Goal: Task Accomplishment & Management: Manage account settings

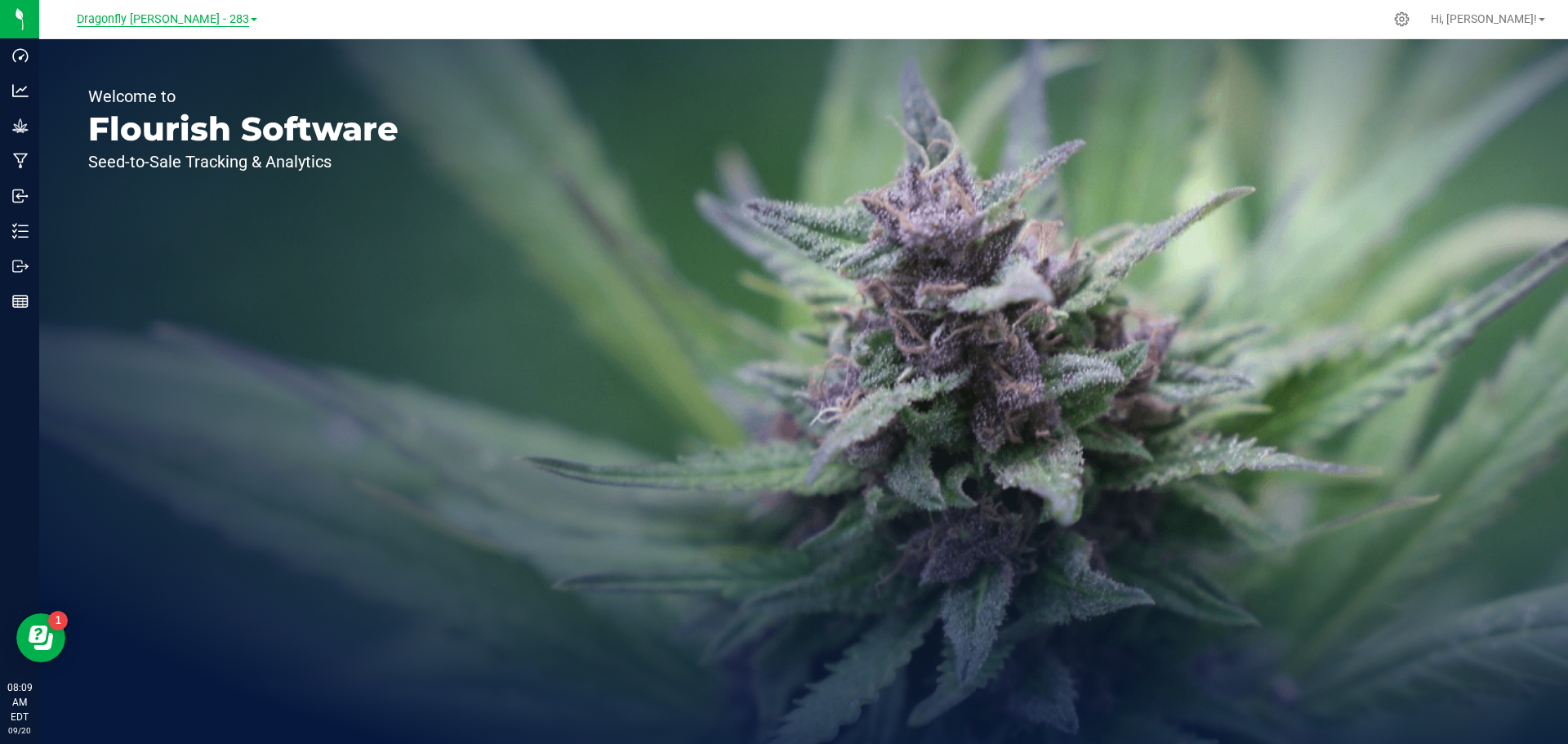
click at [181, 20] on span "Dragonfly Vega - 283" at bounding box center [163, 19] width 173 height 15
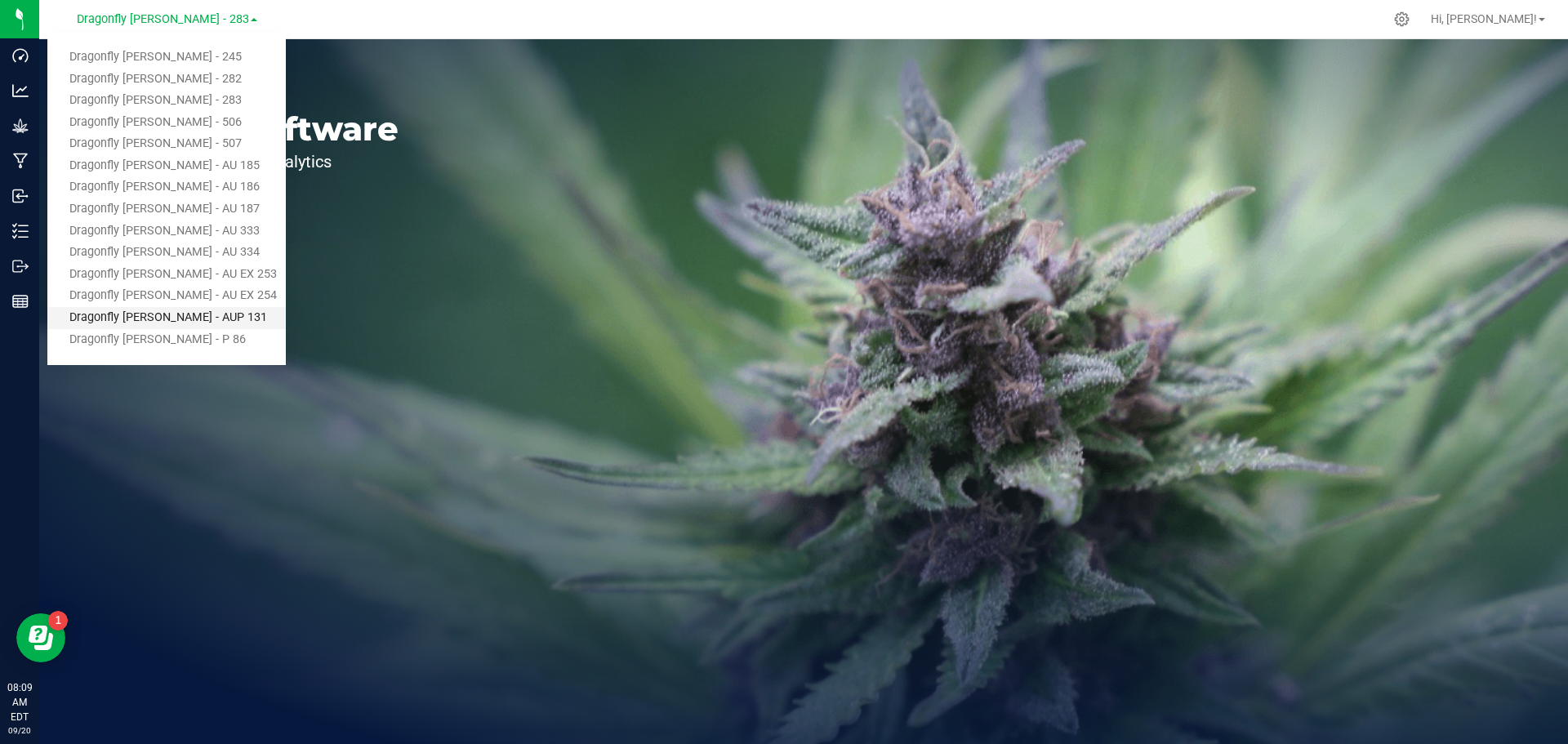
click at [202, 318] on link "Dragonfly [PERSON_NAME] - AUP 131" at bounding box center [166, 318] width 238 height 22
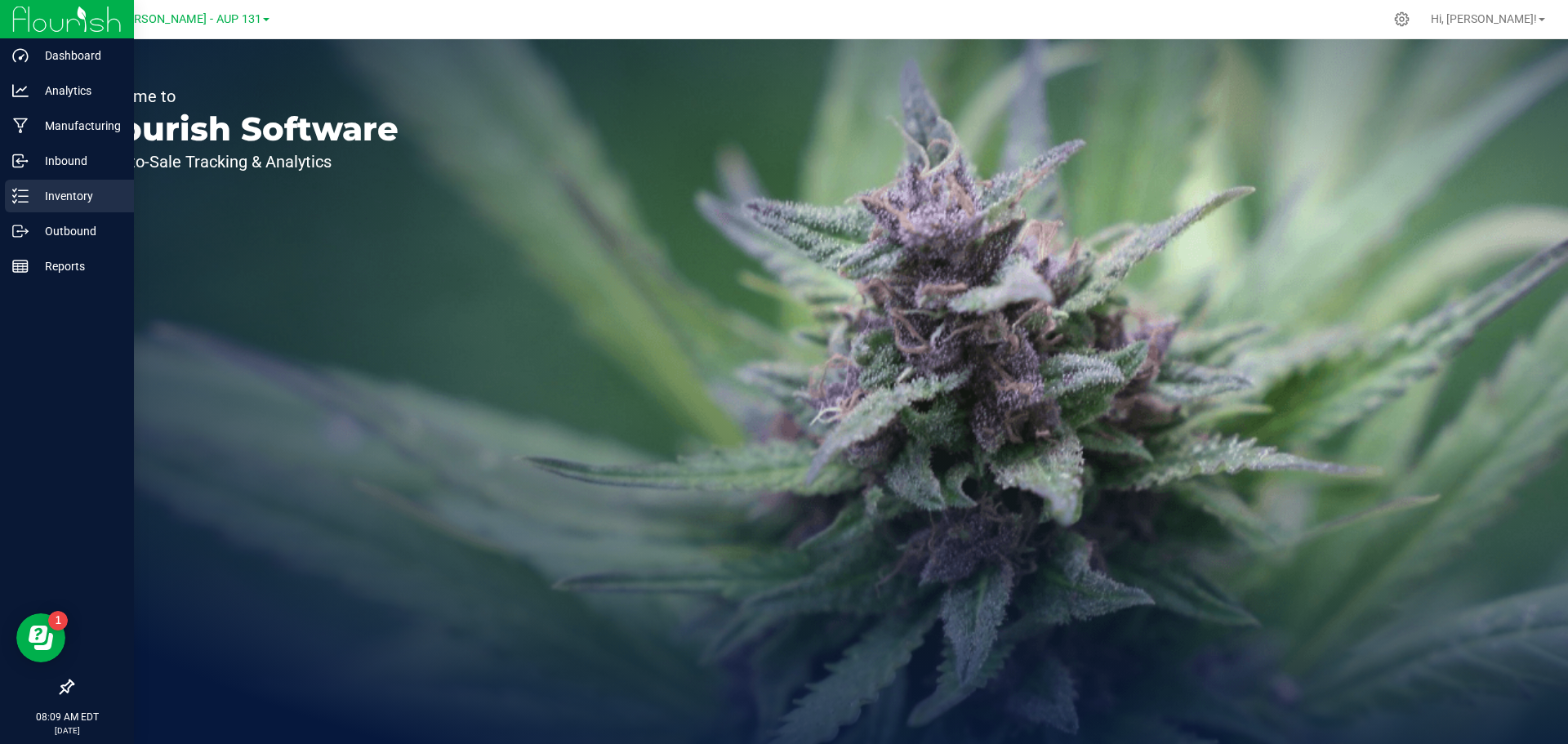
click at [57, 192] on p "Inventory" at bounding box center [77, 196] width 98 height 19
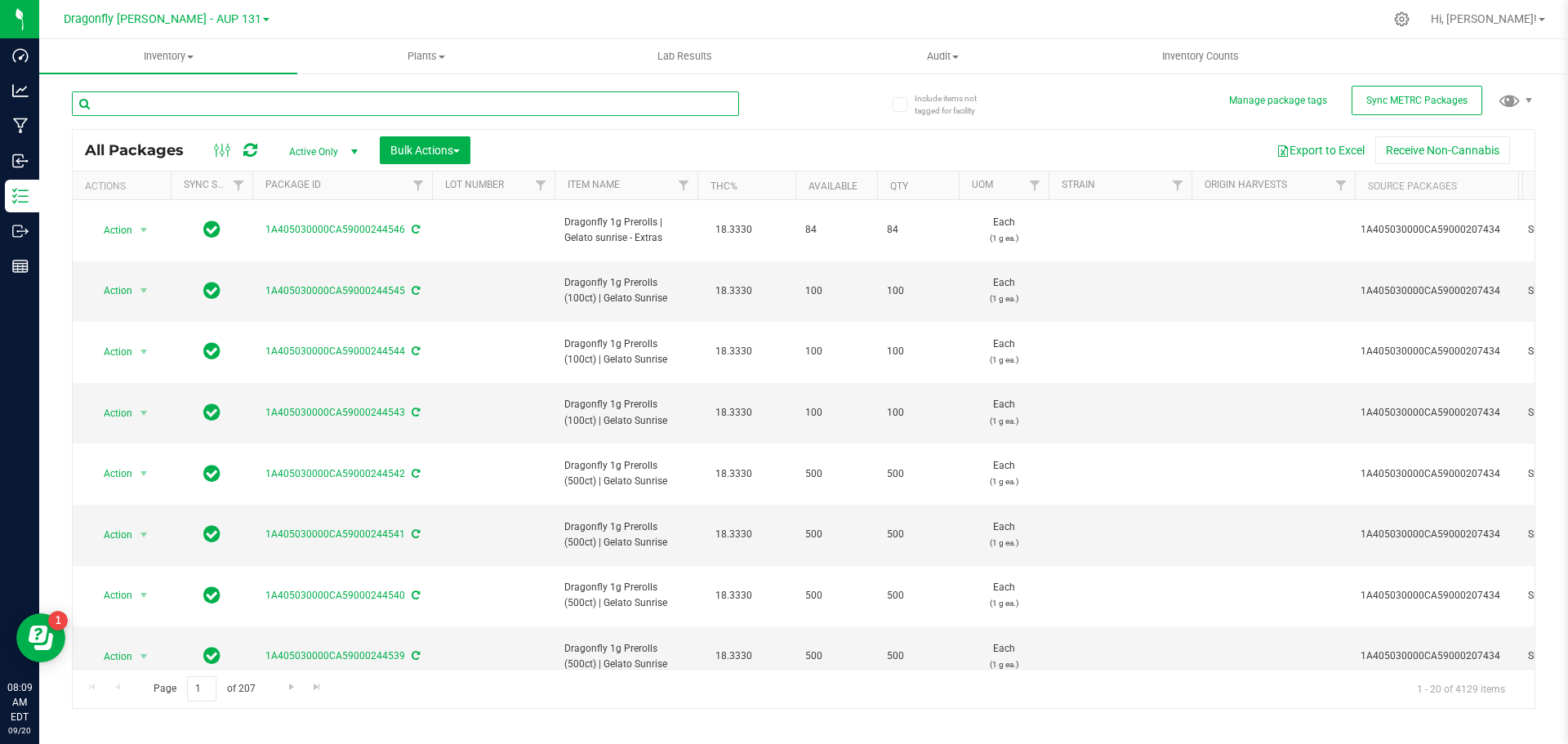
click at [458, 112] on input "text" at bounding box center [405, 104] width 667 height 25
click at [1388, 111] on button "Sync METRC Packages" at bounding box center [1417, 100] width 131 height 29
click at [552, 97] on input "text" at bounding box center [405, 104] width 667 height 25
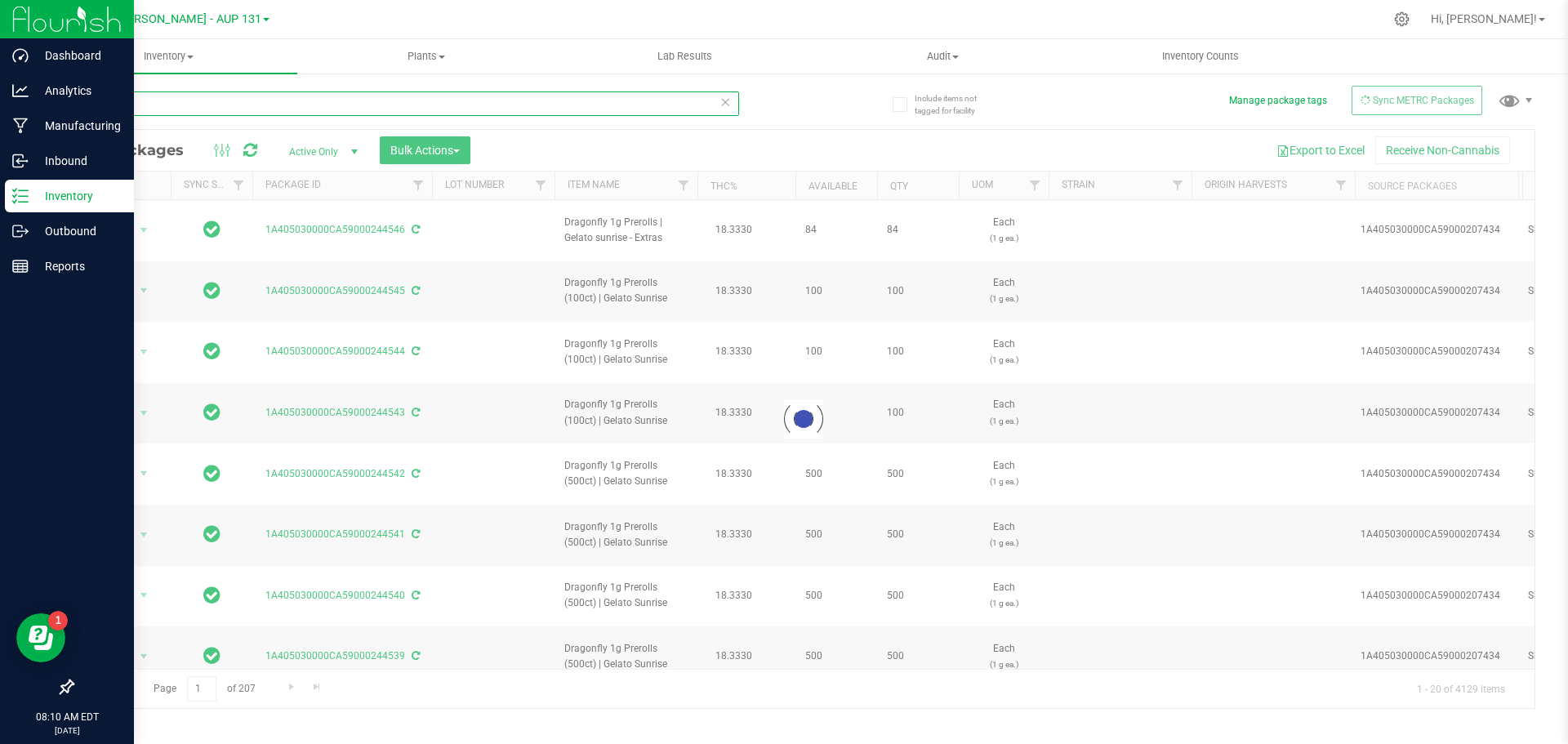
type input "237638"
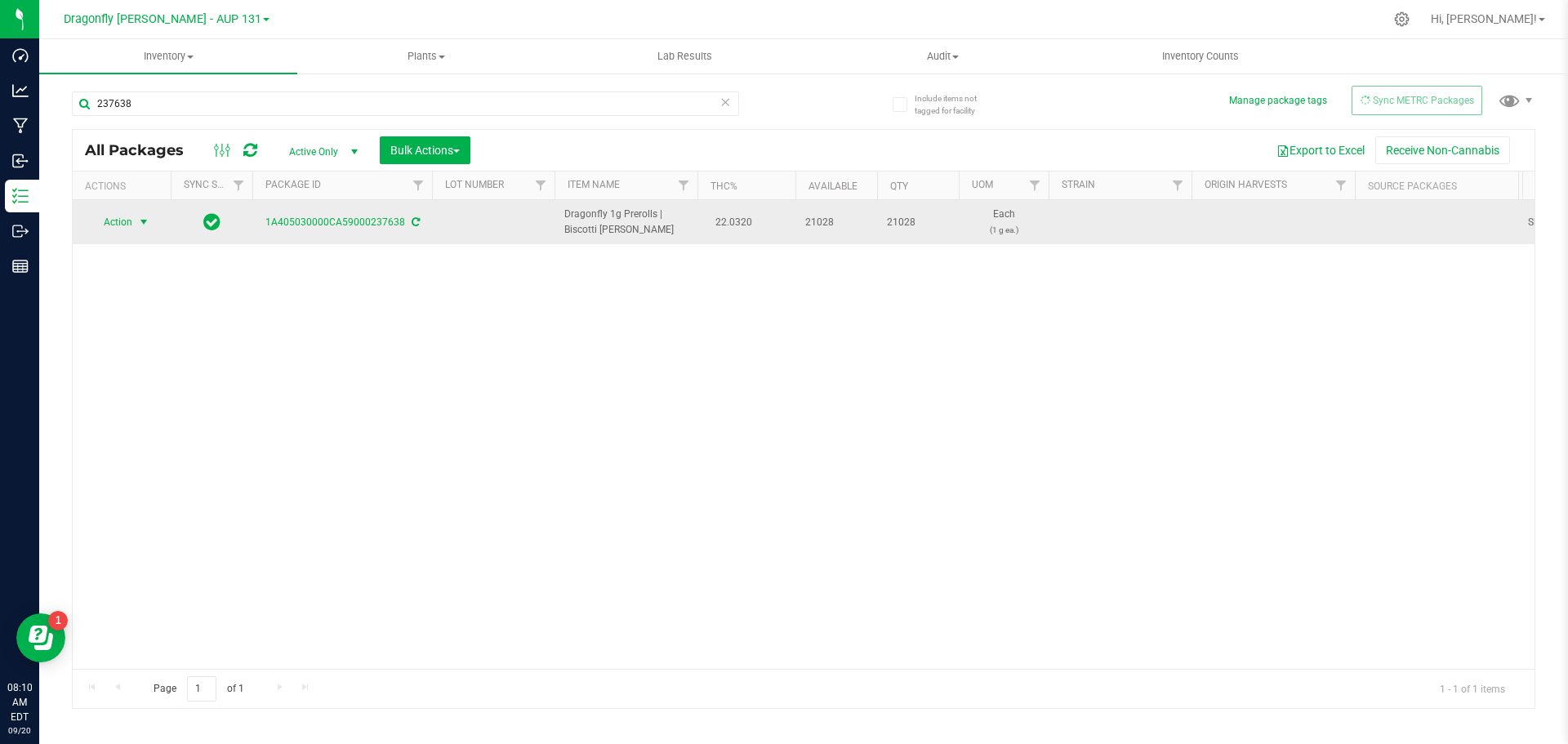
click at [125, 228] on span "Action" at bounding box center [112, 222] width 44 height 23
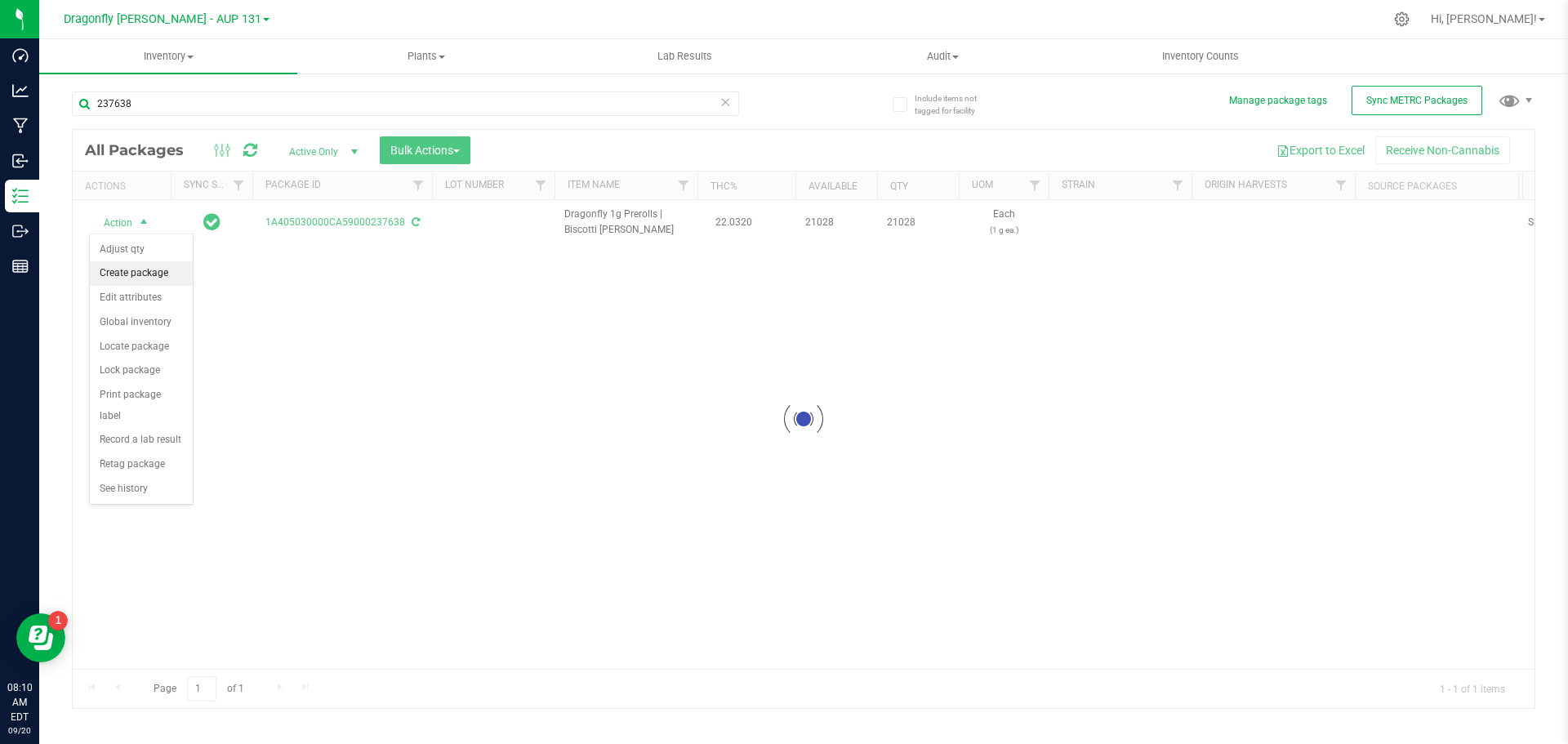
click at [142, 275] on li "Create package" at bounding box center [141, 274] width 103 height 25
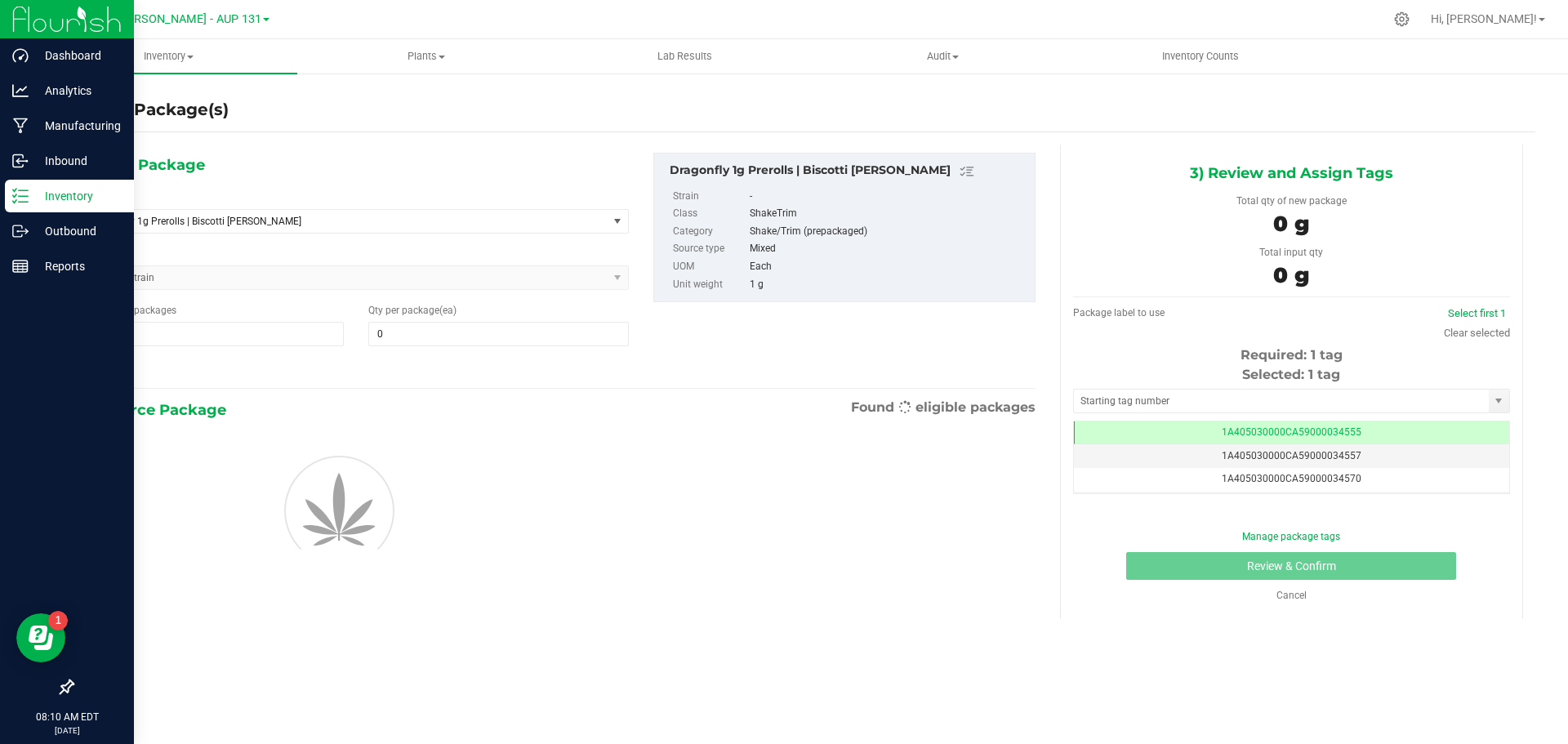
type input "0"
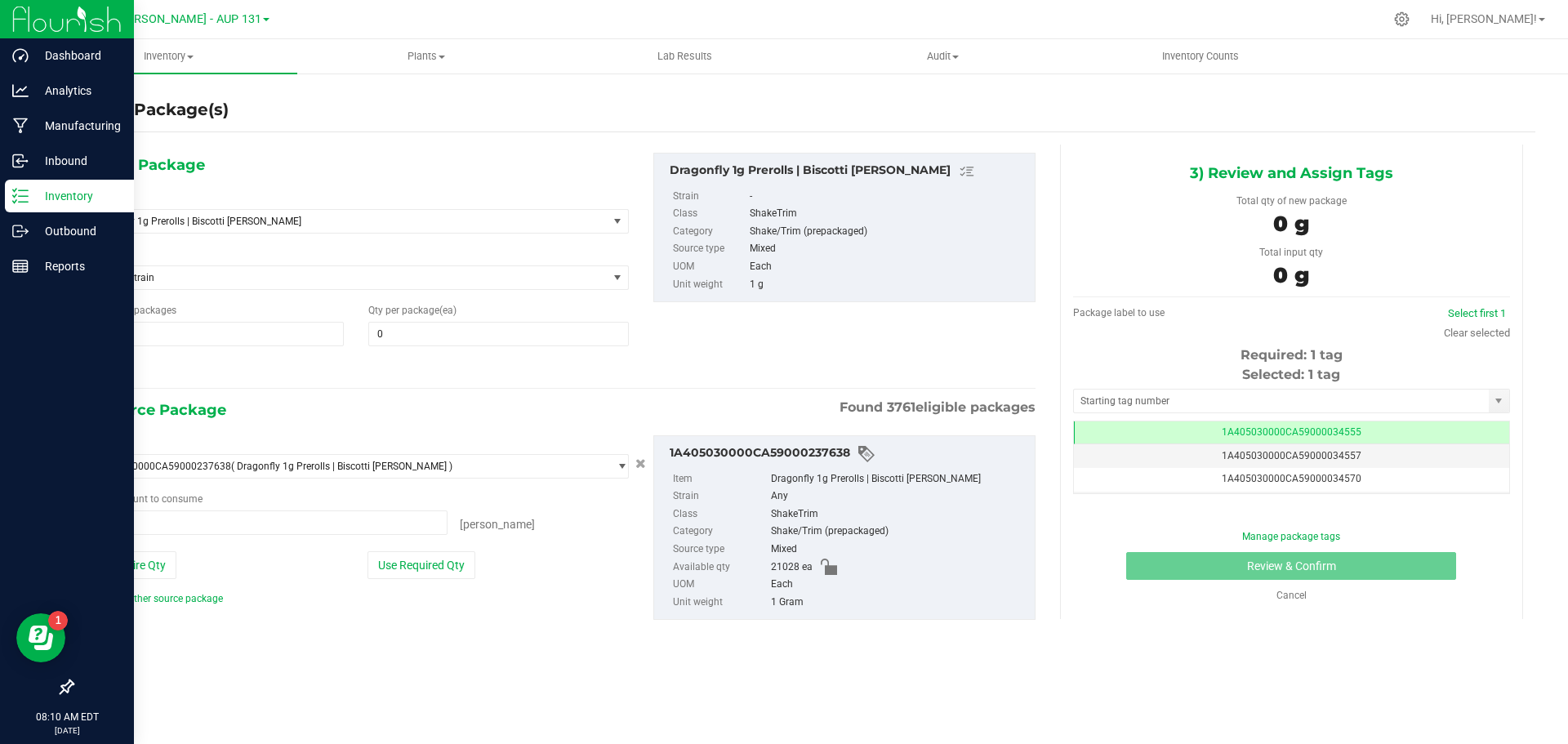
type input "0 ea"
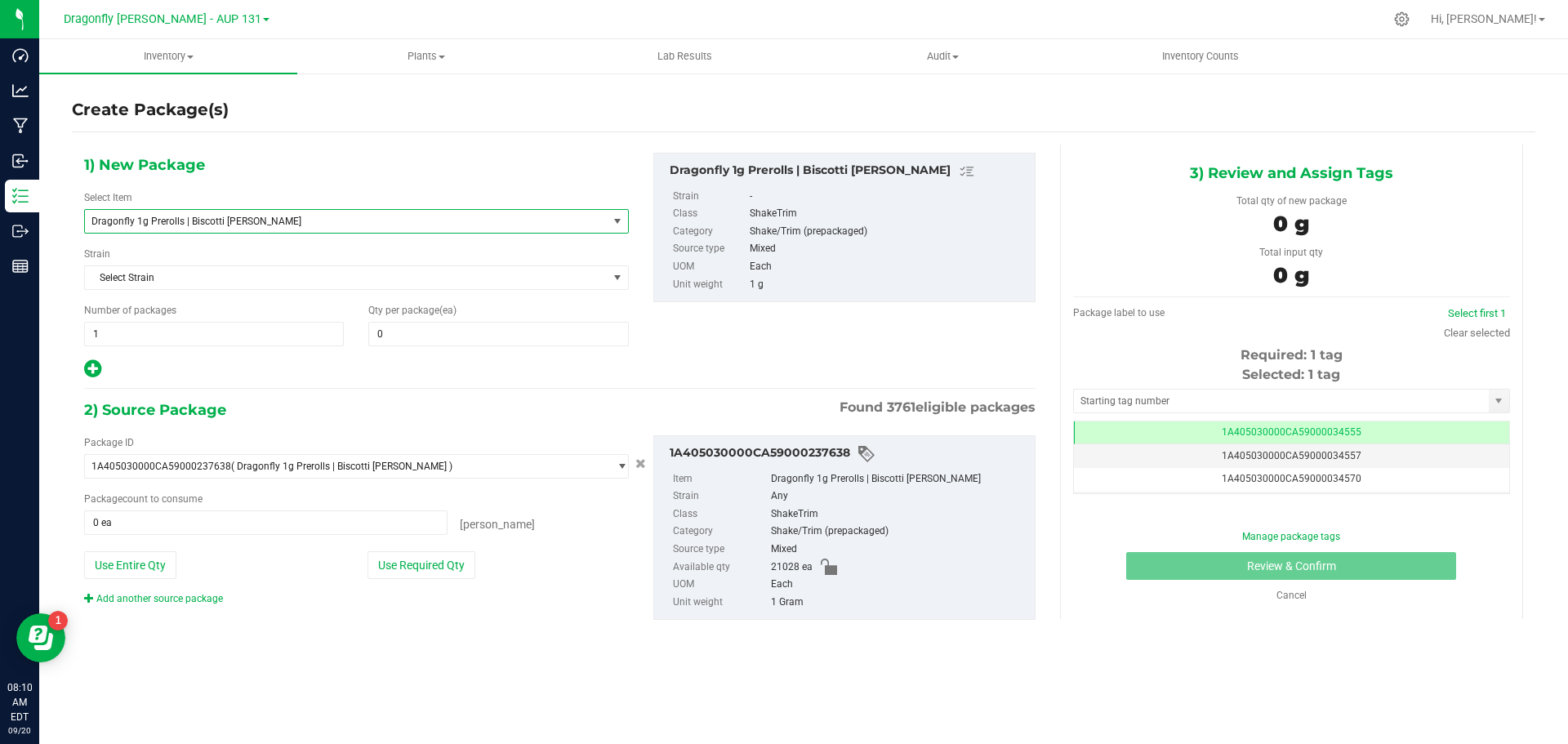
click at [297, 227] on span "Dragonfly 1g Prerolls | Biscotti Pippin" at bounding box center [346, 221] width 523 height 23
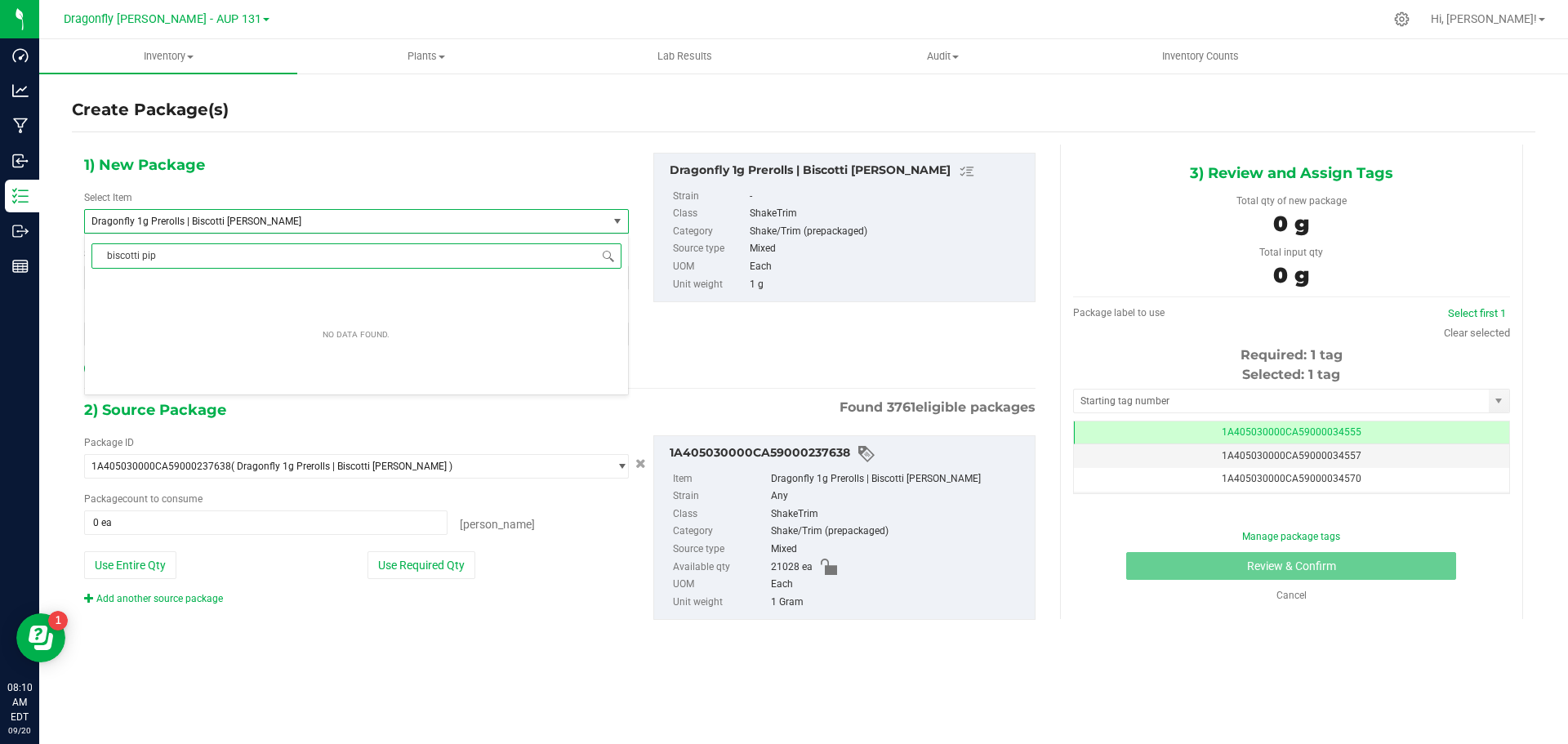
type input "biscotti pipp"
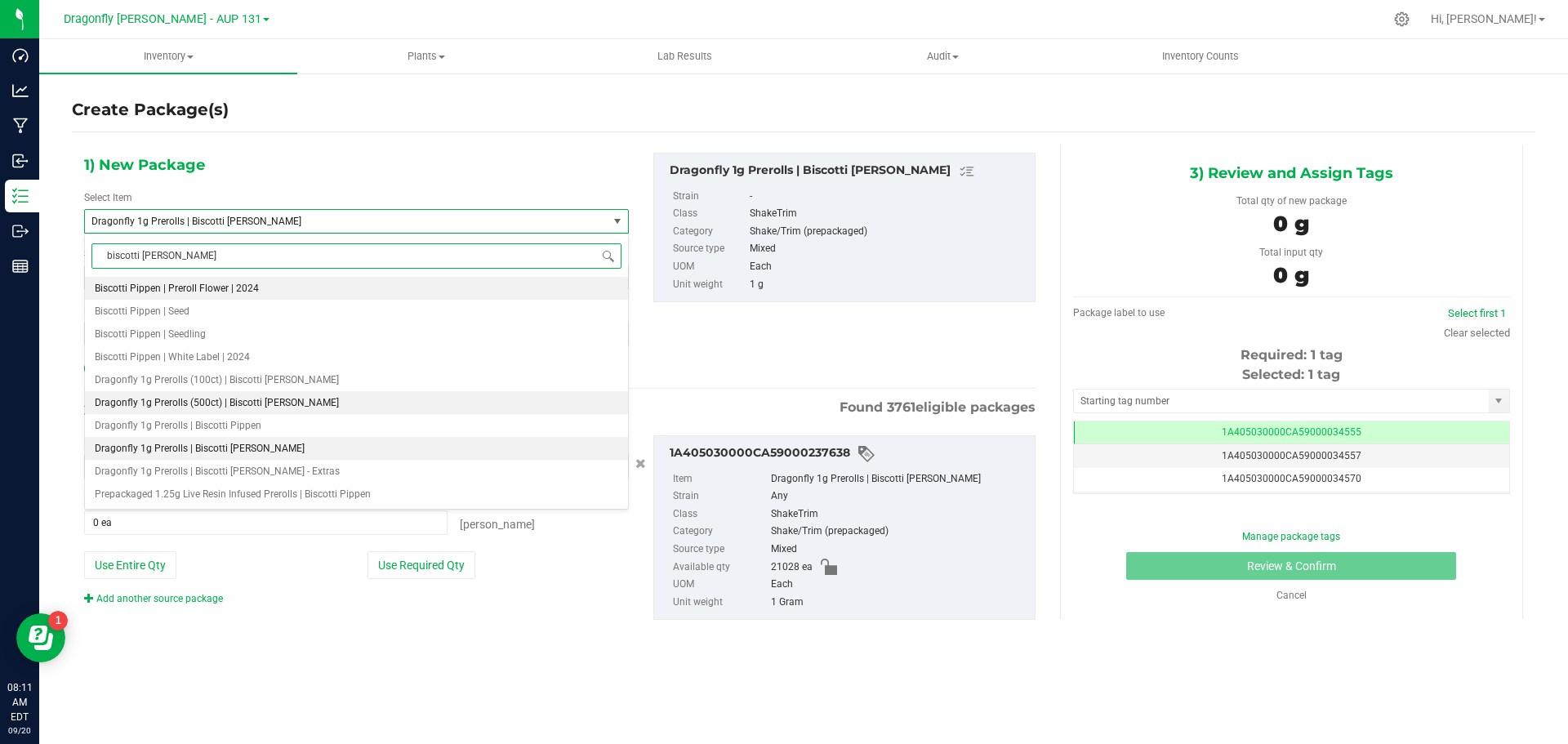
click at [255, 398] on span "Dragonfly 1g Prerolls (500ct) | Biscotti Pippin" at bounding box center [217, 402] width 245 height 12
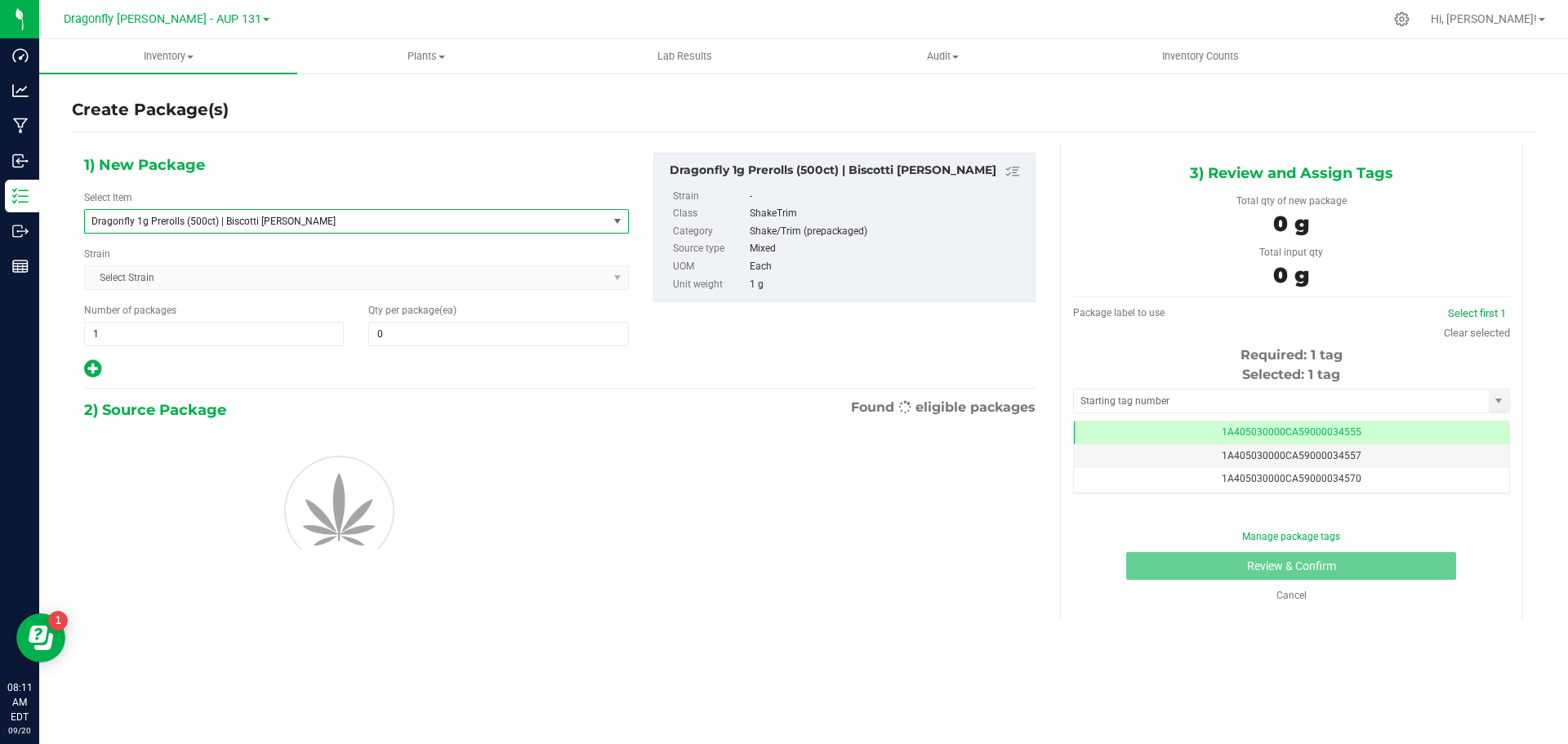
type input "0"
click at [213, 330] on span "1 1" at bounding box center [213, 334] width 260 height 25
click at [213, 330] on input "1" at bounding box center [213, 334] width 258 height 23
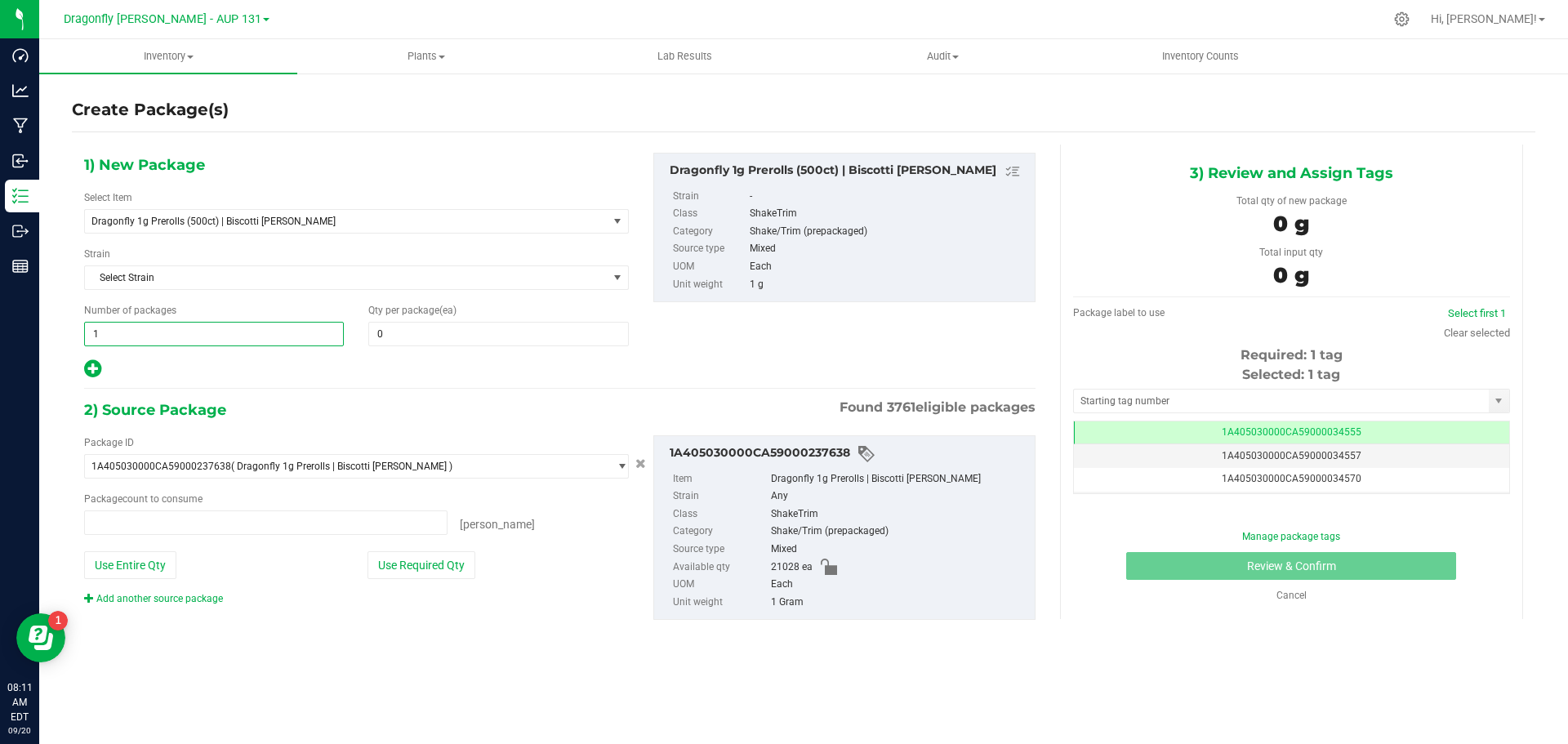
type input "0 ea"
type input "42"
click at [414, 332] on span at bounding box center [498, 334] width 260 height 25
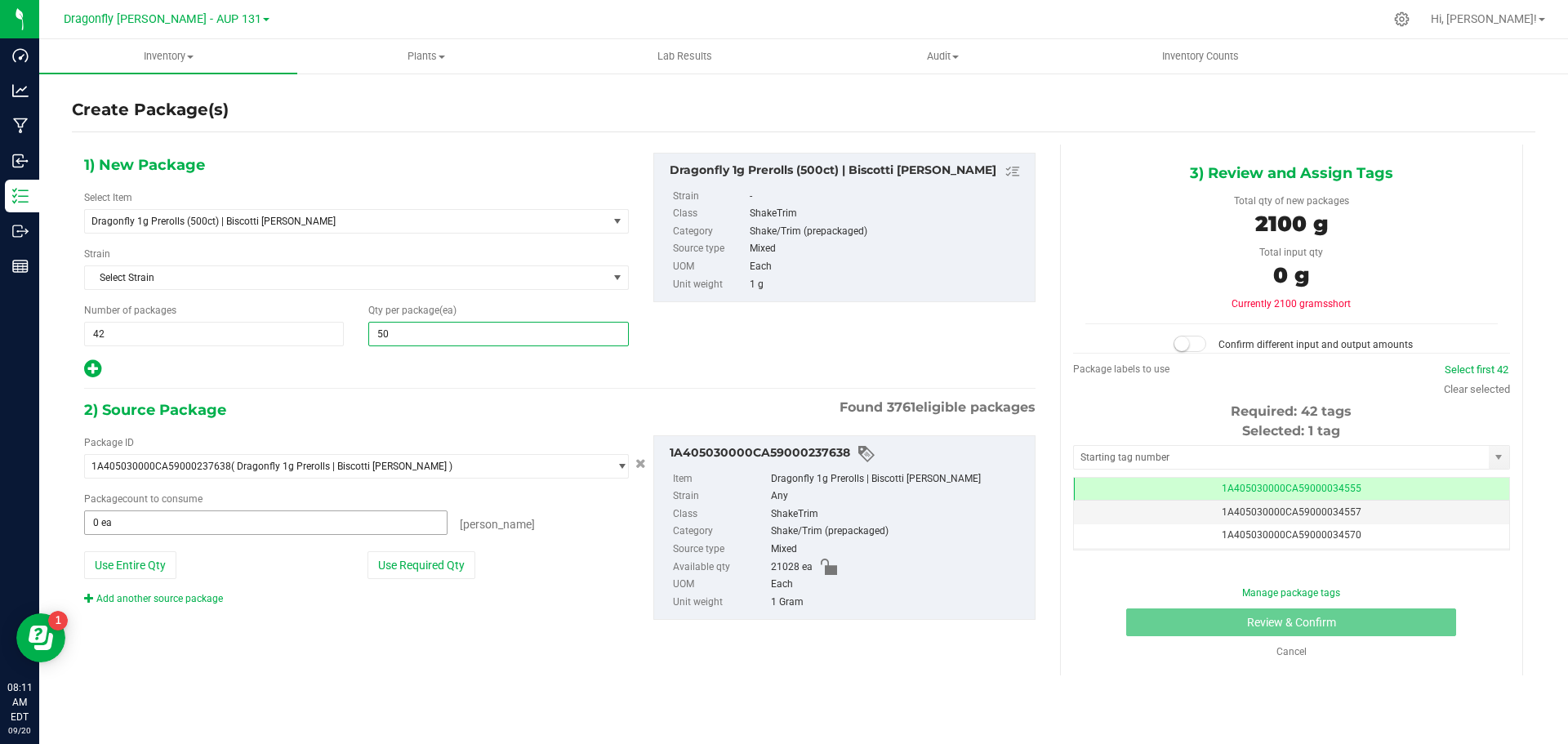
type input "500"
click at [426, 559] on button "Use Required Qty" at bounding box center [422, 564] width 108 height 27
type input "500"
type input "21000 ea"
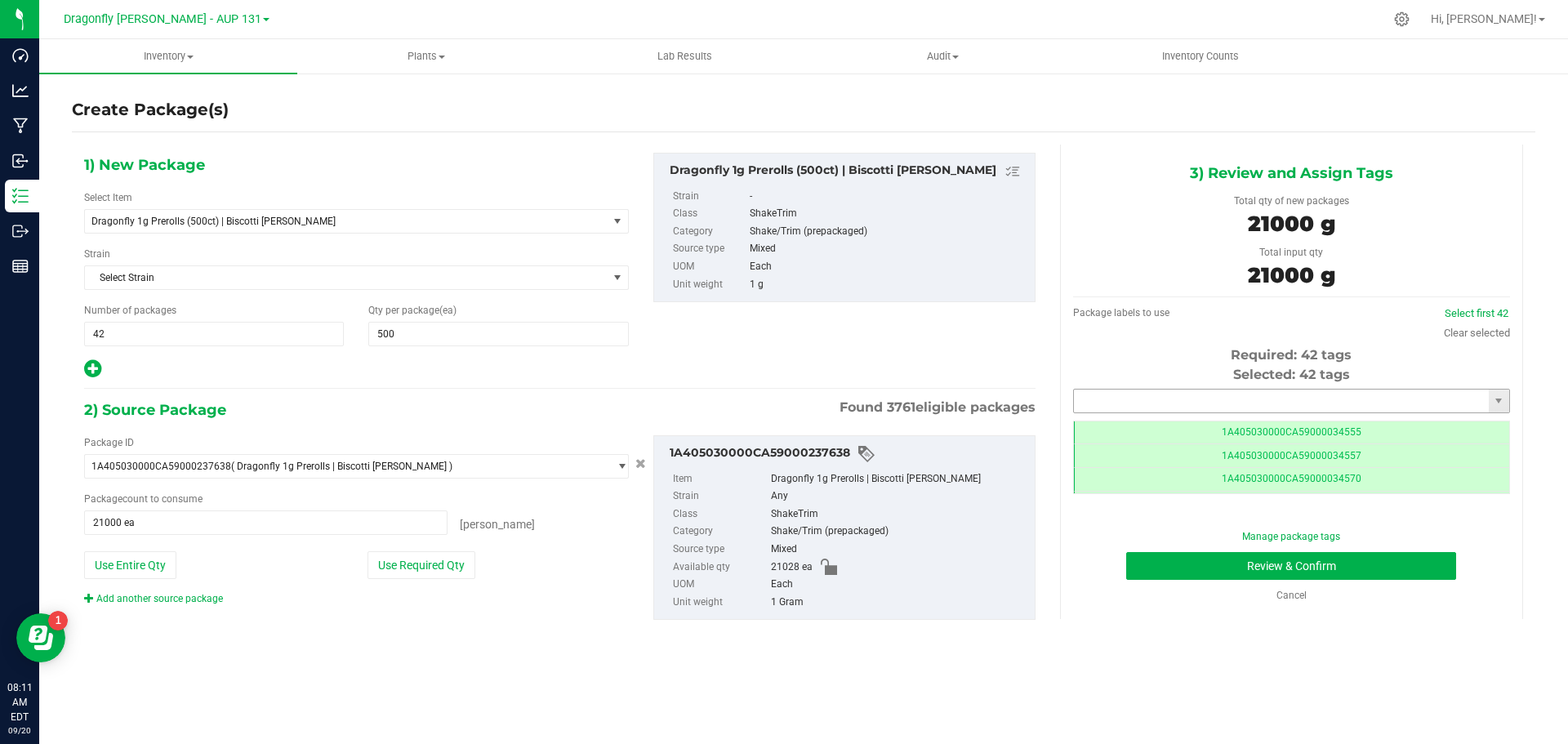
click at [1280, 401] on input "text" at bounding box center [1281, 401] width 415 height 23
click at [1265, 426] on li "1A405030000CA59000244863" at bounding box center [1291, 429] width 435 height 25
type input "1A405030000CA59000244863"
click at [1370, 567] on button "Review & Confirm" at bounding box center [1292, 565] width 330 height 27
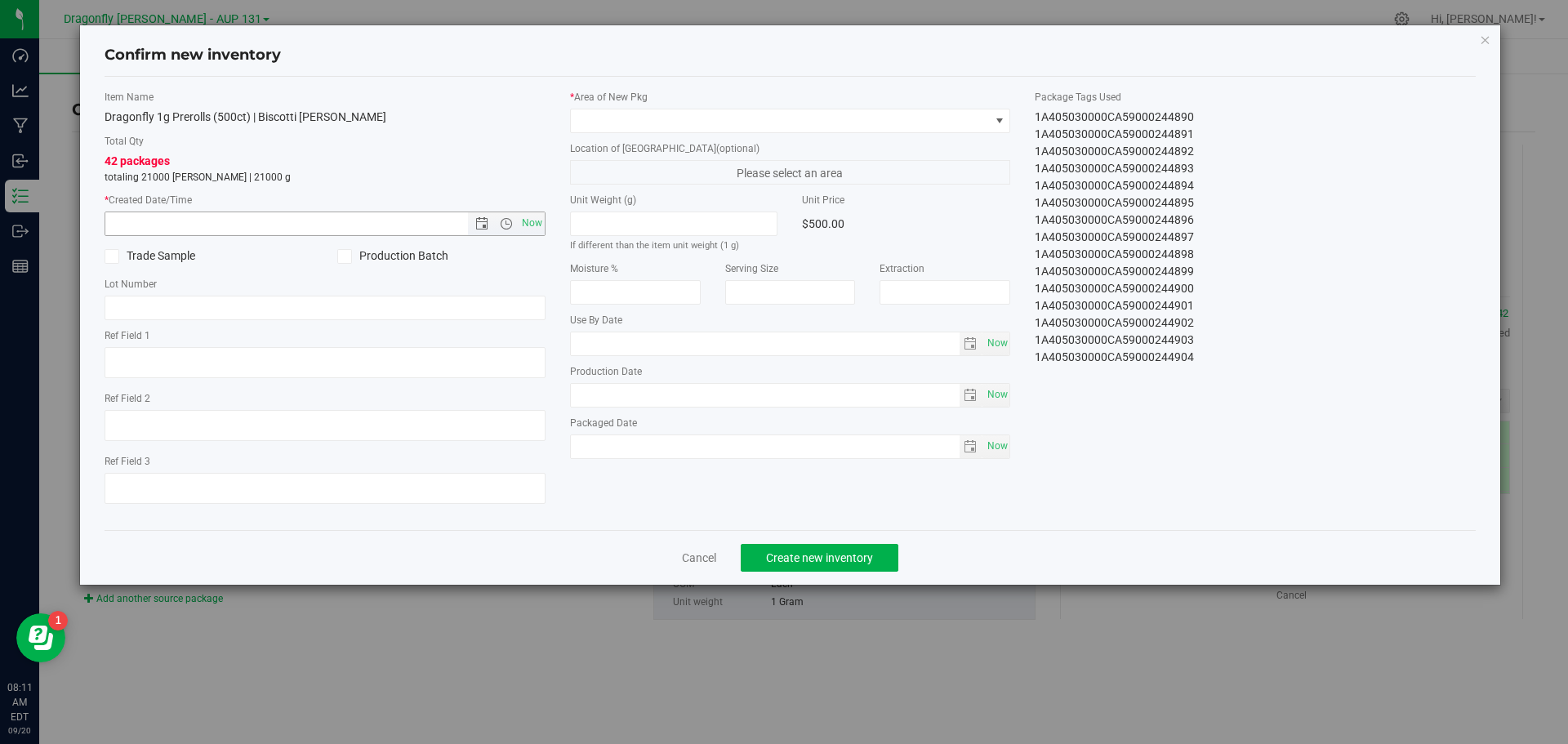
drag, startPoint x: 526, startPoint y: 218, endPoint x: 661, endPoint y: 154, distance: 149.4
click at [529, 218] on span "Now" at bounding box center [532, 223] width 27 height 24
type input "9/20/2025 8:11 AM"
click at [689, 118] on span at bounding box center [780, 121] width 419 height 23
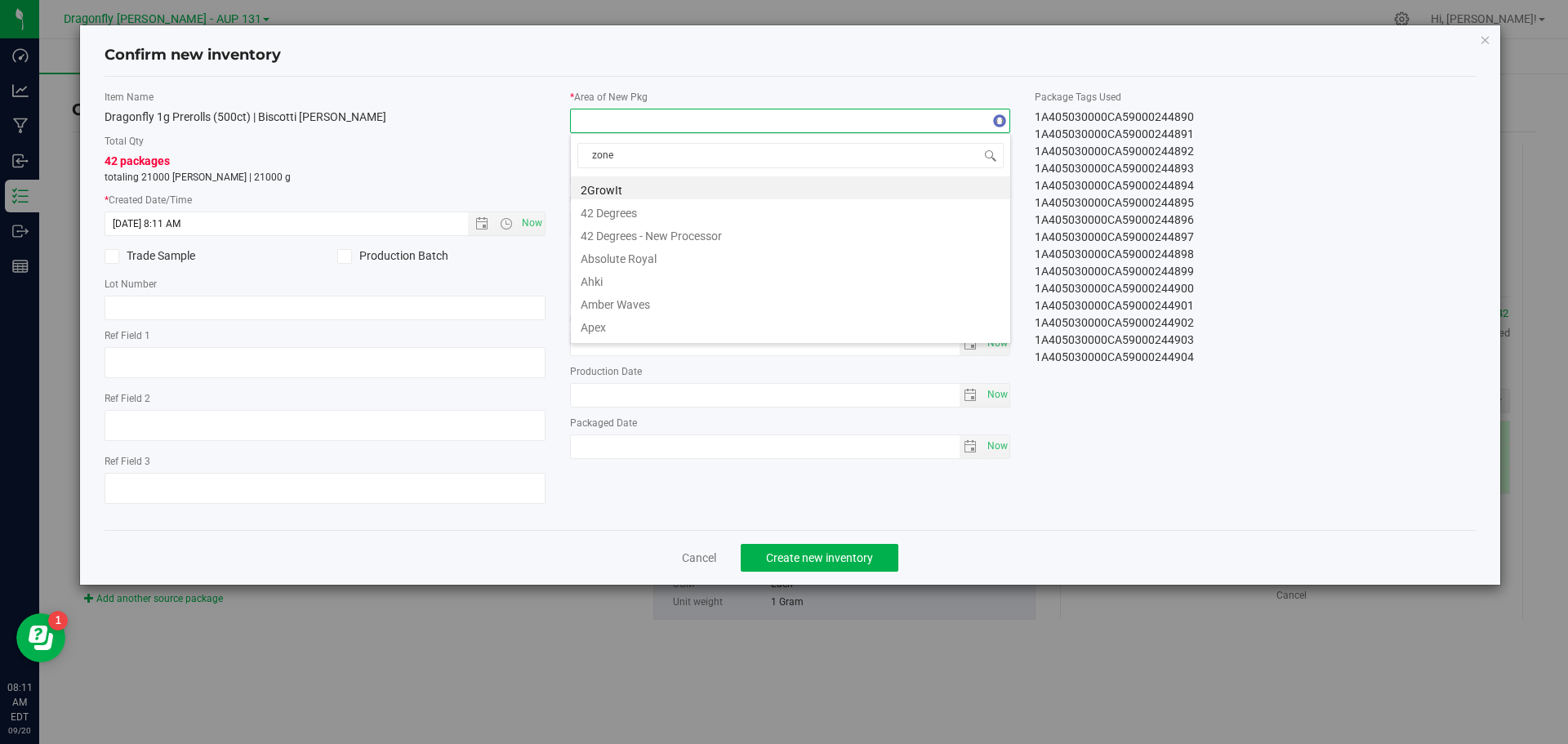
type input "zone 1"
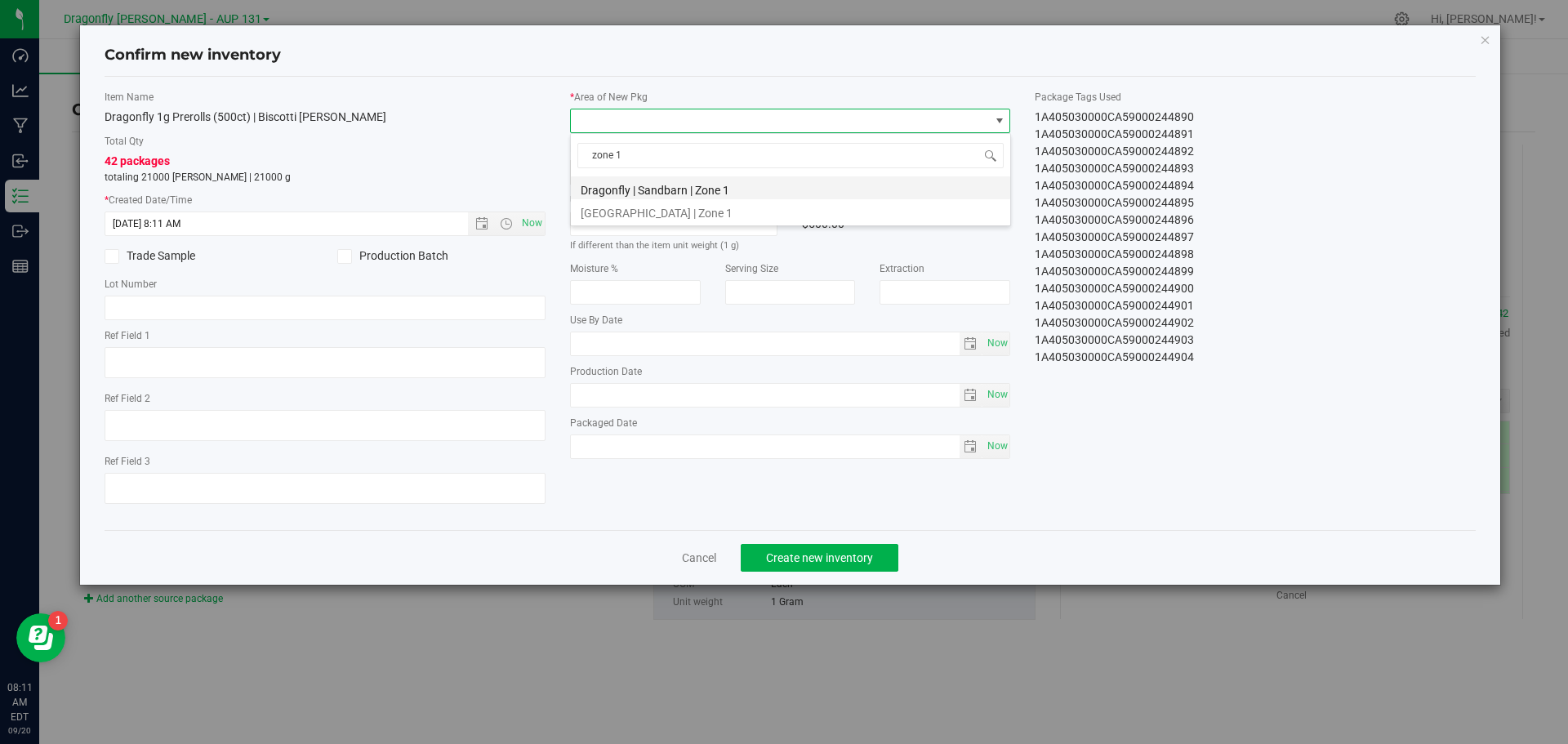
click at [687, 186] on li "Dragonfly | Sandbarn | Zone 1" at bounding box center [791, 188] width 439 height 23
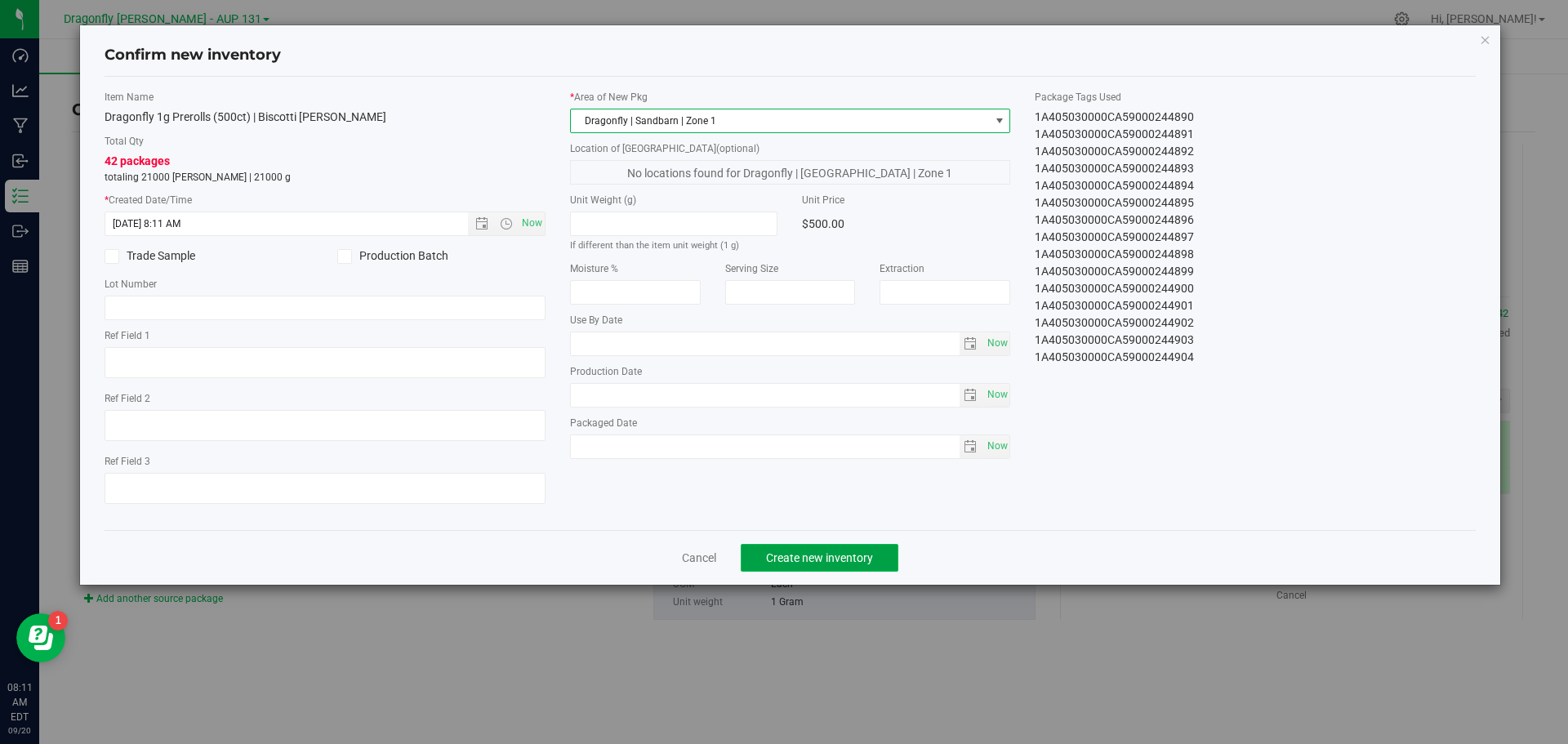
click at [827, 569] on button "Create new inventory" at bounding box center [819, 557] width 158 height 27
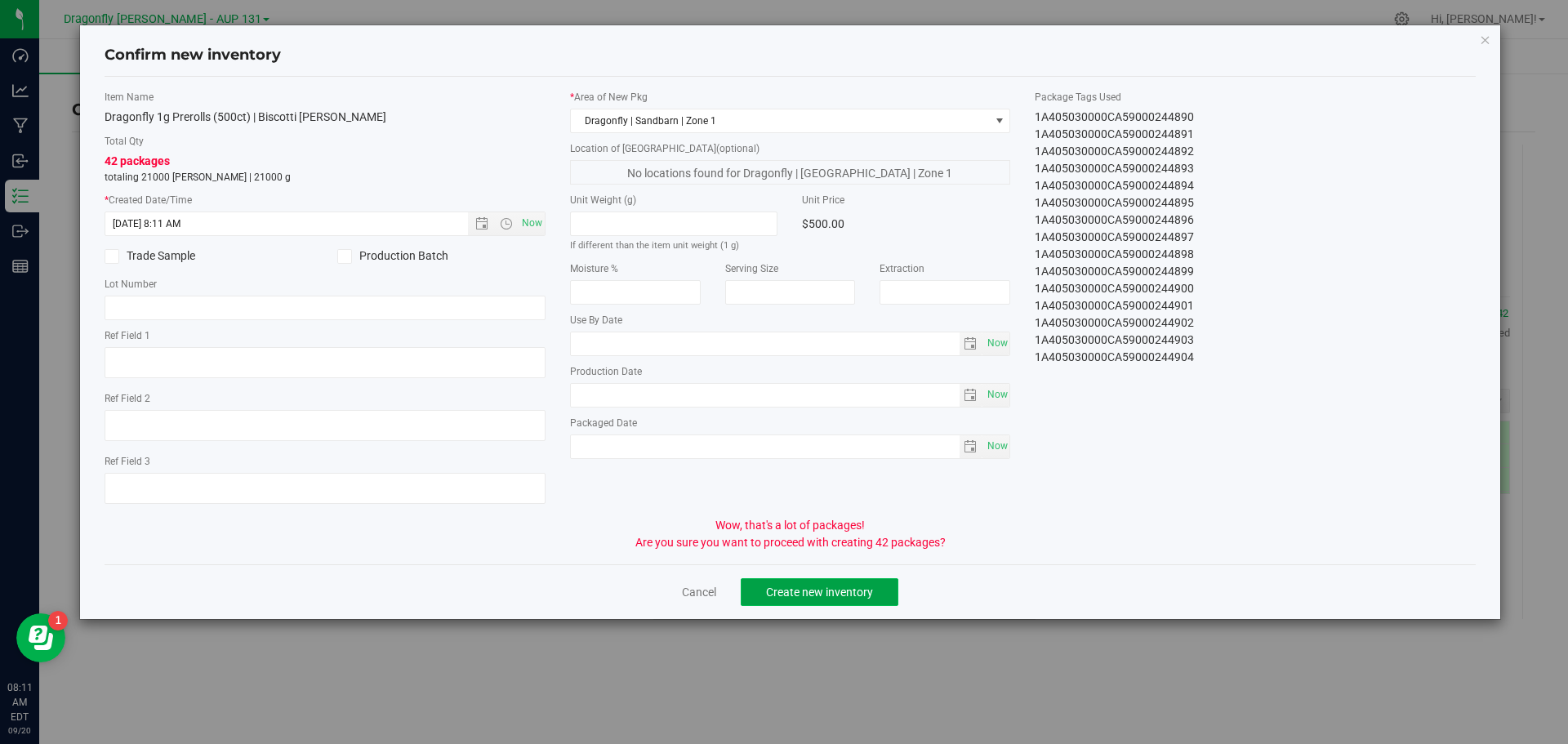
click at [819, 598] on span "Create new inventory" at bounding box center [819, 592] width 107 height 13
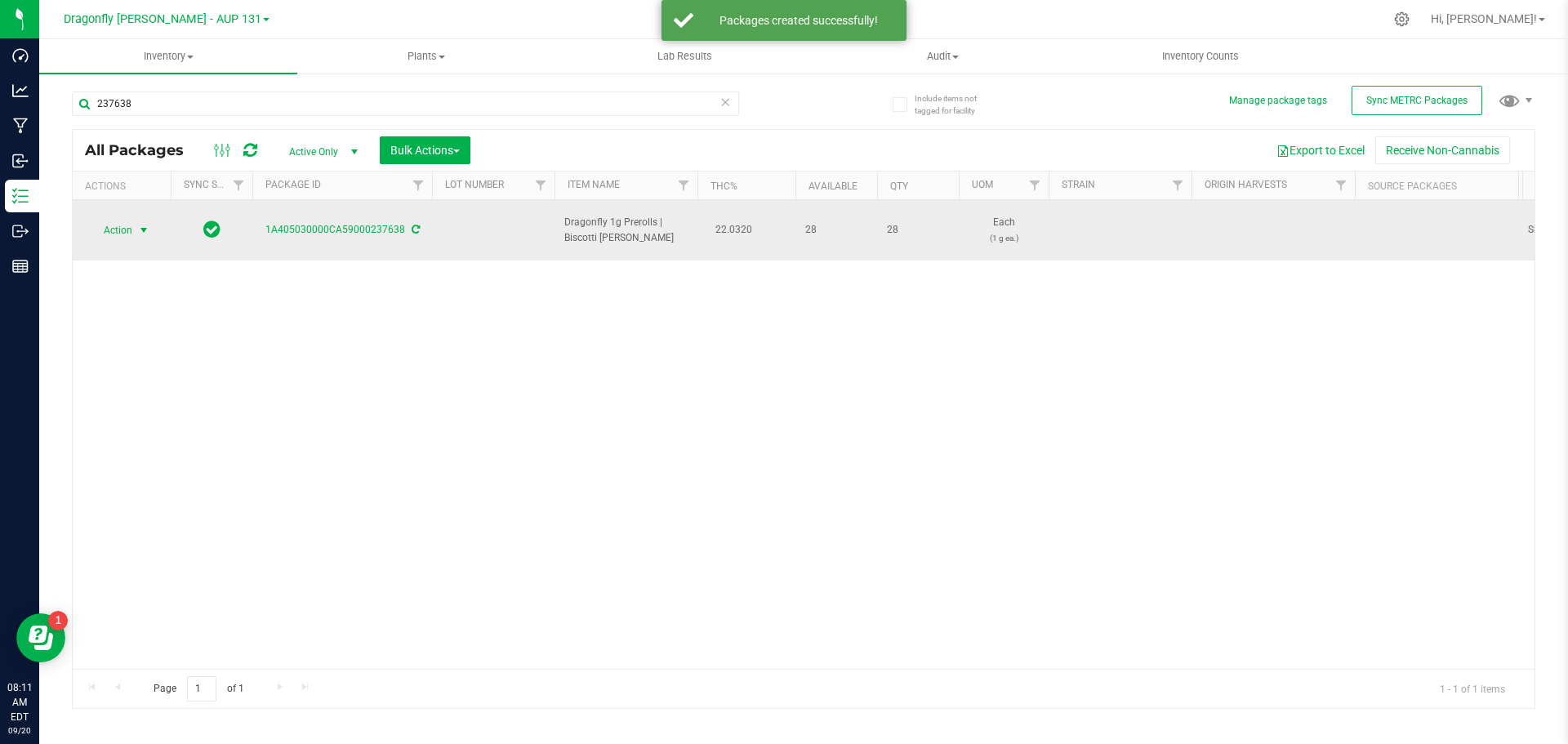
click at [131, 226] on span "Action" at bounding box center [112, 230] width 44 height 23
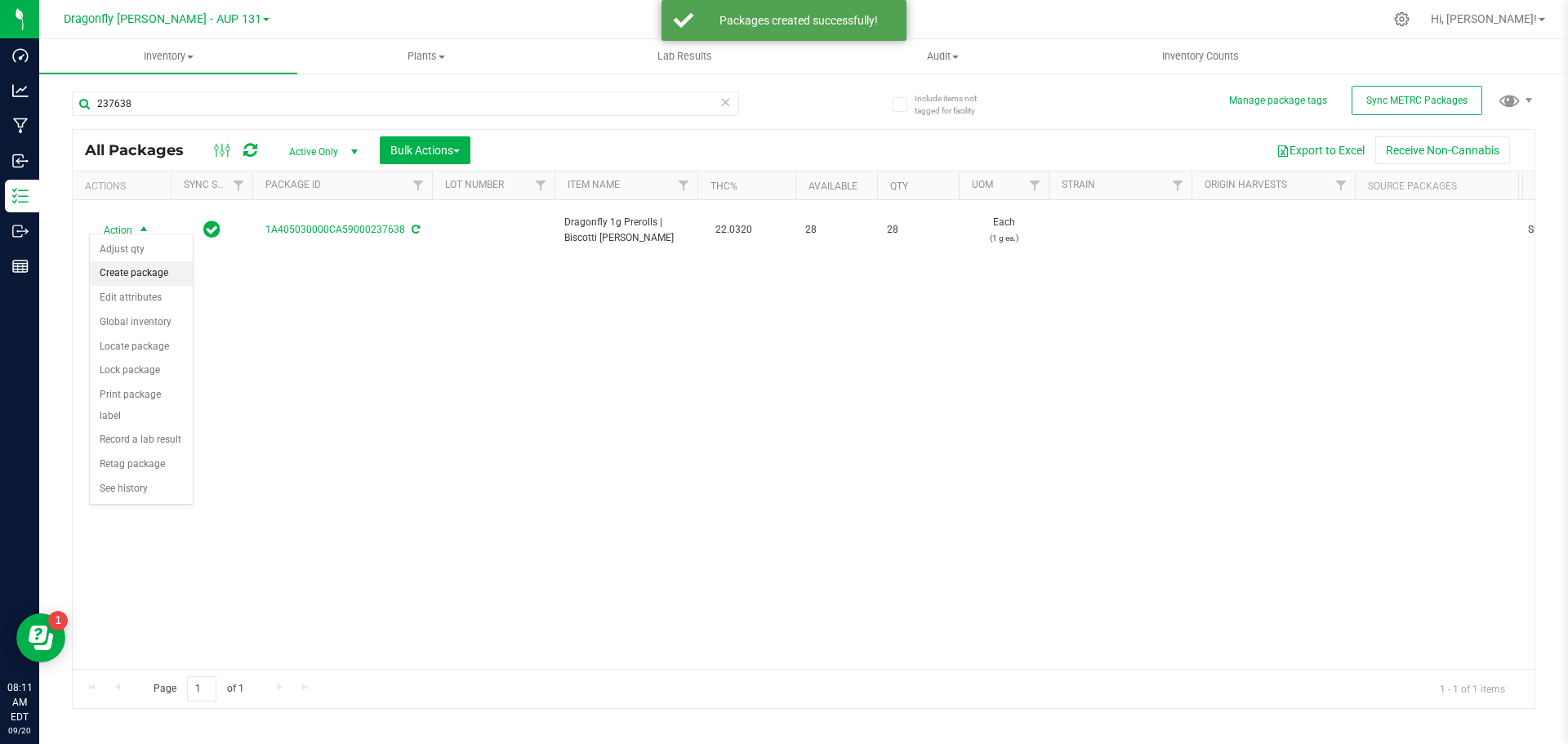
click at [156, 262] on li "Create package" at bounding box center [141, 274] width 103 height 25
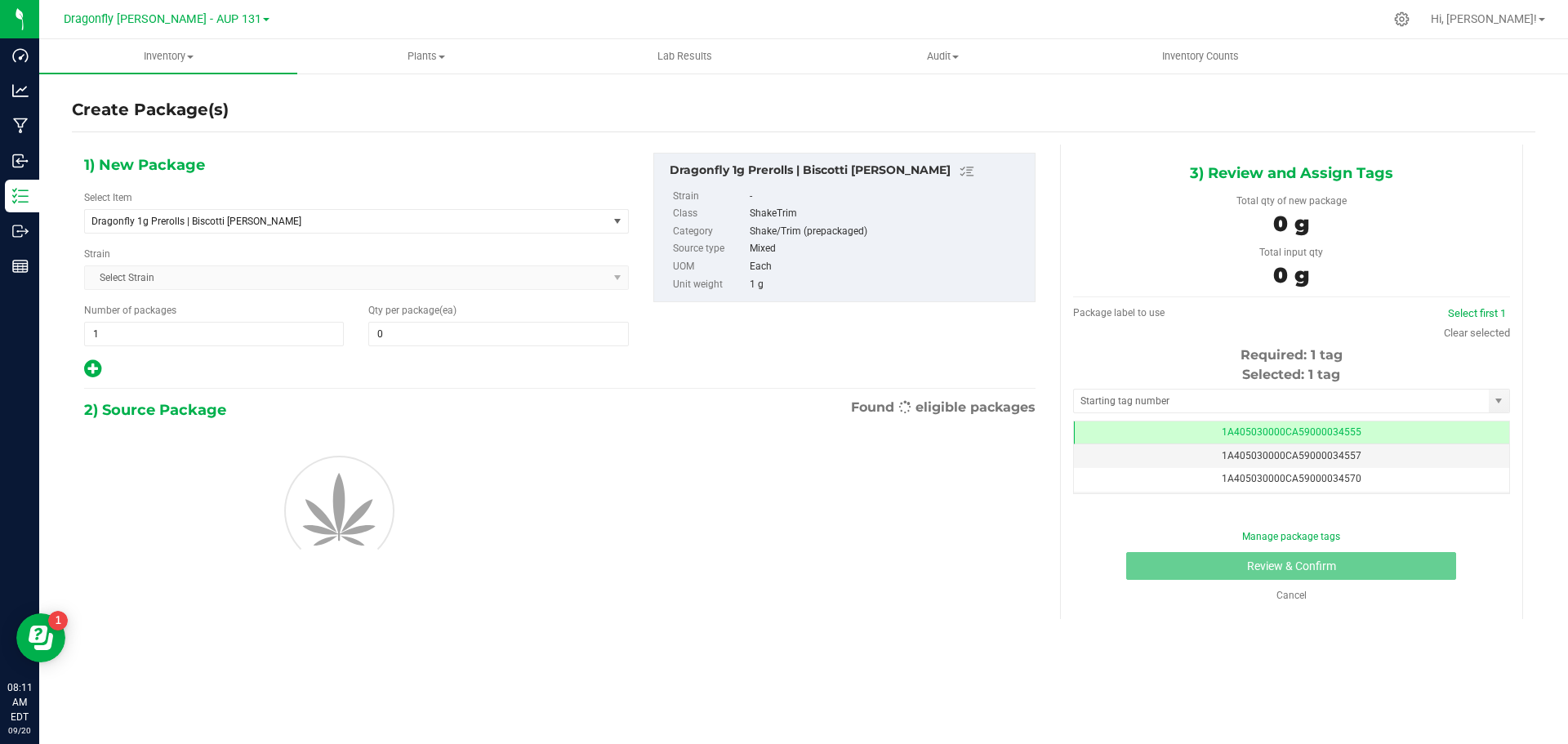
type input "0"
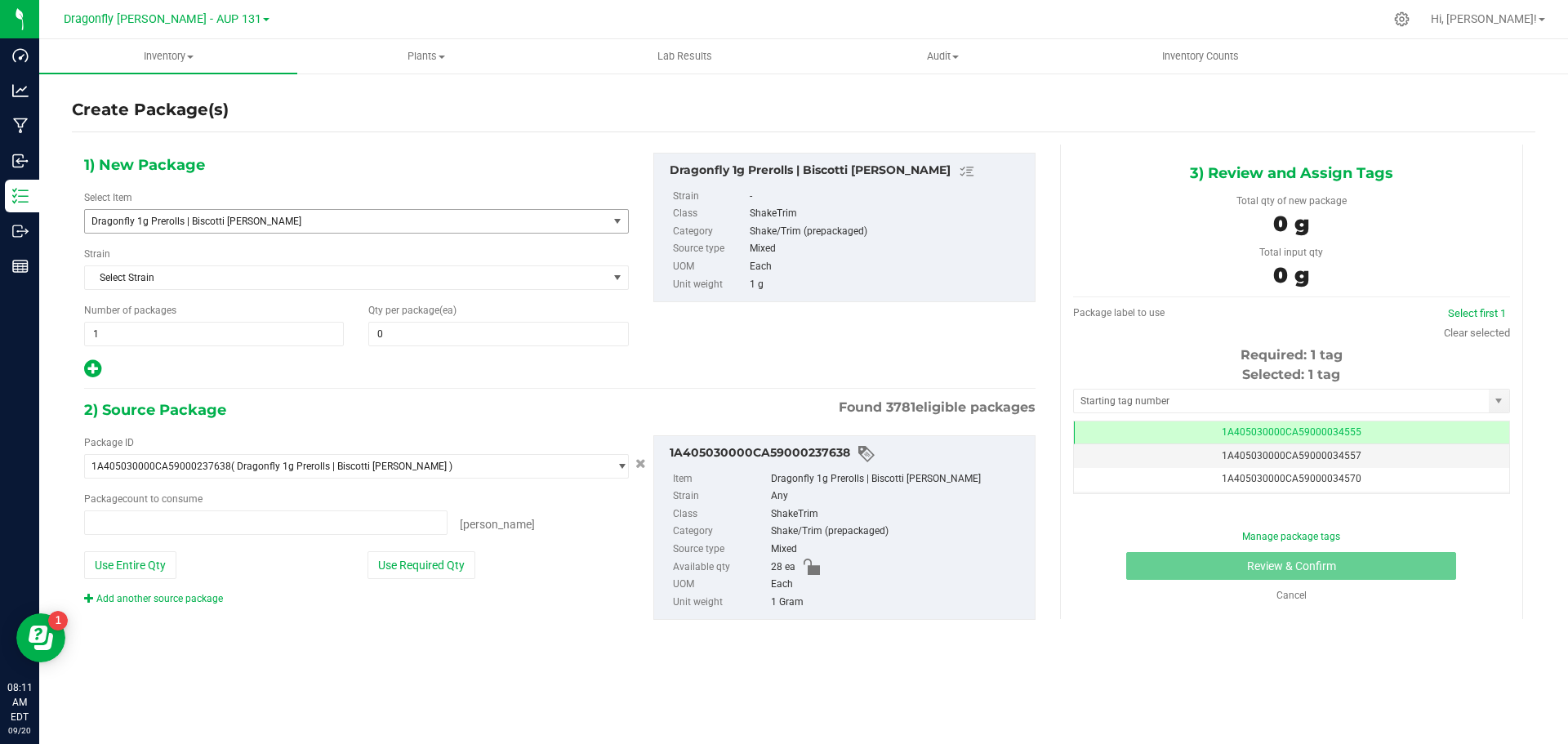
type input "0 ea"
click at [589, 219] on span "Dragonfly 1g Prerolls | Biscotti Pippin" at bounding box center [346, 221] width 523 height 23
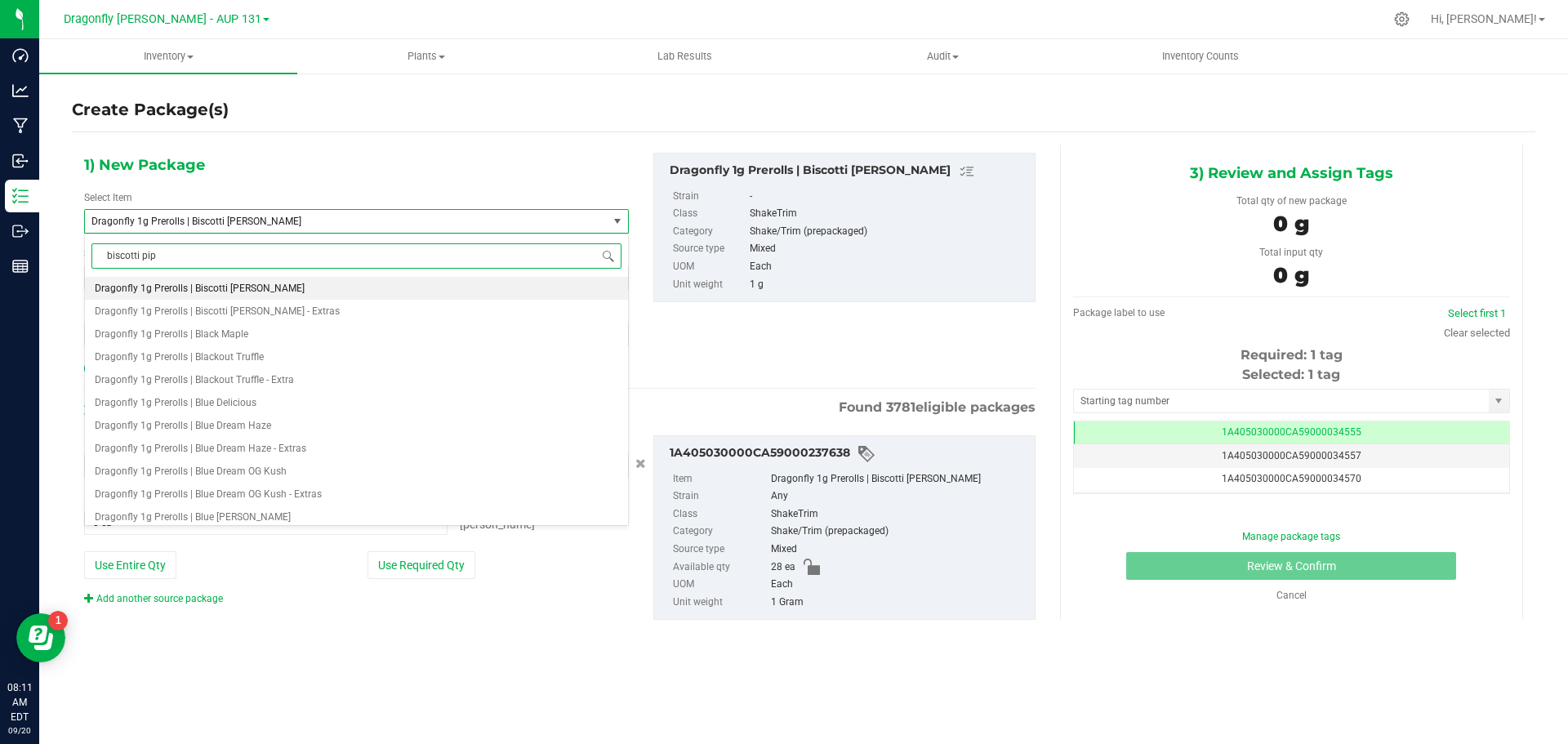
type input "biscotti pipp"
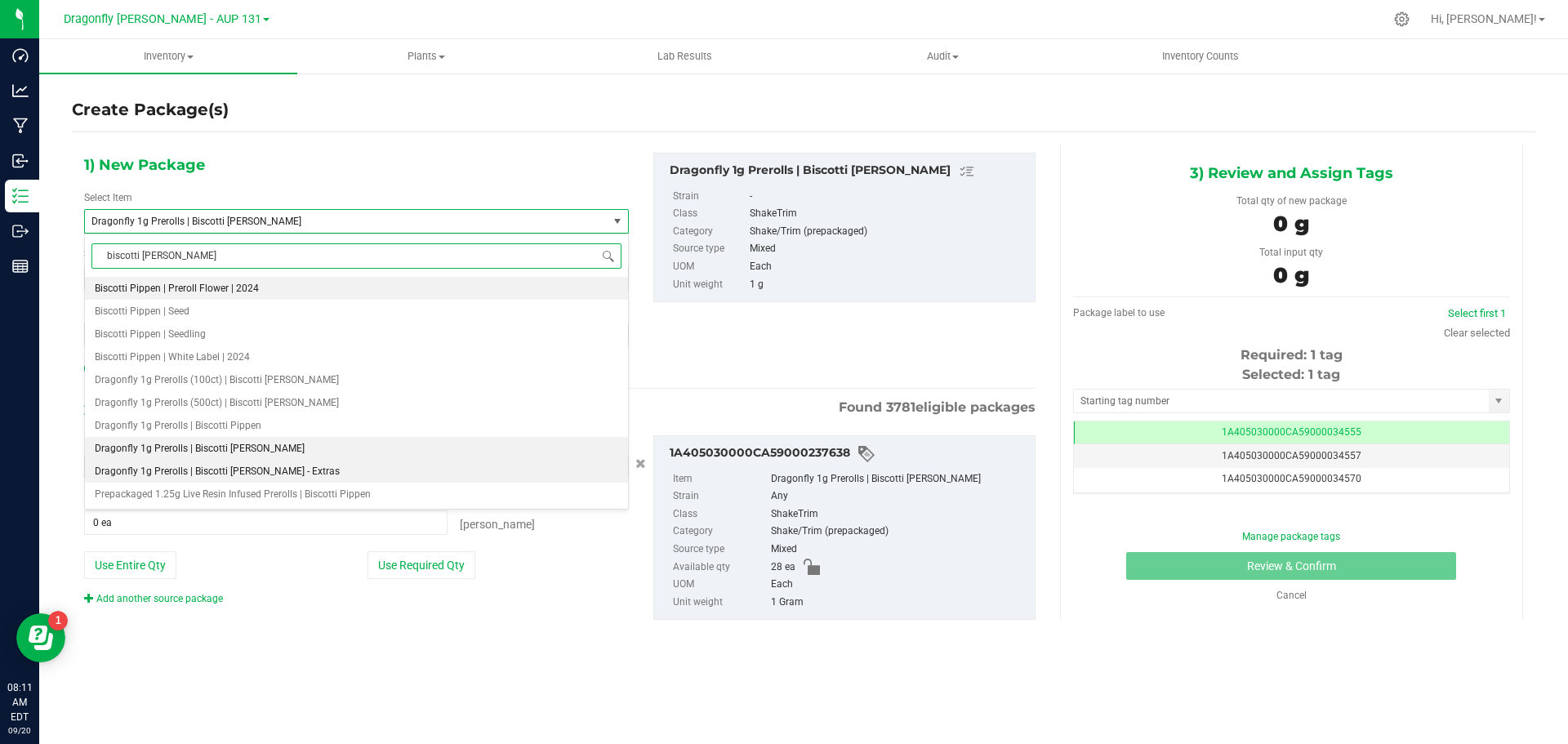
click at [261, 474] on span "Dragonfly 1g Prerolls | Biscotti Pippin - Extras" at bounding box center [217, 471] width 245 height 12
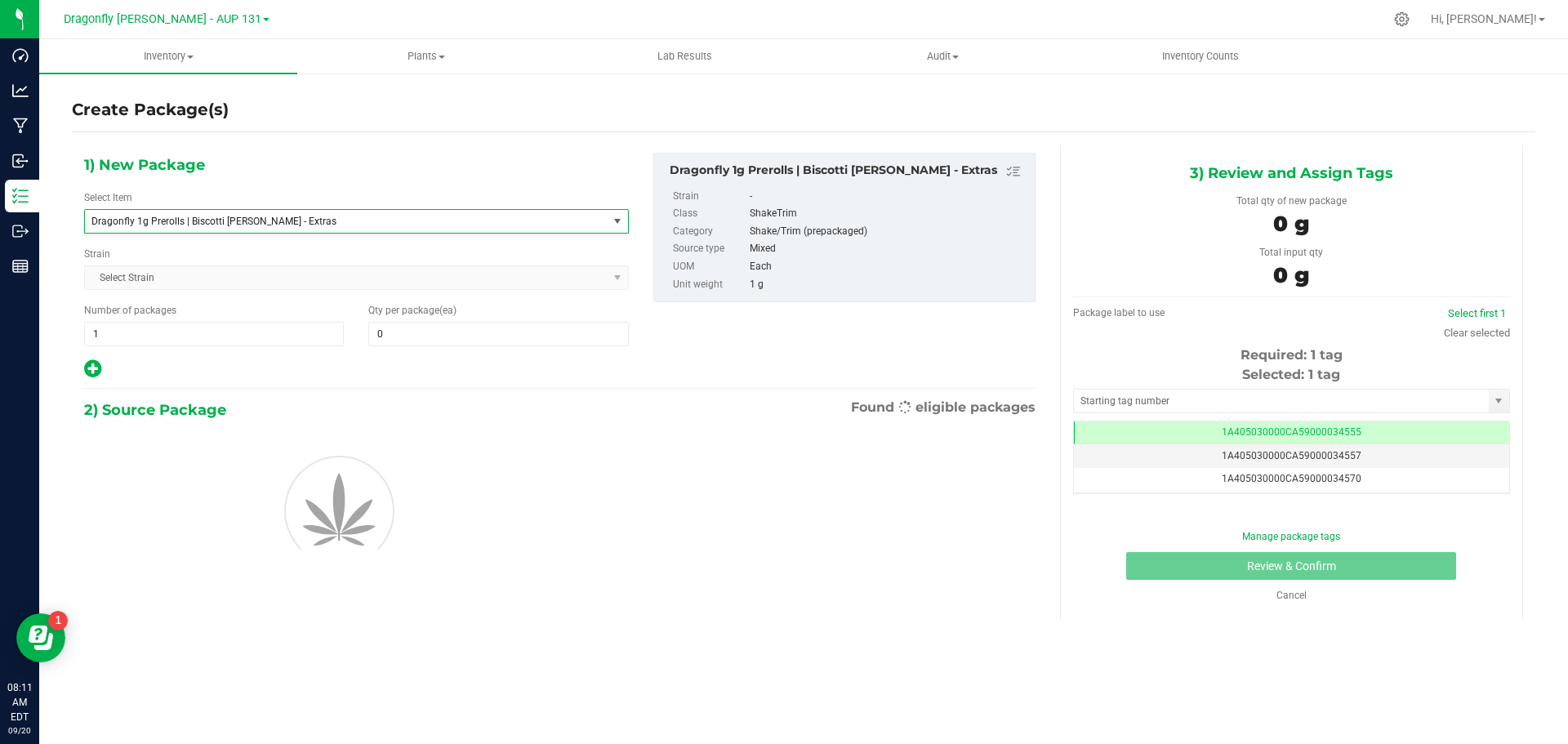
type input "0"
click at [202, 338] on span "1 1" at bounding box center [213, 334] width 260 height 25
click at [492, 335] on span at bounding box center [498, 334] width 260 height 25
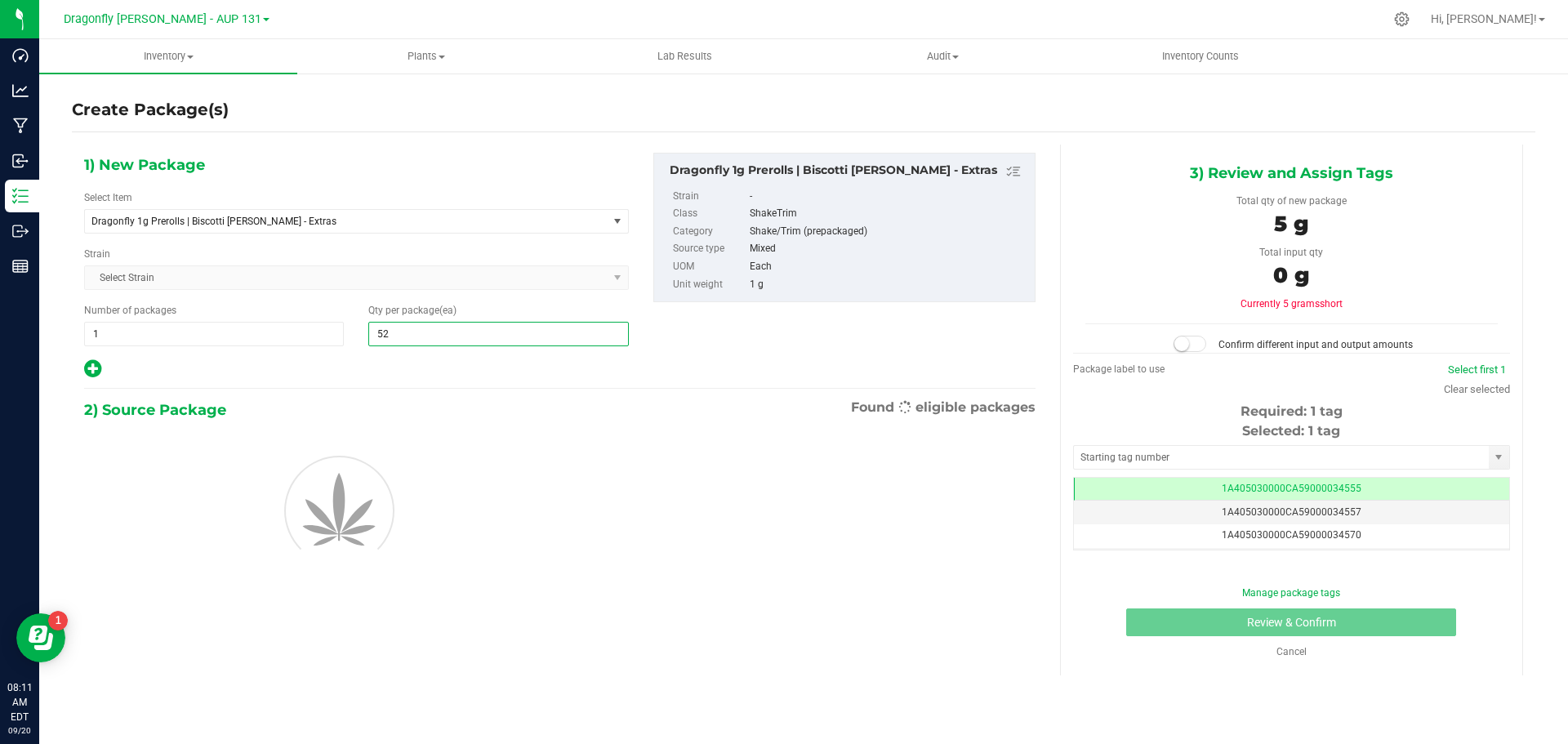
type input "5"
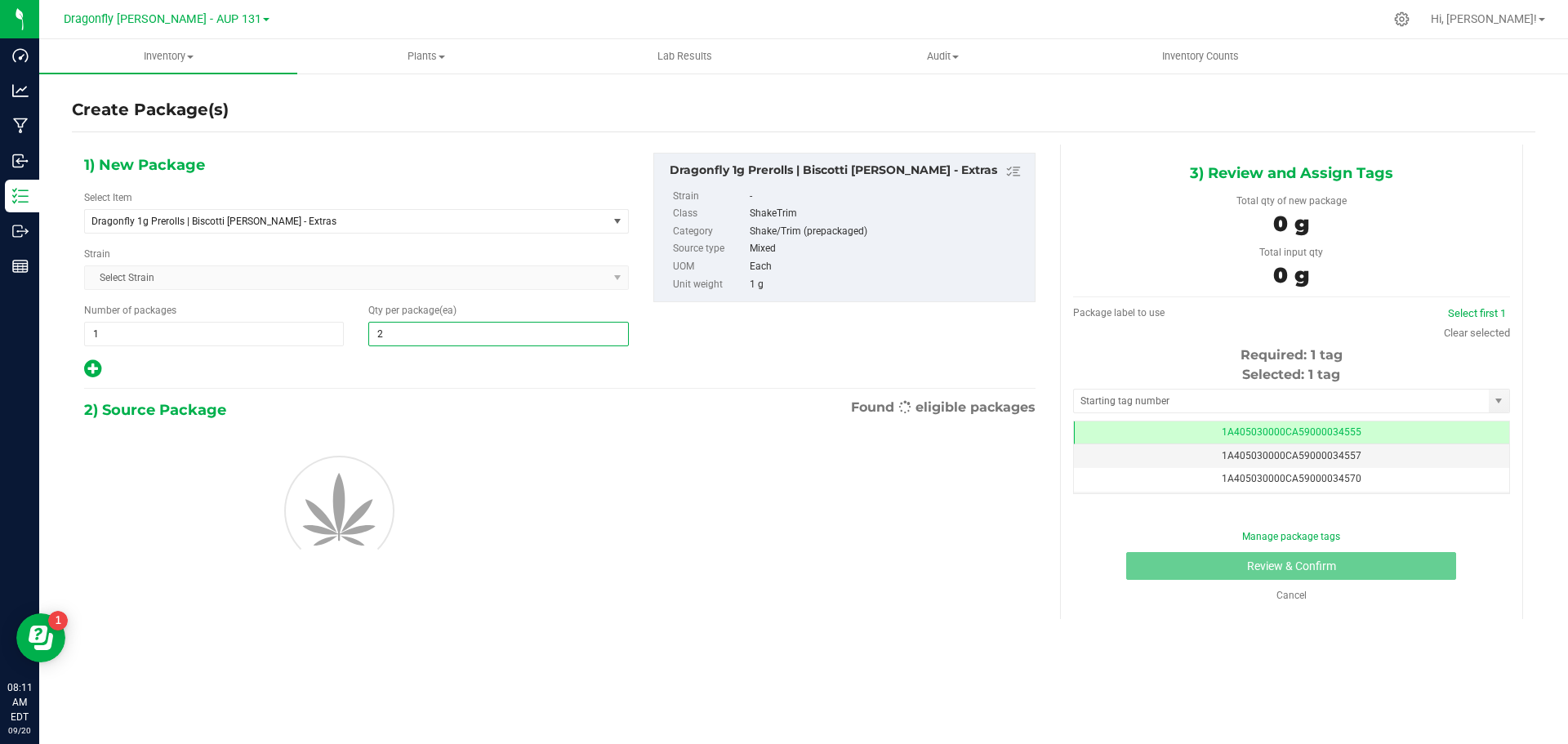
type input "28"
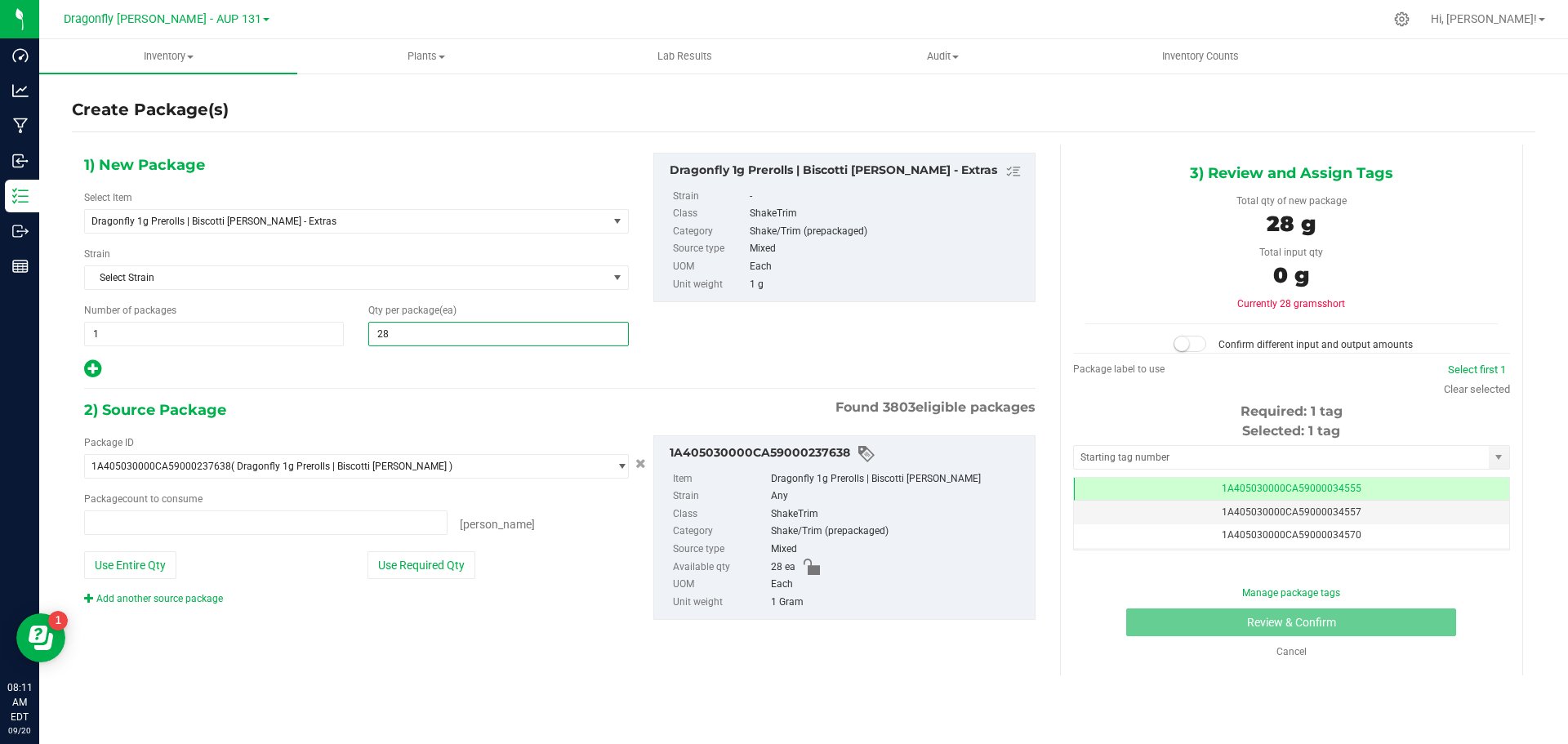
type input "0 ea"
type input "28"
click at [408, 563] on button "Use Required Qty" at bounding box center [422, 564] width 108 height 27
type input "28 ea"
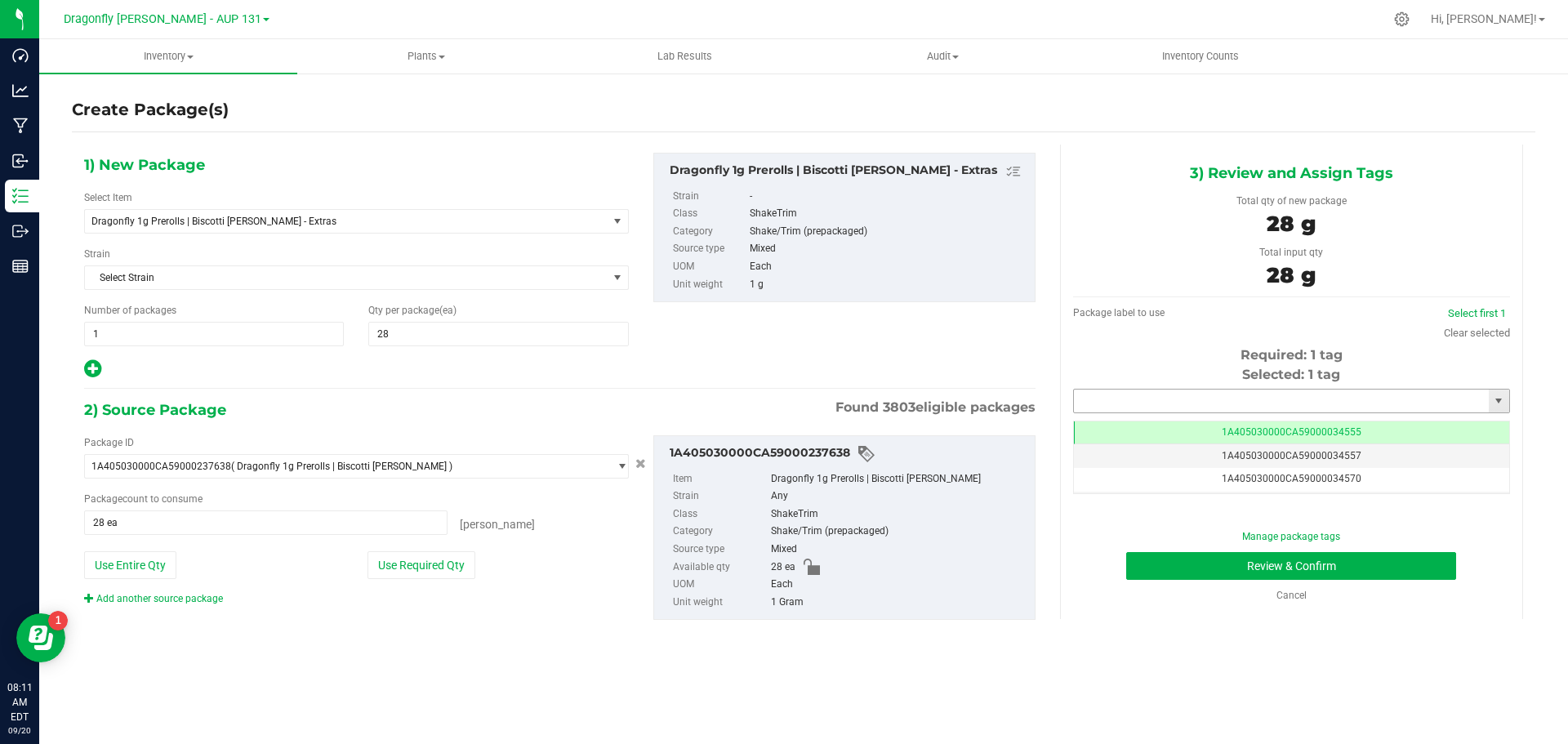
click at [1212, 403] on input "text" at bounding box center [1281, 401] width 415 height 23
click at [1210, 423] on li "1A405030000CA59000244905" at bounding box center [1291, 429] width 435 height 25
type input "1A405030000CA59000244905"
click at [1347, 567] on button "Review & Confirm" at bounding box center [1292, 565] width 330 height 27
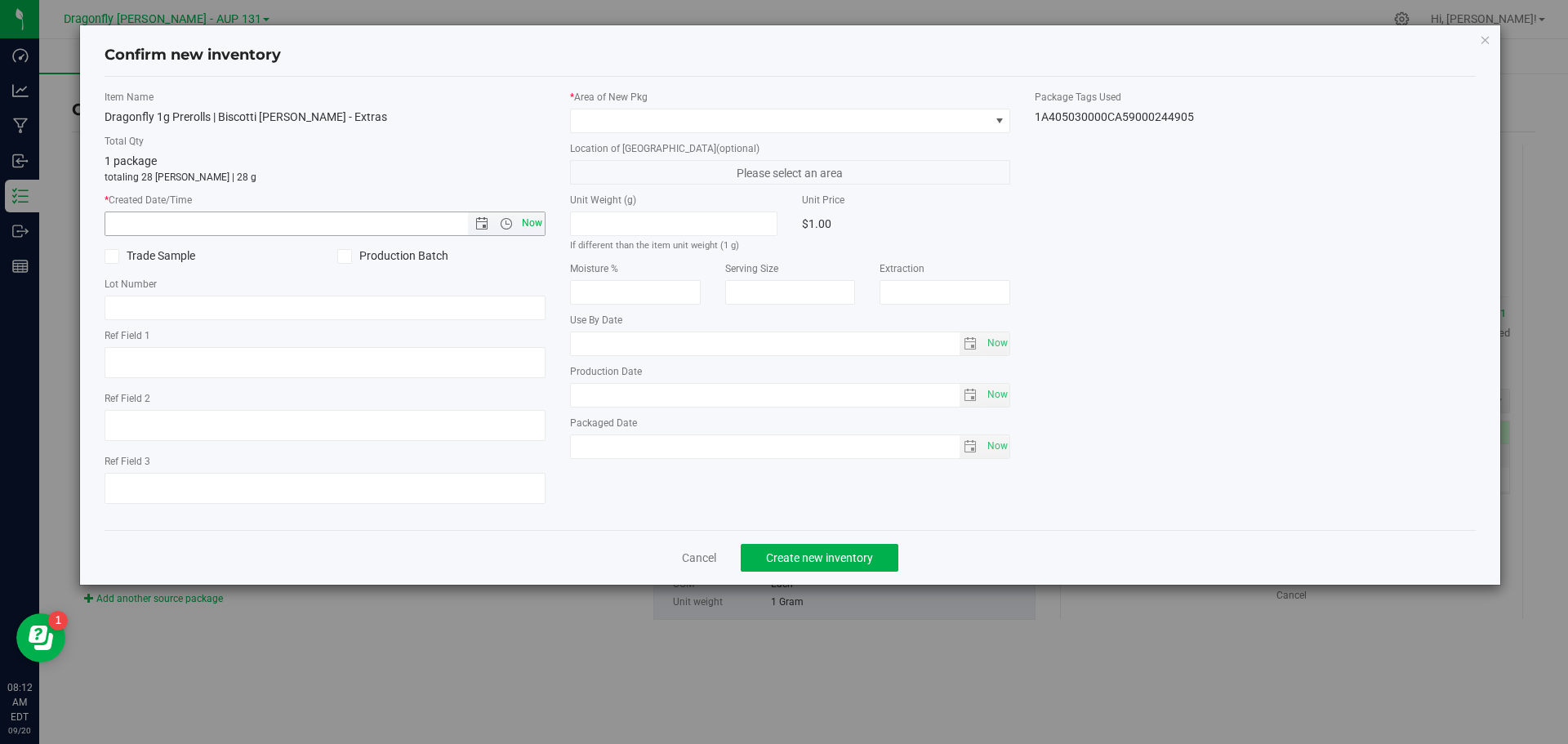
click at [541, 221] on span "Now" at bounding box center [532, 223] width 27 height 24
type input "9/20/2025 8:12 AM"
click at [668, 119] on span at bounding box center [780, 121] width 419 height 23
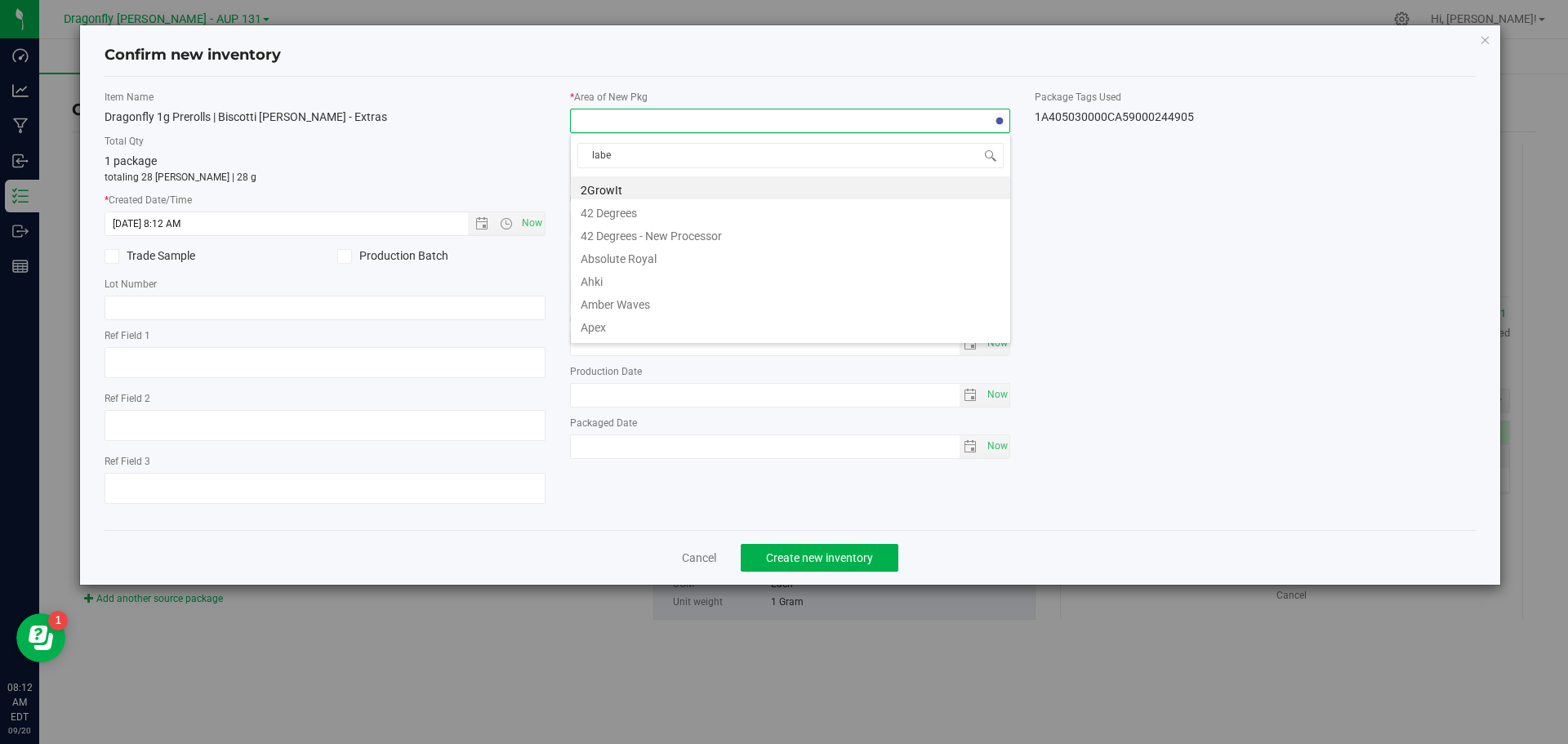
type input "label"
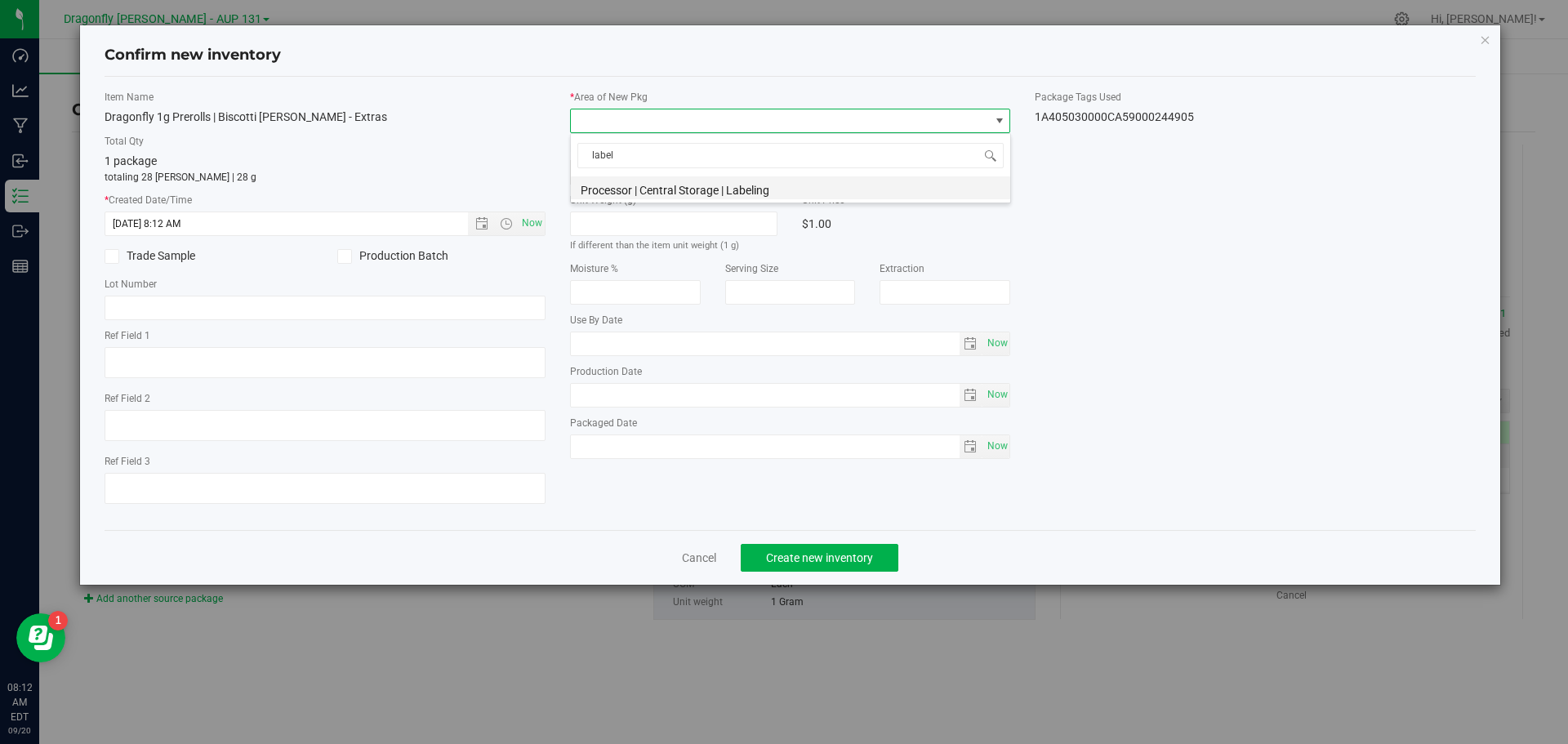
click at [730, 183] on li "Processor | Central Storage | Labeling" at bounding box center [791, 188] width 439 height 23
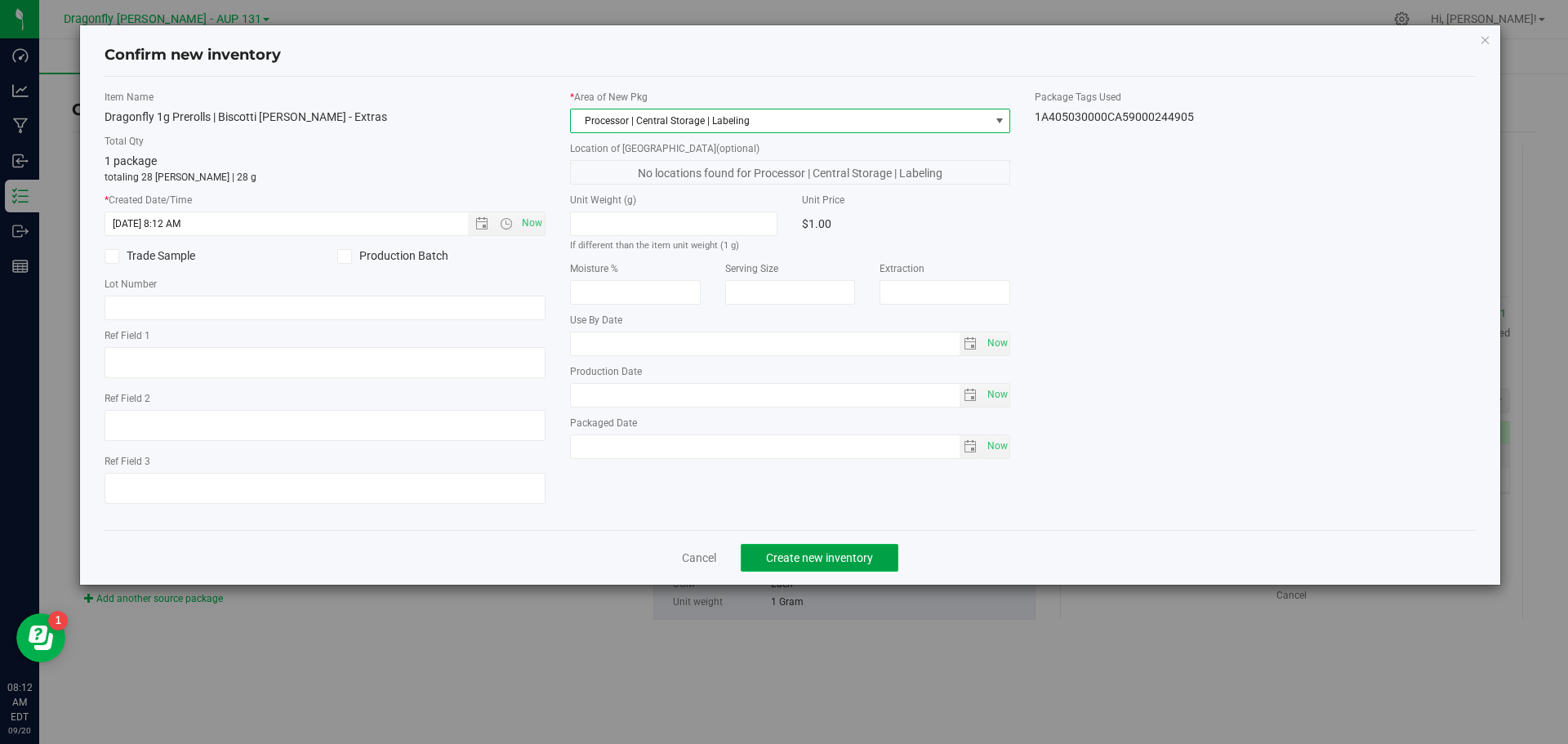
click at [823, 563] on span "Create new inventory" at bounding box center [819, 557] width 107 height 13
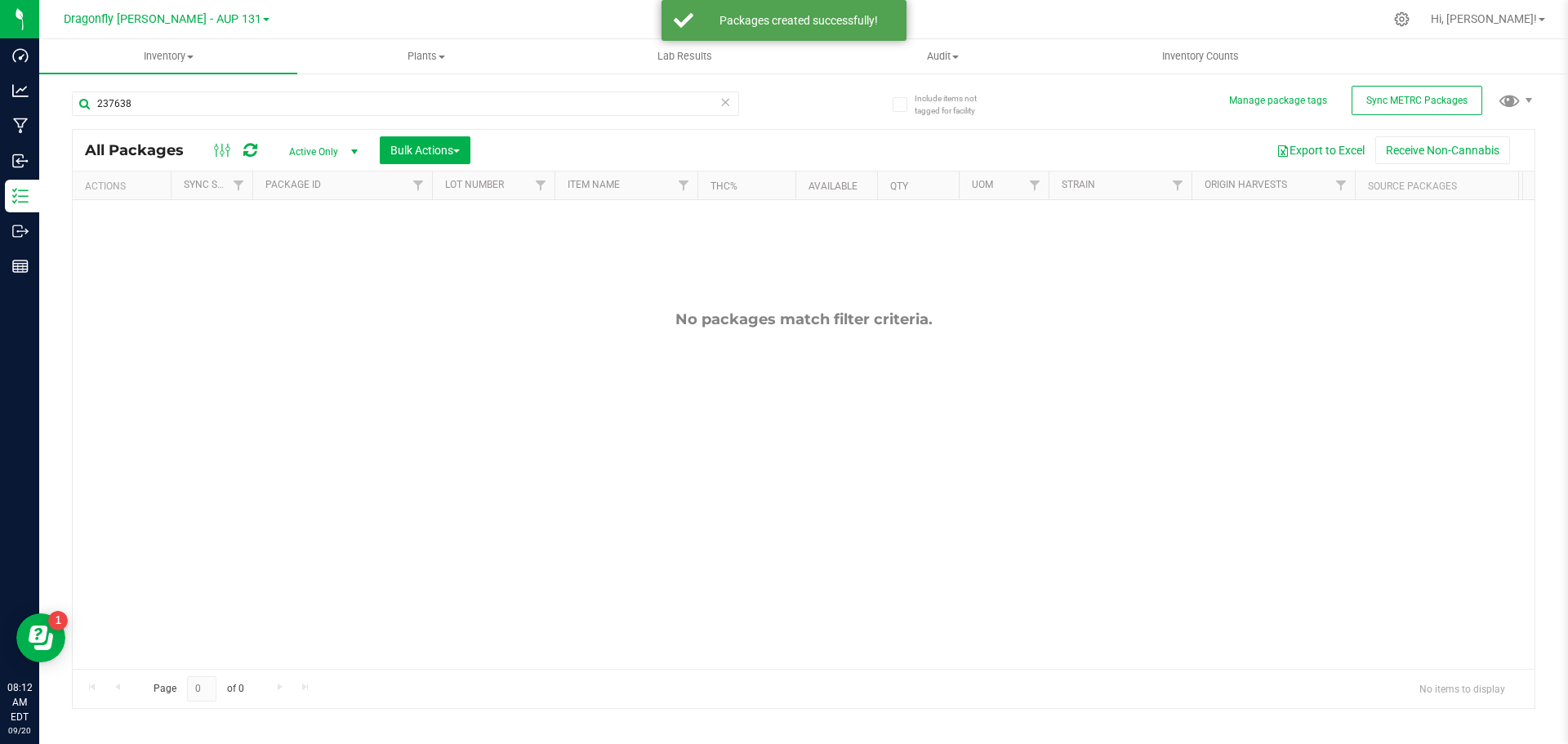
click at [728, 98] on icon at bounding box center [725, 101] width 12 height 19
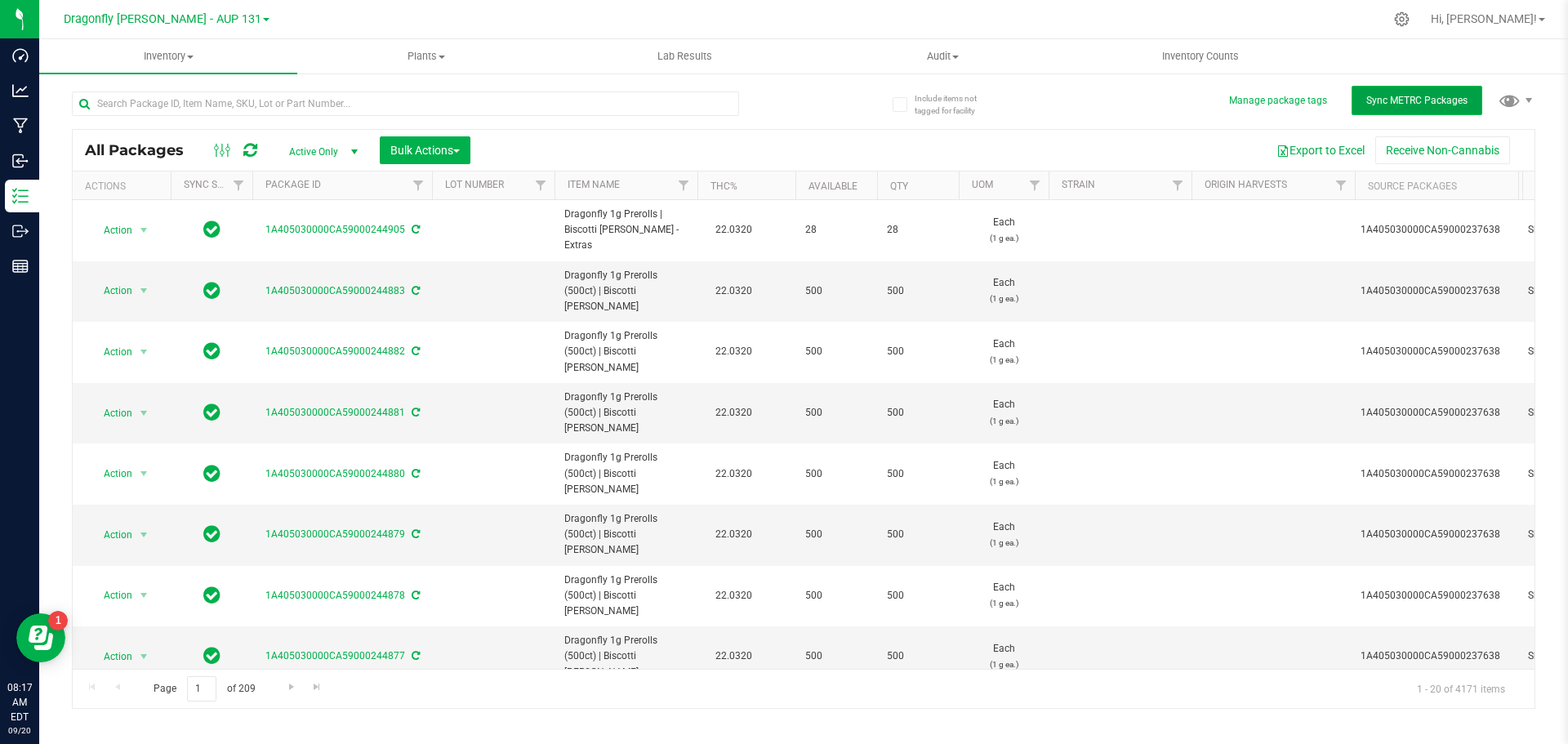
click at [1404, 97] on span "Sync METRC Packages" at bounding box center [1417, 100] width 101 height 12
click at [521, 107] on input "text" at bounding box center [405, 104] width 667 height 25
type input "223475"
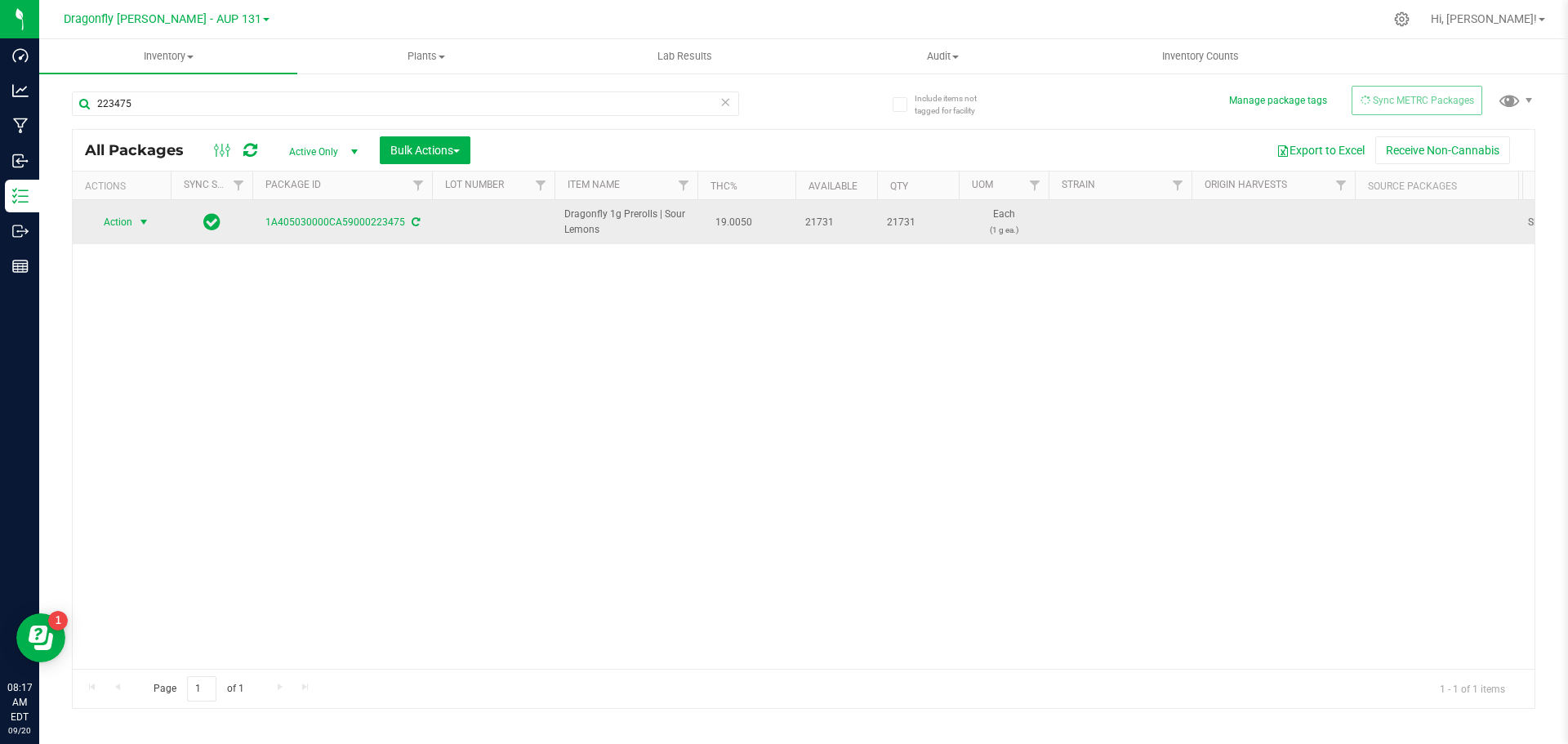
click at [134, 229] on span "select" at bounding box center [144, 222] width 20 height 23
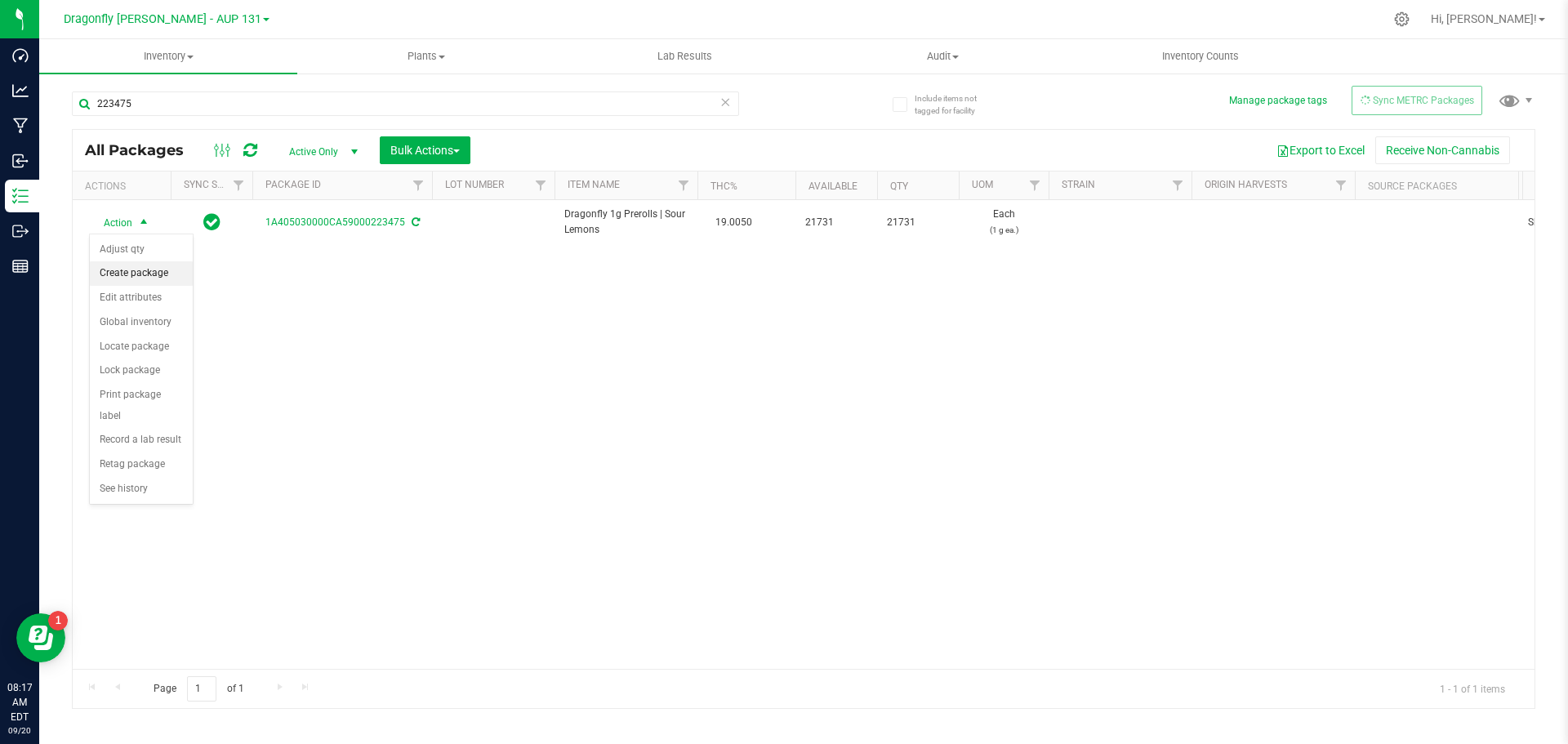
click at [151, 281] on li "Create package" at bounding box center [141, 274] width 103 height 25
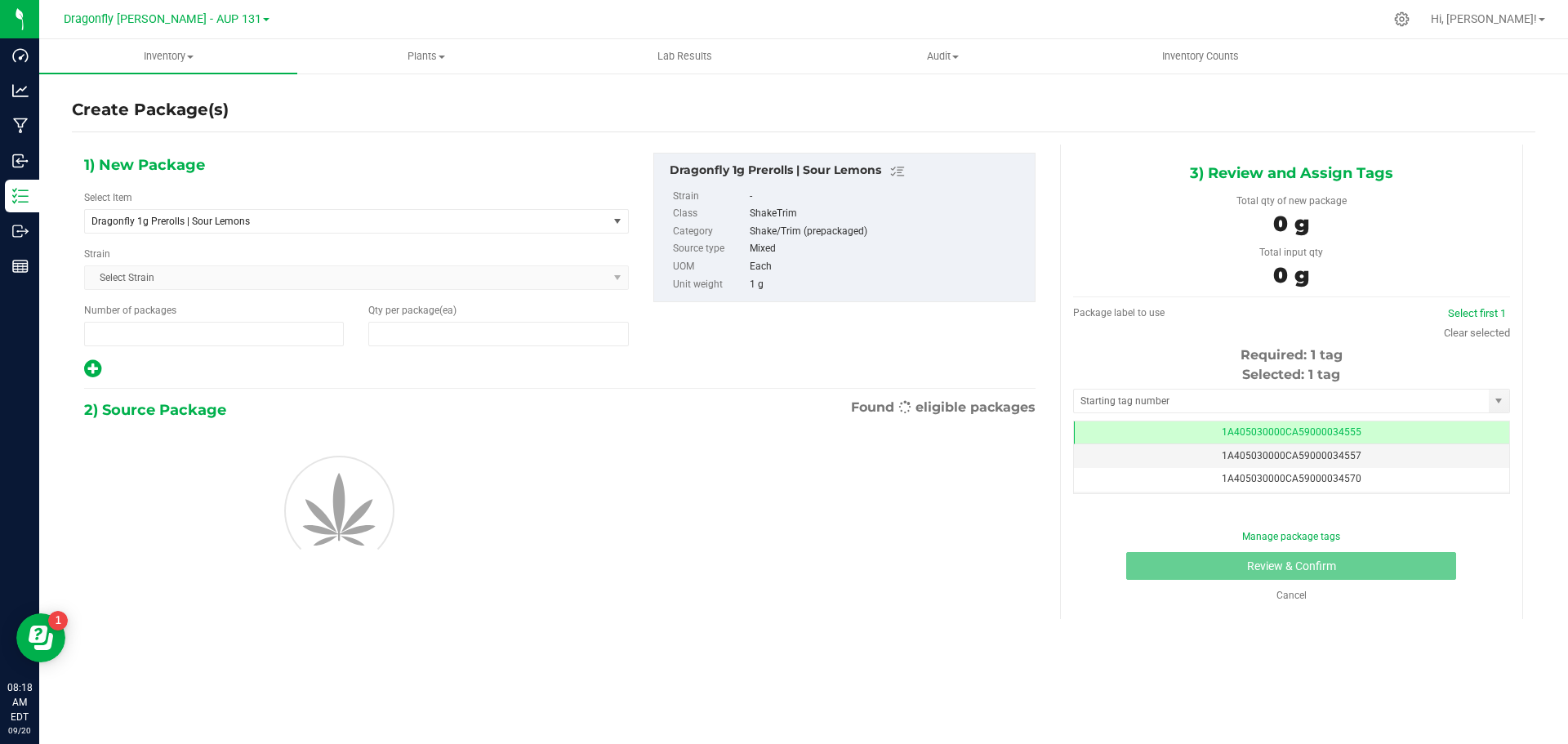
type input "1"
type input "0"
click at [330, 218] on span "Dragonfly 1g Prerolls | Sour Lemons" at bounding box center [336, 221] width 489 height 12
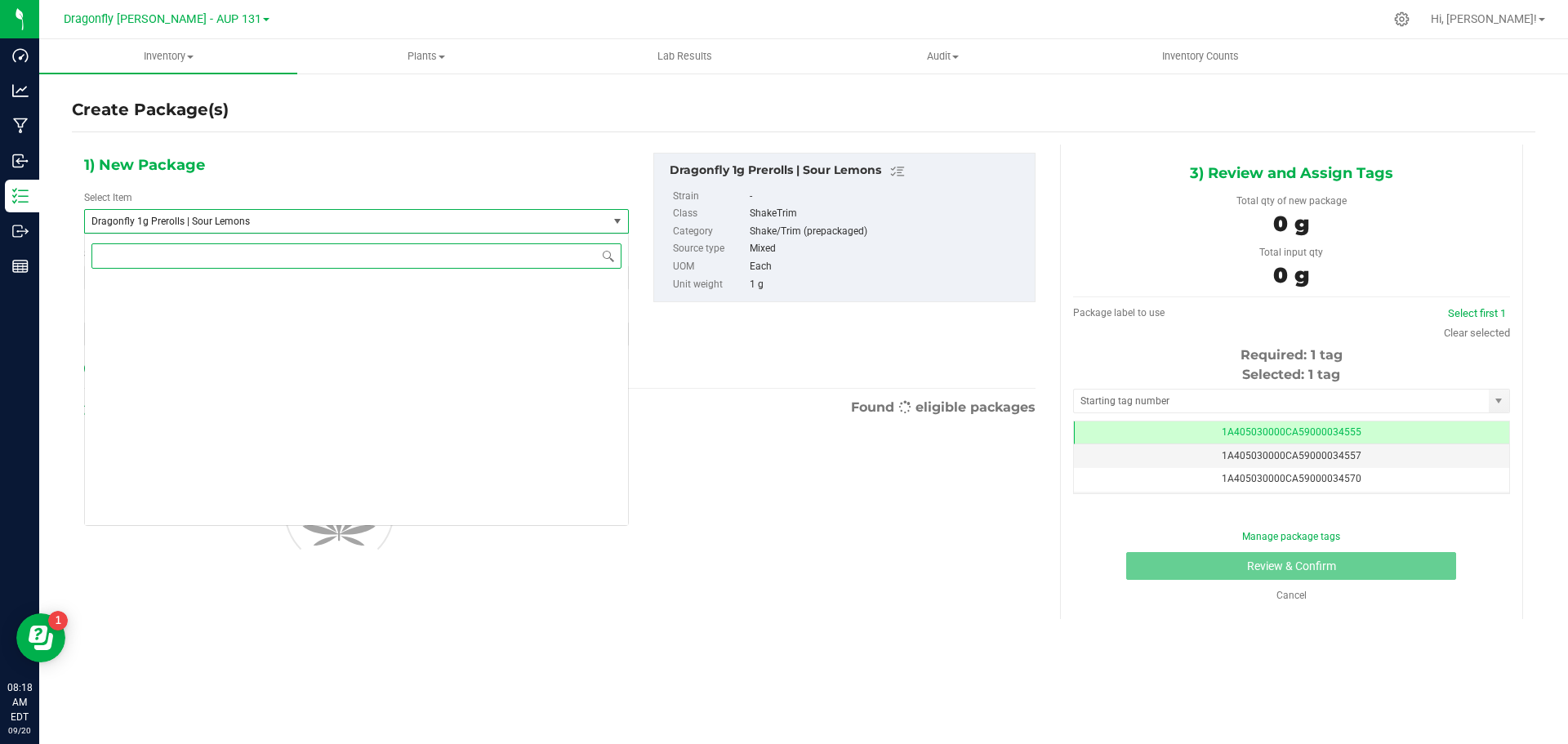
scroll to position [39354, 0]
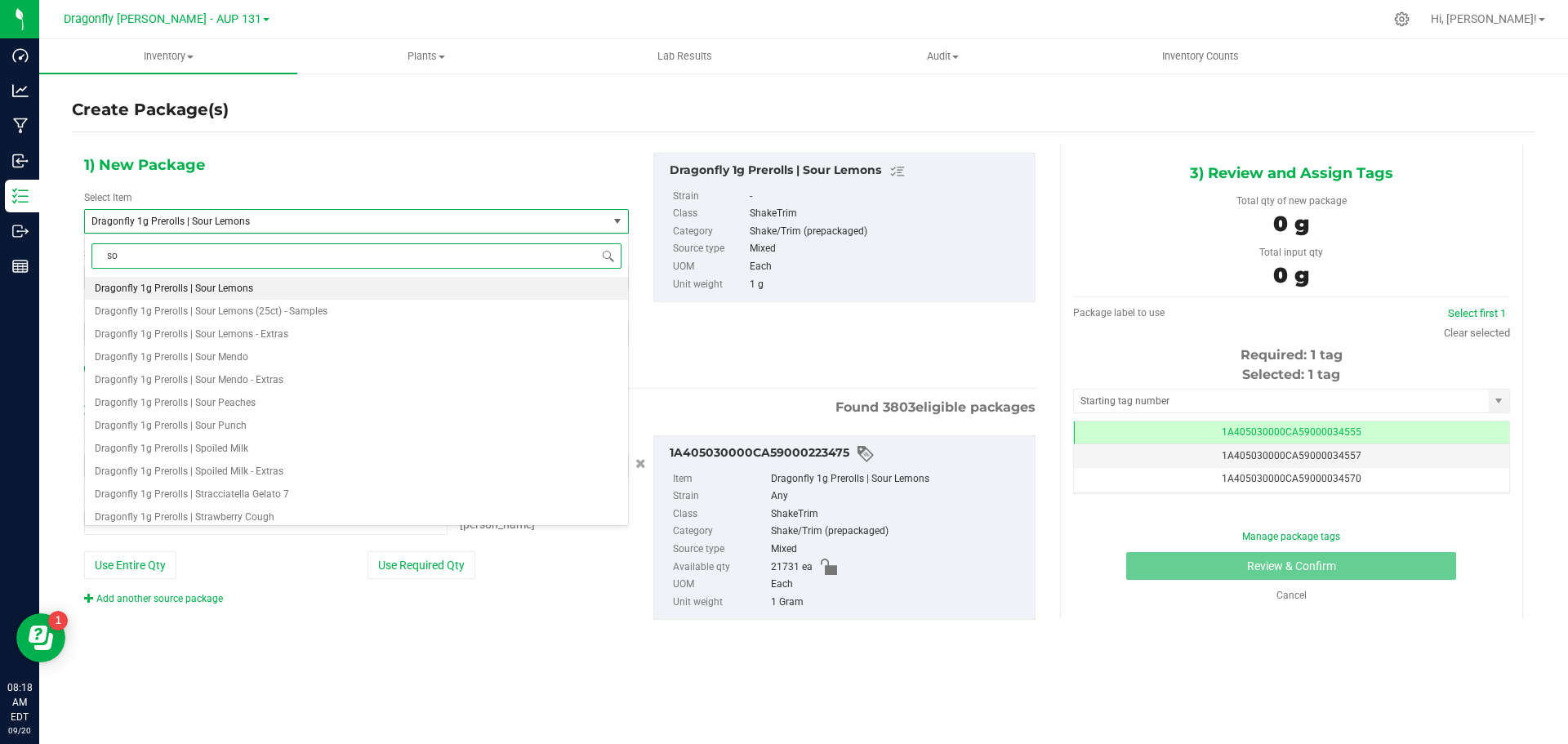
type input "sou"
type input "0 ea"
type input "sour lemons"
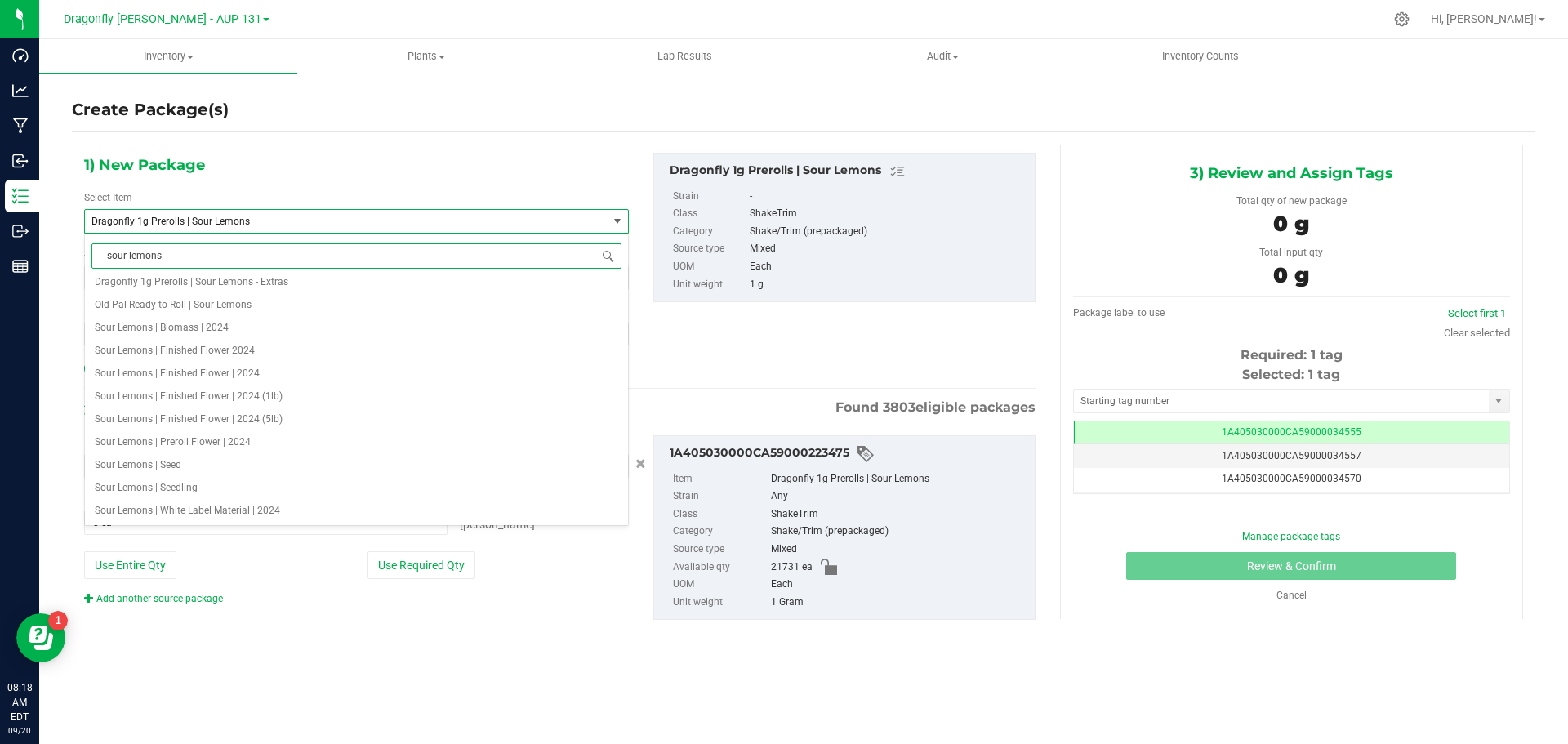
scroll to position [0, 0]
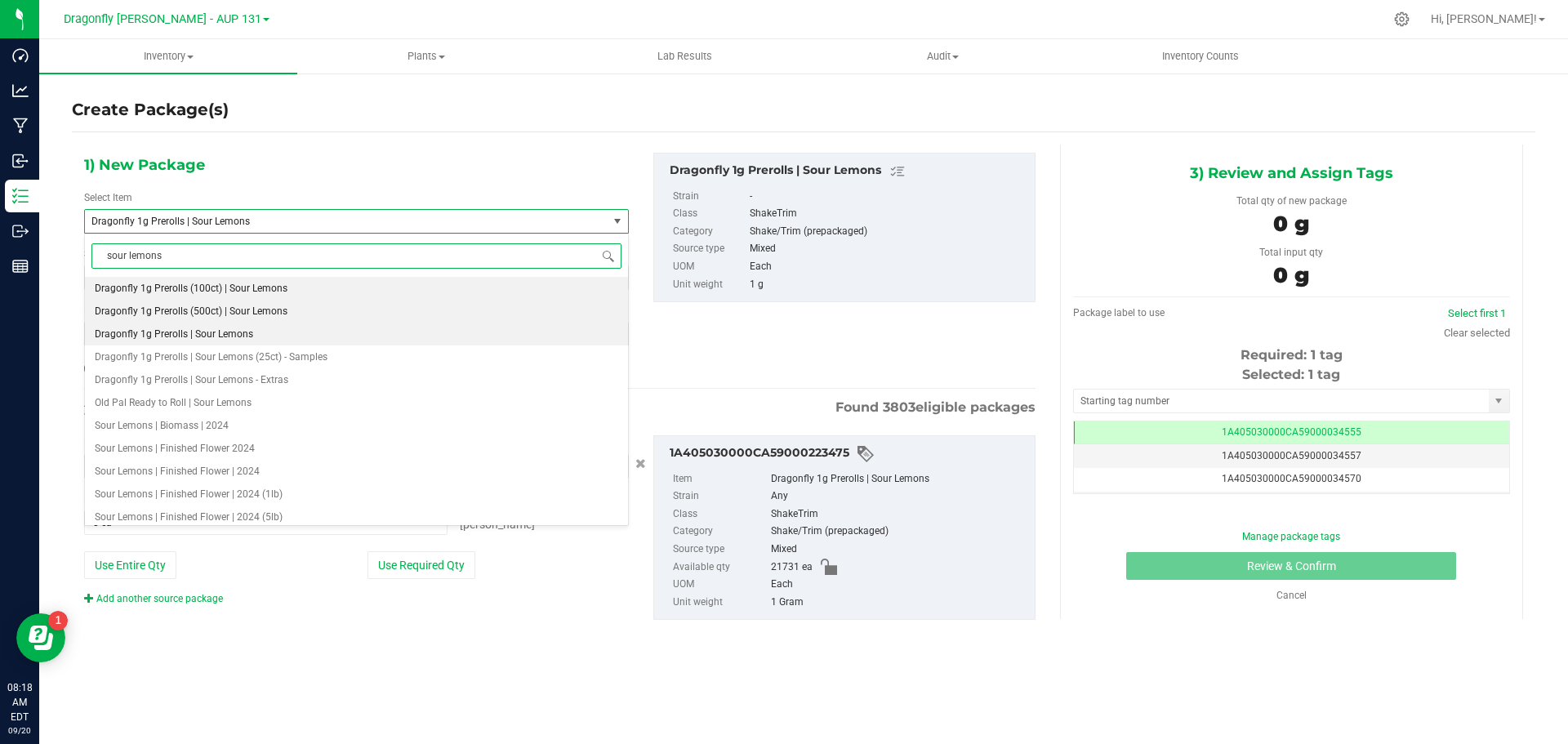
click at [284, 316] on span "Dragonfly 1g Prerolls (500ct) | Sour Lemons" at bounding box center [191, 311] width 193 height 12
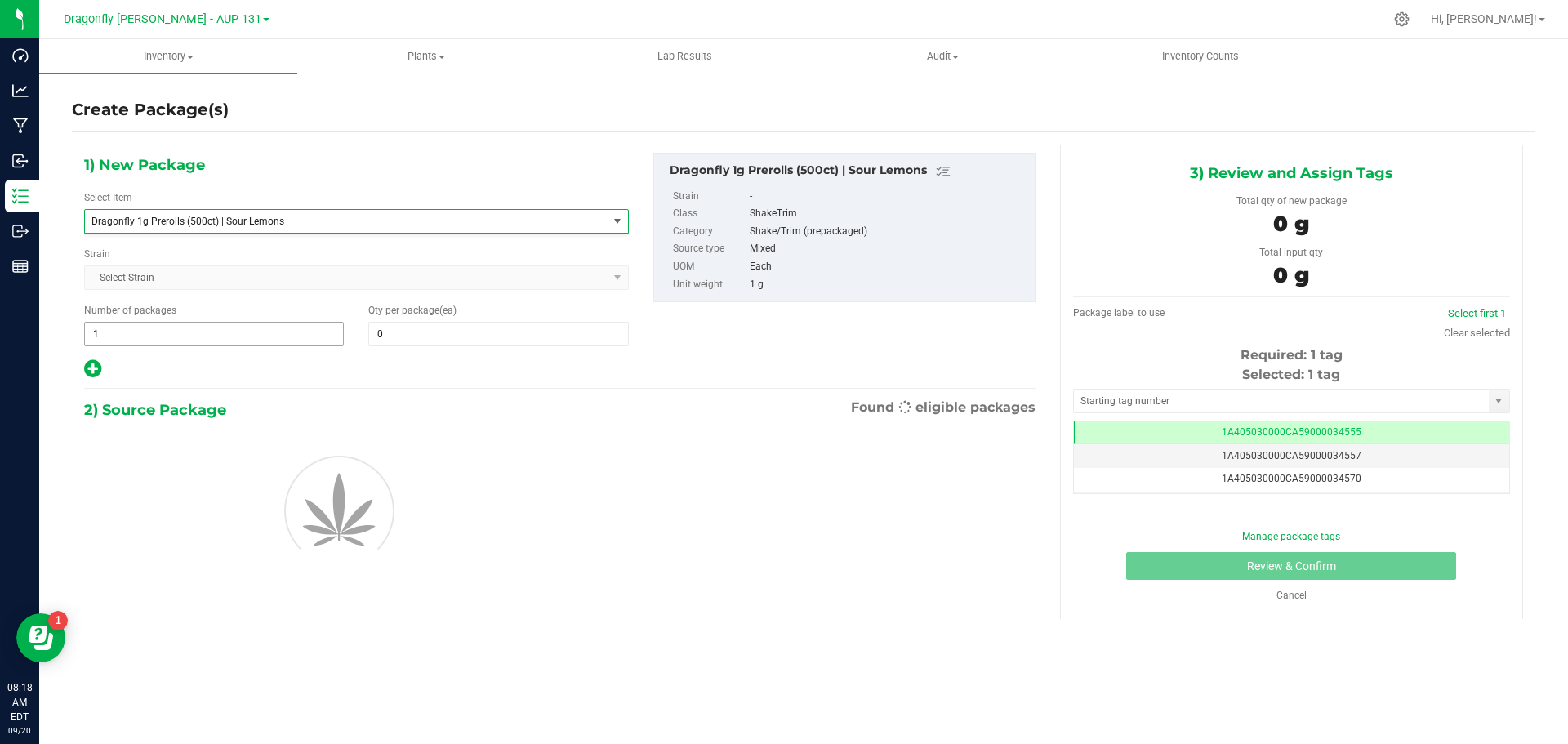
type input "0"
click at [178, 341] on span "1 1" at bounding box center [213, 334] width 260 height 25
click at [178, 341] on input "1" at bounding box center [213, 334] width 258 height 23
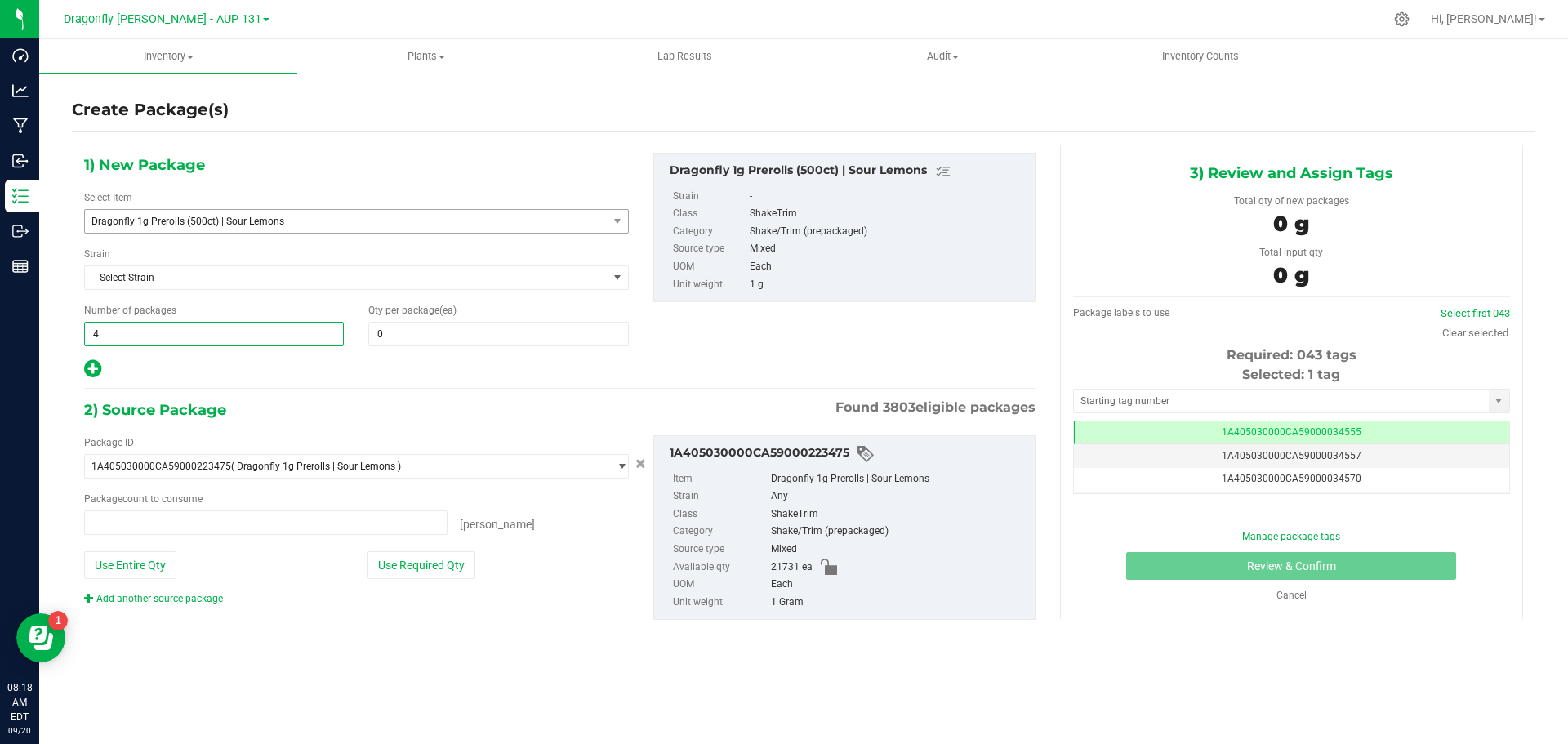
type input "43"
type input "0 ea"
type input "43"
click at [423, 339] on span at bounding box center [498, 334] width 260 height 25
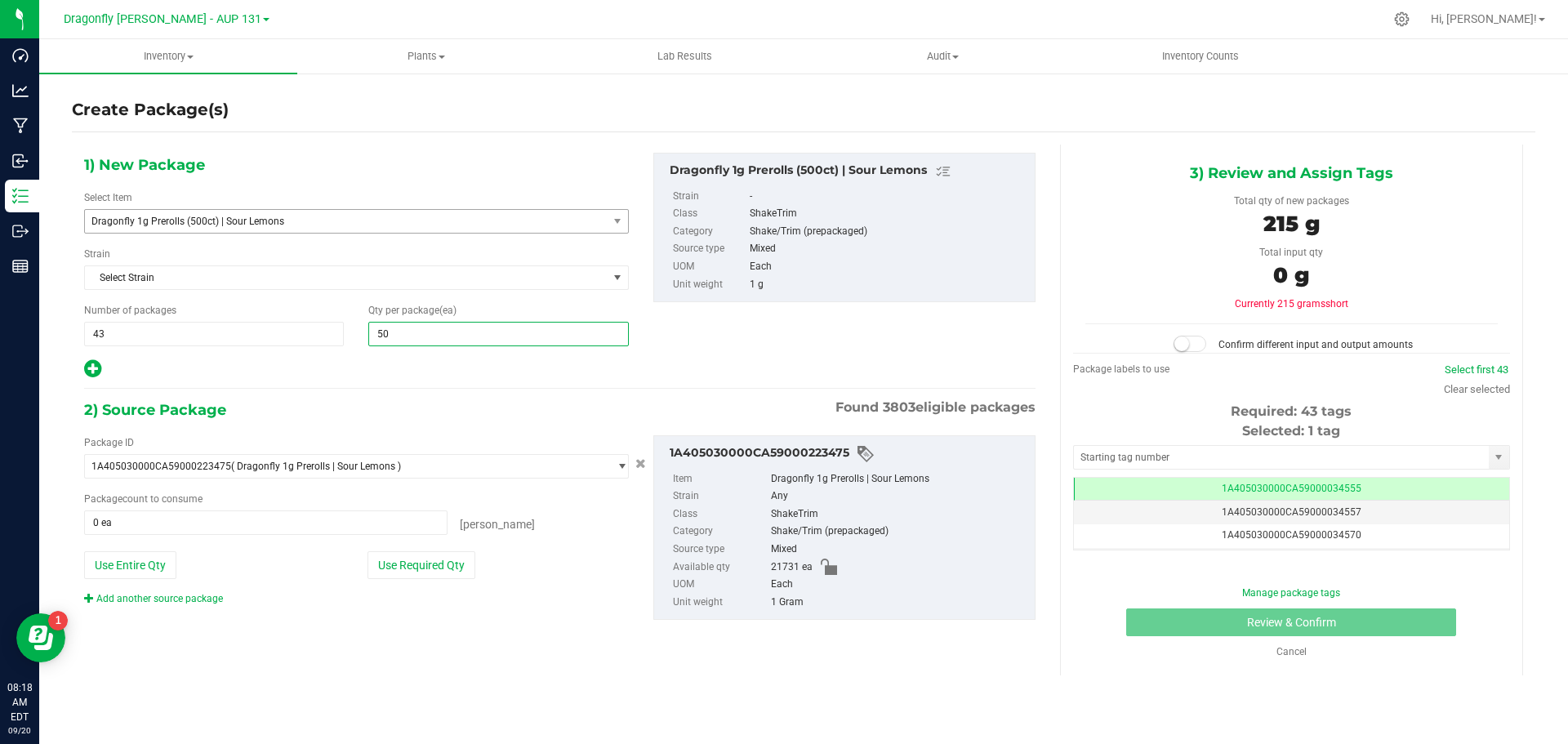
type input "500"
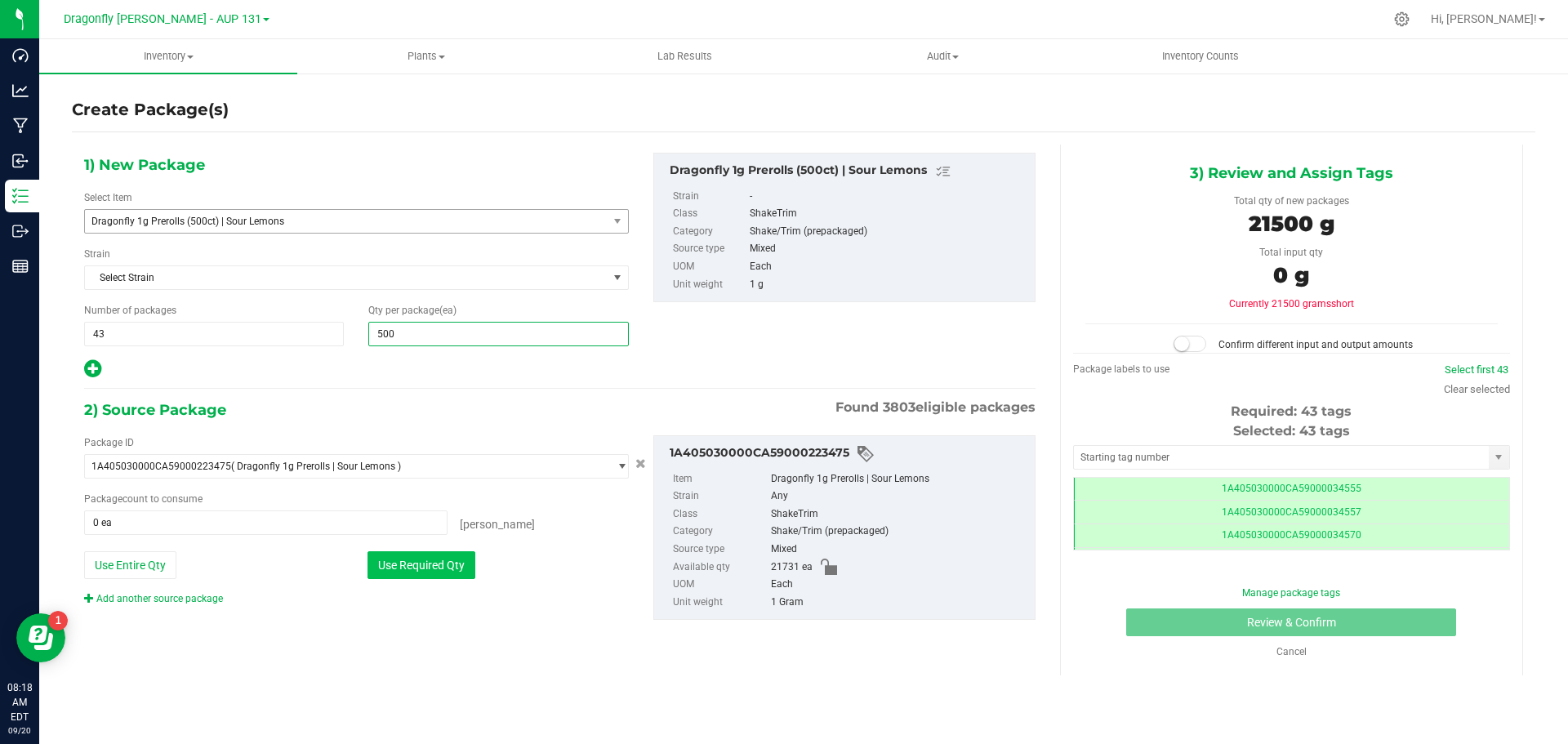
type input "500"
click at [456, 565] on button "Use Required Qty" at bounding box center [422, 564] width 108 height 27
type input "21500 ea"
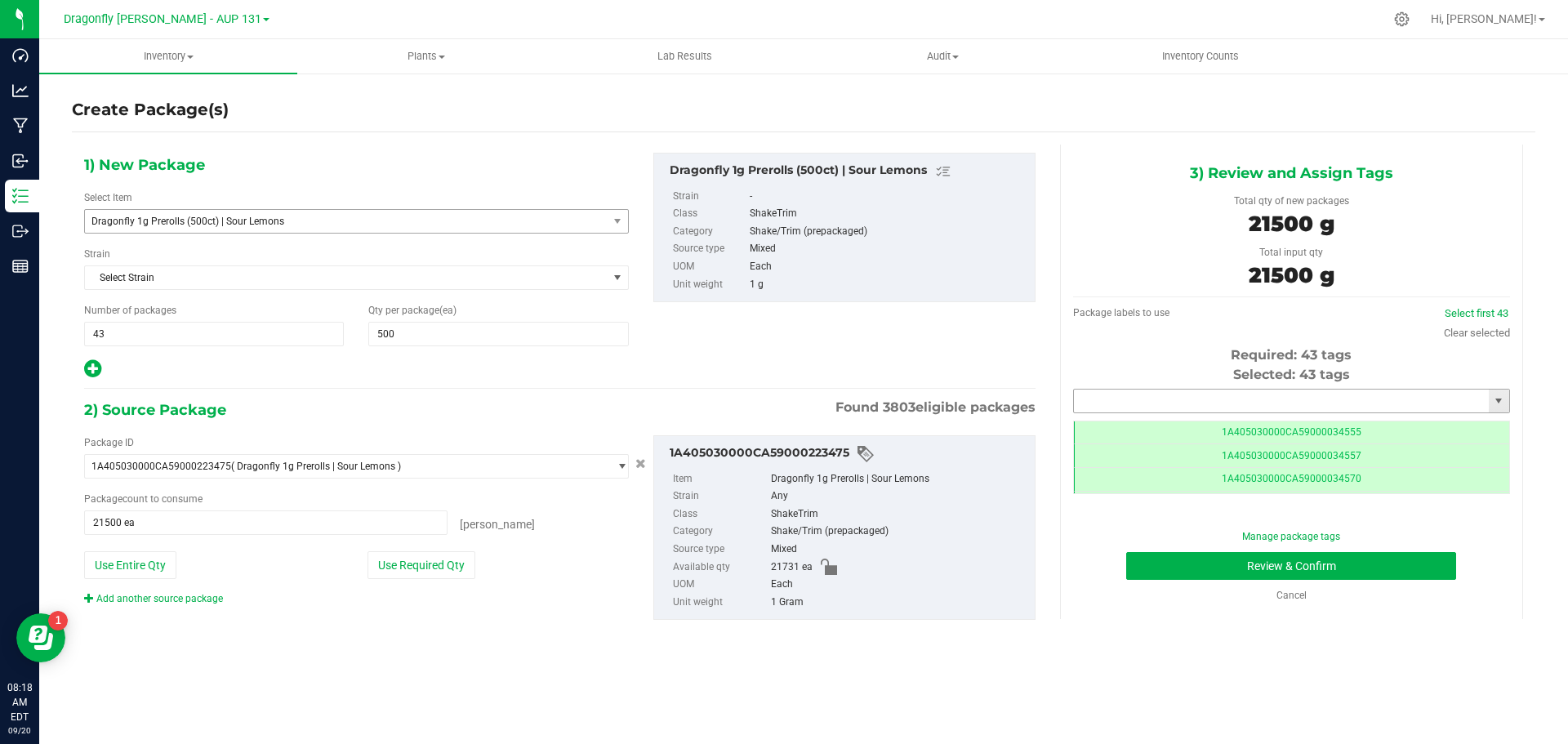
click at [1289, 399] on input "text" at bounding box center [1281, 401] width 415 height 23
click at [1299, 428] on li "1A405030000CA59000244636" at bounding box center [1291, 429] width 435 height 25
type input "1A405030000CA59000244636"
click at [1375, 559] on button "Review & Confirm" at bounding box center [1292, 565] width 330 height 27
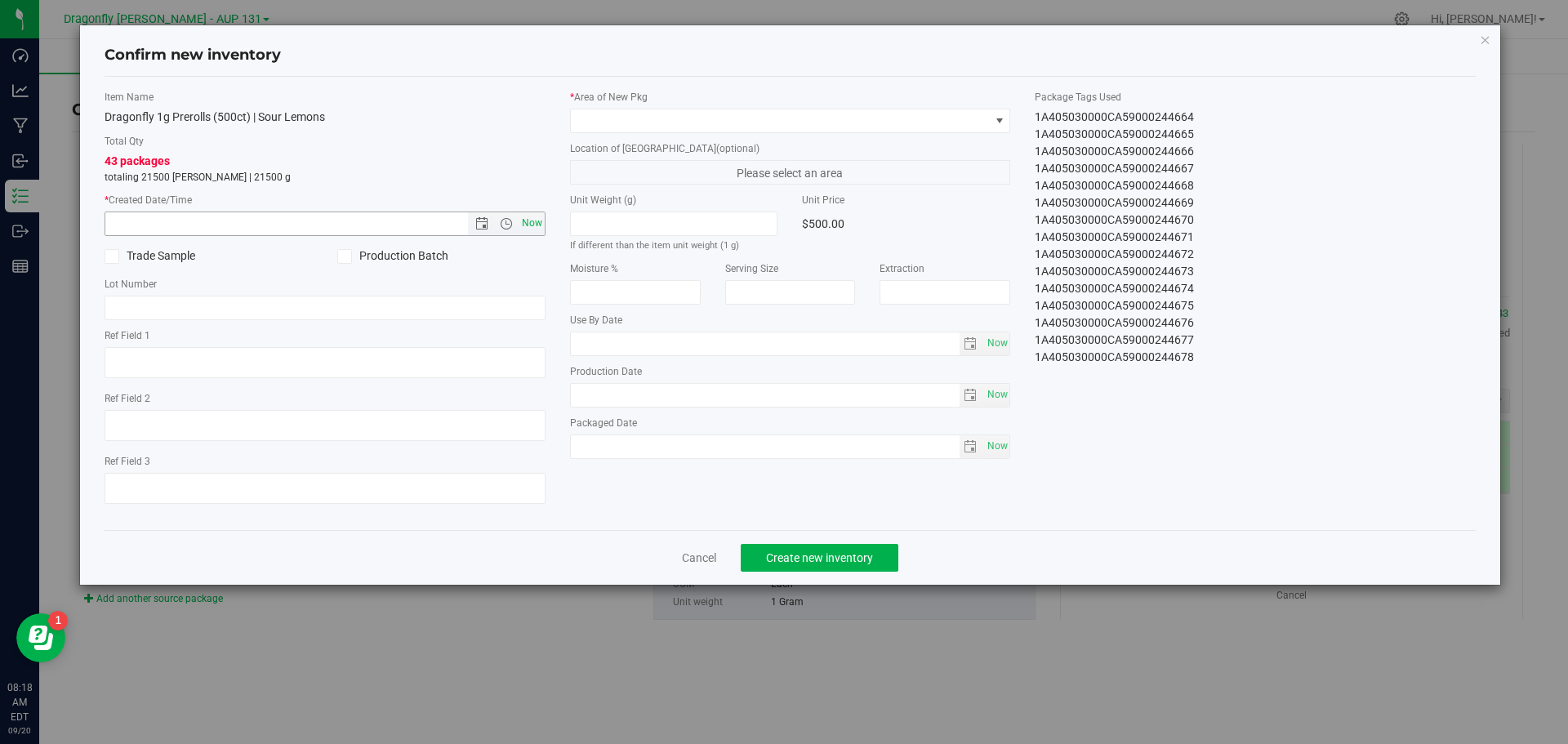
click at [537, 219] on span "Now" at bounding box center [532, 223] width 27 height 24
type input "9/20/2025 8:18 AM"
click at [690, 120] on span at bounding box center [780, 121] width 419 height 23
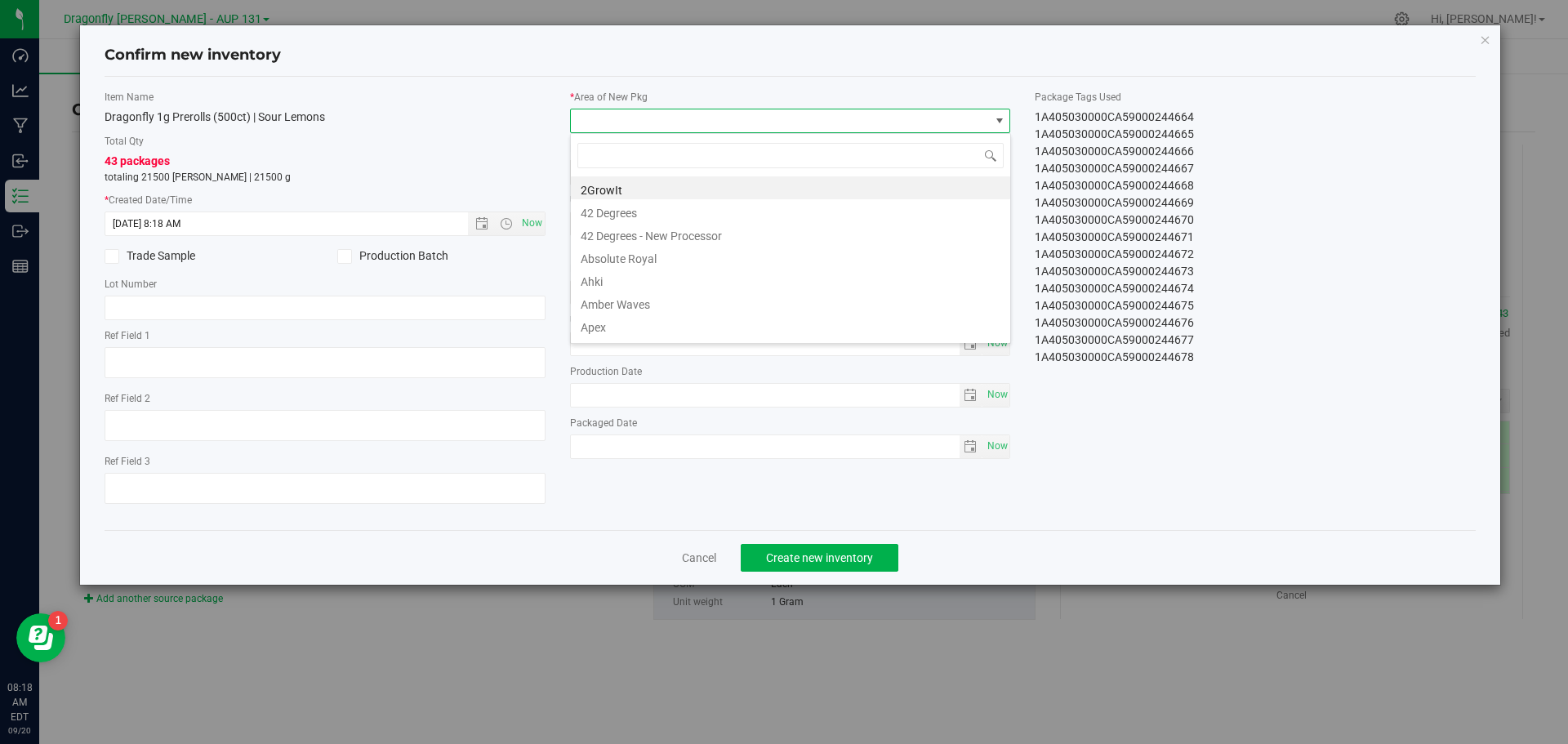
type input "l"
type input "zone 1"
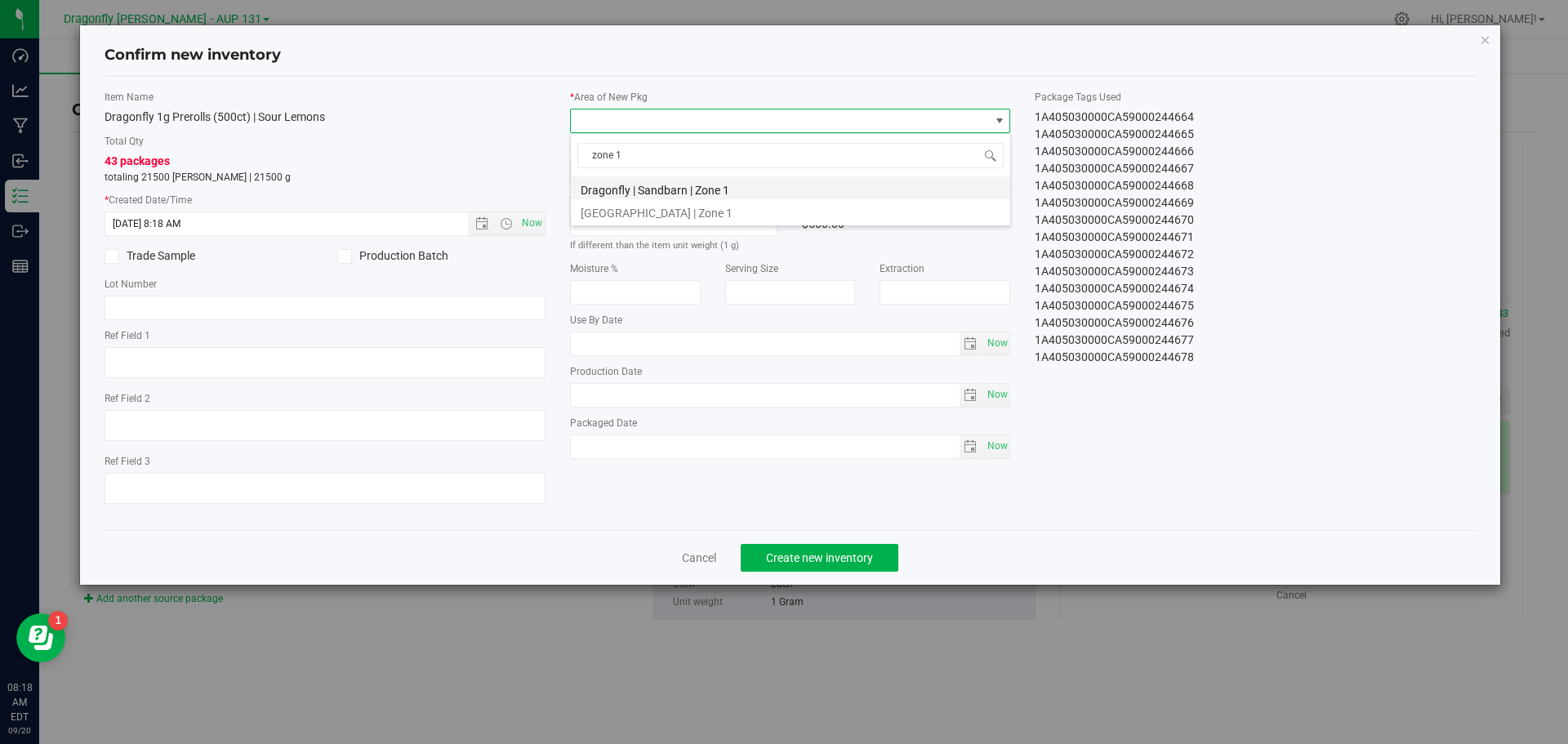
click at [682, 187] on li "Dragonfly | Sandbarn | Zone 1" at bounding box center [791, 188] width 439 height 23
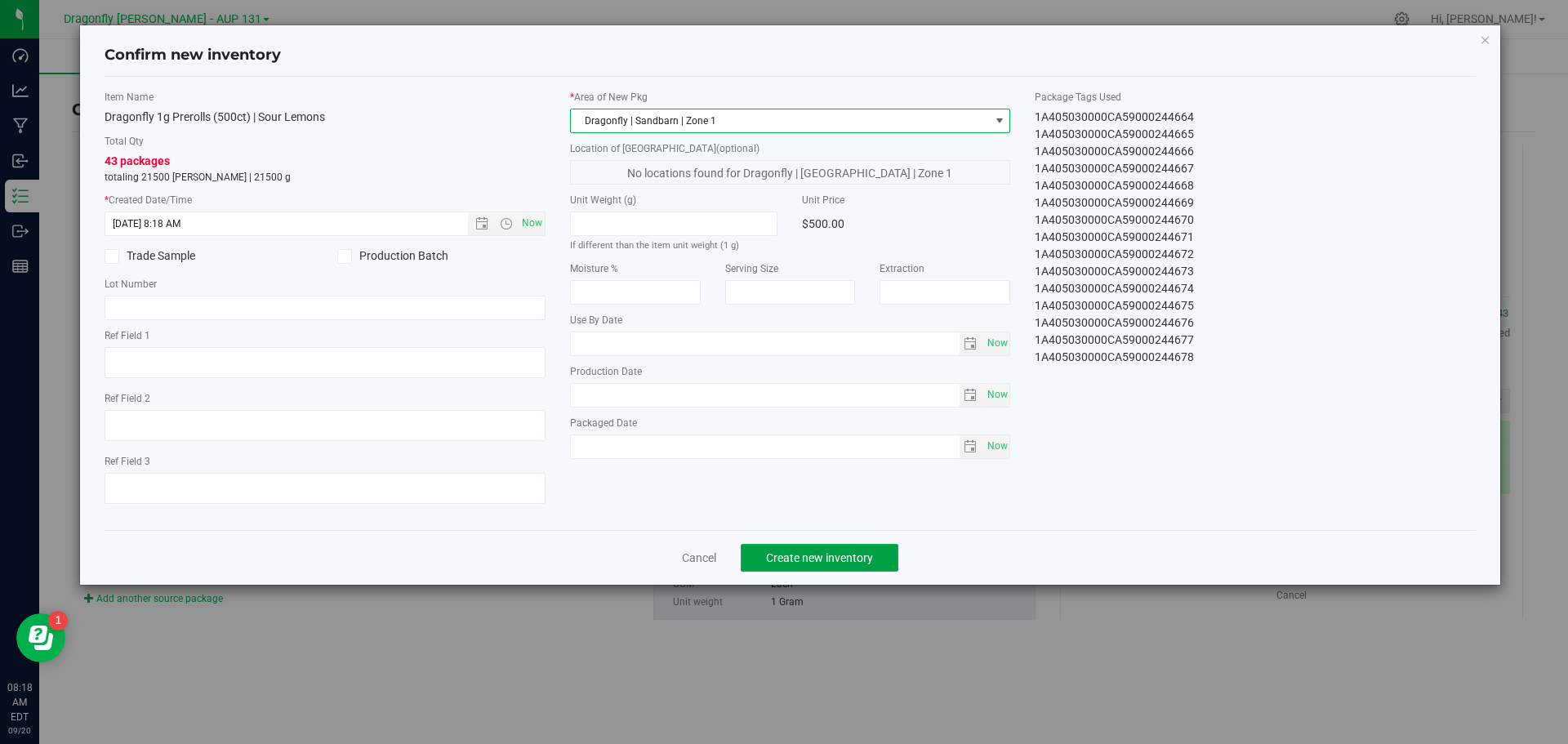
click at [803, 564] on button "Create new inventory" at bounding box center [819, 557] width 158 height 27
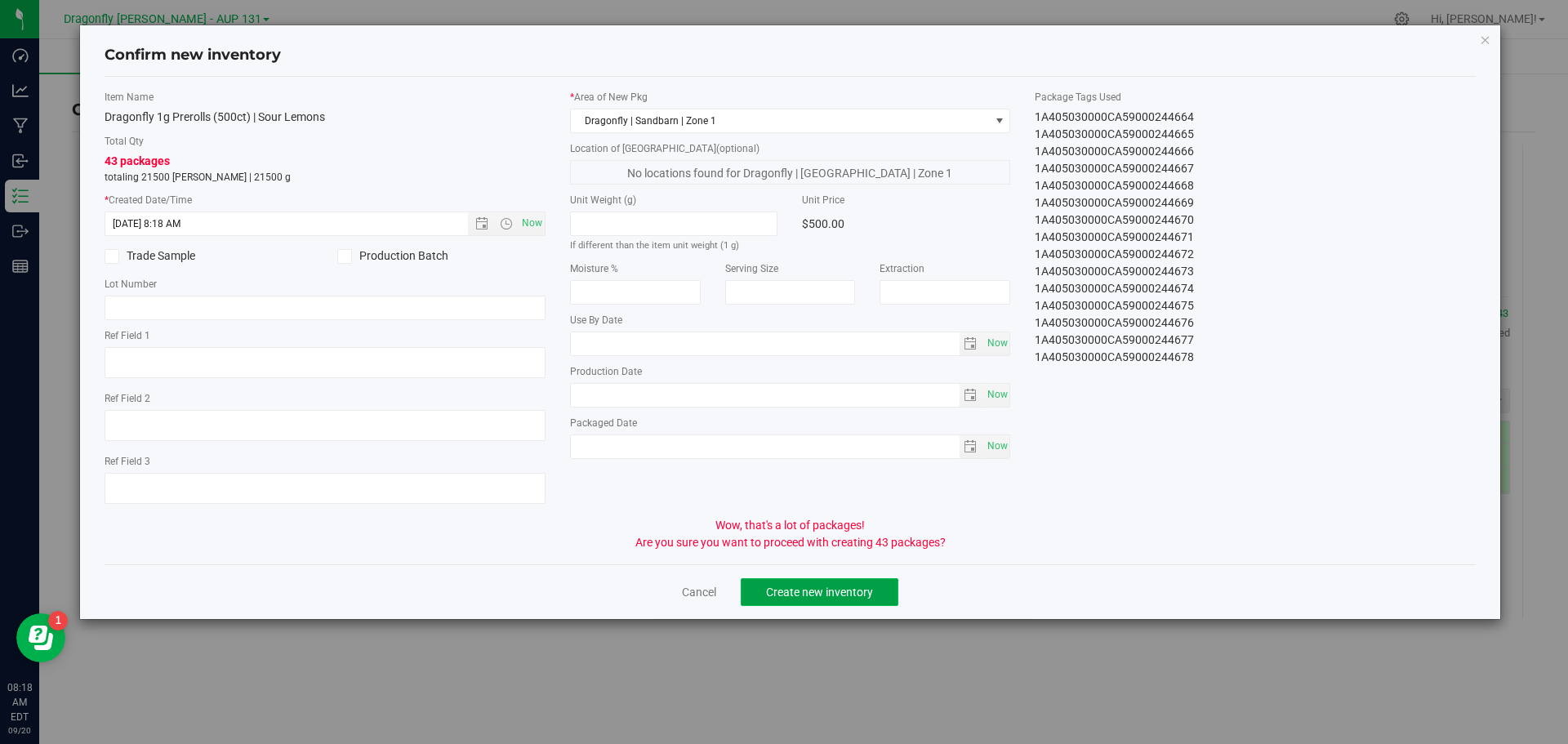
click at [813, 592] on span "Create new inventory" at bounding box center [819, 592] width 107 height 13
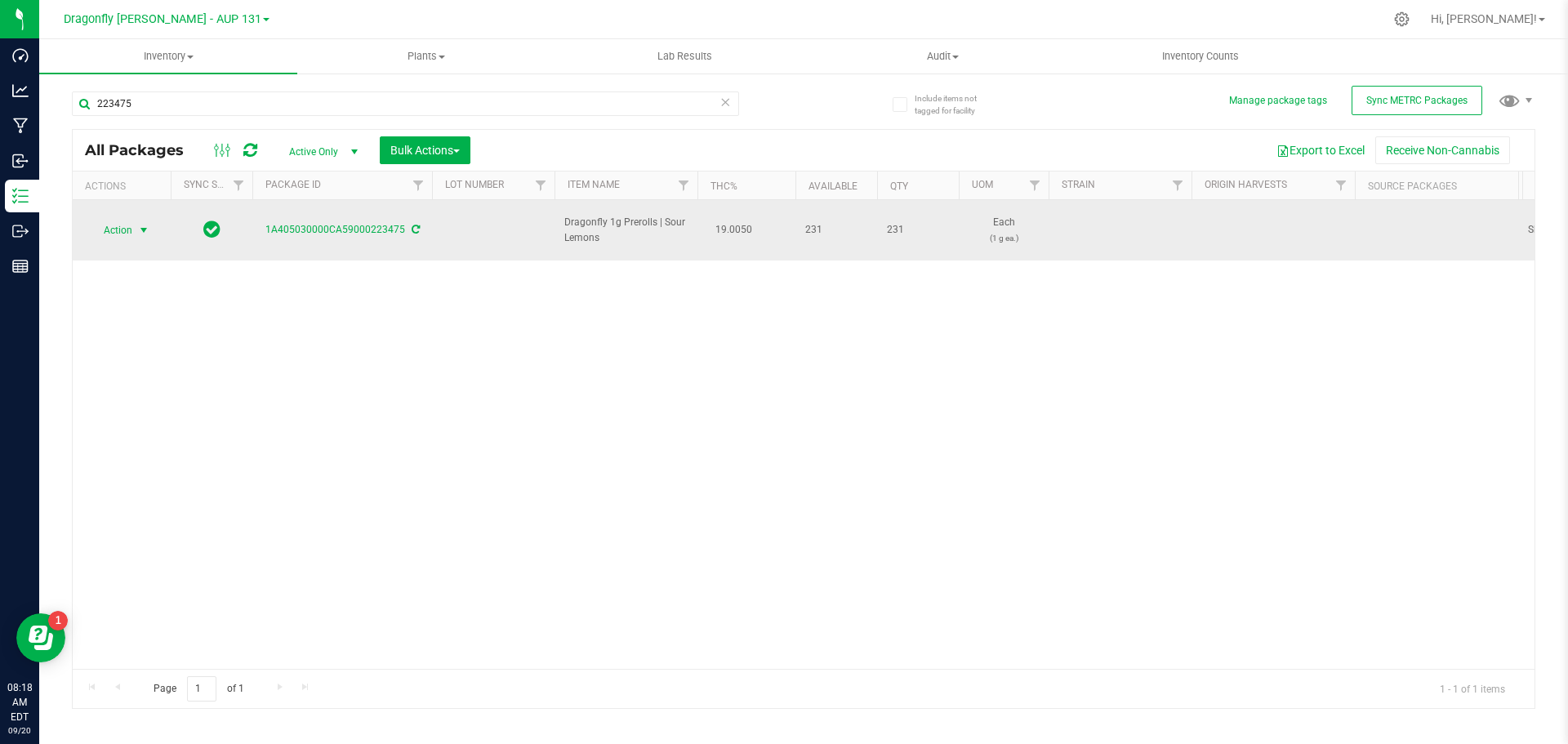
click at [130, 219] on span "Action" at bounding box center [112, 230] width 44 height 23
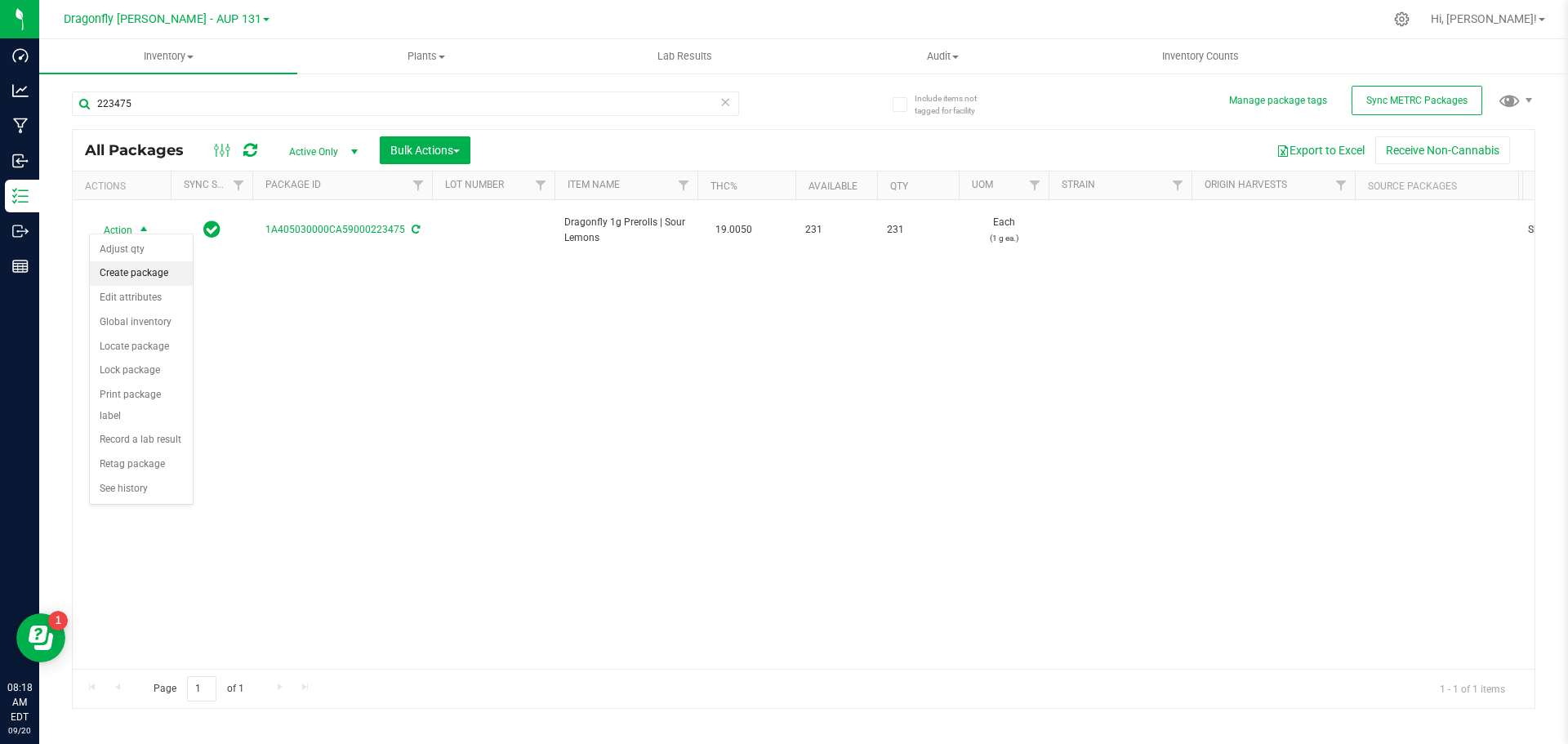
click at [149, 272] on li "Create package" at bounding box center [141, 274] width 103 height 25
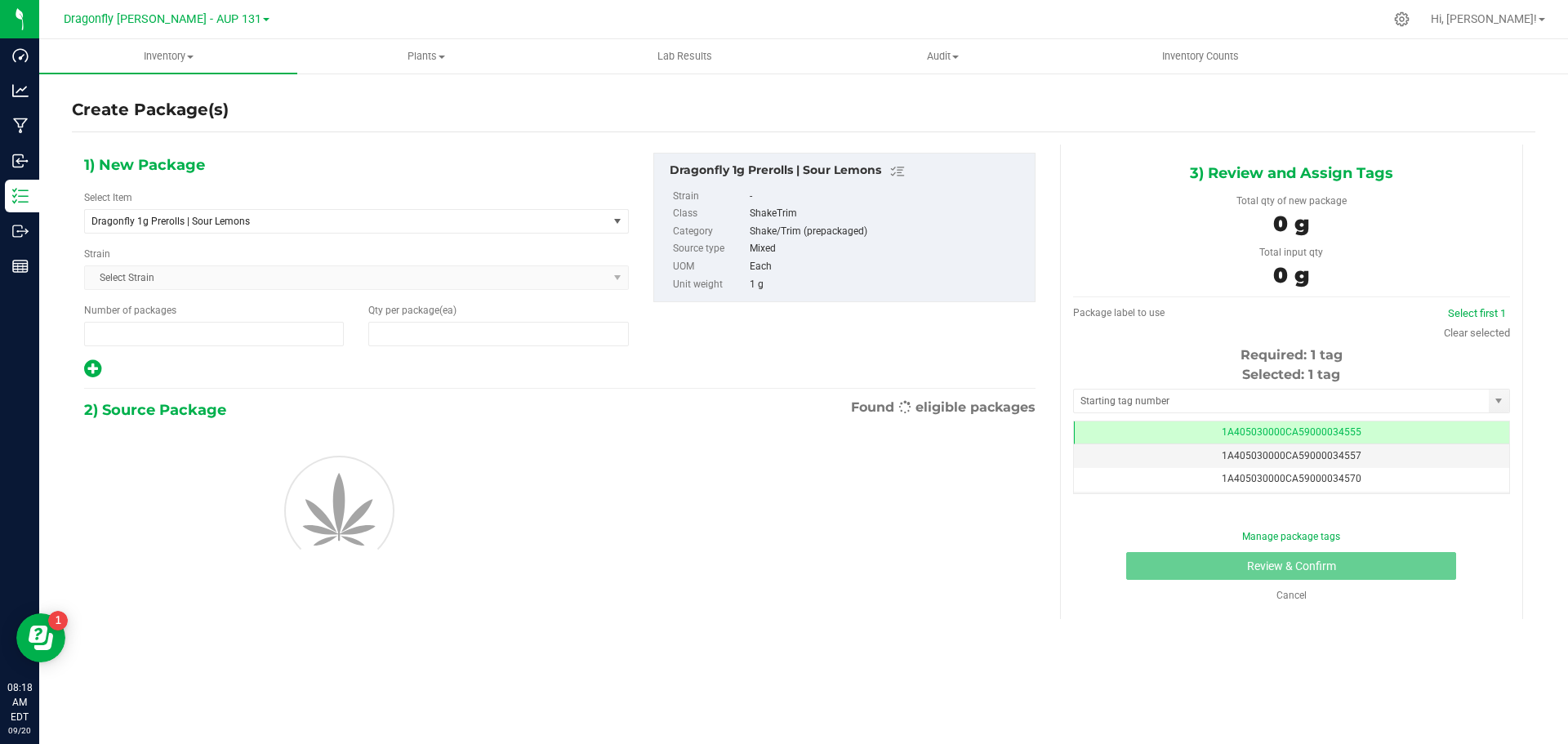
type input "1"
type input "0"
click at [260, 221] on span "Dragonfly 1g Prerolls | Sour Lemons" at bounding box center [336, 221] width 489 height 12
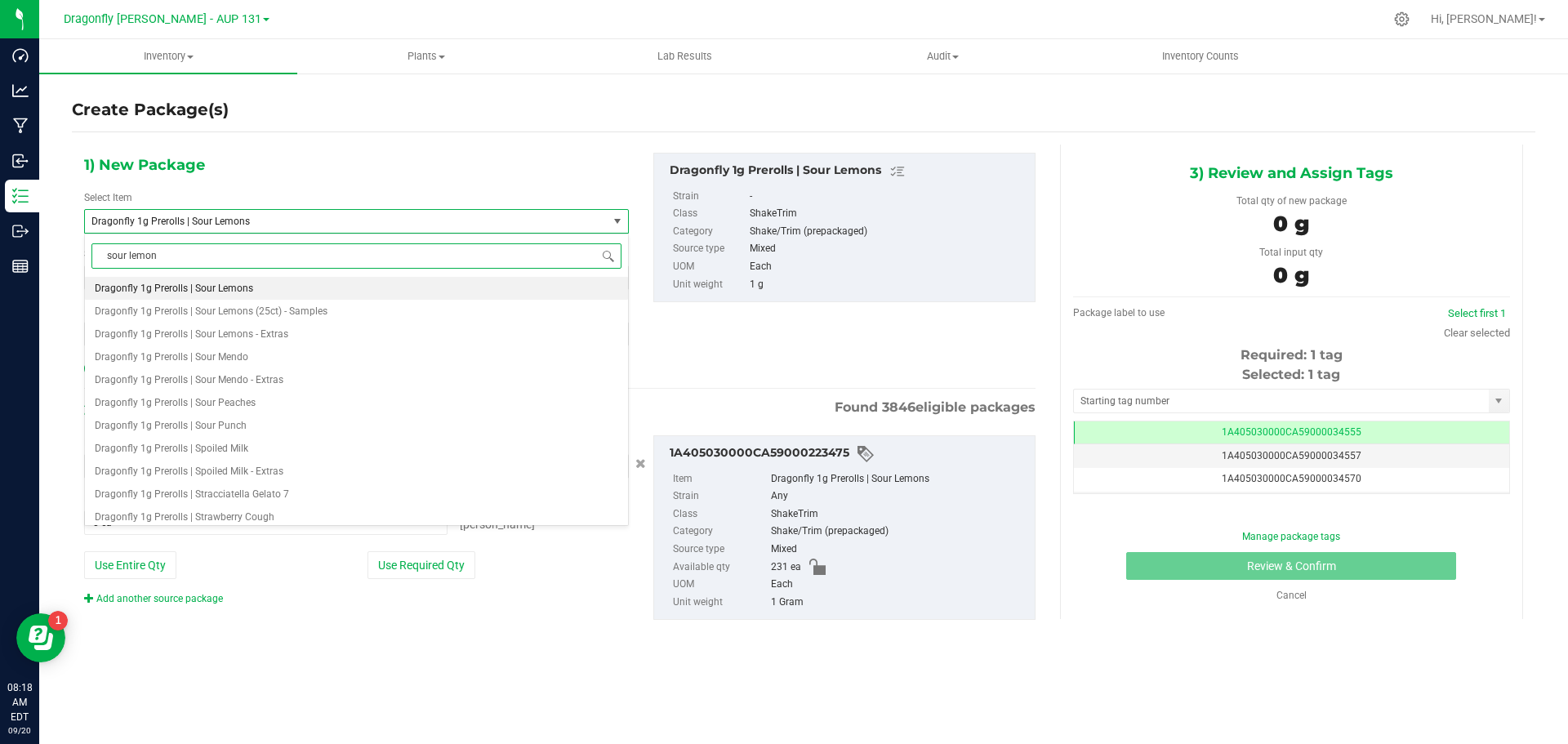
type input "sour lemons"
click at [243, 280] on li "Dragonfly 1g Prerolls (100ct) | Sour Lemons" at bounding box center [356, 289] width 543 height 23
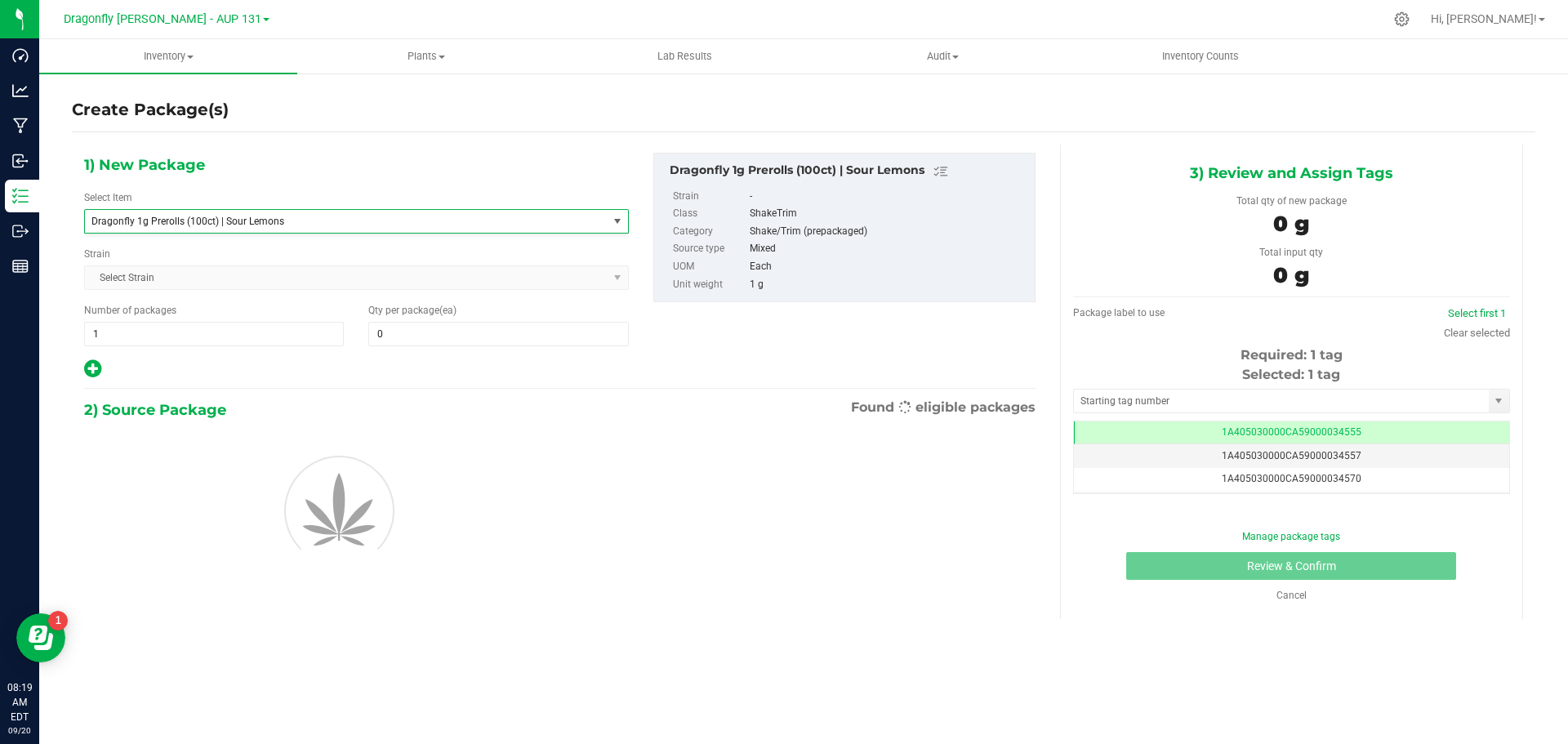
type input "0"
click at [173, 344] on span "1 1" at bounding box center [213, 334] width 260 height 25
click at [173, 344] on input "1" at bounding box center [213, 334] width 258 height 23
type input "2"
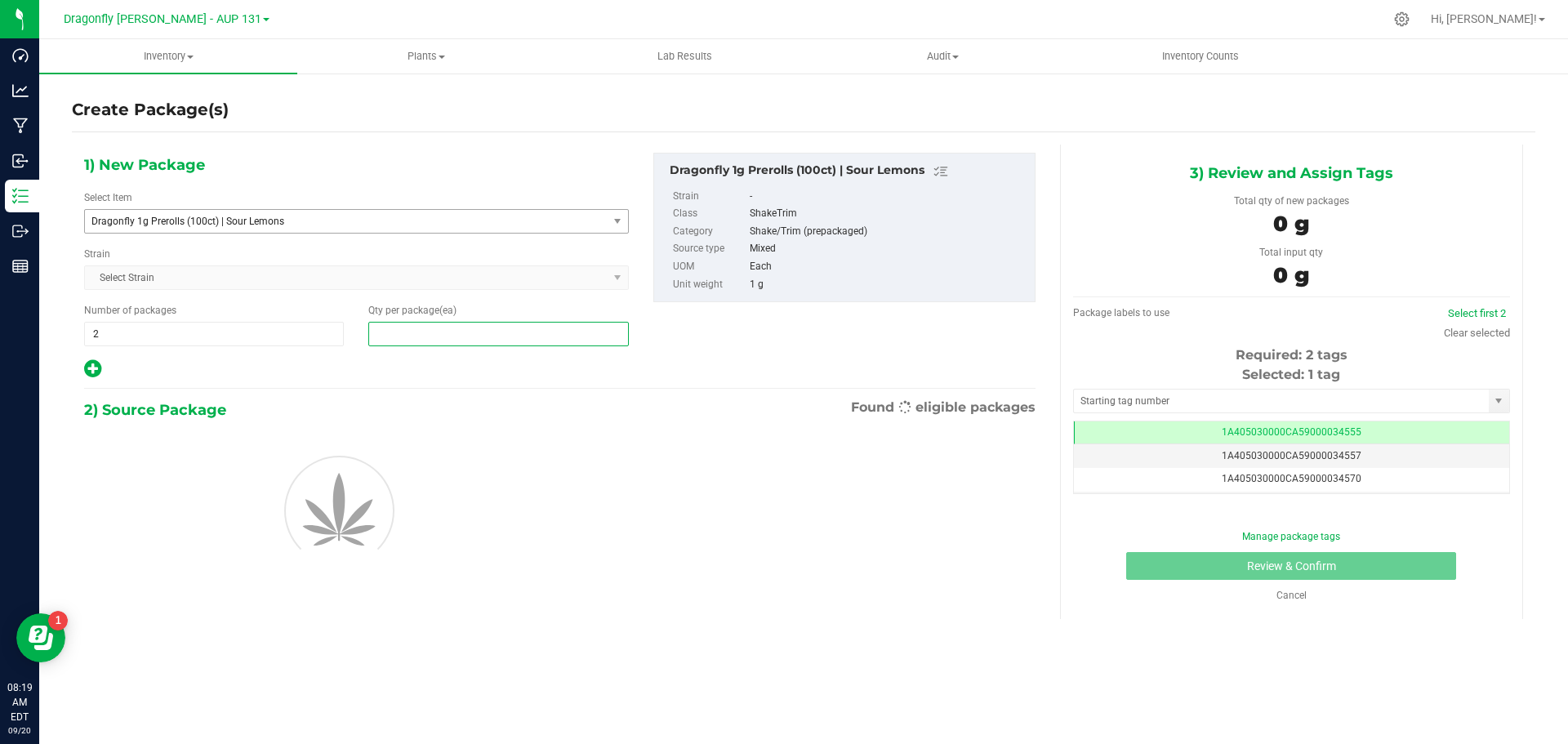
click at [393, 332] on span at bounding box center [498, 334] width 260 height 25
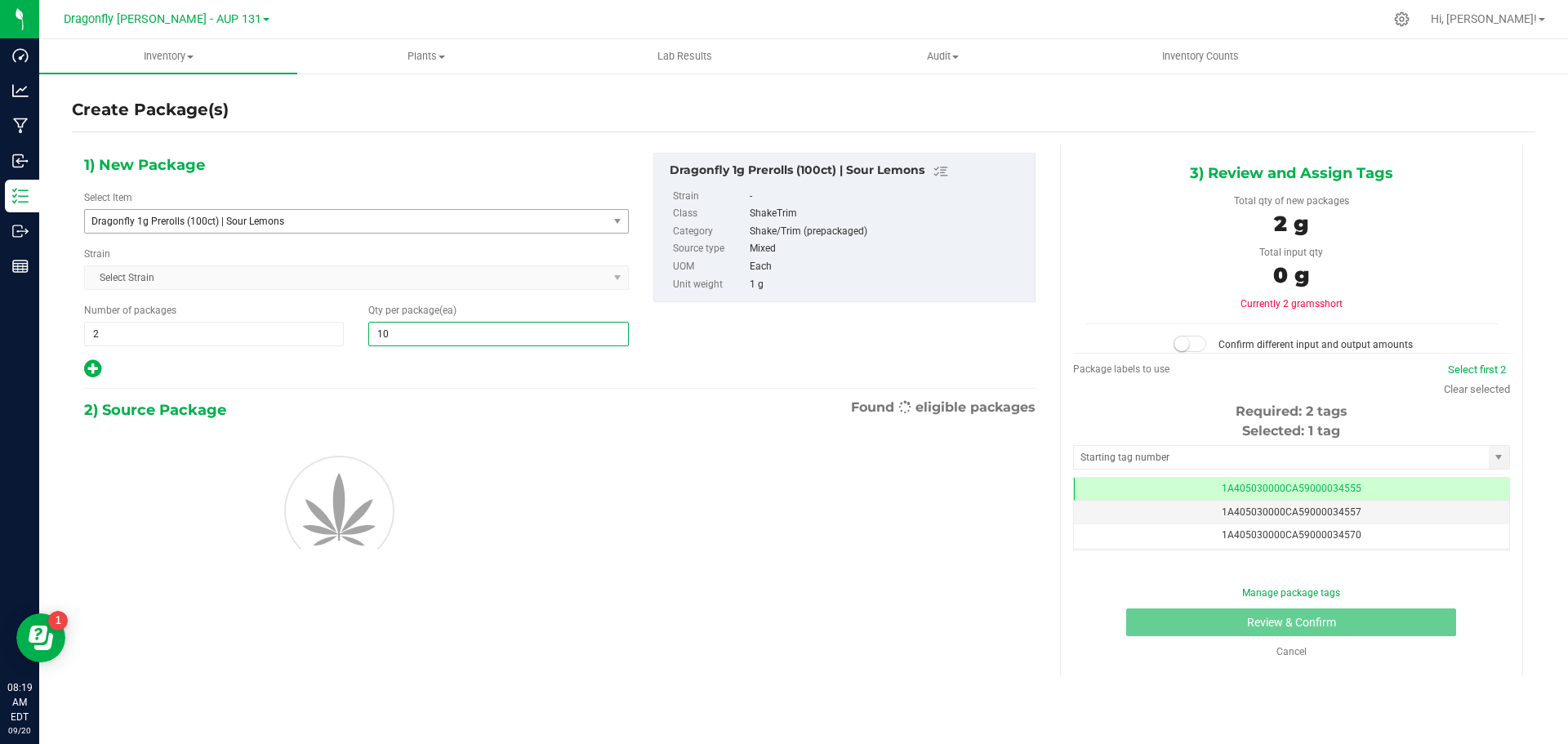
type input "100"
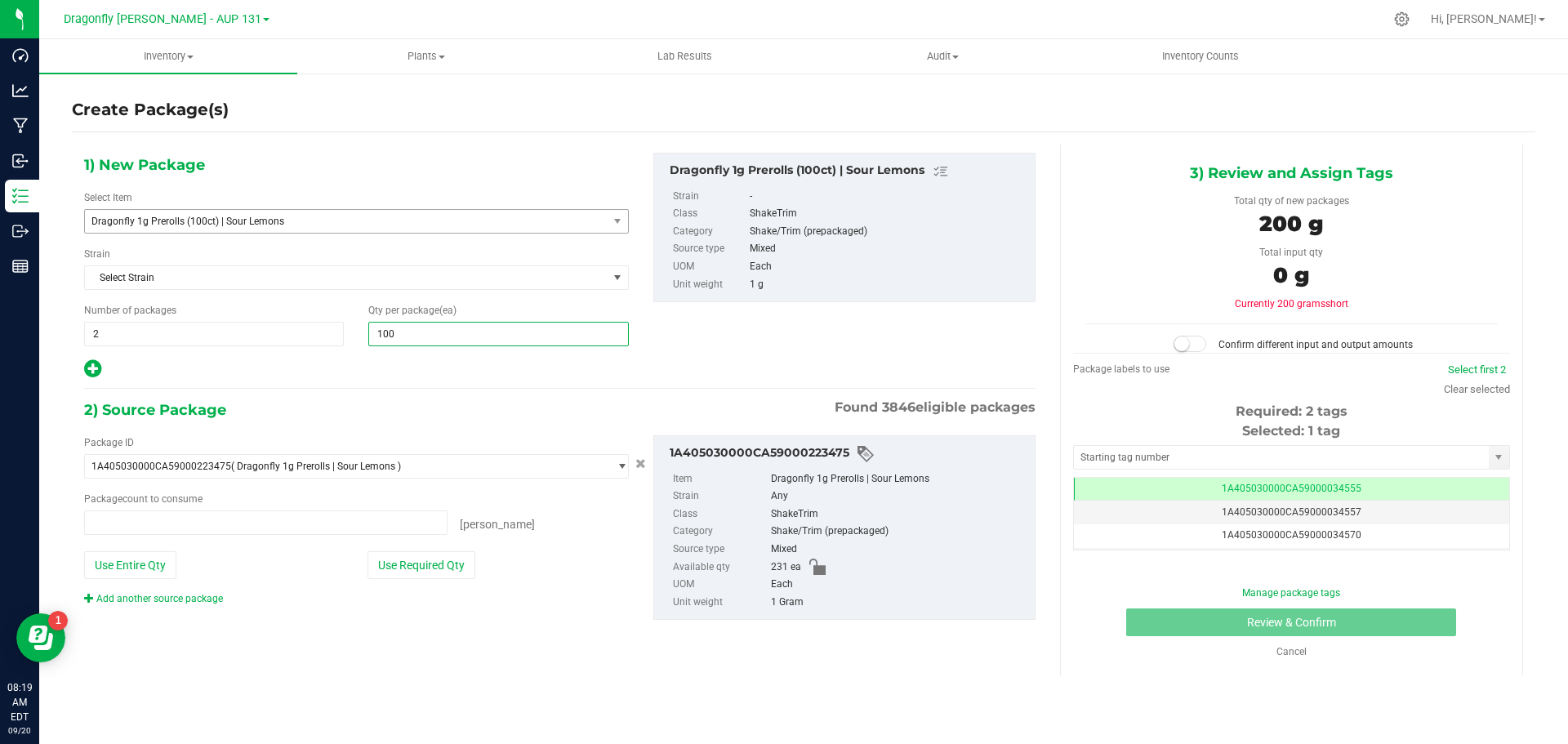
type input "0 ea"
type input "100"
click at [429, 563] on button "Use Required Qty" at bounding box center [422, 564] width 108 height 27
type input "200 ea"
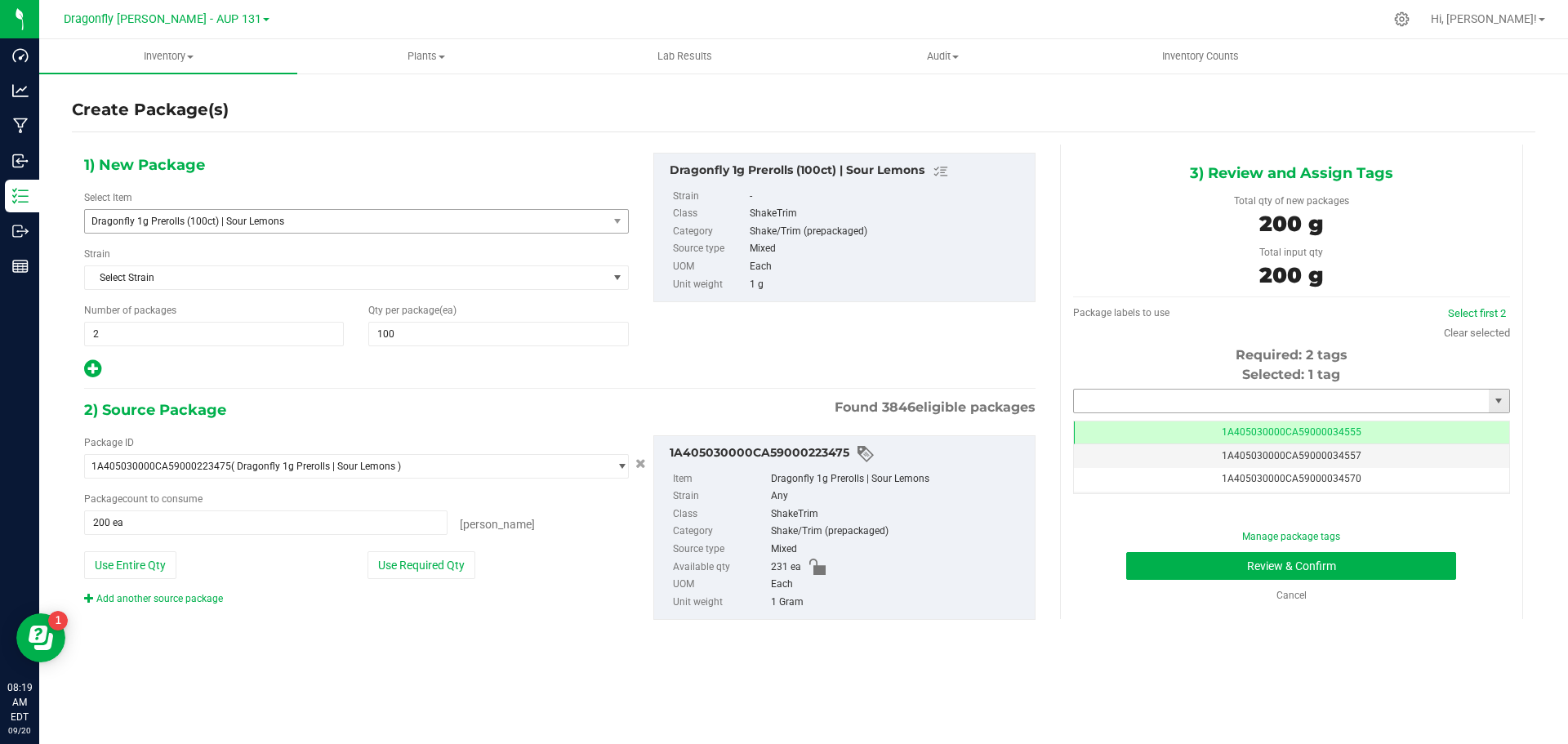
click at [1296, 395] on input "text" at bounding box center [1281, 401] width 415 height 23
click at [1254, 422] on li "1A405030000CA59000244679" at bounding box center [1291, 429] width 435 height 25
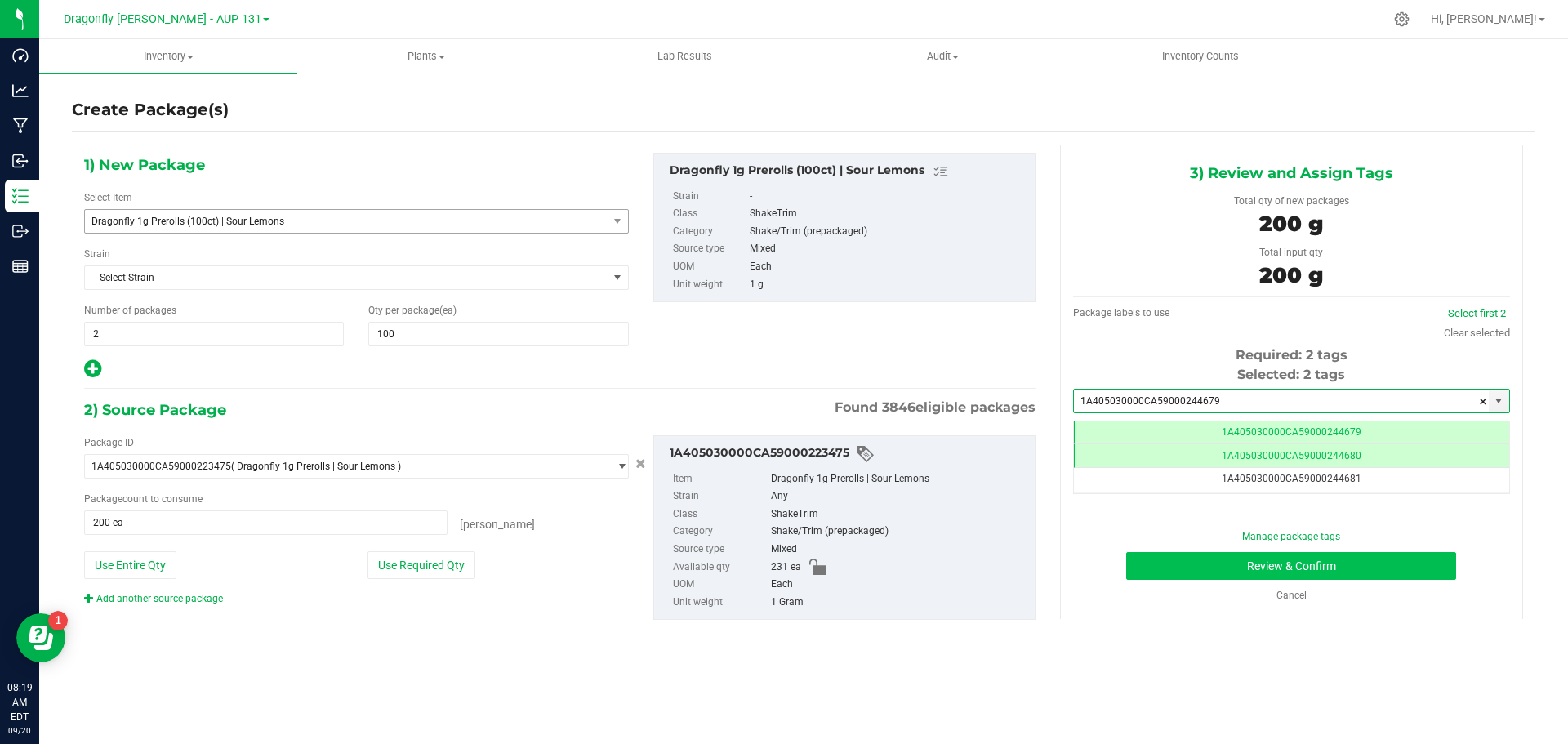
type input "1A405030000CA59000244679"
click at [1385, 566] on button "Review & Confirm" at bounding box center [1292, 565] width 330 height 27
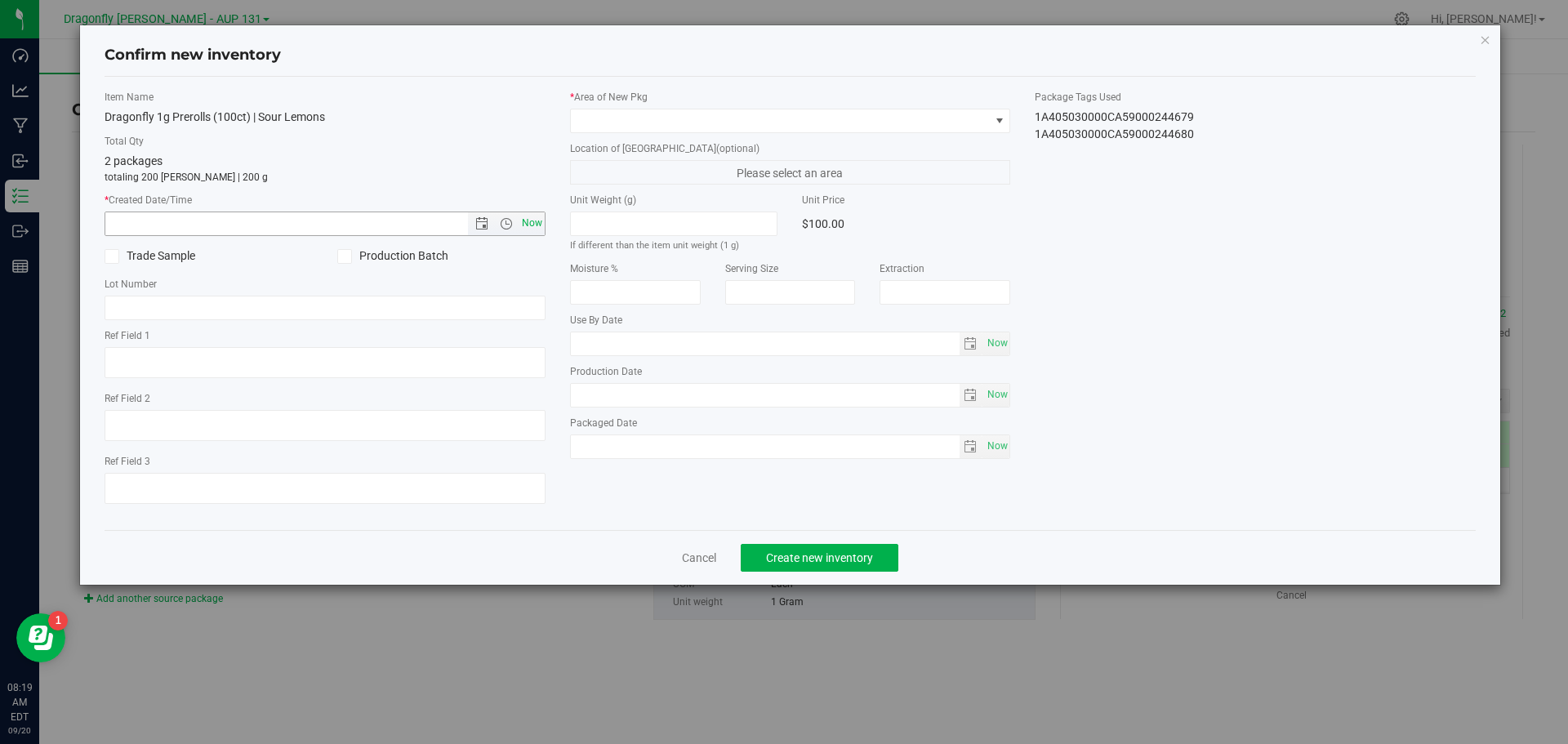
click at [529, 223] on span "Now" at bounding box center [532, 223] width 27 height 24
type input "9/20/2025 8:19 AM"
click at [625, 126] on span at bounding box center [780, 121] width 419 height 23
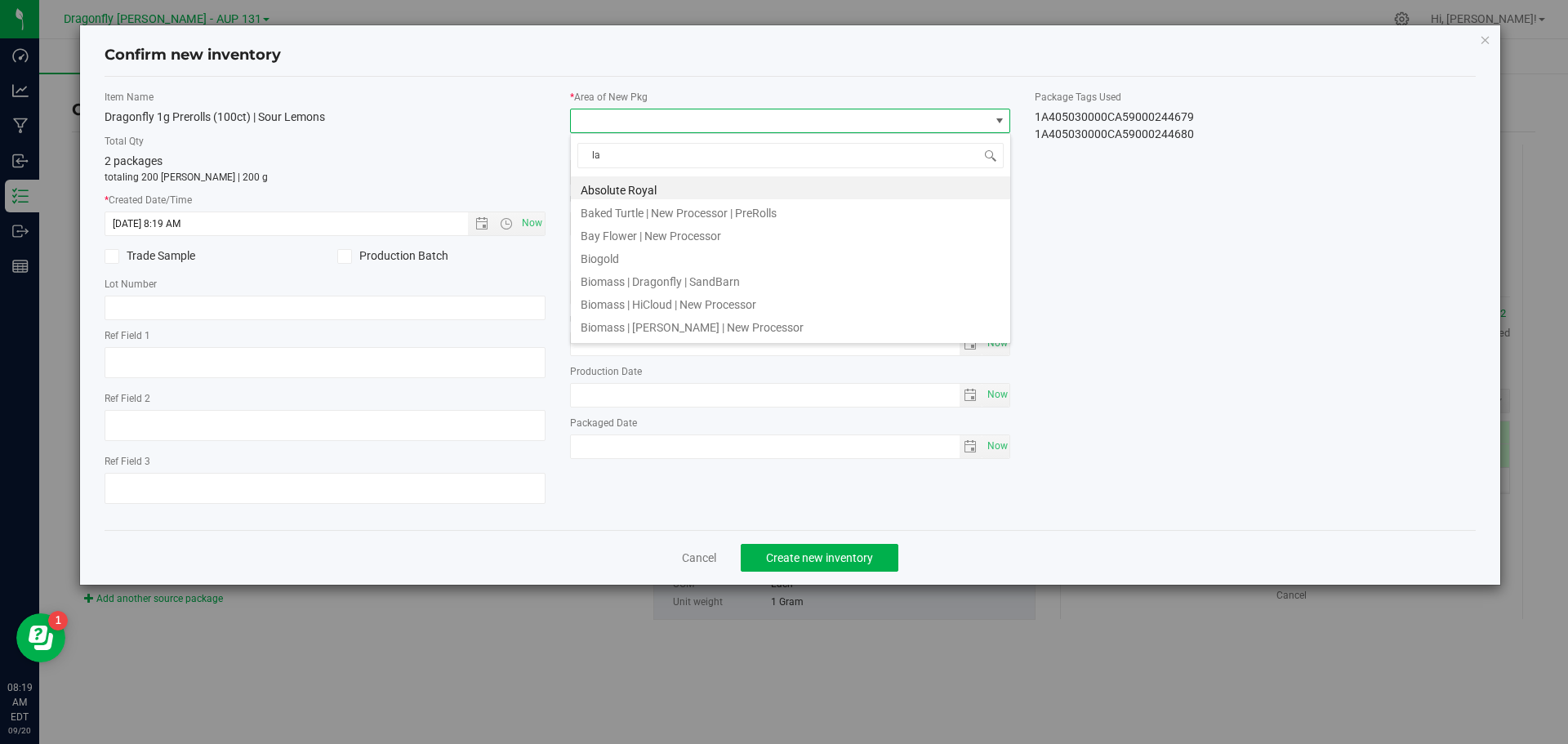
type input "l"
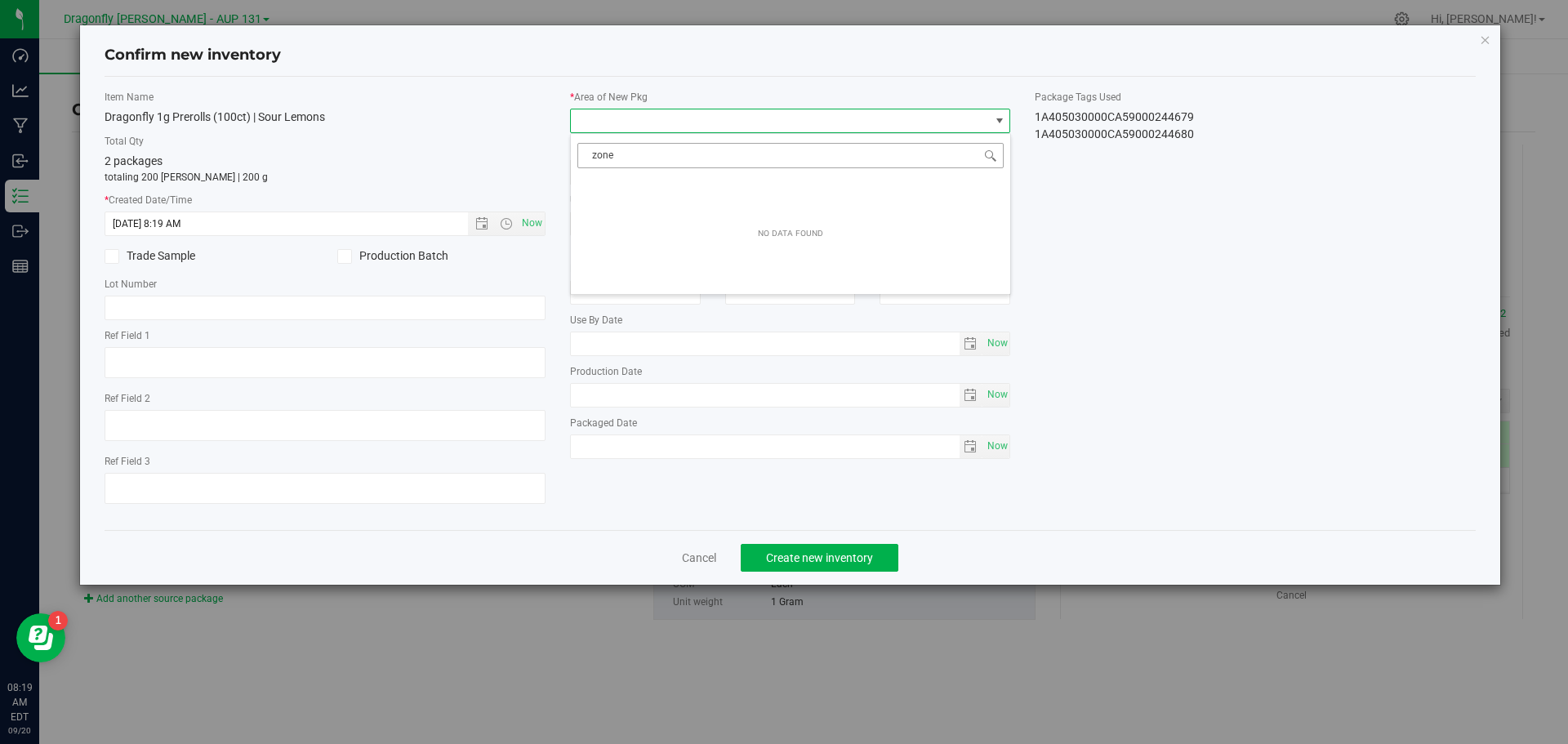
type input "zone 1"
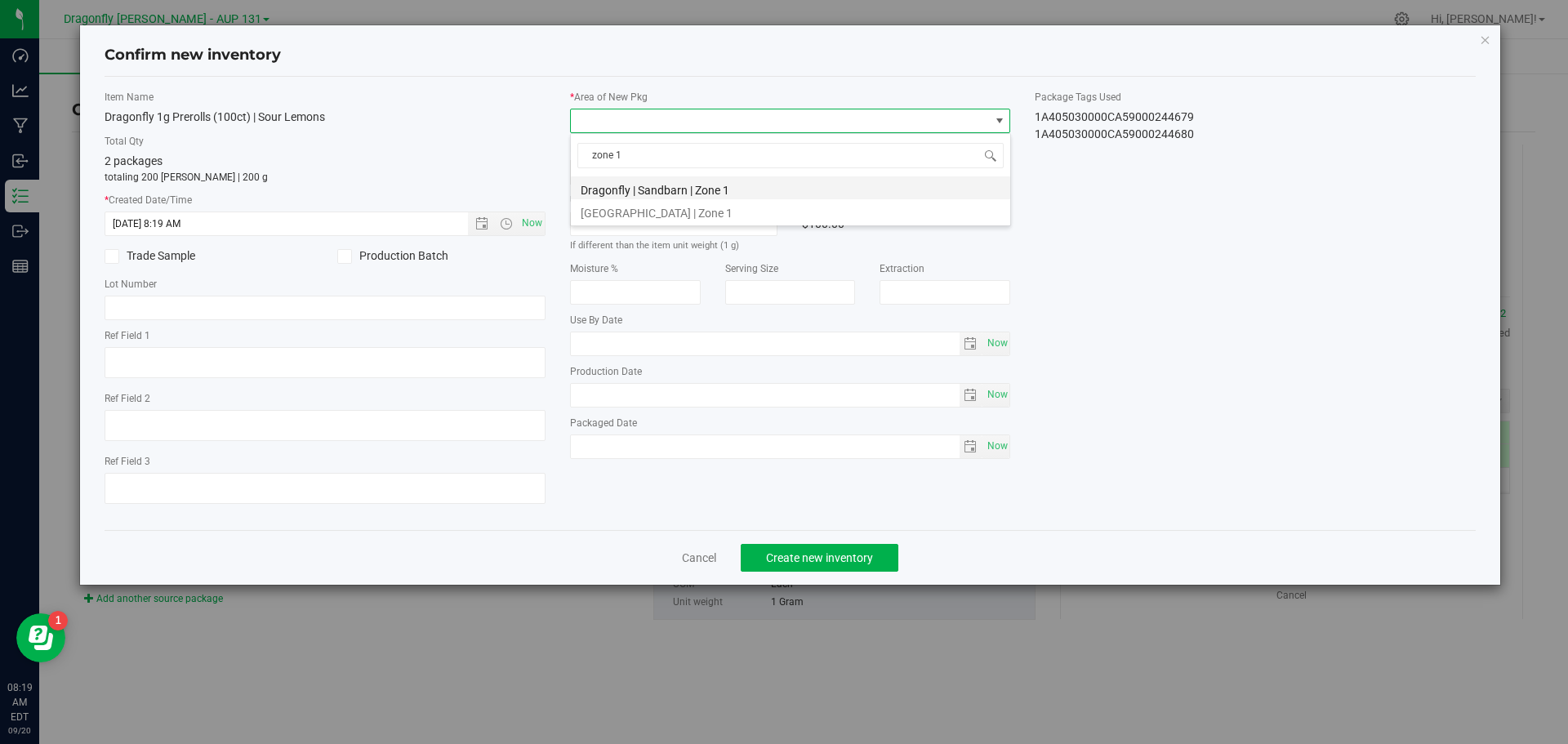
click at [637, 182] on li "Dragonfly | Sandbarn | Zone 1" at bounding box center [791, 188] width 439 height 23
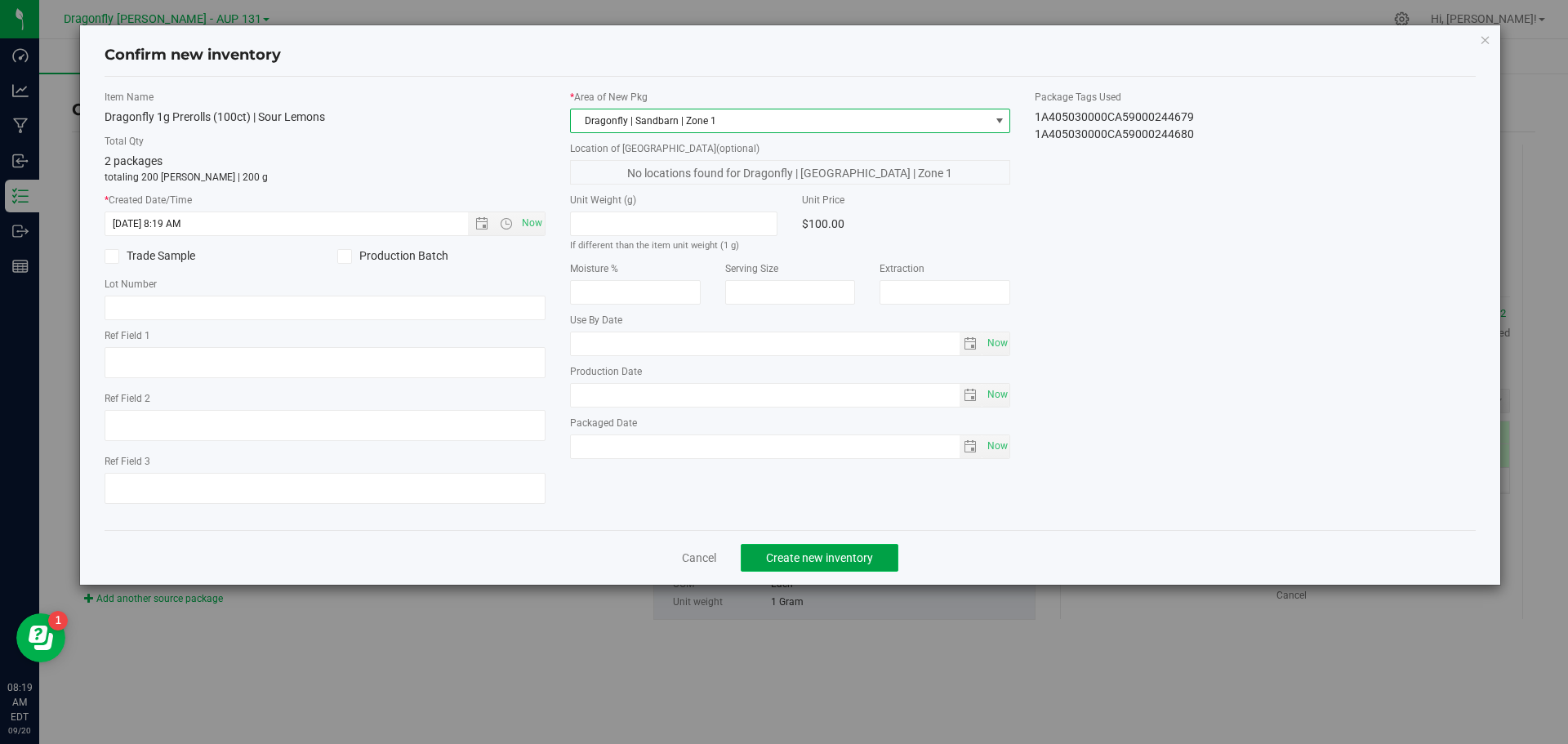
click at [852, 564] on button "Create new inventory" at bounding box center [819, 557] width 158 height 27
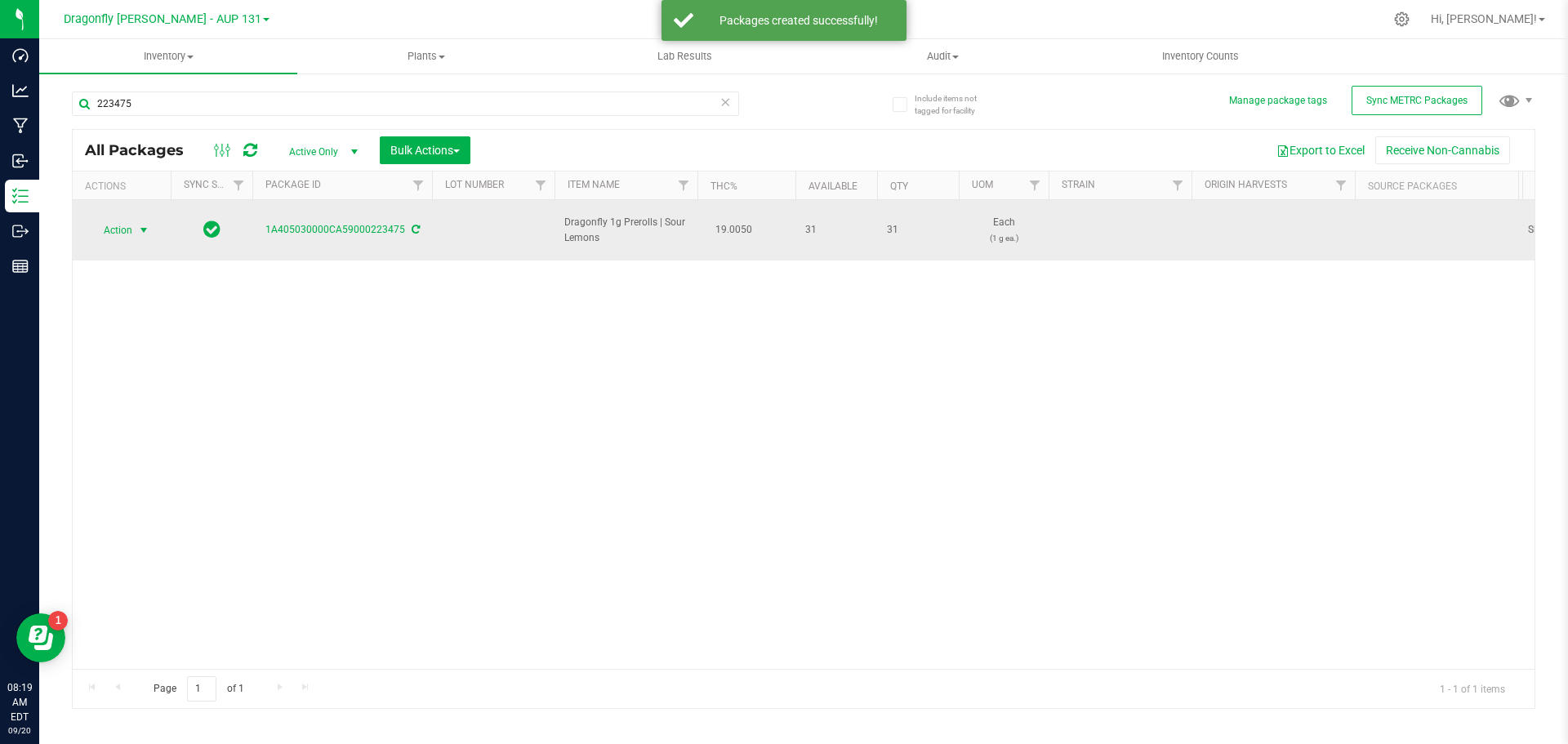
click at [124, 228] on span "Action" at bounding box center [112, 230] width 44 height 23
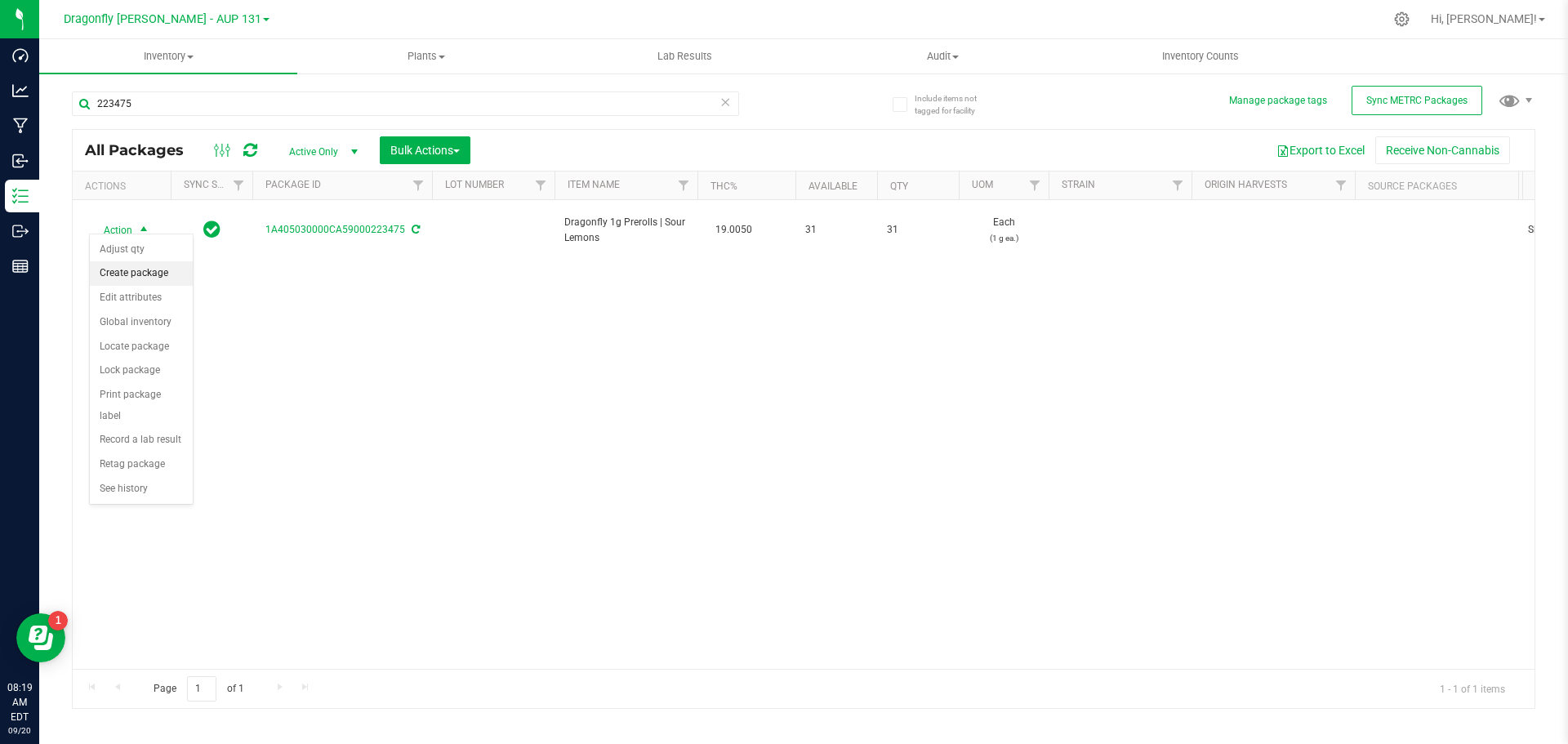
click at [148, 267] on li "Create package" at bounding box center [141, 274] width 103 height 25
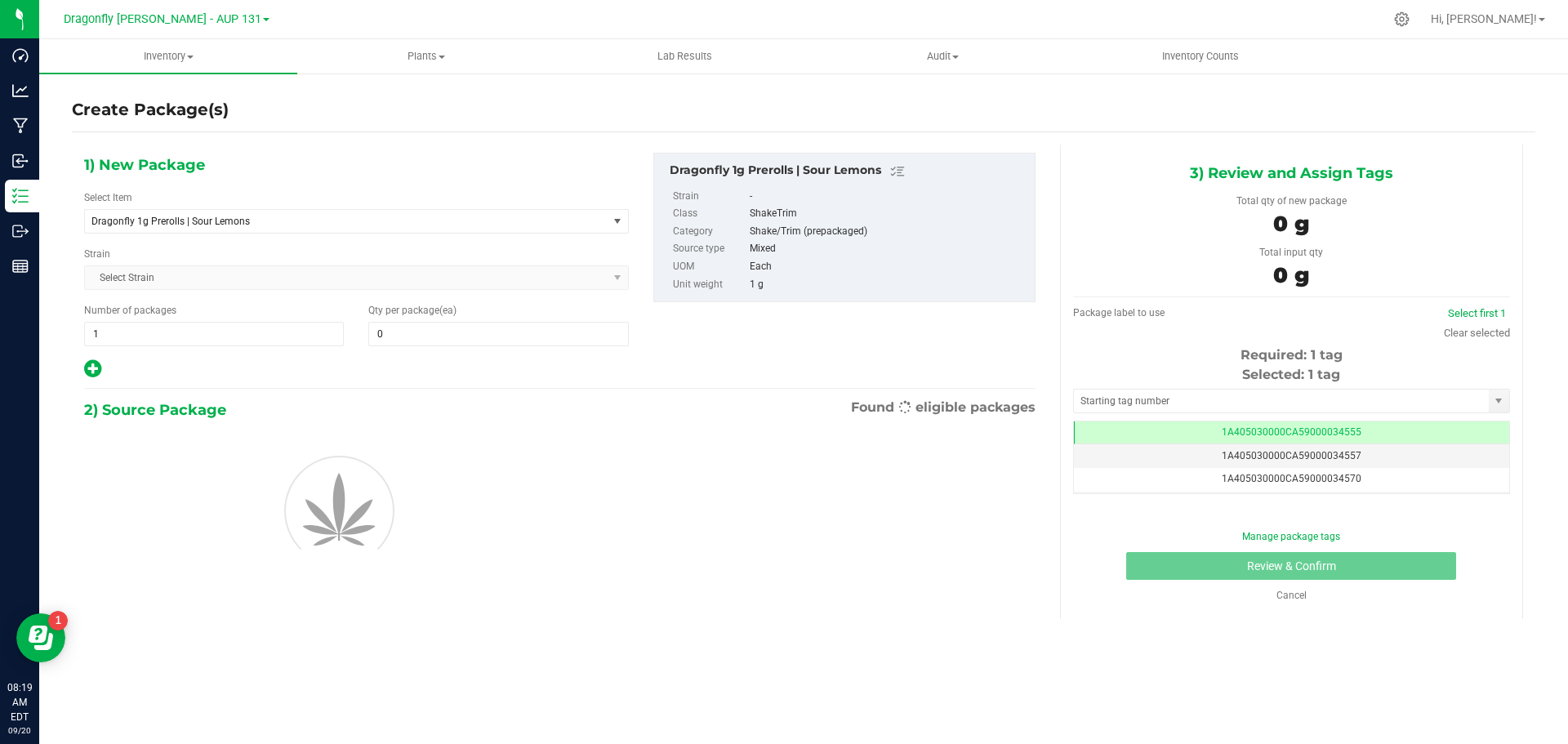
type input "0"
click at [316, 217] on span "Dragonfly 1g Prerolls | Sour Lemons" at bounding box center [346, 221] width 523 height 23
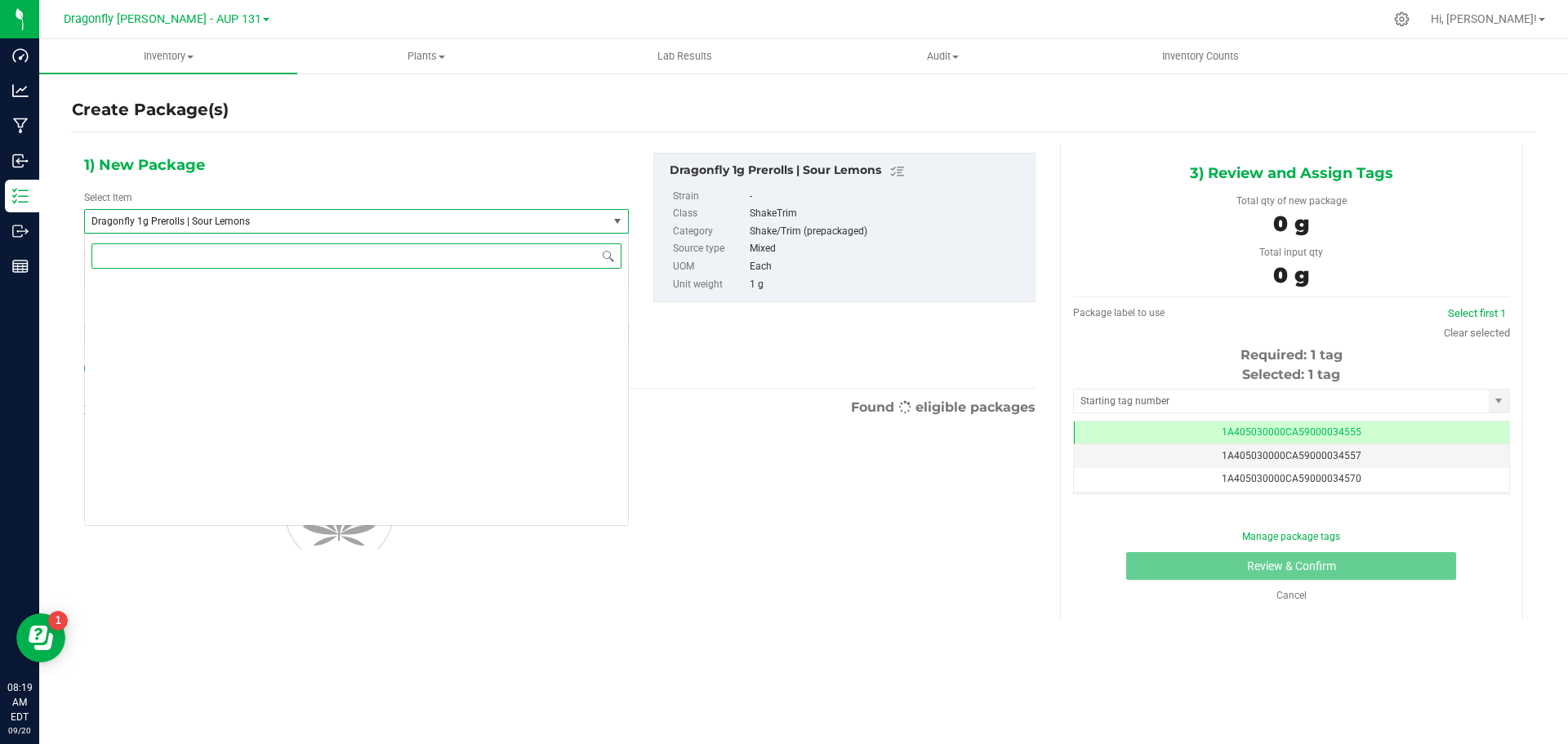
type input "s"
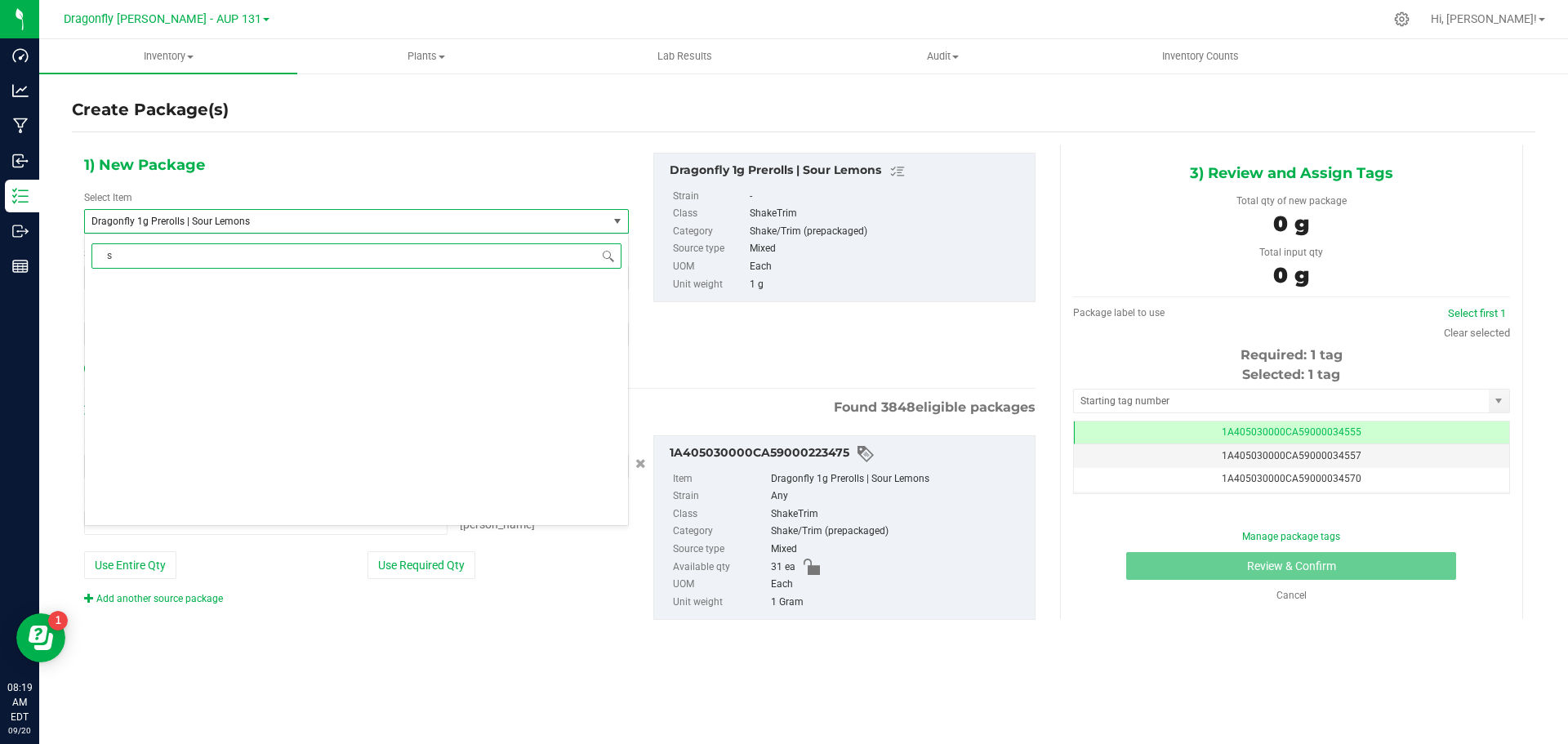
type input "0 ea"
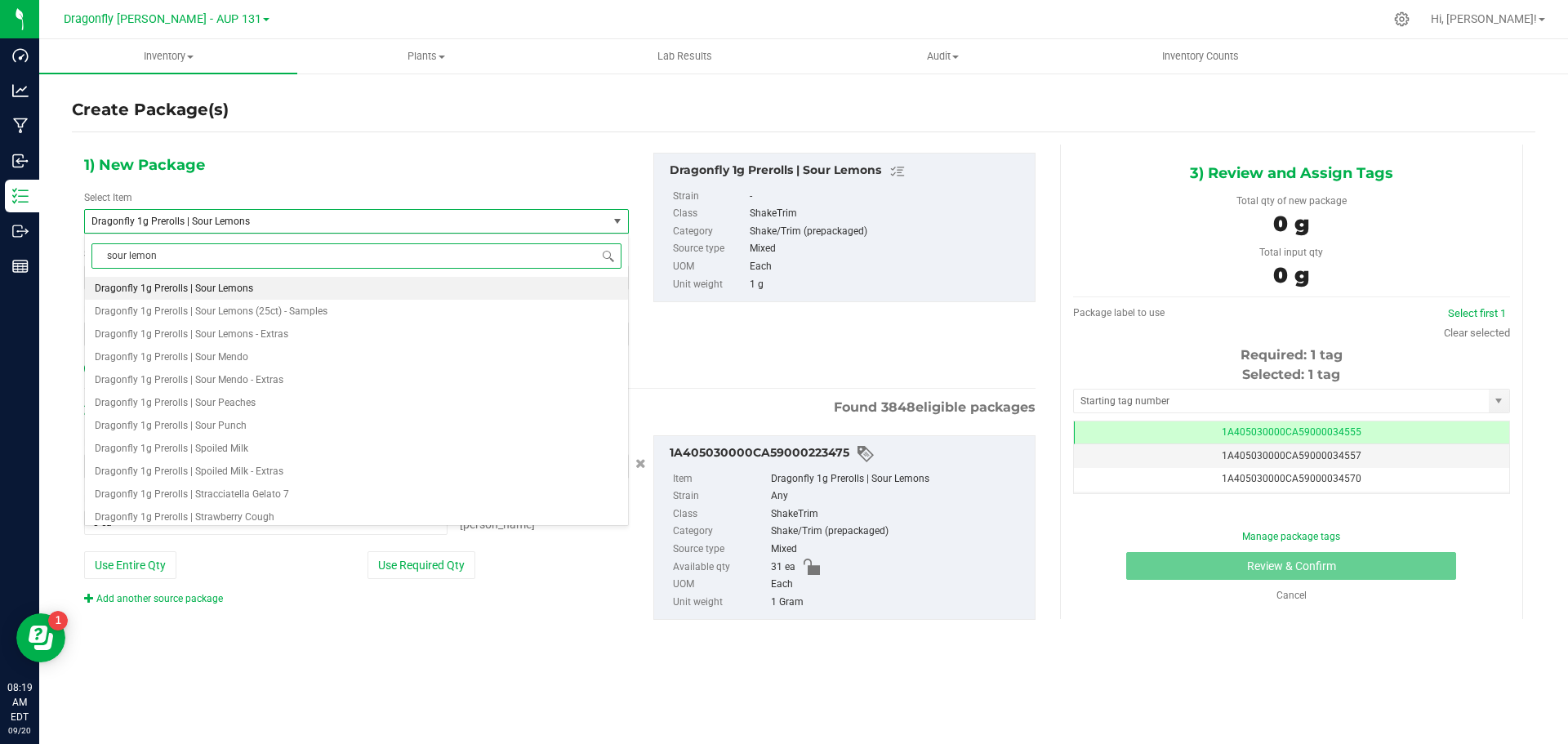
type input "sour lemons"
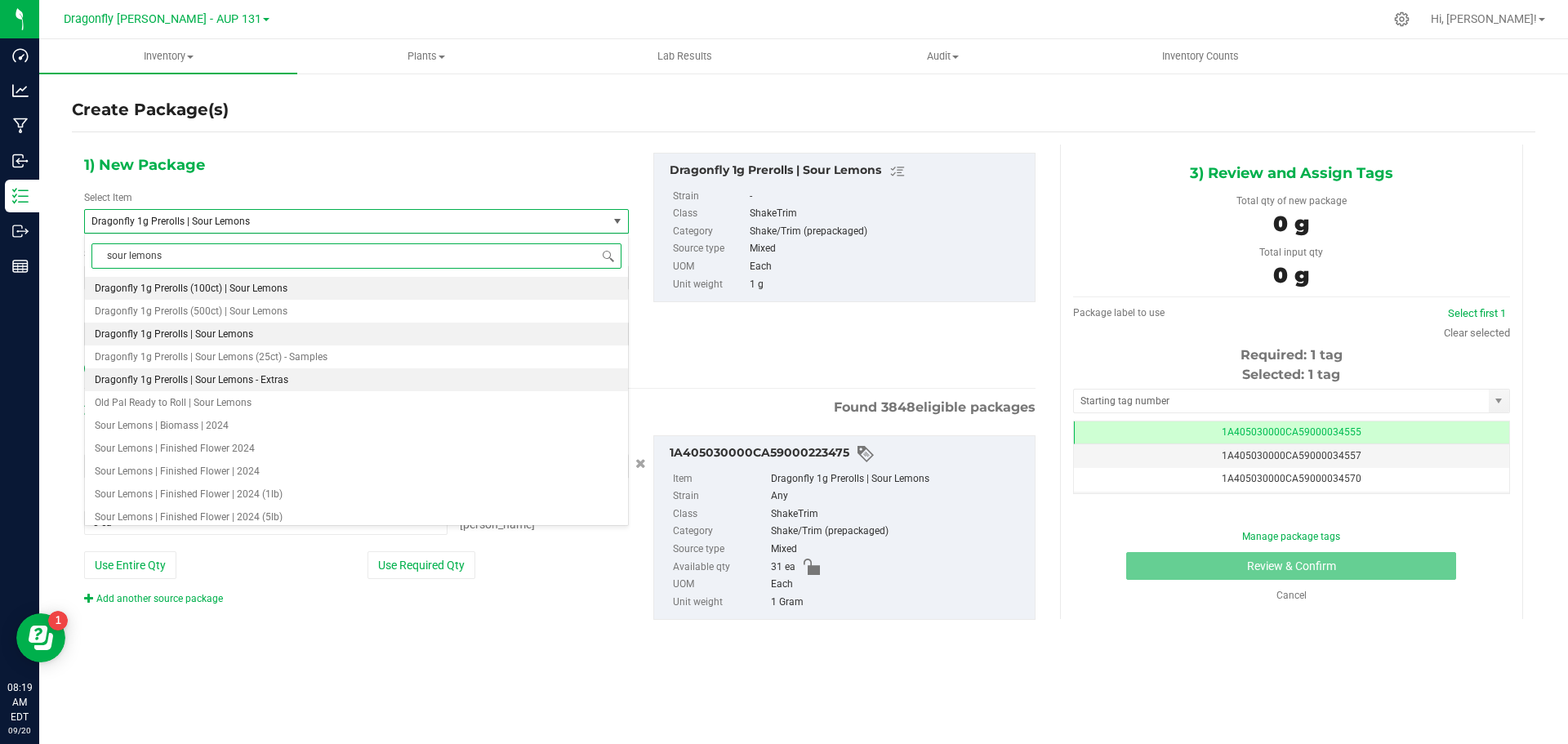
click at [260, 374] on span "Dragonfly 1g Prerolls | Sour Lemons - Extras" at bounding box center [191, 379] width 194 height 12
type input "0"
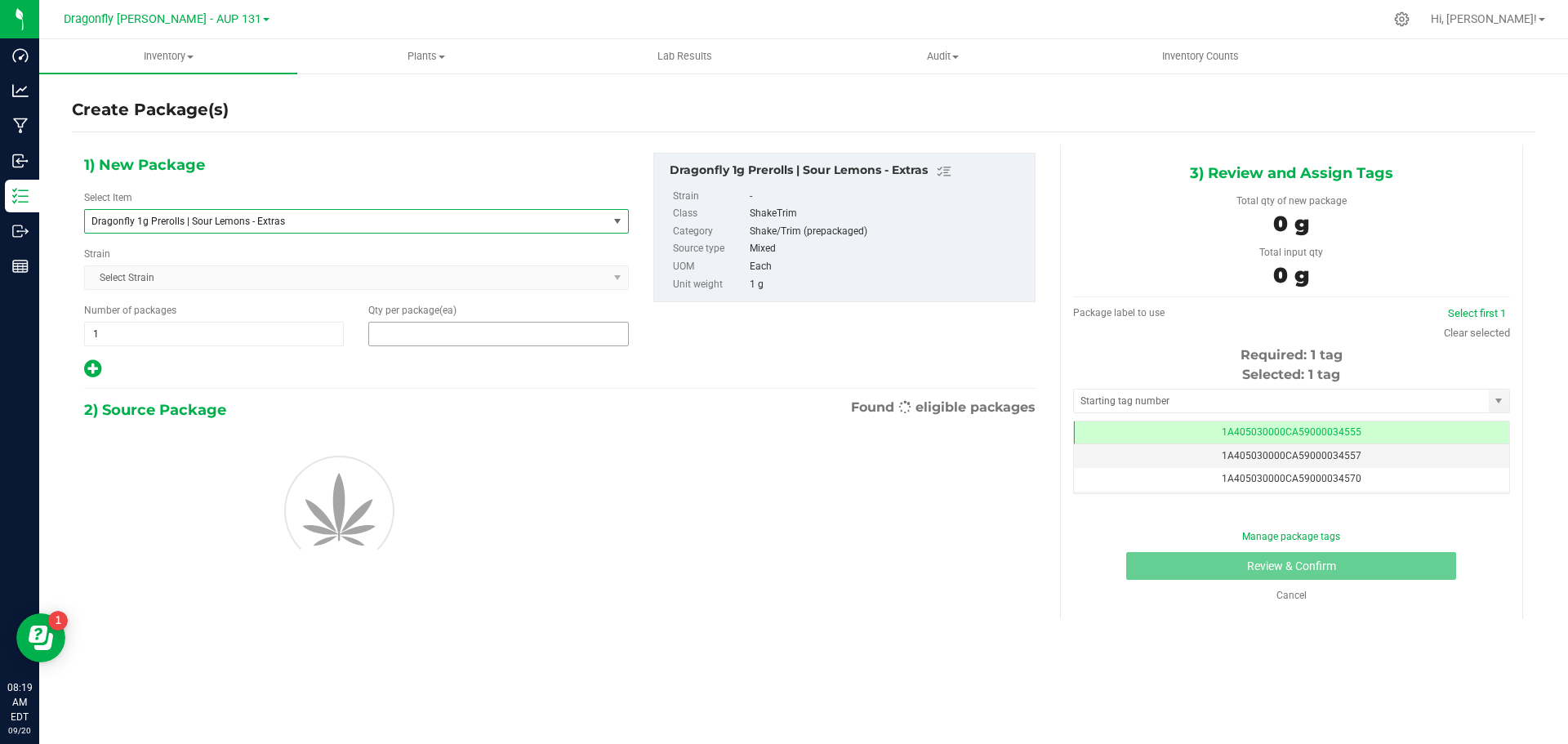
click at [491, 331] on span at bounding box center [498, 334] width 260 height 25
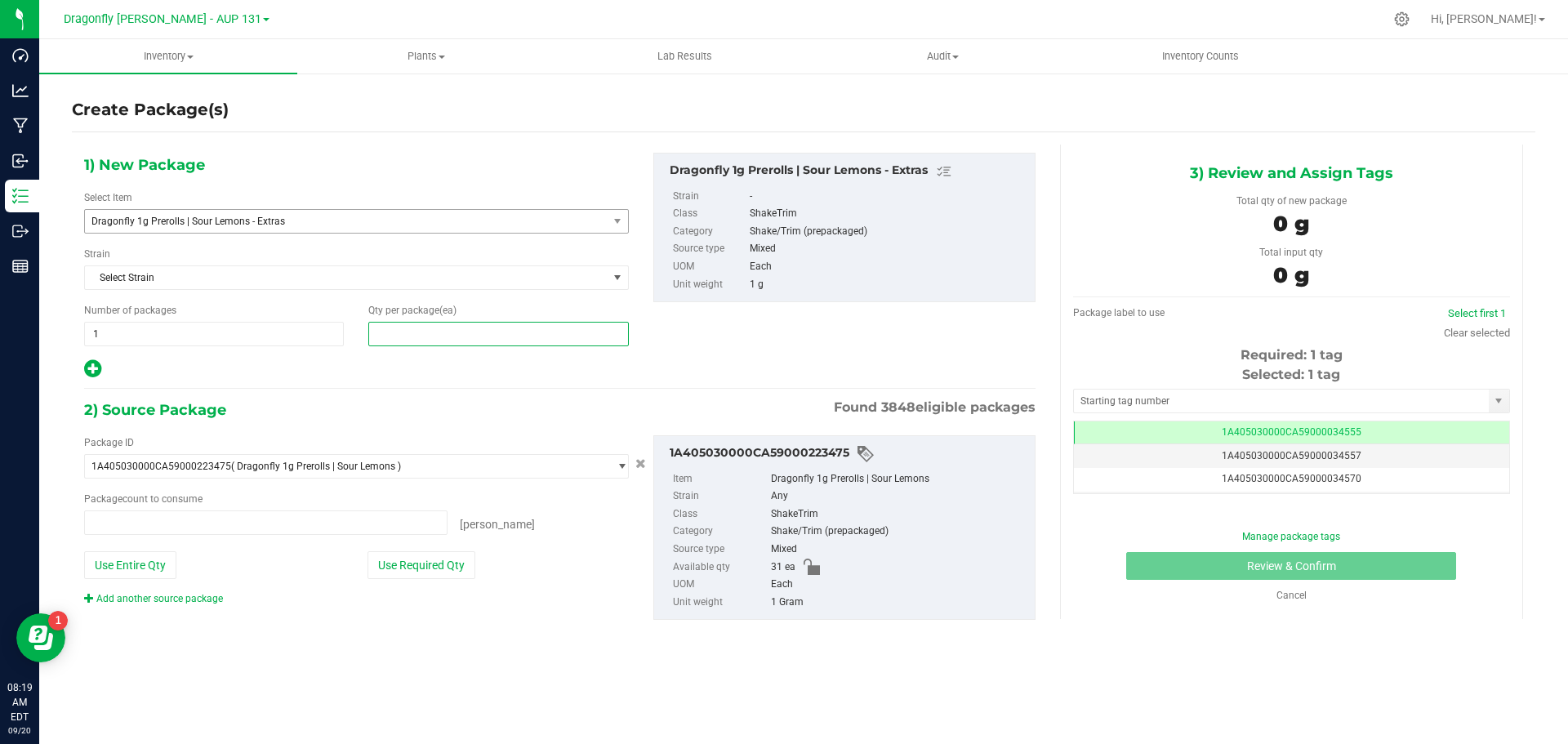
type input "0 ea"
type input "31"
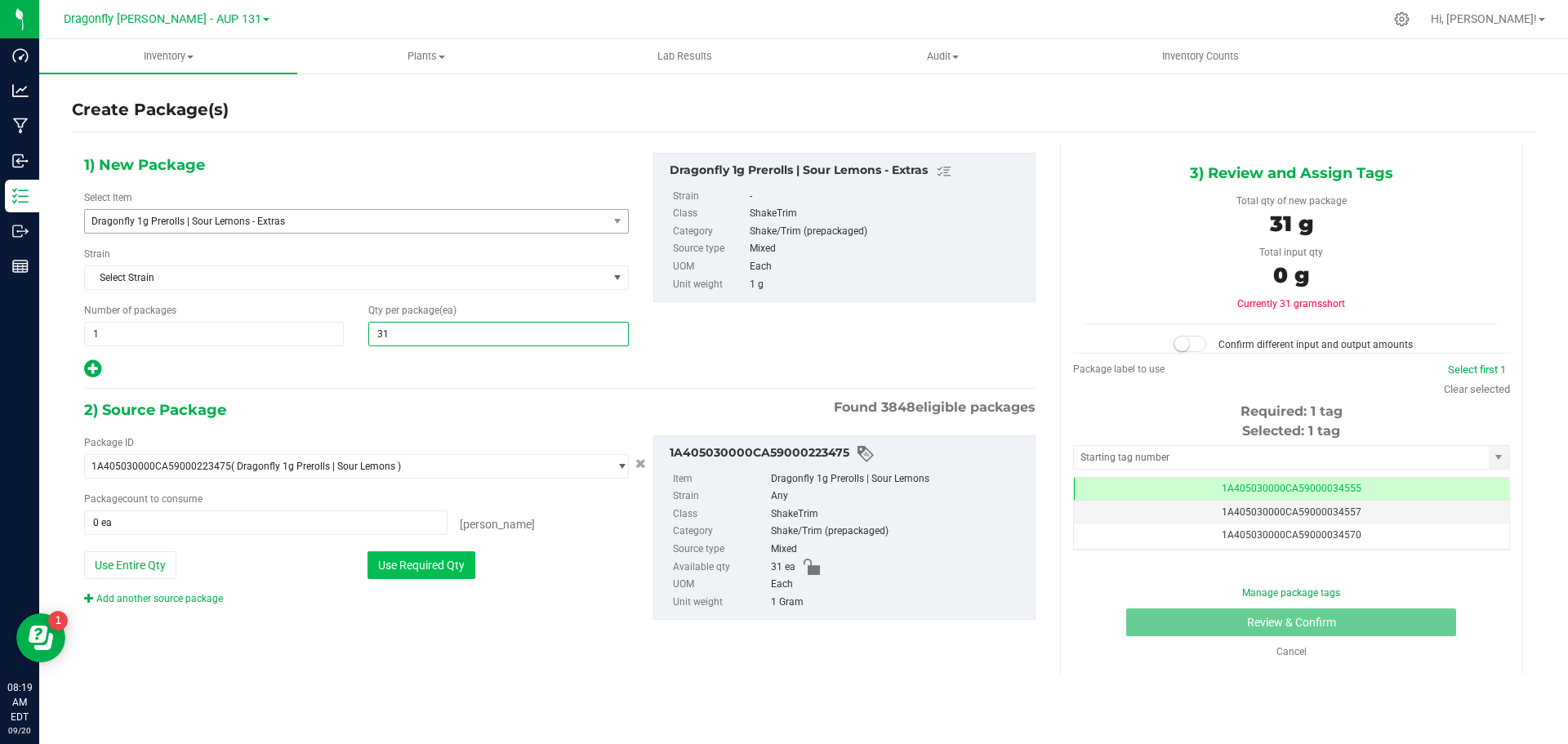
type input "31"
drag, startPoint x: 446, startPoint y: 569, endPoint x: 570, endPoint y: 543, distance: 126.7
click at [446, 569] on button "Use Required Qty" at bounding box center [422, 564] width 108 height 27
type input "31 ea"
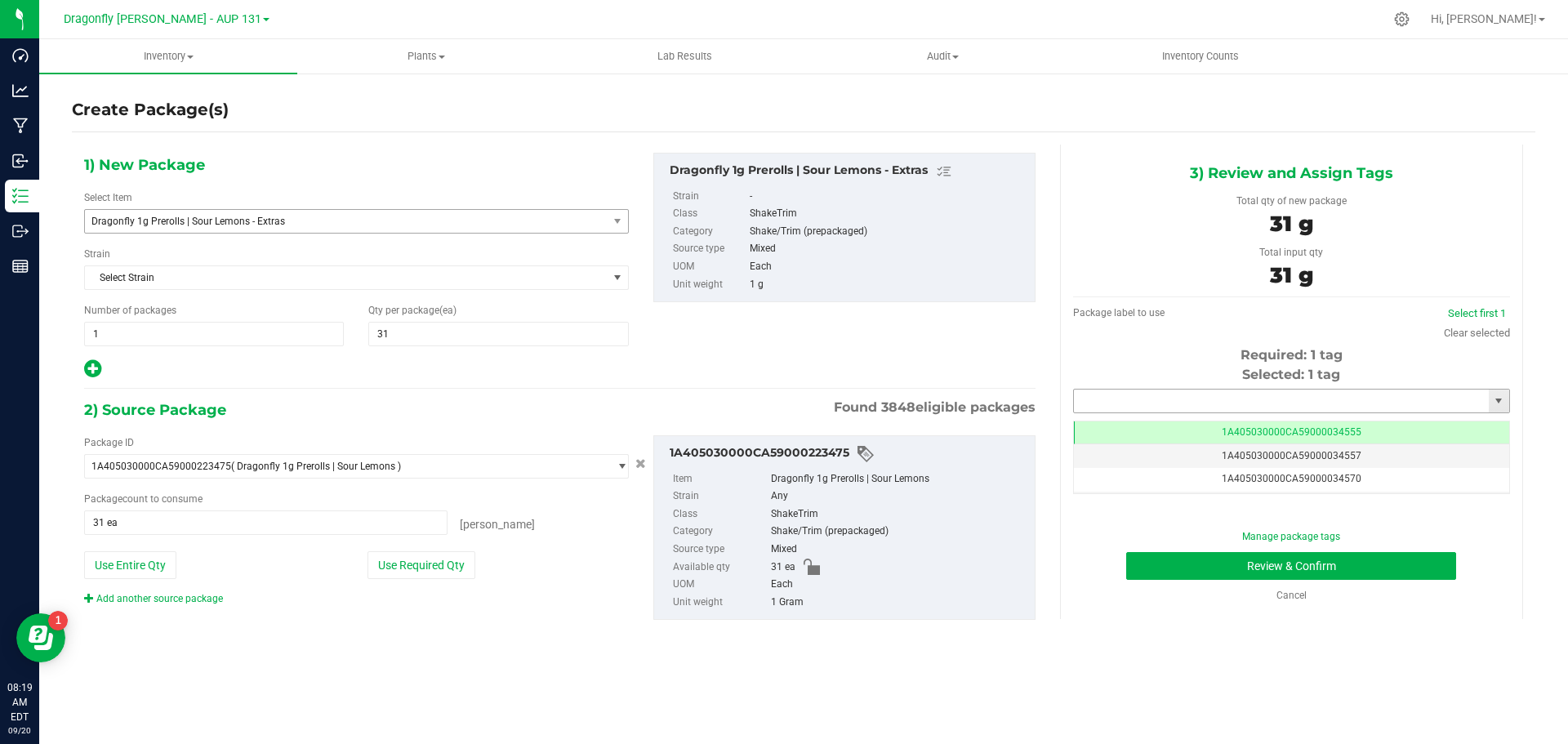
click at [1223, 394] on input "text" at bounding box center [1281, 401] width 415 height 23
click at [1221, 422] on li "1A405030000CA59000244681" at bounding box center [1291, 429] width 435 height 25
type input "1A405030000CA59000244681"
click at [1335, 581] on div "Manage package tags Review & Confirm Cancel" at bounding box center [1292, 565] width 413 height 74
click at [1336, 562] on button "Review & Confirm" at bounding box center [1292, 565] width 330 height 27
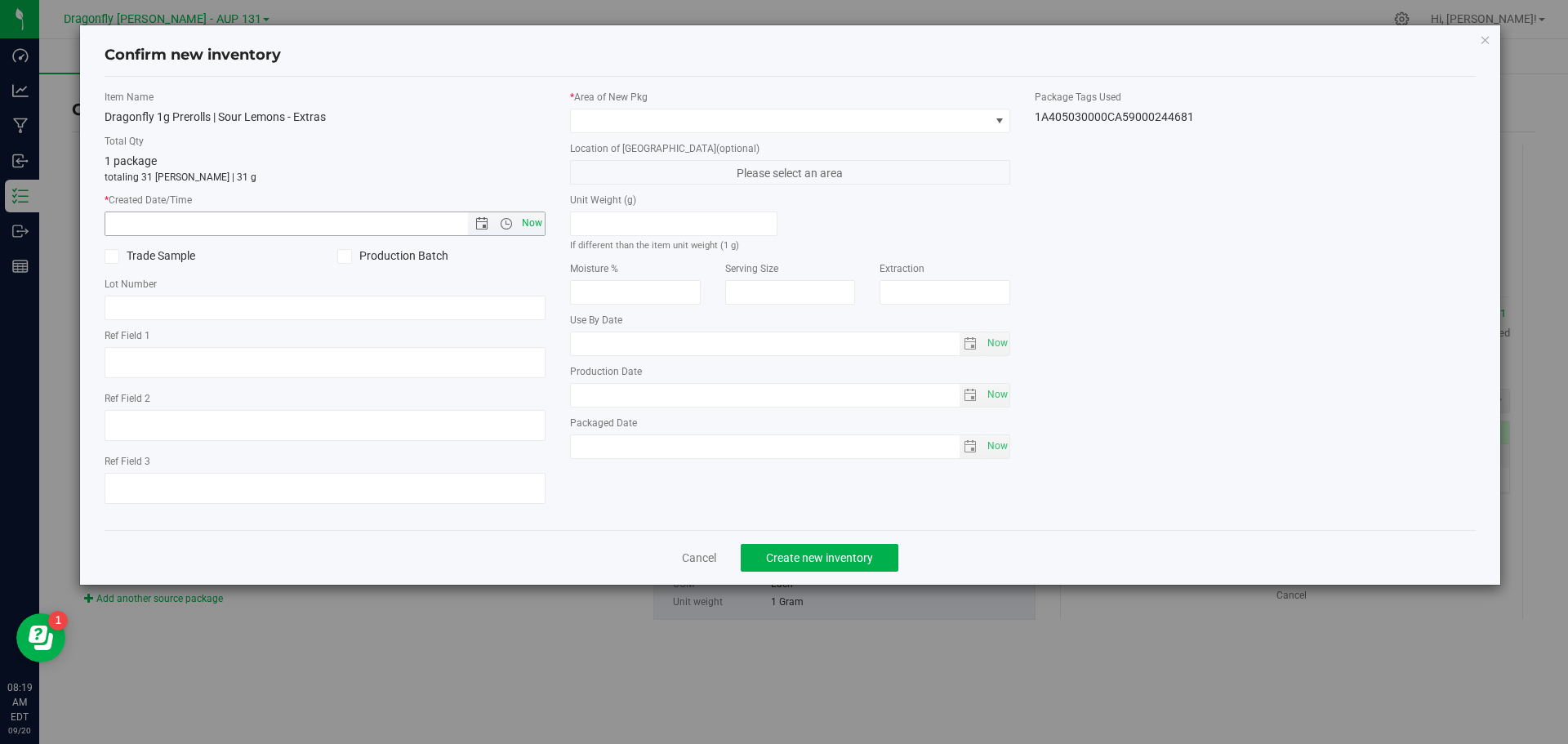
click at [532, 218] on span "Now" at bounding box center [532, 223] width 27 height 24
type input "9/20/2025 8:19 AM"
click at [664, 112] on span at bounding box center [780, 121] width 419 height 23
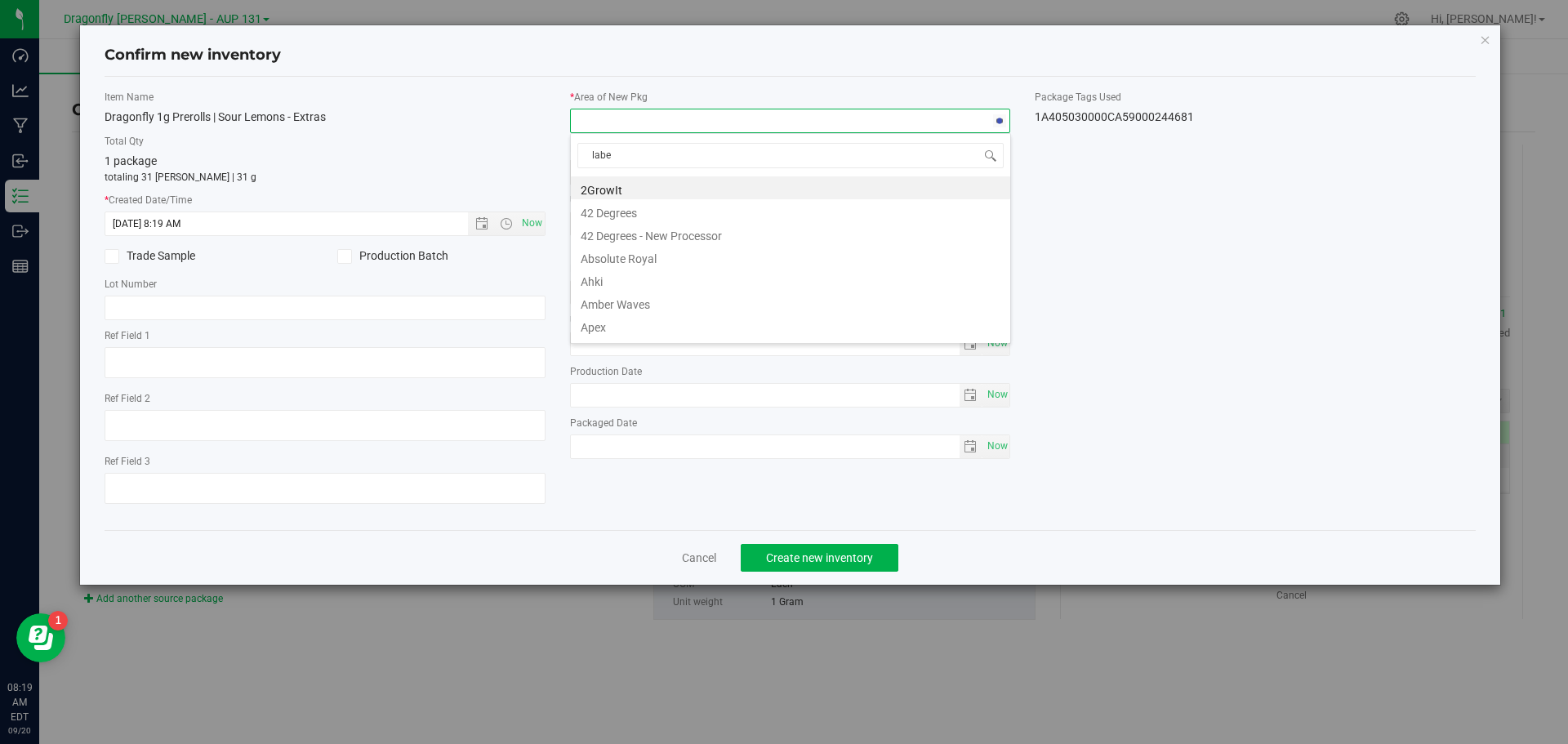
type input "label"
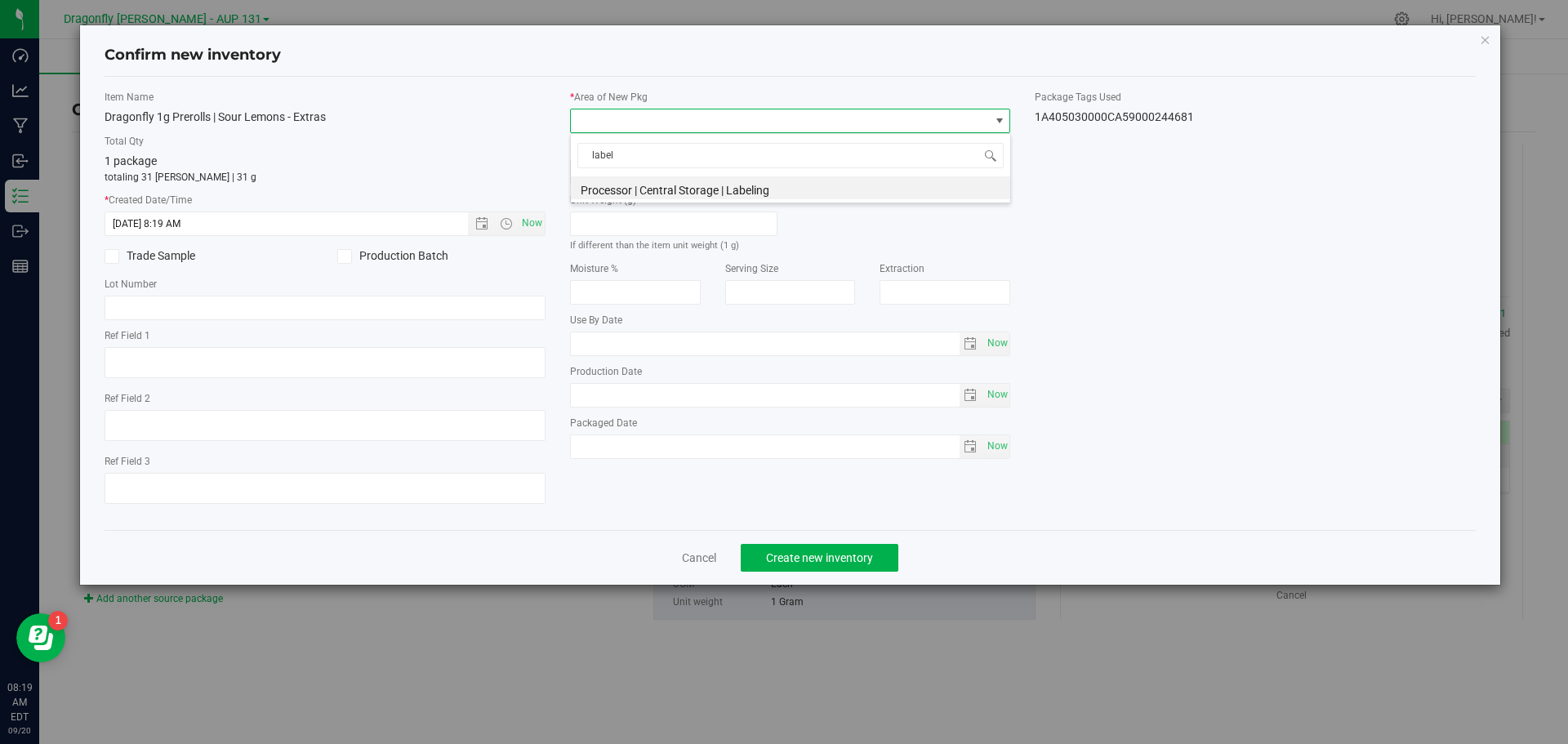
click at [703, 198] on li "Processor | Central Storage | Labeling" at bounding box center [791, 188] width 439 height 23
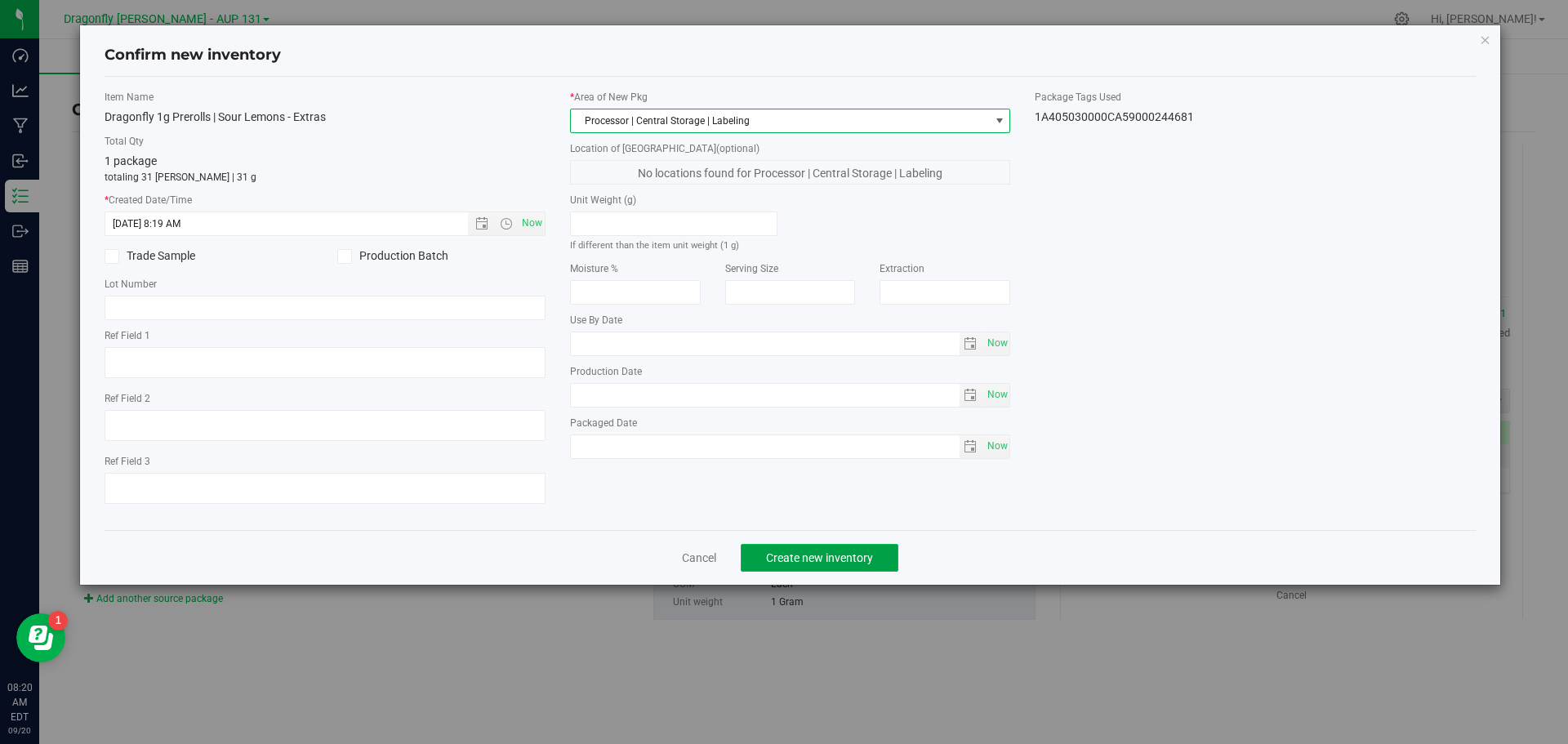
click at [849, 560] on span "Create new inventory" at bounding box center [819, 557] width 107 height 13
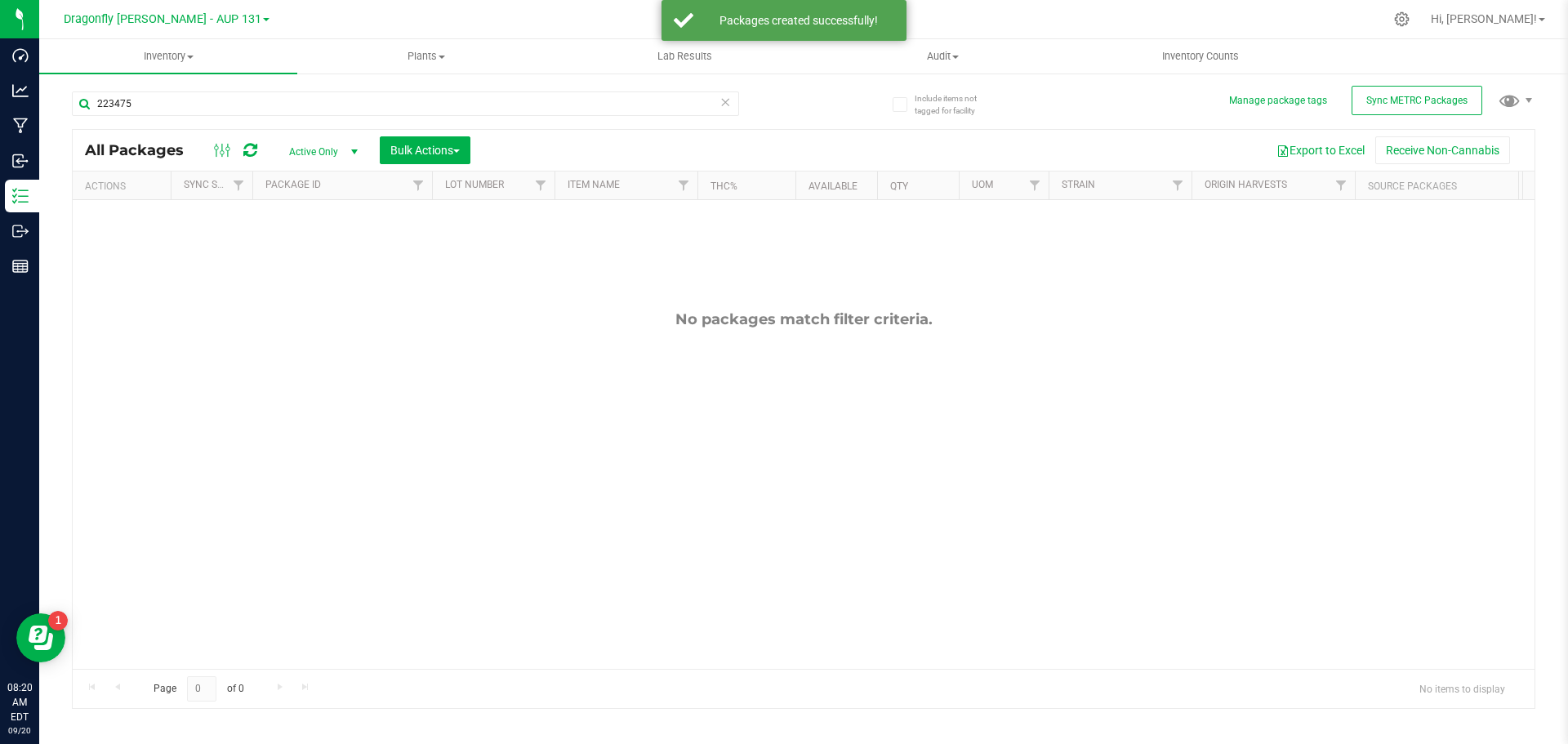
click at [720, 105] on icon at bounding box center [725, 101] width 12 height 19
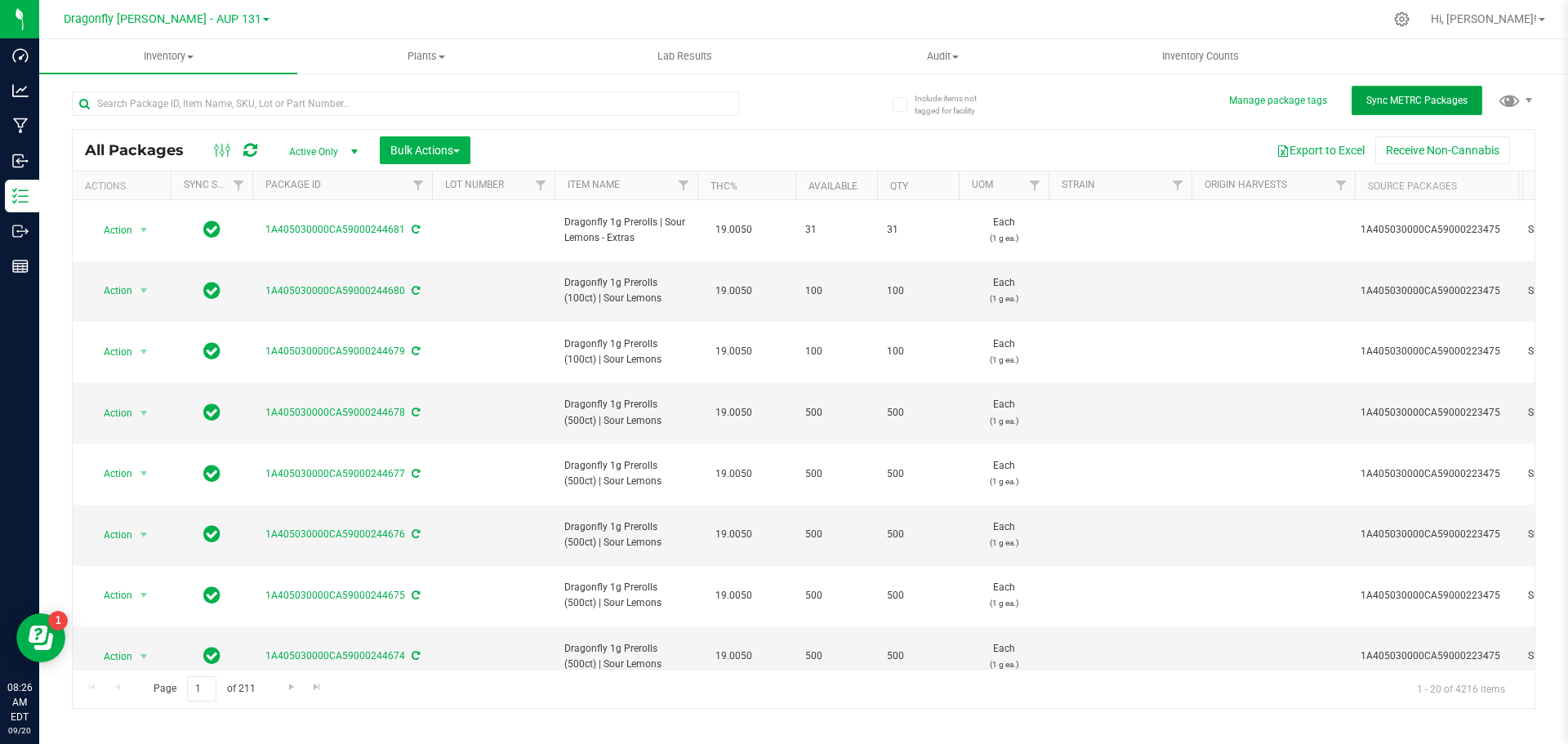
click at [1439, 103] on span "Sync METRC Packages" at bounding box center [1417, 100] width 101 height 12
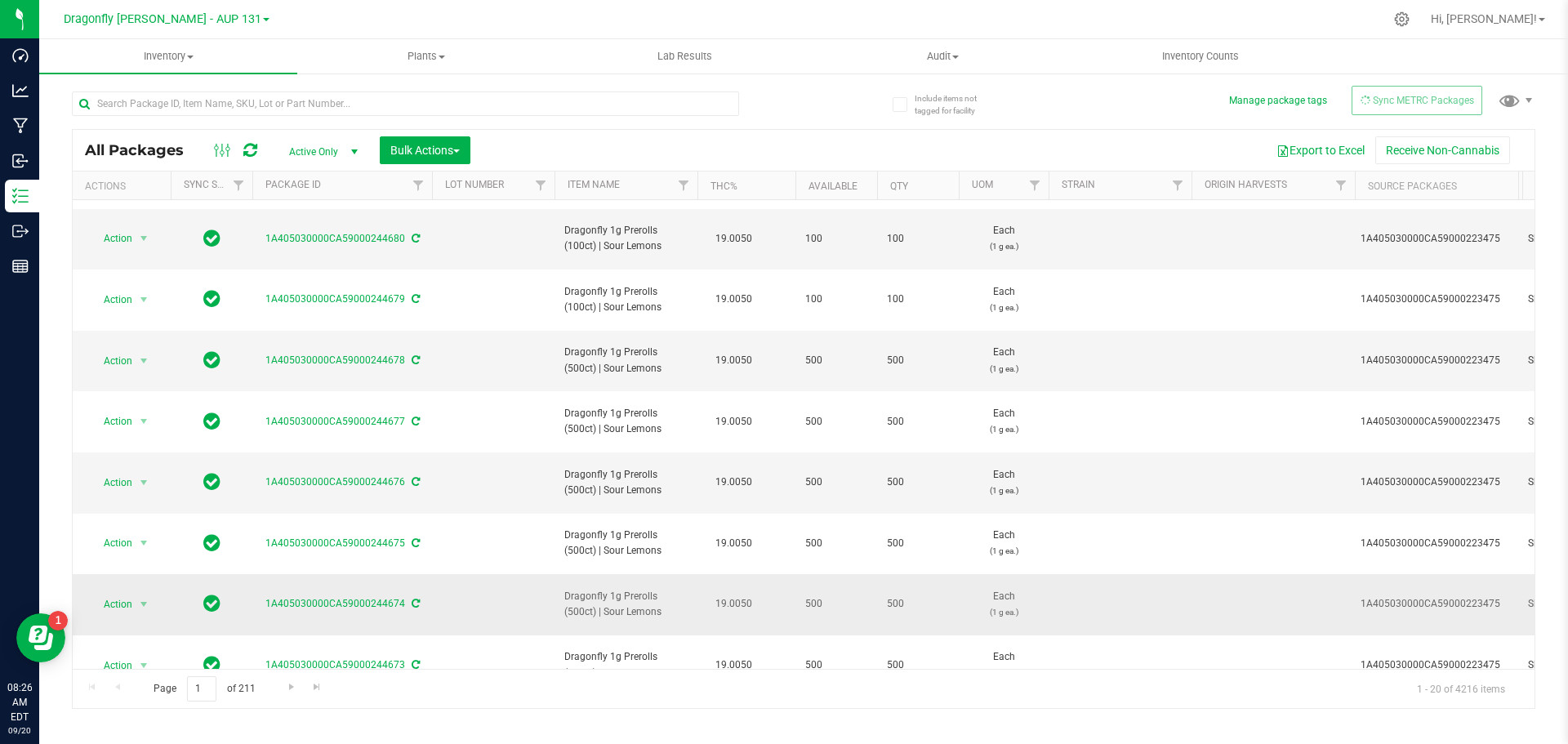
scroll to position [81, 0]
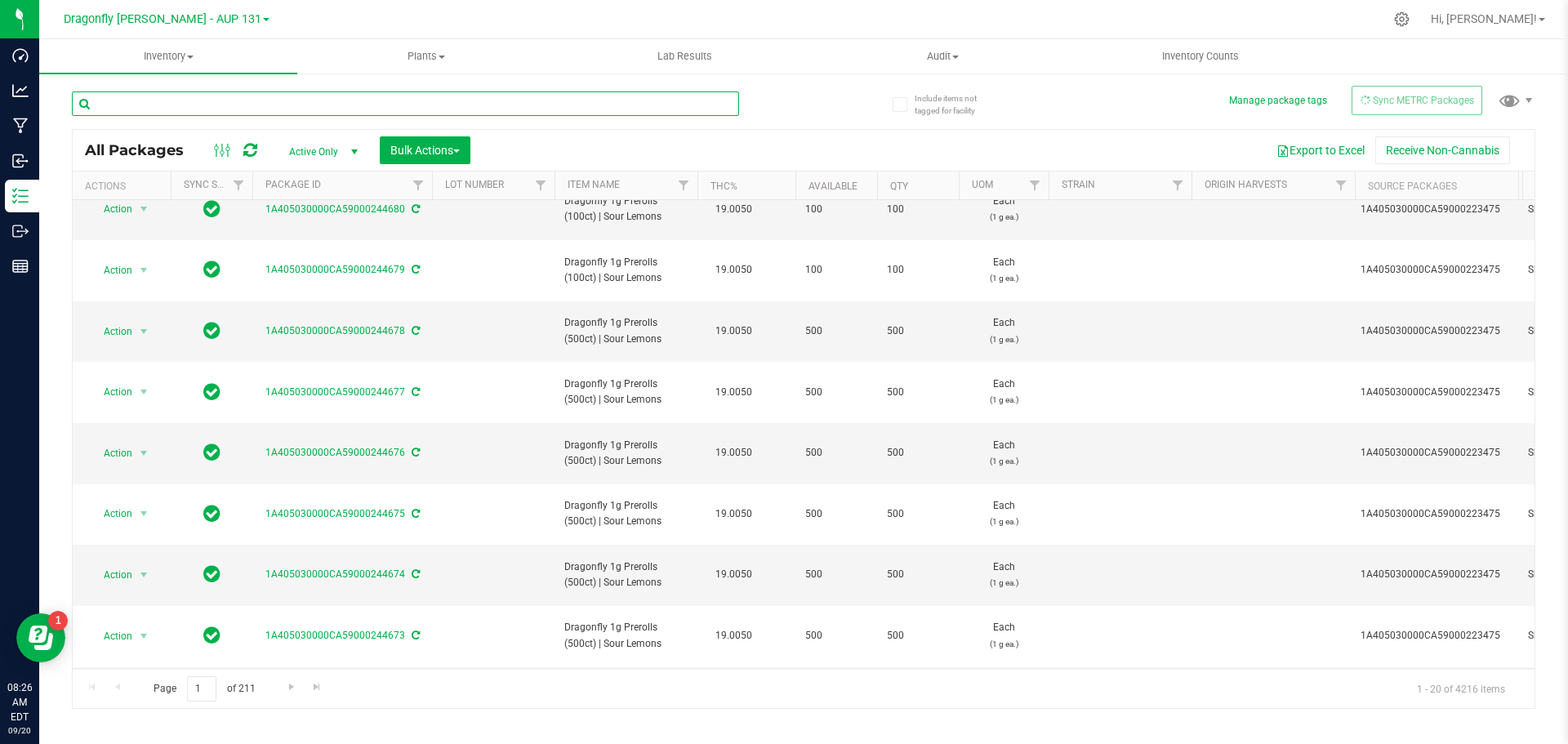
click at [477, 110] on input "text" at bounding box center [405, 104] width 667 height 25
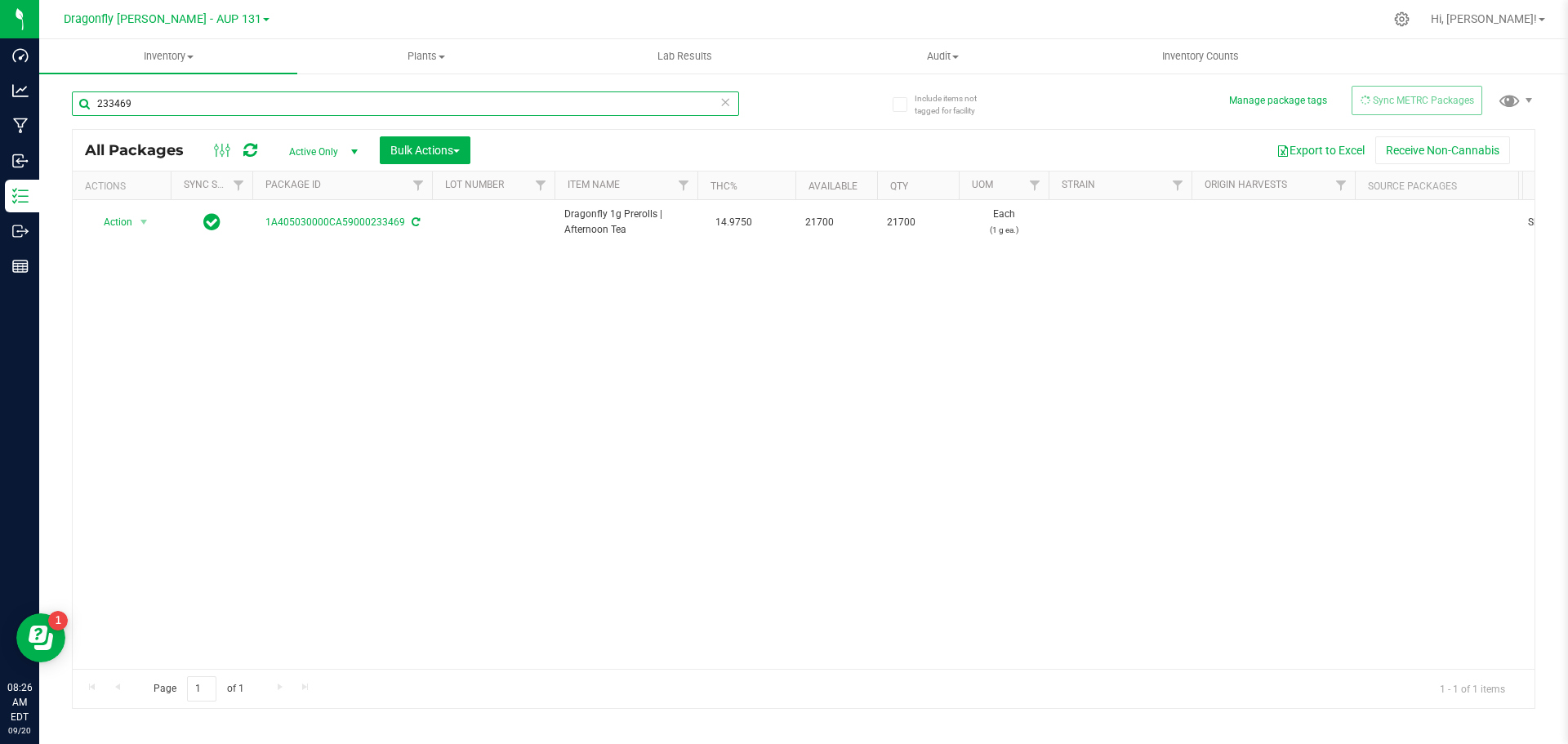
type input "233469"
click at [723, 106] on icon at bounding box center [725, 101] width 12 height 19
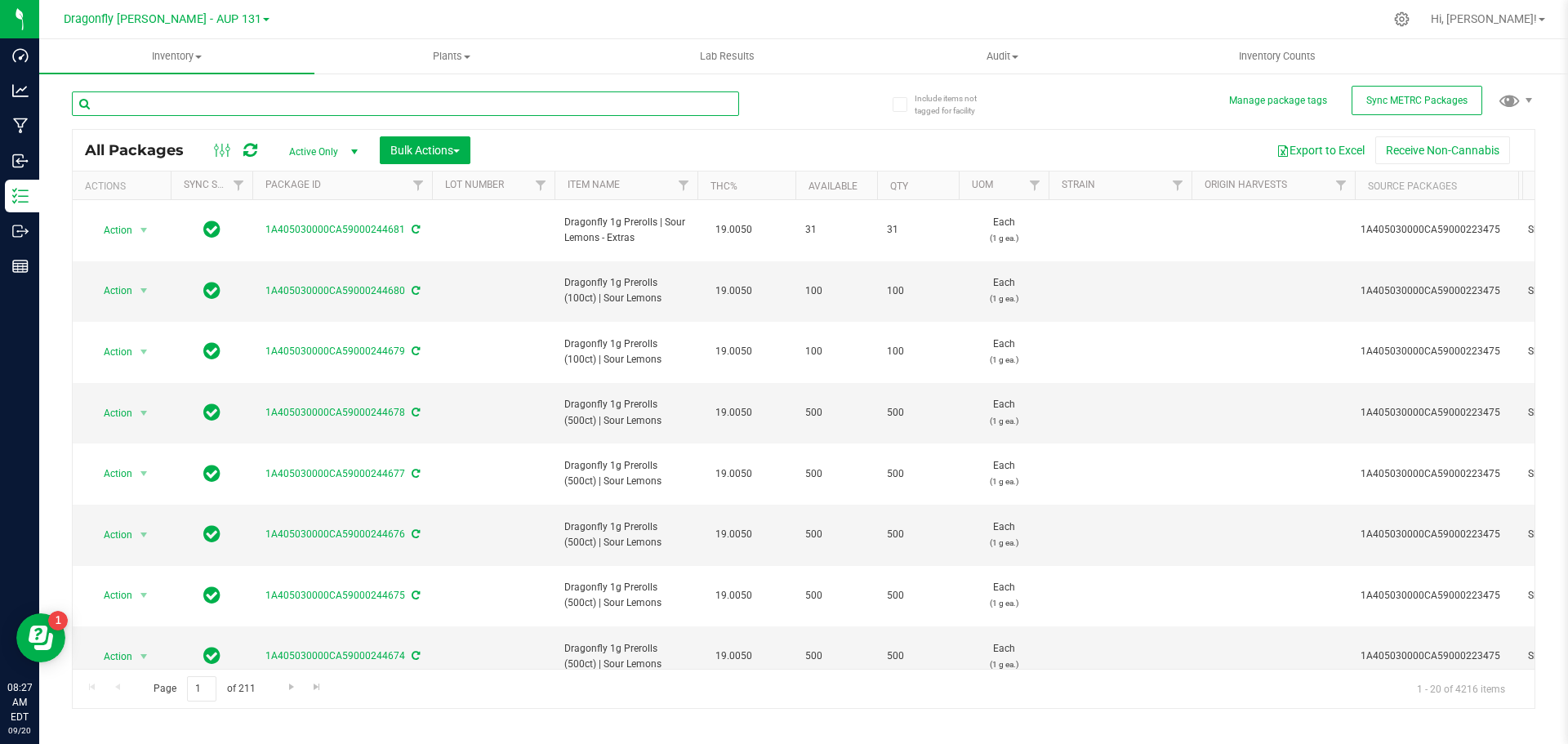
click at [416, 104] on input "text" at bounding box center [405, 104] width 667 height 25
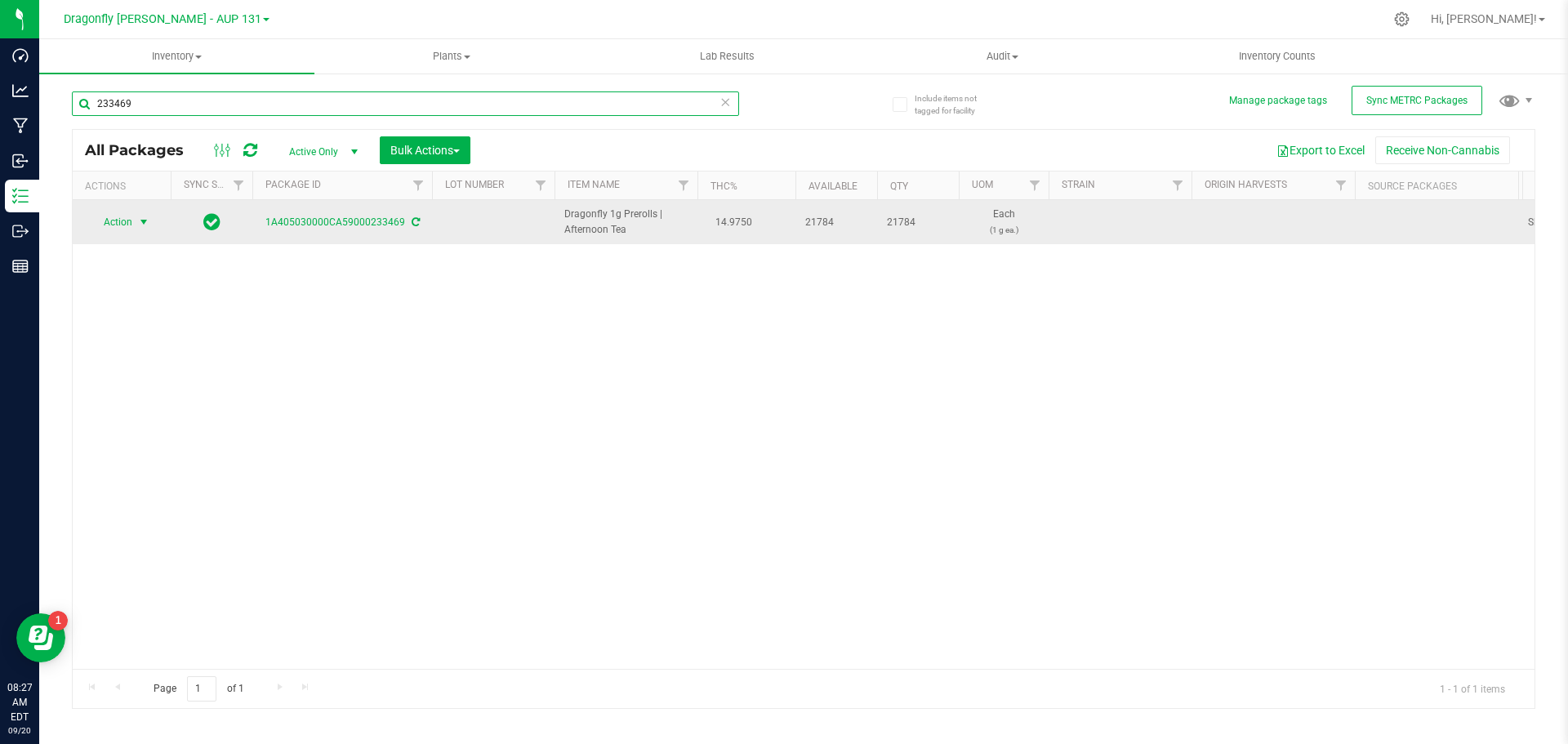
type input "233469"
click at [134, 223] on span "select" at bounding box center [144, 222] width 20 height 23
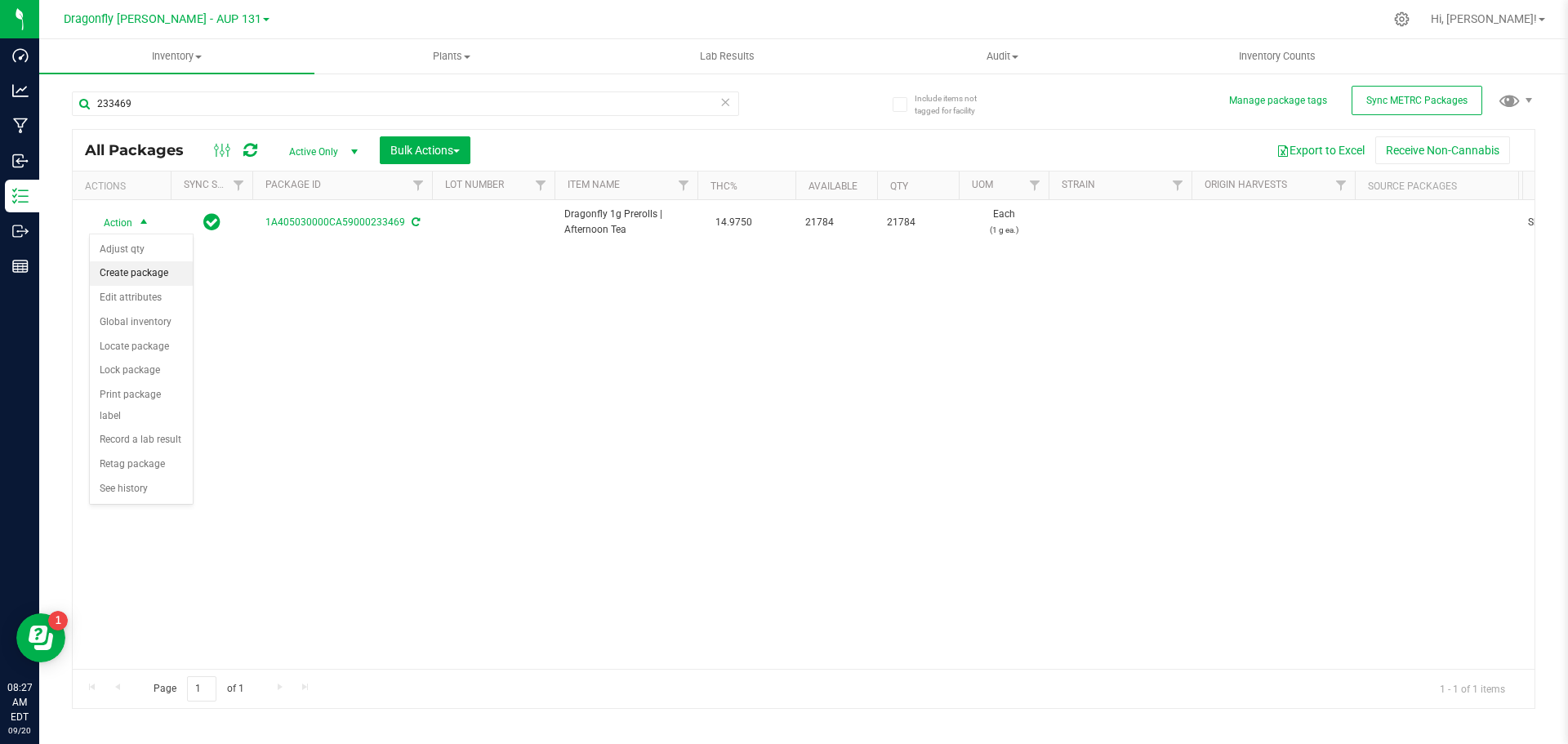
click at [162, 275] on li "Create package" at bounding box center [141, 274] width 103 height 25
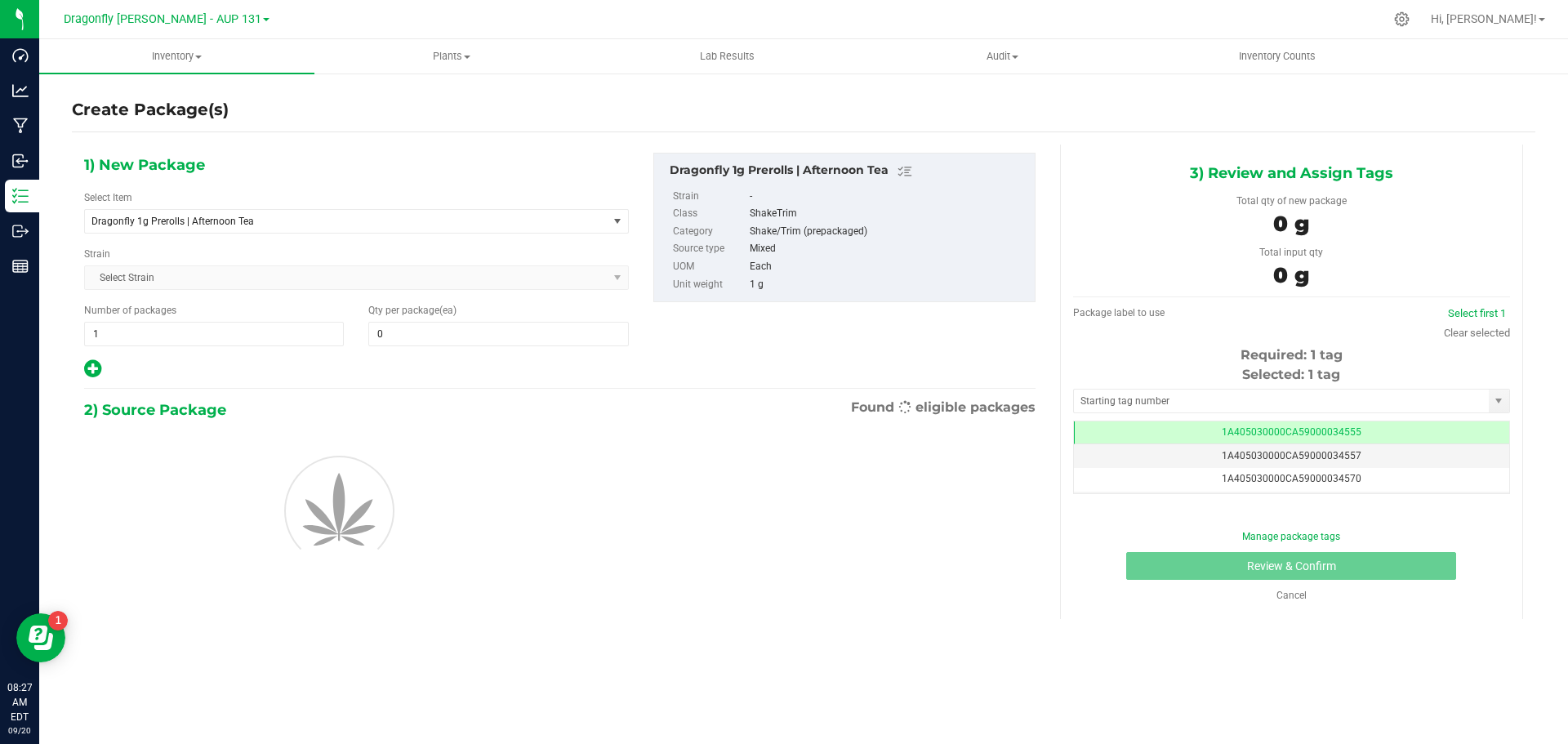
type input "0"
click at [290, 220] on span "Dragonfly 1g Prerolls | Afternoon Tea" at bounding box center [336, 221] width 489 height 12
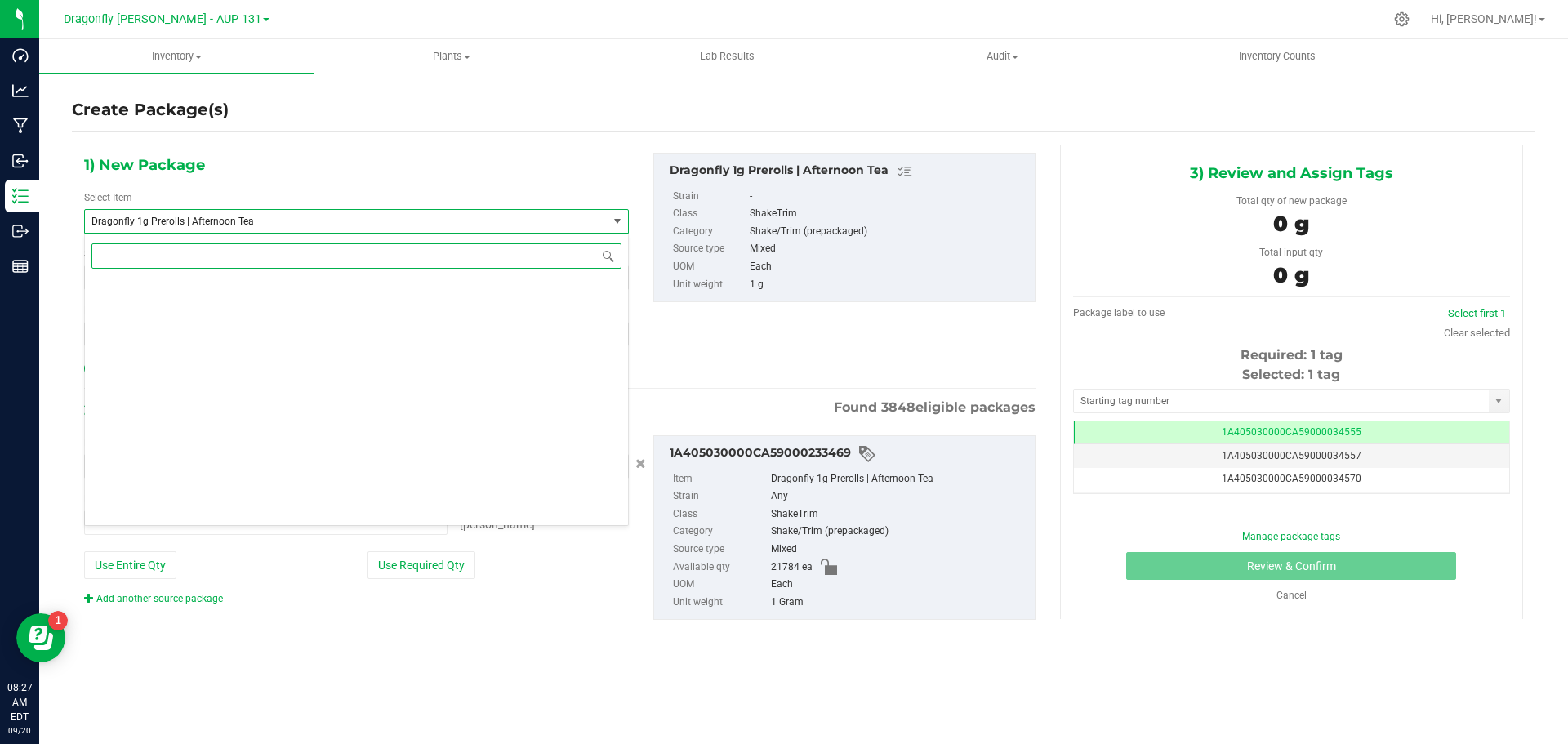
scroll to position [35306, 0]
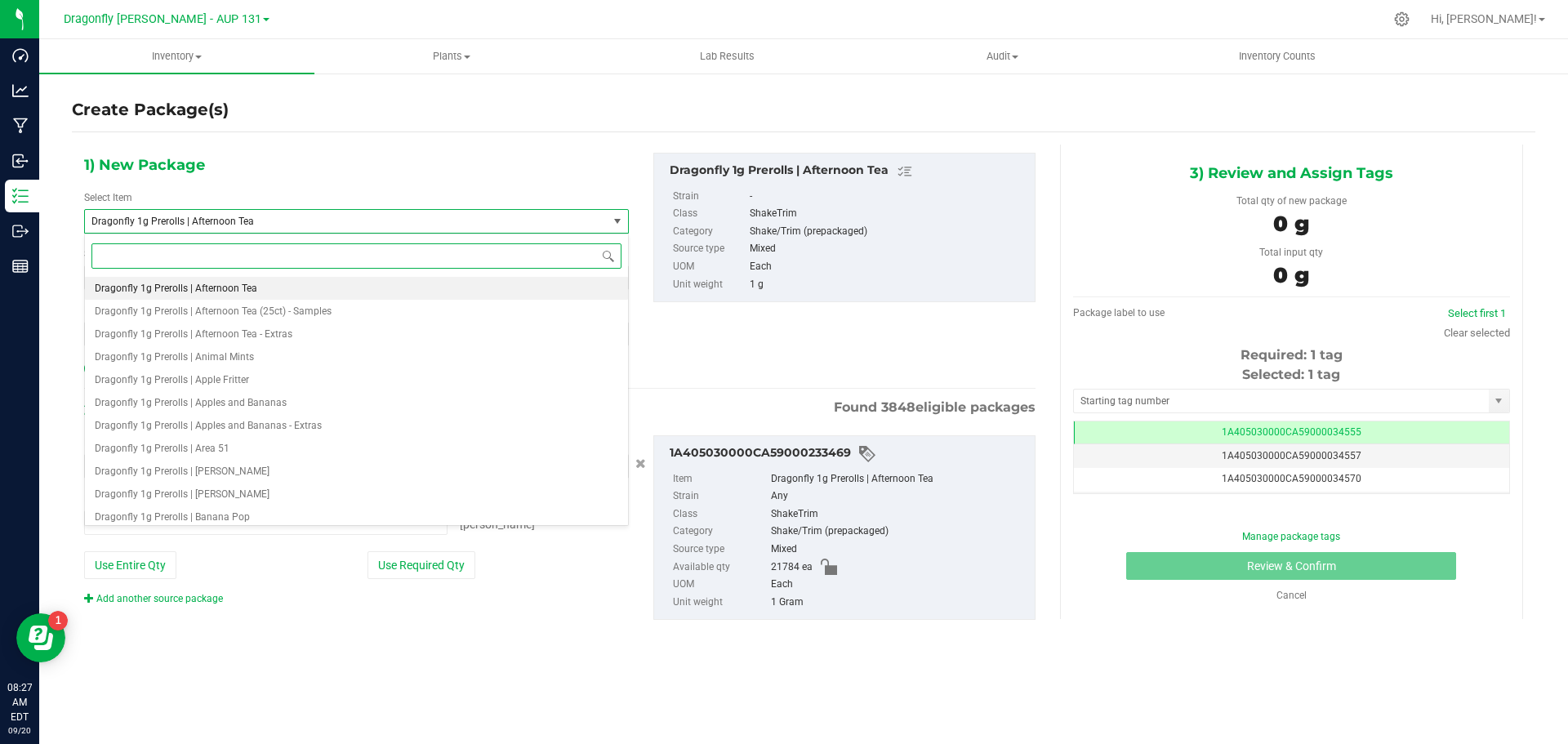
type input "0 ea"
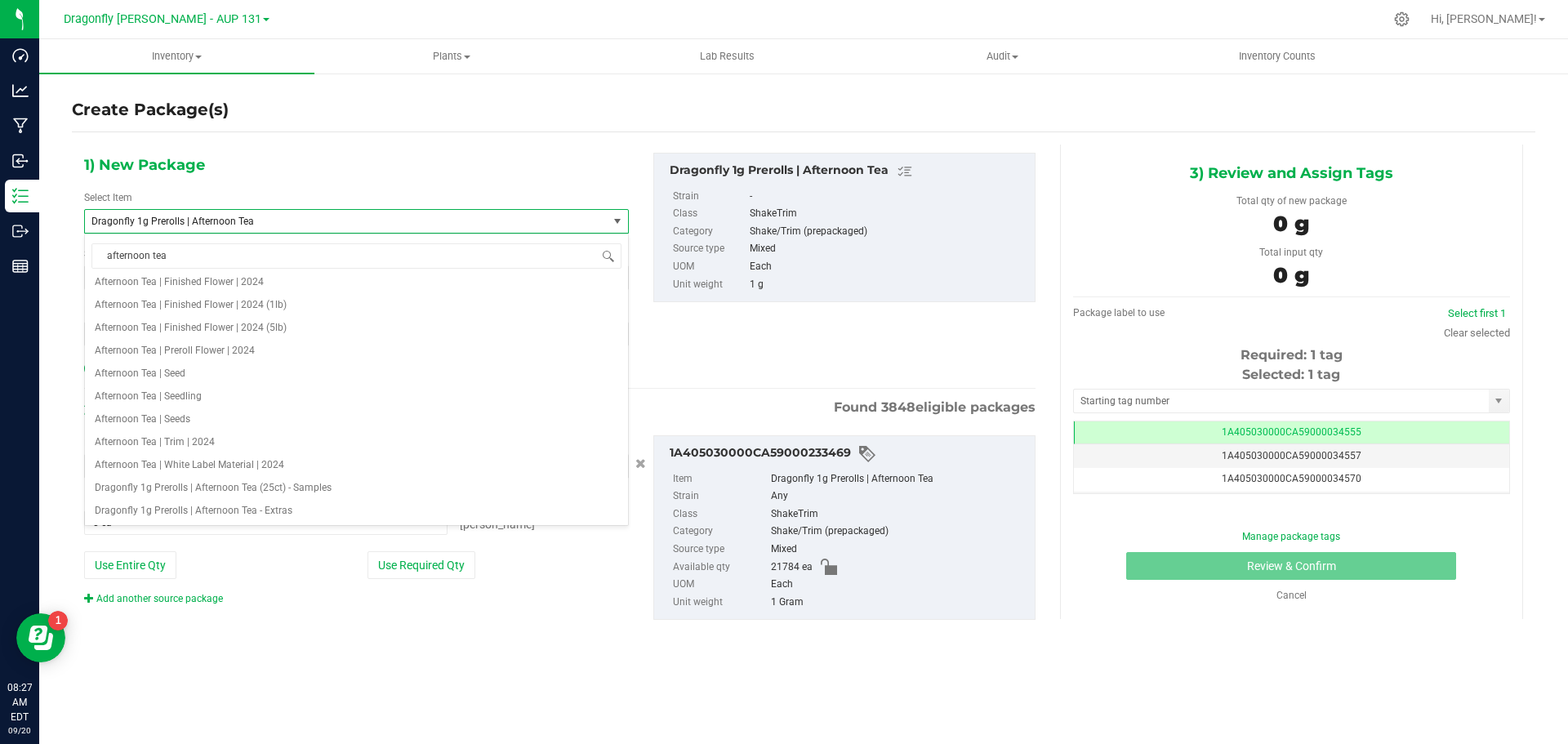
click at [280, 224] on span "Dragonfly 1g Prerolls | Afternoon Tea" at bounding box center [336, 221] width 489 height 12
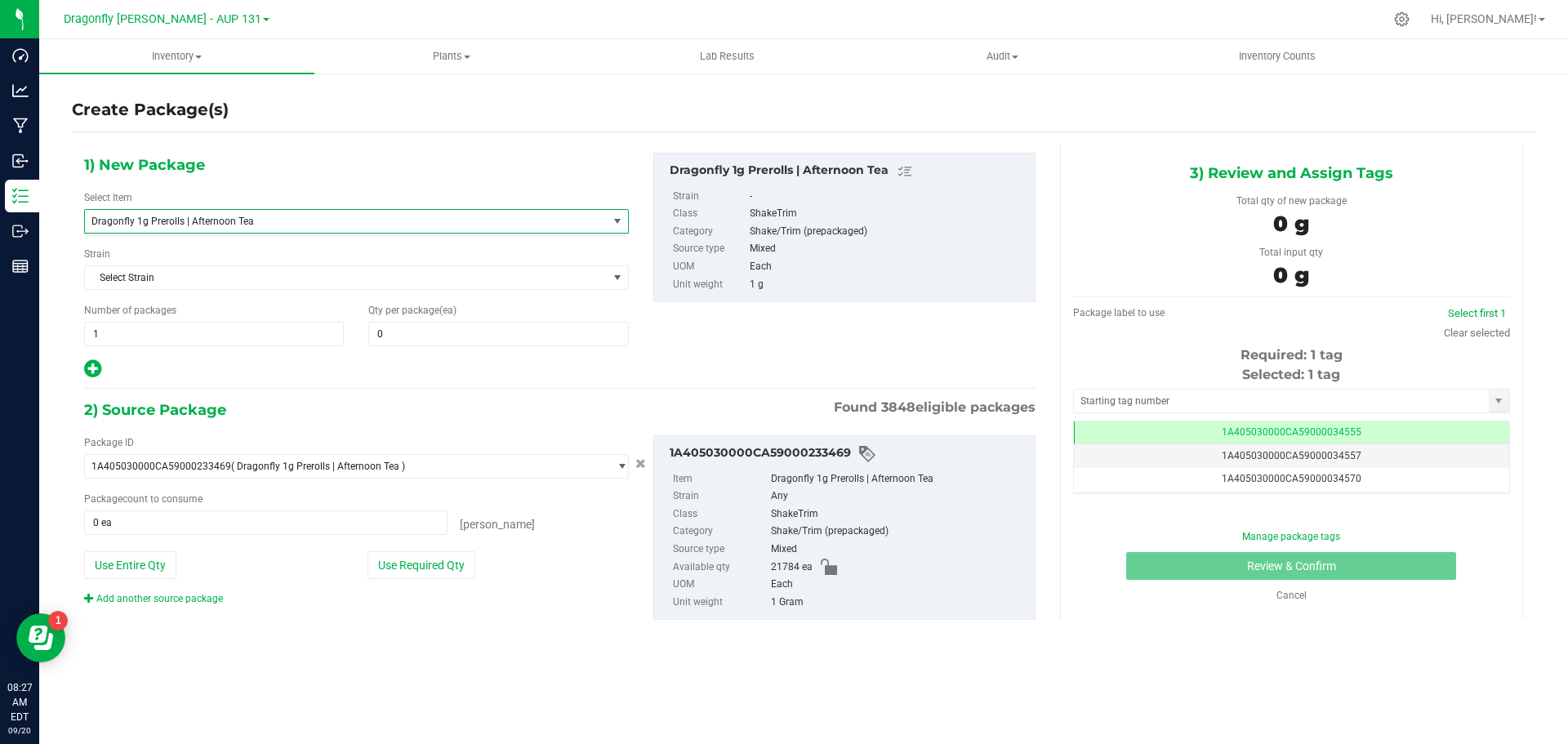
click at [280, 224] on span "Dragonfly 1g Prerolls | Afternoon Tea" at bounding box center [336, 221] width 489 height 12
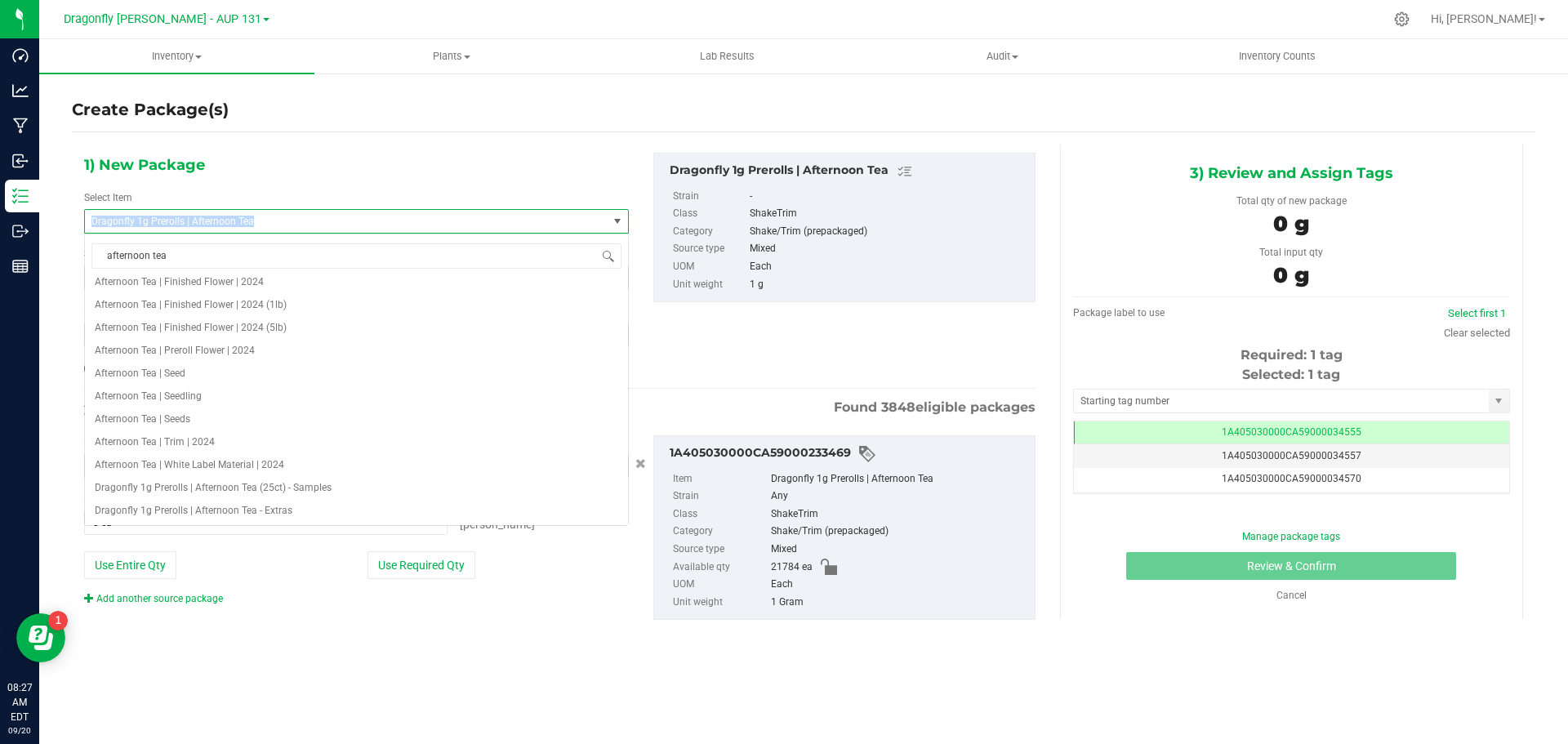
click at [280, 224] on span "Dragonfly 1g Prerolls | Afternoon Tea" at bounding box center [336, 221] width 489 height 12
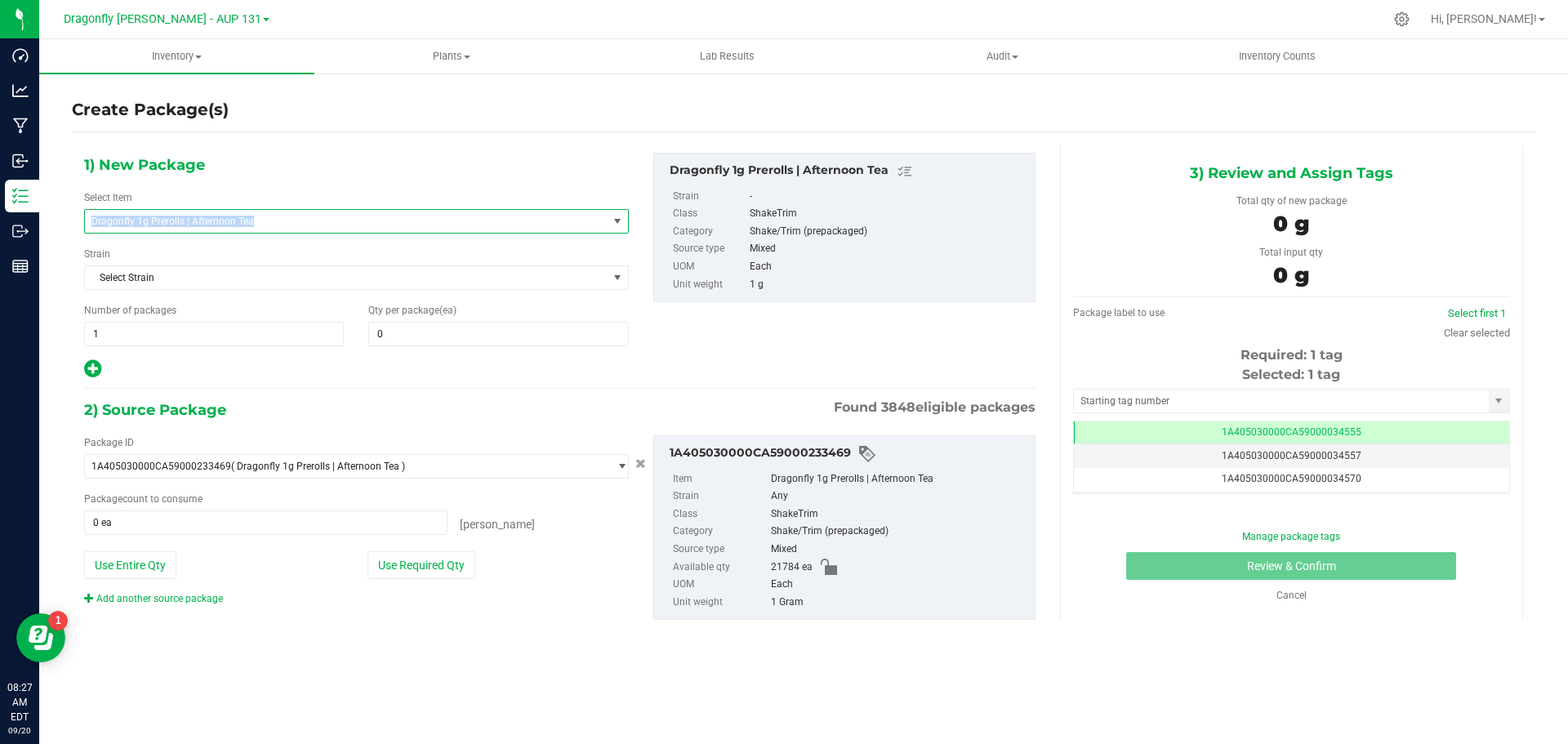
copy span "Dragonfly 1g Prerolls | Afternoon Tea"
click at [288, 220] on span "Dragonfly 1g Prerolls | Afternoon Tea" at bounding box center [336, 221] width 489 height 12
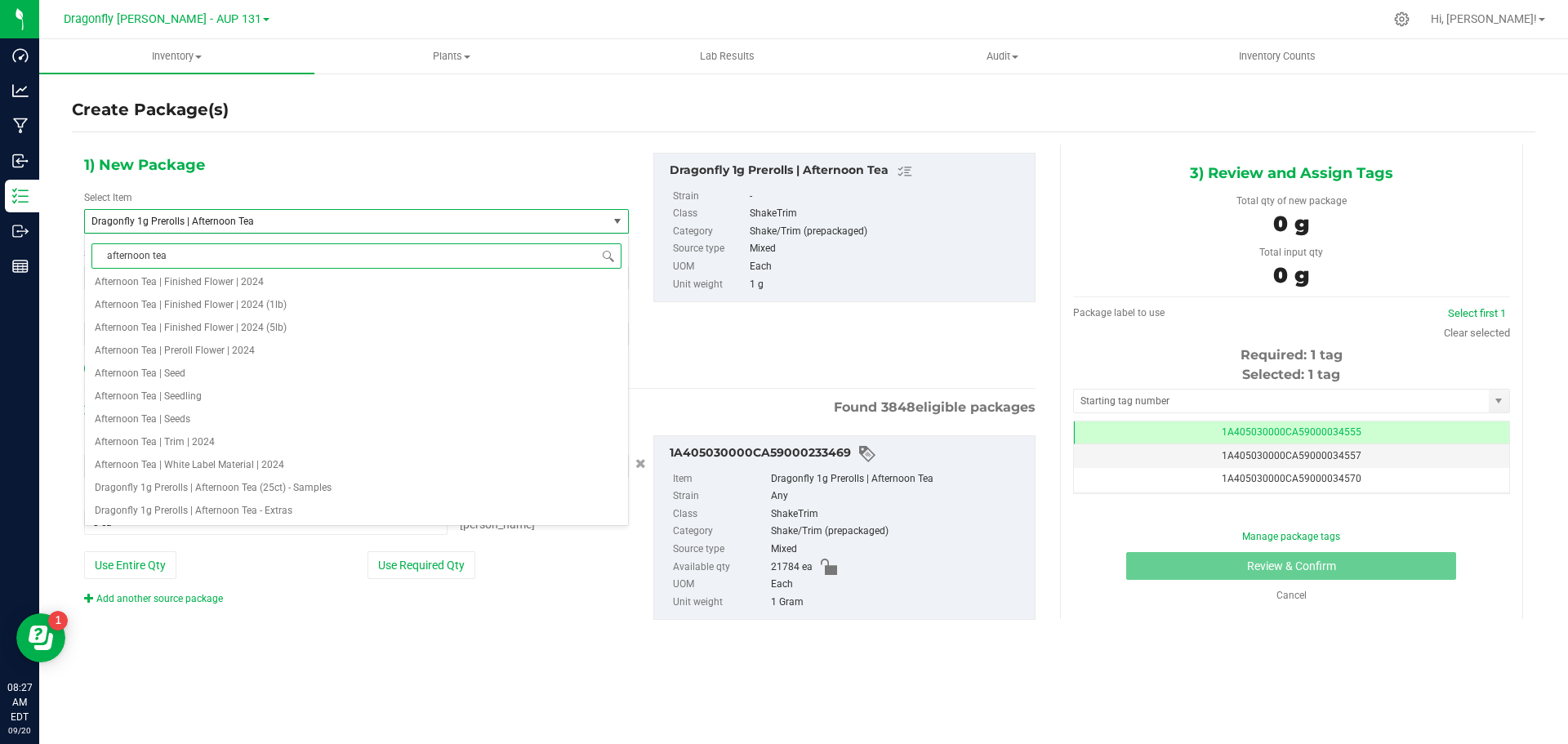
click at [268, 258] on input "afternoon tea" at bounding box center [356, 256] width 530 height 26
paste input "Dragonfly 1g Prerolls | Afternoon Tea"
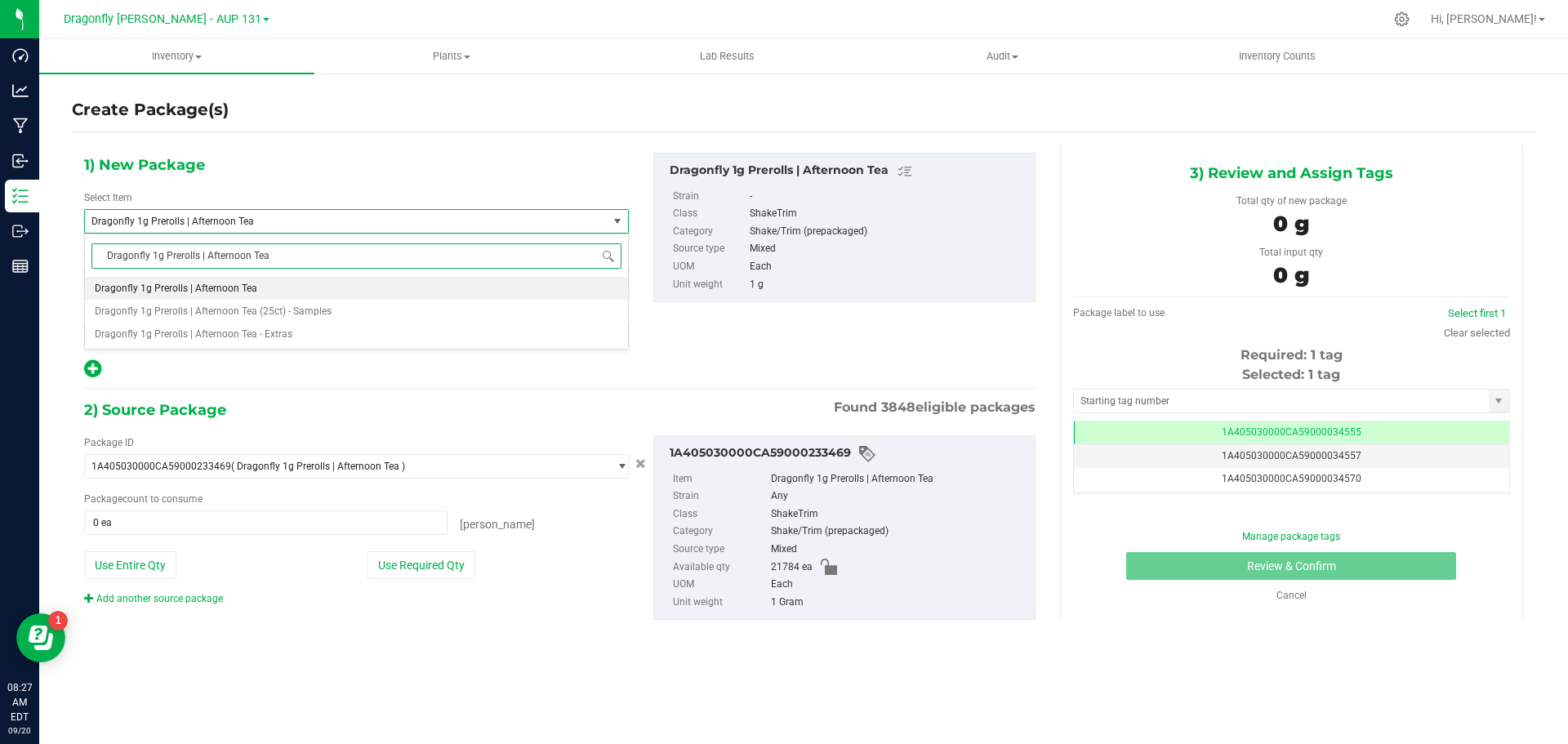
click at [198, 257] on input "Dragonfly 1g Prerolls | Afternoon Tea" at bounding box center [356, 256] width 530 height 26
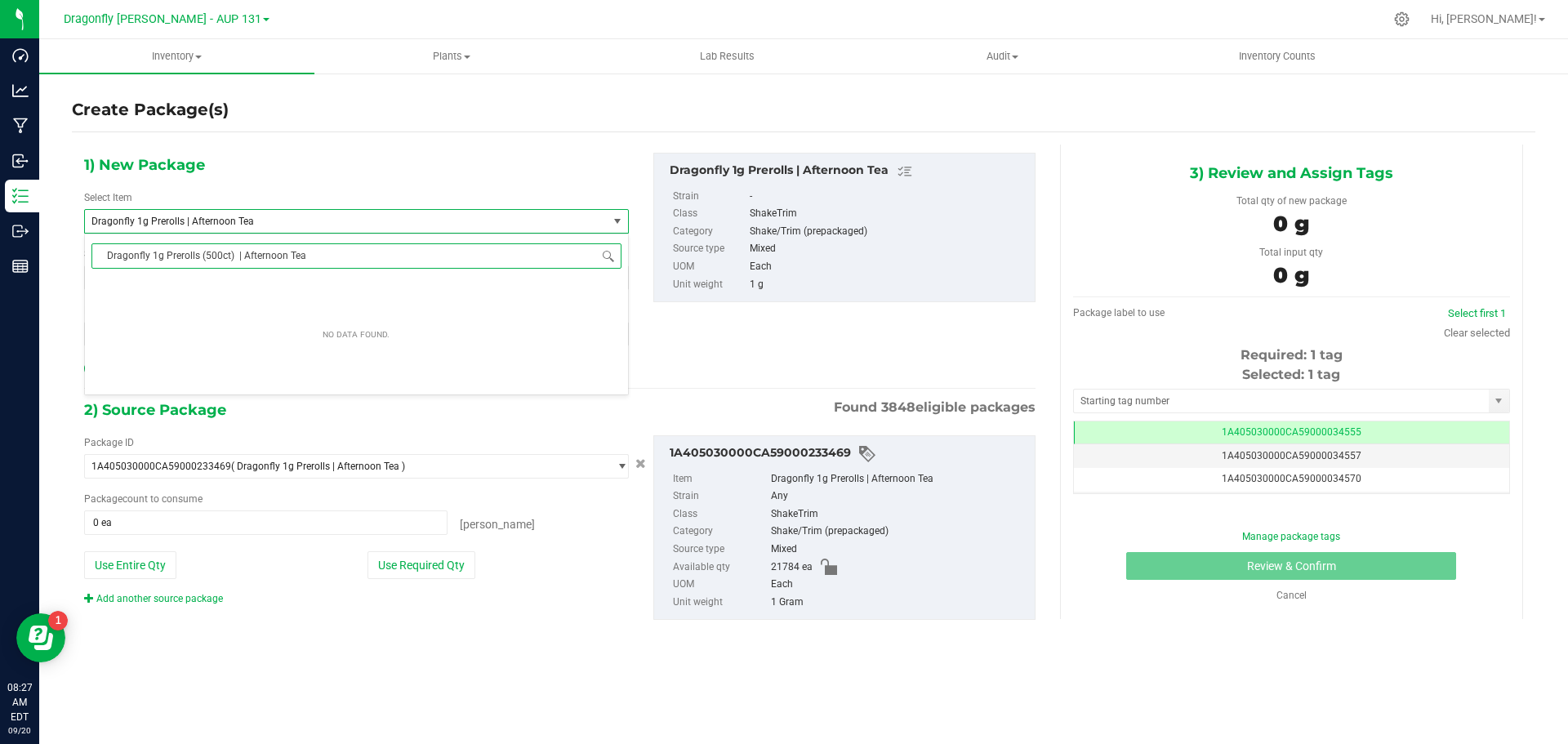
click at [355, 263] on input "Dragonfly 1g Prerolls (500ct) | Afternoon Tea" at bounding box center [356, 256] width 530 height 26
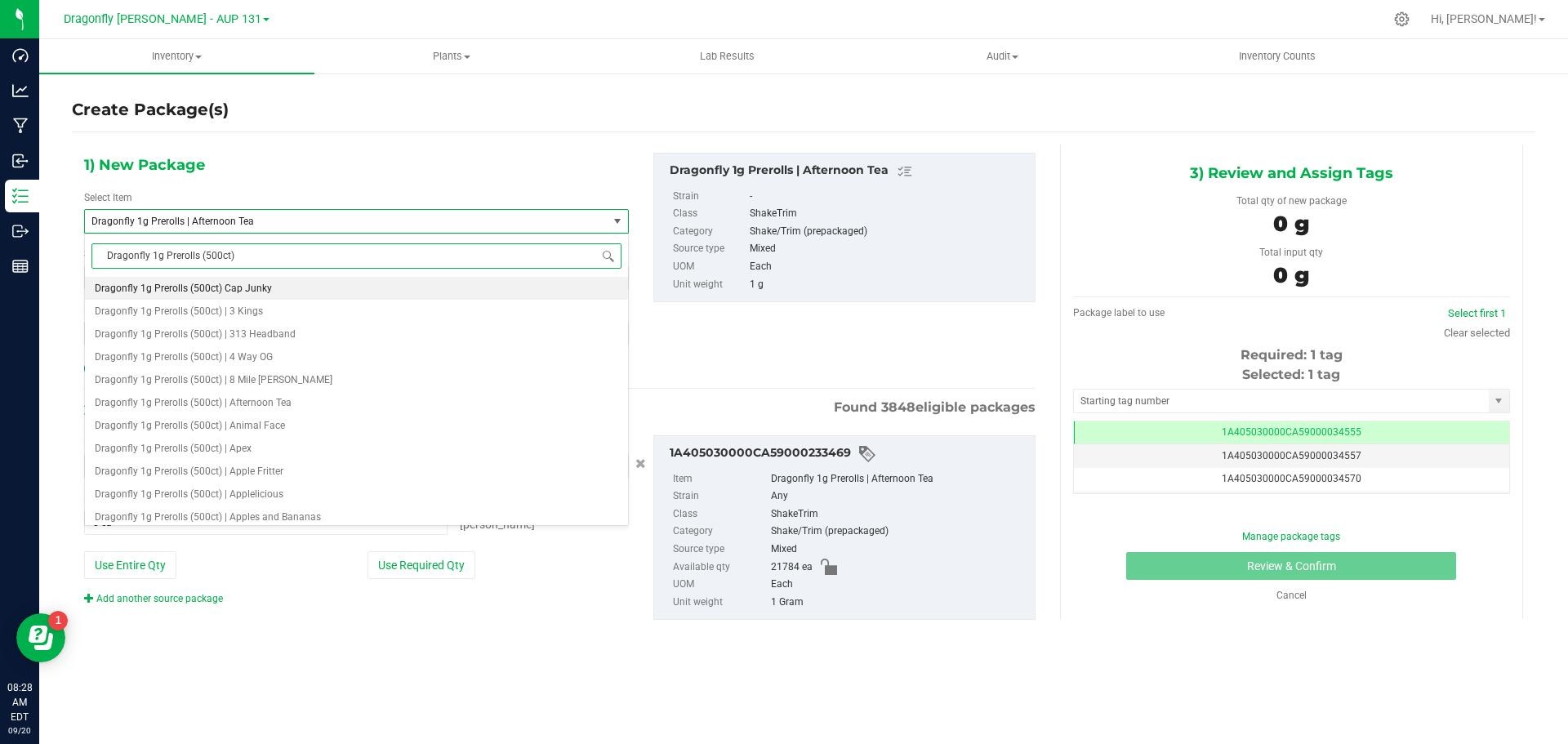
click at [355, 263] on input "Dragonfly 1g Prerolls (500ct)" at bounding box center [356, 256] width 530 height 26
type input "Dragonfly 1g Prerolls (500ct) | aft"
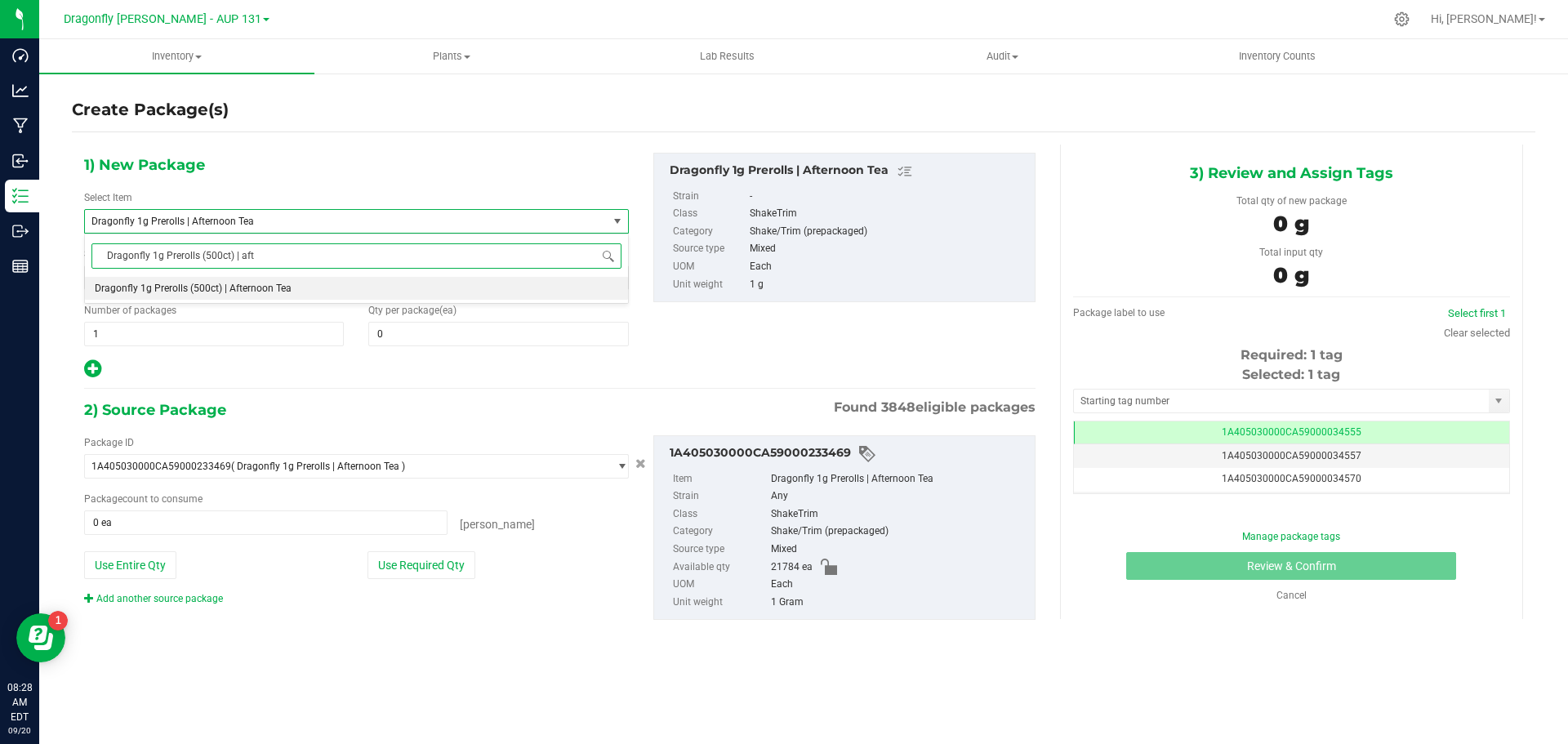
click at [271, 283] on span "Dragonfly 1g Prerolls (500ct) | Afternoon Tea" at bounding box center [193, 288] width 197 height 12
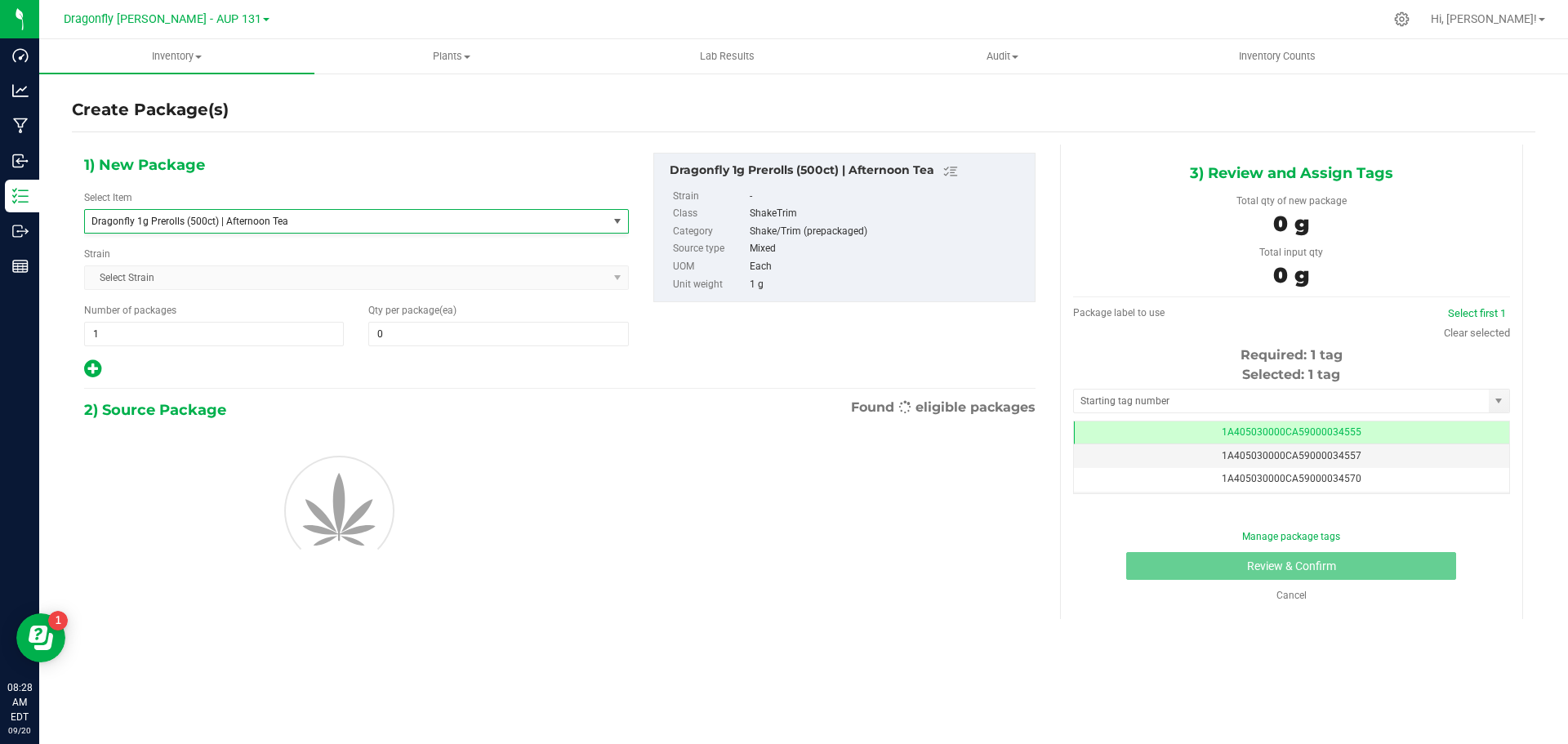
type input "0"
click at [325, 336] on span "1 1" at bounding box center [213, 334] width 260 height 25
click at [325, 336] on input "1" at bounding box center [213, 334] width 258 height 23
type input "43"
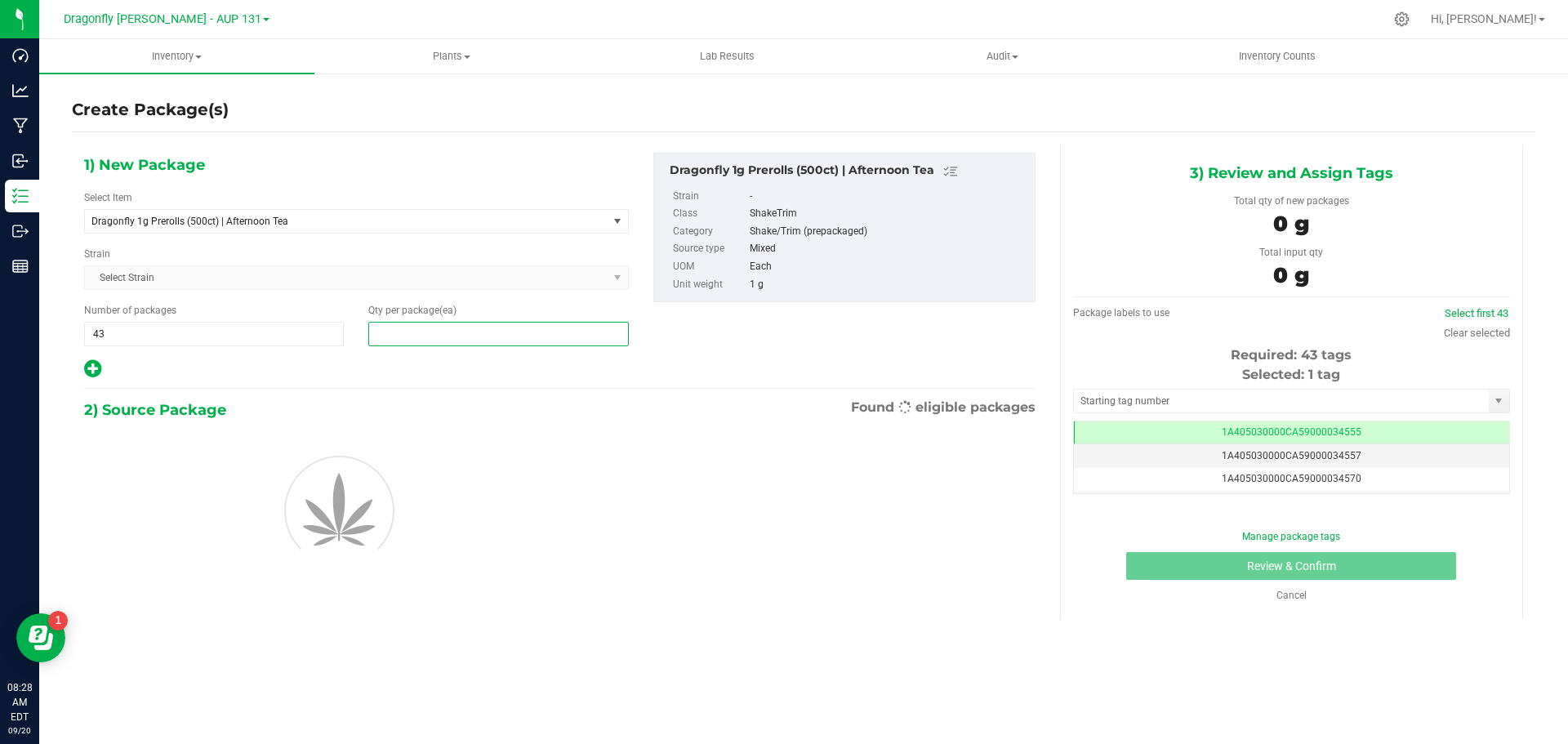
click at [500, 327] on span at bounding box center [498, 334] width 260 height 25
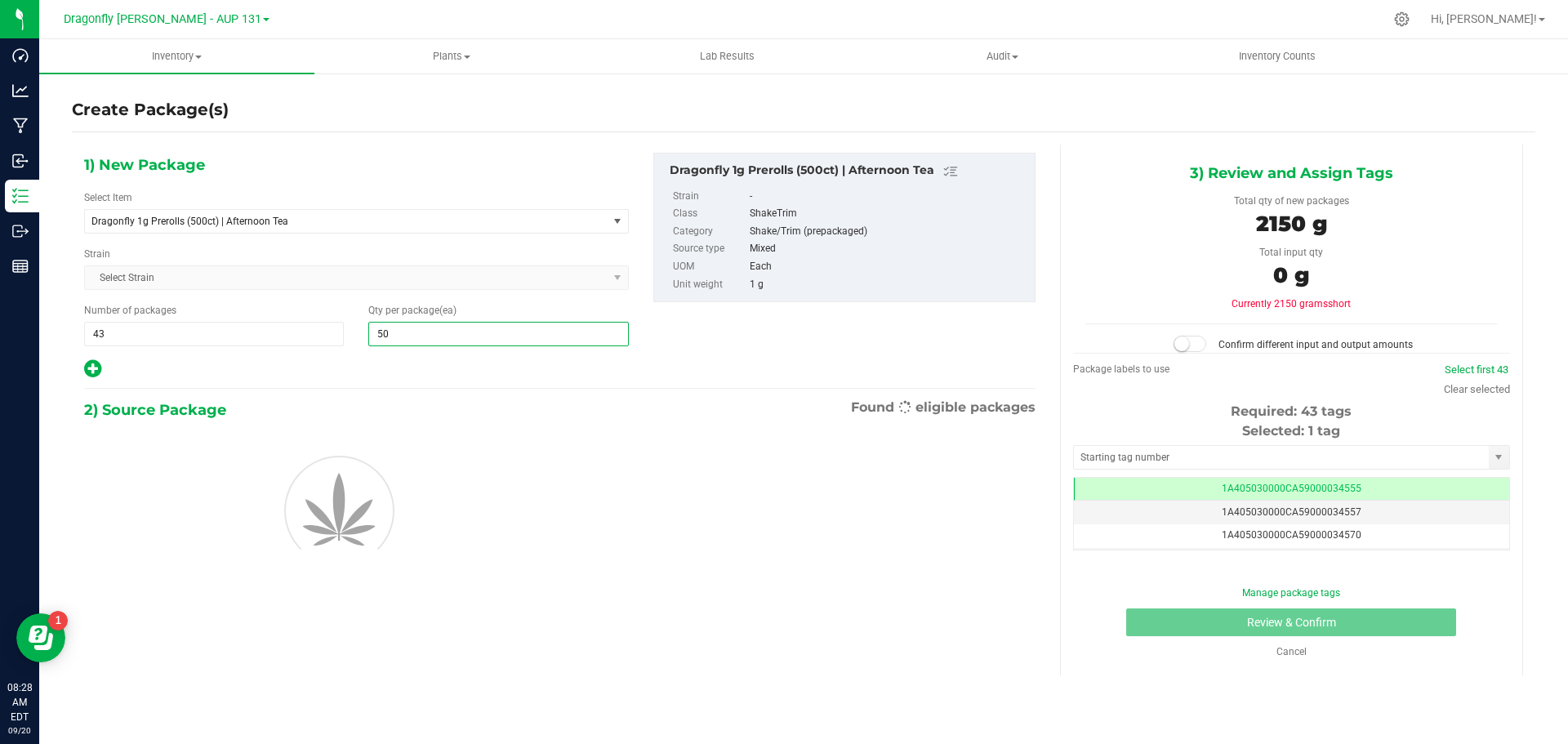
type input "500"
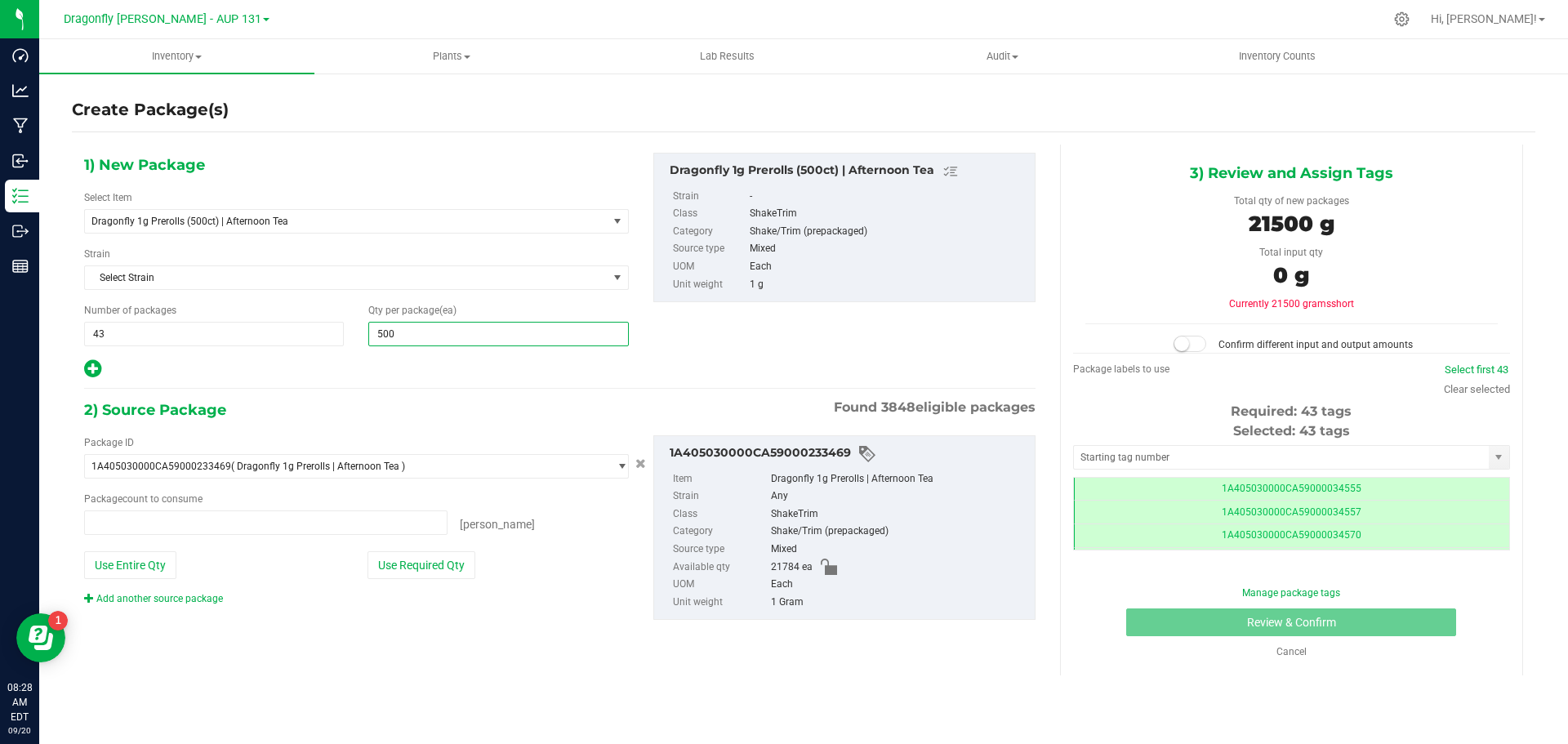
type input "0 ea"
type input "500"
click at [410, 573] on button "Use Required Qty" at bounding box center [422, 564] width 108 height 27
type input "21500 ea"
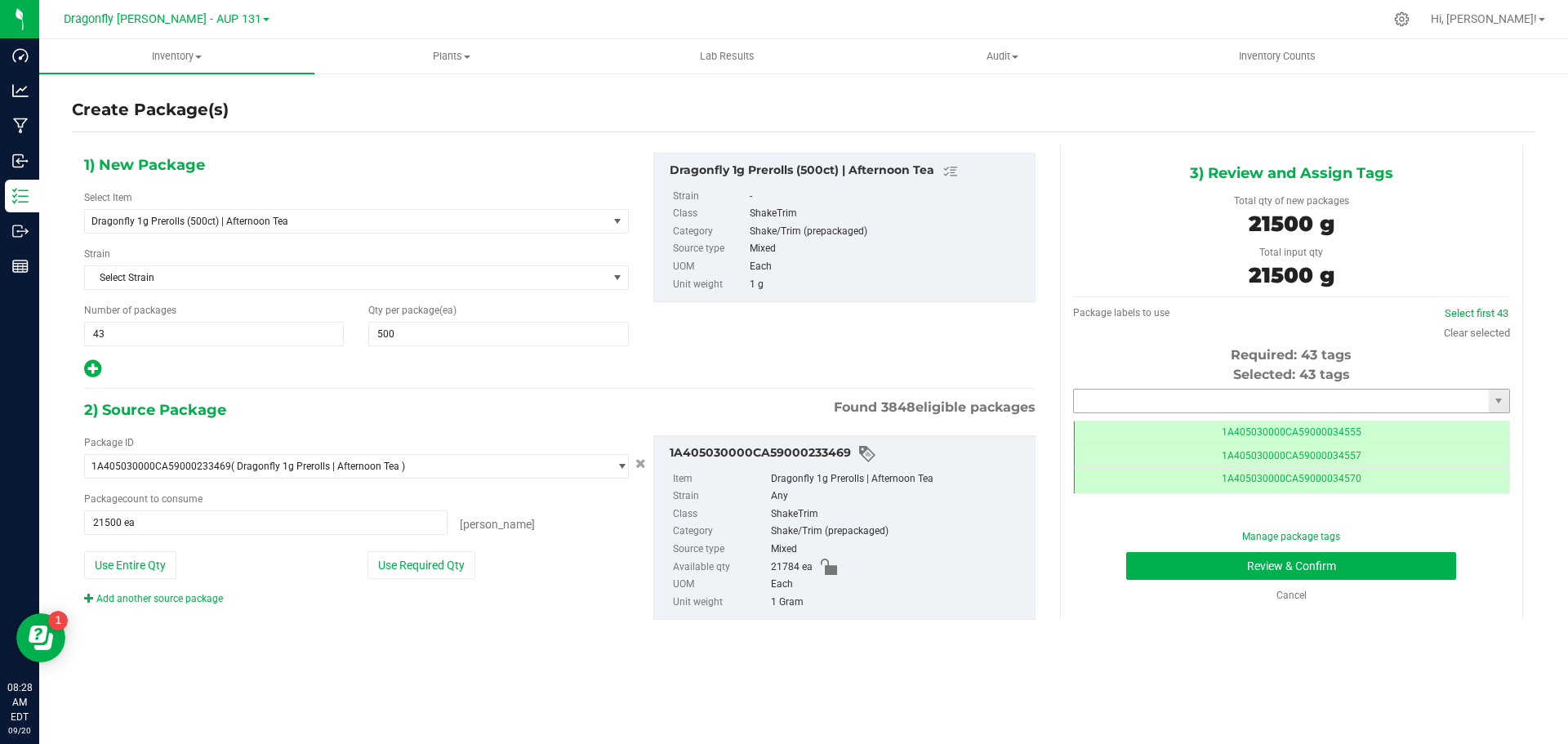
click at [1223, 403] on input "text" at bounding box center [1281, 401] width 415 height 23
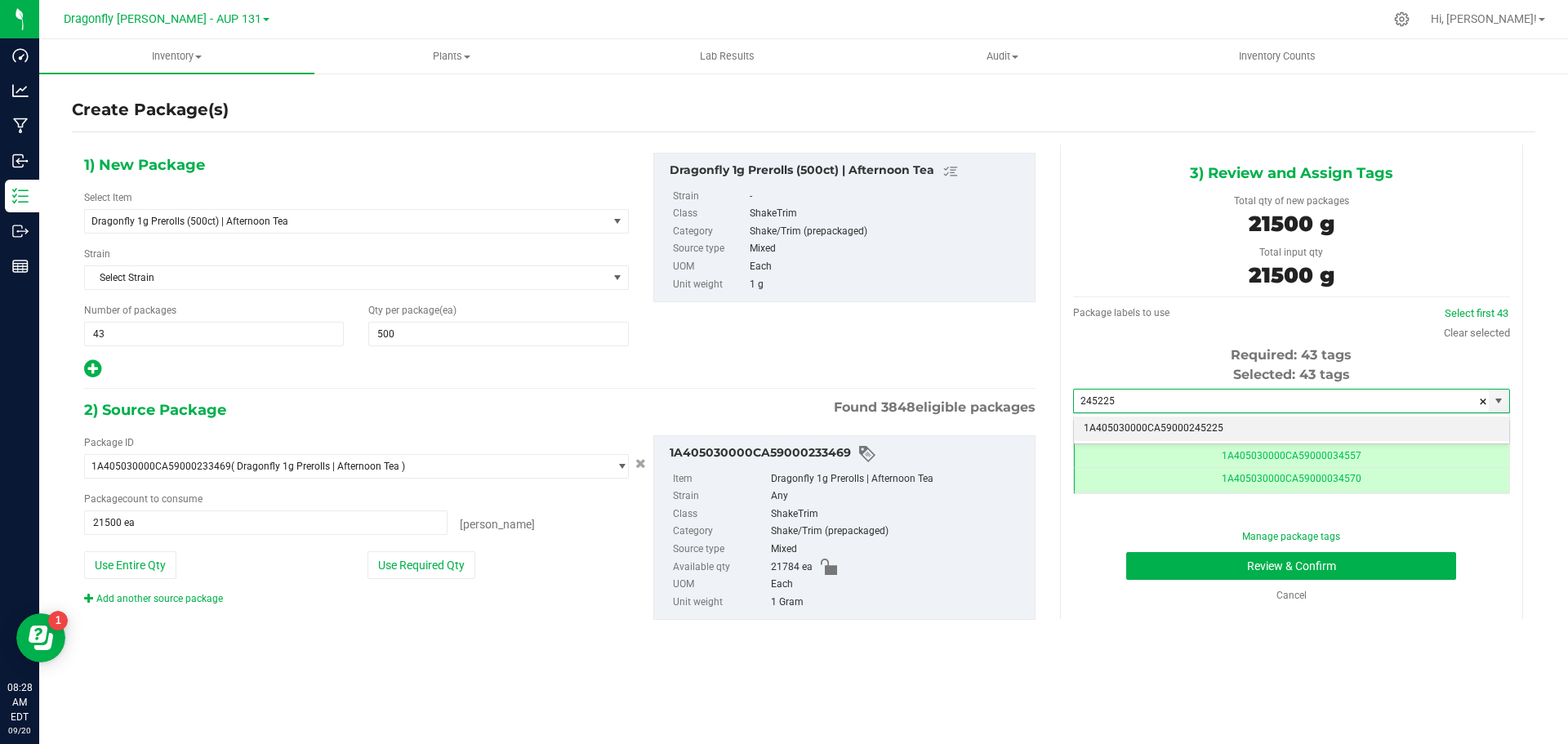
click at [1214, 432] on li "1A405030000CA59000245225" at bounding box center [1291, 429] width 435 height 25
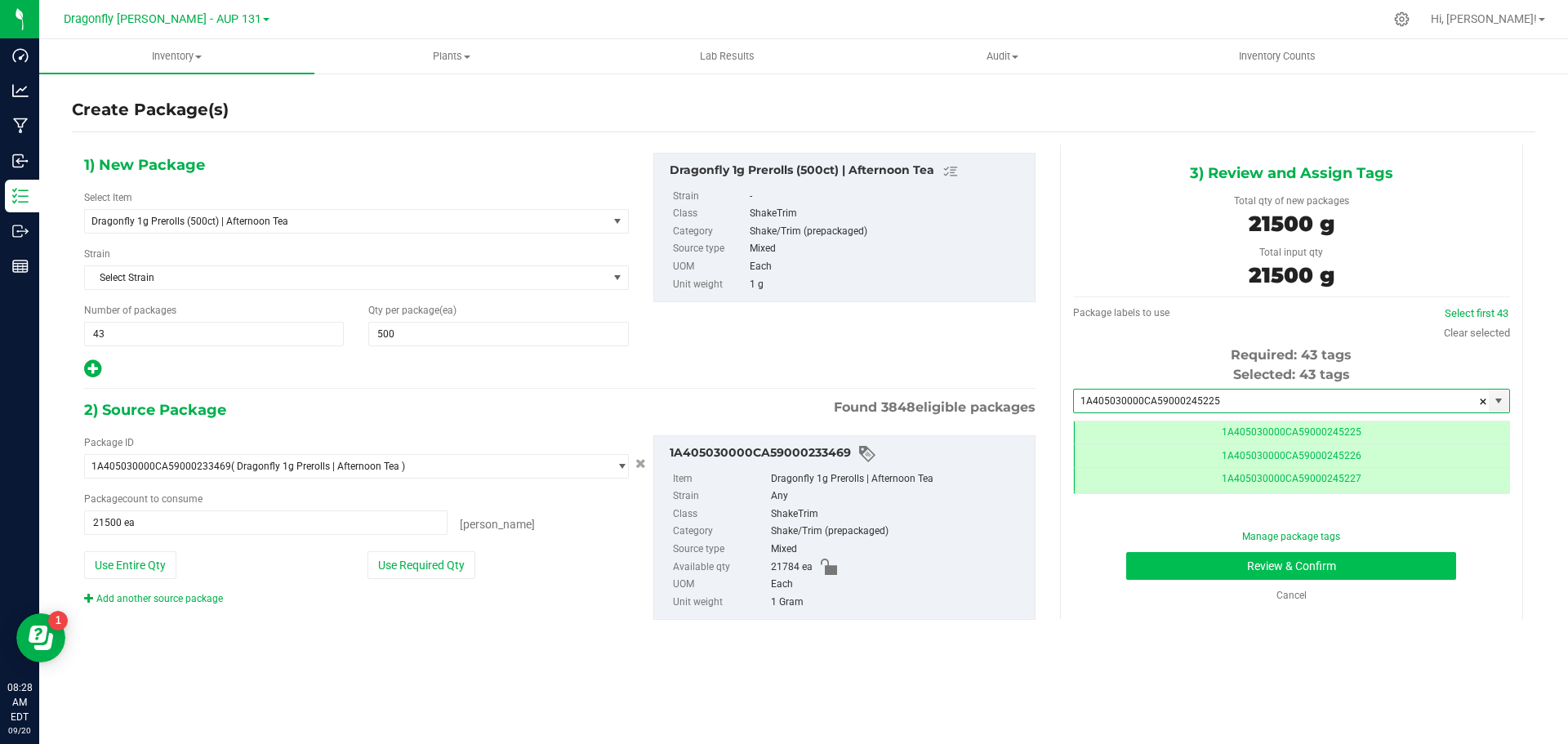
type input "1A405030000CA59000245225"
click at [1262, 567] on button "Review & Confirm" at bounding box center [1292, 565] width 330 height 27
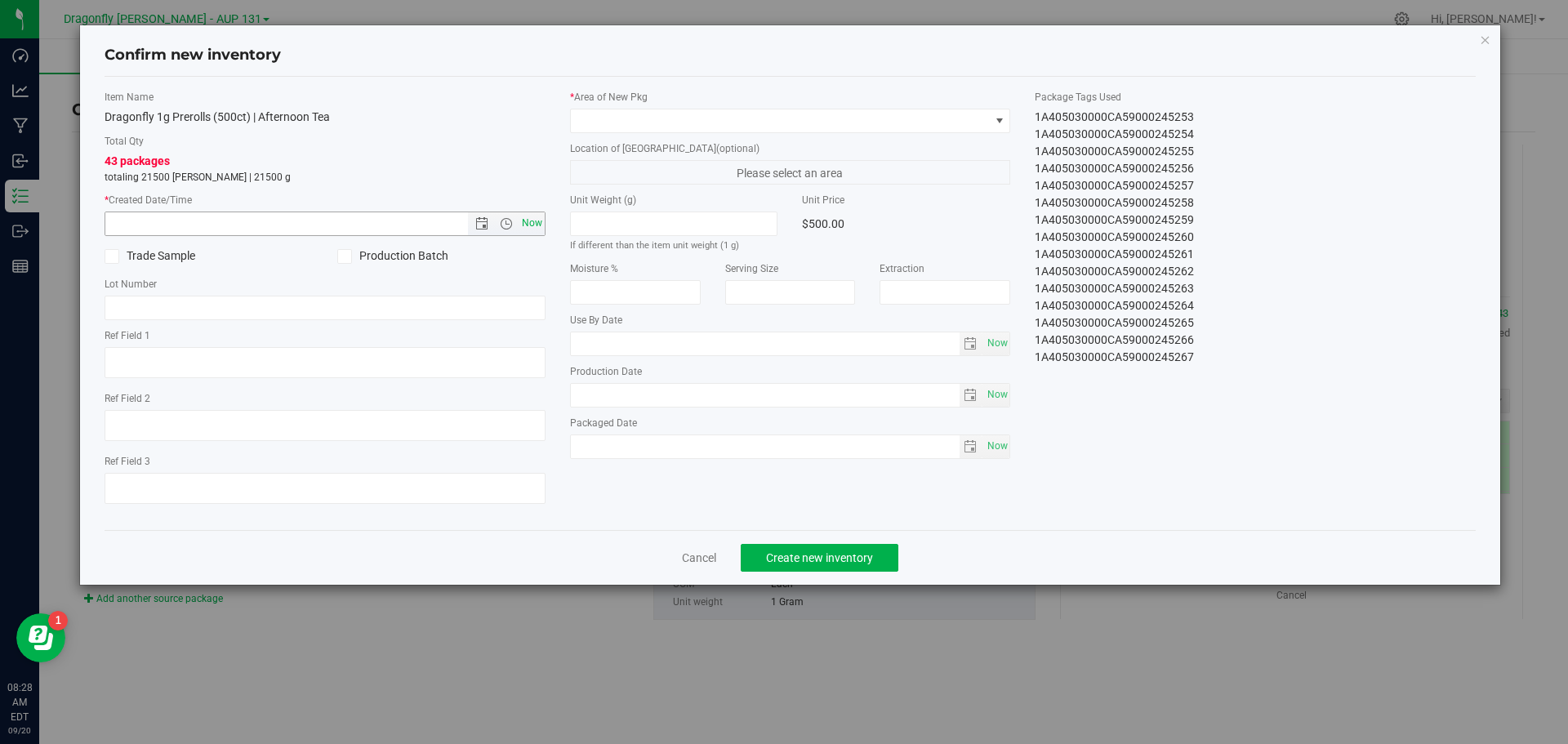
click at [537, 224] on span "Now" at bounding box center [532, 223] width 27 height 24
type input "9/20/2025 8:28 AM"
click at [742, 120] on span at bounding box center [780, 121] width 419 height 23
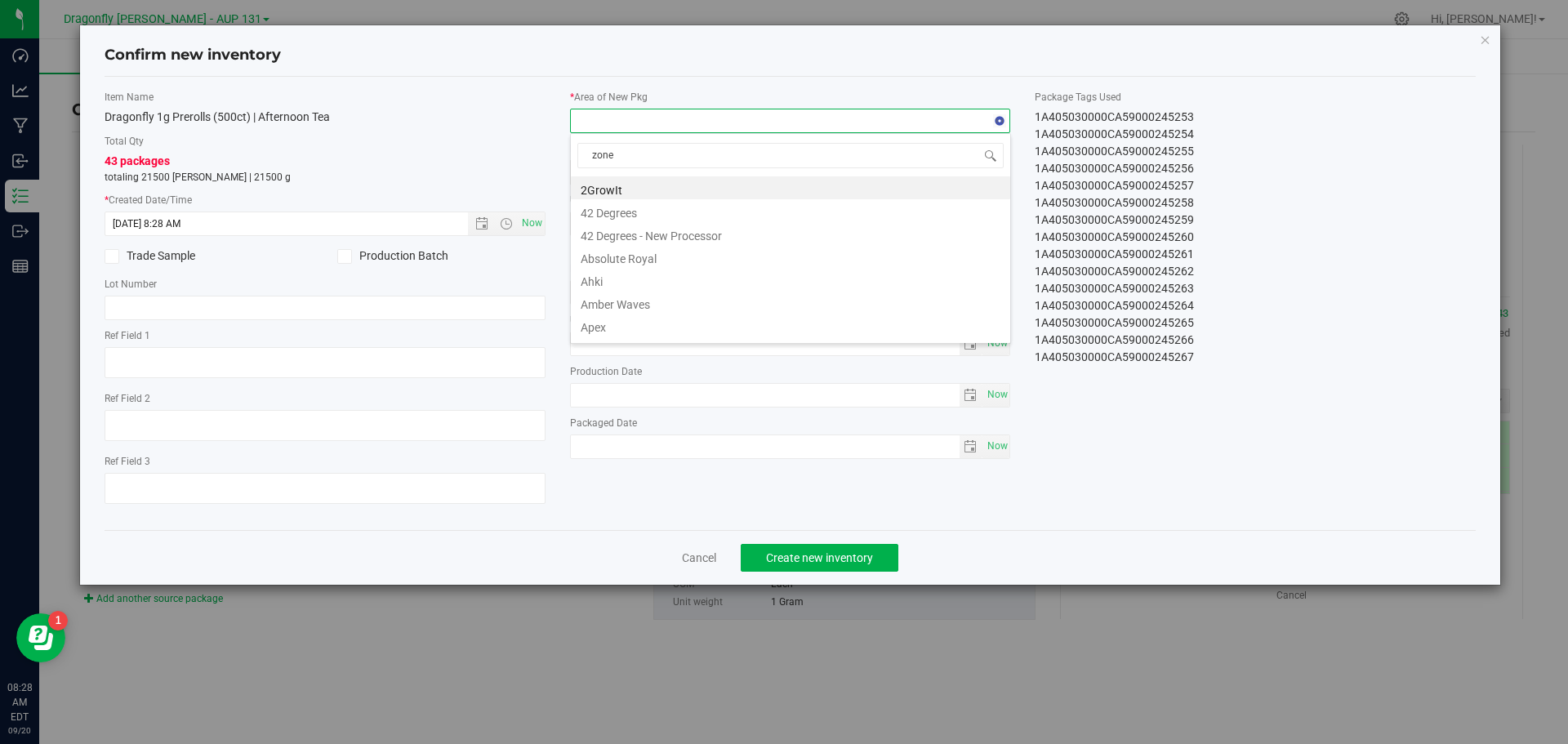
type input "zone 1"
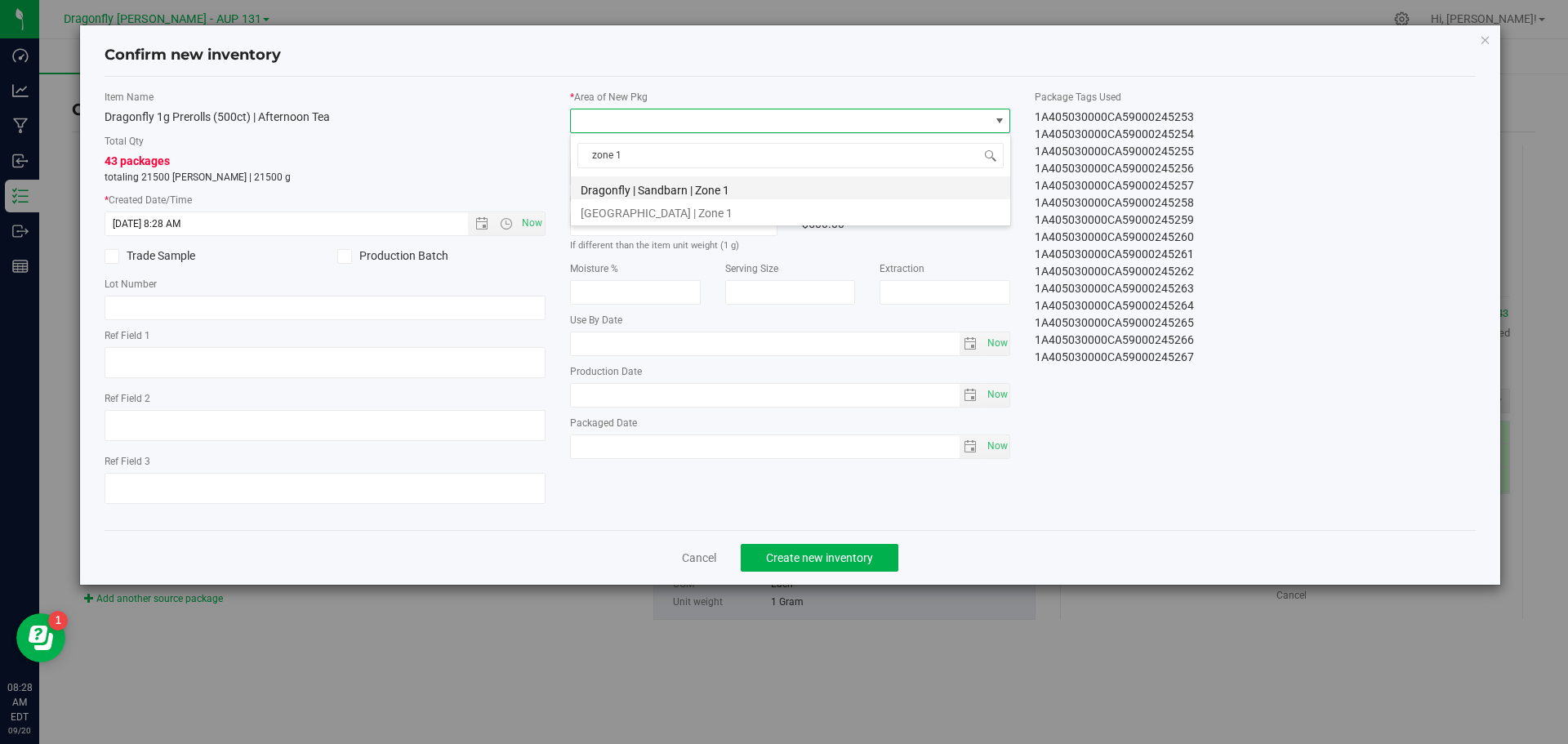
click at [711, 198] on li "Dragonfly | Sandbarn | Zone 1" at bounding box center [791, 188] width 439 height 23
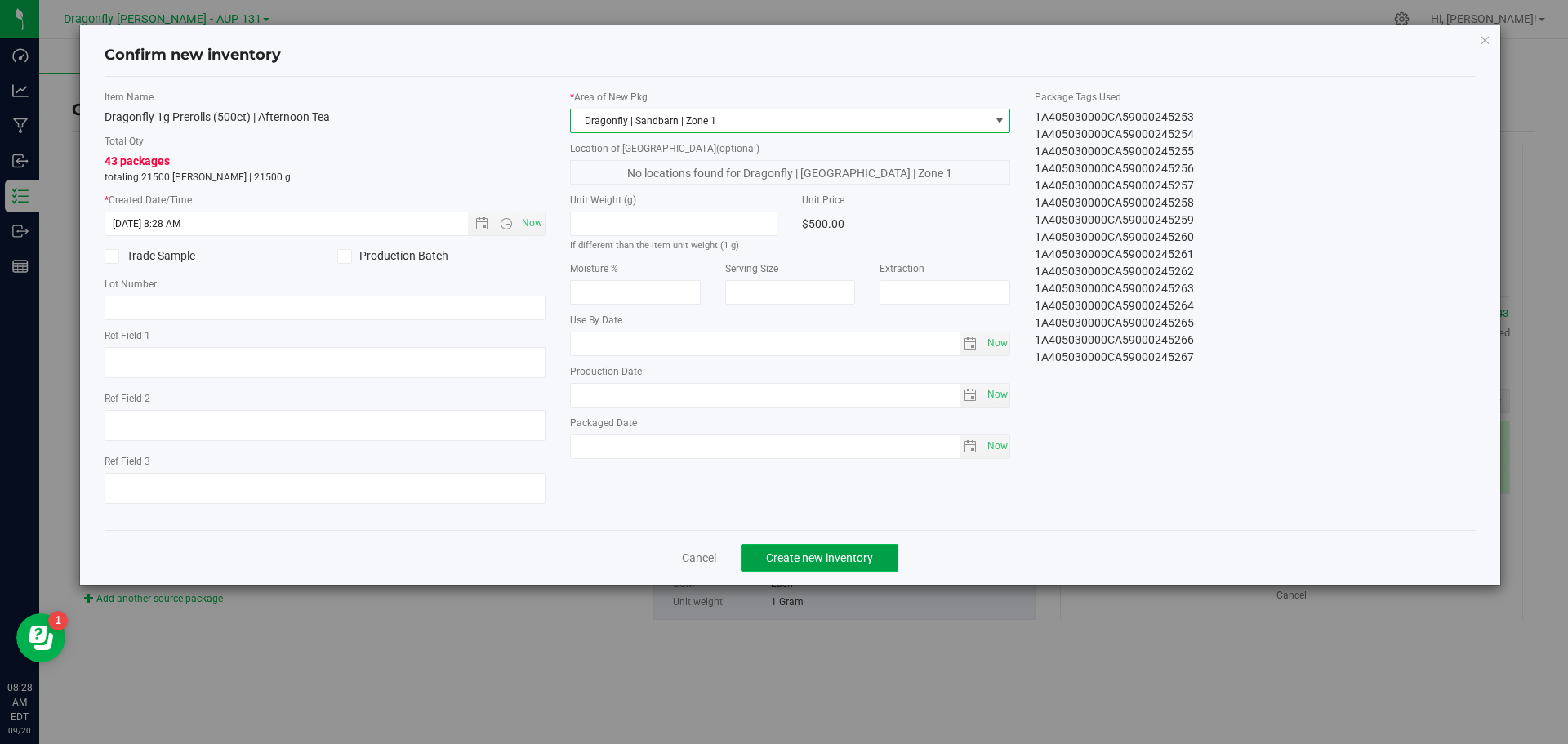
click at [813, 571] on button "Create new inventory" at bounding box center [819, 557] width 158 height 27
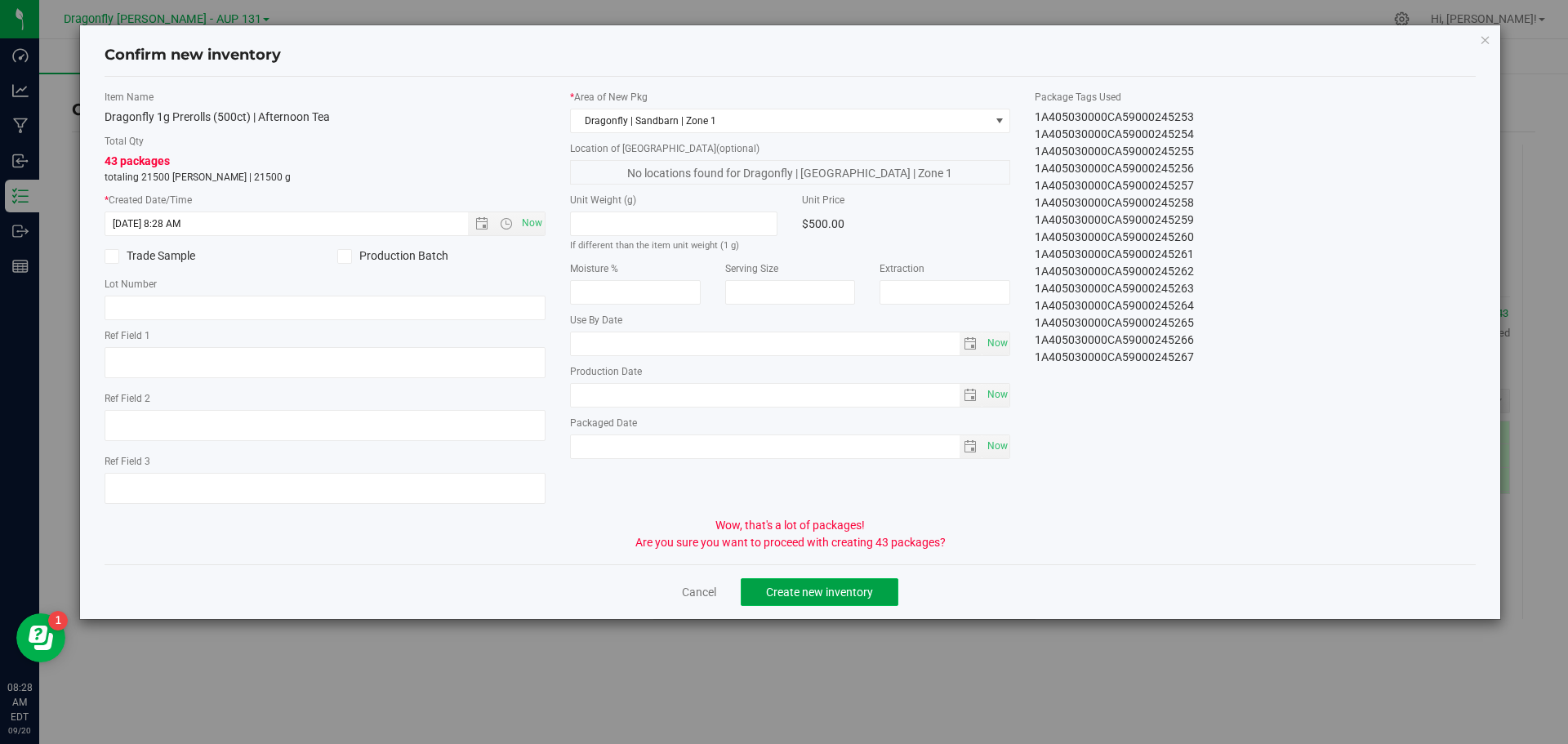
click at [782, 598] on span "Create new inventory" at bounding box center [819, 592] width 107 height 13
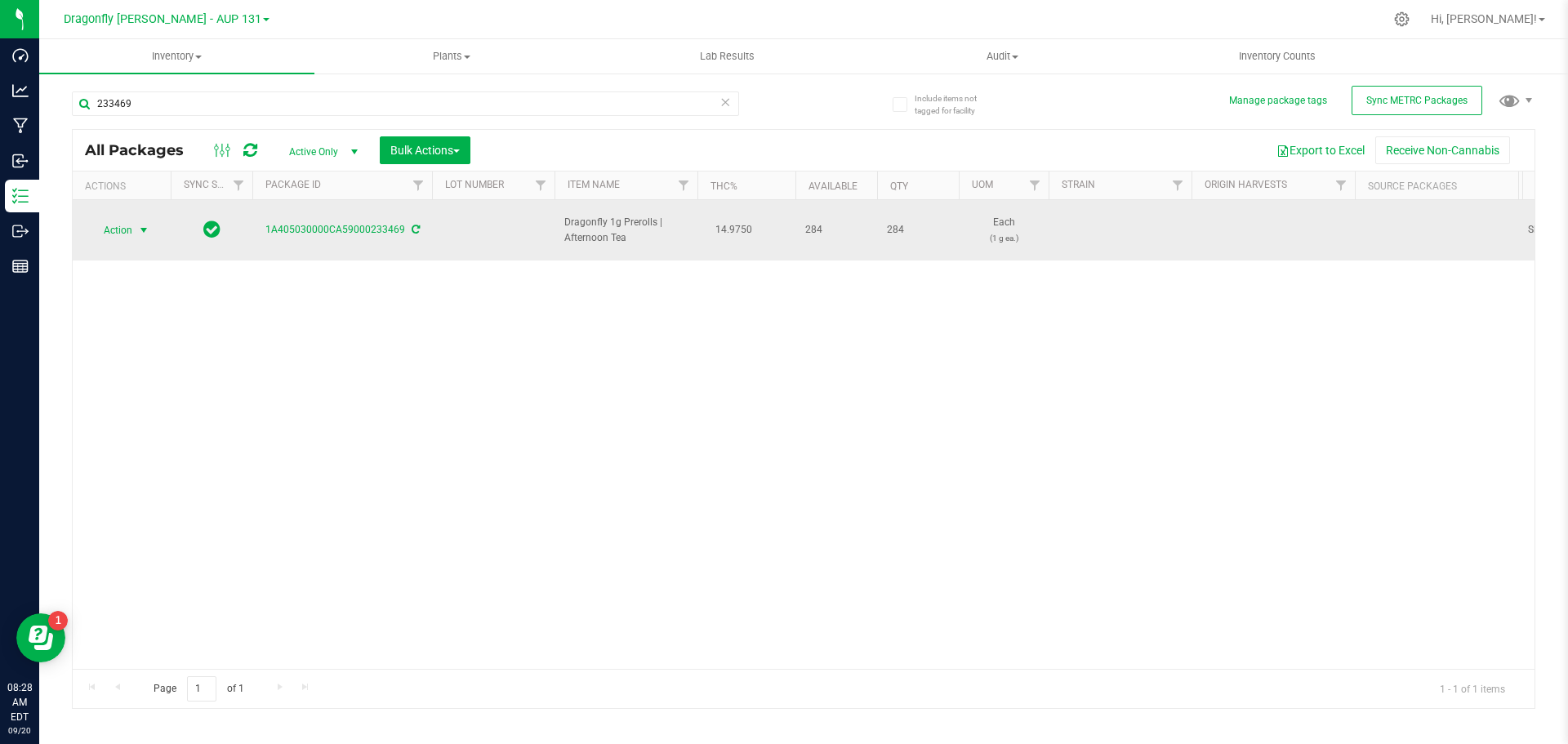
click at [110, 222] on span "Action" at bounding box center [112, 230] width 44 height 23
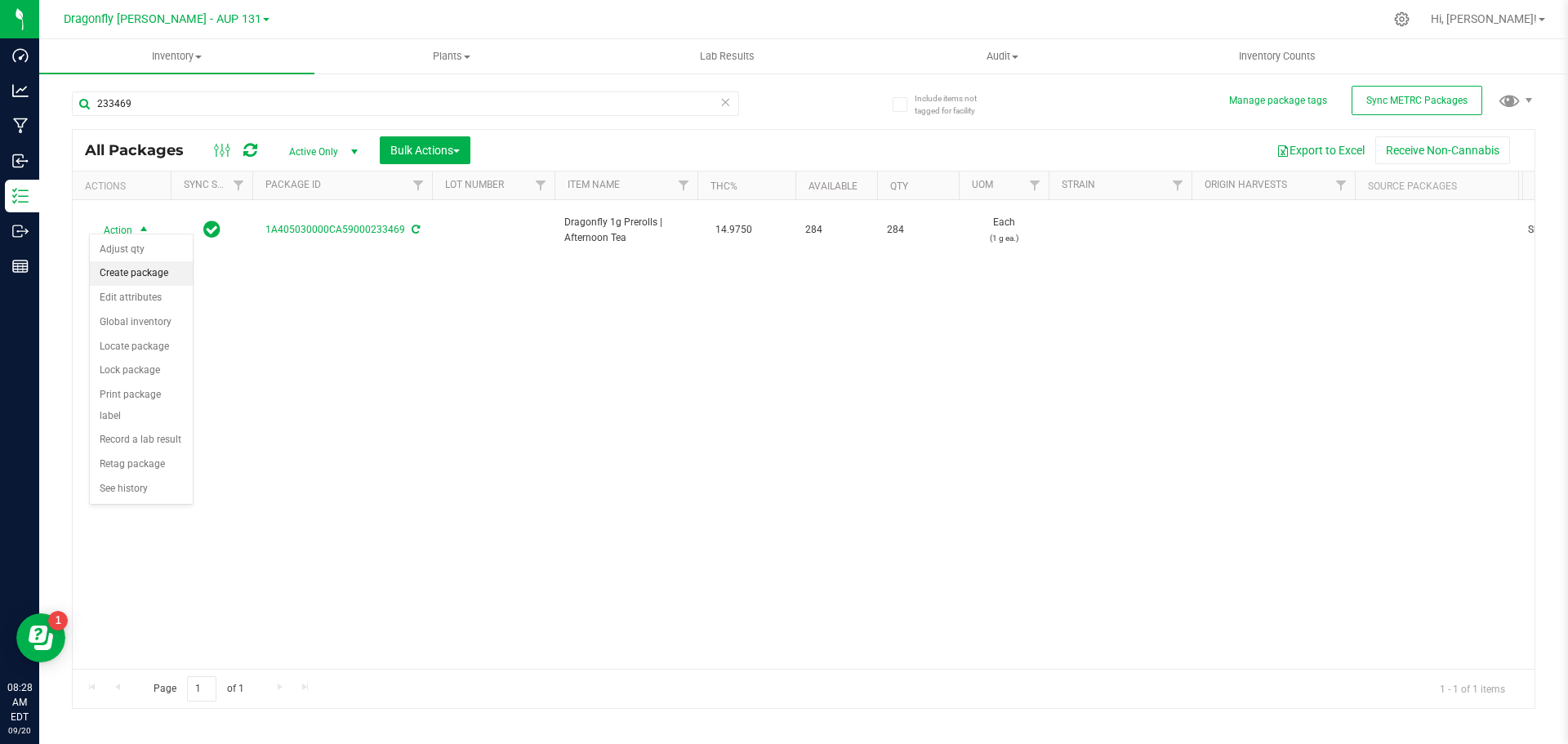
click at [142, 267] on li "Create package" at bounding box center [141, 274] width 103 height 25
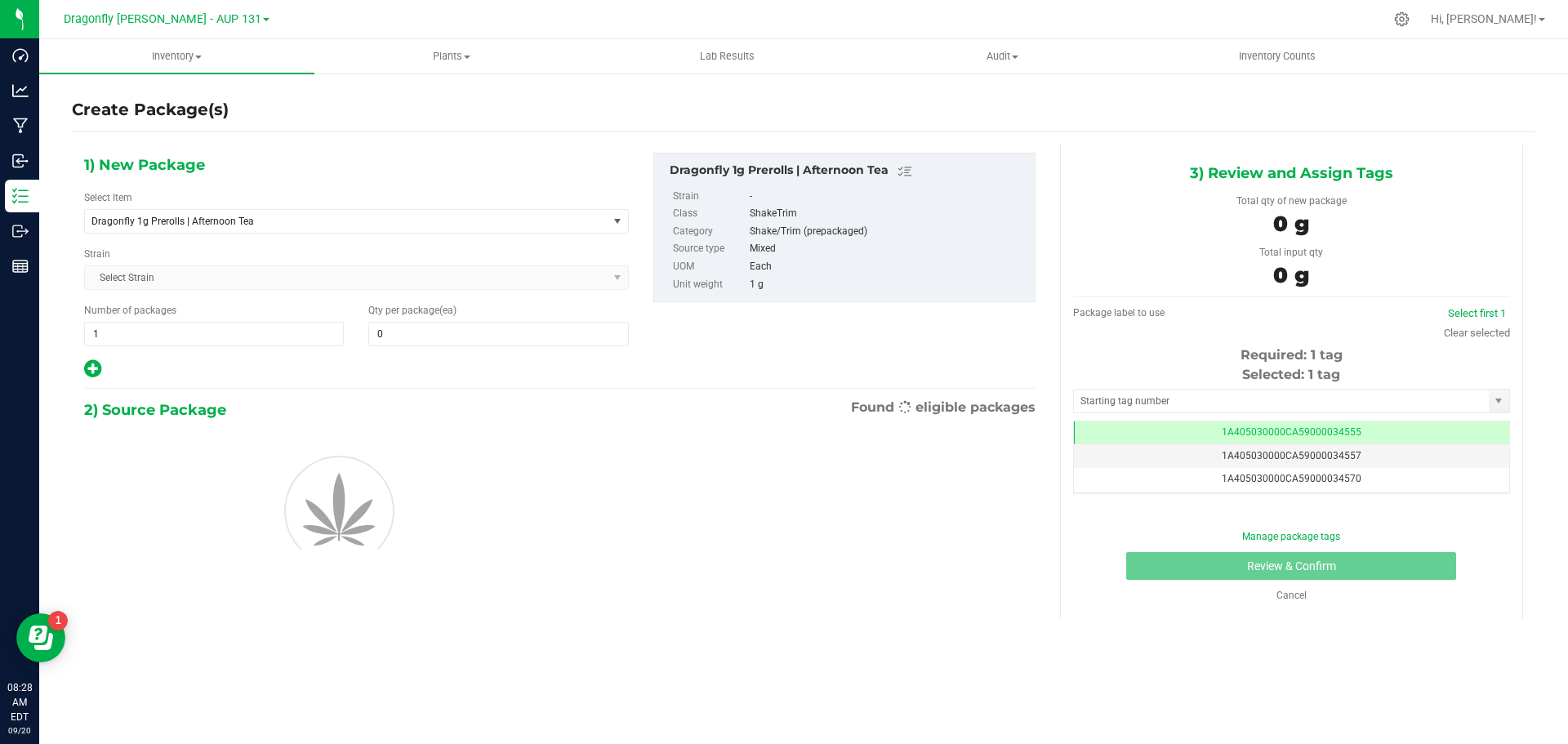
type input "0"
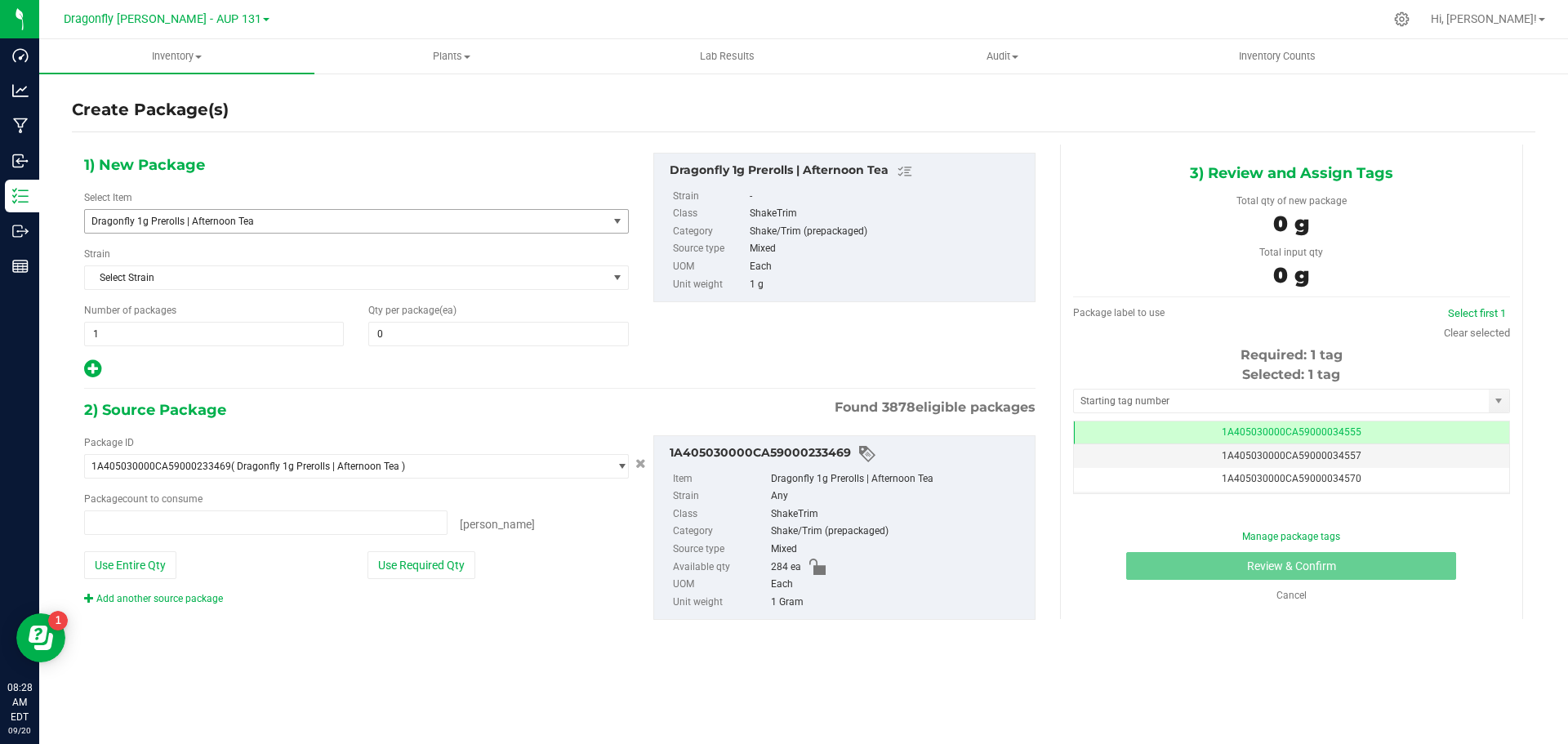
type input "0 ea"
click at [340, 223] on span "Dragonfly 1g Prerolls | Afternoon Tea" at bounding box center [336, 221] width 489 height 12
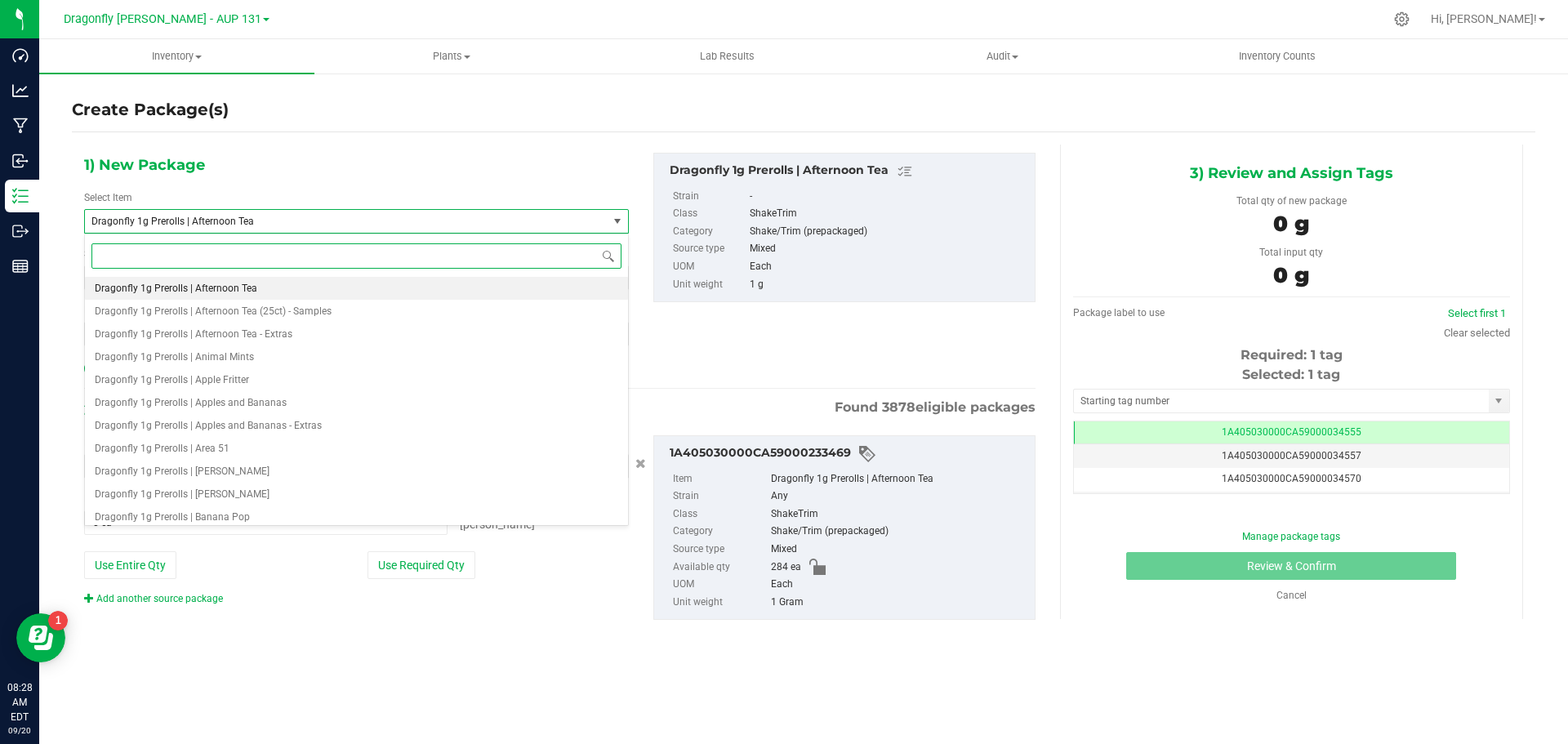
paste input "Dragonfly 1g Prerolls | Afternoon Tea"
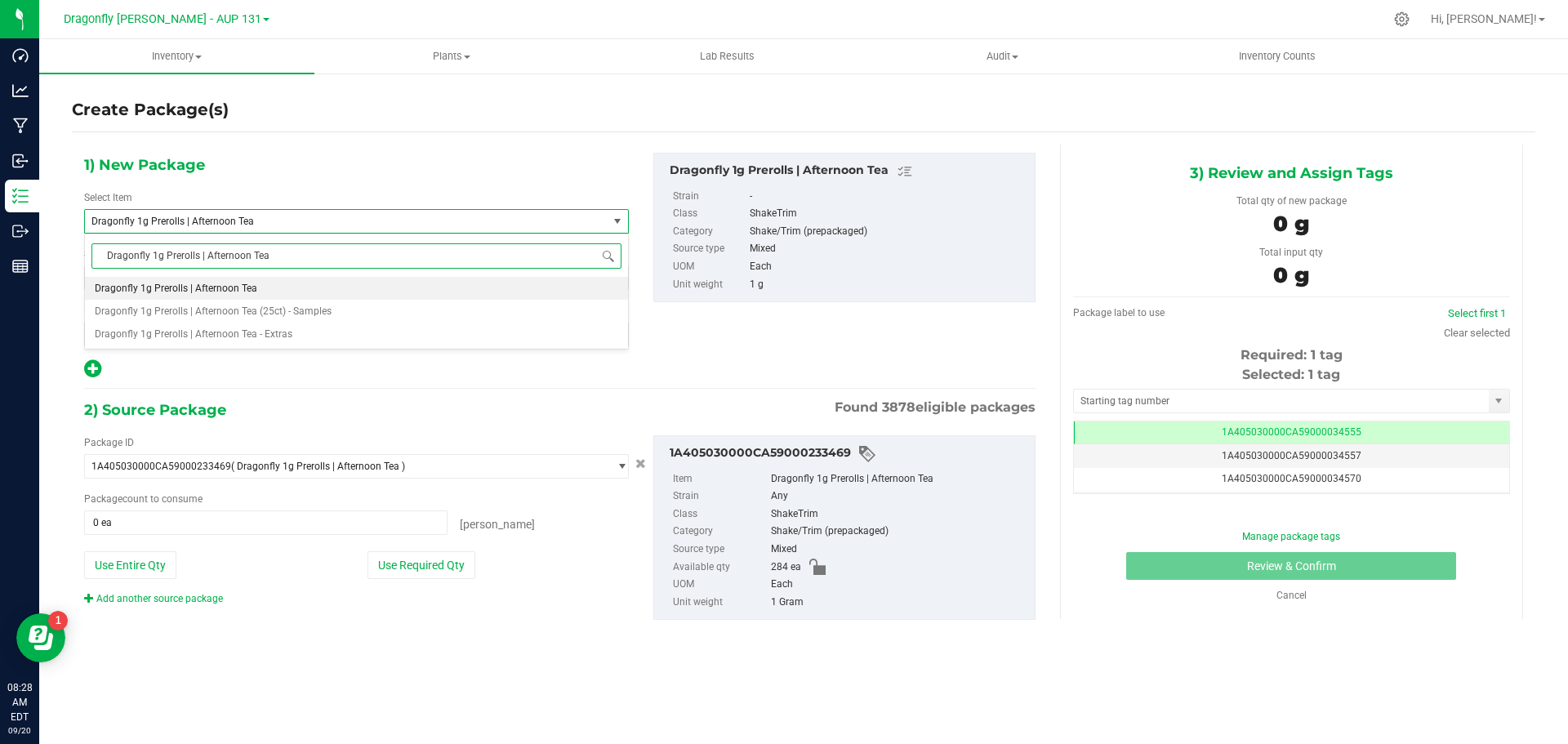
click at [196, 252] on input "Dragonfly 1g Prerolls | Afternoon Tea" at bounding box center [356, 256] width 530 height 26
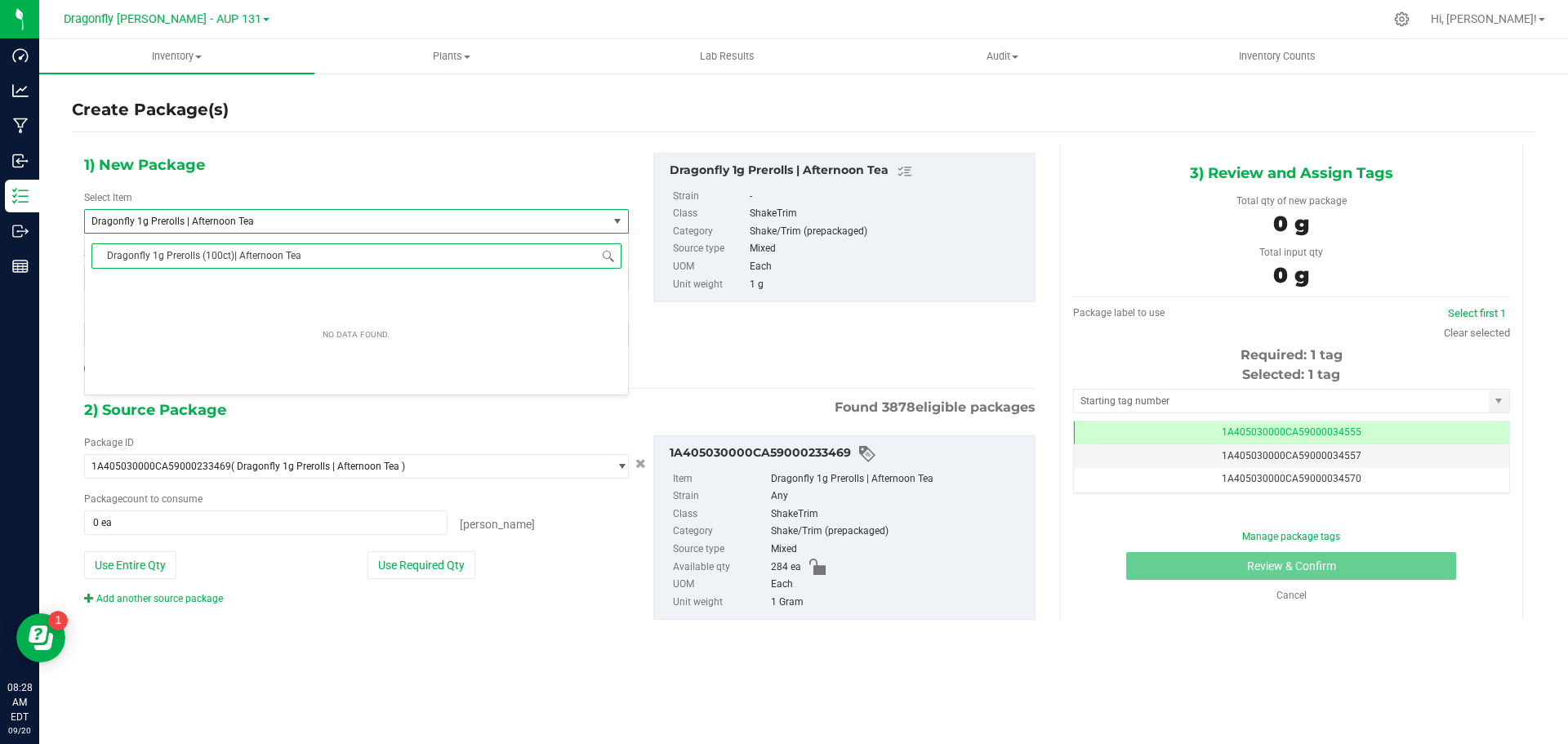
type input "Dragonfly 1g Prerolls (100ct) | Afternoon Tea"
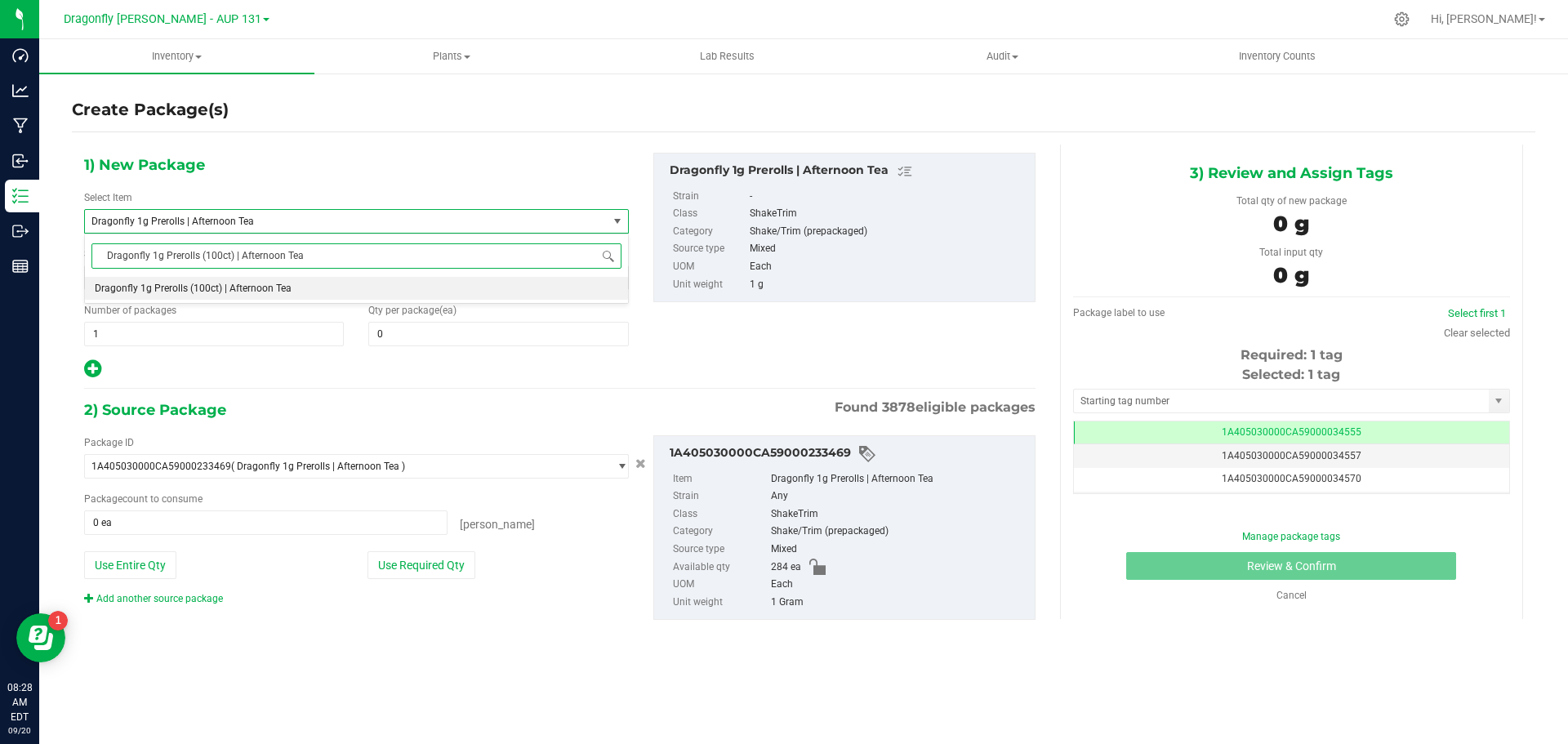
click at [297, 288] on li "Dragonfly 1g Prerolls (100ct) | Afternoon Tea" at bounding box center [356, 289] width 543 height 23
type input "0"
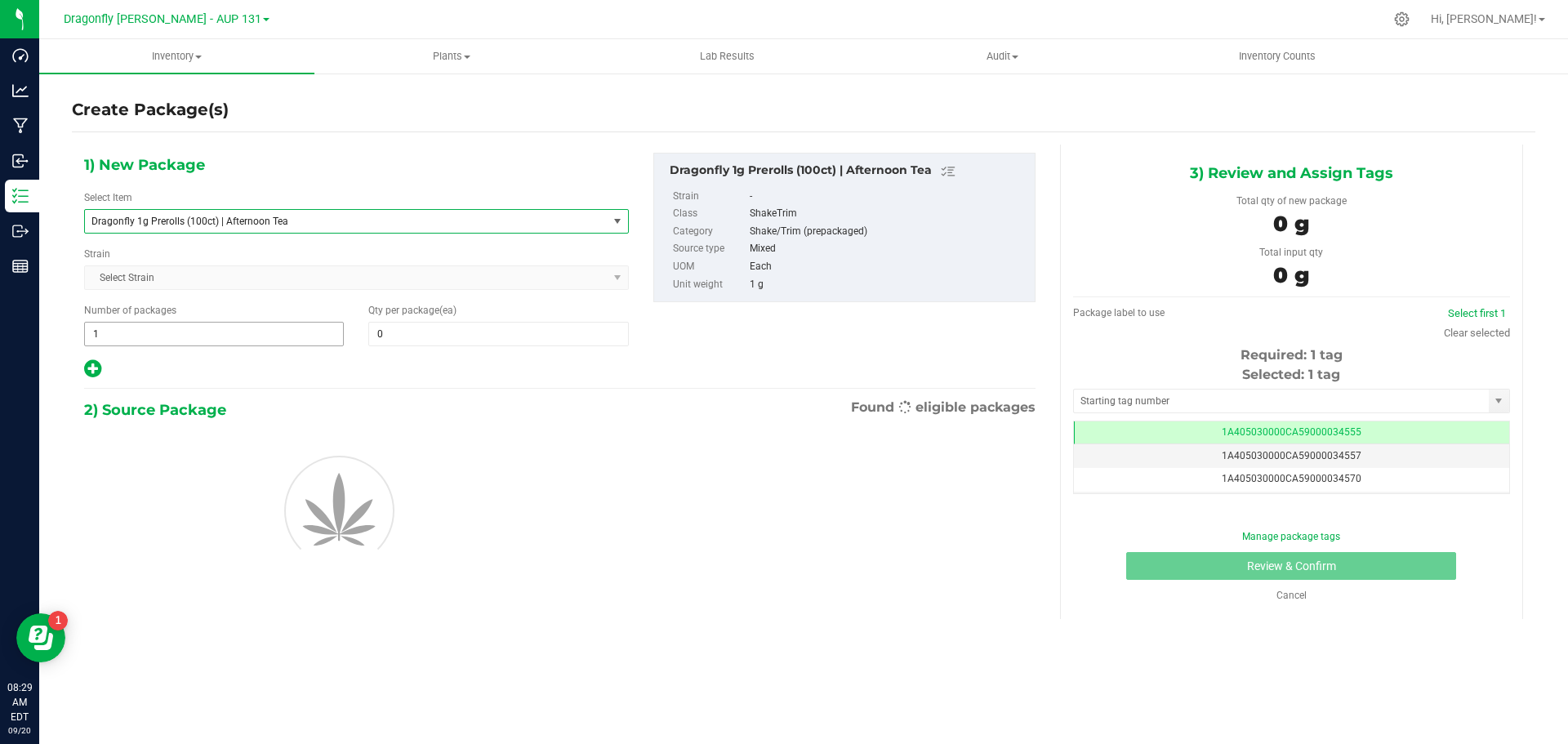
click at [295, 330] on span "1 1" at bounding box center [213, 334] width 260 height 25
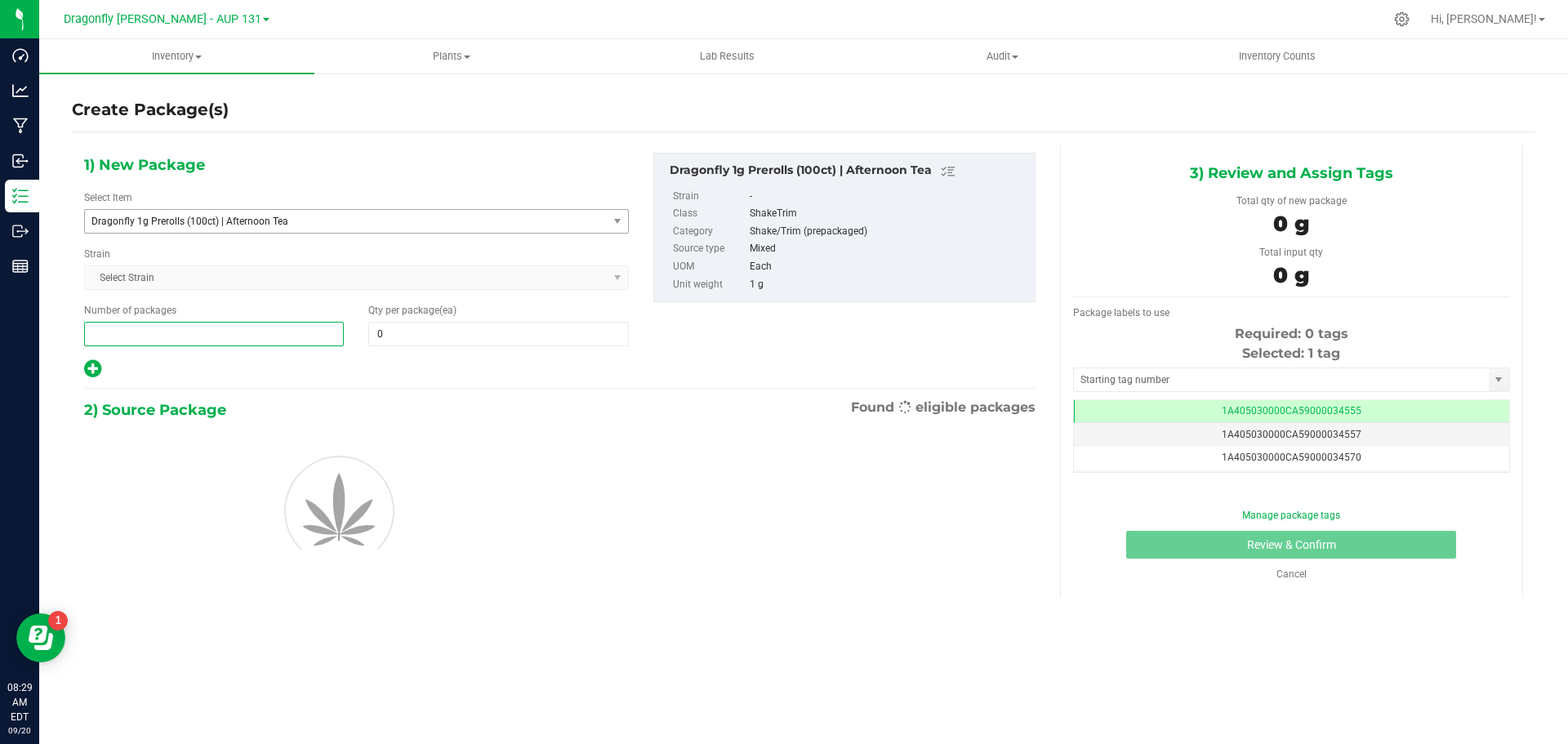
type input "2"
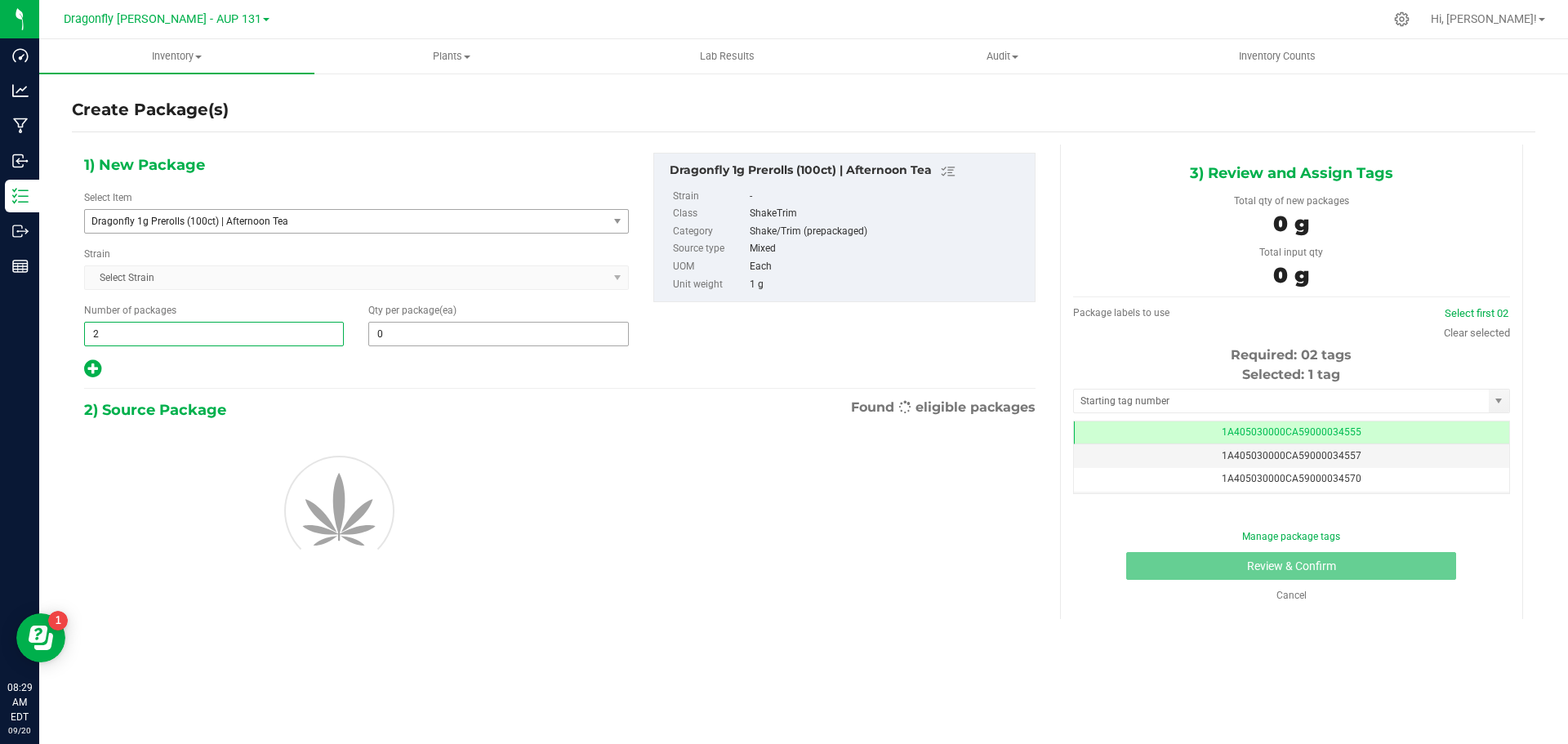
drag, startPoint x: 445, startPoint y: 325, endPoint x: 427, endPoint y: 337, distance: 21.6
click at [445, 325] on input "0" at bounding box center [498, 334] width 258 height 23
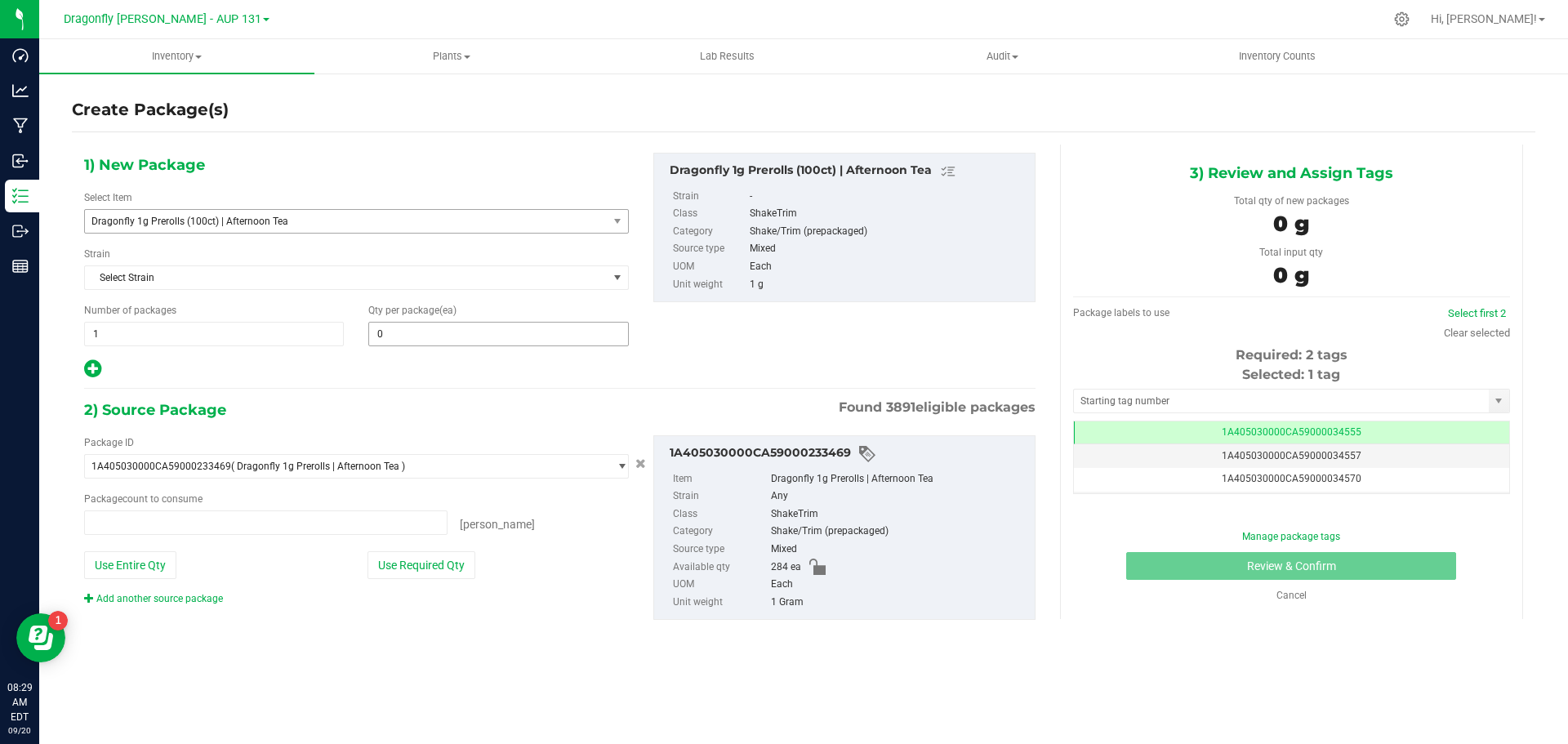
type input "2"
type input "0 ea"
click at [0, 0] on input "text" at bounding box center [0, 0] width 0 height 0
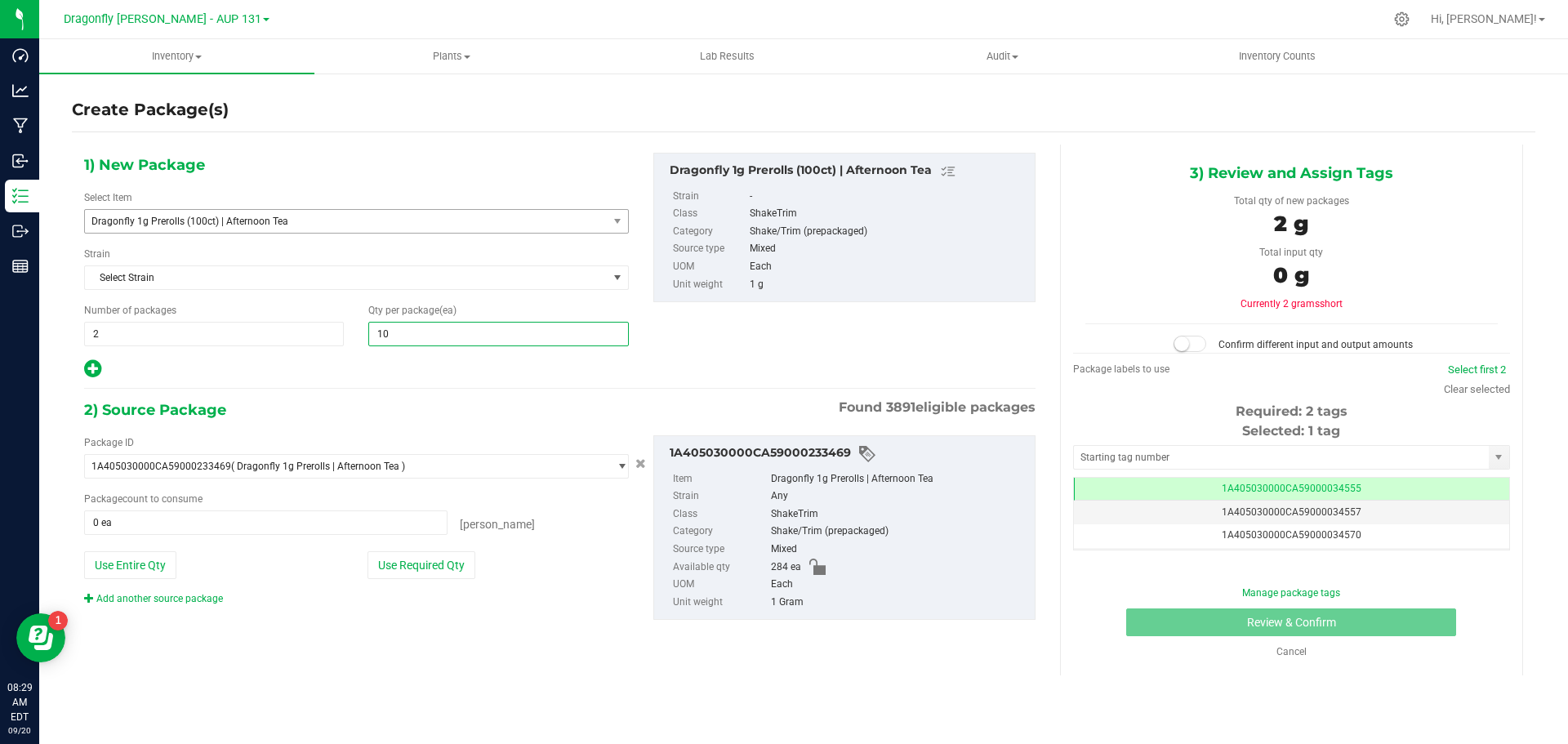
type input "100"
click at [439, 545] on div "Package ID 1A405030000CA59000233469 ( Dragonfly 1g Prerolls | Afternoon Tea ) 1…" at bounding box center [356, 520] width 570 height 171
click at [435, 575] on button "Use Required Qty" at bounding box center [422, 564] width 108 height 27
type input "200 ea"
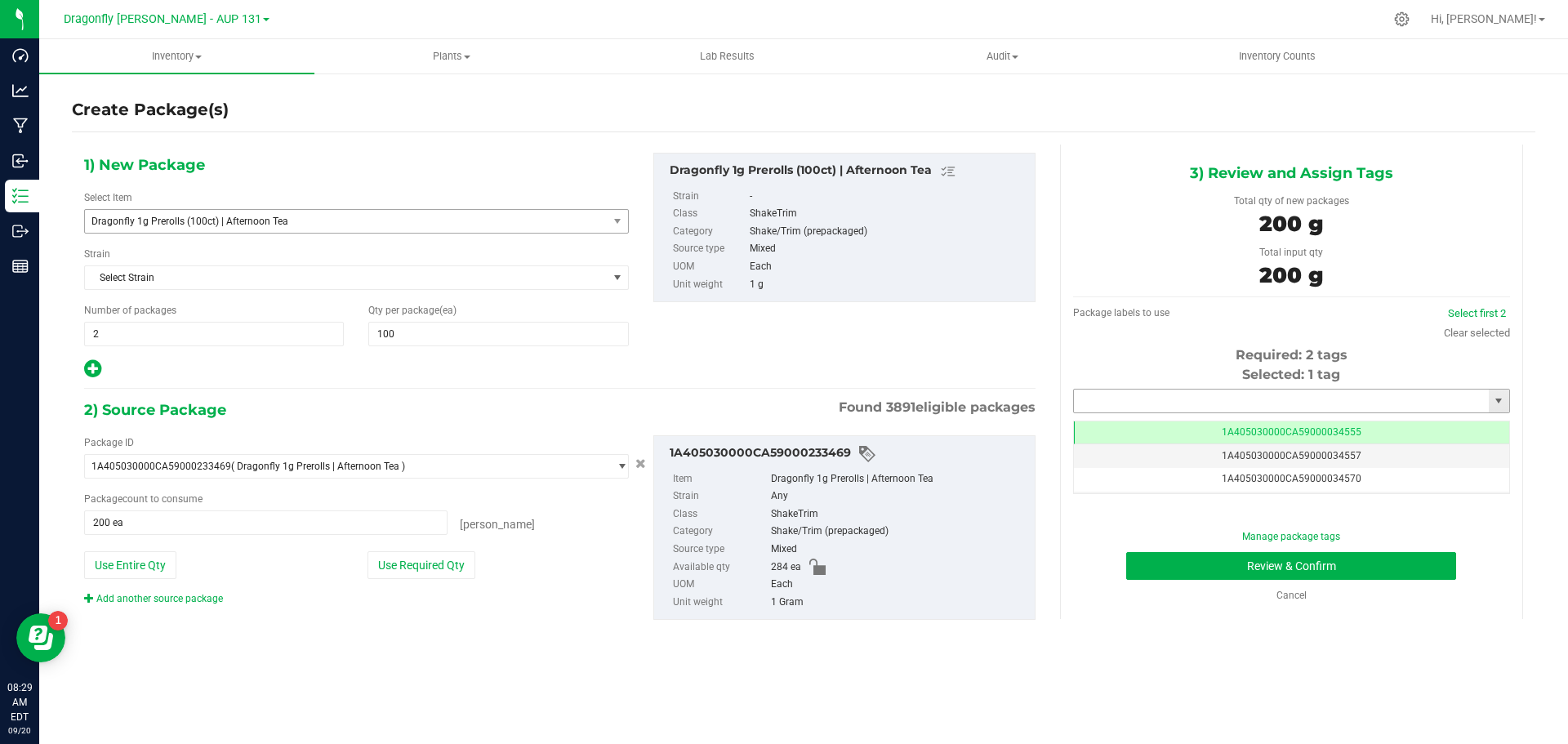
click at [1246, 402] on input "text" at bounding box center [1281, 401] width 415 height 23
click at [1209, 435] on li "1A405030000CA59000245268" at bounding box center [1291, 429] width 435 height 25
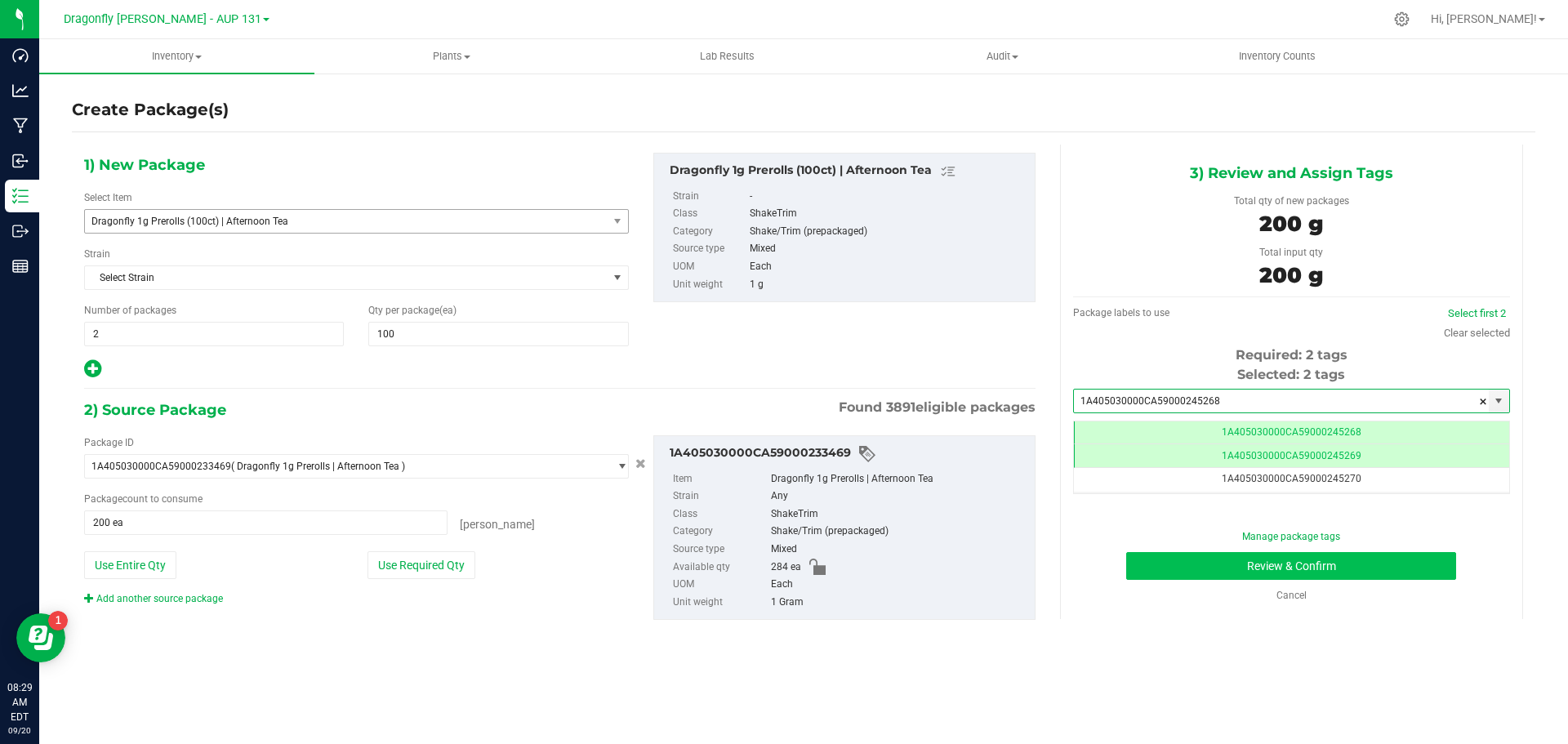
type input "1A405030000CA59000245268"
click at [1276, 569] on button "Review & Confirm" at bounding box center [1292, 565] width 330 height 27
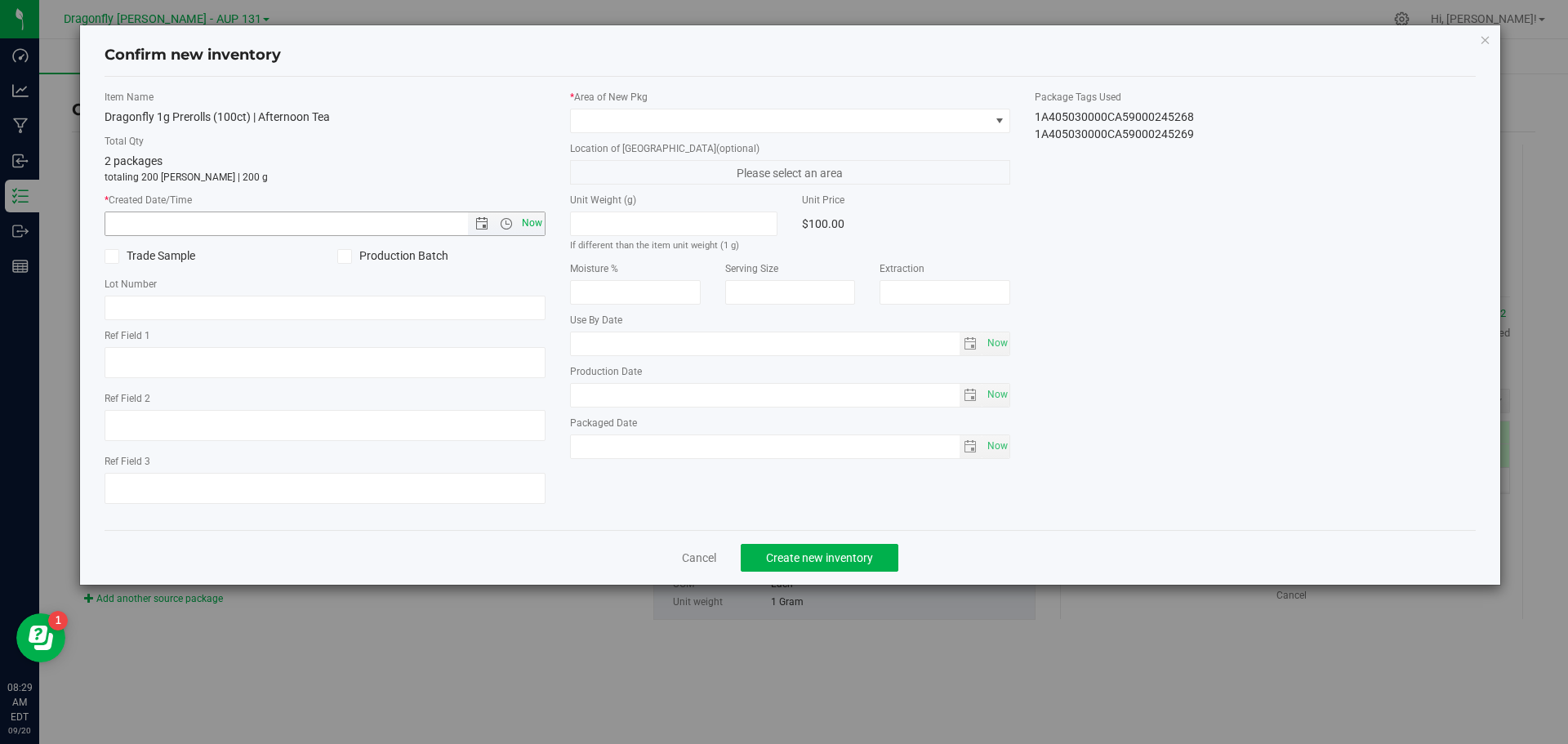
click at [530, 219] on span "Now" at bounding box center [532, 223] width 27 height 24
type input "9/20/2025 8:29 AM"
click at [625, 117] on span at bounding box center [780, 121] width 419 height 23
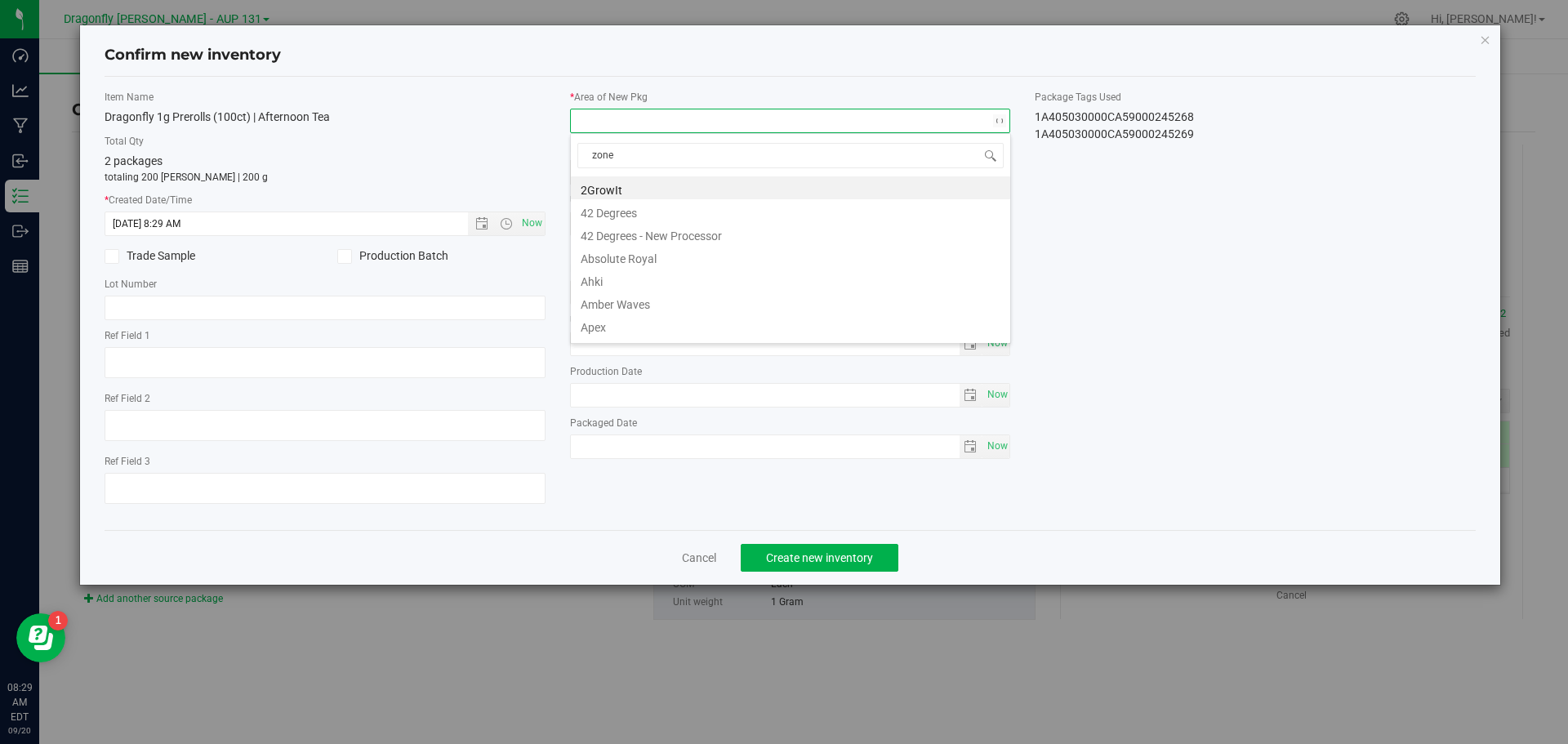
type input "zone 1"
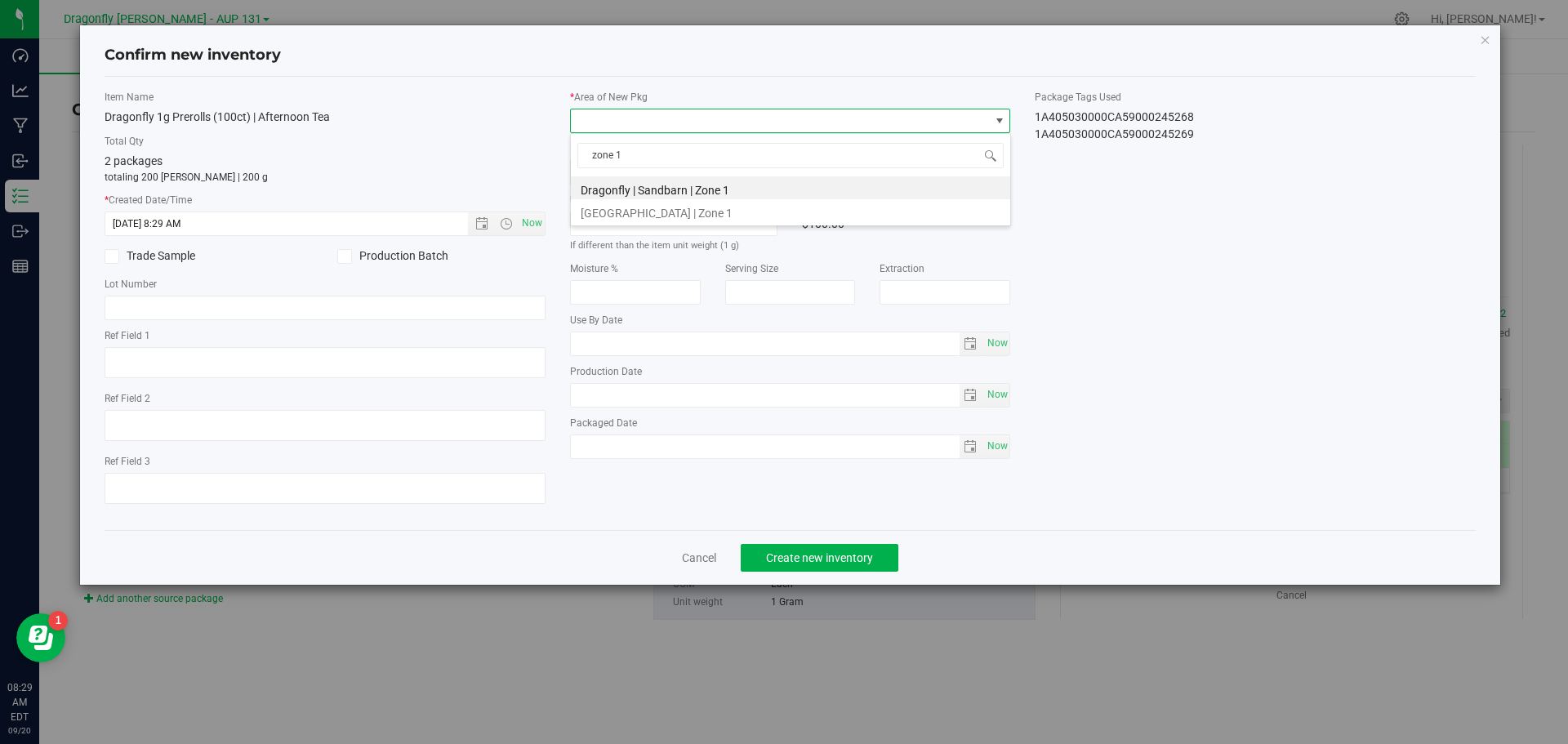
click at [640, 181] on li "Dragonfly | Sandbarn | Zone 1" at bounding box center [791, 188] width 439 height 23
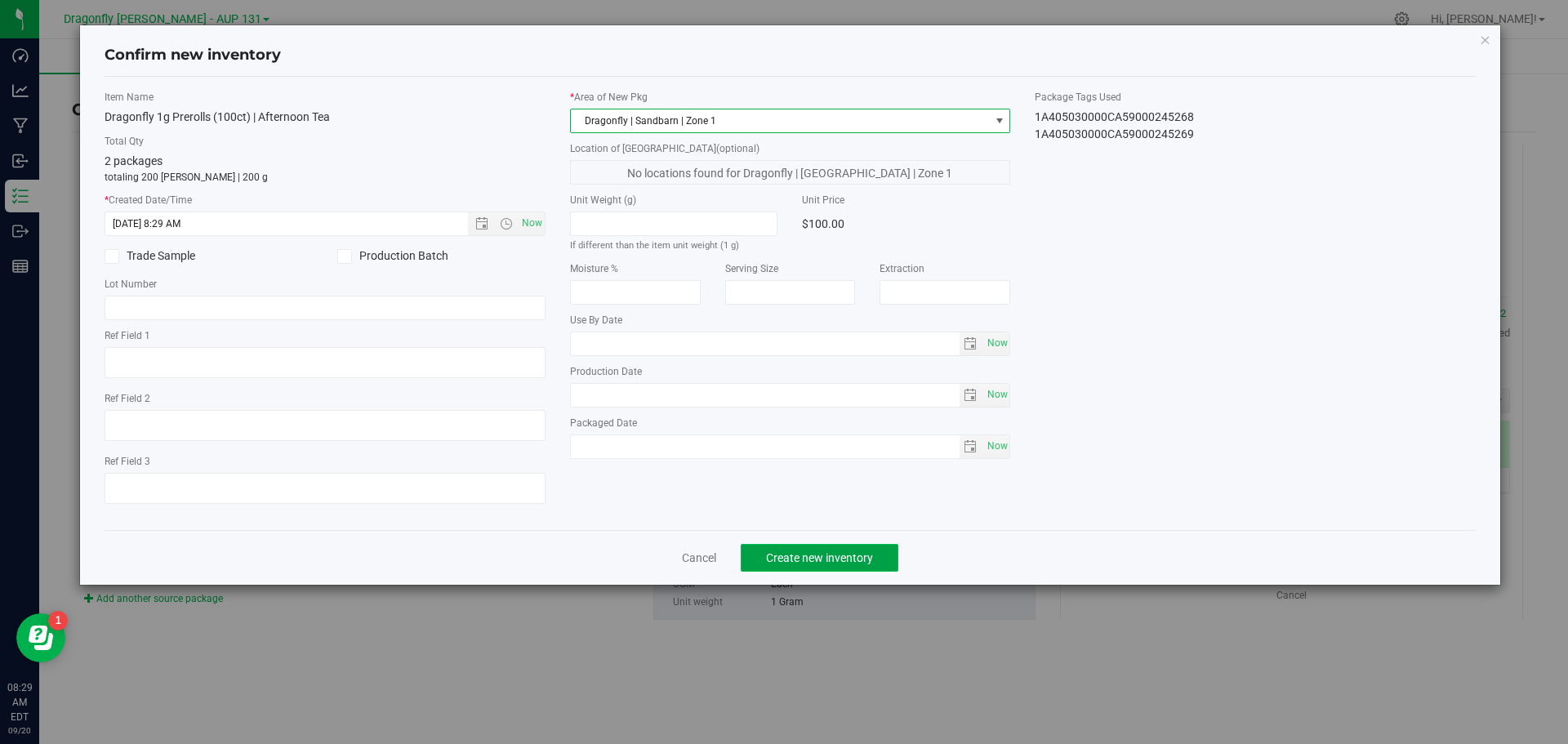
click at [843, 562] on span "Create new inventory" at bounding box center [819, 557] width 107 height 13
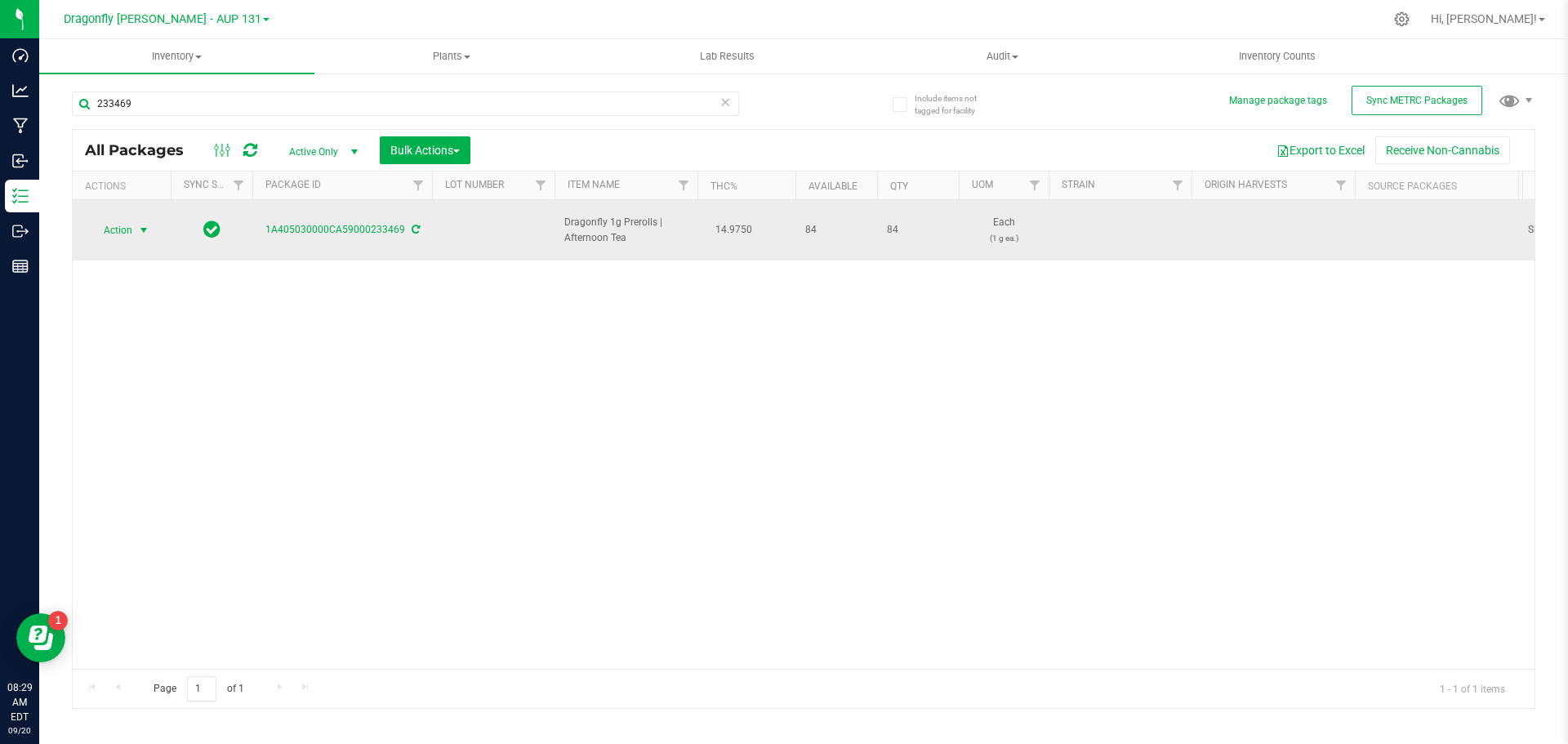
click at [121, 226] on span "Action" at bounding box center [112, 230] width 44 height 23
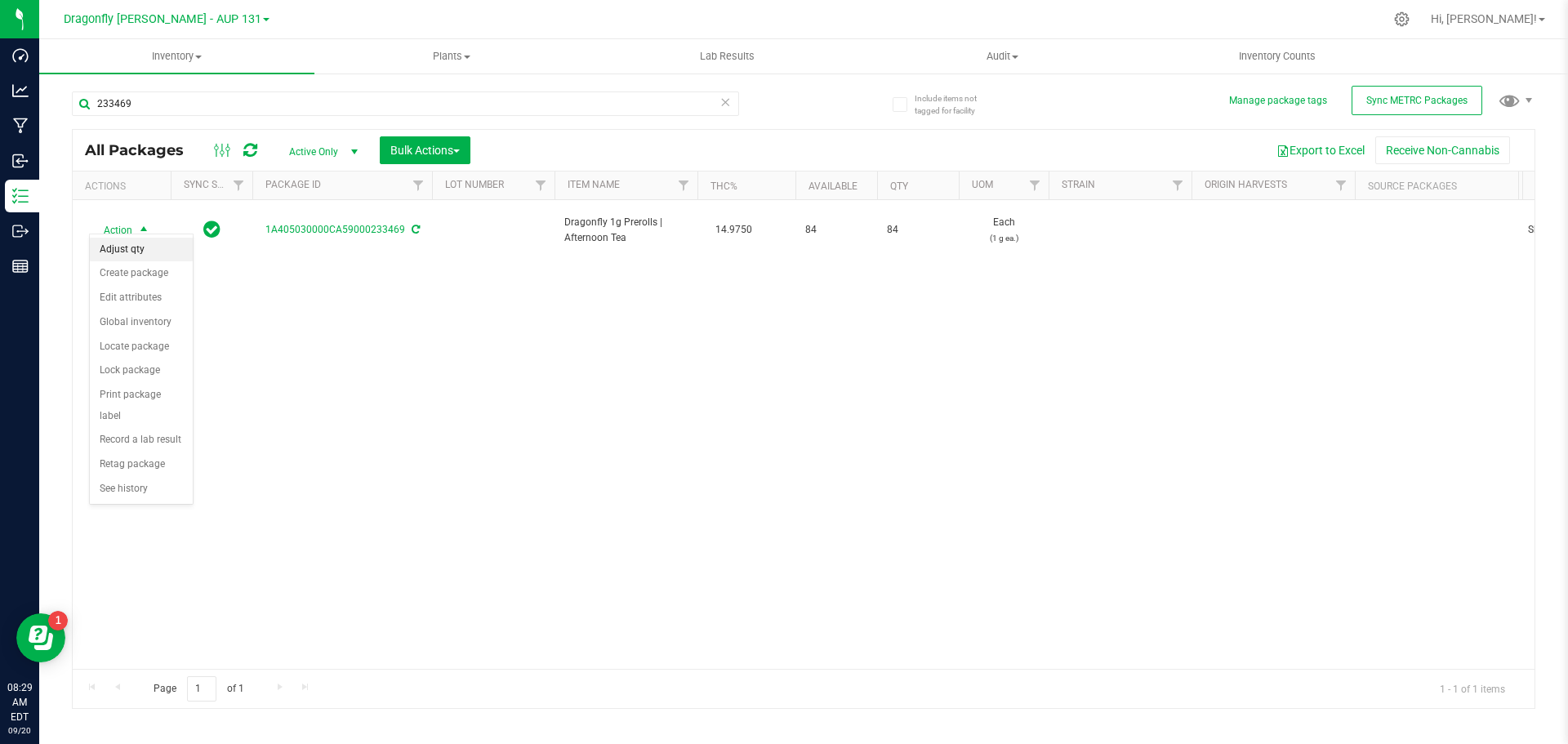
click at [161, 258] on li "Adjust qty" at bounding box center [141, 250] width 103 height 25
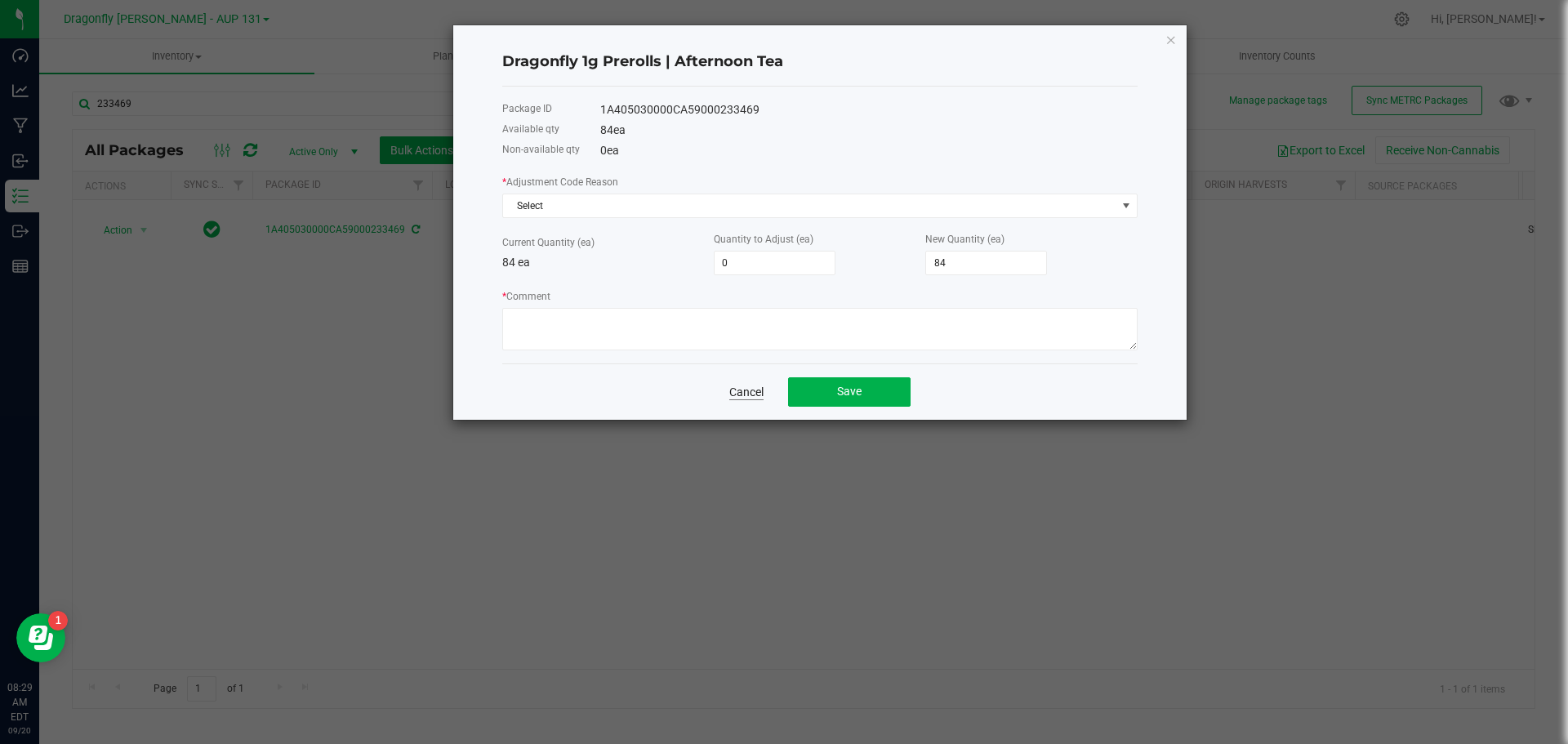
click at [747, 388] on link "Cancel" at bounding box center [746, 391] width 35 height 16
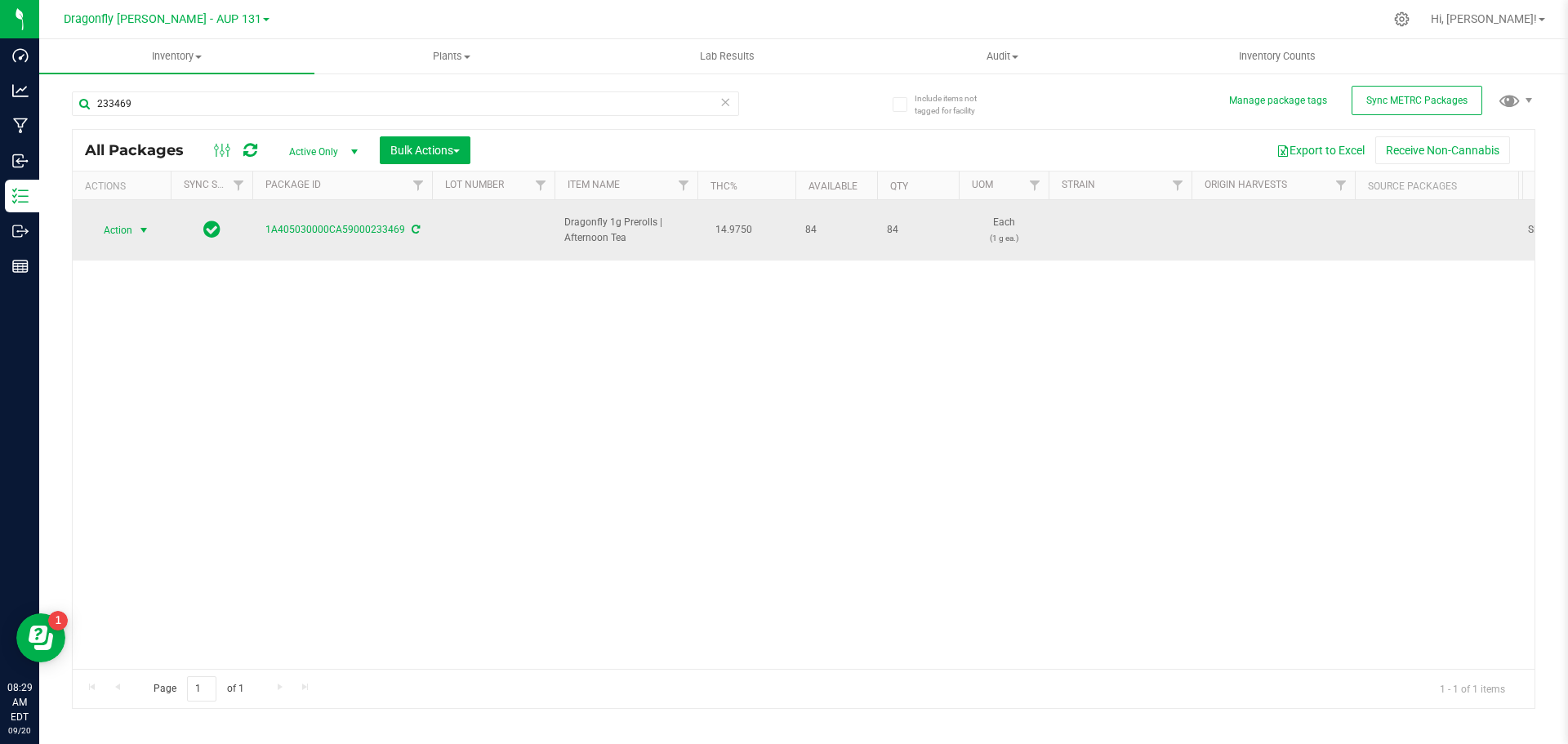
click at [115, 225] on span "Action" at bounding box center [112, 230] width 44 height 23
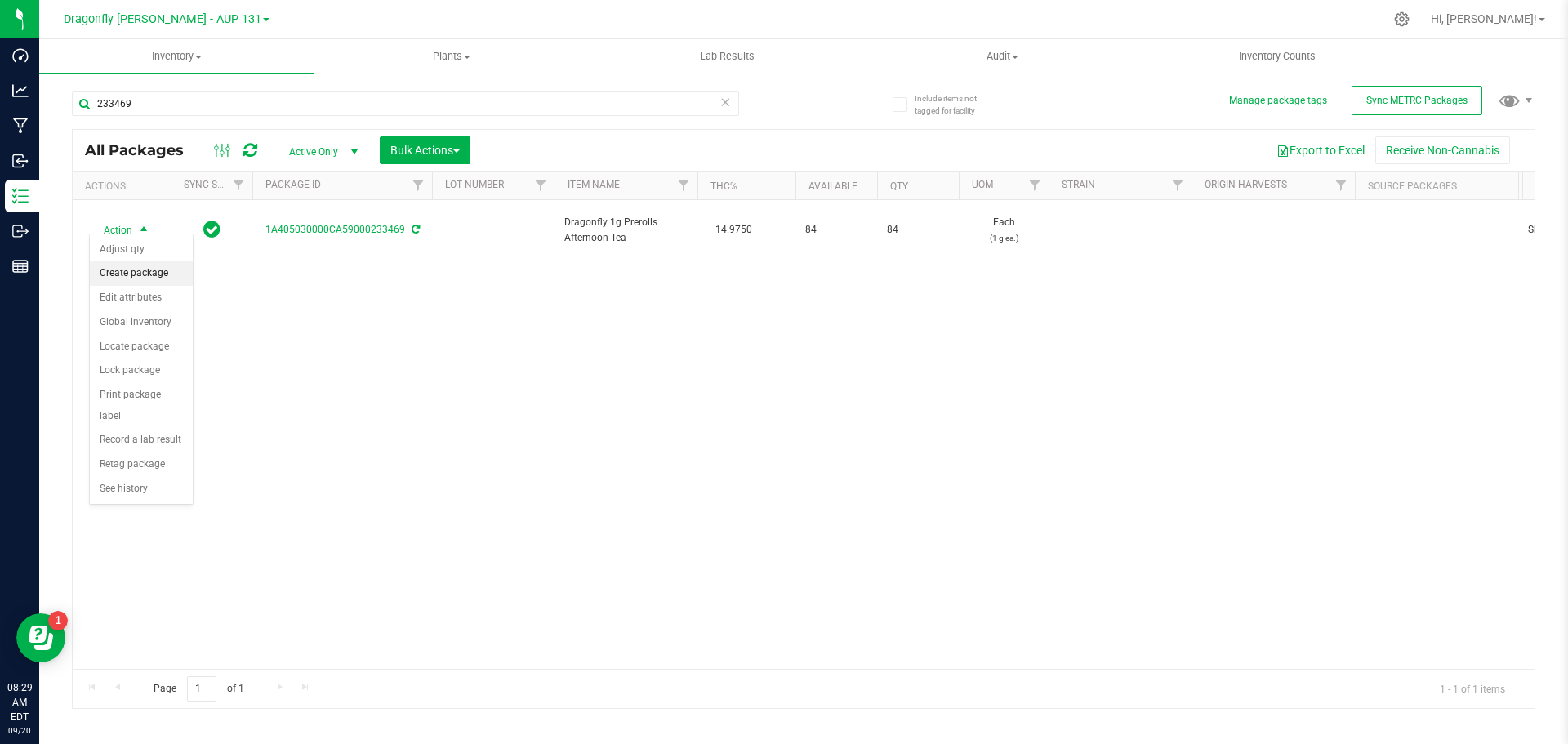
click at [158, 264] on li "Create package" at bounding box center [141, 274] width 103 height 25
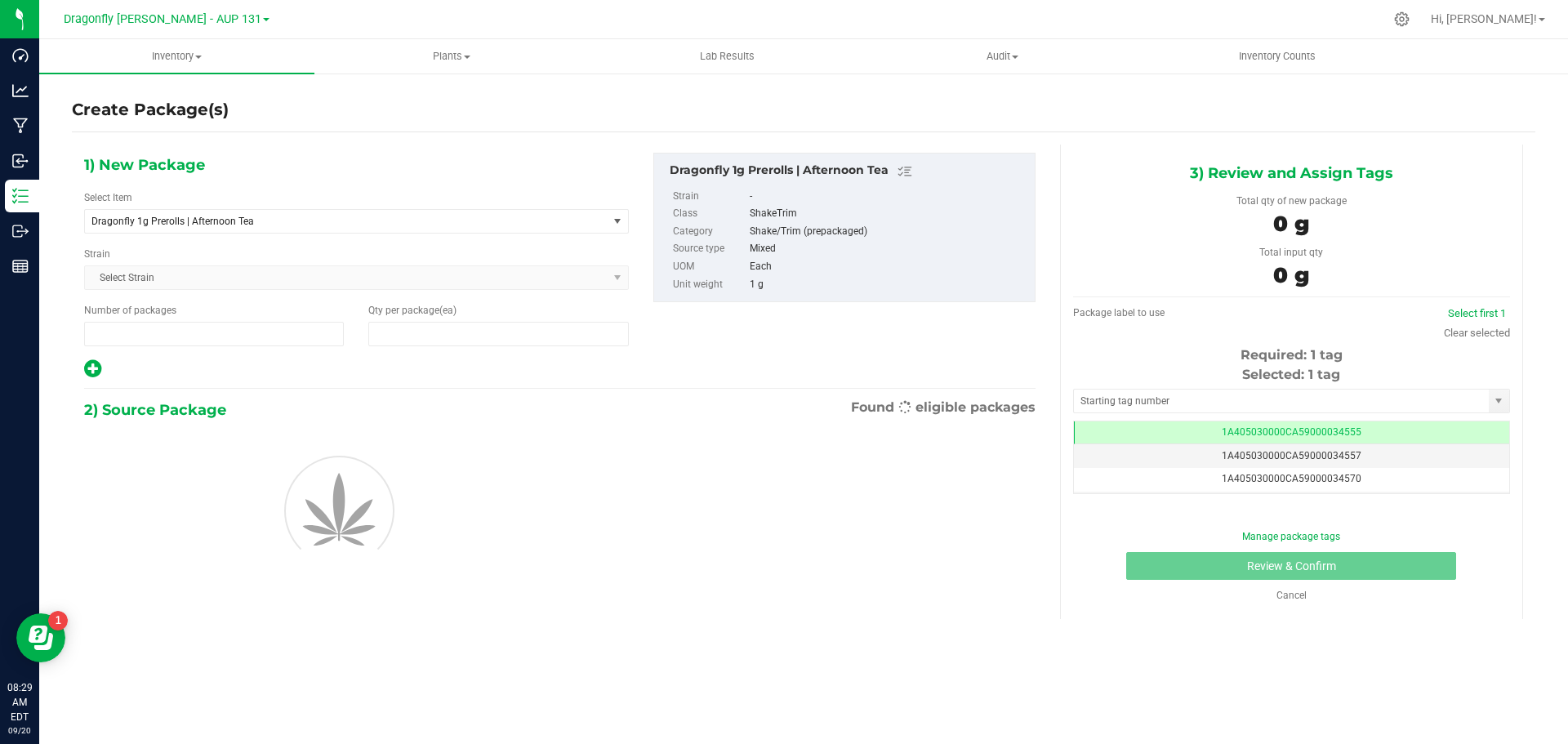
type input "1"
type input "0"
click at [423, 213] on span "Dragonfly 1g Prerolls | Afternoon Tea" at bounding box center [346, 221] width 523 height 23
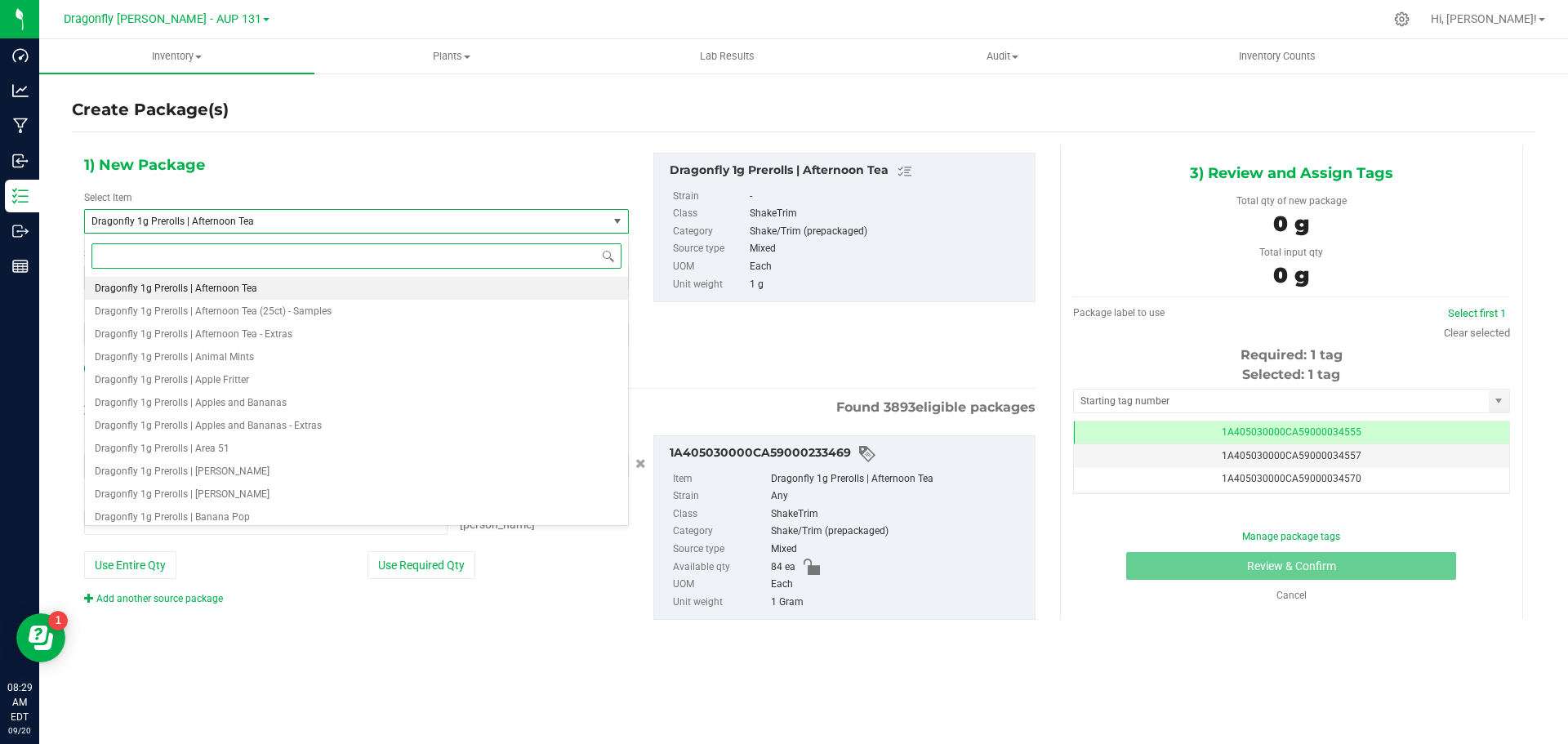
type input "a"
type input "0 ea"
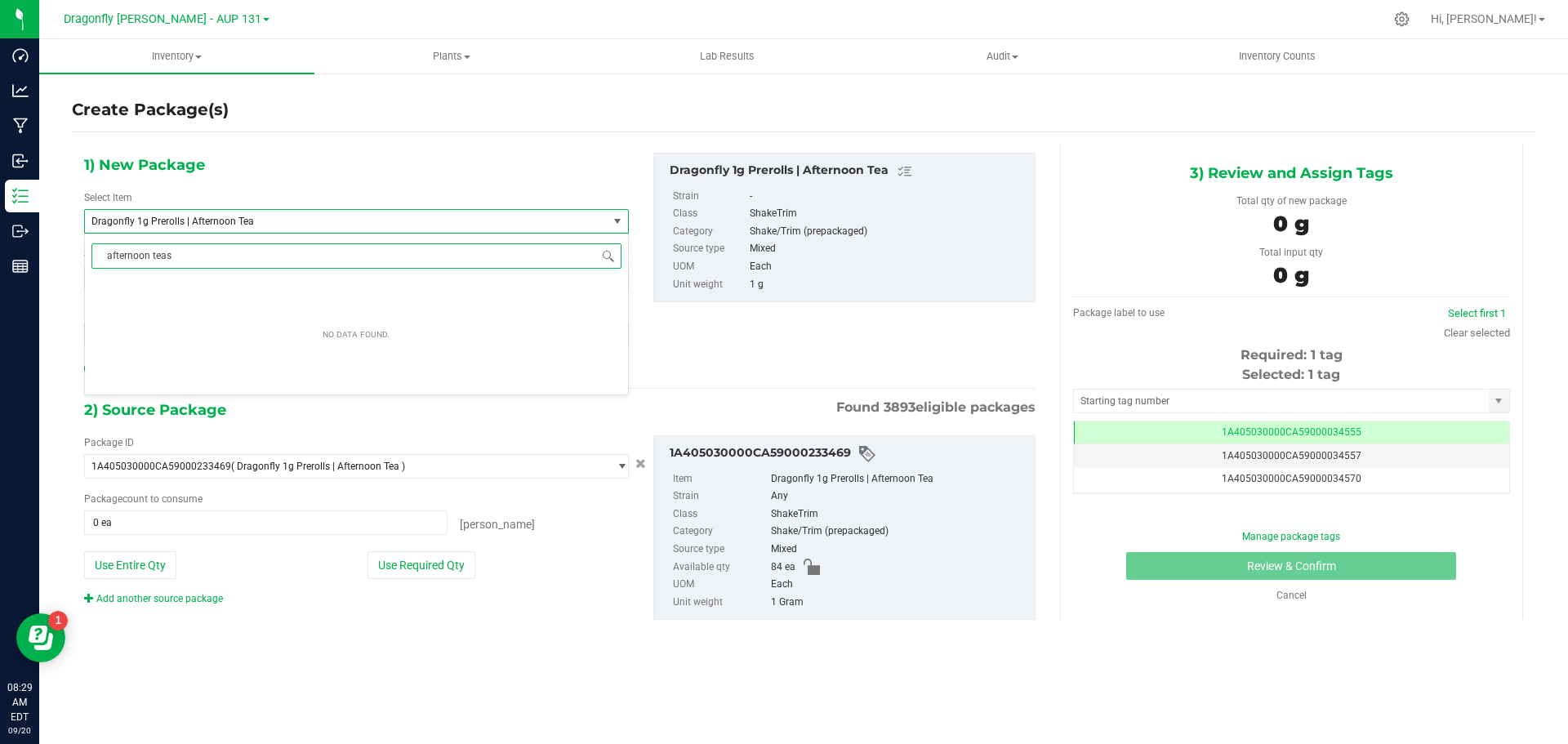
type input "afternoon tea"
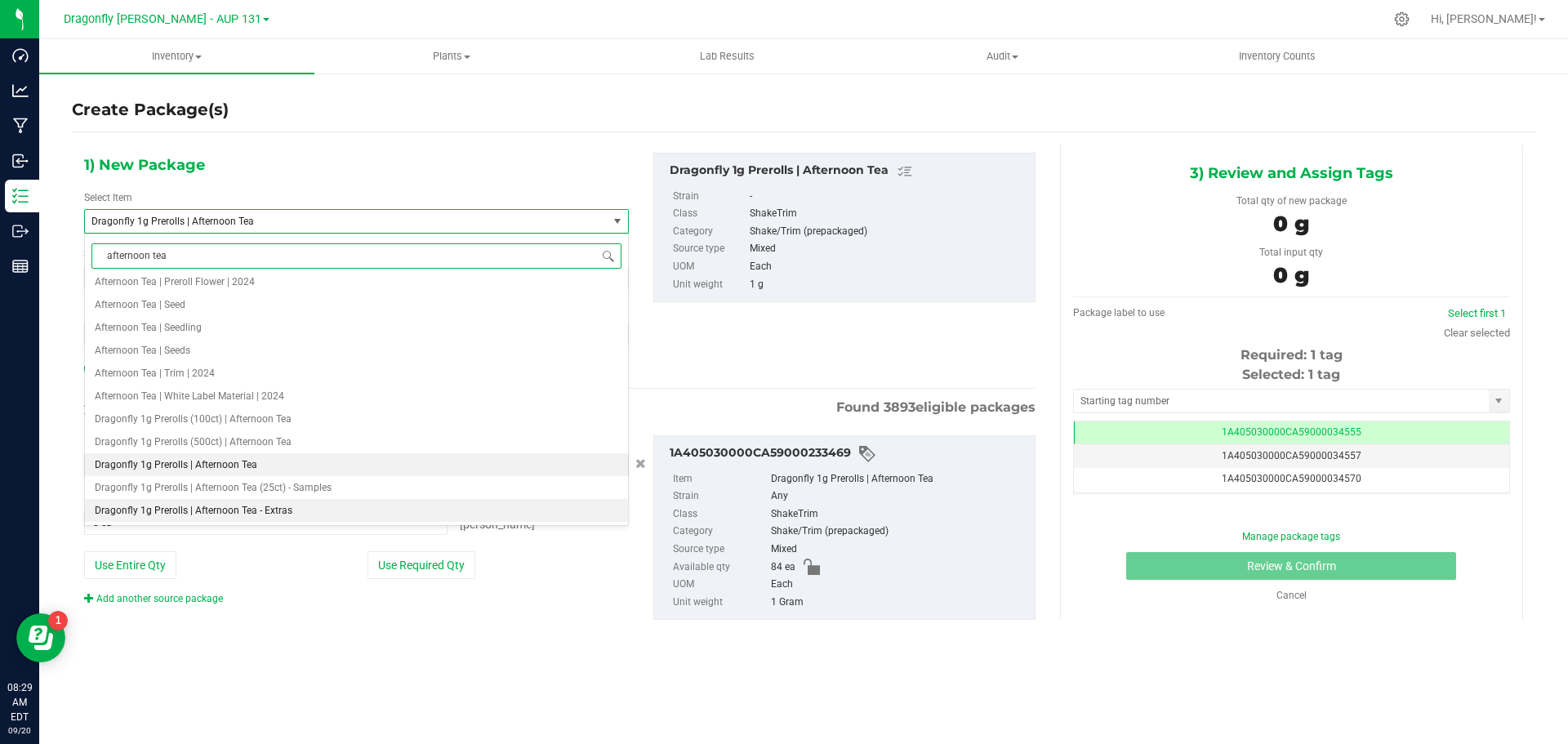
click at [287, 513] on span "Dragonfly 1g Prerolls | Afternoon Tea - Extras" at bounding box center [193, 510] width 198 height 12
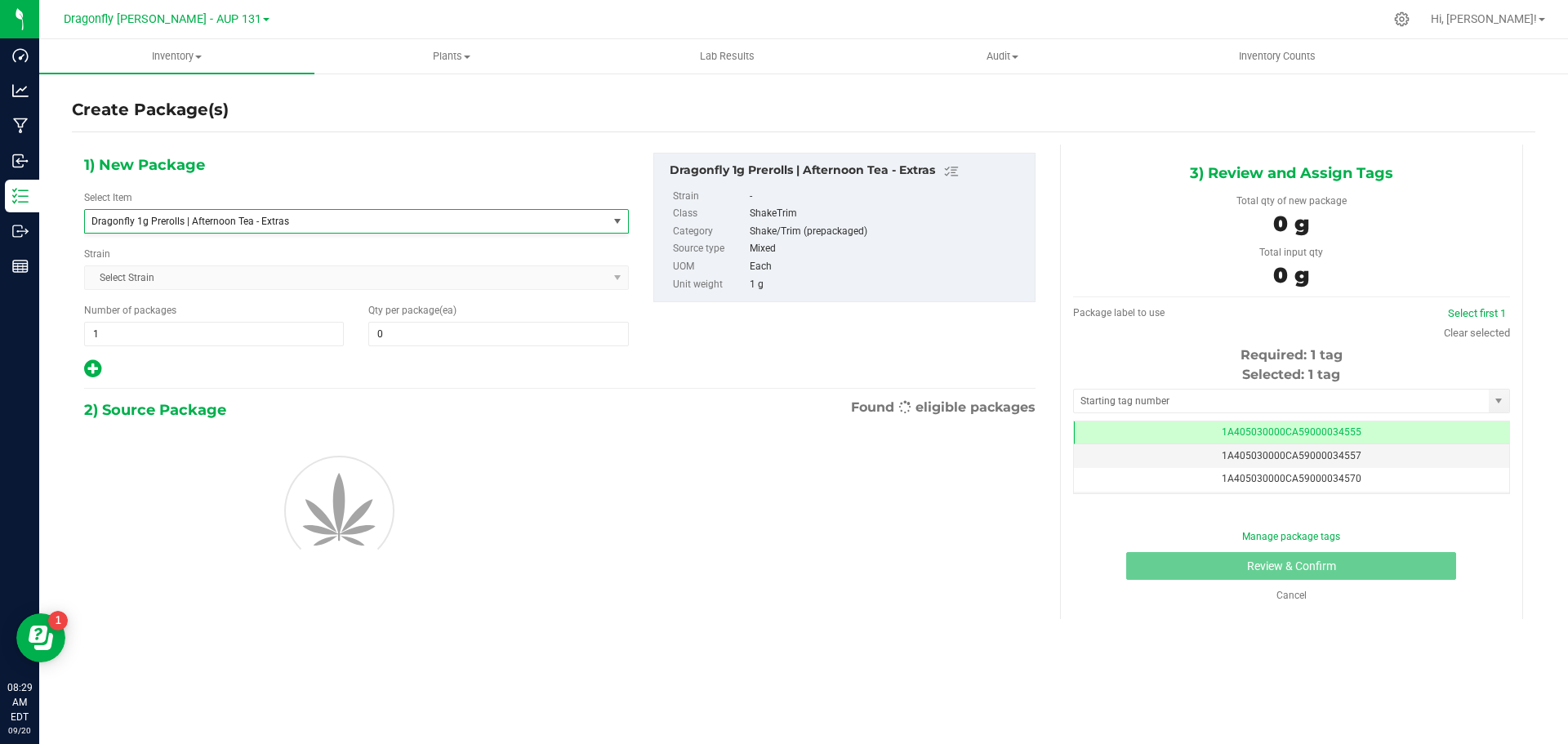
type input "0"
click at [462, 334] on span at bounding box center [498, 334] width 260 height 25
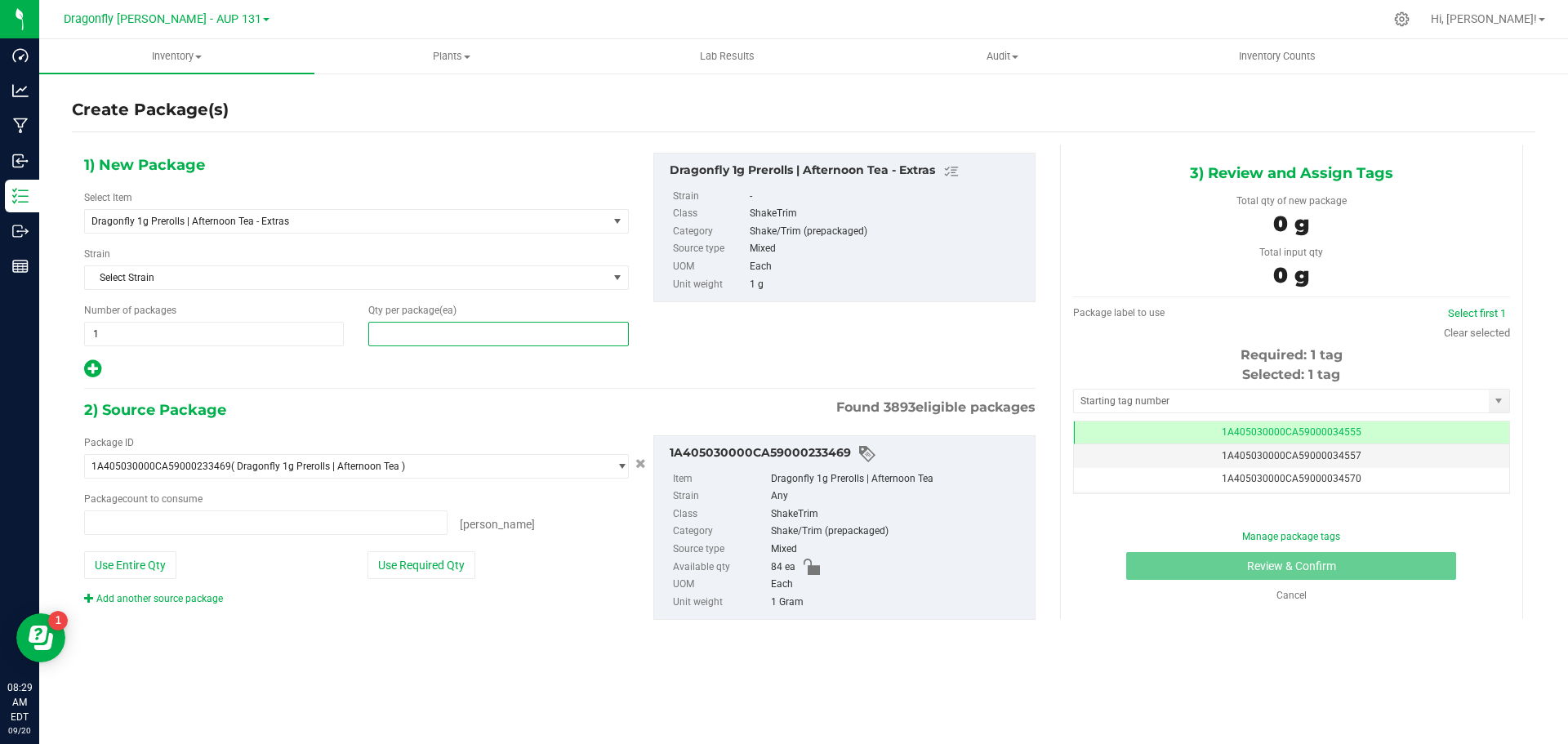
type input "0 ea"
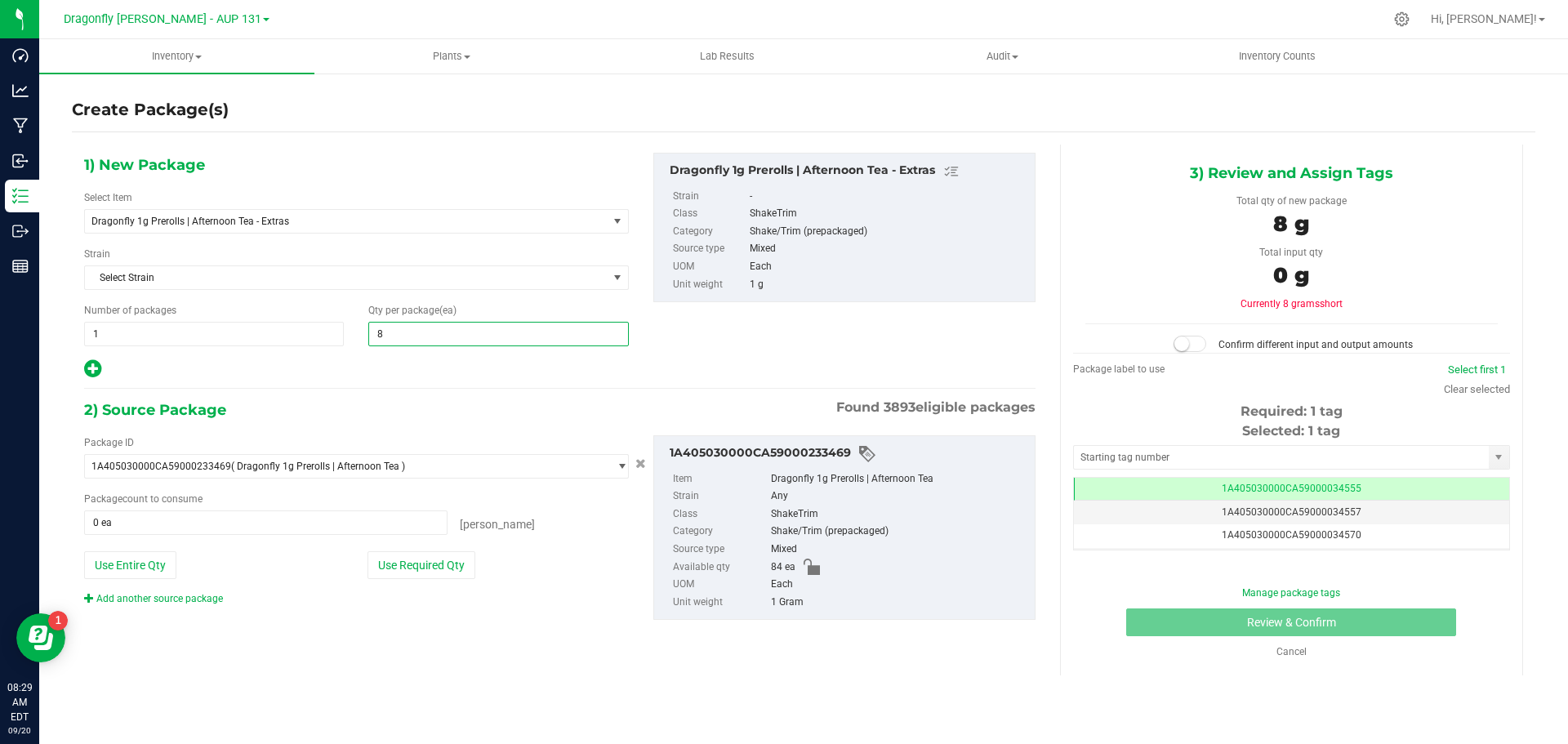
type input "84"
click at [426, 570] on button "Use Required Qty" at bounding box center [422, 564] width 108 height 27
type input "84 ea"
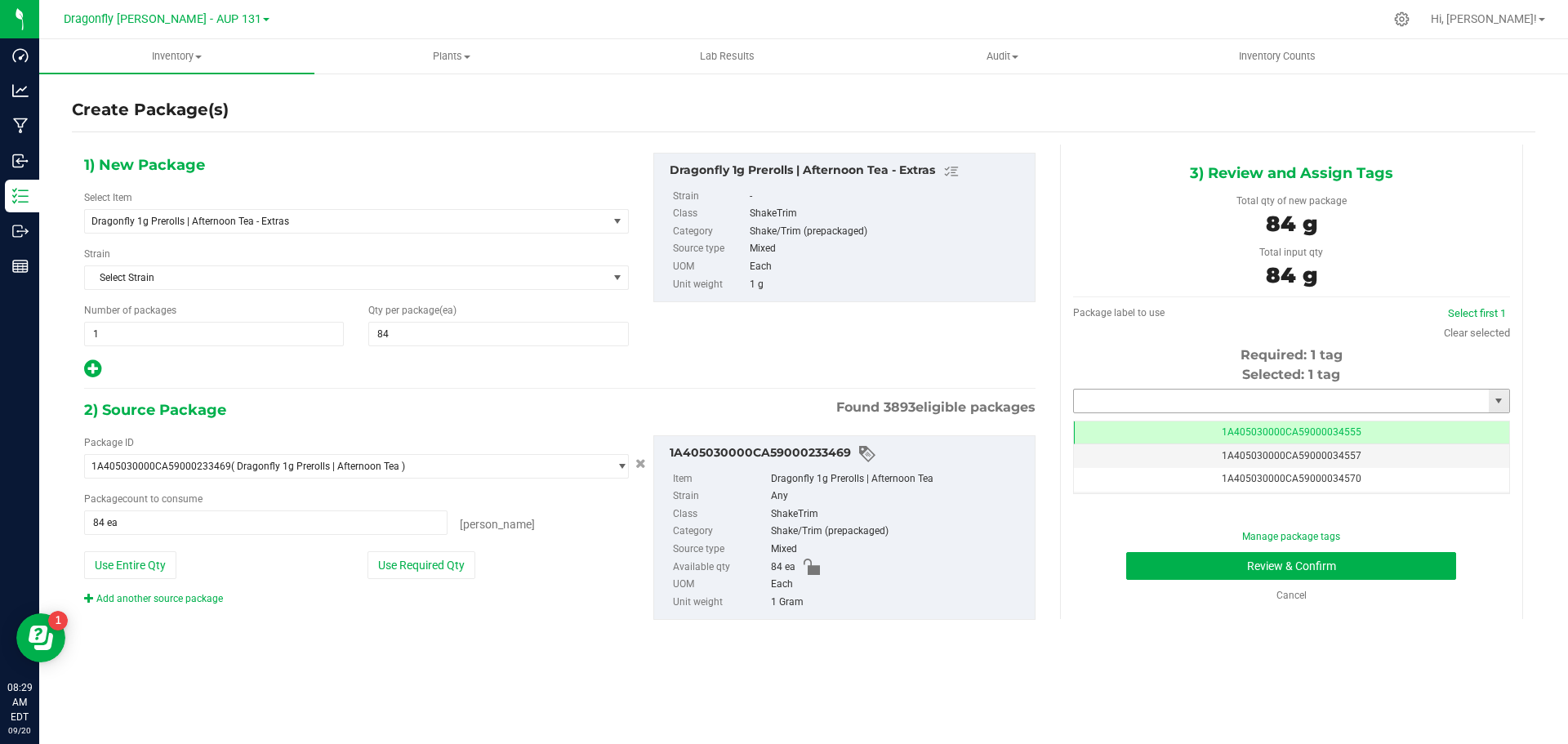
click at [1294, 408] on input "text" at bounding box center [1281, 401] width 415 height 23
type input "5"
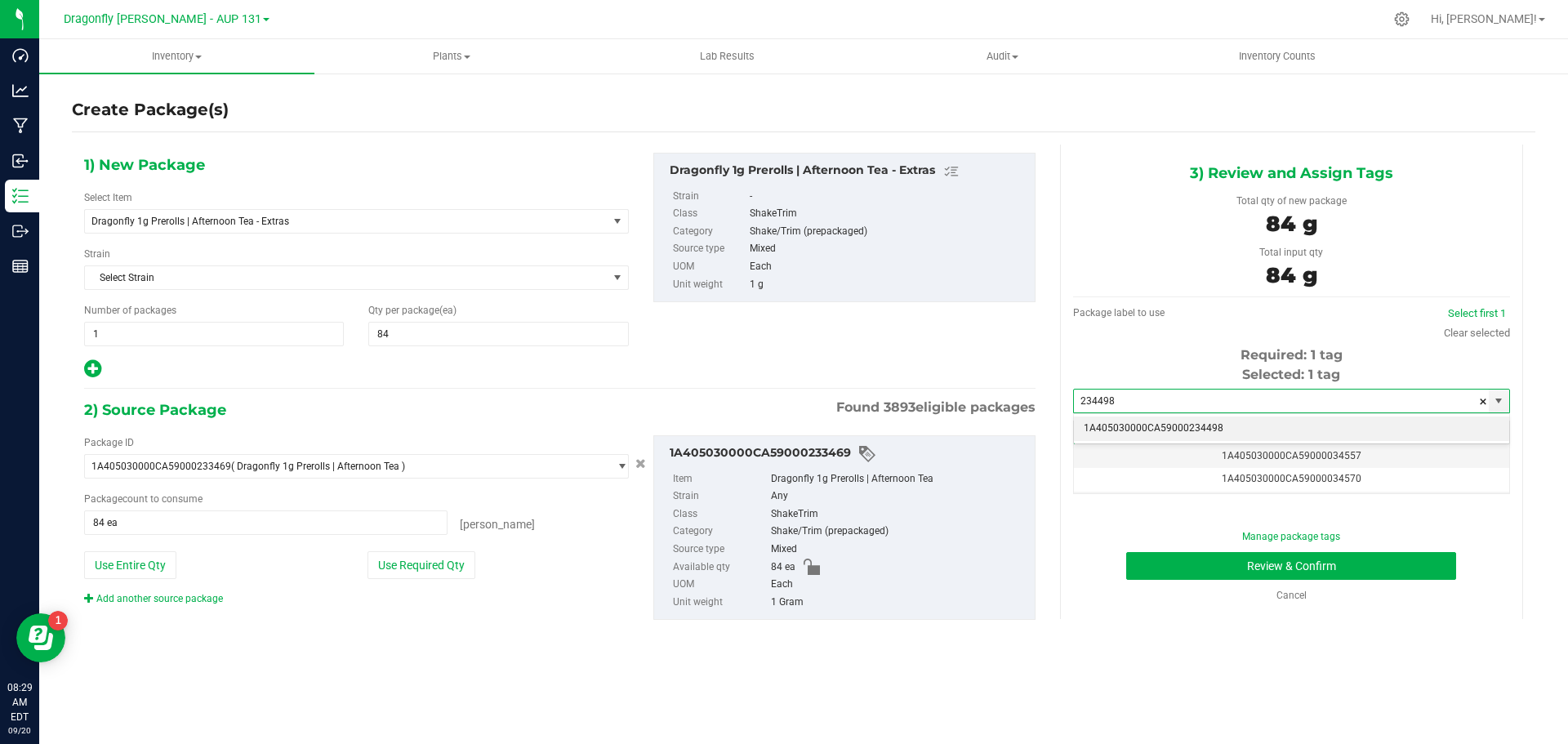
click at [1241, 432] on li "1A405030000CA59000234498" at bounding box center [1291, 429] width 435 height 25
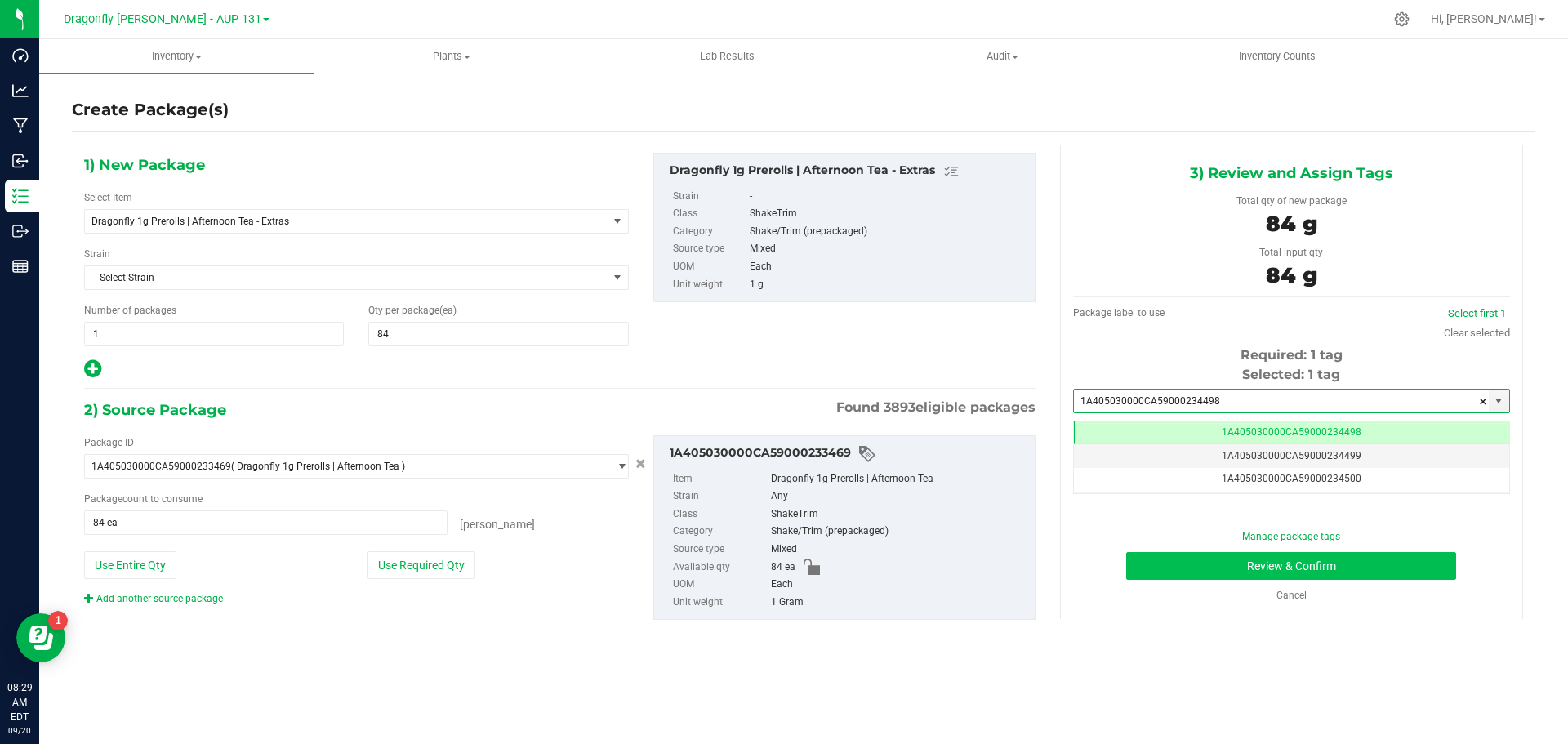
type input "1A405030000CA59000234498"
click at [1282, 564] on button "Review & Confirm" at bounding box center [1292, 565] width 330 height 27
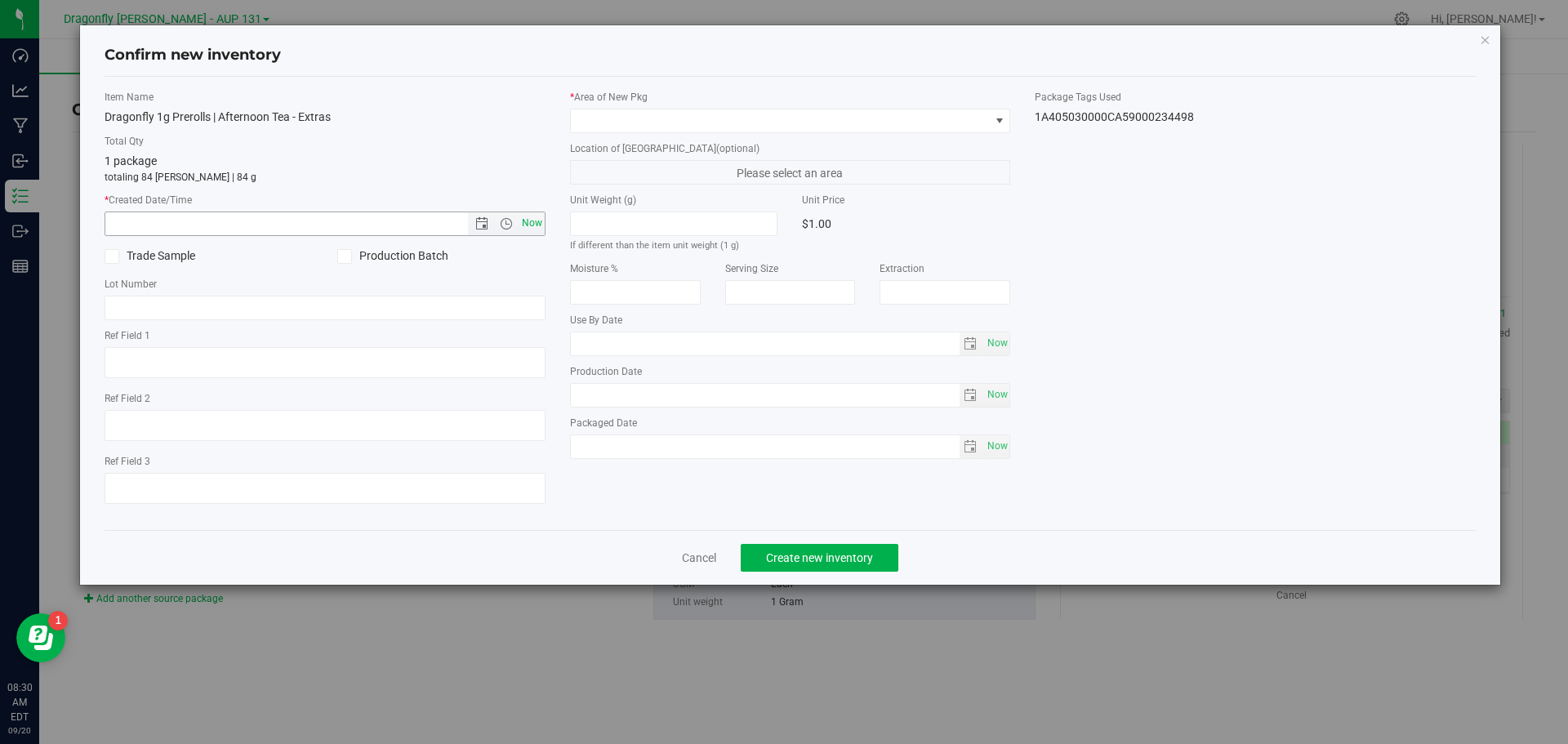
click at [531, 224] on span "Now" at bounding box center [532, 223] width 27 height 24
type input "9/20/2025 8:30 AM"
click at [679, 117] on span at bounding box center [780, 121] width 419 height 23
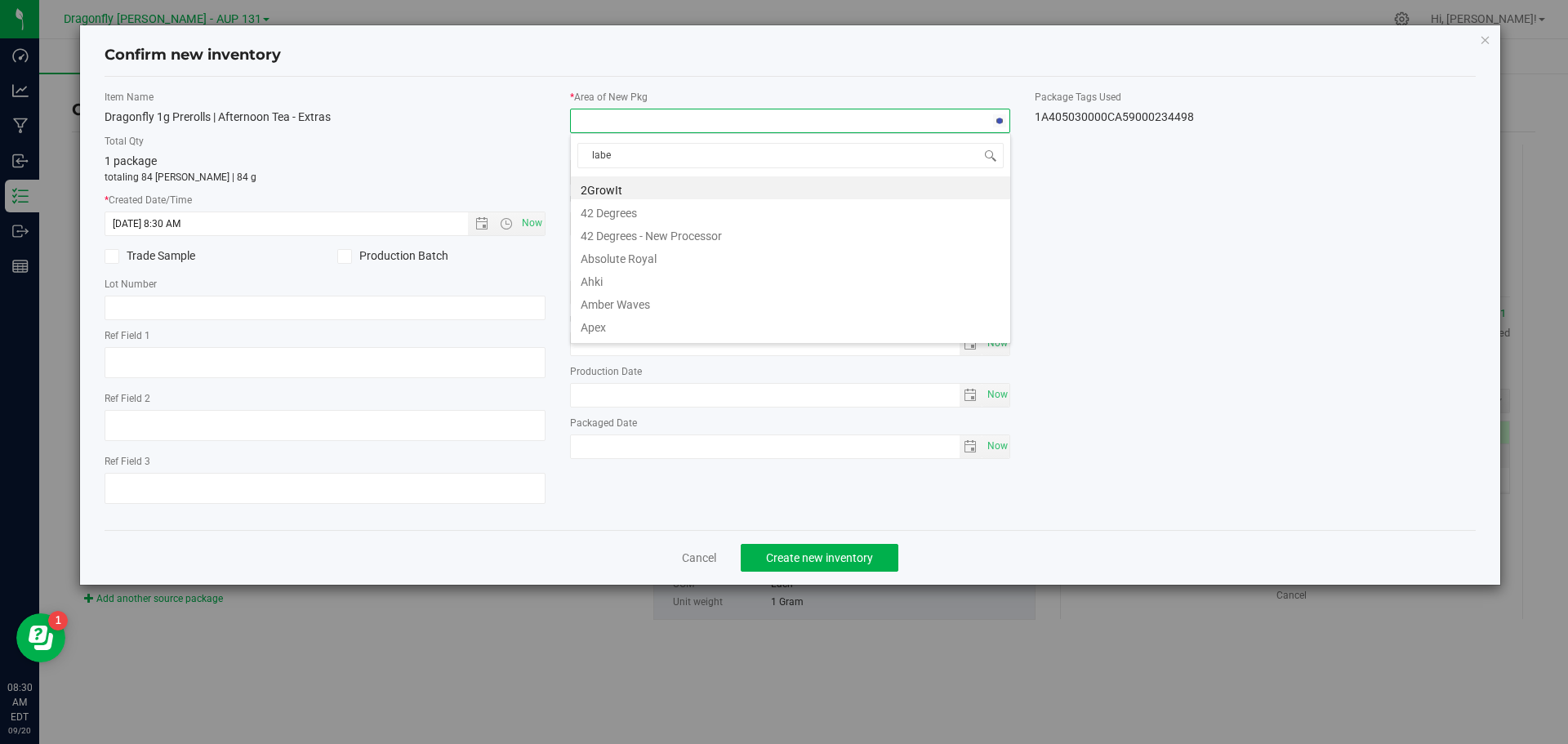
type input "label"
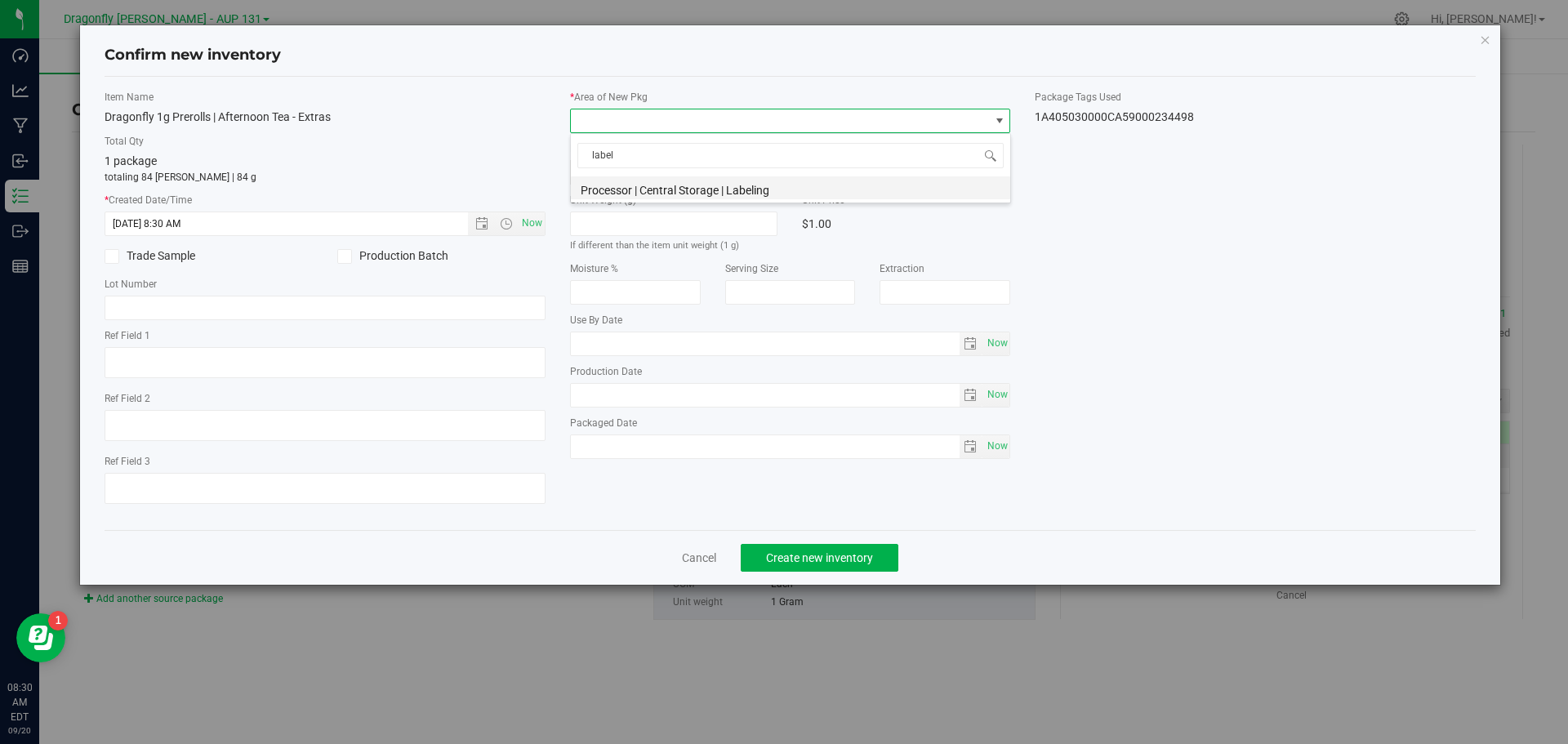
click at [691, 192] on li "Processor | Central Storage | Labeling" at bounding box center [791, 188] width 439 height 23
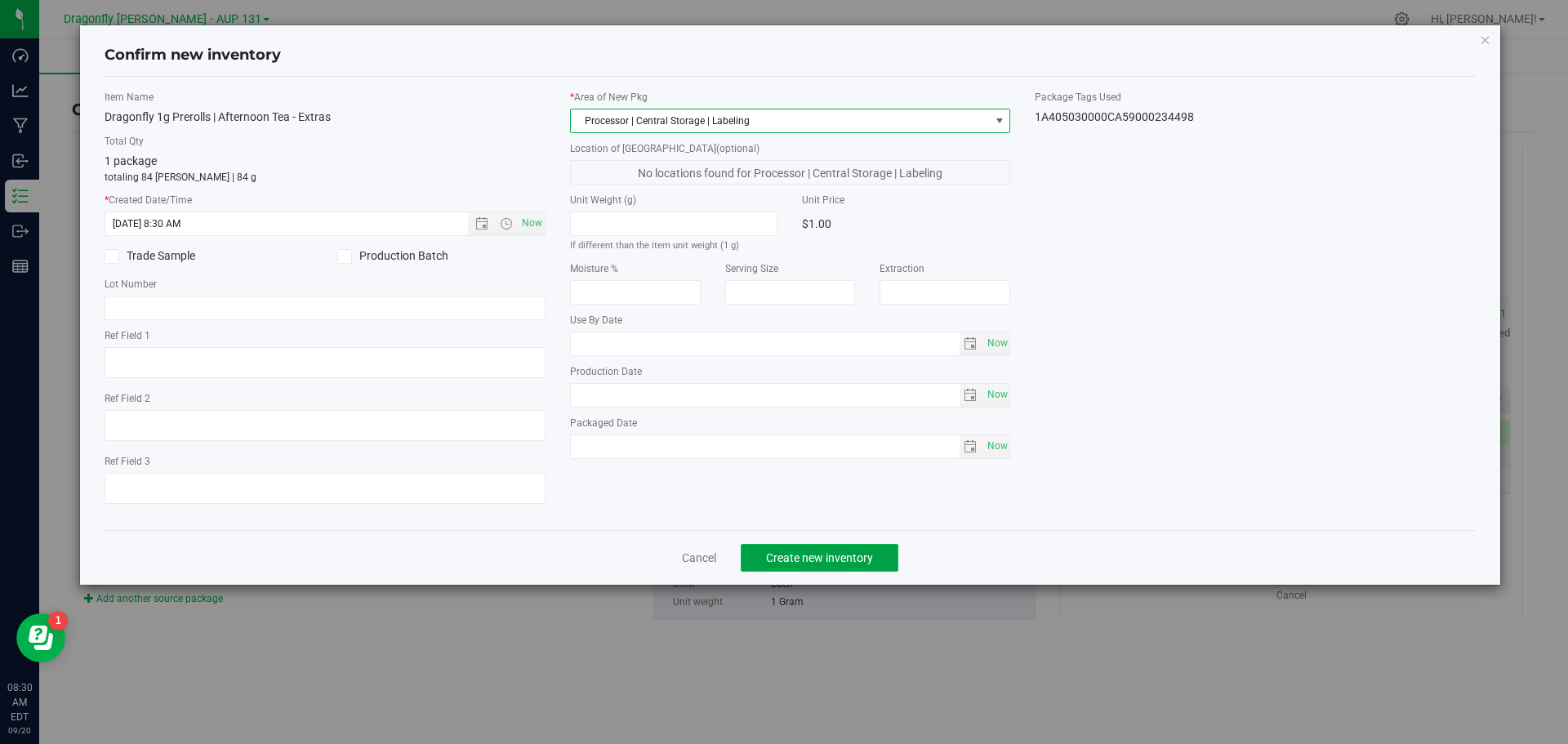
click at [842, 561] on span "Create new inventory" at bounding box center [819, 557] width 107 height 13
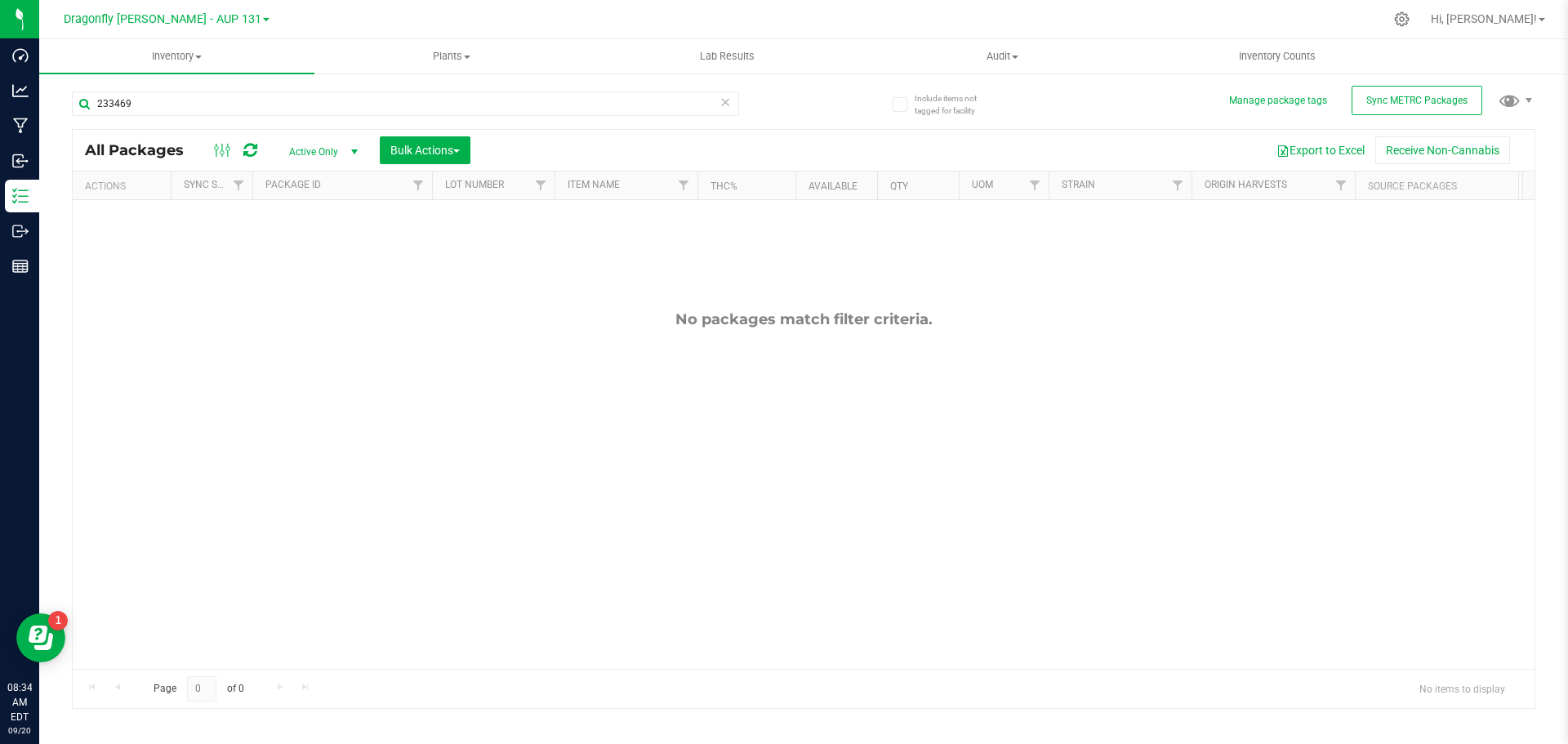
click at [725, 98] on icon at bounding box center [725, 101] width 12 height 19
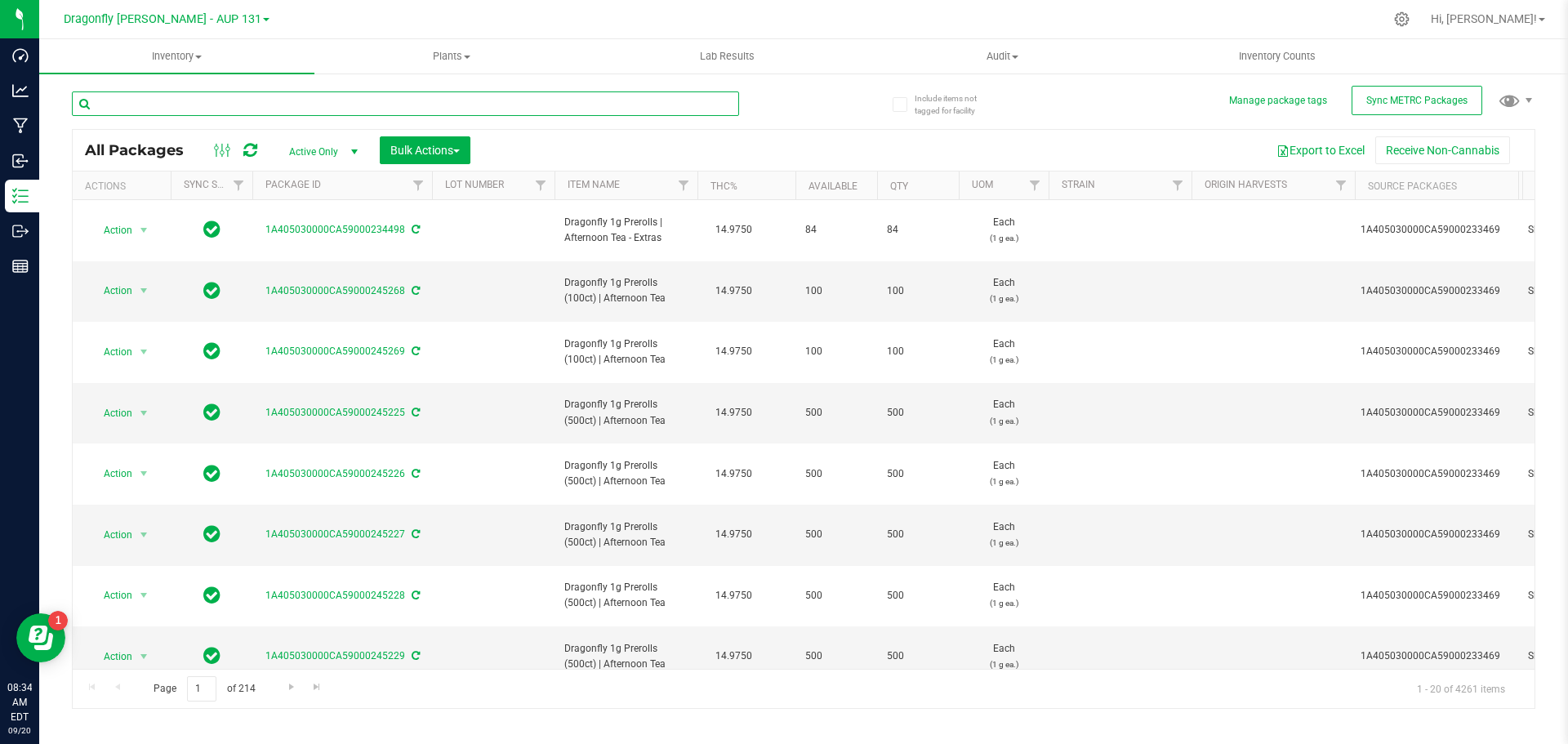
click at [256, 91] on input "text" at bounding box center [405, 104] width 667 height 25
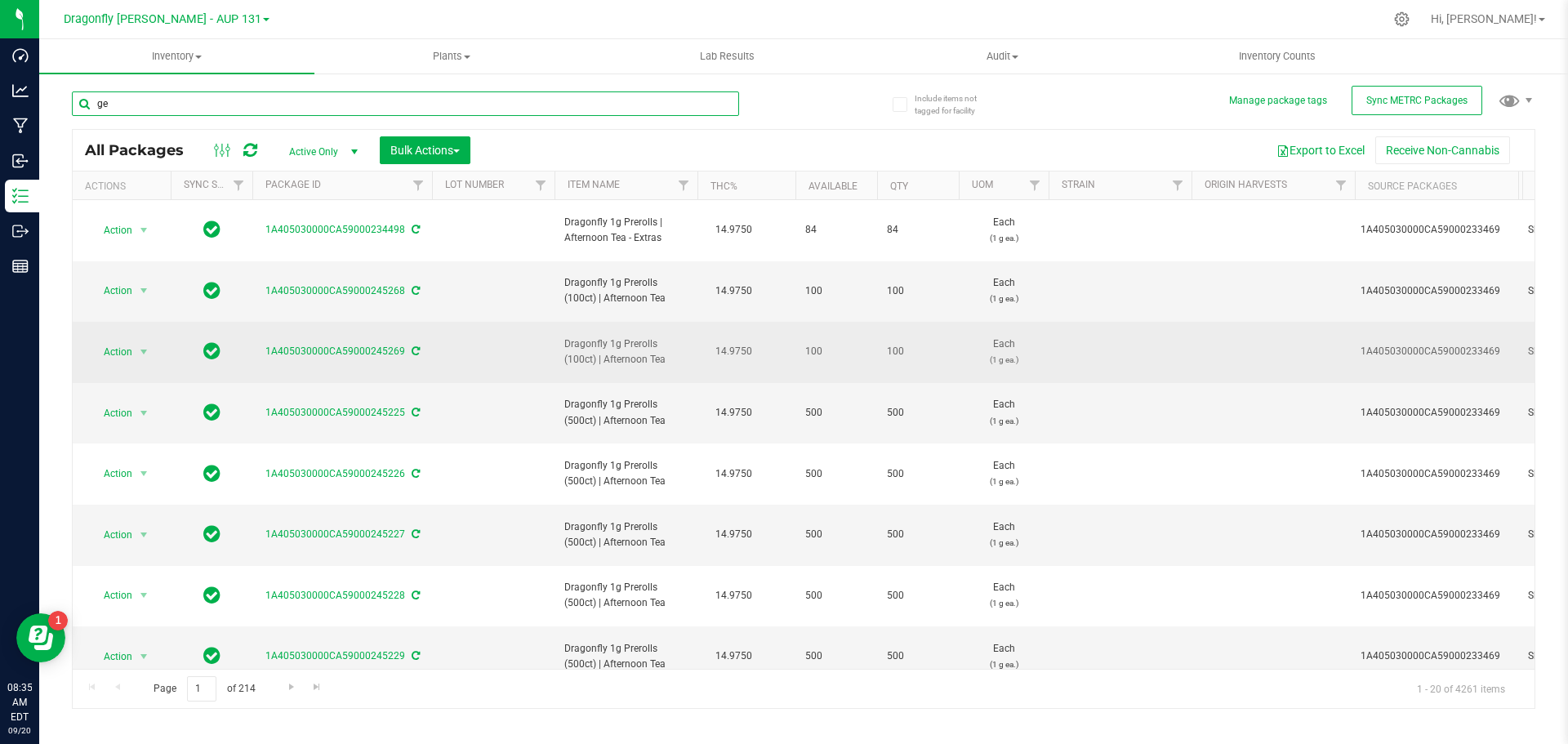
type input "g"
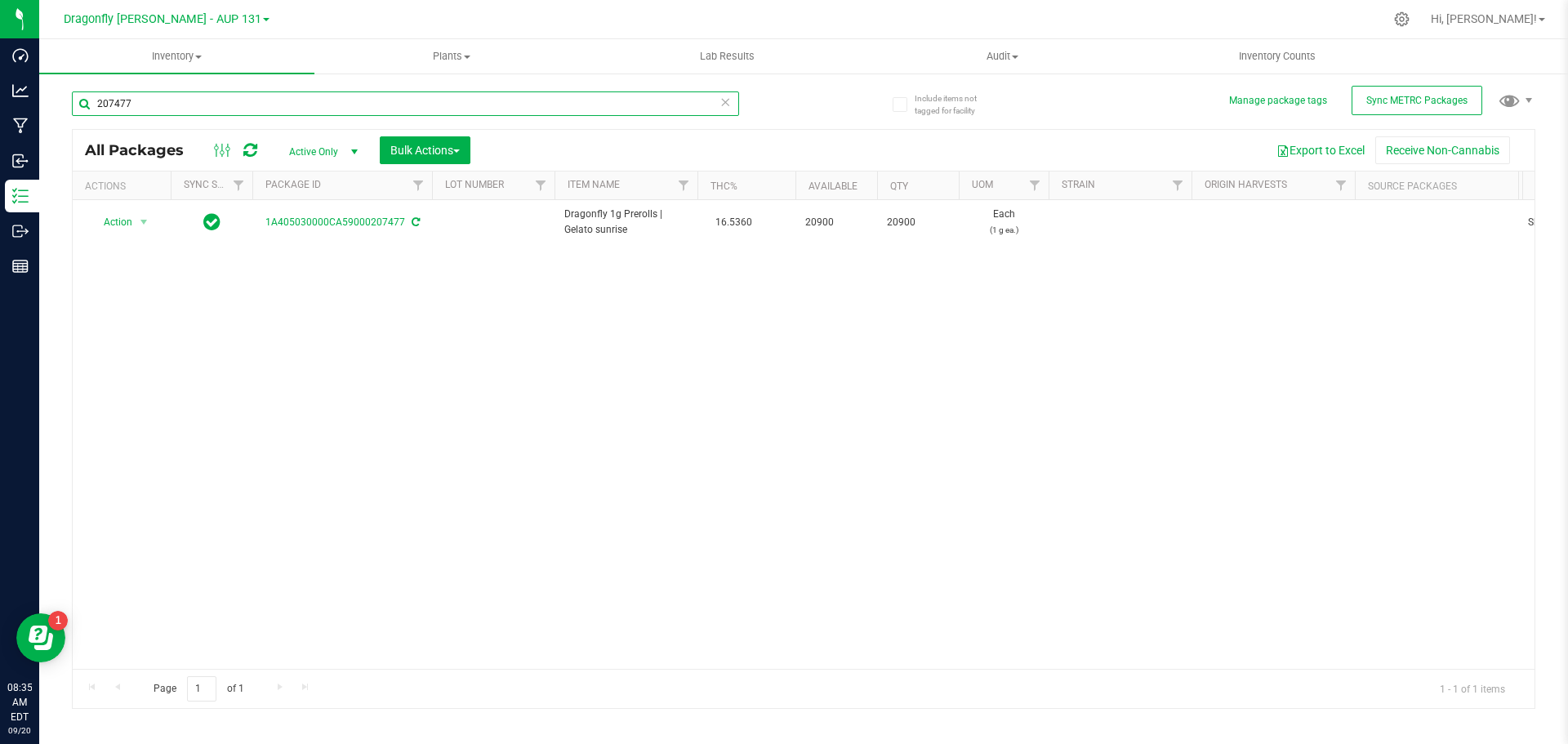
type input "207477"
click at [721, 104] on icon at bounding box center [725, 101] width 12 height 19
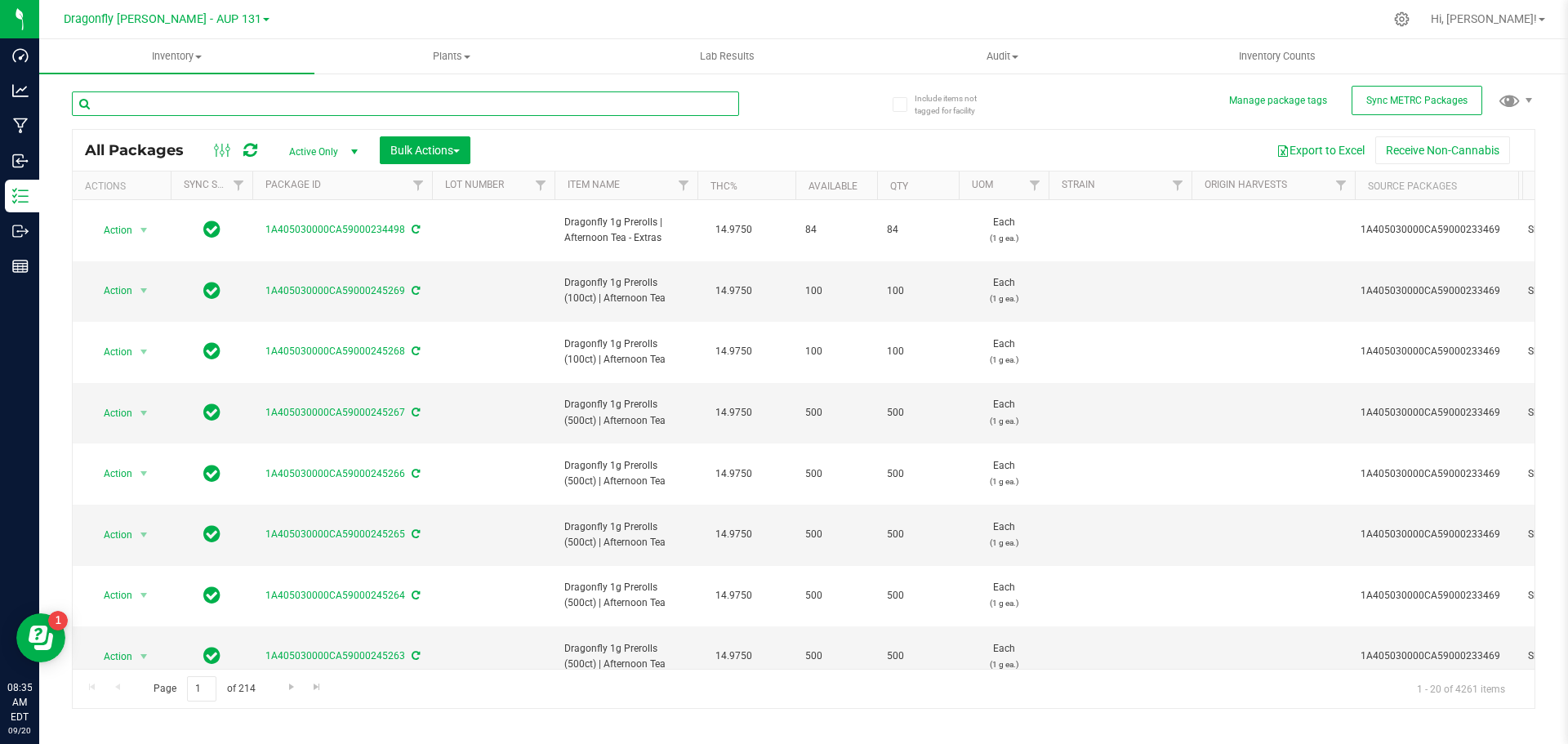
click at [356, 110] on input "text" at bounding box center [405, 104] width 667 height 25
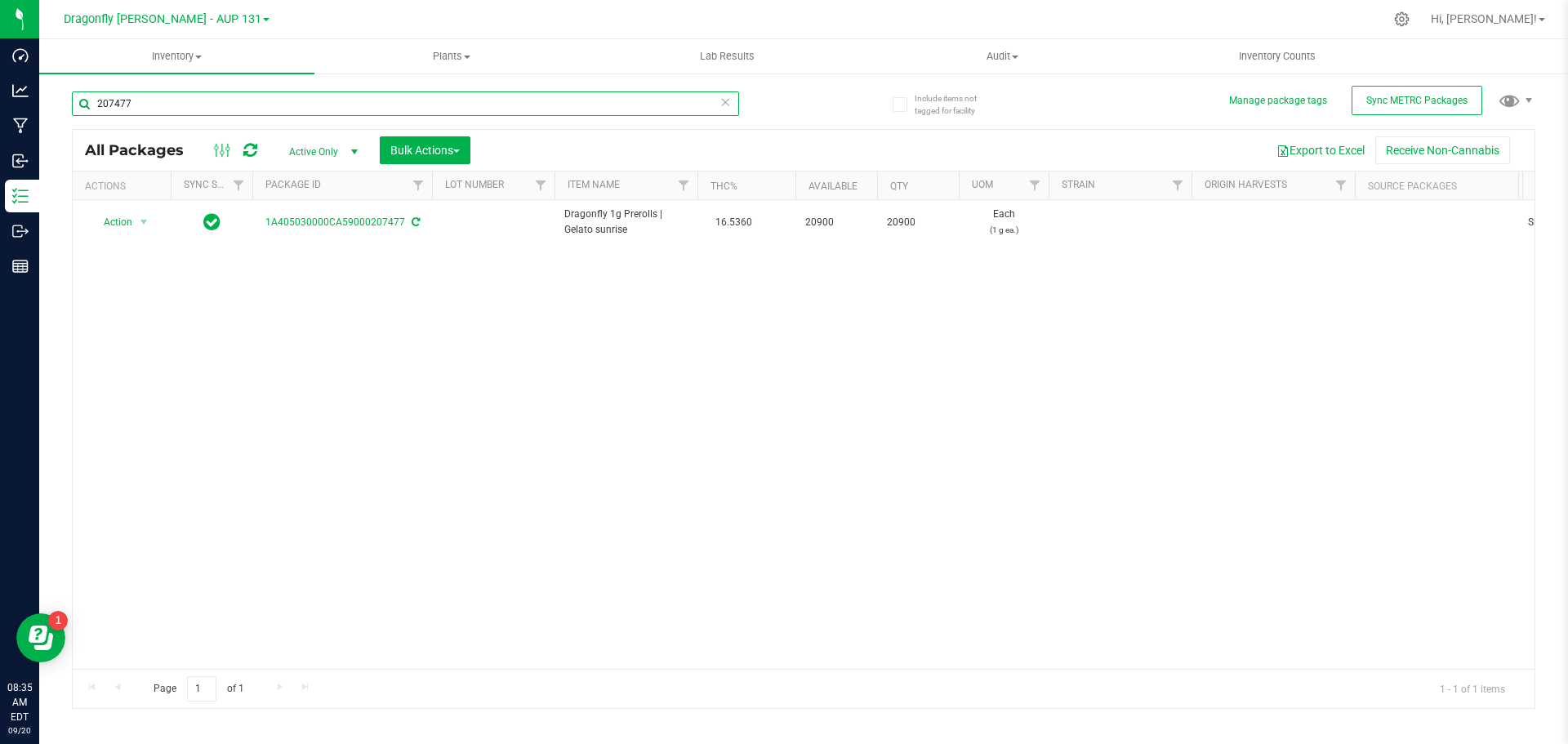
type input "207477"
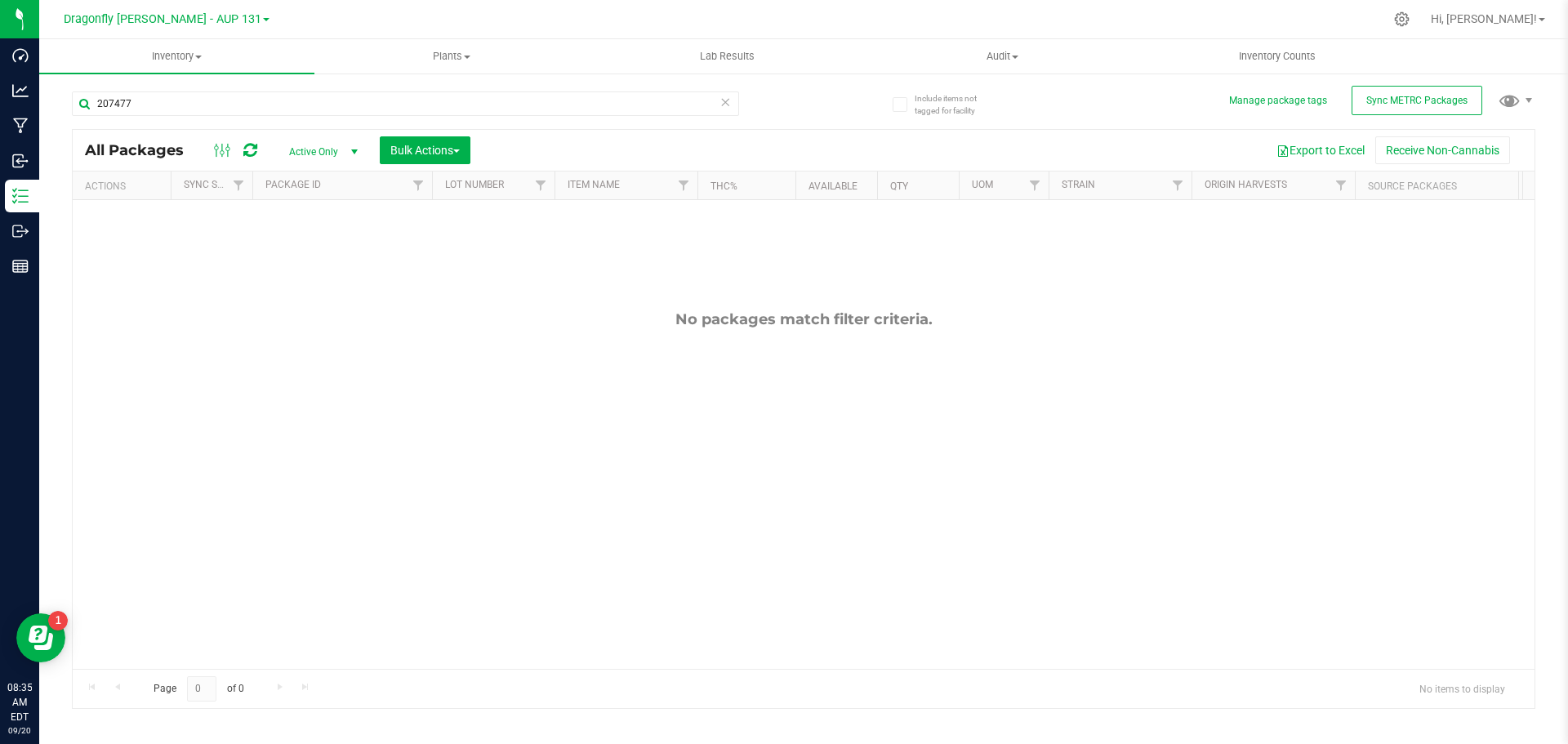
click at [729, 98] on icon at bounding box center [725, 101] width 12 height 19
click at [1387, 99] on span "Sync METRC Packages" at bounding box center [1417, 100] width 101 height 12
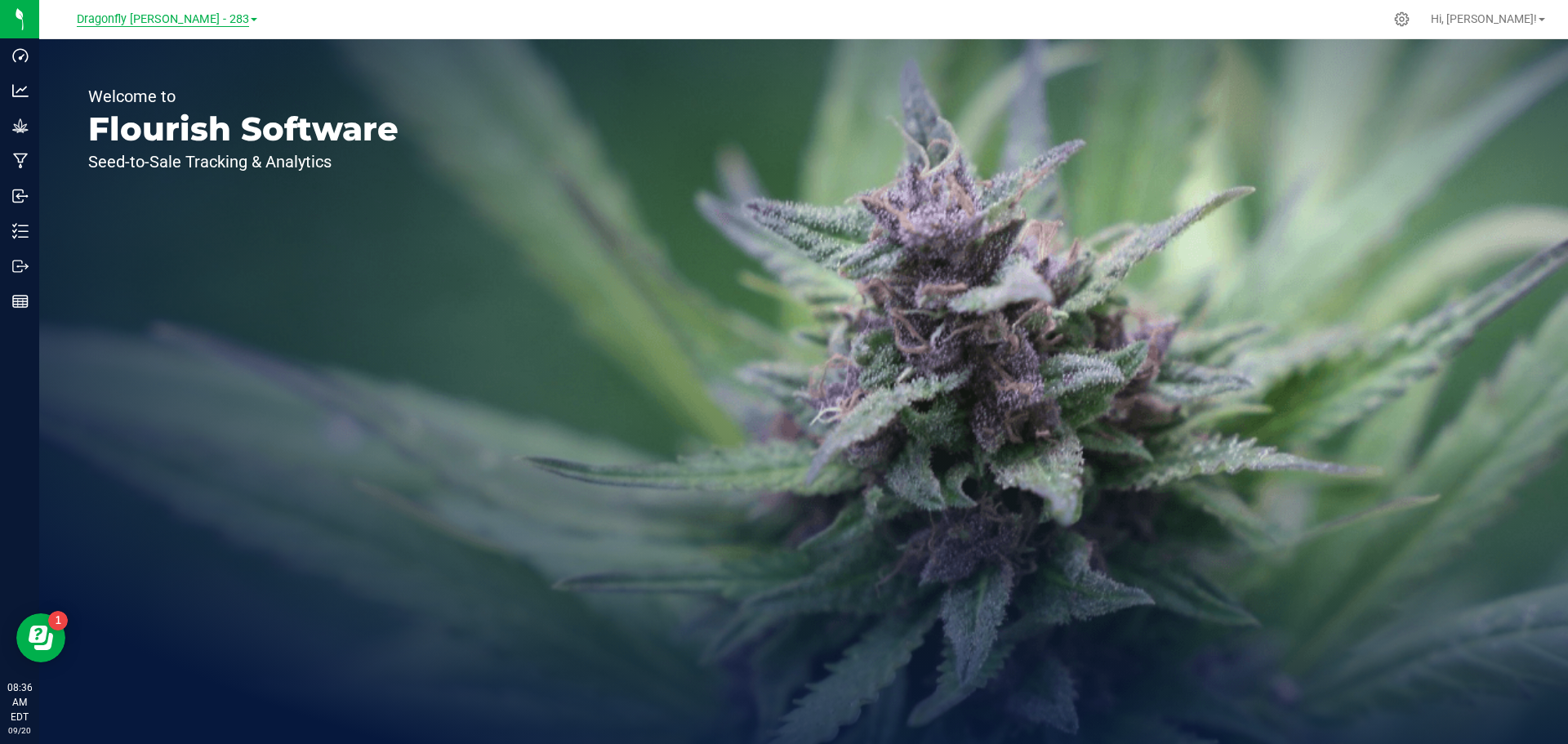
click at [194, 16] on span "Dragonfly [PERSON_NAME] - 283" at bounding box center [163, 19] width 173 height 15
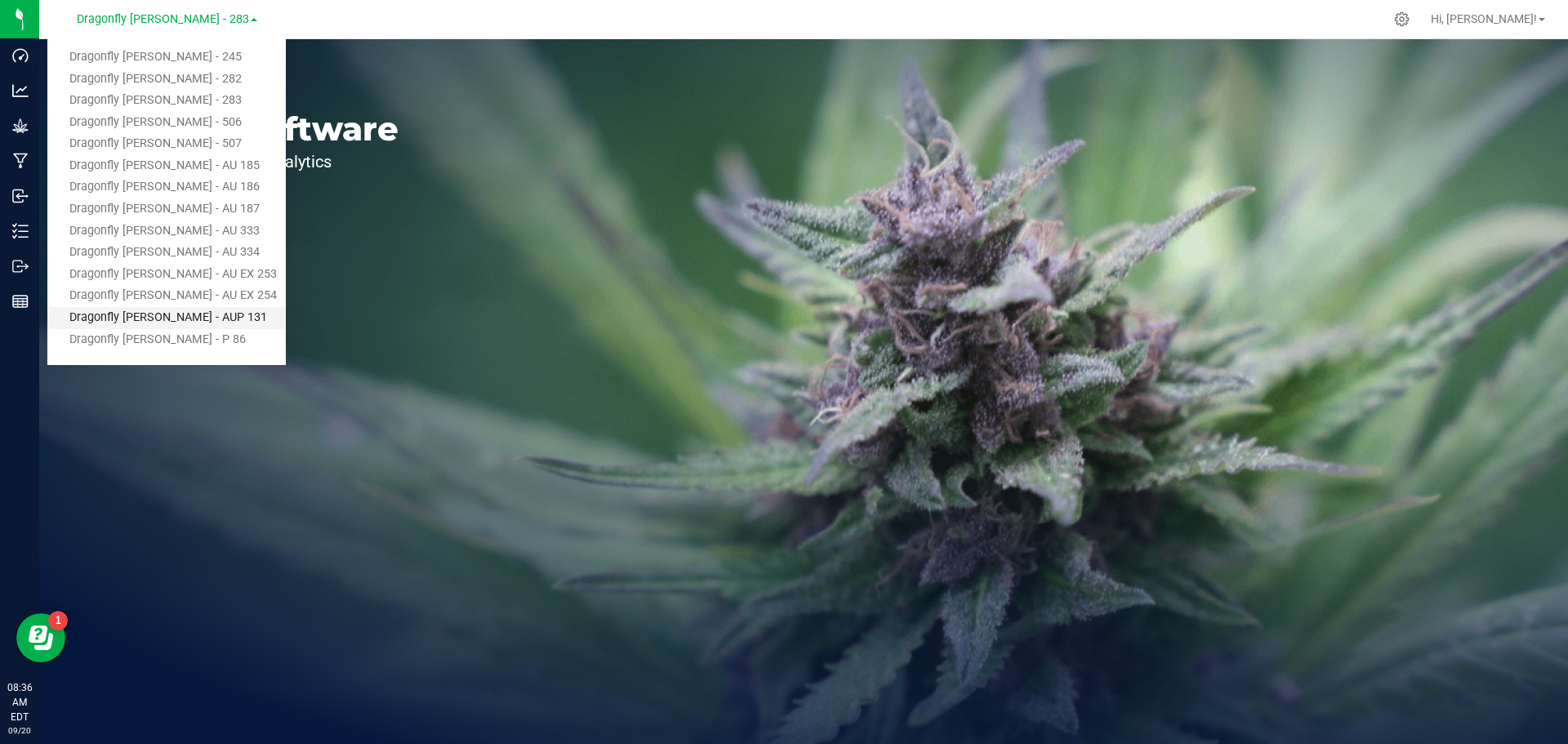
click at [206, 314] on link "Dragonfly [PERSON_NAME] - AUP 131" at bounding box center [166, 318] width 238 height 22
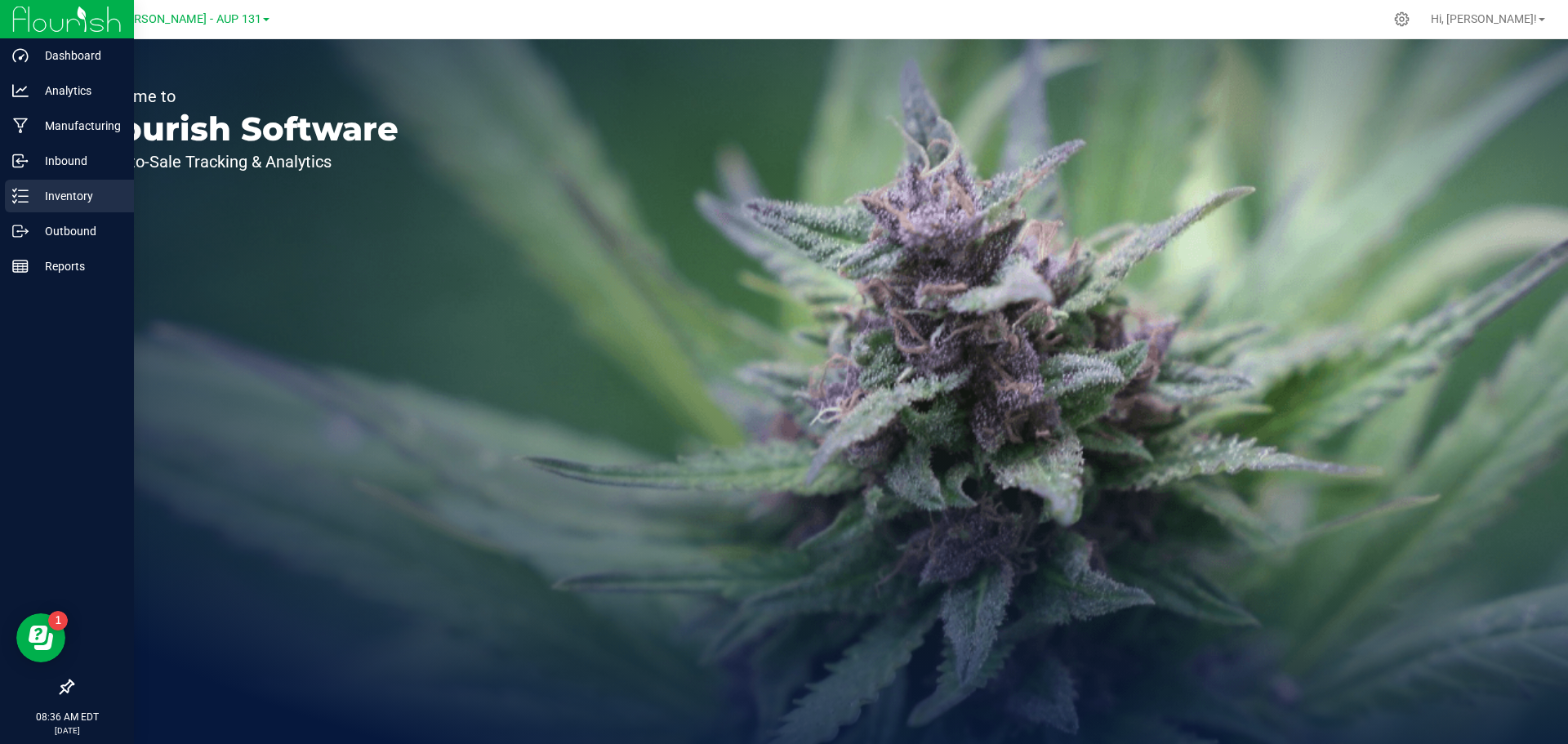
click at [96, 194] on p "Inventory" at bounding box center [77, 196] width 98 height 19
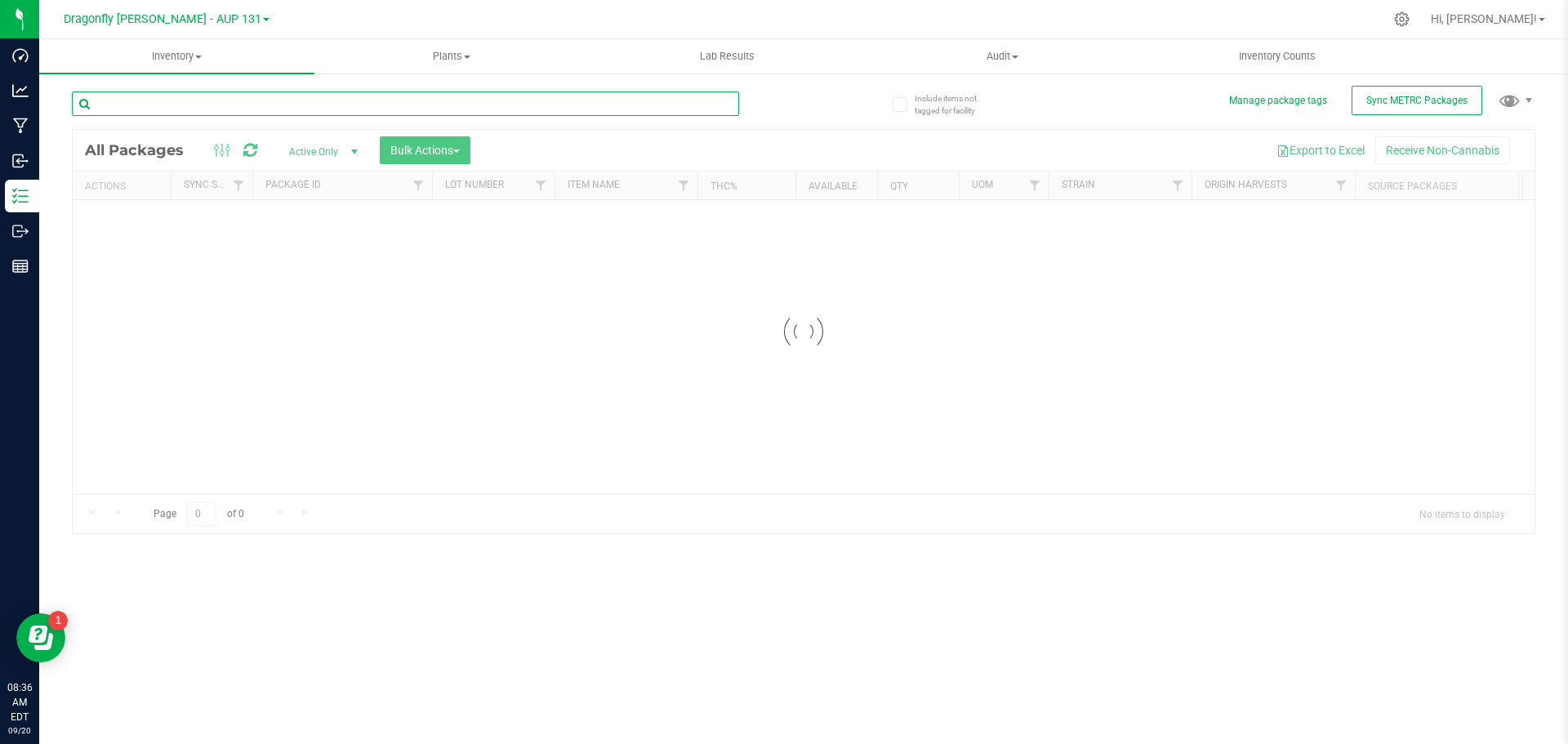
click at [336, 101] on input "text" at bounding box center [405, 104] width 667 height 25
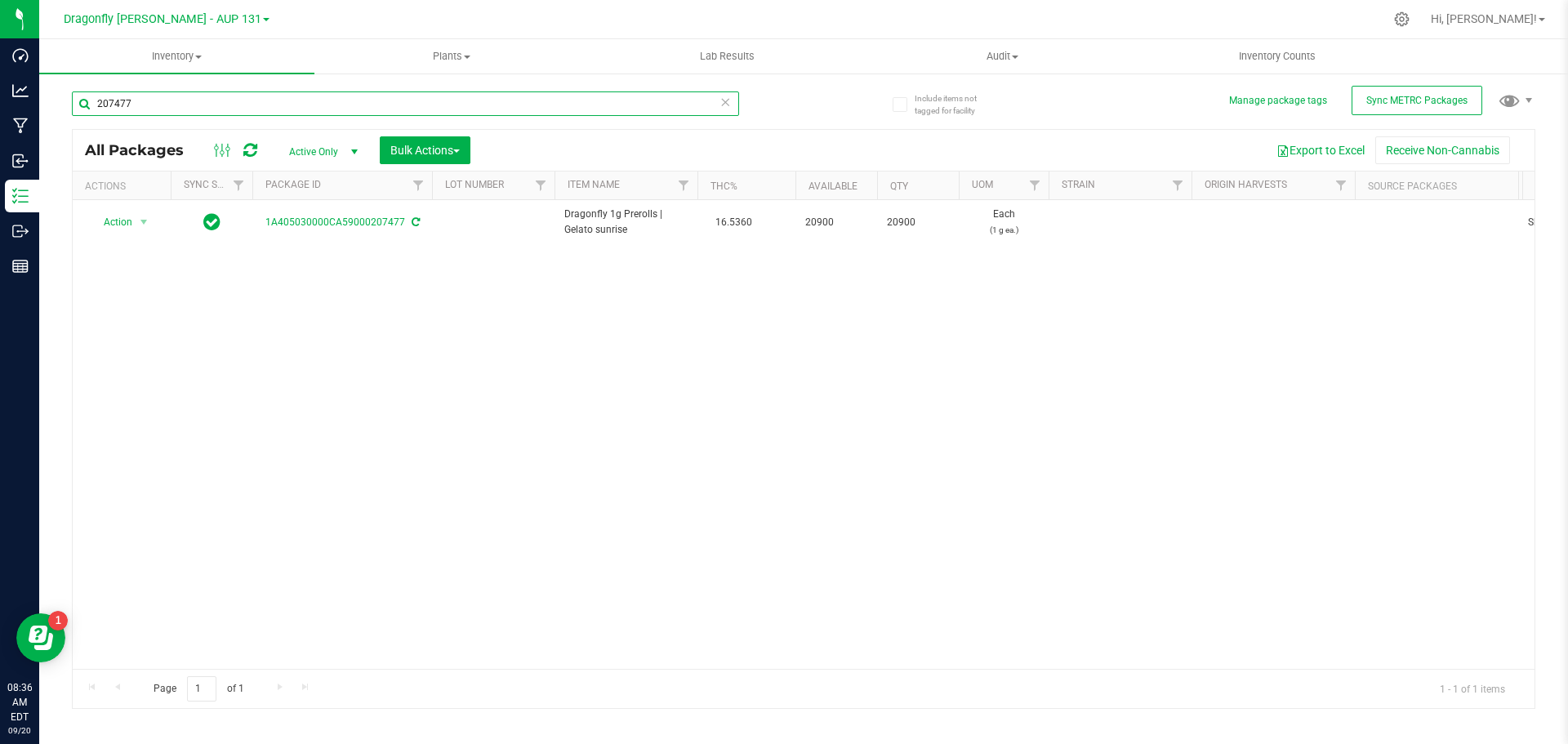
type input "207477"
click at [726, 96] on icon at bounding box center [725, 101] width 12 height 19
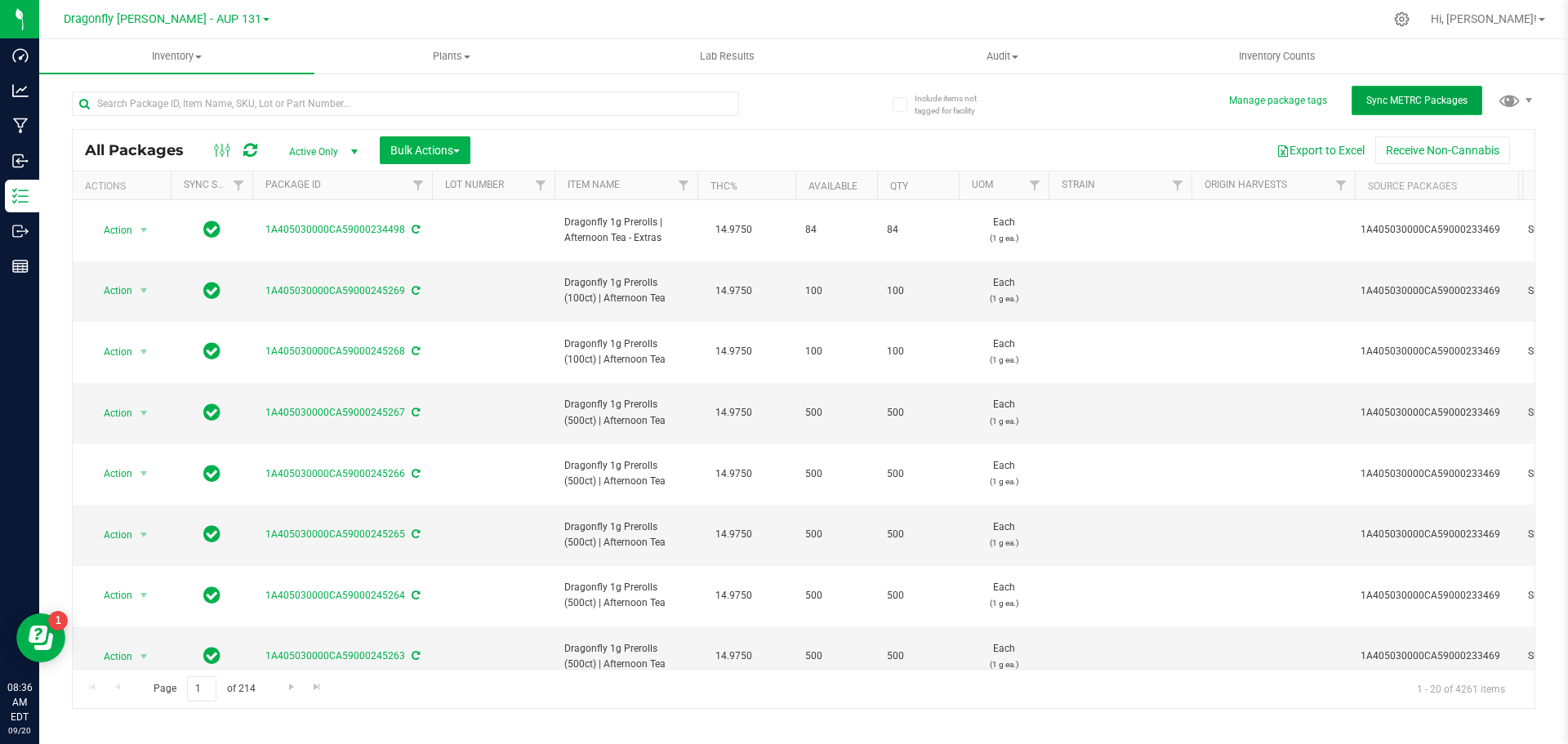
click at [1433, 97] on span "Sync METRC Packages" at bounding box center [1417, 100] width 101 height 12
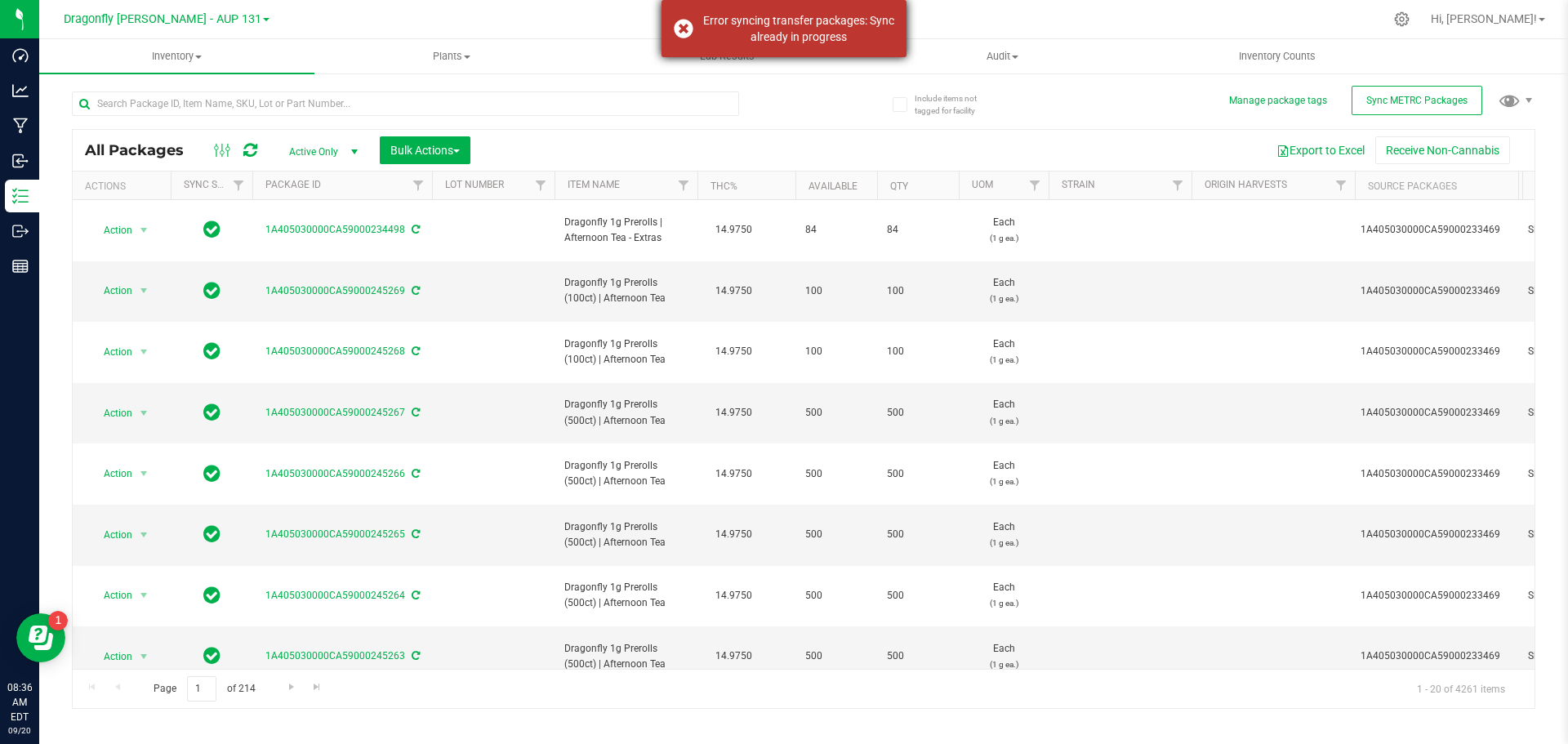
click at [676, 19] on div "Error syncing transfer packages: Sync already in progress" at bounding box center [784, 28] width 245 height 58
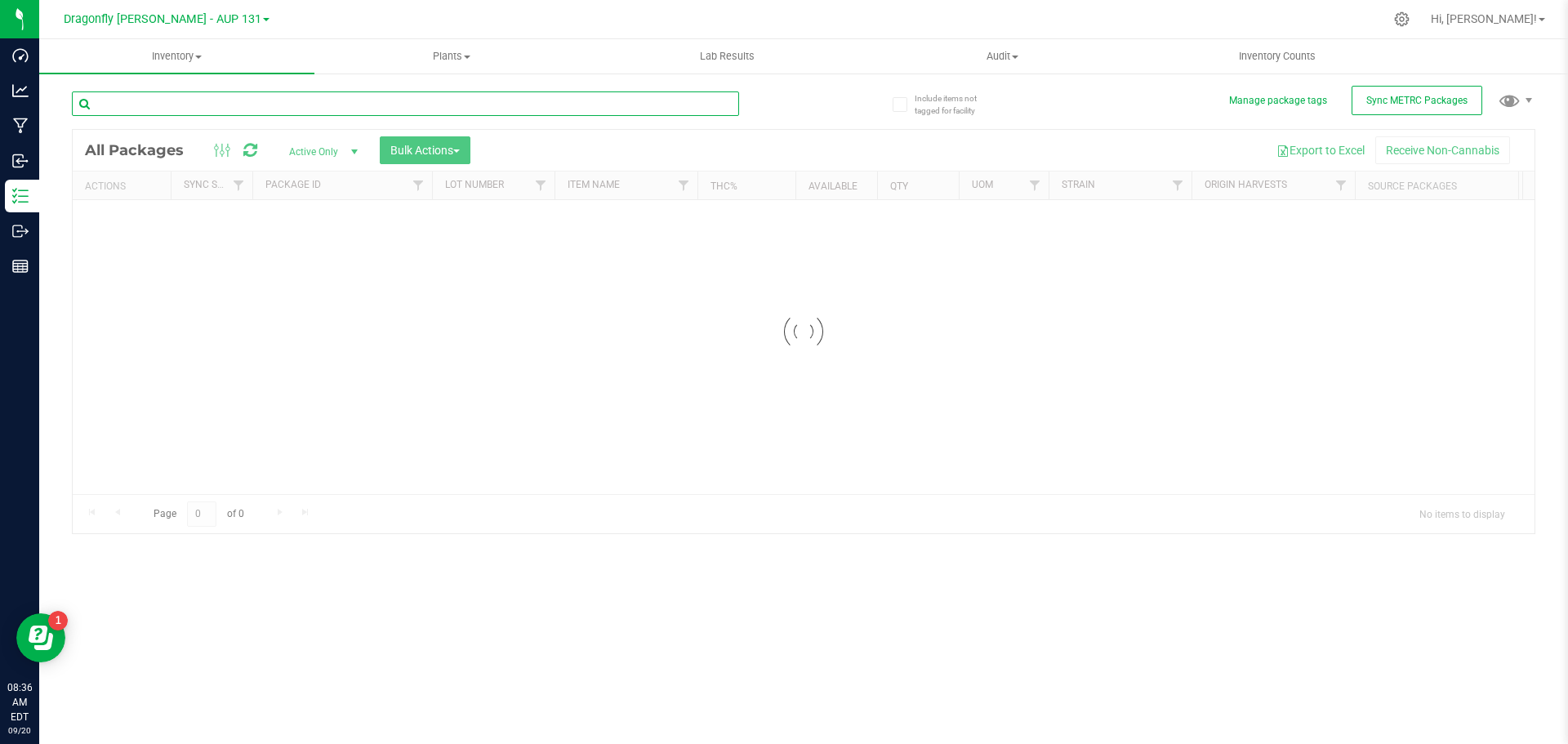
click at [374, 99] on input "text" at bounding box center [405, 104] width 667 height 25
type input "207477"
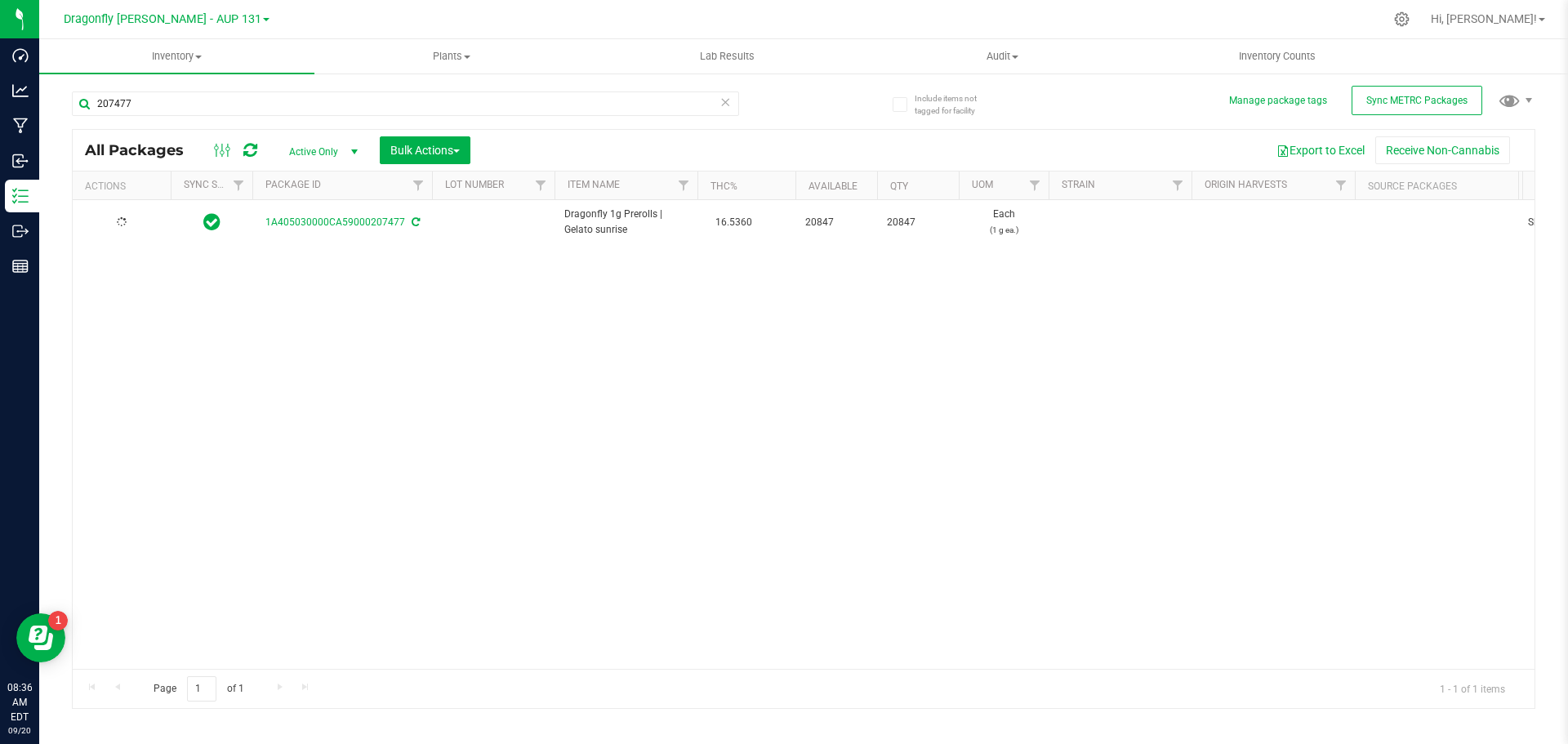
click at [137, 218] on div at bounding box center [121, 222] width 79 height 16
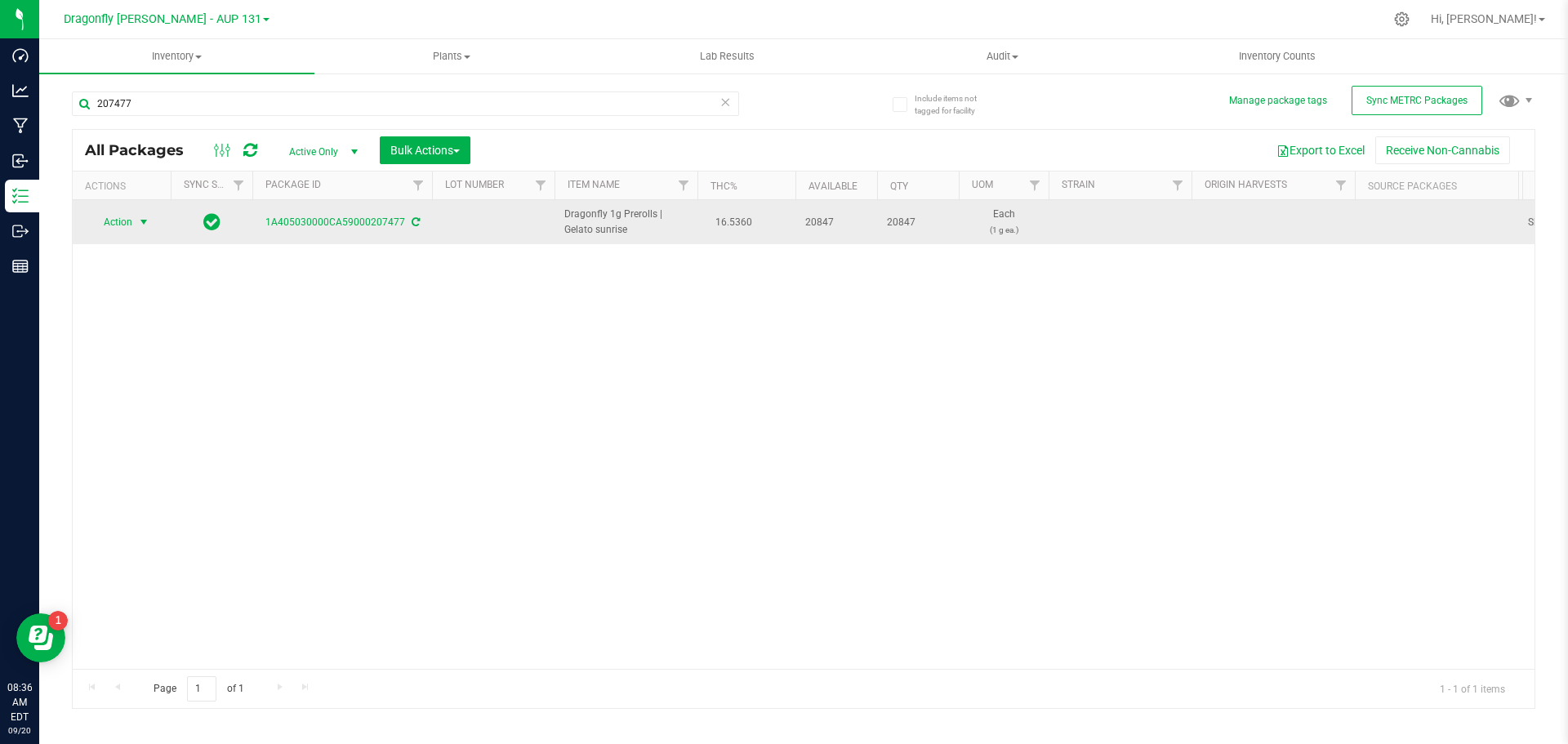
click at [137, 223] on span "select" at bounding box center [144, 221] width 13 height 13
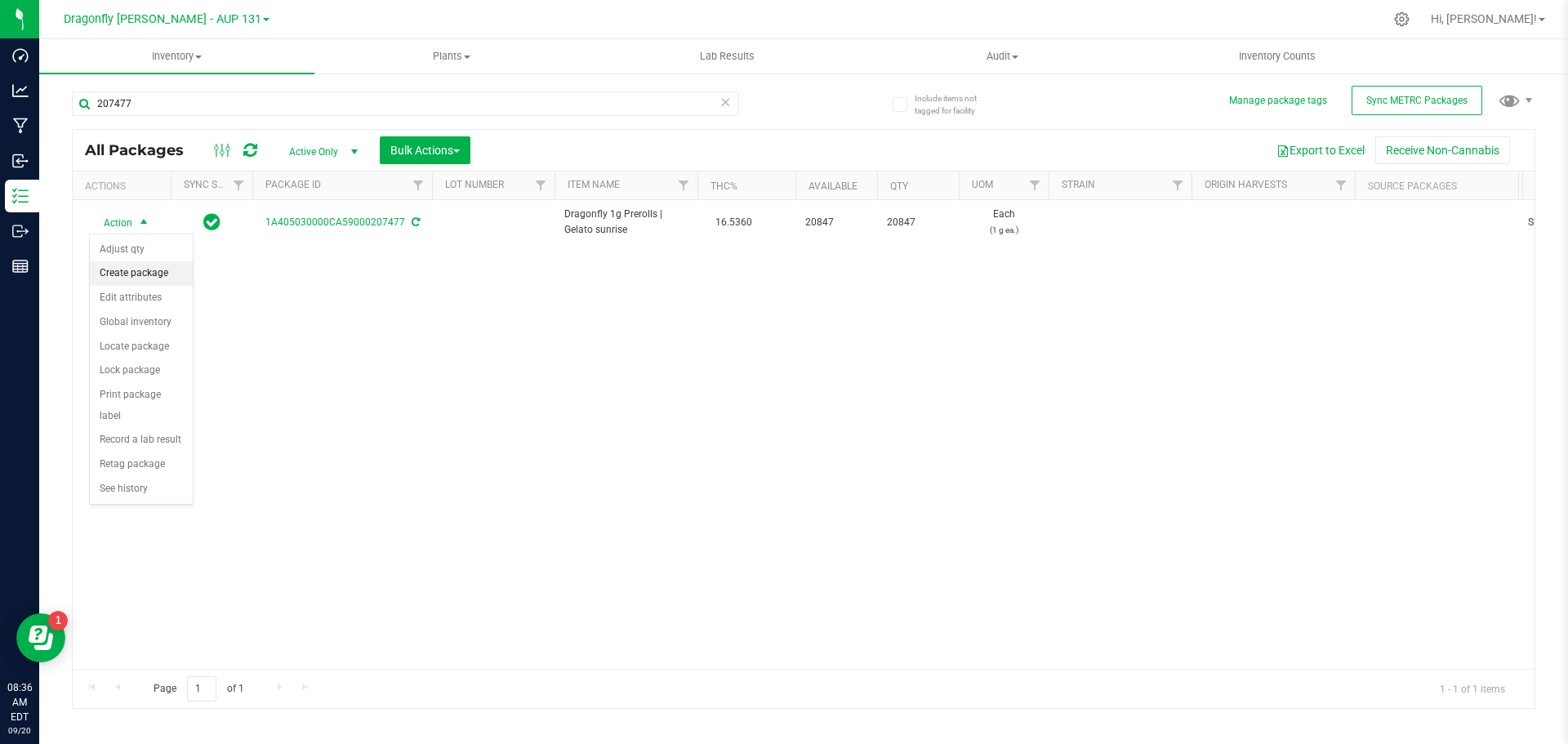
click at [157, 273] on li "Create package" at bounding box center [141, 274] width 103 height 25
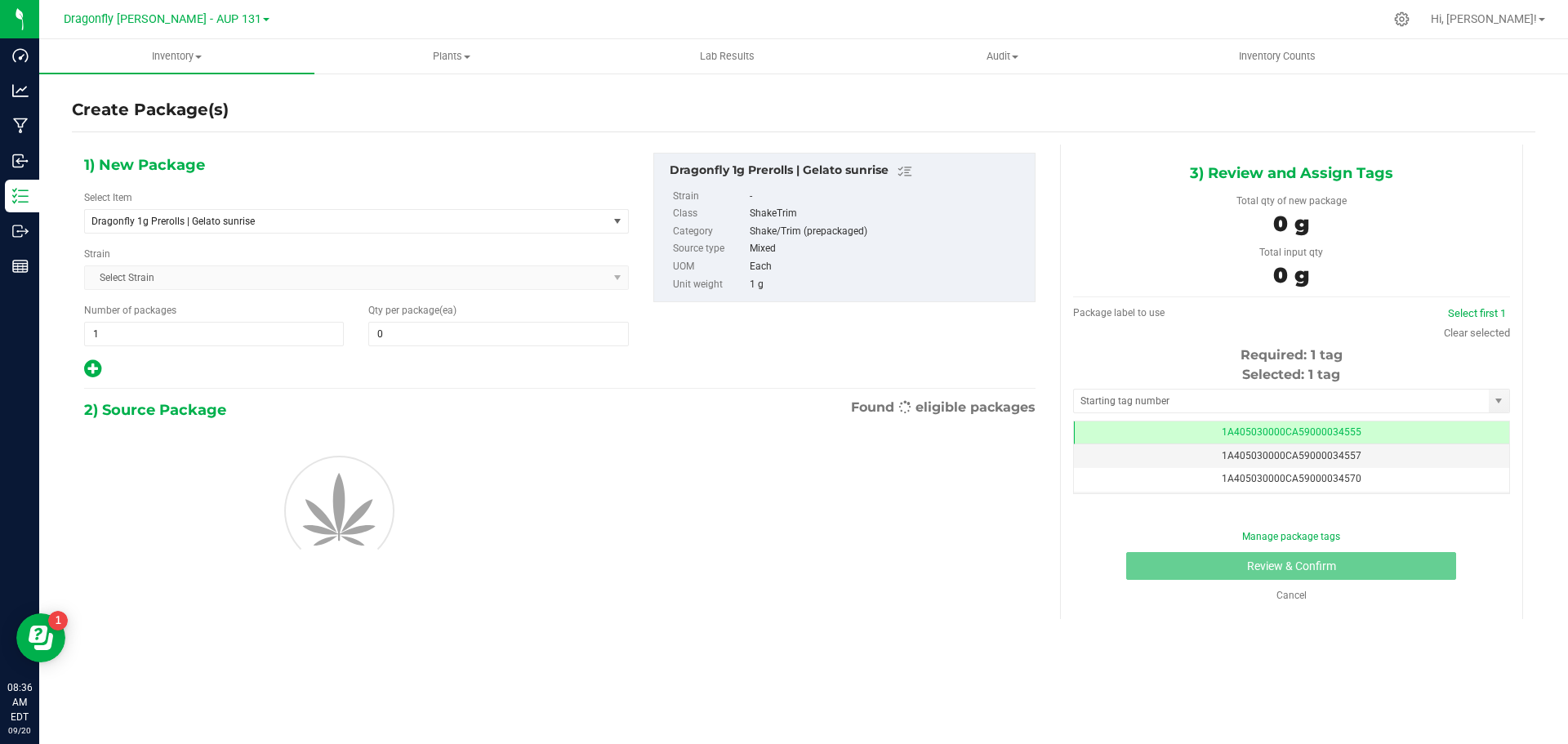
type input "0"
click at [282, 224] on span "Dragonfly 1g Prerolls | Gelato sunrise" at bounding box center [336, 221] width 489 height 12
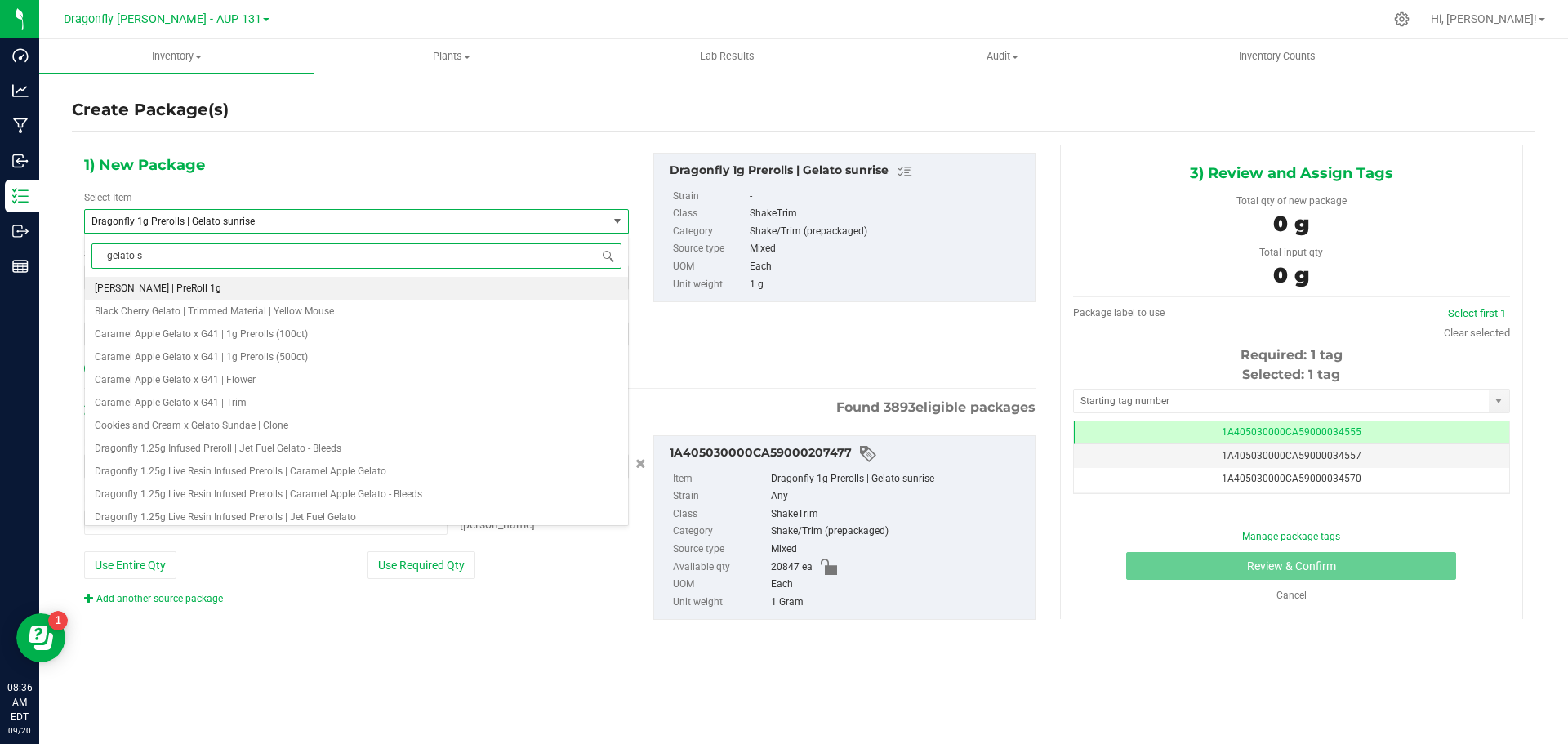
type input "gelato su"
type input "0 ea"
type input "gelato sunrise"
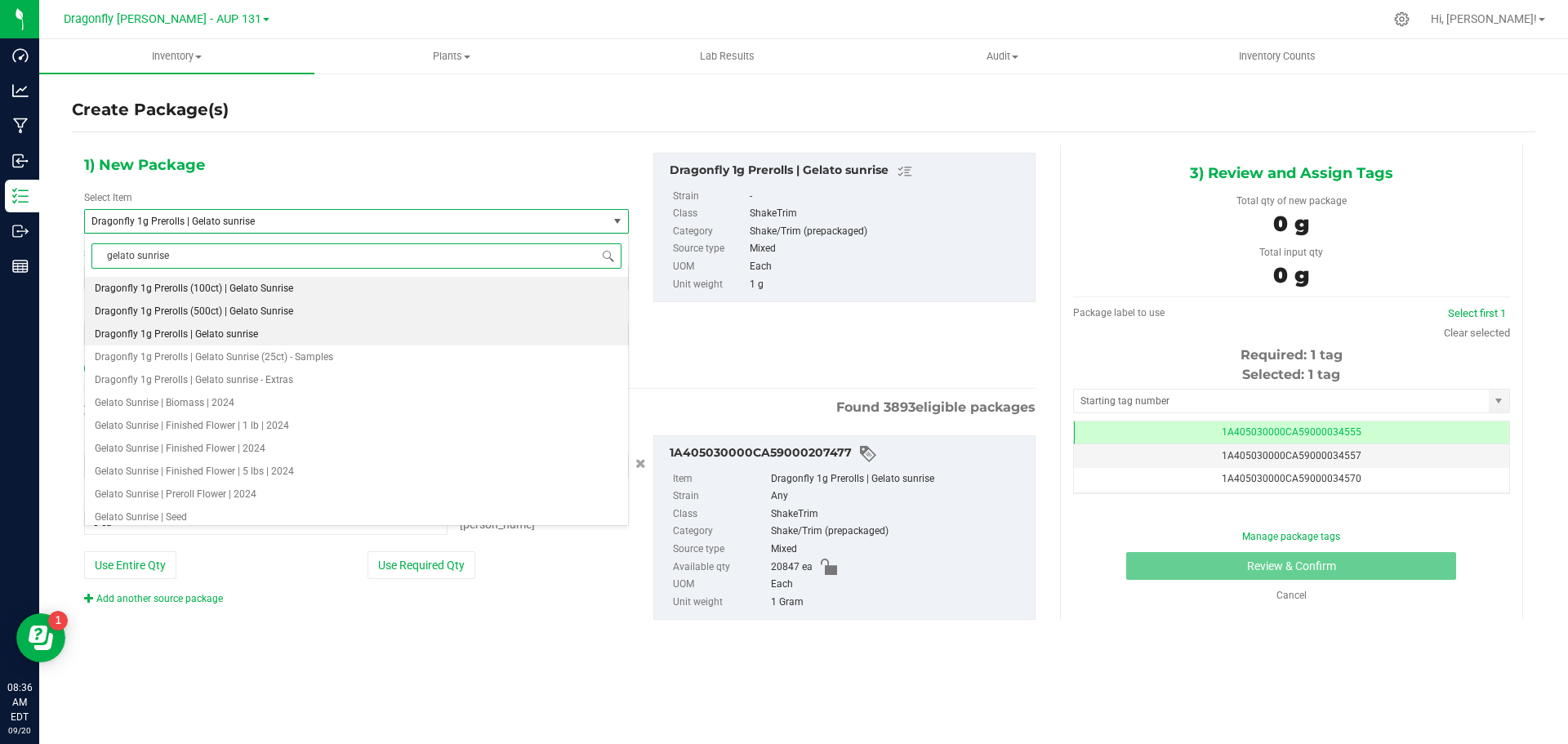
click at [246, 309] on span "Dragonfly 1g Prerolls (500ct) | Gelato Sunrise" at bounding box center [194, 311] width 198 height 12
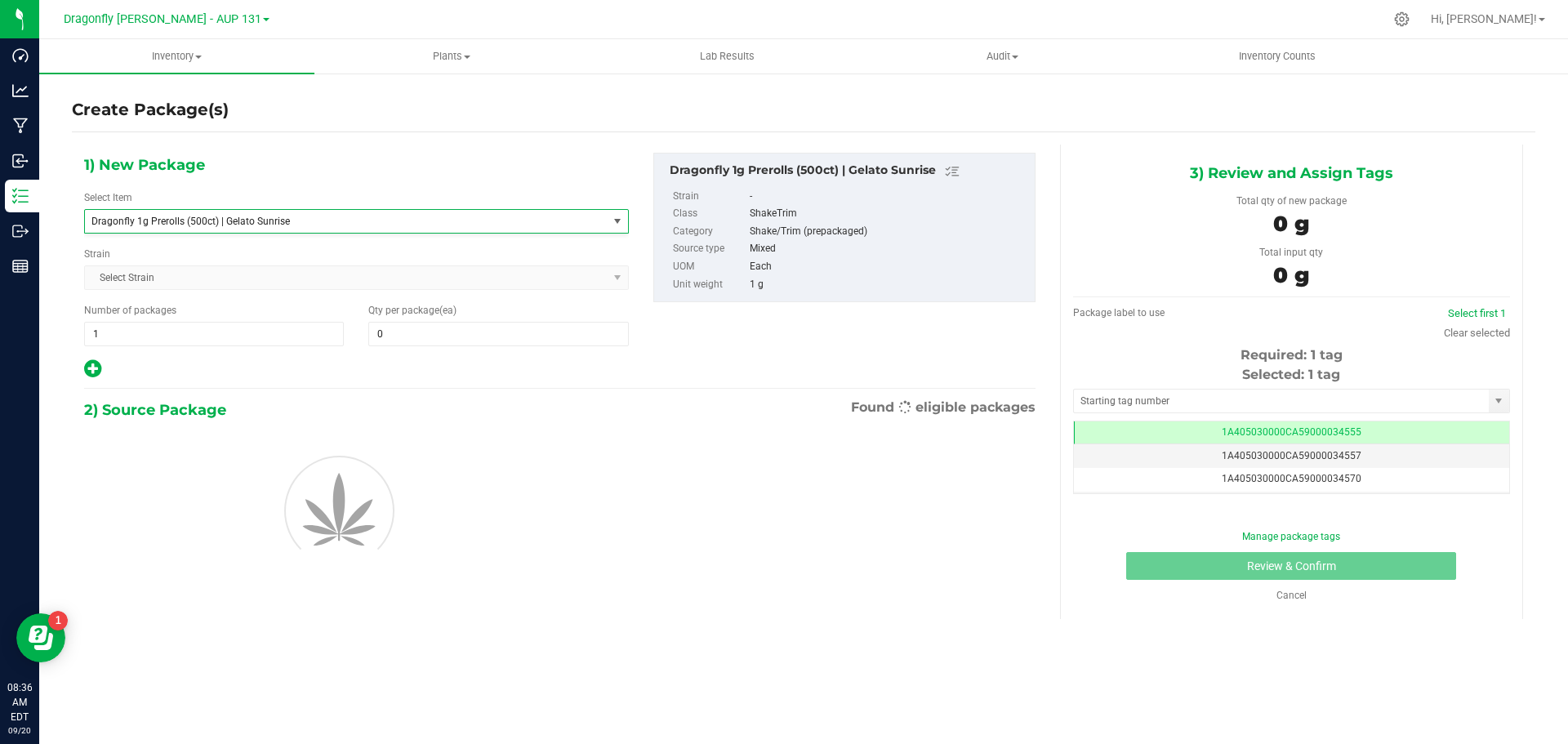
type input "0"
click at [206, 338] on span "1 1" at bounding box center [213, 334] width 260 height 25
click at [206, 338] on input "1" at bounding box center [213, 334] width 258 height 23
type input "41"
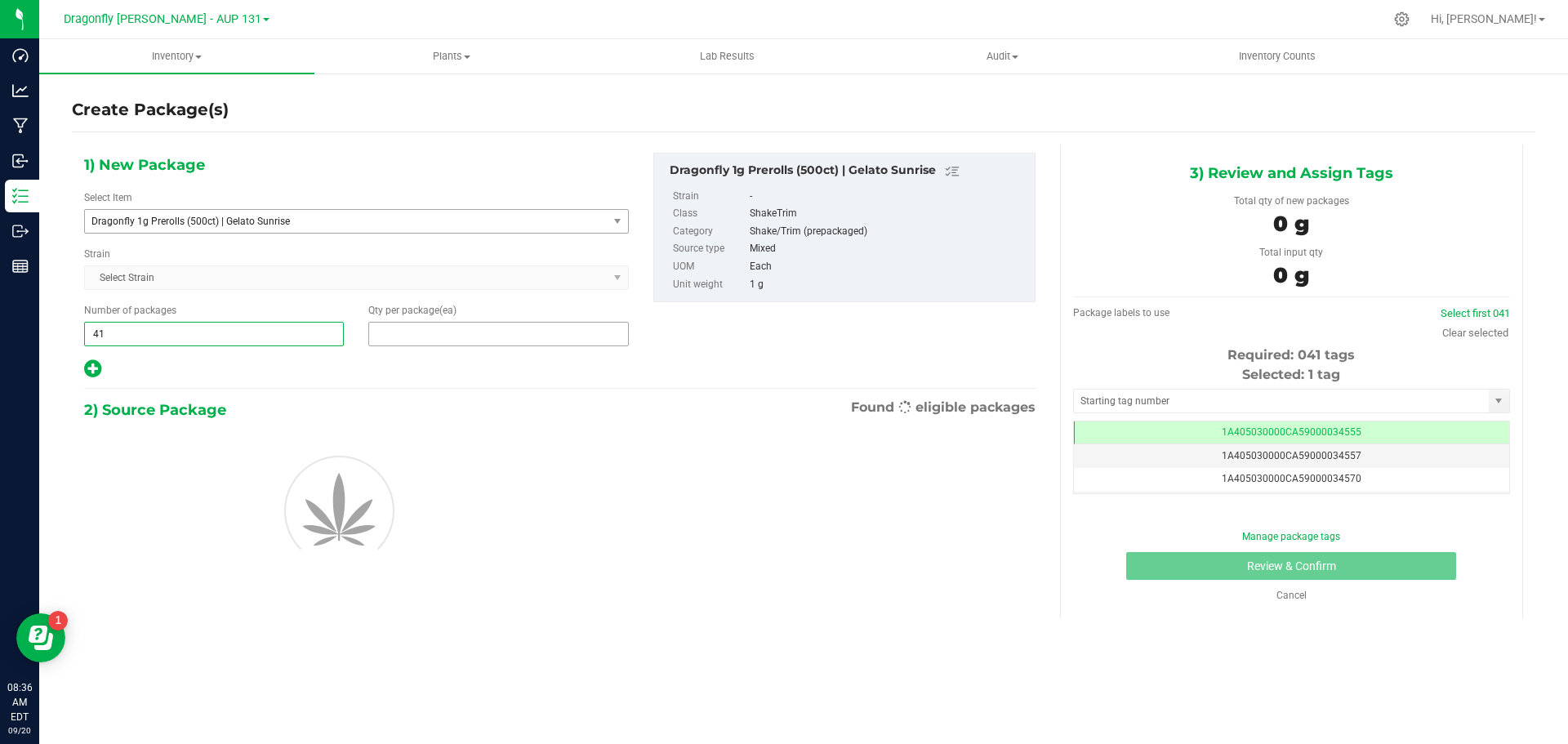
click at [456, 336] on span at bounding box center [498, 334] width 260 height 25
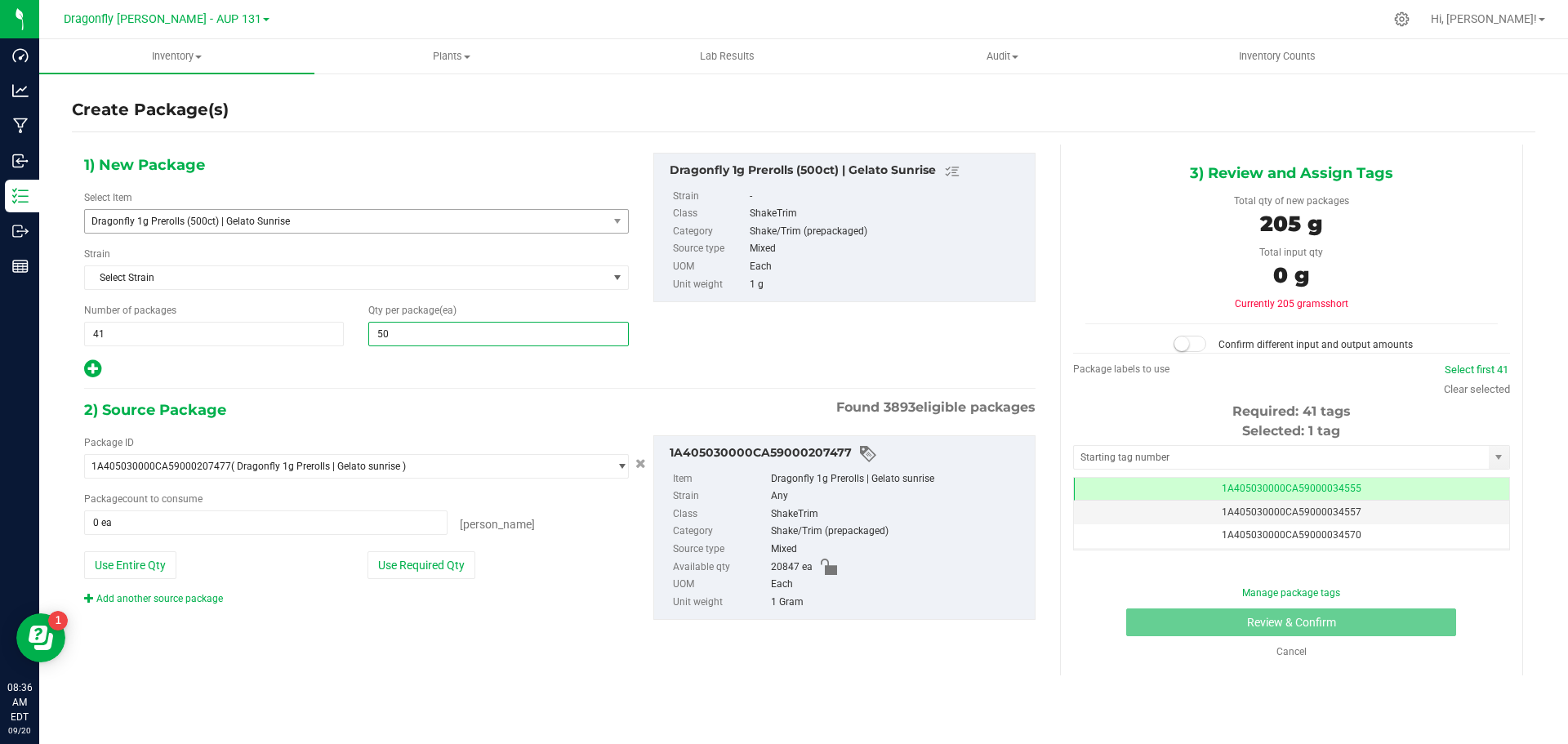
type input "500"
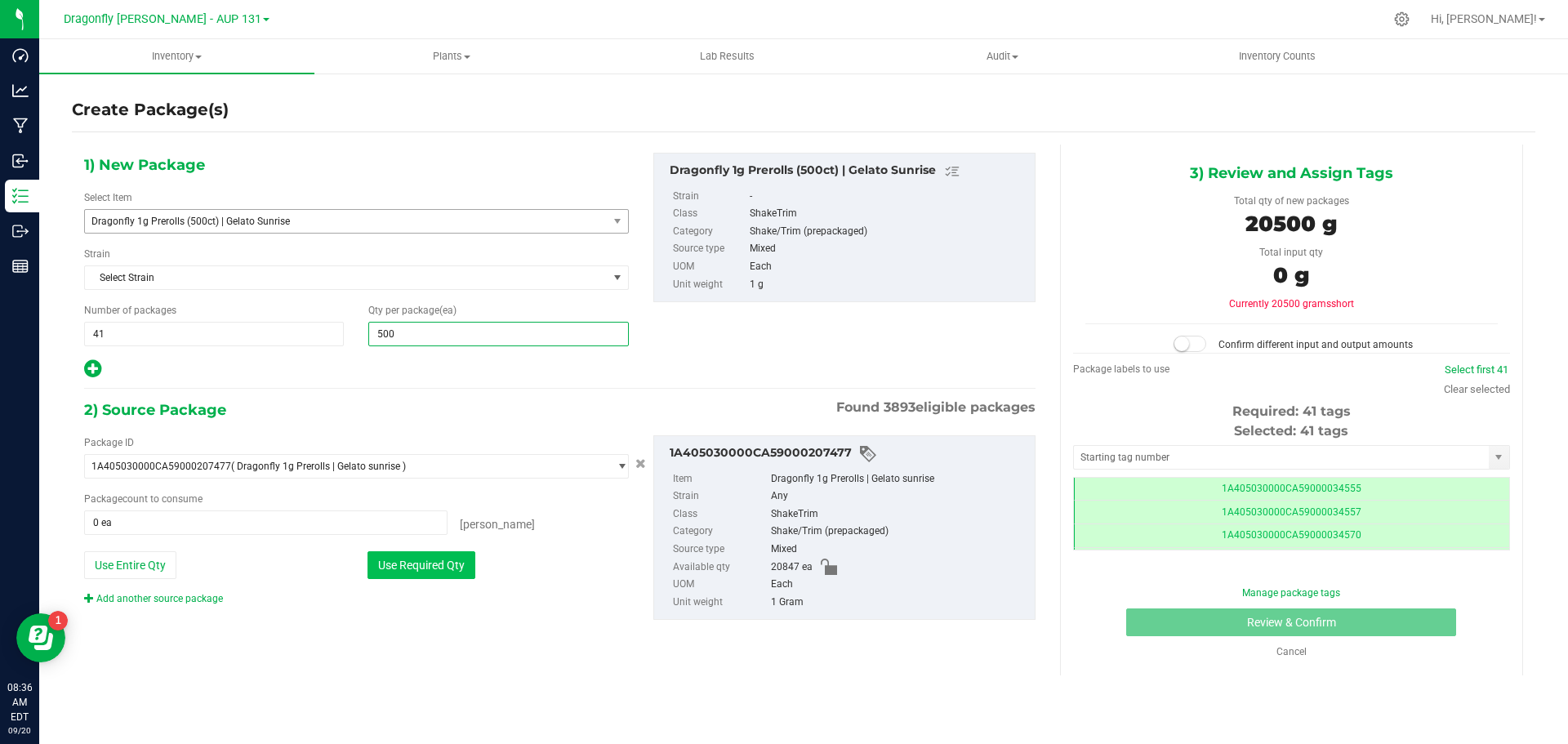
type input "500"
click at [423, 570] on button "Use Required Qty" at bounding box center [422, 564] width 108 height 27
type input "20500 ea"
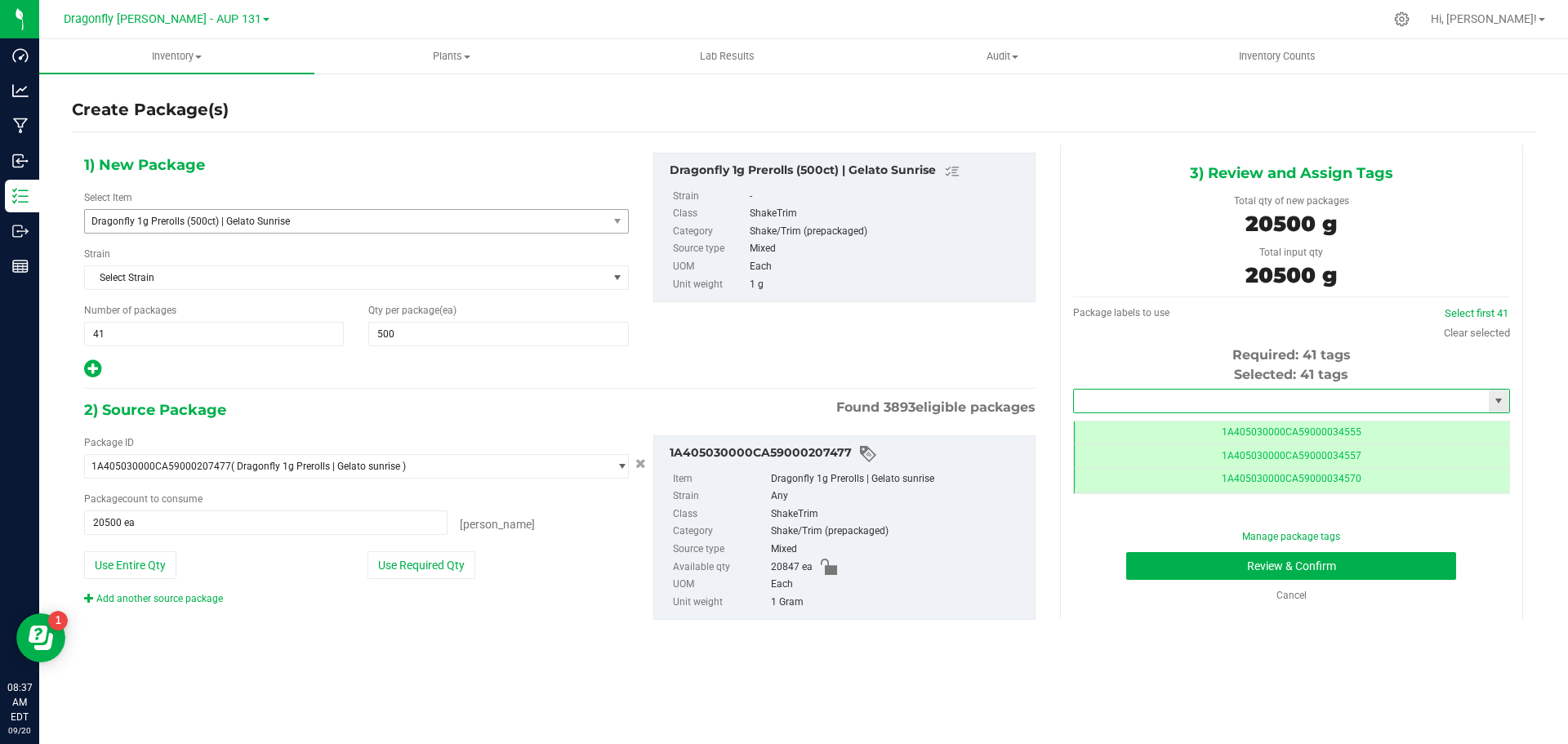
click at [1275, 392] on input "text" at bounding box center [1281, 401] width 415 height 23
click at [1242, 427] on li "1A405030000CA59000244774" at bounding box center [1291, 429] width 435 height 25
type input "1A405030000CA59000244774"
click at [1304, 578] on button "Review & Confirm" at bounding box center [1292, 565] width 330 height 27
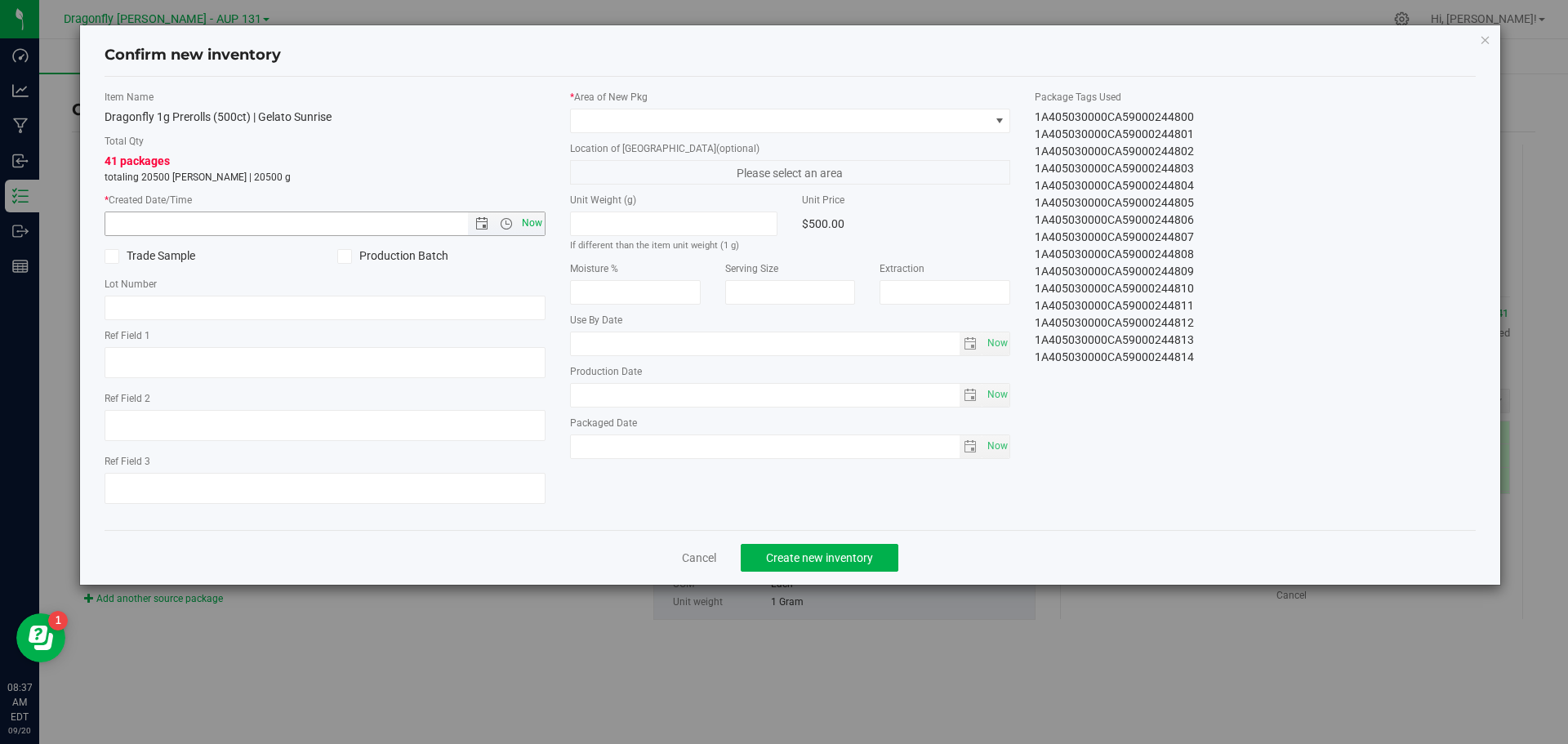
click at [532, 221] on span "Now" at bounding box center [532, 223] width 27 height 24
type input "9/20/2025 8:37 AM"
click at [634, 116] on span at bounding box center [780, 121] width 419 height 23
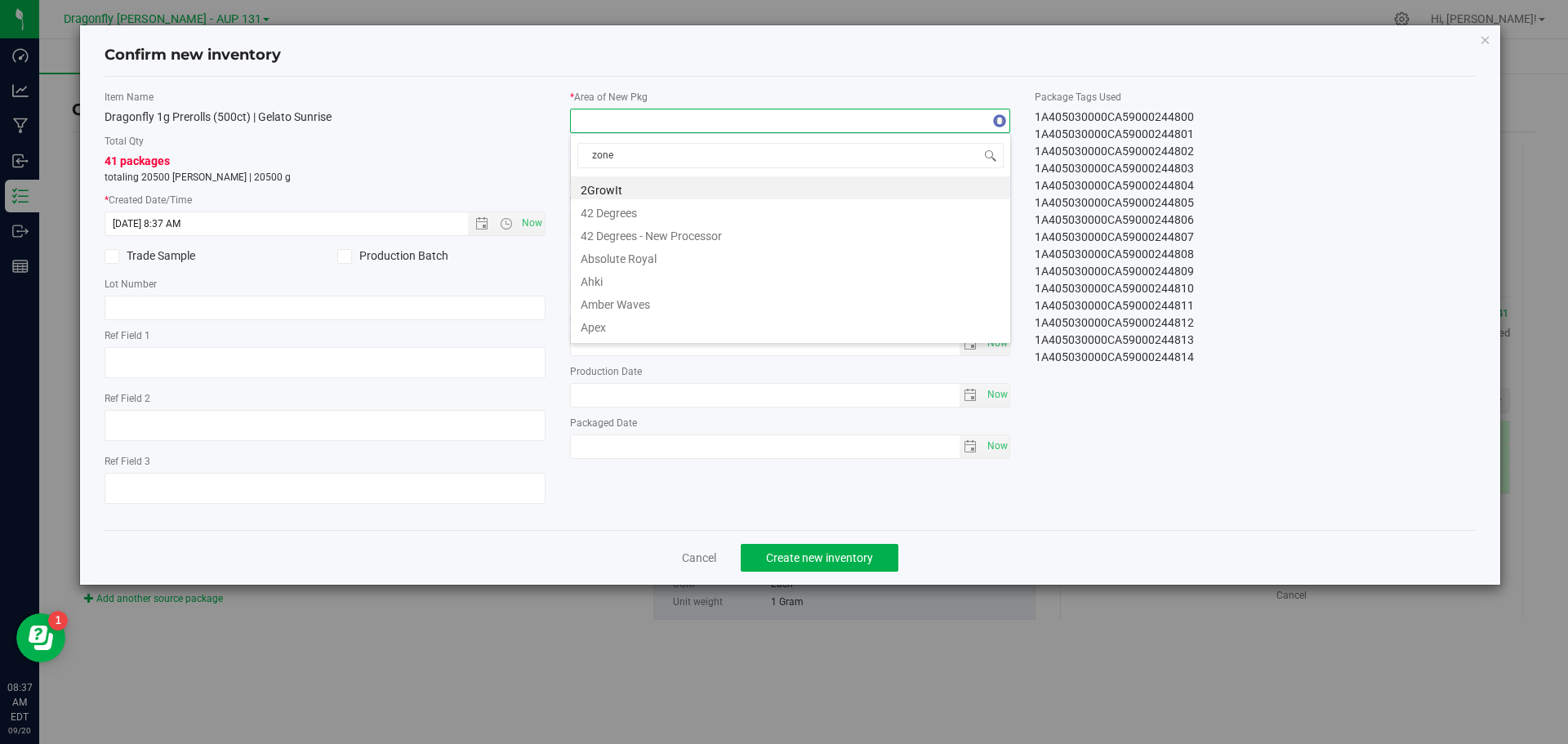
type input "zone 1"
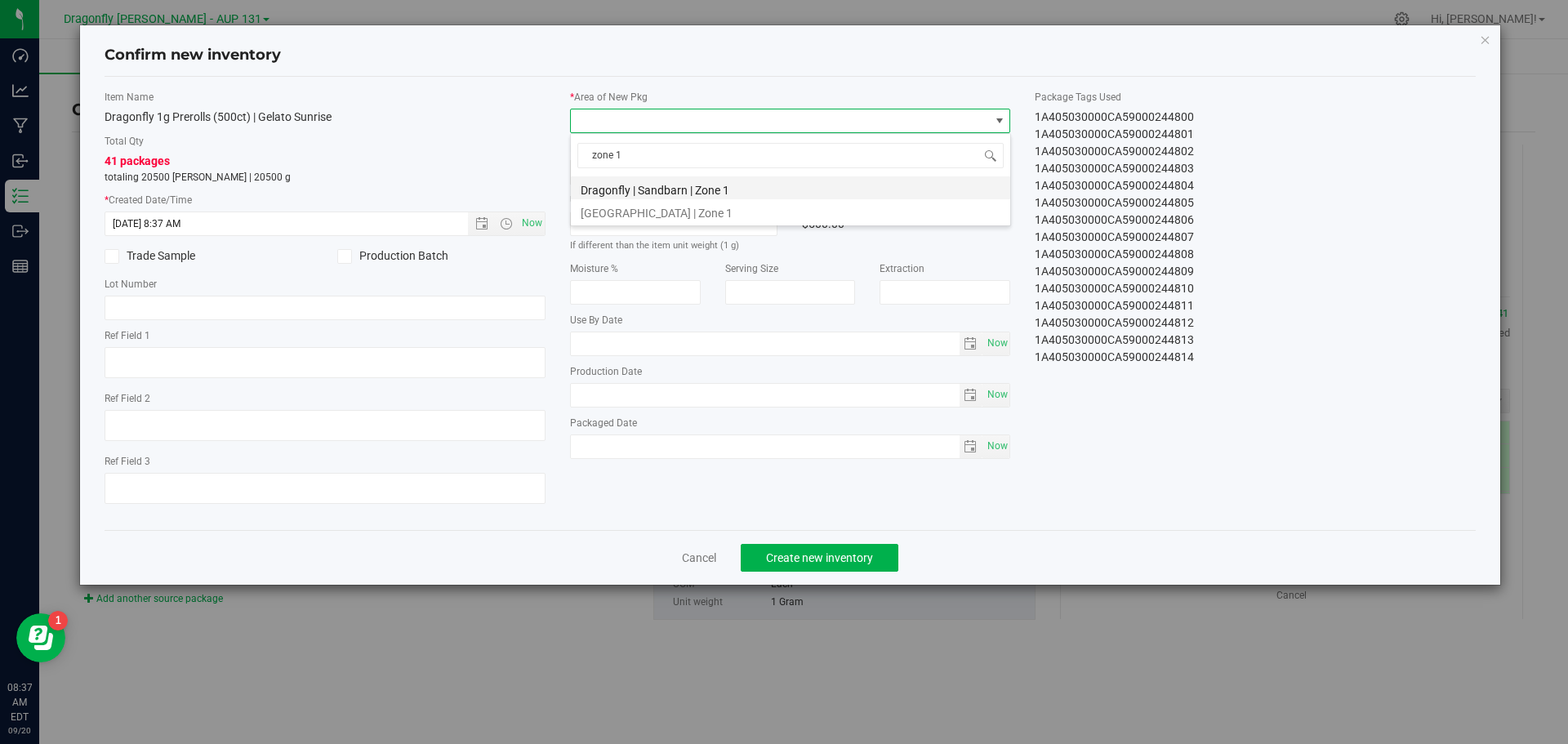
click at [702, 197] on li "Dragonfly | Sandbarn | Zone 1" at bounding box center [791, 188] width 439 height 23
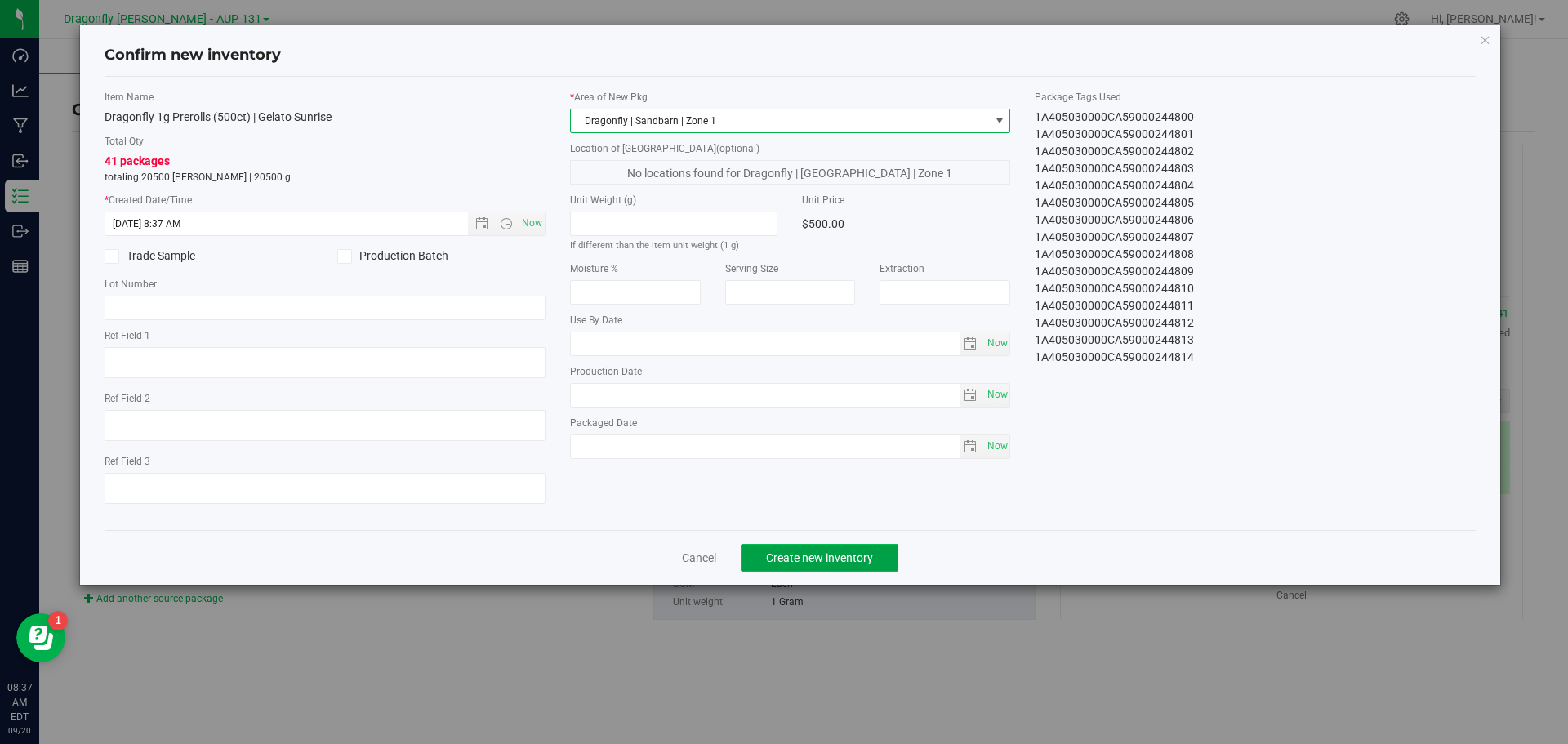
click at [836, 558] on span "Create new inventory" at bounding box center [819, 557] width 107 height 13
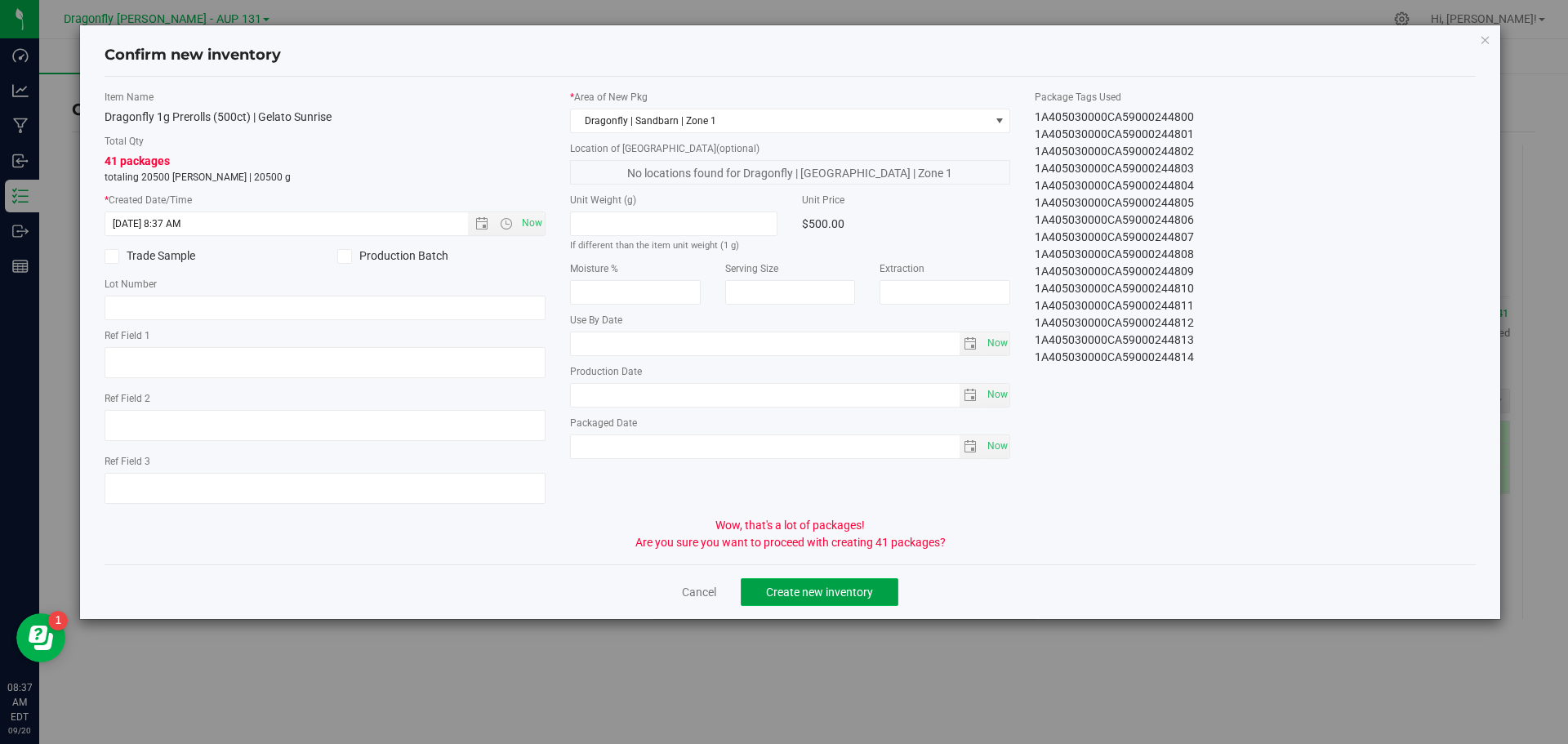
click at [823, 592] on span "Create new inventory" at bounding box center [819, 592] width 107 height 13
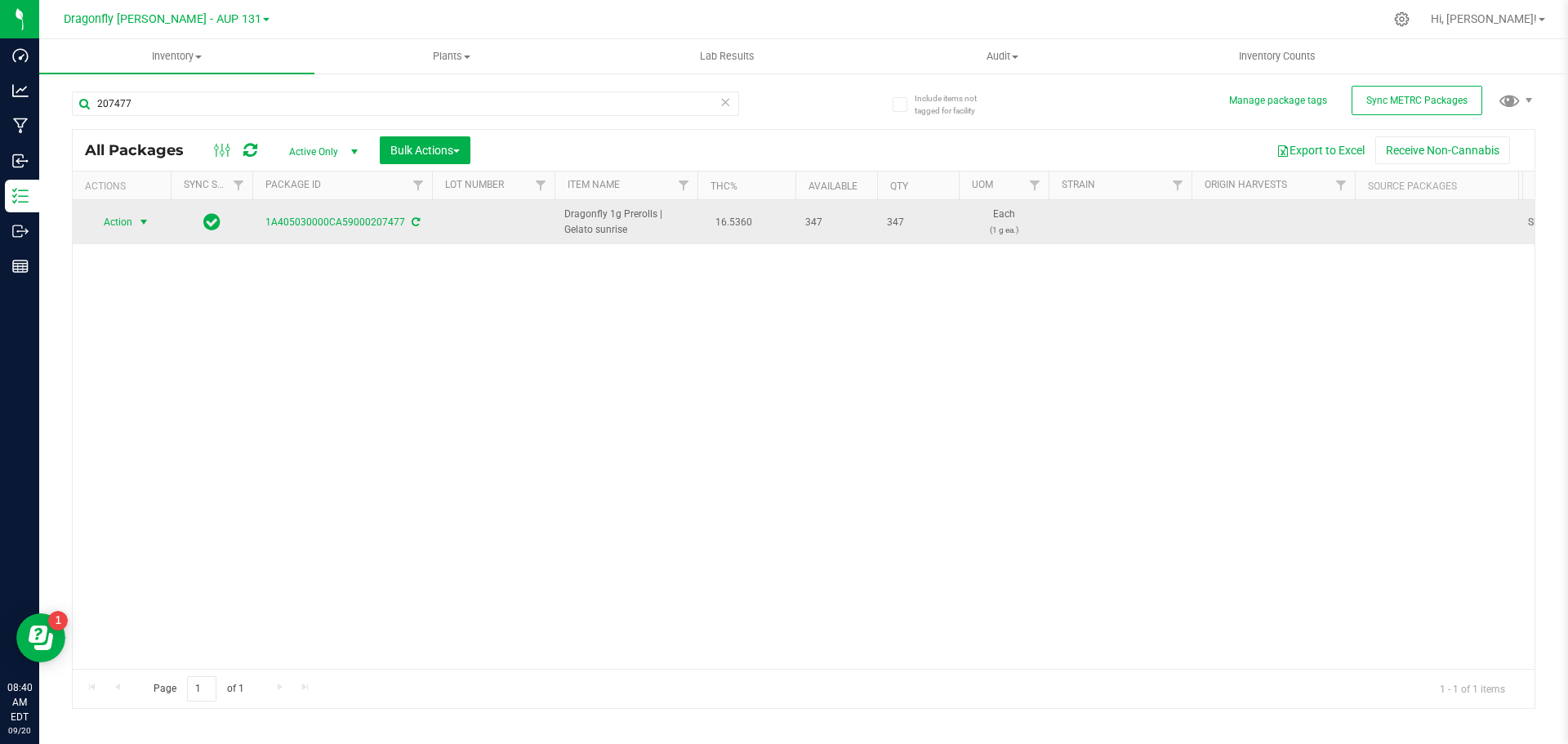
click at [141, 220] on span "select" at bounding box center [144, 221] width 13 height 13
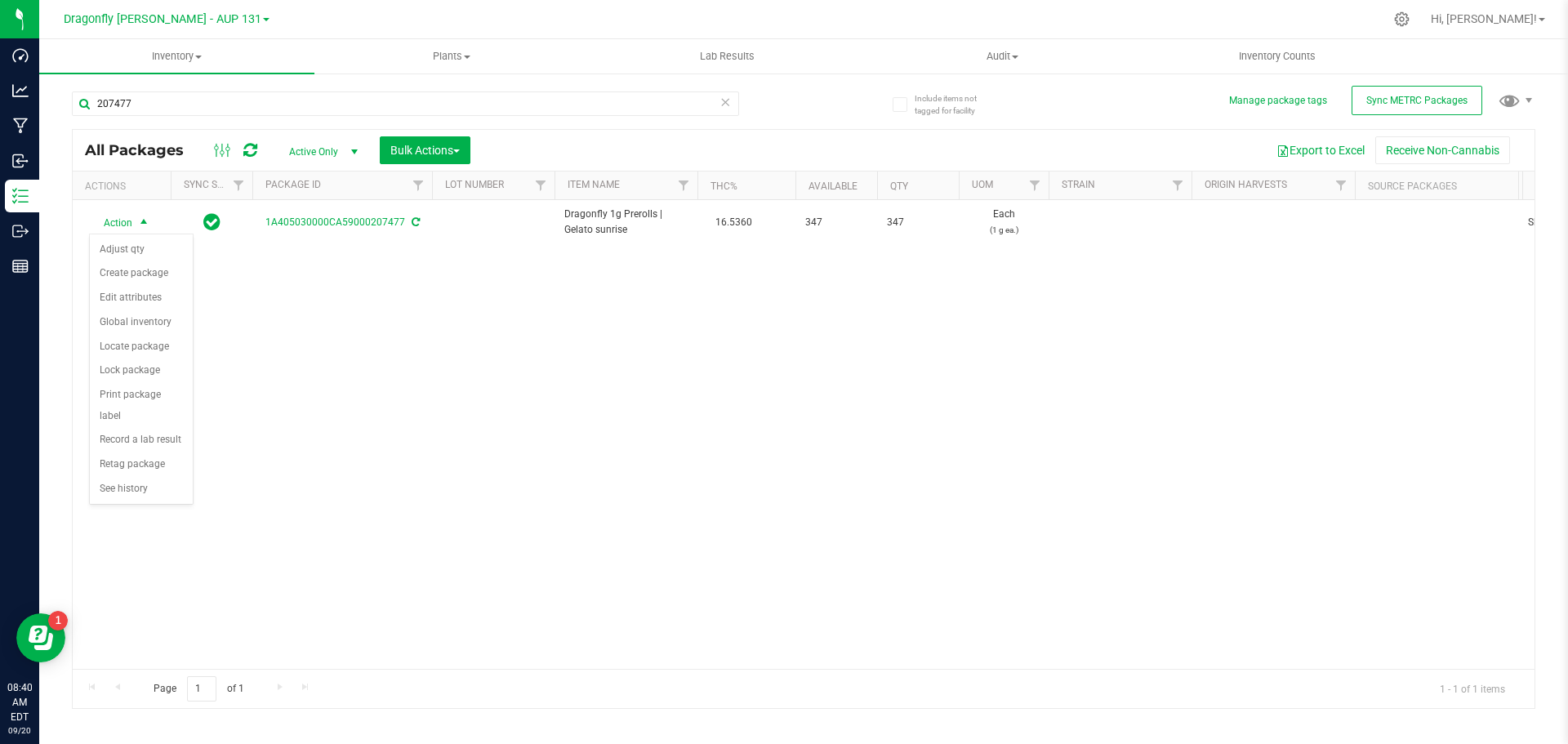
click at [728, 99] on icon at bounding box center [725, 101] width 12 height 19
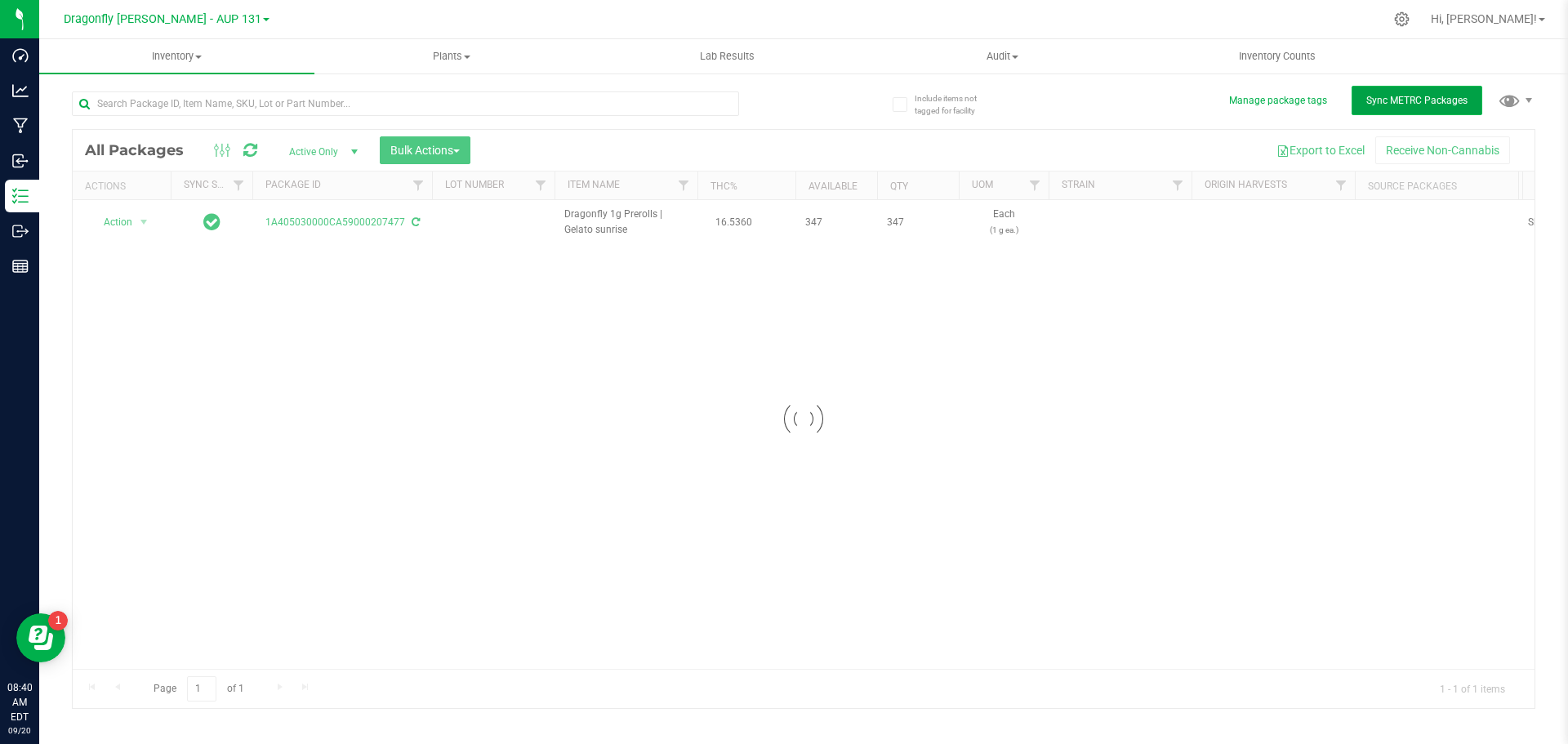
click at [1427, 100] on span "Sync METRC Packages" at bounding box center [1417, 100] width 101 height 12
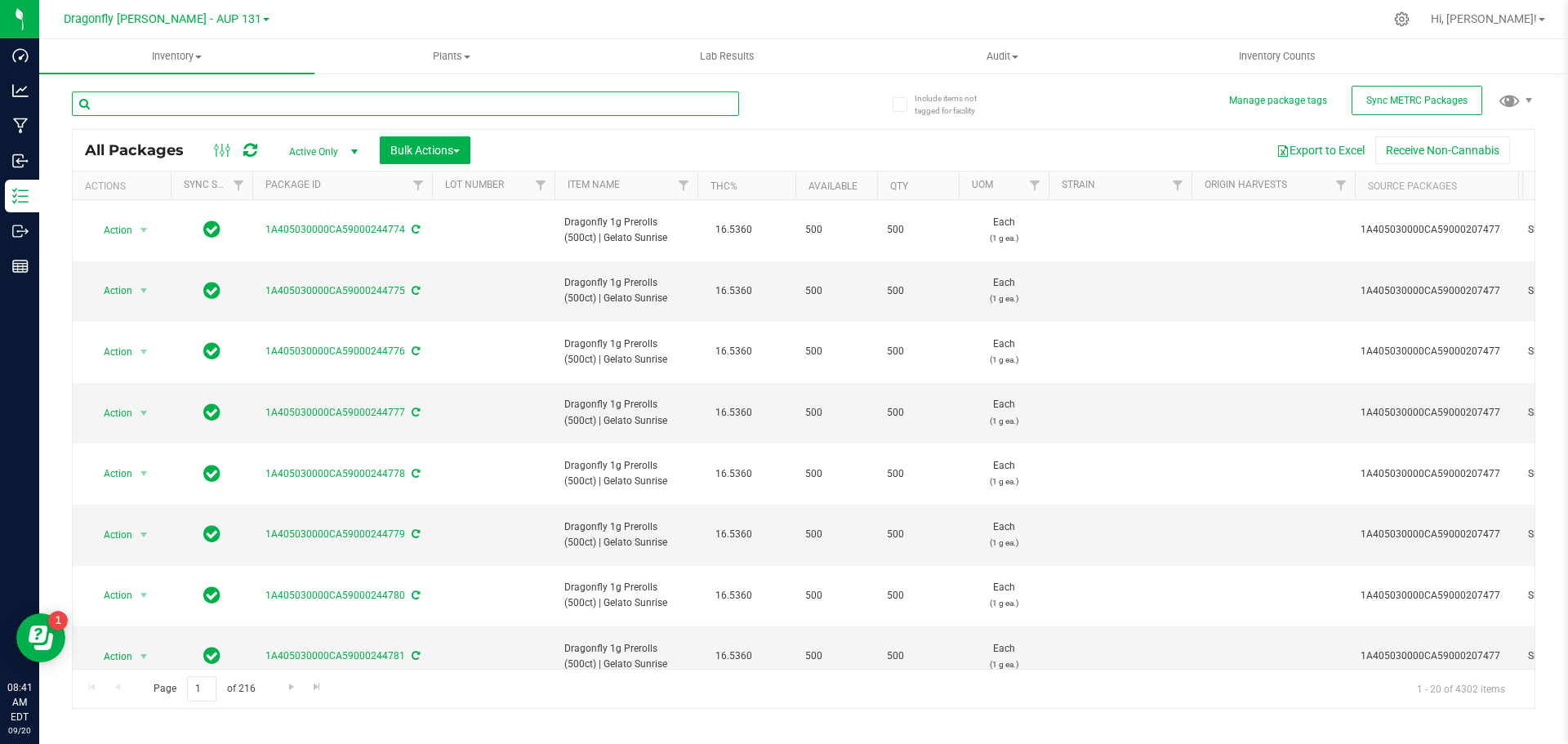
click at [346, 102] on input "text" at bounding box center [405, 104] width 667 height 25
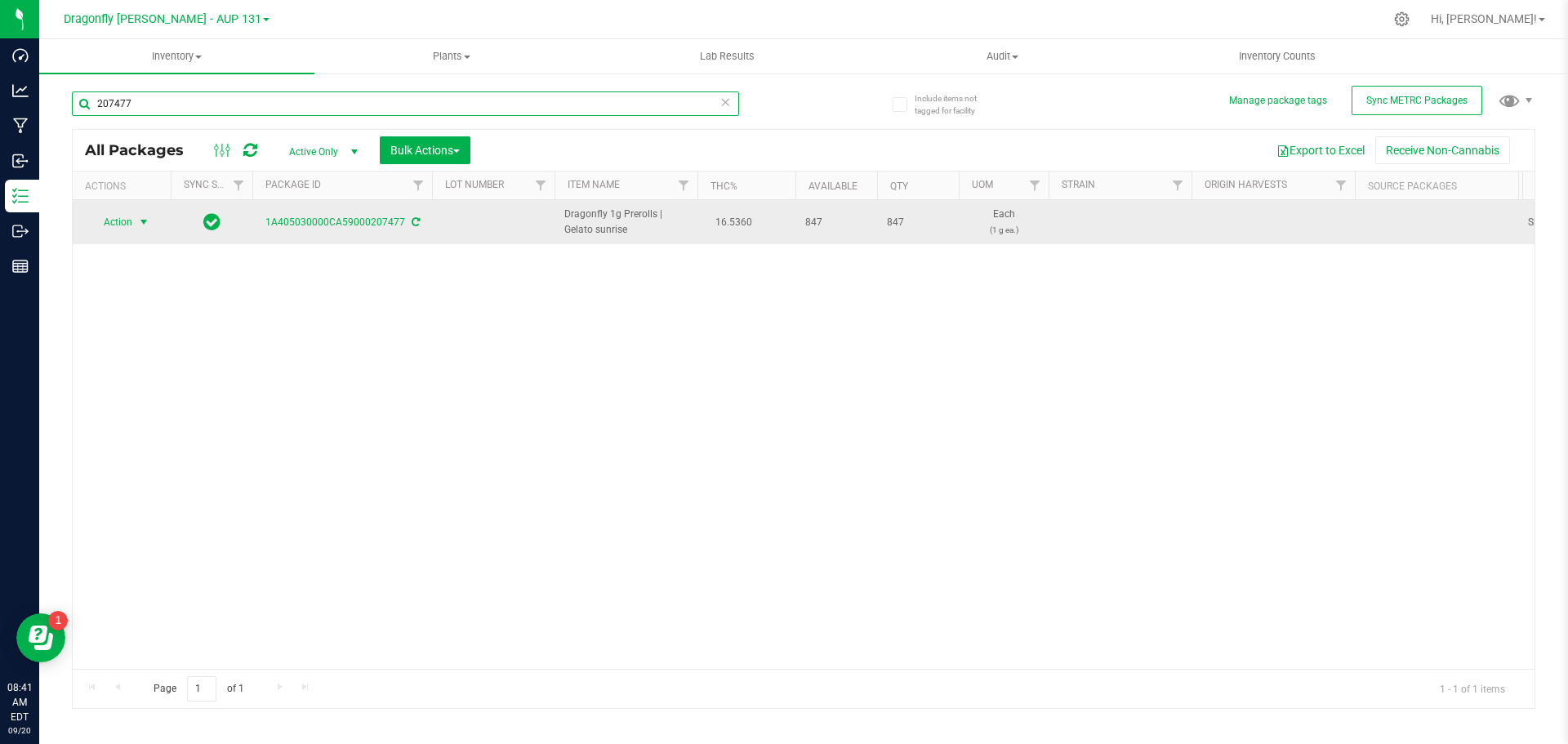
type input "207477"
click at [124, 221] on span "Action" at bounding box center [112, 222] width 44 height 23
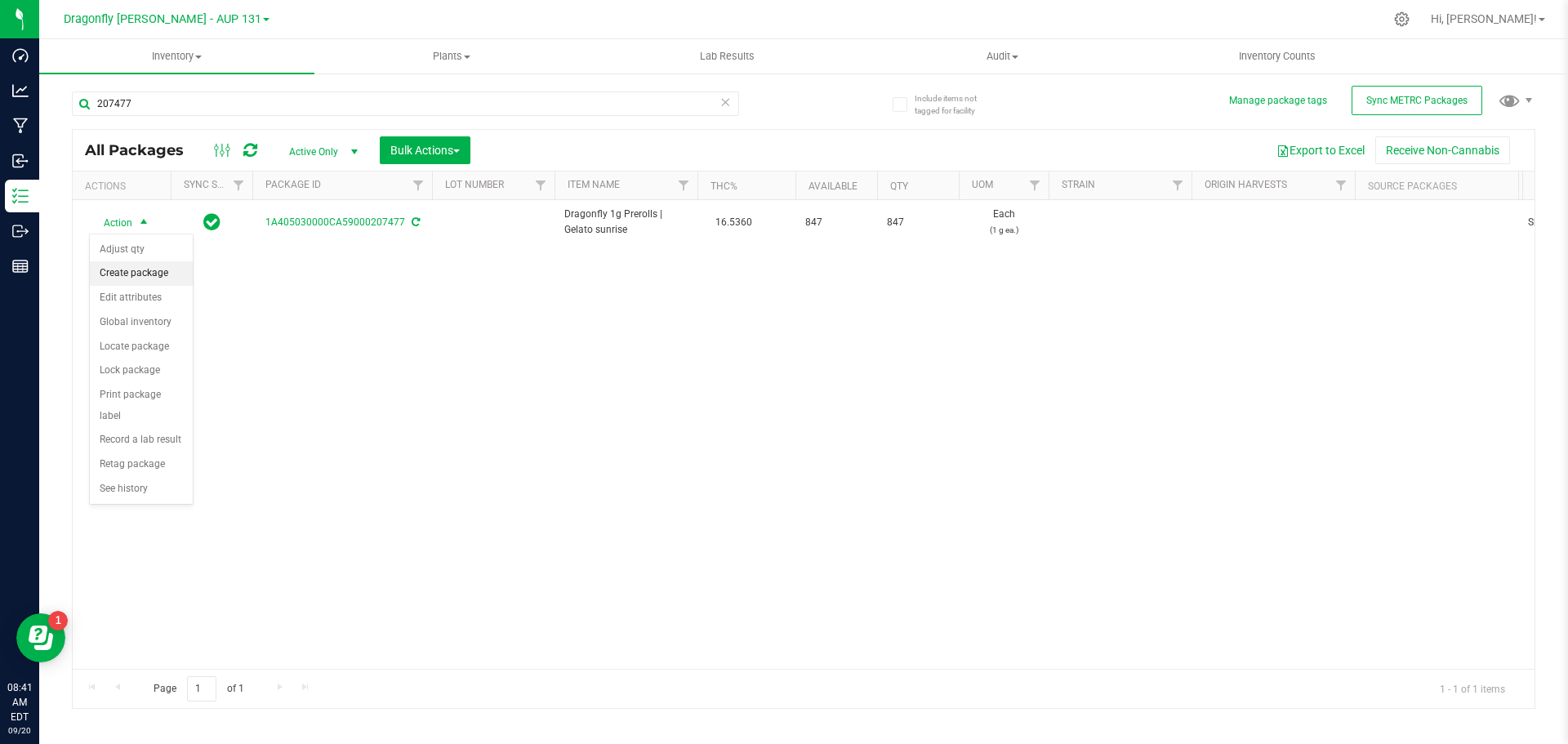
click at [168, 275] on li "Create package" at bounding box center [141, 274] width 103 height 25
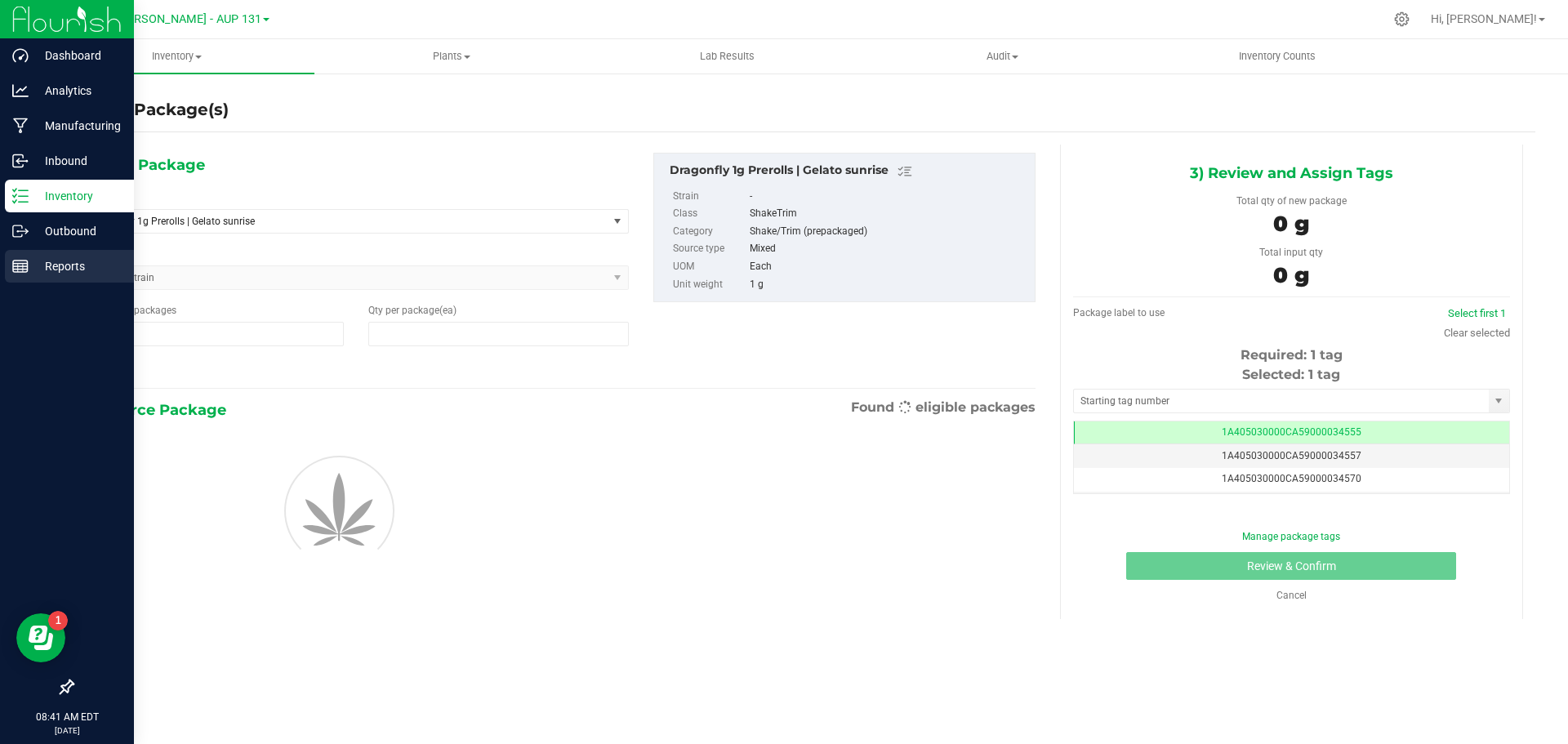
type input "1"
type input "0"
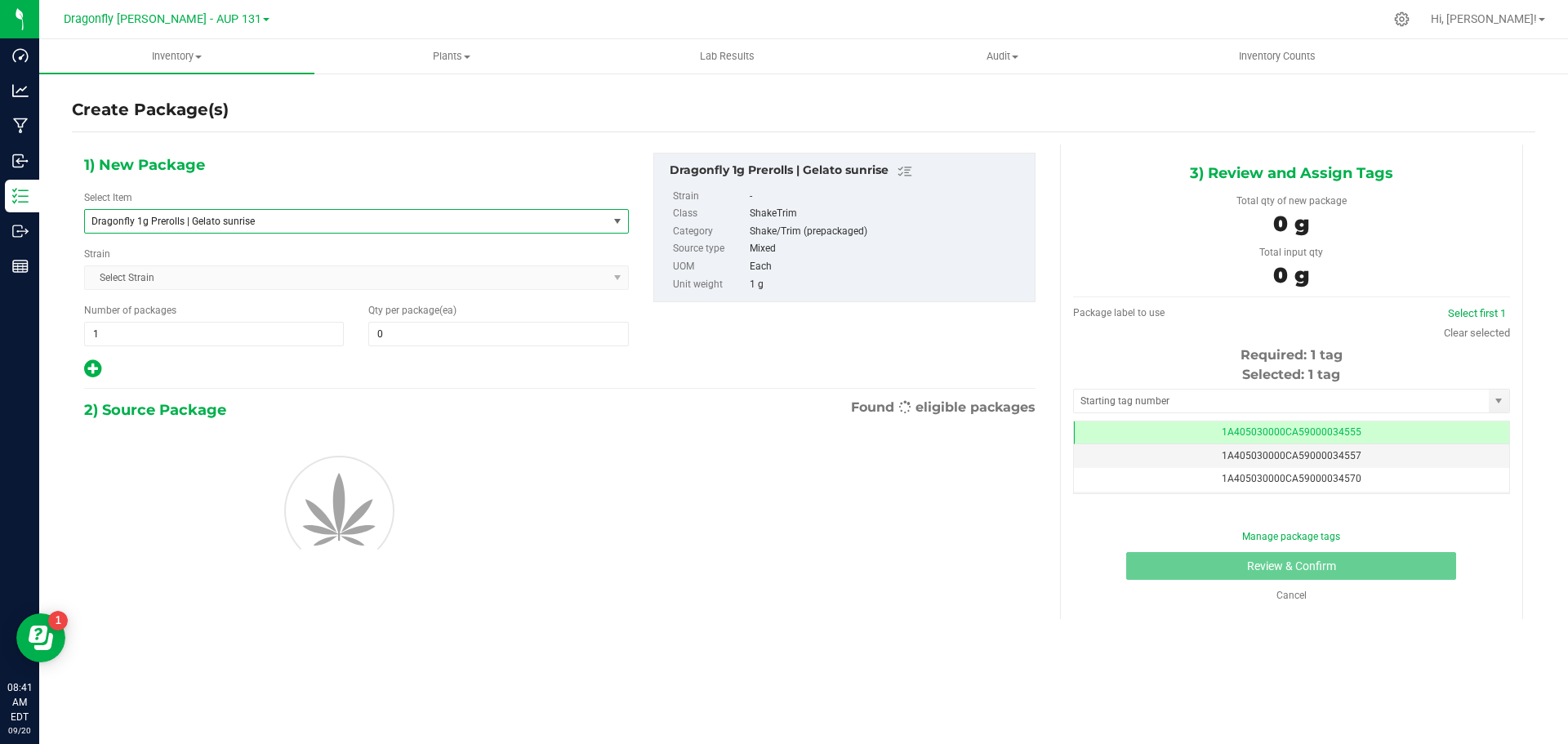
click at [240, 216] on span "Dragonfly 1g Prerolls | Gelato sunrise" at bounding box center [336, 221] width 489 height 12
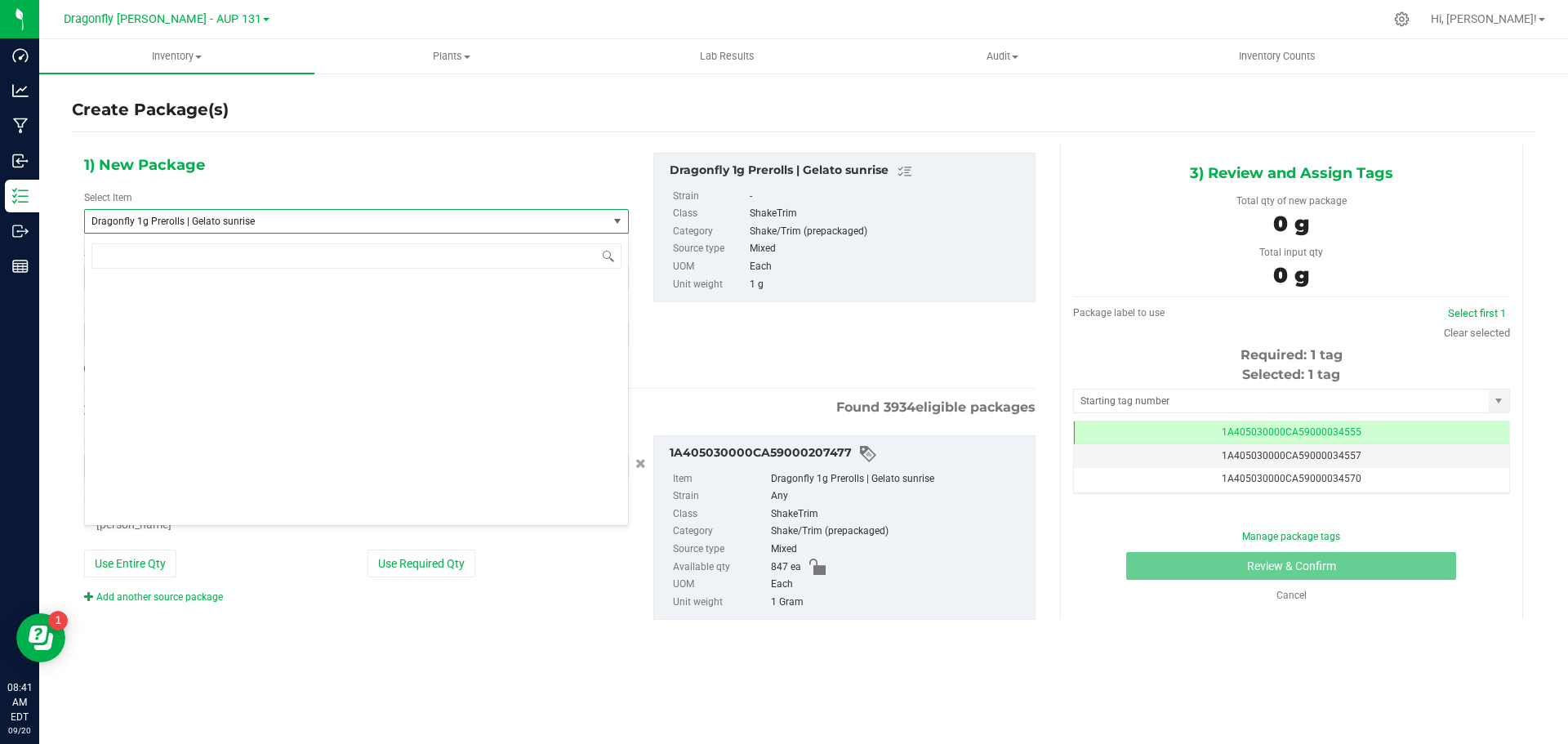
scroll to position [37181, 0]
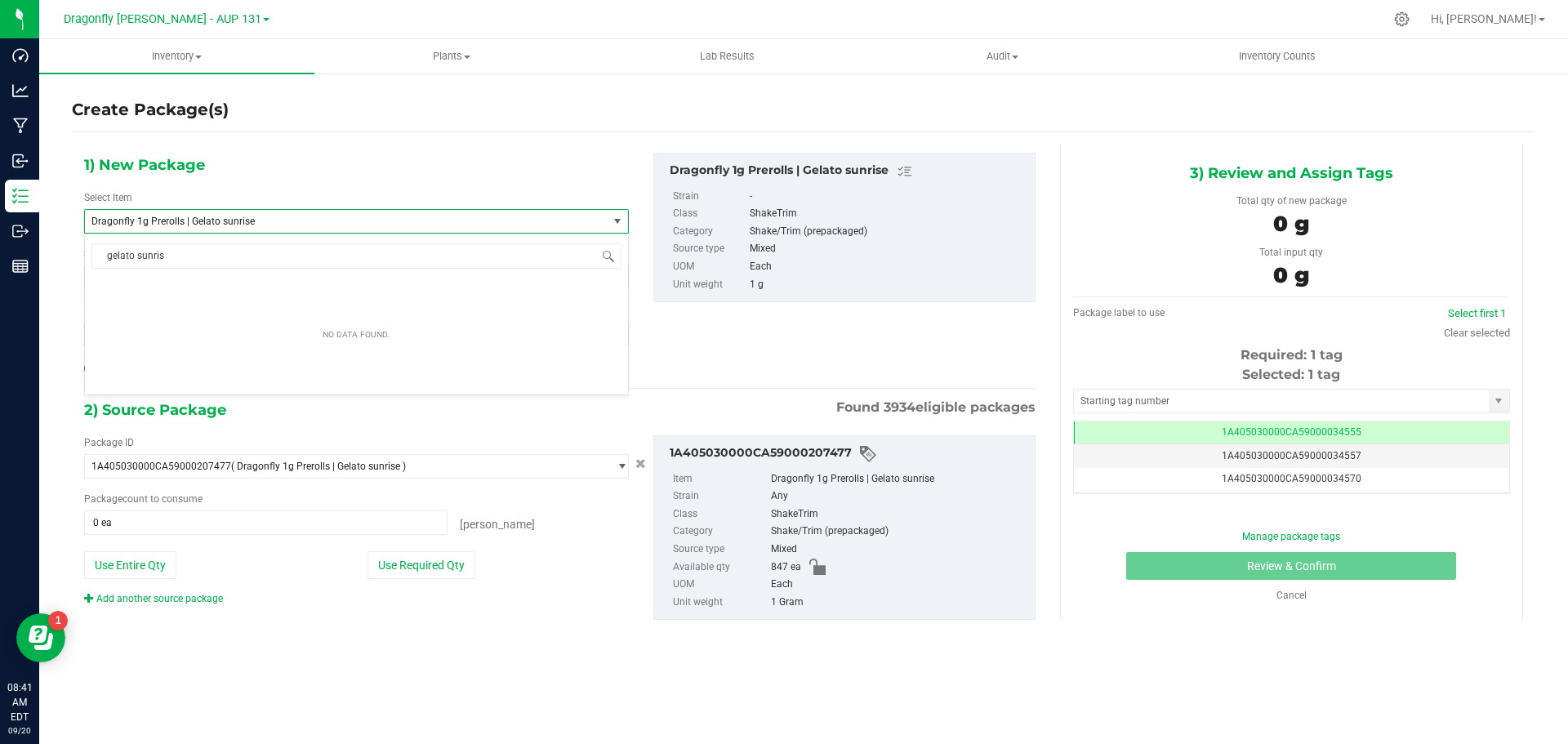
type input "gelato sunrise"
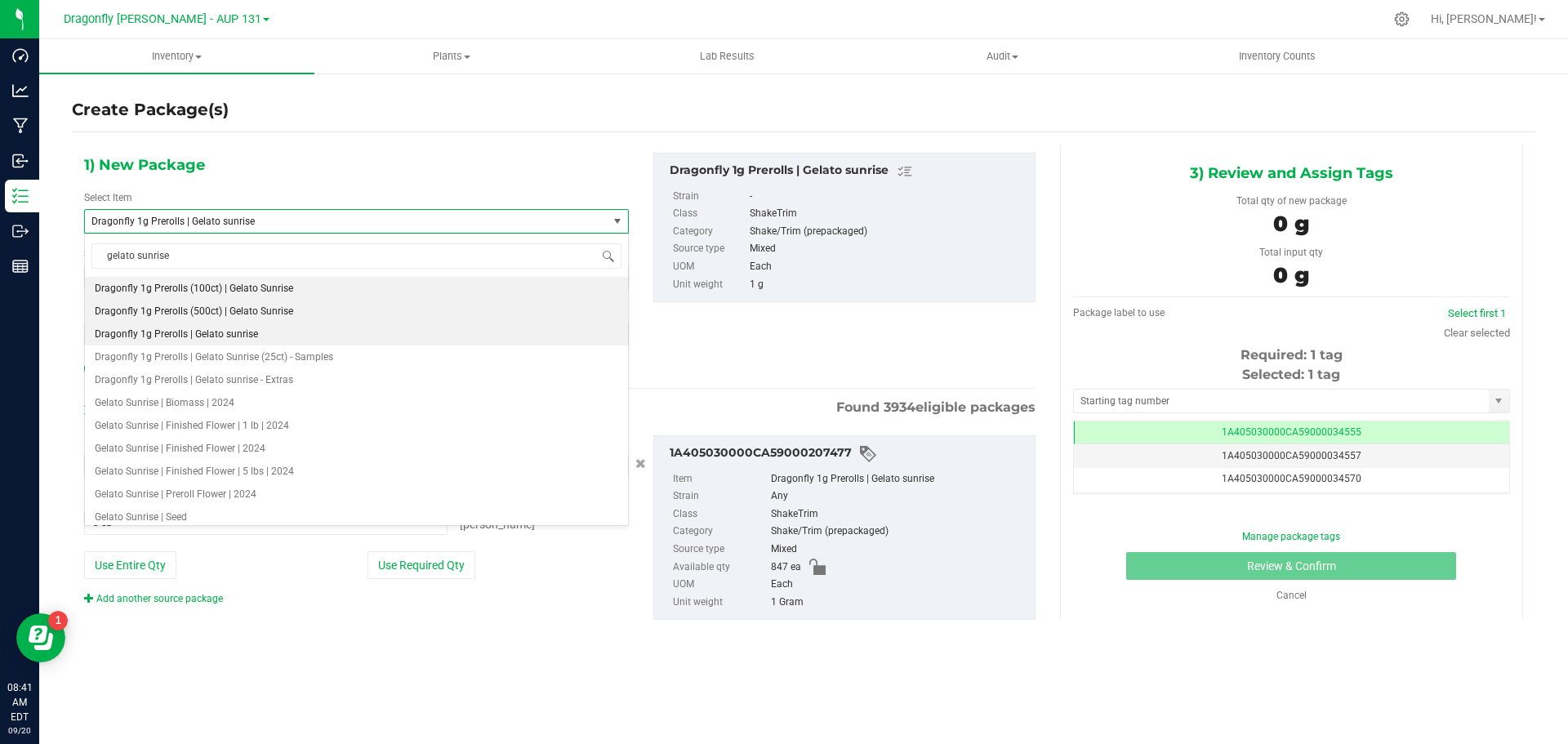
click at [232, 304] on li "Dragonfly 1g Prerolls (500ct) | Gelato Sunrise" at bounding box center [356, 311] width 543 height 23
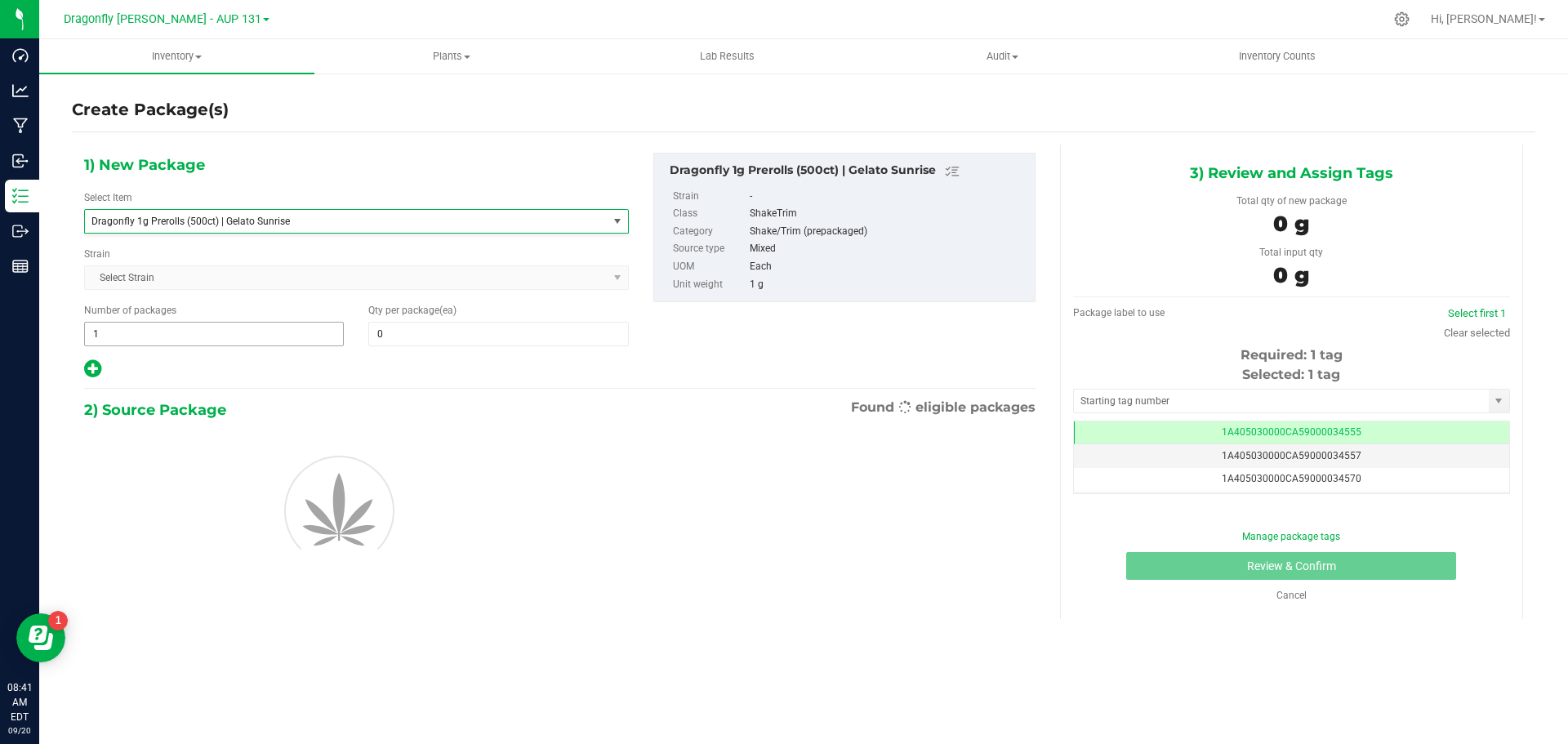
type input "0"
click at [444, 338] on span at bounding box center [498, 334] width 260 height 25
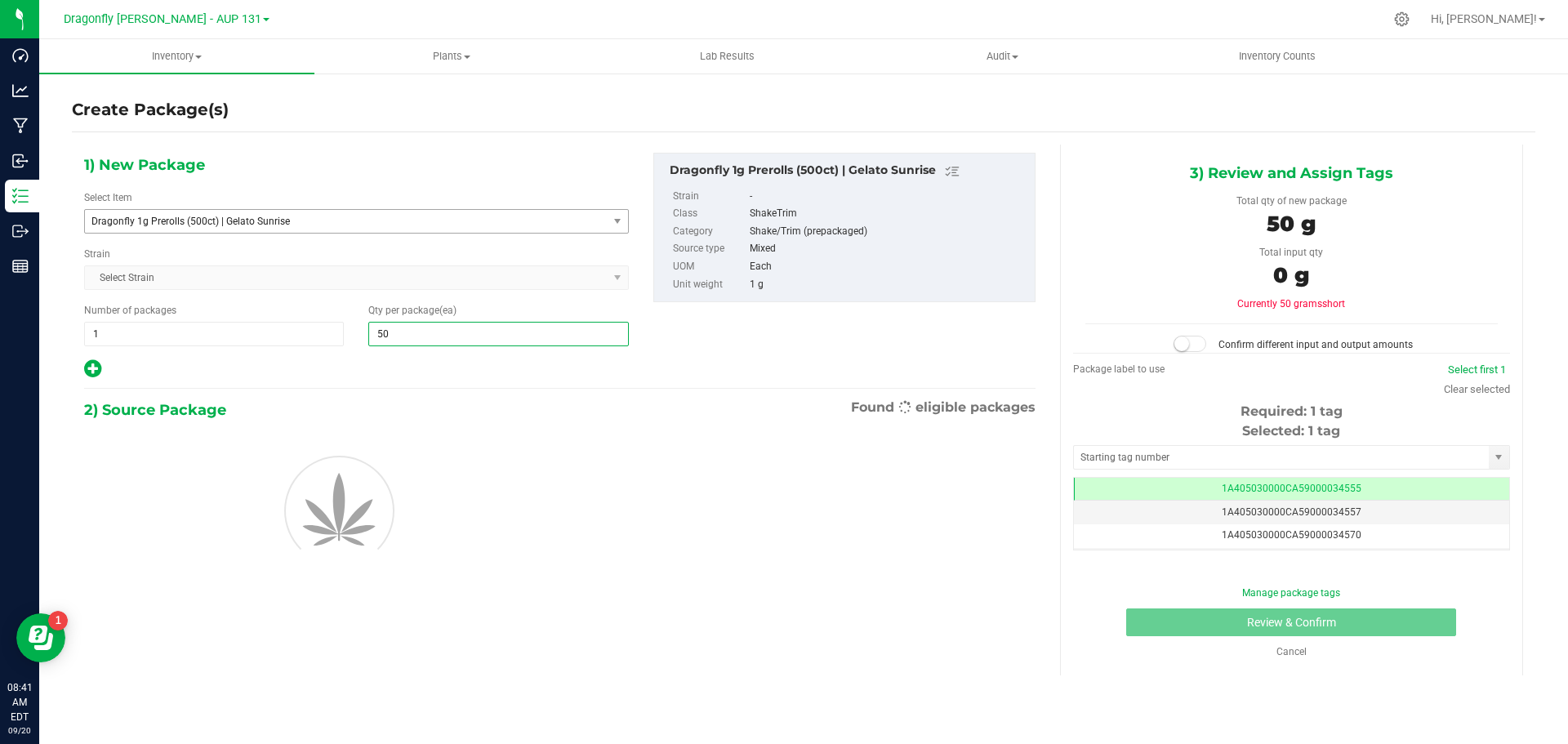
type input "500"
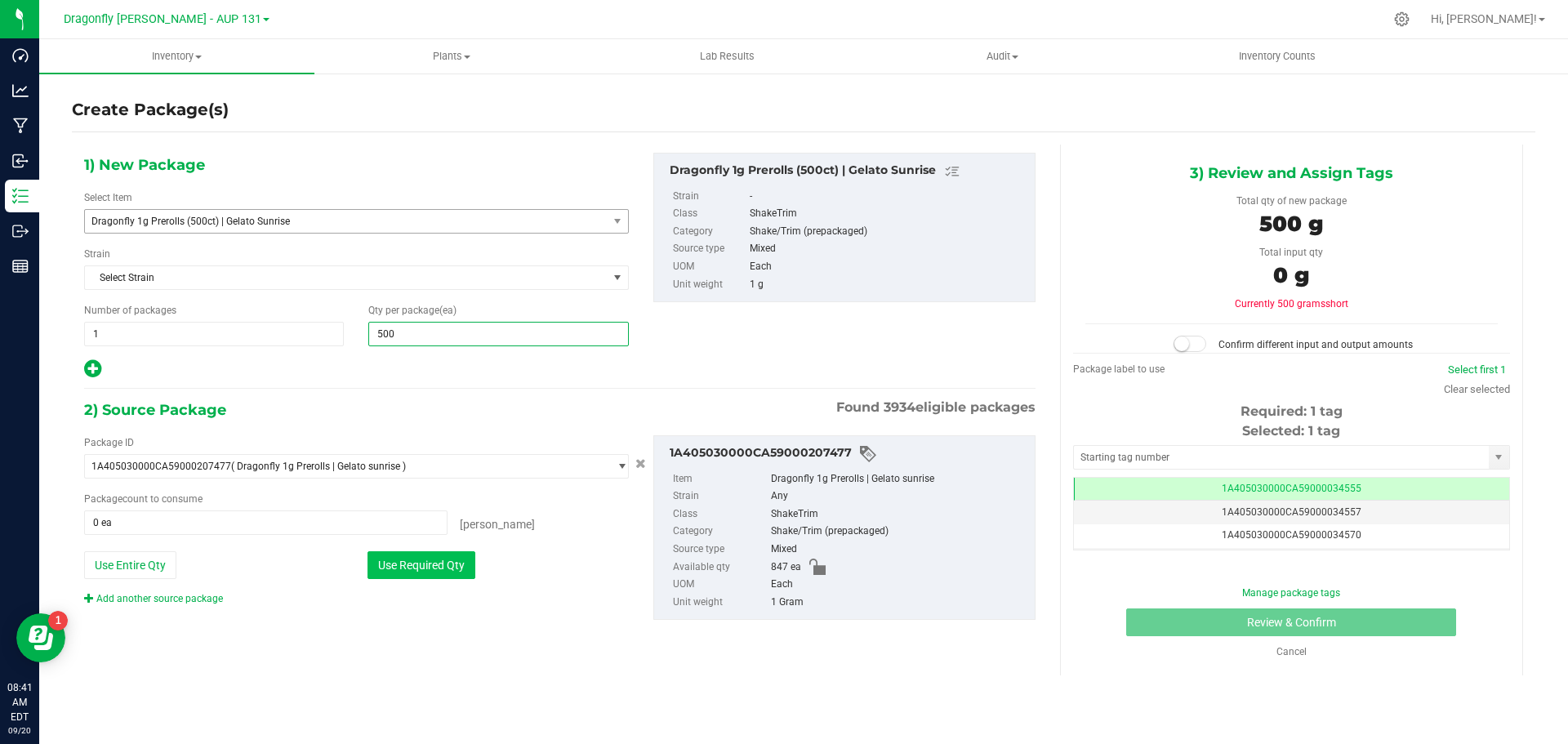
type input "500"
click at [447, 569] on button "Use Required Qty" at bounding box center [422, 564] width 108 height 27
type input "500 ea"
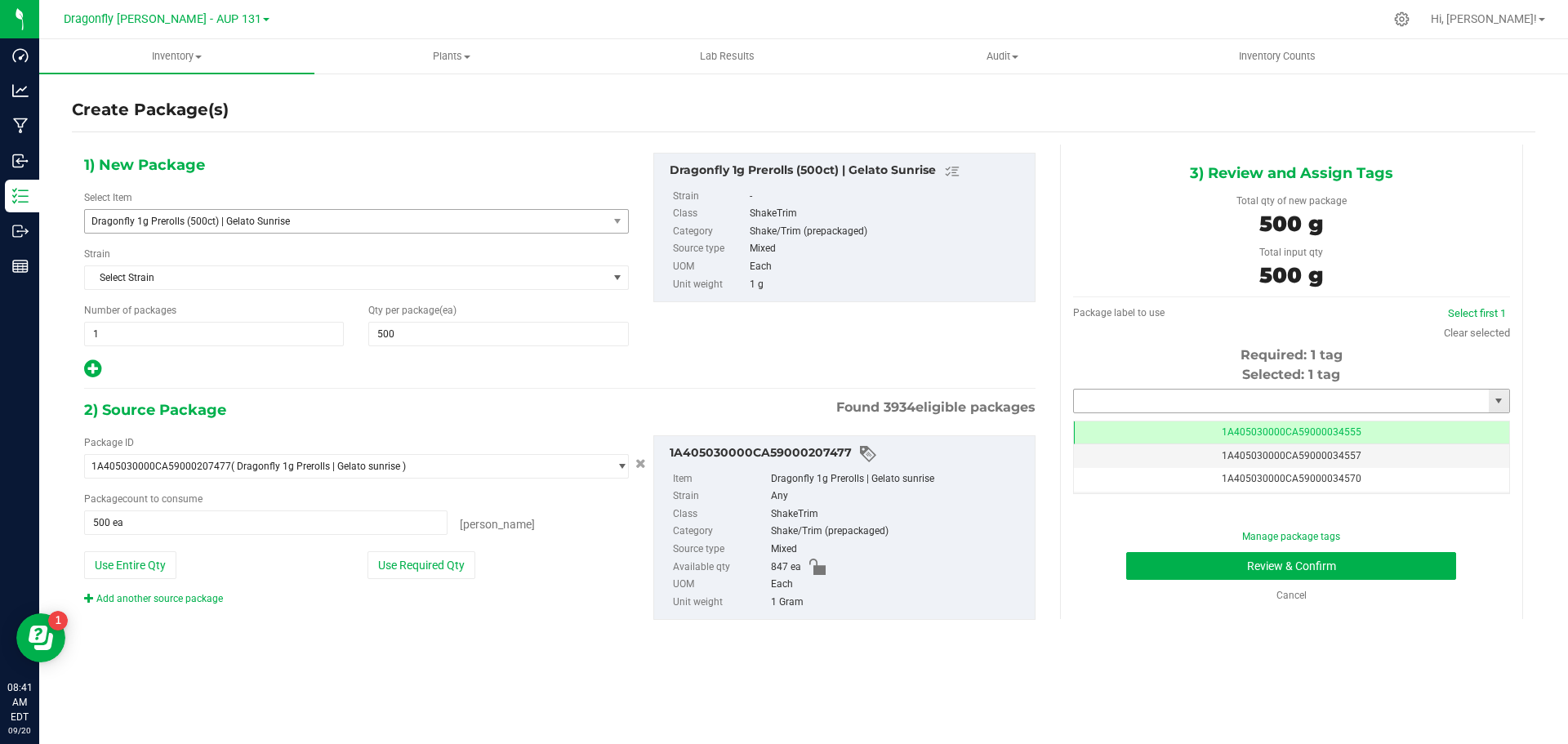
click at [1188, 399] on input "text" at bounding box center [1281, 401] width 415 height 23
click at [1192, 429] on li "1A405030000CA59000244815" at bounding box center [1291, 429] width 435 height 25
type input "1A405030000CA59000244815"
click at [1273, 569] on button "Review & Confirm" at bounding box center [1292, 565] width 330 height 27
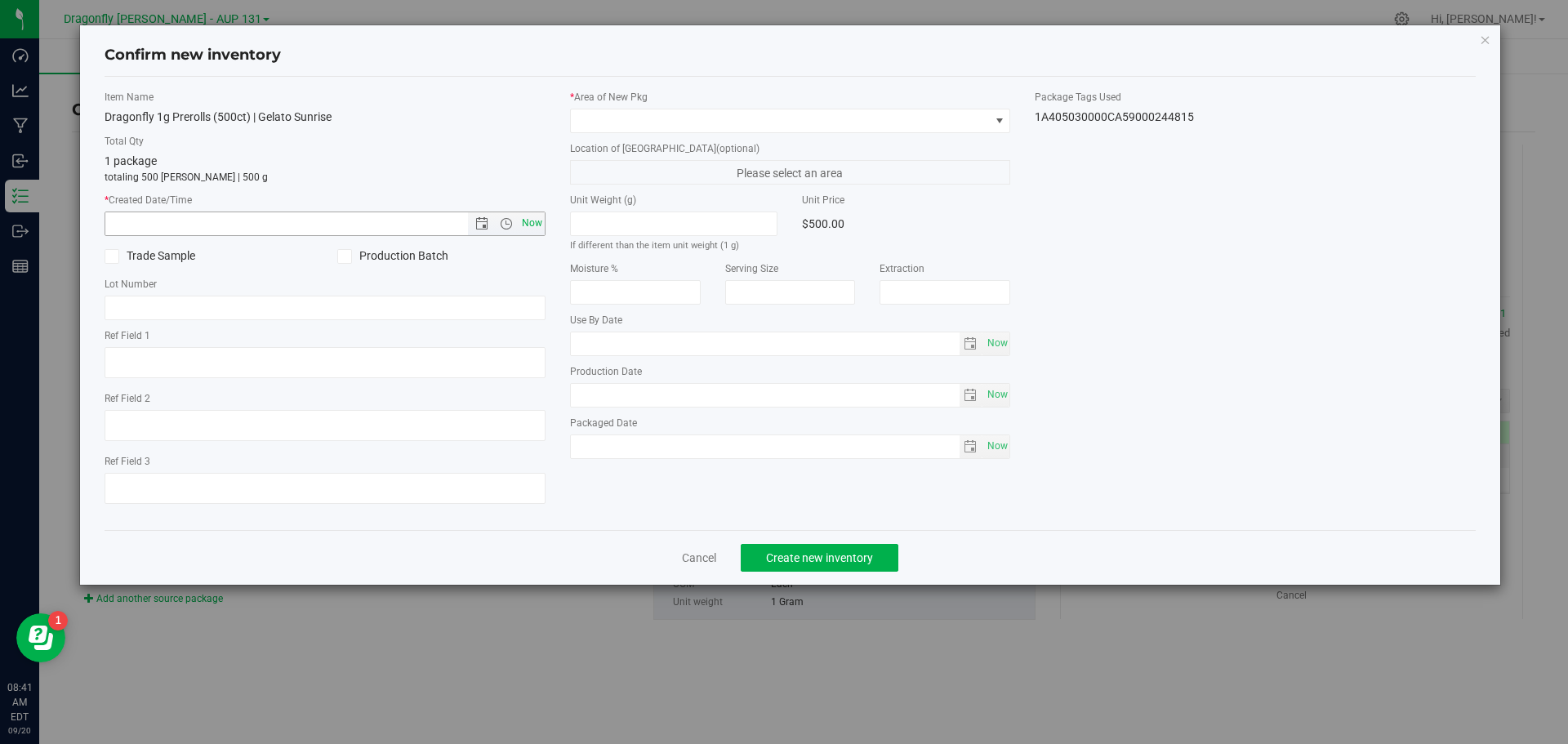
click at [532, 224] on span "Now" at bounding box center [532, 223] width 27 height 24
type input "[DATE] 8:41 AM"
click at [634, 120] on span at bounding box center [780, 121] width 419 height 23
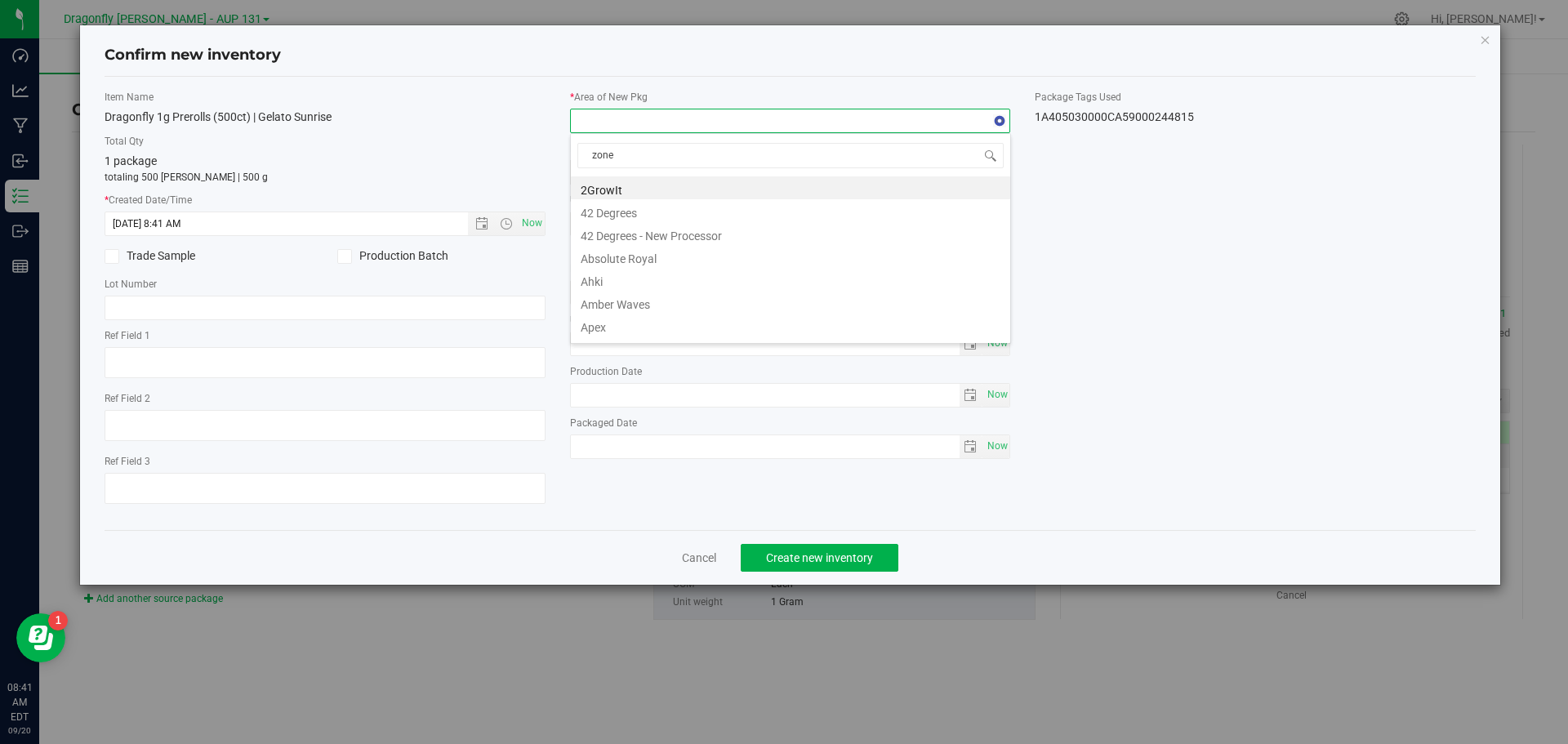
type input "zone 1"
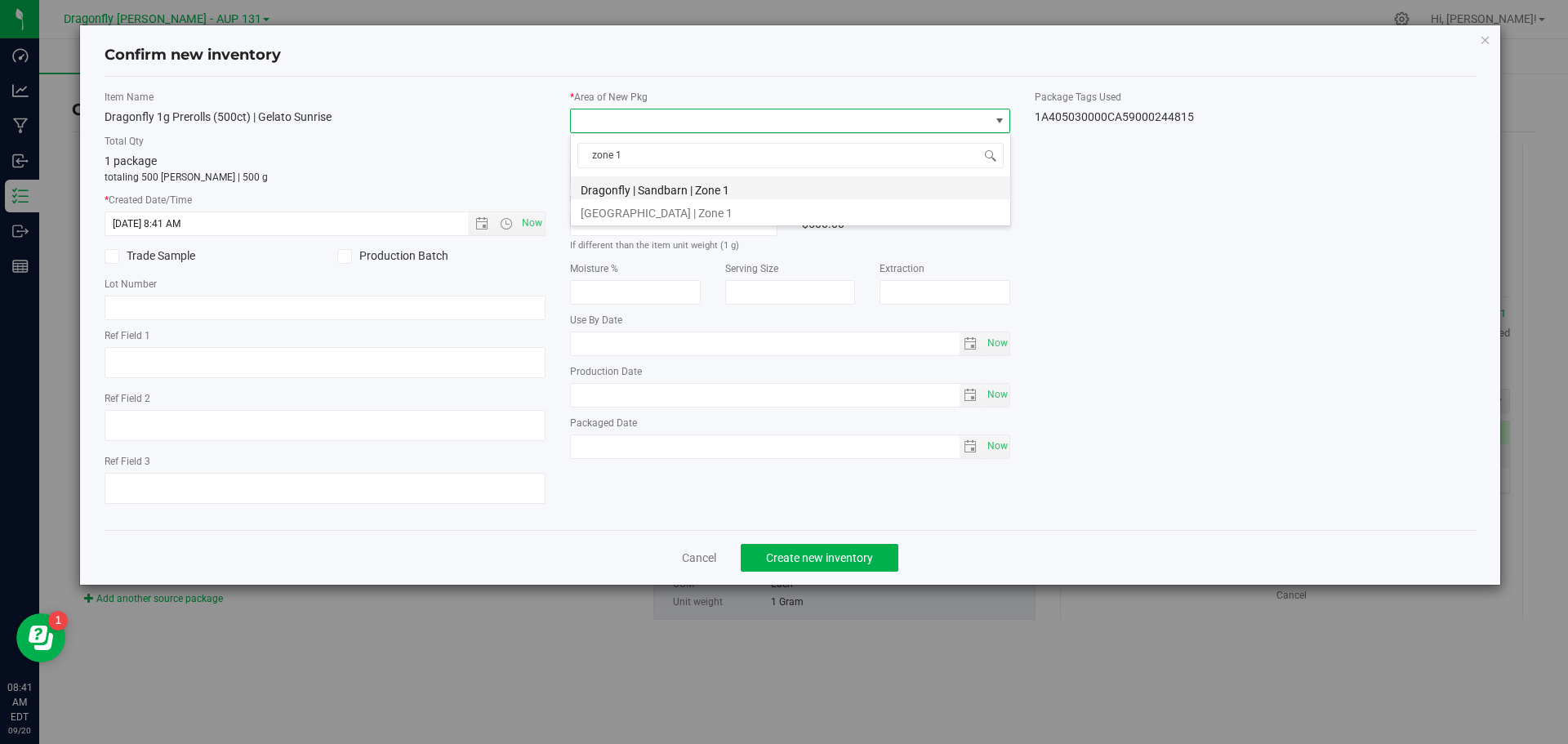
click at [680, 189] on li "Dragonfly | Sandbarn | Zone 1" at bounding box center [791, 188] width 439 height 23
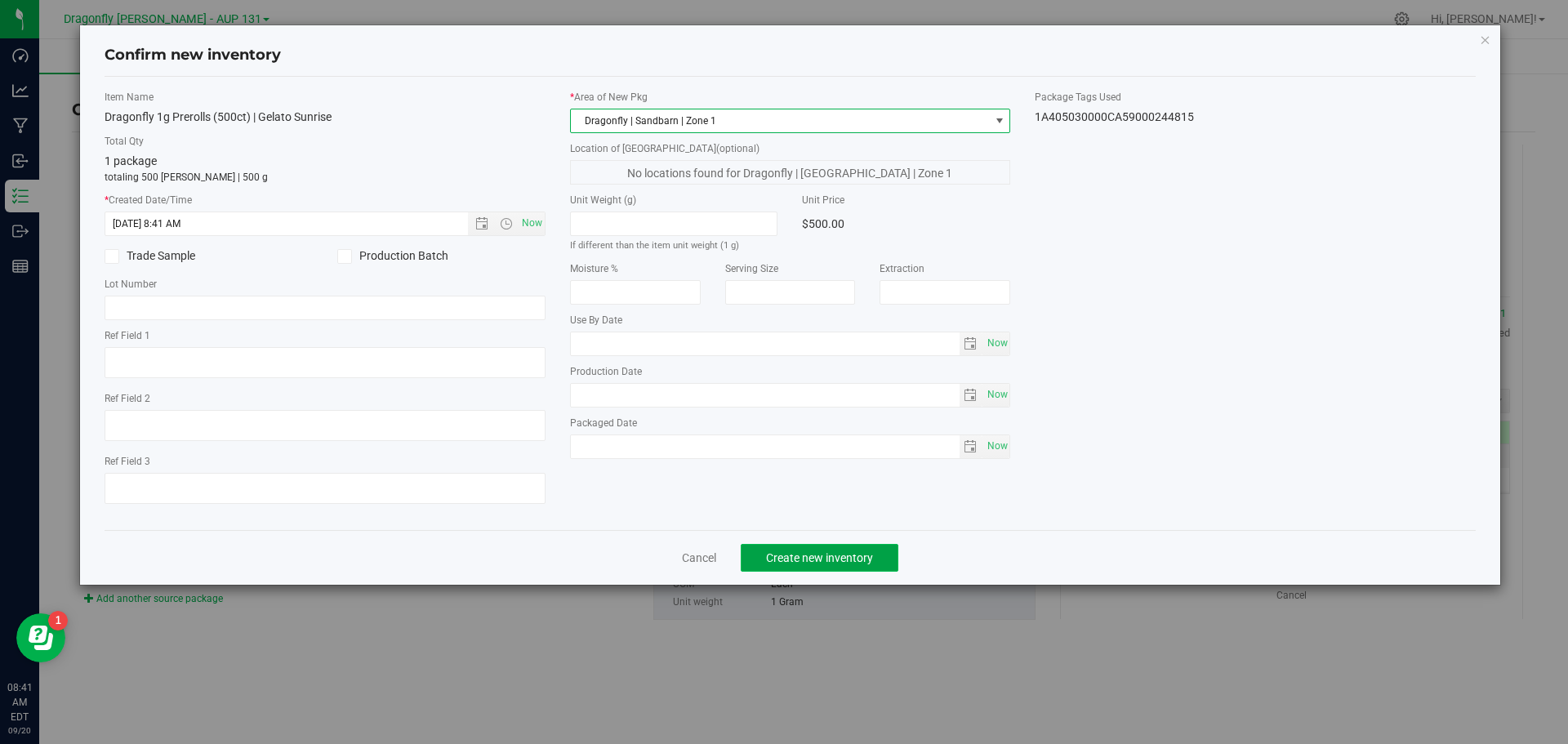
click at [818, 560] on span "Create new inventory" at bounding box center [819, 557] width 107 height 13
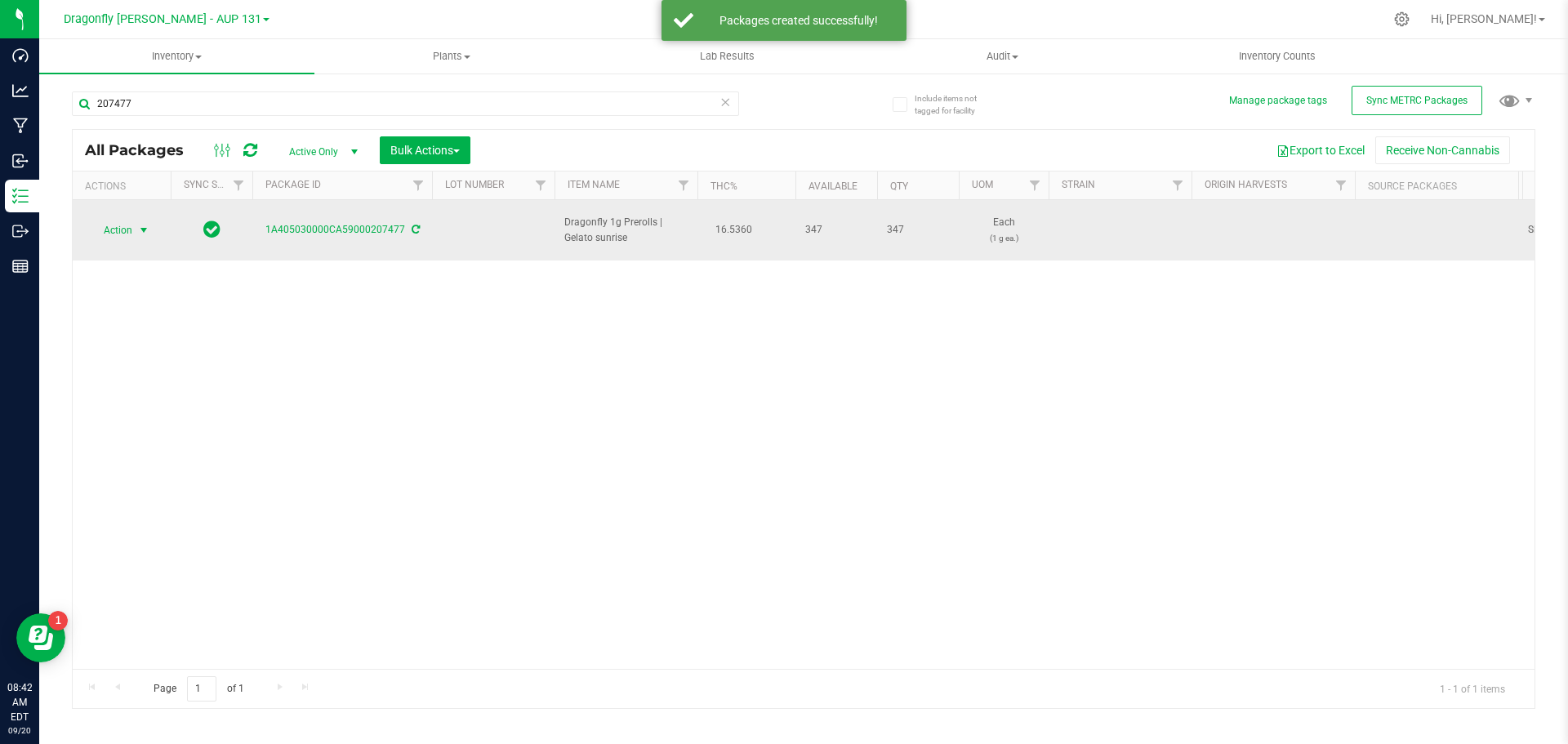
click at [130, 223] on span "Action" at bounding box center [112, 230] width 44 height 23
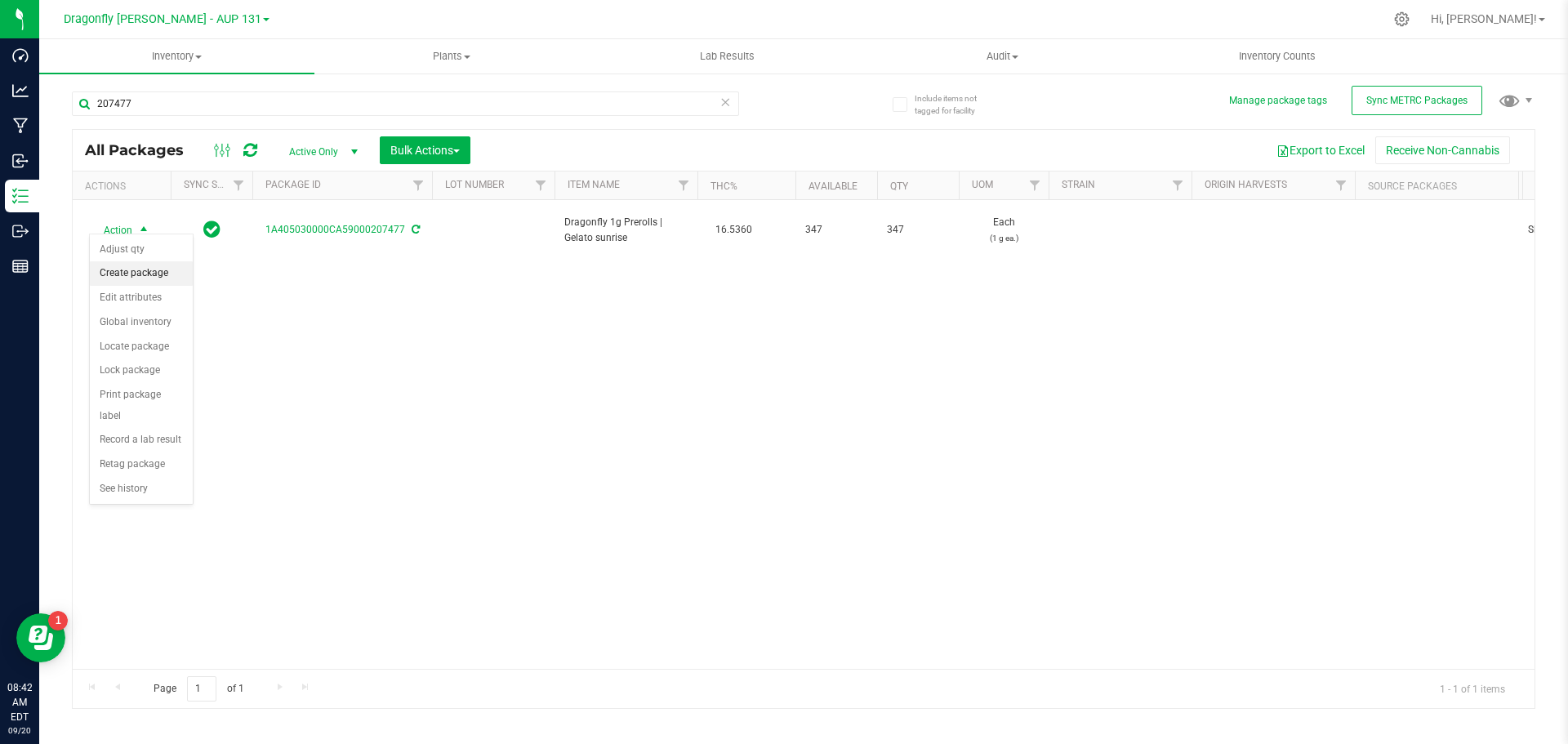
click at [130, 273] on li "Create package" at bounding box center [141, 274] width 103 height 25
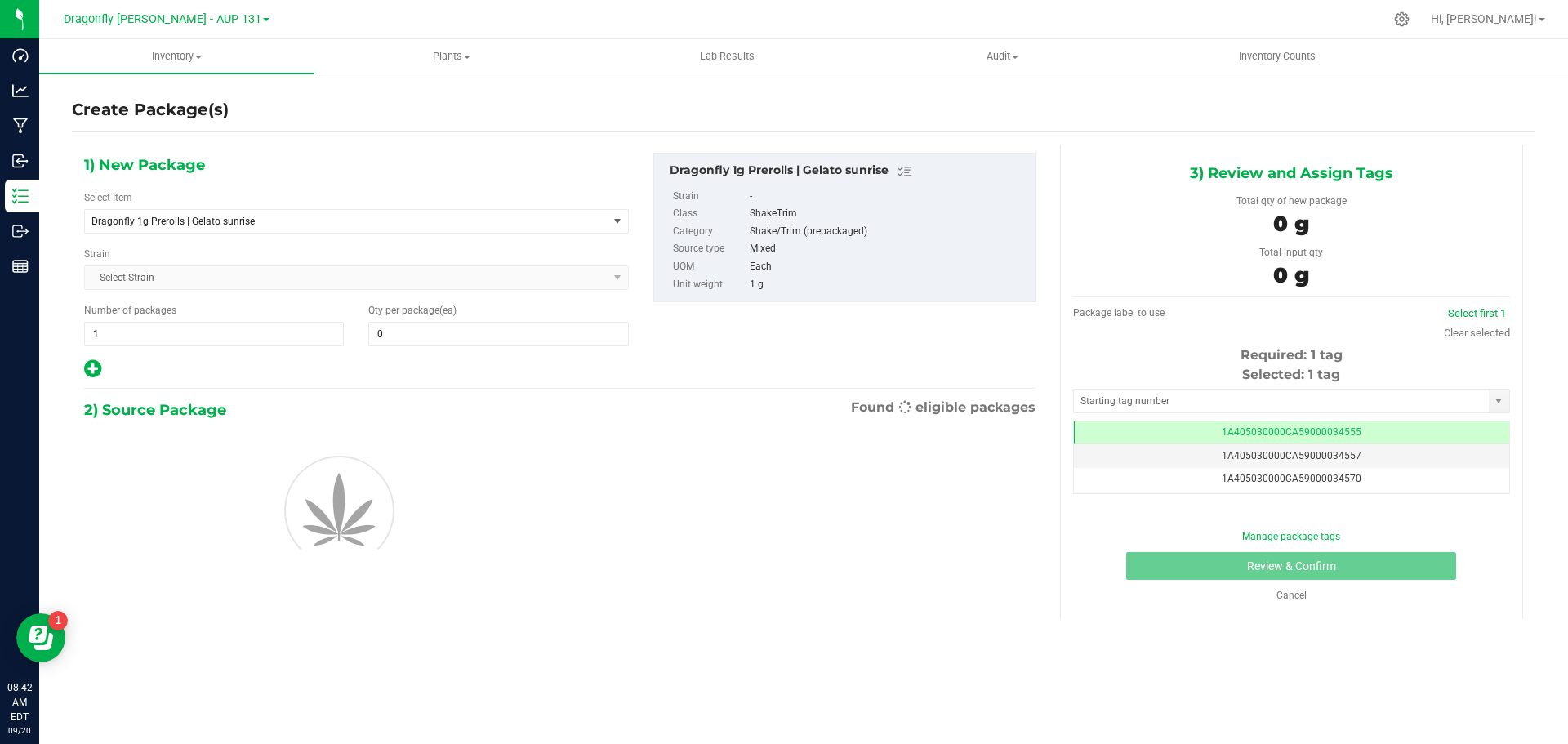
type input "0"
click at [326, 213] on span "Dragonfly 1g Prerolls | Gelato sunrise" at bounding box center [346, 221] width 523 height 23
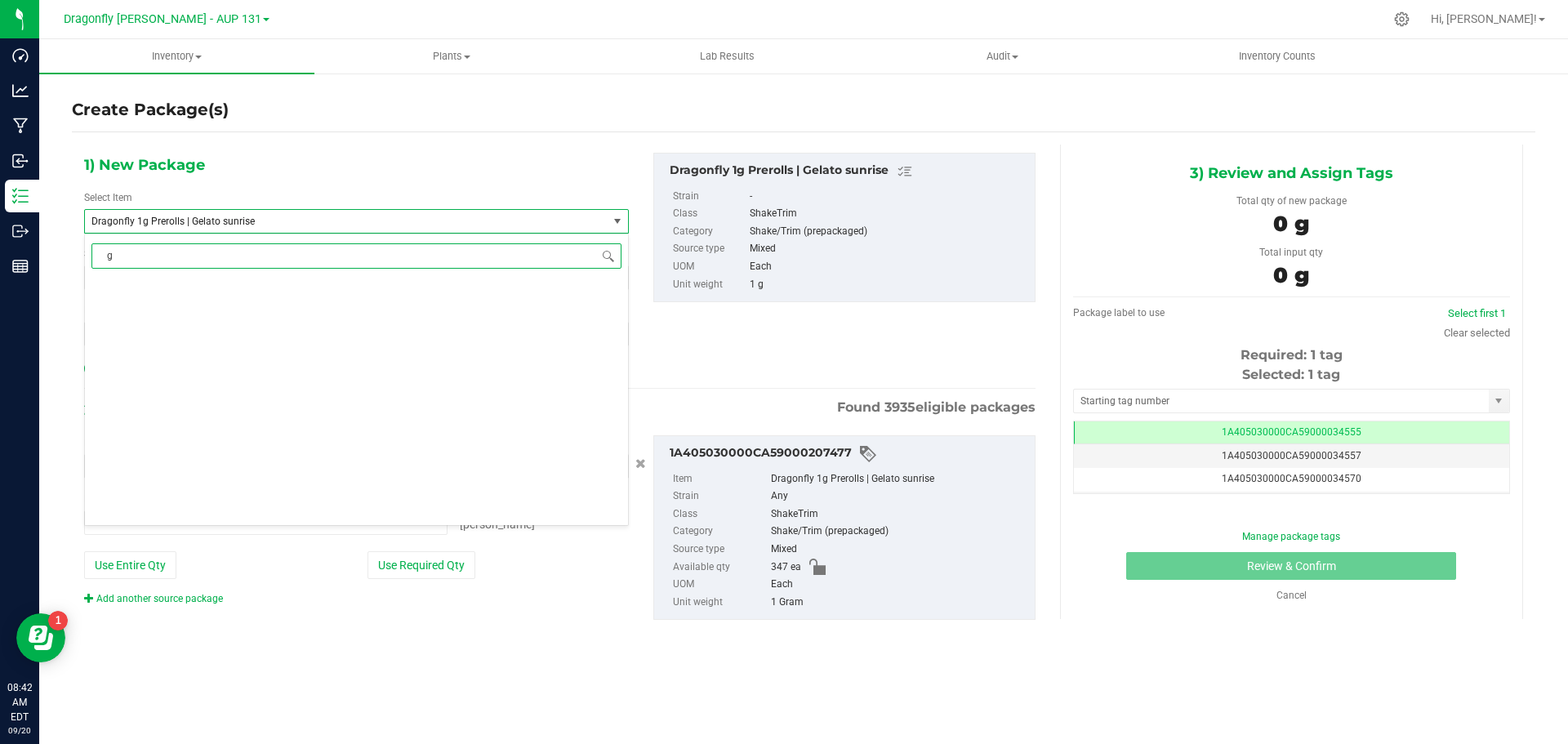
type input "ge"
type input "0 ea"
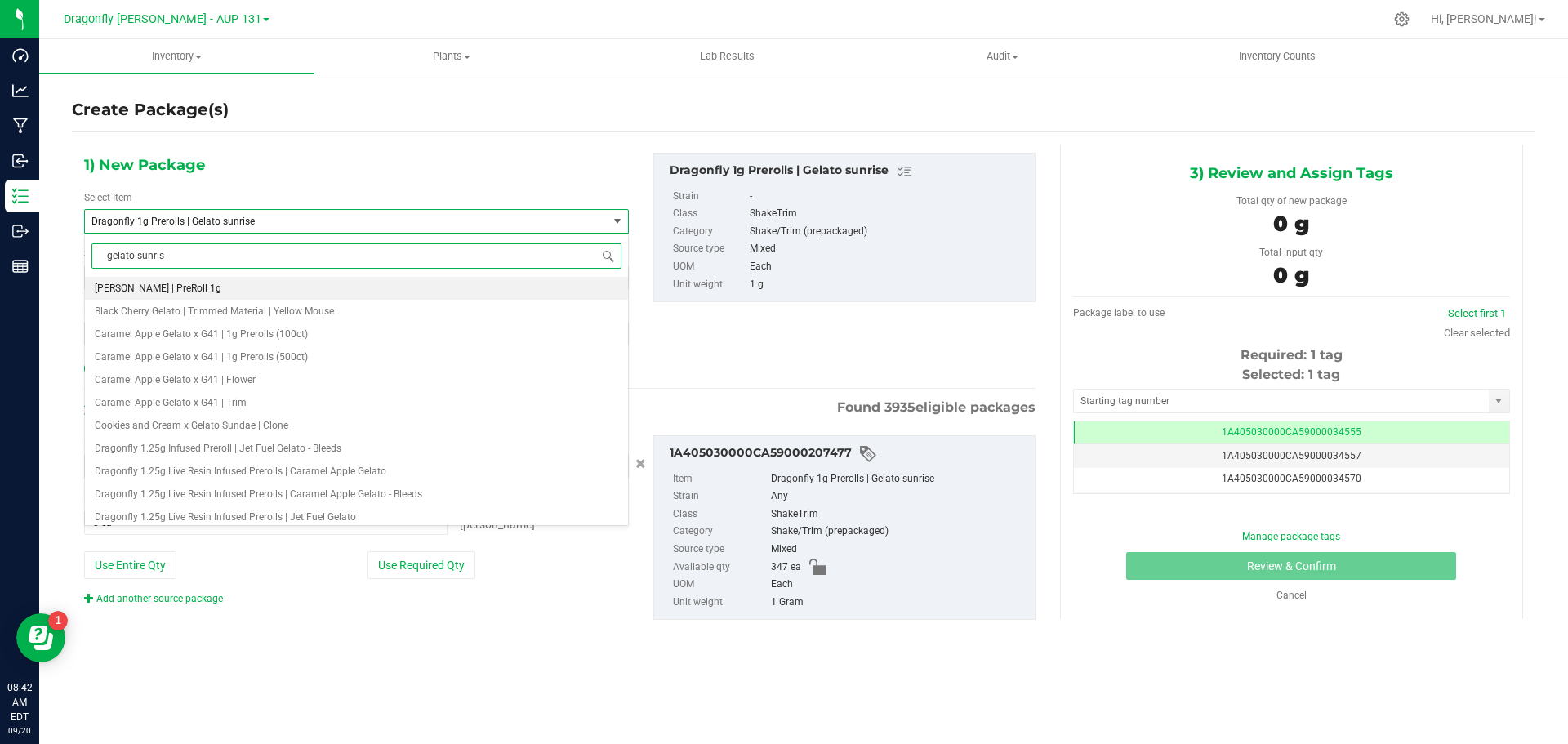
type input "gelato sunrise"
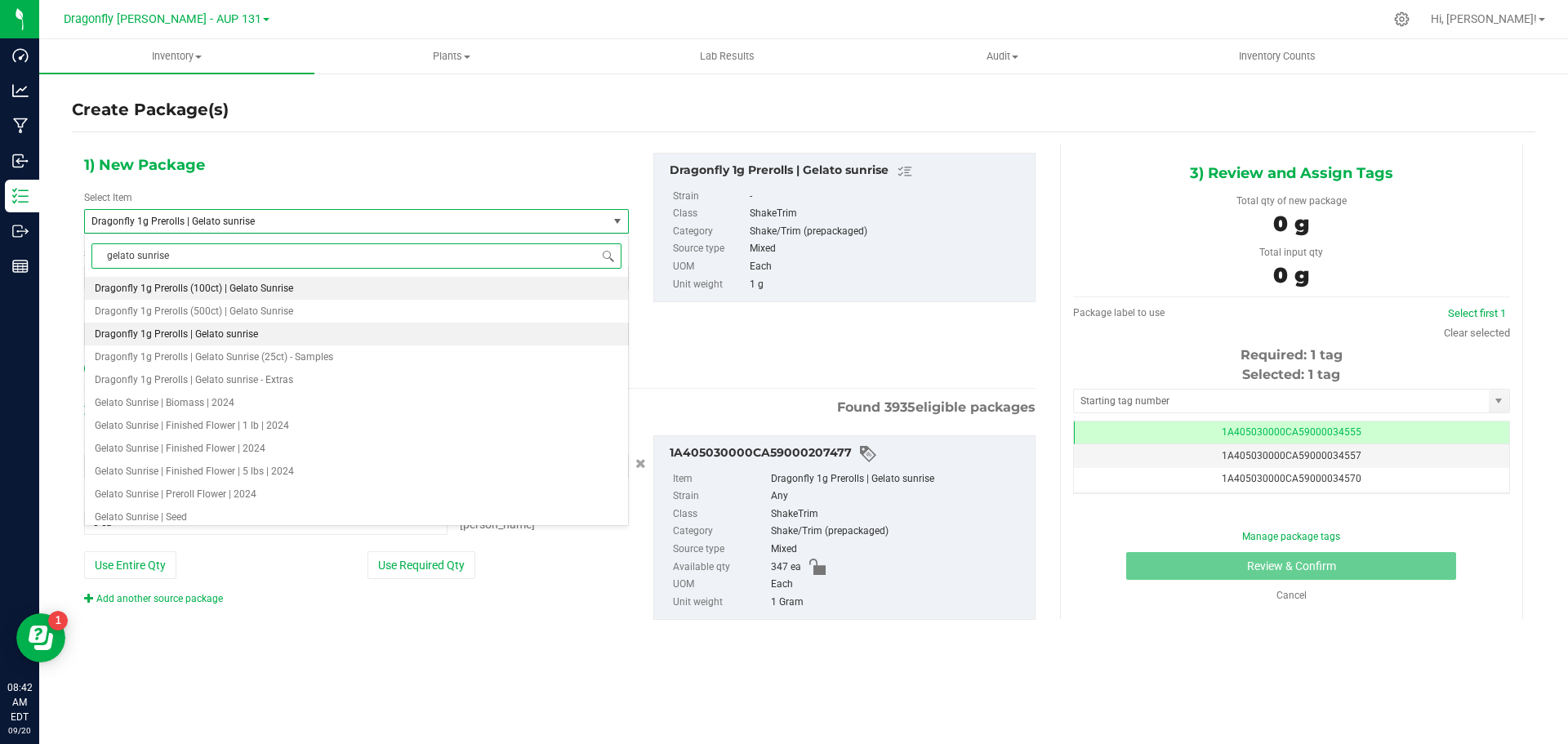
click at [288, 291] on span "Dragonfly 1g Prerolls (100ct) | Gelato Sunrise" at bounding box center [194, 288] width 198 height 12
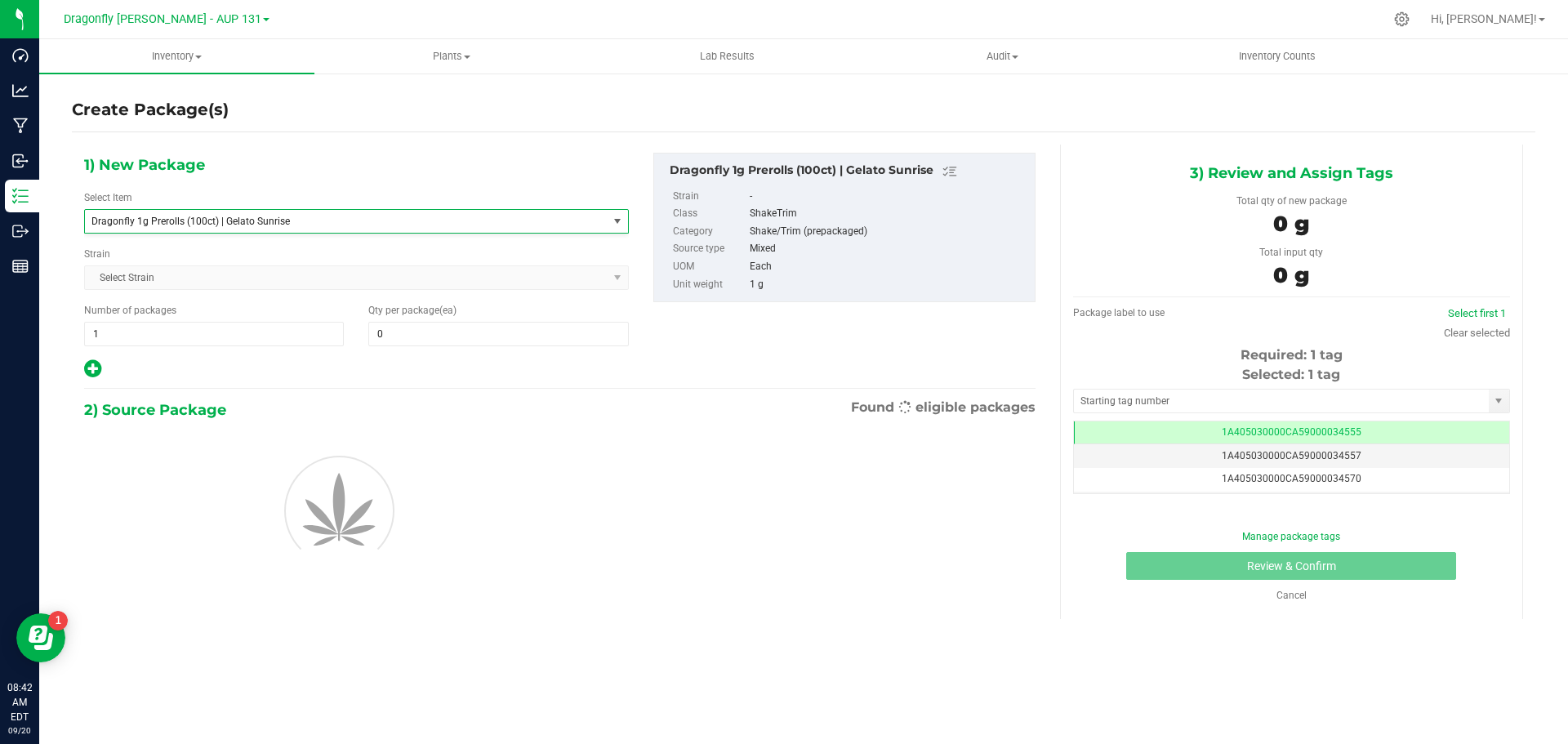
type input "0"
click at [202, 327] on span "1 1" at bounding box center [213, 334] width 260 height 25
click at [202, 327] on input "1" at bounding box center [213, 334] width 258 height 23
type input "3"
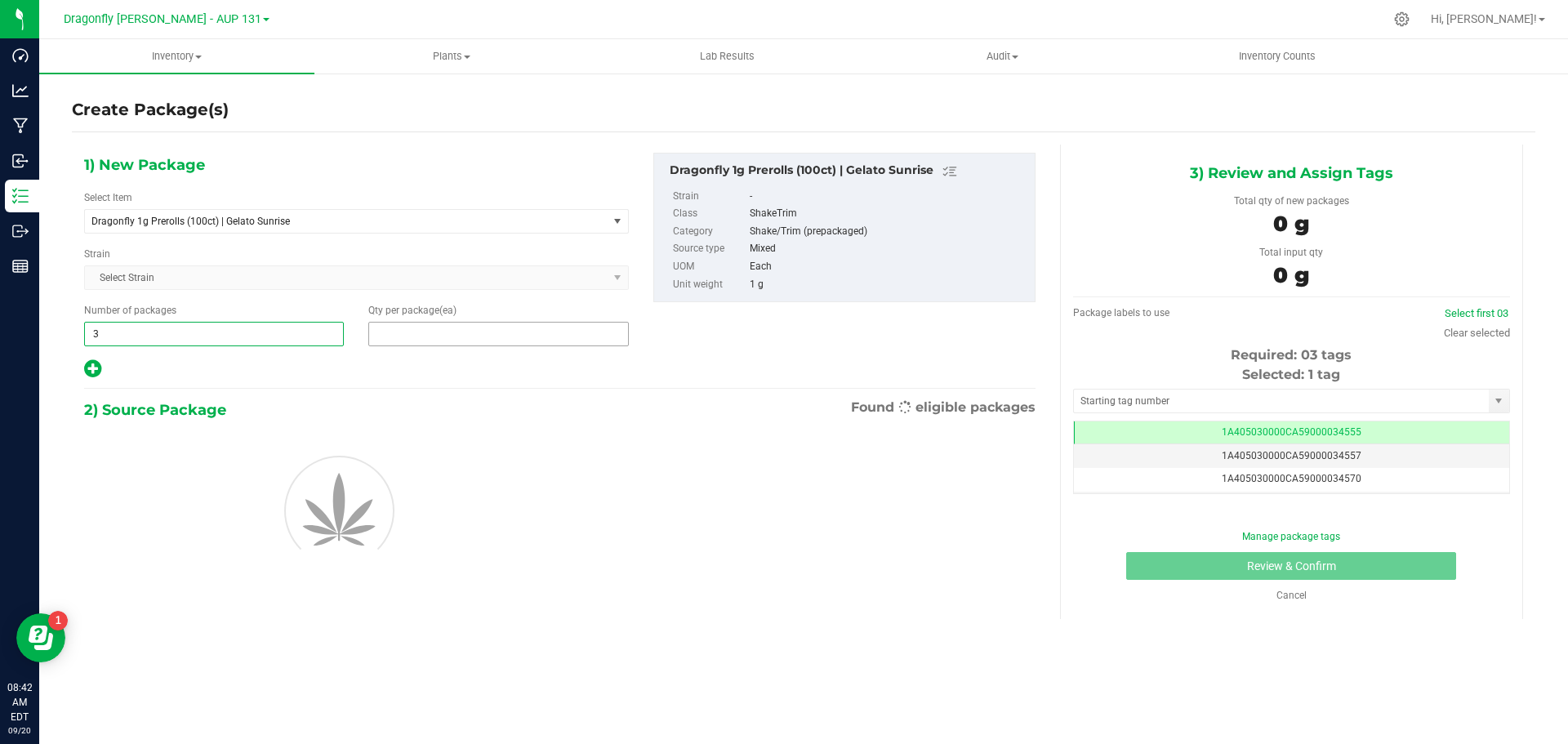
click at [411, 337] on span at bounding box center [498, 334] width 260 height 25
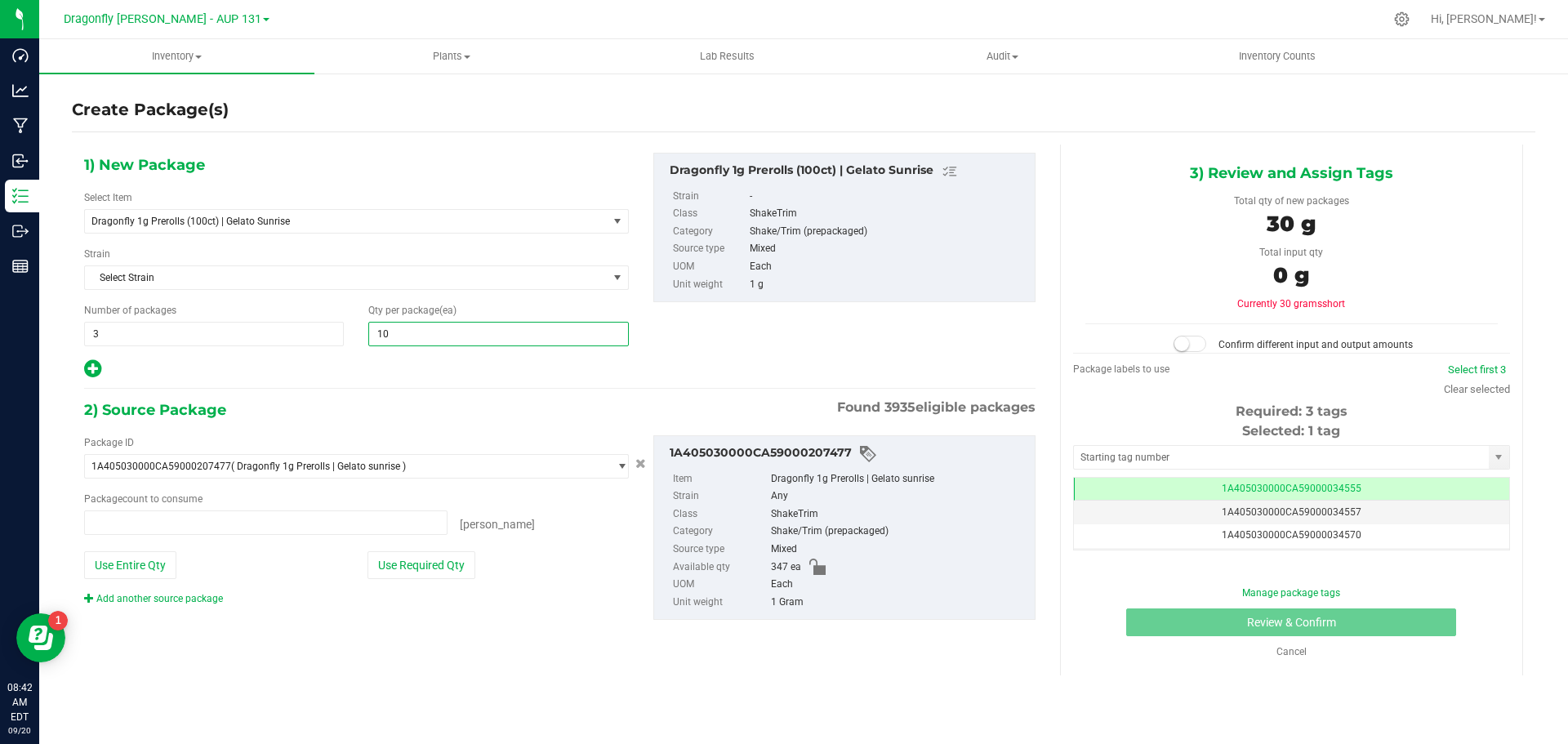
type input "100"
type input "0 ea"
type input "100"
click at [430, 559] on button "Use Required Qty" at bounding box center [422, 564] width 108 height 27
type input "300 ea"
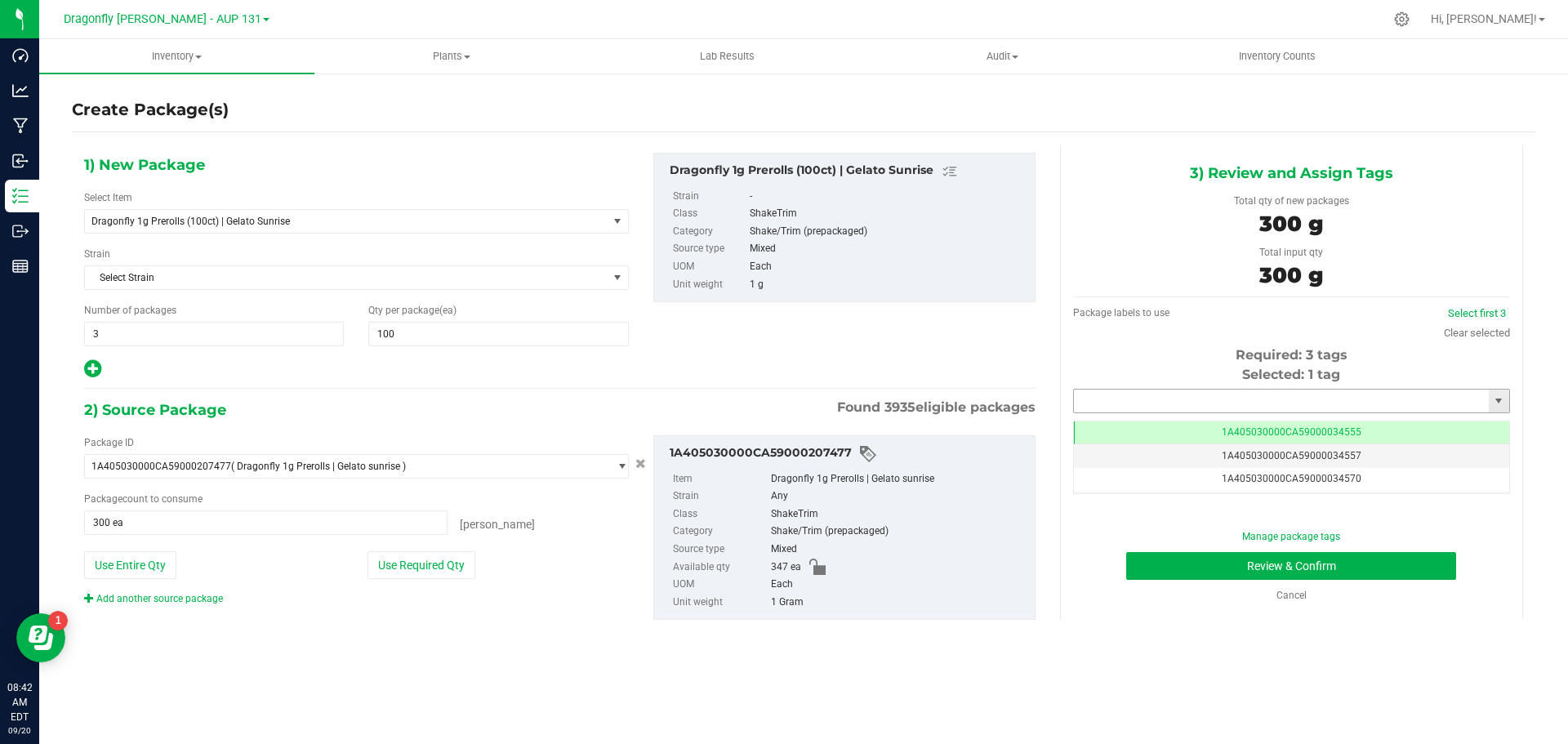
click at [1176, 399] on input "text" at bounding box center [1281, 401] width 415 height 23
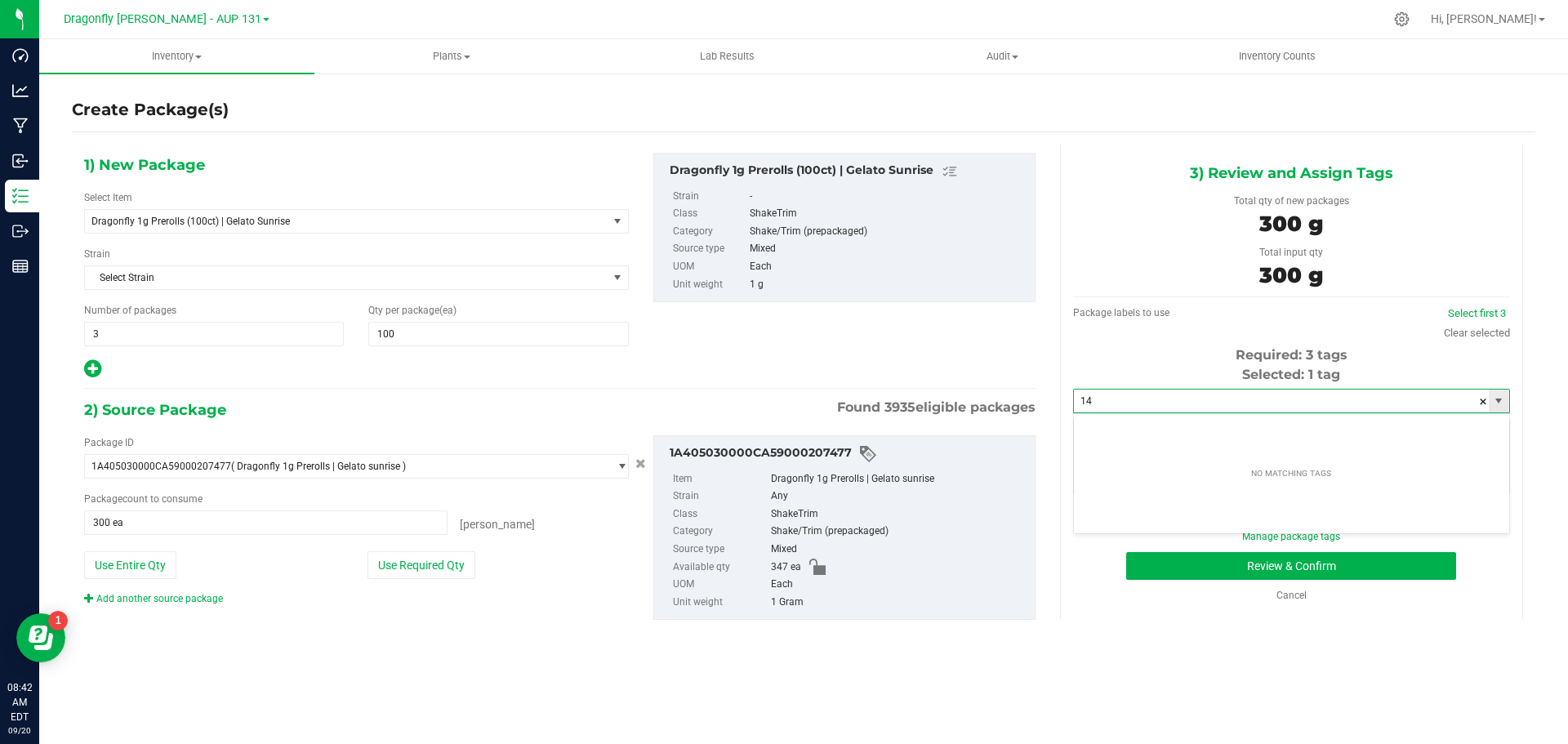
type input "1"
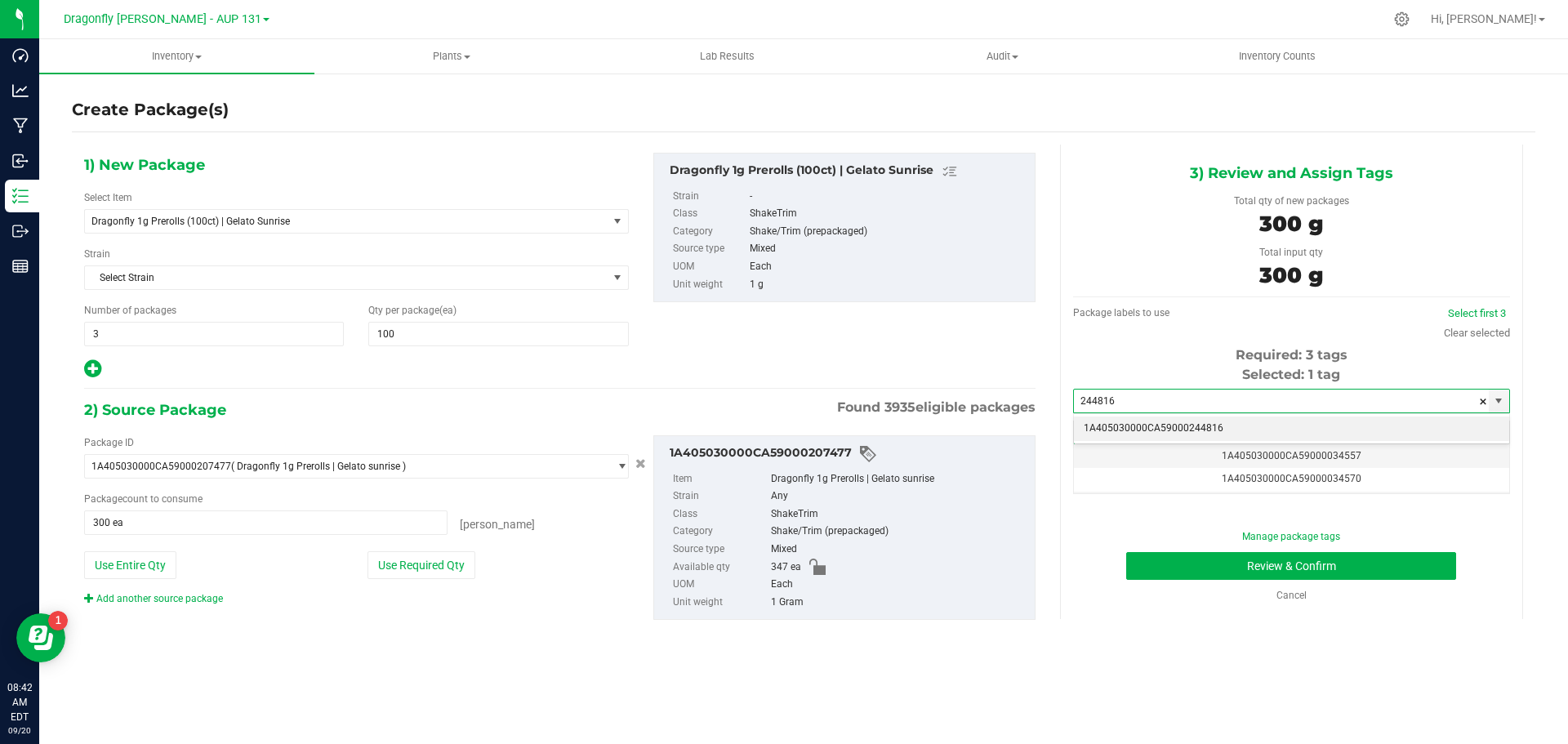
click at [1179, 420] on li "1A405030000CA59000244816" at bounding box center [1291, 429] width 435 height 25
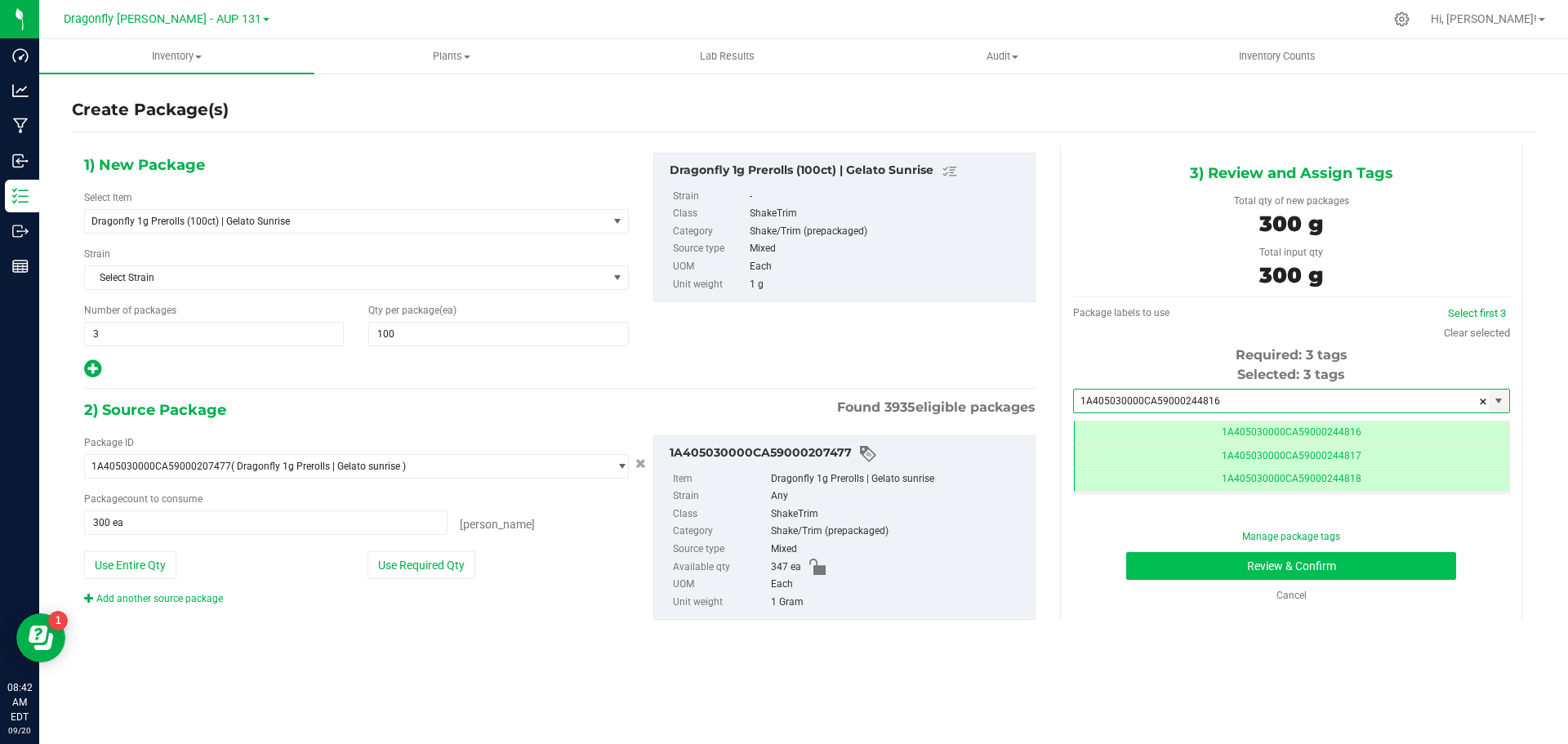
type input "1A405030000CA59000244816"
click at [1261, 563] on button "Review & Confirm" at bounding box center [1292, 565] width 330 height 27
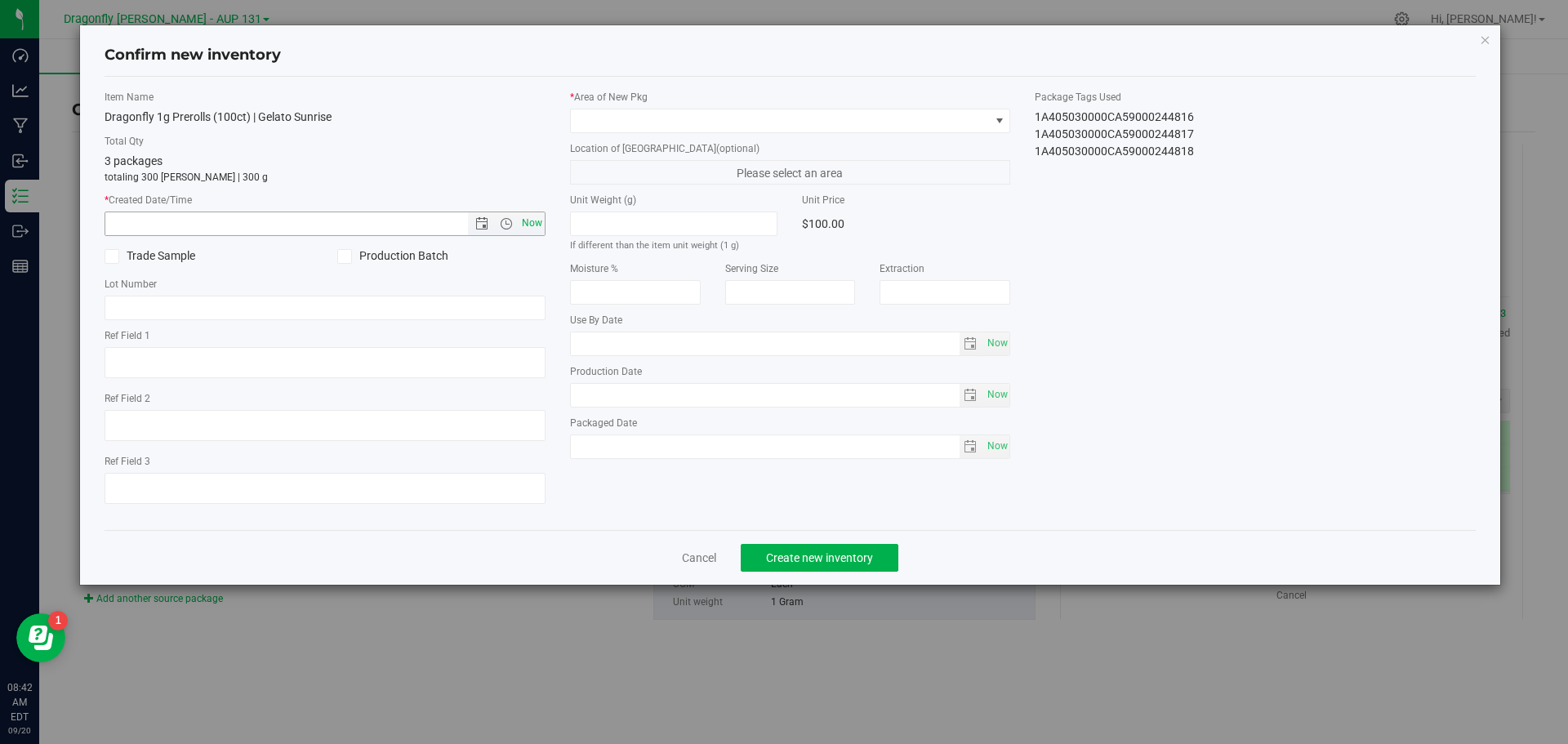
click at [531, 224] on span "Now" at bounding box center [532, 223] width 27 height 24
type input "9/20/2025 8:42 AM"
click at [620, 123] on span at bounding box center [780, 121] width 419 height 23
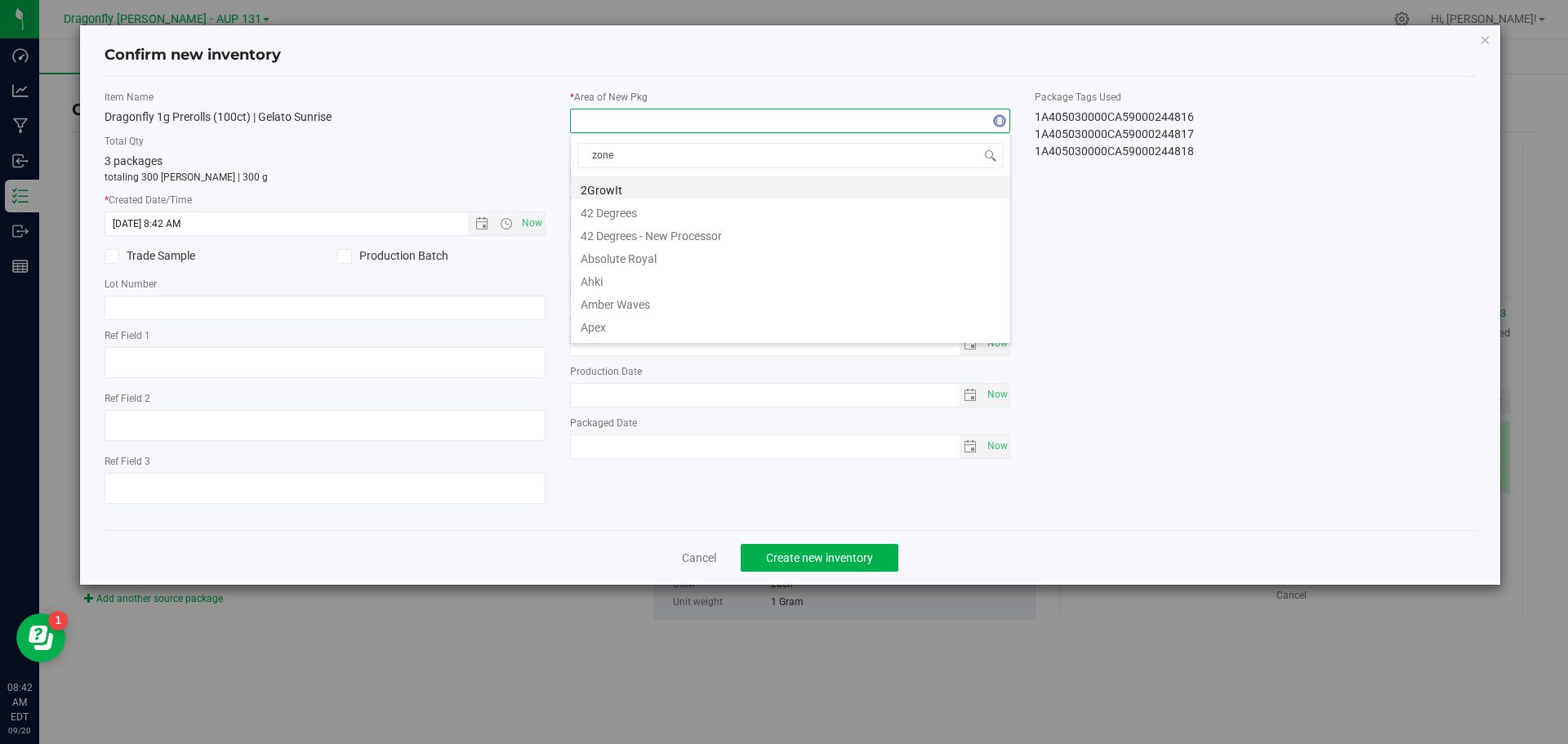
type input "zone 1"
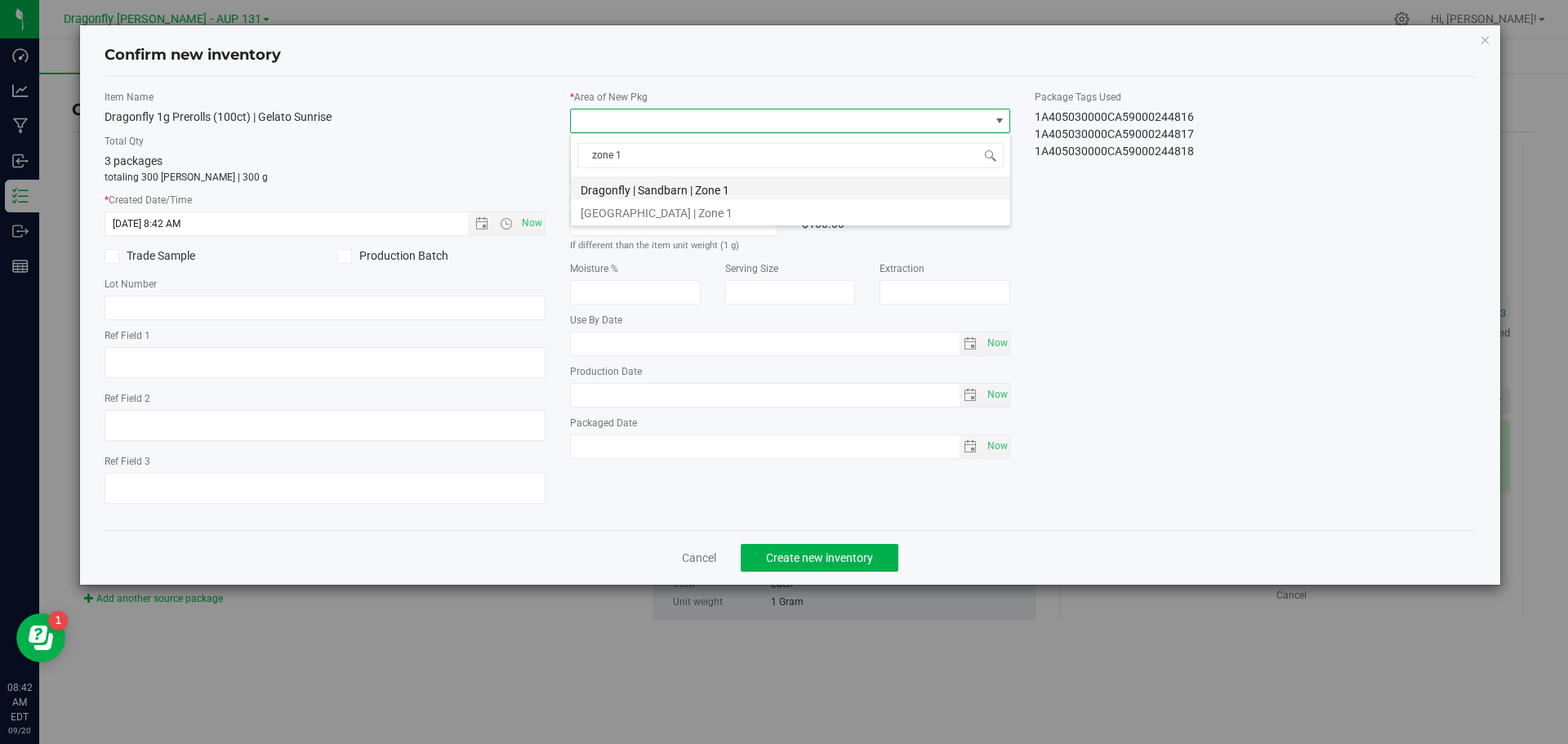
click at [665, 182] on li "Dragonfly | Sandbarn | Zone 1" at bounding box center [791, 188] width 439 height 23
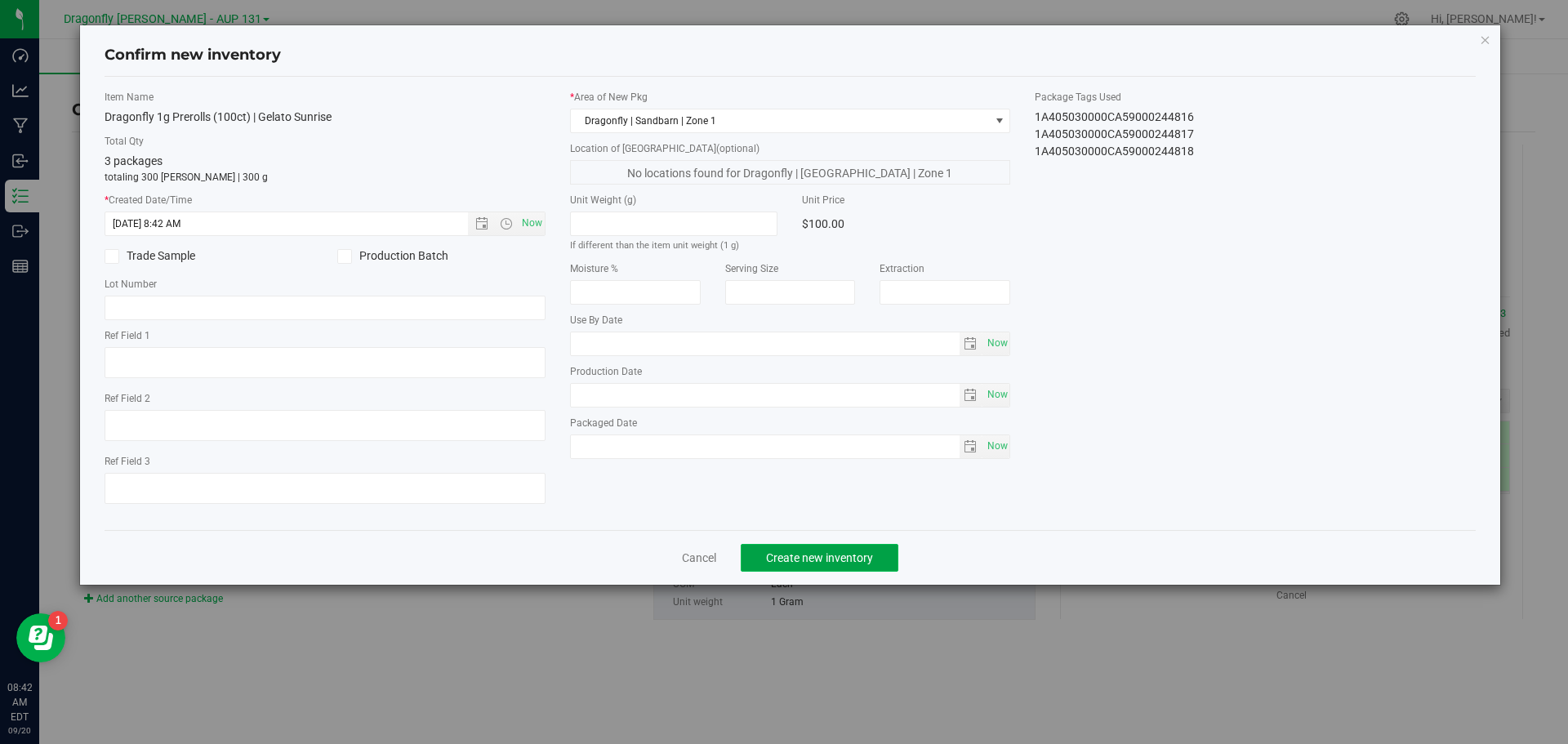
click at [820, 566] on button "Create new inventory" at bounding box center [819, 557] width 158 height 27
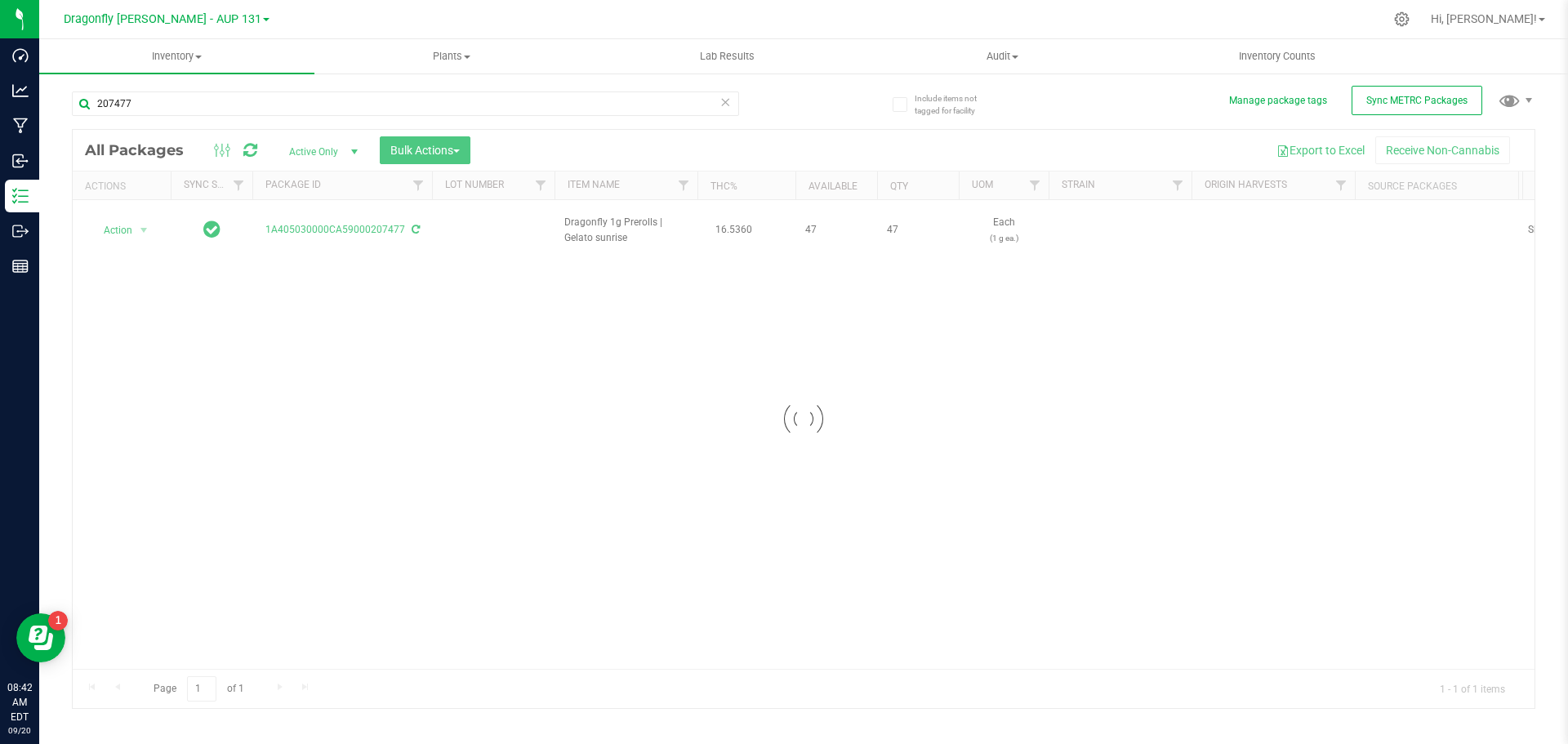
click at [128, 225] on div at bounding box center [803, 419] width 1462 height 578
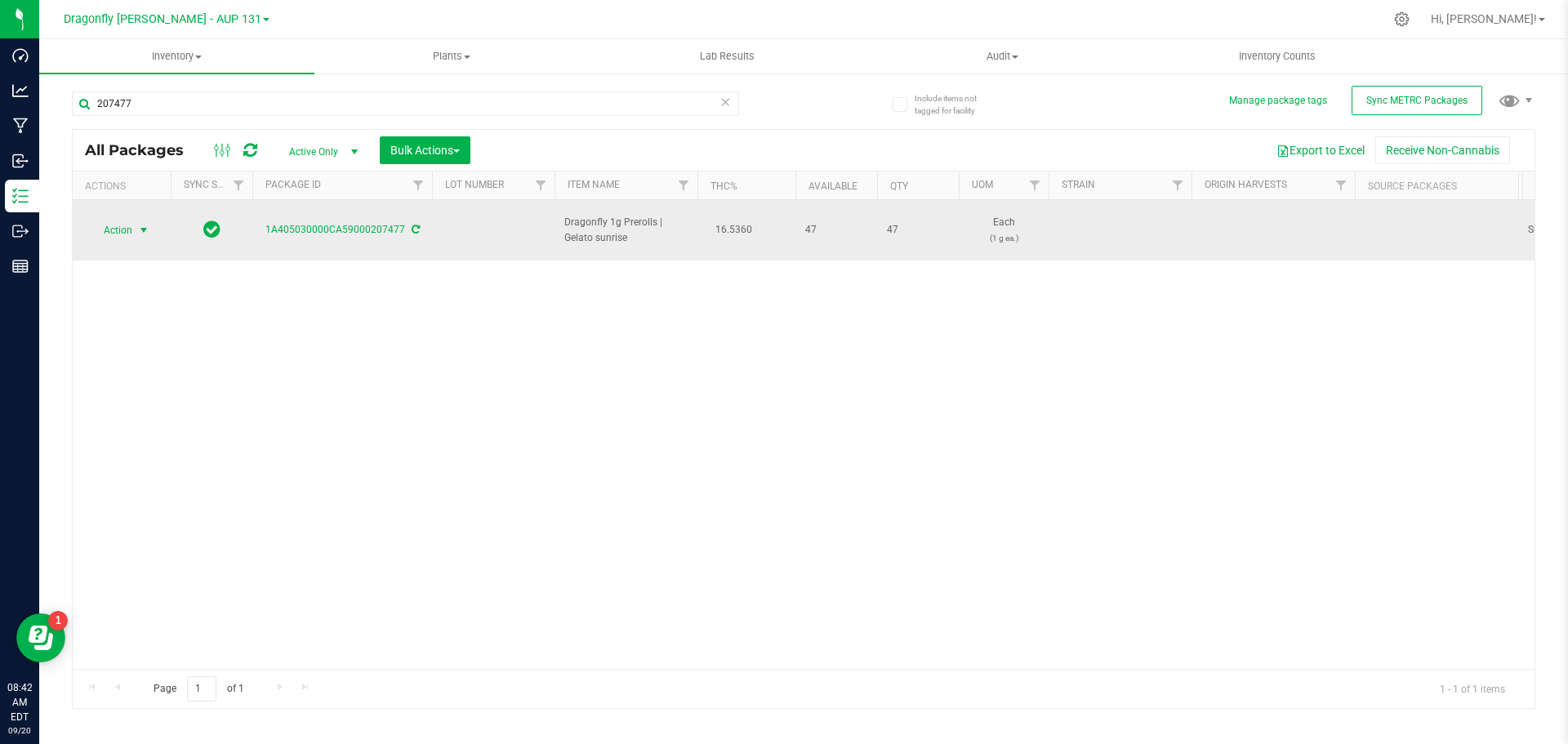
click at [134, 223] on span "select" at bounding box center [144, 230] width 20 height 23
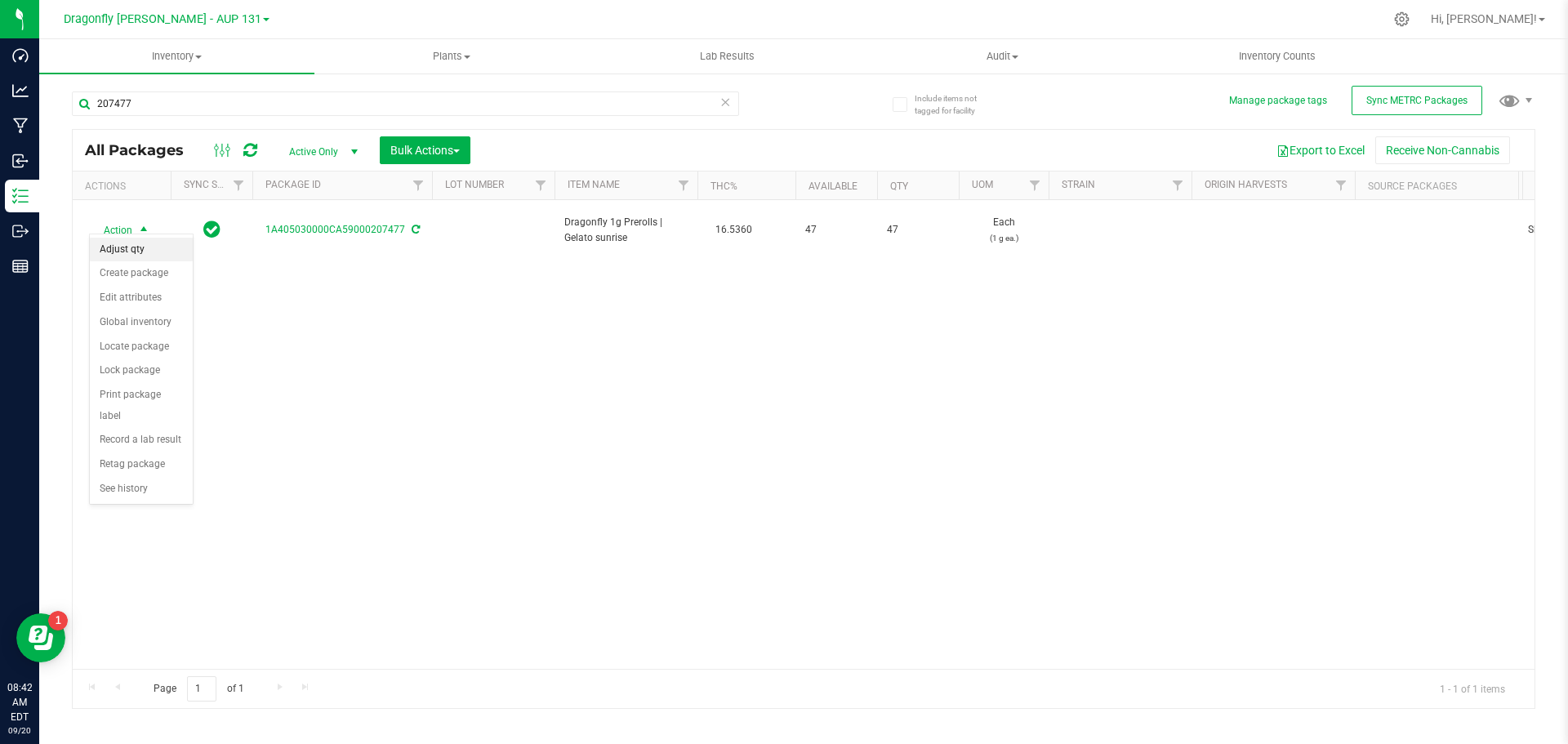
click at [146, 260] on li "Adjust qty" at bounding box center [141, 250] width 103 height 25
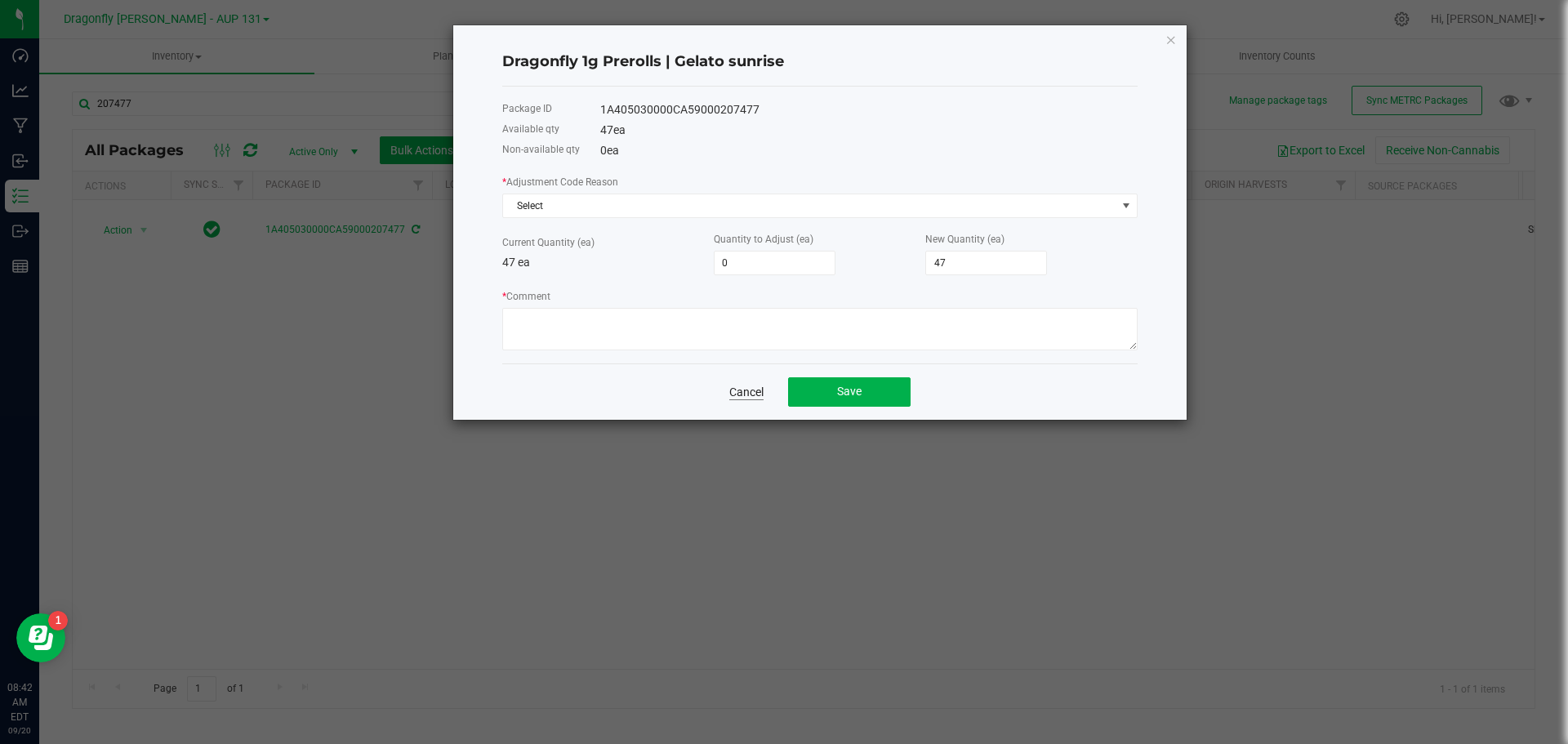
click at [737, 391] on link "Cancel" at bounding box center [746, 391] width 35 height 16
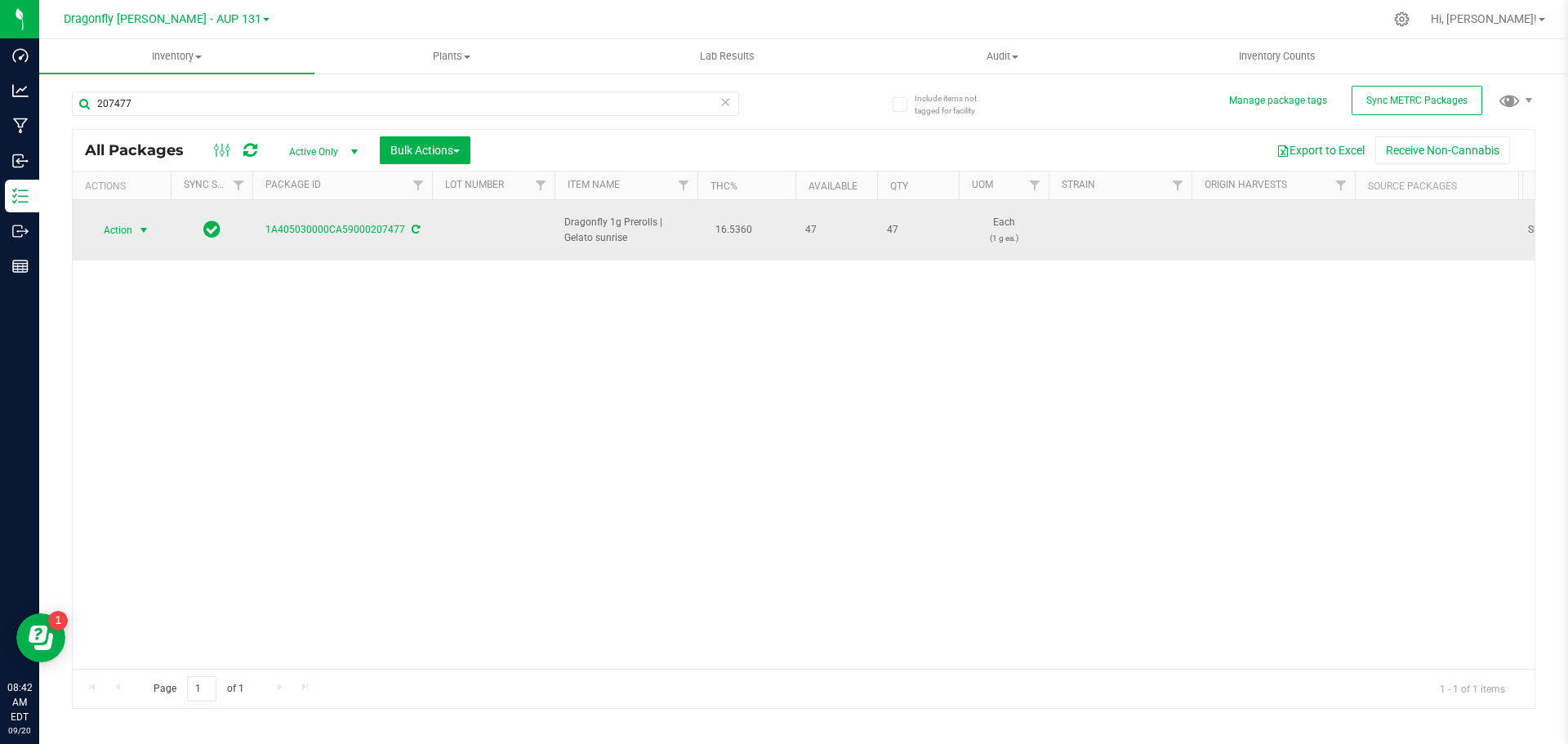
click at [137, 224] on span "select" at bounding box center [144, 230] width 13 height 13
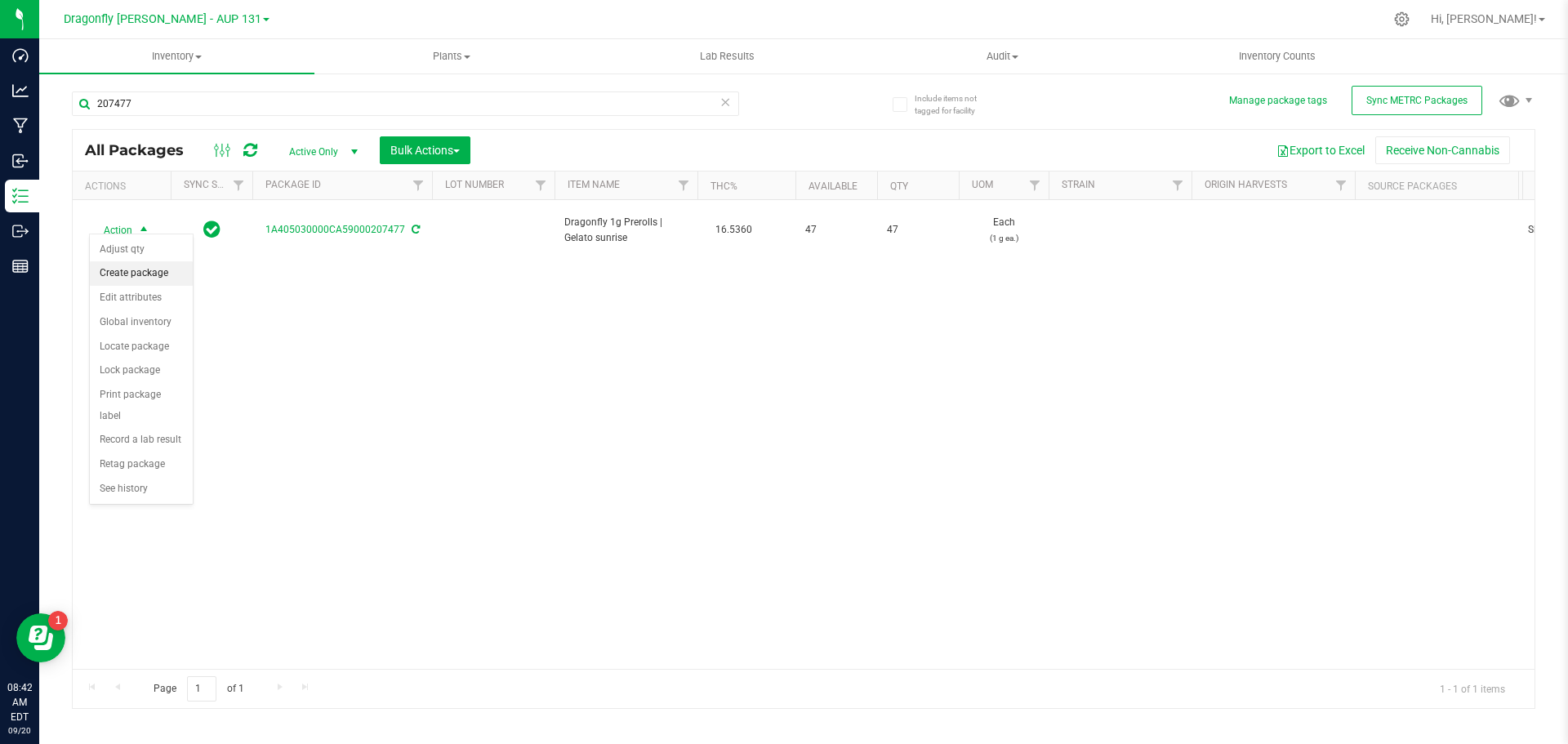
click at [141, 263] on li "Create package" at bounding box center [141, 274] width 103 height 25
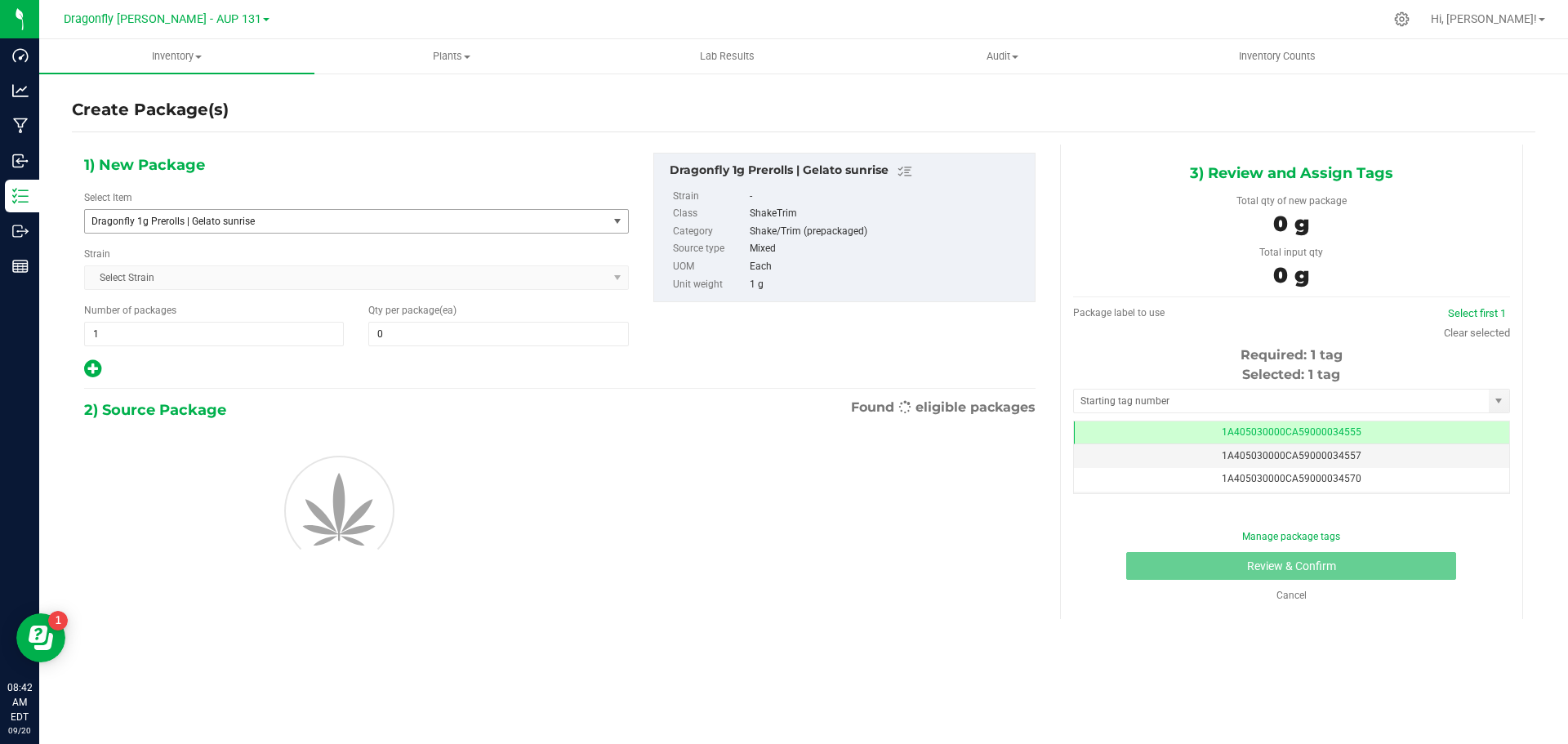
click at [353, 206] on div "Select Item Dragonfly 1g Prerolls | Gelato sunrise 1.25g Rosin Infused Prerolls…" at bounding box center [356, 212] width 545 height 43
click at [355, 229] on span "Dragonfly 1g Prerolls | Gelato sunrise" at bounding box center [346, 221] width 523 height 23
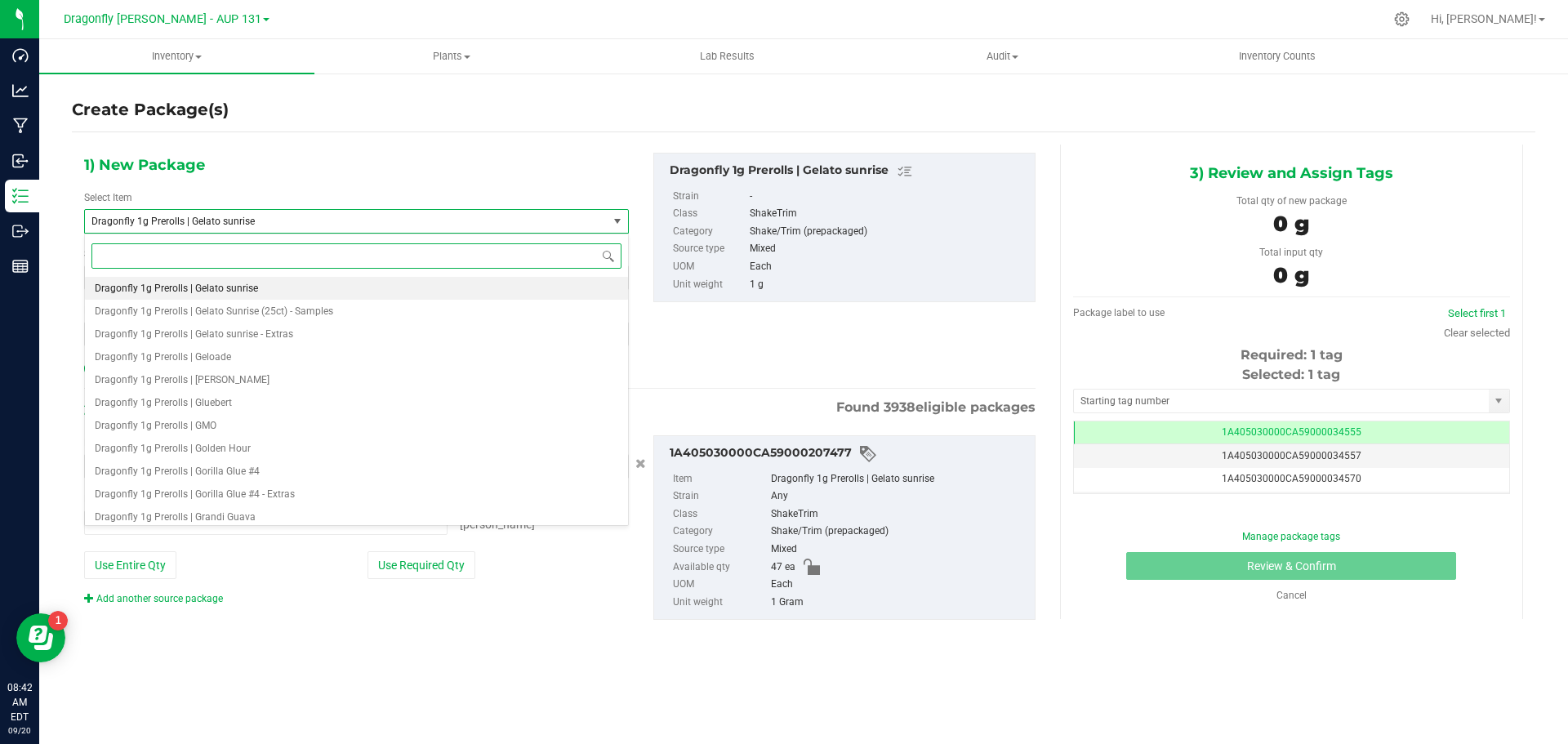
type input "0 ea"
type input "gelato sunrise"
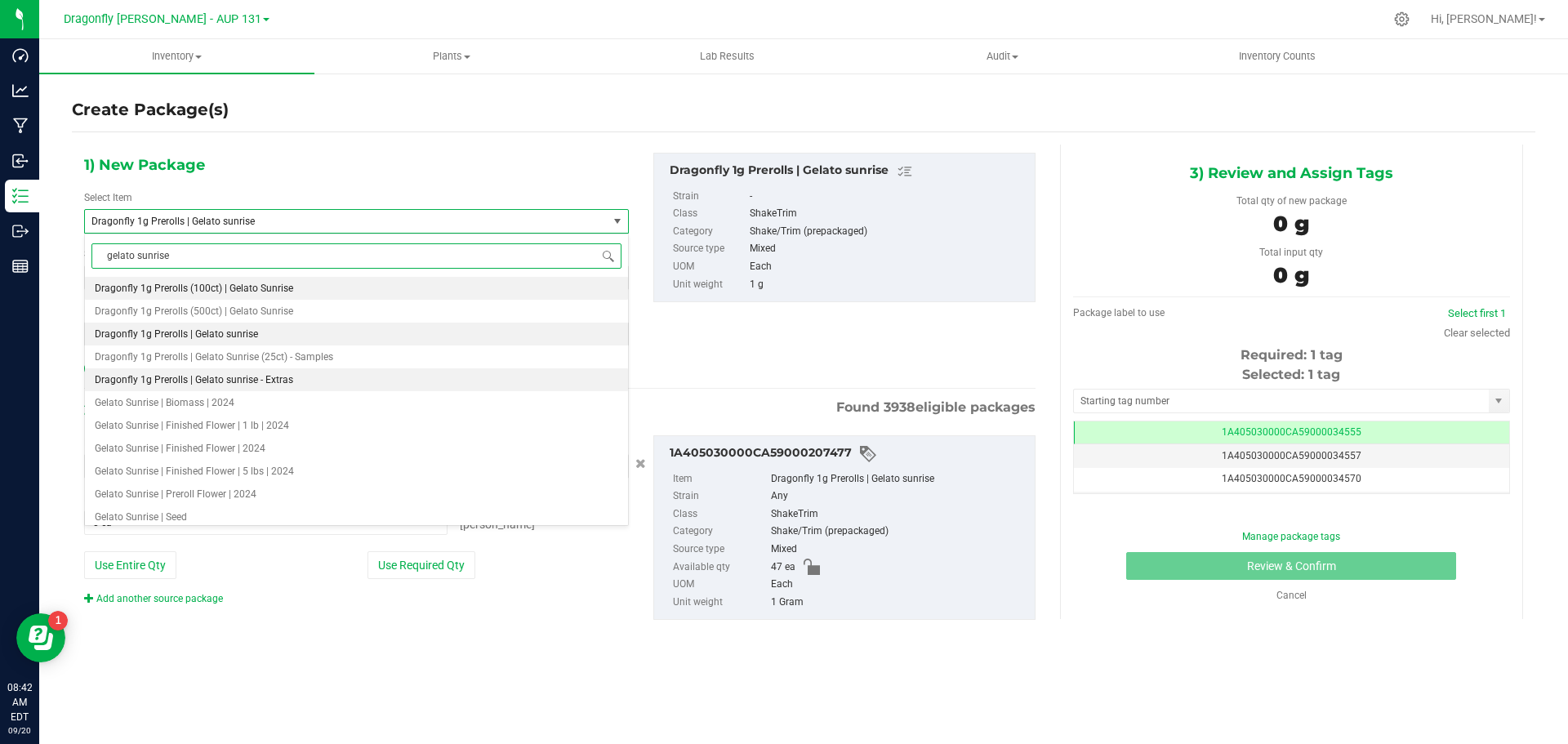
click at [283, 383] on span "Dragonfly 1g Prerolls | Gelato sunrise - Extras" at bounding box center [194, 379] width 198 height 12
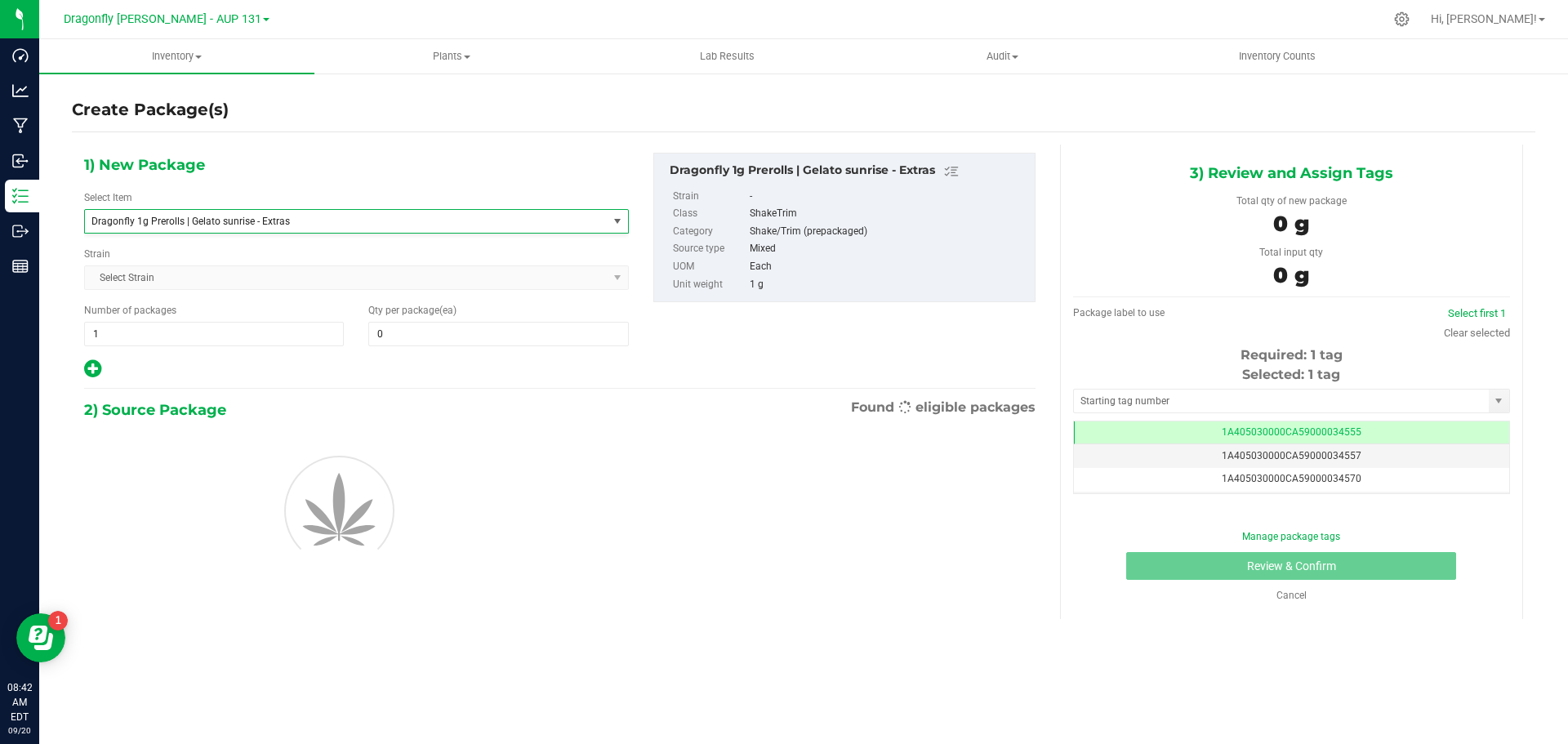
type input "0"
click at [466, 325] on span at bounding box center [498, 334] width 260 height 25
type input "47"
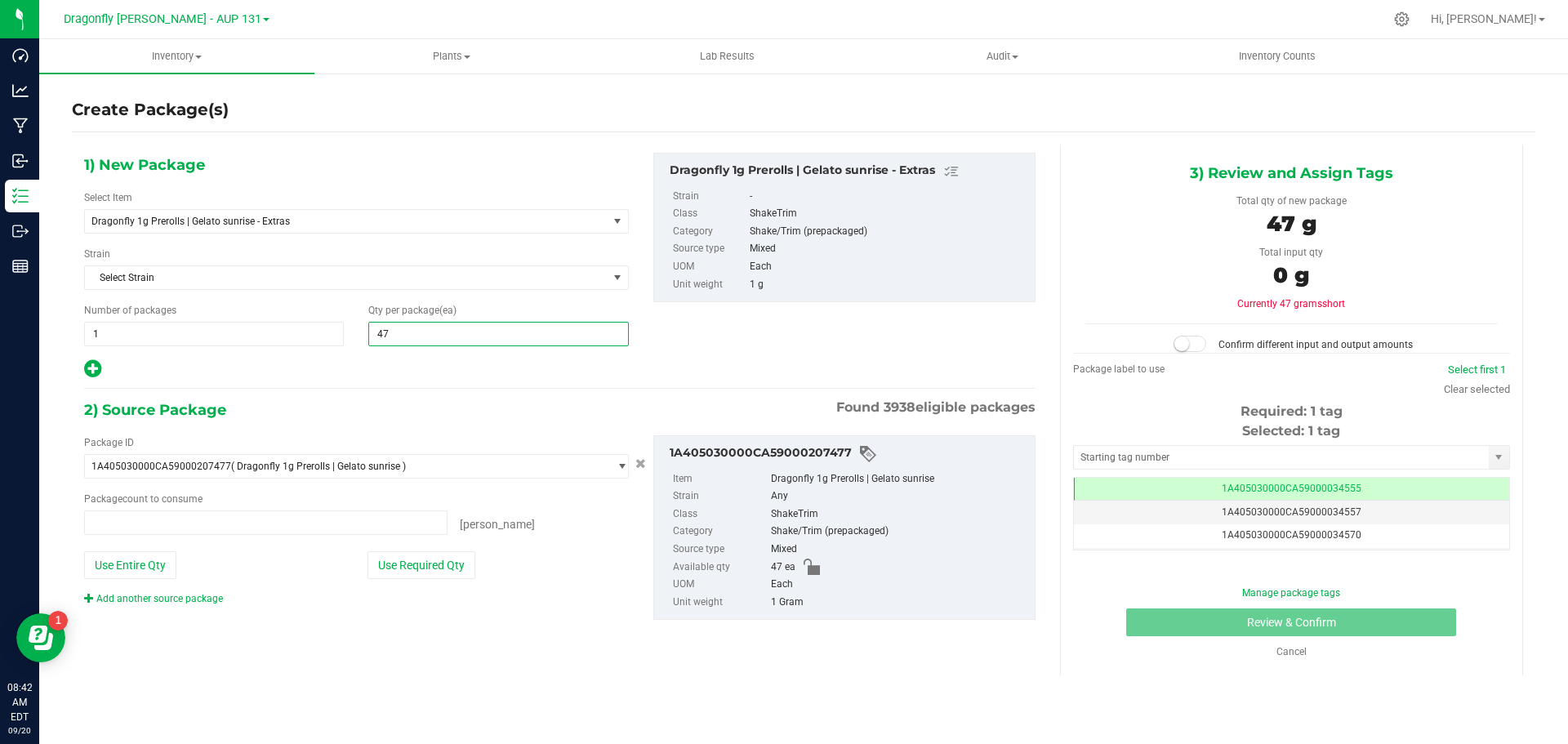
type input "0 ea"
type input "47"
click at [418, 548] on div "Package ID 1A405030000CA59000207477 ( Dragonfly 1g Prerolls | Gelato sunrise ) …" at bounding box center [356, 520] width 570 height 171
click at [475, 570] on button "Use Required Qty" at bounding box center [422, 564] width 108 height 27
type input "47 ea"
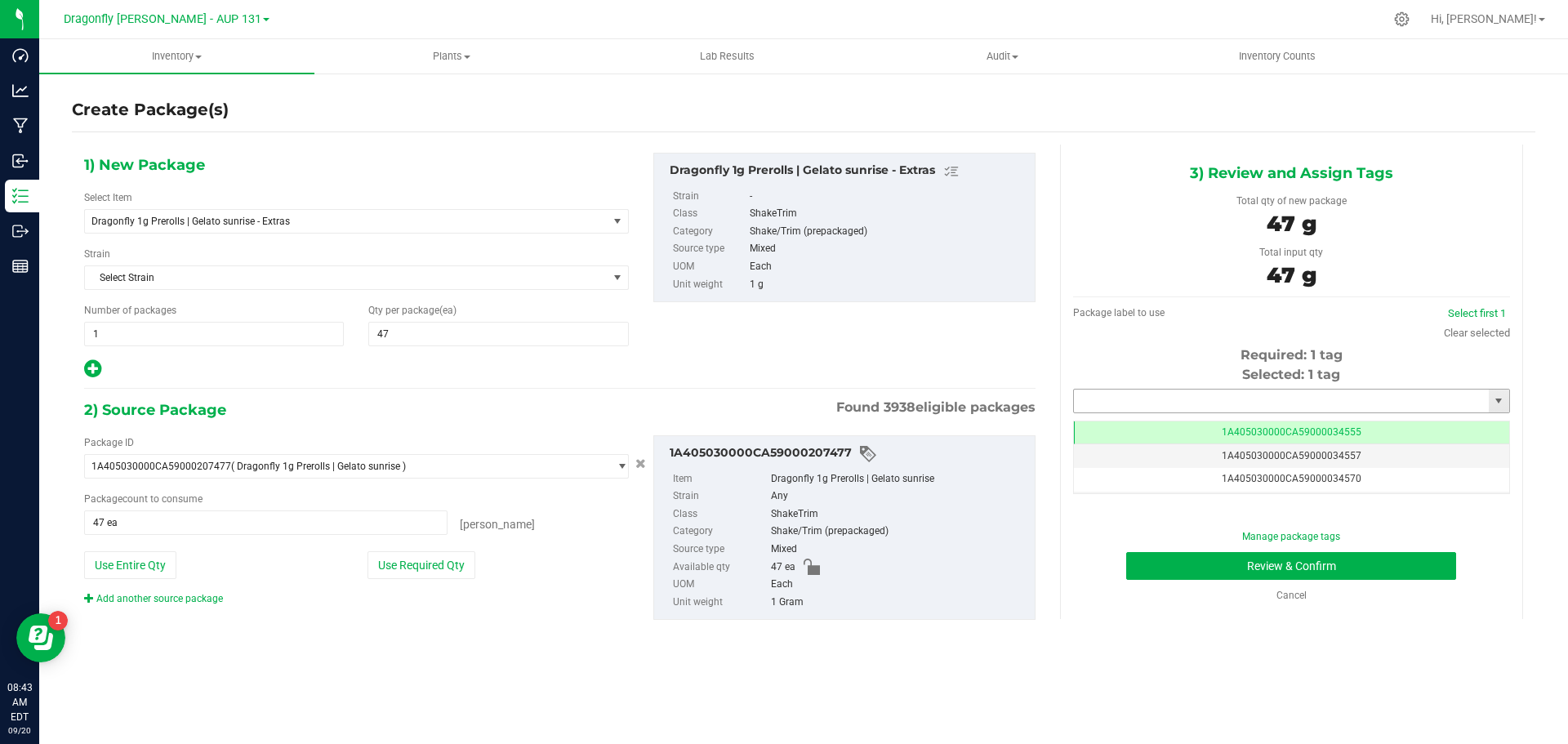
click at [1197, 400] on input "text" at bounding box center [1281, 401] width 415 height 23
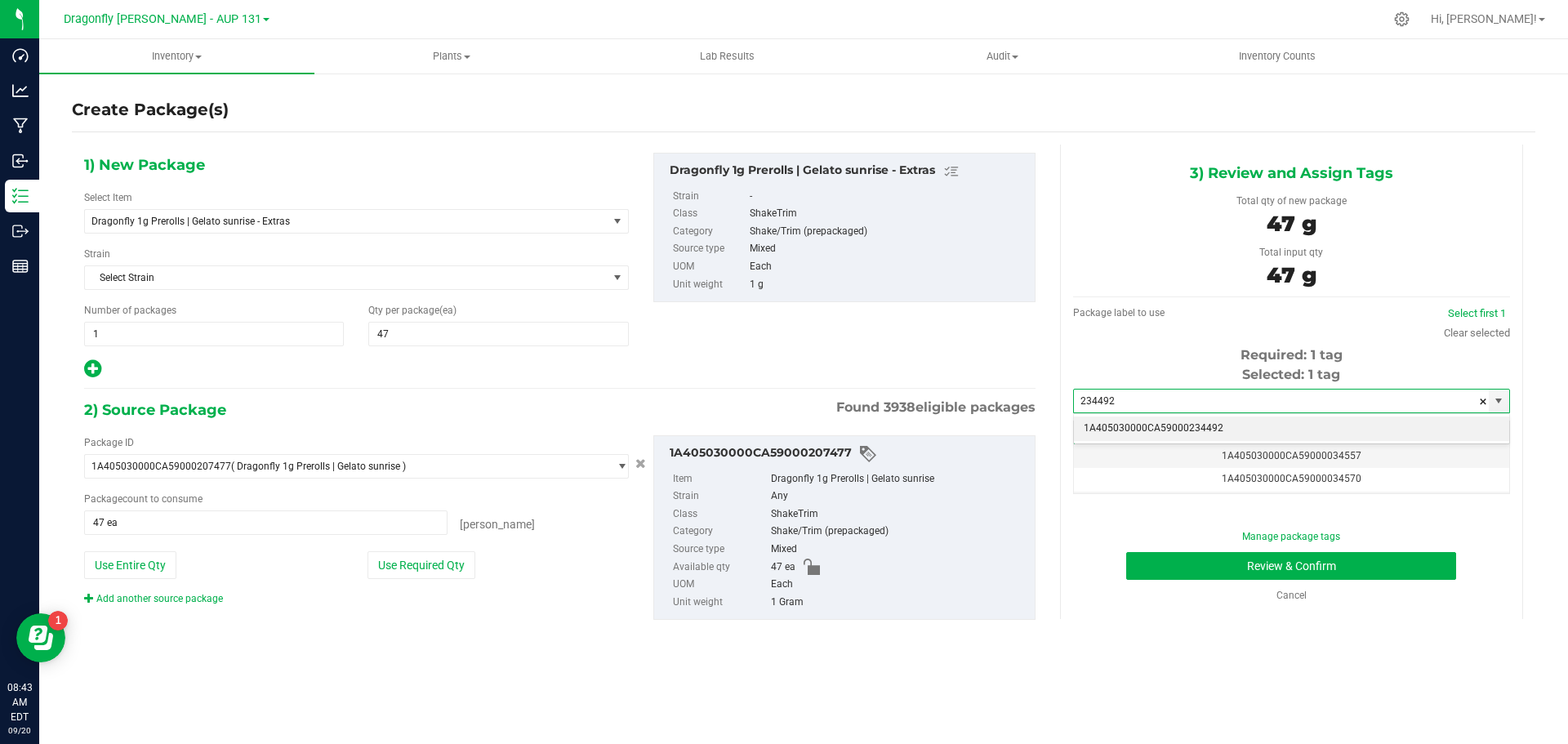
click at [1191, 430] on li "1A405030000CA59000234492" at bounding box center [1291, 429] width 435 height 25
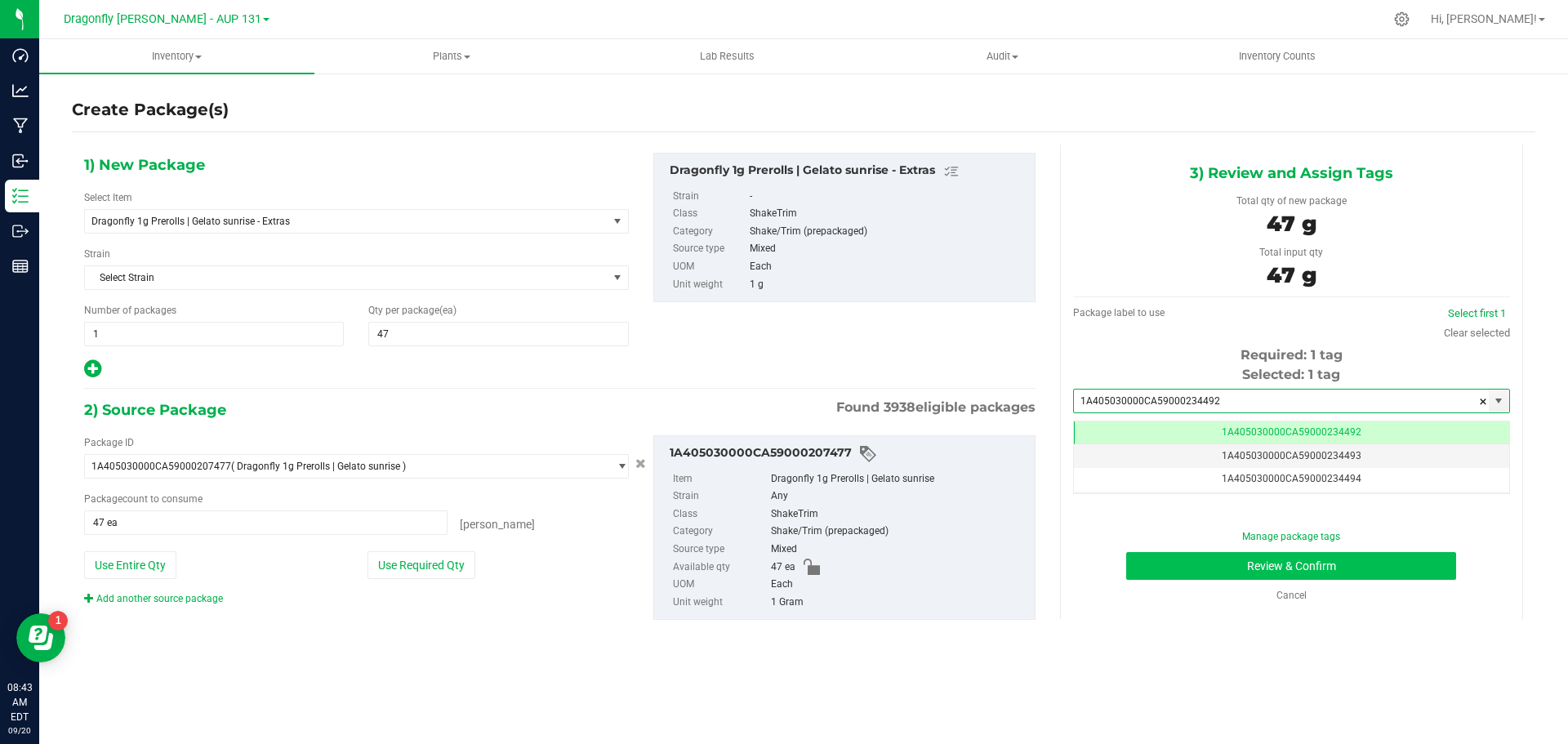
type input "1A405030000CA59000234492"
click at [1244, 561] on button "Review & Confirm" at bounding box center [1292, 565] width 330 height 27
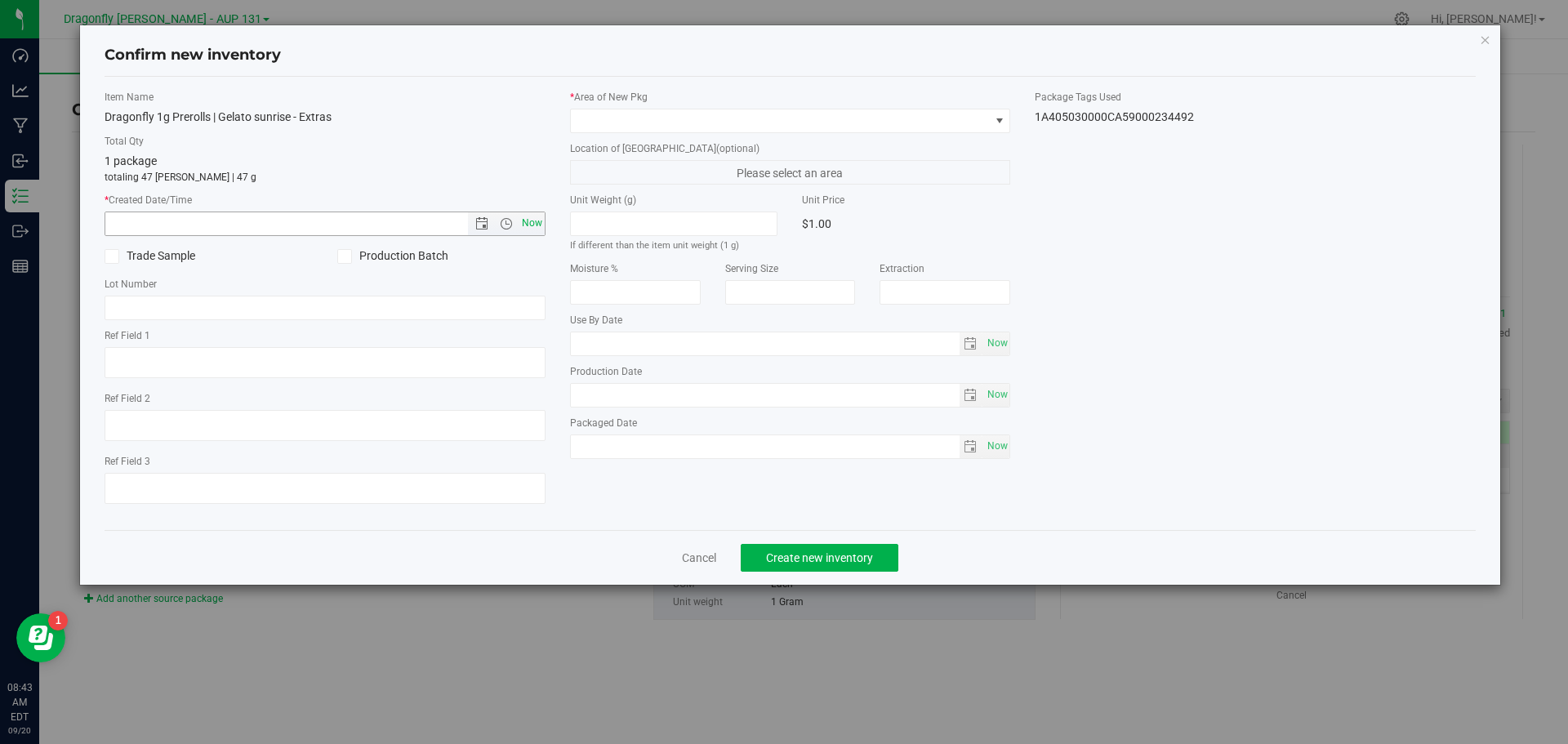
click at [530, 220] on span "Now" at bounding box center [532, 223] width 27 height 24
type input "9/20/2025 8:43 AM"
click at [583, 128] on span at bounding box center [780, 121] width 419 height 23
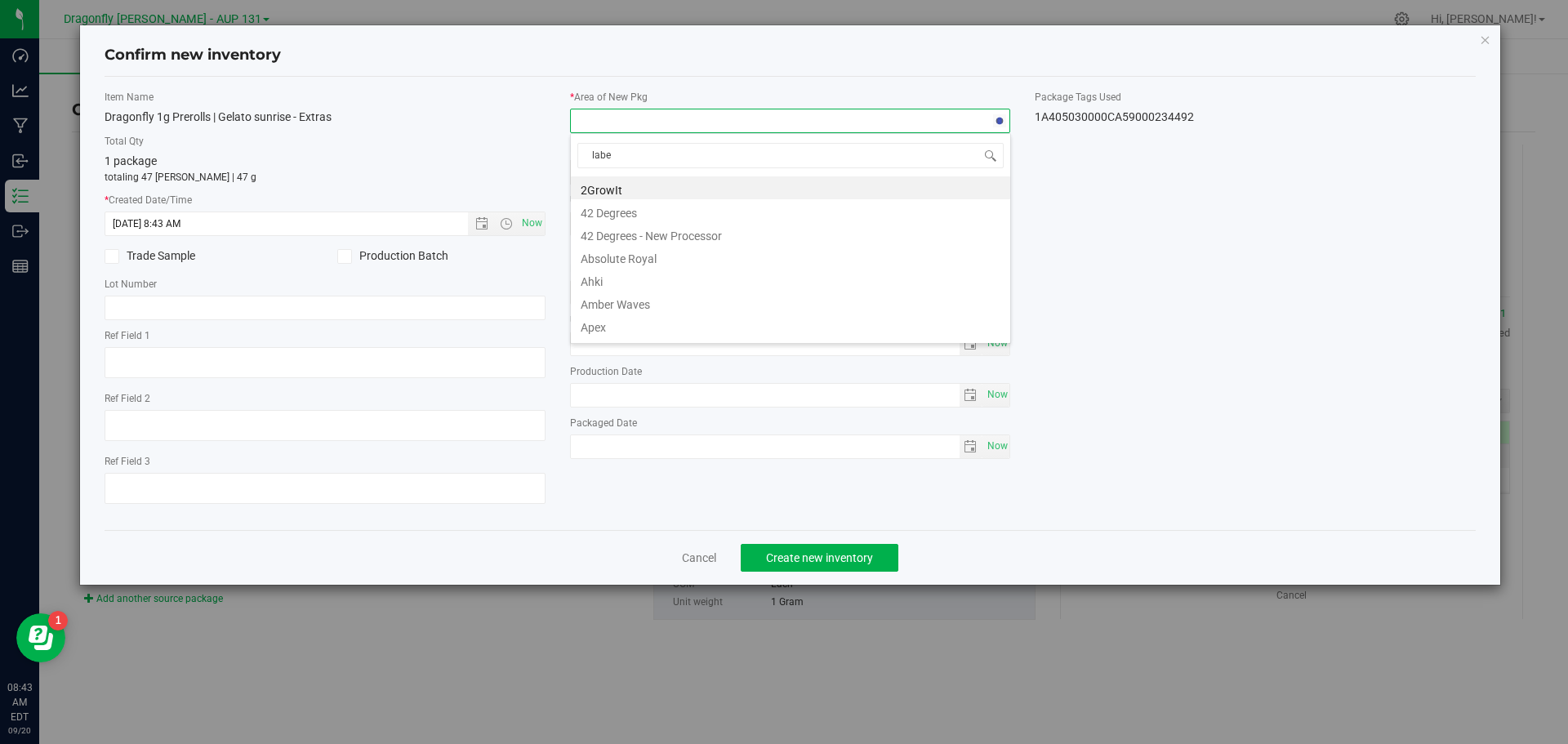
type input "label"
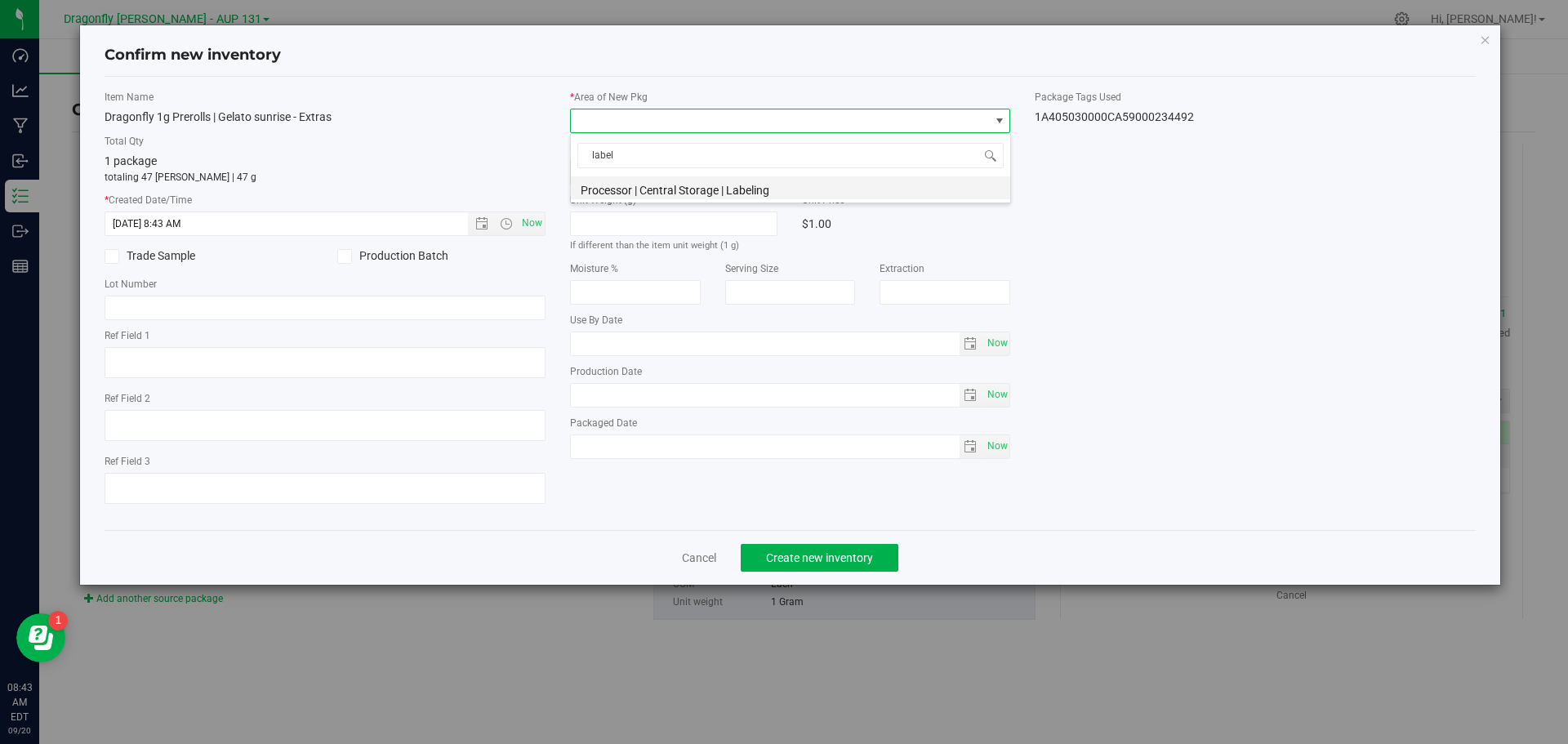
click at [681, 187] on li "Processor | Central Storage | Labeling" at bounding box center [791, 188] width 439 height 23
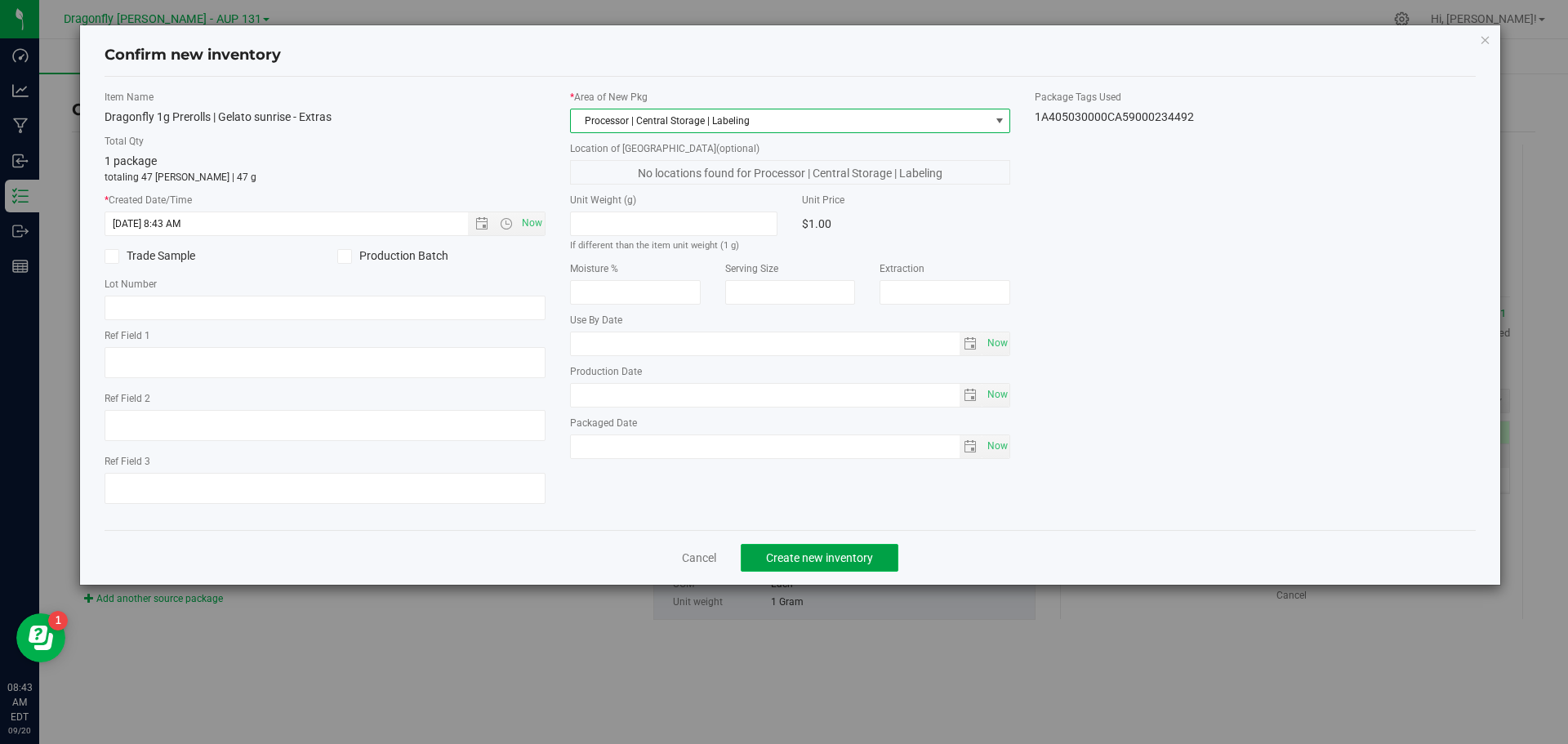
click at [866, 552] on span "Create new inventory" at bounding box center [819, 557] width 107 height 13
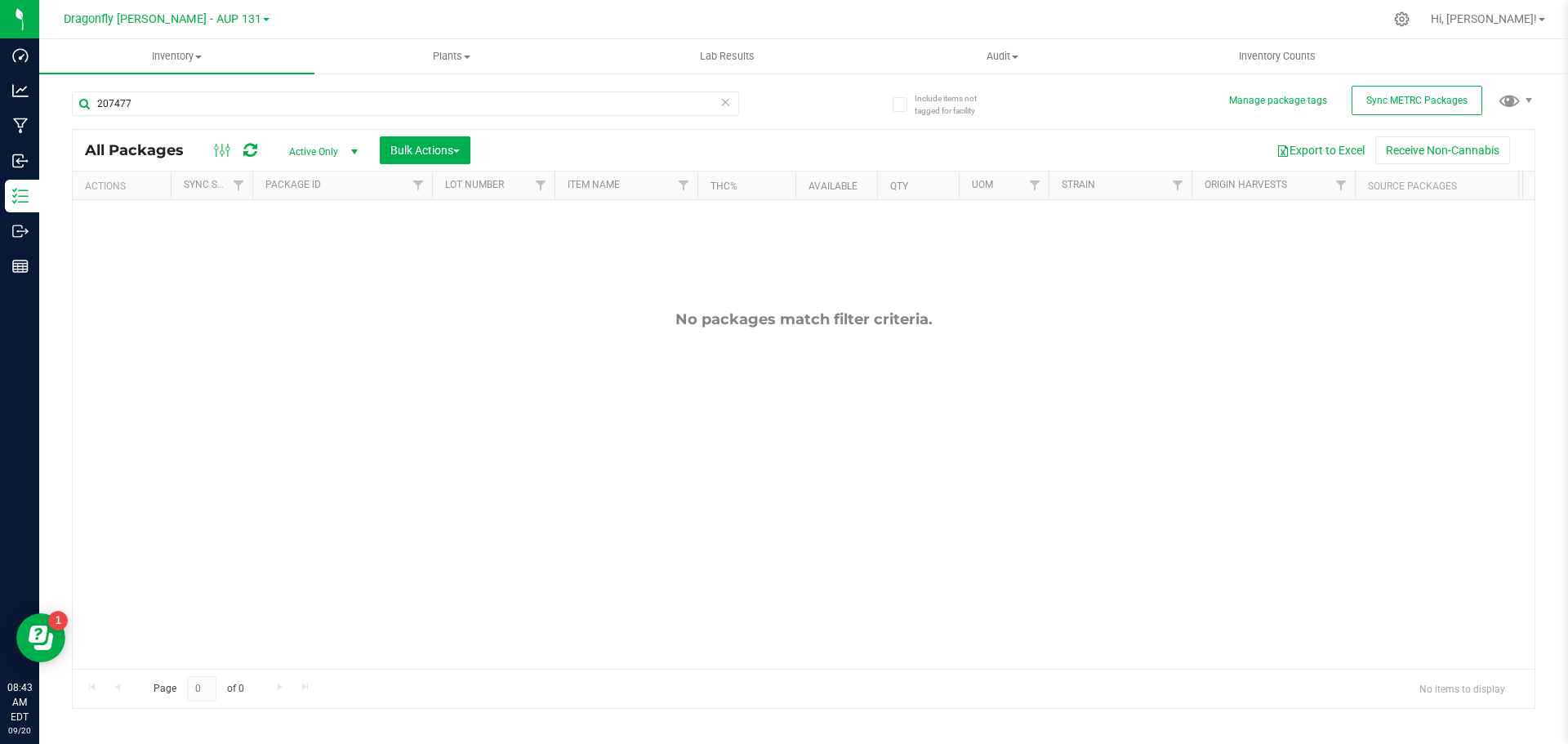
click at [728, 105] on icon at bounding box center [725, 101] width 12 height 19
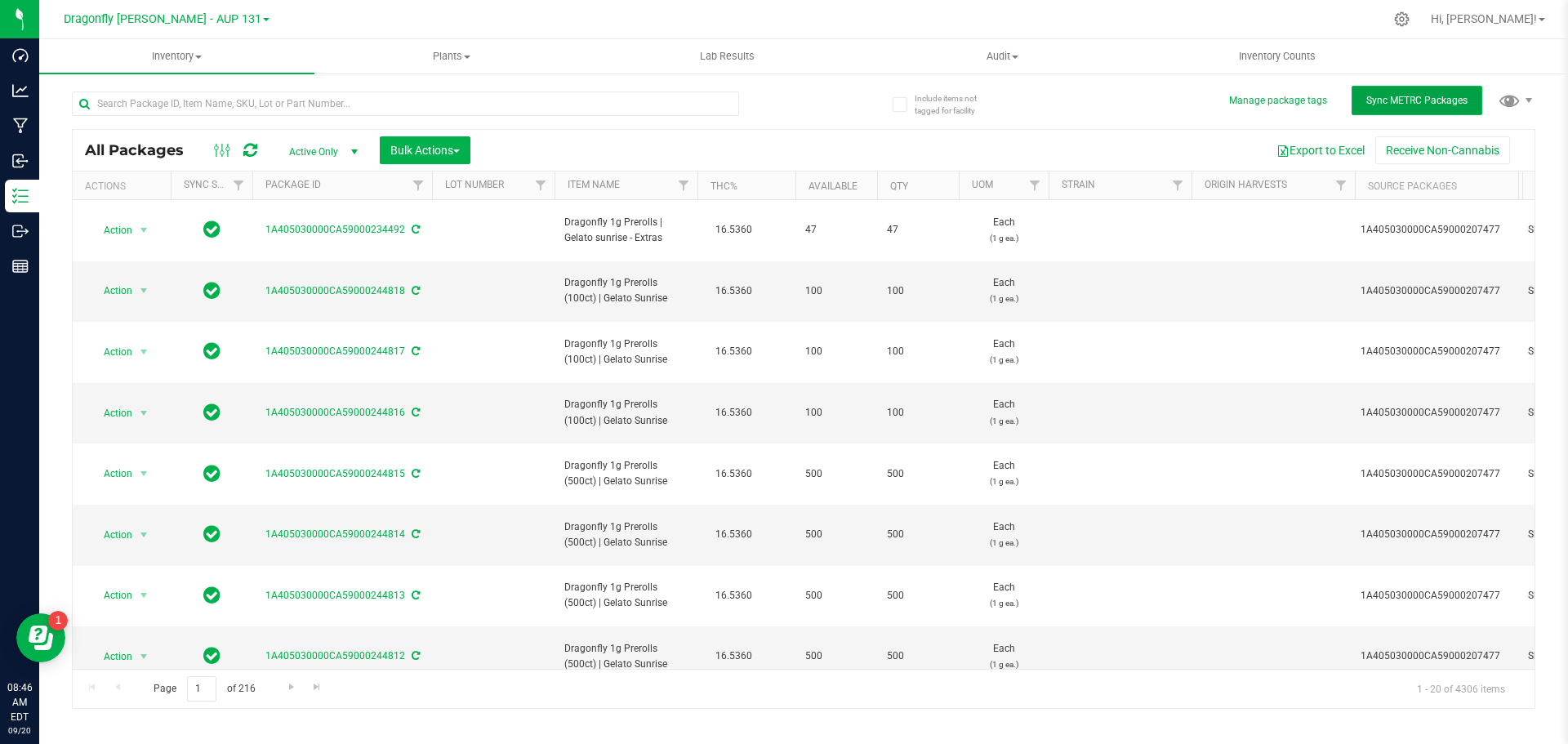
click at [1391, 100] on span "Sync METRC Packages" at bounding box center [1417, 100] width 101 height 12
click at [295, 107] on input "text" at bounding box center [405, 104] width 667 height 25
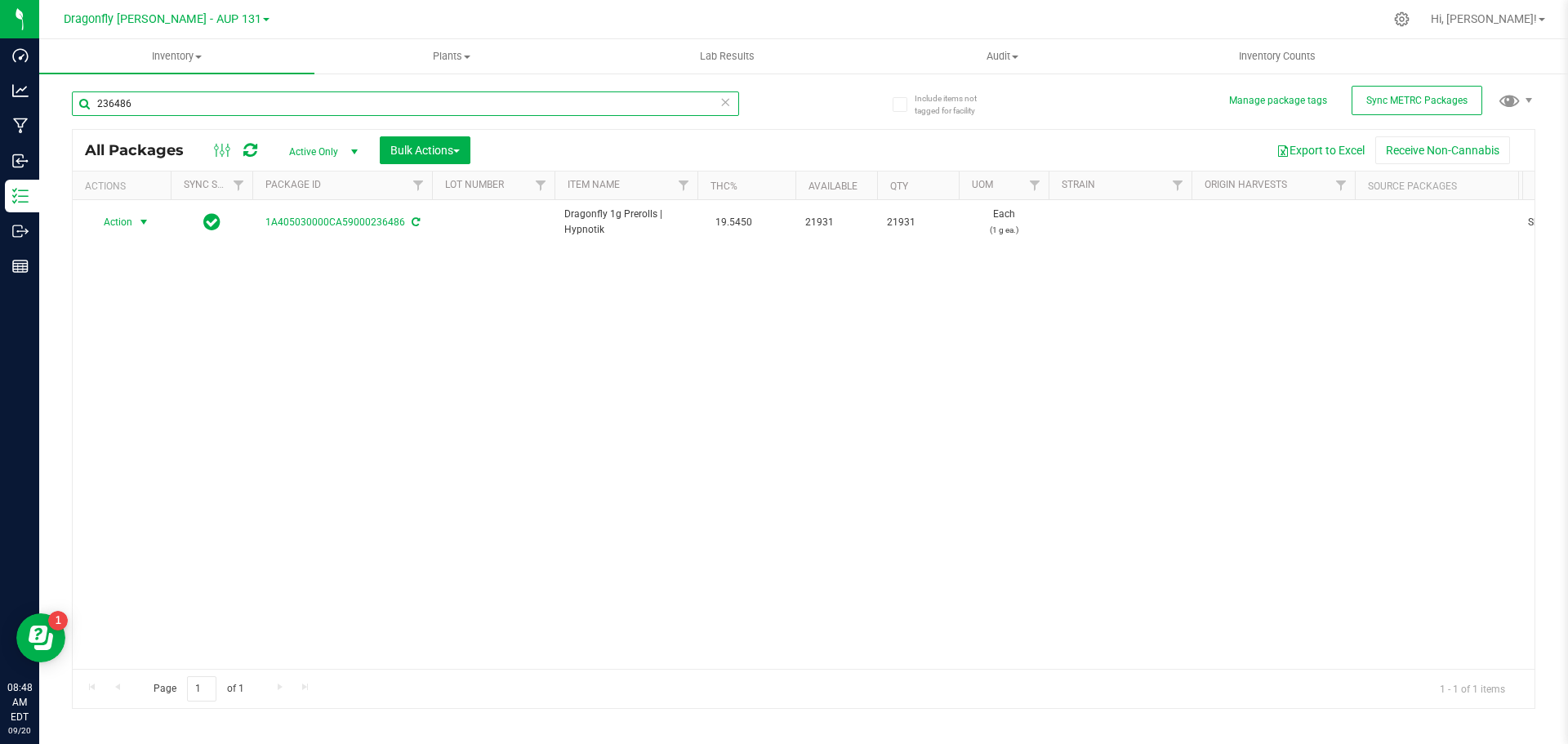
type input "236486"
click at [120, 218] on span "Action" at bounding box center [112, 222] width 44 height 23
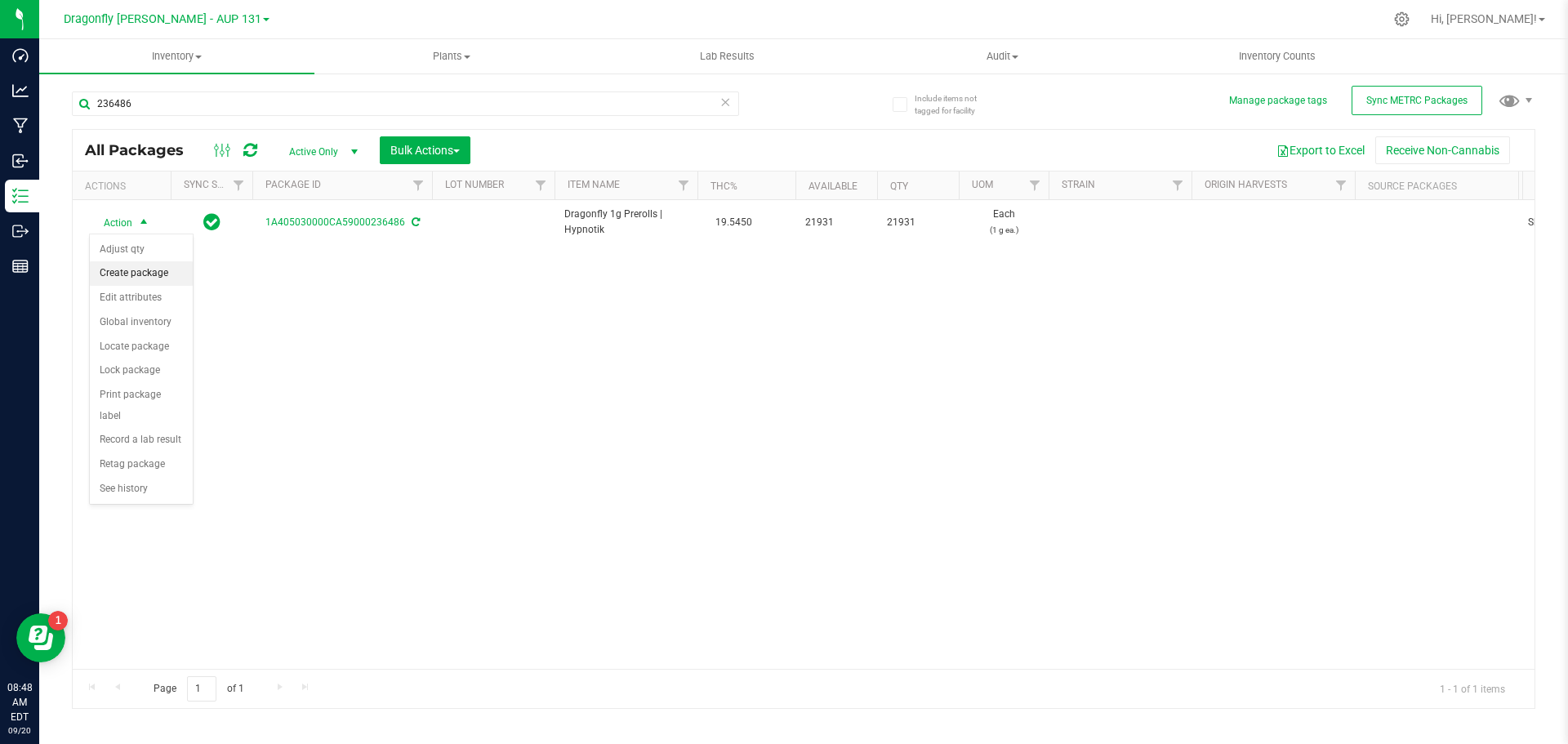
click at [139, 280] on li "Create package" at bounding box center [141, 274] width 103 height 25
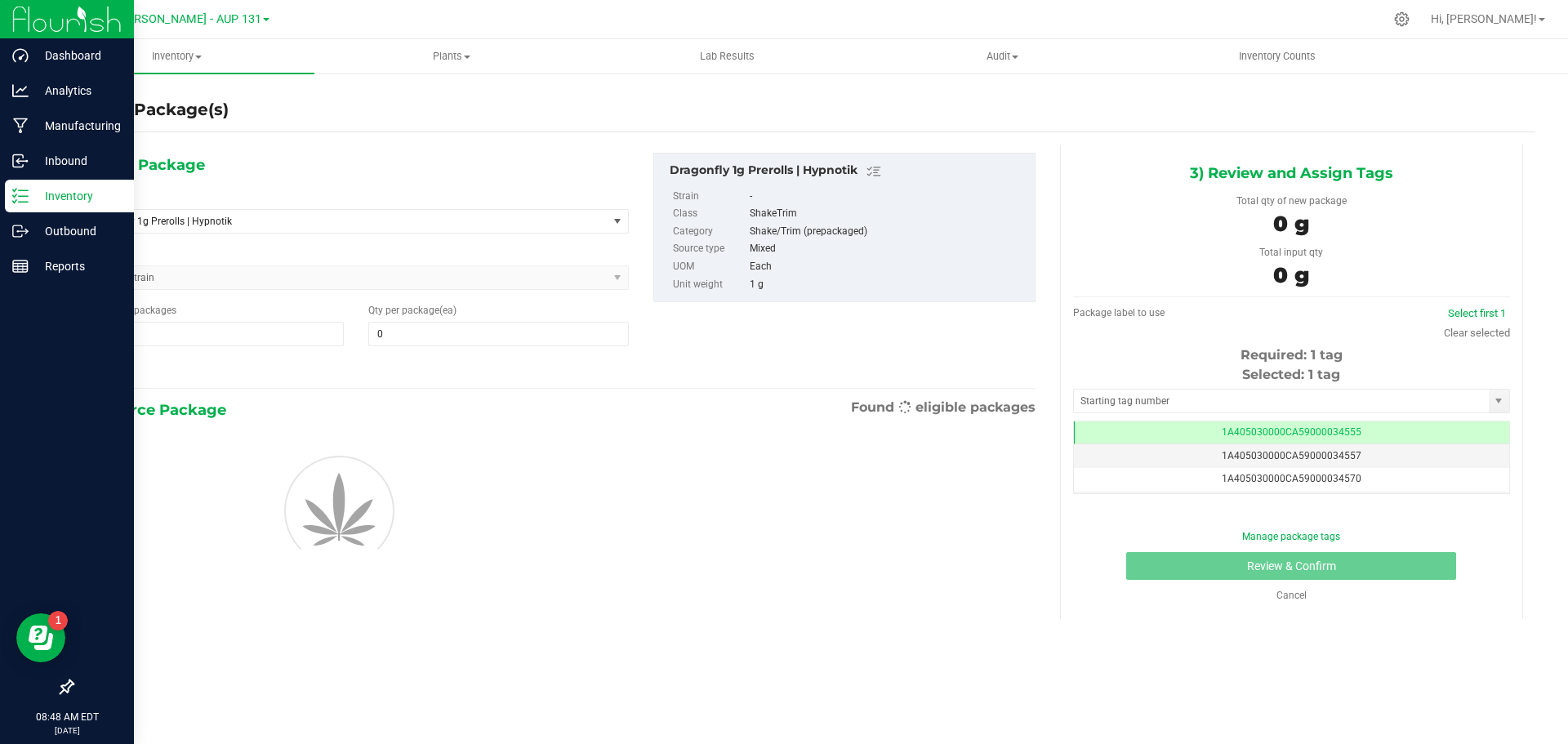
type input "0"
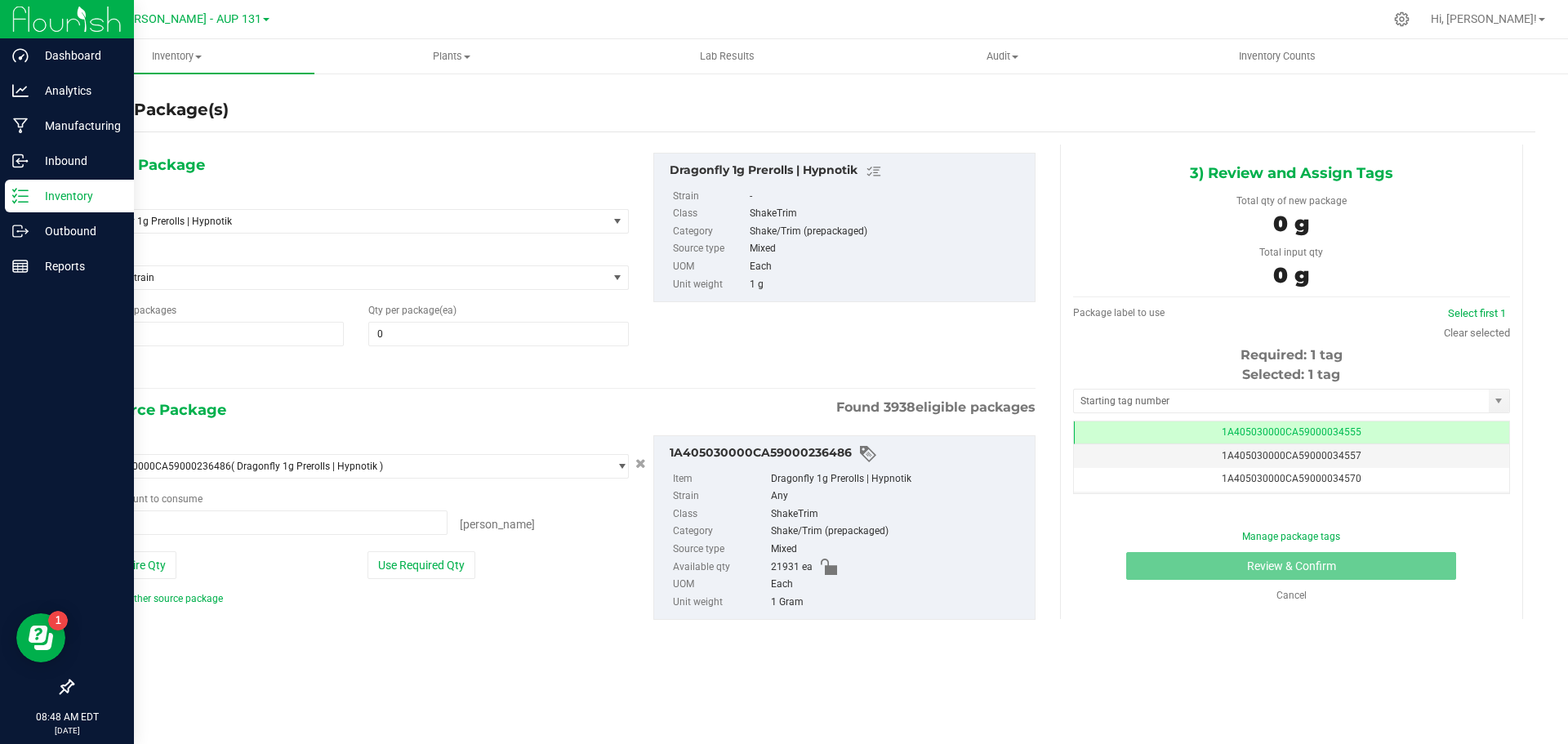
type input "0 ea"
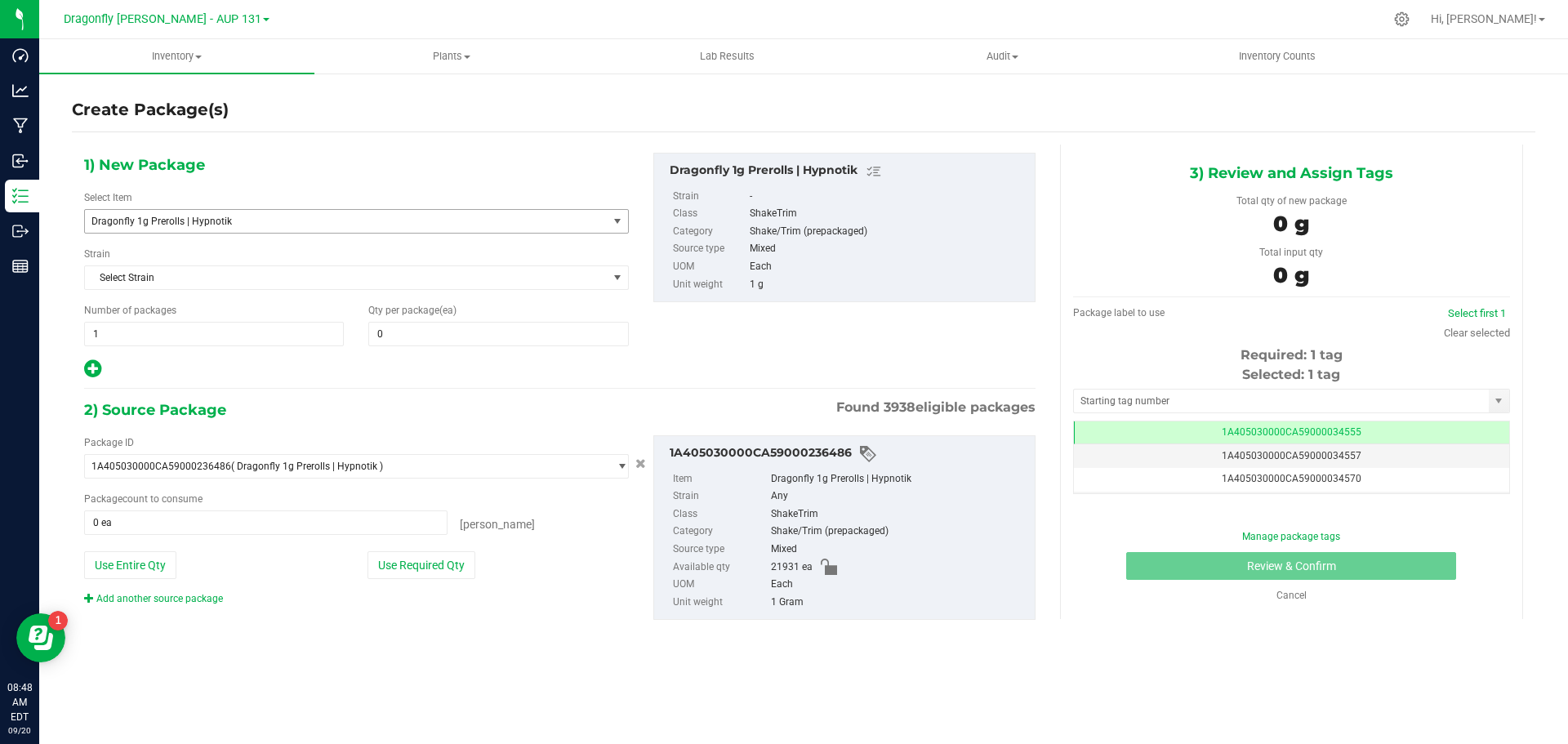
click at [507, 225] on span "Dragonfly 1g Prerolls | Hypnotik" at bounding box center [336, 221] width 489 height 12
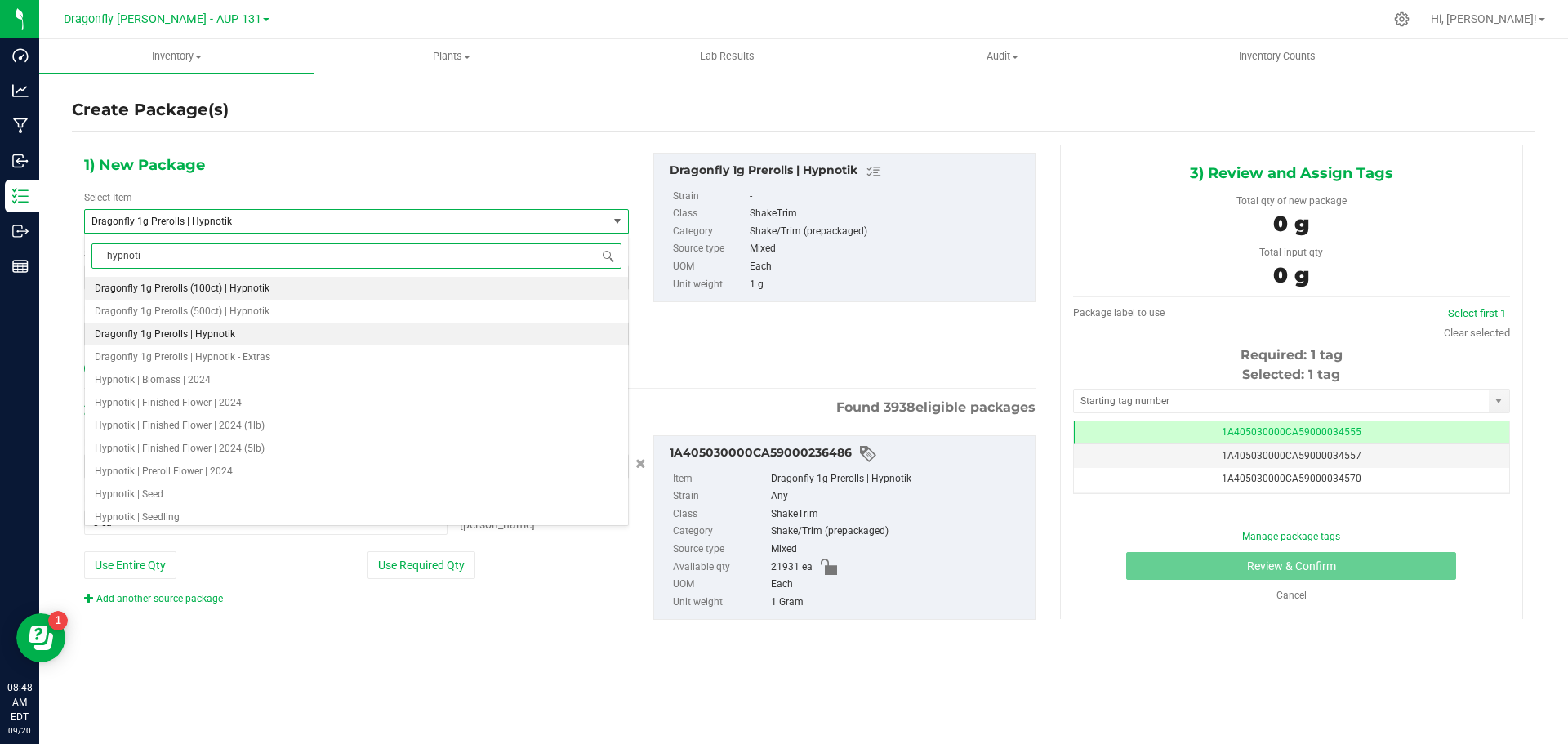
type input "hypnotik"
click at [277, 312] on li "Dragonfly 1g Prerolls (500ct) | Hypnotik" at bounding box center [356, 311] width 543 height 23
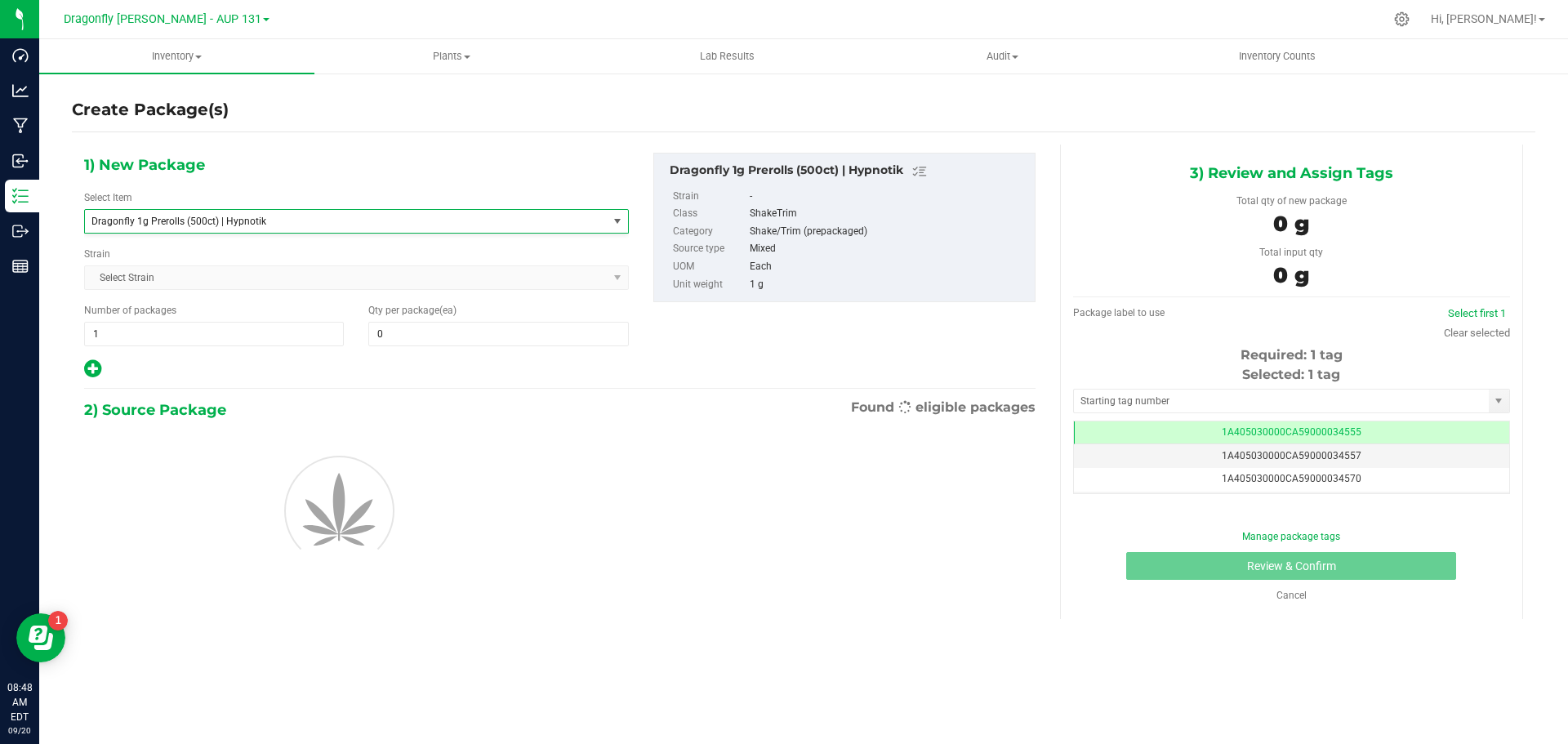
type input "0"
click at [233, 337] on span "1 1" at bounding box center [213, 334] width 260 height 25
click at [234, 337] on input "1" at bounding box center [213, 334] width 258 height 23
type input "43"
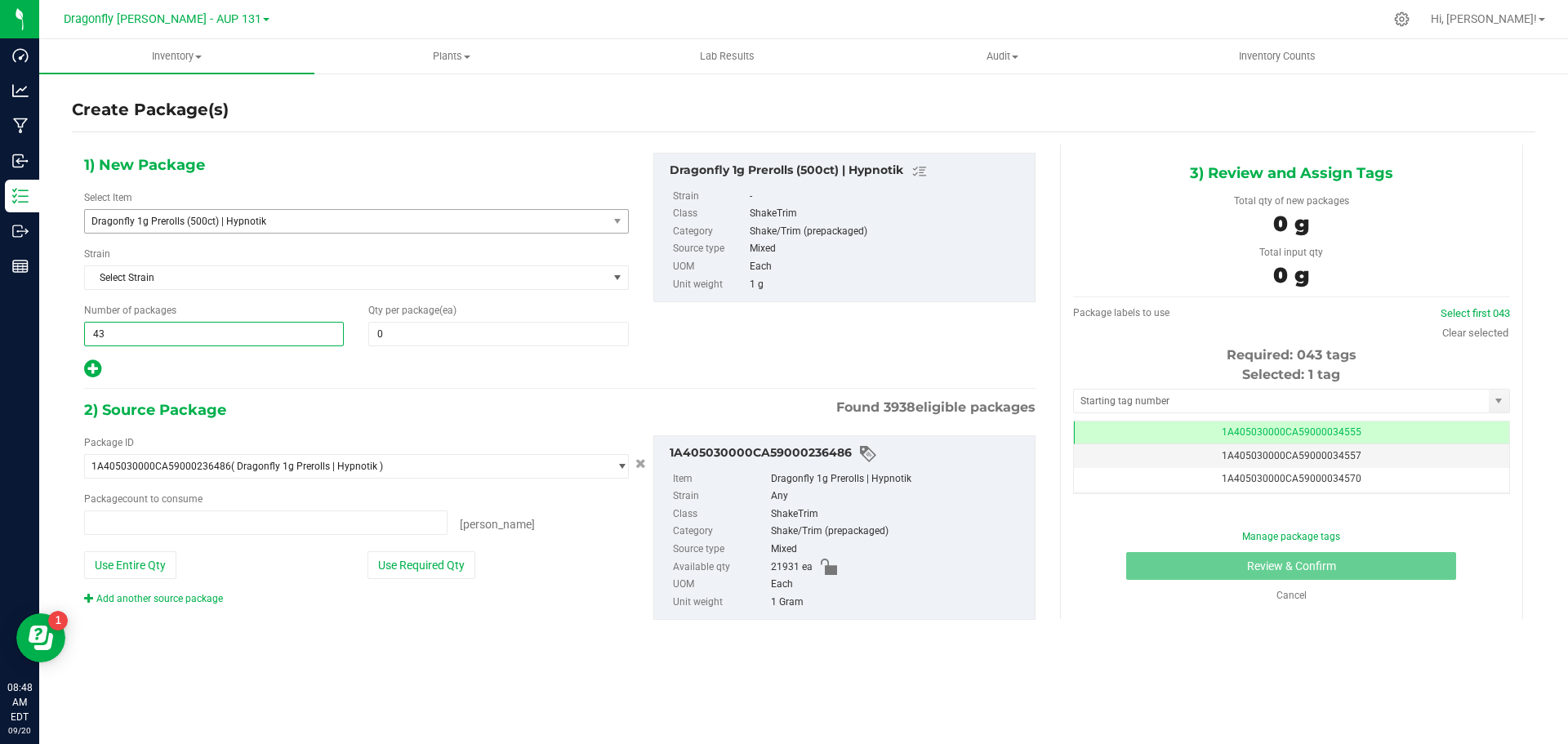
type input "0 ea"
type input "43"
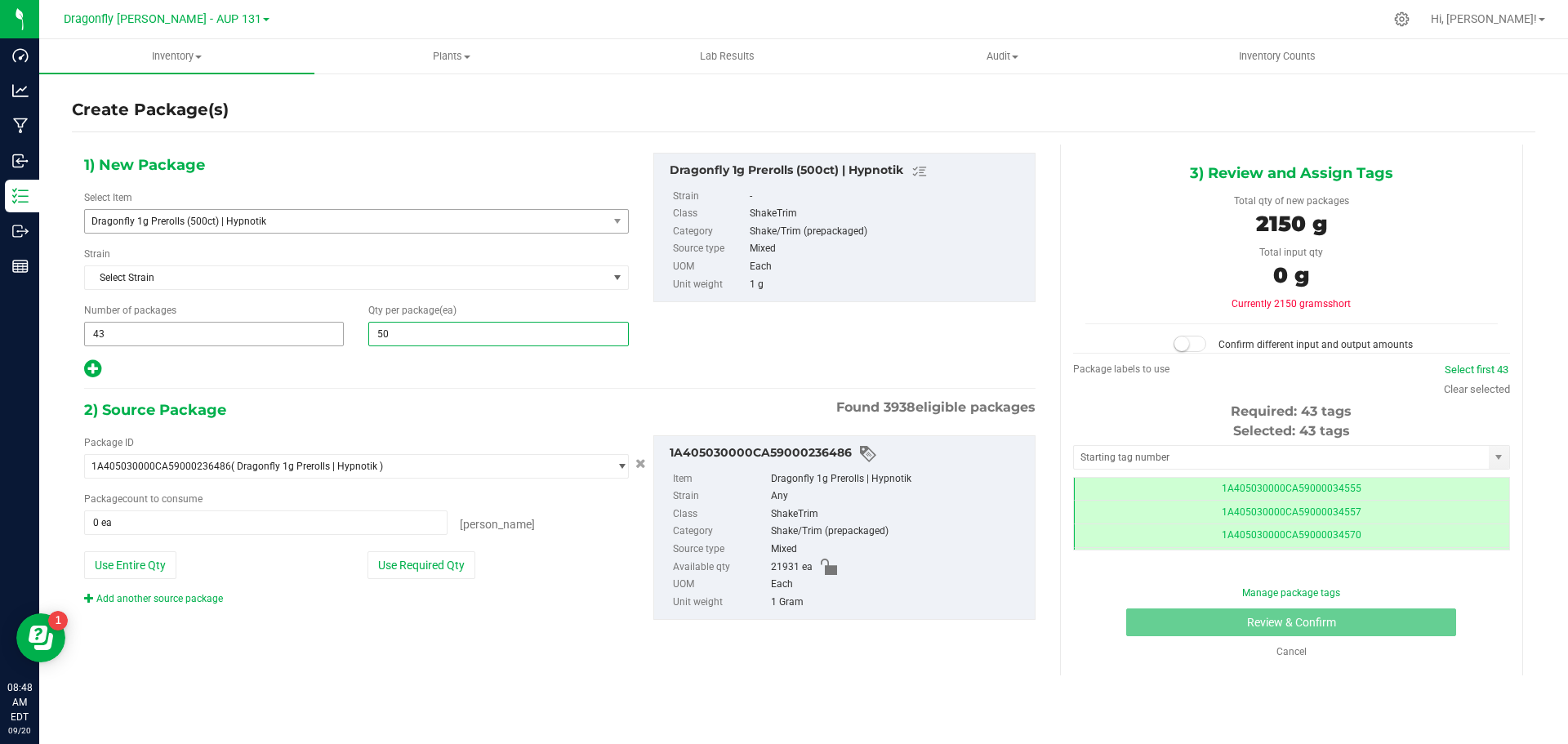
type input "500"
click at [437, 567] on button "Use Required Qty" at bounding box center [422, 564] width 108 height 27
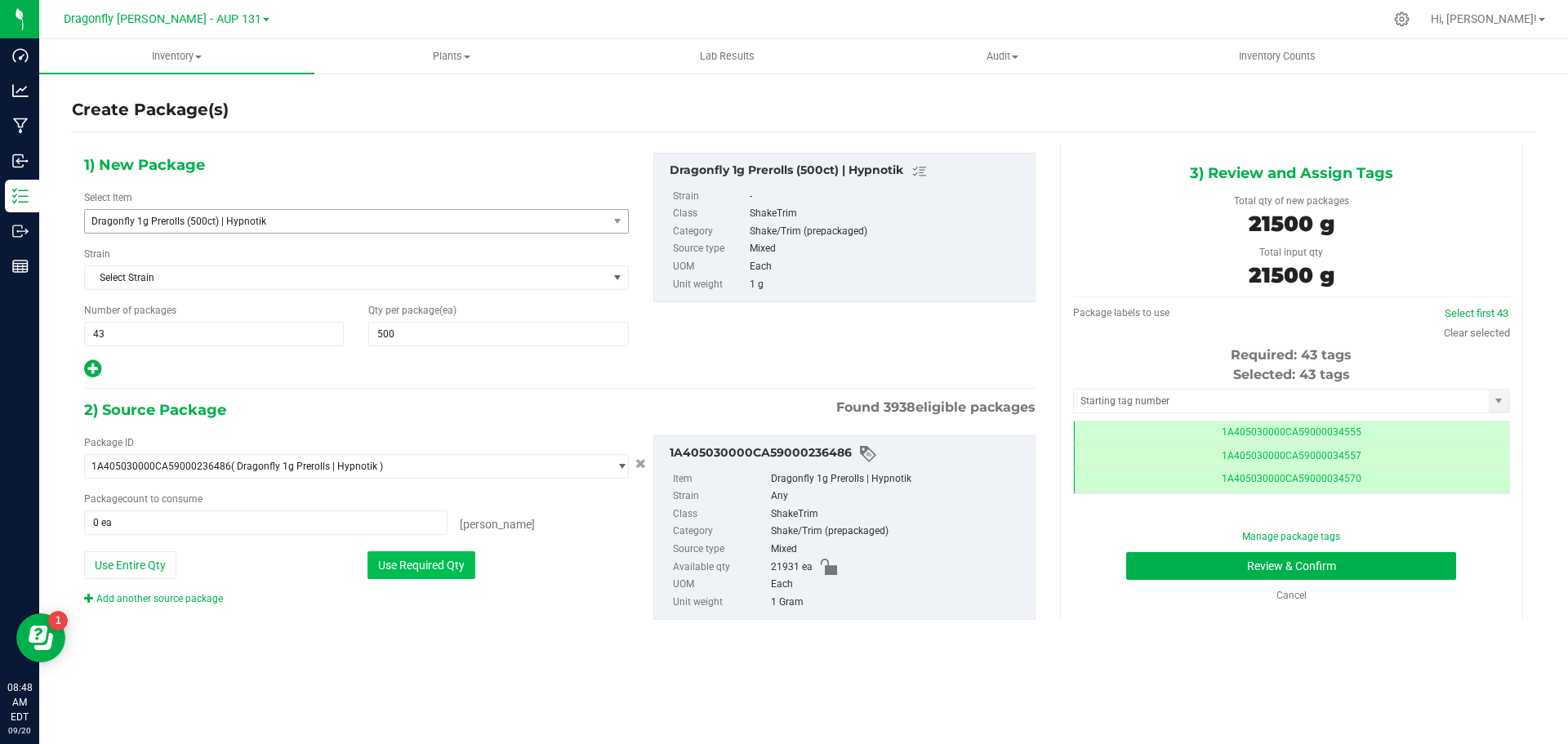
type input "21500 ea"
click at [1203, 394] on input "text" at bounding box center [1281, 401] width 415 height 23
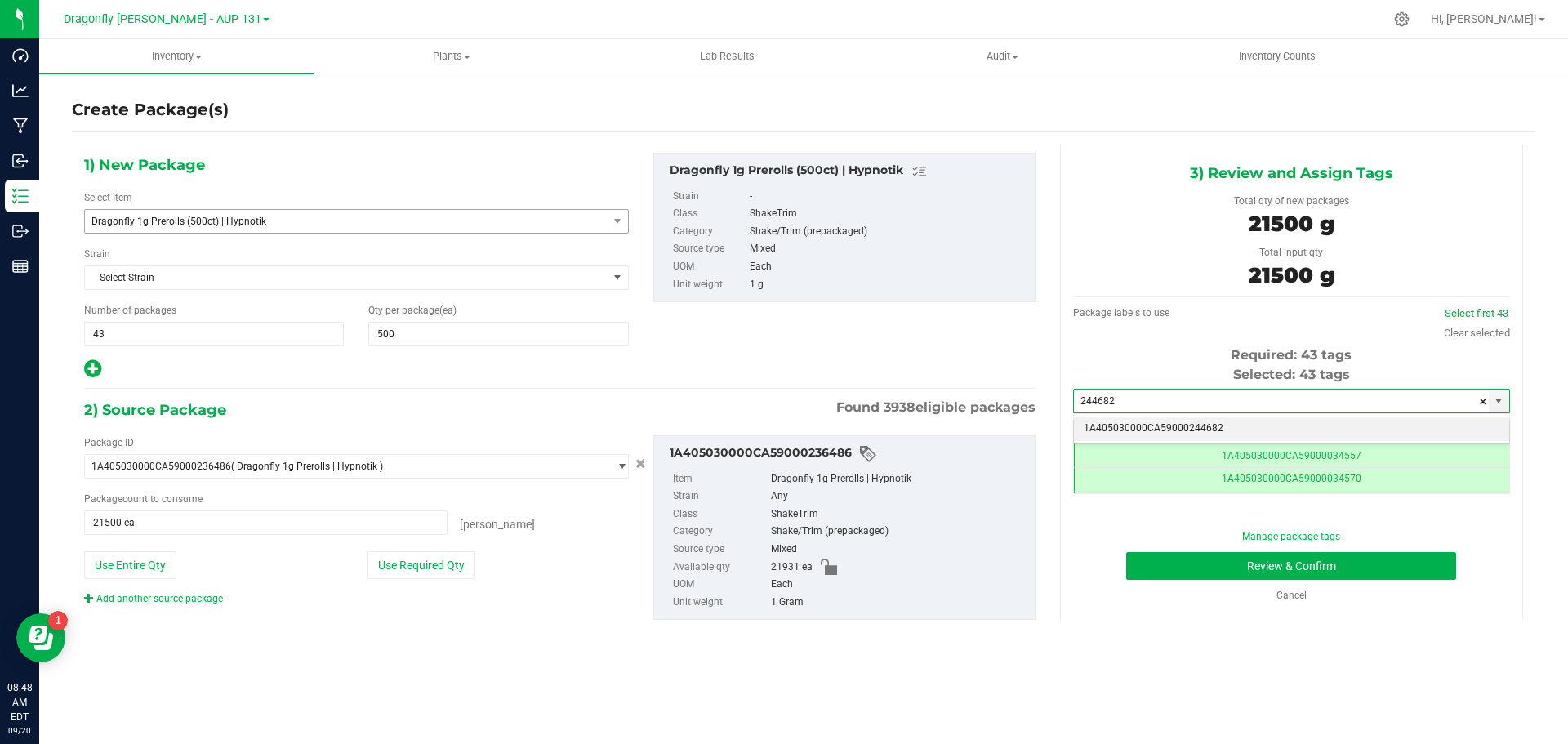
click at [1244, 427] on li "1A405030000CA59000244682" at bounding box center [1291, 429] width 435 height 25
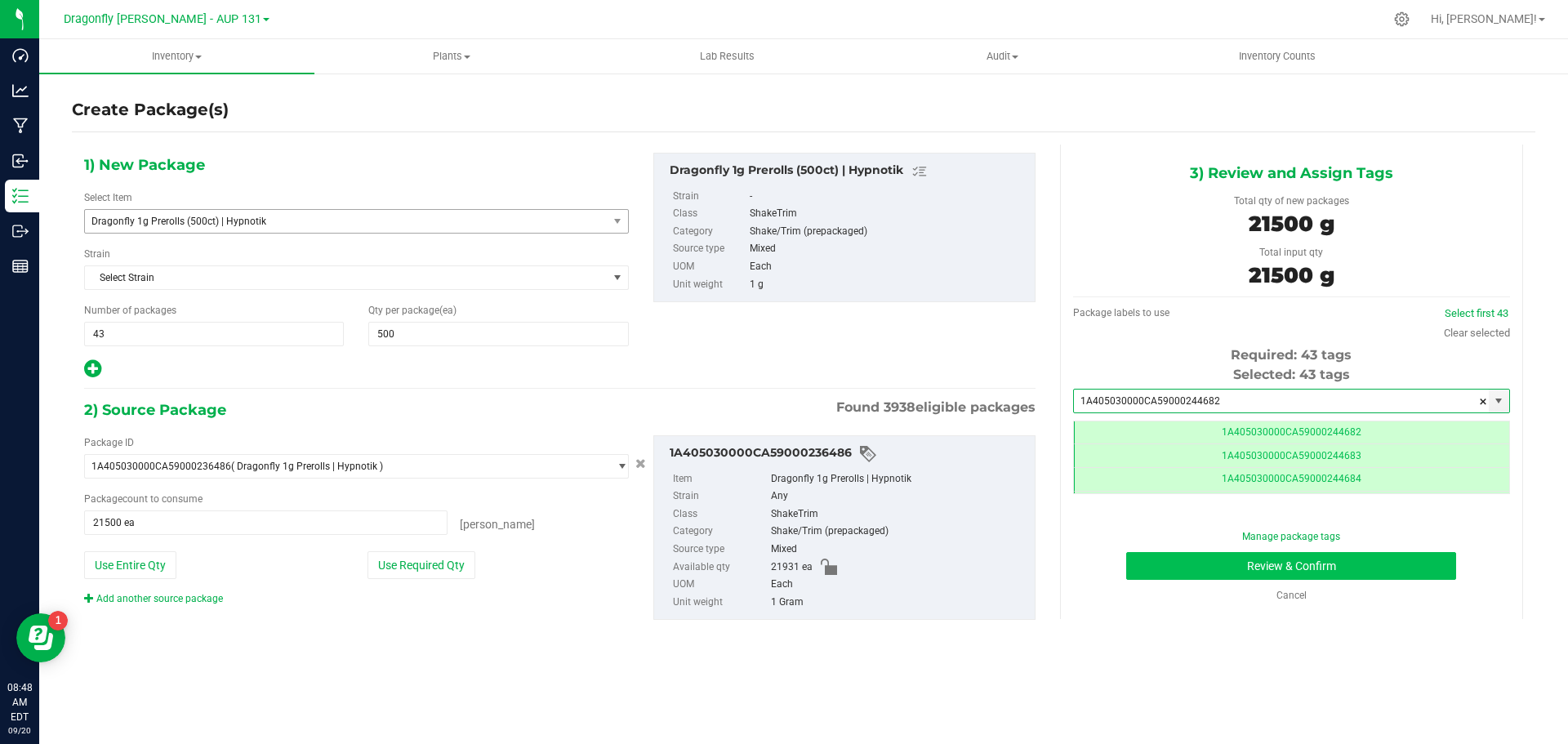
type input "1A405030000CA59000244682"
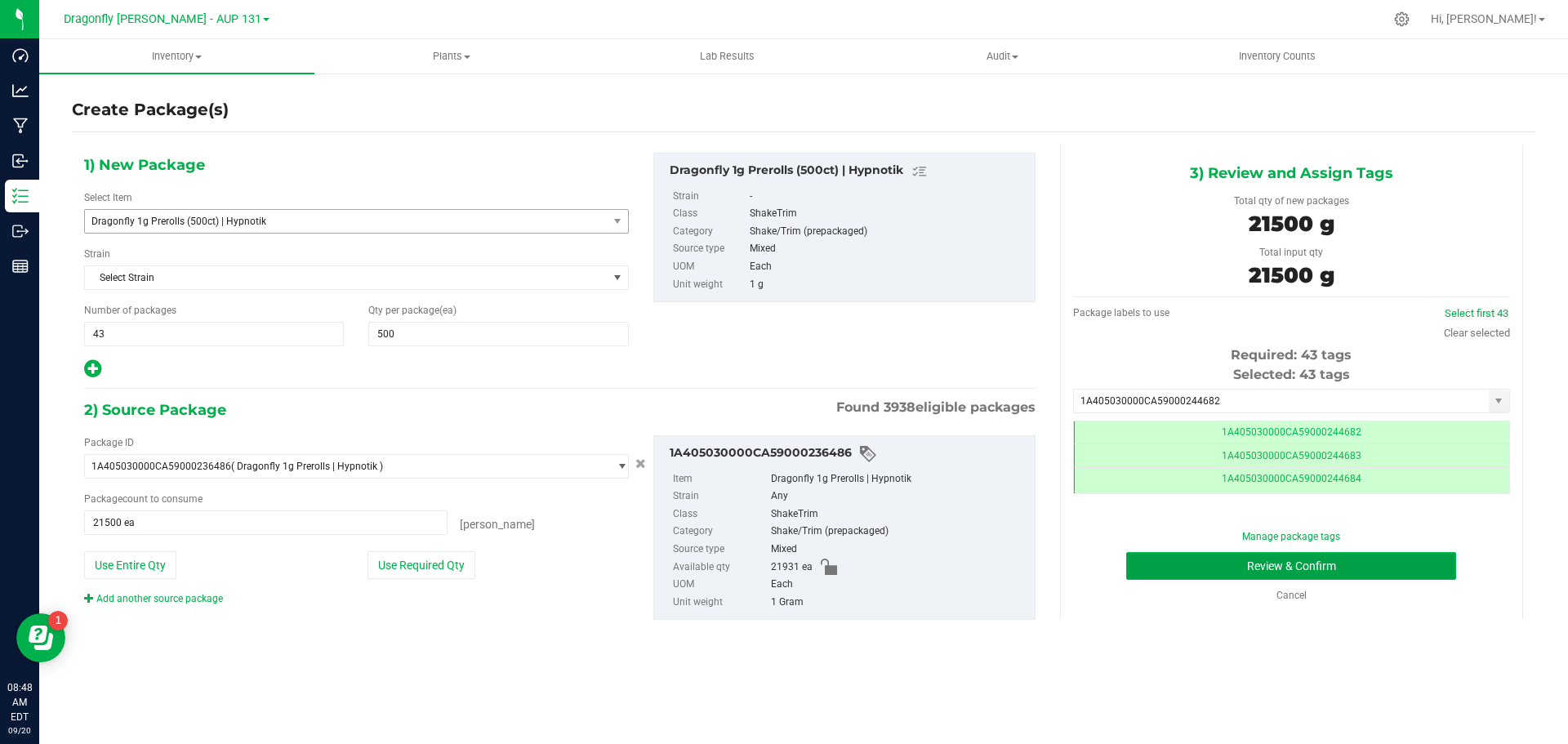
click at [1357, 568] on button "Review & Confirm" at bounding box center [1292, 565] width 330 height 27
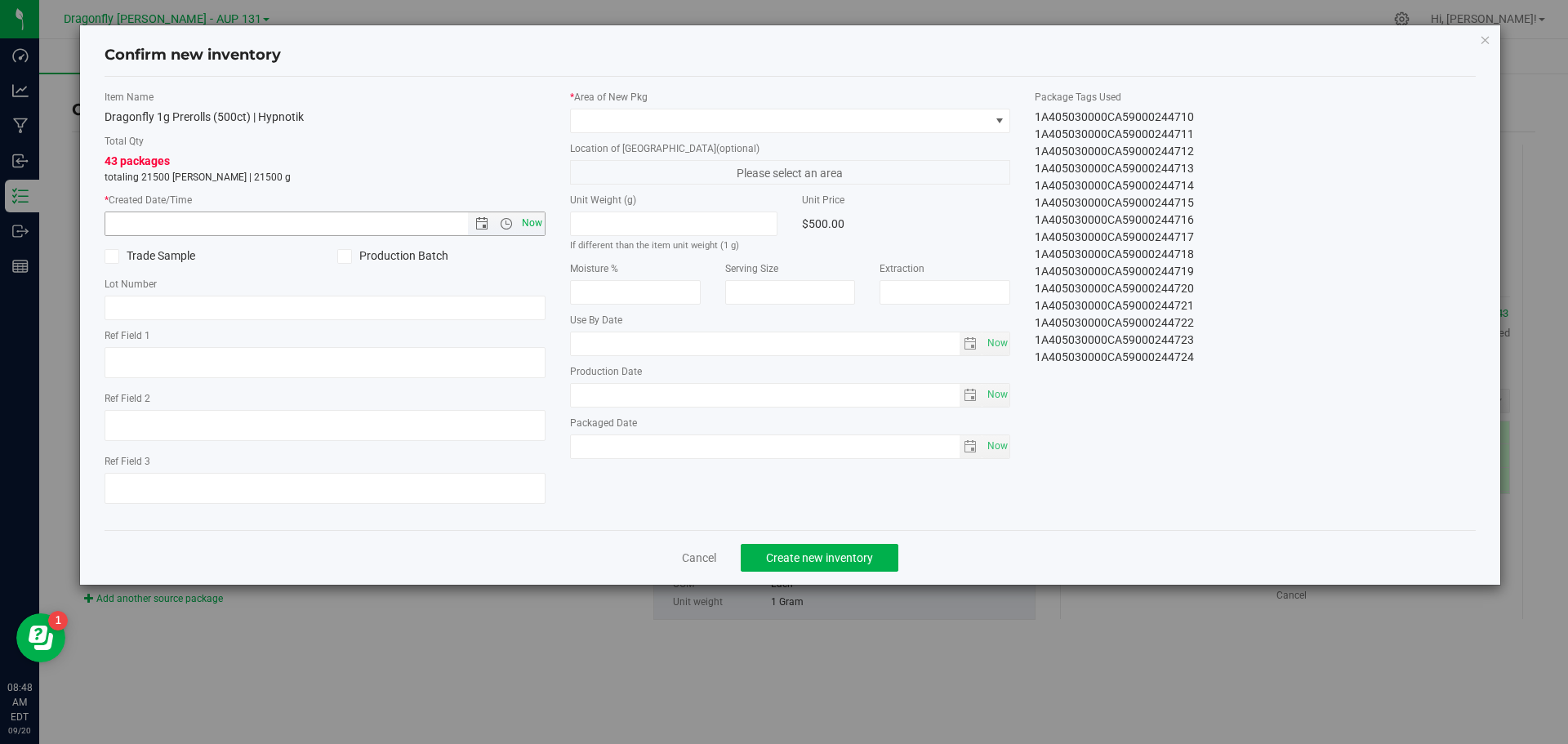
click at [529, 218] on span "Now" at bounding box center [532, 223] width 27 height 24
type input "[DATE] 8:48 AM"
click at [668, 116] on span at bounding box center [780, 121] width 419 height 23
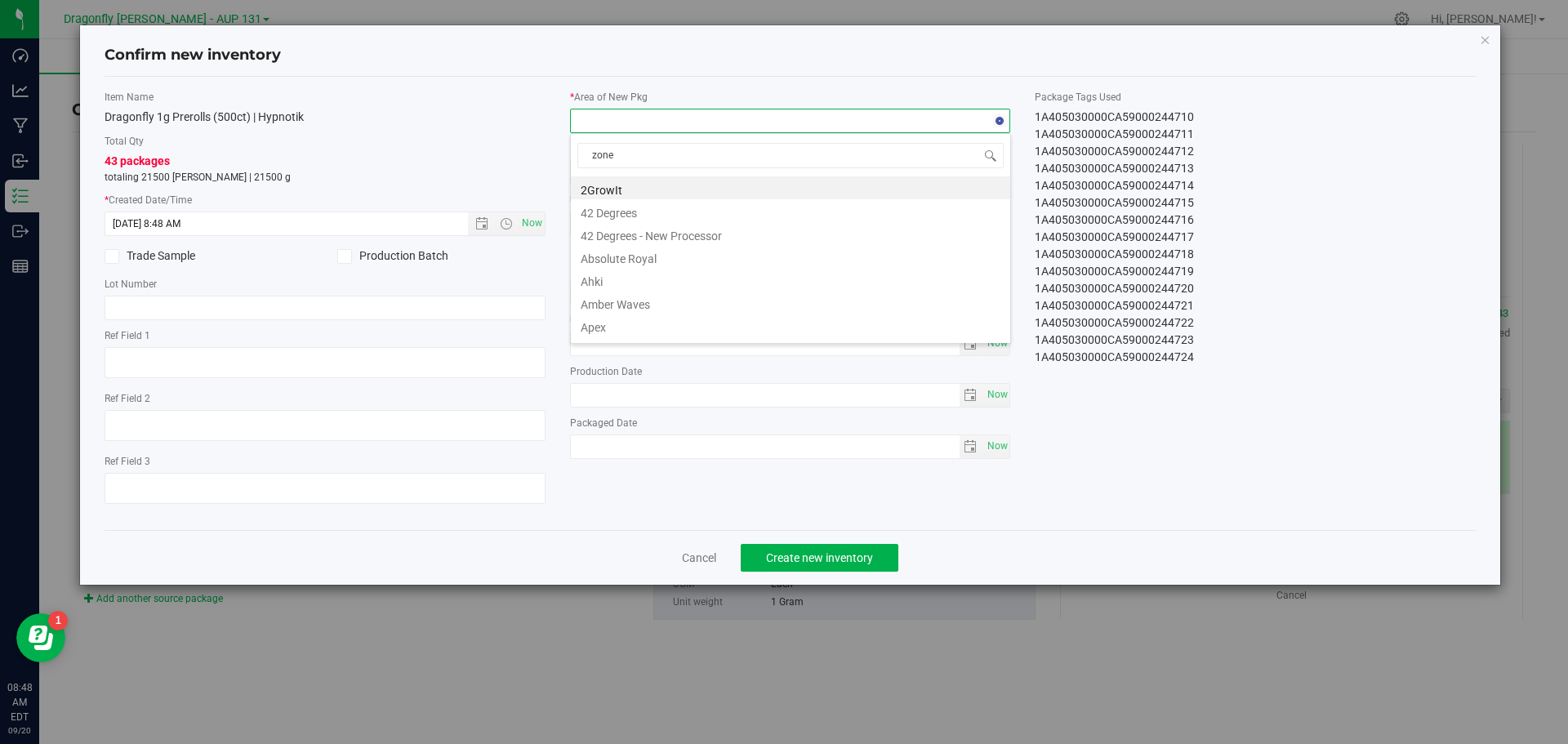
type input "zone 1"
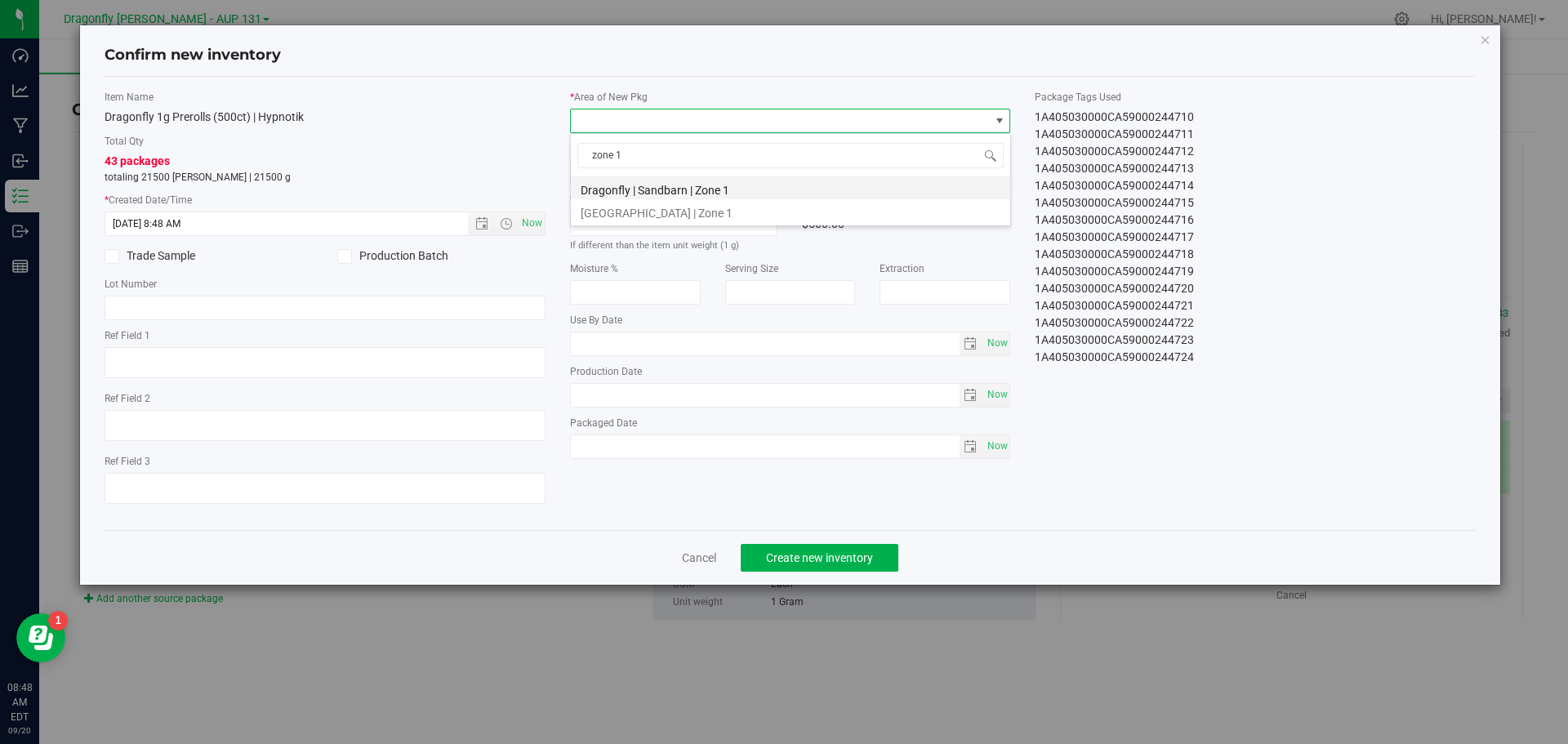
click at [707, 178] on li "Dragonfly | Sandbarn | Zone 1" at bounding box center [791, 188] width 439 height 23
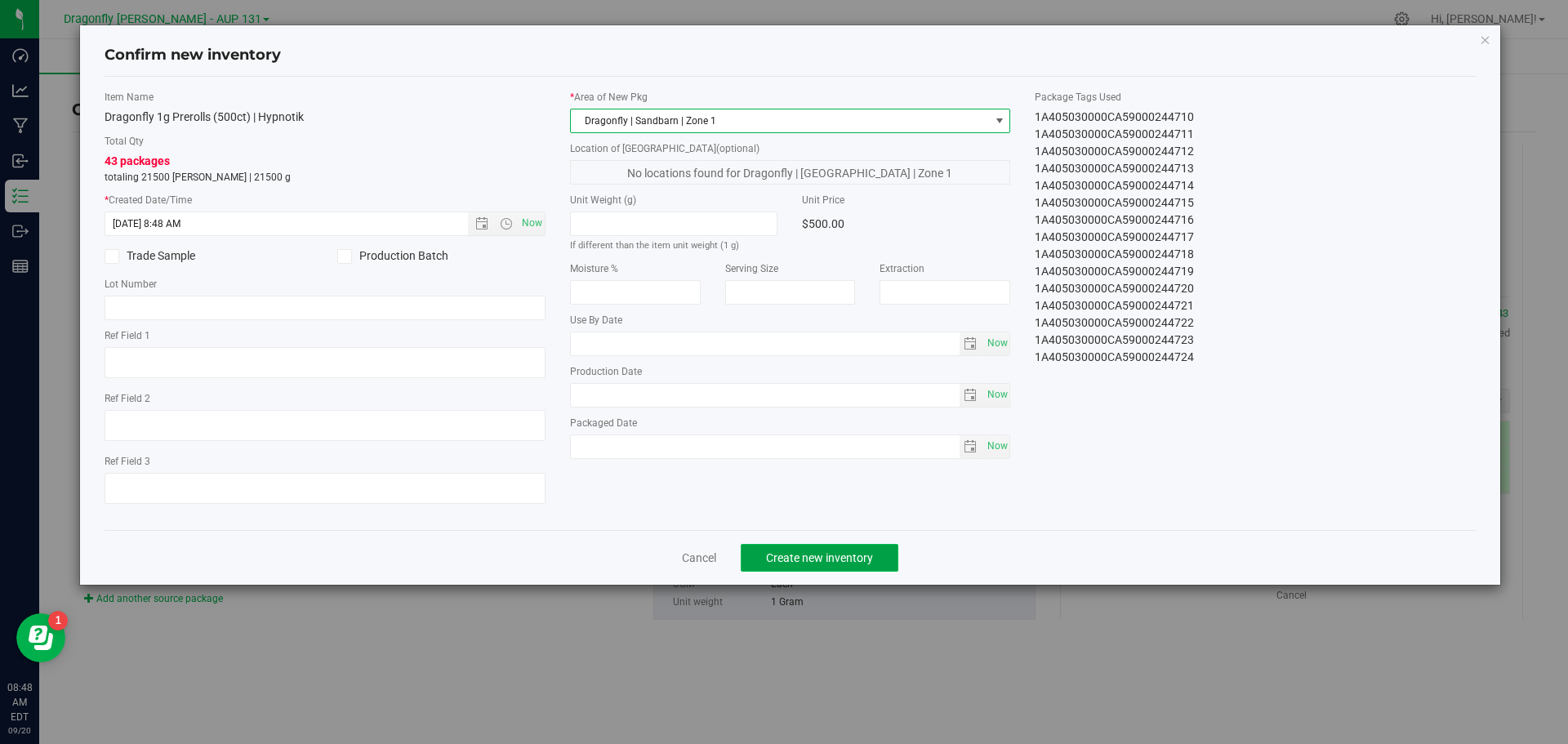
click at [843, 560] on span "Create new inventory" at bounding box center [819, 557] width 107 height 13
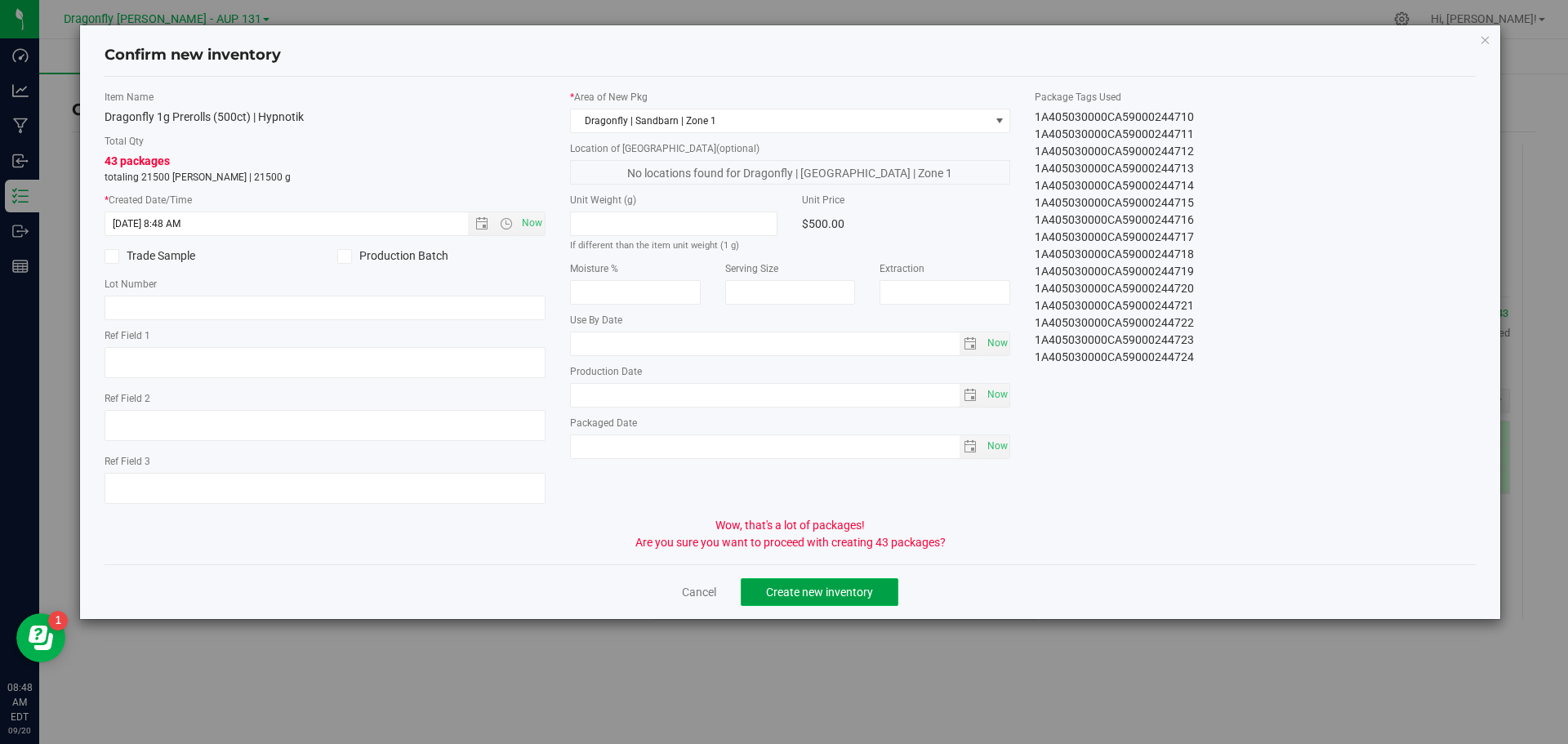
click at [866, 595] on span "Create new inventory" at bounding box center [819, 592] width 107 height 13
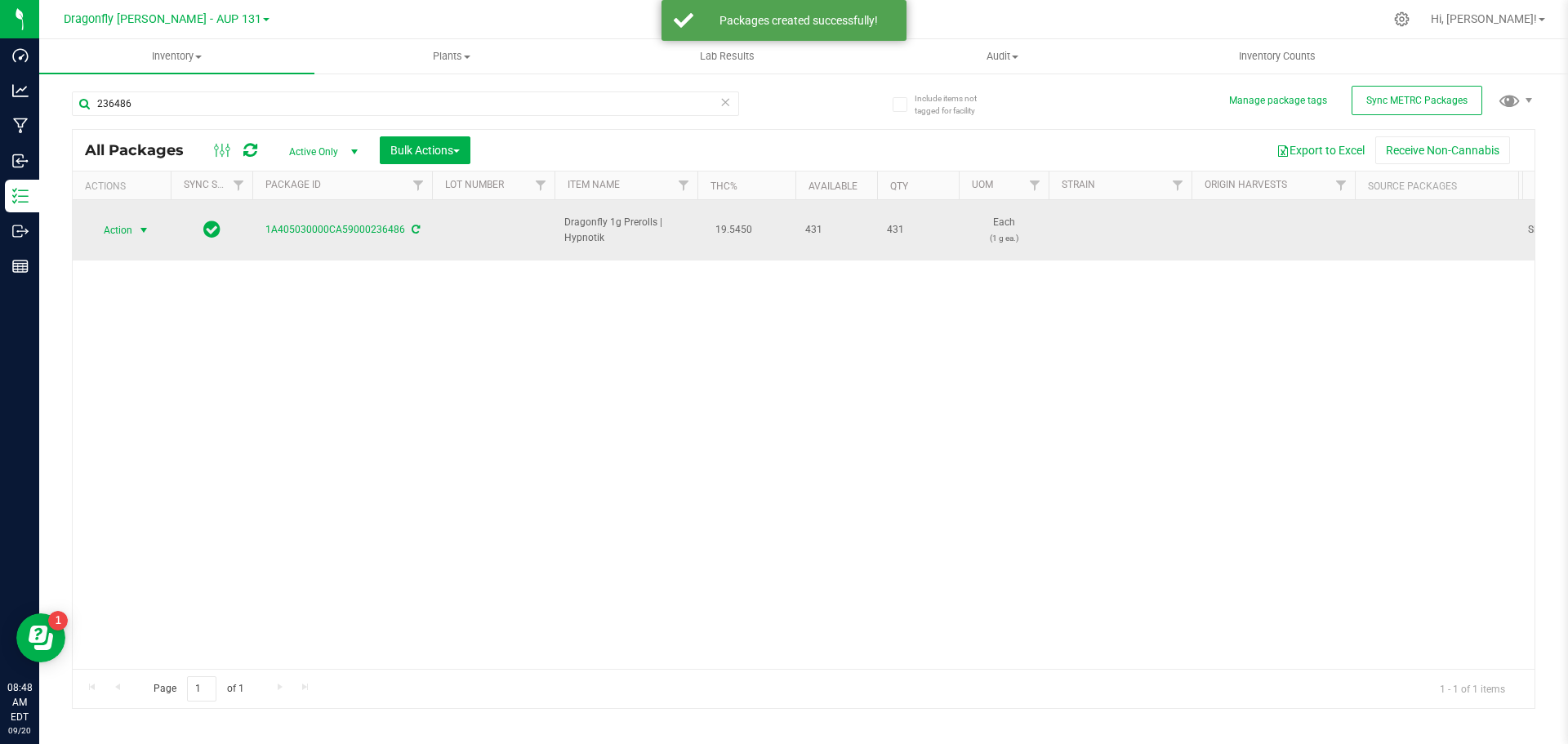
click at [141, 219] on span "select" at bounding box center [144, 230] width 20 height 23
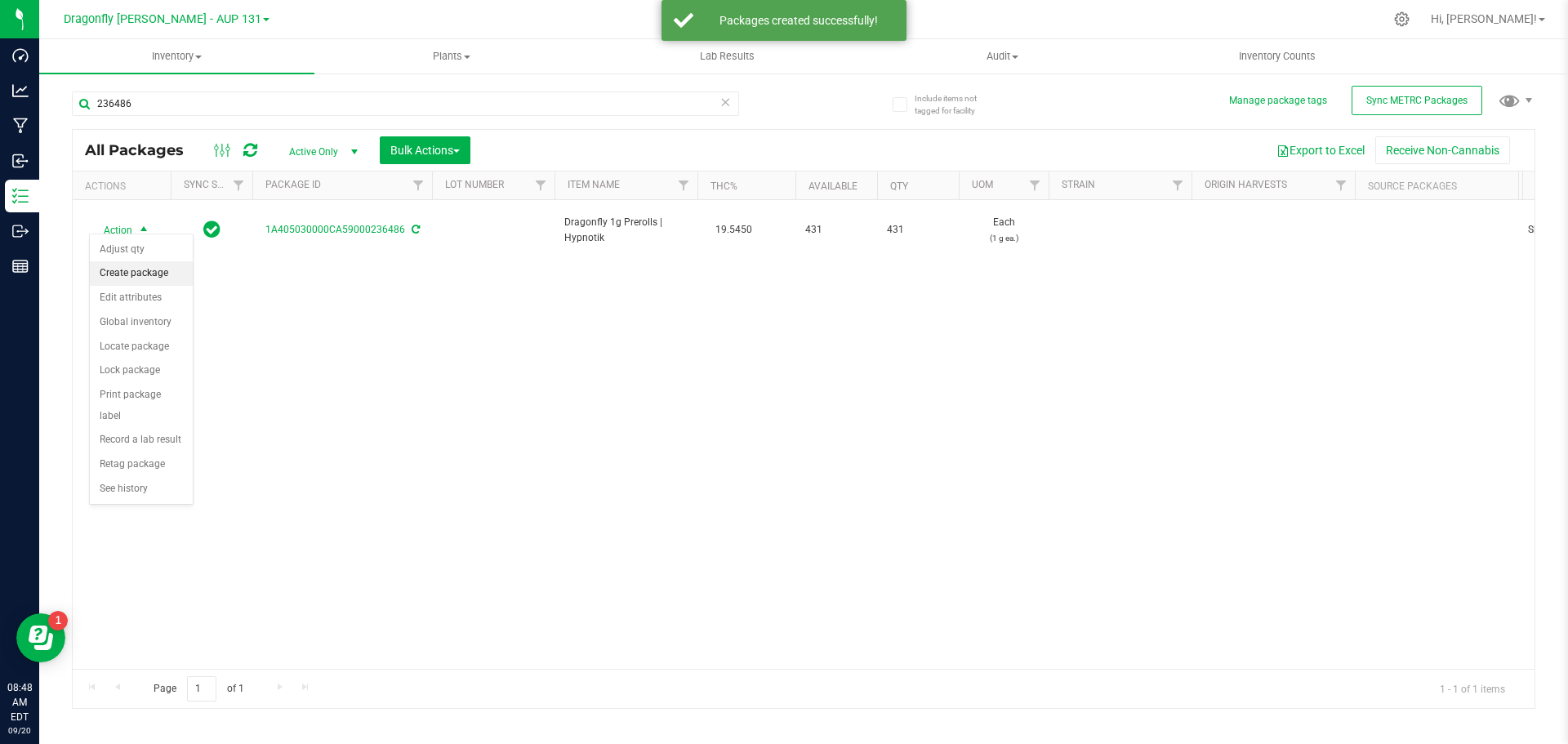
click at [159, 266] on li "Create package" at bounding box center [141, 274] width 103 height 25
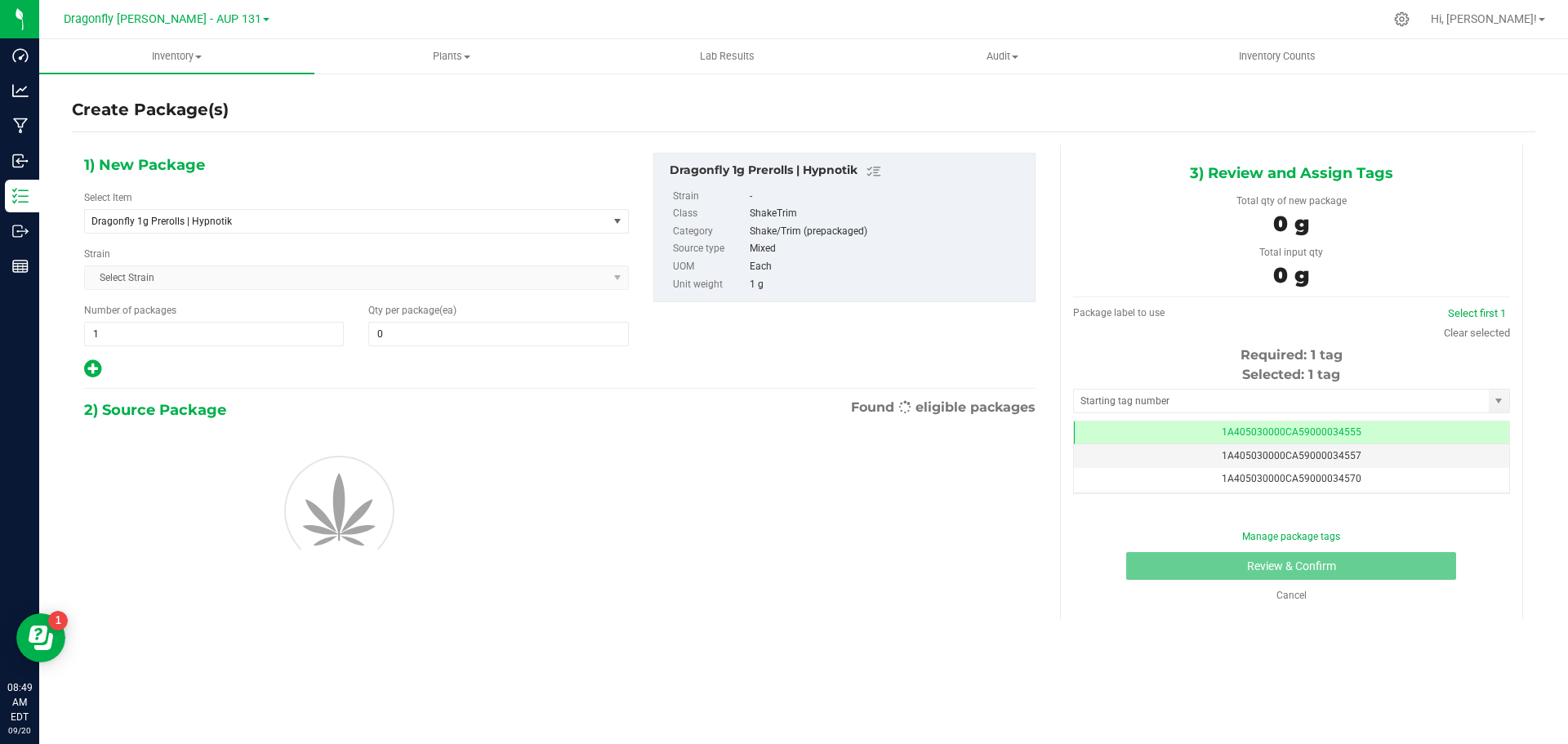
type input "0"
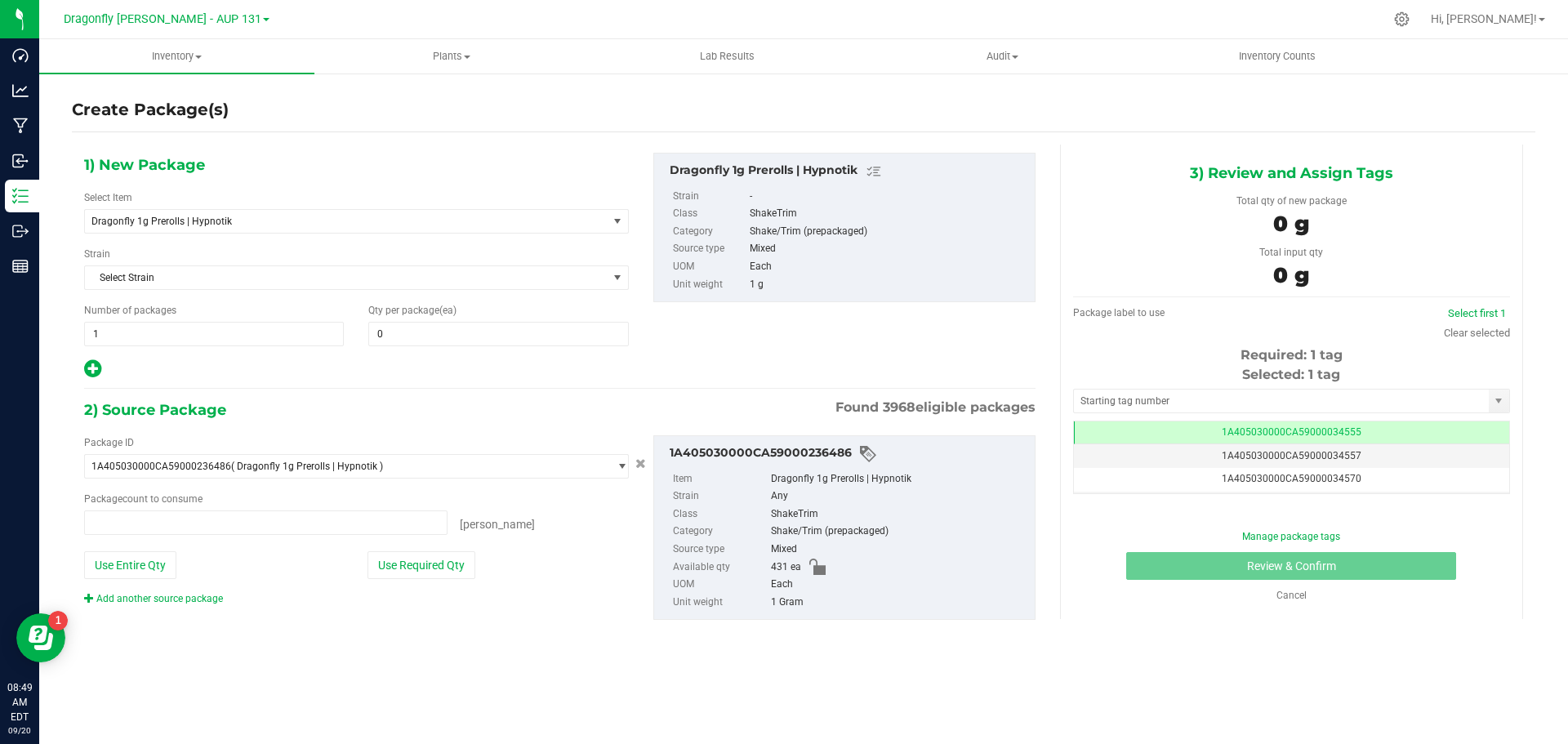
type input "0 ea"
click at [296, 225] on span "Dragonfly 1g Prerolls | Hypnotik" at bounding box center [336, 221] width 489 height 12
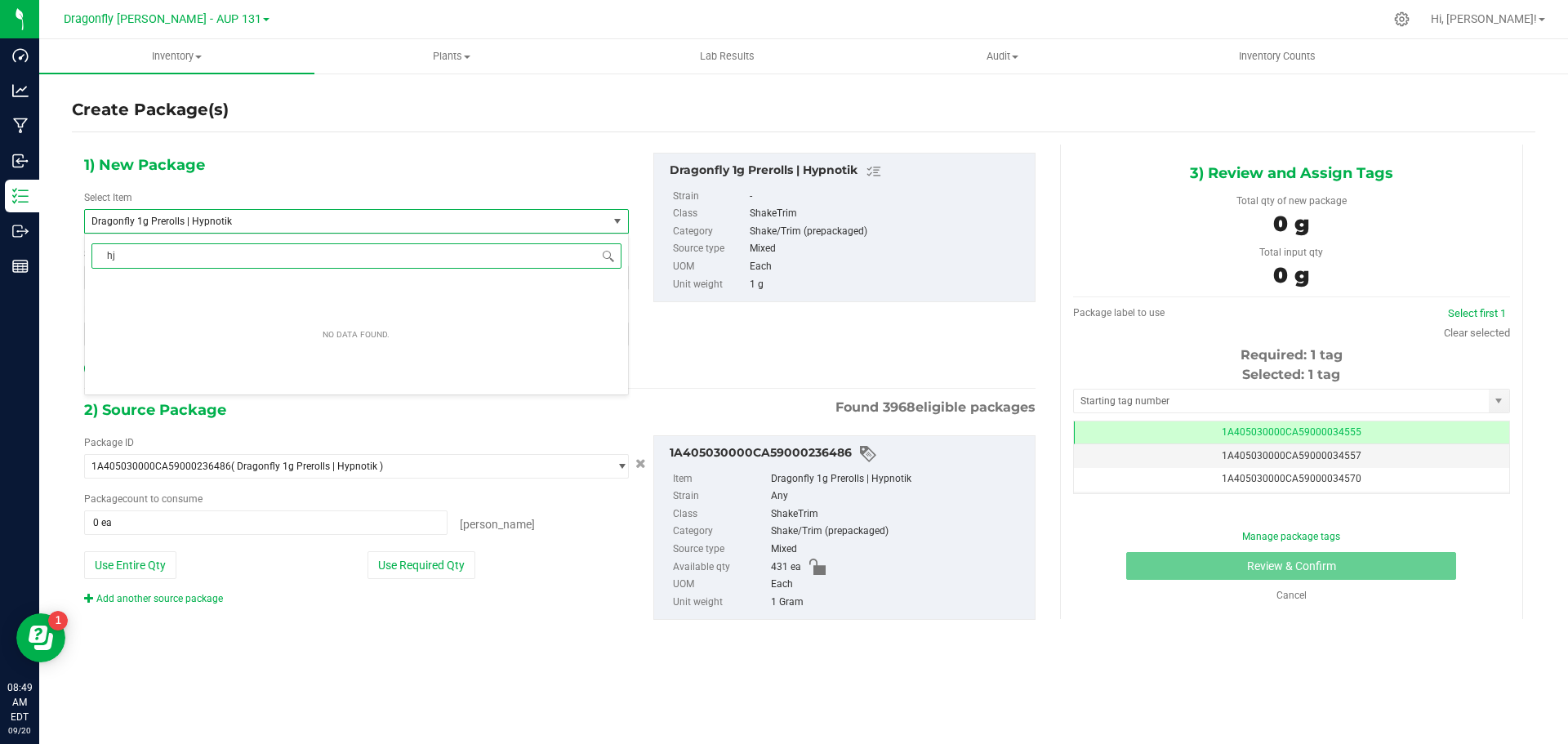
type input "h"
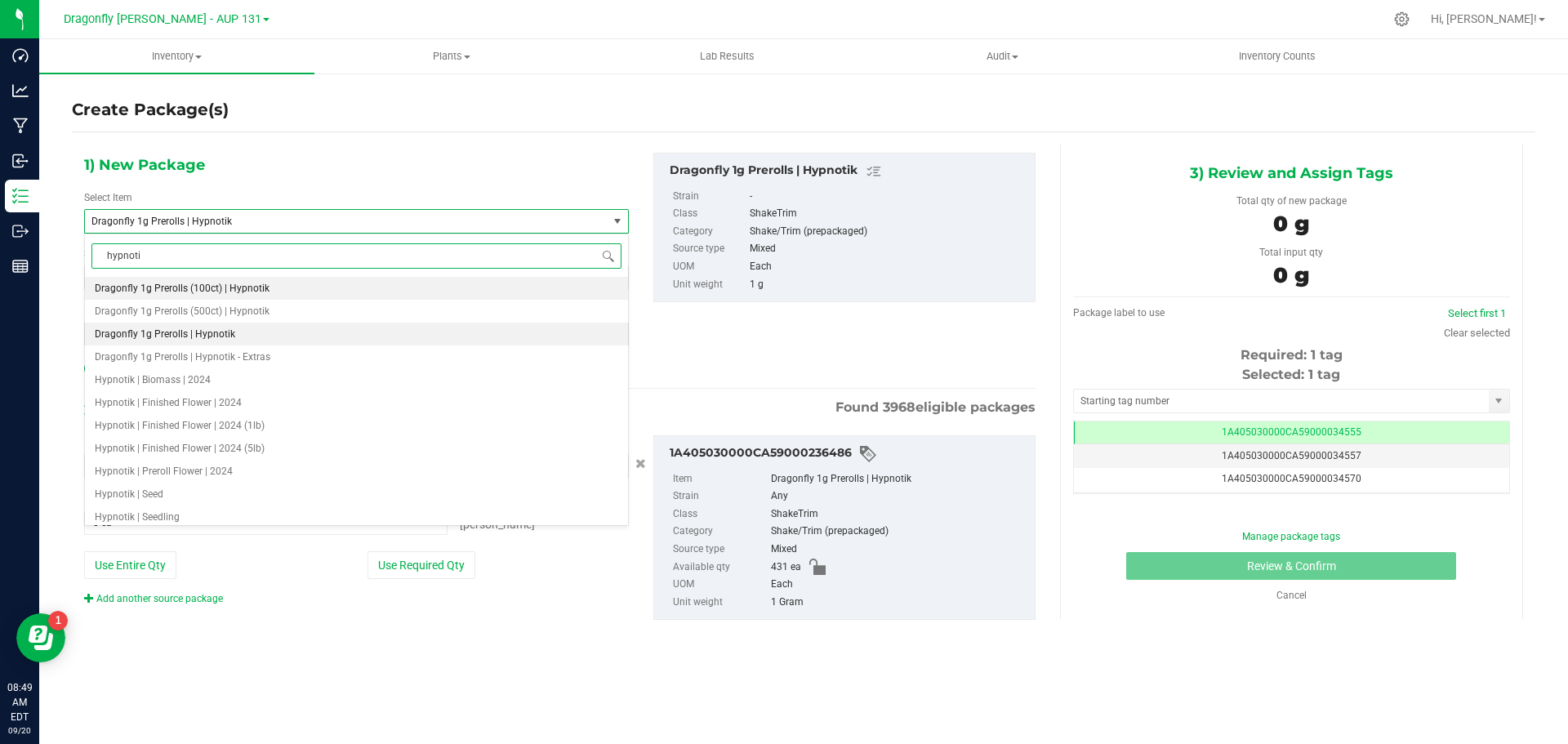
type input "hypnotik"
click at [260, 288] on span "Dragonfly 1g Prerolls (100ct) | Hypnotik" at bounding box center [182, 288] width 175 height 12
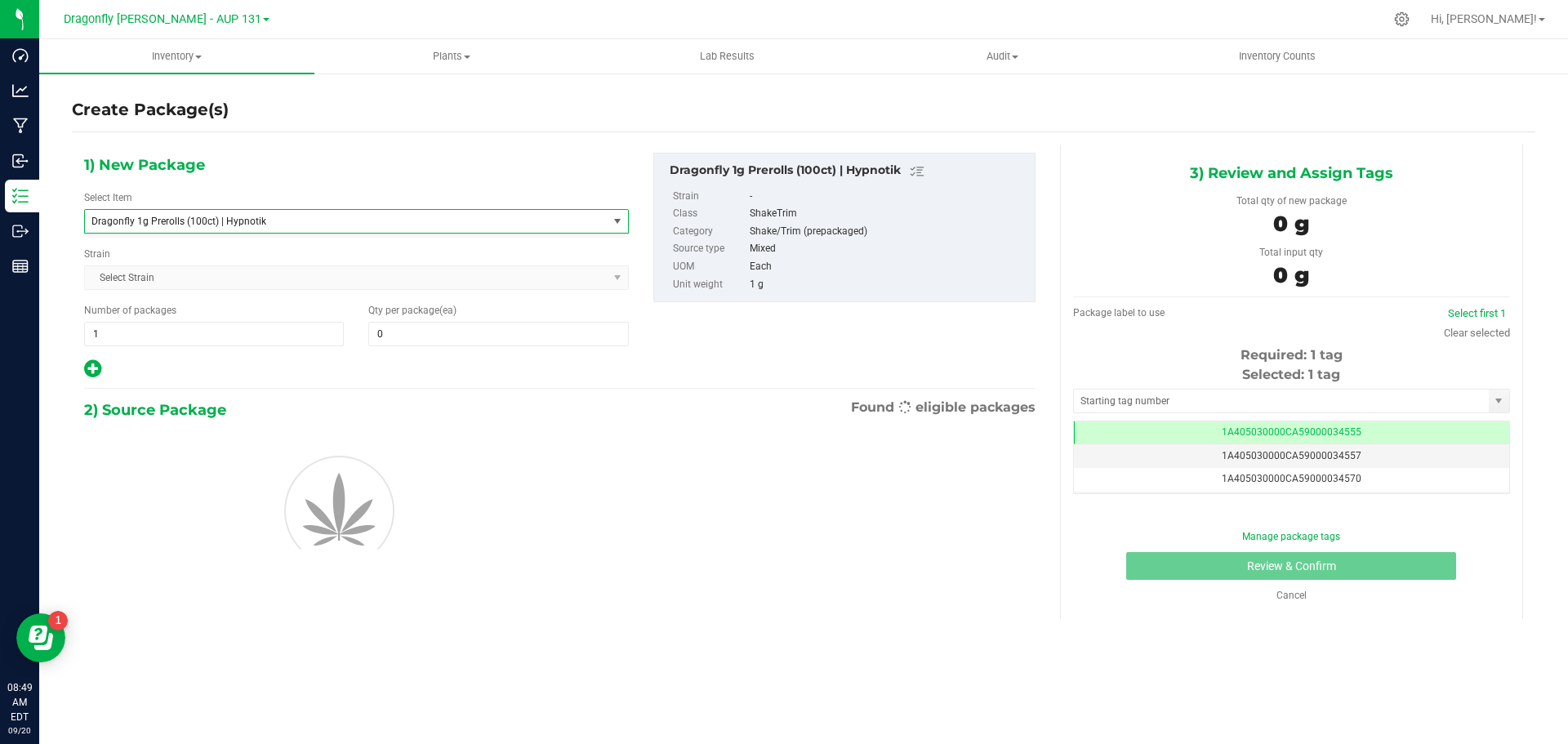
type input "0"
click at [190, 341] on span "1 1" at bounding box center [213, 334] width 260 height 25
click at [191, 341] on input "1" at bounding box center [213, 334] width 258 height 23
type input "4"
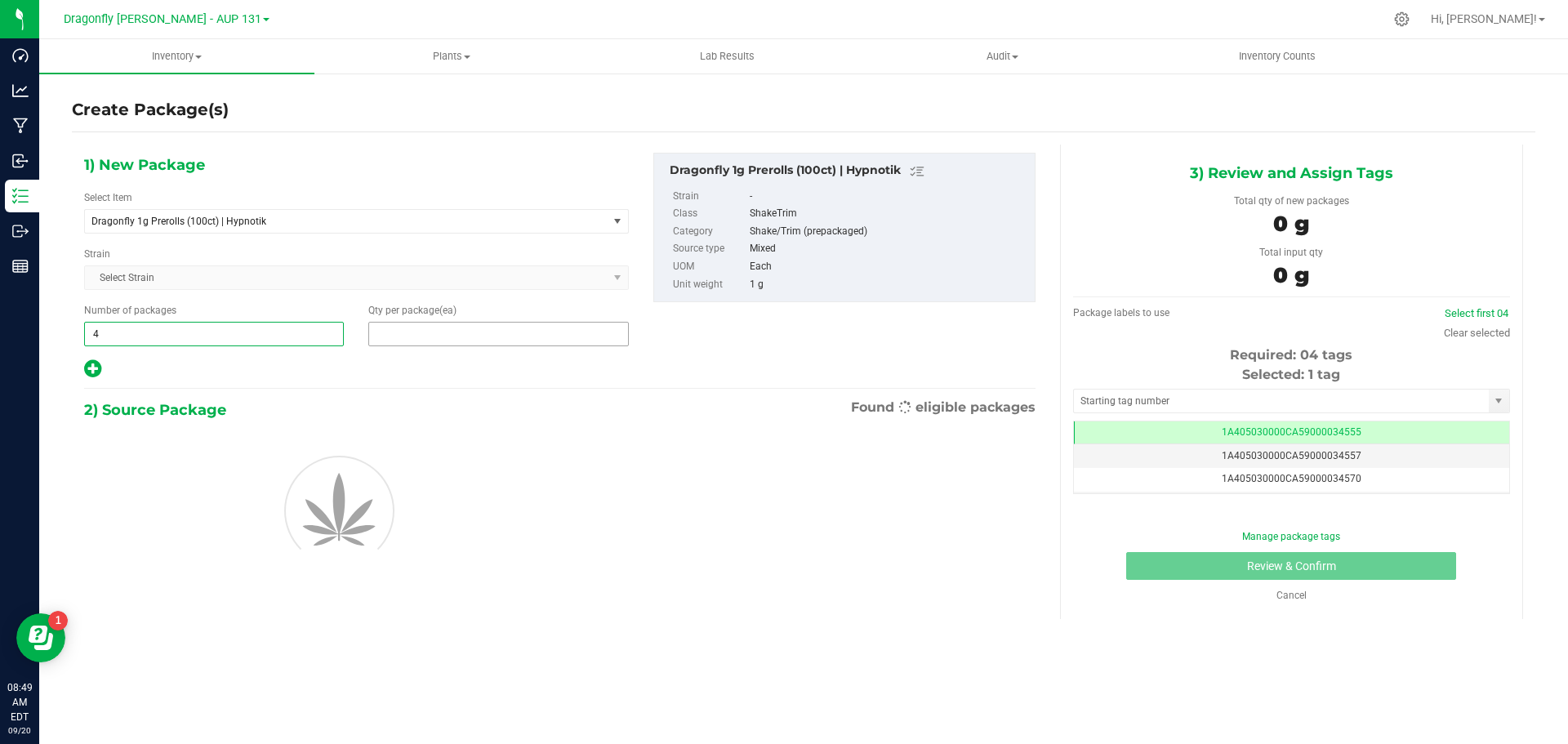
click at [426, 329] on span at bounding box center [498, 334] width 260 height 25
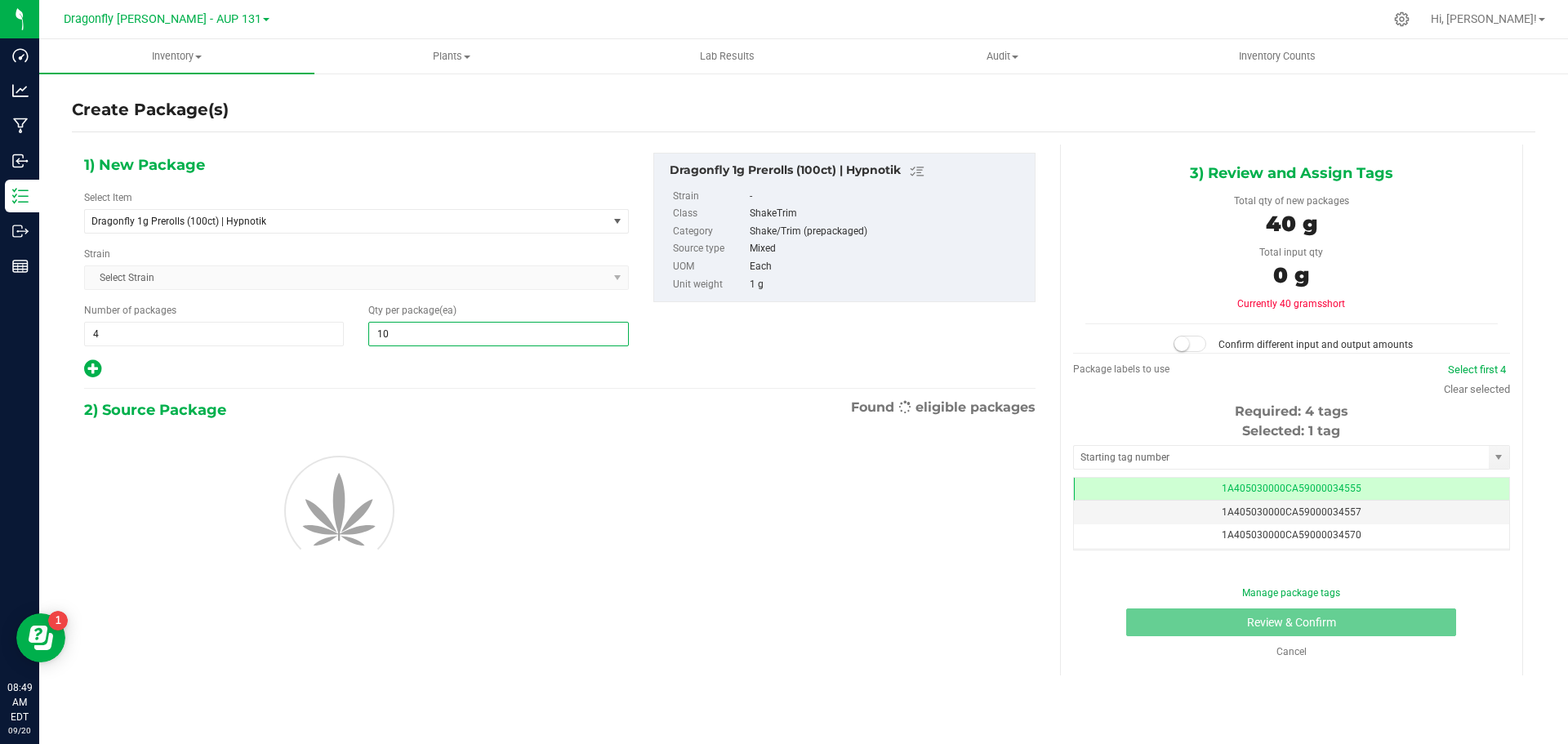
type input "100"
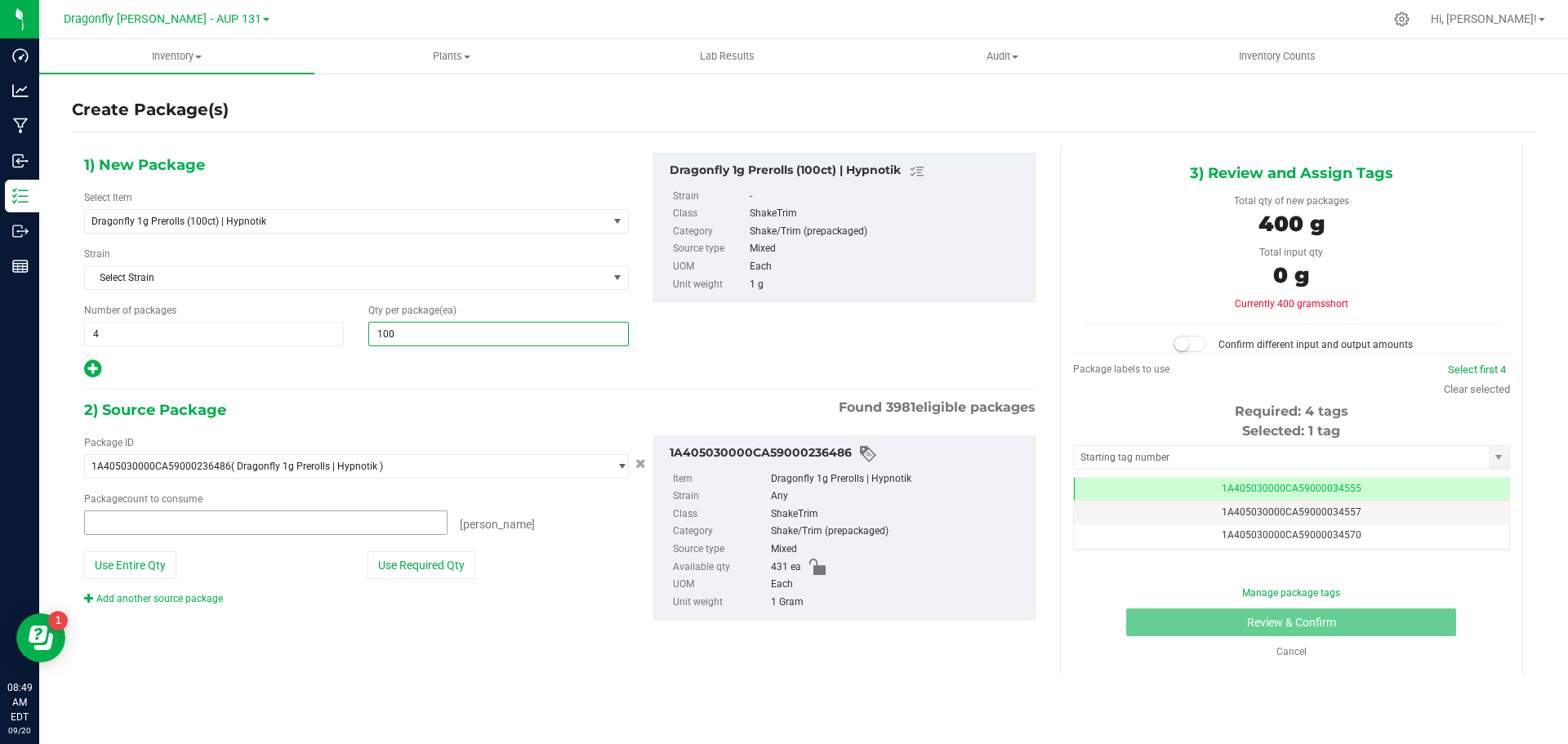
type input "0 ea"
type input "100"
click at [456, 555] on button "Use Required Qty" at bounding box center [422, 564] width 108 height 27
type input "400 ea"
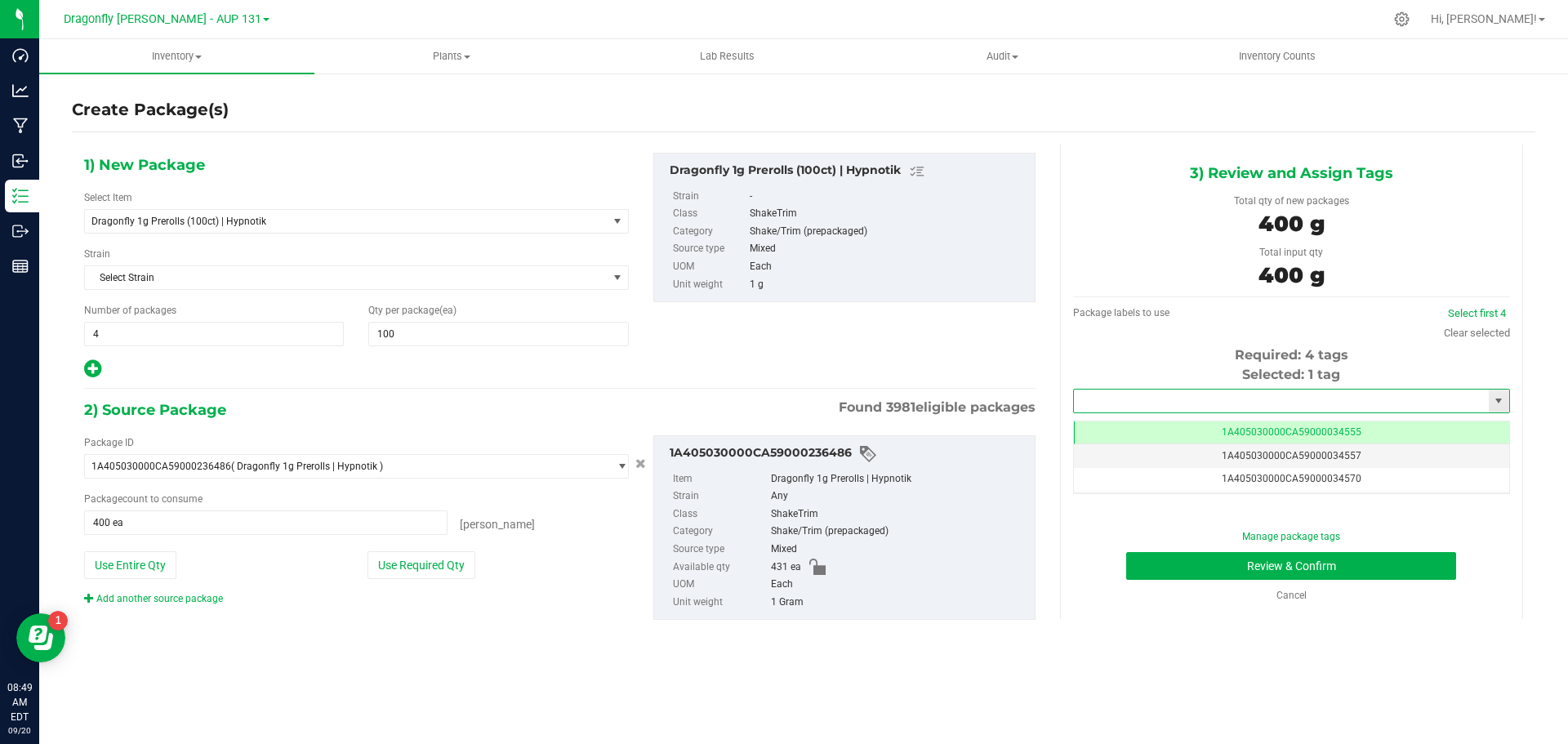
click at [1184, 408] on input "text" at bounding box center [1281, 401] width 415 height 23
click at [1235, 428] on li "1A405030000CA59000244725" at bounding box center [1291, 429] width 435 height 25
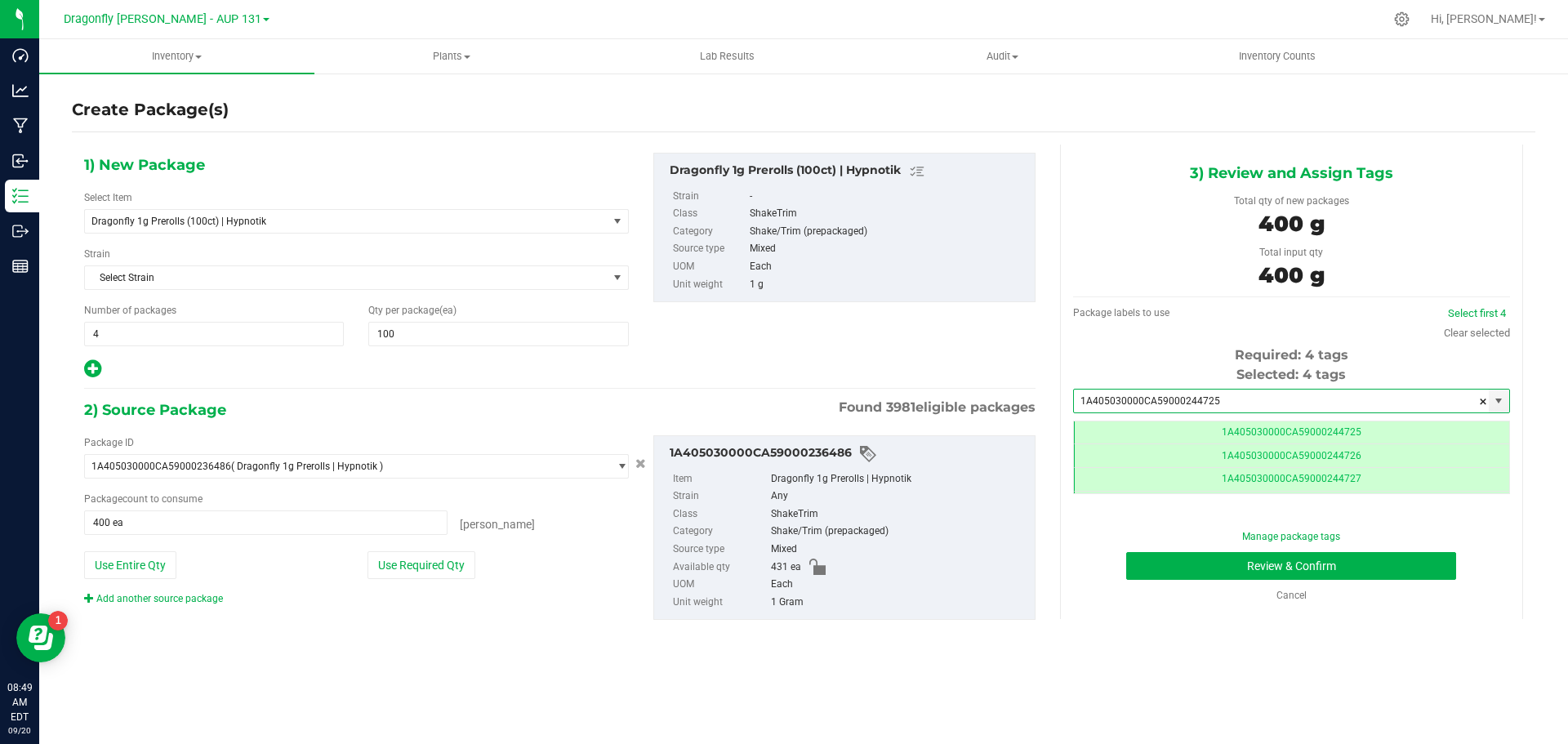
type input "1A405030000CA59000244725"
click at [1341, 550] on div "Manage package tags Review & Confirm Cancel" at bounding box center [1292, 565] width 413 height 74
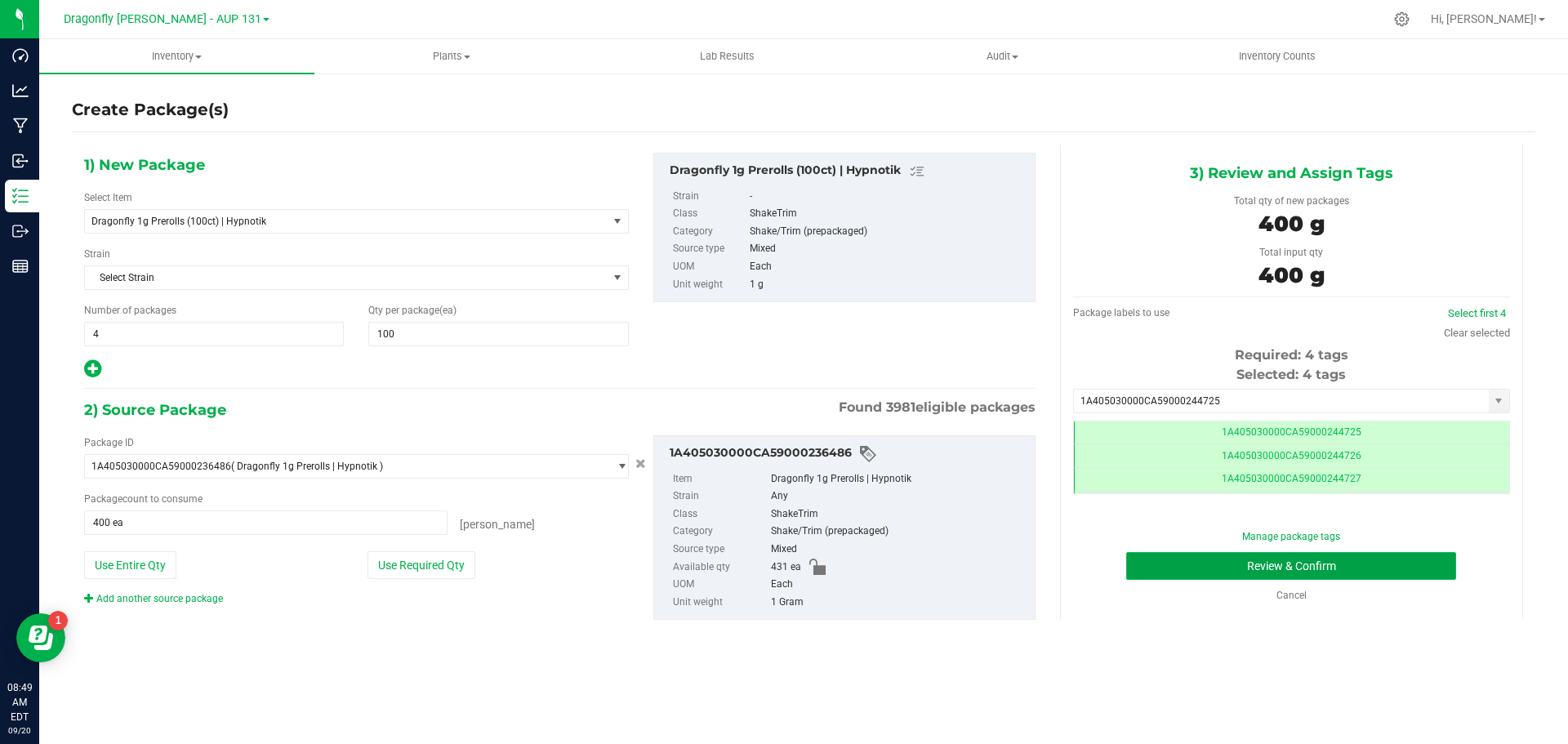
click at [1339, 566] on button "Review & Confirm" at bounding box center [1292, 565] width 330 height 27
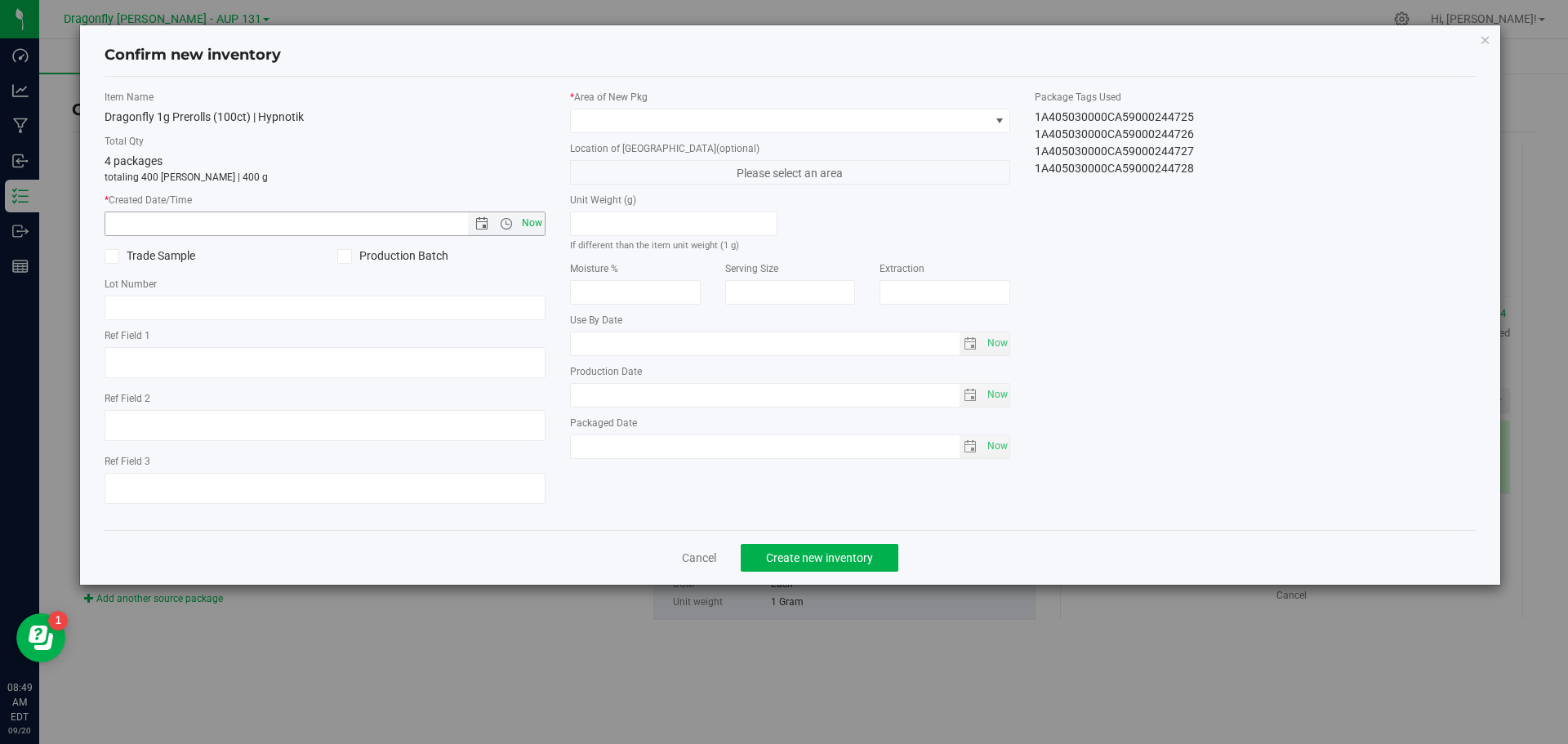
click at [538, 217] on span "Now" at bounding box center [532, 223] width 27 height 24
type input "9/20/2025 8:49 AM"
click at [632, 120] on span at bounding box center [780, 121] width 419 height 23
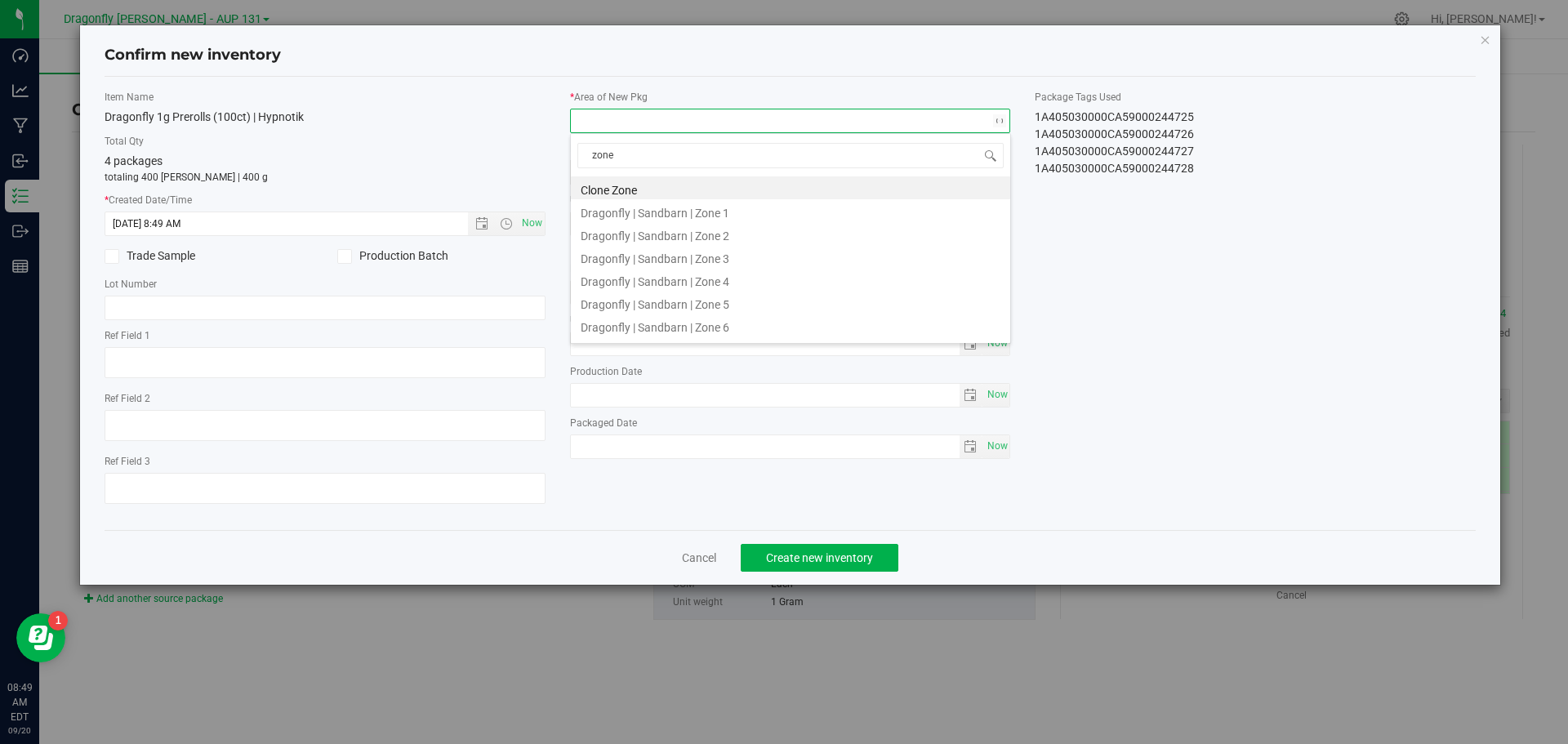
type input "zone 1"
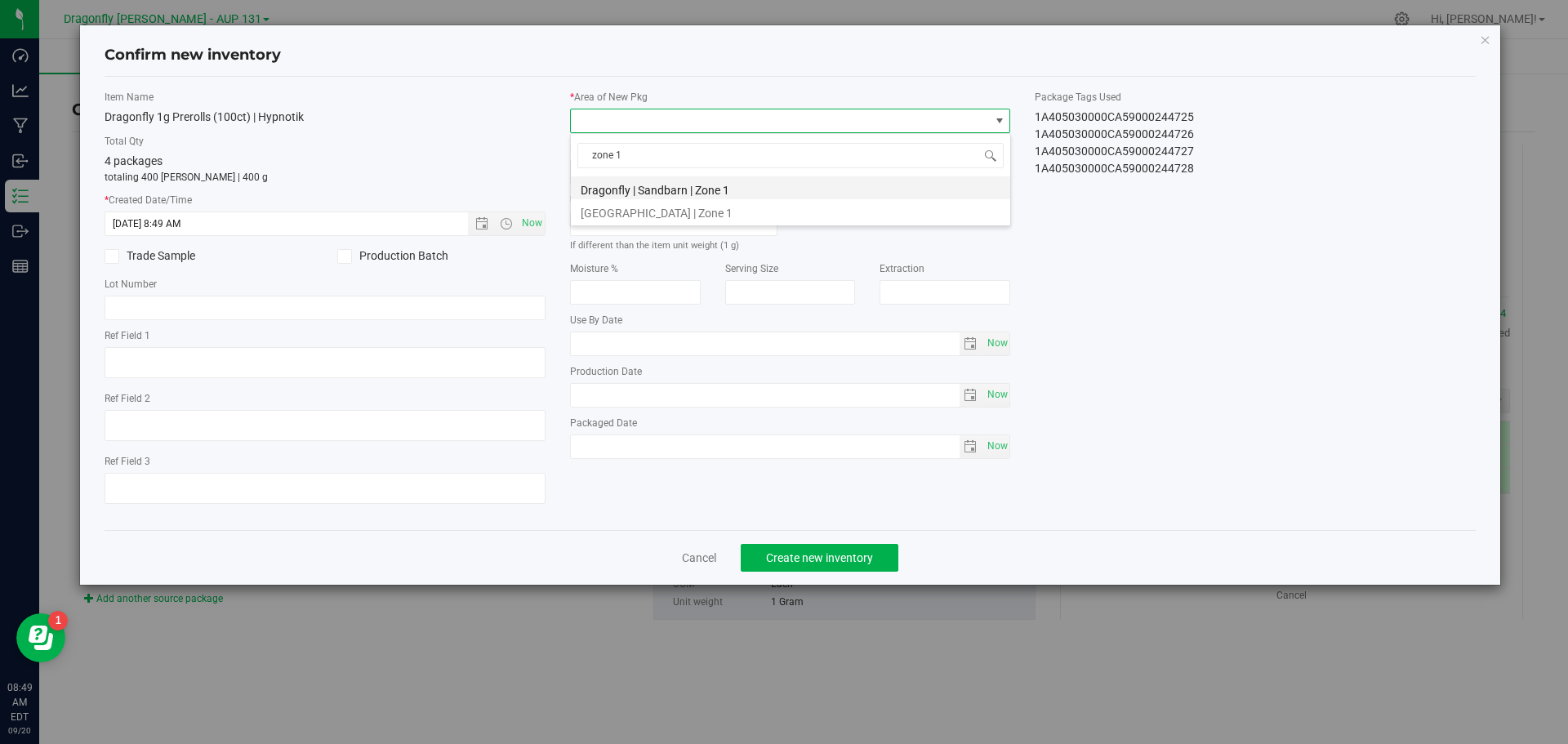
click at [649, 198] on li "Dragonfly | Sandbarn | Zone 1" at bounding box center [791, 188] width 439 height 23
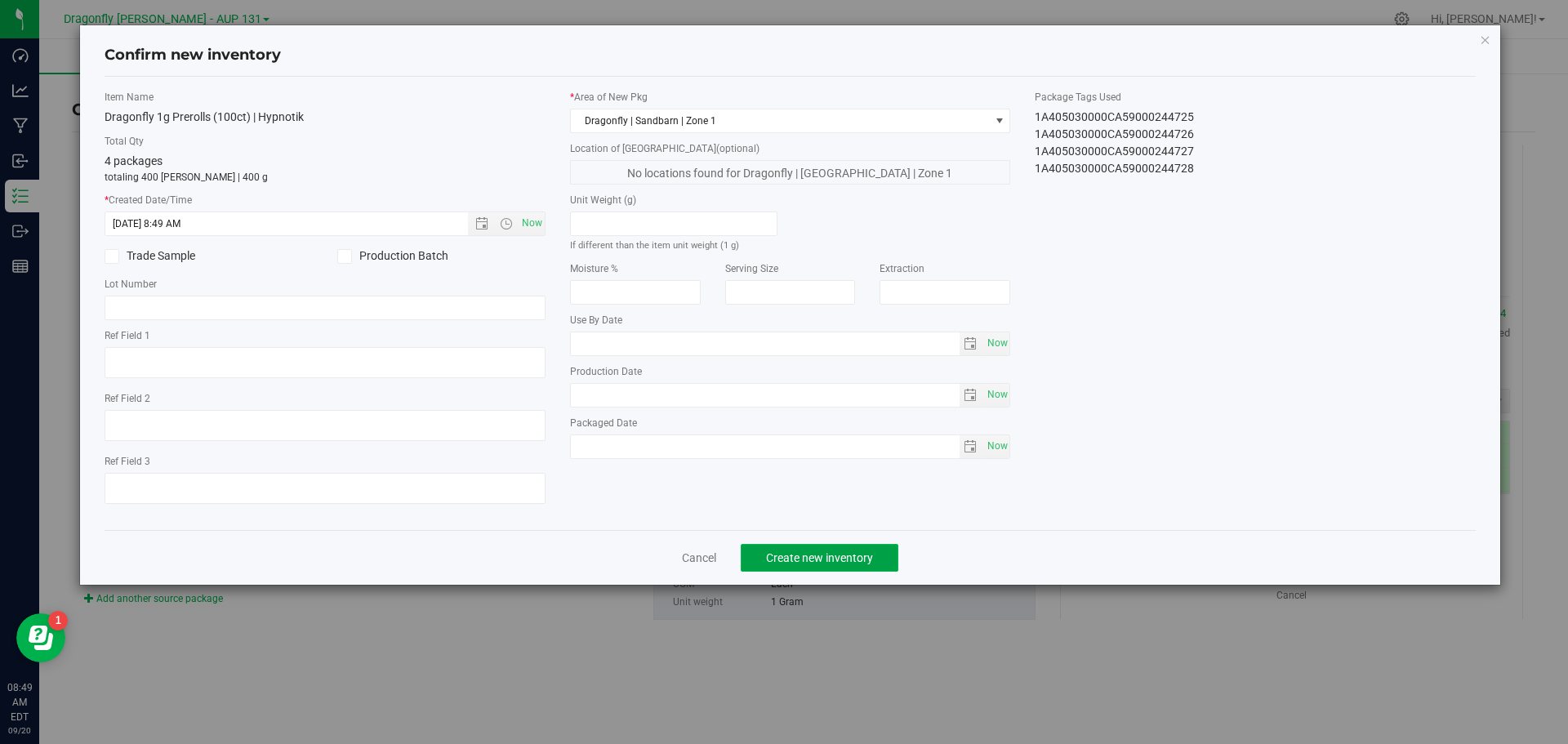
click at [842, 564] on button "Create new inventory" at bounding box center [819, 557] width 158 height 27
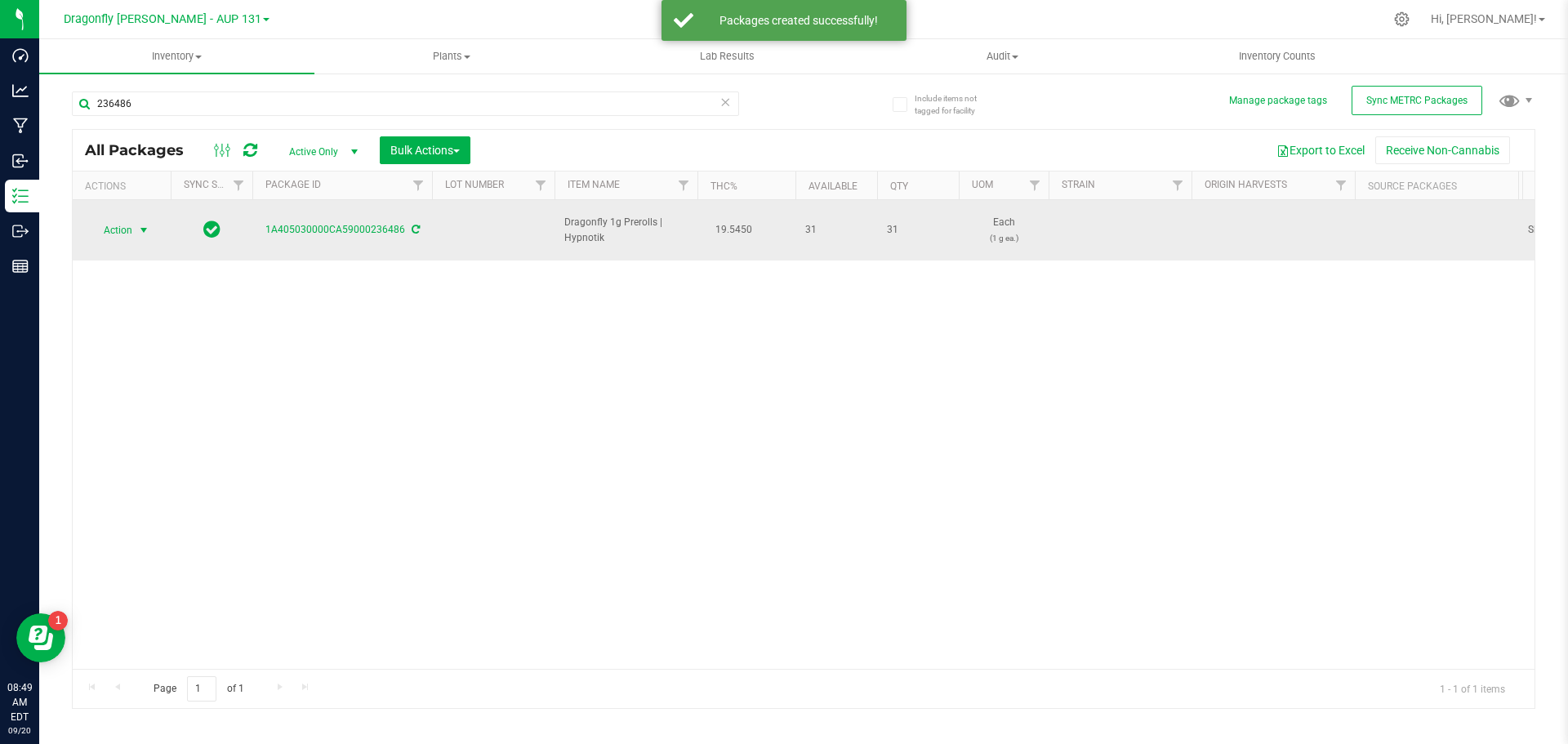
drag, startPoint x: 143, startPoint y: 221, endPoint x: 149, endPoint y: 233, distance: 13.4
click at [143, 224] on span "select" at bounding box center [144, 230] width 13 height 13
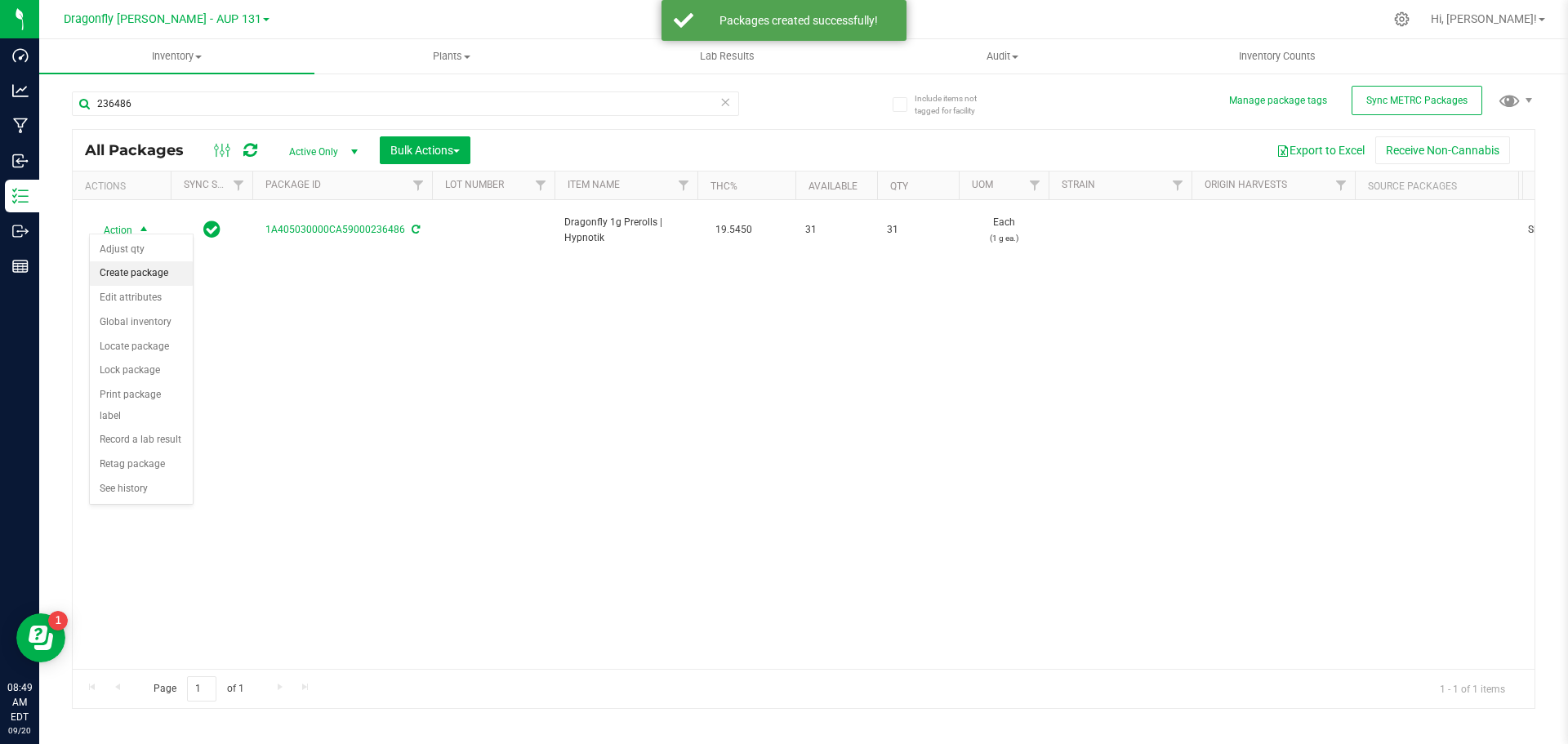
click at [157, 270] on li "Create package" at bounding box center [141, 274] width 103 height 25
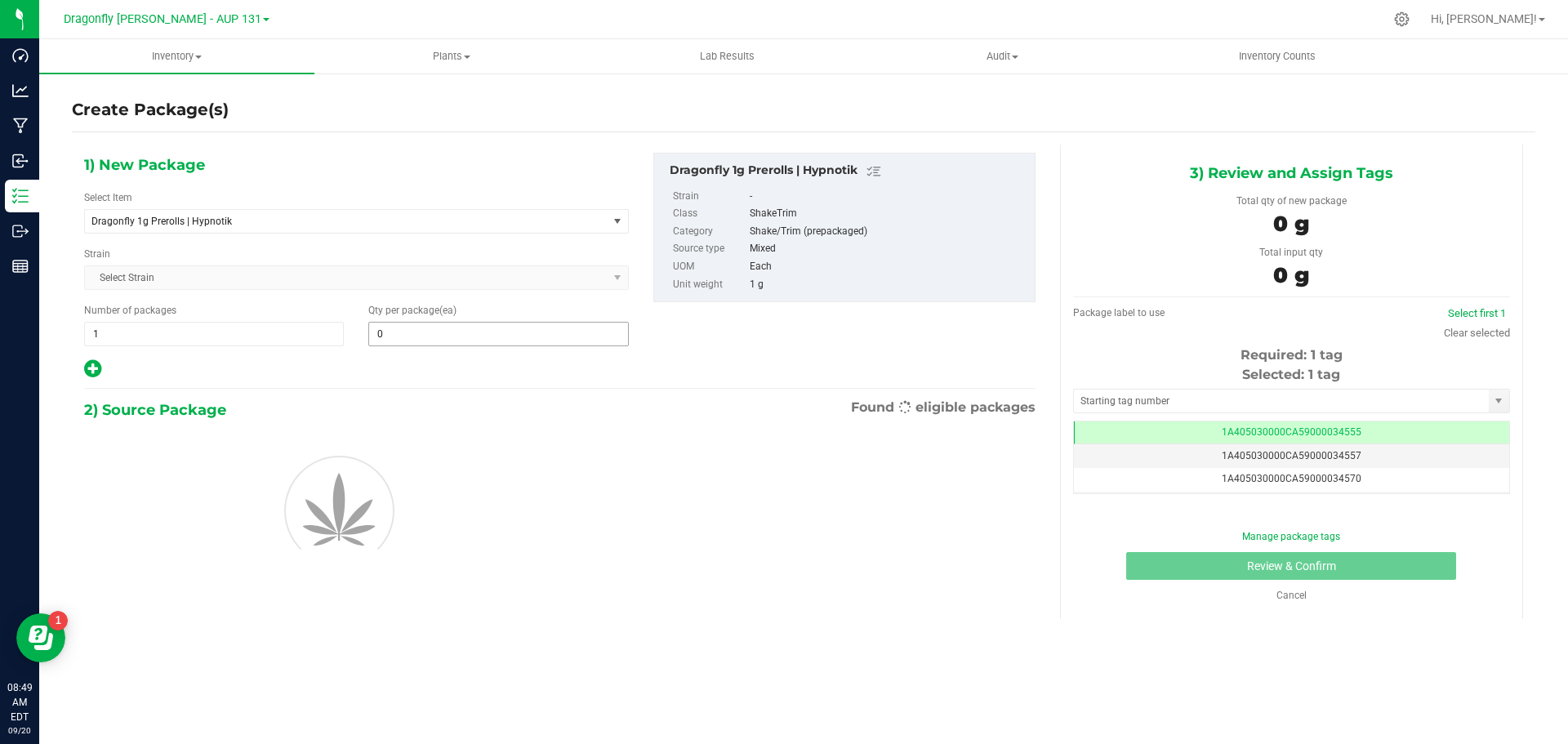
type input "0"
click at [351, 215] on span "Dragonfly 1g Prerolls | Hypnotik" at bounding box center [336, 221] width 489 height 12
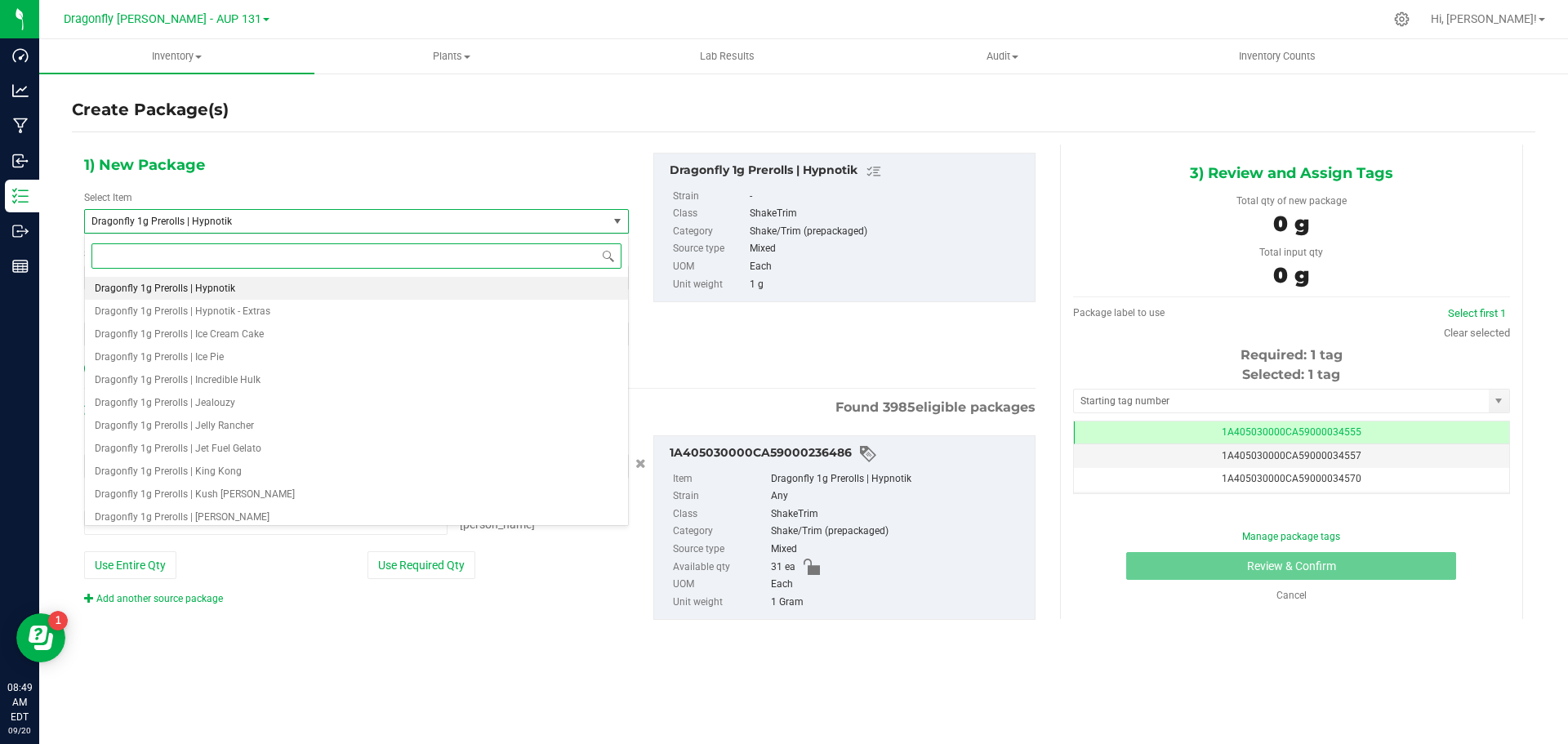
type input "h"
type input "0 ea"
type input "hypnotik"
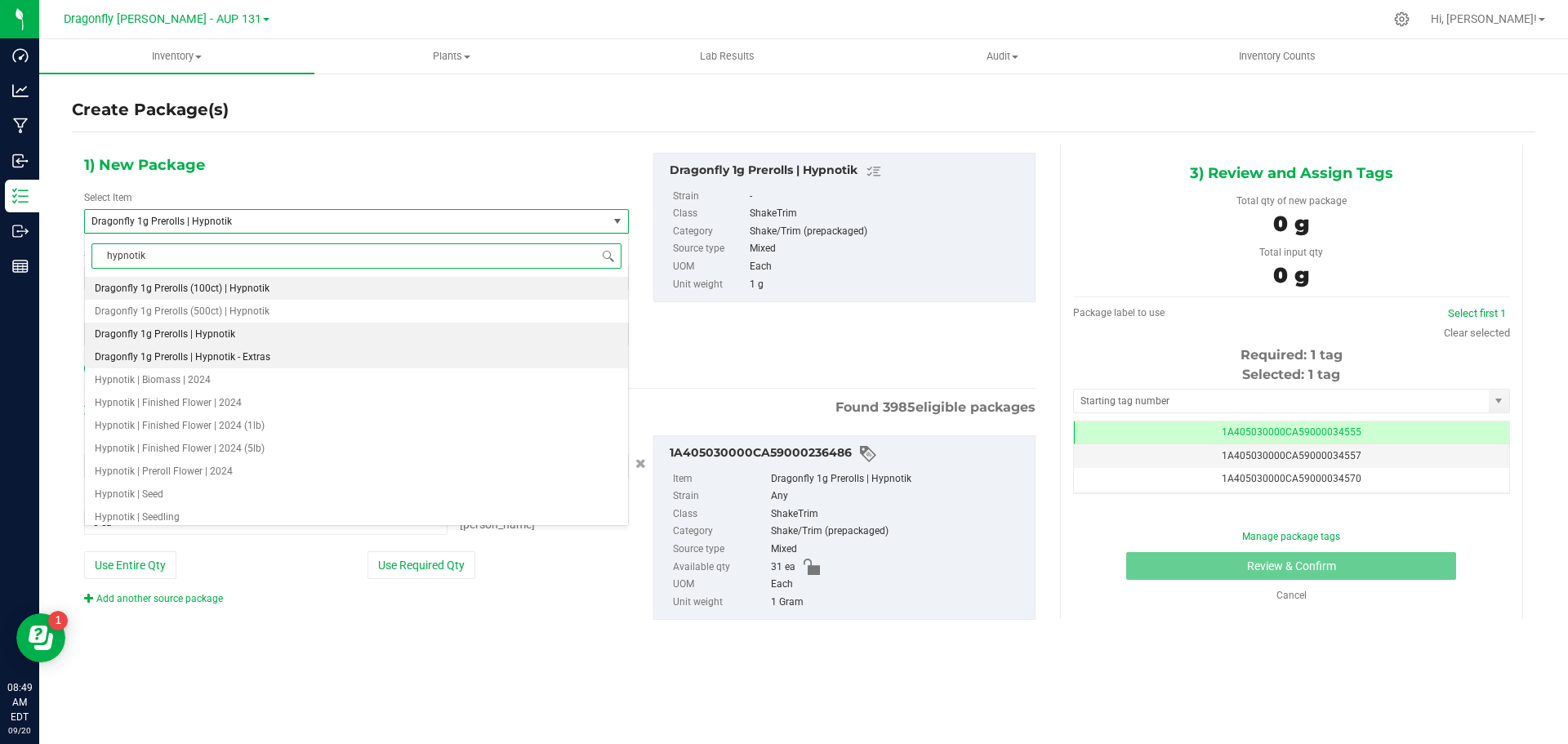
click at [245, 357] on span "Dragonfly 1g Prerolls | Hypnotik - Extras" at bounding box center [182, 356] width 175 height 12
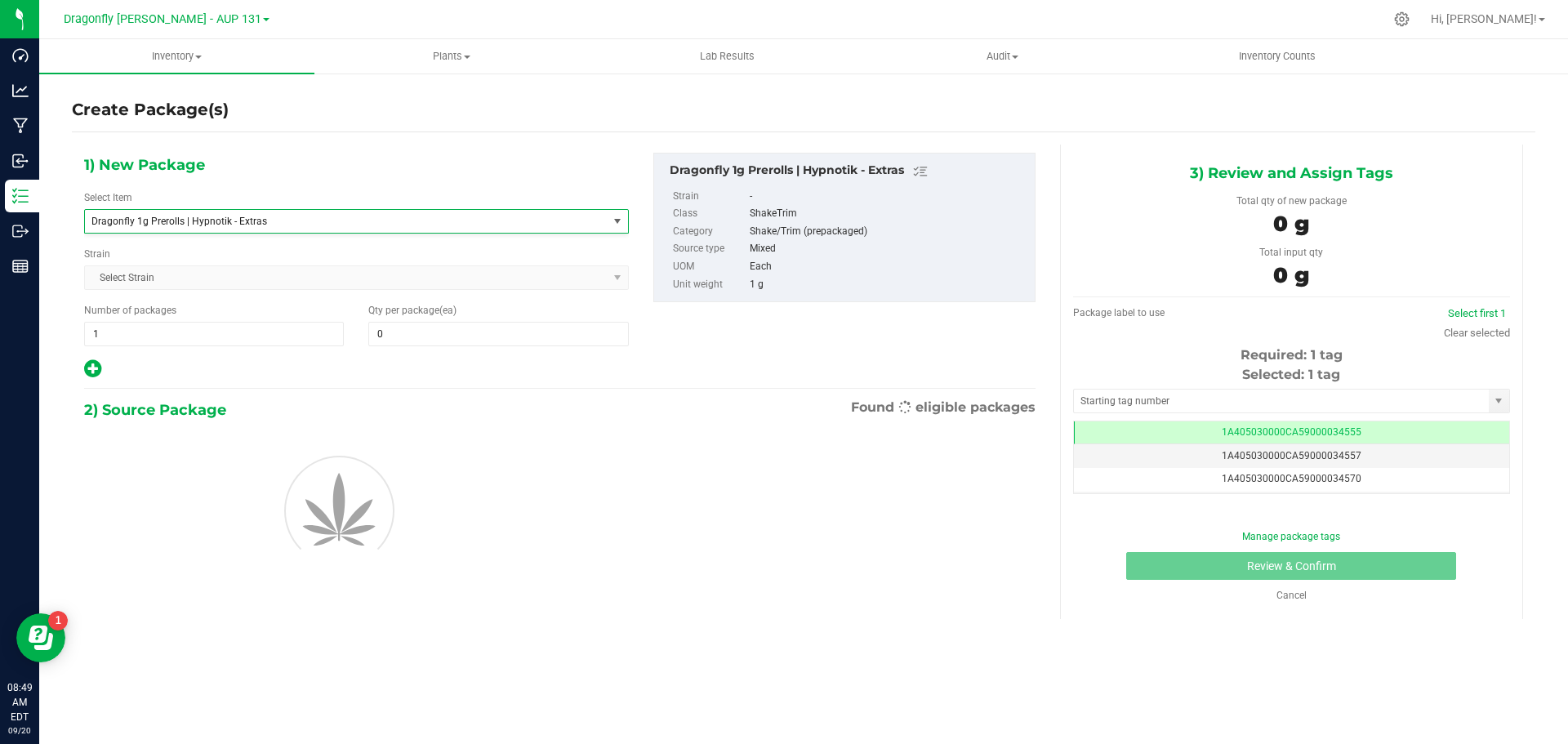
type input "0"
click at [207, 340] on span "1 1" at bounding box center [213, 334] width 260 height 25
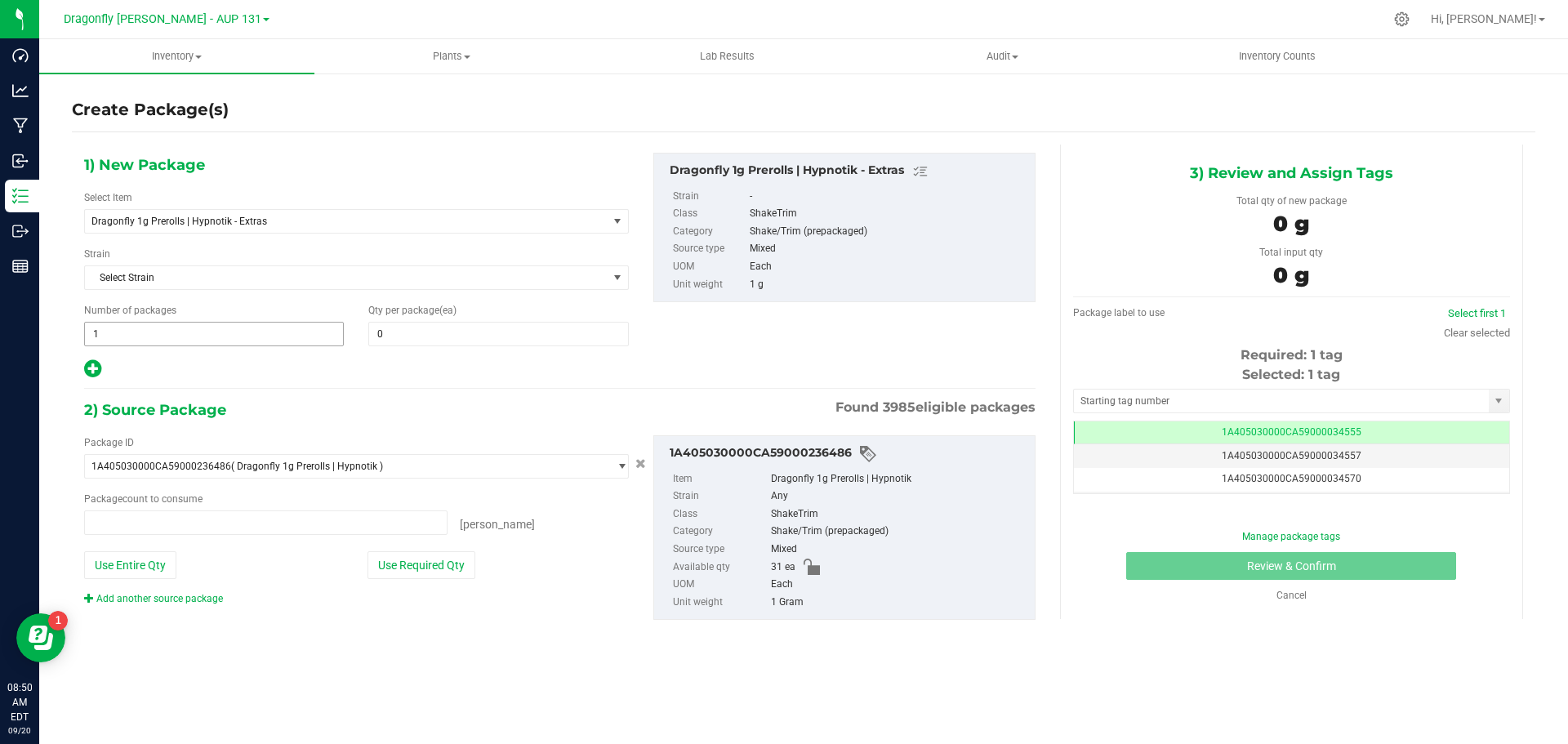
type input "0 ea"
type input "31"
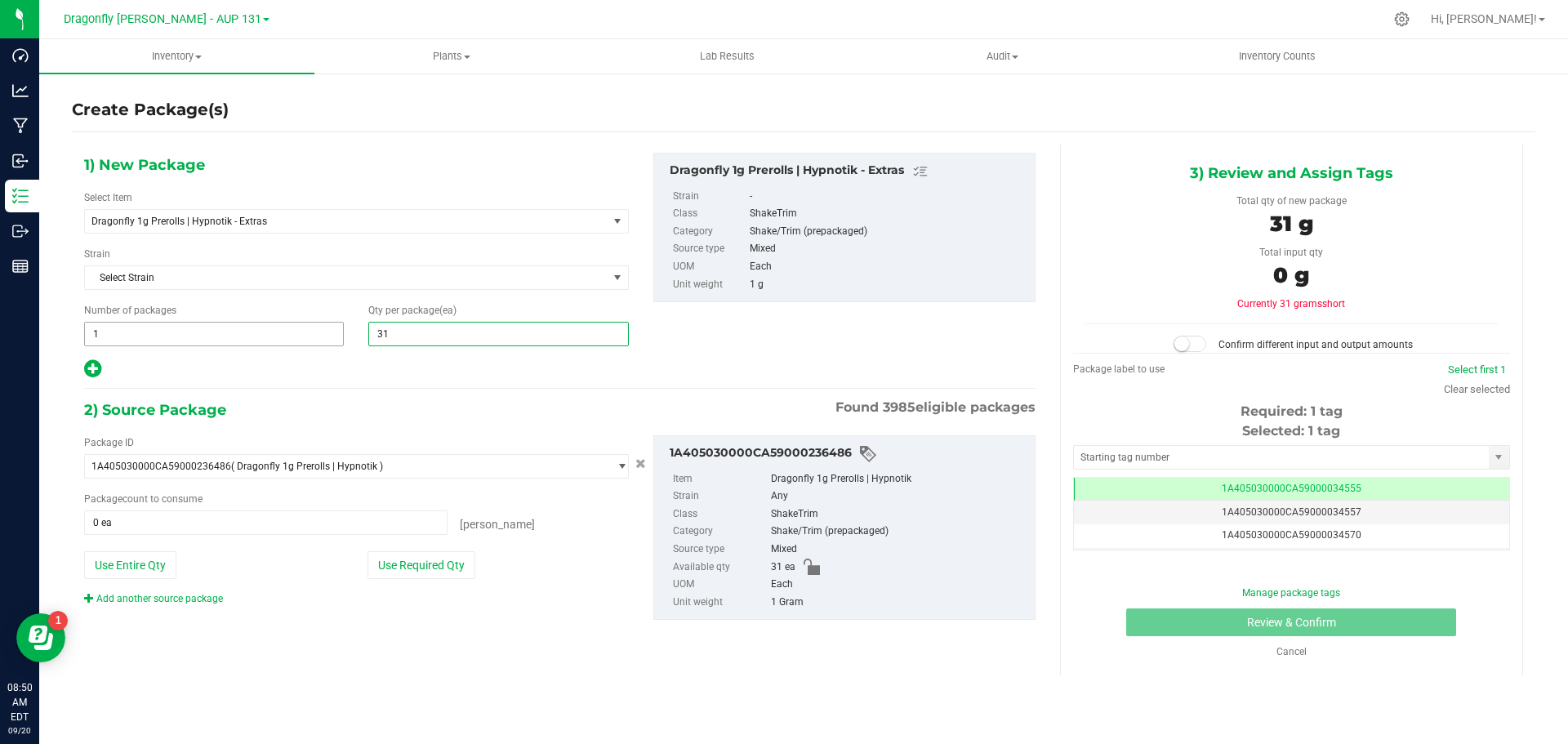
type input "31"
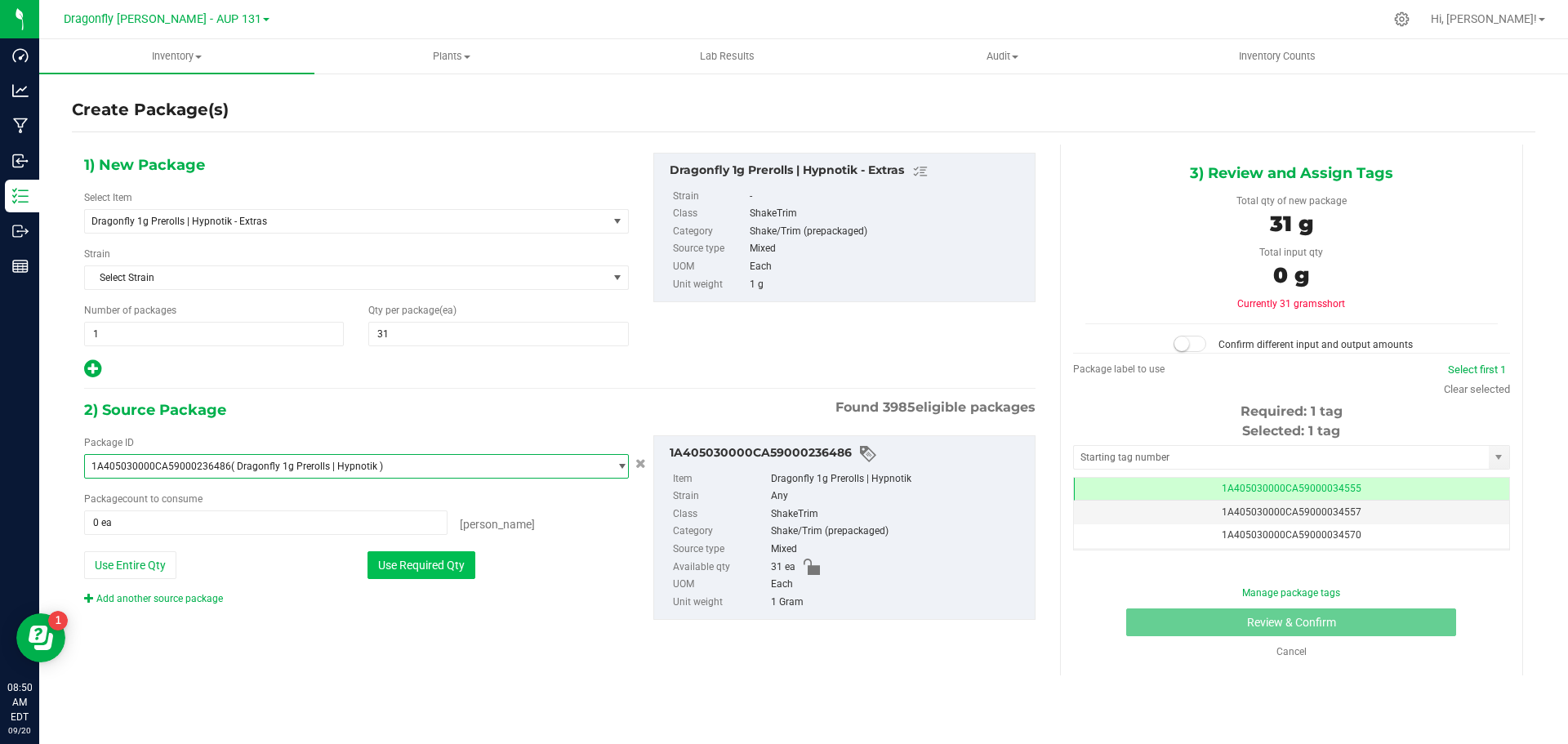
click at [419, 562] on button "Use Required Qty" at bounding box center [422, 564] width 108 height 27
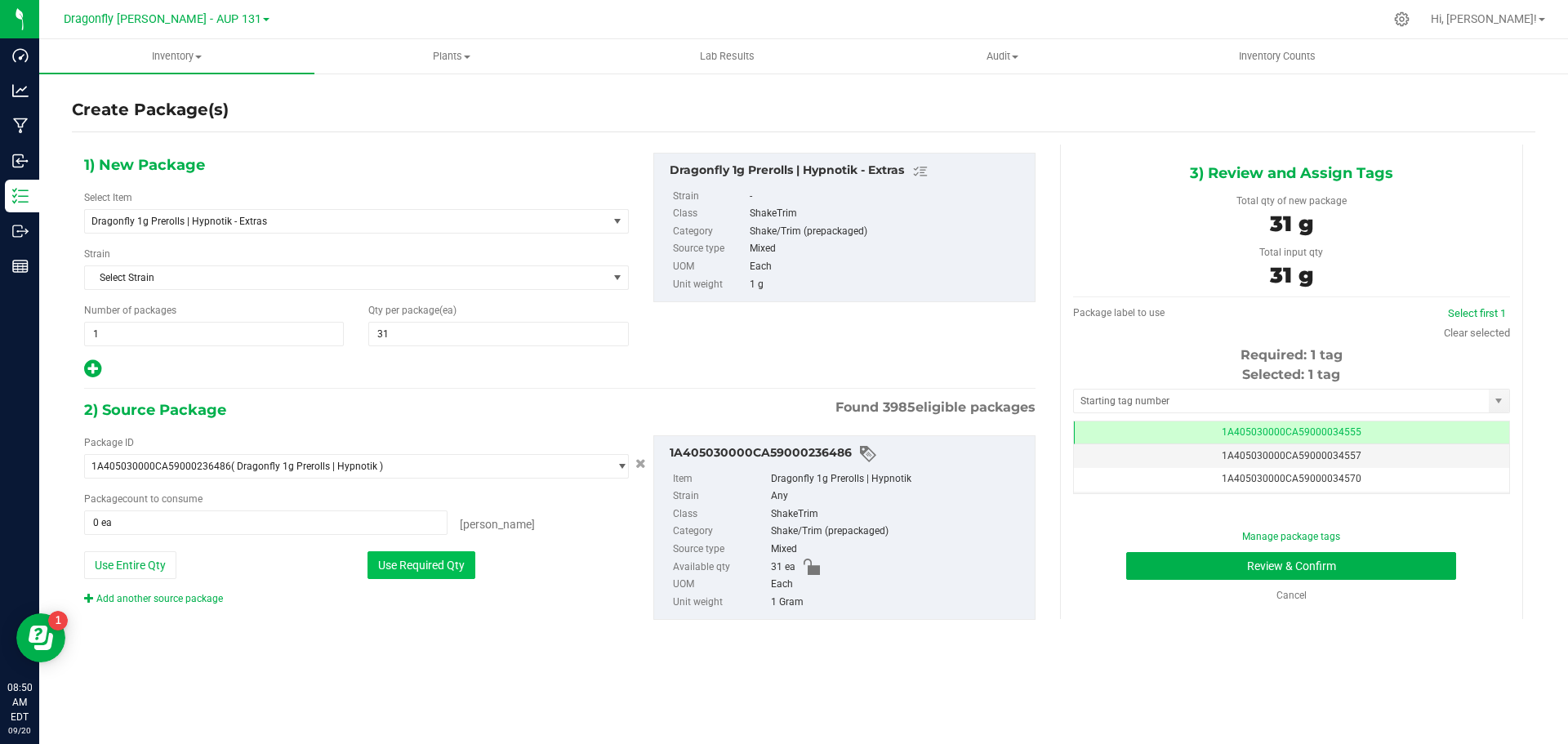
type input "31 ea"
click at [1300, 400] on input "text" at bounding box center [1281, 401] width 415 height 23
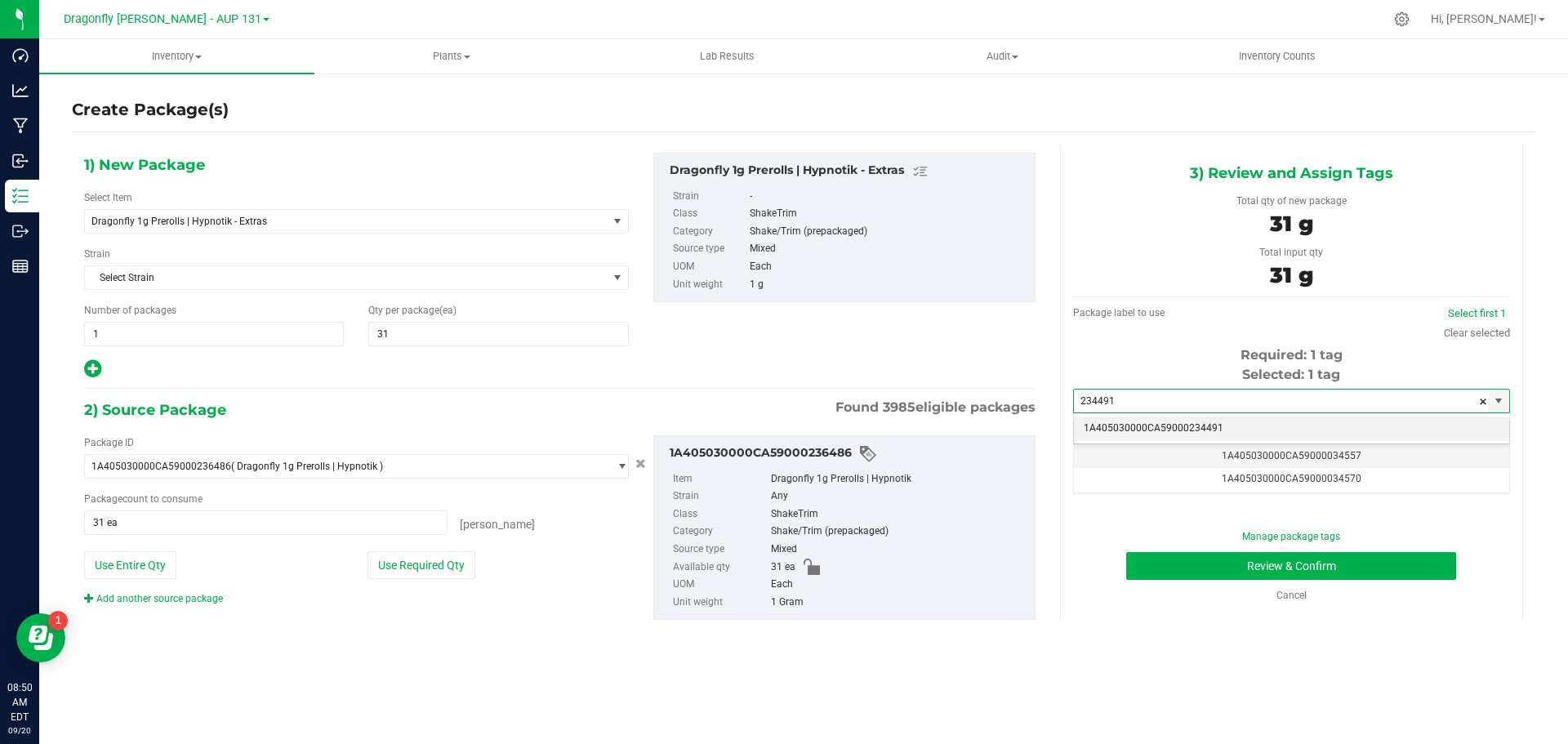
click at [1325, 440] on li "1A405030000CA59000234491" at bounding box center [1291, 429] width 435 height 25
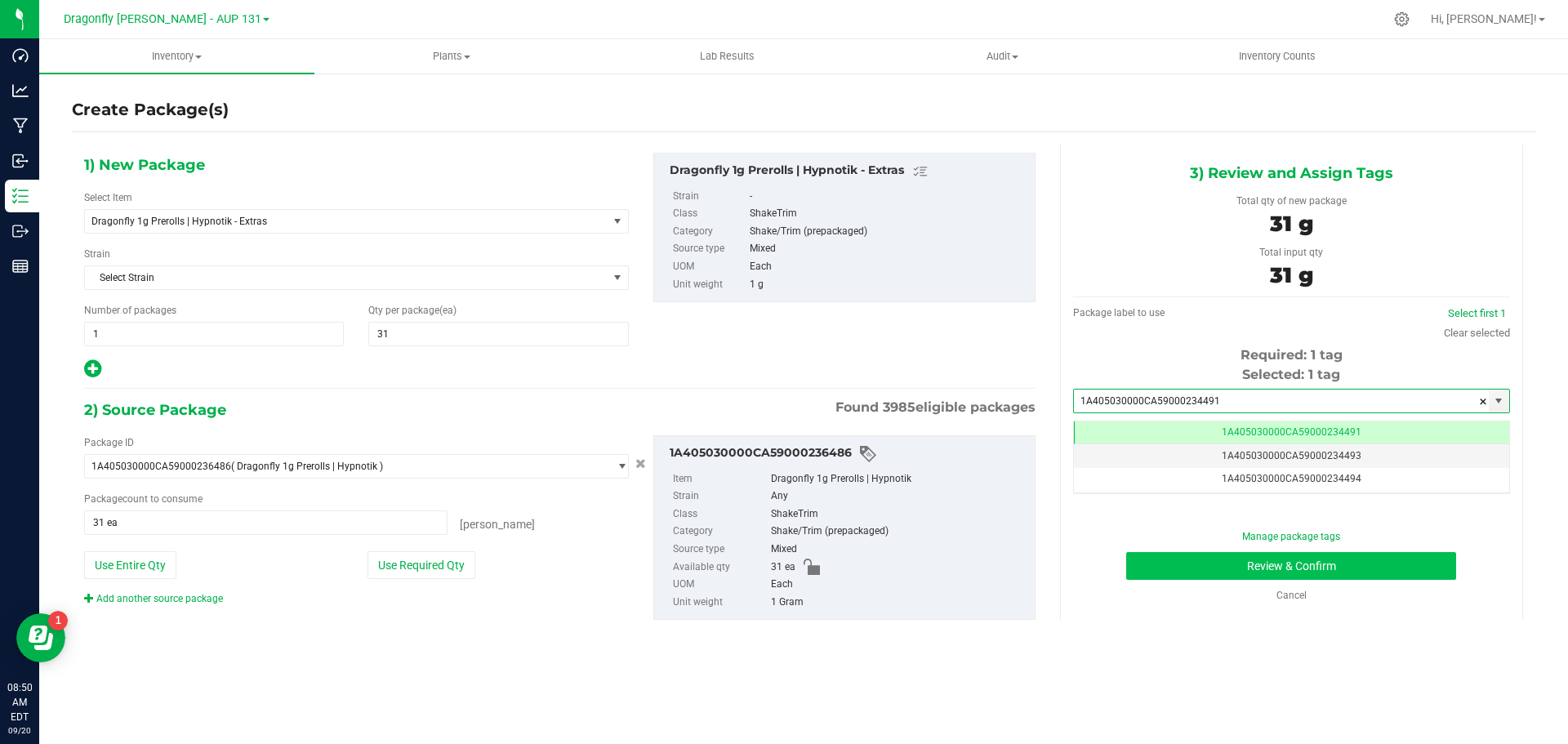
type input "1A405030000CA59000234491"
click at [1363, 565] on button "Review & Confirm" at bounding box center [1292, 565] width 330 height 27
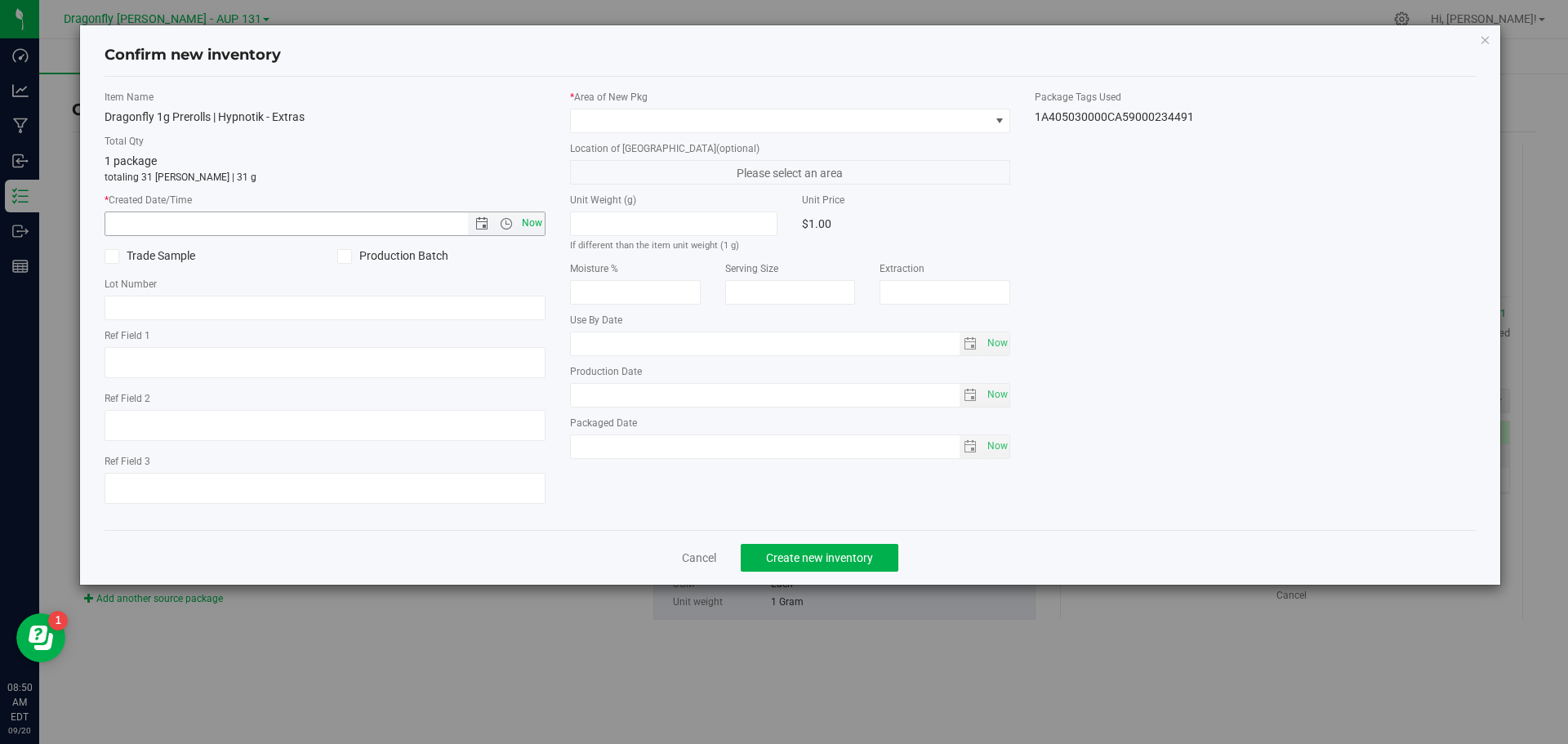
click at [533, 221] on span "Now" at bounding box center [532, 223] width 27 height 24
type input "9/20/2025 8:50 AM"
click at [613, 120] on span at bounding box center [780, 121] width 419 height 23
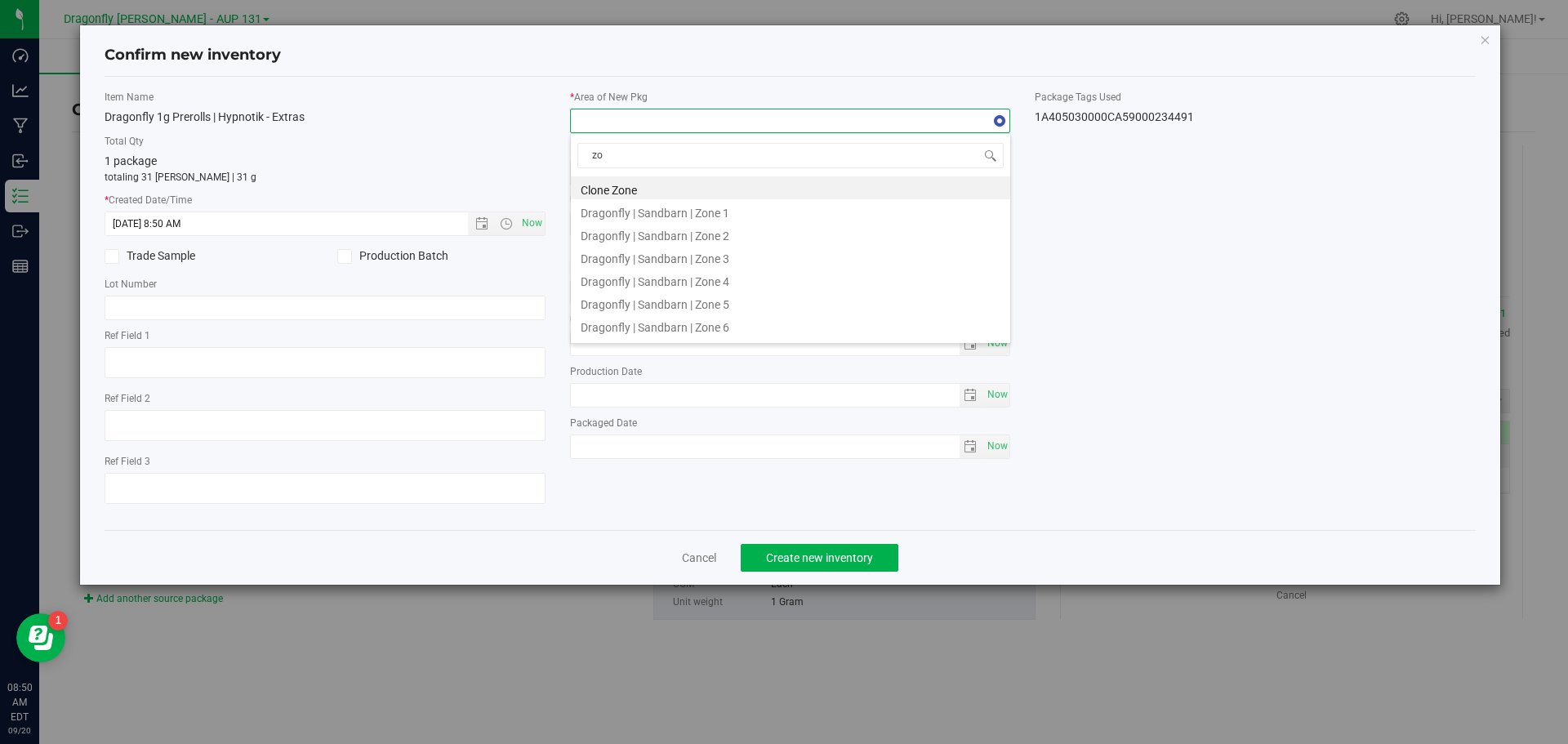
type input "z"
type input "label"
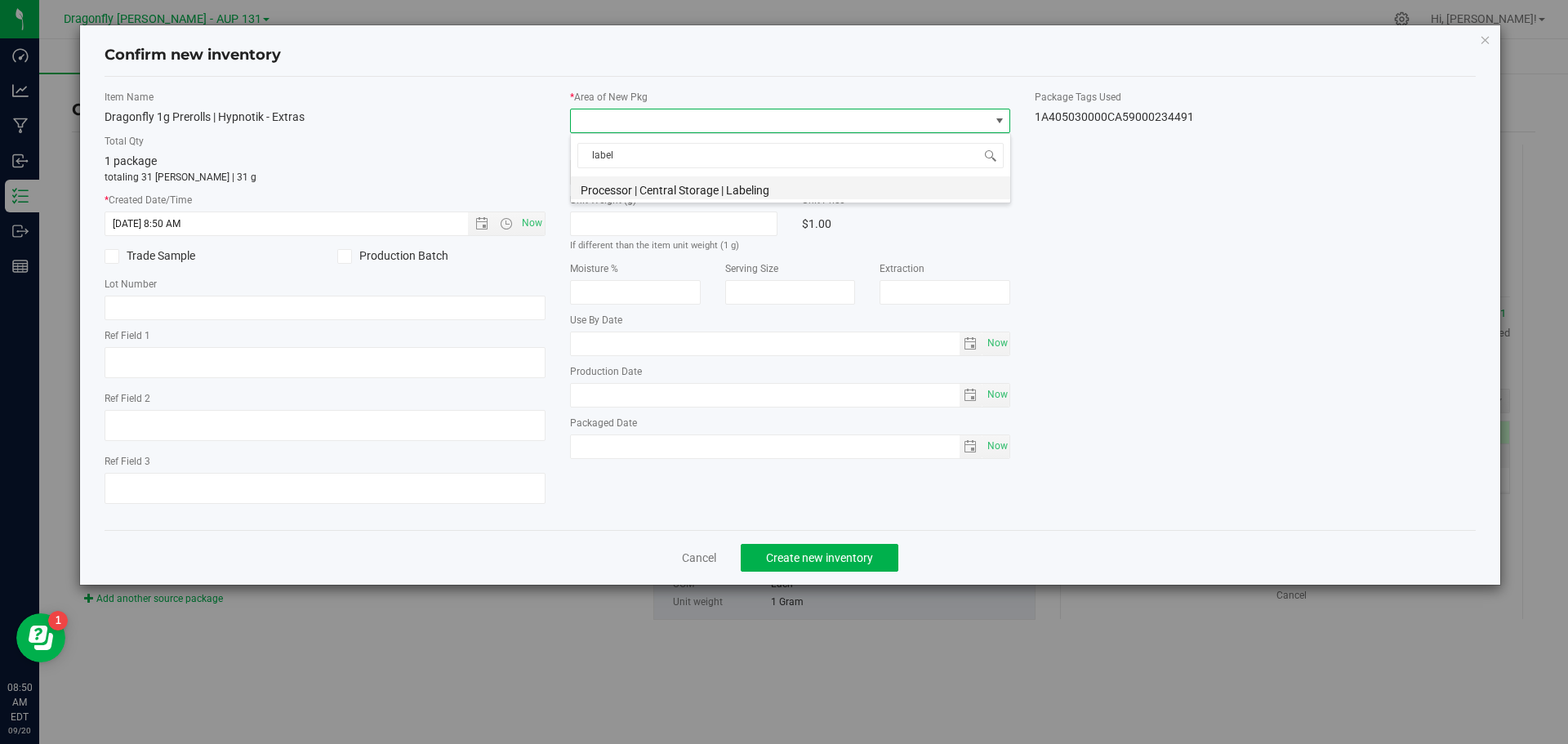
click at [687, 189] on li "Processor | Central Storage | Labeling" at bounding box center [791, 188] width 439 height 23
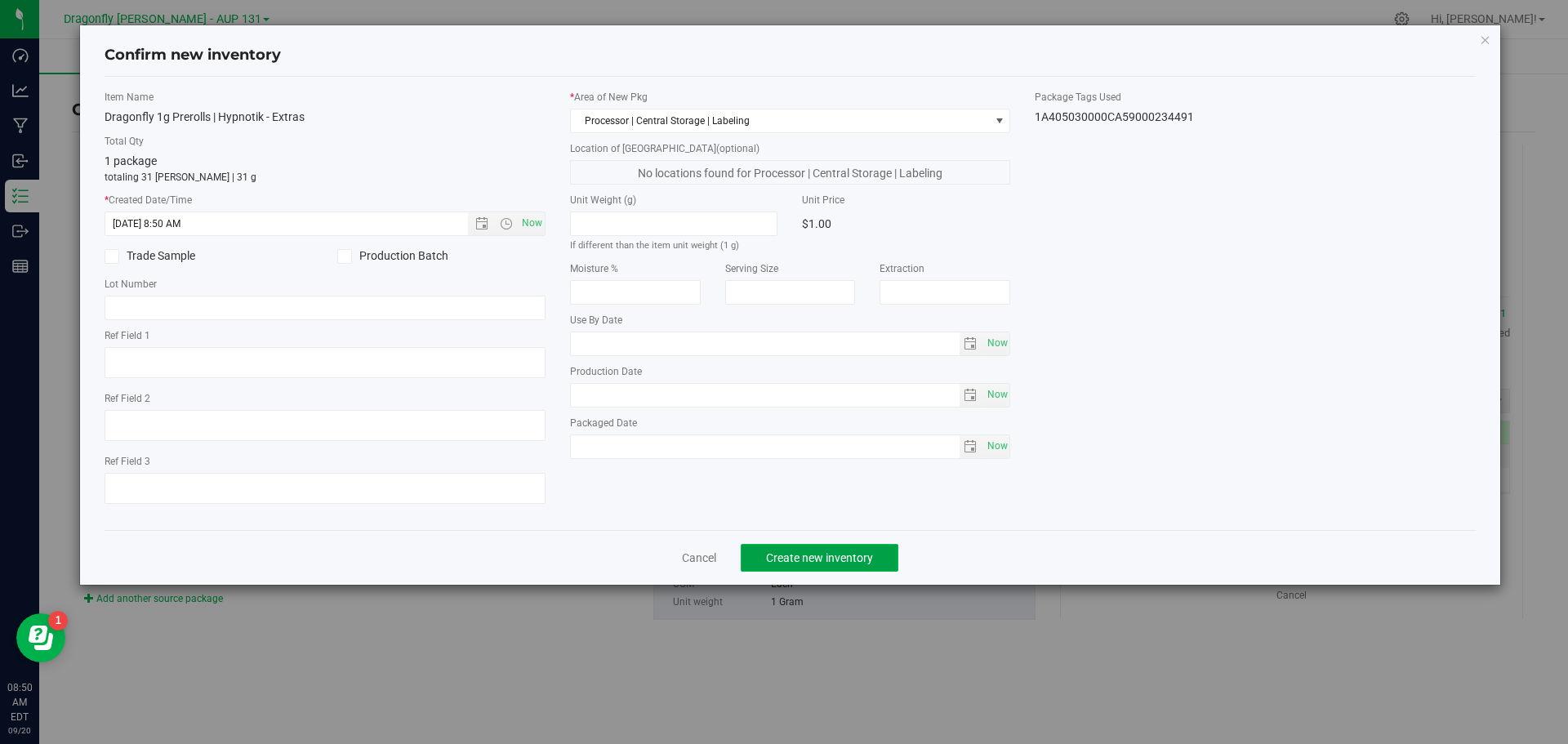
click at [830, 554] on span "Create new inventory" at bounding box center [819, 557] width 107 height 13
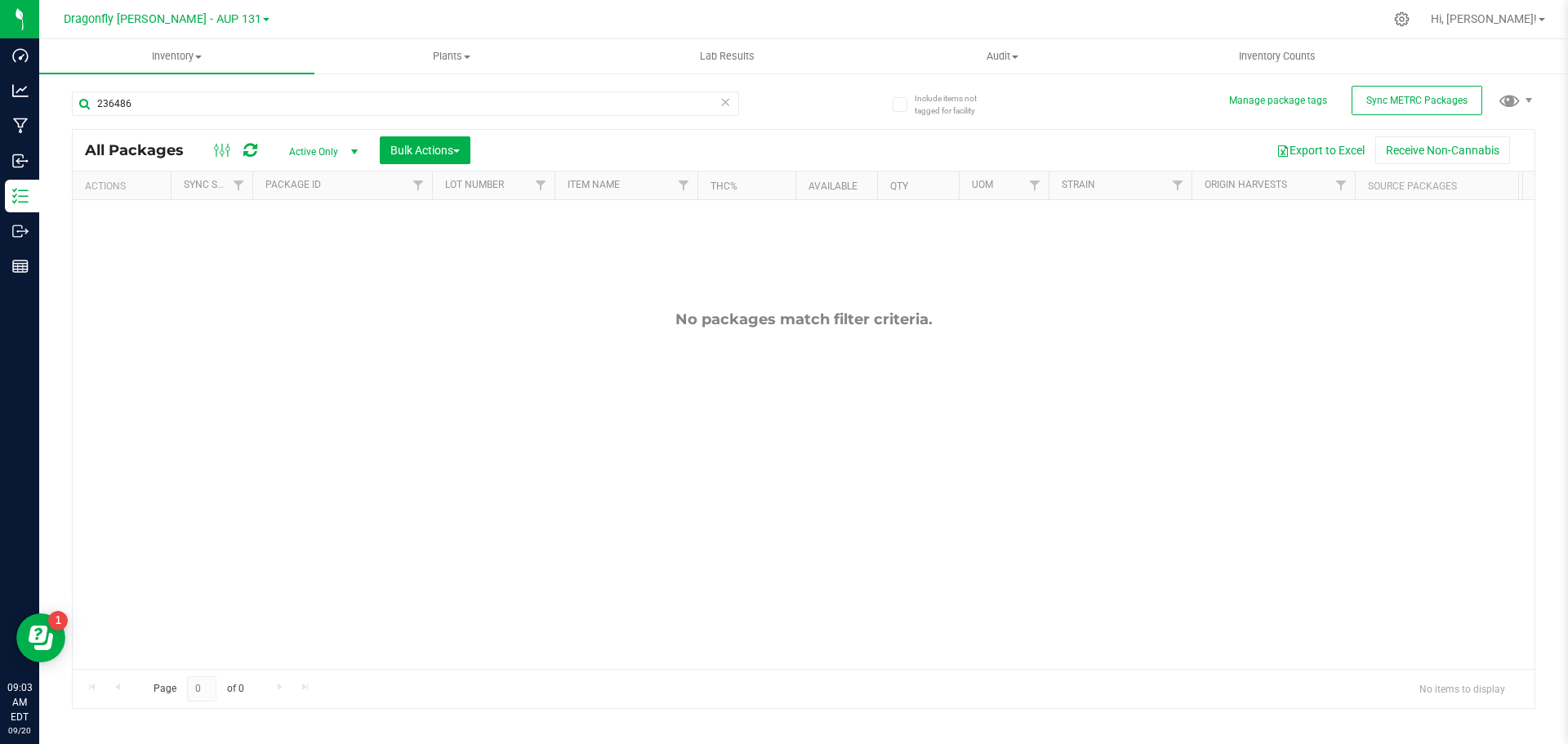
click at [726, 102] on icon at bounding box center [725, 101] width 12 height 19
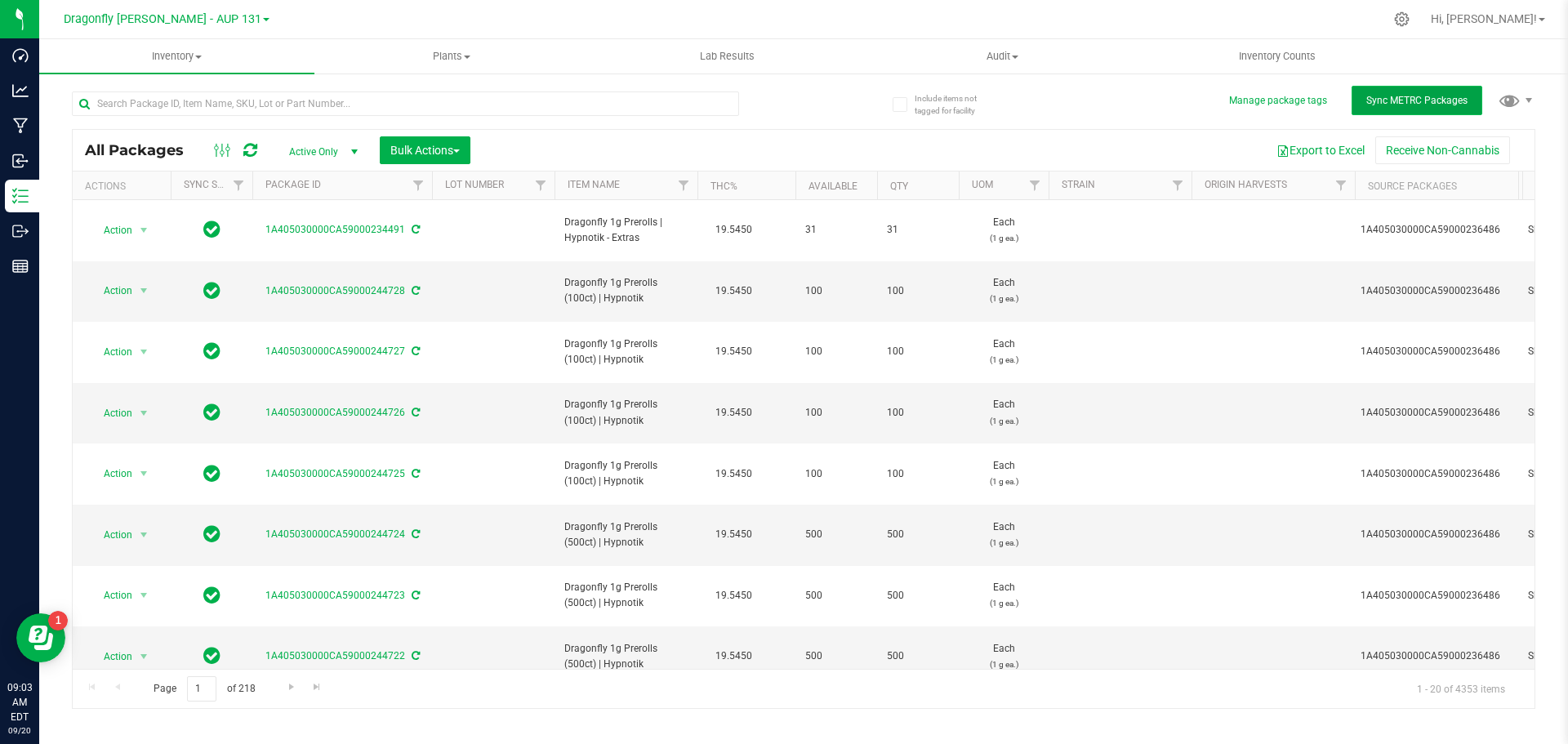
click at [1399, 112] on button "Sync METRC Packages" at bounding box center [1417, 100] width 131 height 29
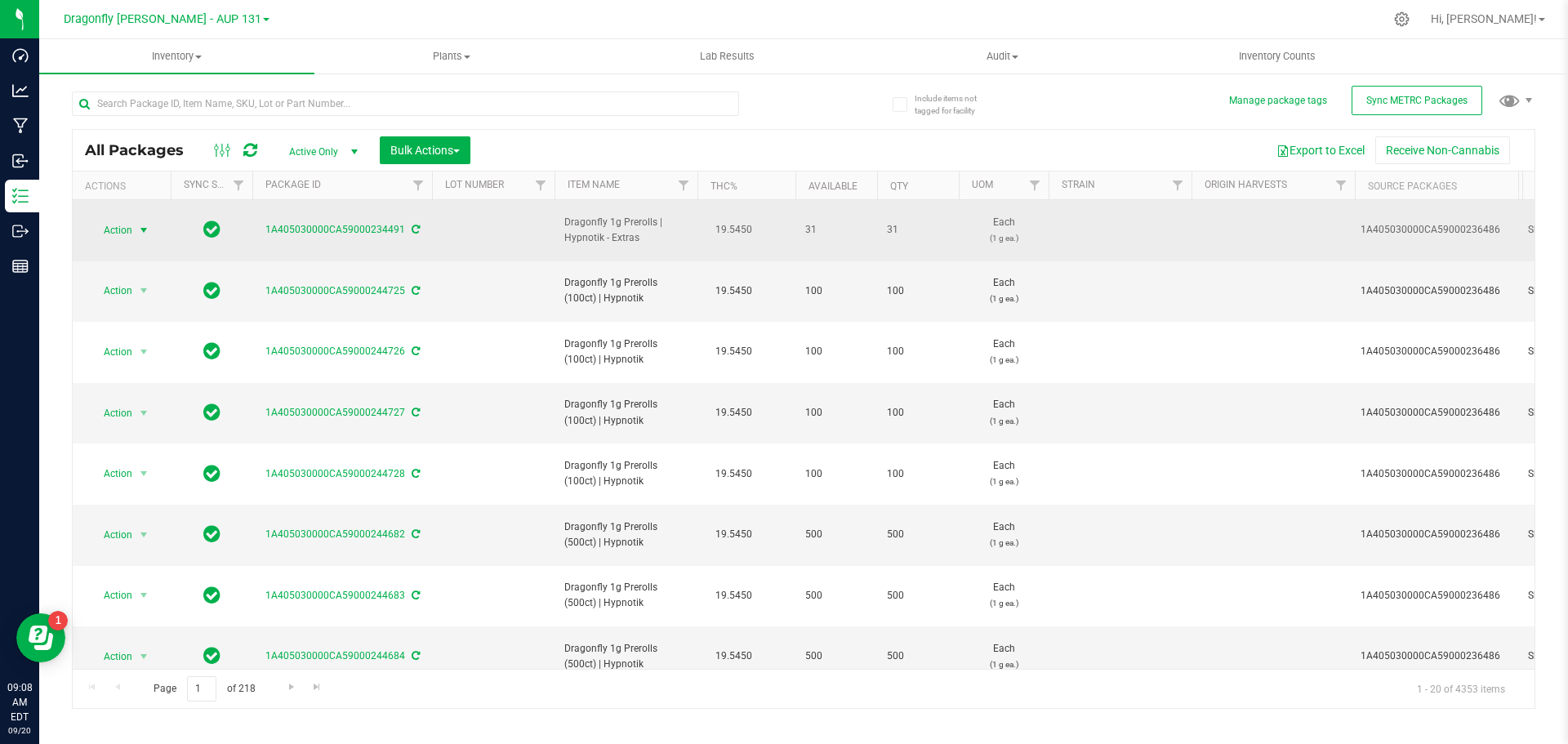
click at [142, 219] on span "select" at bounding box center [144, 230] width 20 height 23
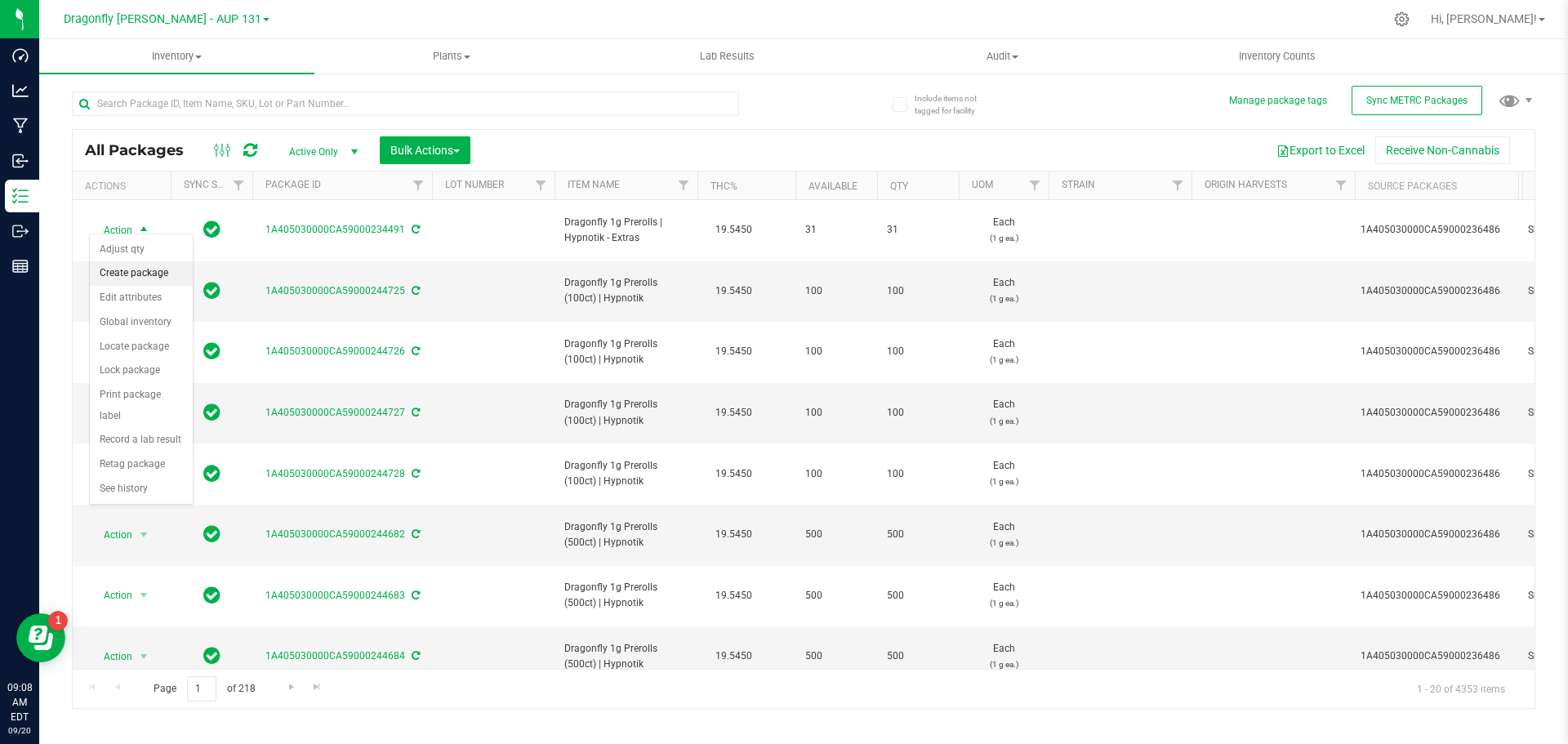
click at [142, 273] on li "Create package" at bounding box center [141, 274] width 103 height 25
click at [320, 103] on input "text" at bounding box center [405, 104] width 667 height 25
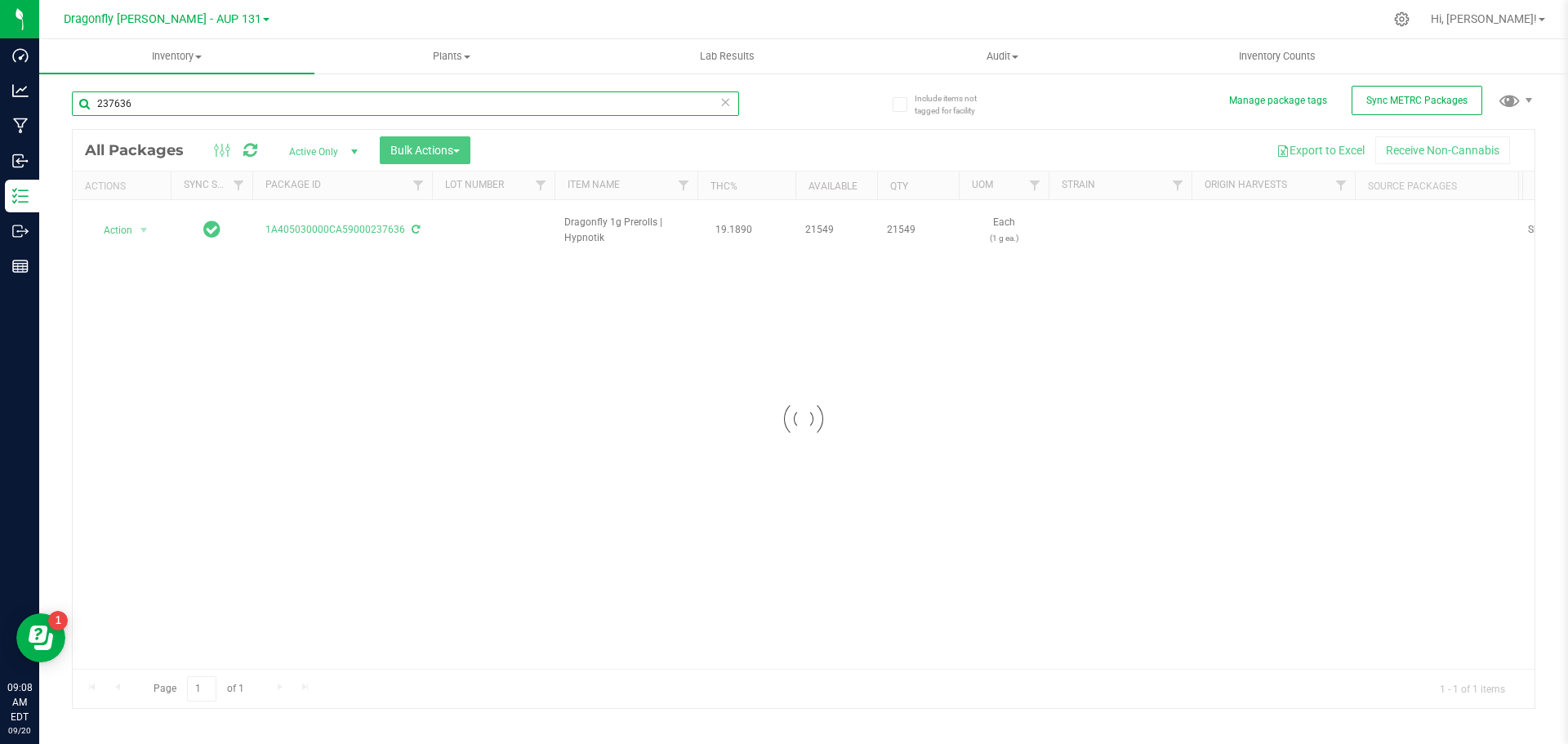
type input "237636"
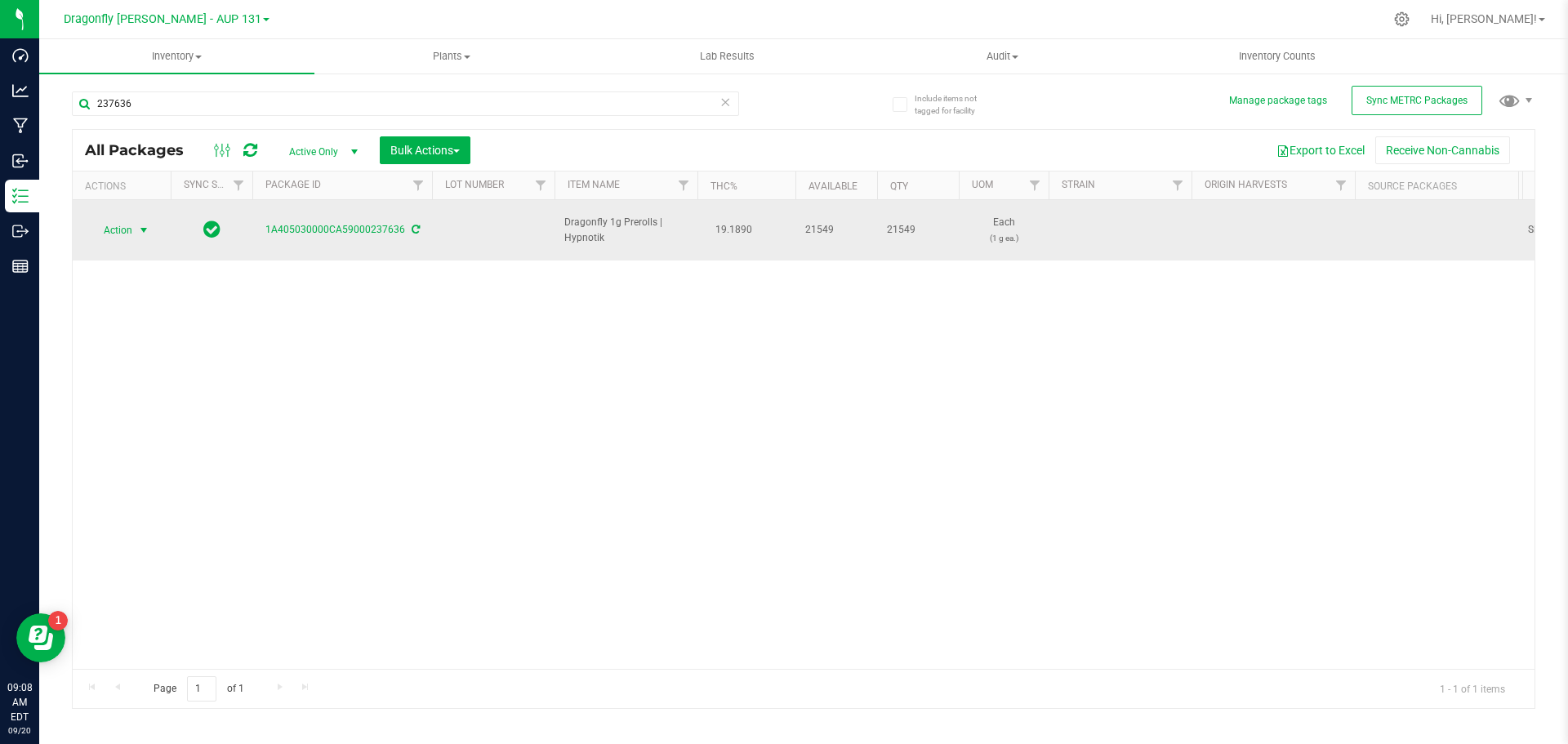
click at [137, 236] on span "select" at bounding box center [144, 230] width 13 height 13
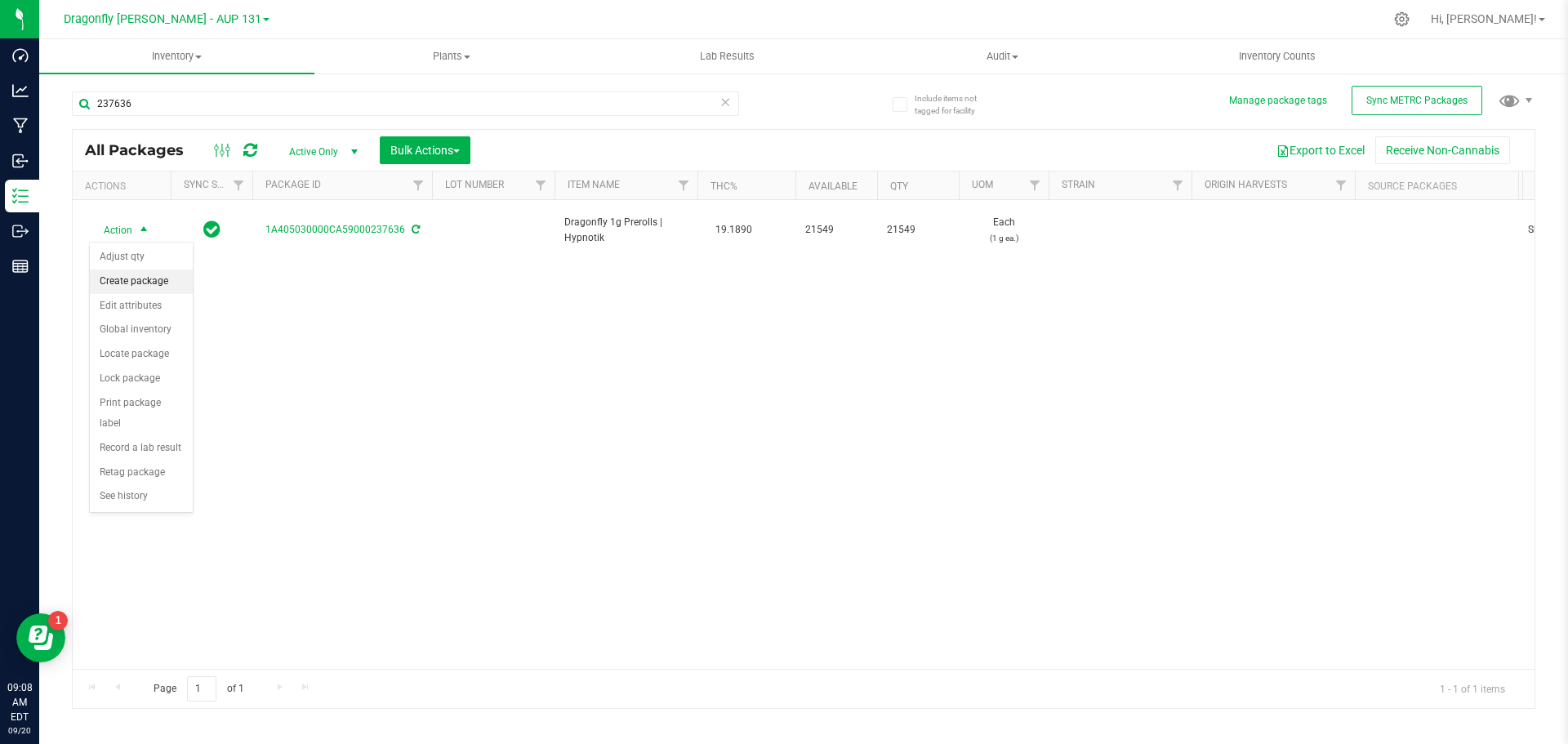
click at [146, 283] on li "Create package" at bounding box center [141, 282] width 103 height 25
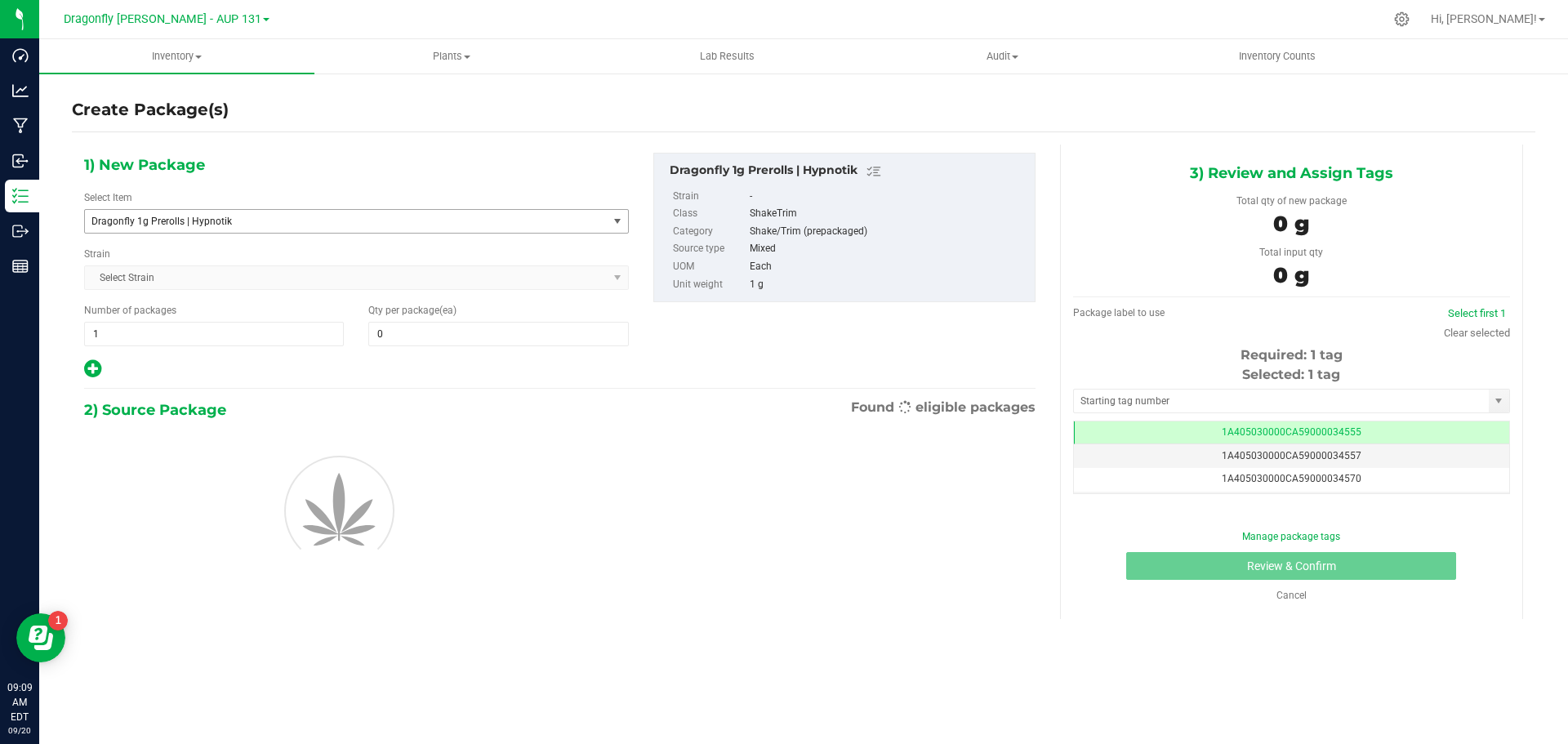
click at [271, 225] on span "Dragonfly 1g Prerolls | Hypnotik" at bounding box center [336, 221] width 489 height 12
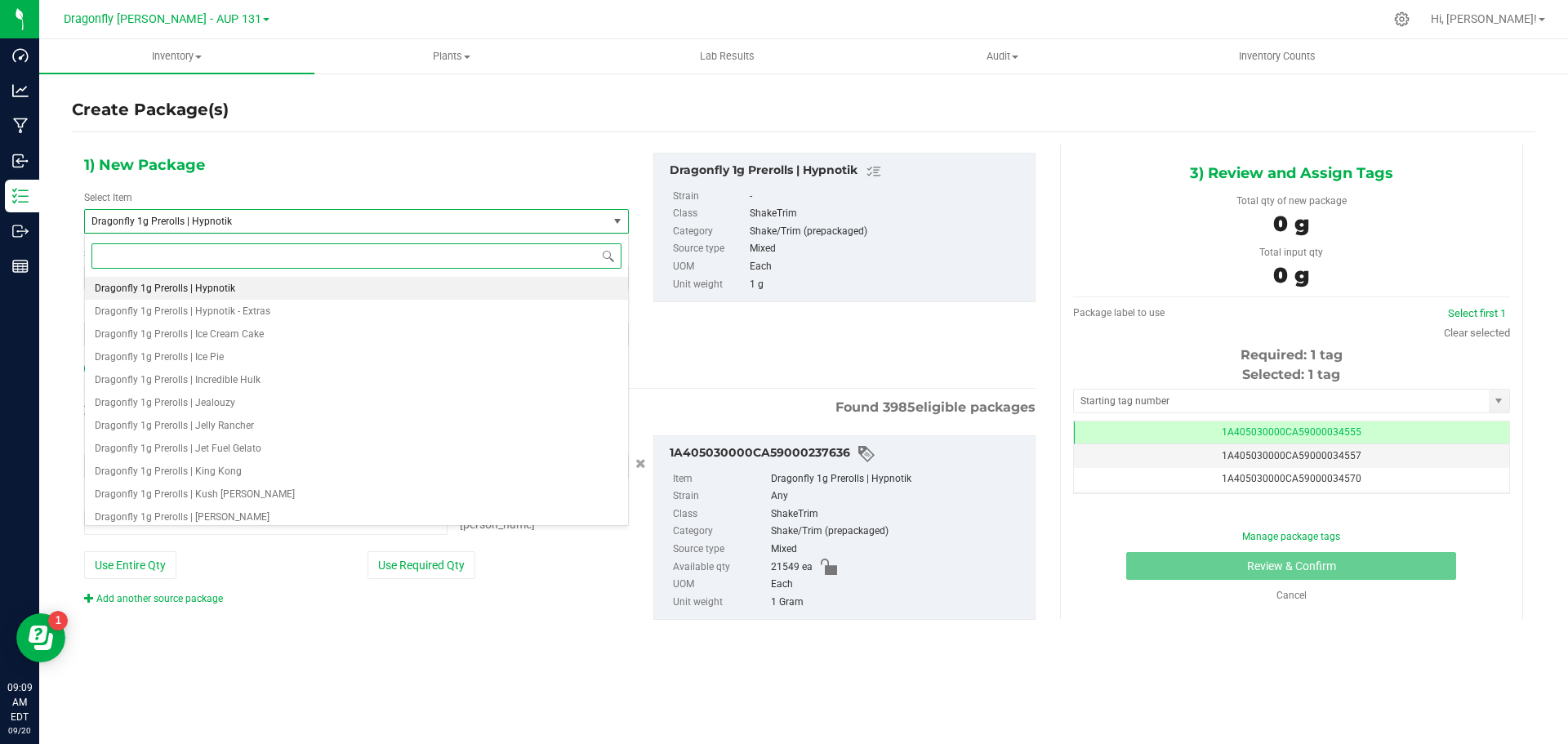
type input "0 ea"
type input "hypnotik"
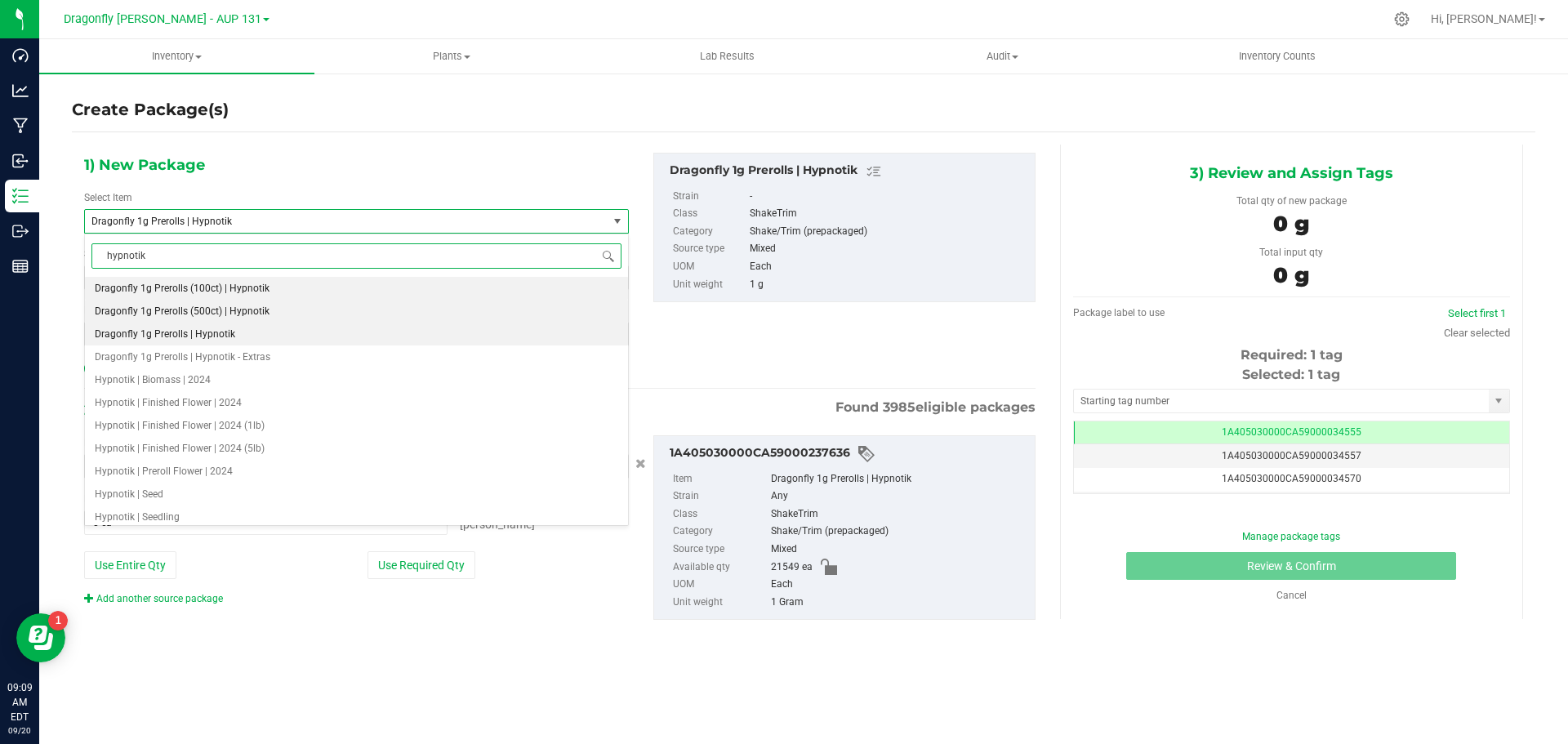
click at [241, 309] on span "Dragonfly 1g Prerolls (500ct) | Hypnotik" at bounding box center [182, 311] width 175 height 12
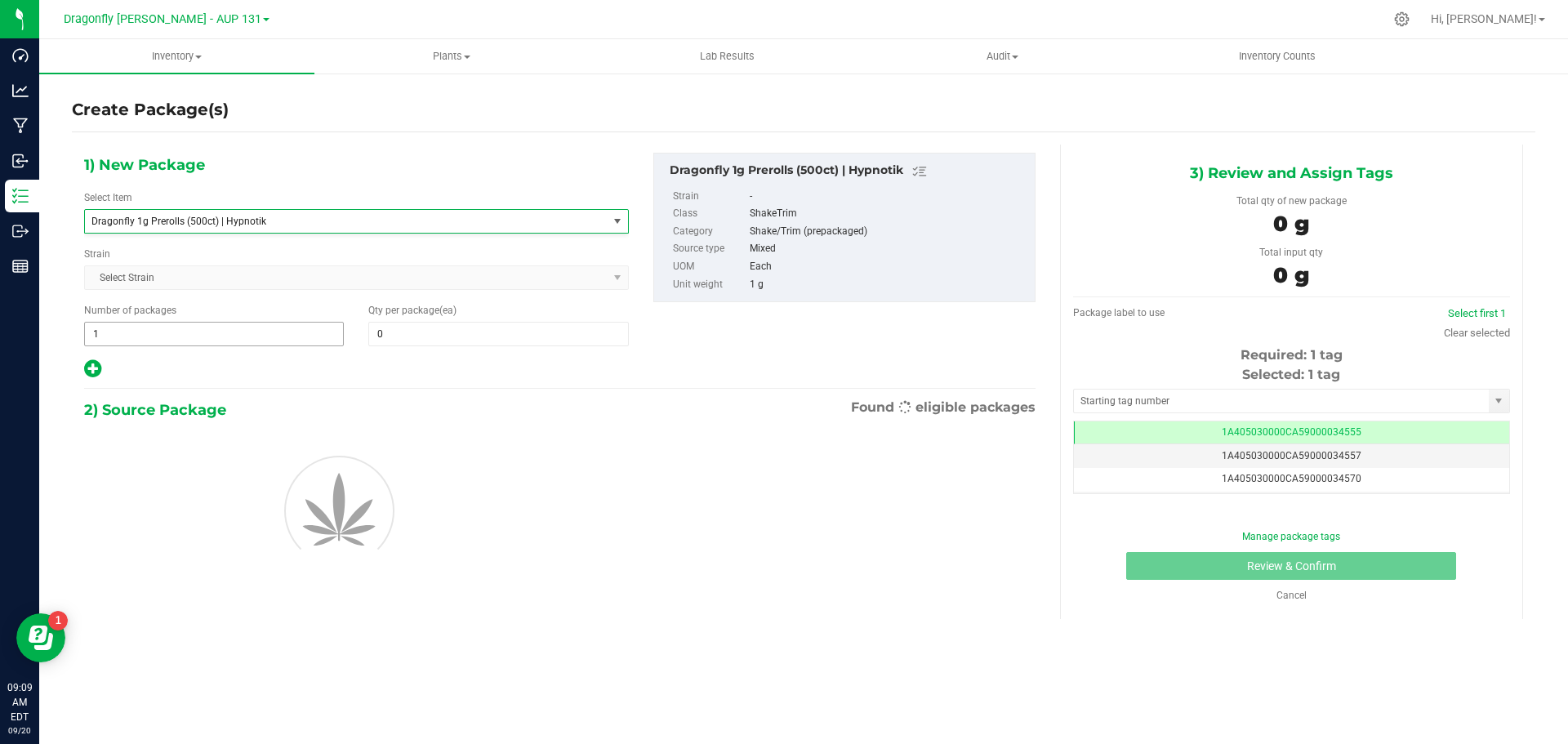
type input "0"
click at [199, 340] on span "1 1" at bounding box center [213, 334] width 260 height 25
click at [199, 340] on input "1" at bounding box center [213, 334] width 258 height 23
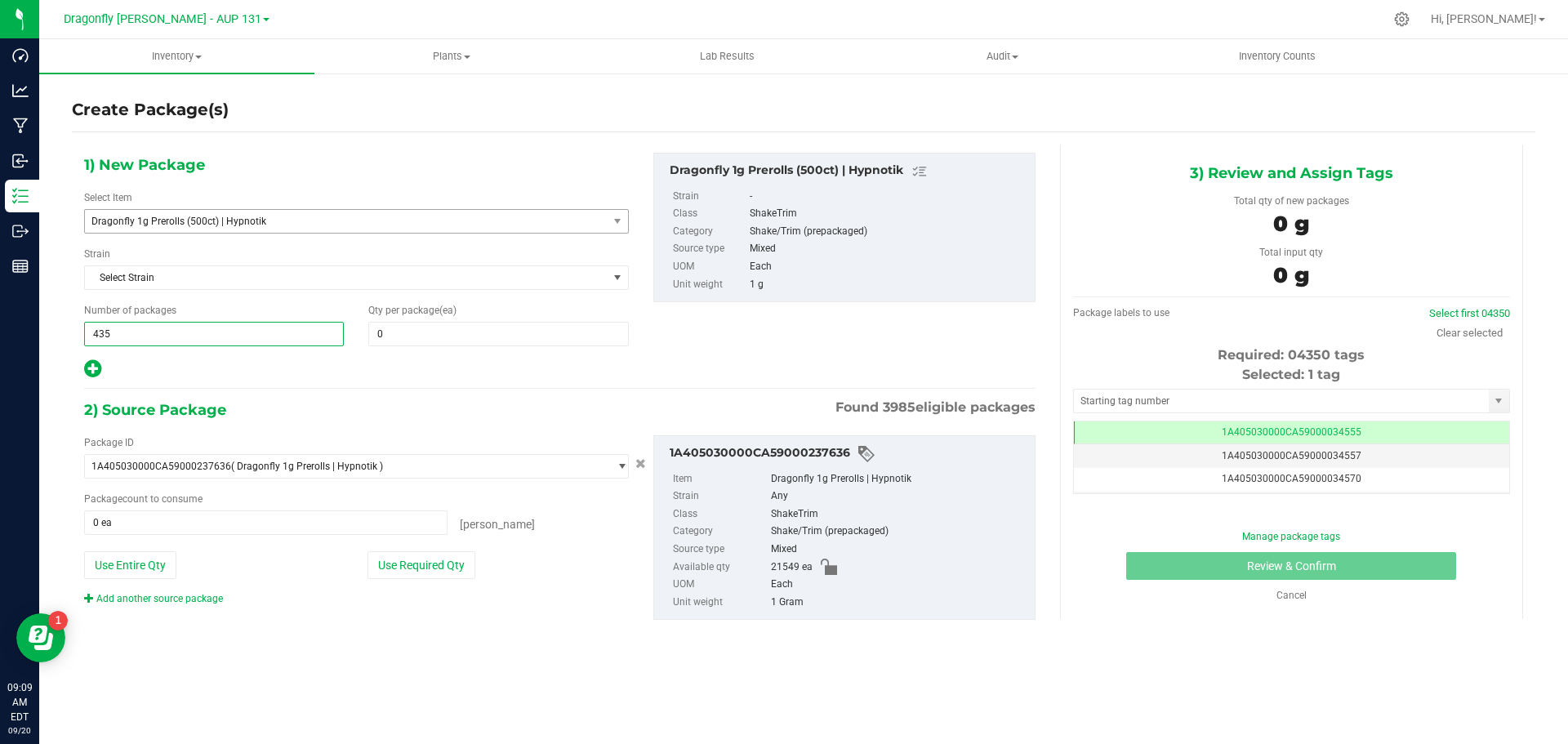
type input "43"
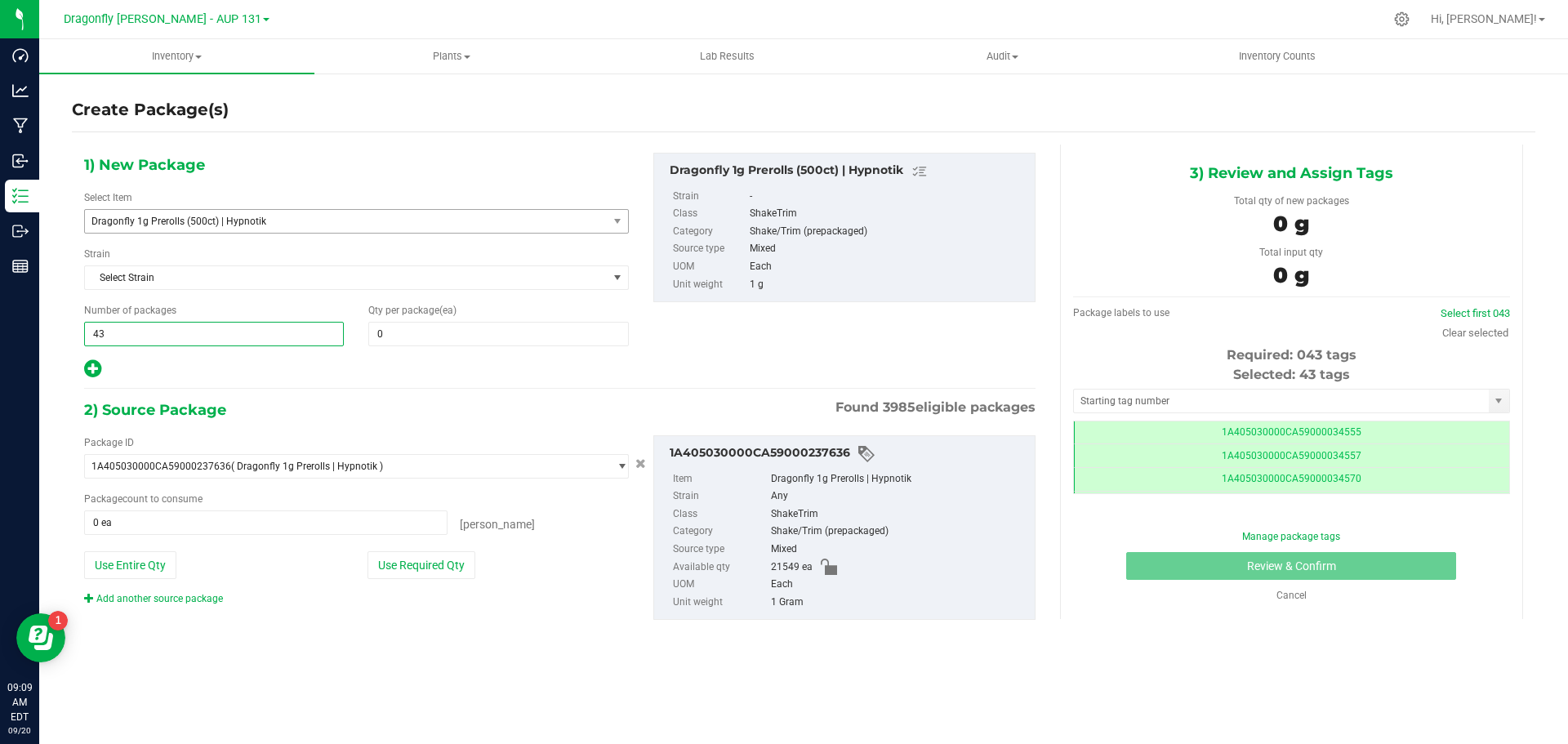
type input "43"
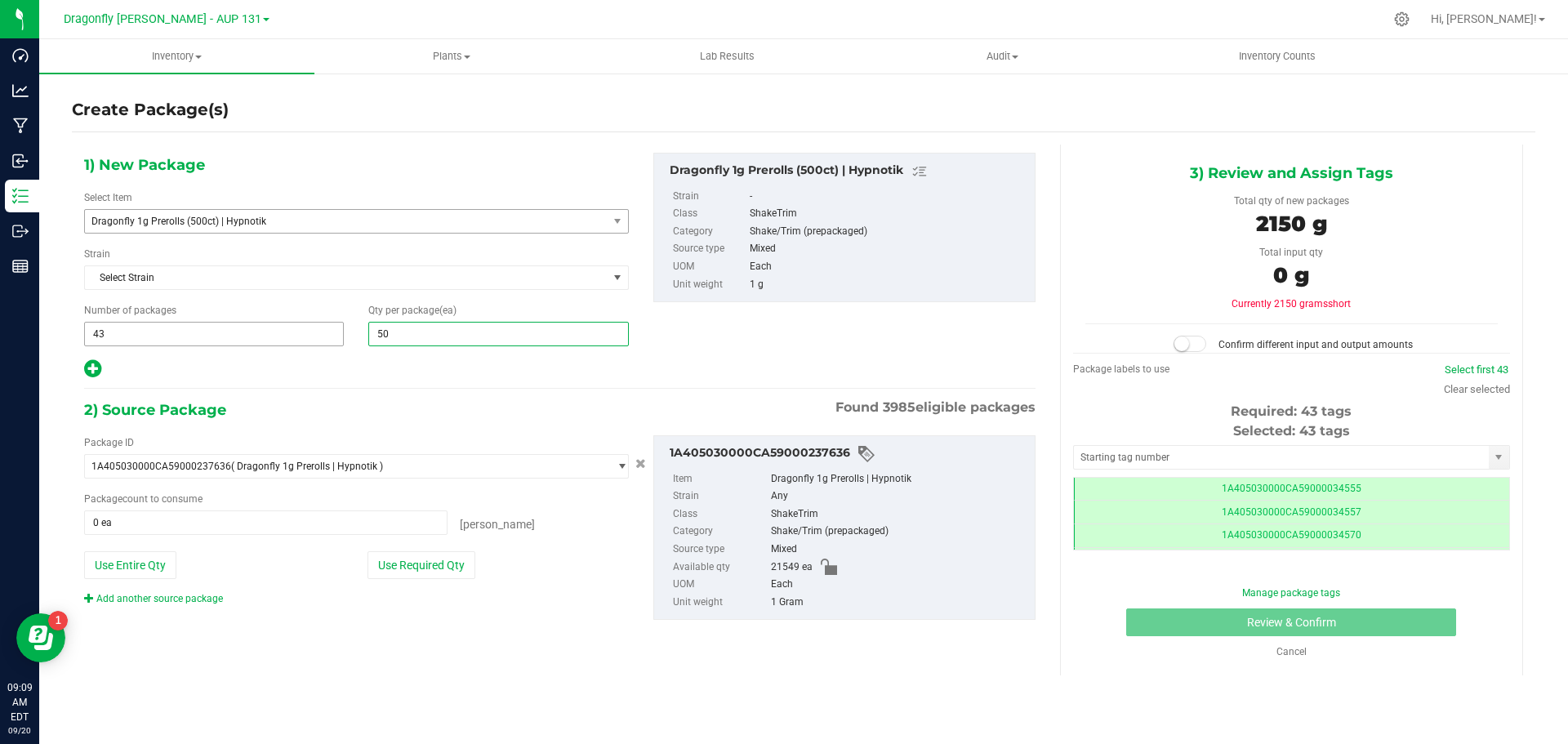
type input "500"
click at [445, 561] on button "Use Required Qty" at bounding box center [422, 564] width 108 height 27
type input "21500 ea"
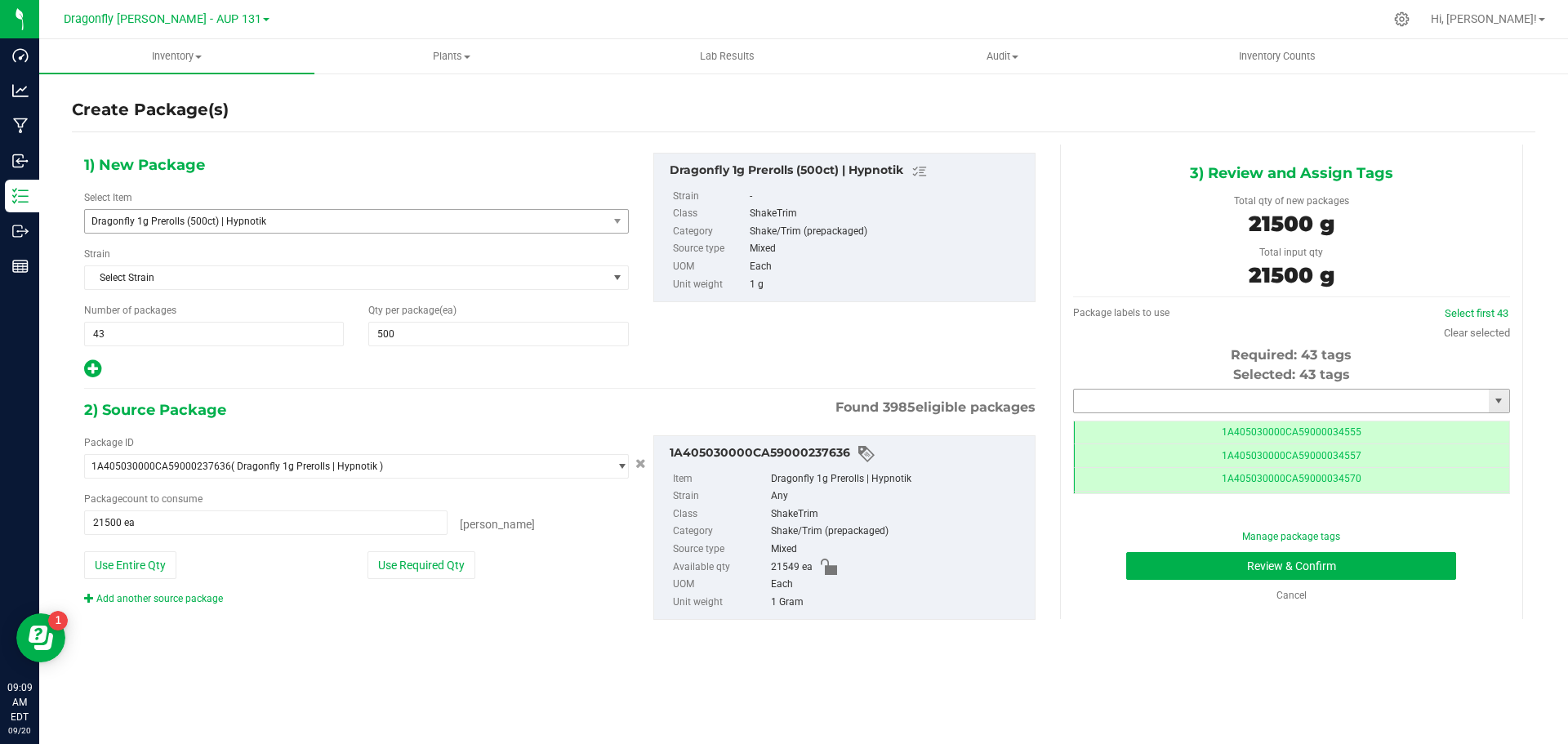
click at [1187, 399] on input "text" at bounding box center [1281, 401] width 415 height 23
click at [1262, 432] on li "1A405030000CA59000244952" at bounding box center [1291, 429] width 435 height 25
type input "1A405030000CA59000244952"
click at [1312, 567] on button "Review & Confirm" at bounding box center [1292, 565] width 330 height 27
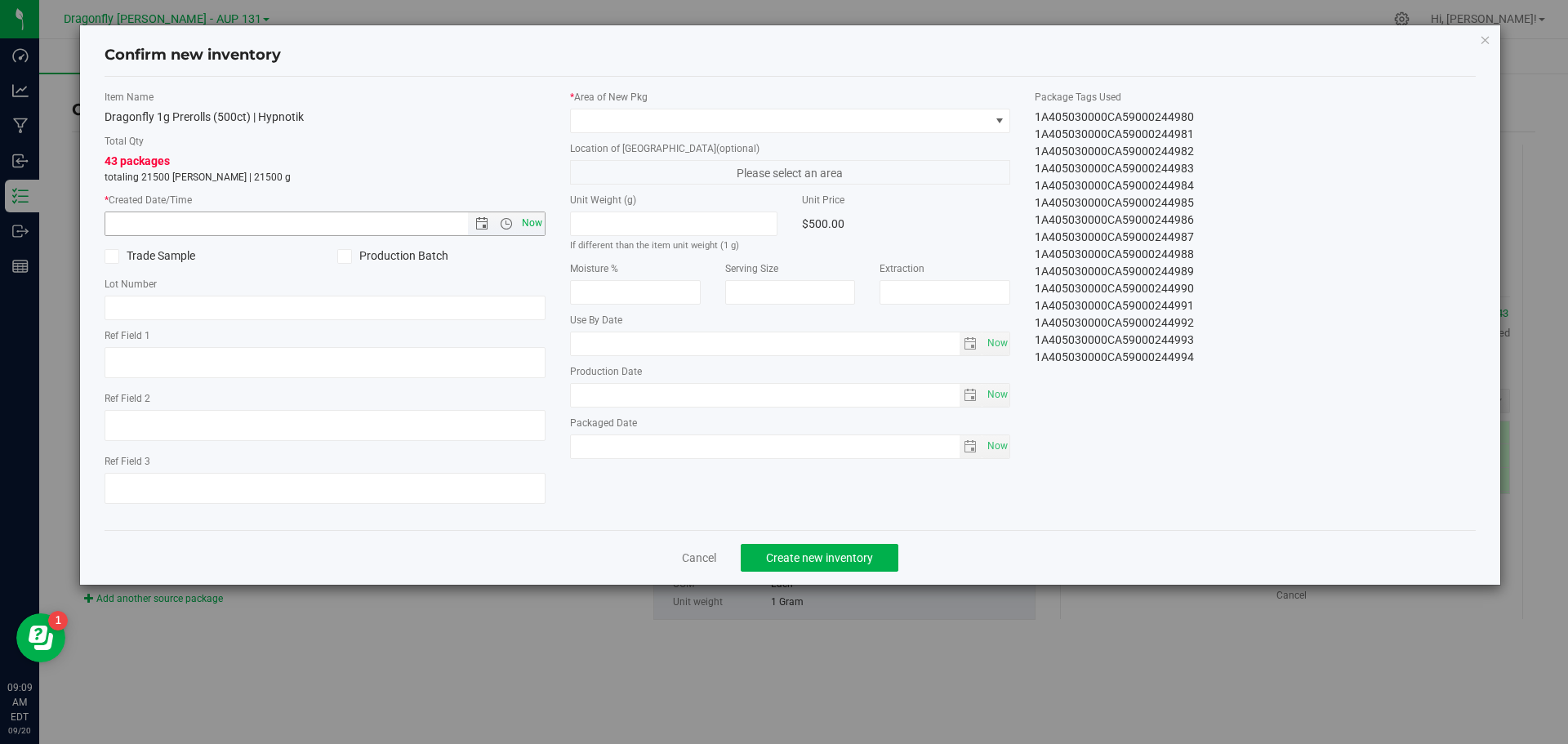
click at [539, 221] on span "Now" at bounding box center [532, 223] width 27 height 24
type input "[DATE] 9:09 AM"
click at [710, 127] on span at bounding box center [780, 121] width 419 height 23
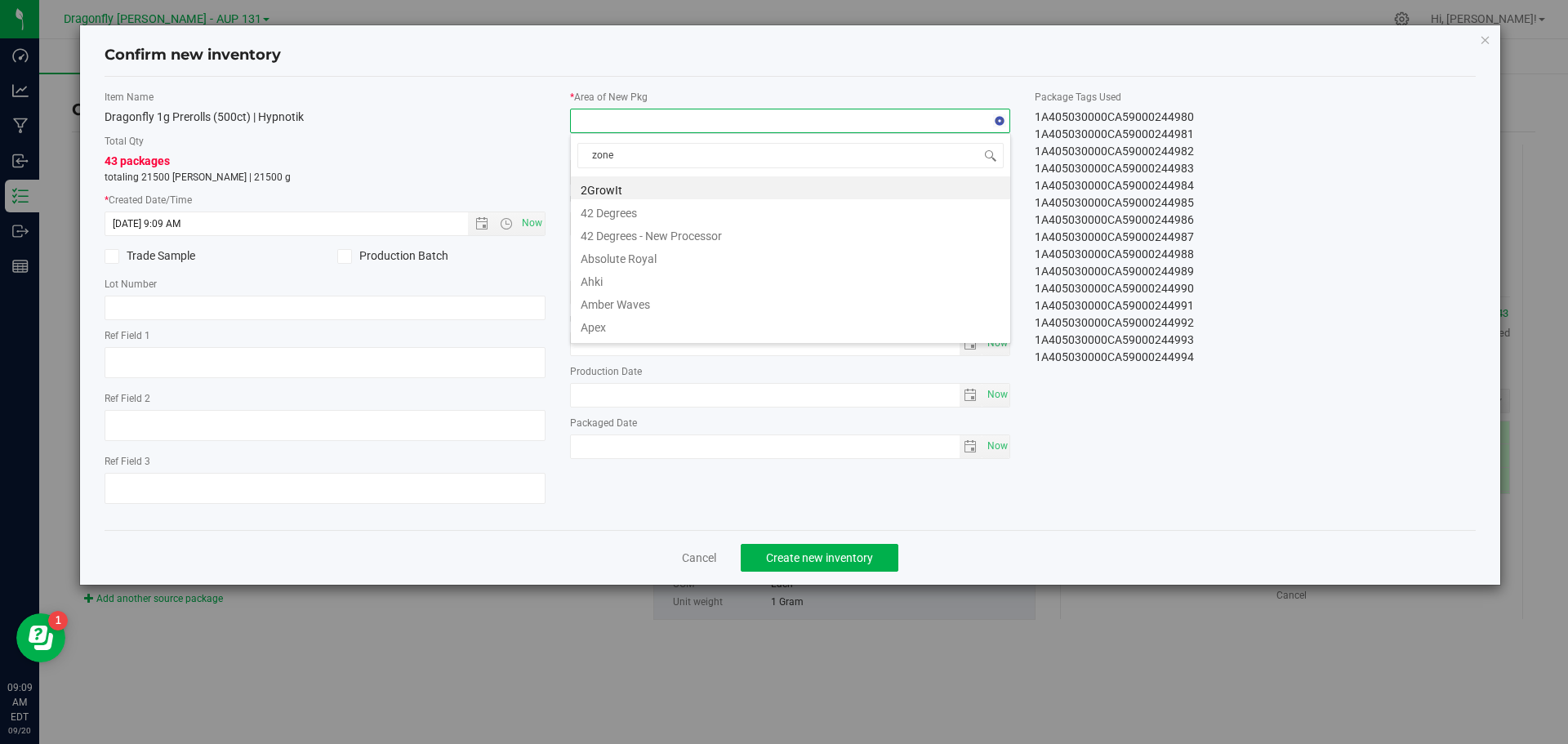
type input "zone 1"
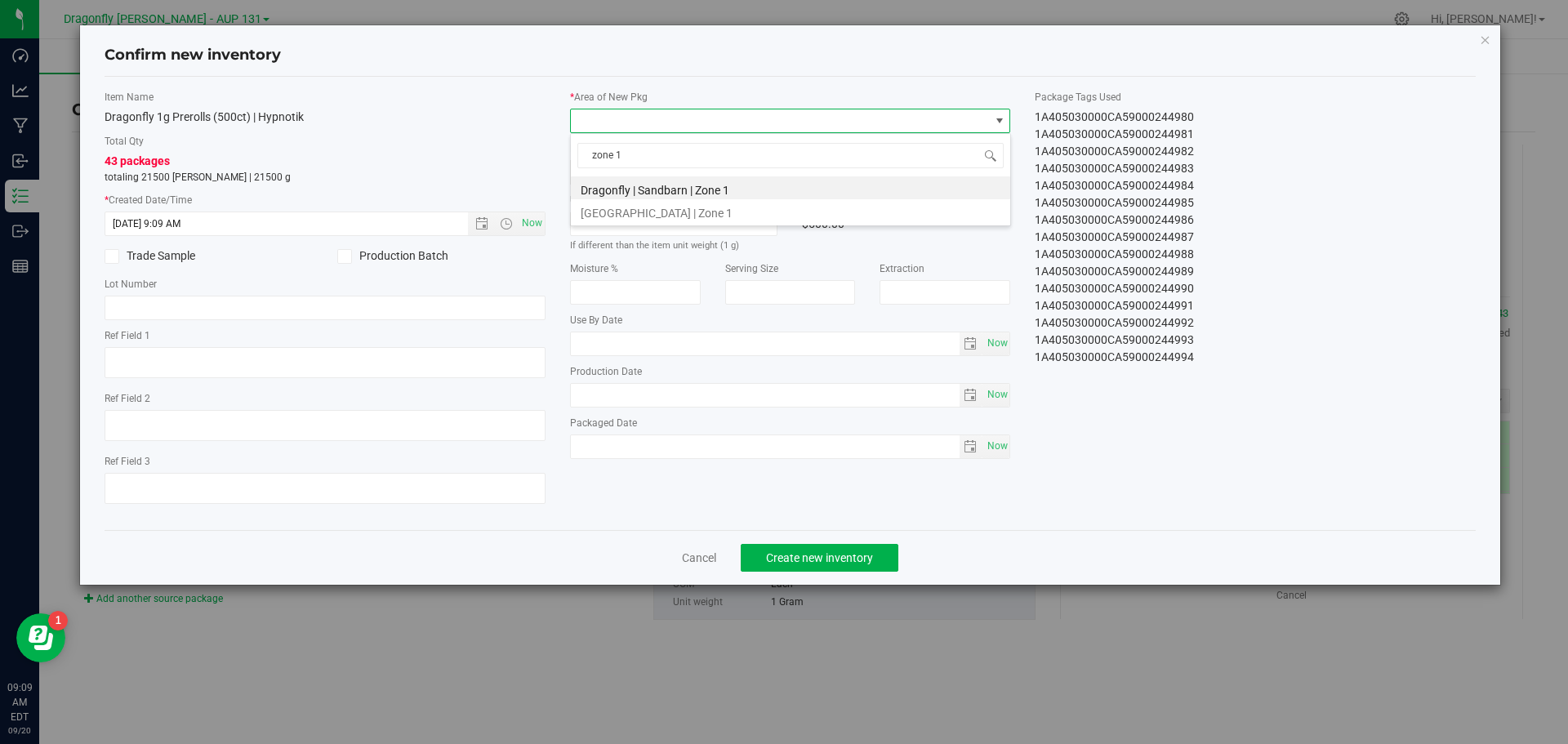
click at [693, 190] on li "Dragonfly | Sandbarn | Zone 1" at bounding box center [791, 188] width 439 height 23
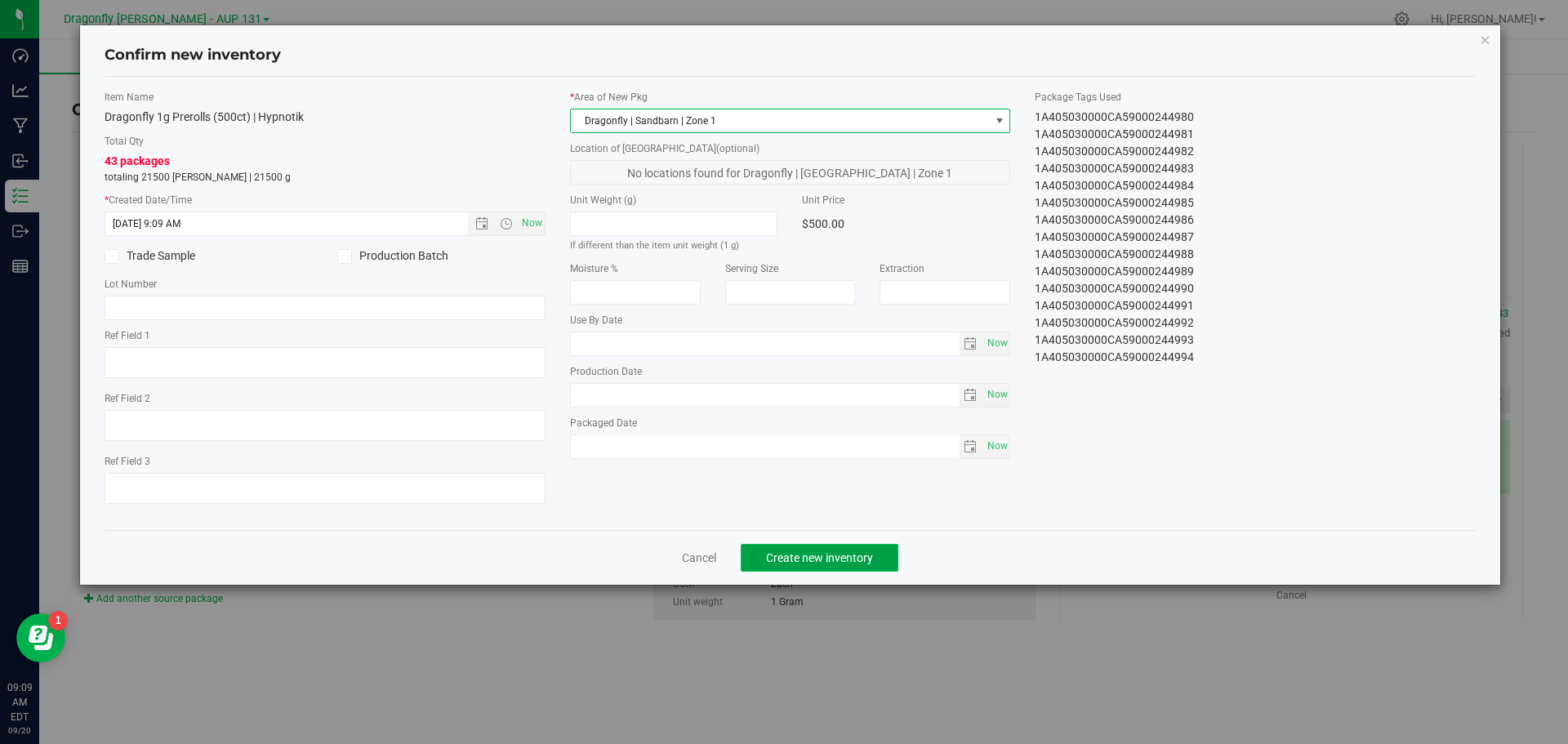
click at [861, 555] on span "Create new inventory" at bounding box center [819, 557] width 107 height 13
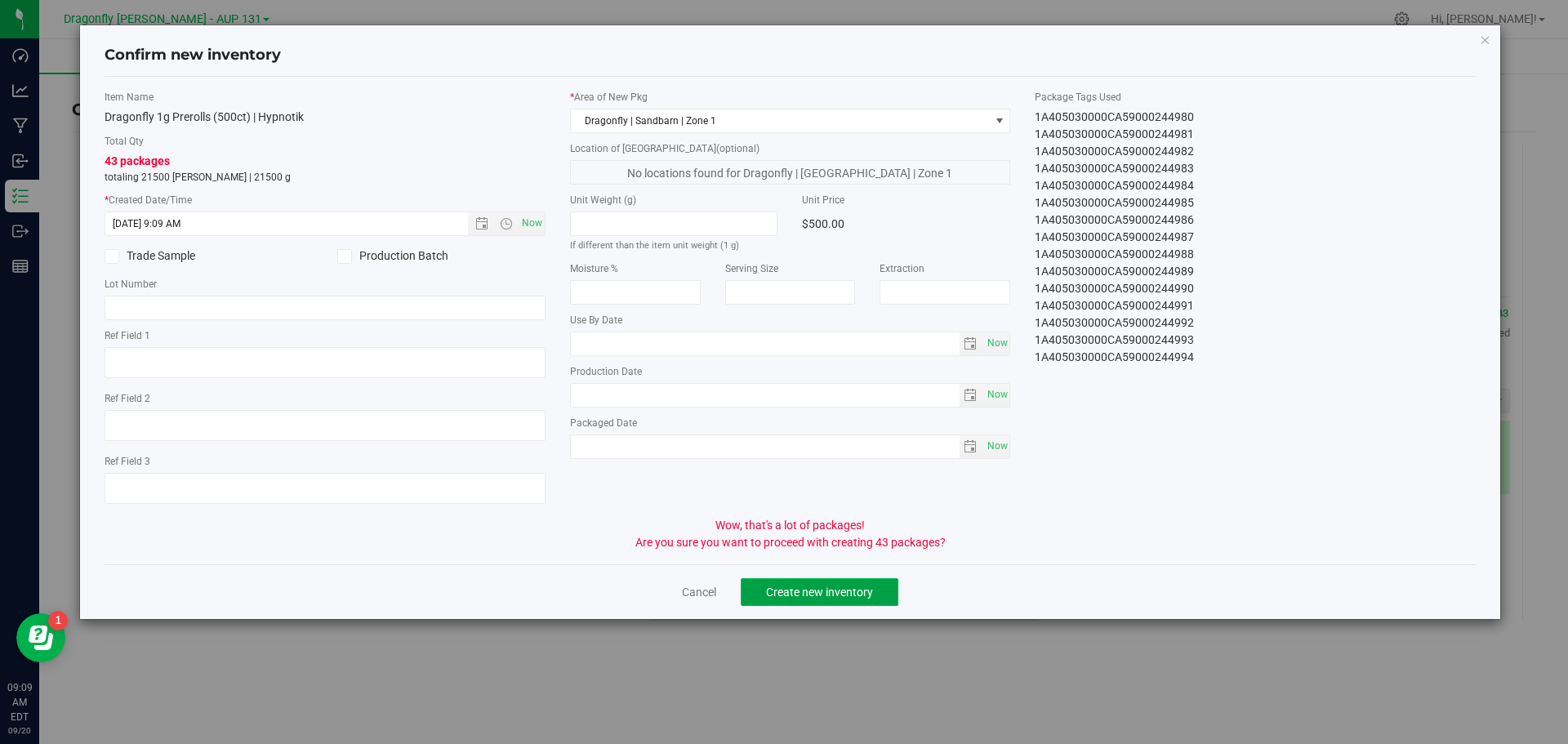
click at [838, 585] on span "Create new inventory" at bounding box center [819, 592] width 107 height 13
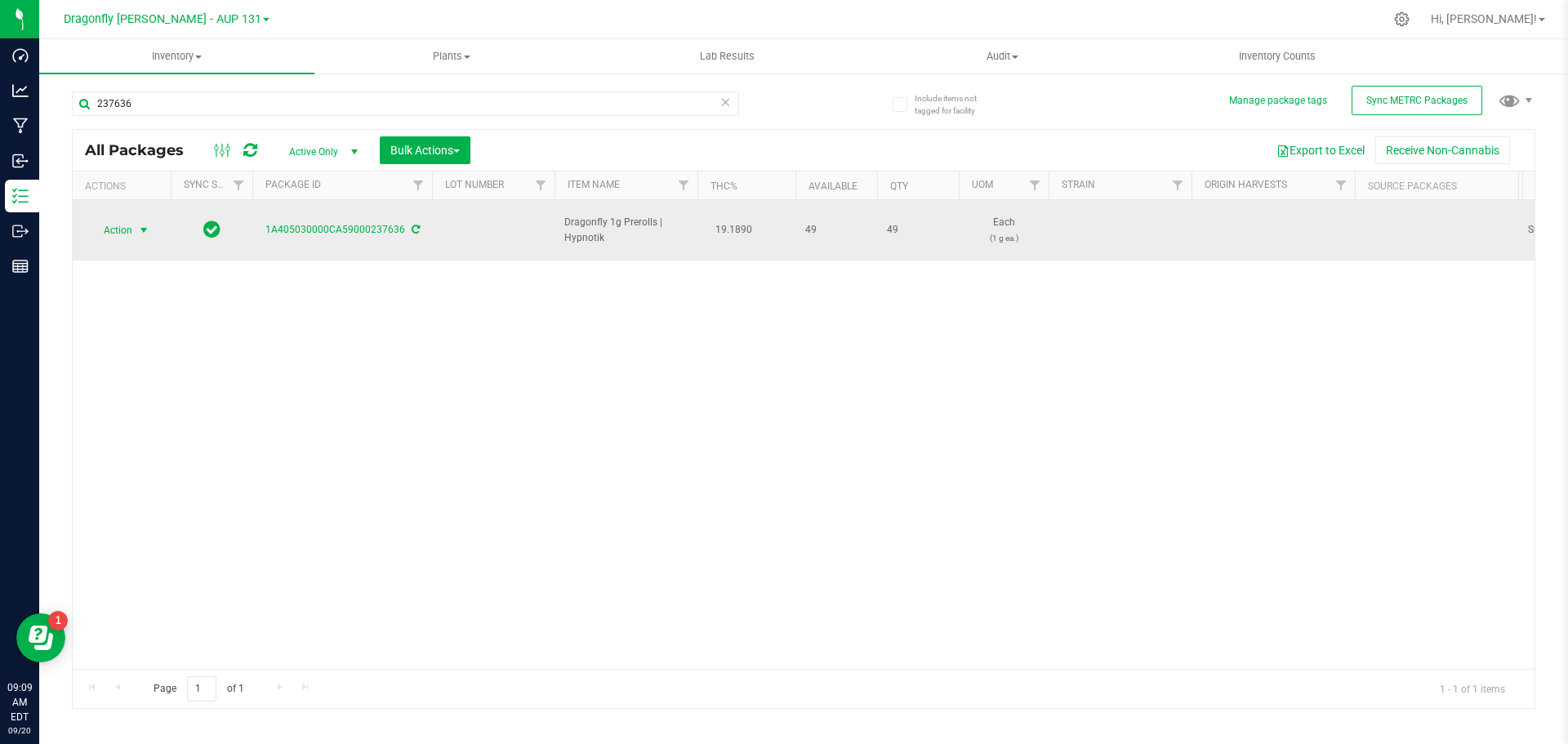
click at [128, 231] on span "Action" at bounding box center [112, 230] width 44 height 23
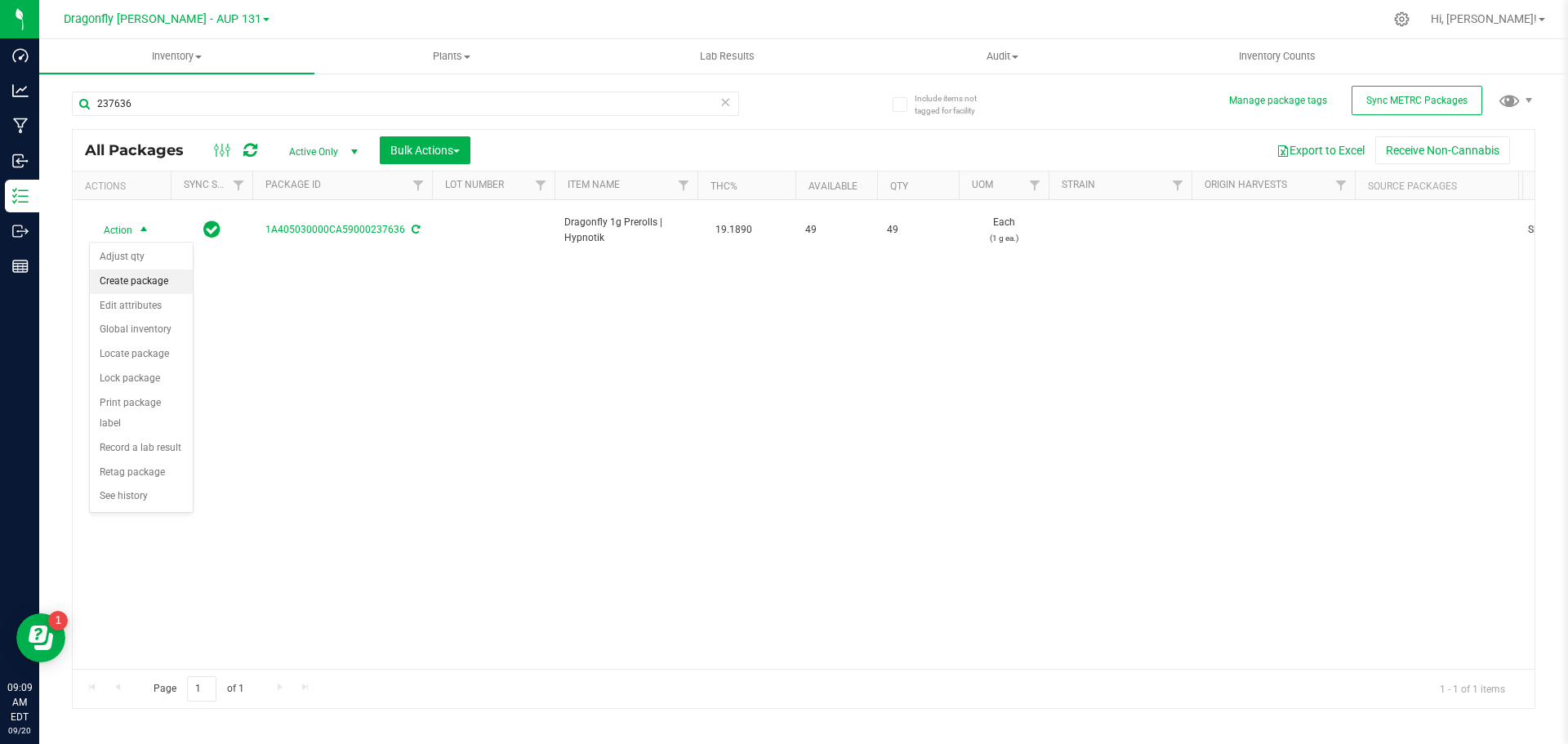
click at [151, 280] on li "Create package" at bounding box center [141, 282] width 103 height 25
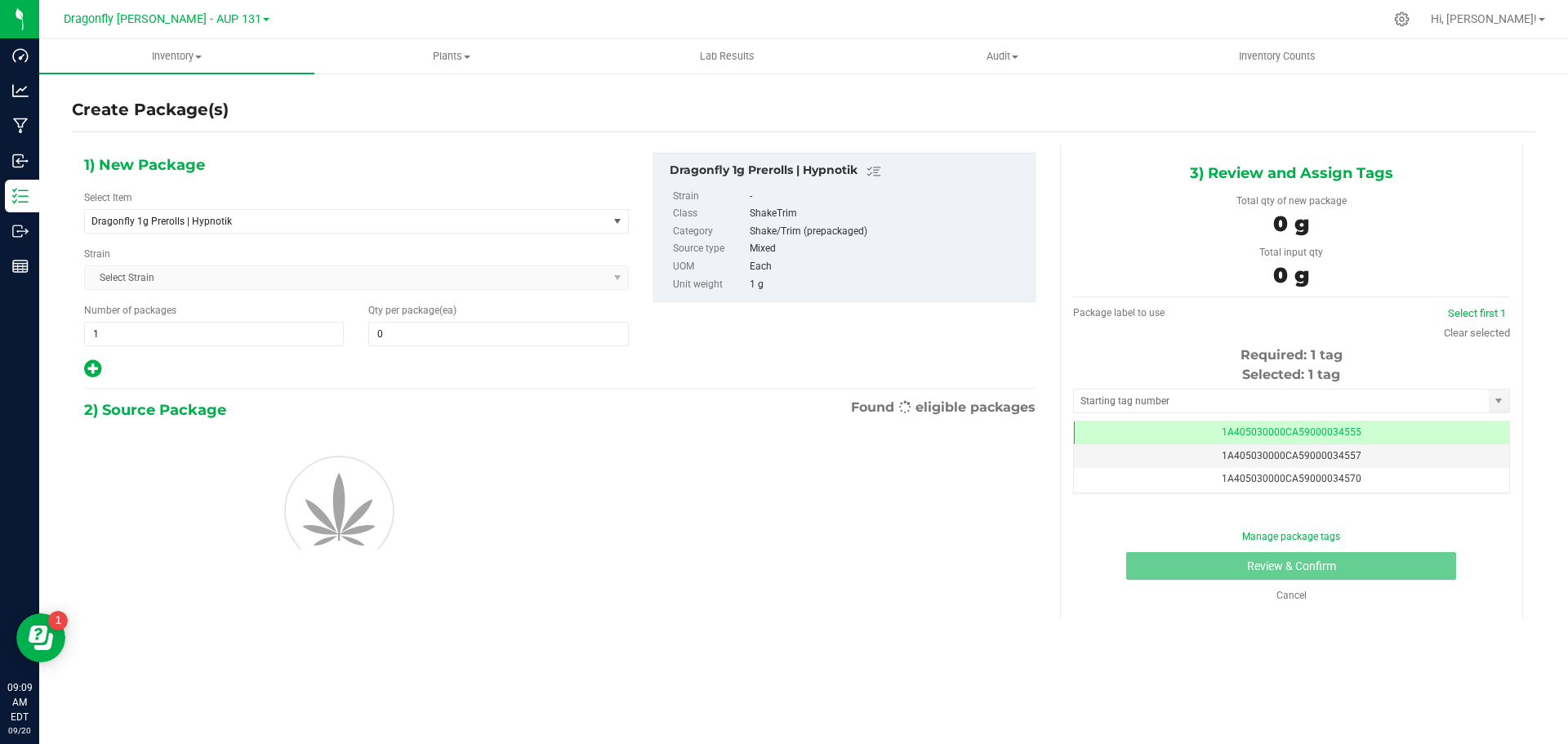
type input "0"
click at [307, 214] on span "Dragonfly 1g Prerolls | Hypnotik" at bounding box center [346, 221] width 523 height 23
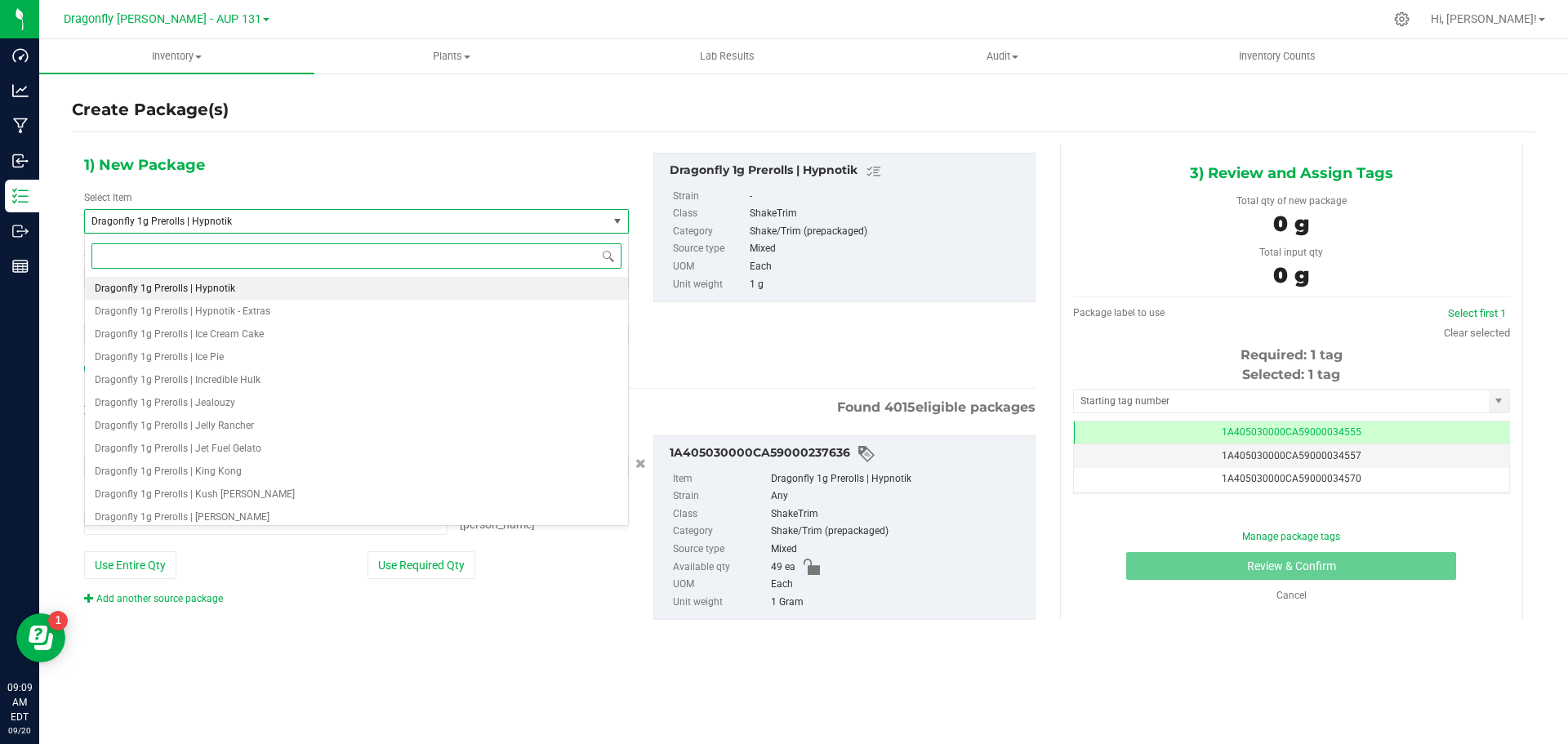
type input "0 ea"
type input "hypnotik"
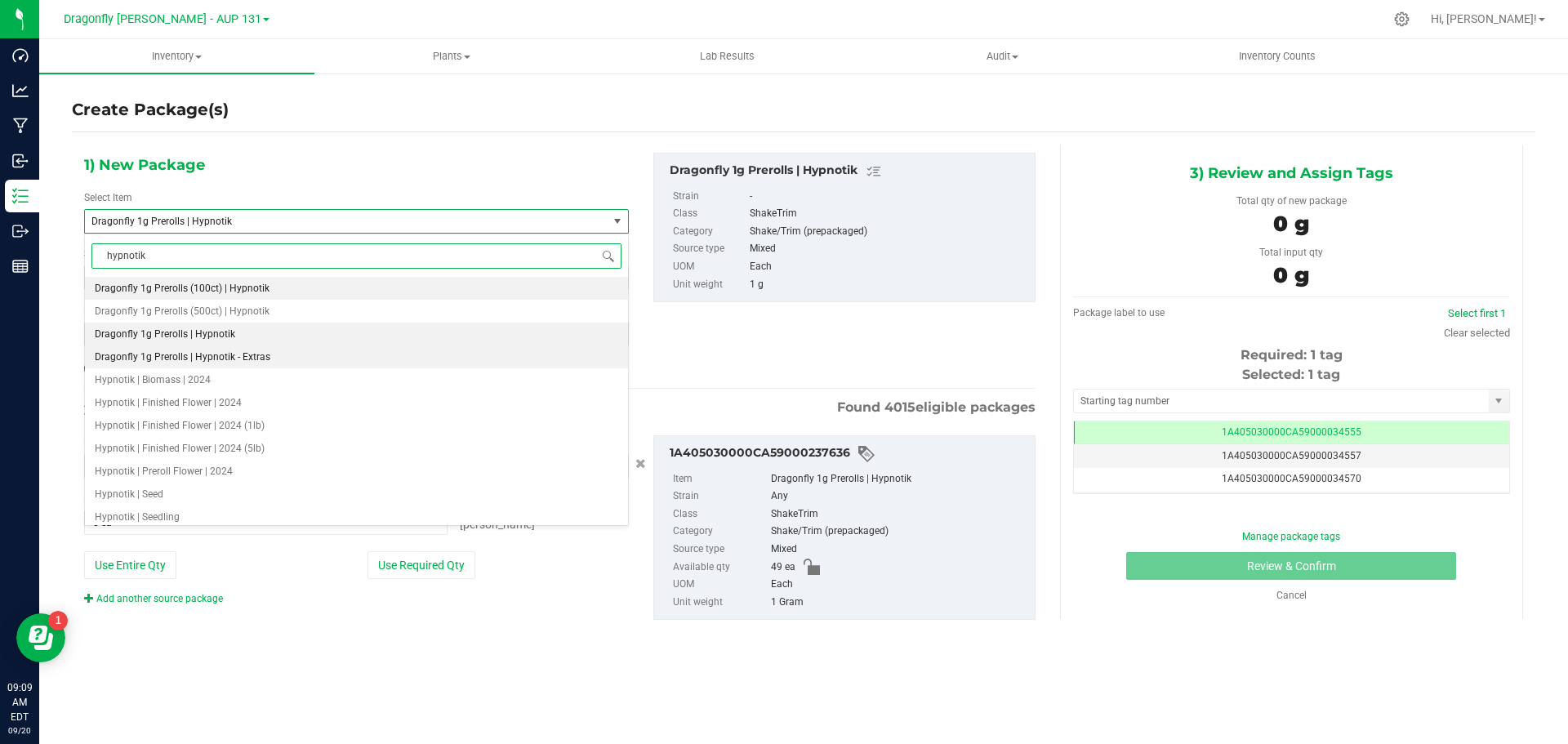
click at [236, 358] on span "Dragonfly 1g Prerolls | Hypnotik - Extras" at bounding box center [182, 356] width 175 height 12
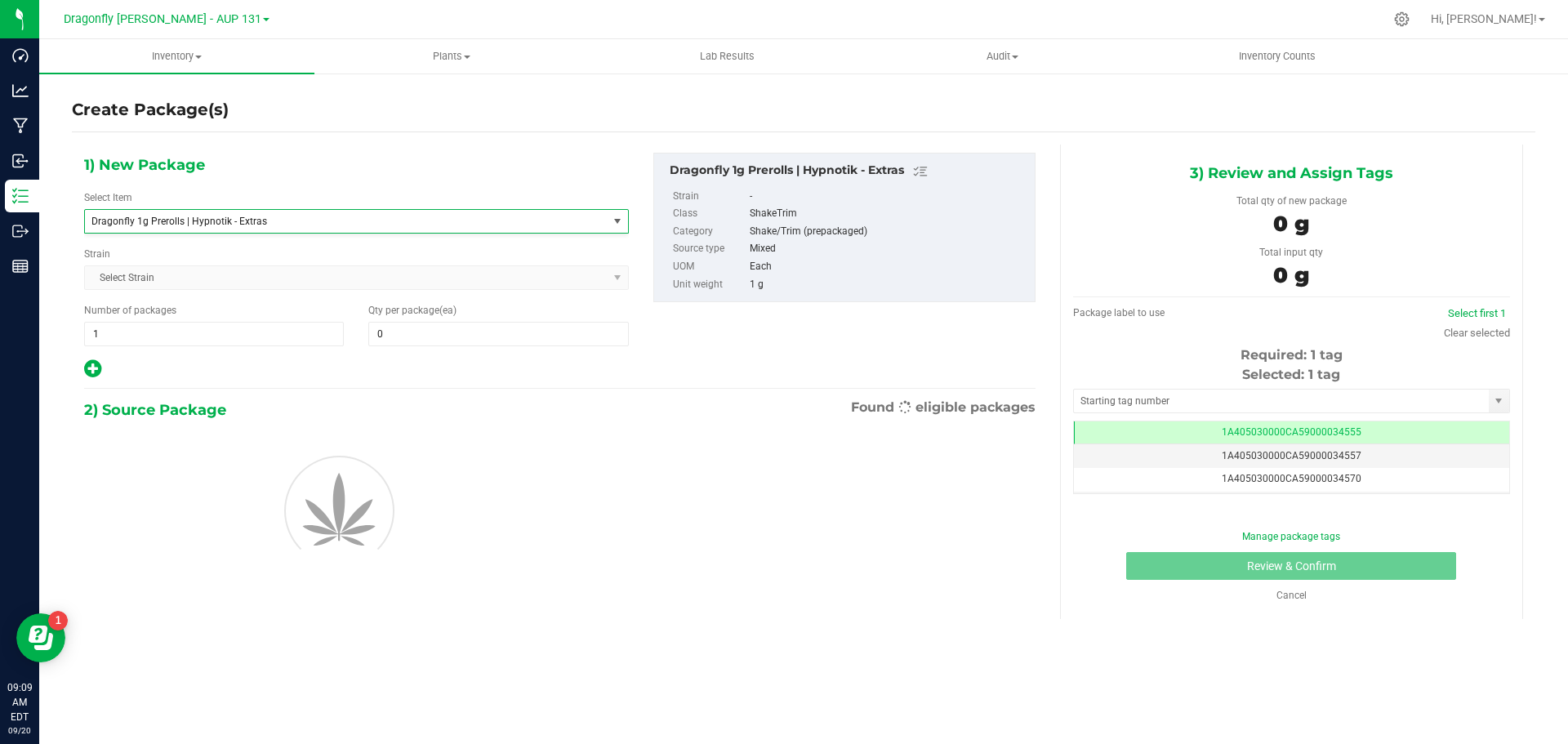
type input "0"
click at [440, 334] on span at bounding box center [498, 334] width 260 height 25
click at [440, 334] on input "text" at bounding box center [498, 334] width 258 height 23
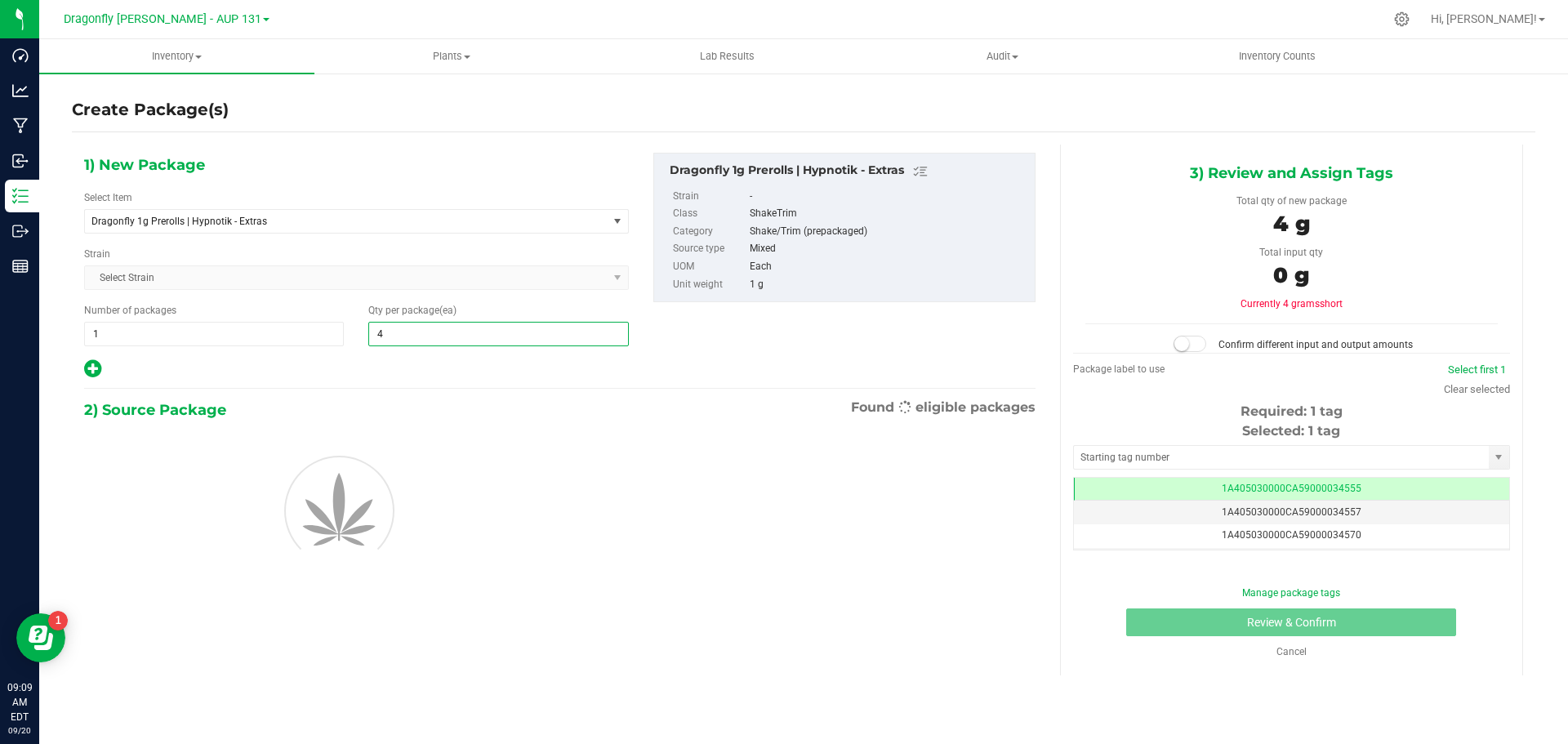
type input "49"
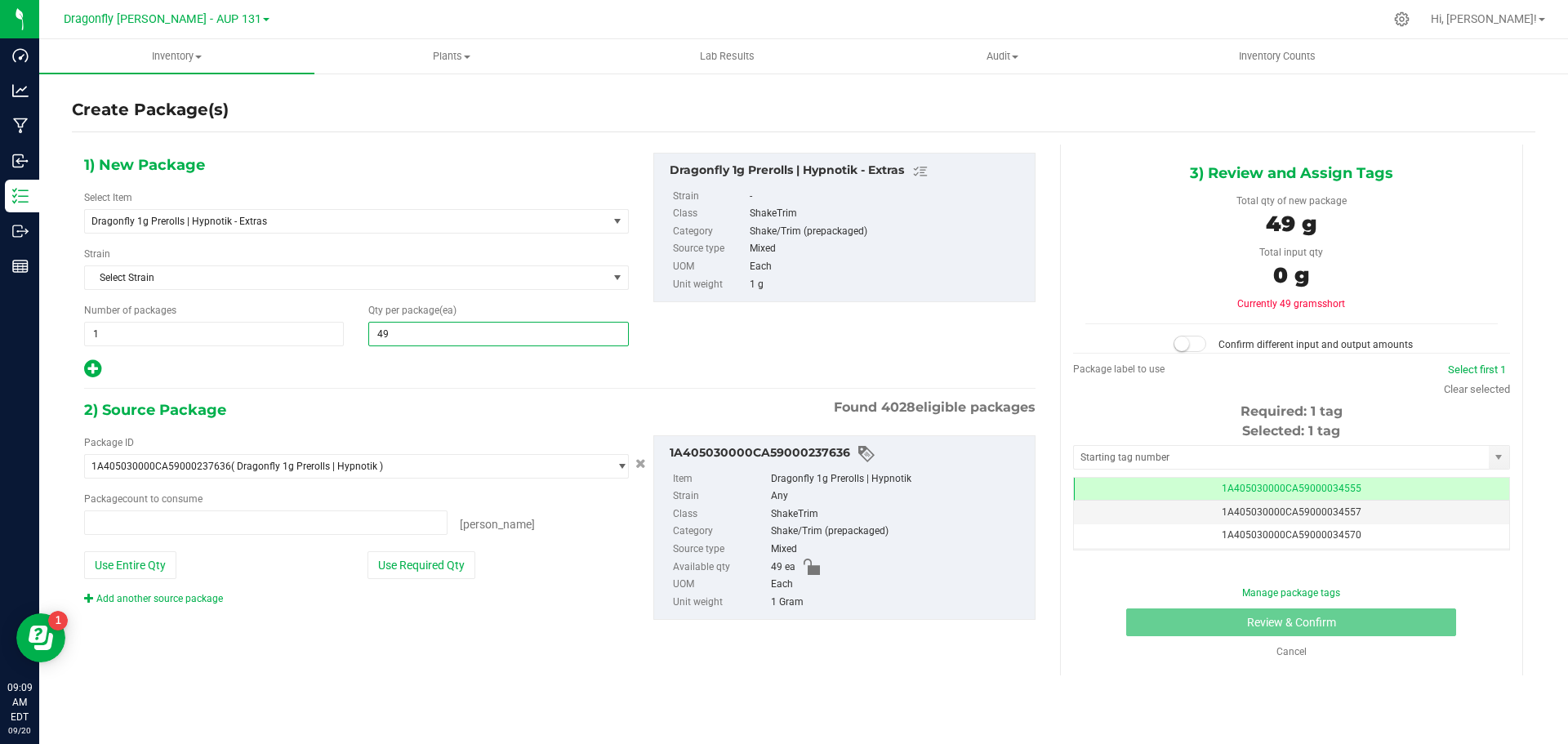
type input "0 ea"
type input "49"
click at [453, 563] on button "Use Required Qty" at bounding box center [422, 564] width 108 height 27
type input "49 ea"
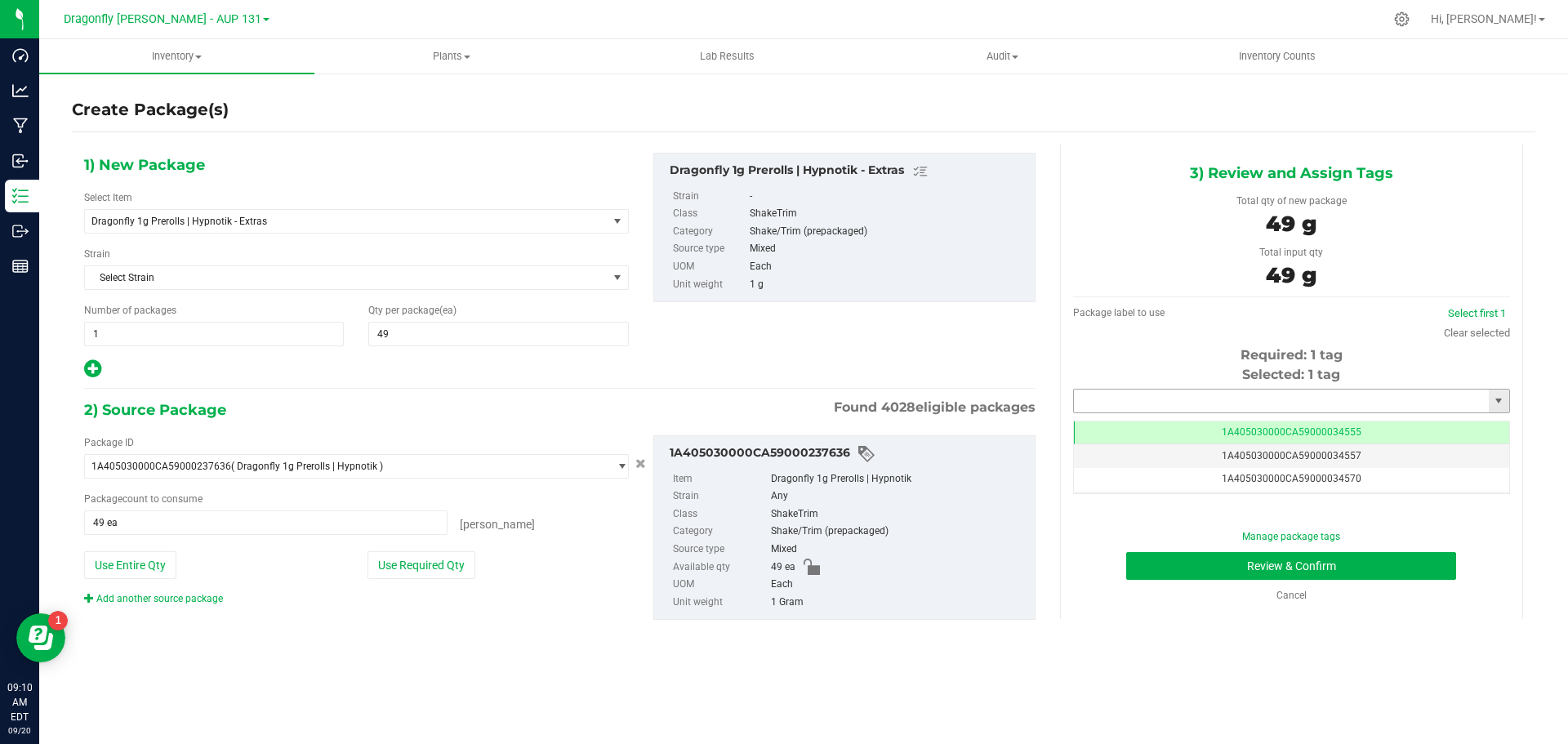
click at [1281, 405] on input "text" at bounding box center [1281, 401] width 415 height 23
click at [1277, 430] on li "1A405030000CA59000244995" at bounding box center [1291, 429] width 435 height 25
type input "1A405030000CA59000244995"
click at [1336, 563] on button "Review & Confirm" at bounding box center [1292, 565] width 330 height 27
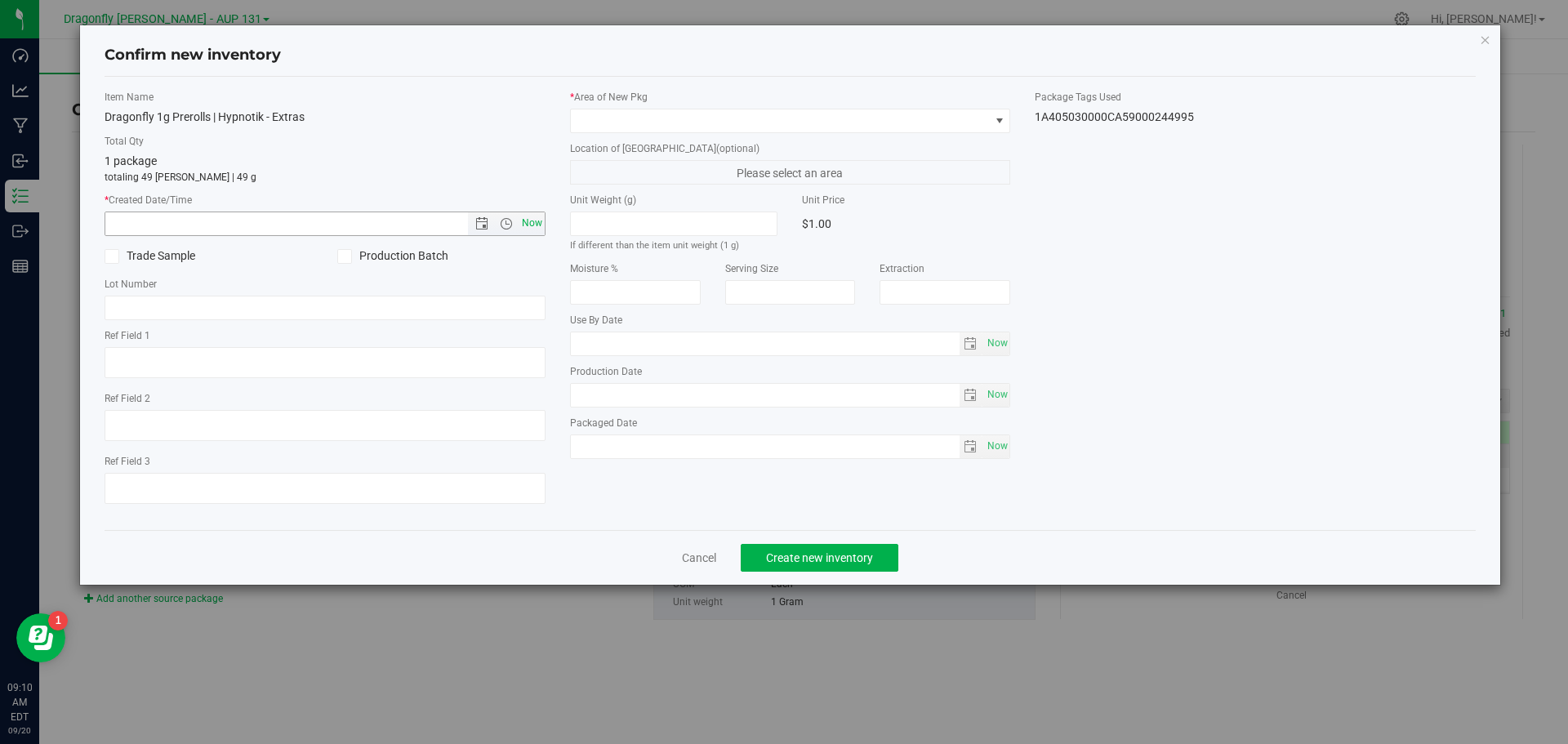
click at [539, 222] on span "Now" at bounding box center [532, 223] width 27 height 24
type input "9/20/2025 9:10 AM"
click at [651, 126] on span at bounding box center [780, 121] width 419 height 23
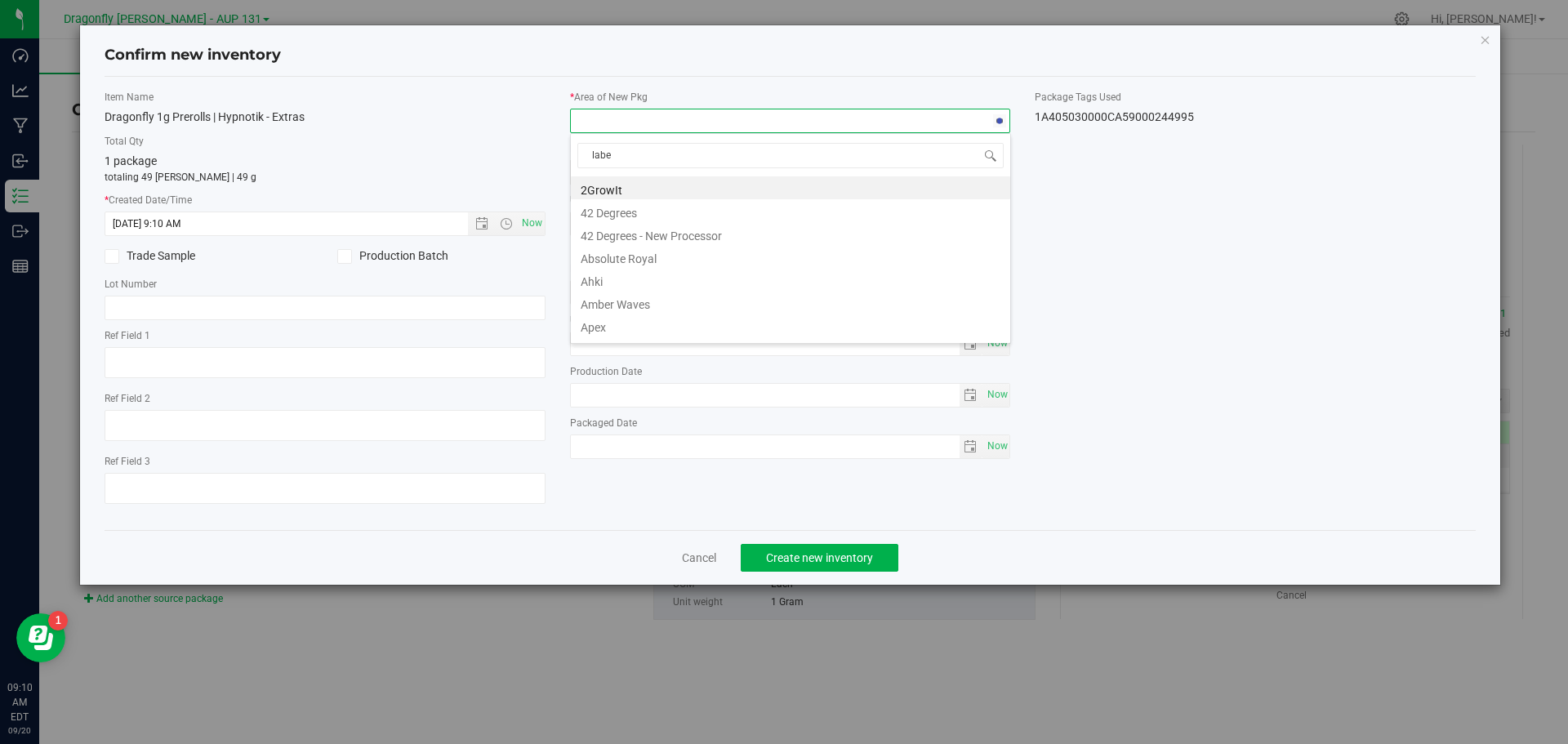
type input "label"
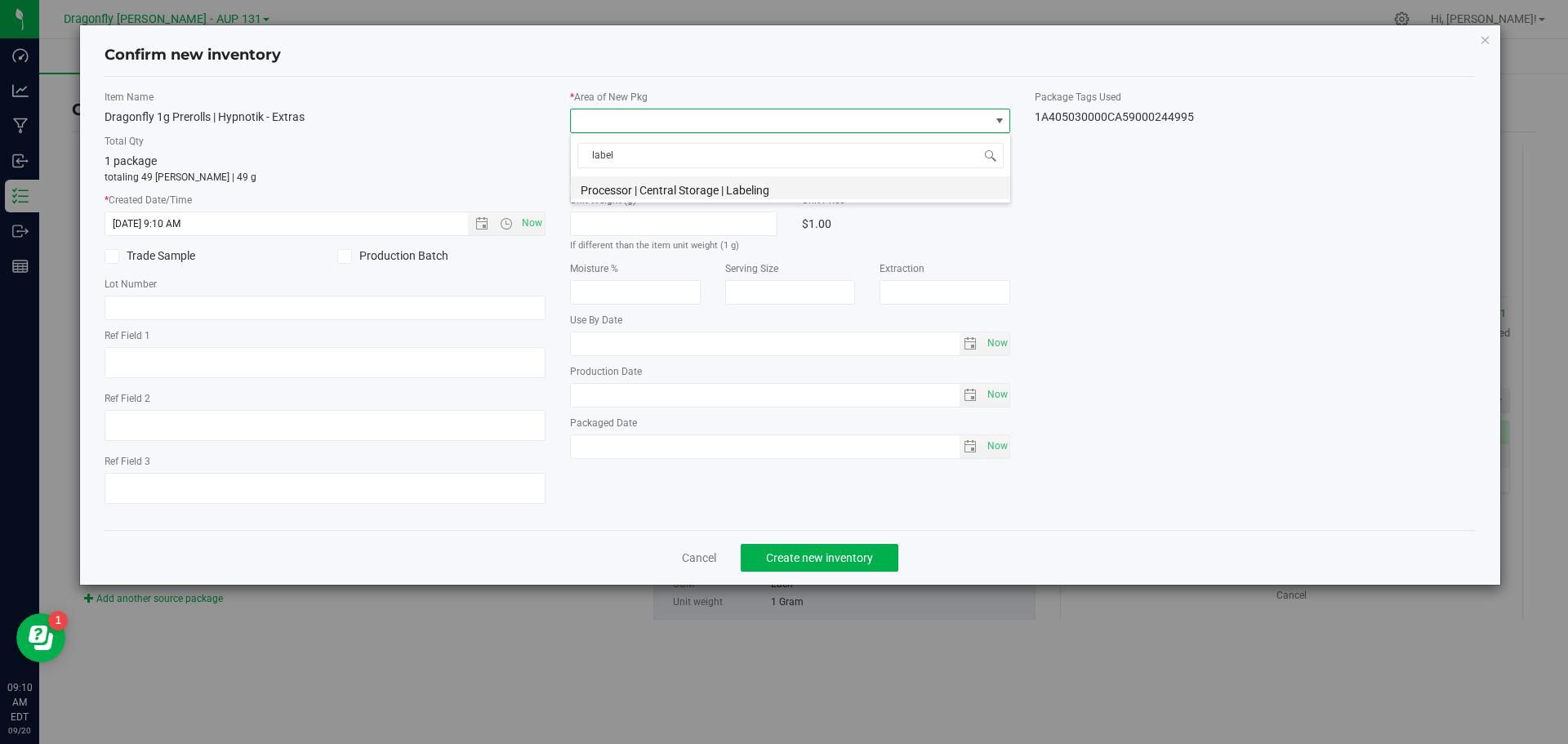
click at [693, 176] on li "Processor | Central Storage | Labeling" at bounding box center [791, 188] width 439 height 23
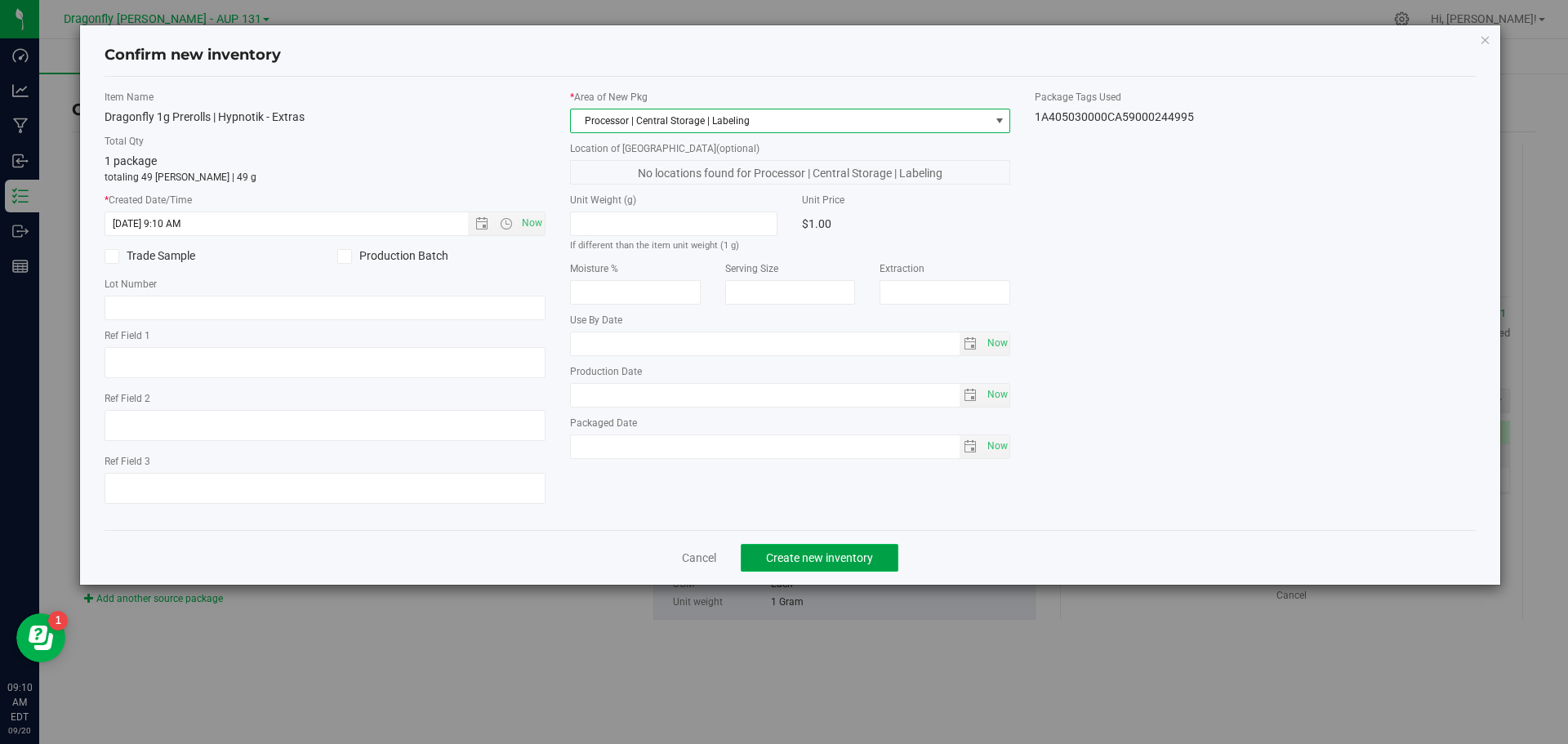
click at [858, 562] on span "Create new inventory" at bounding box center [819, 557] width 107 height 13
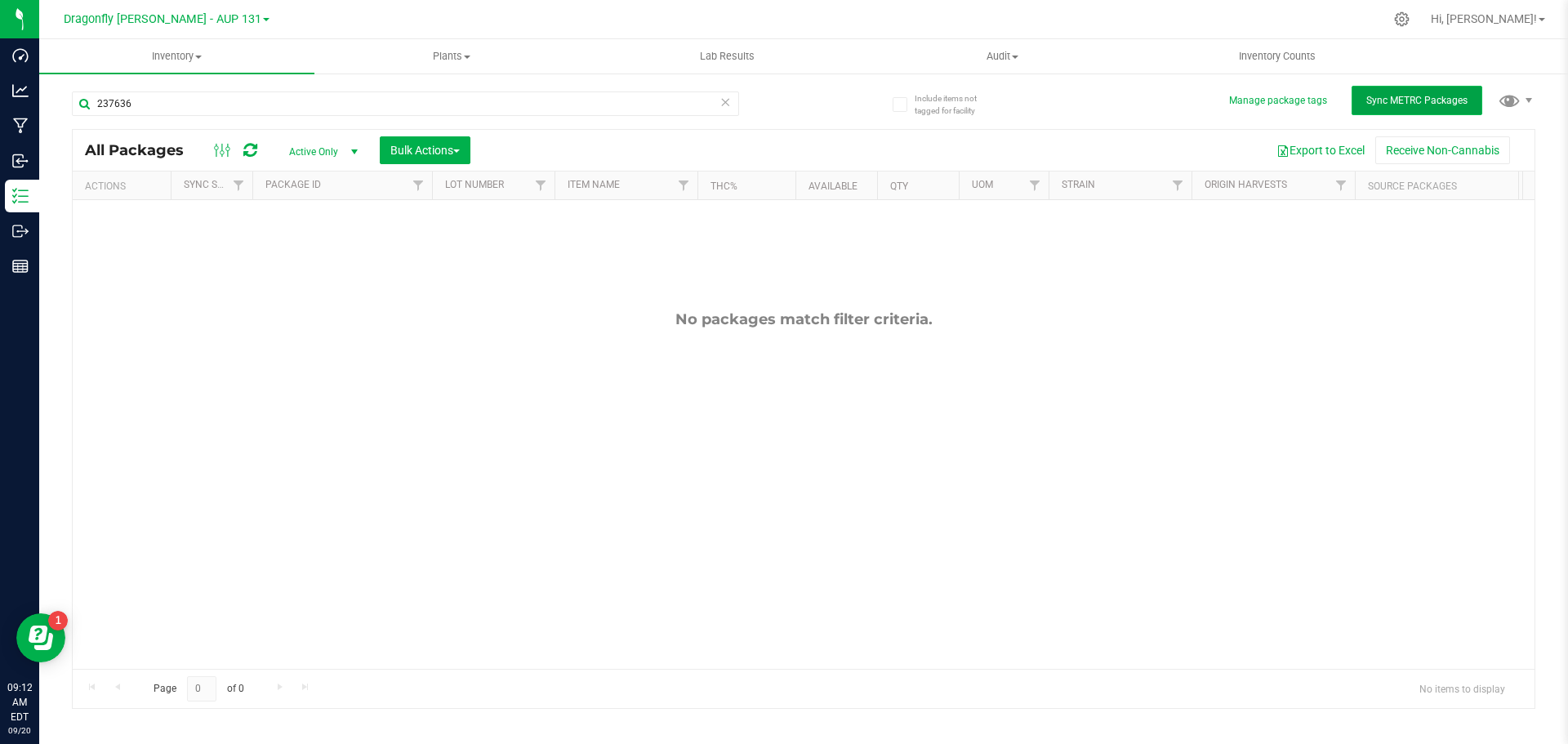
click at [1398, 97] on span "Sync METRC Packages" at bounding box center [1417, 100] width 101 height 12
click at [719, 100] on icon at bounding box center [725, 101] width 12 height 19
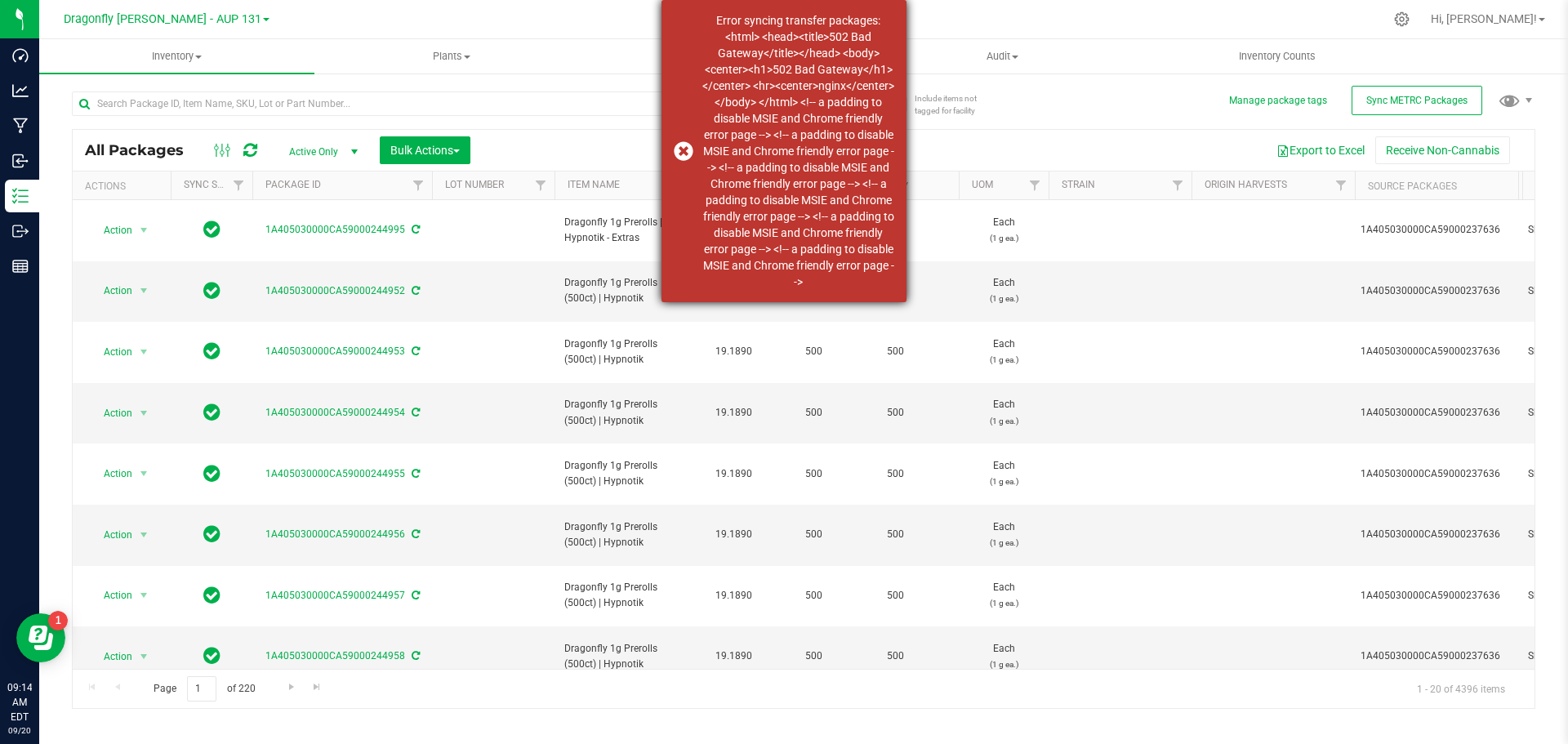
click at [679, 151] on div "Error syncing transfer packages: <html> <head><title>502 Bad Gateway</title></h…" at bounding box center [784, 151] width 245 height 302
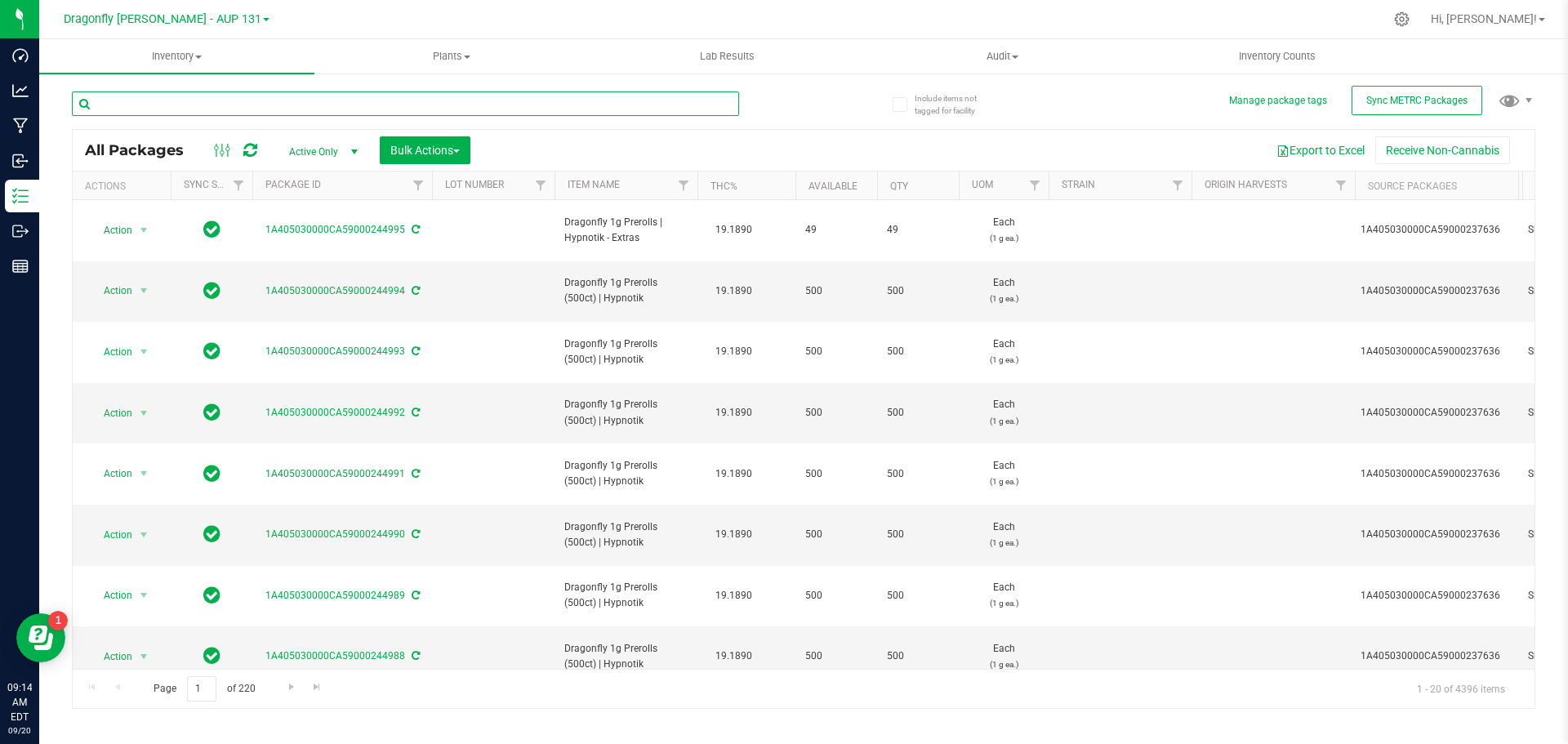
click at [310, 94] on input "text" at bounding box center [405, 104] width 667 height 25
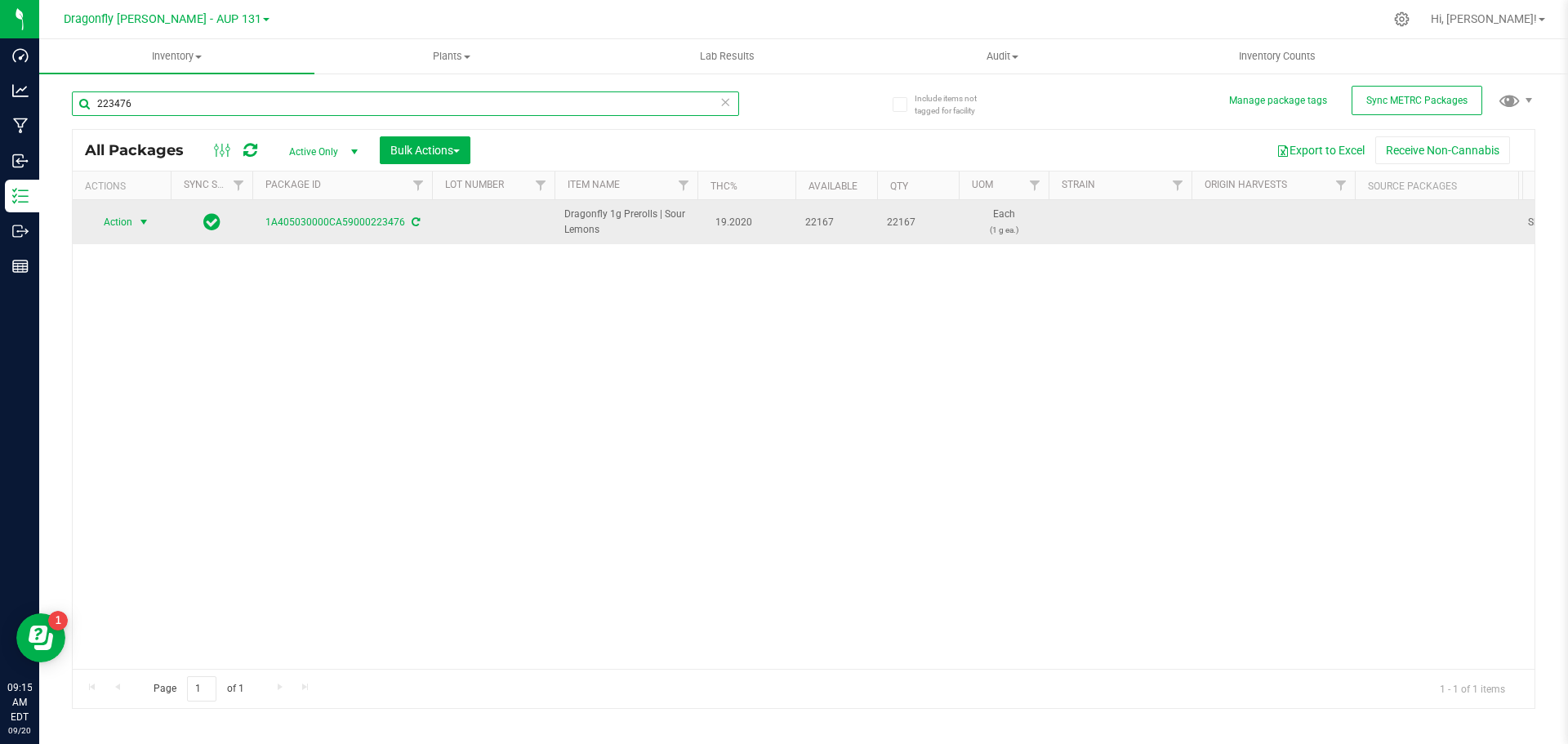
type input "223476"
click at [142, 223] on span "select" at bounding box center [144, 221] width 13 height 13
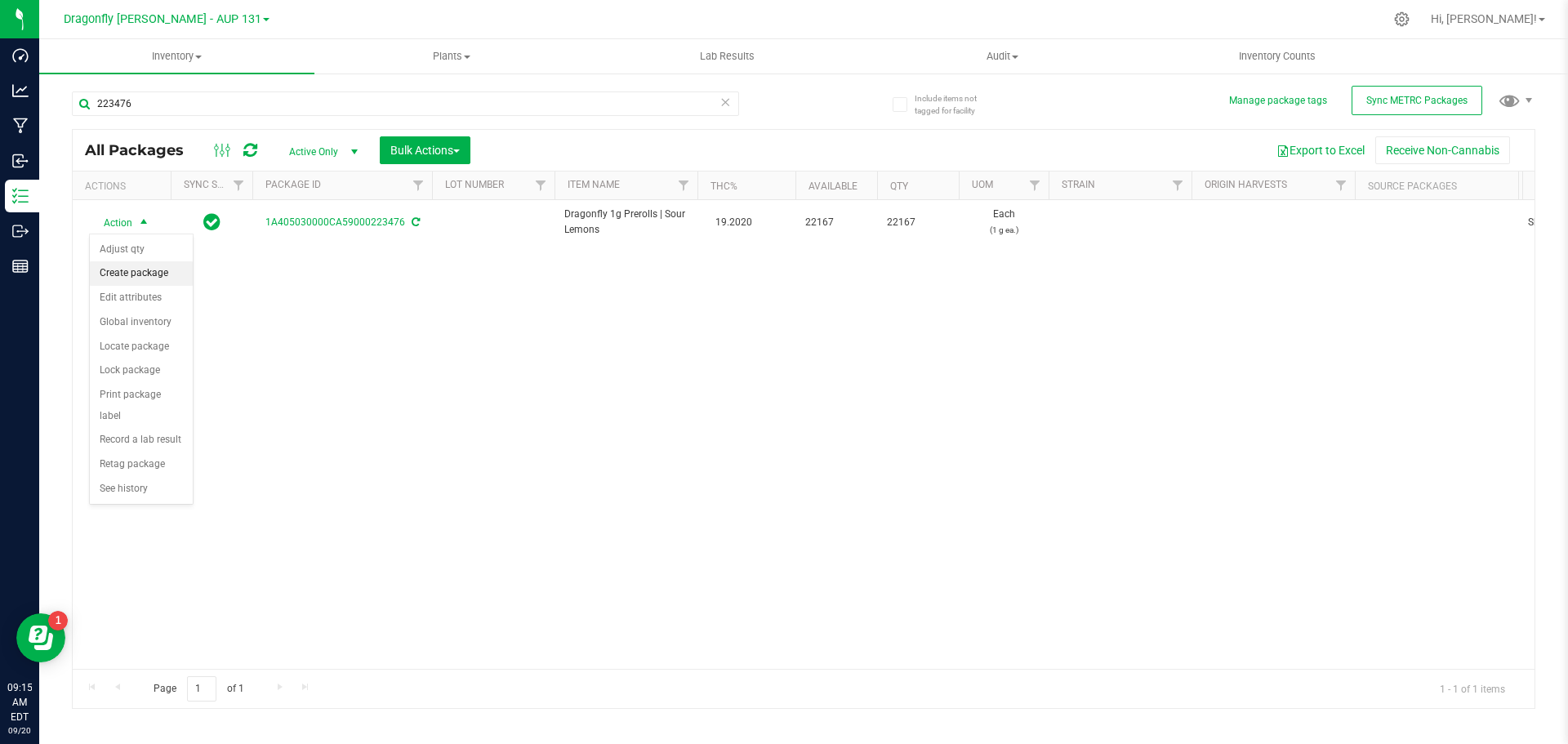
click at [155, 271] on li "Create package" at bounding box center [141, 274] width 103 height 25
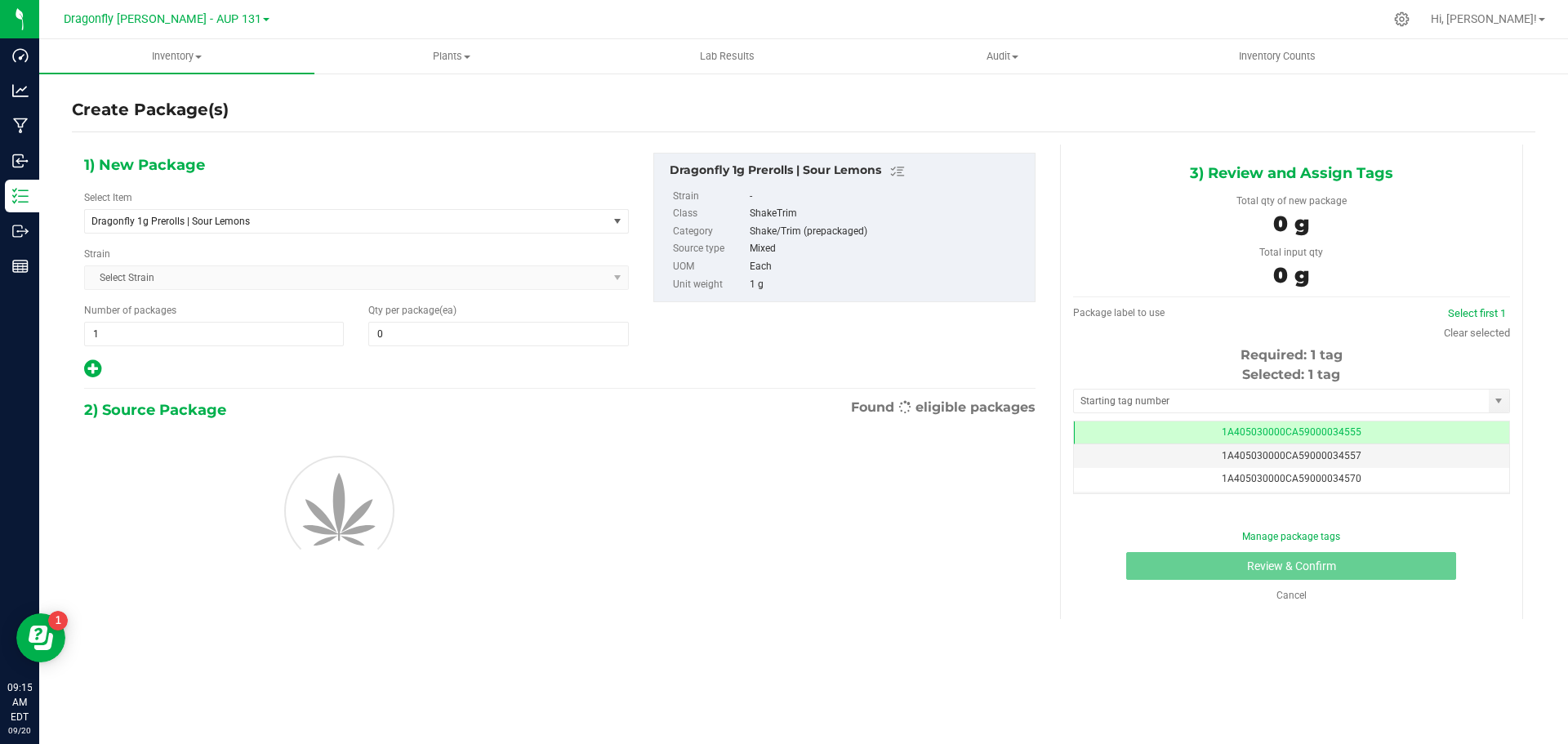
type input "0"
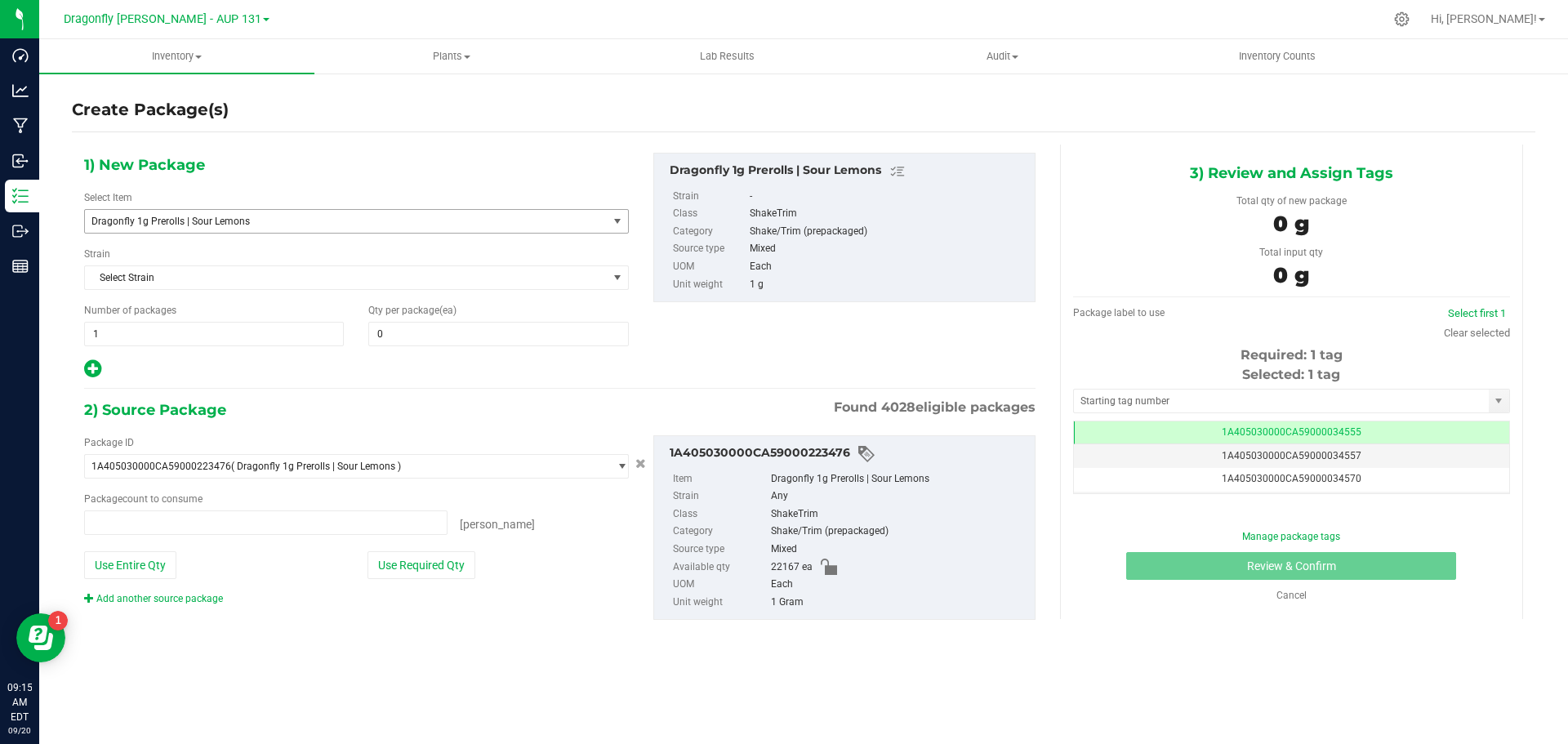
type input "0 ea"
click at [343, 217] on span "Dragonfly 1g Prerolls | Sour Lemons" at bounding box center [336, 221] width 489 height 12
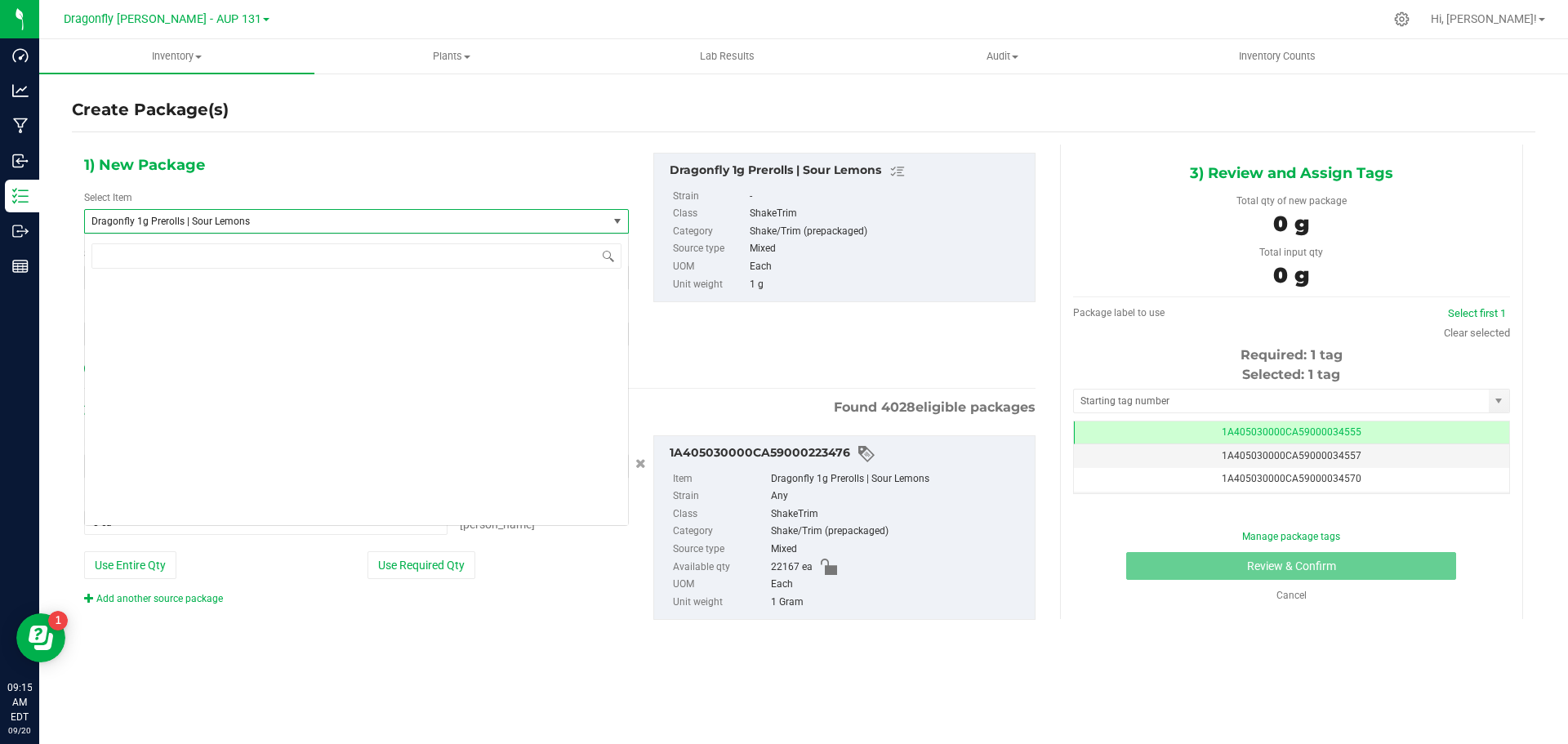
scroll to position [39354, 0]
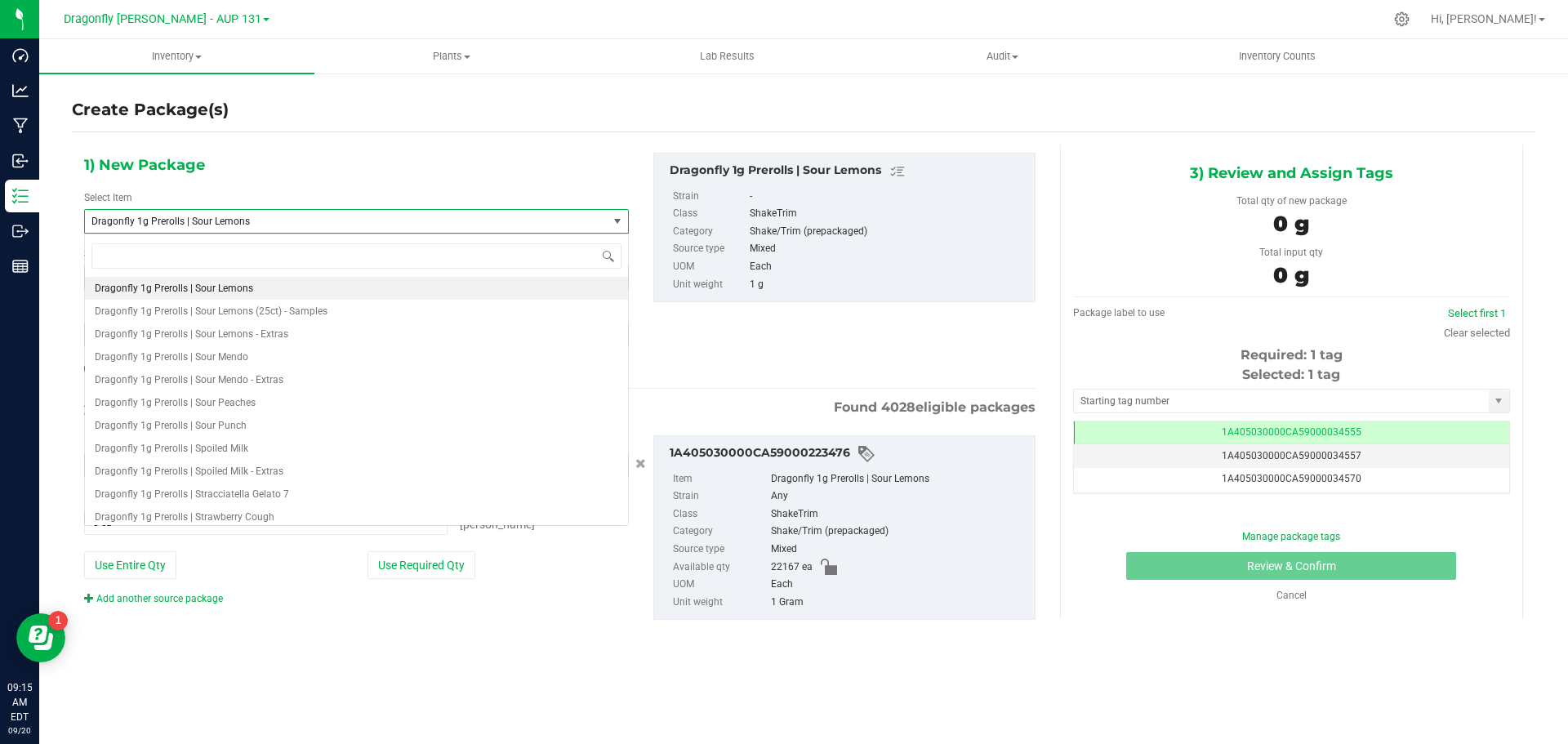
click at [343, 216] on span "Dragonfly 1g Prerolls | Sour Lemons" at bounding box center [336, 221] width 489 height 12
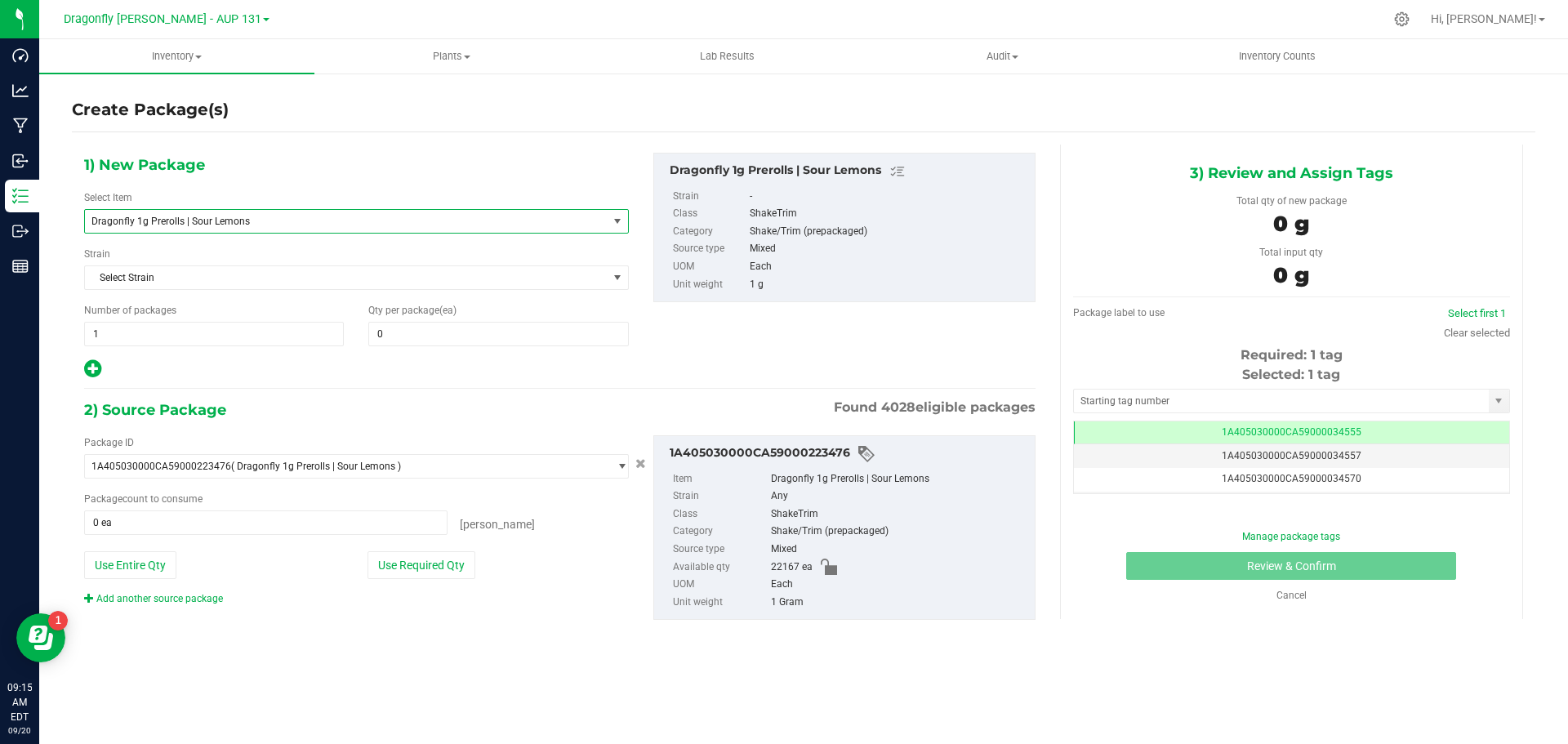
click at [345, 215] on span "Dragonfly 1g Prerolls | Sour Lemons" at bounding box center [336, 221] width 489 height 12
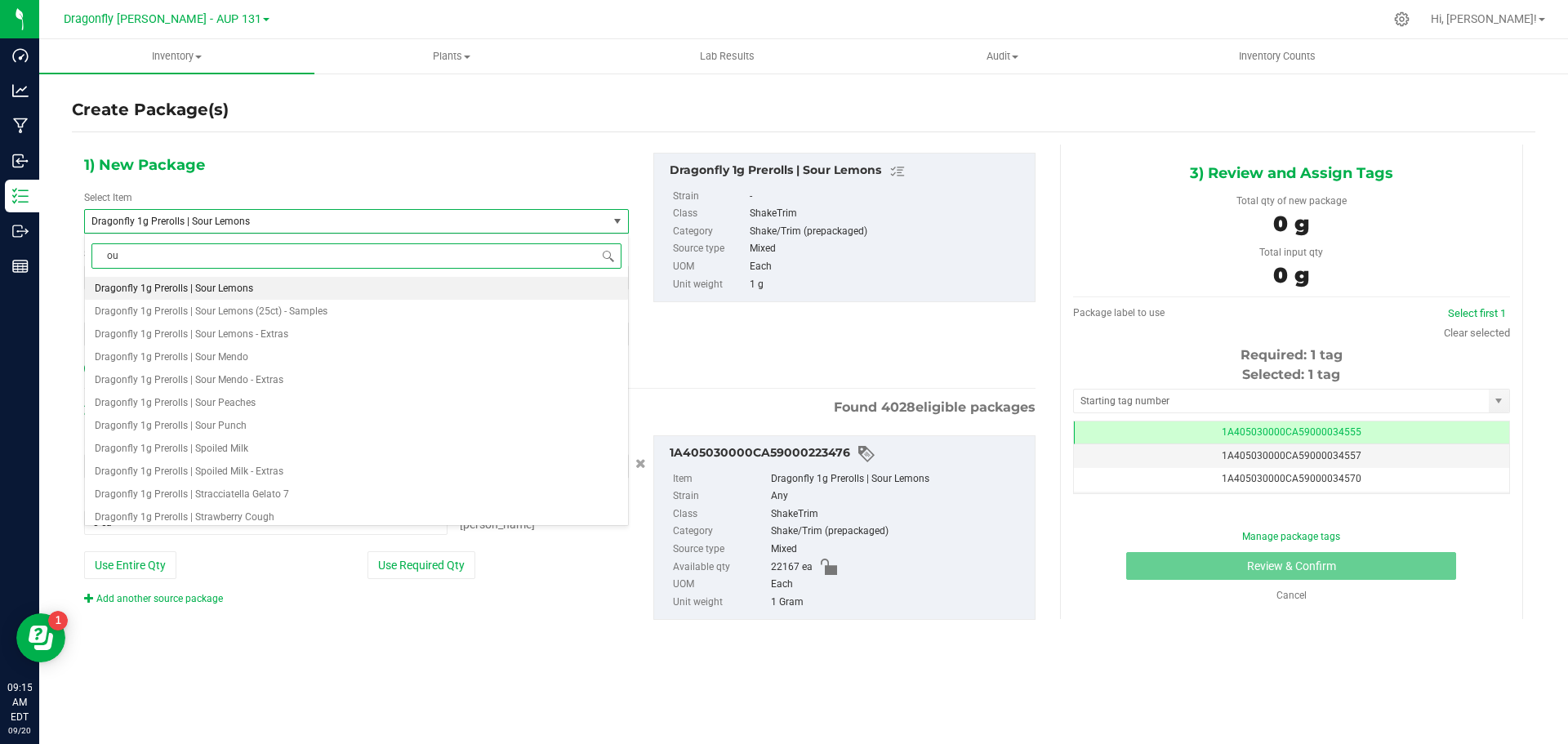
type input "o"
type input "sour lemons"
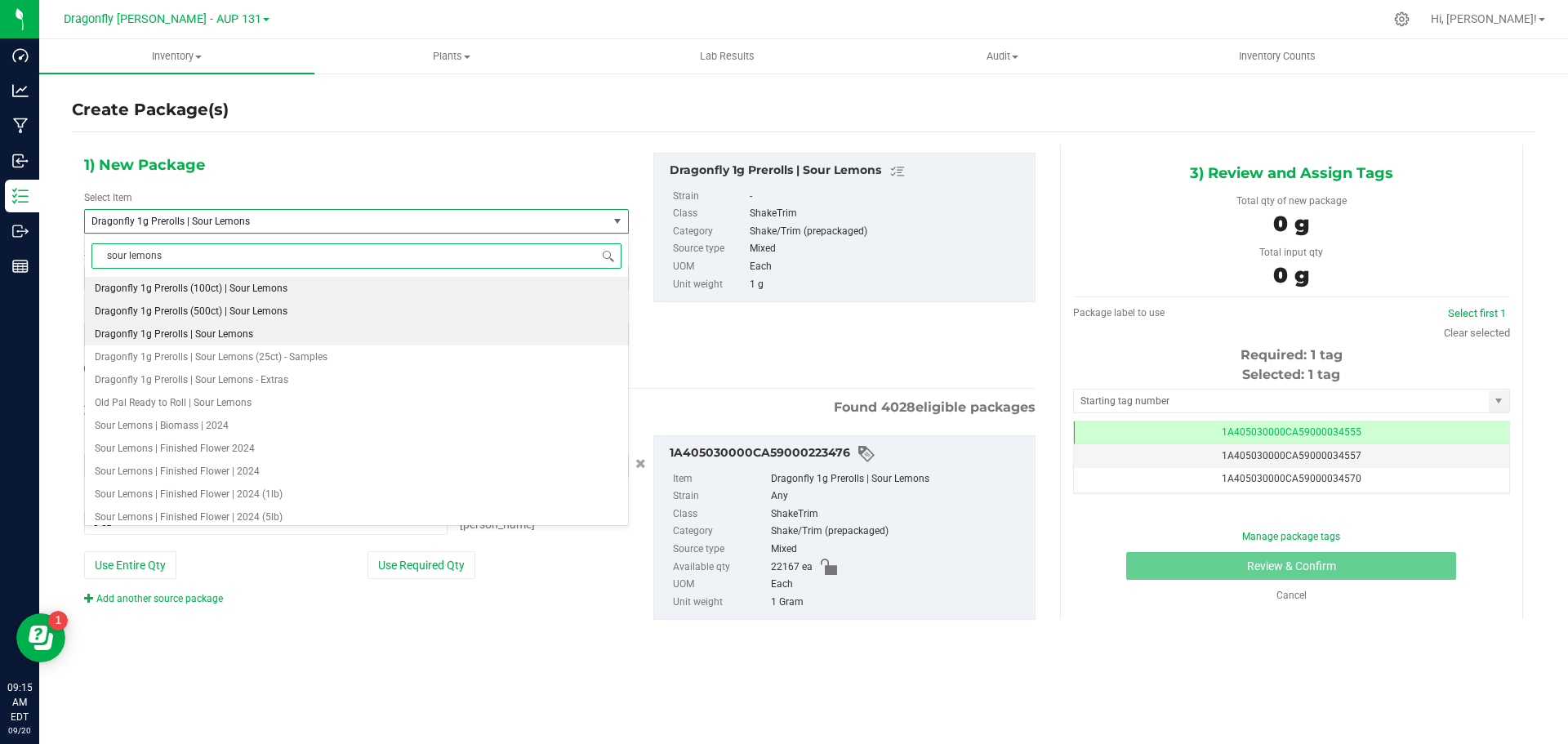
click at [289, 306] on li "Dragonfly 1g Prerolls (500ct) | Sour Lemons" at bounding box center [356, 311] width 543 height 23
type input "0"
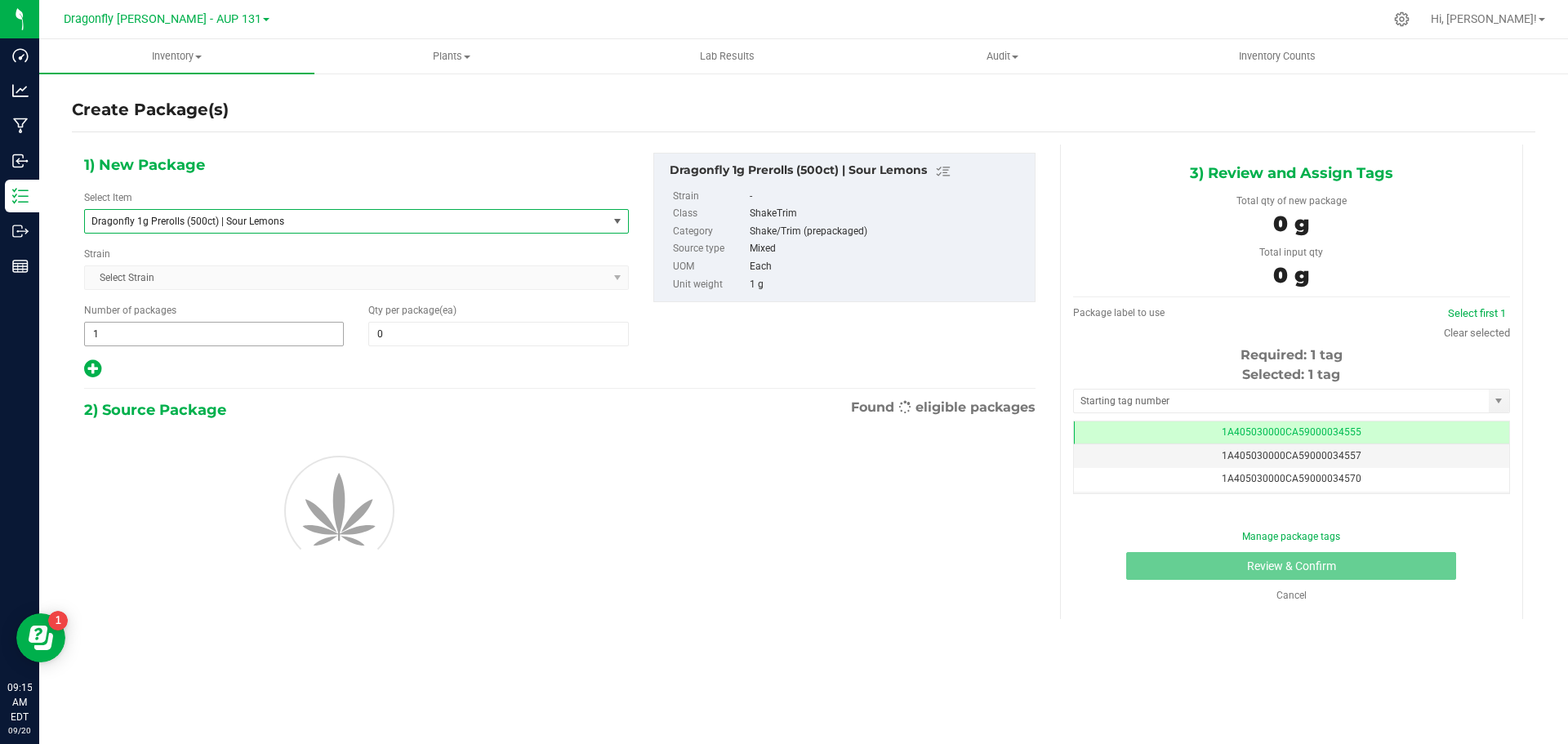
click at [299, 330] on span "1 1" at bounding box center [213, 334] width 260 height 25
click at [300, 330] on input "1" at bounding box center [213, 334] width 258 height 23
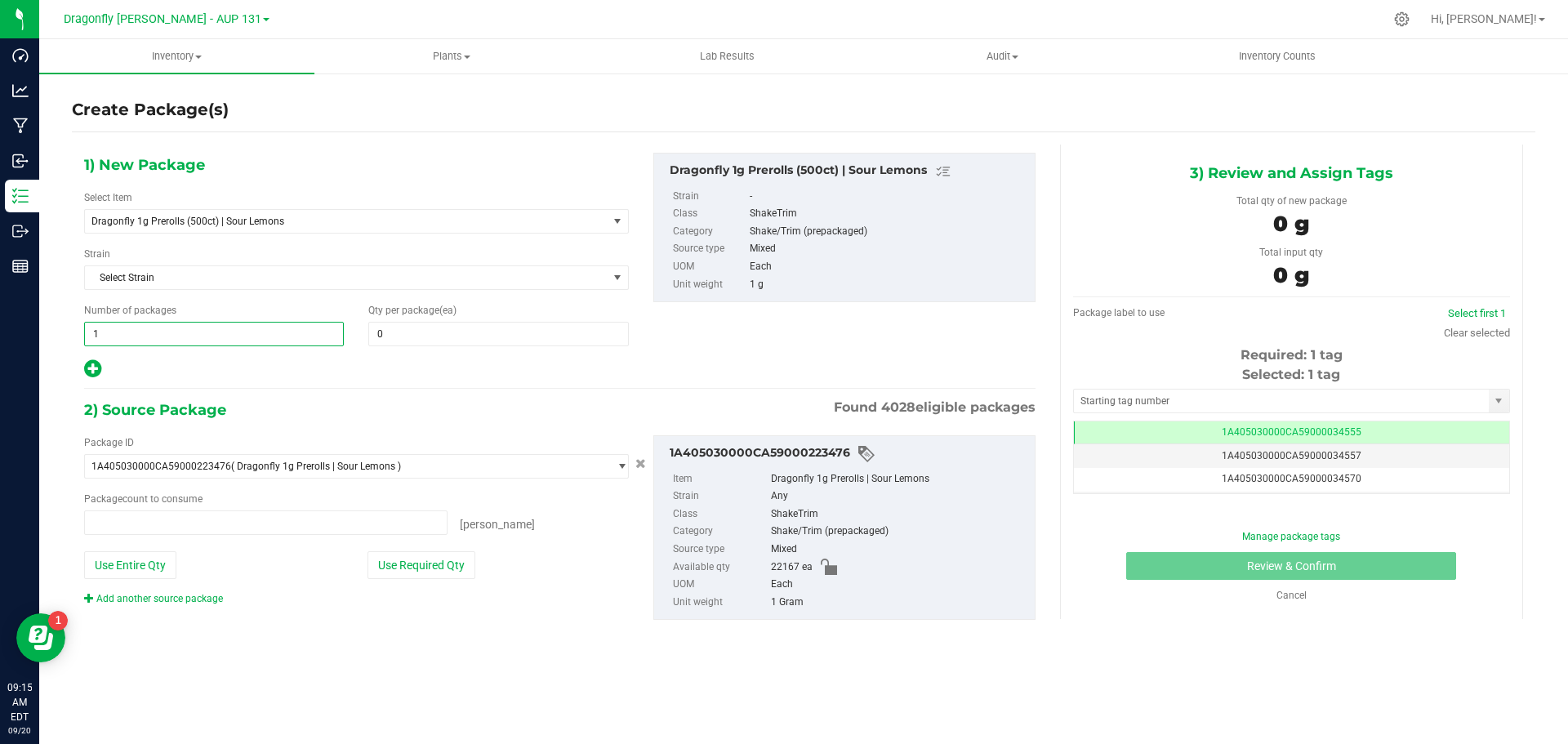
type input "0 ea"
type input "44"
click at [433, 343] on span at bounding box center [498, 334] width 260 height 25
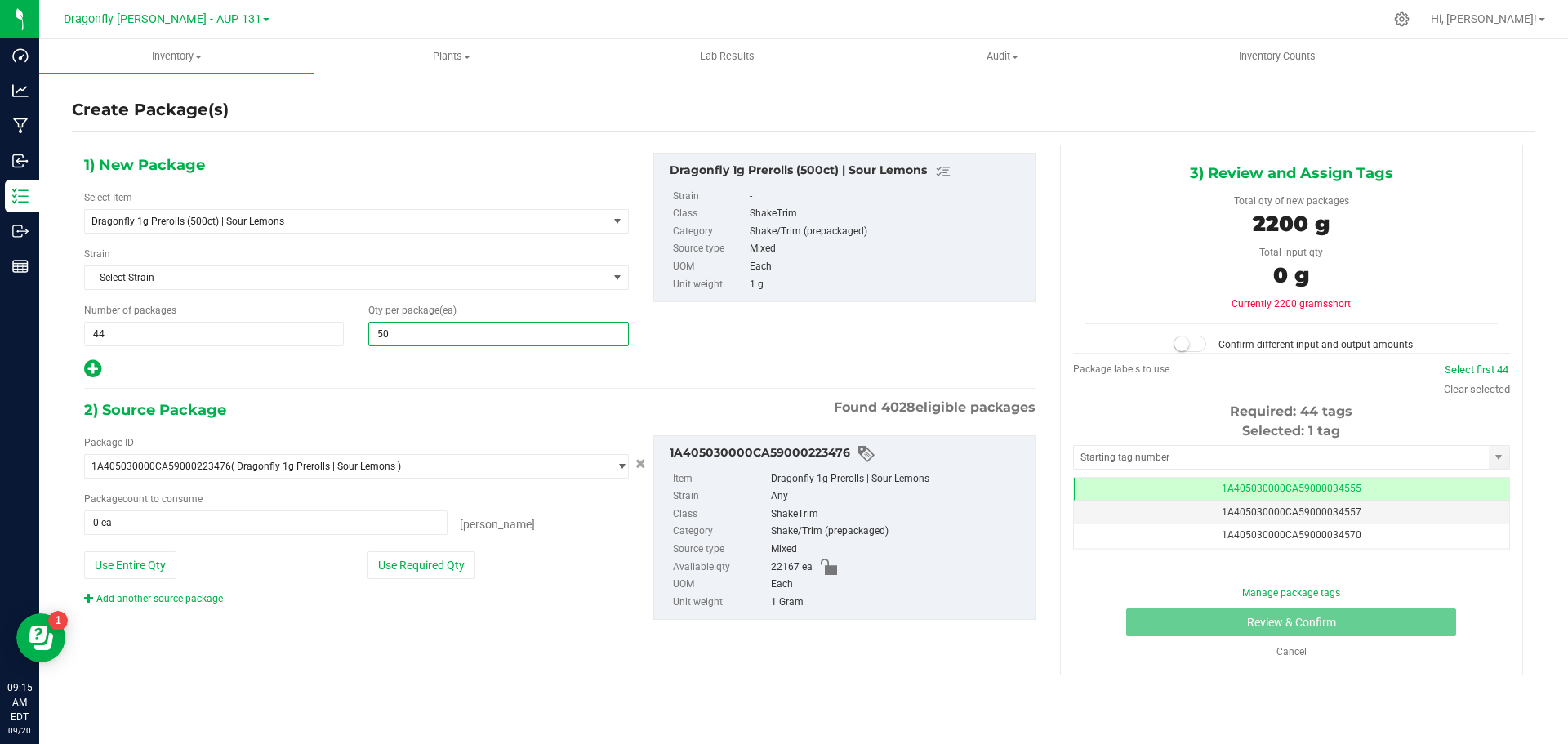
type input "500"
click at [439, 555] on button "Use Required Qty" at bounding box center [422, 564] width 108 height 27
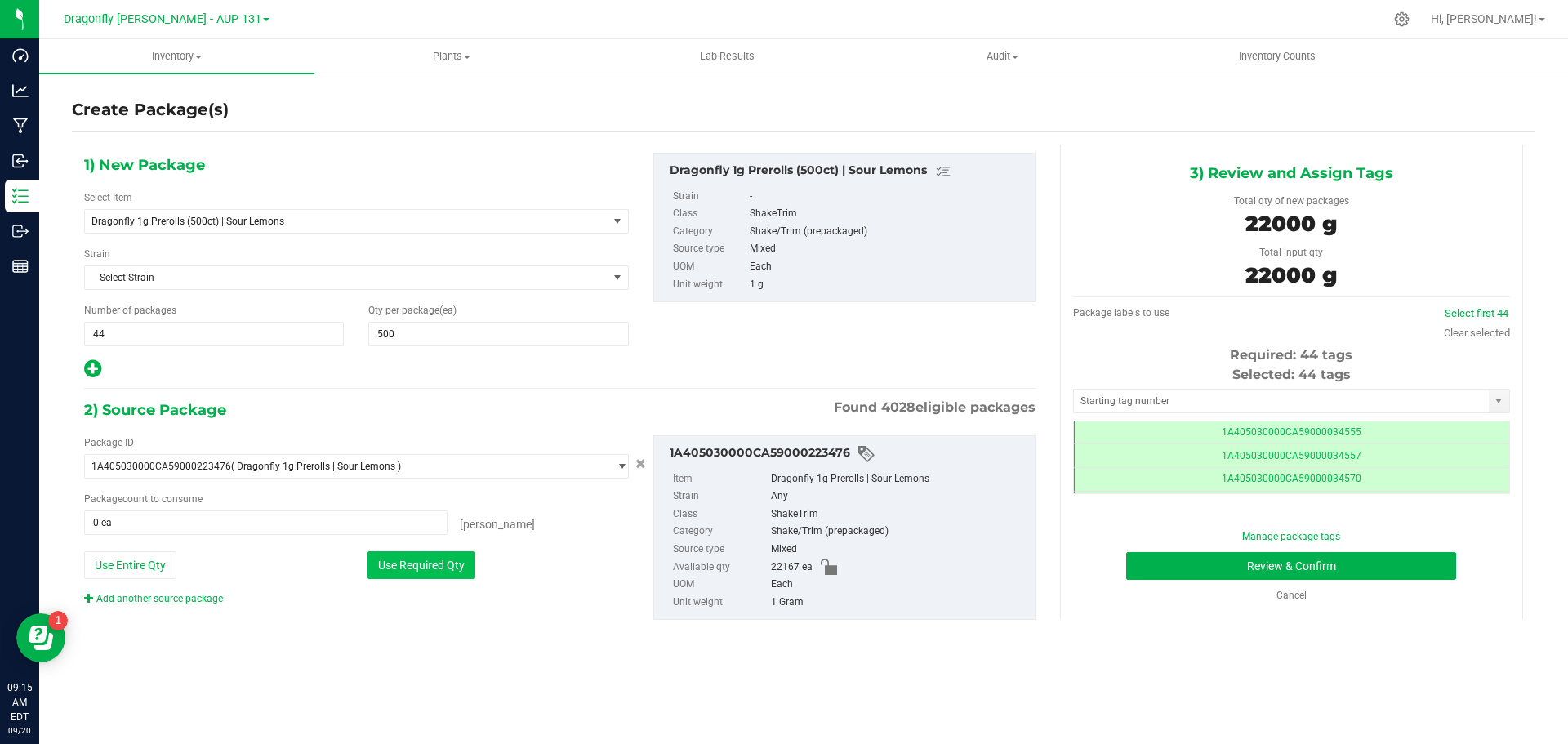
type input "22000 ea"
click at [1357, 406] on input "text" at bounding box center [1281, 401] width 415 height 23
click at [1316, 402] on input "text" at bounding box center [1281, 401] width 415 height 23
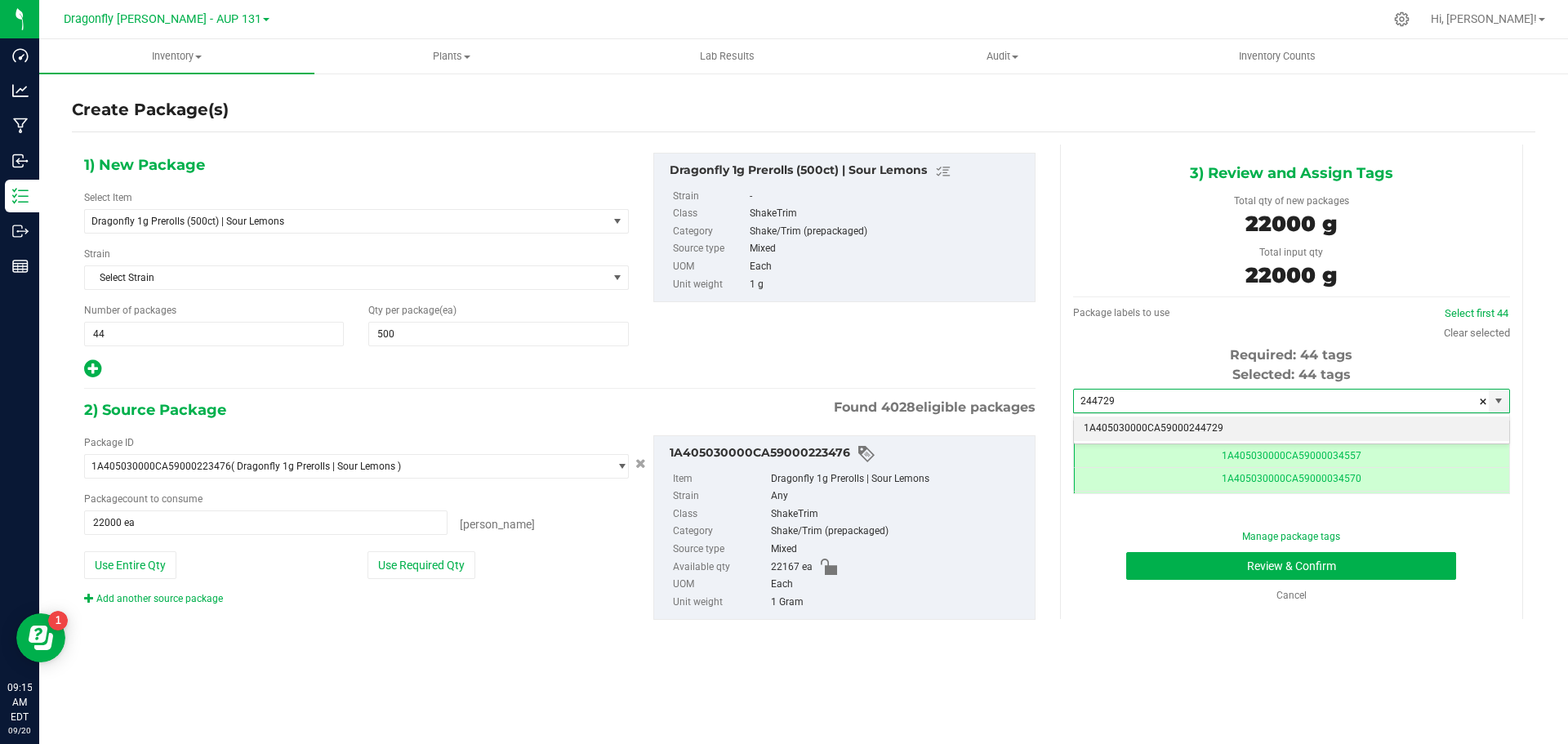
click at [1210, 430] on li "1A405030000CA59000244729" at bounding box center [1291, 429] width 435 height 25
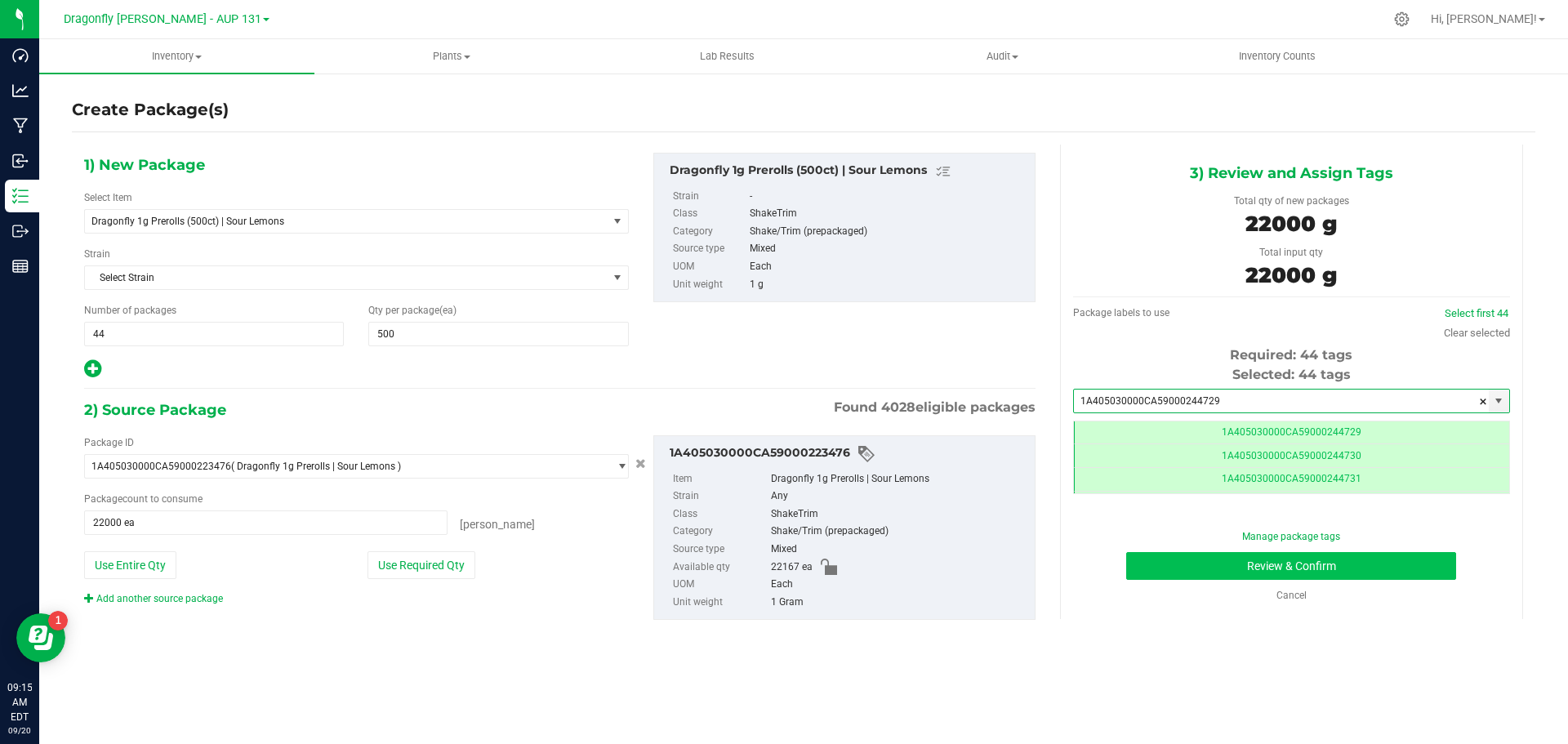
type input "1A405030000CA59000244729"
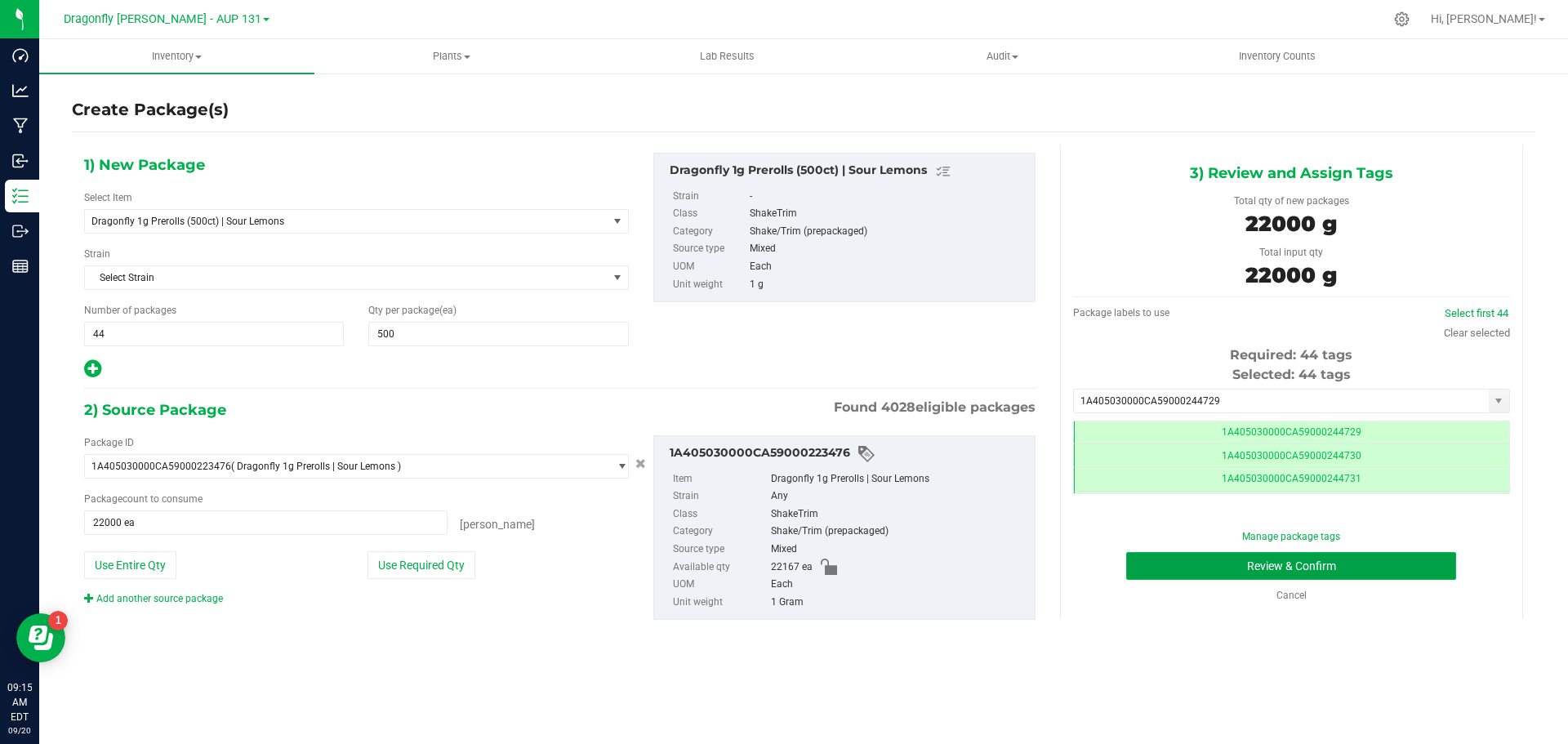
click at [1333, 566] on button "Review & Confirm" at bounding box center [1292, 565] width 330 height 27
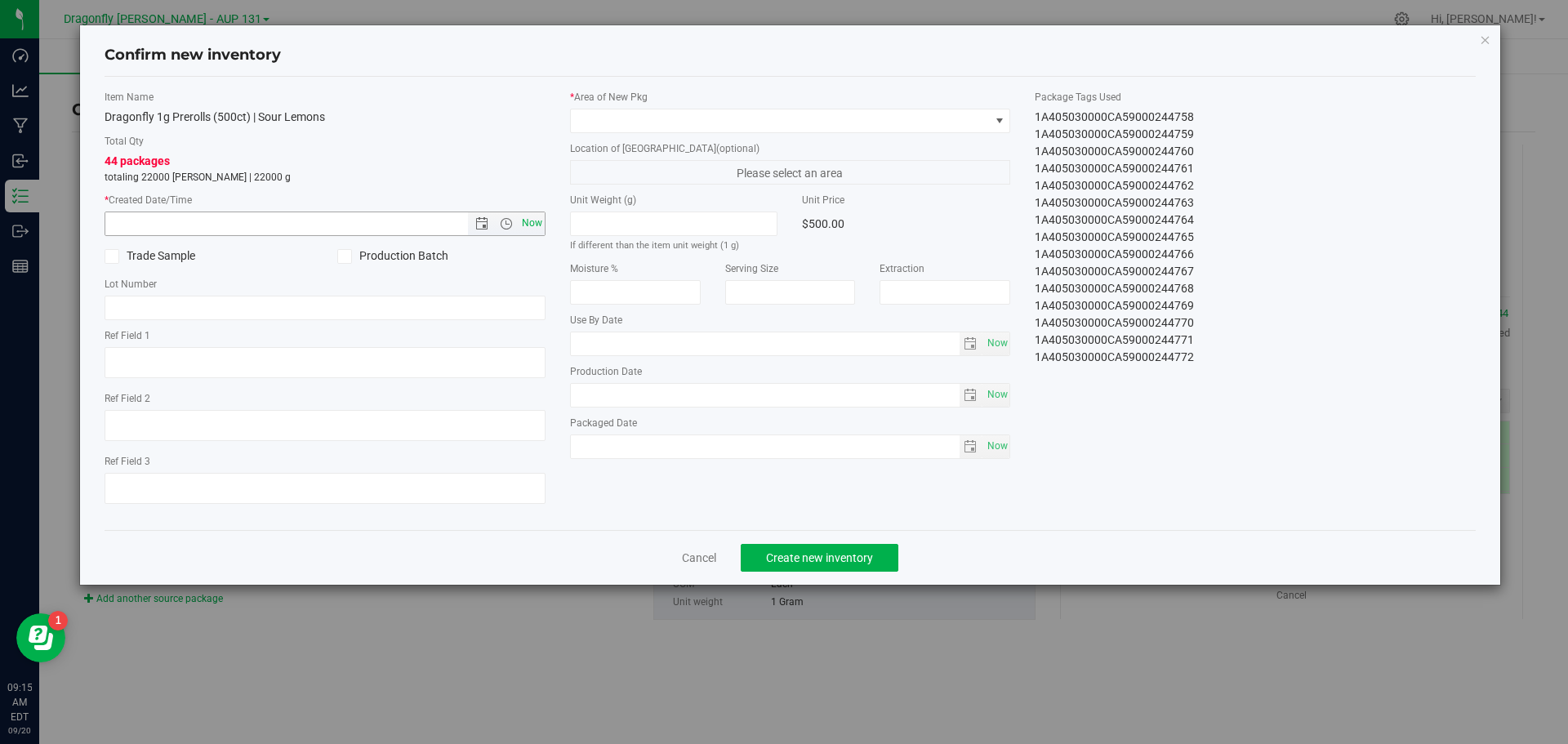
click at [523, 225] on span "Now" at bounding box center [532, 223] width 27 height 24
type input "9/20/2025 9:15 AM"
click at [685, 112] on span at bounding box center [780, 121] width 419 height 23
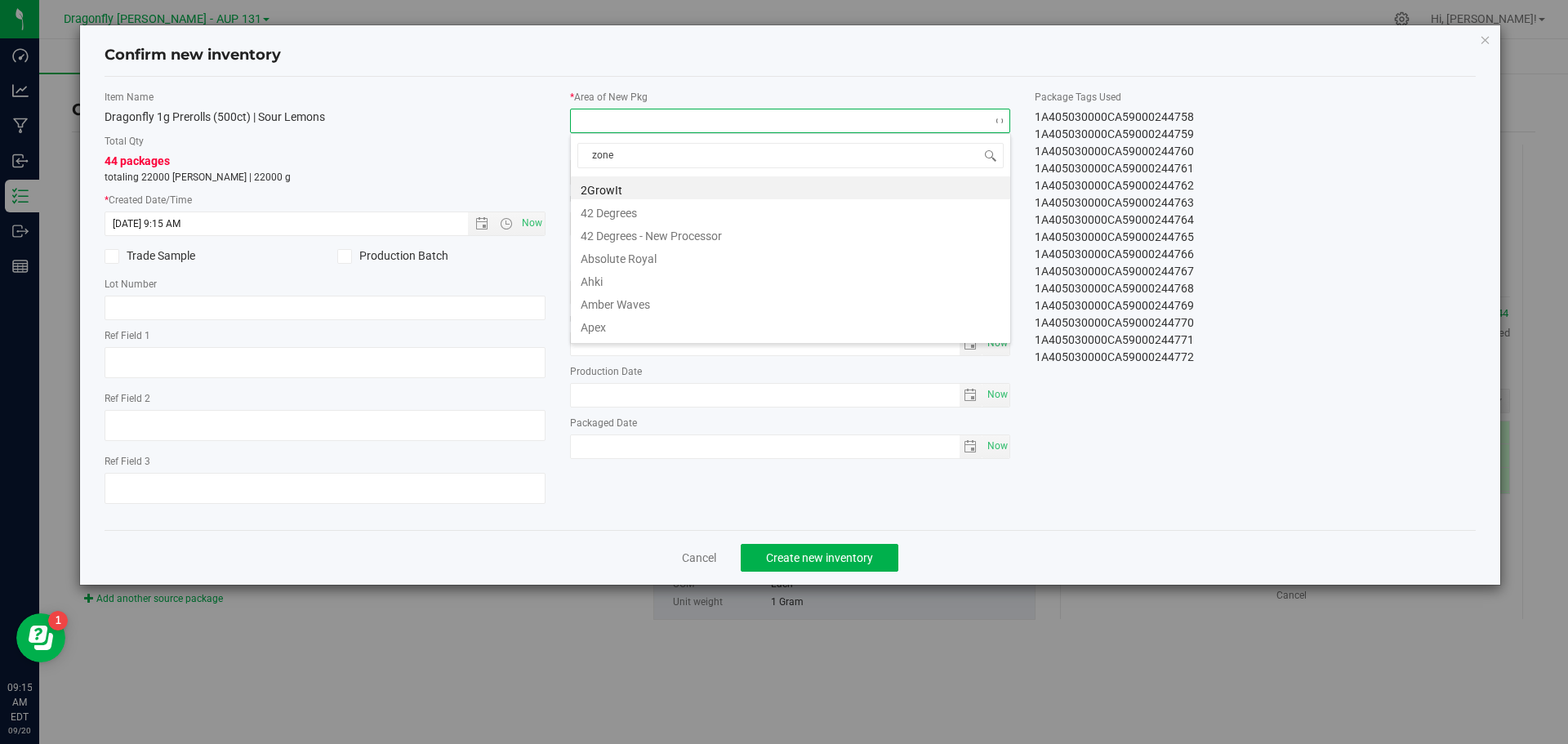
type input "zone 1"
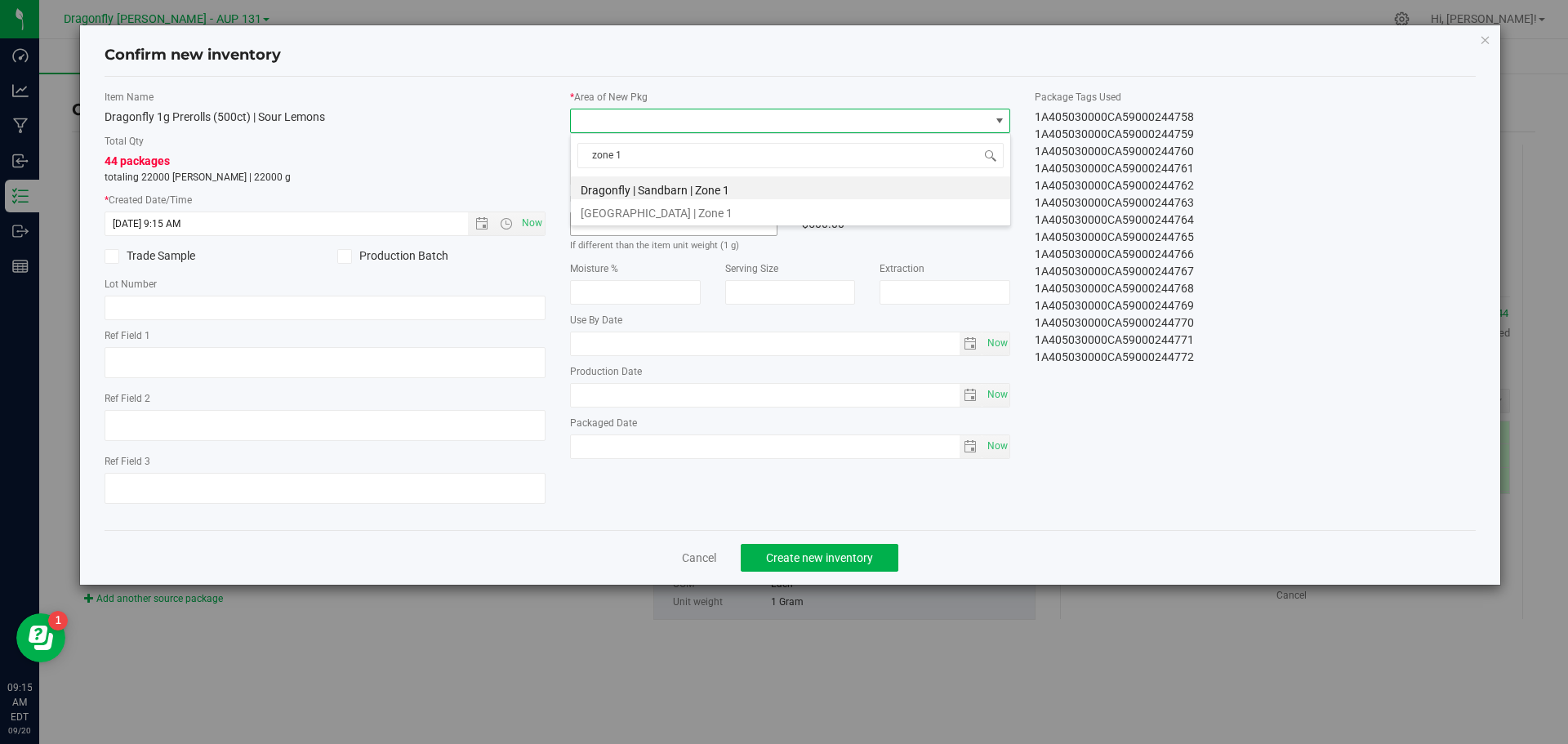
drag, startPoint x: 653, startPoint y: 181, endPoint x: 774, endPoint y: 229, distance: 130.2
click at [655, 182] on li "Dragonfly | Sandbarn | Zone 1" at bounding box center [791, 188] width 439 height 23
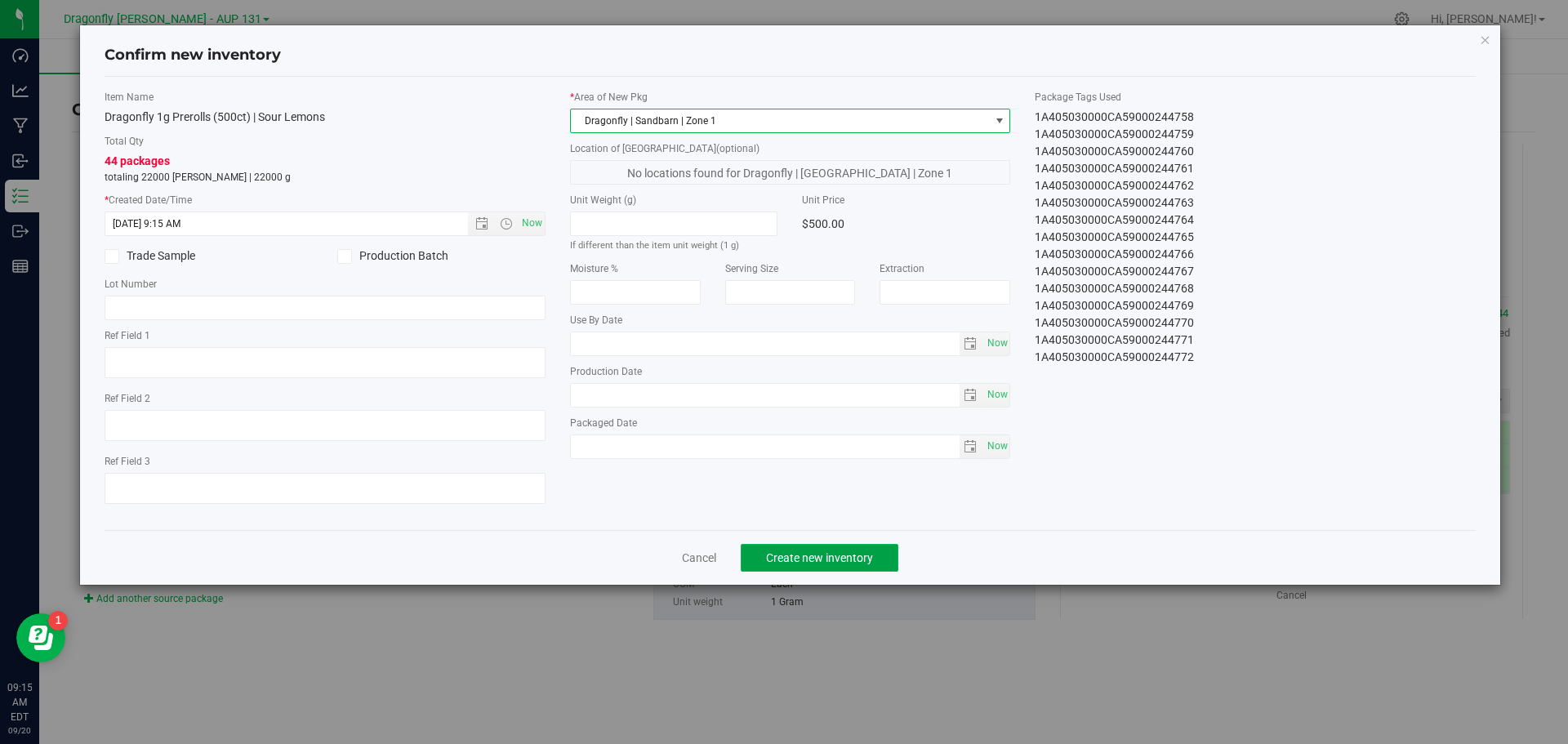
click at [864, 552] on span "Create new inventory" at bounding box center [819, 557] width 107 height 13
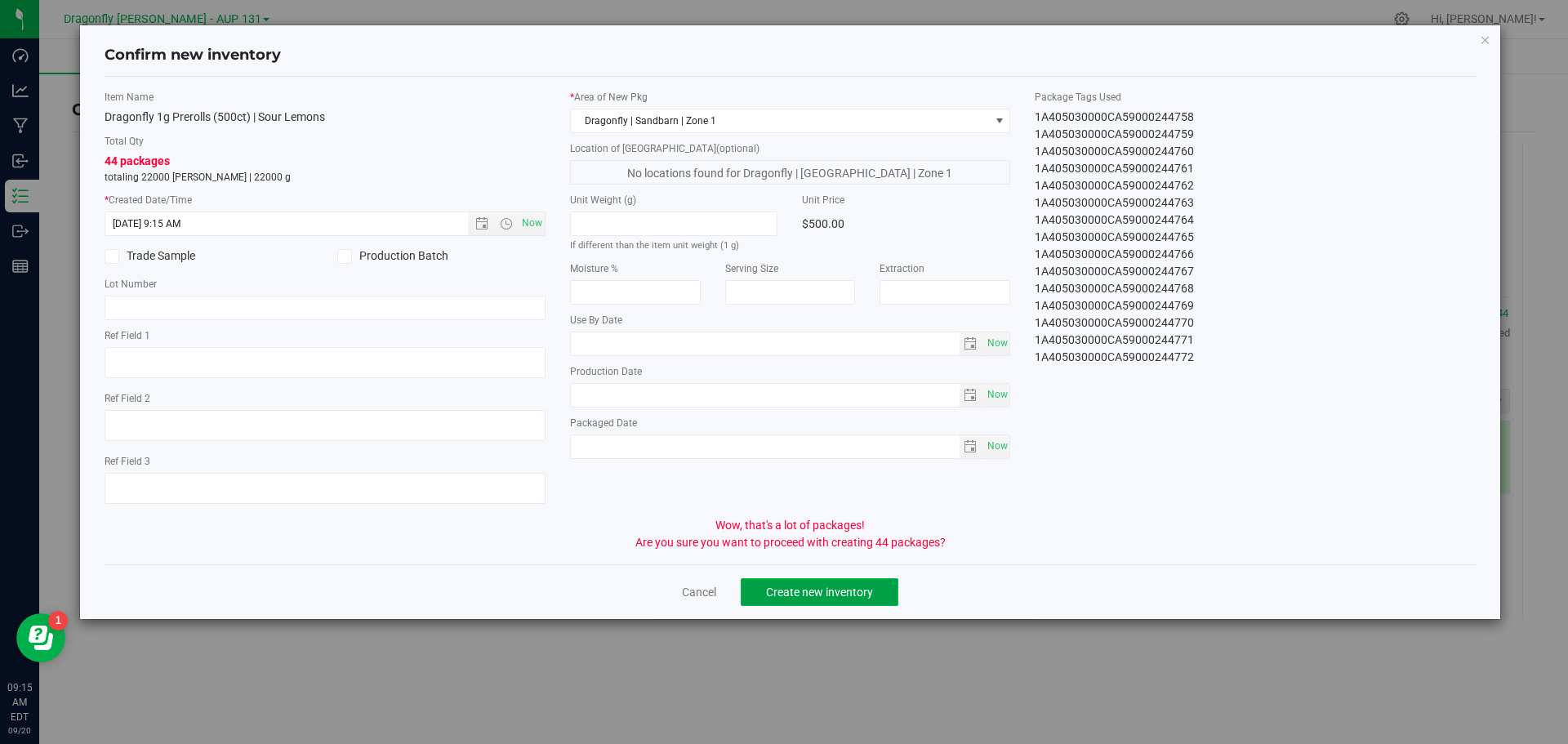
click at [836, 602] on button "Create new inventory" at bounding box center [819, 592] width 158 height 27
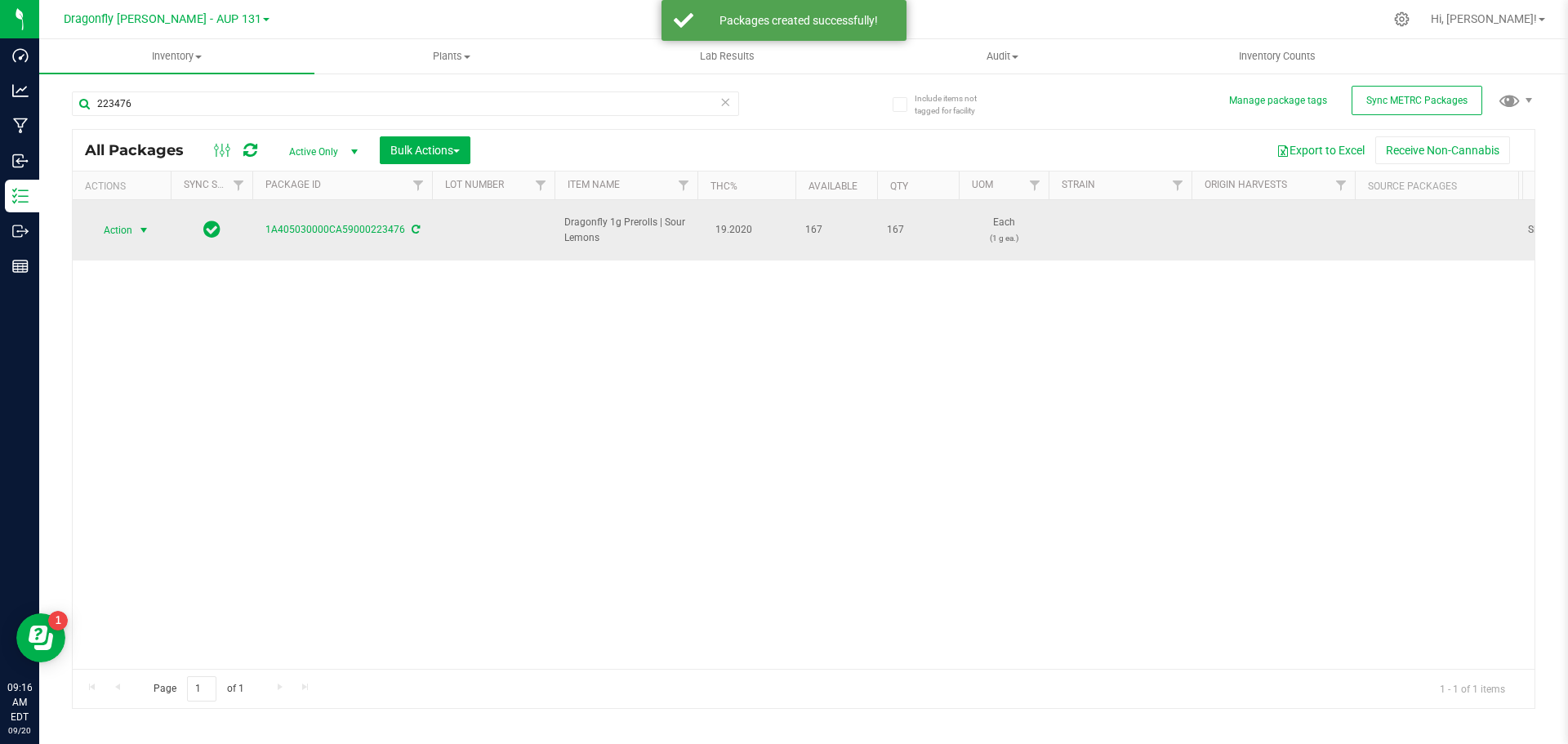
click at [137, 224] on span "select" at bounding box center [144, 230] width 13 height 13
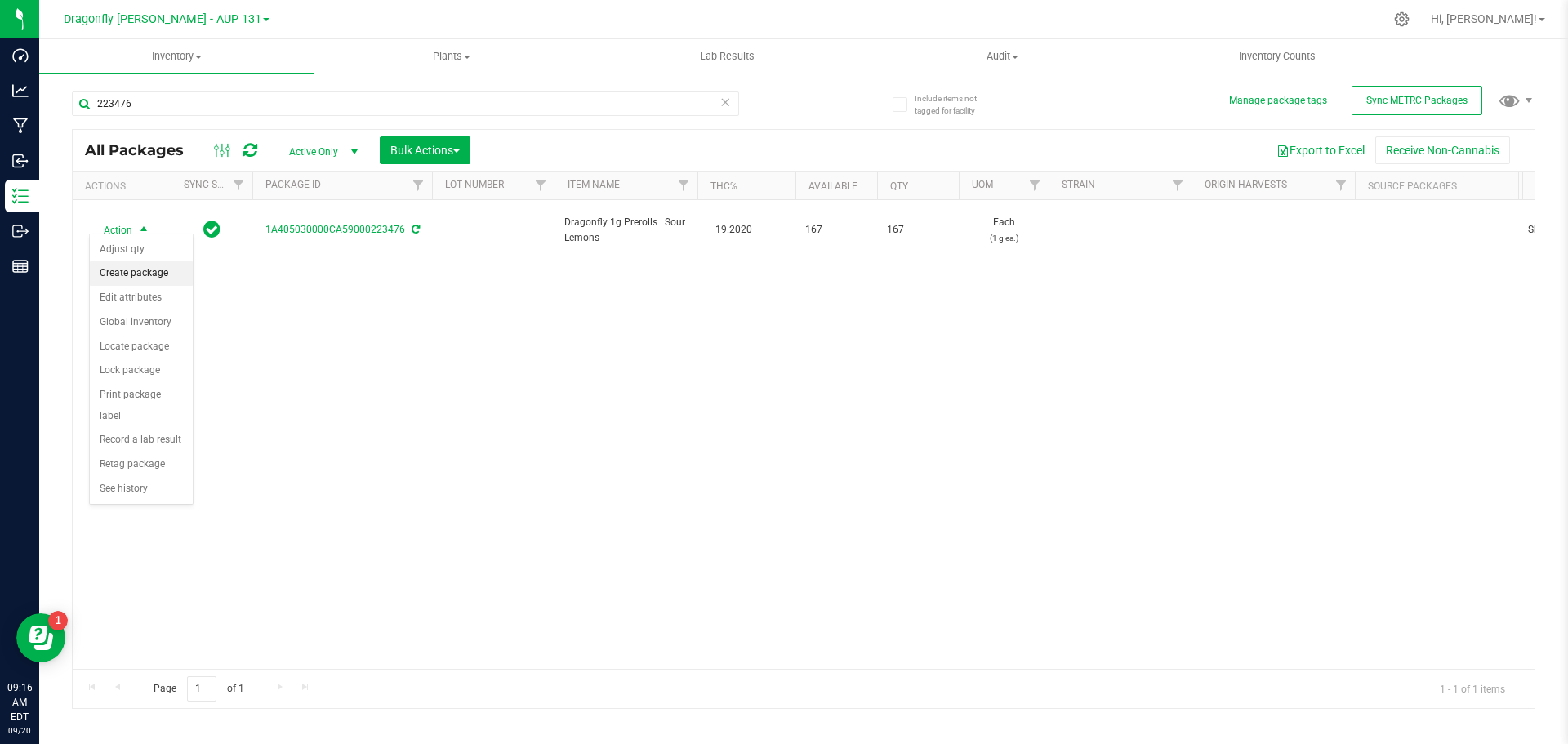
click at [145, 267] on li "Create package" at bounding box center [141, 274] width 103 height 25
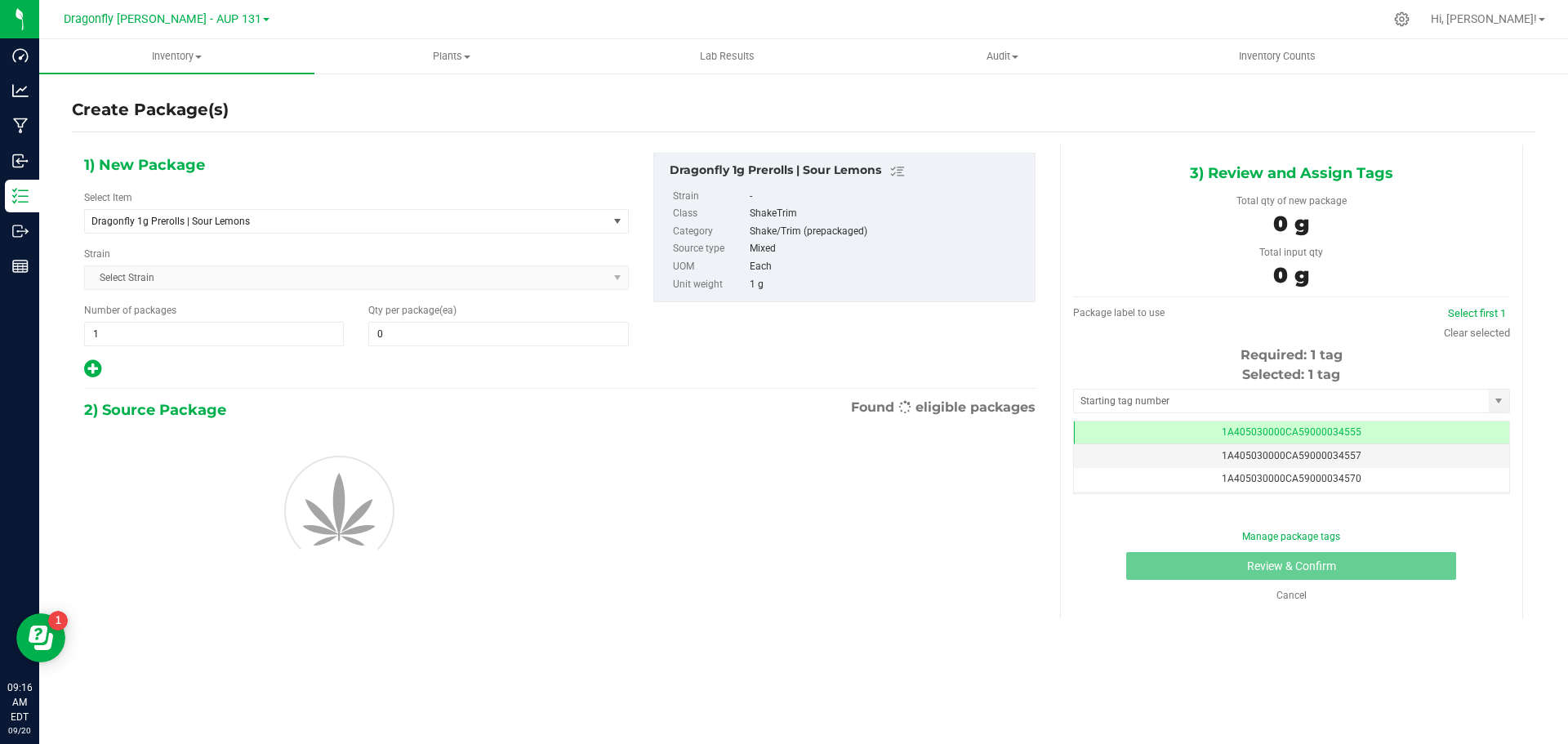
type input "0"
click at [331, 223] on span "Dragonfly 1g Prerolls | Sour Lemons" at bounding box center [336, 221] width 489 height 12
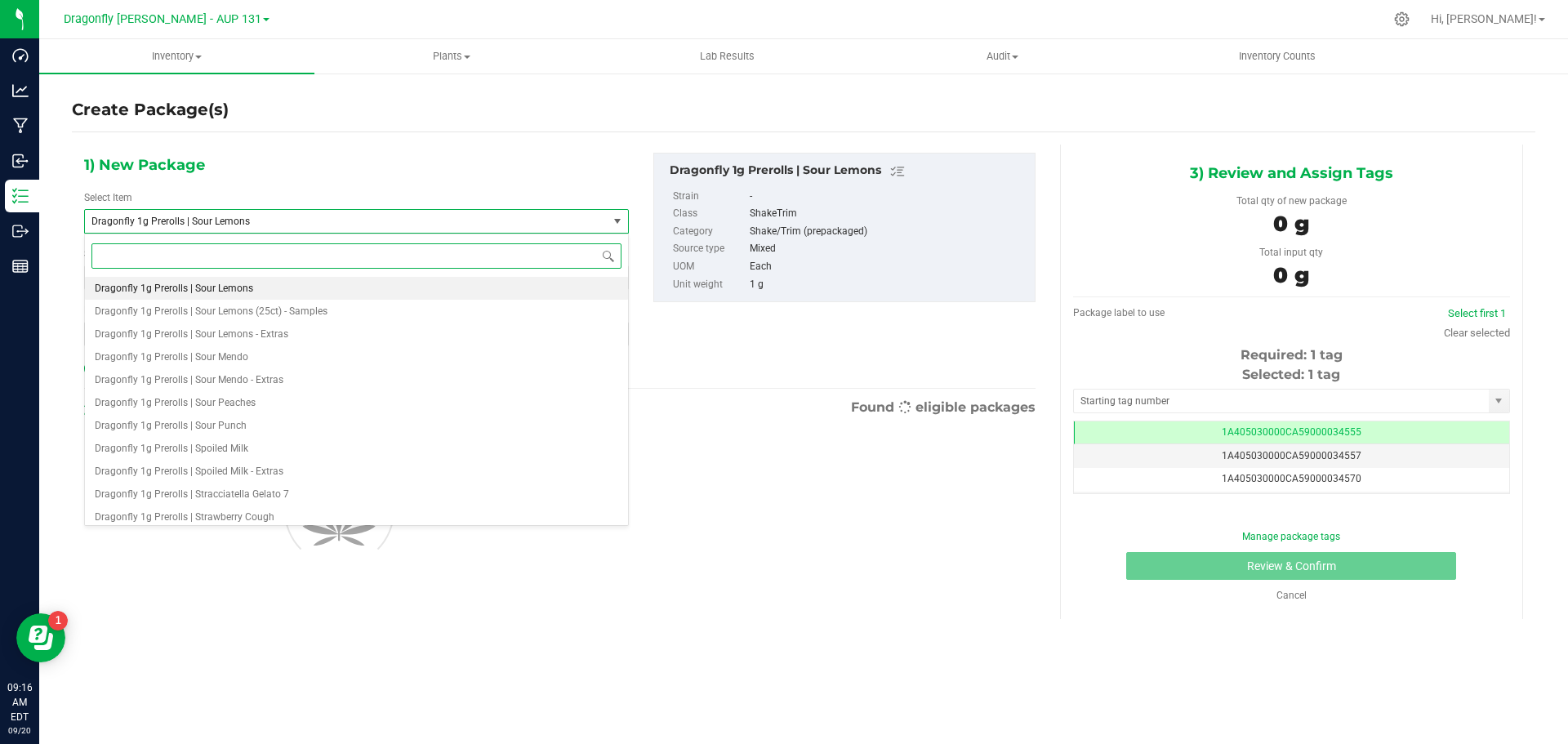
type input "s"
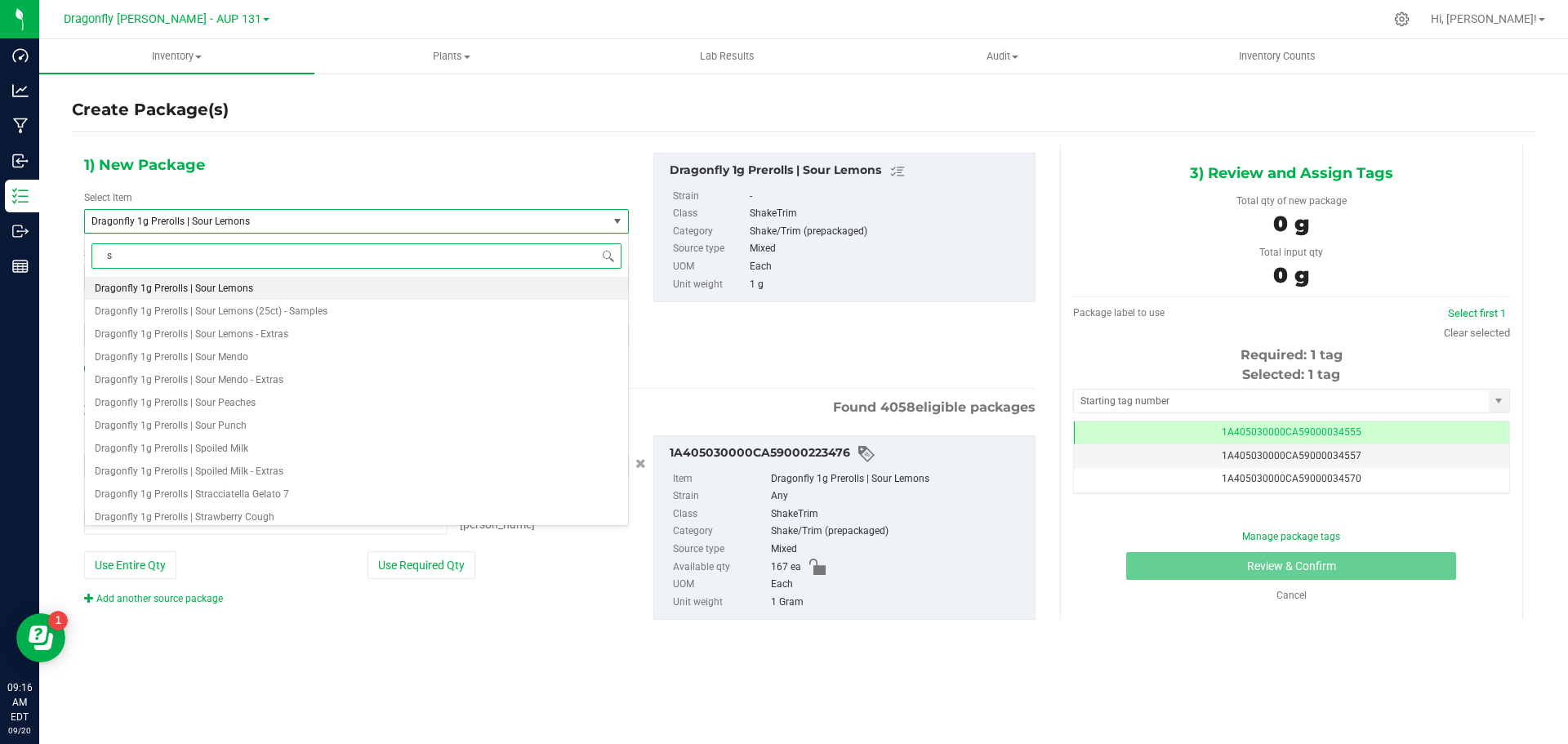
type input "0 ea"
type input "sour lemons"
click at [275, 286] on span "Dragonfly 1g Prerolls (100ct) | Sour Lemons" at bounding box center [191, 288] width 193 height 12
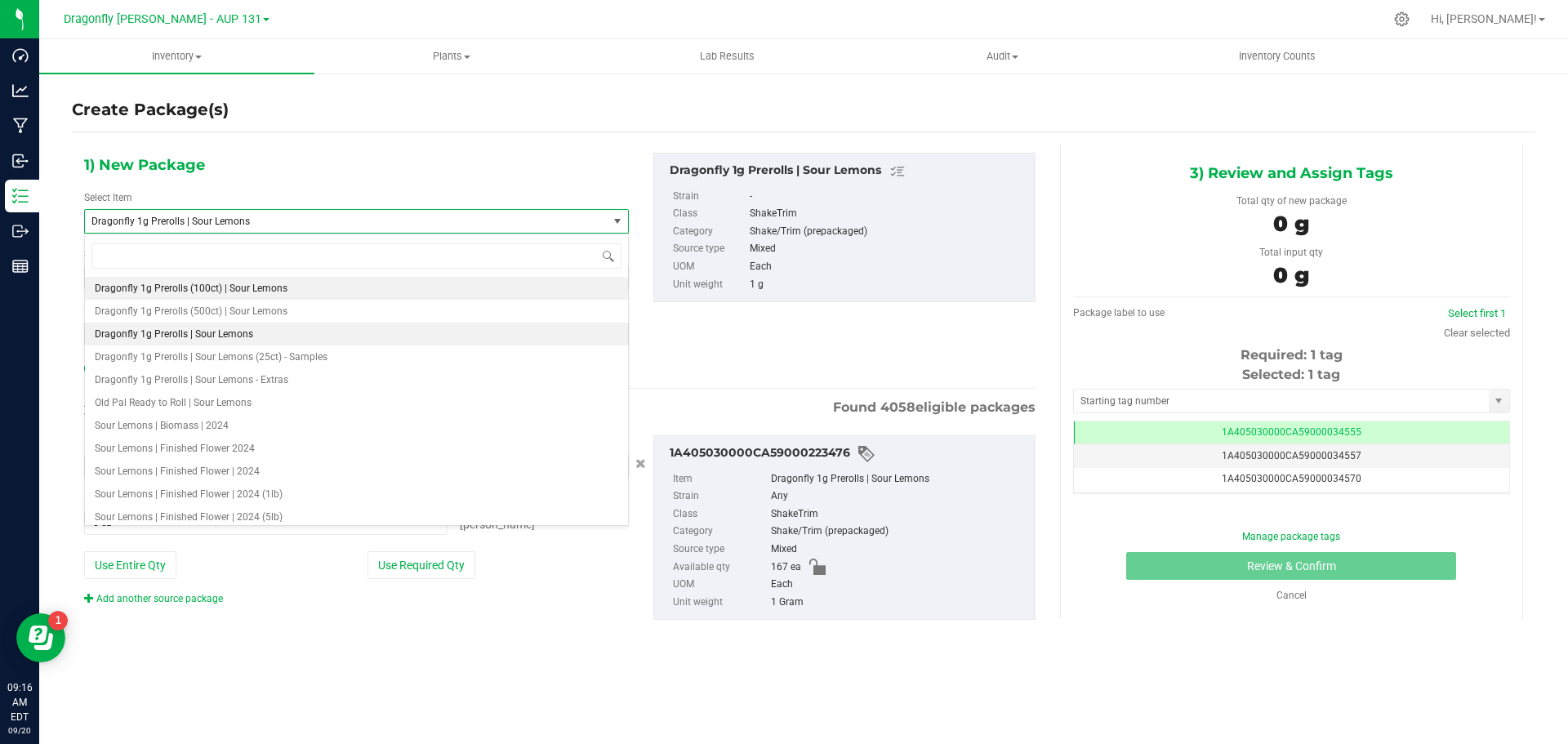
type input "0"
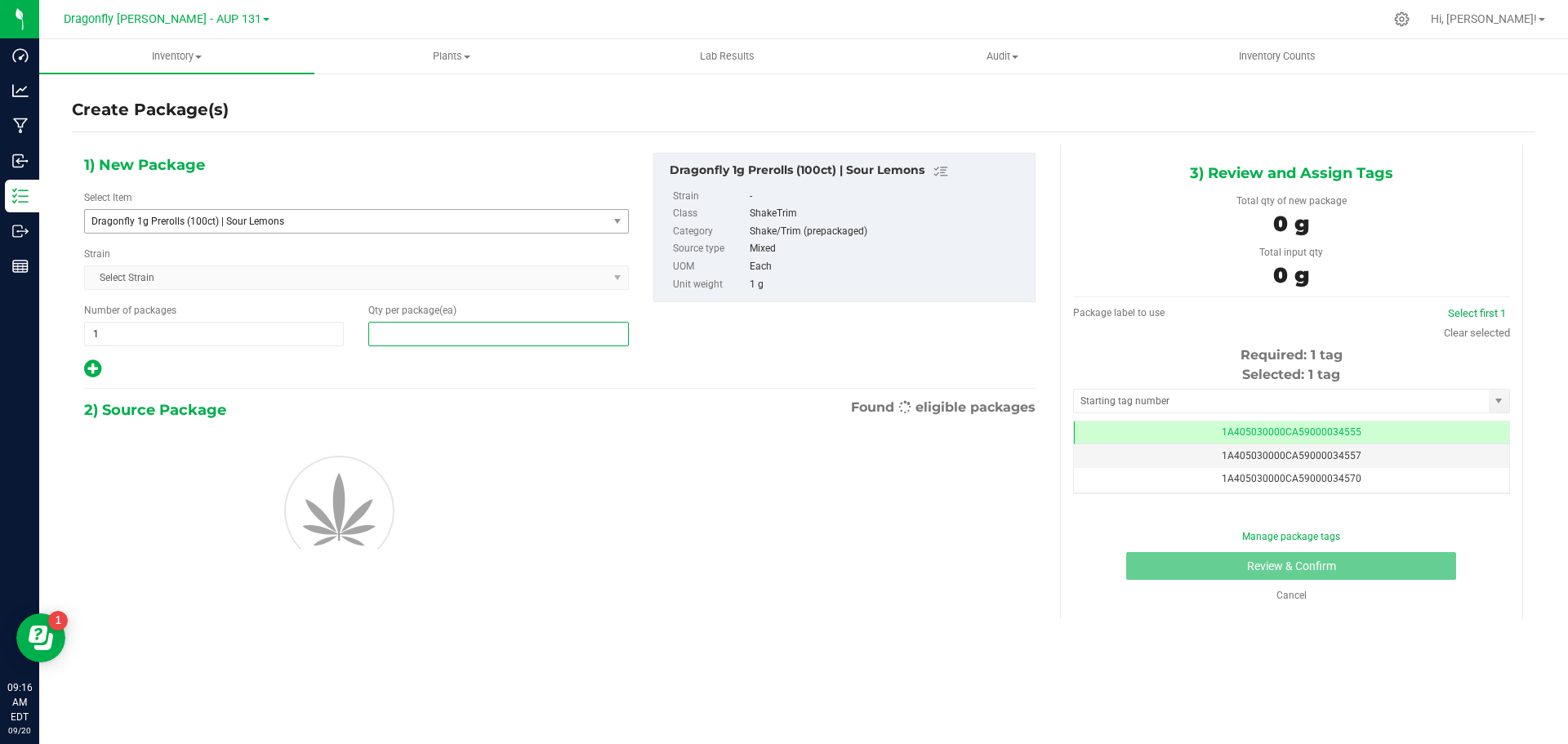
click at [434, 337] on span at bounding box center [498, 334] width 260 height 25
type input "10"
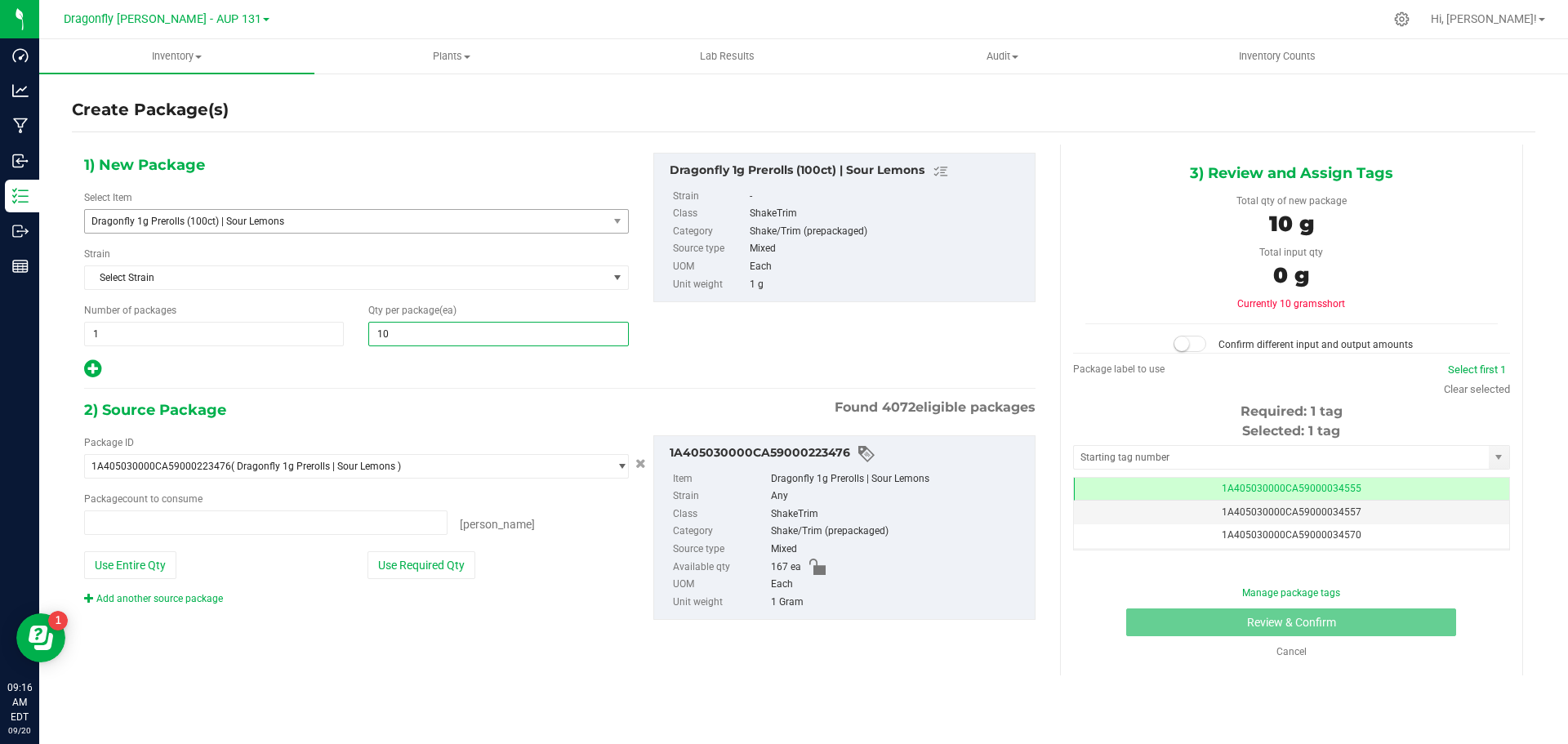
type input "0 ea"
type input "100"
click at [428, 565] on button "Use Required Qty" at bounding box center [422, 564] width 108 height 27
type input "100 ea"
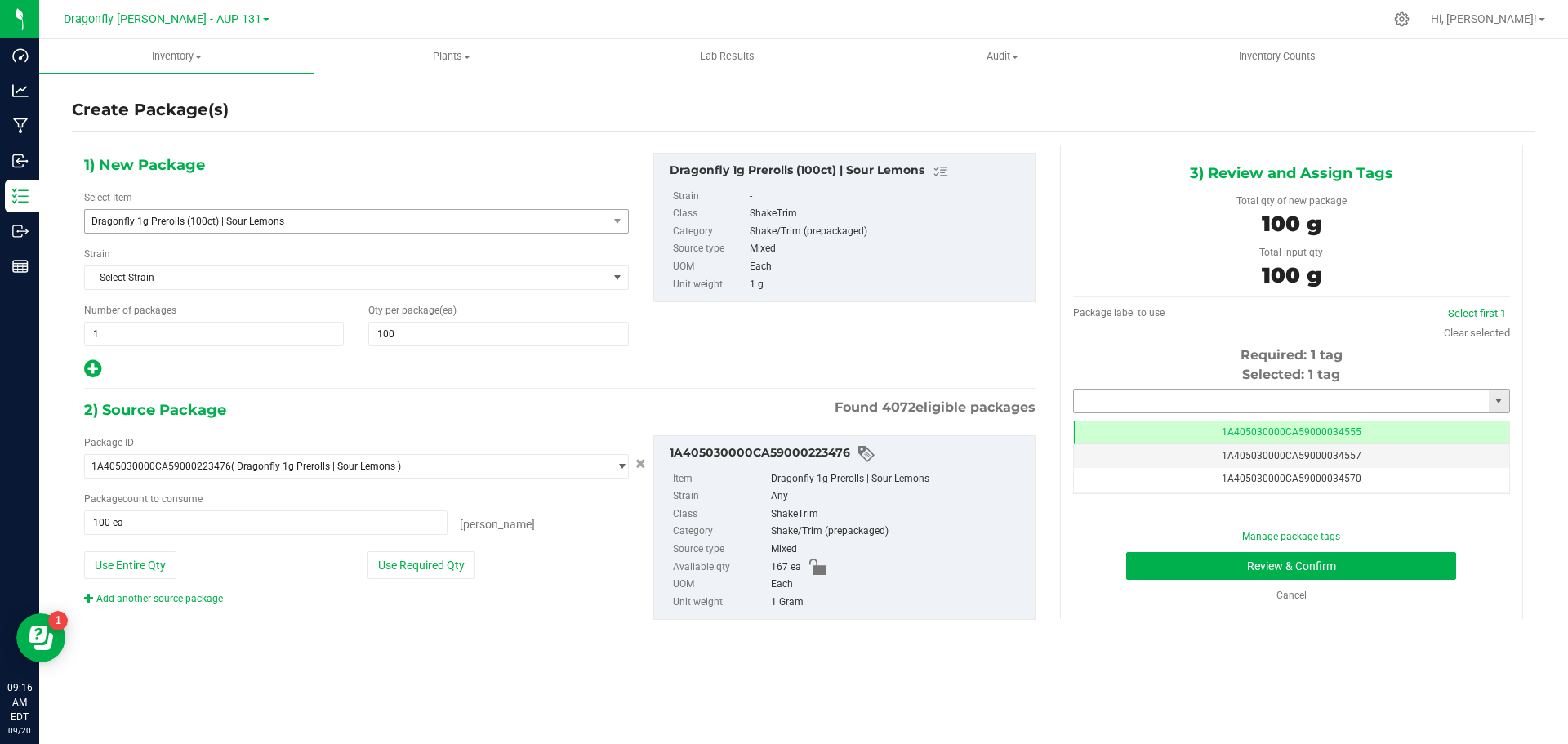
click at [1287, 401] on input "text" at bounding box center [1281, 401] width 415 height 23
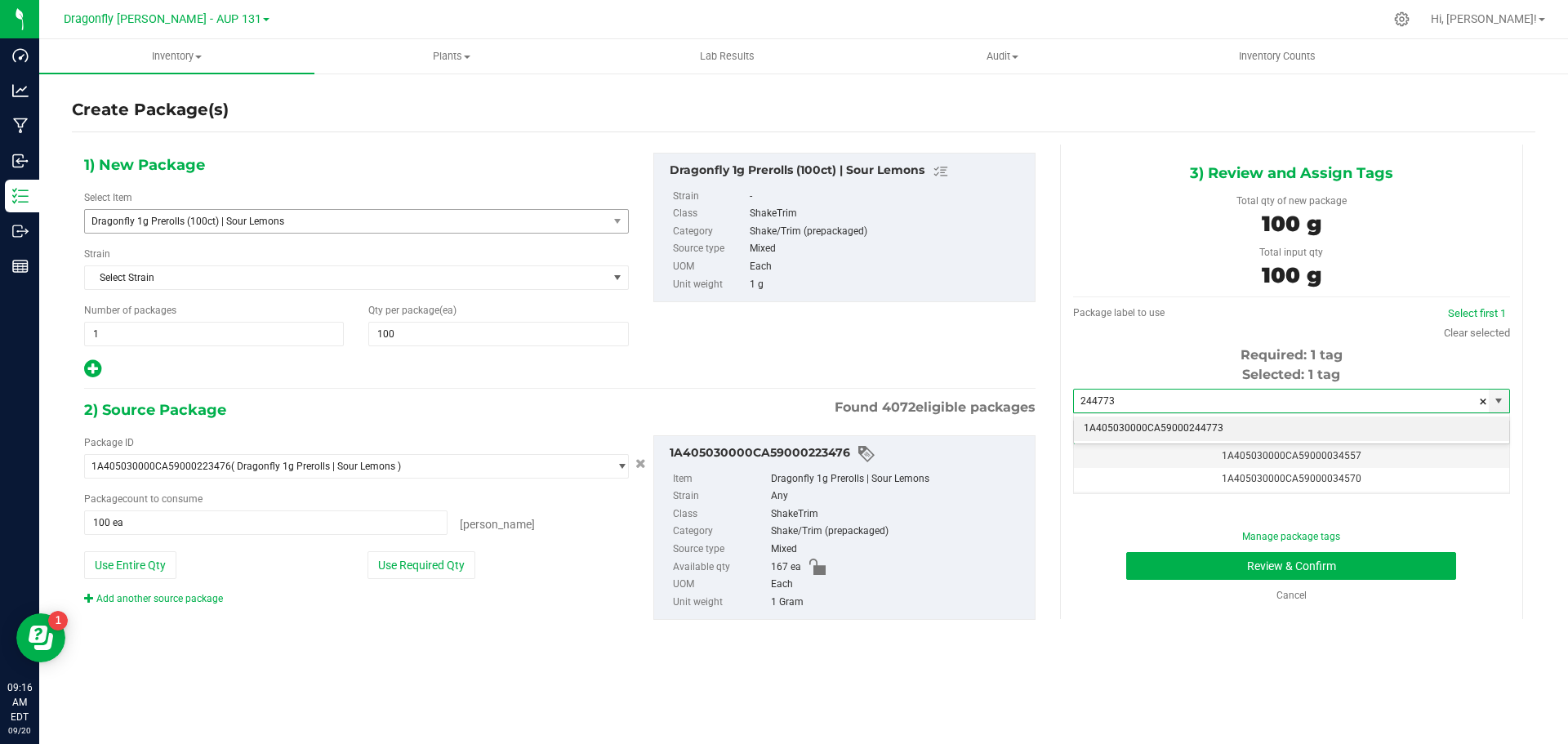
click at [1243, 426] on li "1A405030000CA59000244773" at bounding box center [1291, 429] width 435 height 25
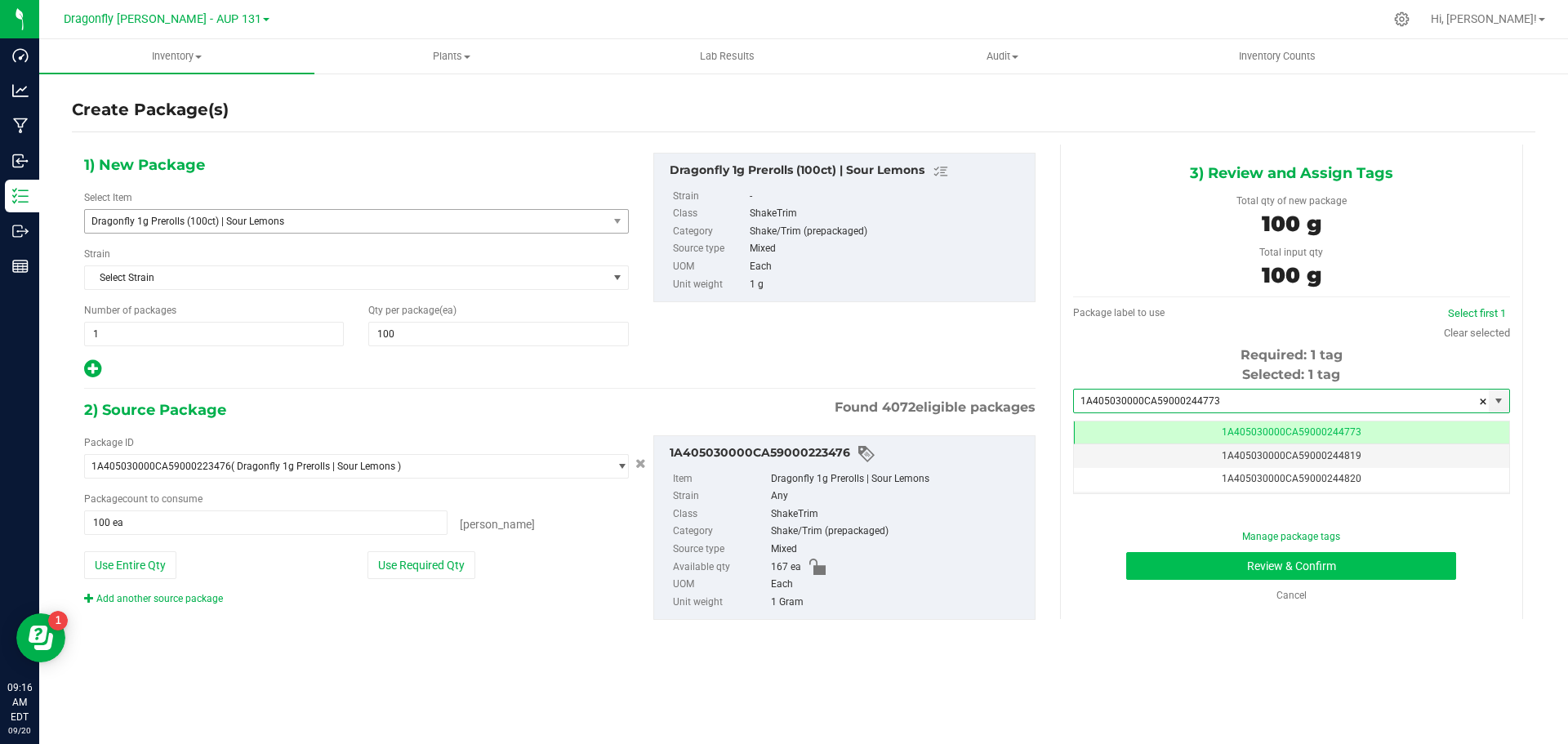
type input "1A405030000CA59000244773"
click at [1193, 567] on button "Review & Confirm" at bounding box center [1292, 565] width 330 height 27
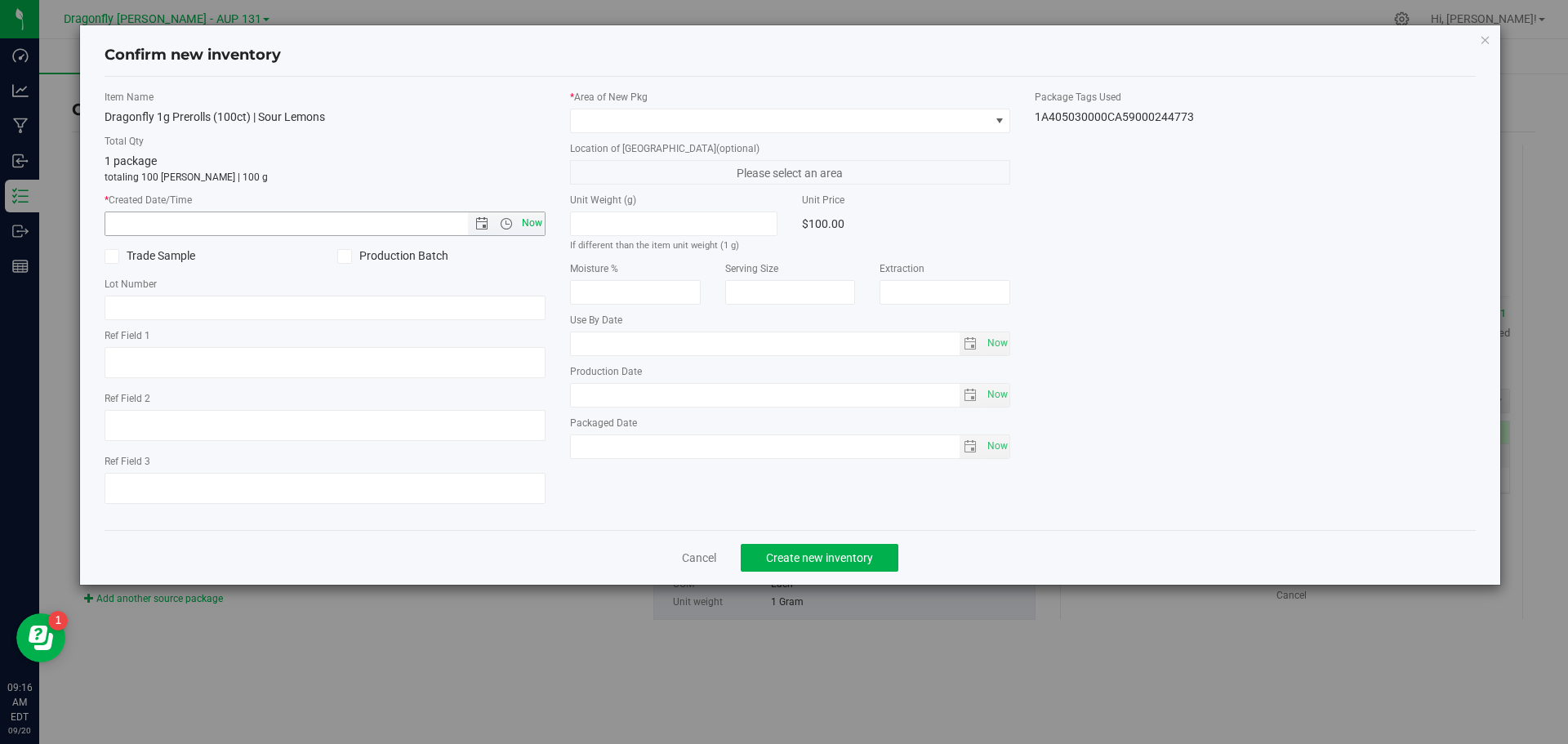
click at [537, 214] on span "Now" at bounding box center [532, 223] width 27 height 24
type input "9/20/2025 9:16 AM"
click at [990, 121] on span at bounding box center [999, 121] width 20 height 23
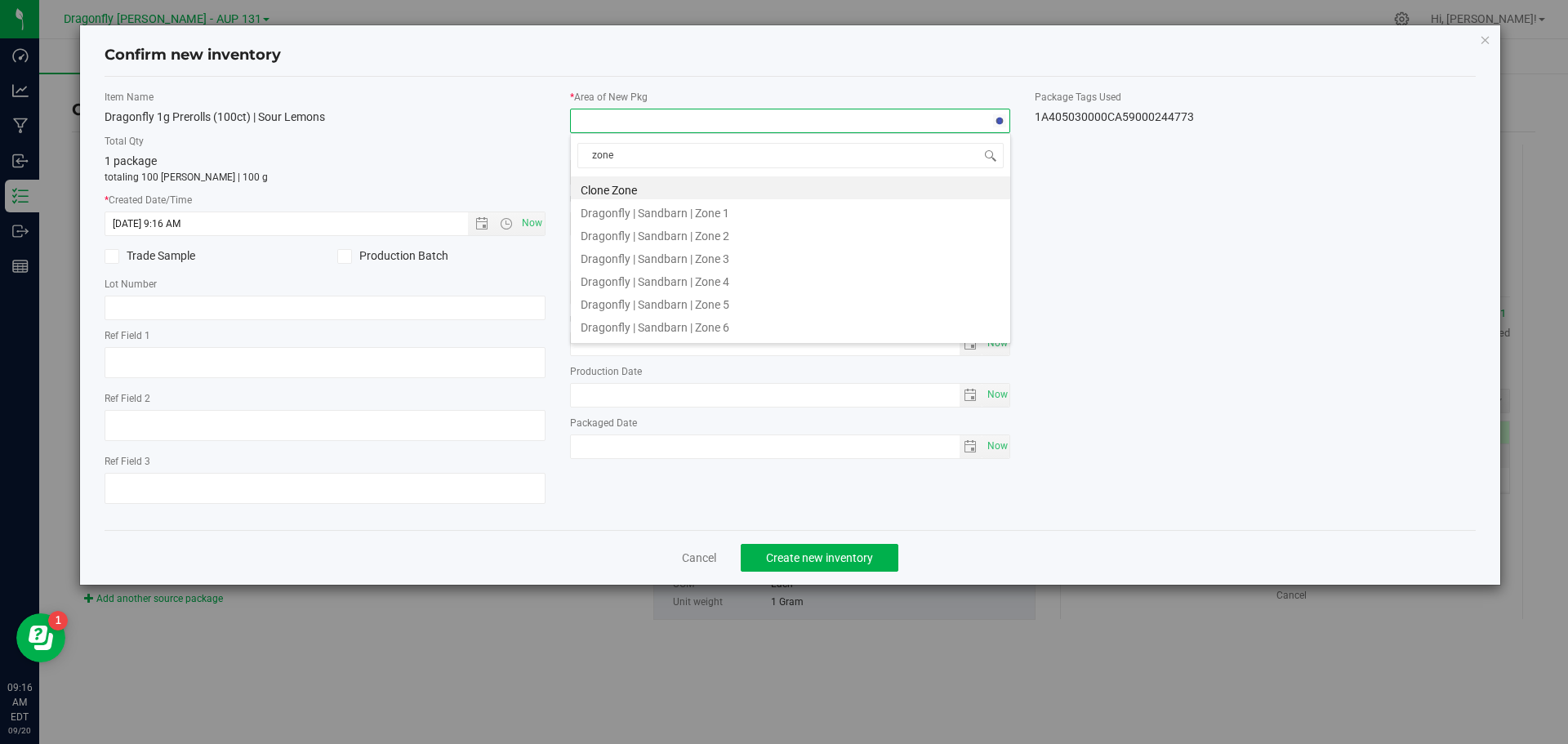
type input "zone 1"
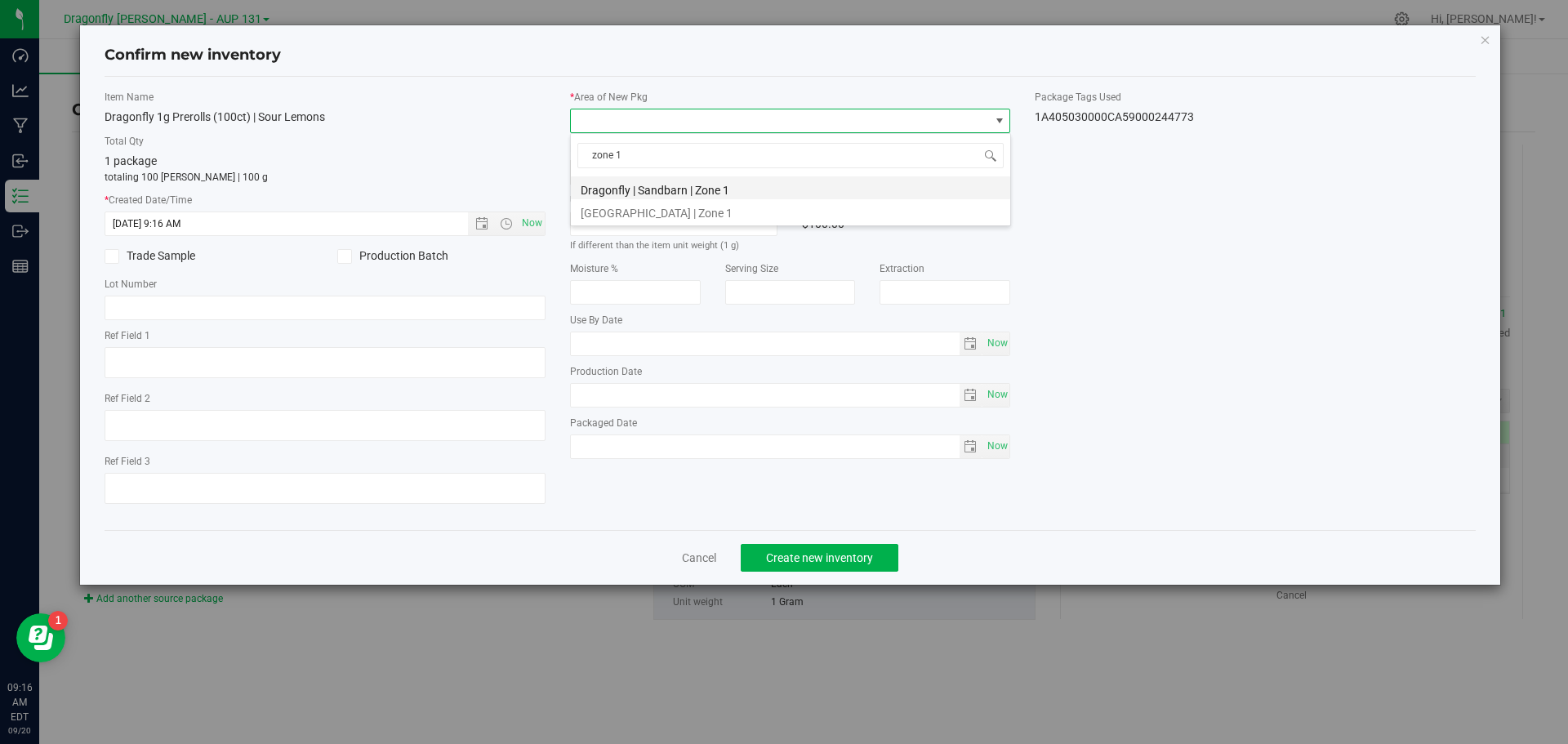
click at [712, 182] on li "Dragonfly | Sandbarn | Zone 1" at bounding box center [791, 188] width 439 height 23
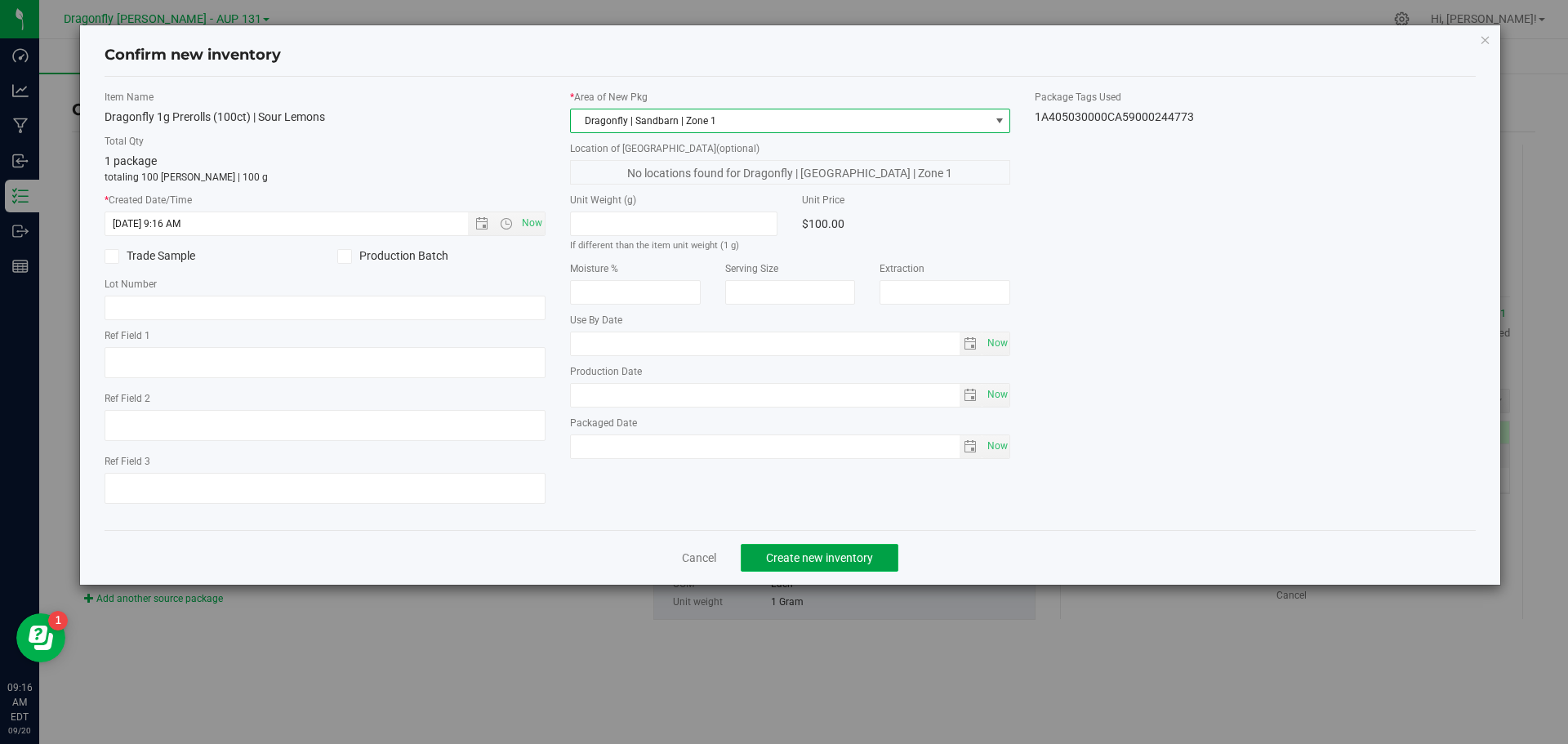
click at [844, 556] on span "Create new inventory" at bounding box center [819, 557] width 107 height 13
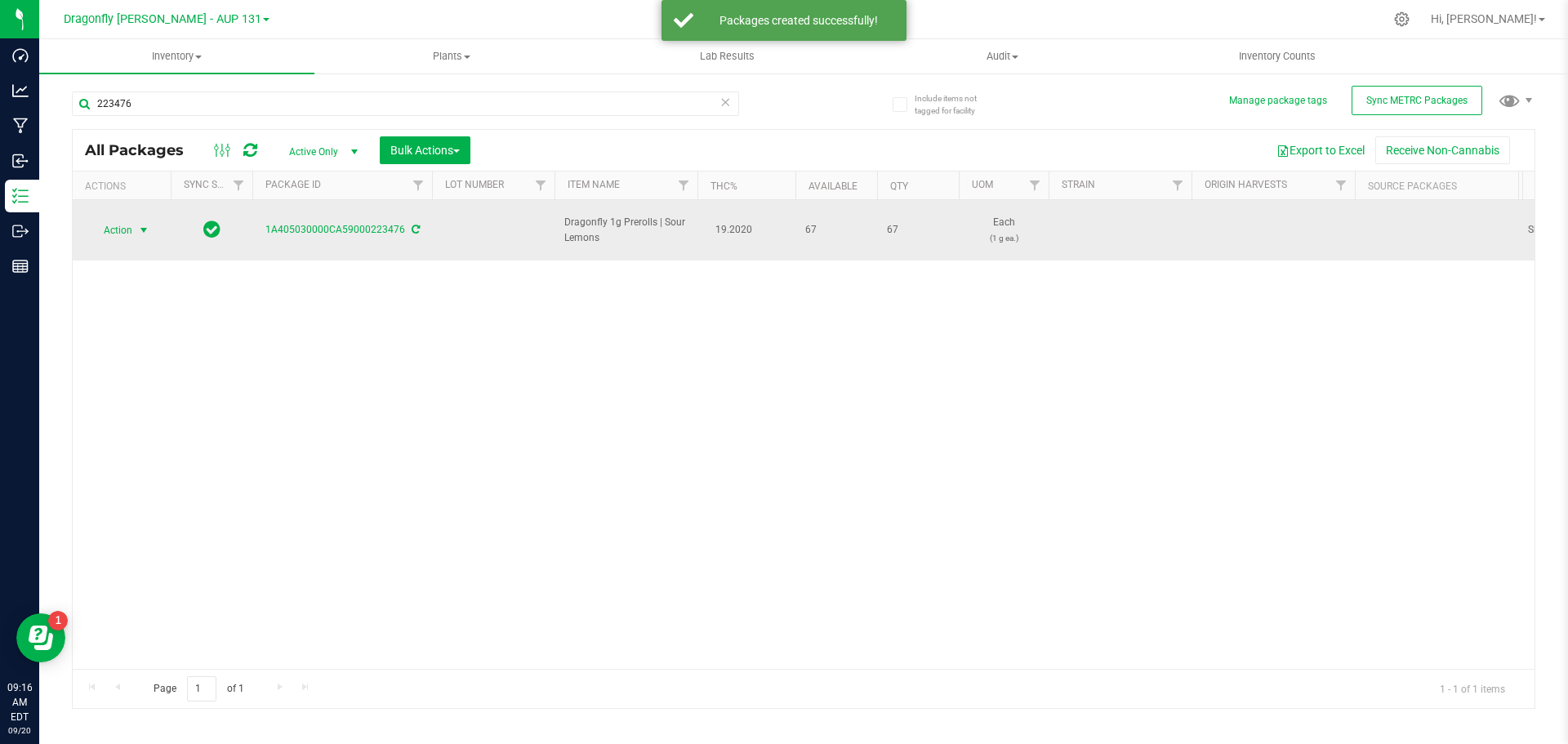
click at [119, 227] on span "Action" at bounding box center [112, 230] width 44 height 23
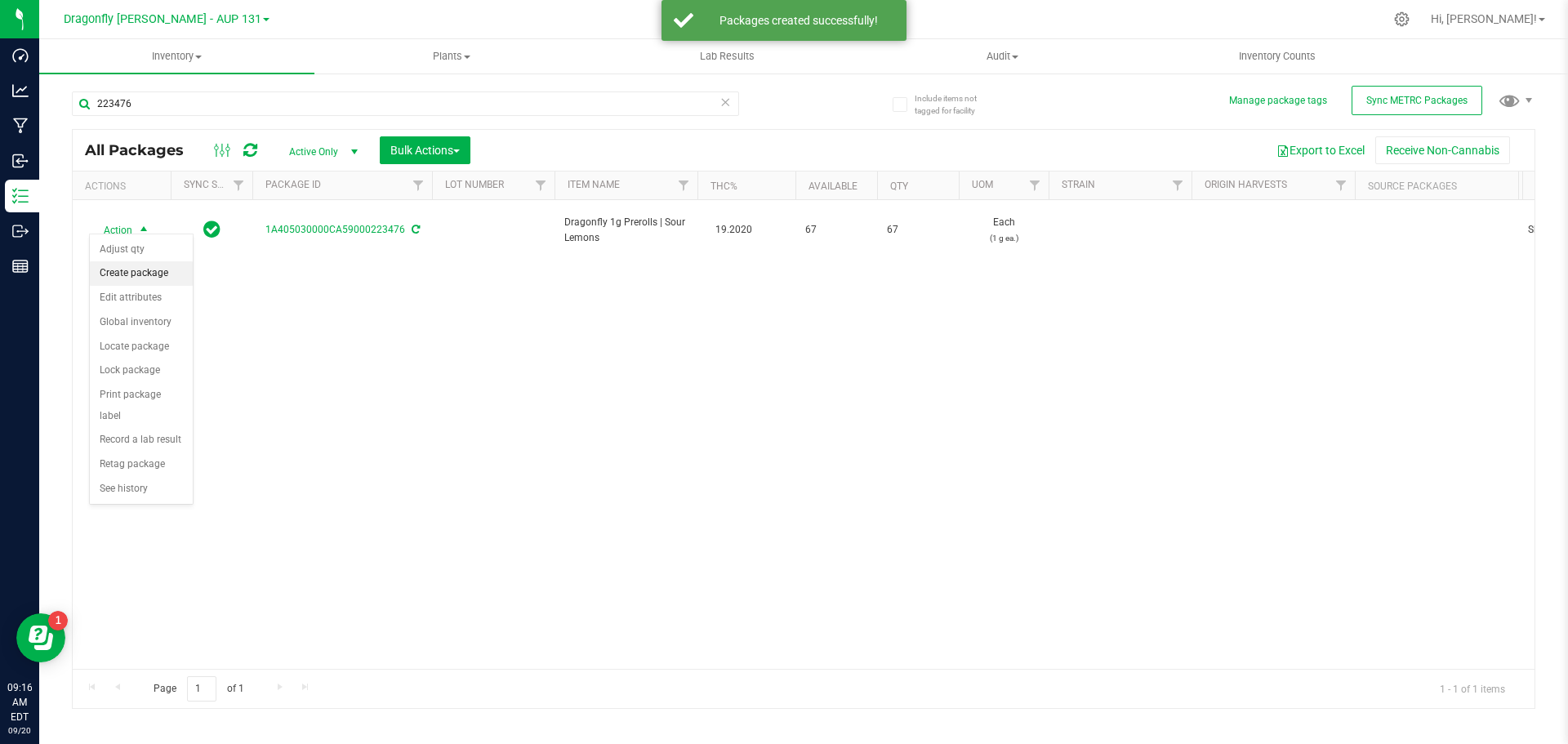
click at [152, 267] on li "Create package" at bounding box center [141, 274] width 103 height 25
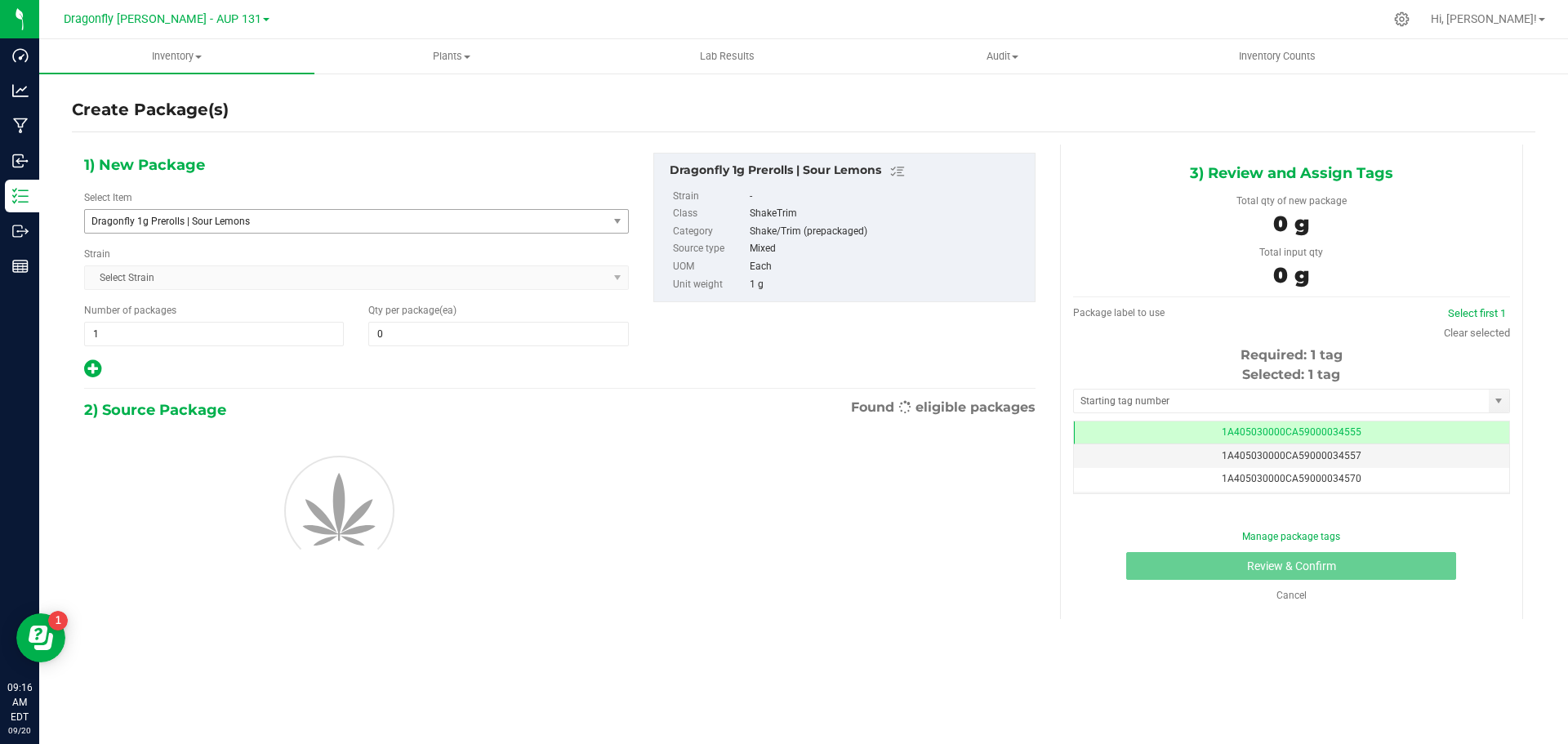
type input "0"
click at [310, 226] on span "Dragonfly 1g Prerolls | Sour Lemons" at bounding box center [336, 221] width 489 height 12
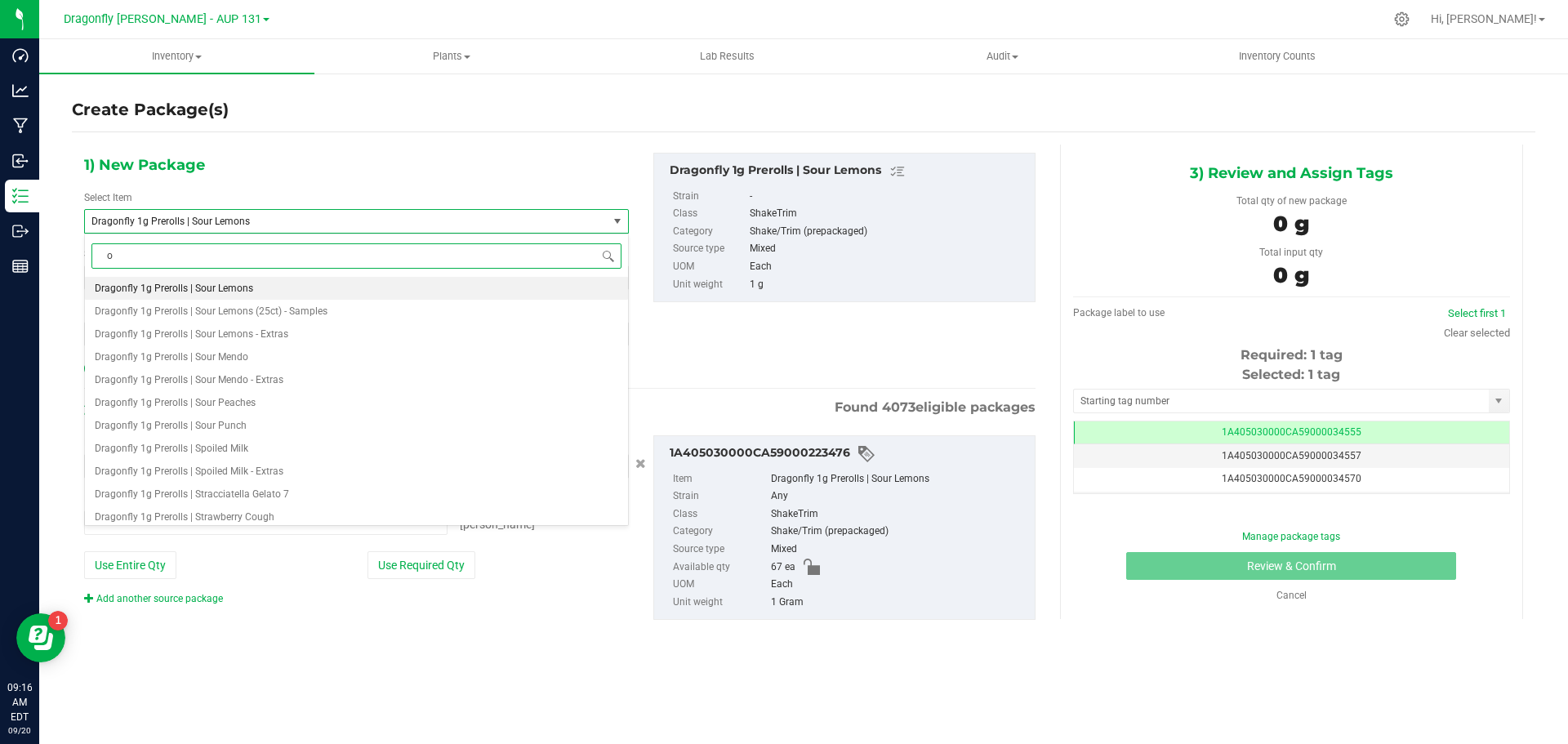
type input "ou"
type input "0 ea"
type input "o"
type input "sour lemons"
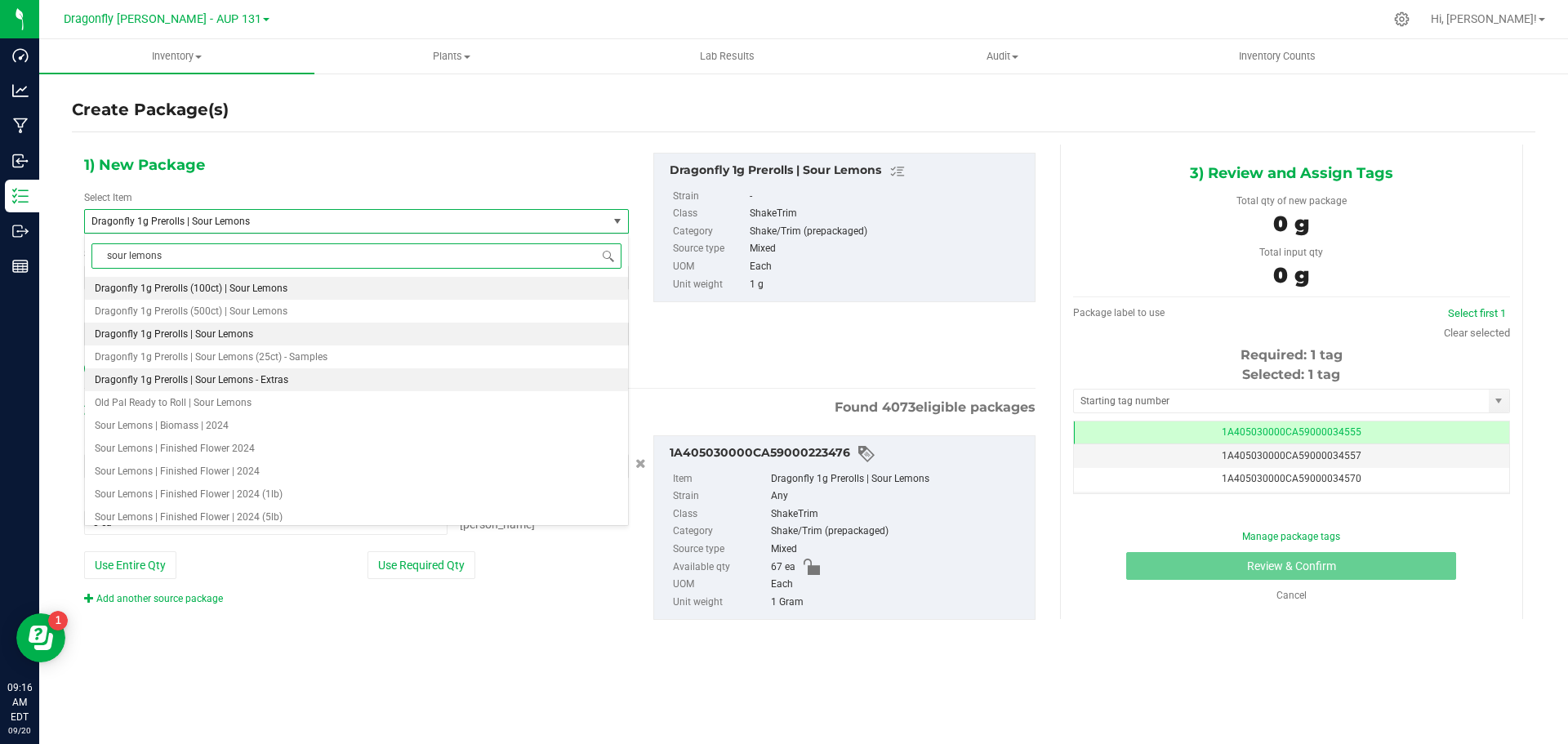
click at [269, 383] on span "Dragonfly 1g Prerolls | Sour Lemons - Extras" at bounding box center [191, 379] width 194 height 12
type input "0"
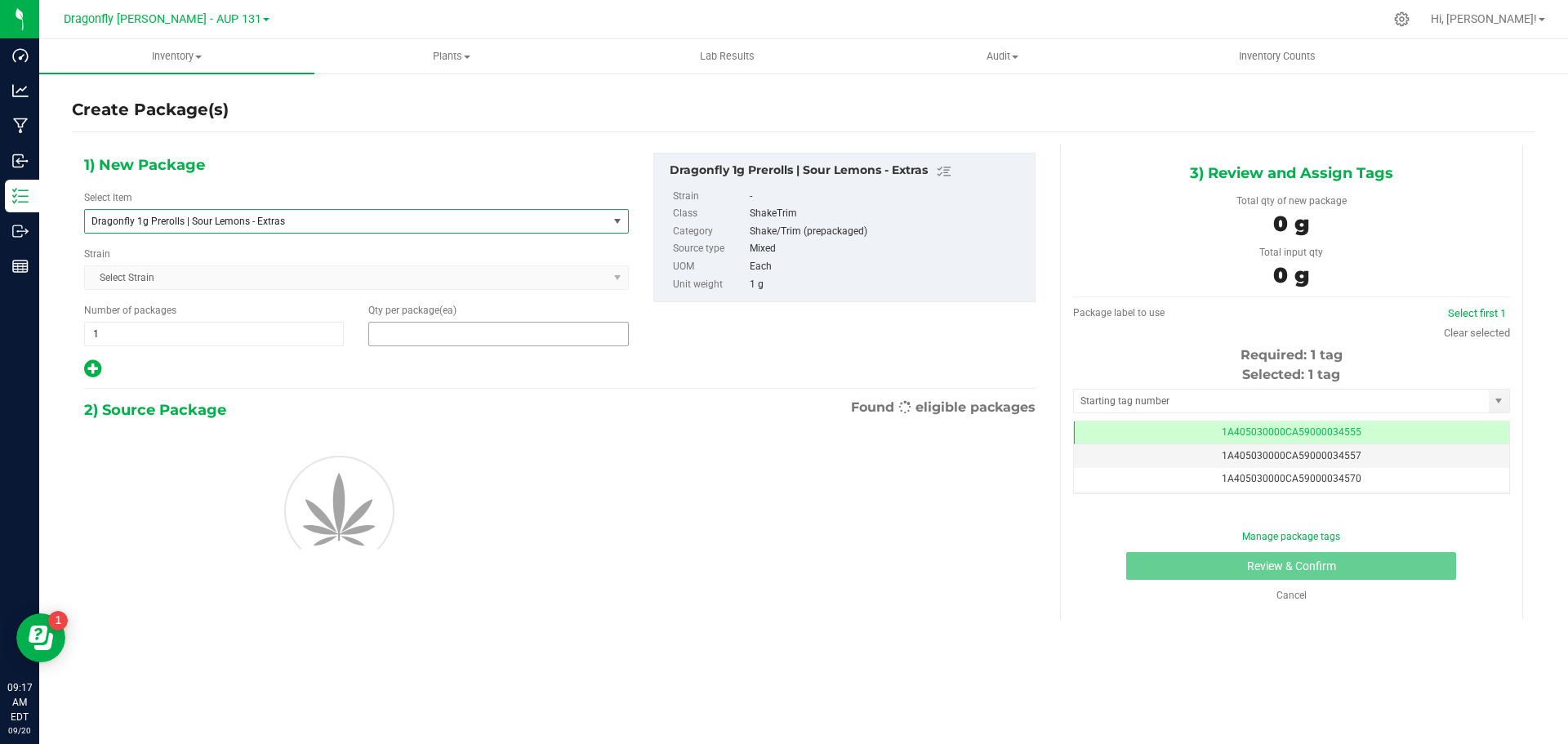
click at [430, 329] on span at bounding box center [498, 334] width 260 height 25
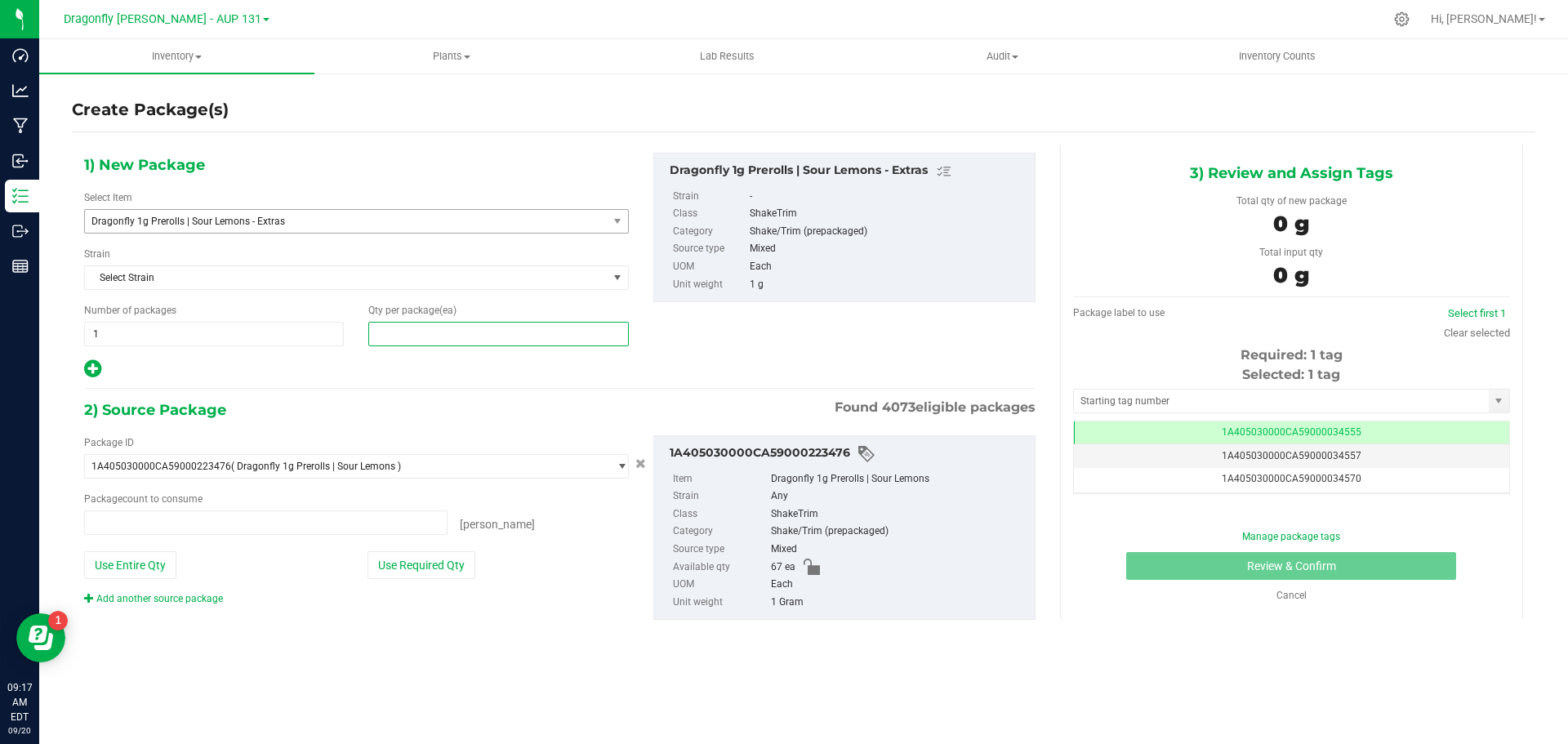
type input "0 ea"
type input "67"
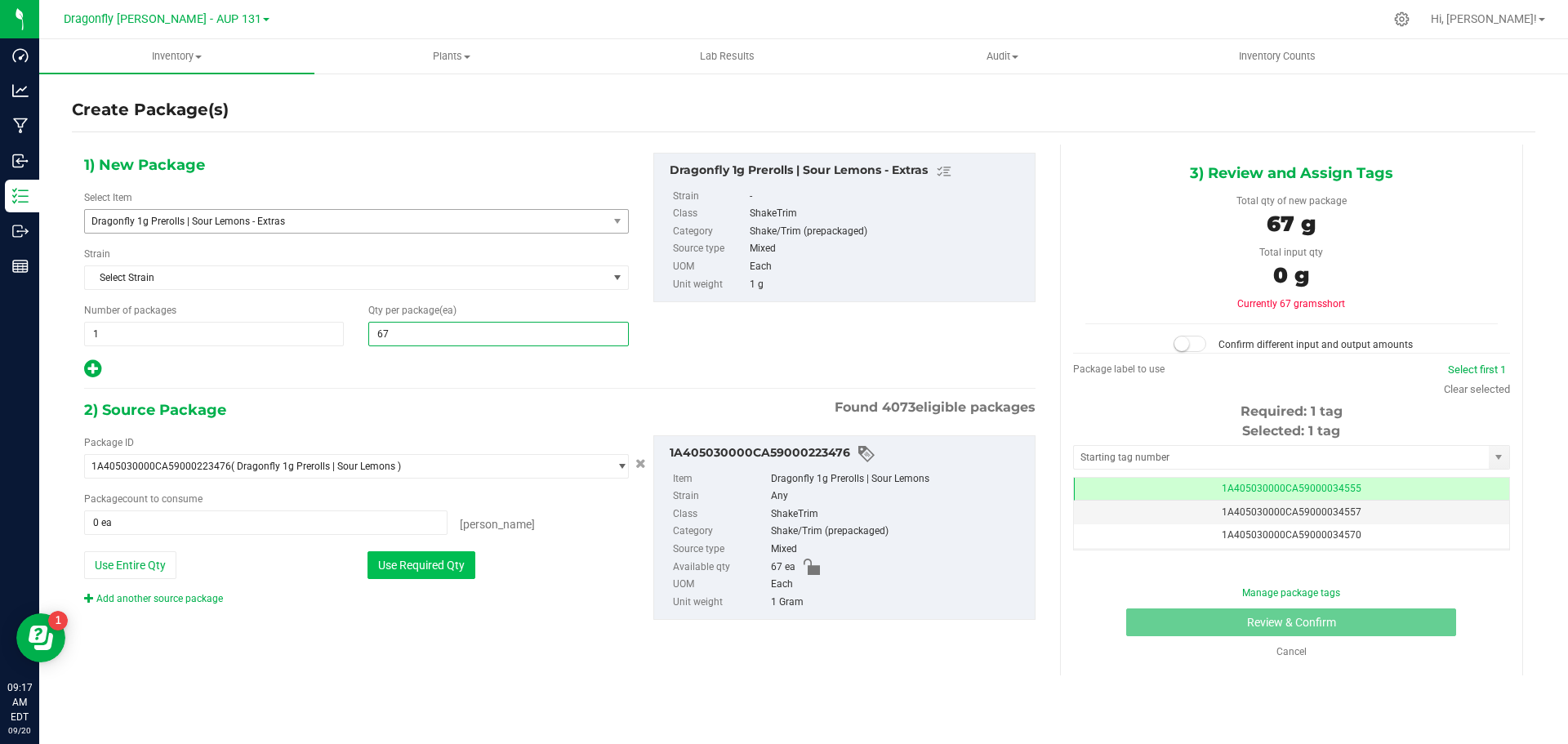
type input "67"
click at [429, 557] on button "Use Required Qty" at bounding box center [422, 564] width 108 height 27
type input "67 ea"
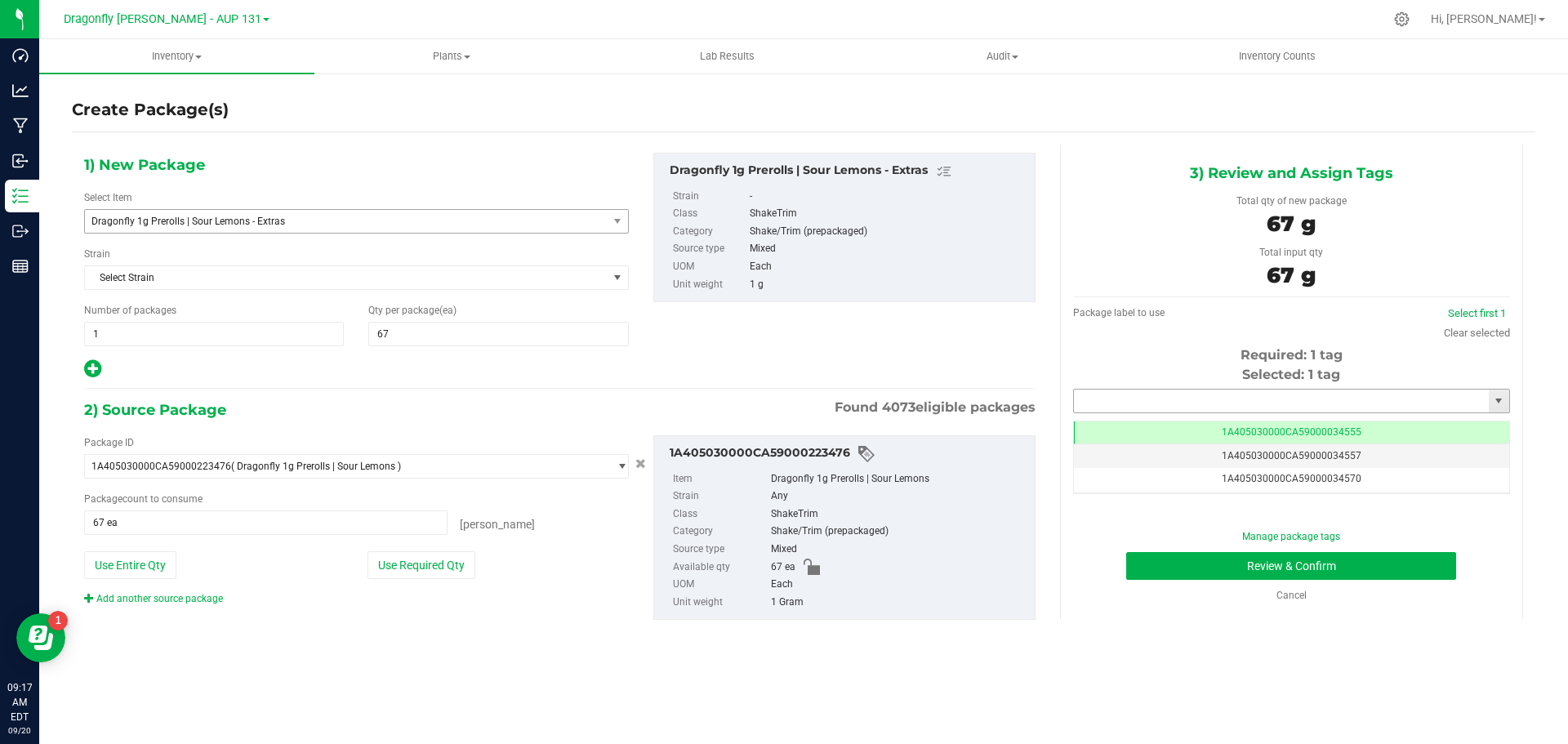
click at [1237, 397] on input "text" at bounding box center [1281, 401] width 415 height 23
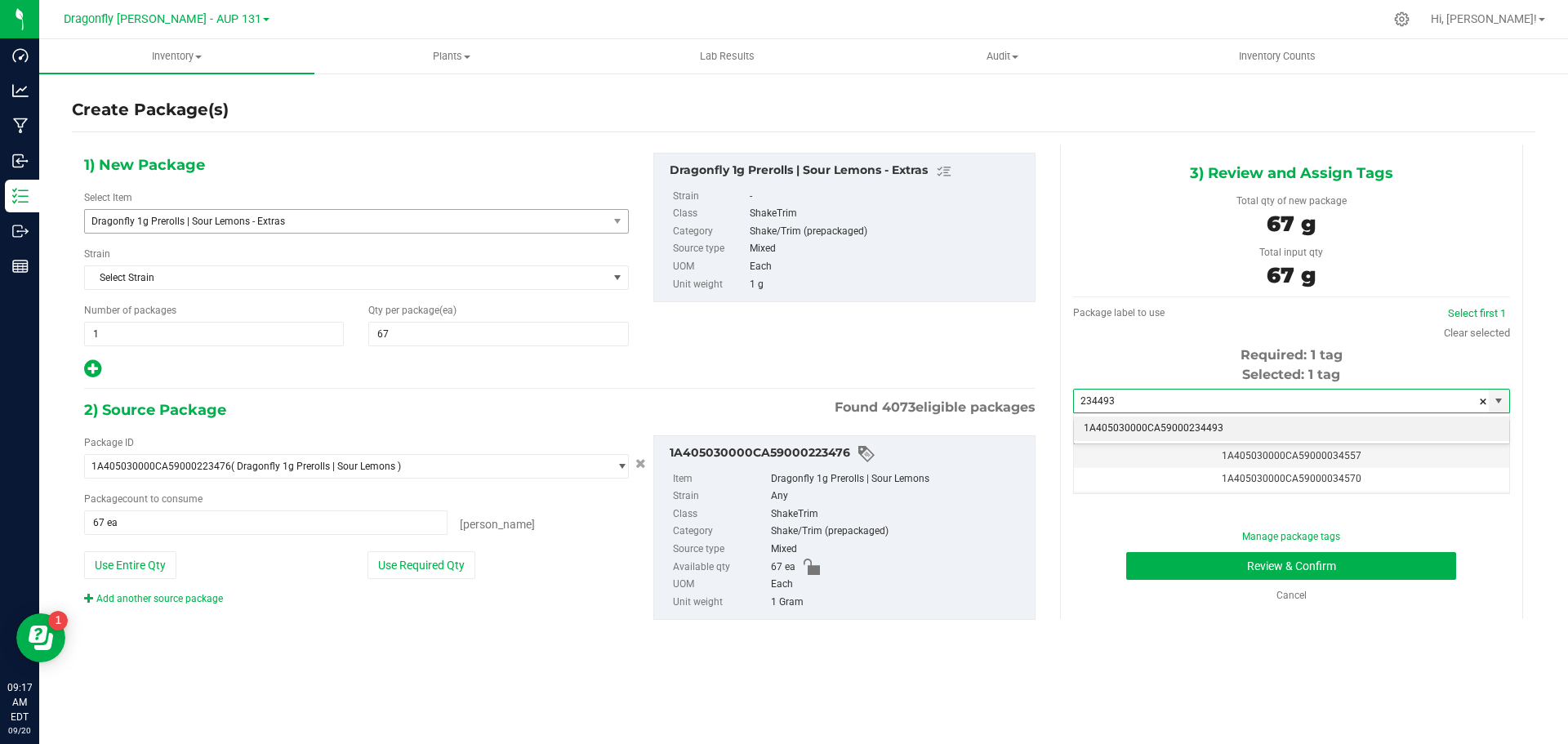
click at [1215, 426] on li "1A405030000CA59000234493" at bounding box center [1291, 429] width 435 height 25
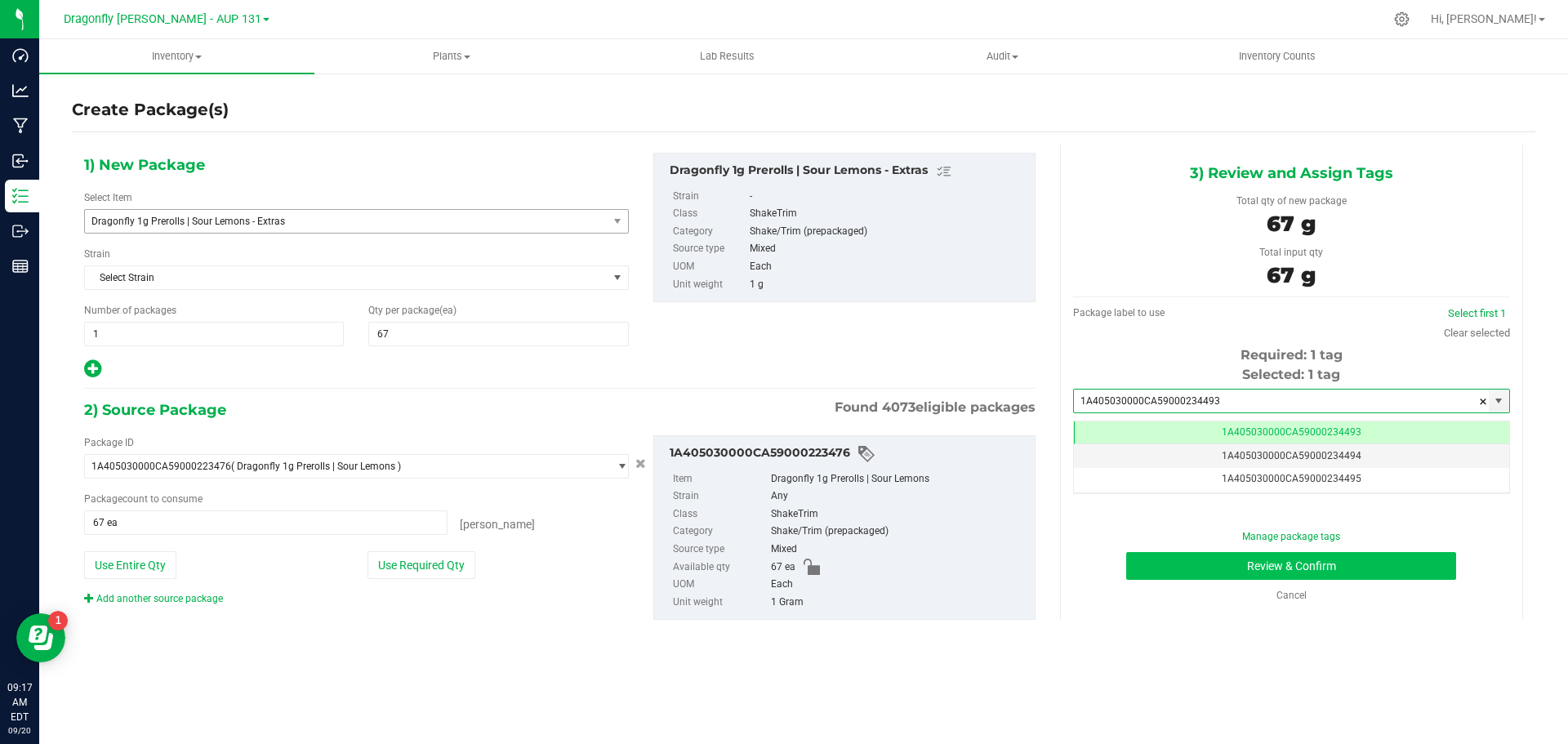
type input "1A405030000CA59000234493"
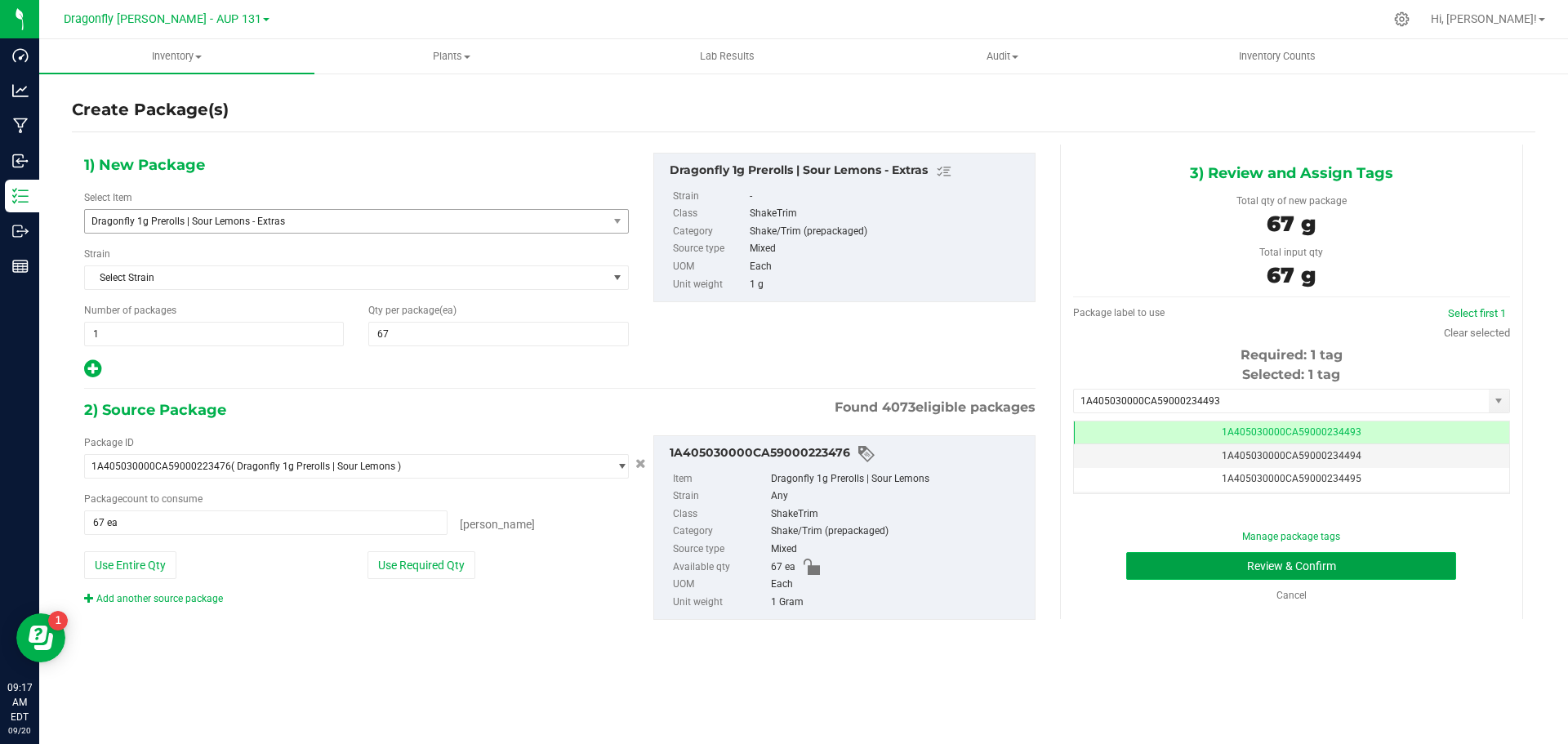
click at [1246, 572] on button "Review & Confirm" at bounding box center [1292, 565] width 330 height 27
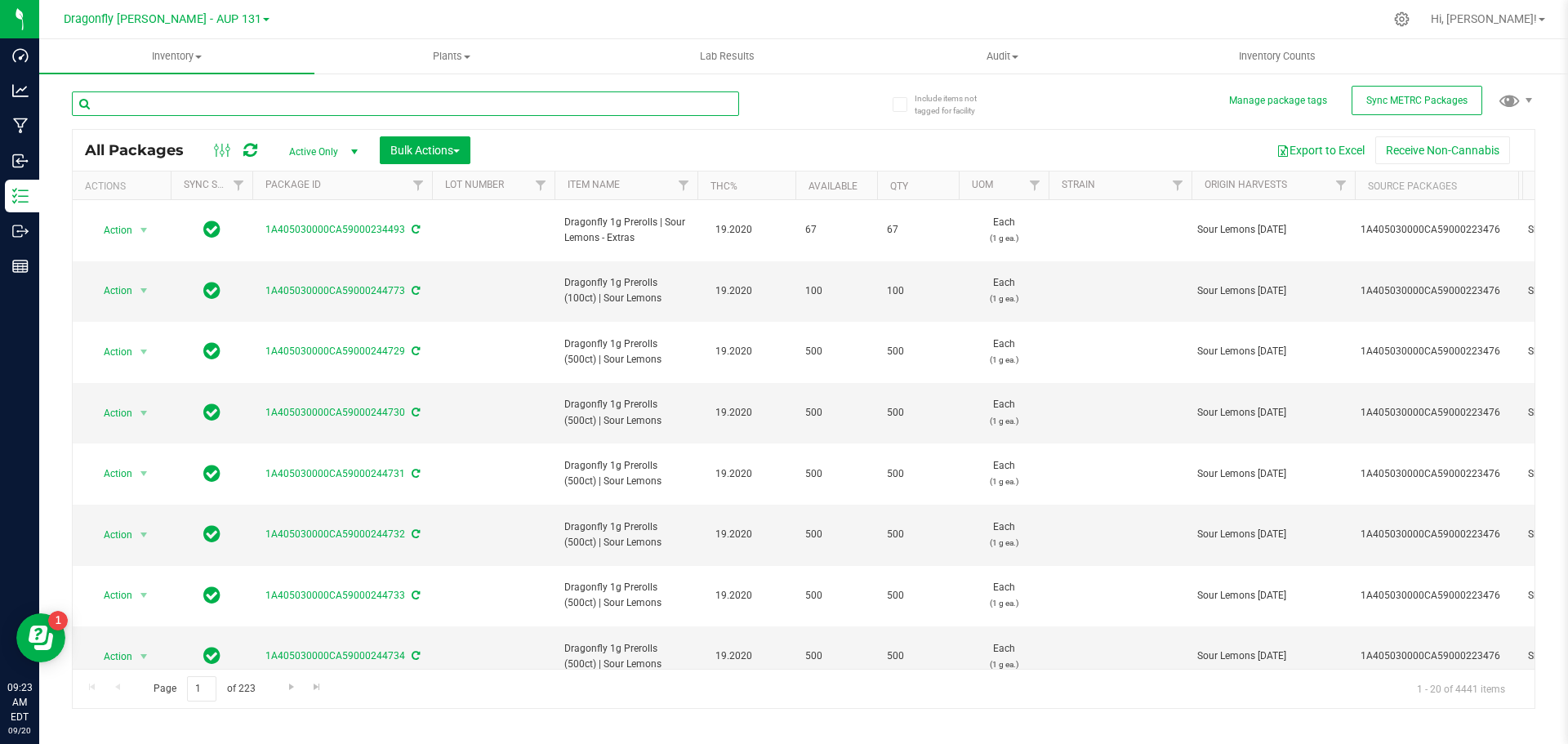
click at [313, 97] on input "text" at bounding box center [405, 104] width 667 height 25
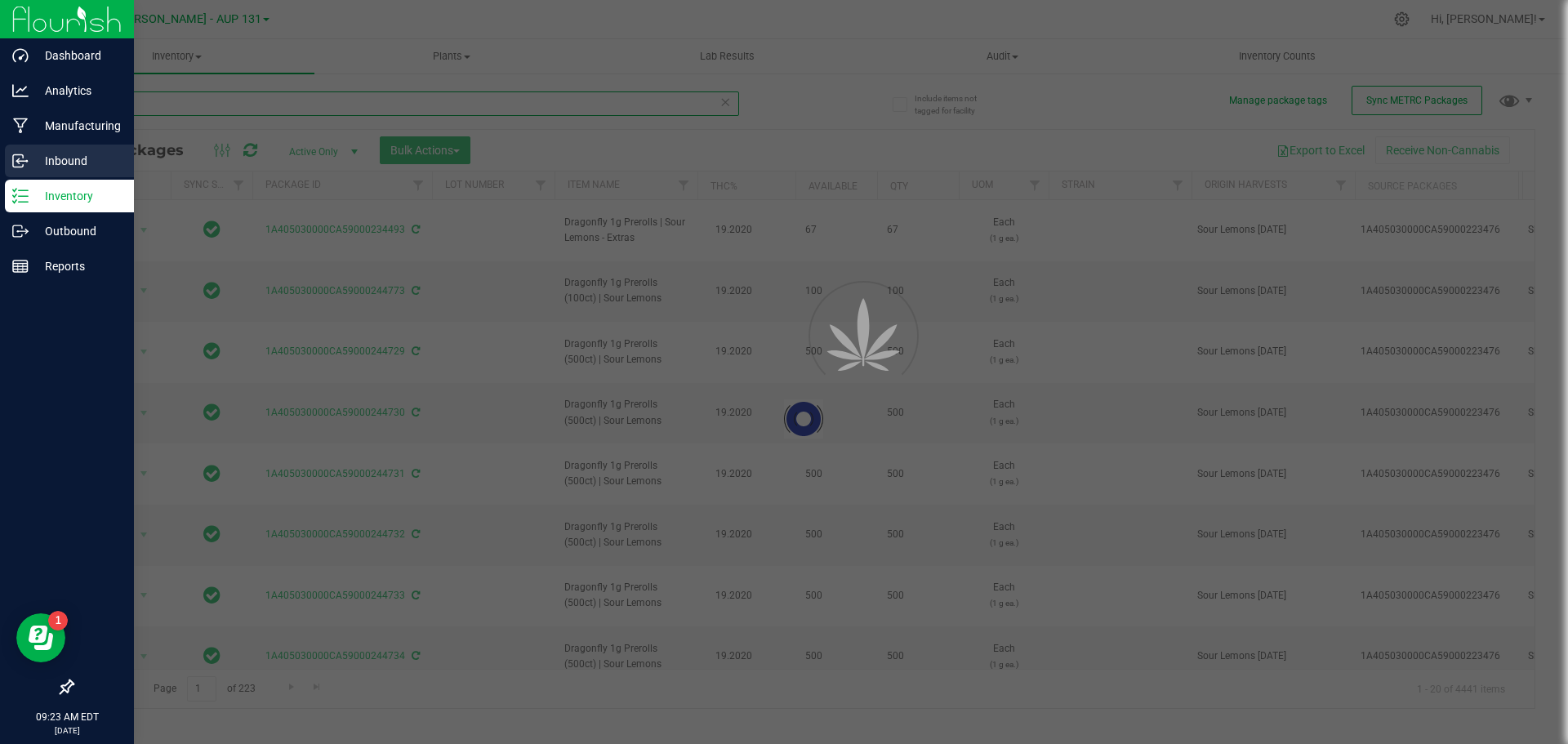
type input "236498"
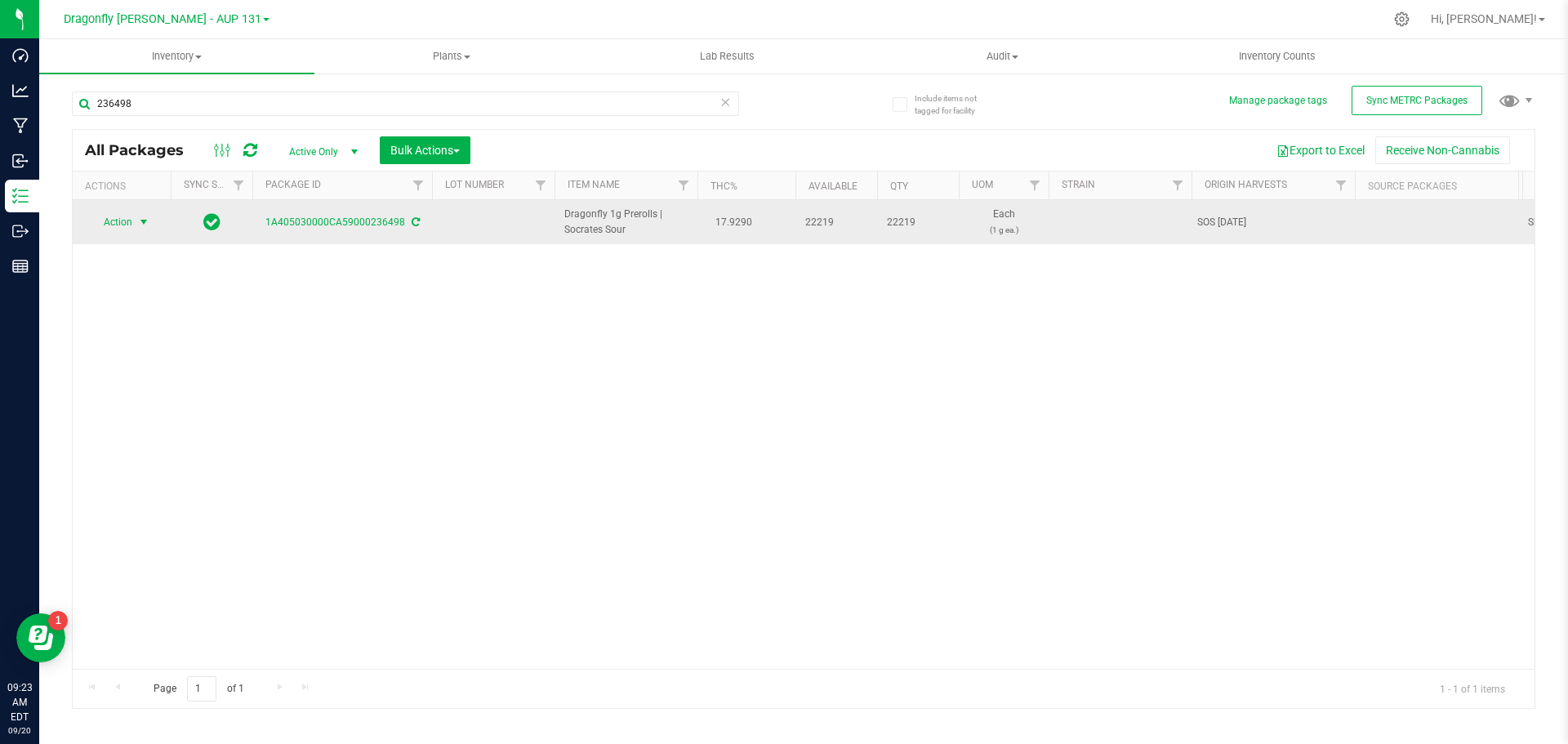
click at [130, 223] on span "Action" at bounding box center [112, 222] width 44 height 23
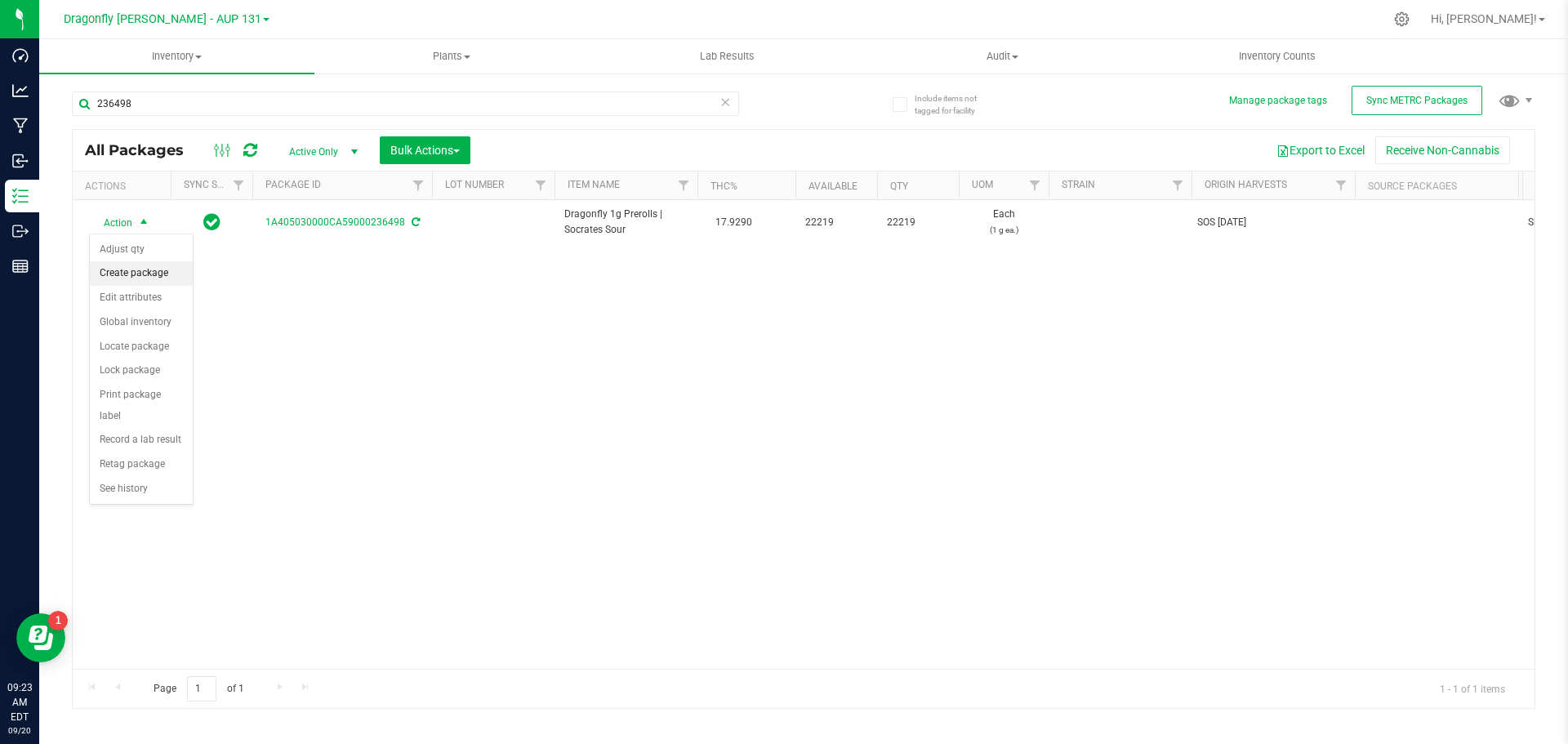
click at [146, 272] on li "Create package" at bounding box center [141, 274] width 103 height 25
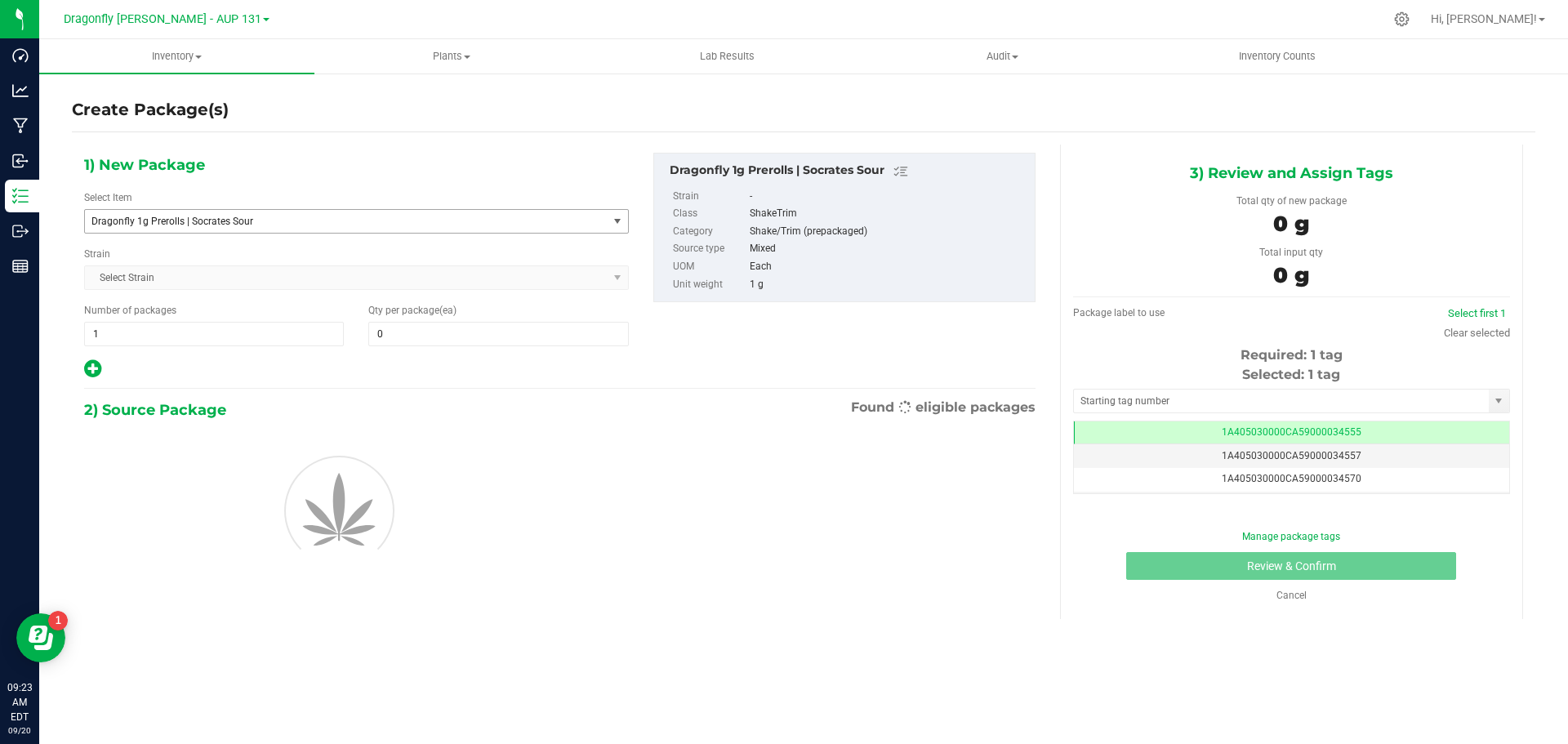
type input "0"
click at [283, 215] on span "Dragonfly 1g Prerolls | Socrates Sour" at bounding box center [336, 221] width 489 height 12
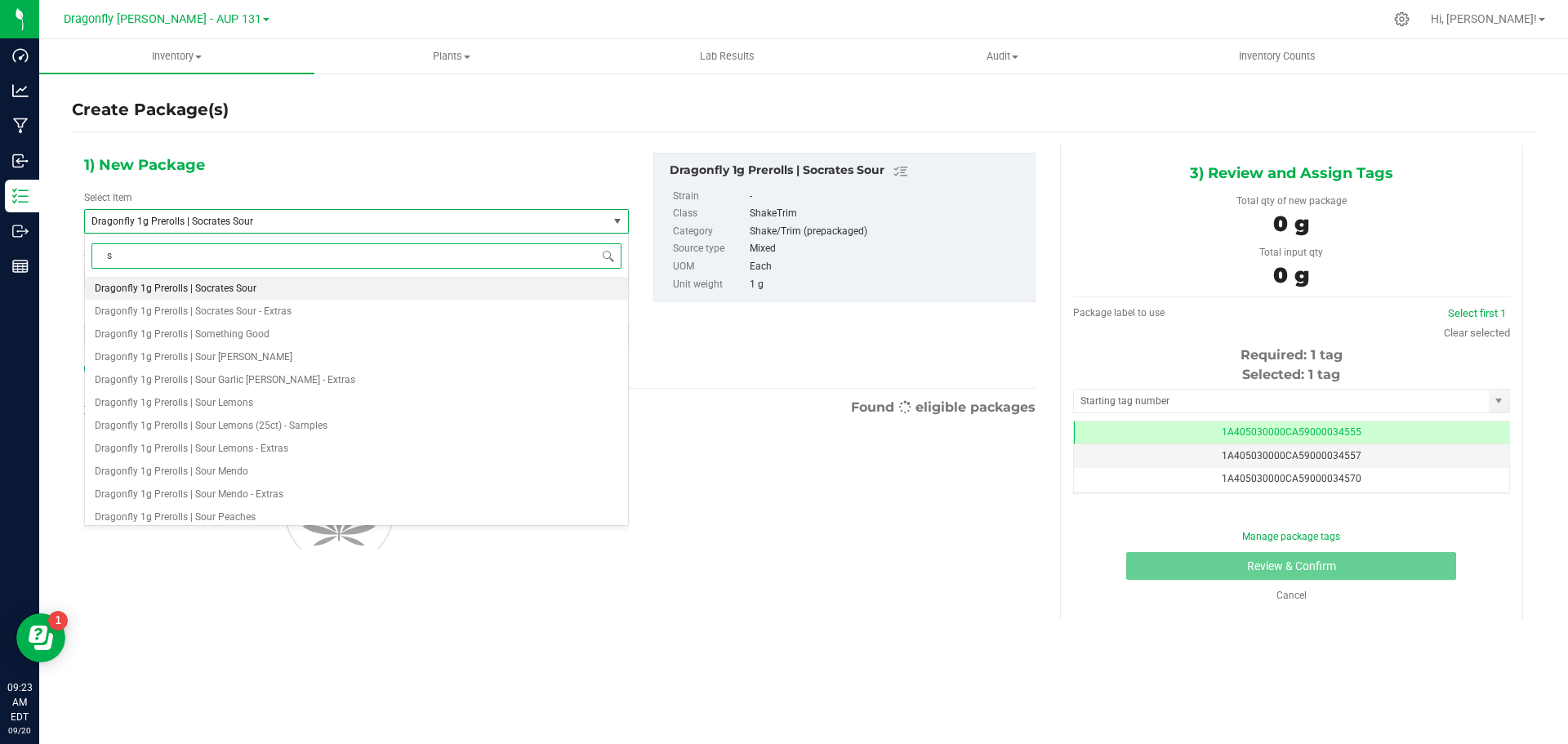
type input "so"
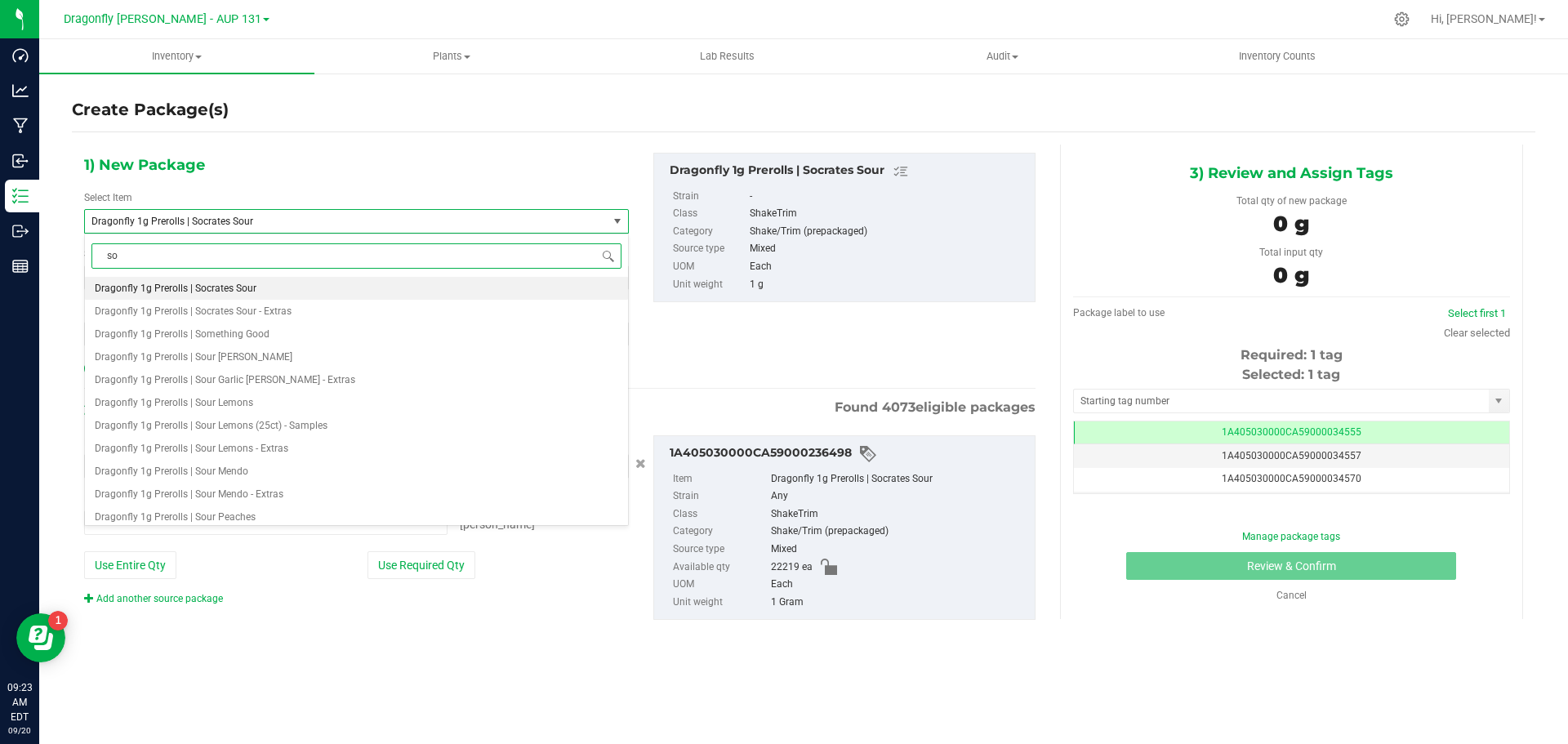
type input "0 ea"
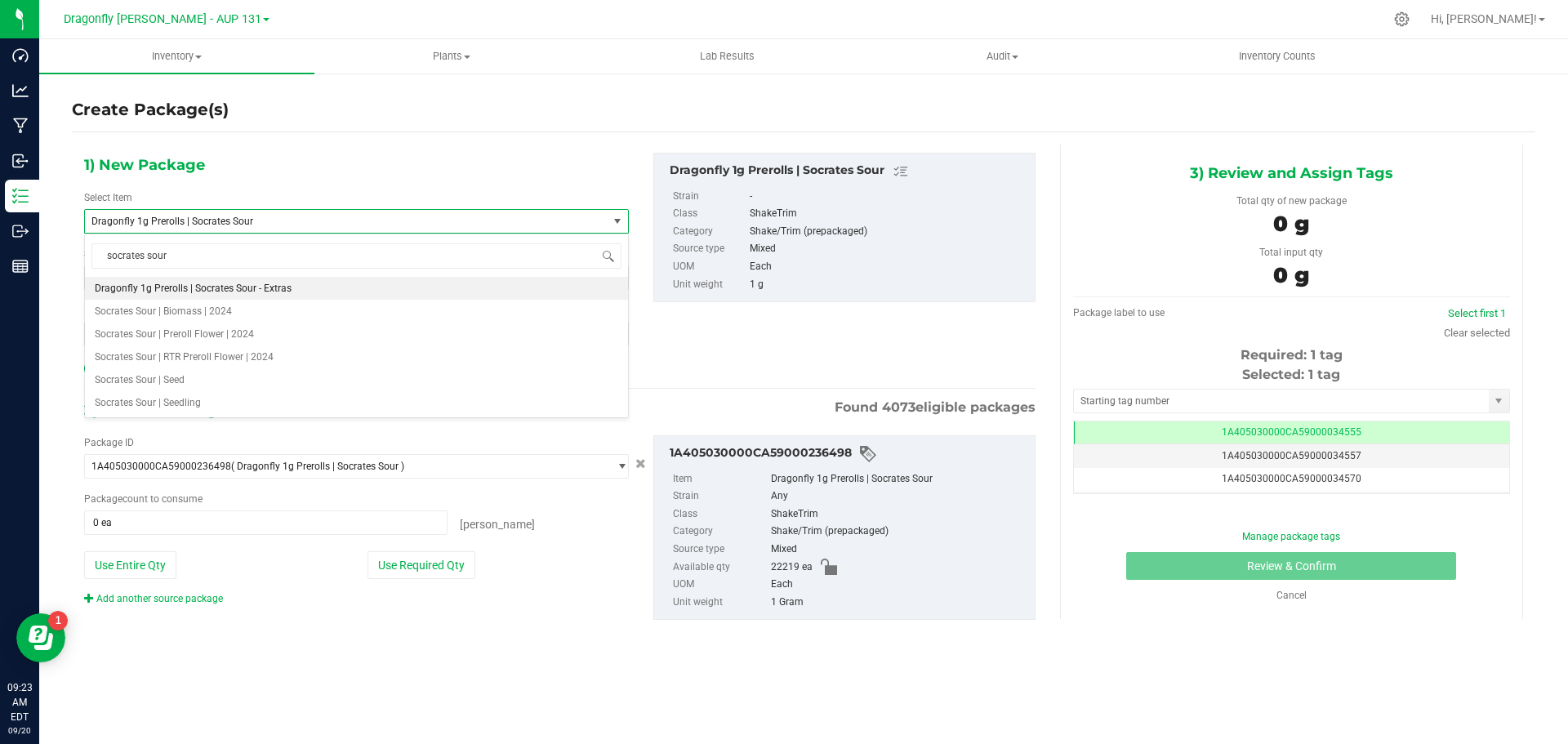
click at [261, 222] on span "Dragonfly 1g Prerolls | Socrates Sour" at bounding box center [336, 221] width 489 height 12
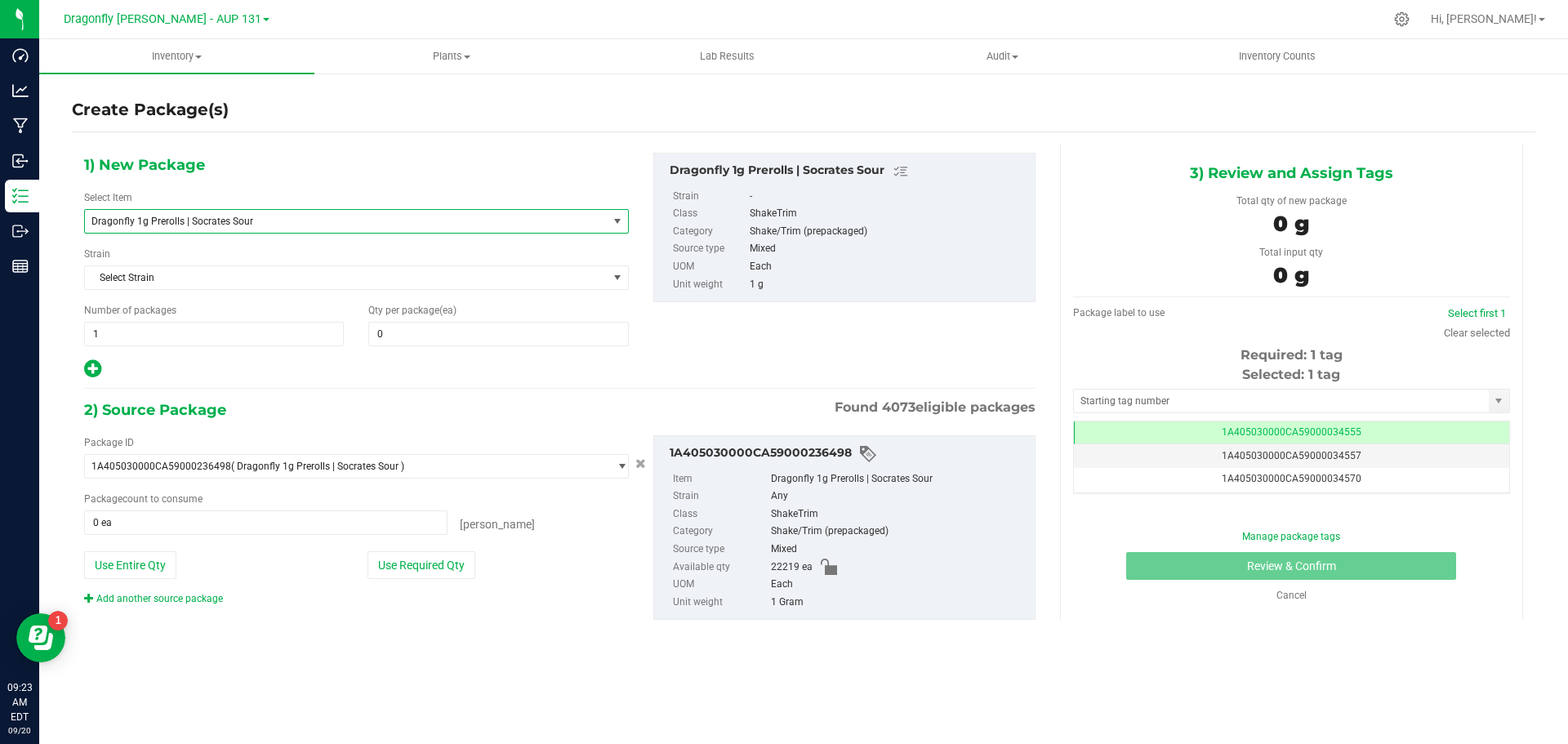
click at [261, 222] on span "Dragonfly 1g Prerolls | Socrates Sour" at bounding box center [336, 221] width 489 height 12
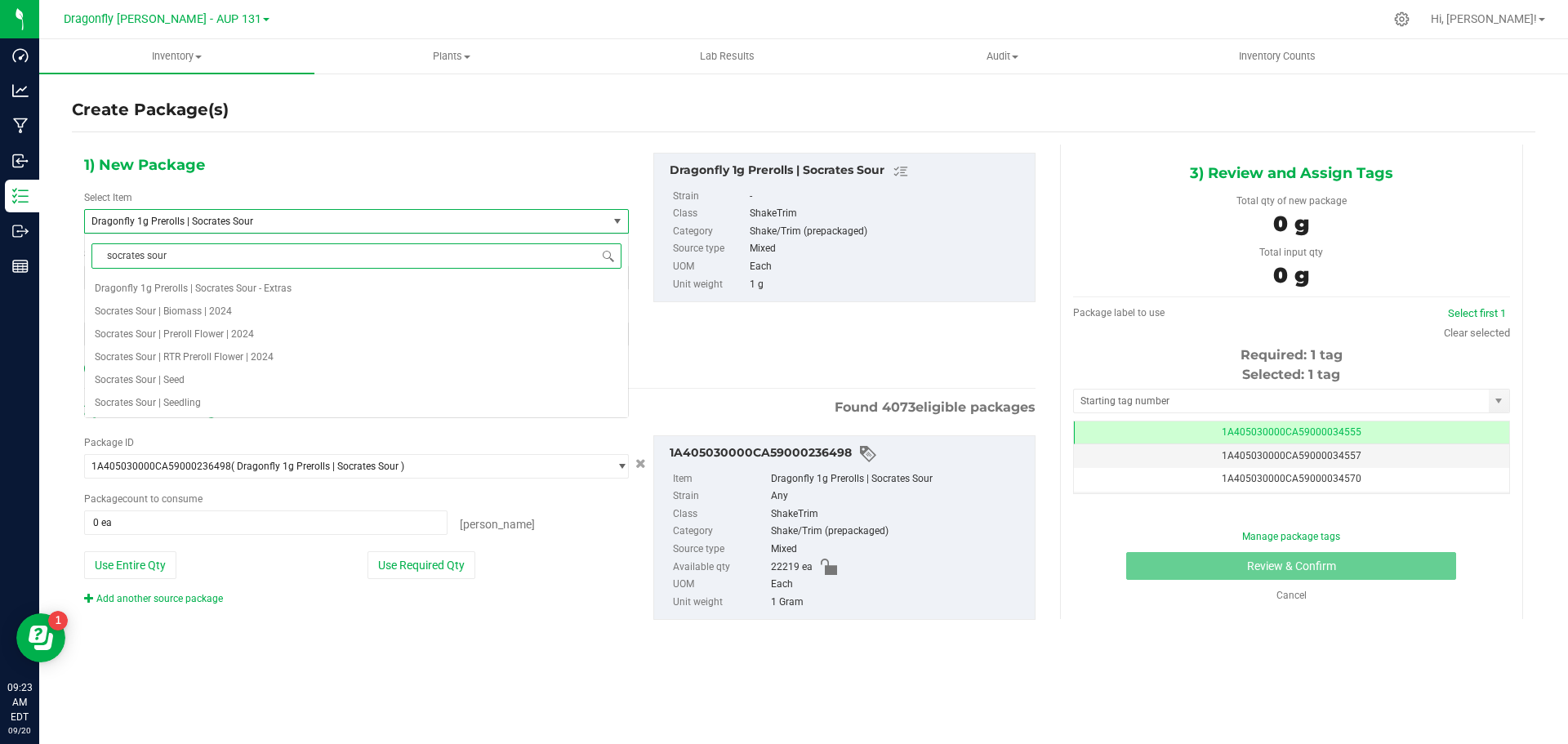
click at [261, 222] on span "Dragonfly 1g Prerolls | Socrates Sour" at bounding box center [336, 221] width 489 height 12
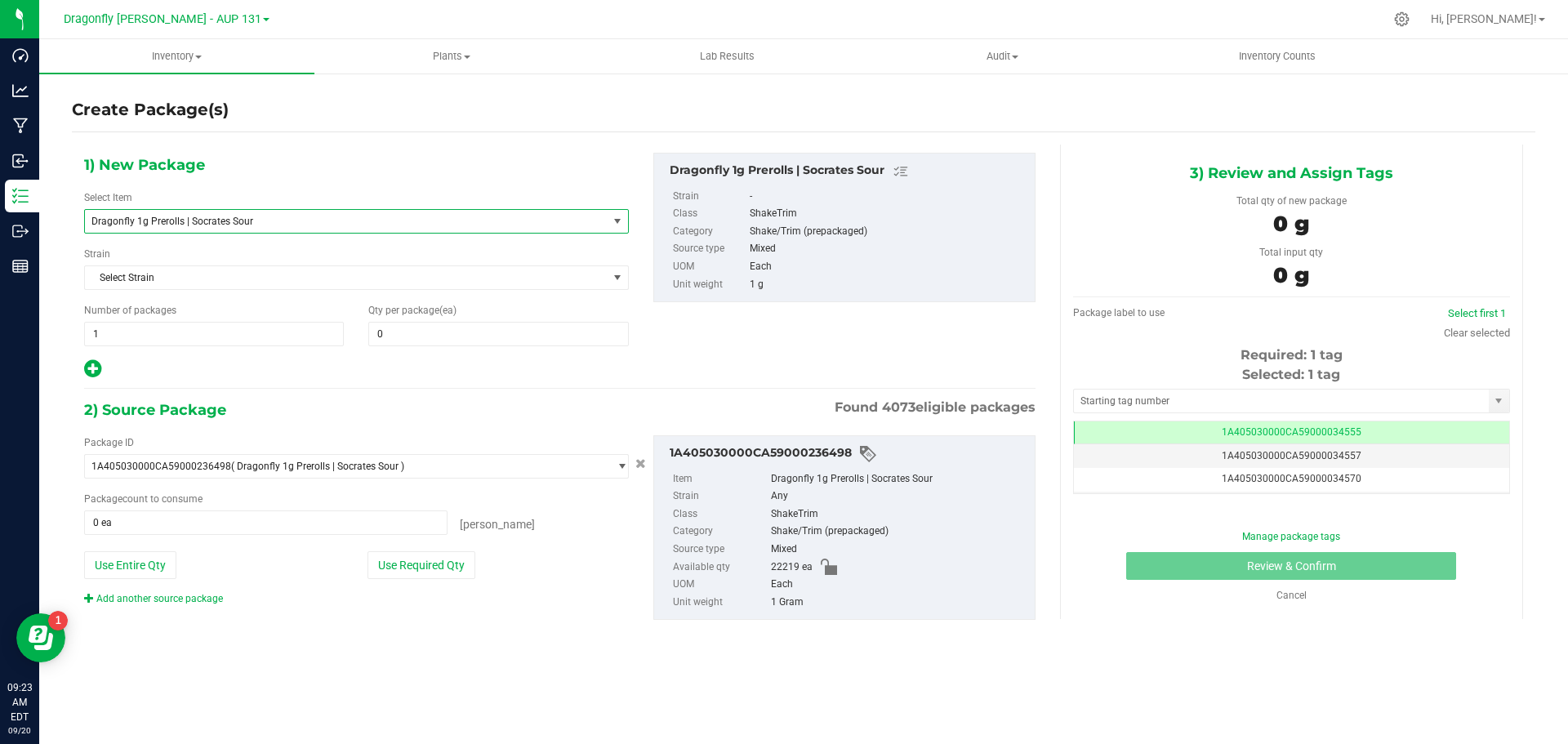
click at [261, 222] on span "Dragonfly 1g Prerolls | Socrates Sour" at bounding box center [336, 221] width 489 height 12
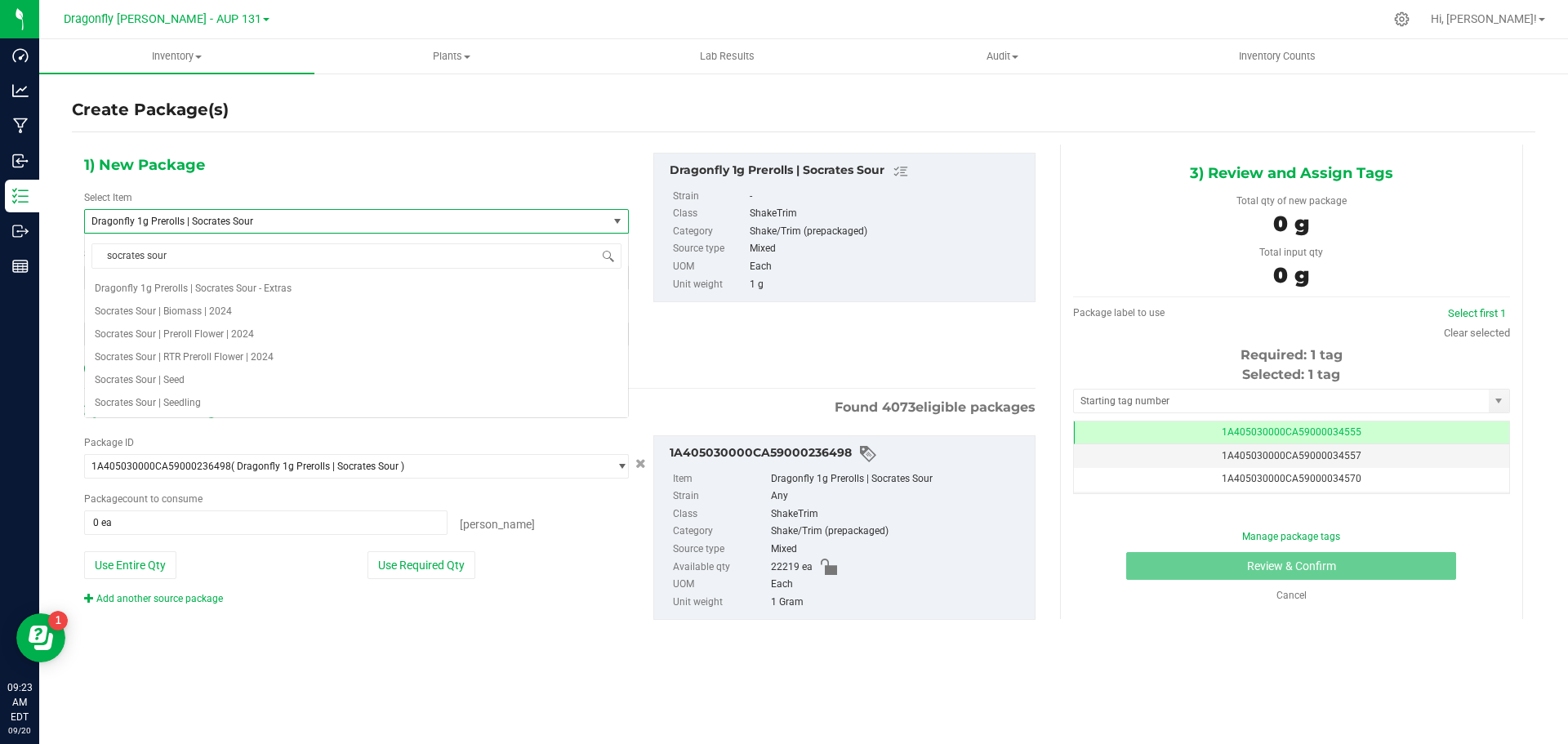
click at [261, 222] on span "Dragonfly 1g Prerolls | Socrates Sour" at bounding box center [336, 221] width 489 height 12
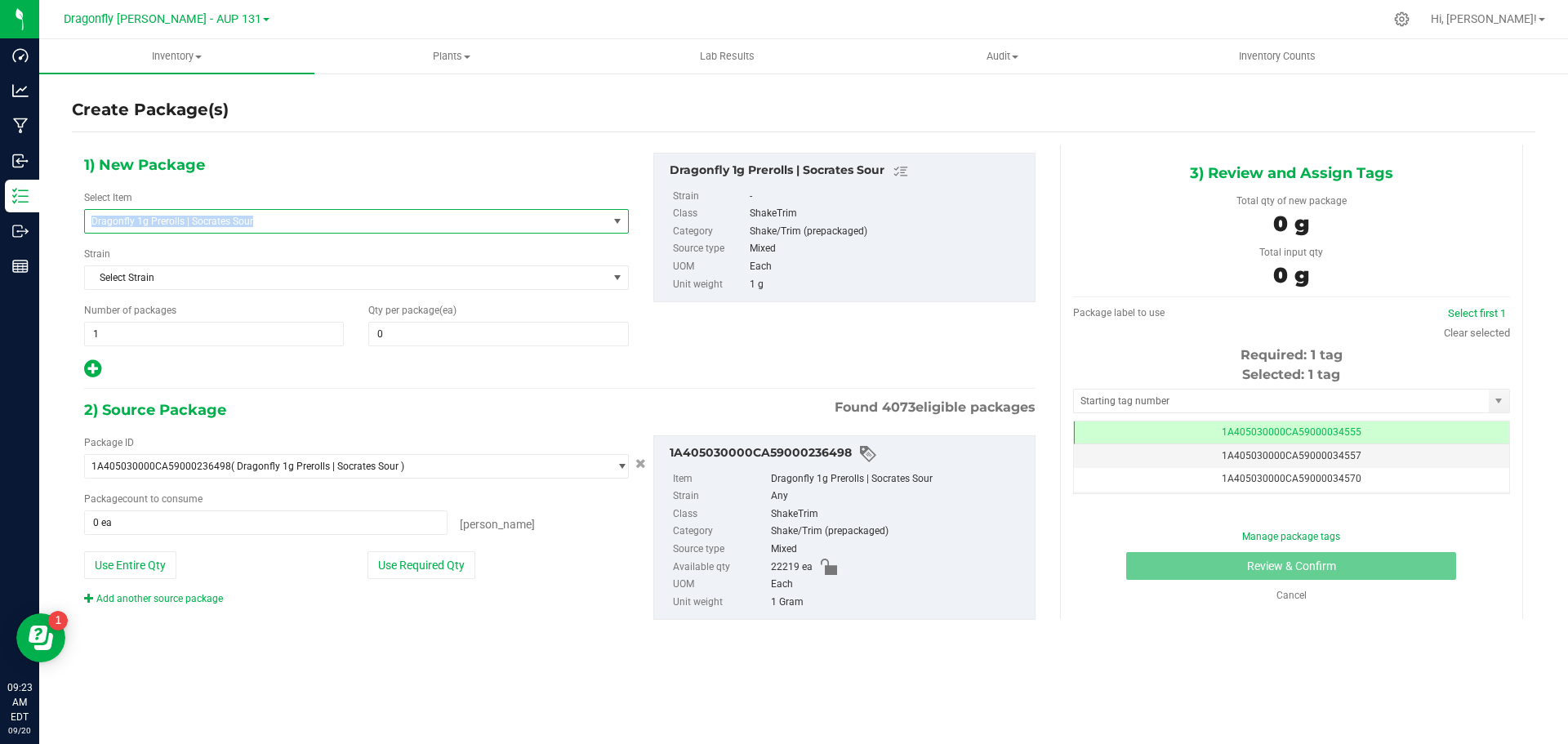
click at [261, 222] on span "Dragonfly 1g Prerolls | Socrates Sour" at bounding box center [336, 221] width 489 height 12
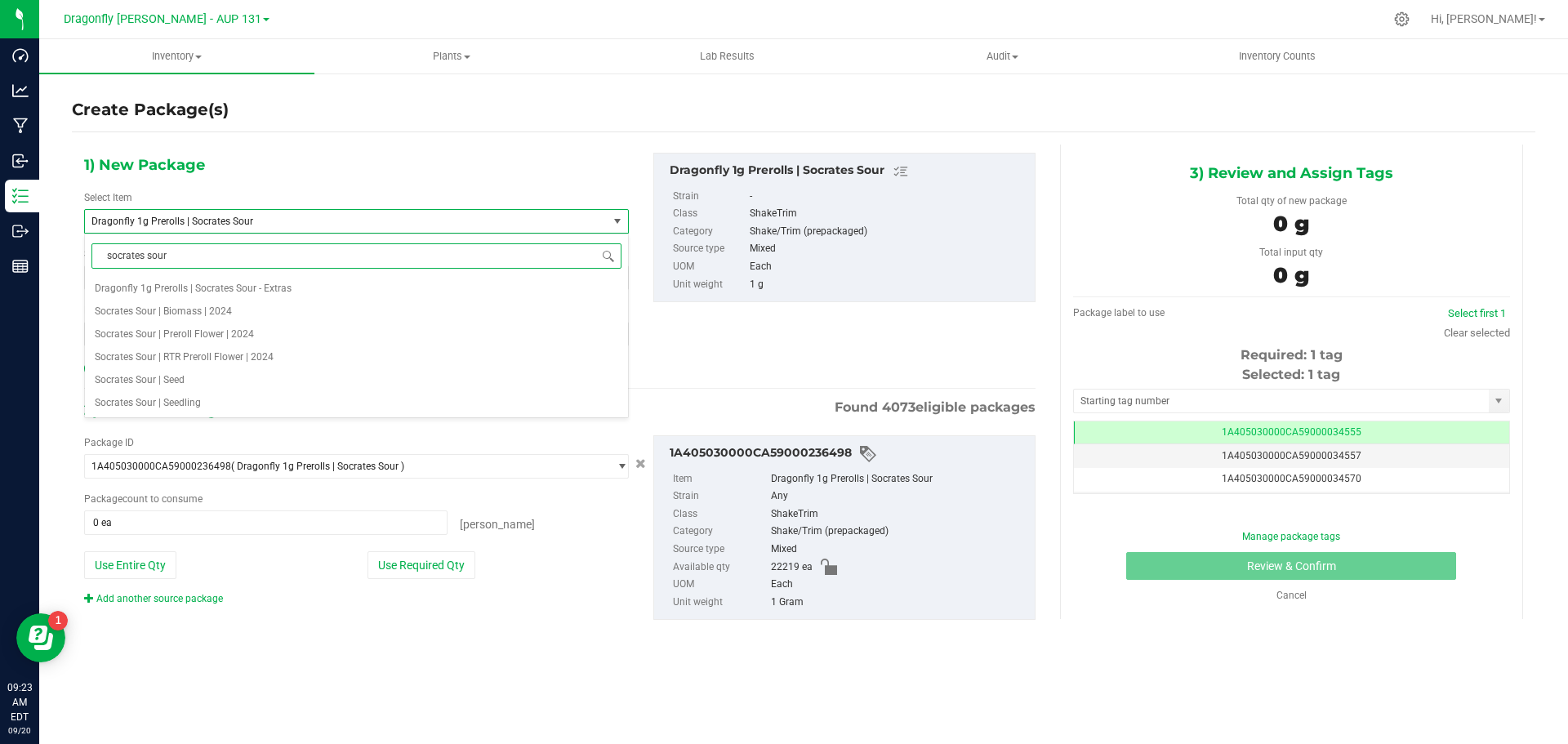
click at [252, 261] on input "socrates sour" at bounding box center [356, 256] width 530 height 26
click at [251, 262] on input "socrates sour" at bounding box center [356, 256] width 530 height 26
paste input "234498-extras"
type input "234498-extras"
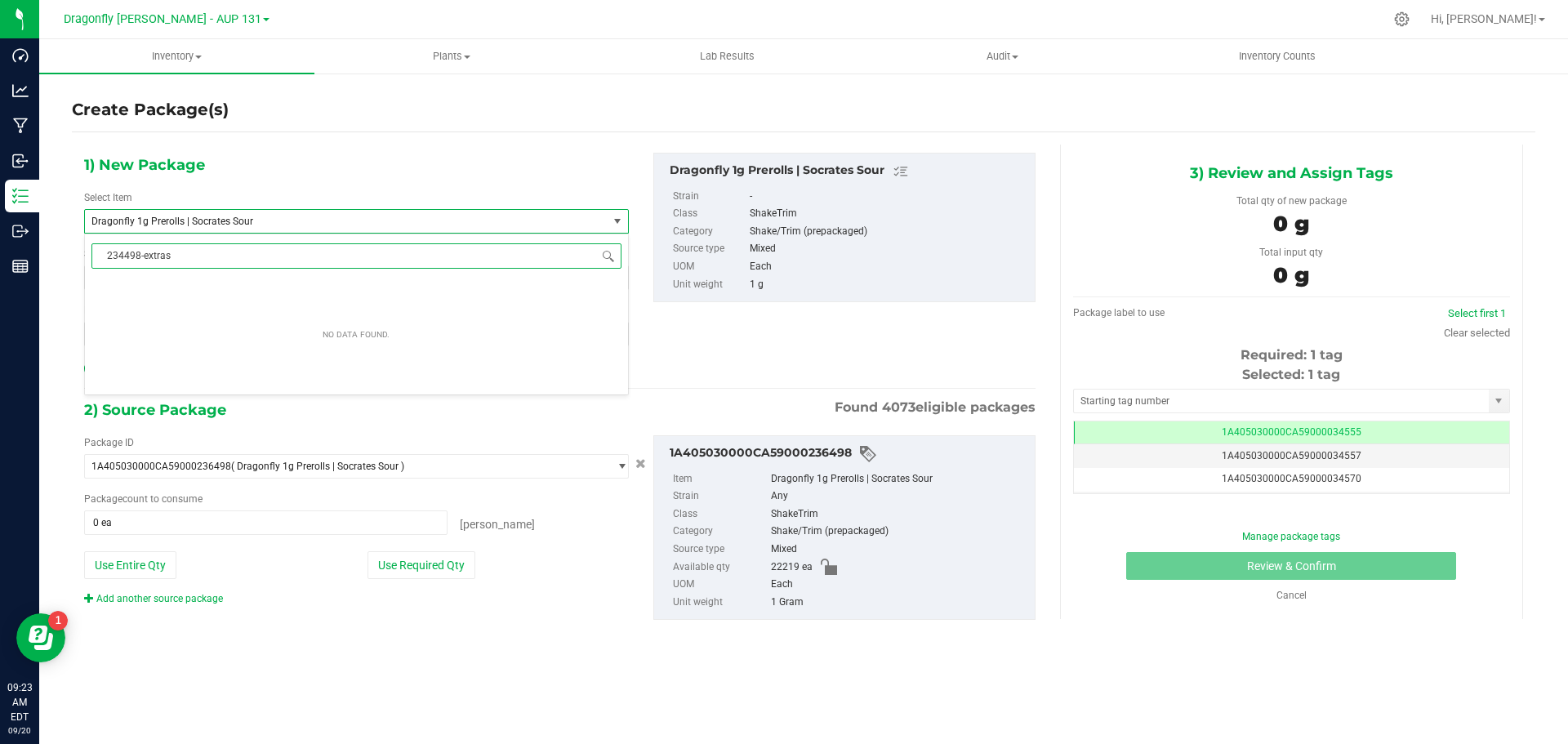
click at [203, 262] on input "234498-extras" at bounding box center [356, 256] width 530 height 26
click at [202, 262] on input "234498-extras" at bounding box center [356, 256] width 530 height 26
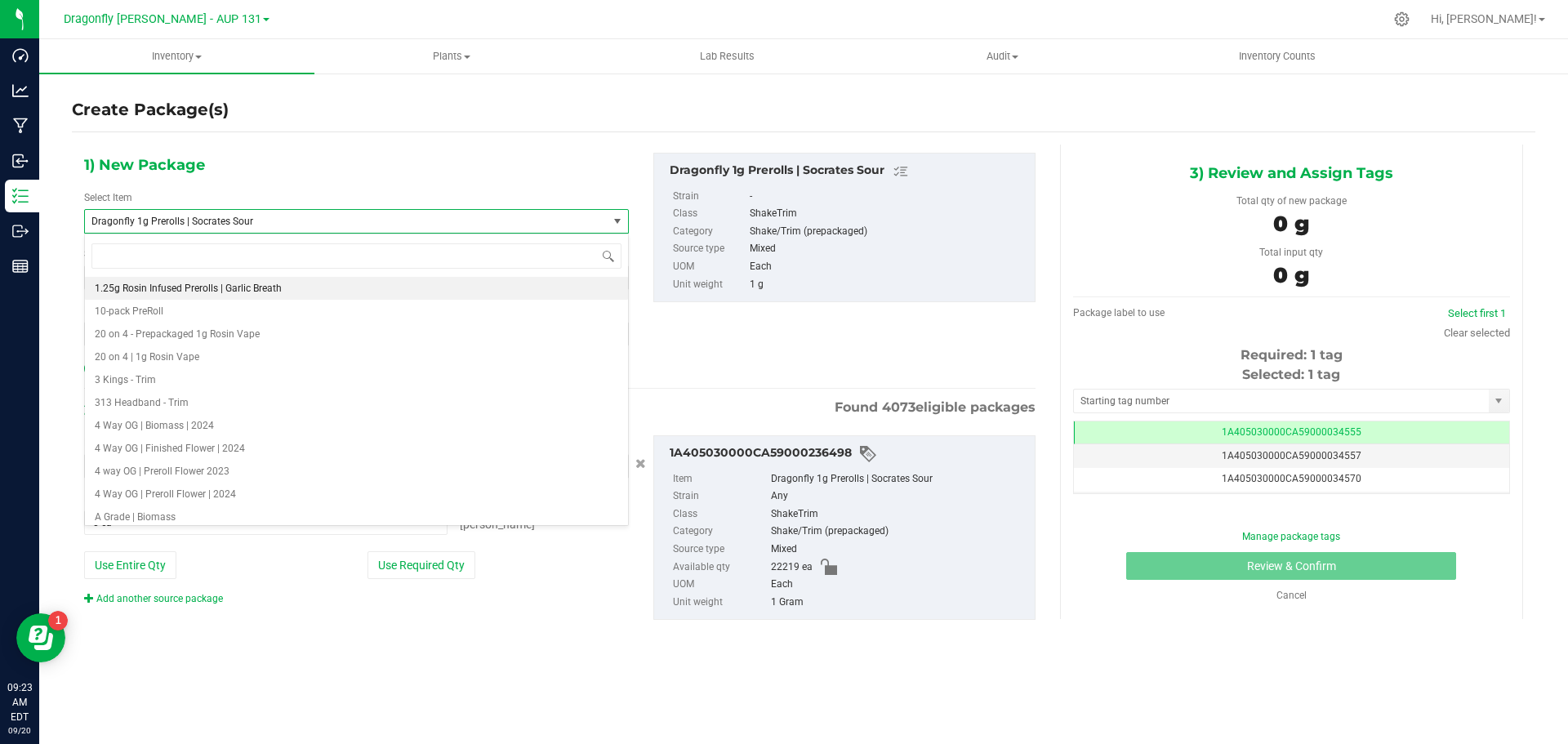
click at [239, 222] on span "Dragonfly 1g Prerolls | Socrates Sour" at bounding box center [336, 221] width 489 height 12
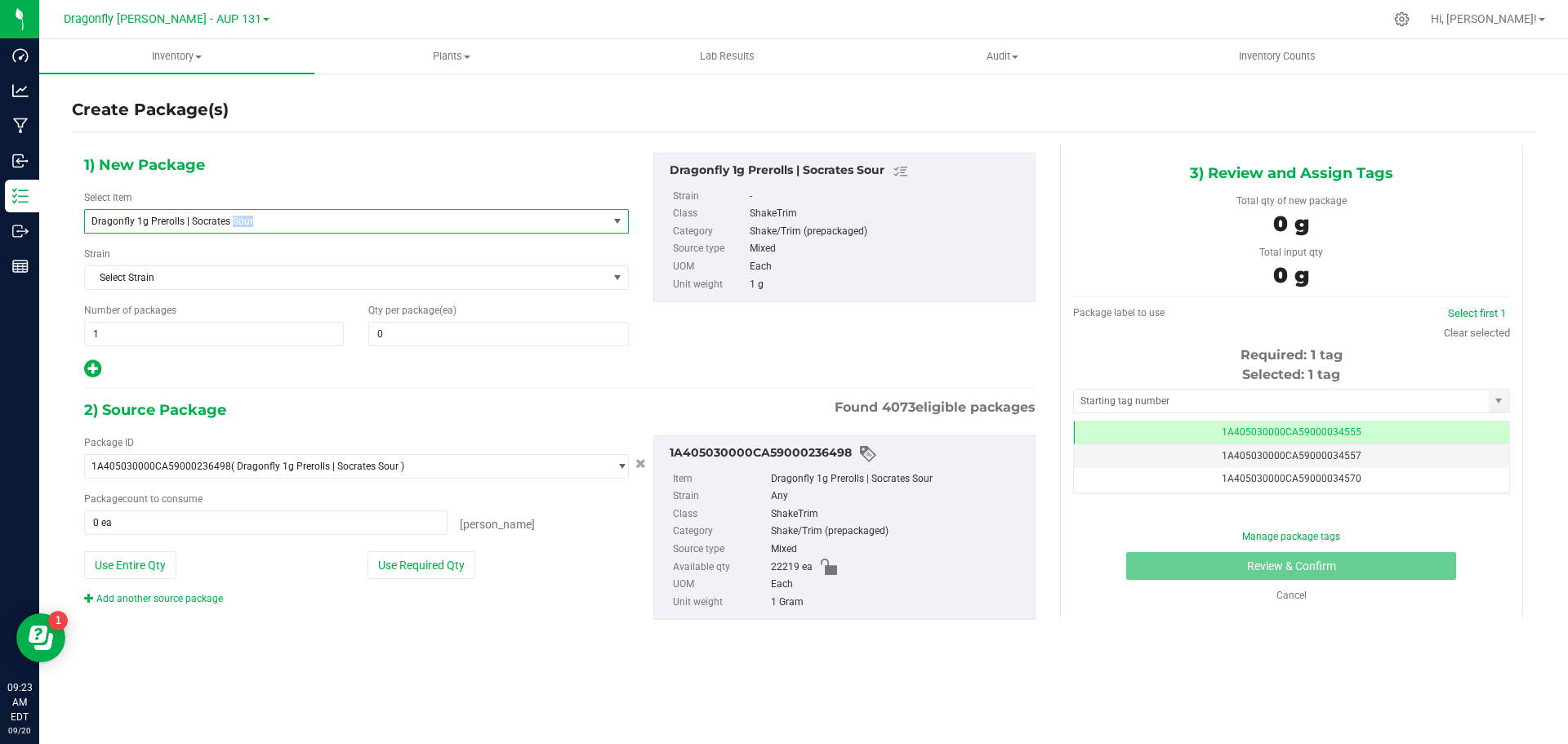
click at [239, 222] on span "Dragonfly 1g Prerolls | Socrates Sour" at bounding box center [336, 221] width 489 height 12
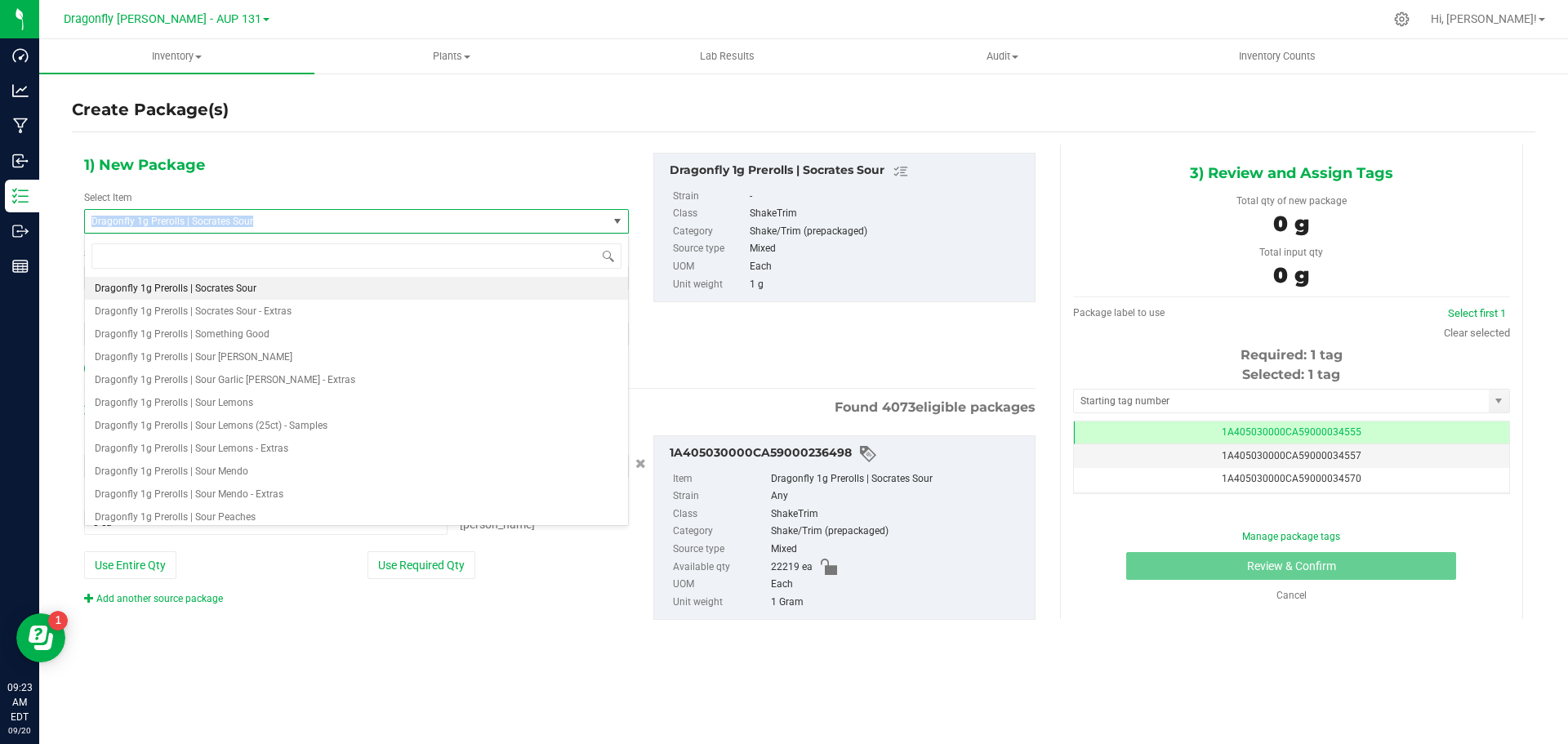
click at [239, 222] on span "Dragonfly 1g Prerolls | Socrates Sour" at bounding box center [336, 221] width 489 height 12
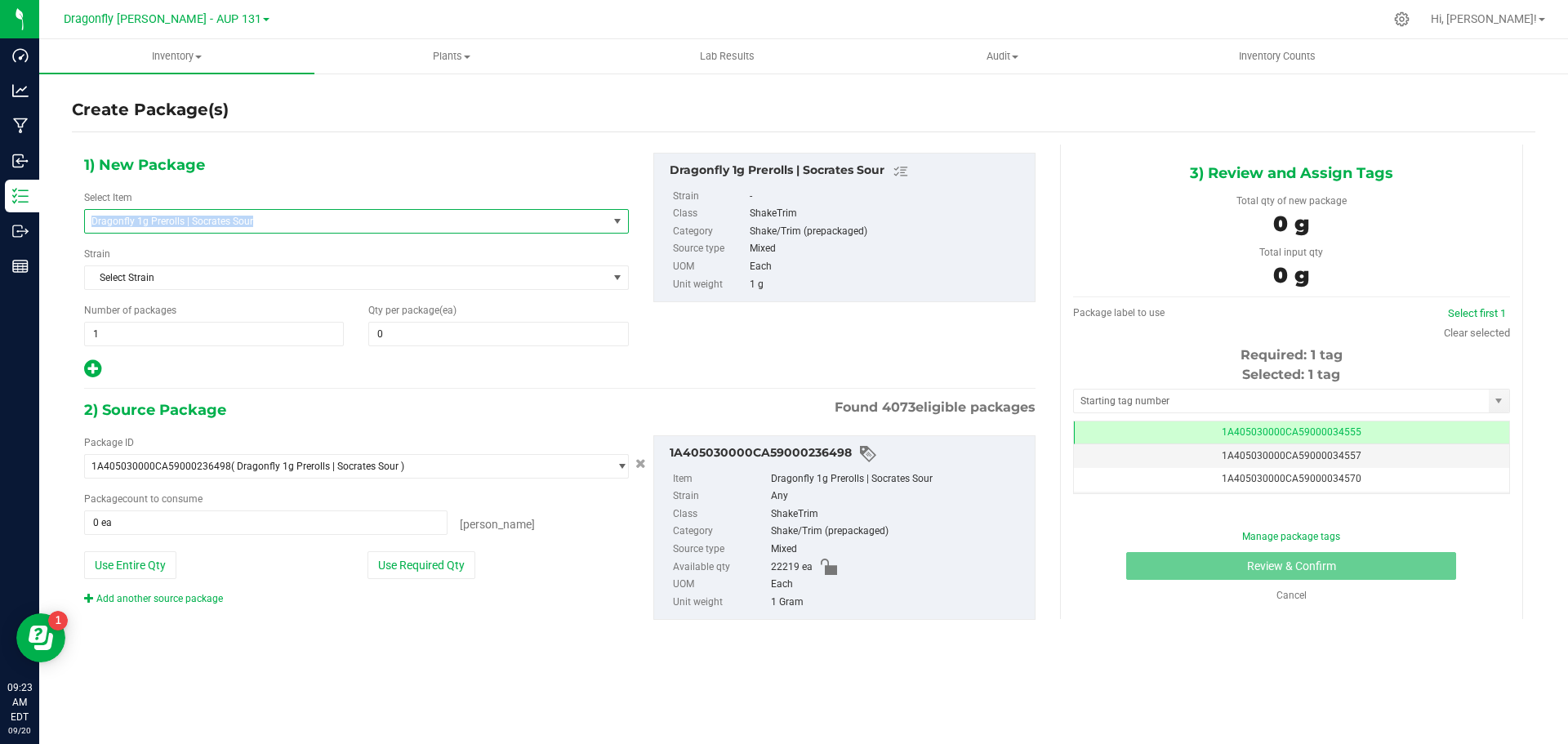
copy span "Dragonfly 1g Prerolls | Socrates Sour"
click at [246, 222] on span "Dragonfly 1g Prerolls | Socrates Sour" at bounding box center [336, 221] width 489 height 12
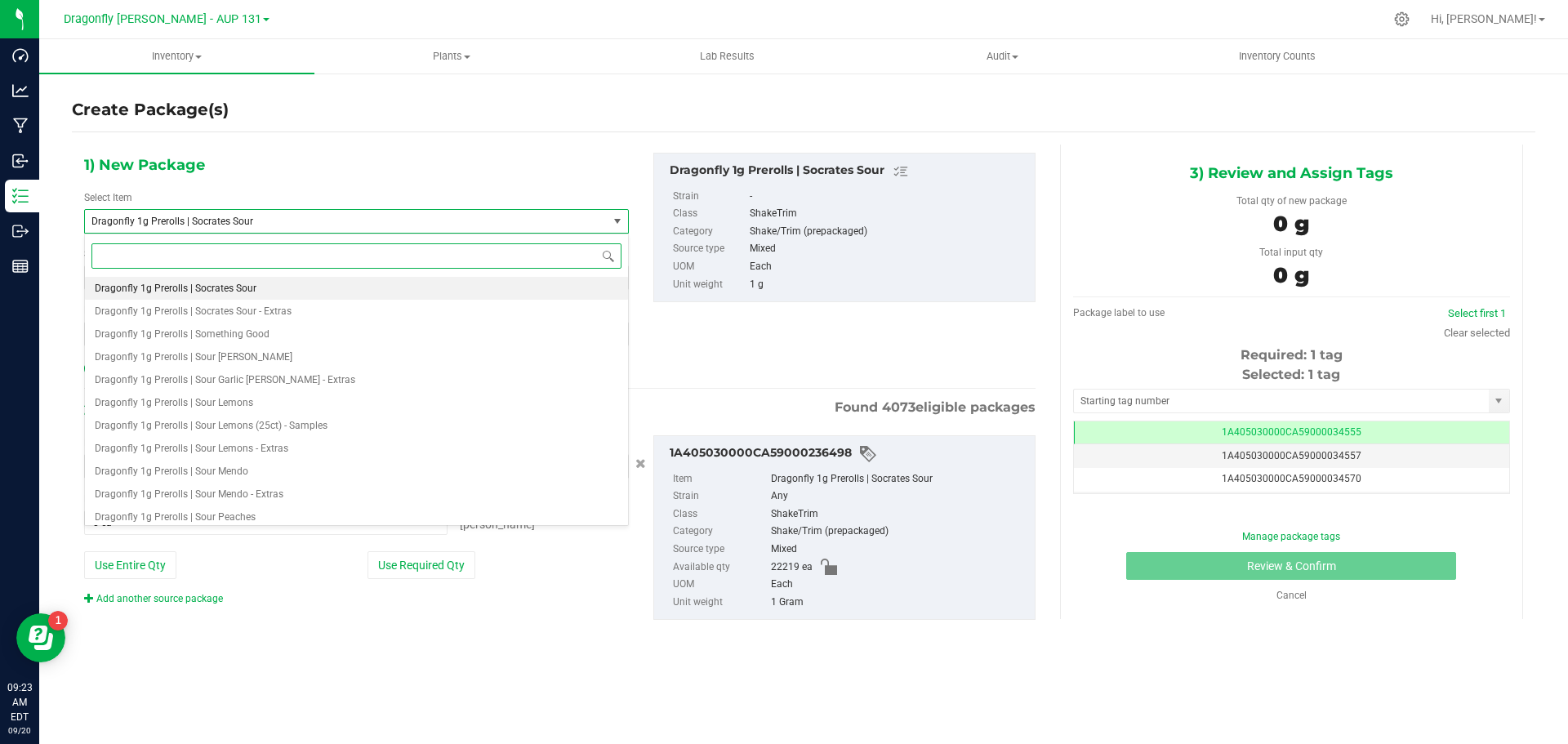
paste input "Dragonfly 1g Prerolls | Socrates Sour"
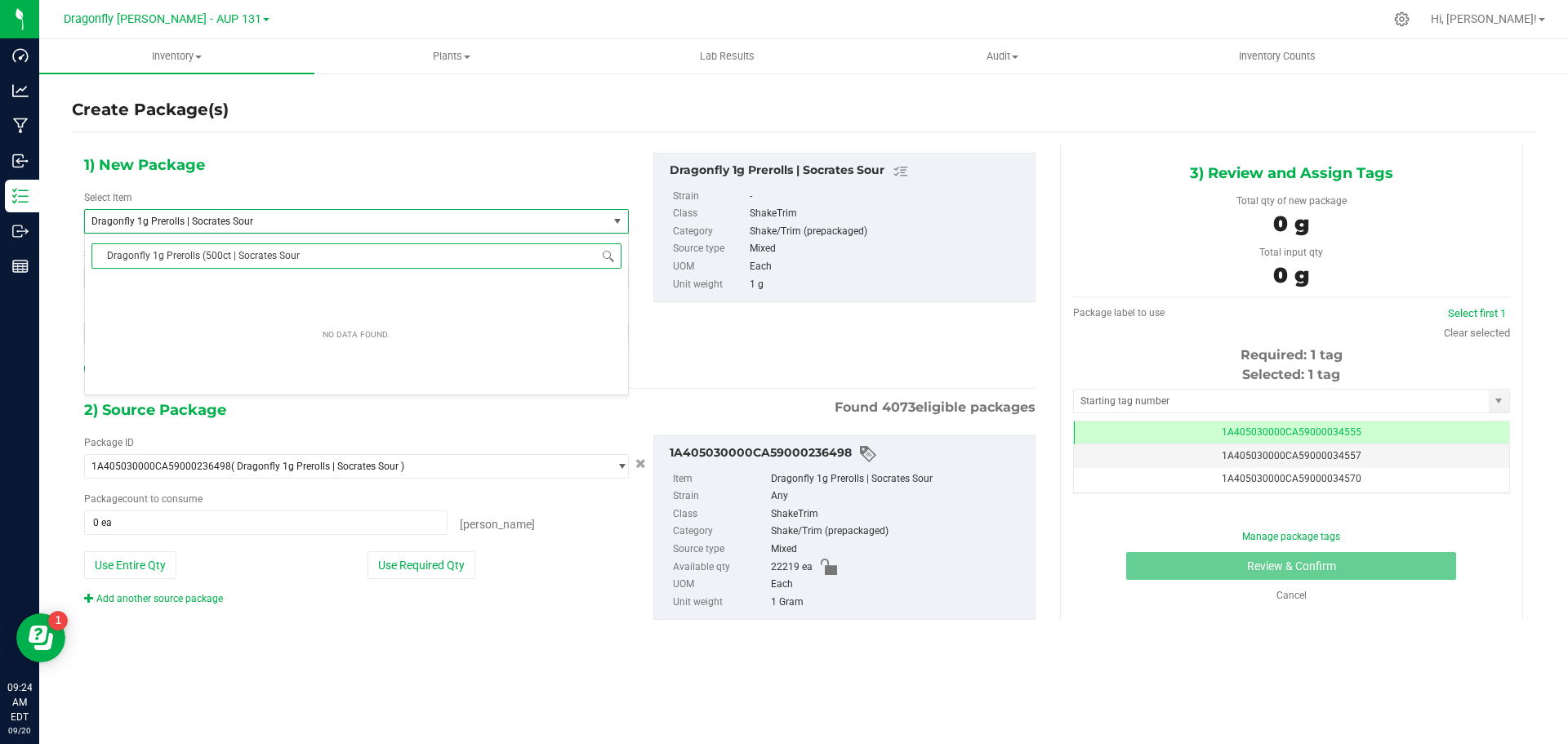
type input "Dragonfly 1g Prerolls (500ct) | Socrates Sour"
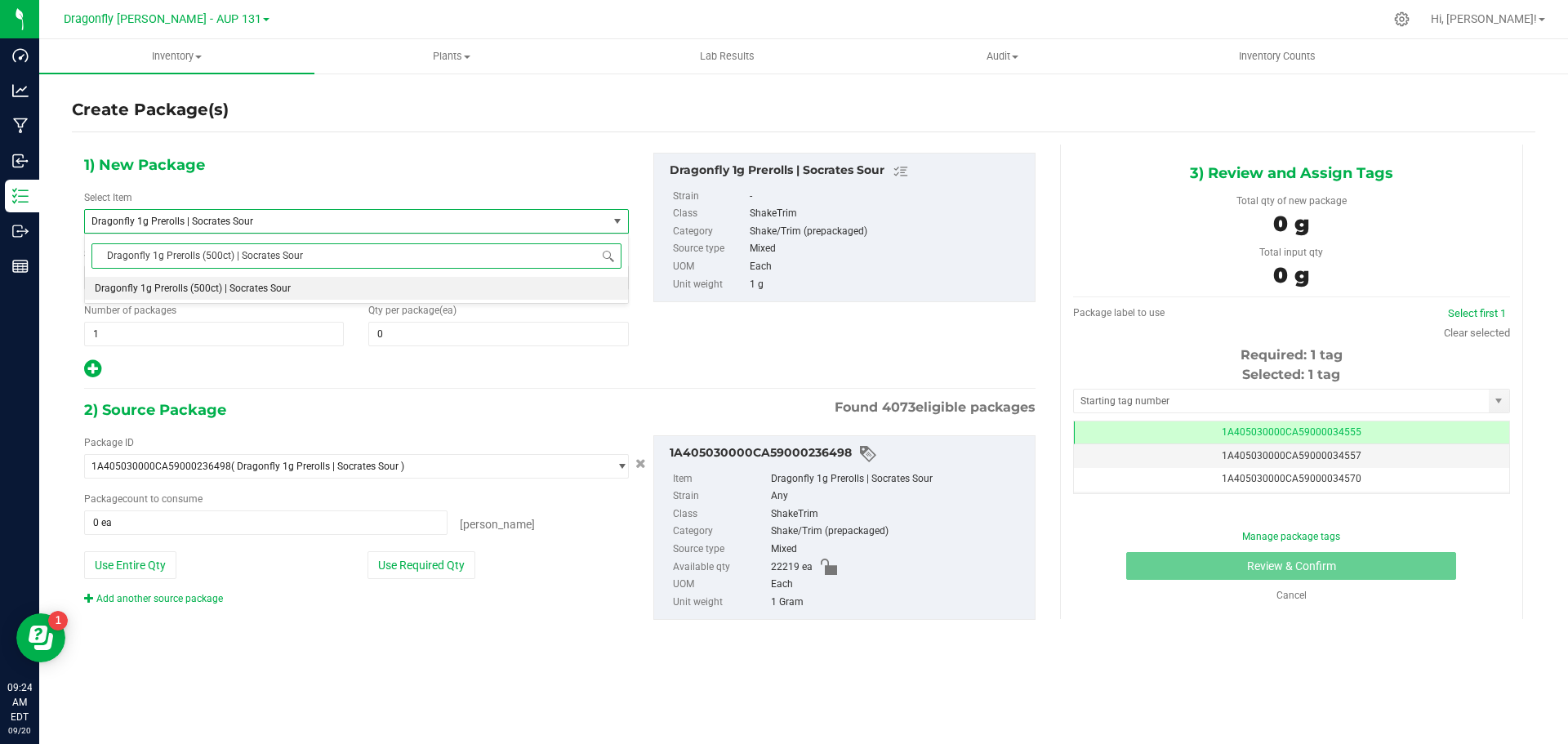
click at [268, 289] on span "Dragonfly 1g Prerolls (500ct) | Socrates Sour" at bounding box center [192, 288] width 196 height 12
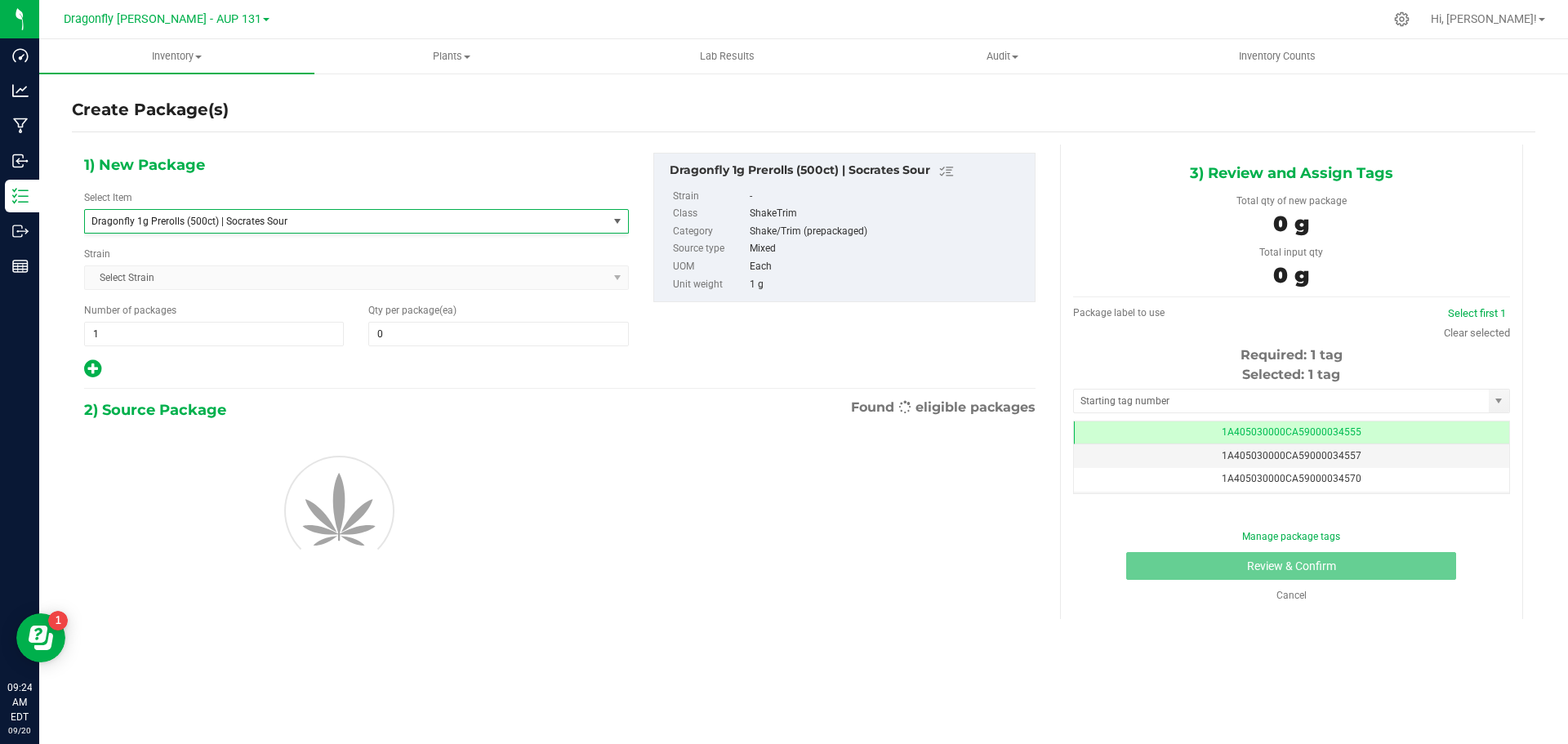
type input "0"
click at [260, 332] on span "1 1" at bounding box center [213, 334] width 260 height 25
click at [260, 332] on input "1" at bounding box center [213, 334] width 258 height 23
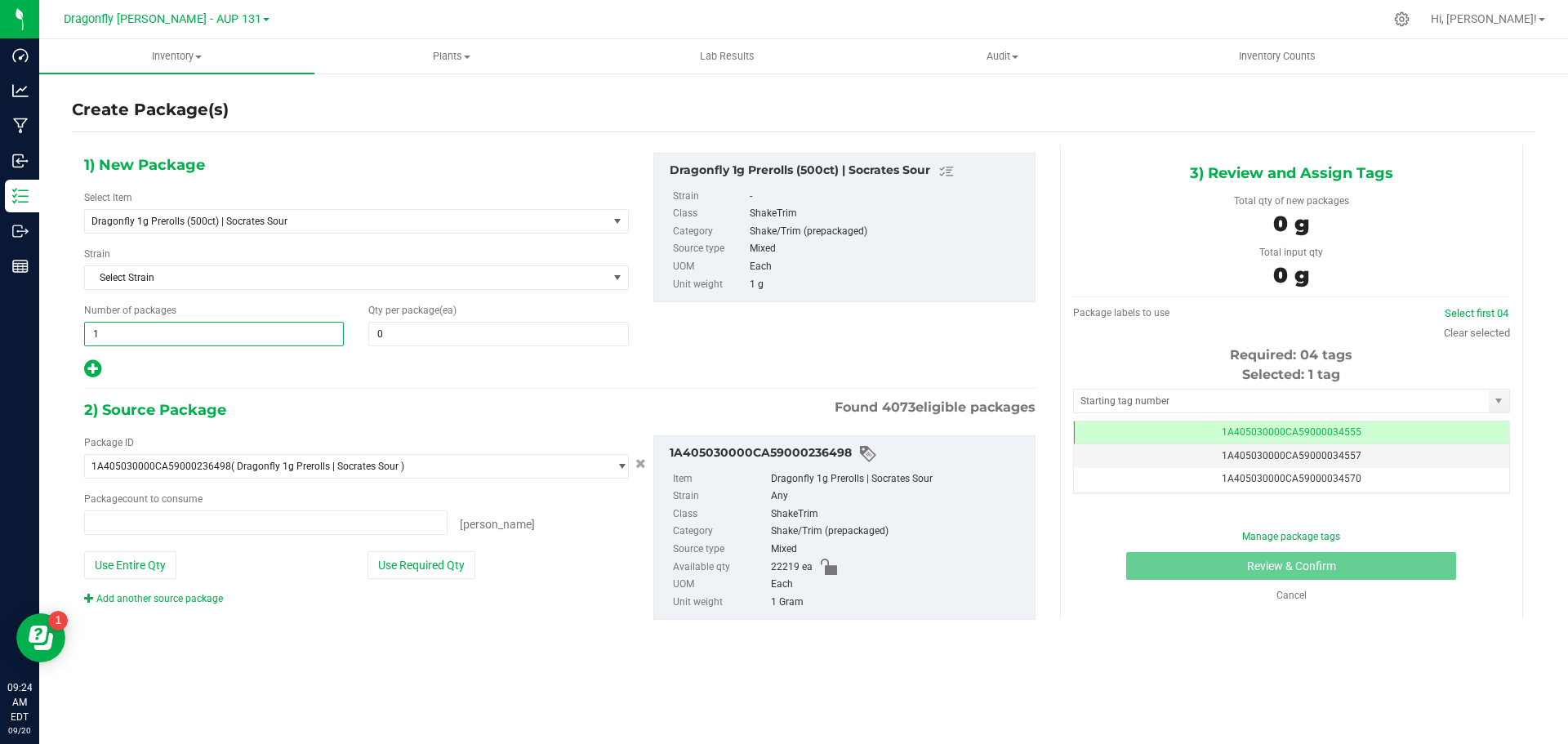
type input "4"
type input "0 ea"
type input "44"
click at [404, 333] on input "0" at bounding box center [498, 334] width 258 height 23
type input "44"
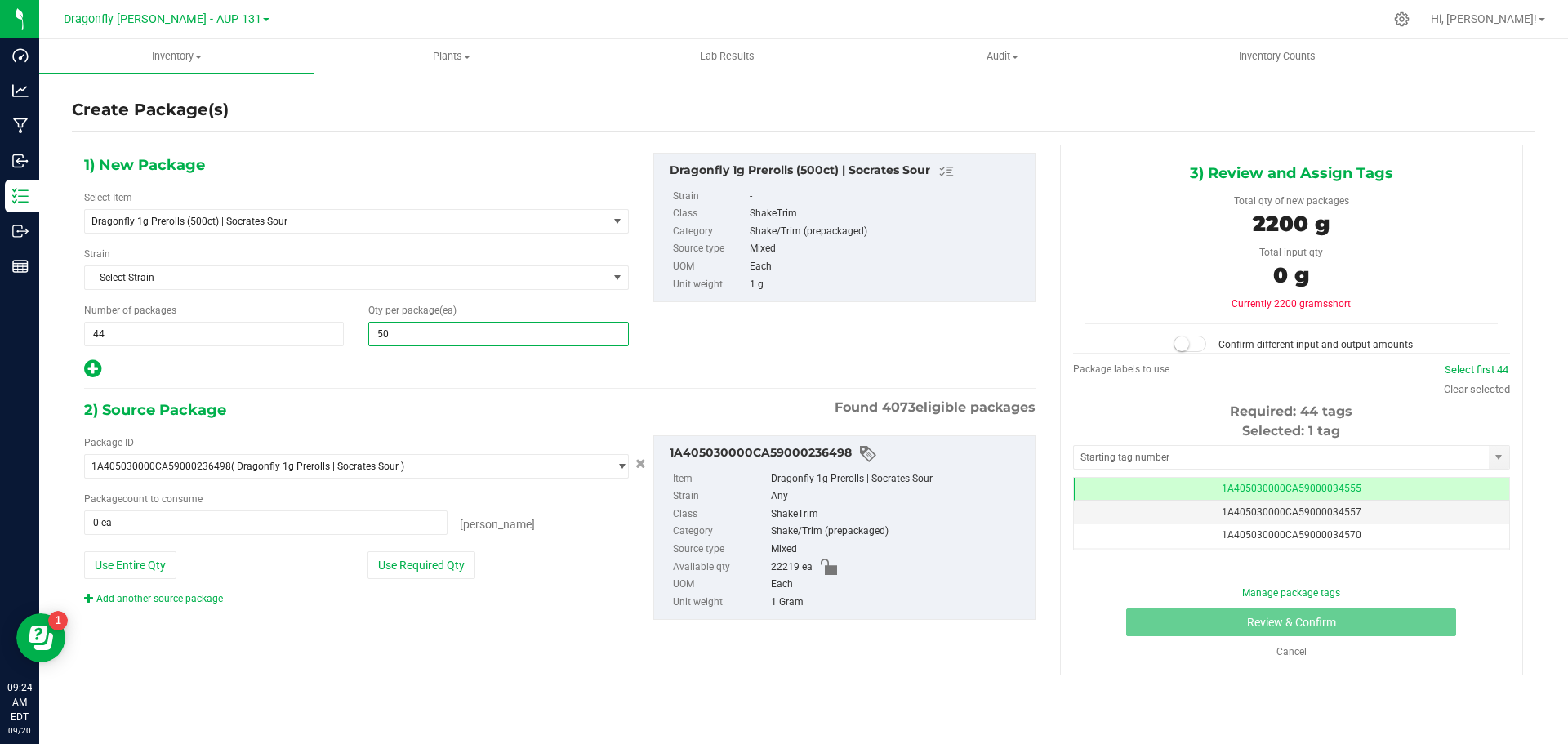
type input "500"
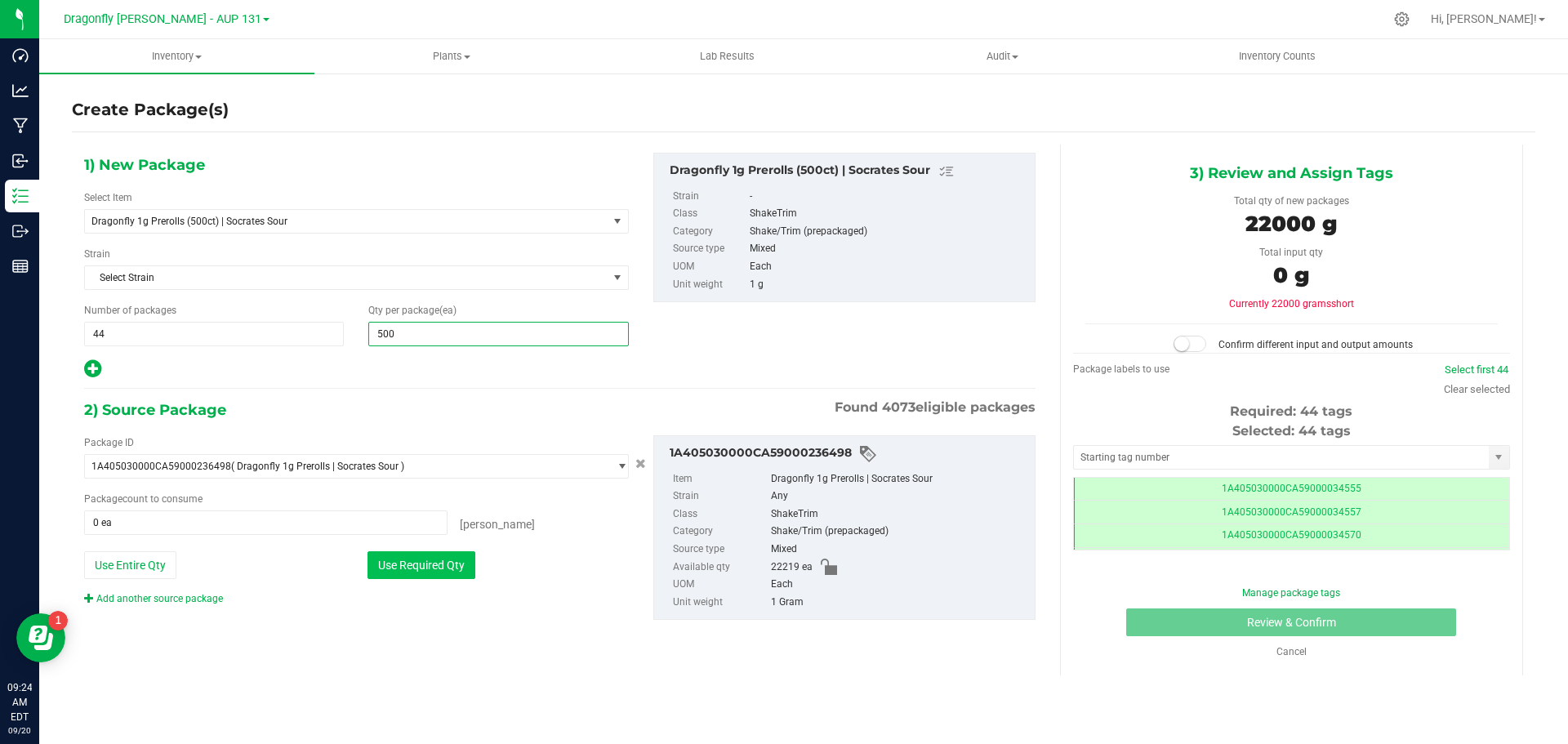
type input "500"
click at [411, 565] on button "Use Required Qty" at bounding box center [422, 564] width 108 height 27
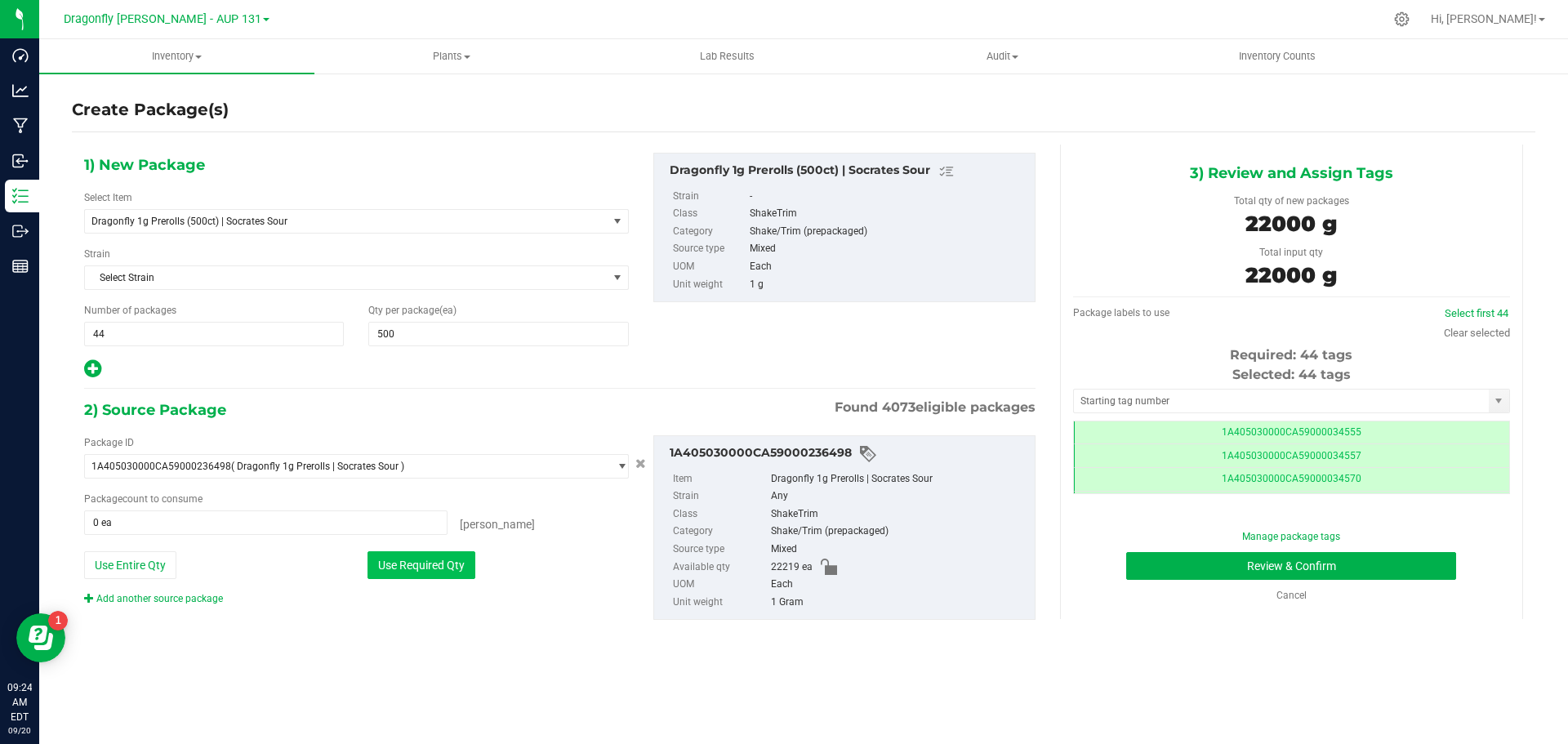
type input "22000 ea"
click at [1189, 408] on input "text" at bounding box center [1281, 401] width 415 height 23
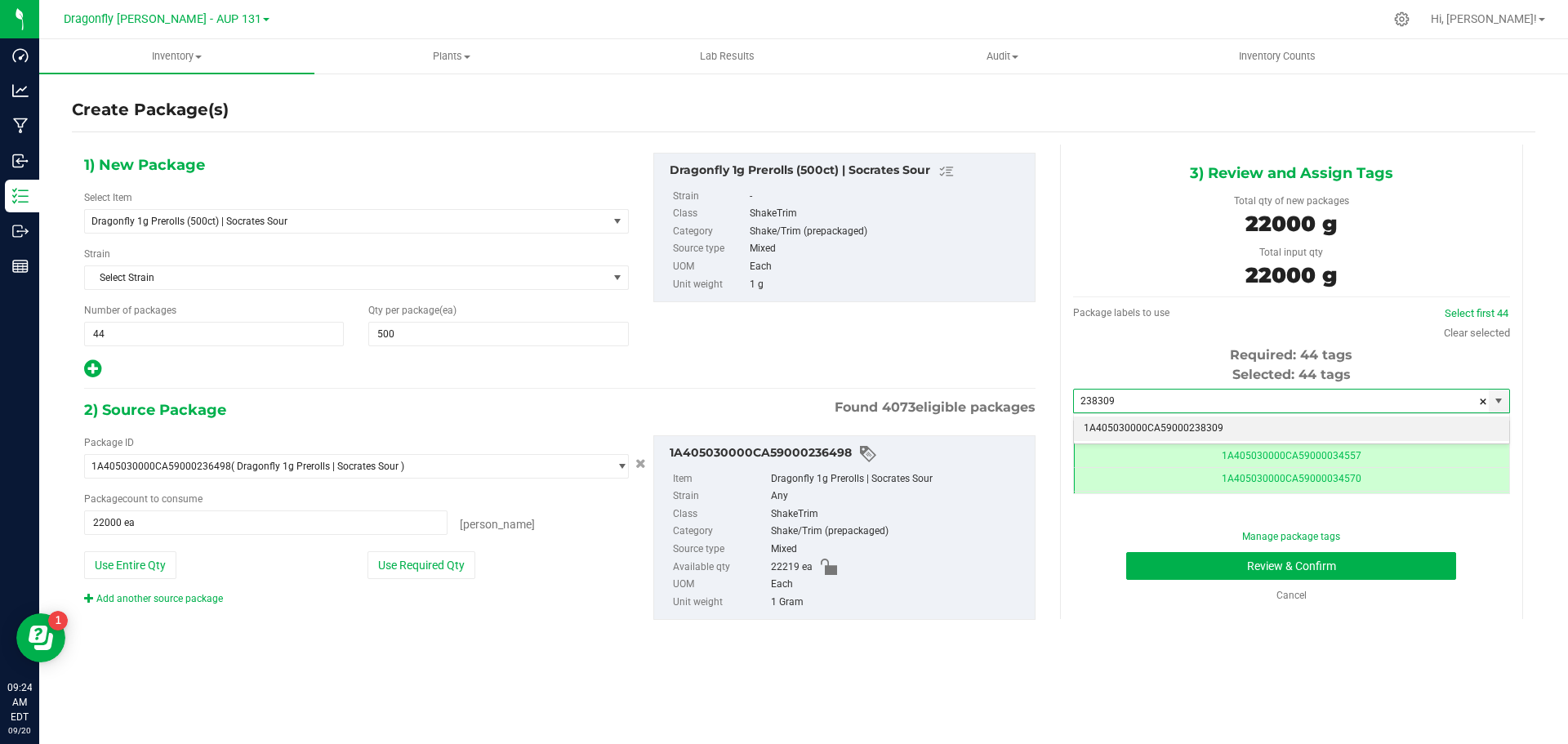
click at [1261, 427] on li "1A405030000CA59000238309" at bounding box center [1291, 429] width 435 height 25
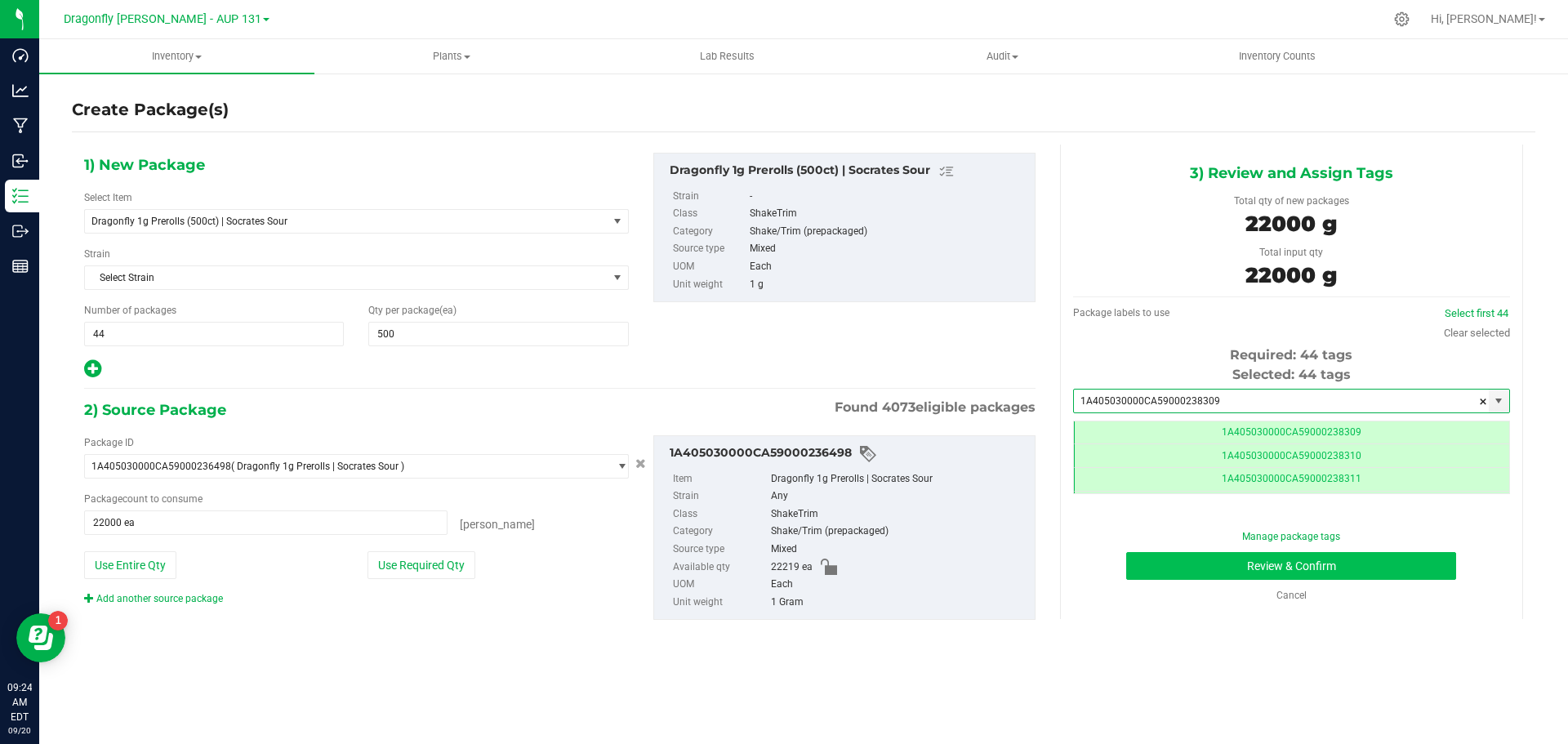
type input "1A405030000CA59000238309"
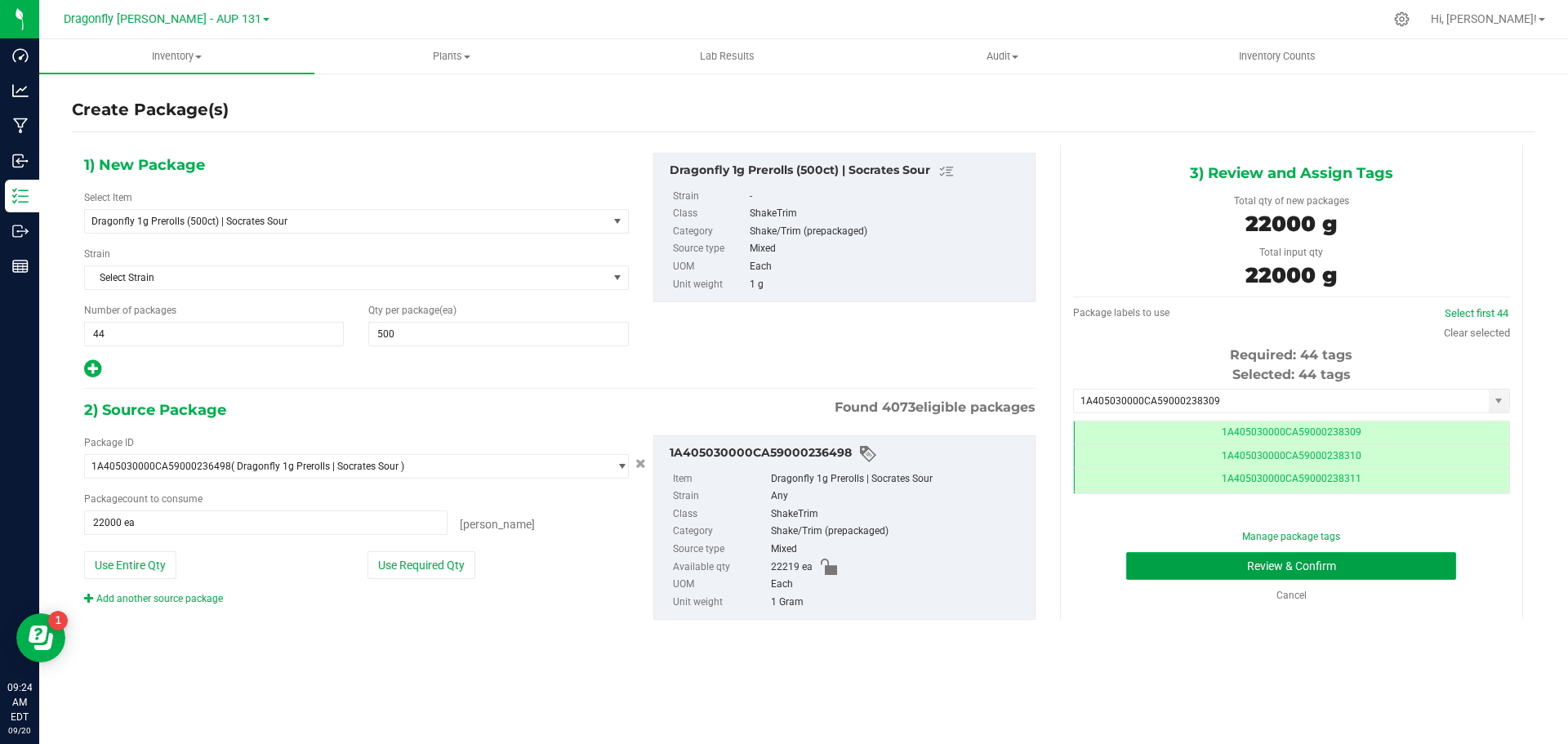
click at [1366, 567] on button "Review & Confirm" at bounding box center [1292, 565] width 330 height 27
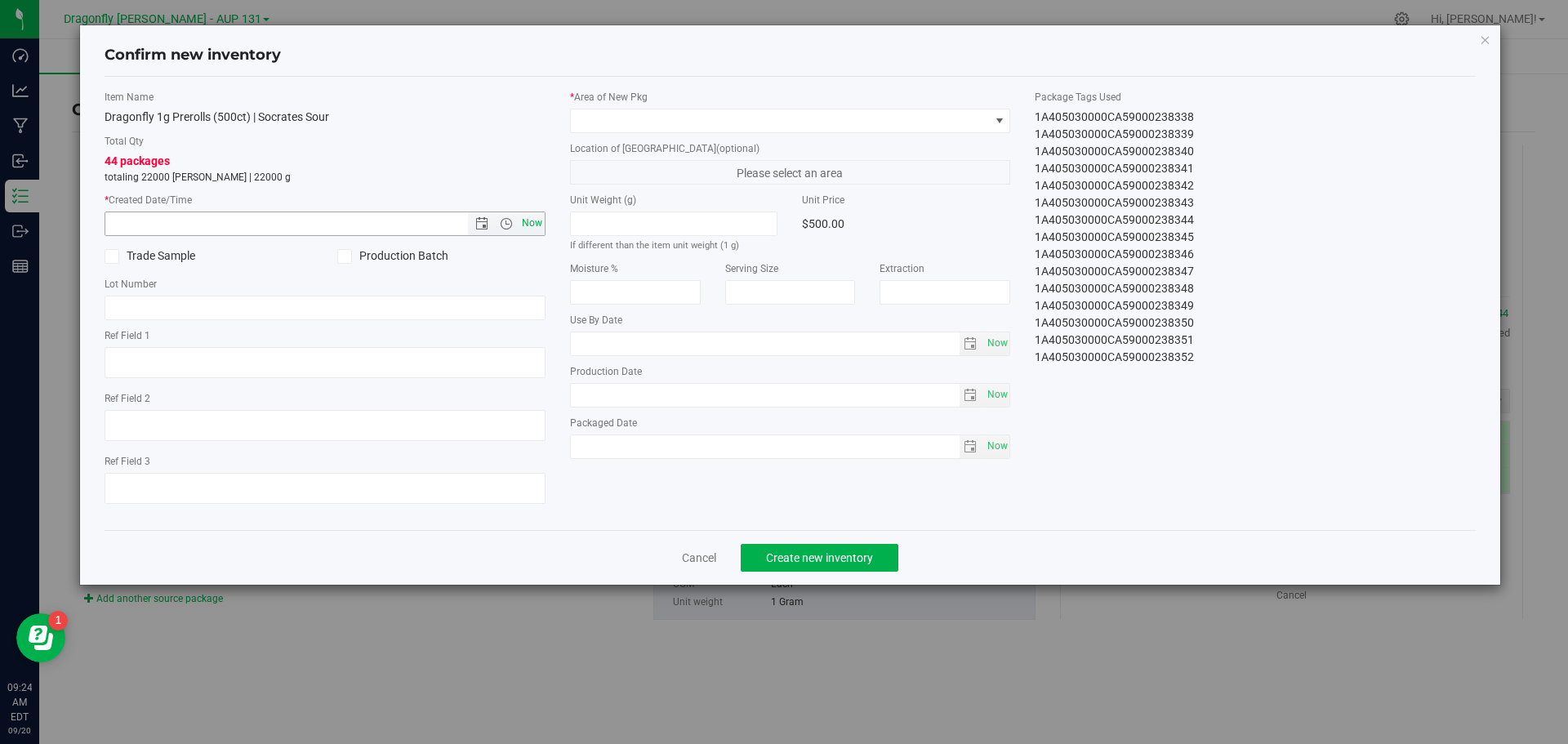
click at [529, 227] on span "Now" at bounding box center [532, 223] width 27 height 24
type input "[DATE] 9:24 AM"
click at [678, 127] on span at bounding box center [780, 121] width 419 height 23
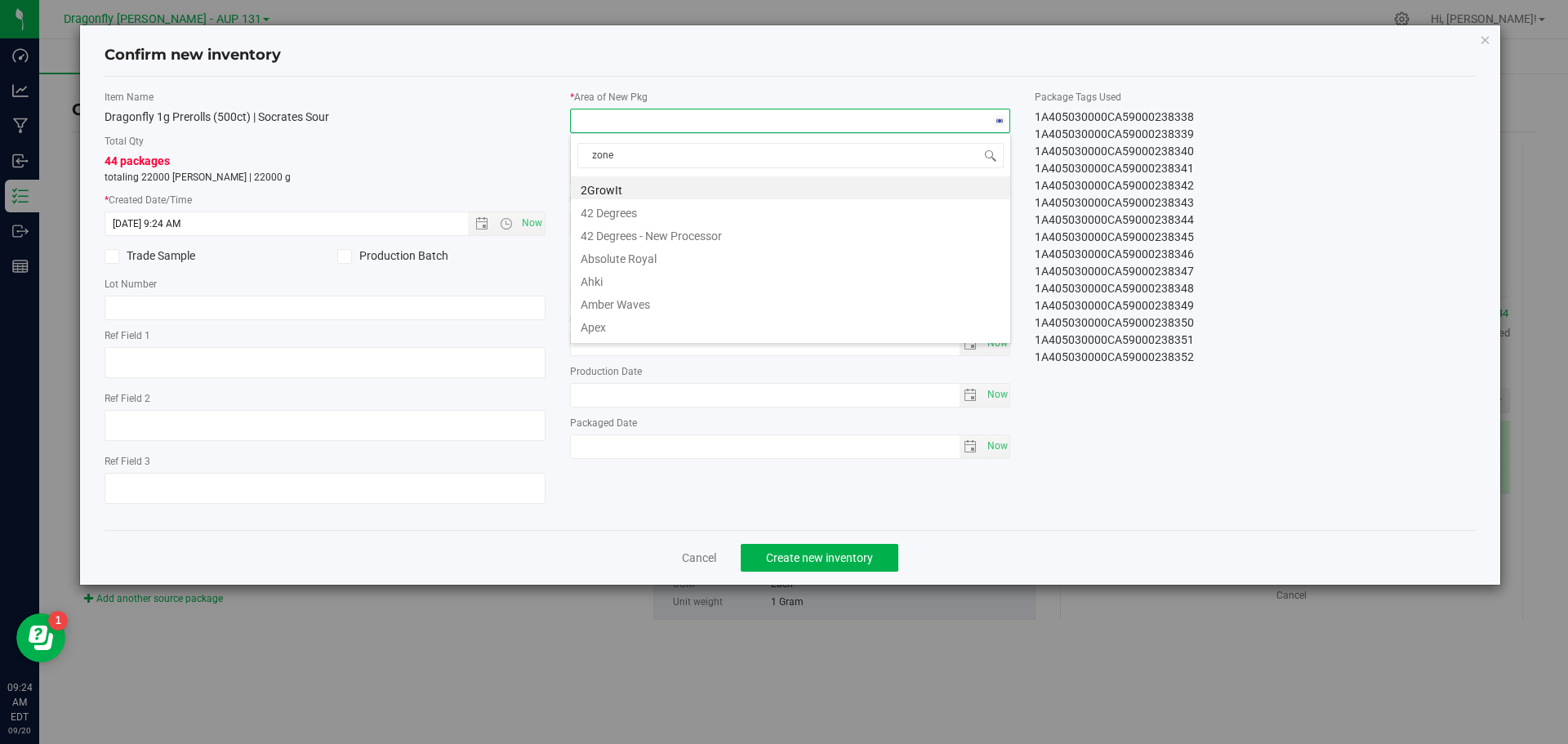
type input "zone 1"
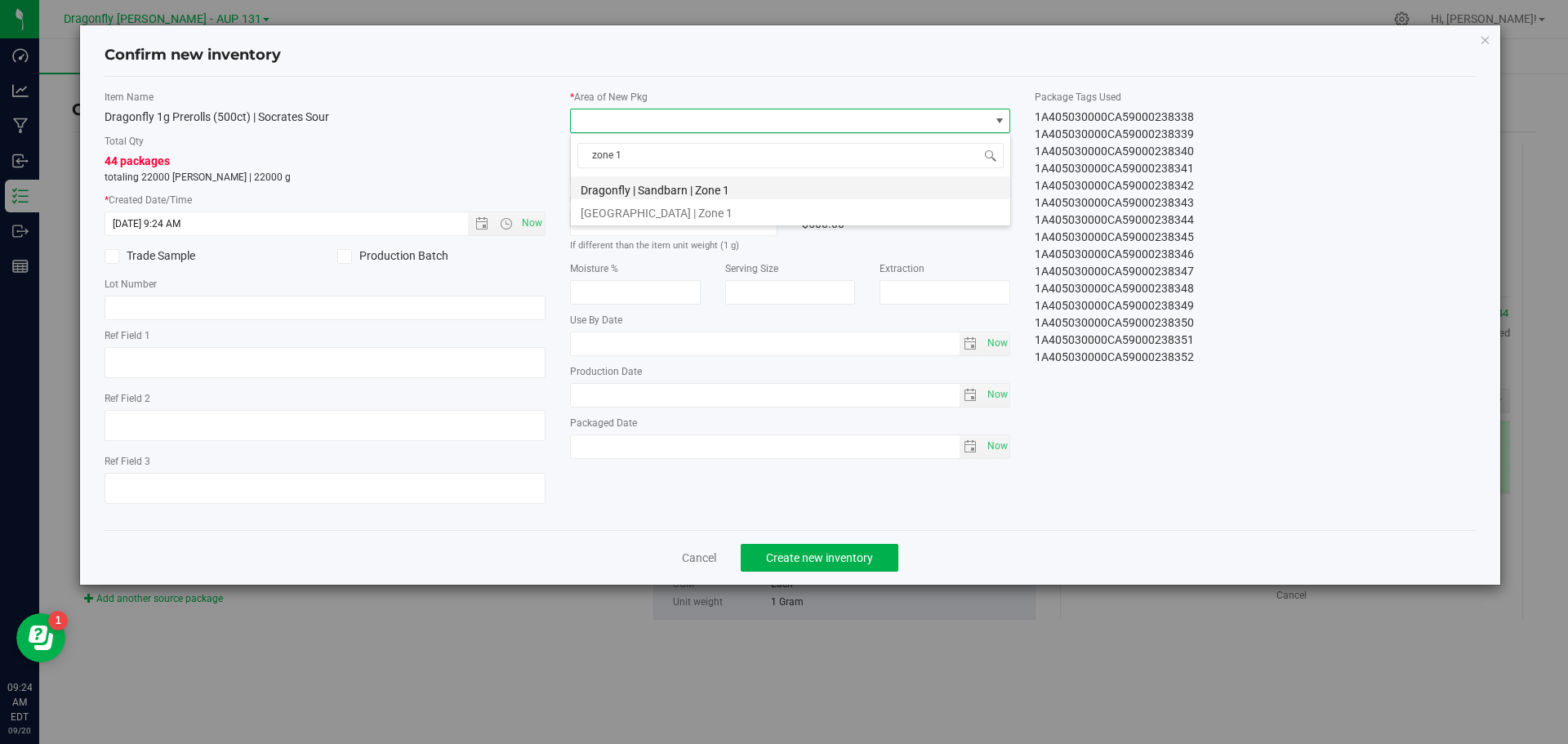
click at [714, 190] on li "Dragonfly | Sandbarn | Zone 1" at bounding box center [791, 188] width 439 height 23
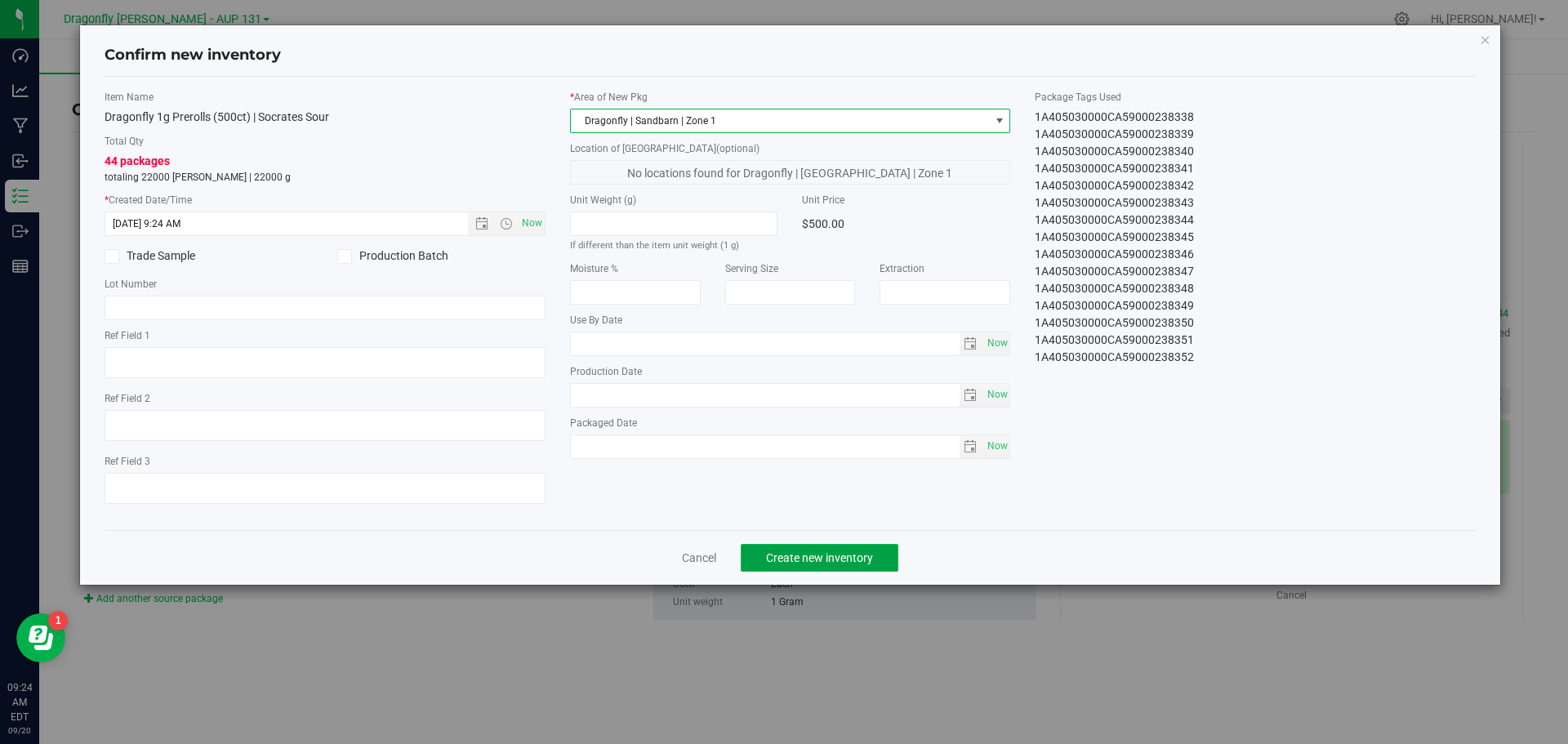
click at [854, 559] on span "Create new inventory" at bounding box center [819, 557] width 107 height 13
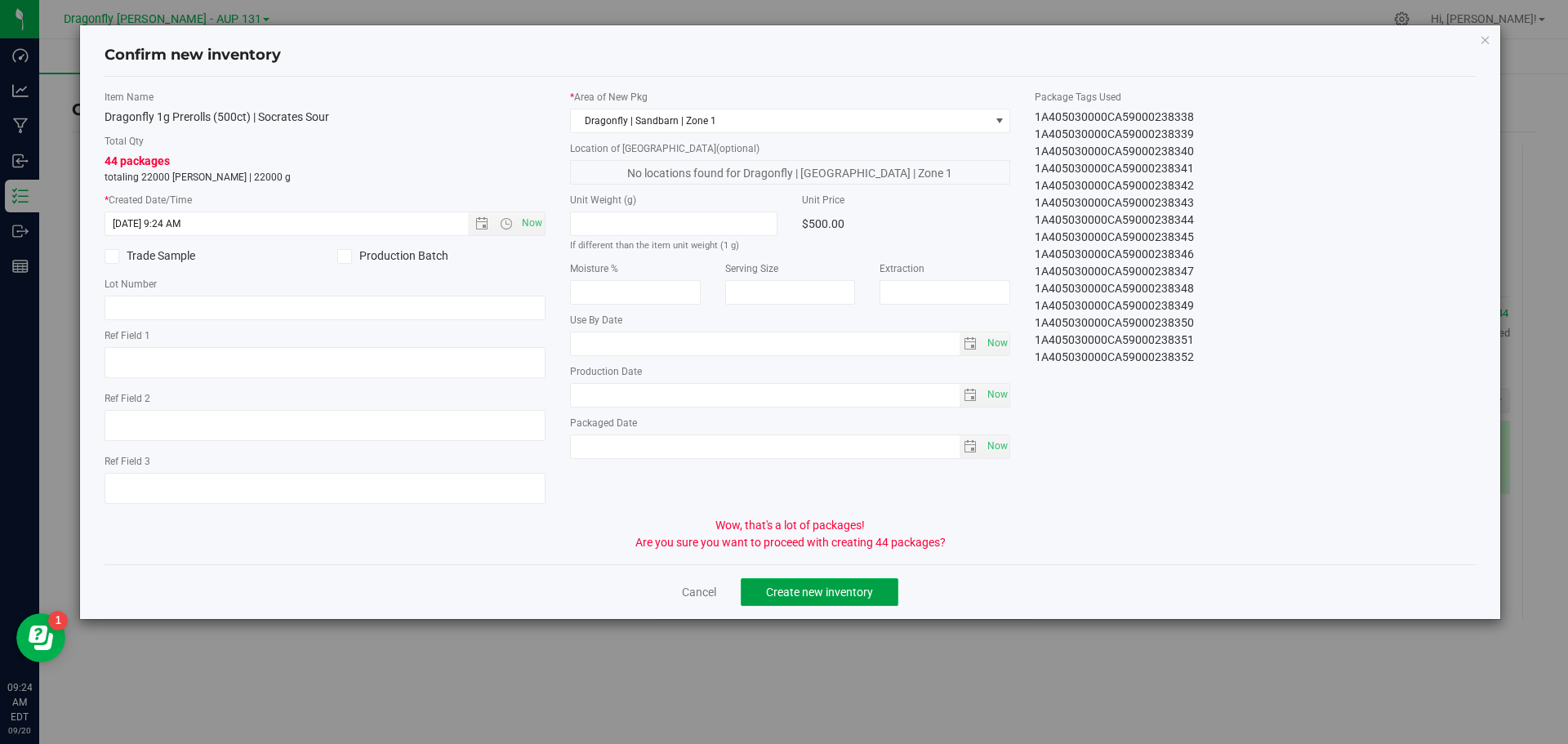
click at [788, 585] on span "Create new inventory" at bounding box center [819, 592] width 107 height 13
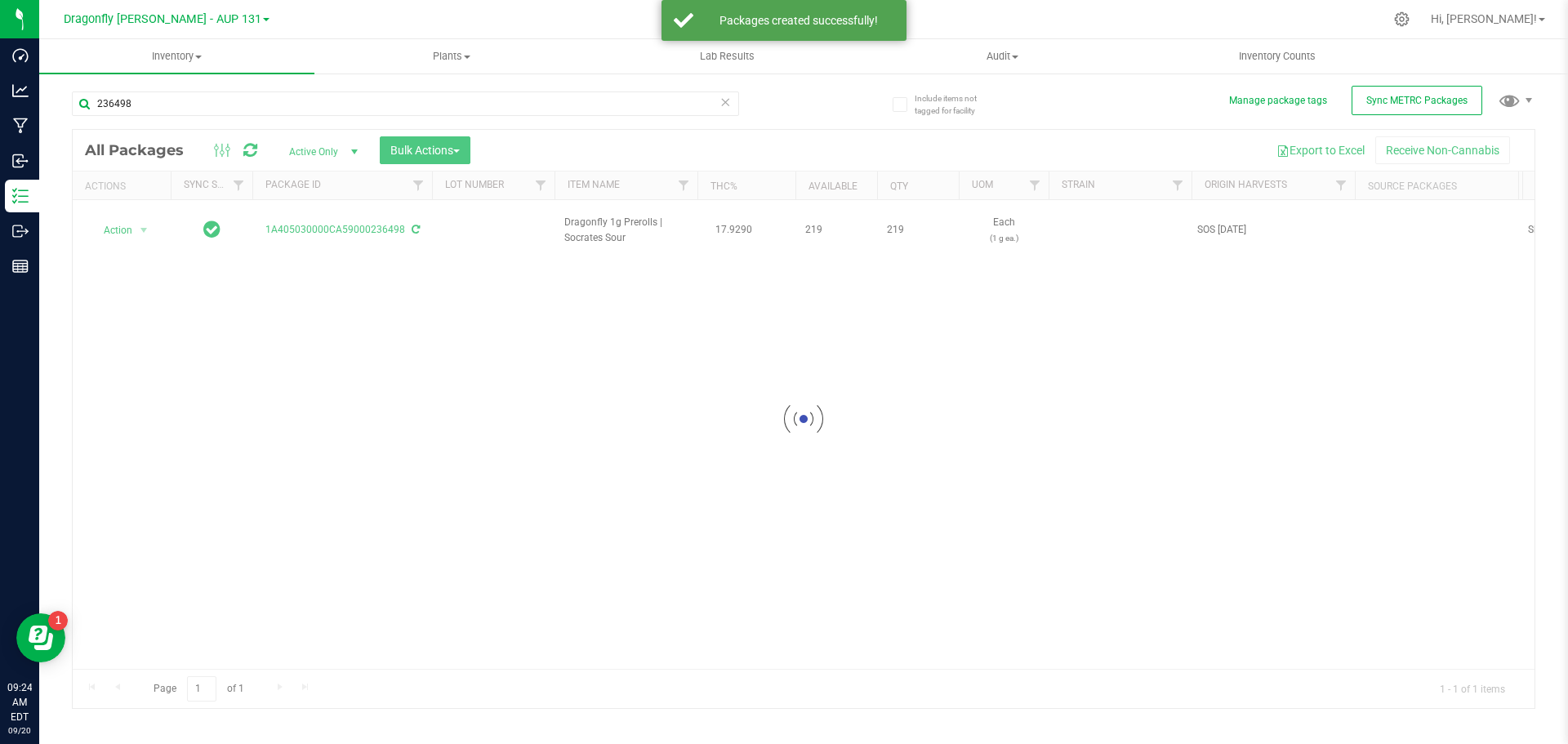
click at [129, 225] on div at bounding box center [803, 419] width 1462 height 578
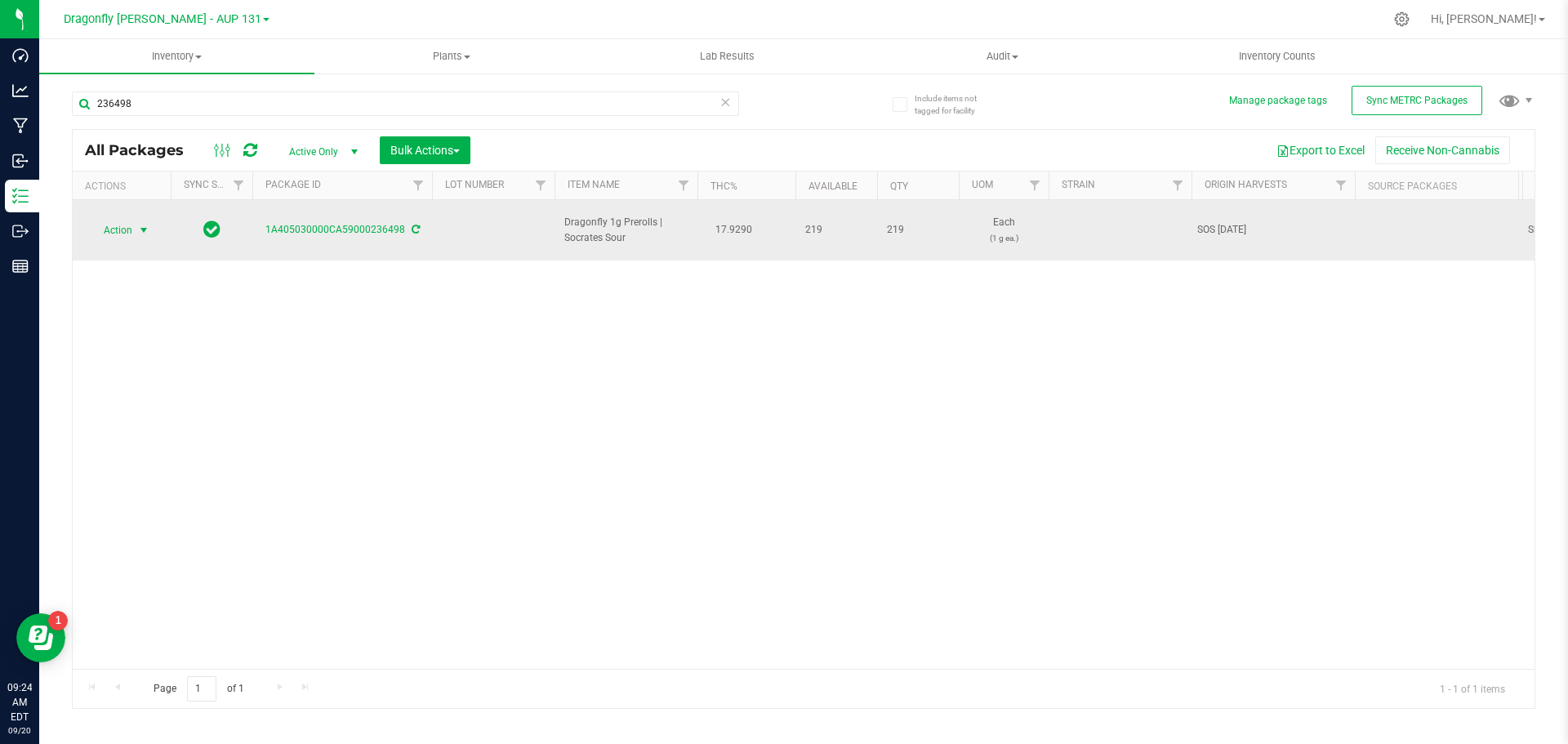
click at [139, 228] on span "select" at bounding box center [144, 230] width 20 height 23
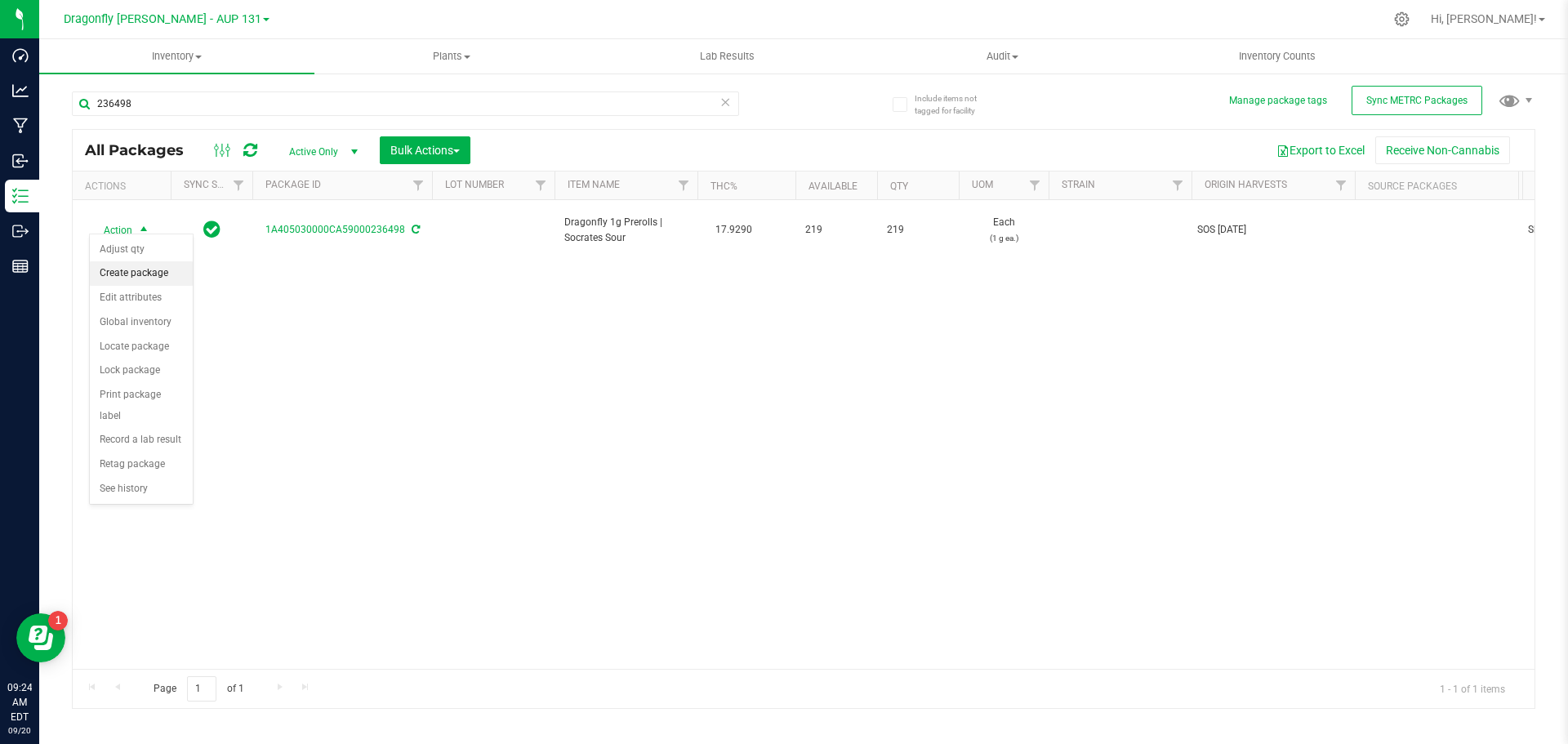
click at [162, 281] on li "Create package" at bounding box center [141, 274] width 103 height 25
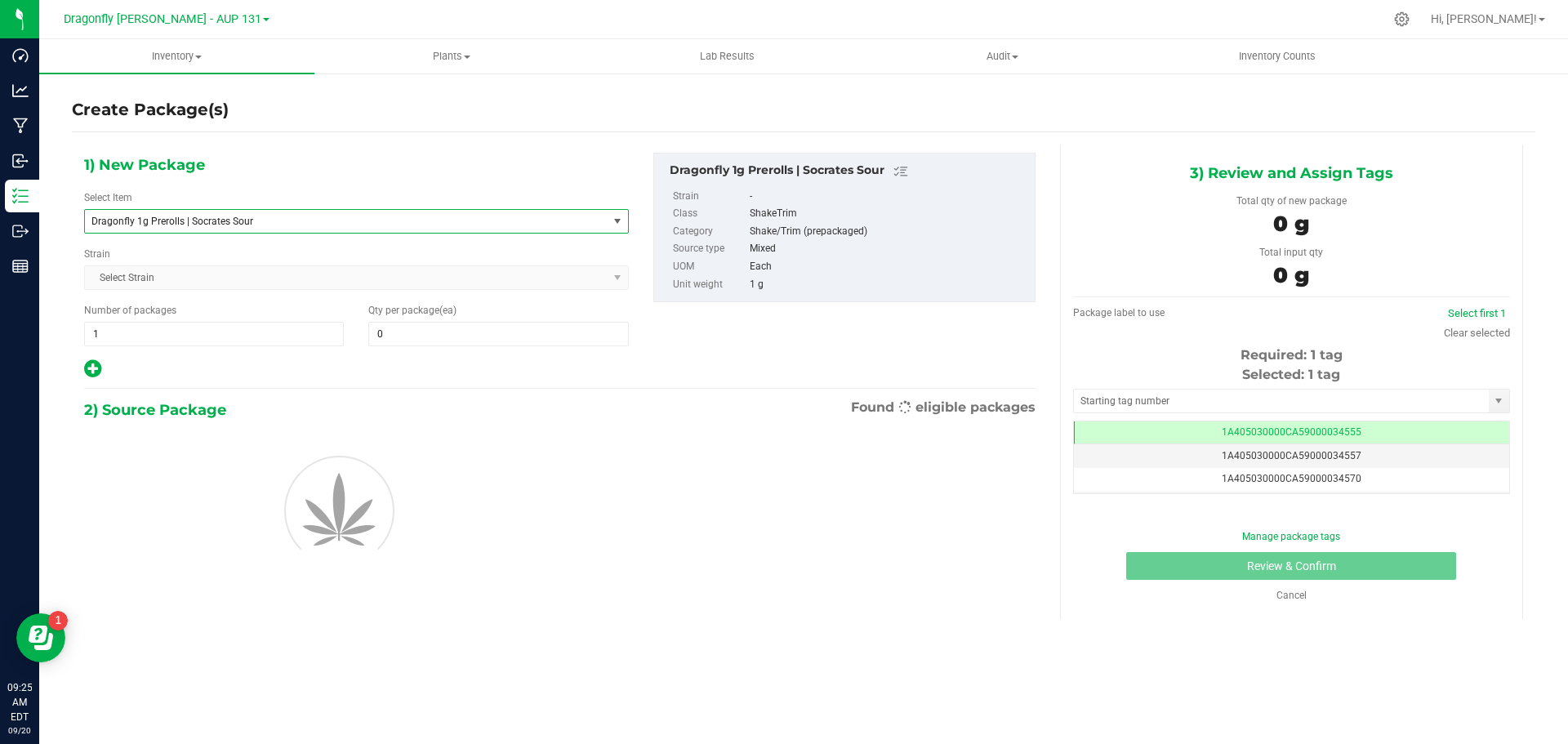
click at [384, 221] on span "Dragonfly 1g Prerolls | Socrates Sour" at bounding box center [336, 221] width 489 height 12
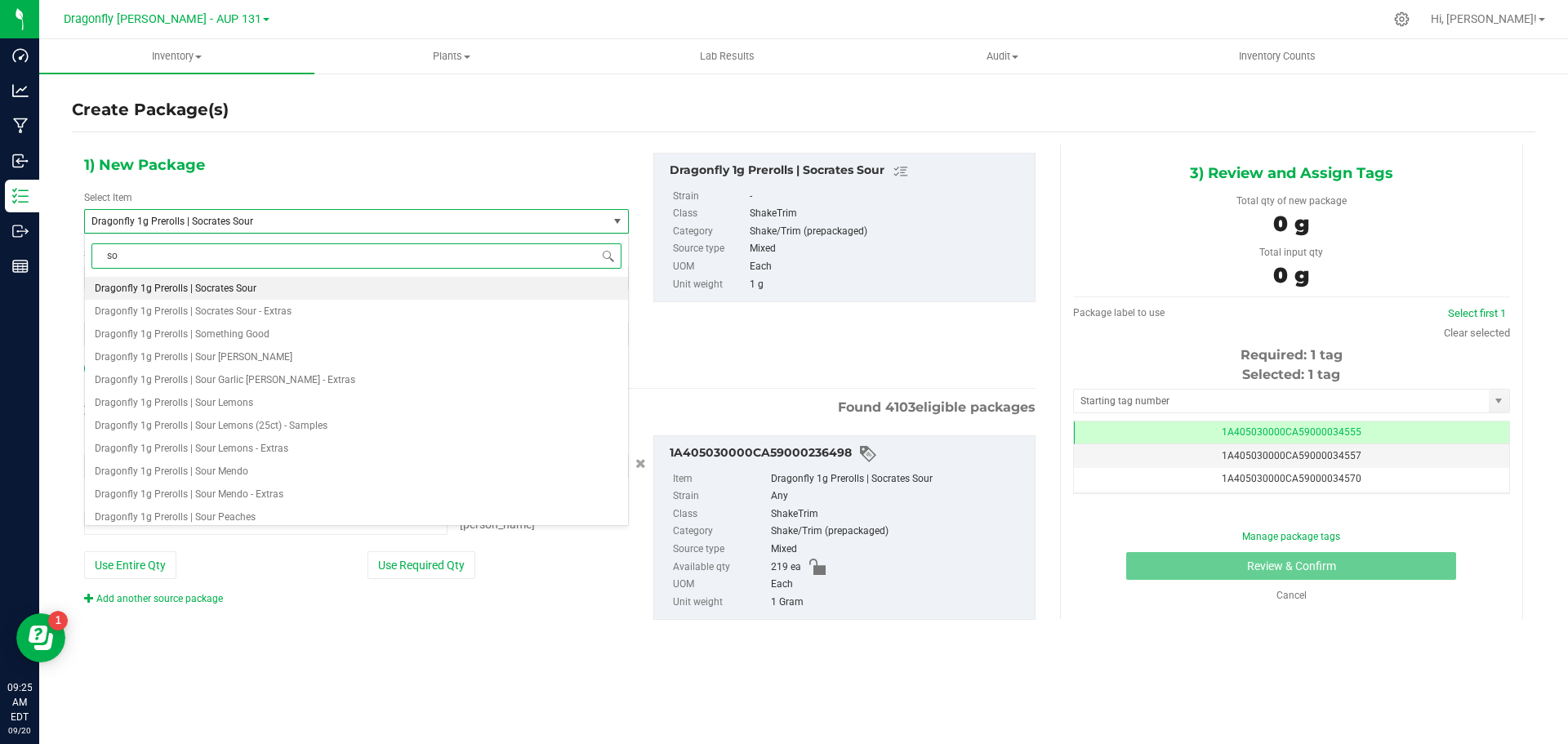
type input "soc"
type input "0 ea"
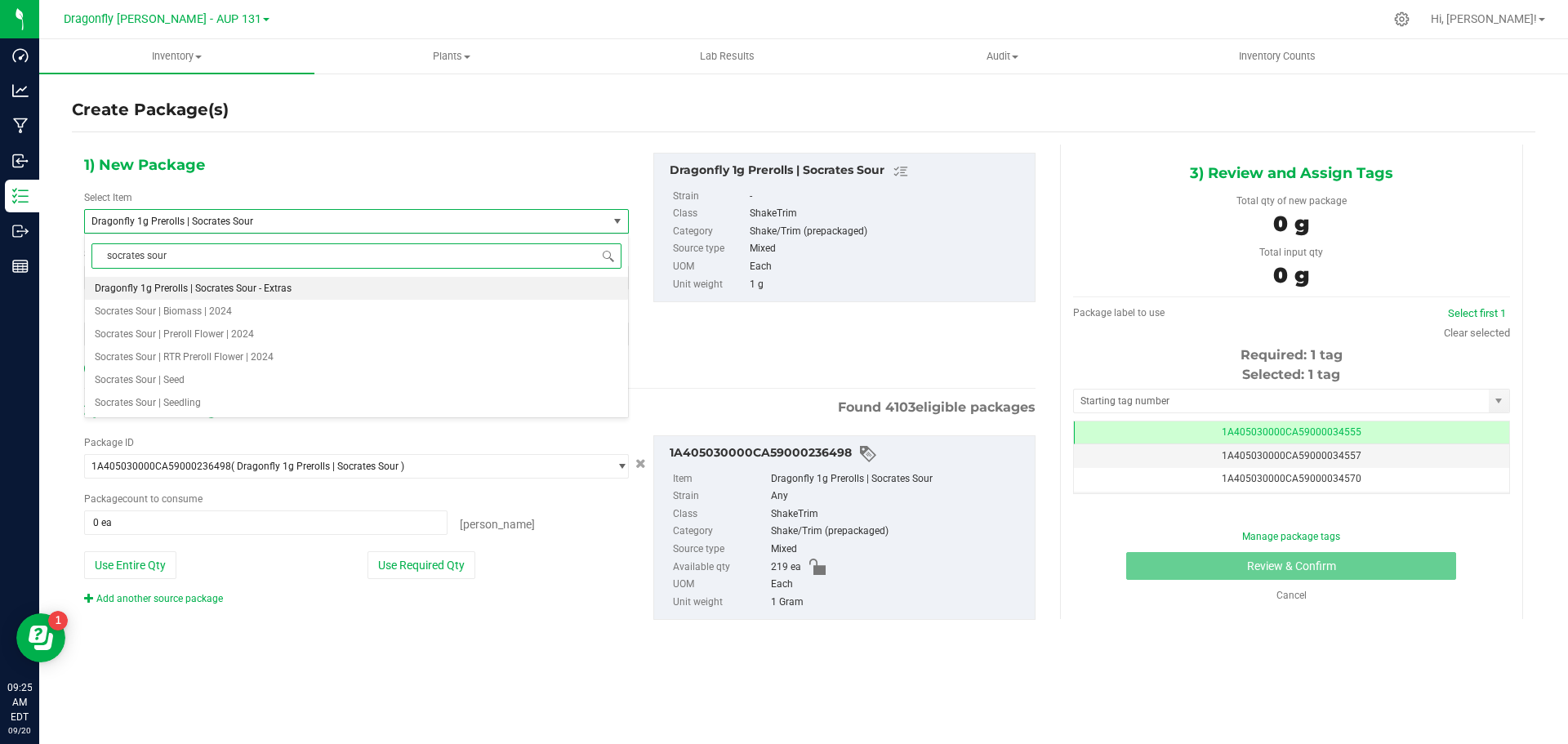
click at [361, 239] on span "socrates sour" at bounding box center [356, 255] width 543 height 38
click at [353, 257] on input "socrates sour" at bounding box center [356, 256] width 530 height 26
paste input "Dragonfly 1g Prerolls | Socrates Sour"
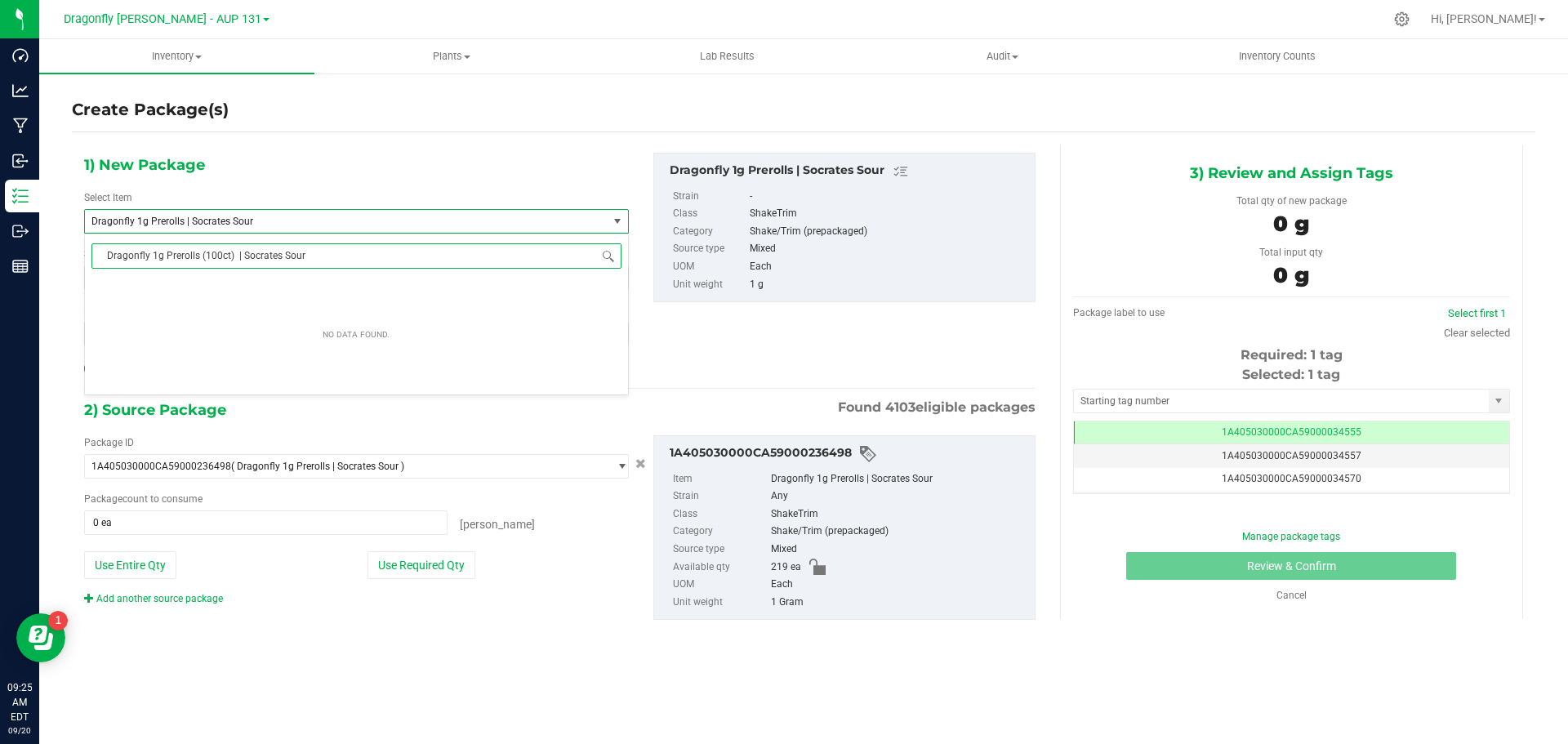
type input "Dragonfly 1g Prerolls (100ct) | Socrates Sour"
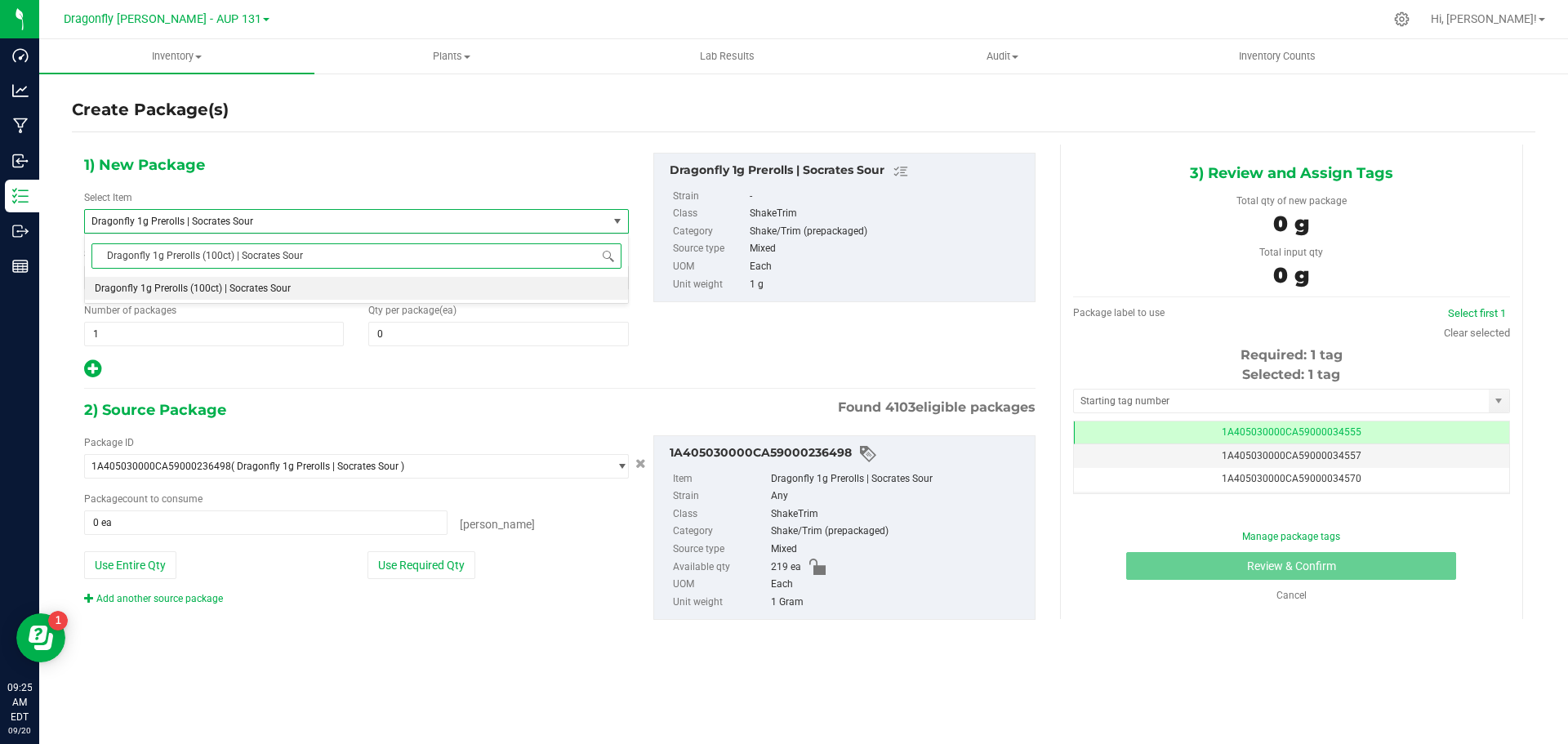
click at [291, 288] on li "Dragonfly 1g Prerolls (100ct) | Socrates Sour" at bounding box center [356, 289] width 543 height 23
type input "0"
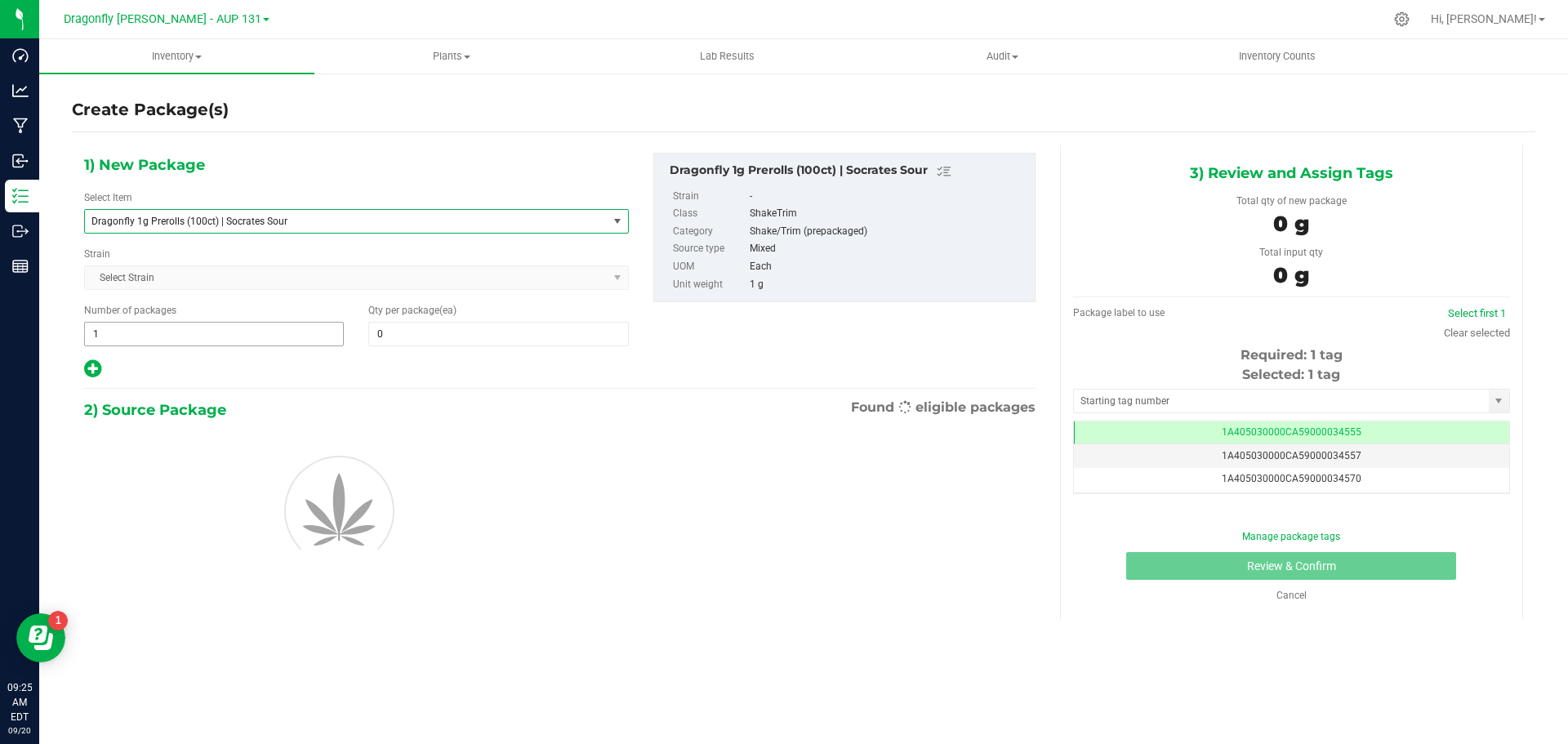
click at [294, 336] on span "1 1" at bounding box center [213, 334] width 260 height 25
click at [294, 336] on input "1" at bounding box center [213, 334] width 258 height 23
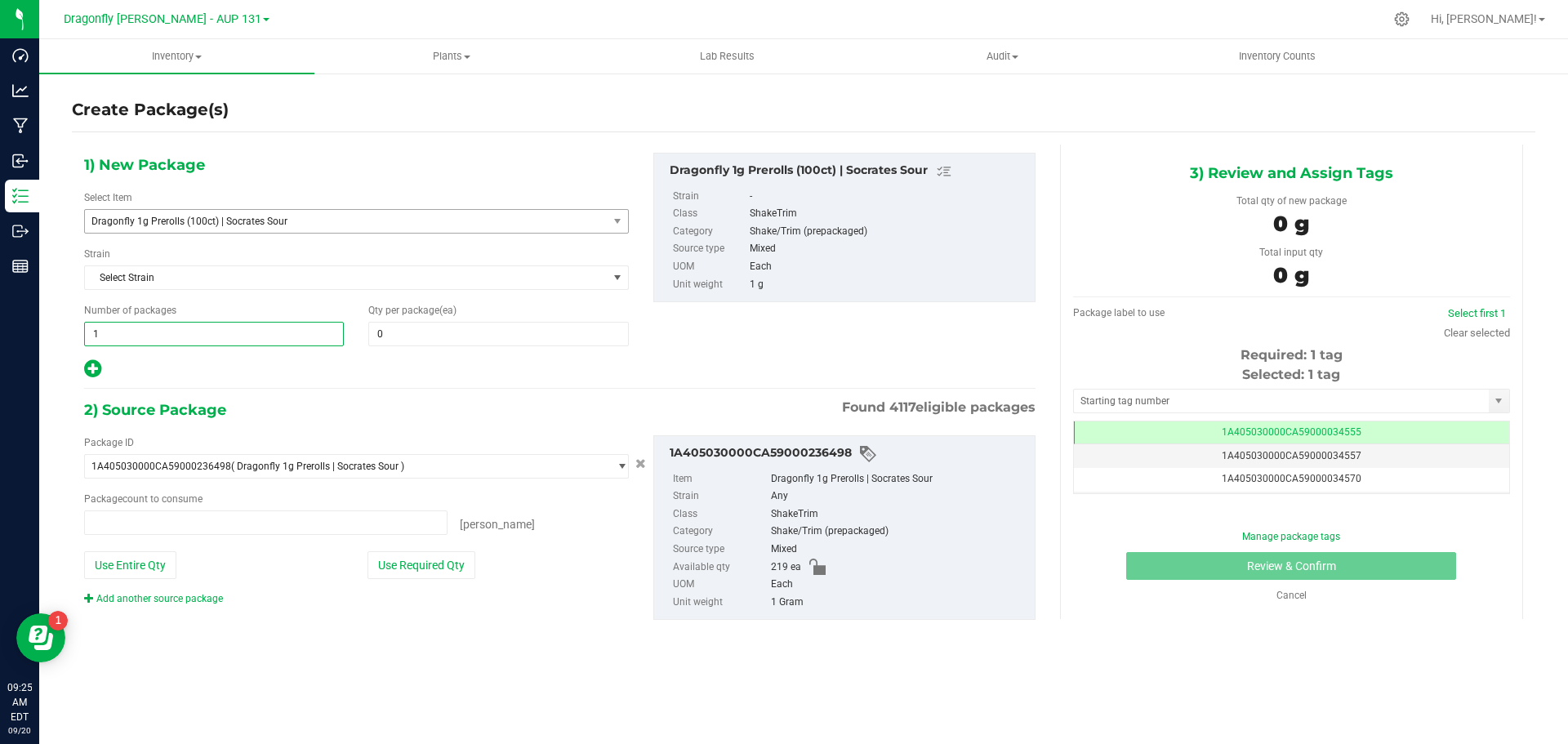
type input "0 ea"
type input "2"
click at [469, 335] on span at bounding box center [498, 334] width 260 height 25
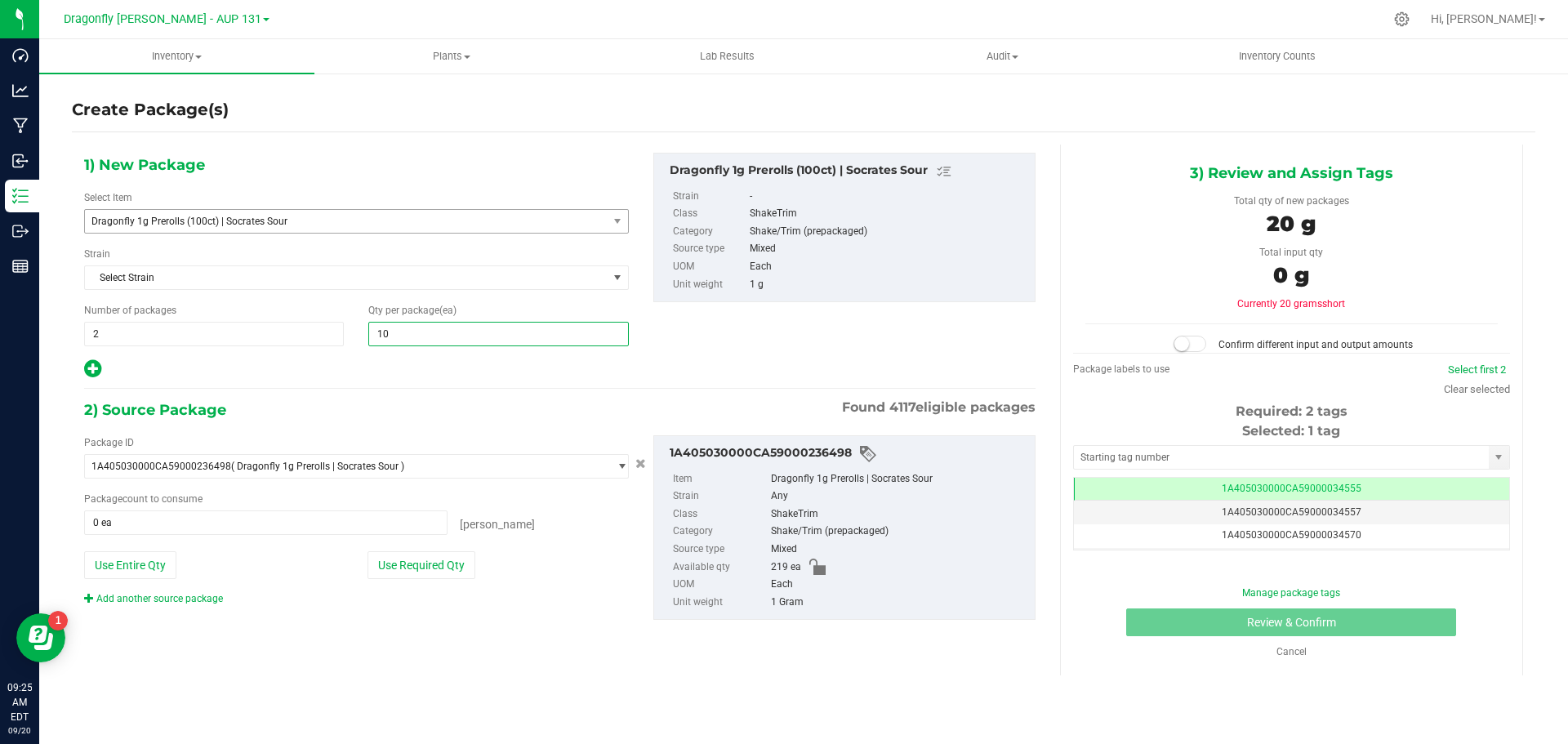
type input "100"
click at [443, 567] on button "Use Required Qty" at bounding box center [422, 564] width 108 height 27
type input "200 ea"
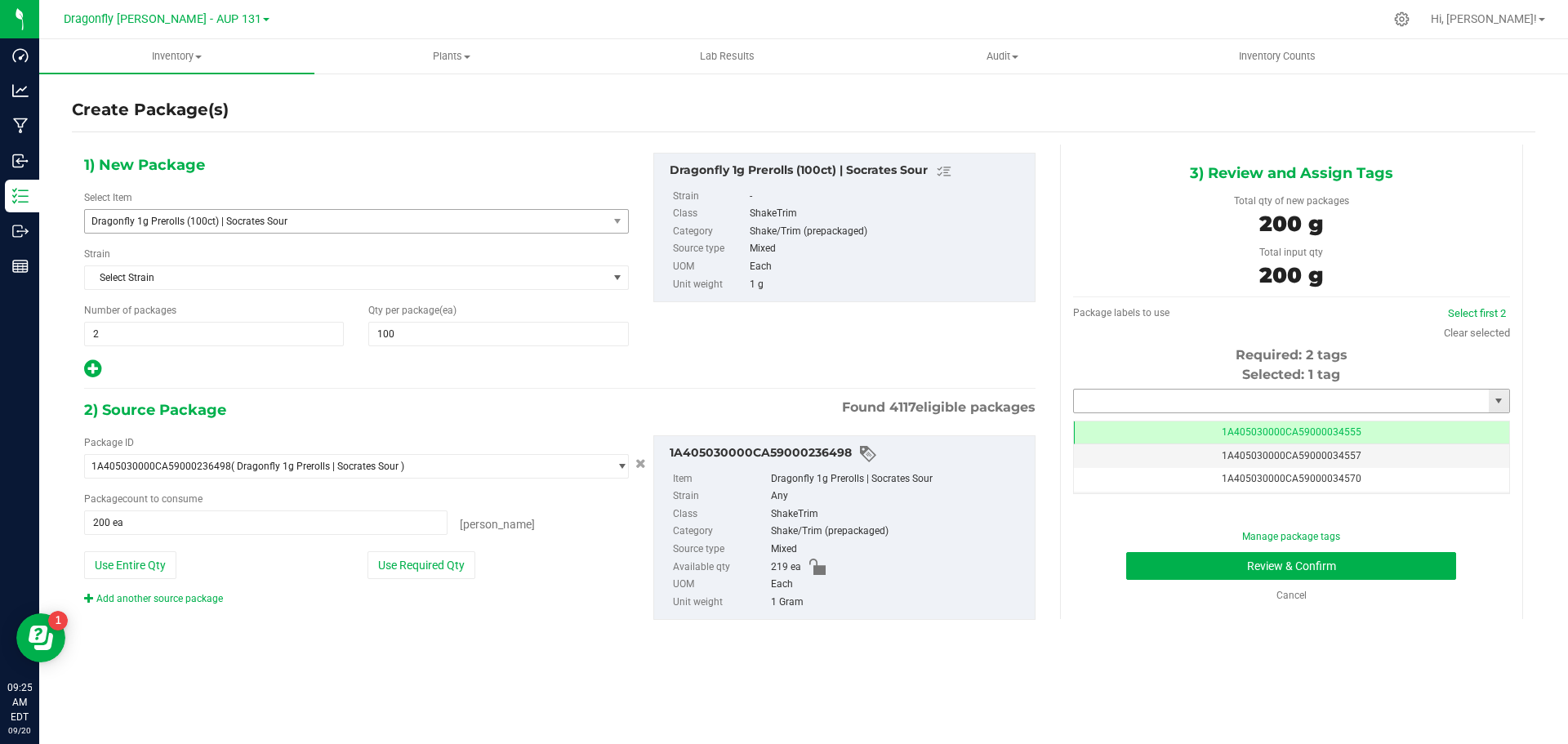
click at [1287, 401] on input "text" at bounding box center [1281, 401] width 415 height 23
click at [1233, 430] on li "1A405030000CA59000234494" at bounding box center [1291, 429] width 435 height 25
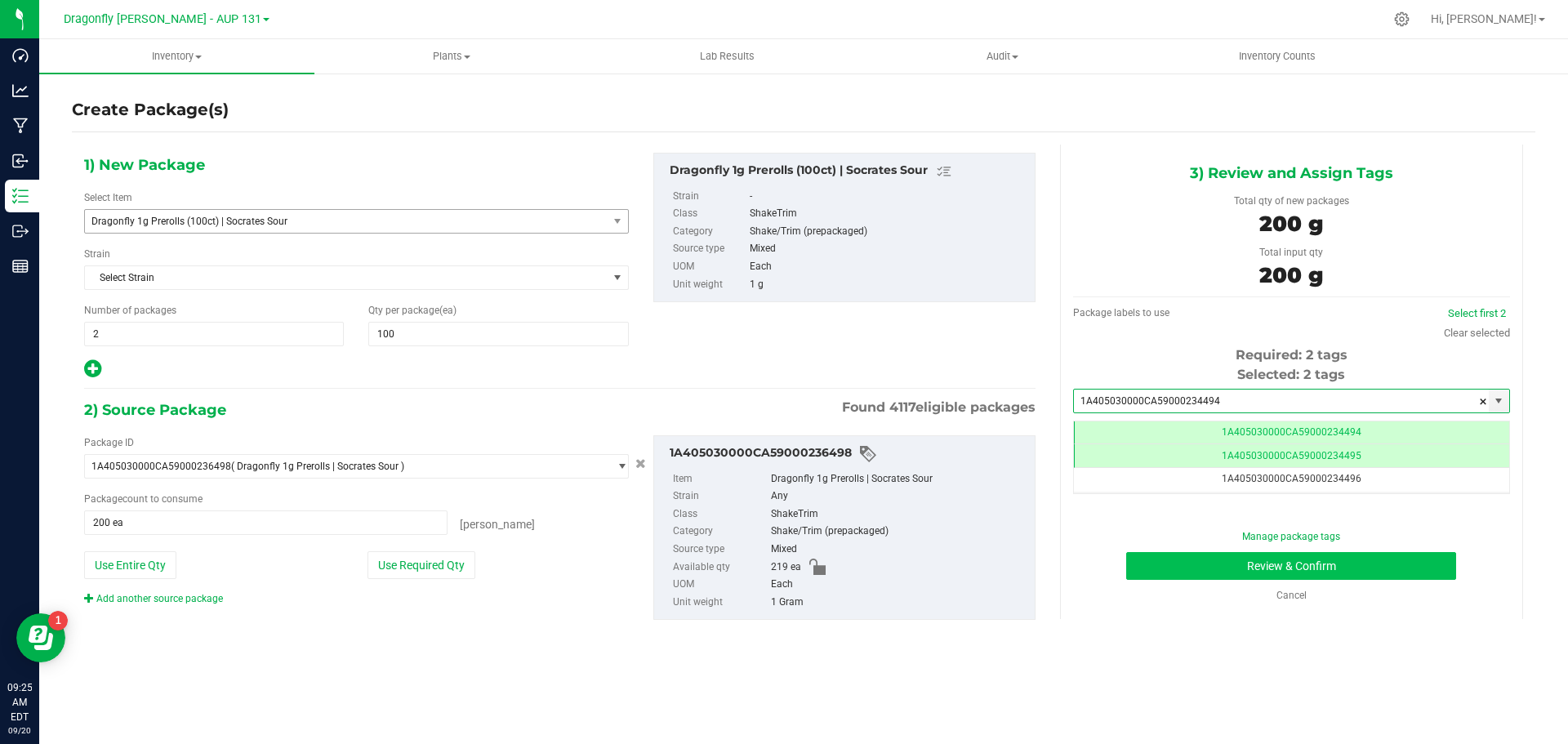
type input "1A405030000CA59000234494"
click at [1289, 576] on button "Review & Confirm" at bounding box center [1292, 565] width 330 height 27
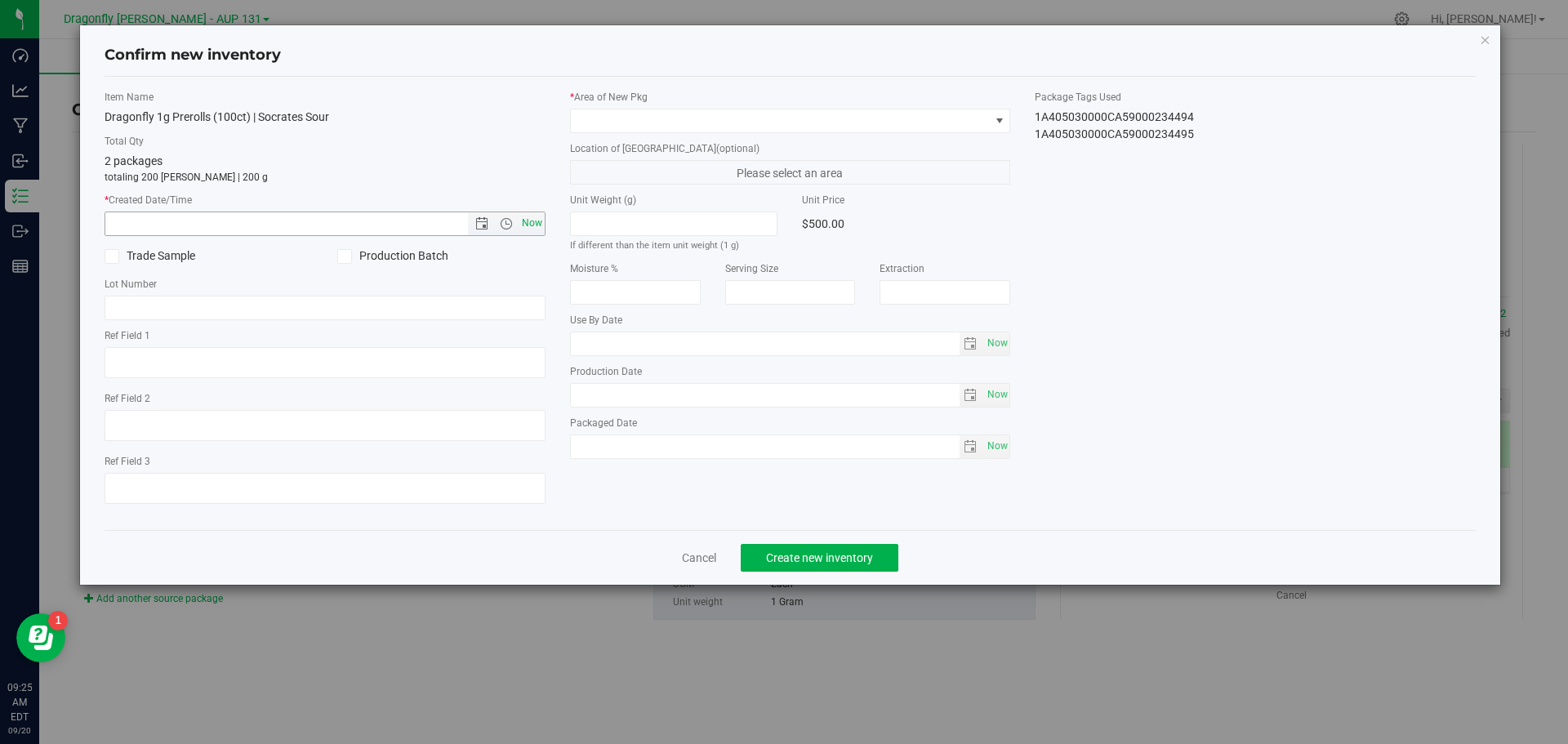
click at [536, 222] on span "Now" at bounding box center [532, 223] width 27 height 24
type input "[DATE] 9:25 AM"
click at [653, 127] on span at bounding box center [780, 121] width 419 height 23
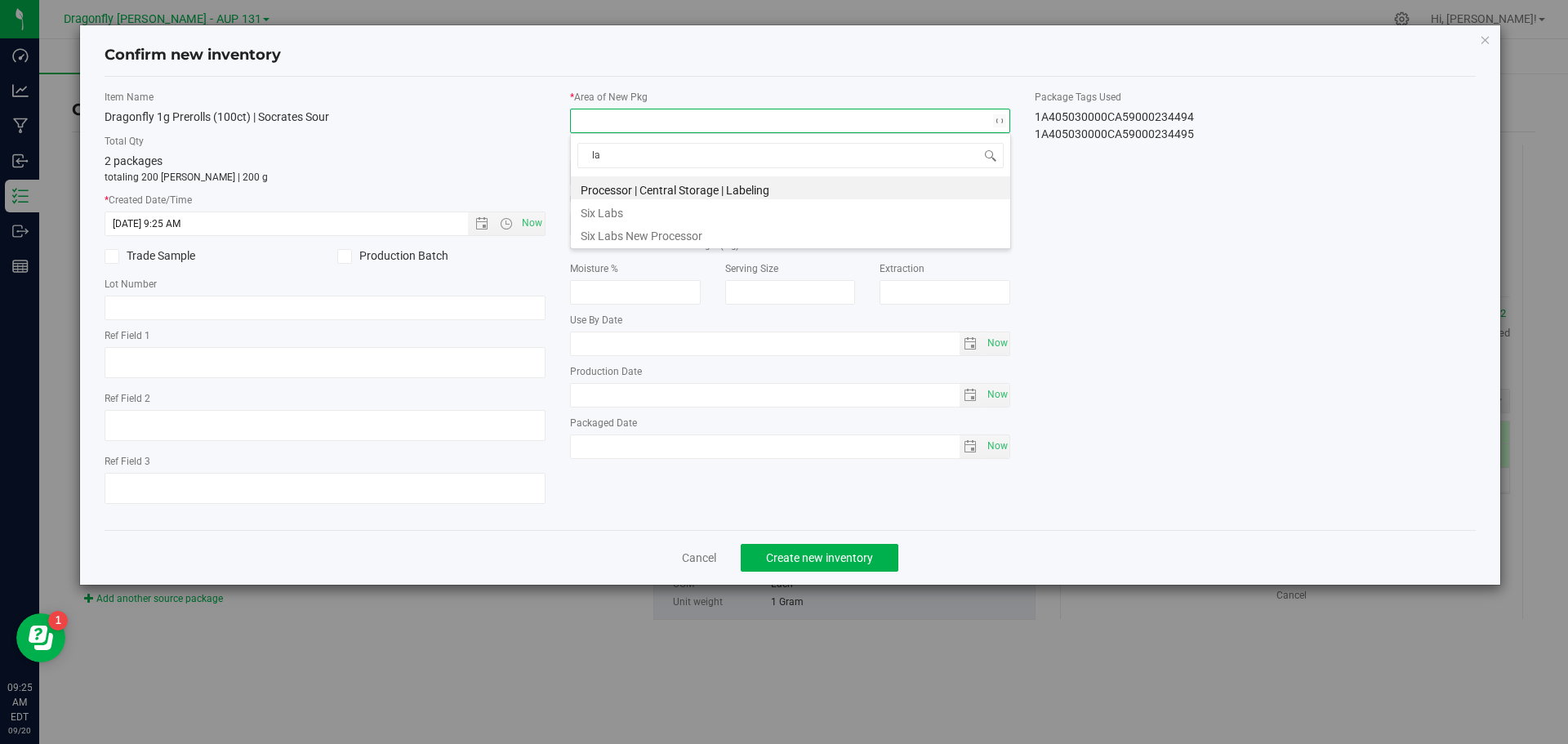
type input "l"
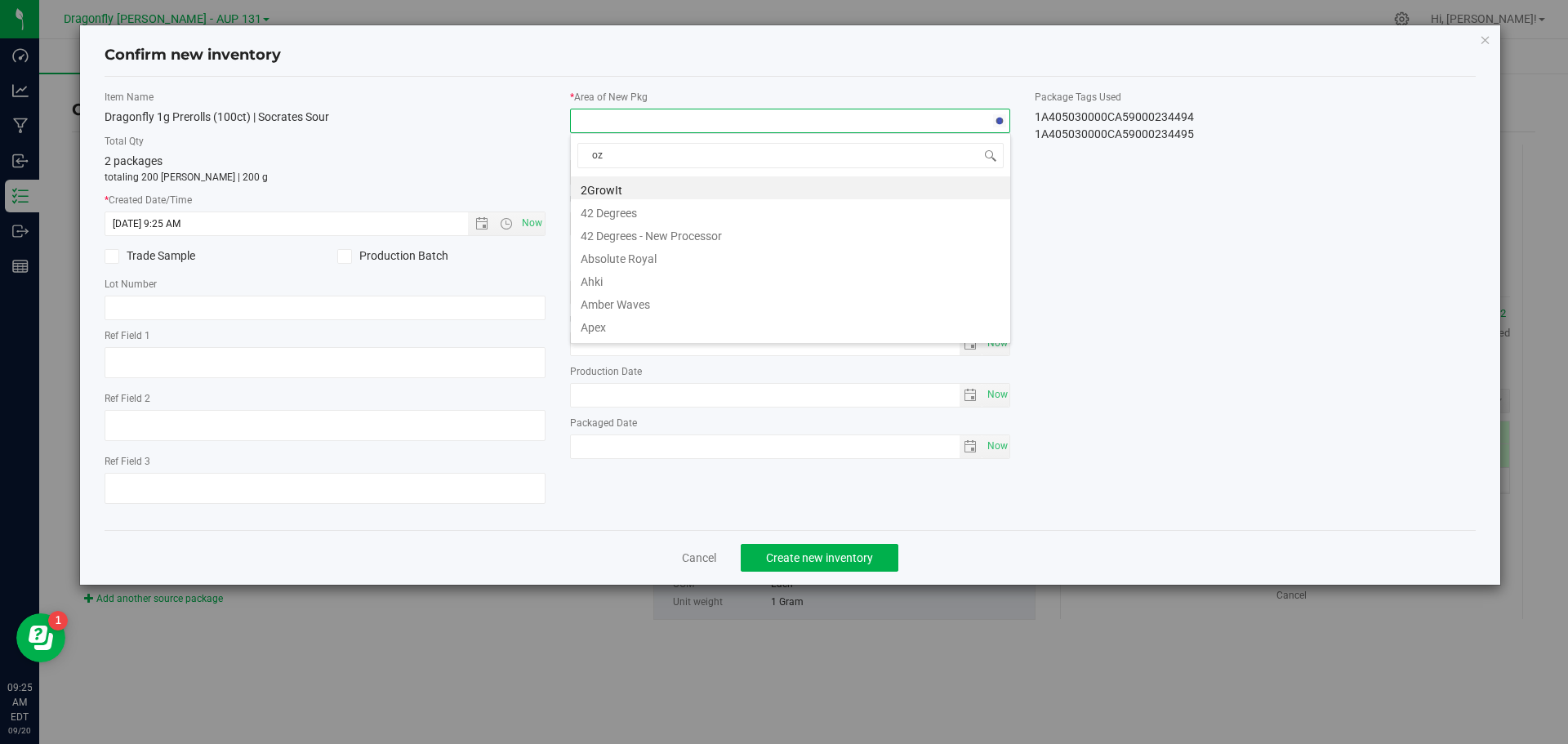
type input "o"
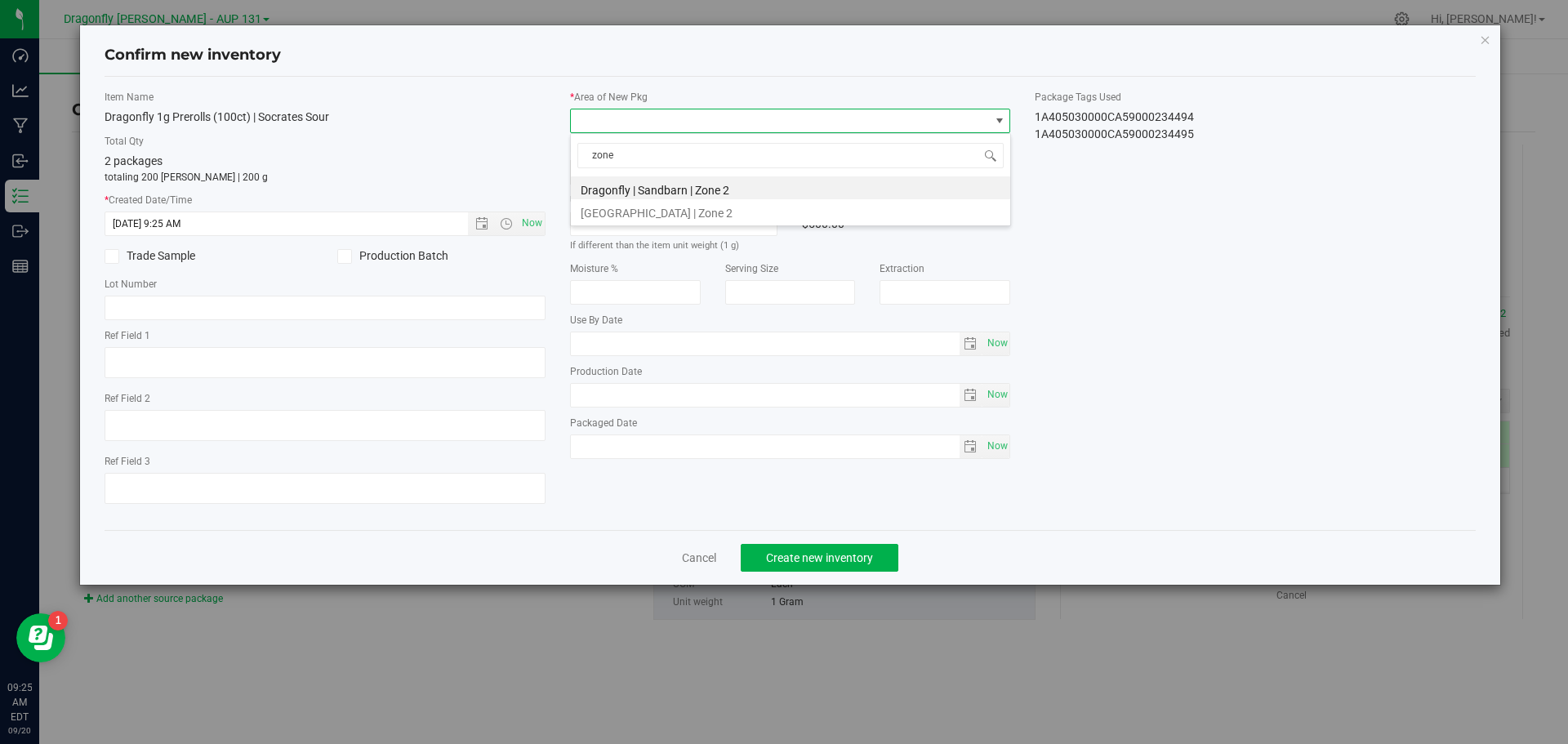
type input "zone 1"
click at [708, 190] on li "Dragonfly | Sandbarn | Zone 1" at bounding box center [791, 188] width 439 height 23
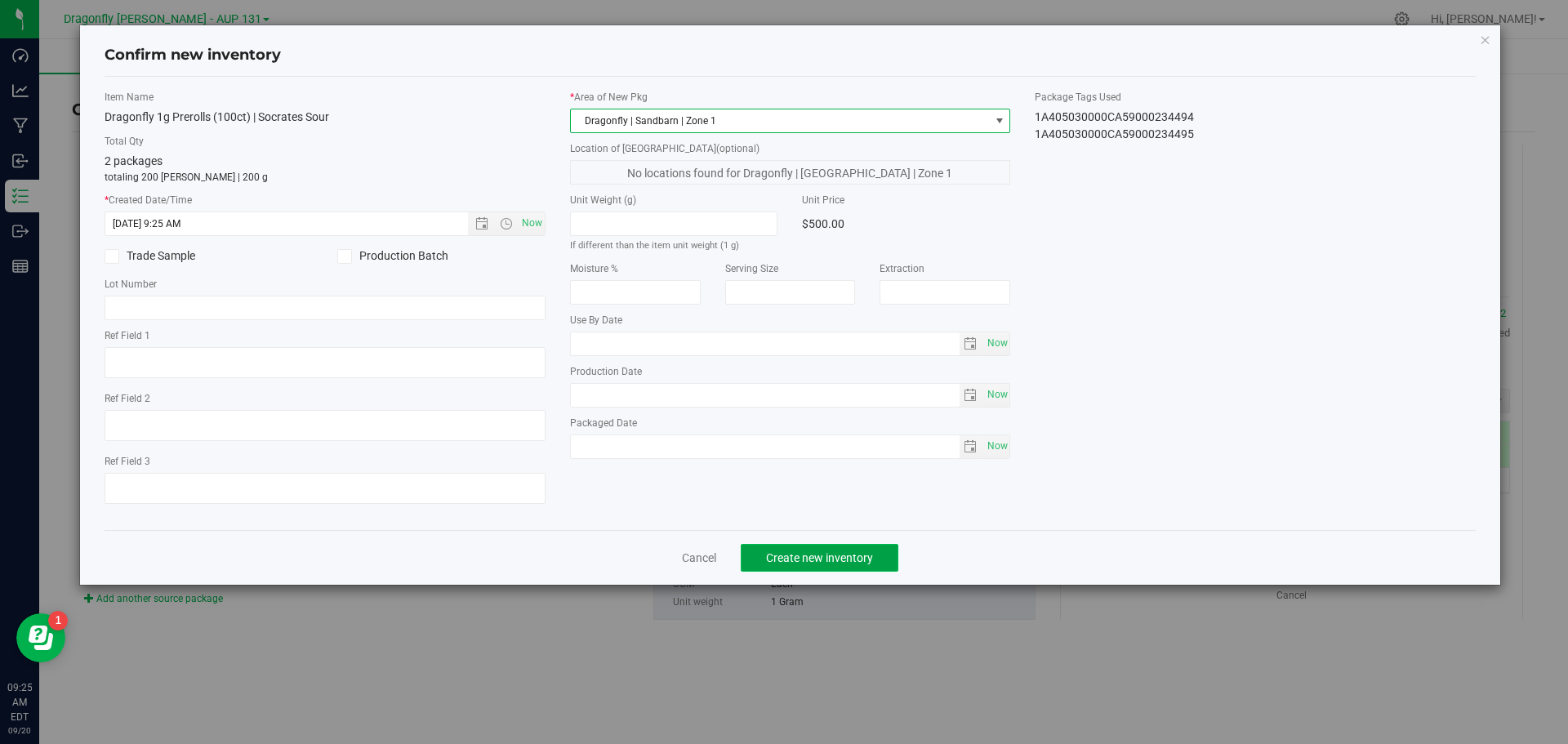
click at [802, 563] on span "Create new inventory" at bounding box center [819, 557] width 107 height 13
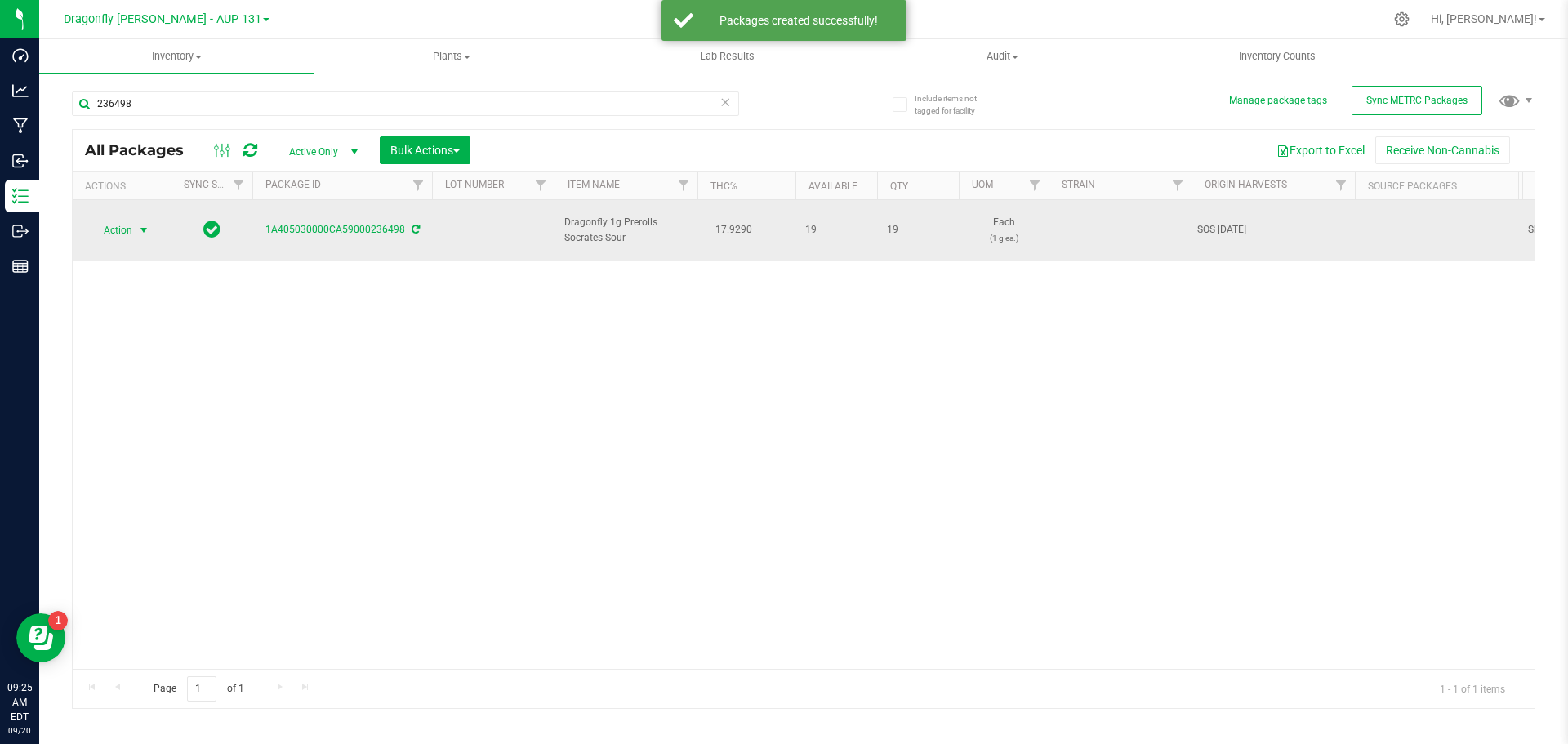
click at [142, 224] on span "select" at bounding box center [144, 230] width 13 height 13
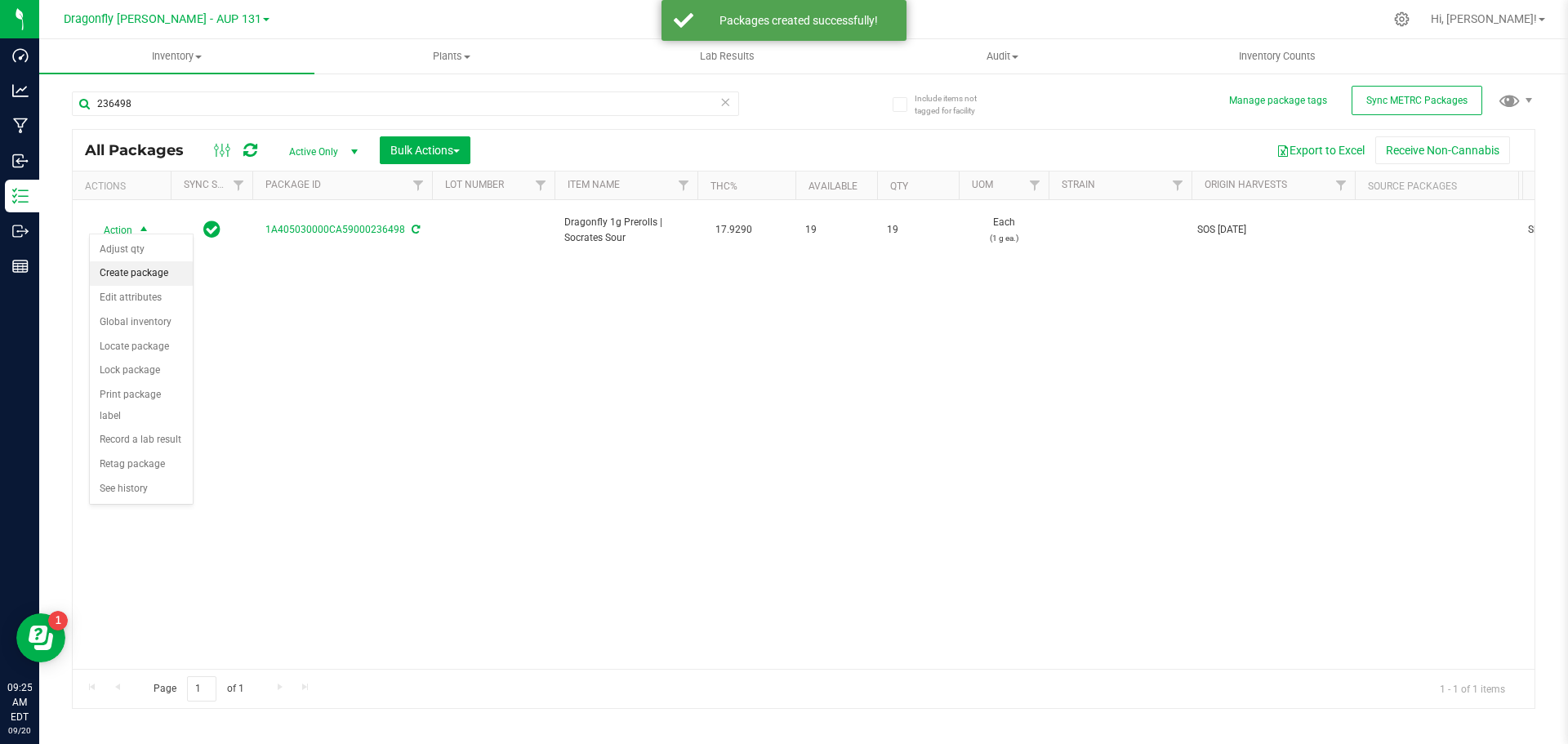
click at [145, 263] on li "Create package" at bounding box center [141, 274] width 103 height 25
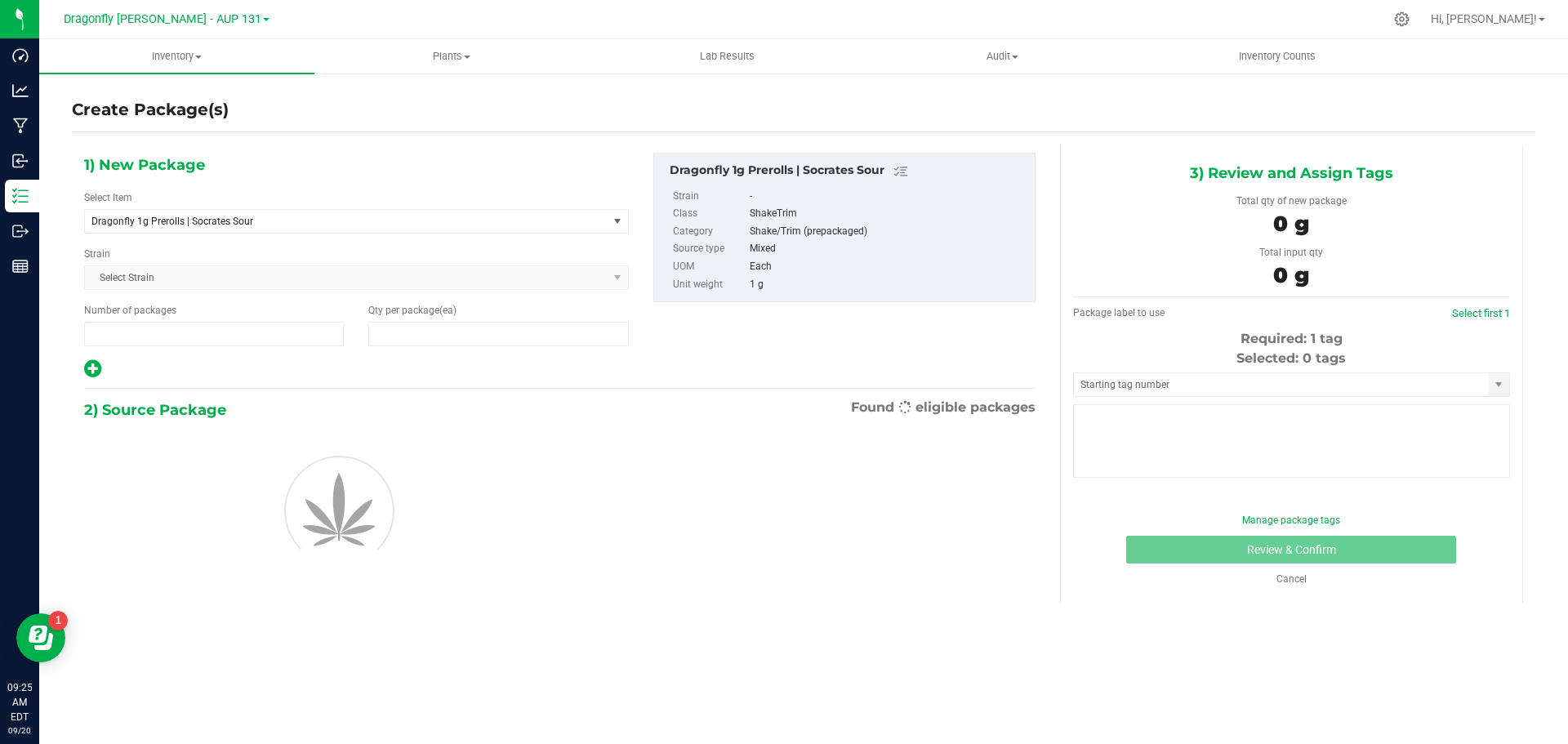
type input "1"
type input "0"
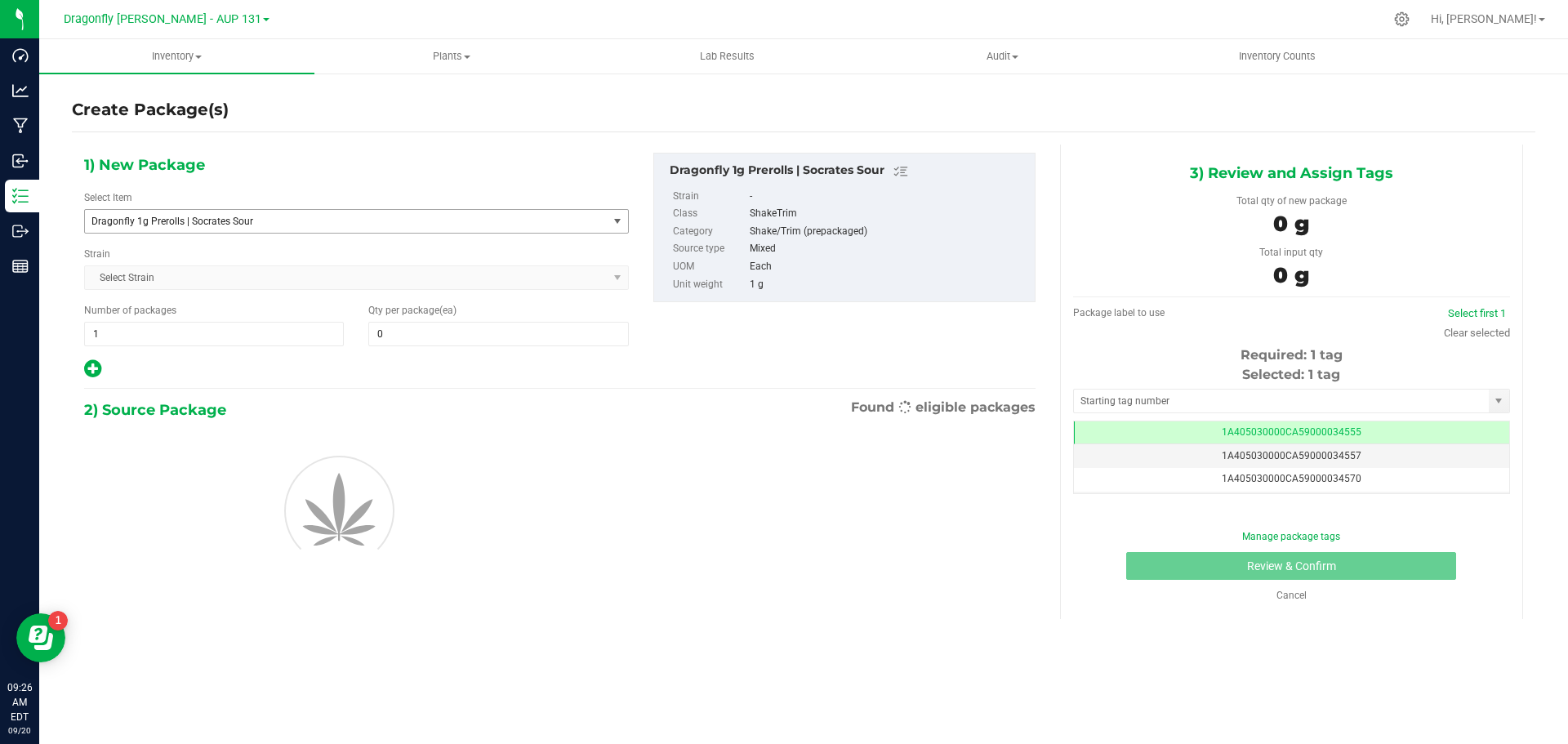
click at [277, 224] on span "Dragonfly 1g Prerolls | Socrates Sour" at bounding box center [336, 221] width 489 height 12
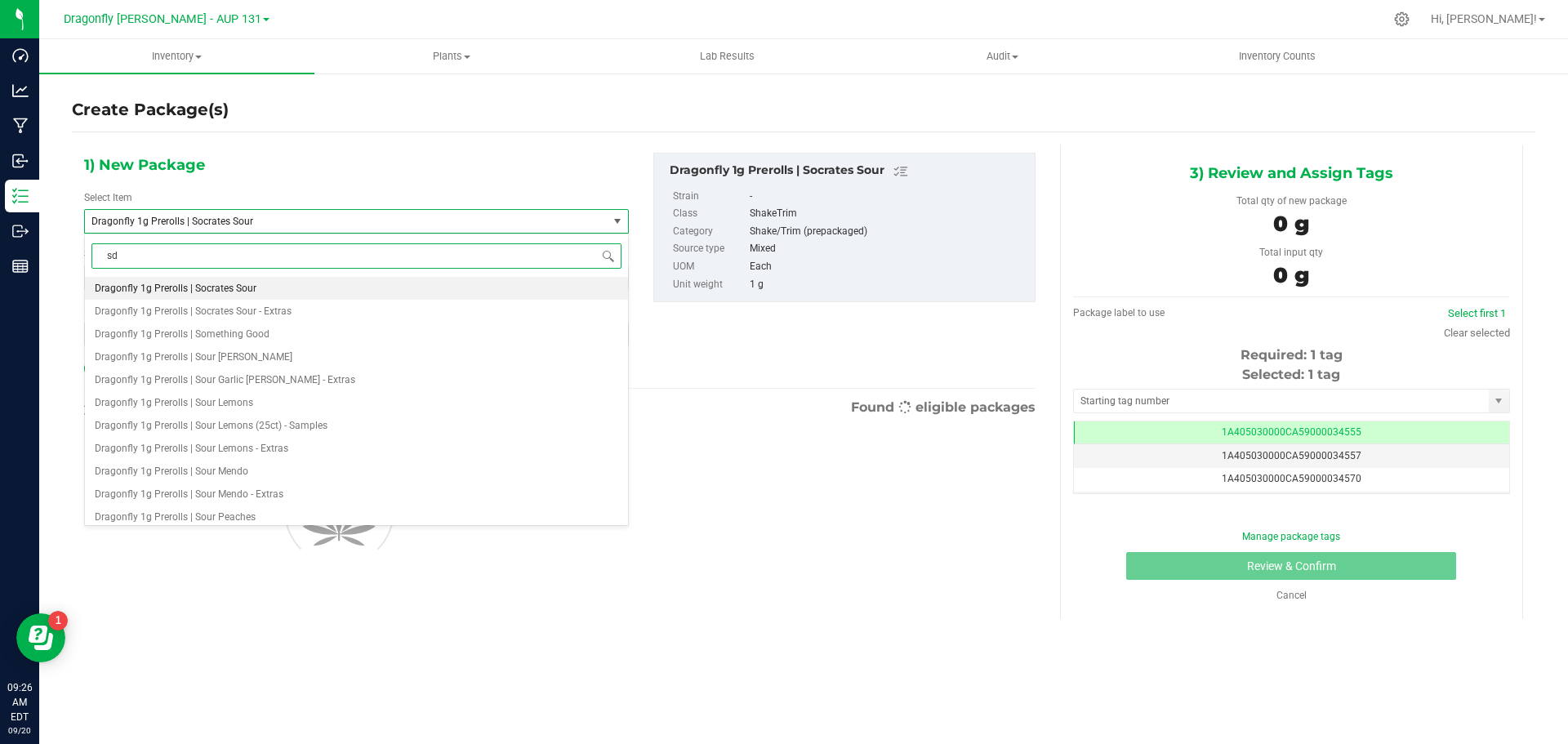
type input "s"
type input "soc"
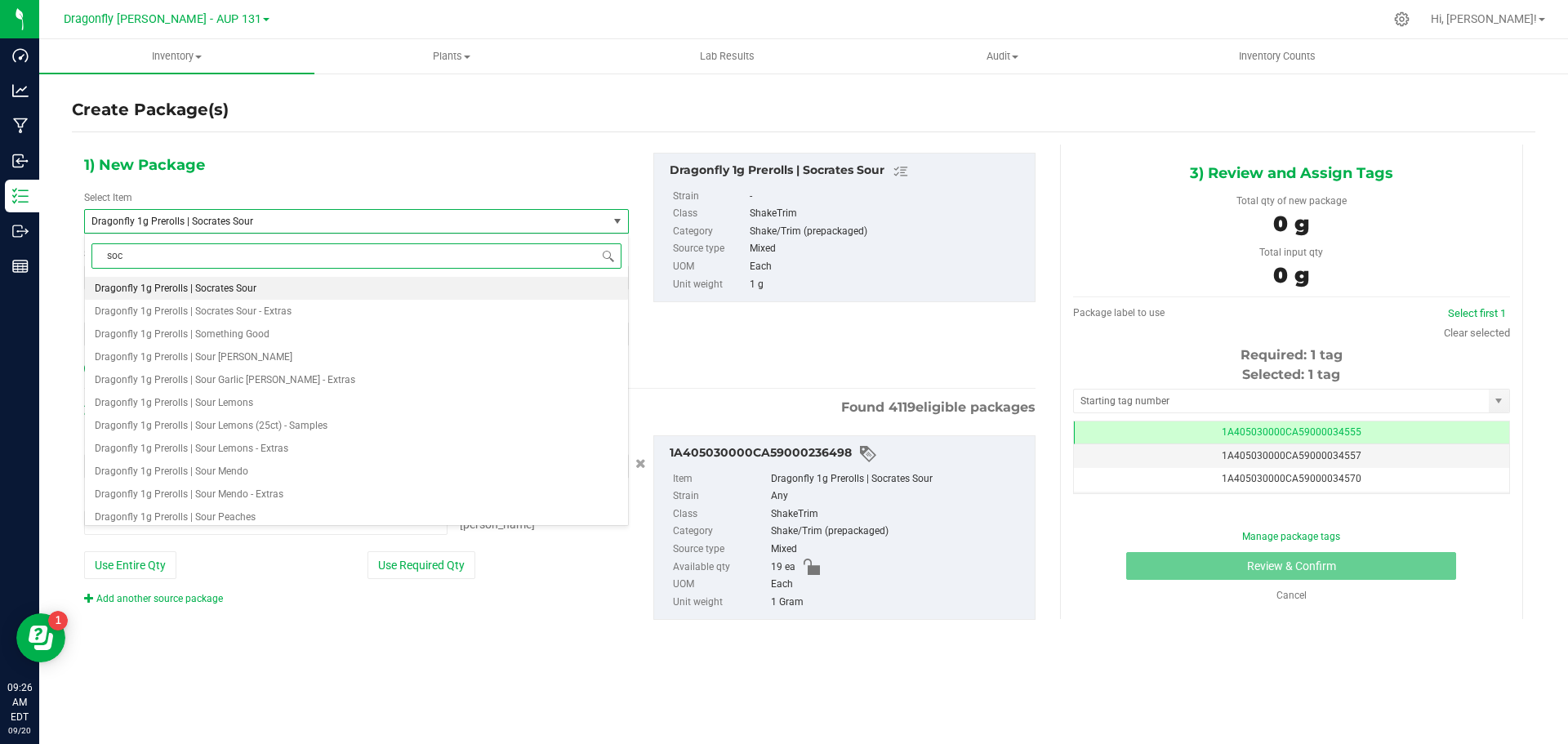
type input "0 ea"
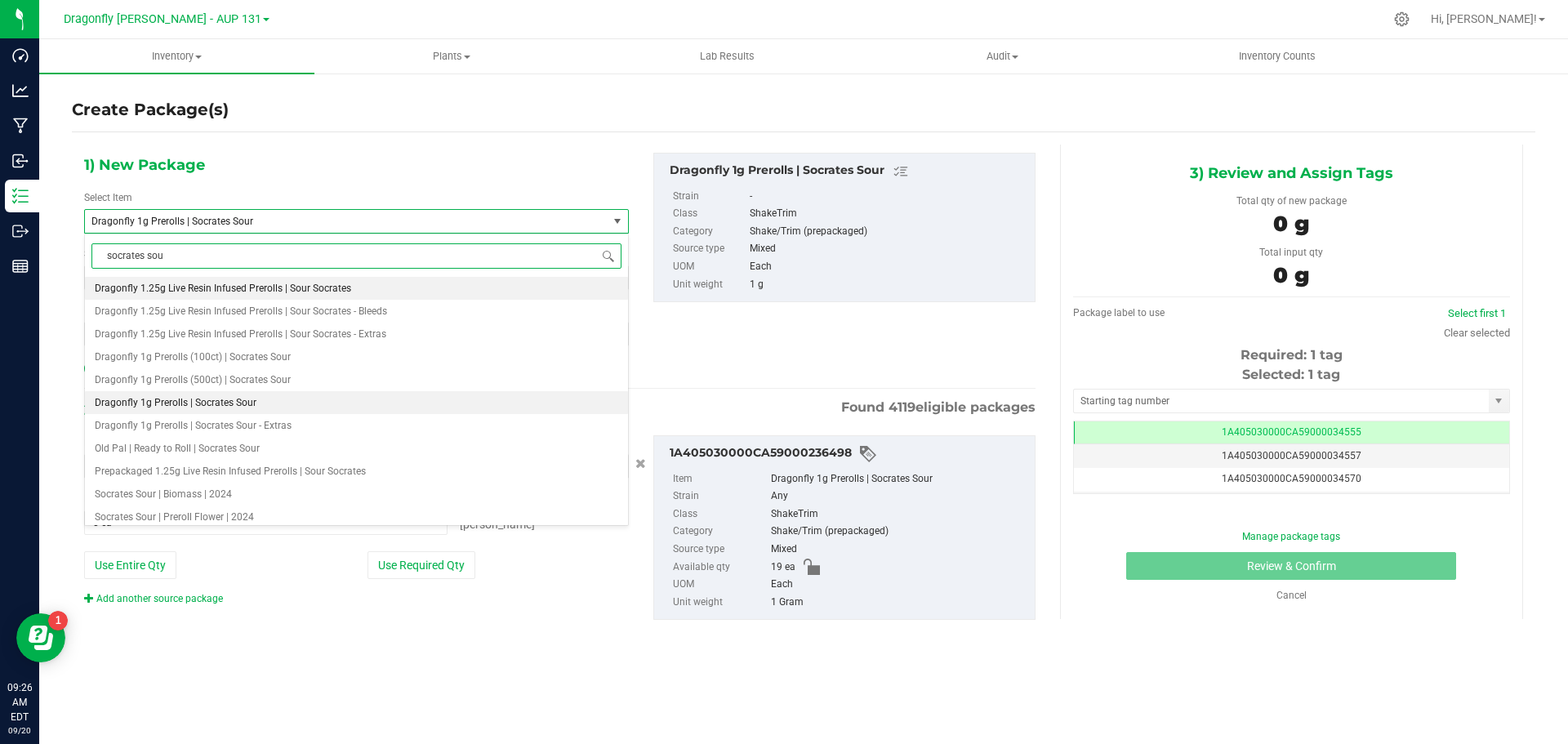
type input "socrates sour"
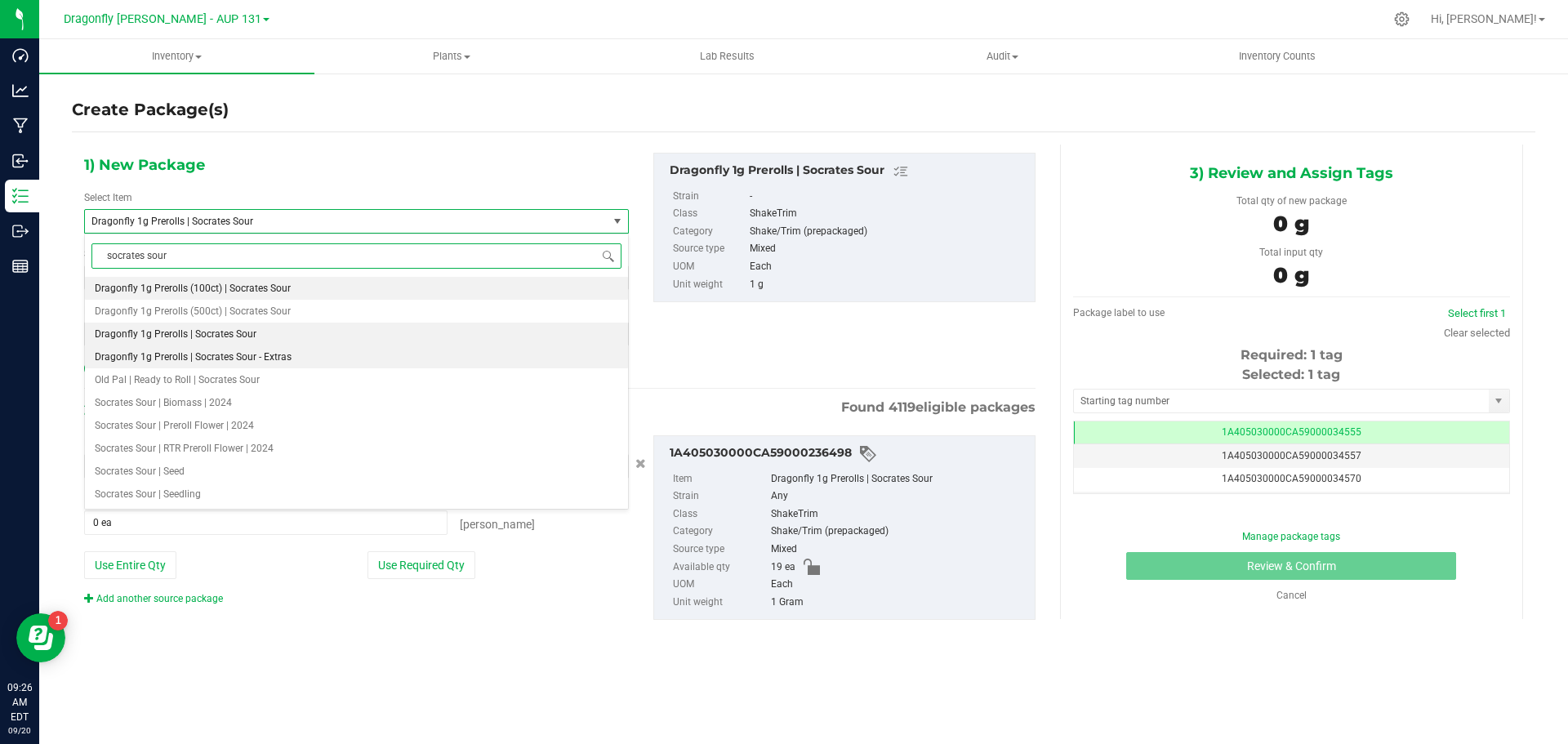
click at [254, 363] on li "Dragonfly 1g Prerolls | Socrates Sour - Extras" at bounding box center [356, 357] width 543 height 23
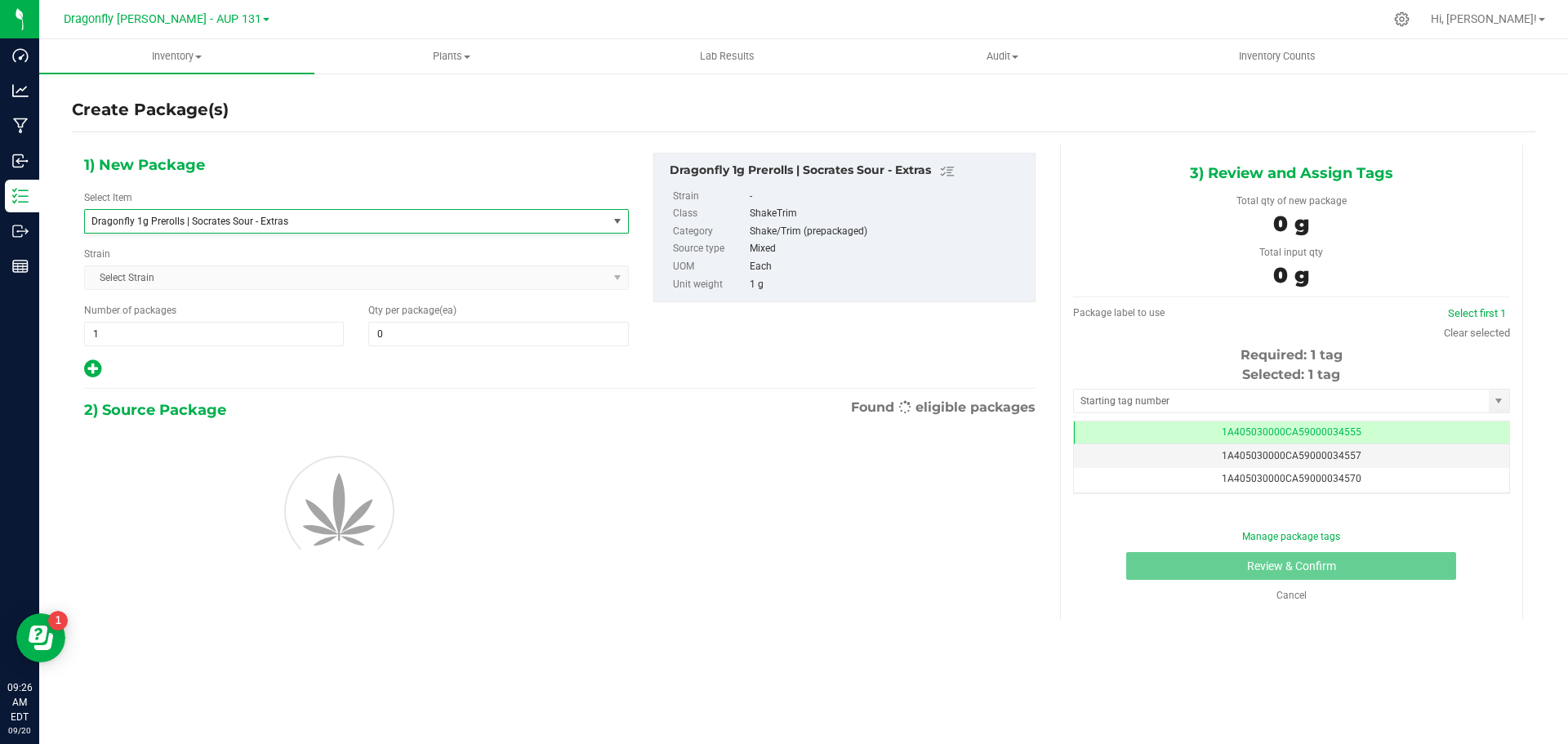
type input "0"
click at [512, 337] on span at bounding box center [498, 334] width 260 height 25
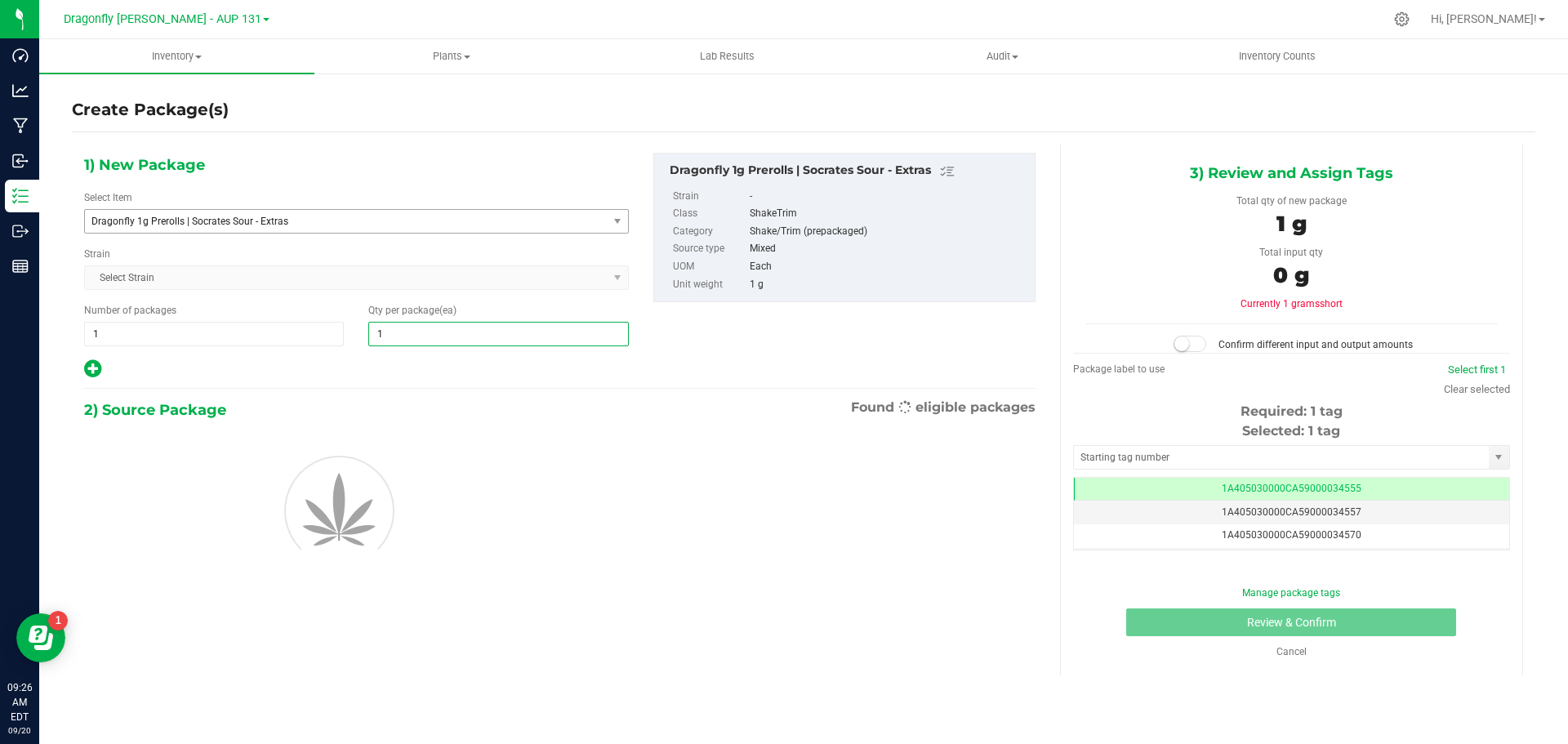
type input "19"
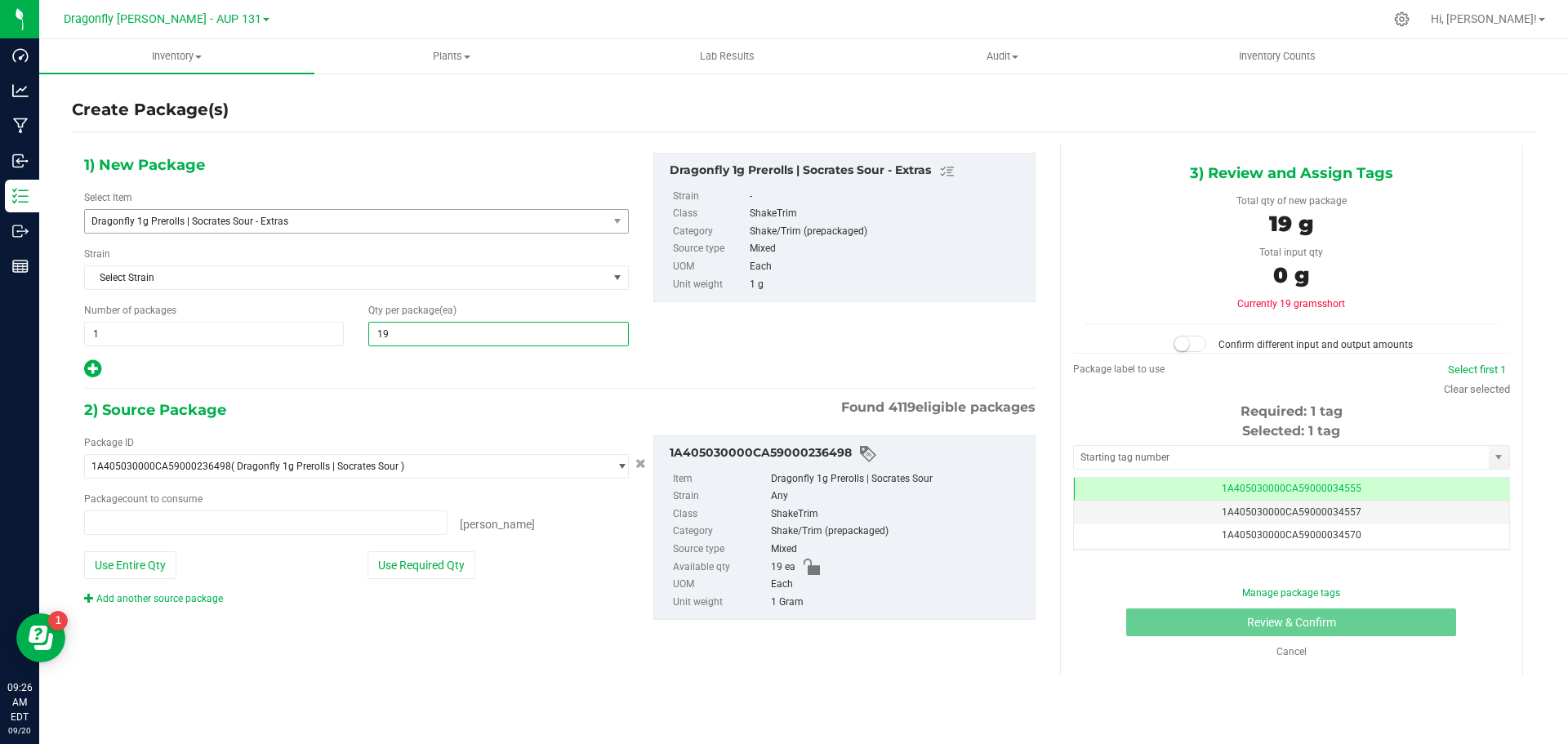
type input "0 ea"
type input "19"
click at [438, 564] on button "Use Required Qty" at bounding box center [422, 564] width 108 height 27
type input "19 ea"
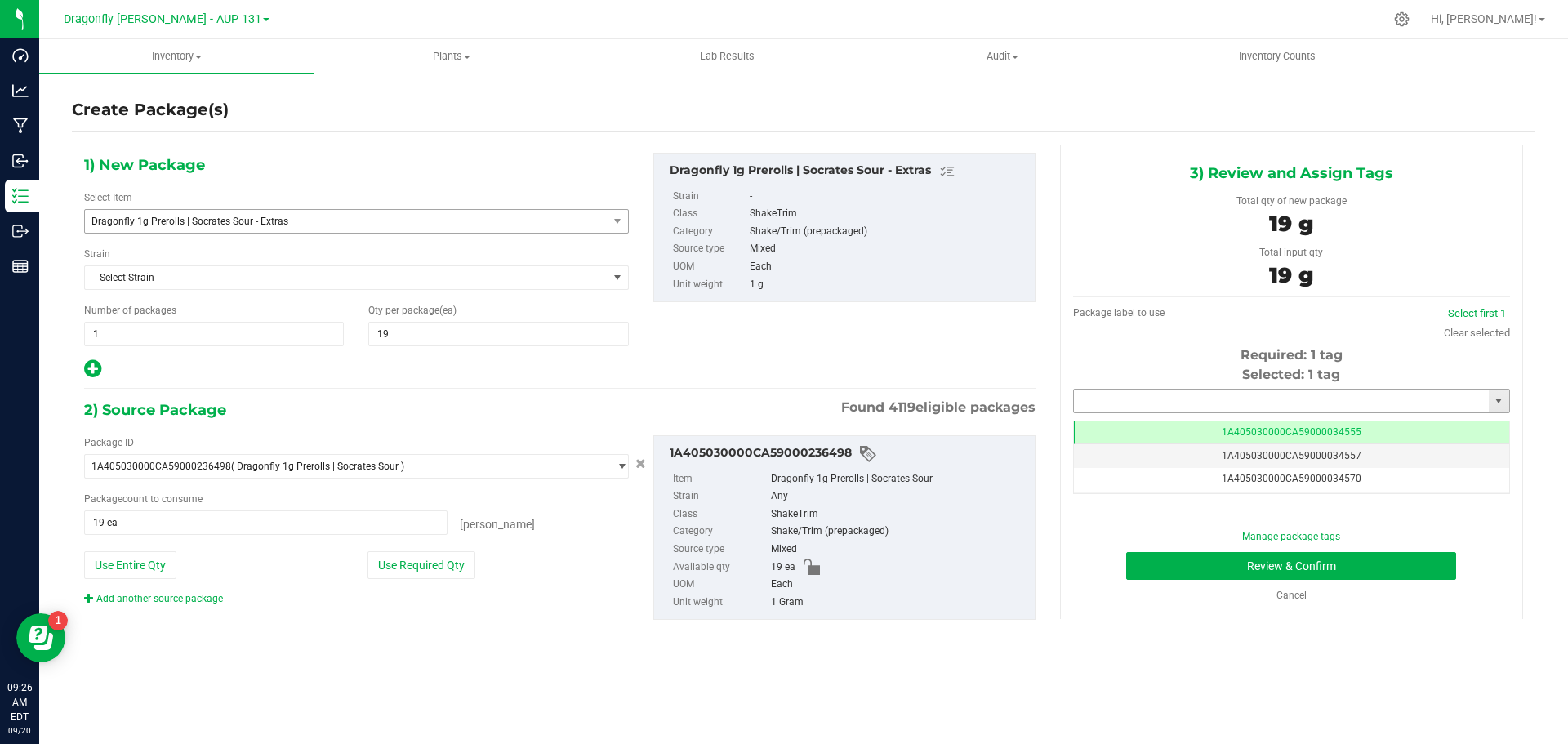
click at [1399, 402] on input "text" at bounding box center [1281, 401] width 415 height 23
click at [1321, 415] on div "1A405030000CA59000238353 No matching tags" at bounding box center [1292, 430] width 437 height 32
click at [1334, 422] on li "1A405030000CA59000238353" at bounding box center [1291, 429] width 435 height 25
type input "1A405030000CA59000238353"
click at [1393, 567] on button "Review & Confirm" at bounding box center [1292, 565] width 330 height 27
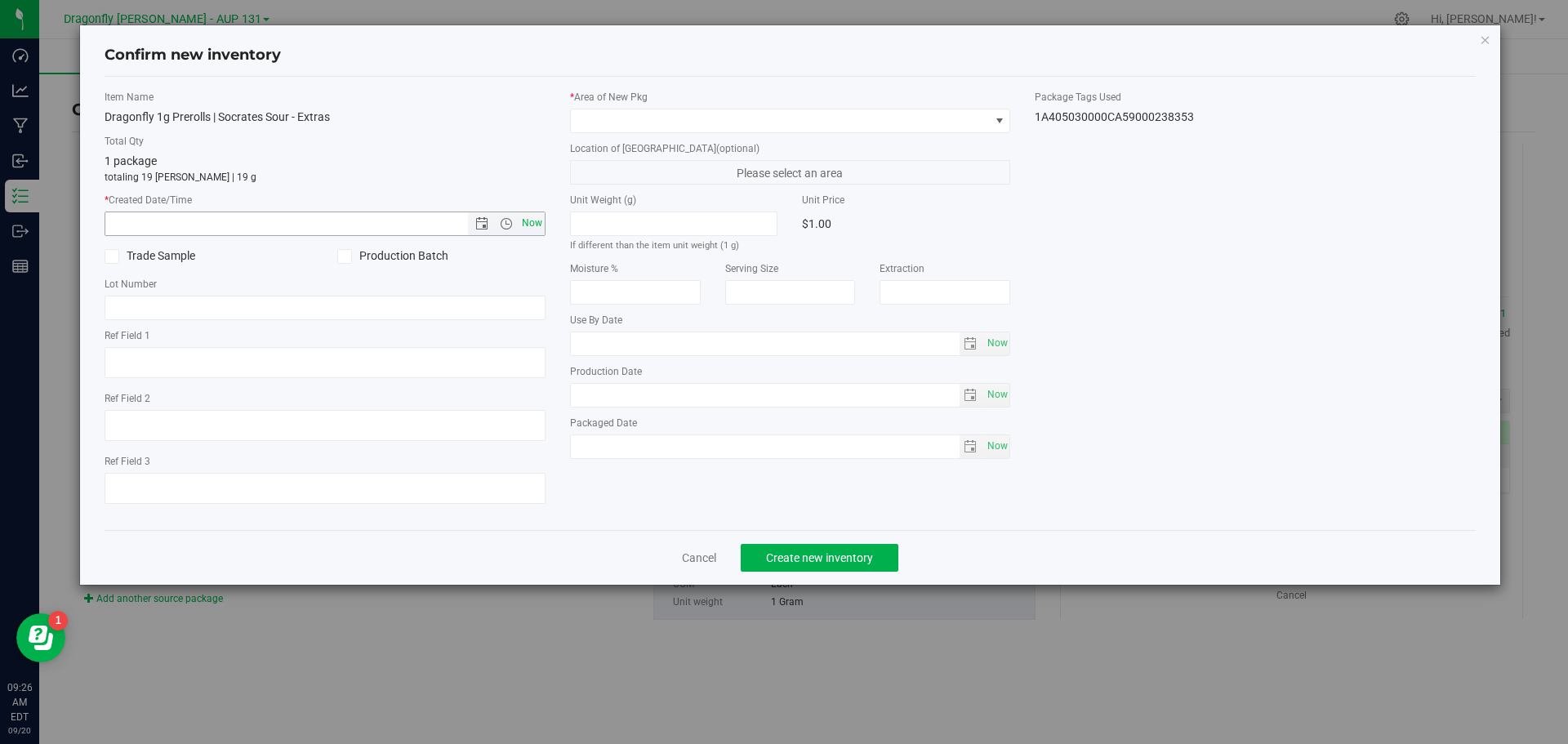
click at [539, 219] on span "Now" at bounding box center [532, 223] width 27 height 24
type input "[DATE] 9:26 AM"
click at [694, 119] on span at bounding box center [780, 121] width 419 height 23
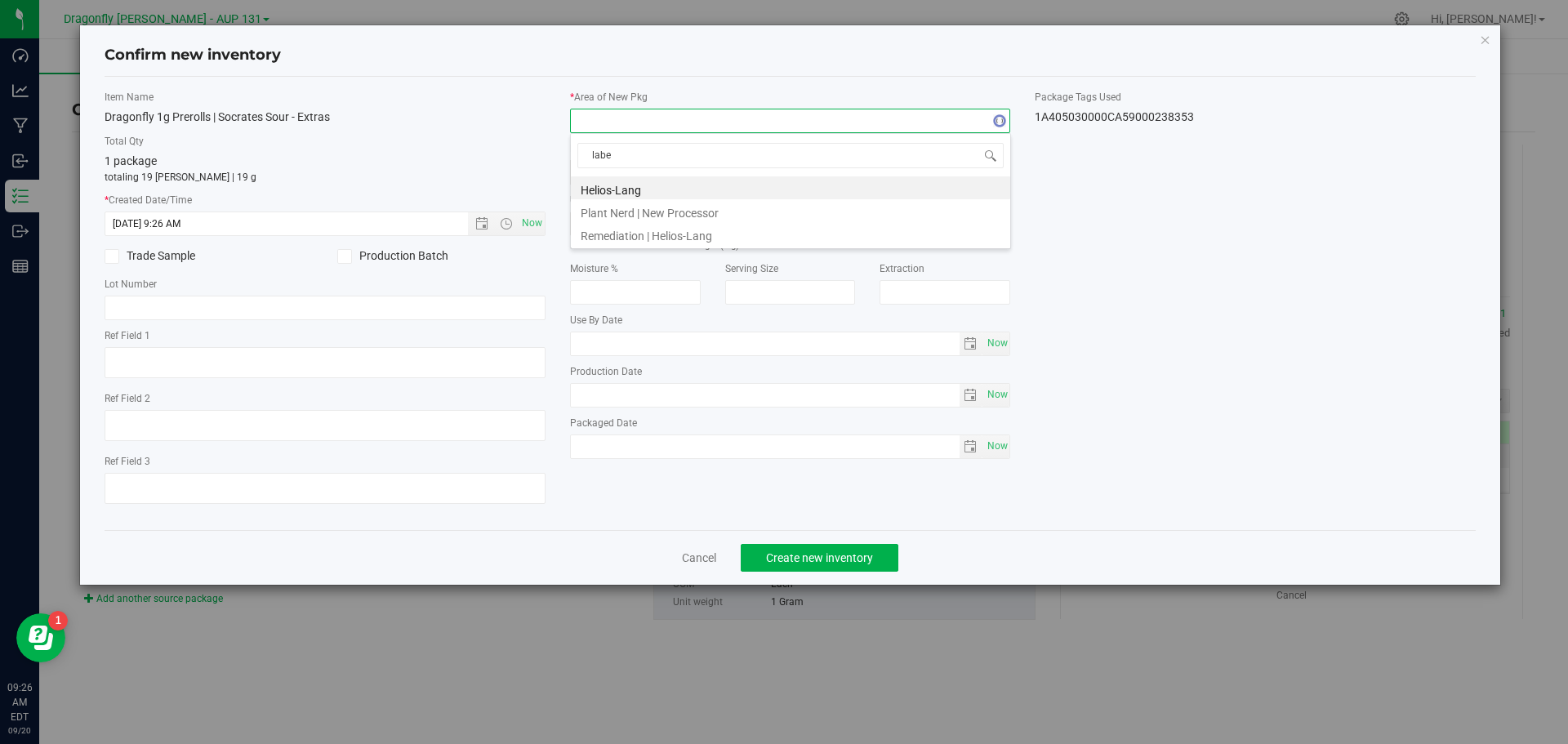
type input "label"
click at [700, 198] on li "Processor | Central Storage | Labeling" at bounding box center [791, 188] width 439 height 23
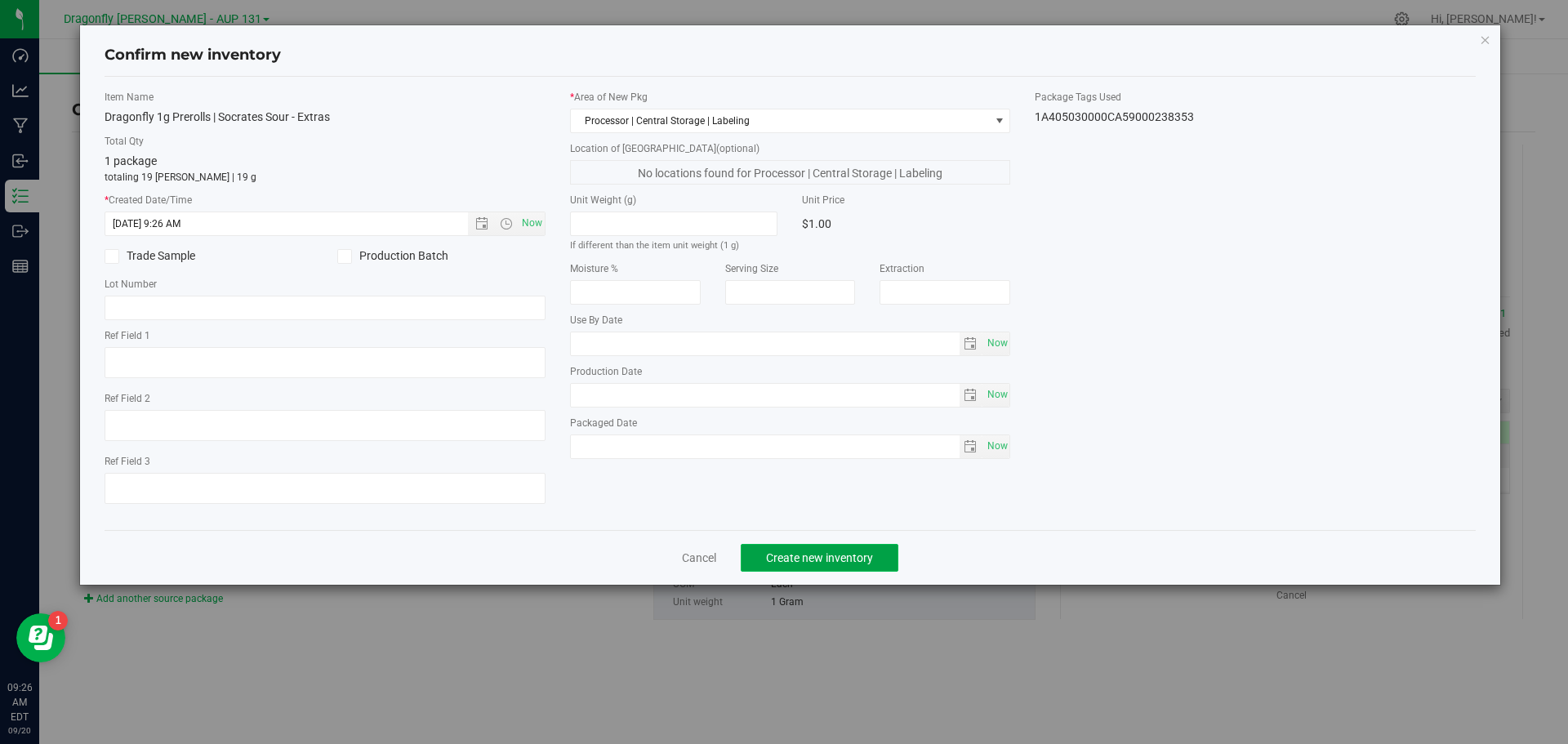
click at [823, 564] on button "Create new inventory" at bounding box center [819, 557] width 158 height 27
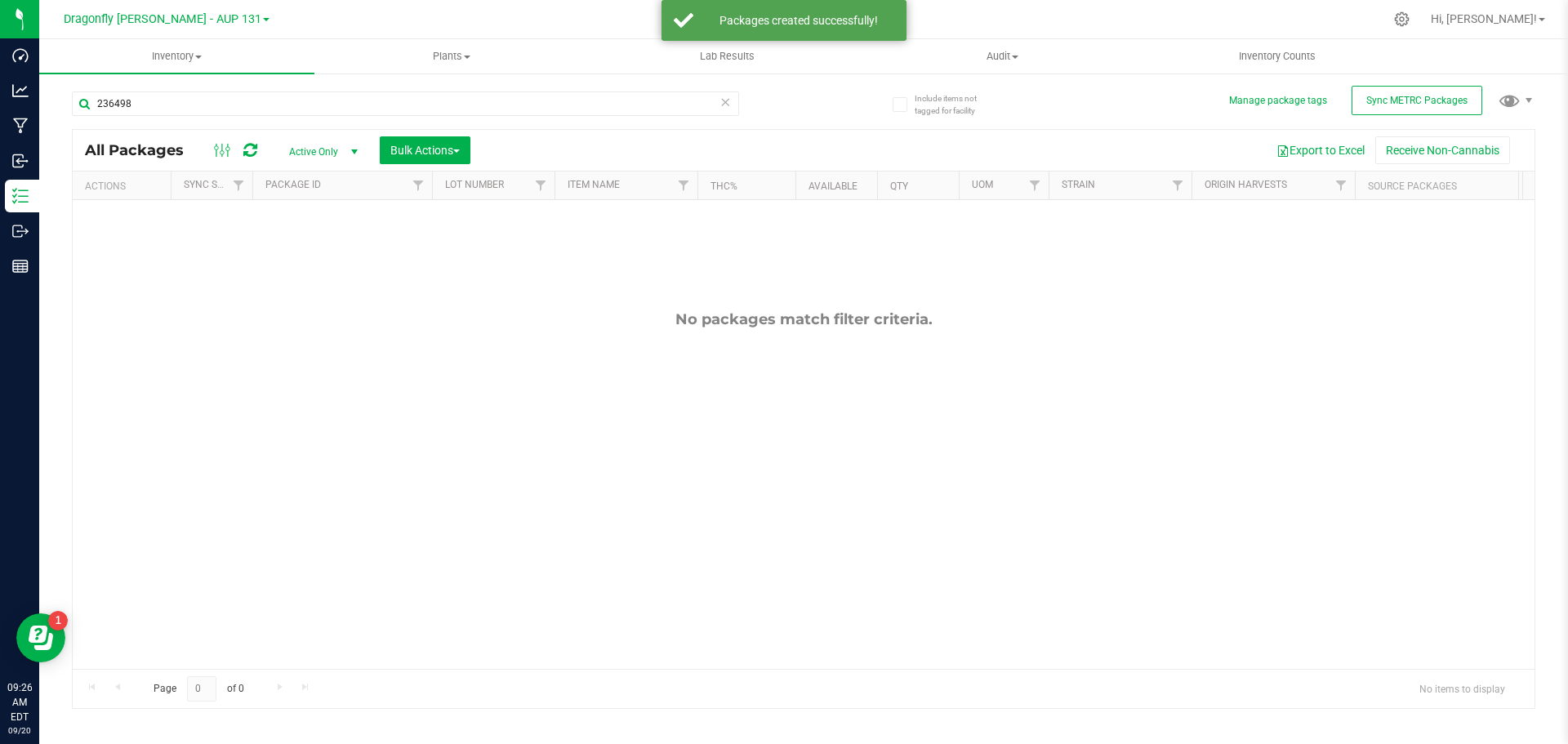
click at [728, 98] on icon at bounding box center [725, 101] width 12 height 19
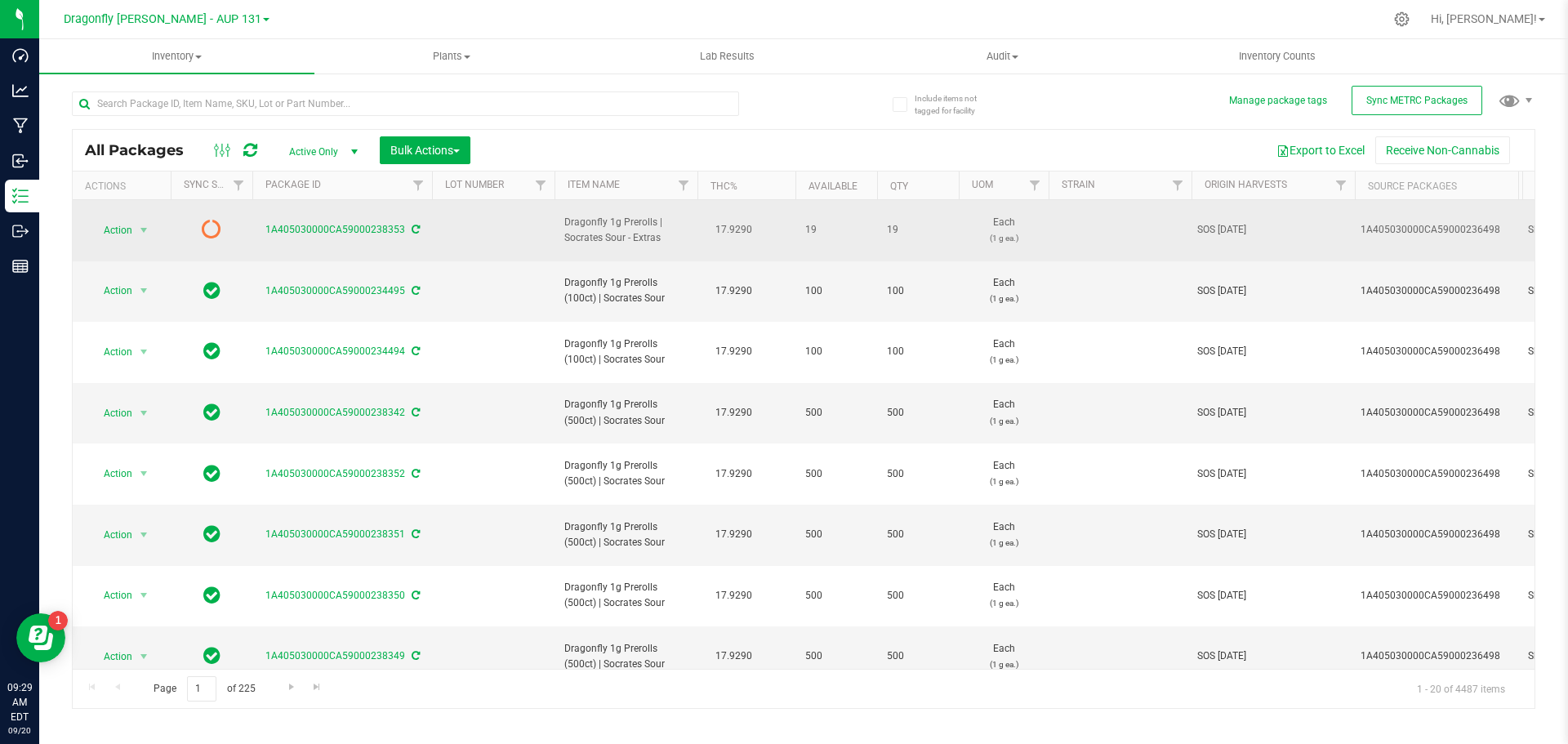
click at [415, 225] on icon at bounding box center [415, 229] width 8 height 10
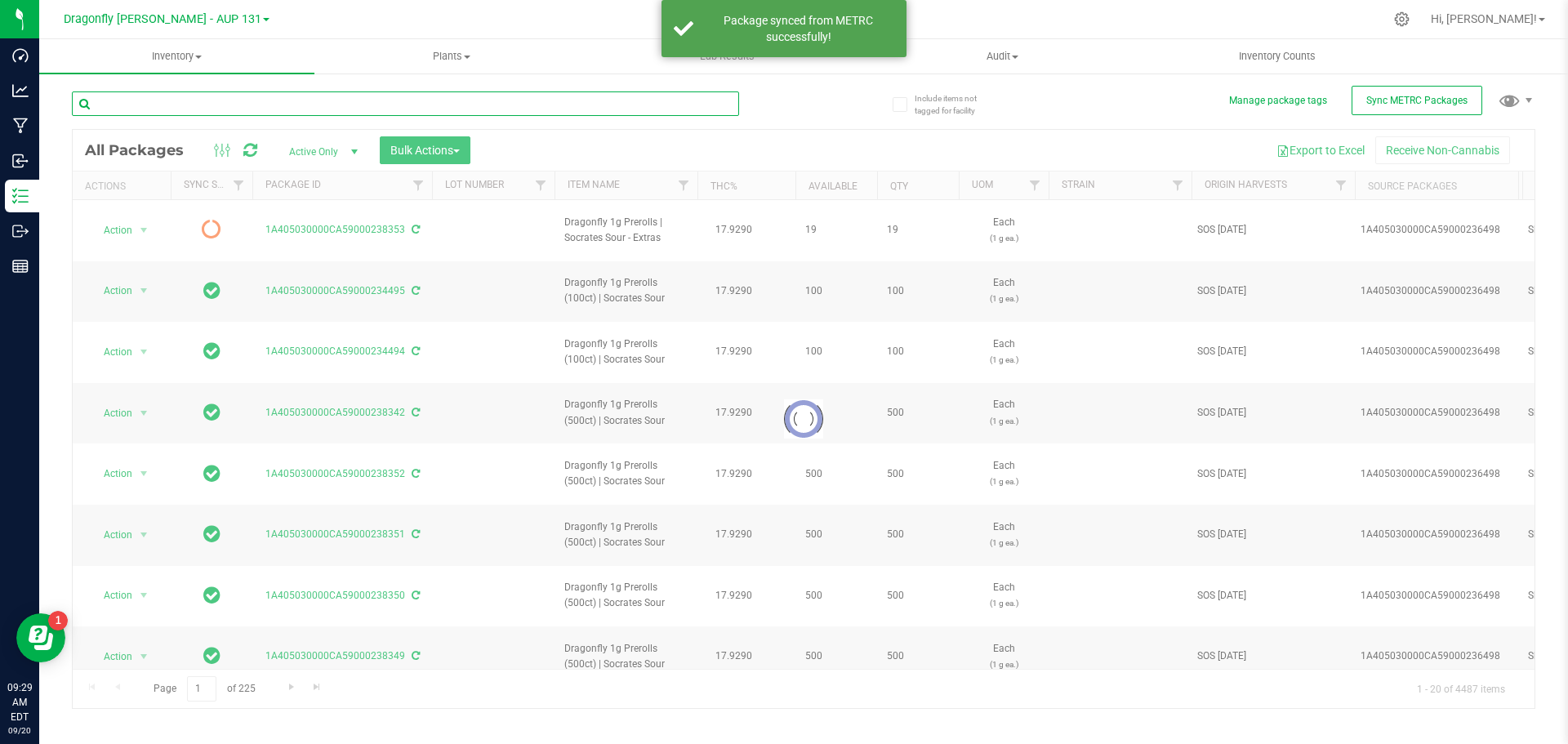
click at [508, 109] on input "text" at bounding box center [405, 104] width 667 height 25
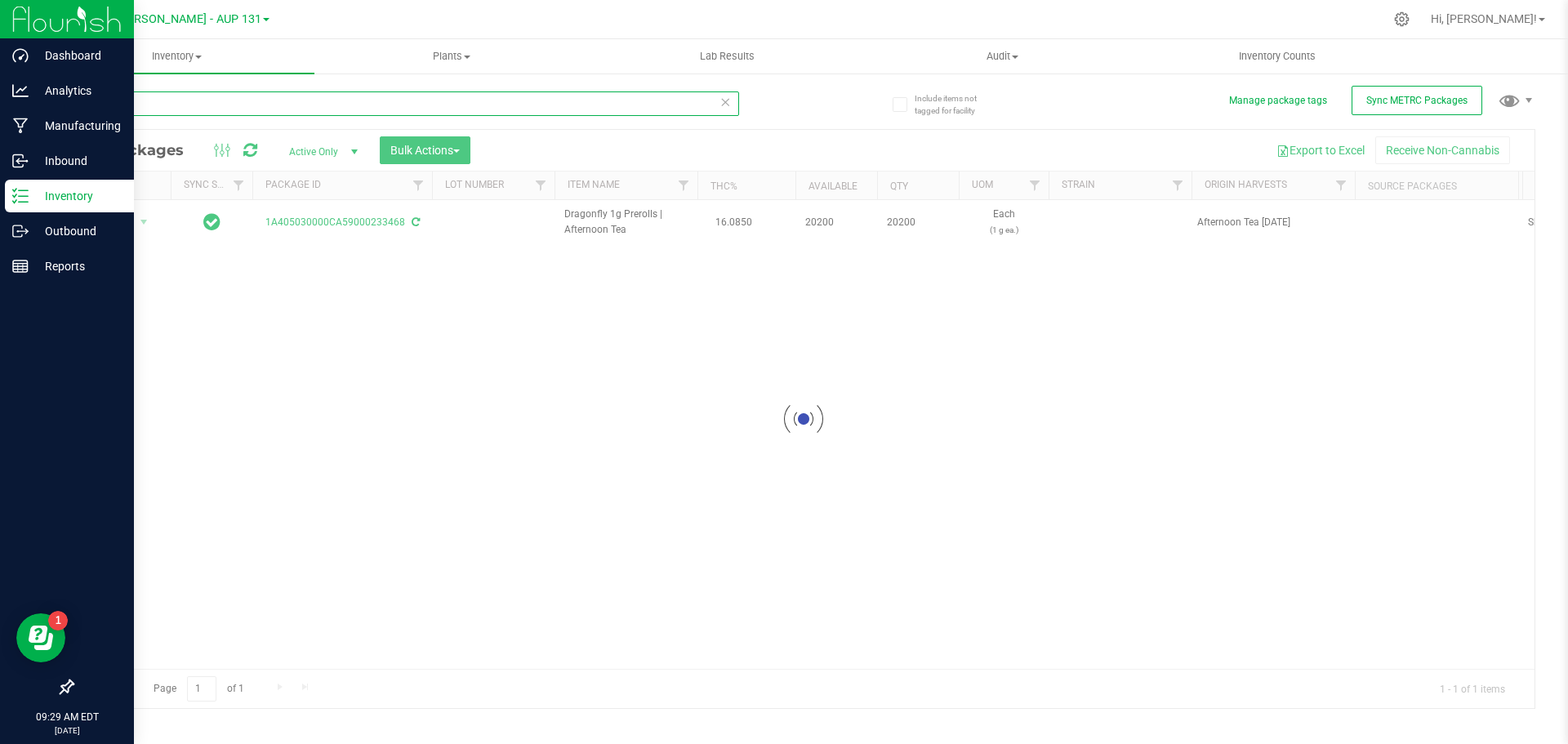
type input "233468"
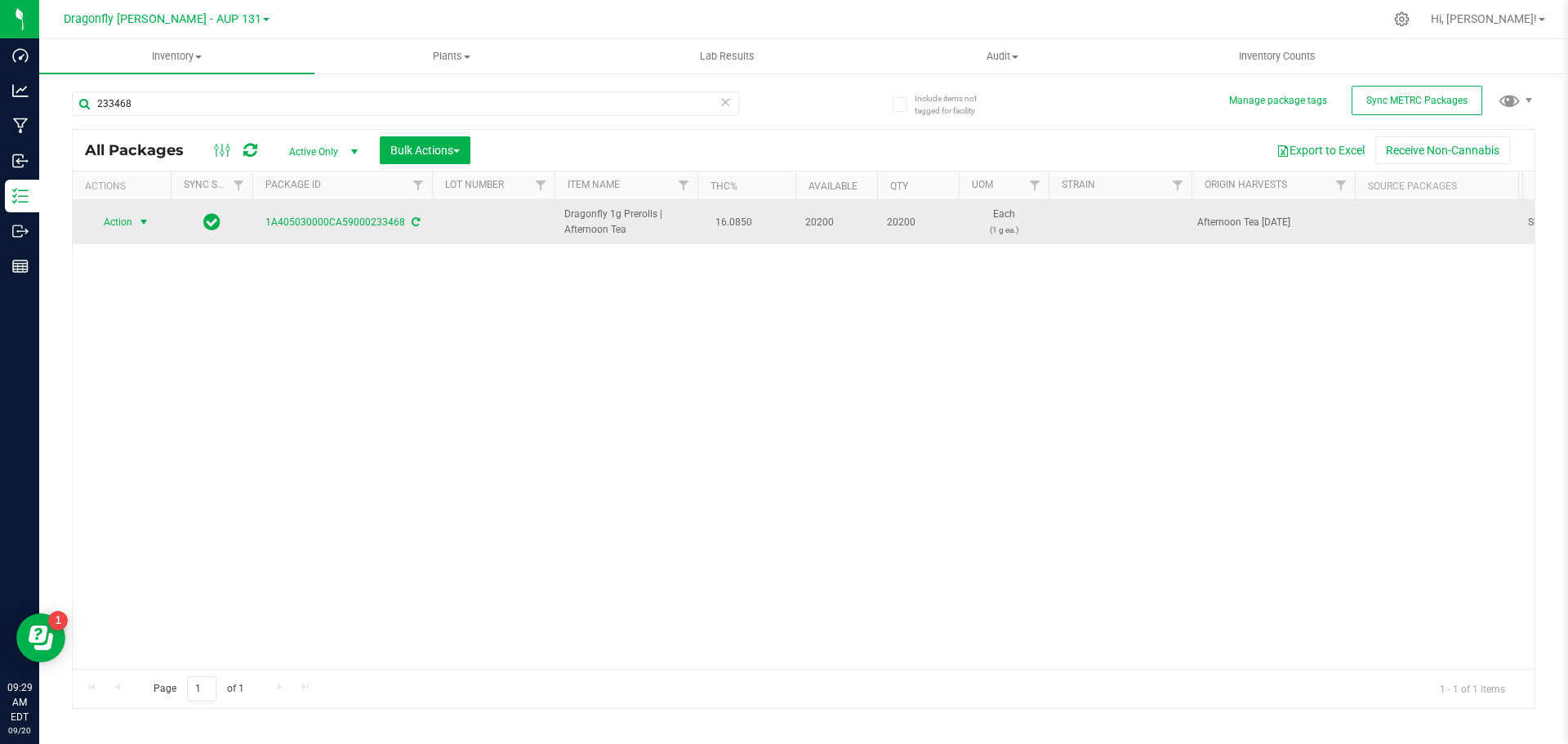
click at [131, 225] on span "Action" at bounding box center [112, 222] width 44 height 23
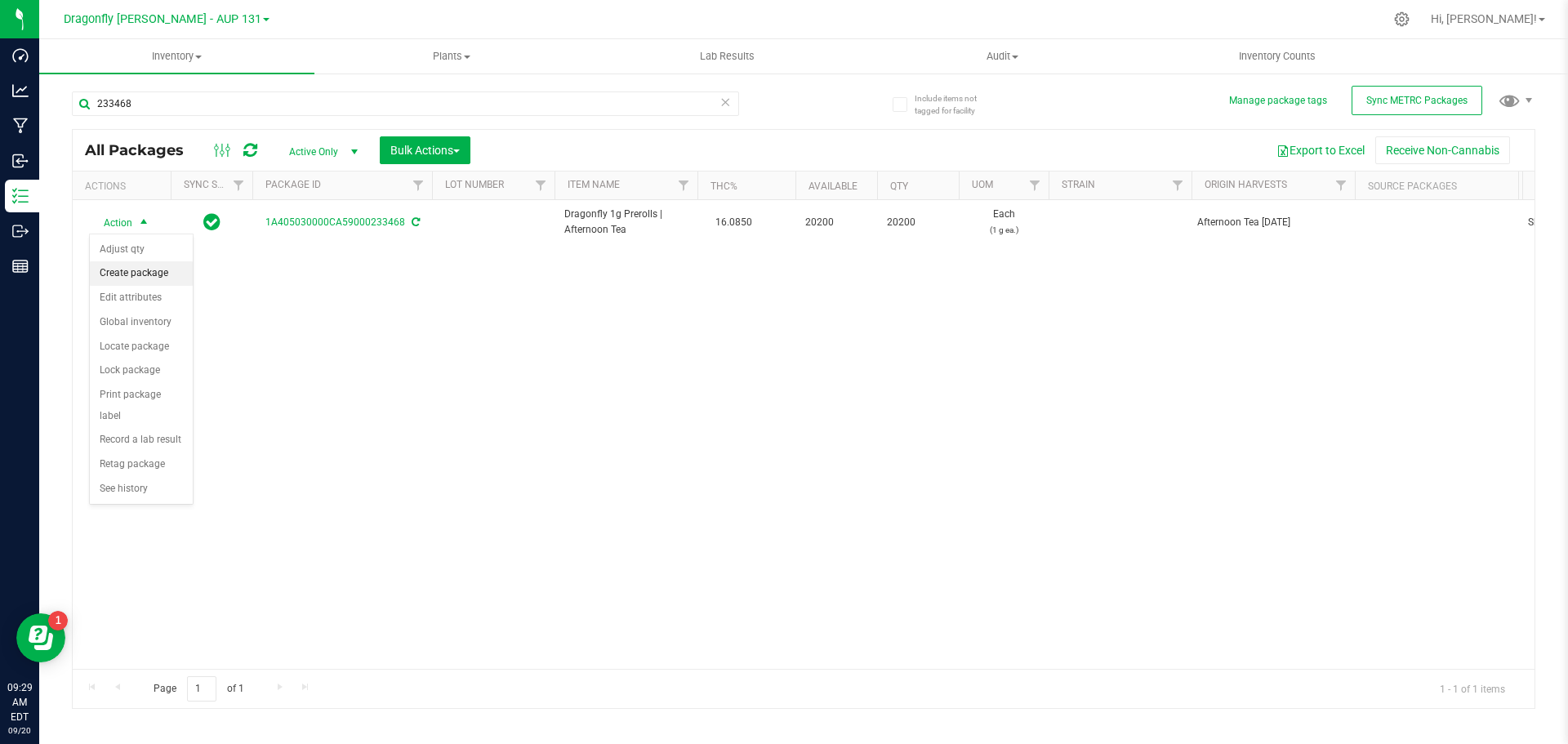
click at [154, 272] on li "Create package" at bounding box center [141, 274] width 103 height 25
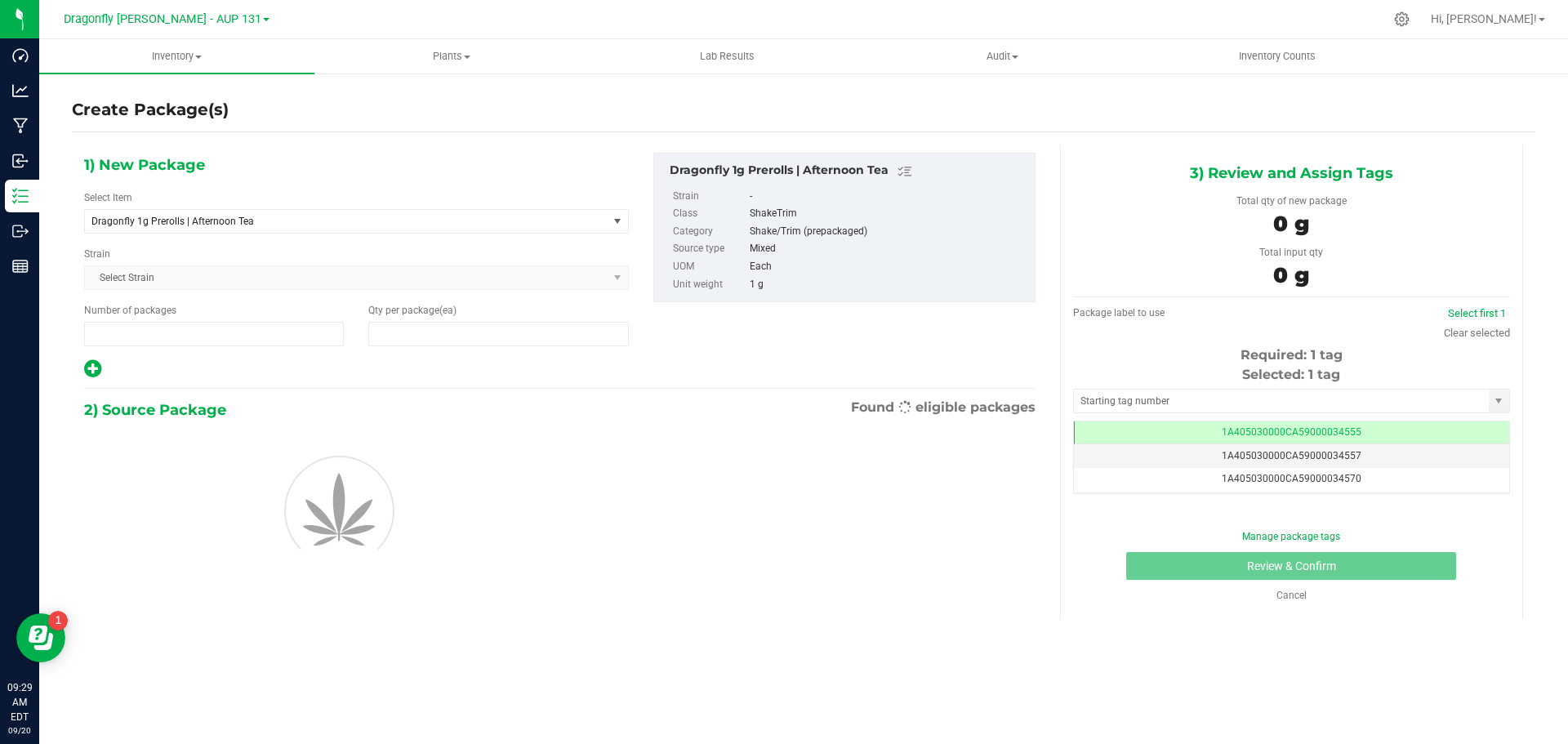
type input "1"
type input "0"
click at [571, 219] on span "Dragonfly 1g Prerolls | Afternoon Tea" at bounding box center [336, 221] width 489 height 12
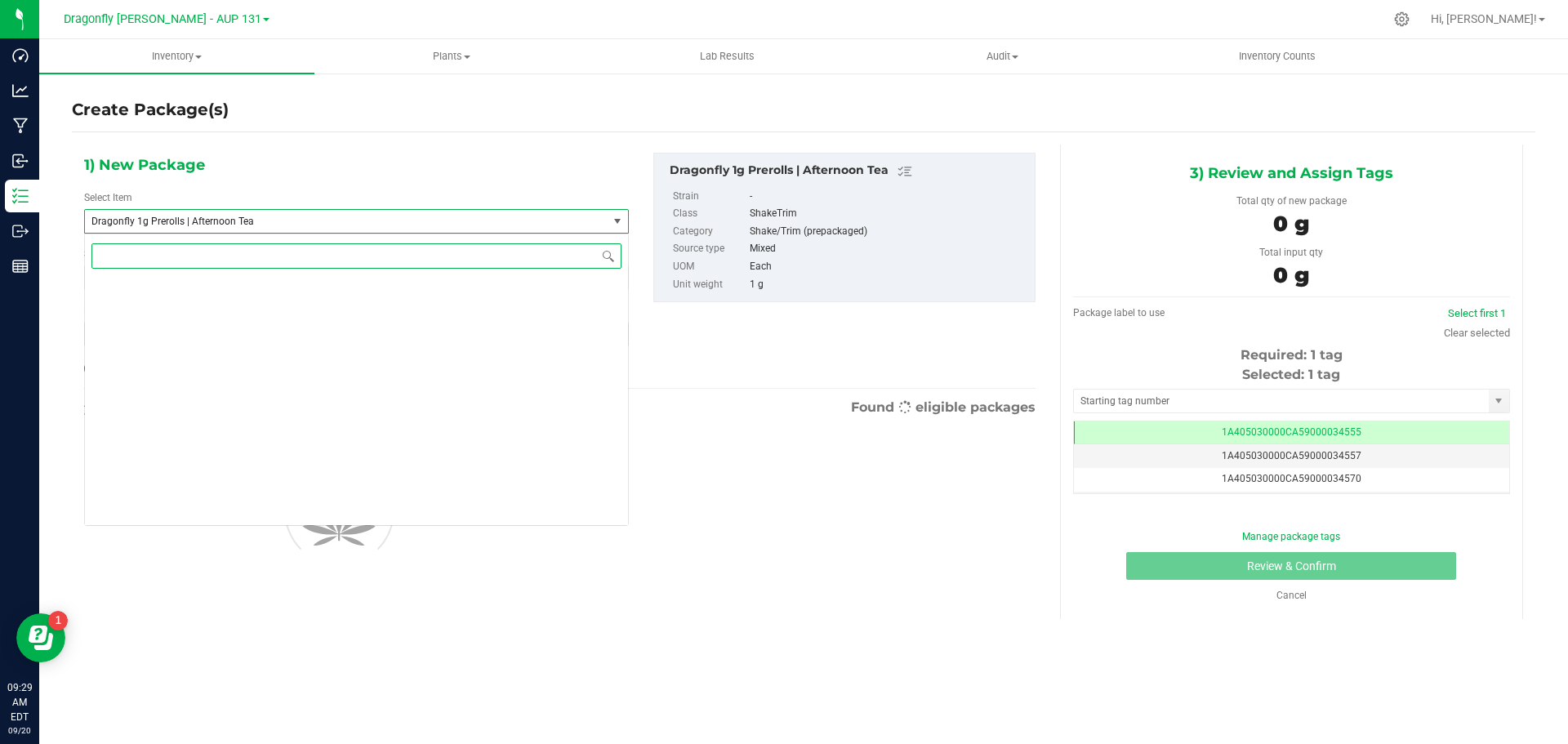
scroll to position [35306, 0]
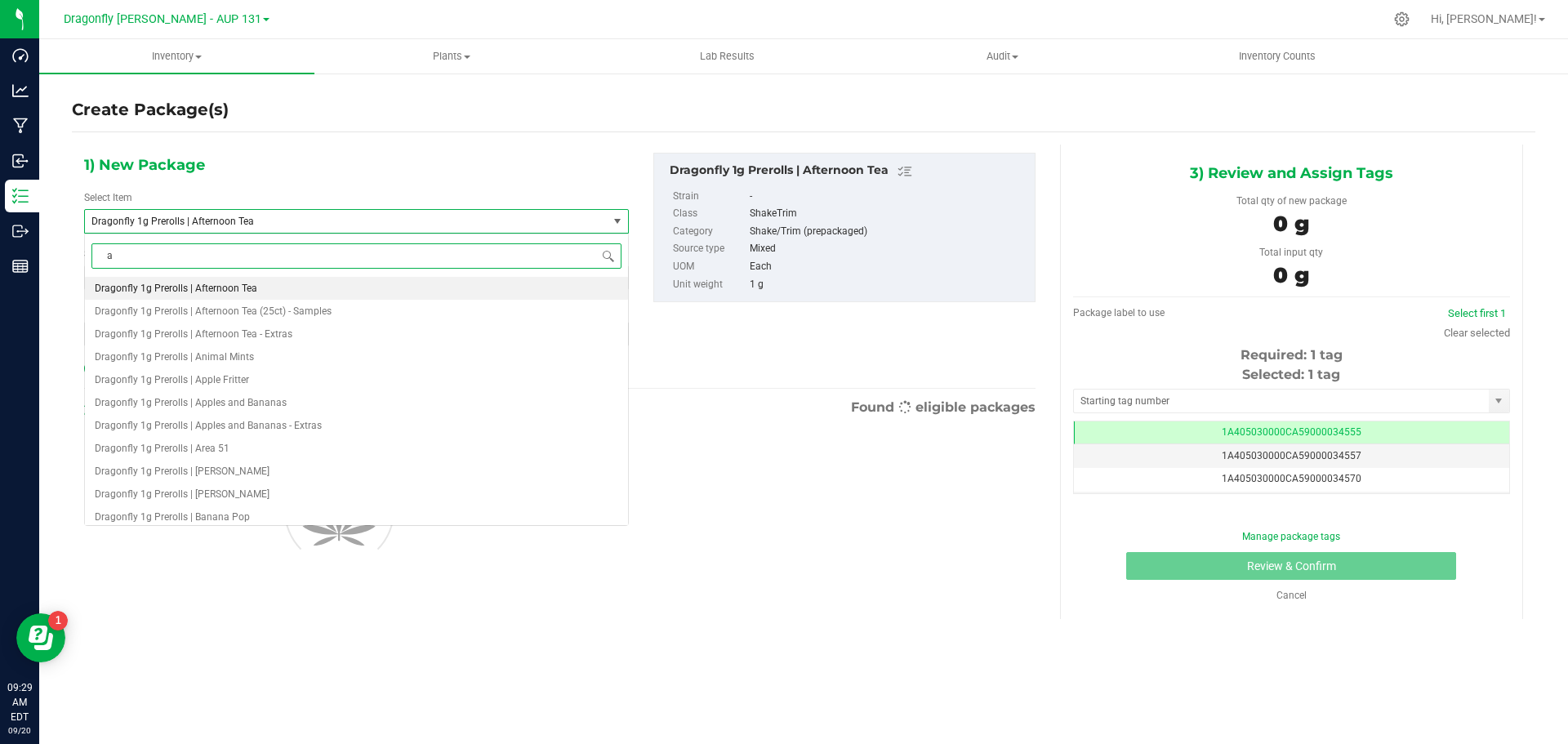
type input "af"
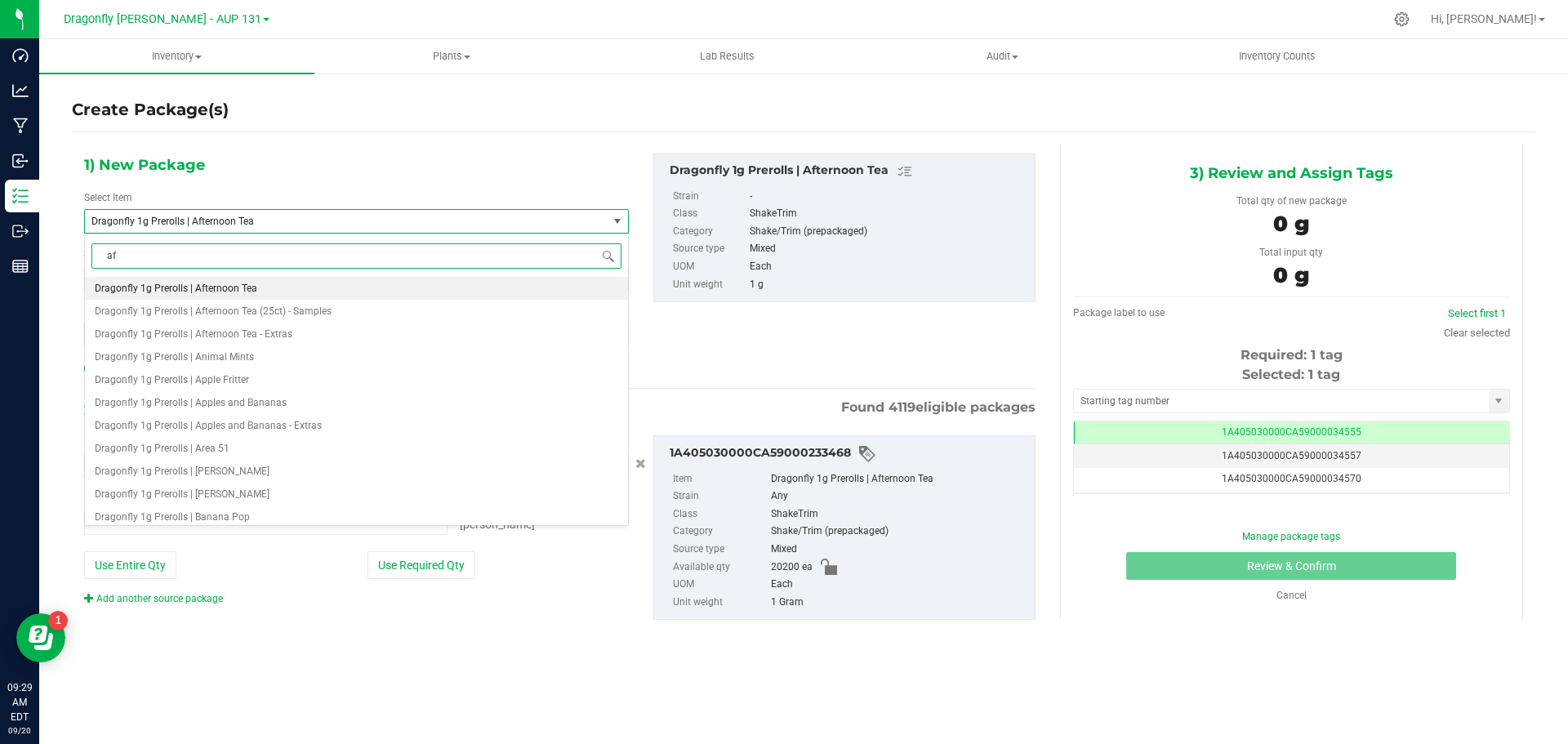
type input "0 ea"
type input "afternoon tea"
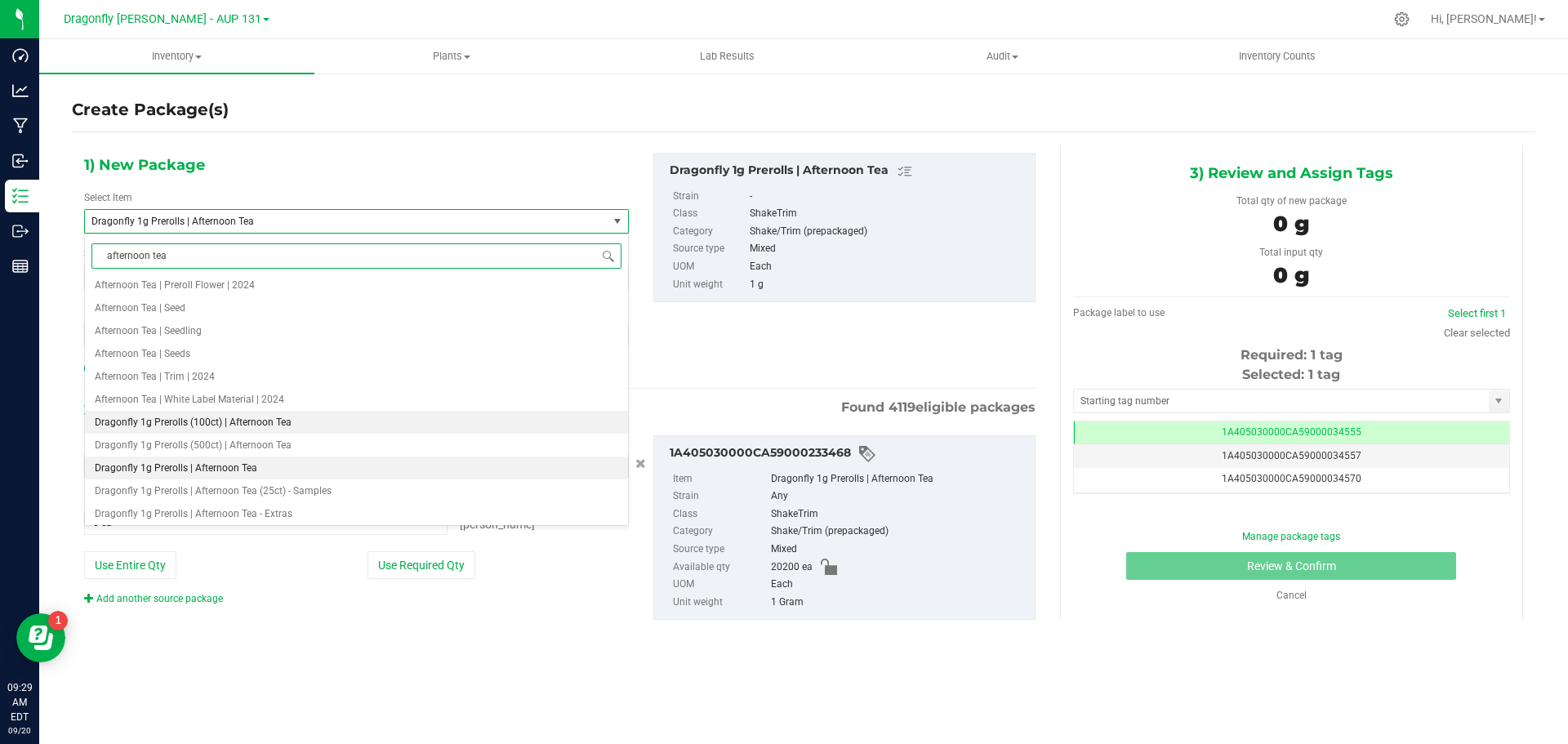
scroll to position [98, 0]
click at [274, 434] on li "Dragonfly 1g Prerolls (500ct) | Afternoon Tea" at bounding box center [356, 442] width 543 height 23
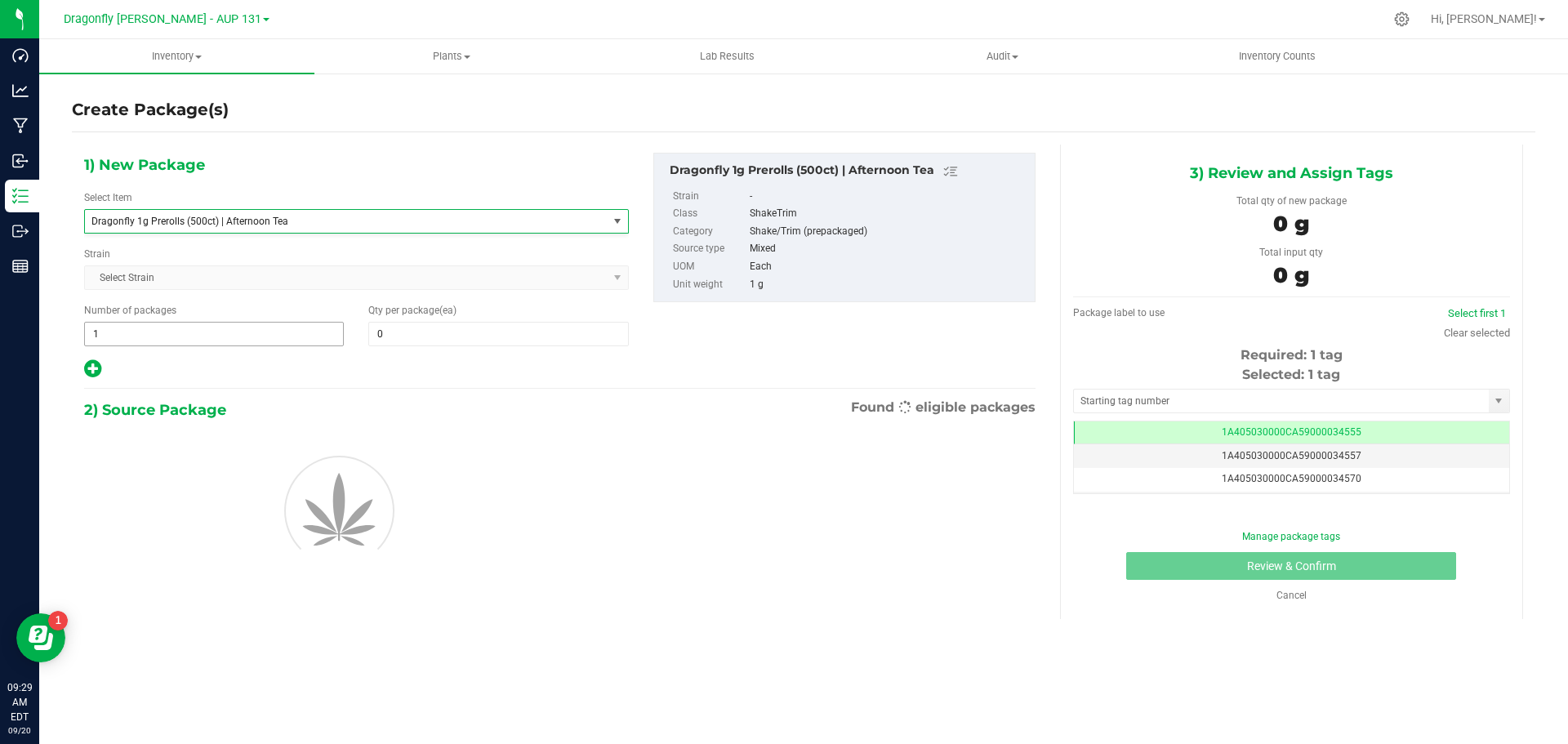
type input "0"
click at [197, 345] on span "1 1" at bounding box center [213, 334] width 260 height 25
click at [197, 335] on span "1 1" at bounding box center [213, 334] width 260 height 25
click at [197, 335] on input "1" at bounding box center [213, 334] width 258 height 23
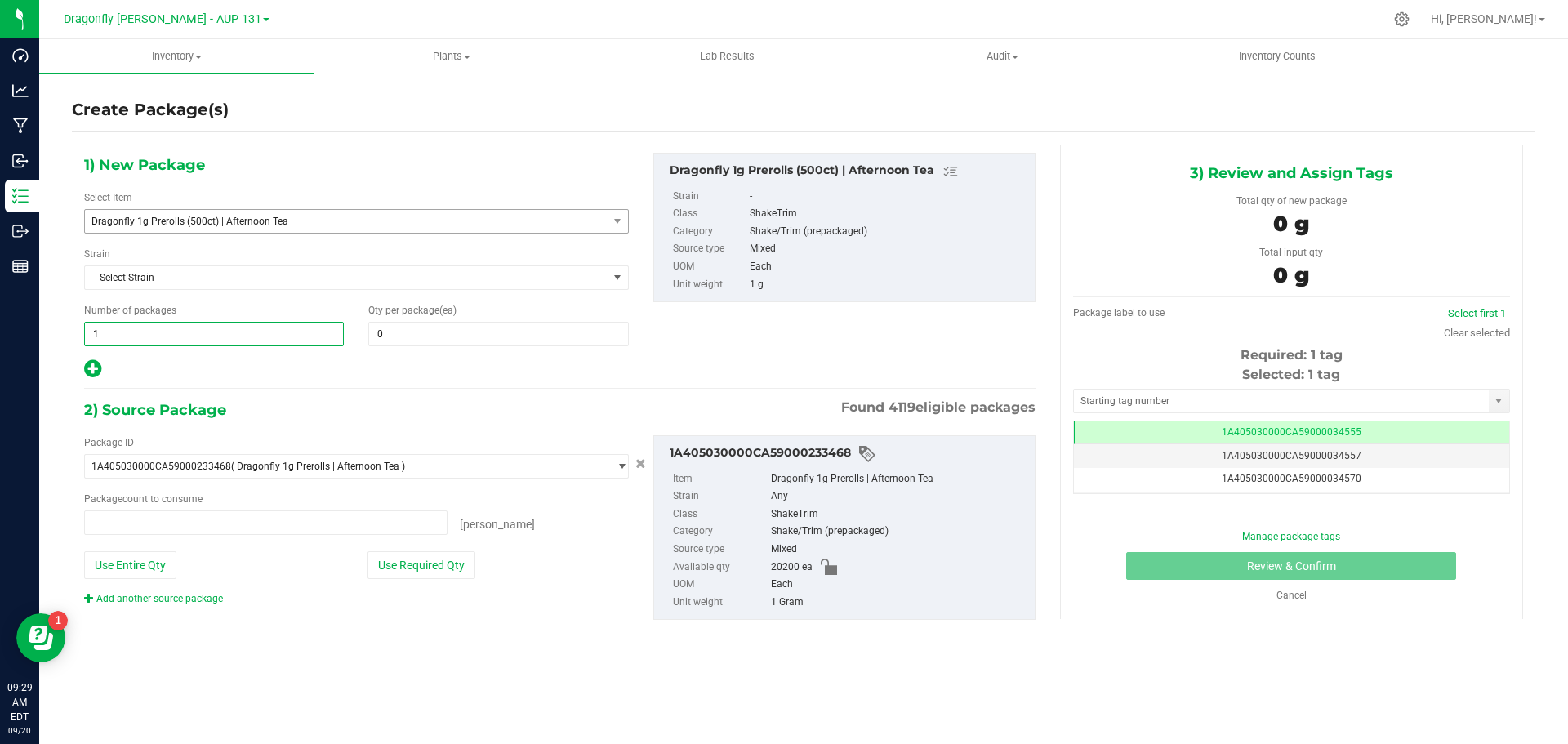
type input "0 ea"
type input "40"
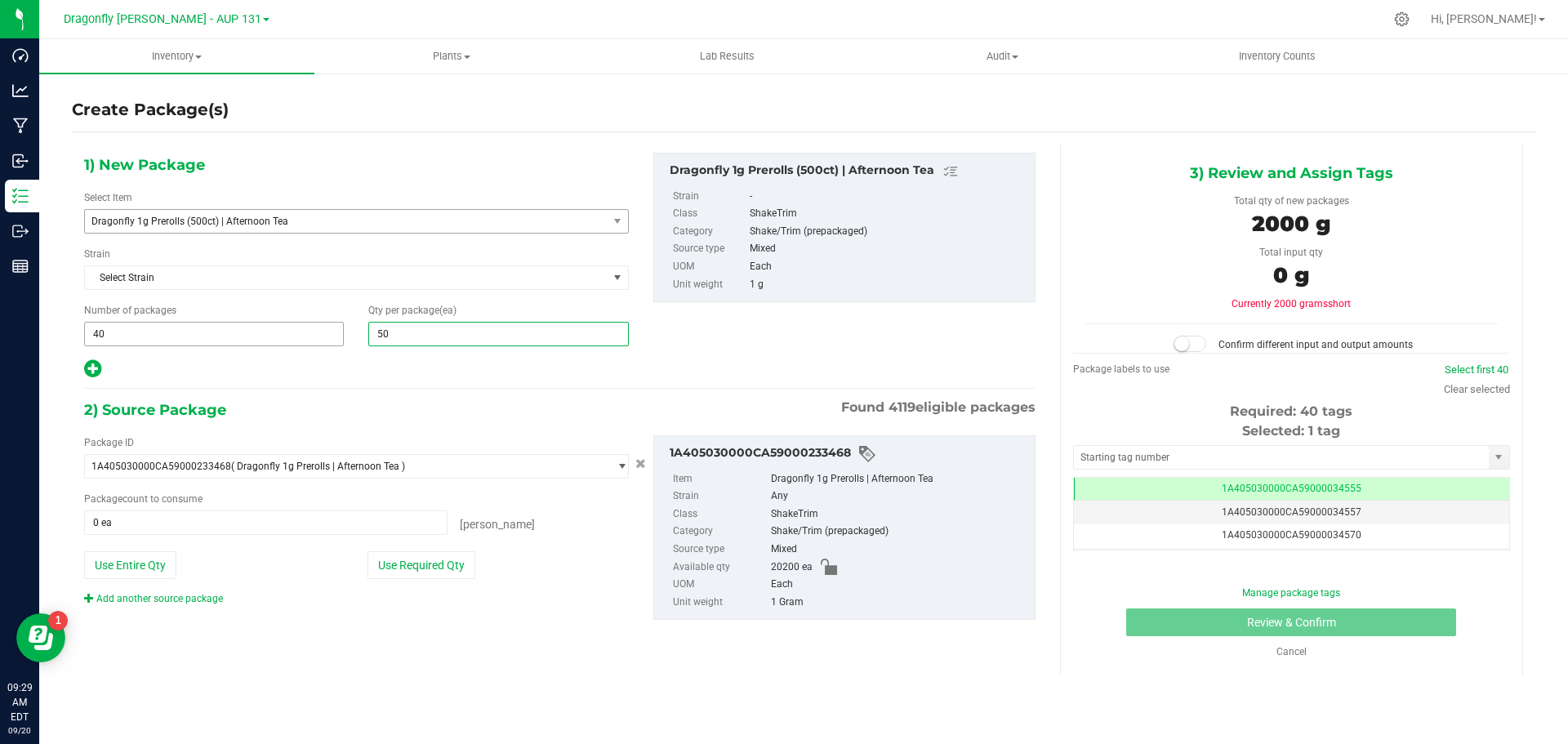
type input "500"
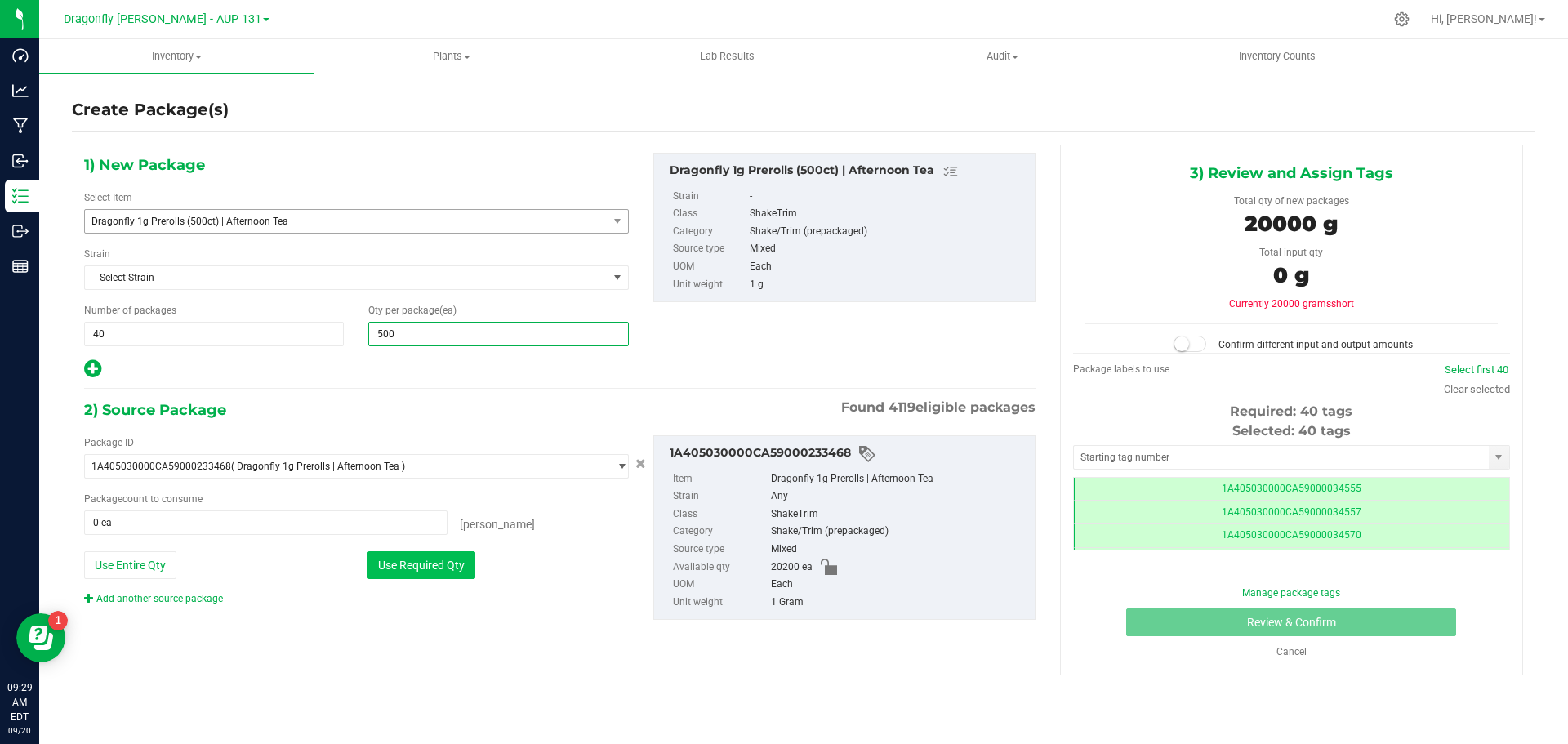
type input "500"
click at [434, 569] on button "Use Required Qty" at bounding box center [422, 564] width 108 height 27
type input "20000 ea"
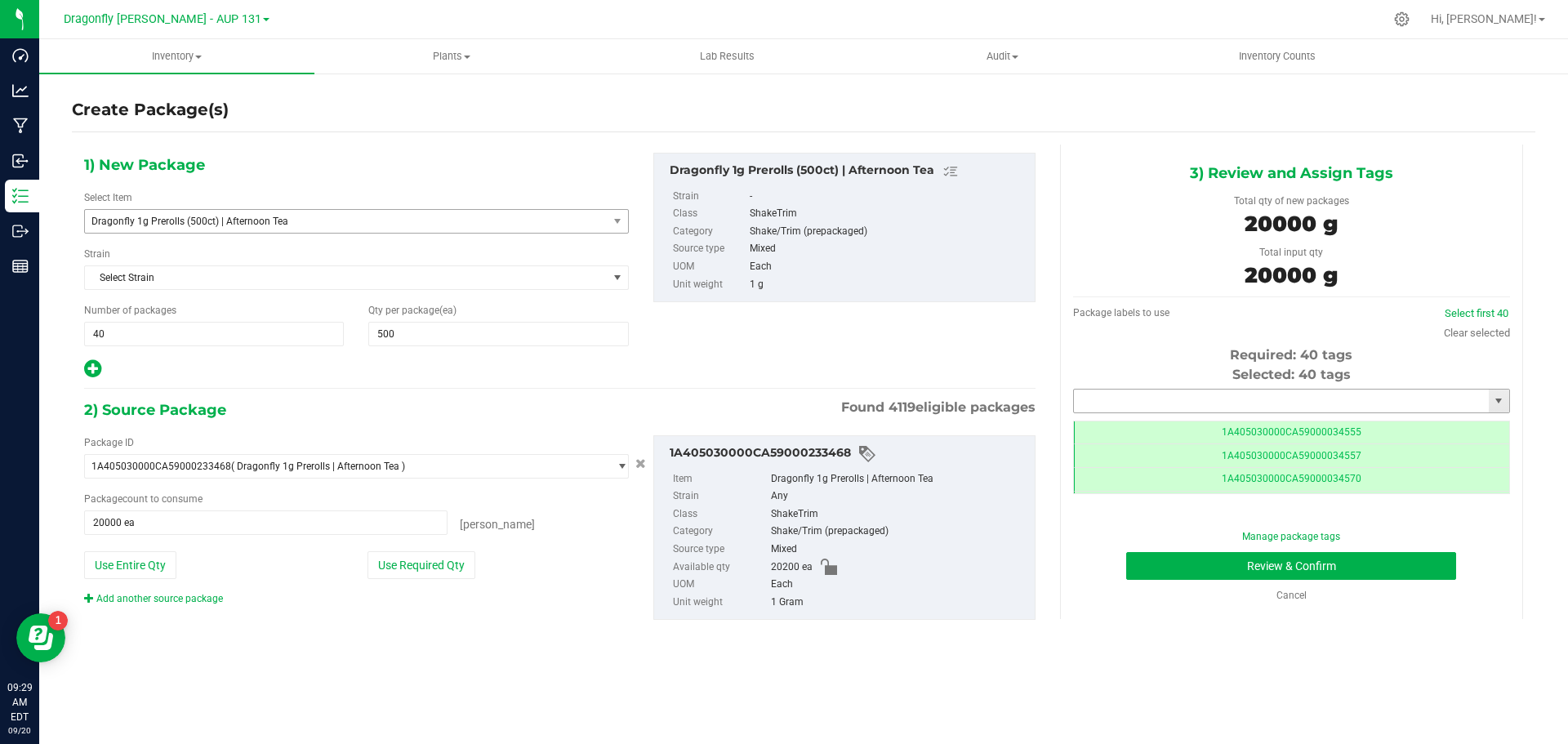
click at [1224, 391] on input "text" at bounding box center [1281, 401] width 415 height 23
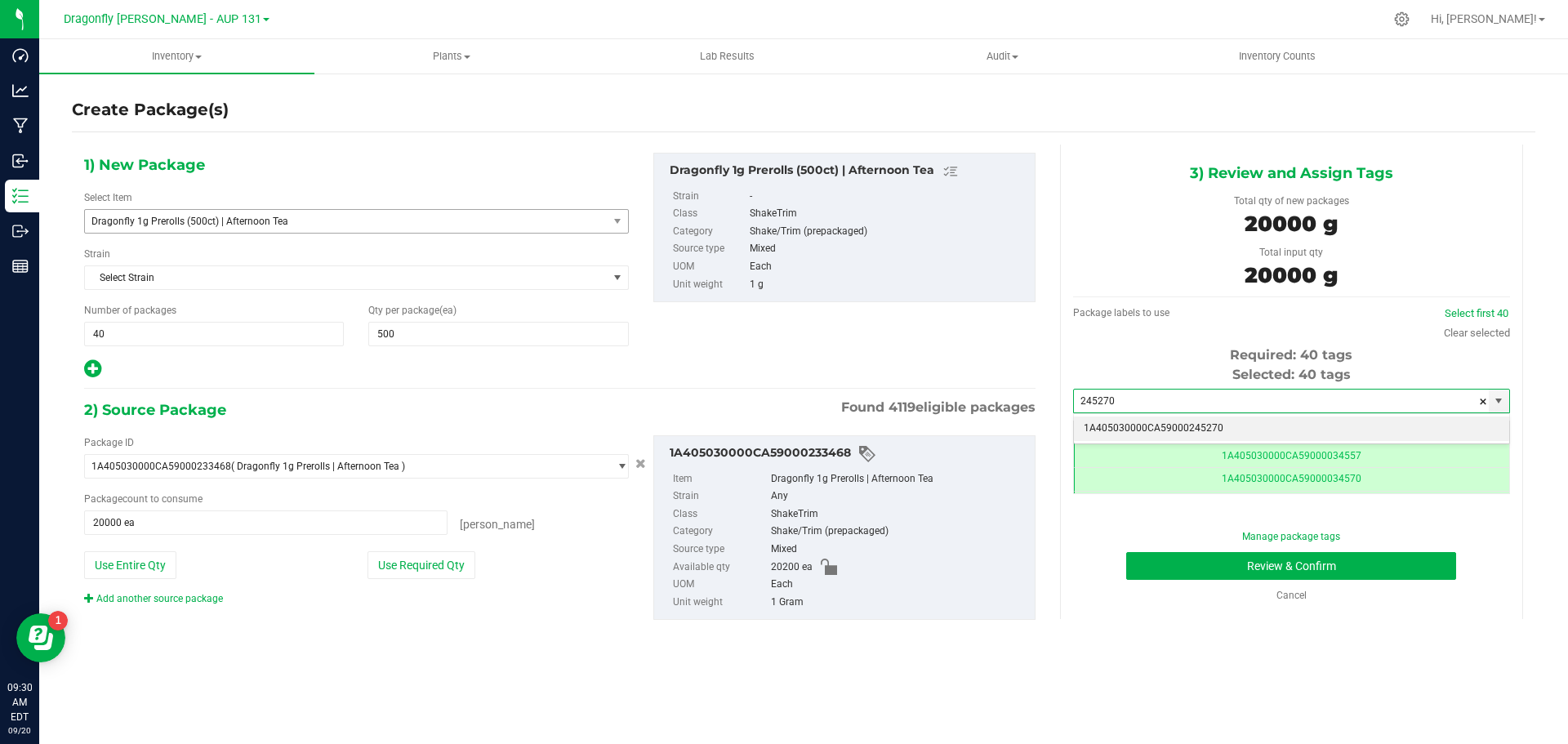
click at [1228, 432] on li "1A405030000CA59000245270" at bounding box center [1291, 429] width 435 height 25
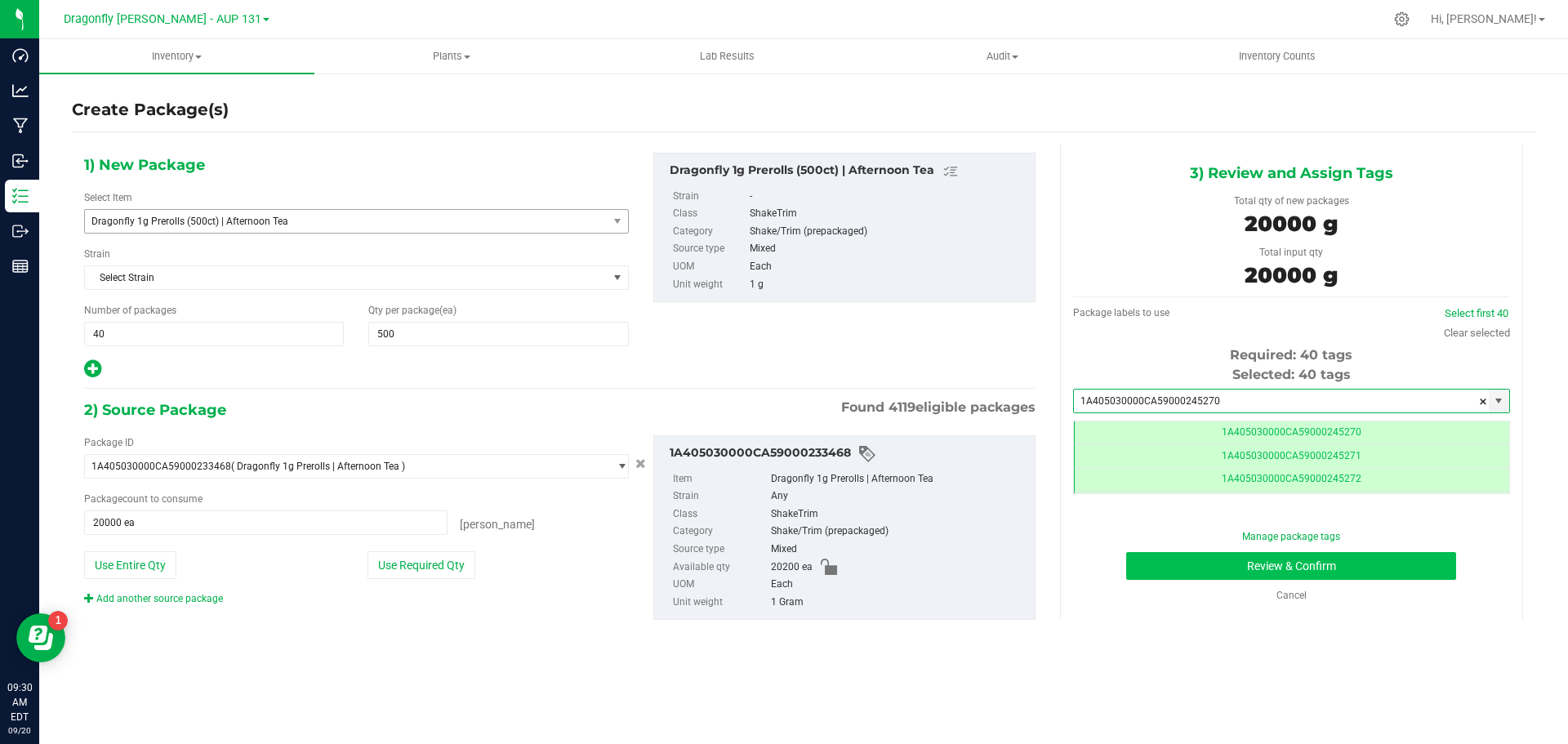
type input "1A405030000CA59000245270"
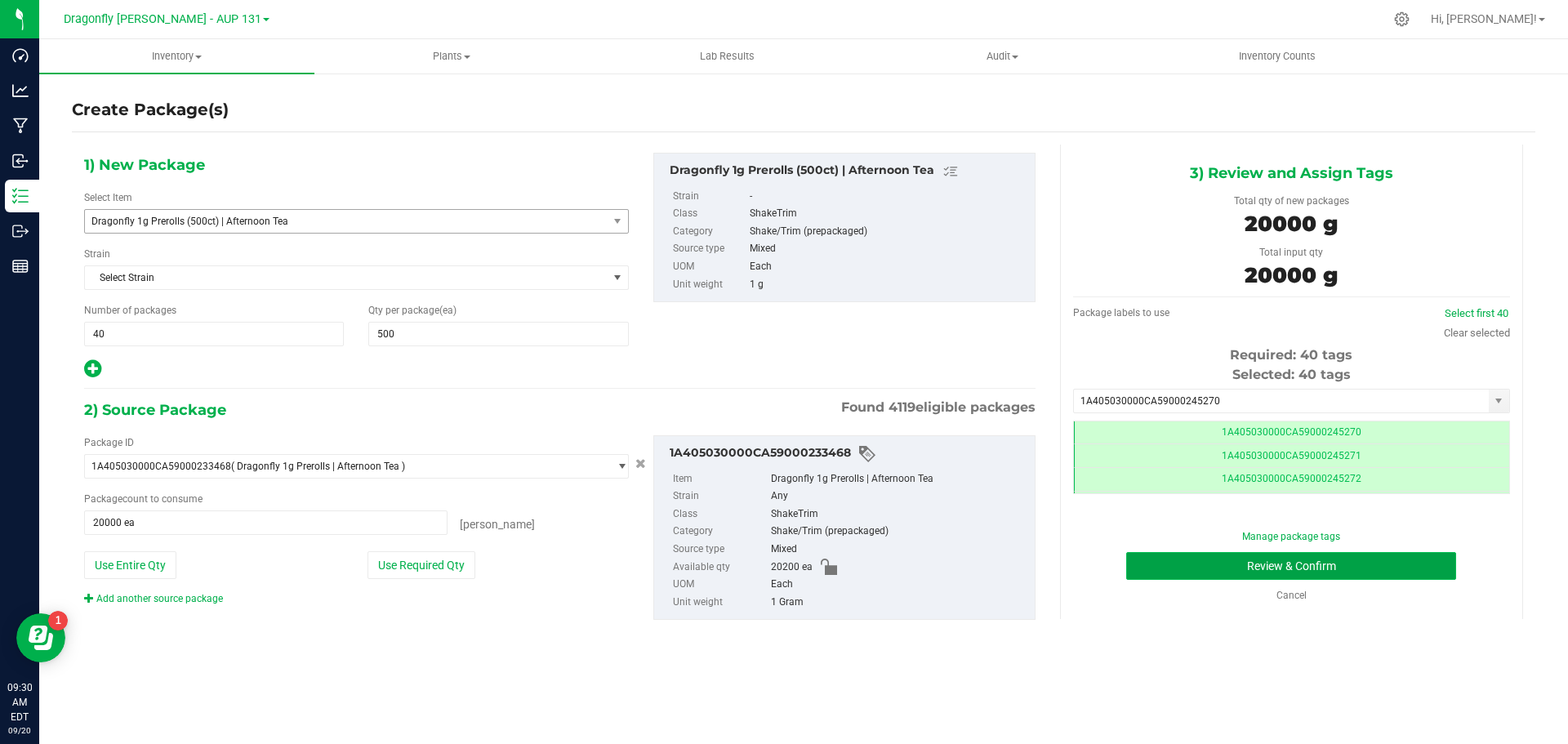
click at [1326, 570] on button "Review & Confirm" at bounding box center [1292, 565] width 330 height 27
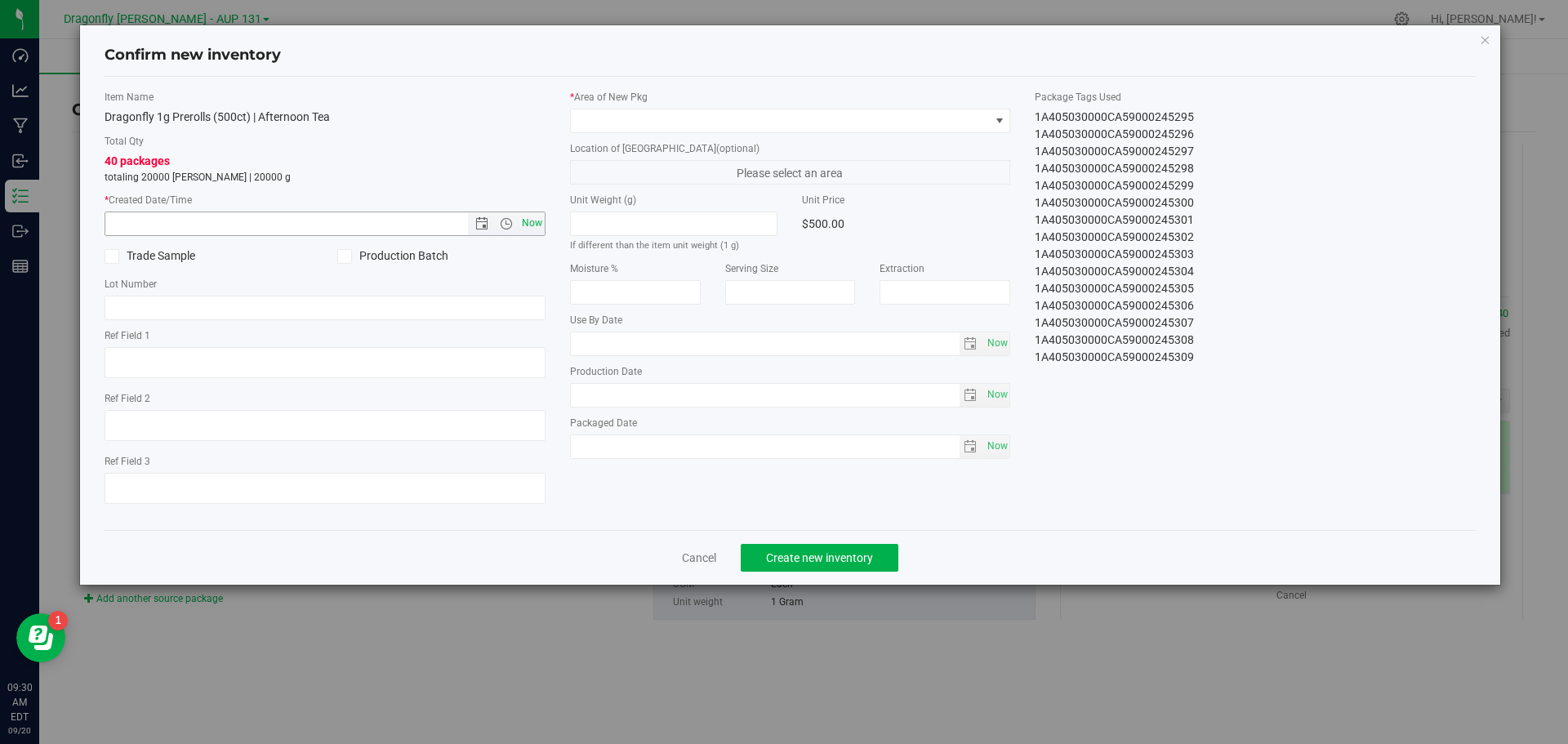
click at [539, 221] on span "Now" at bounding box center [532, 223] width 27 height 24
type input "[DATE] 9:30 AM"
click at [736, 119] on span at bounding box center [780, 121] width 419 height 23
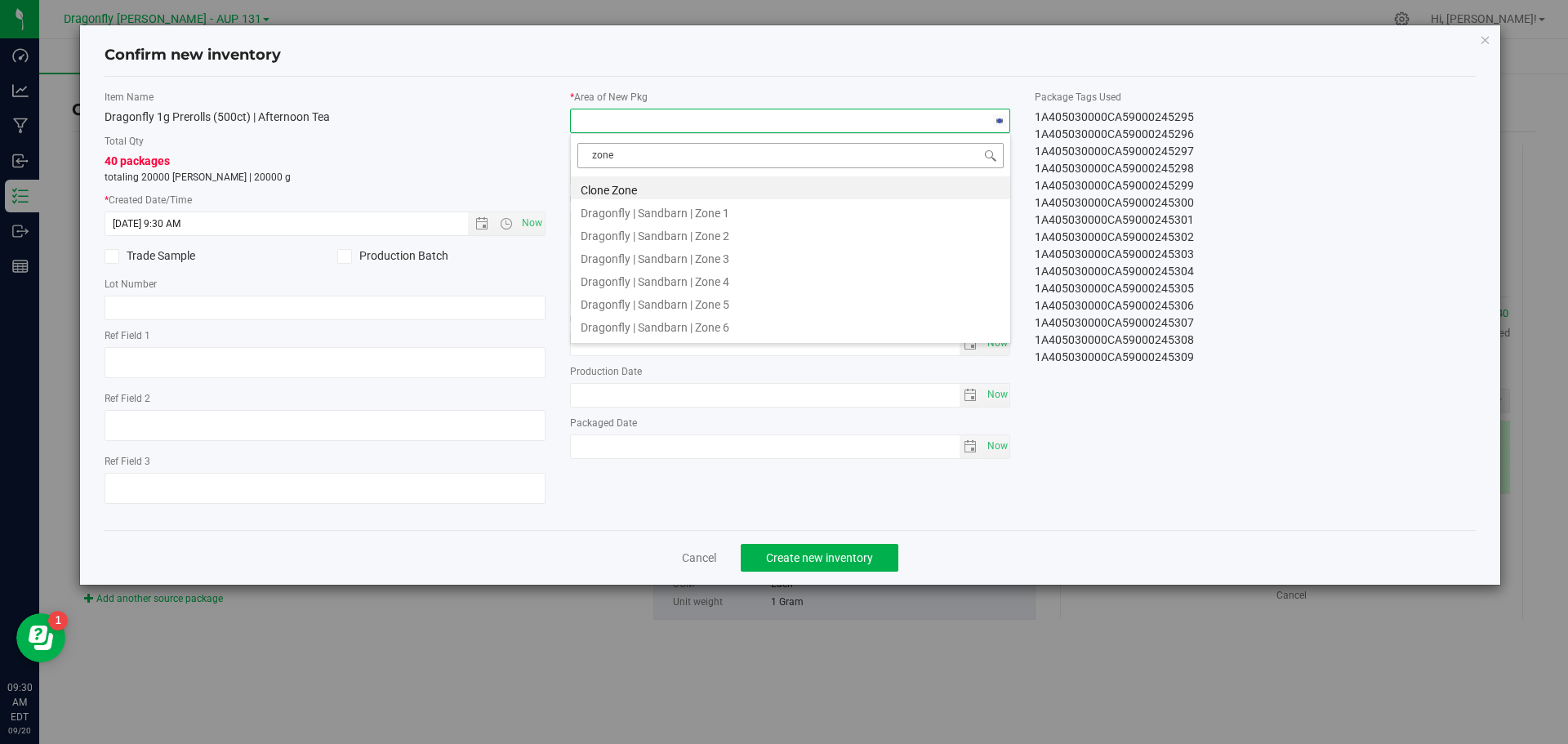
type input "zone 1"
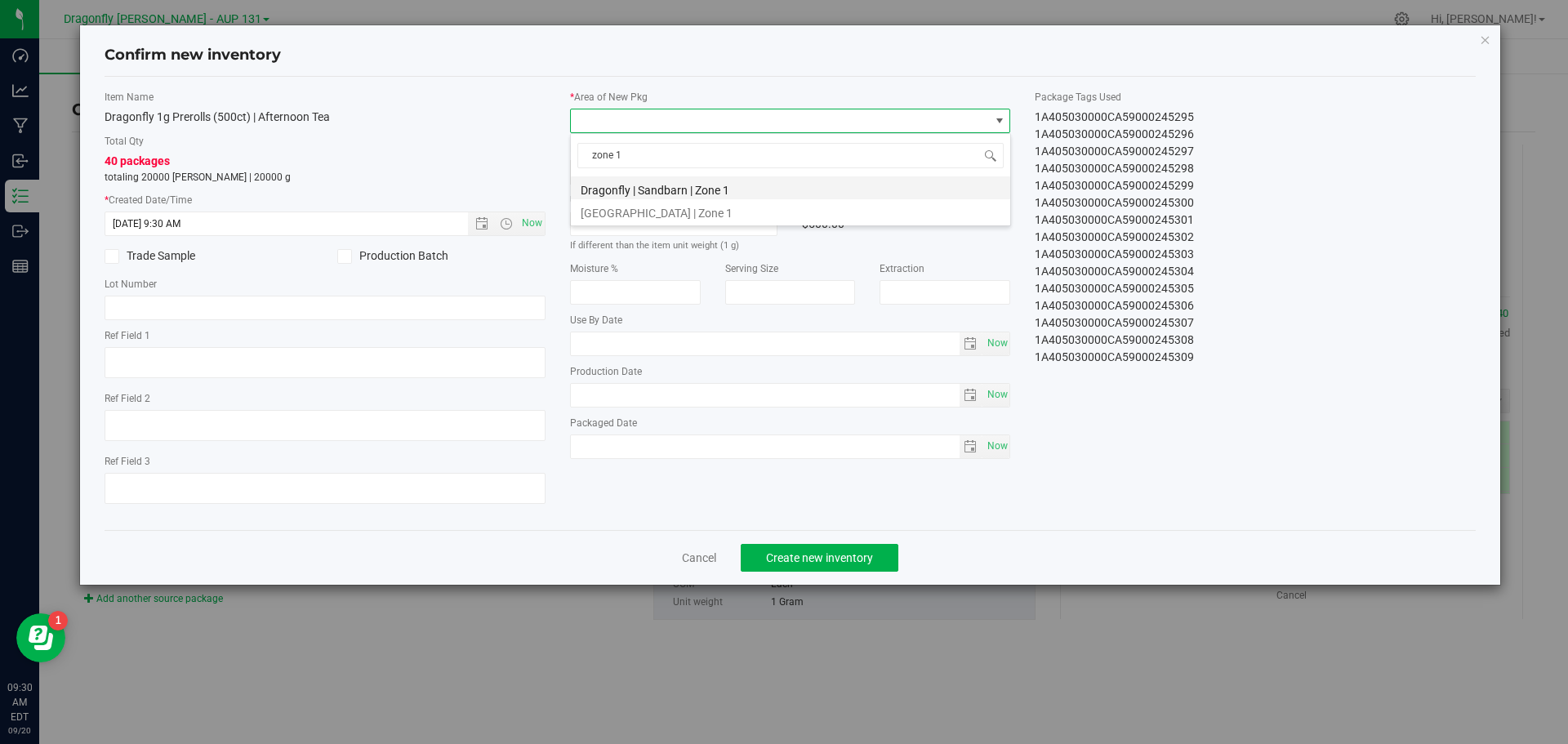
click at [769, 181] on li "Dragonfly | Sandbarn | Zone 1" at bounding box center [791, 188] width 439 height 23
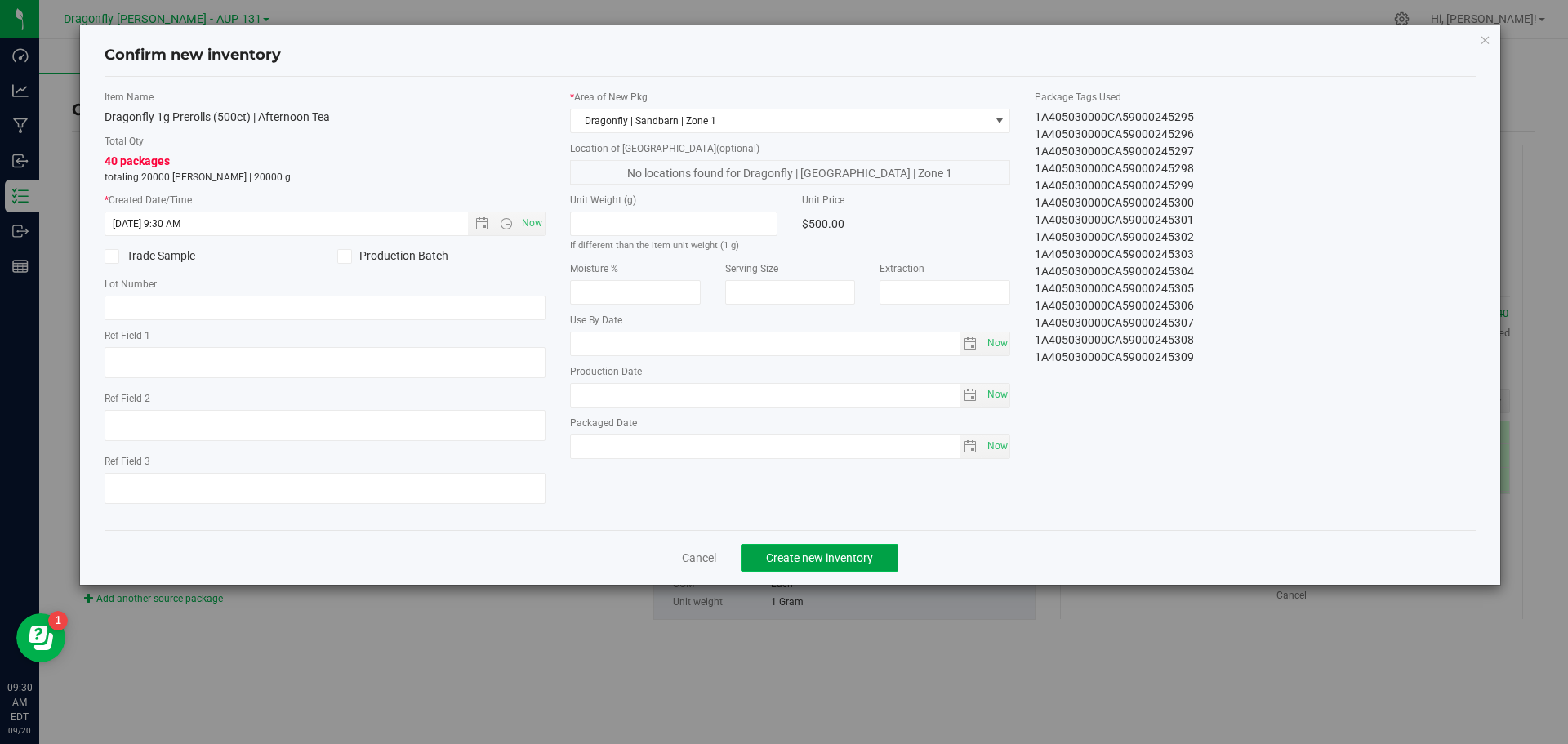
click at [846, 555] on span "Create new inventory" at bounding box center [819, 557] width 107 height 13
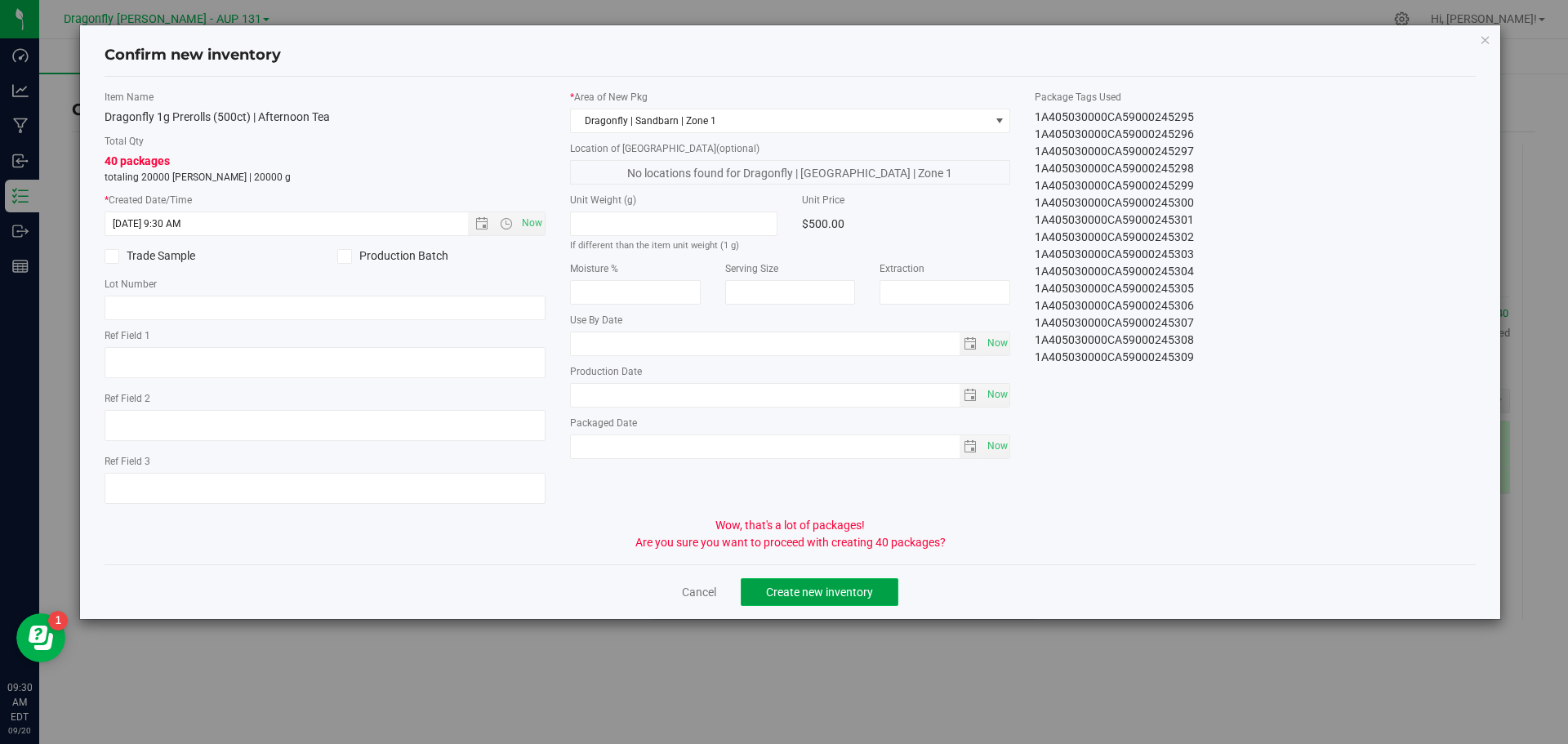
click at [803, 589] on span "Create new inventory" at bounding box center [819, 592] width 107 height 13
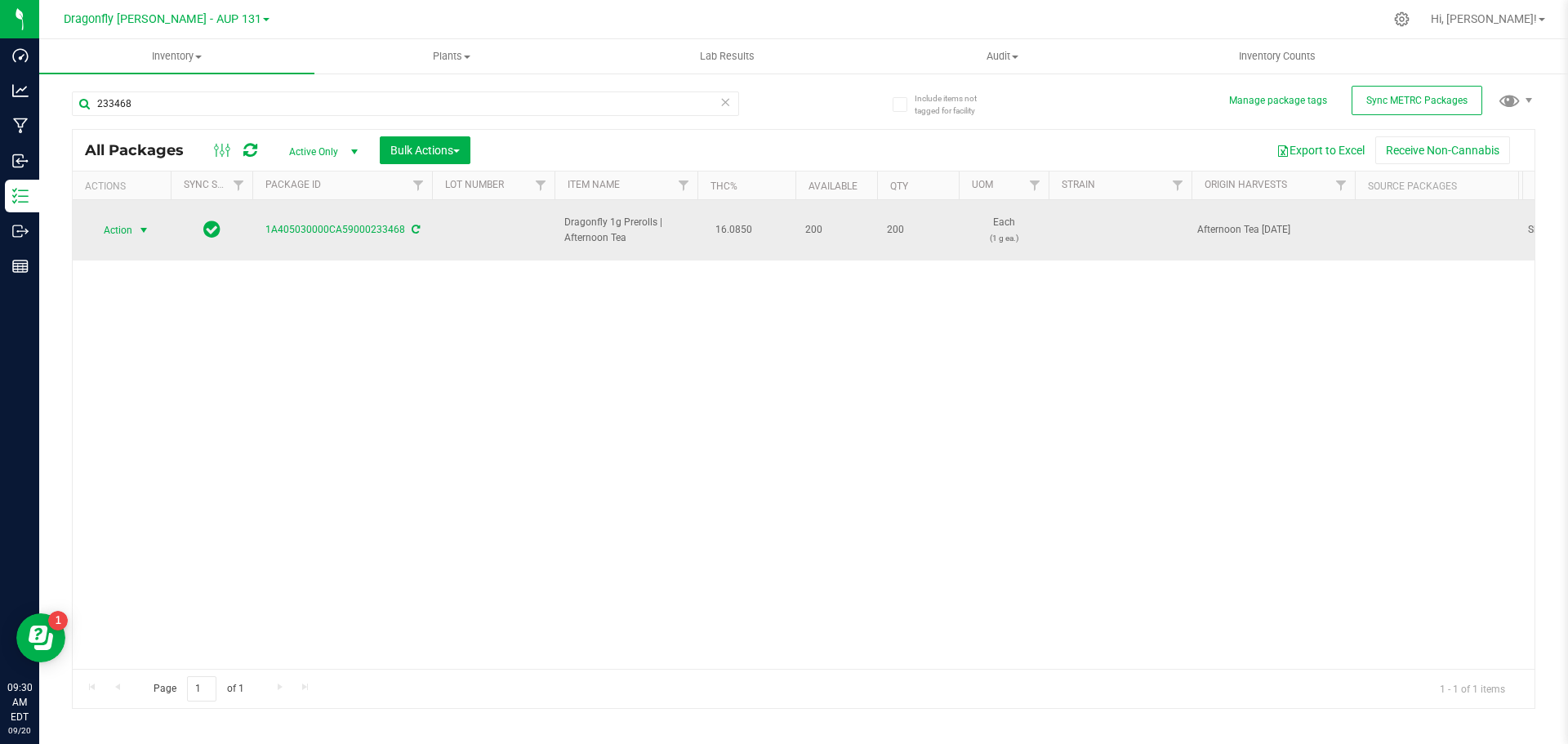
click at [117, 219] on span "Action" at bounding box center [112, 230] width 44 height 23
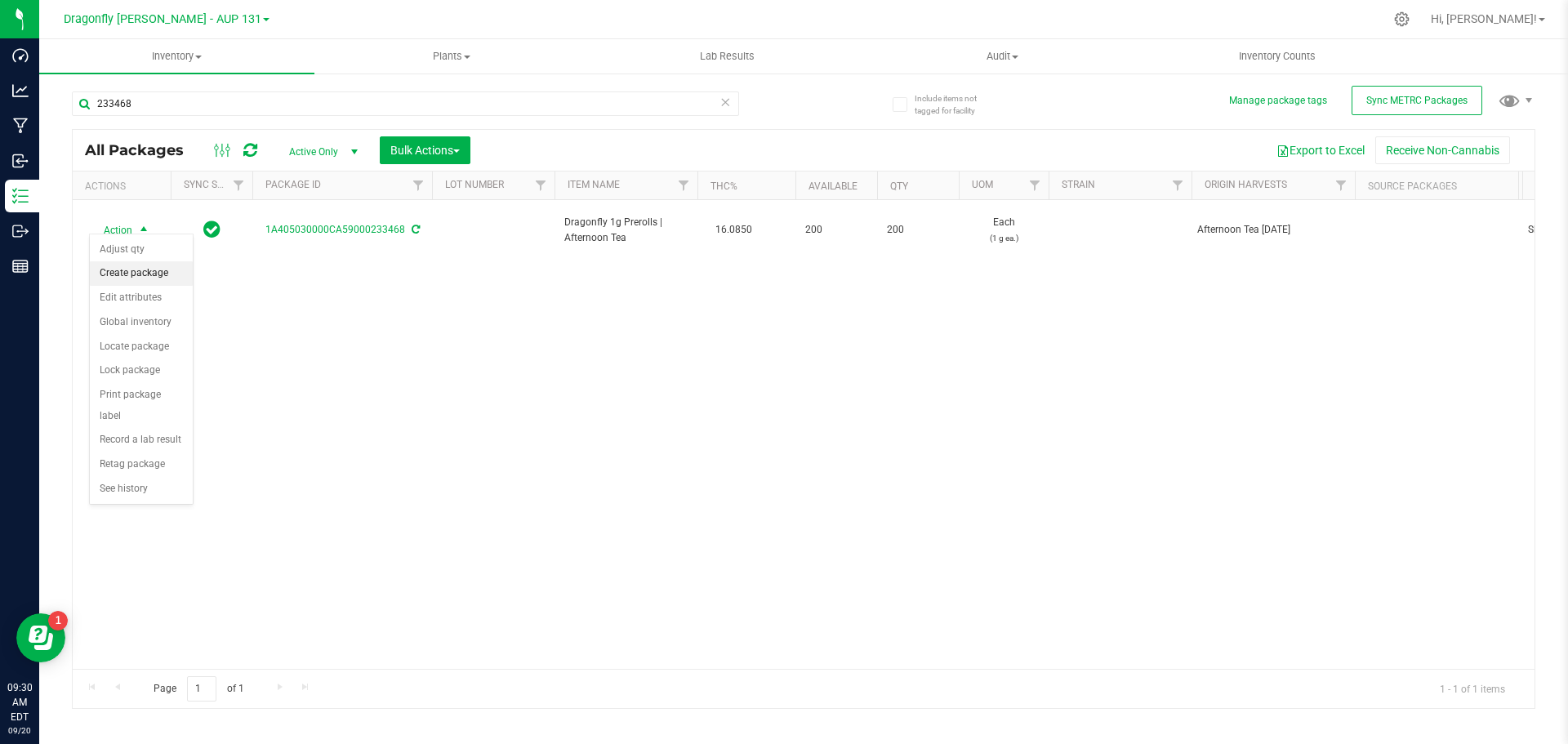
click at [155, 270] on li "Create package" at bounding box center [141, 274] width 103 height 25
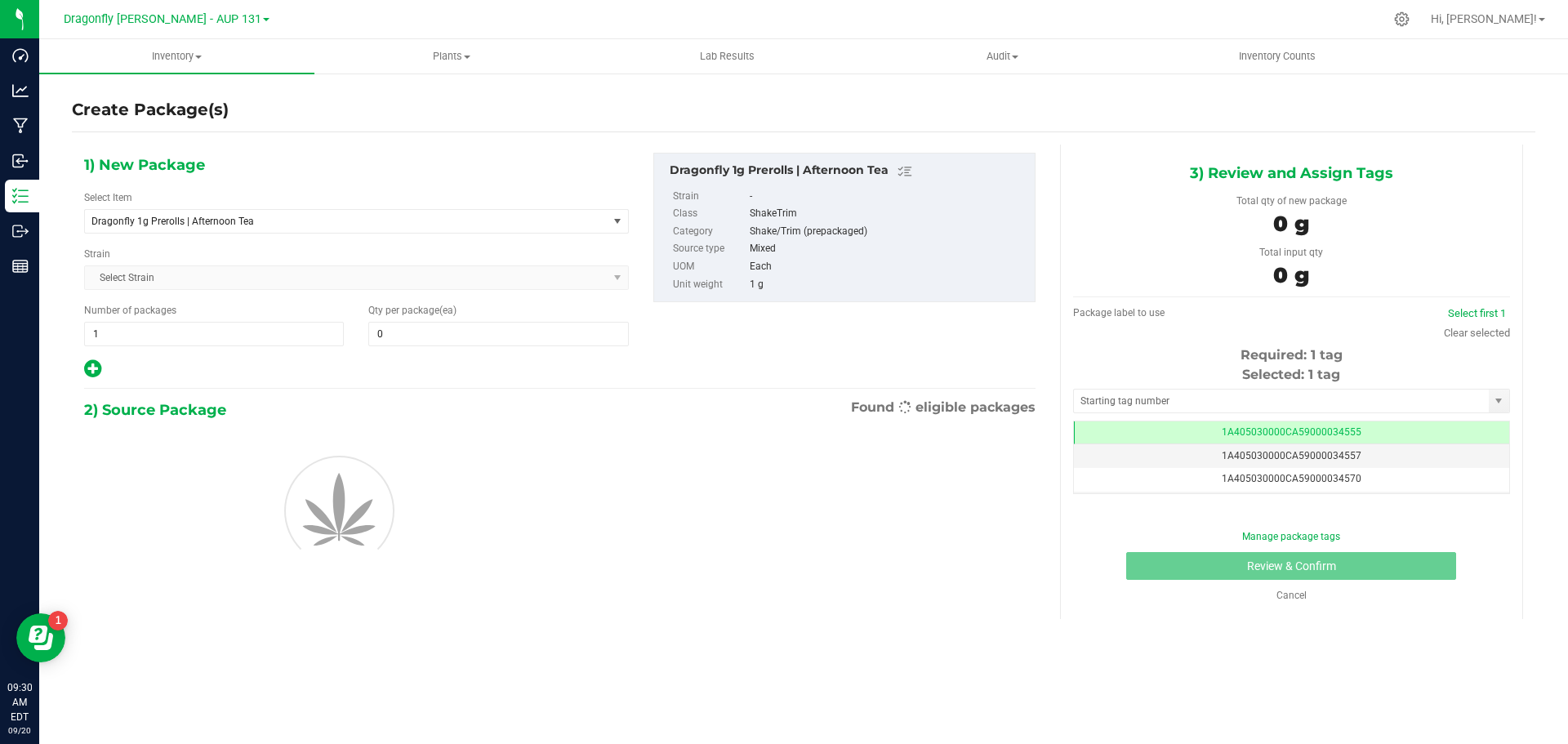
type input "0"
click at [349, 223] on span "Dragonfly 1g Prerolls | Afternoon Tea" at bounding box center [336, 221] width 489 height 12
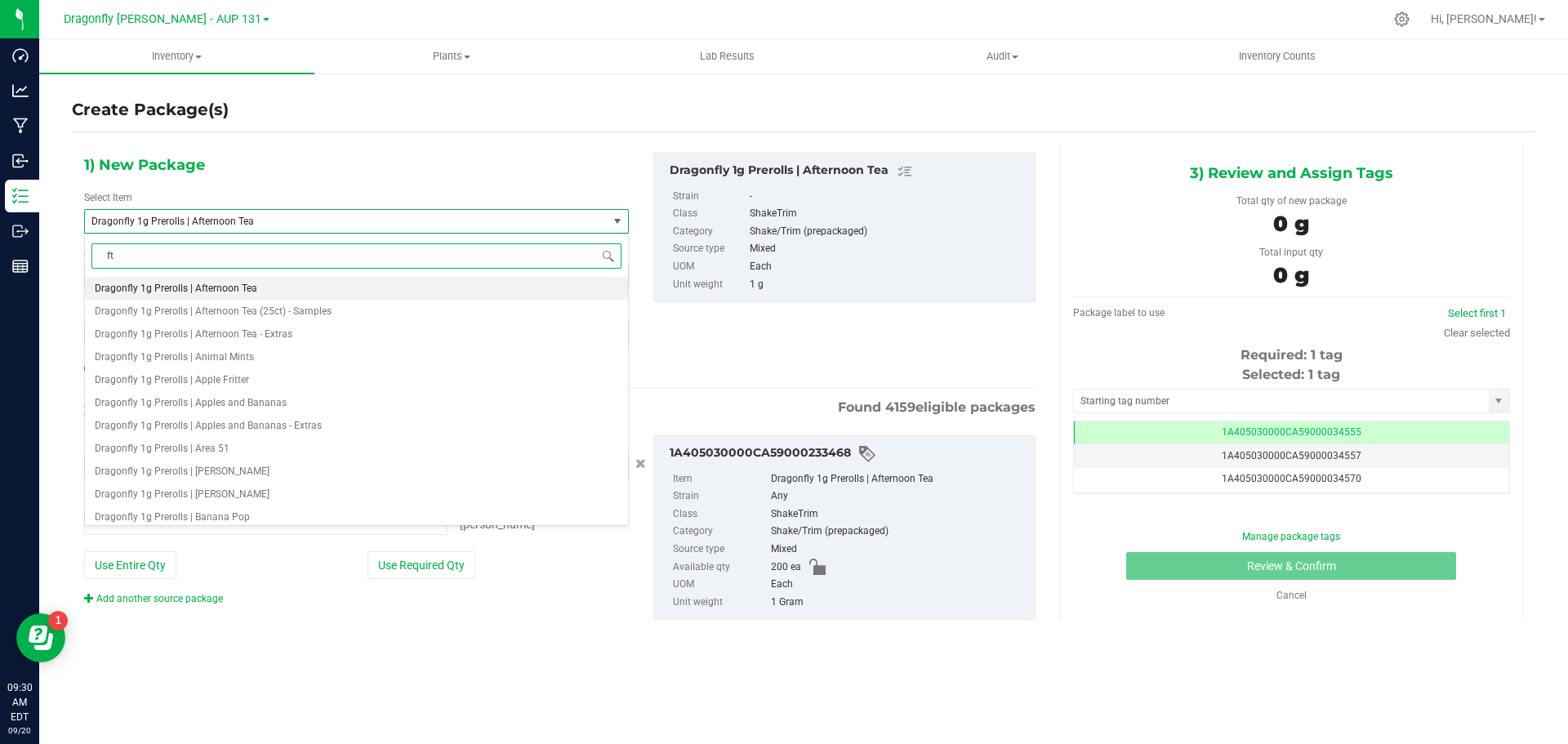
type input "f"
type input "0 ea"
type input "afternoon tea"
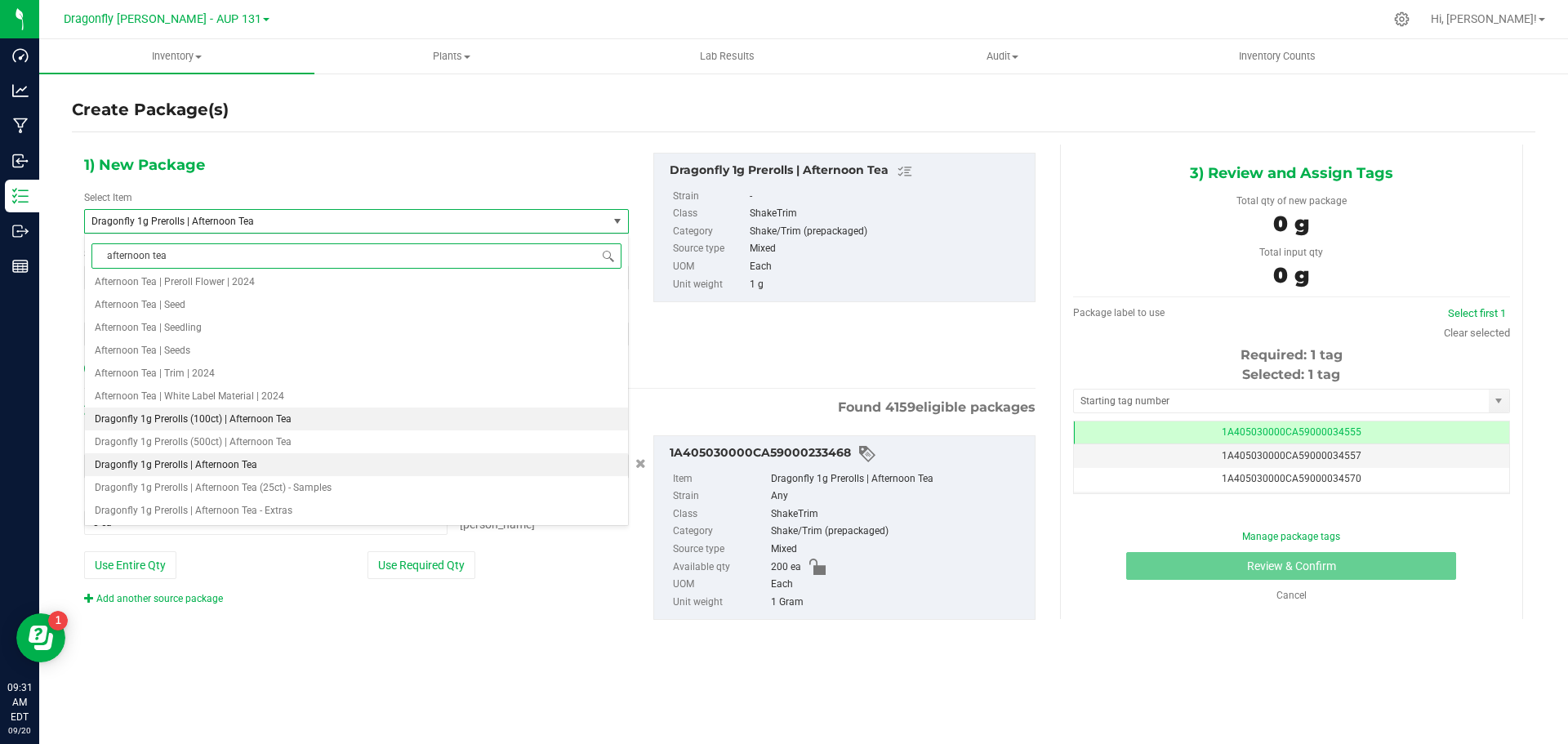
click at [269, 413] on li "Dragonfly 1g Prerolls (100ct) | Afternoon Tea" at bounding box center [356, 419] width 543 height 23
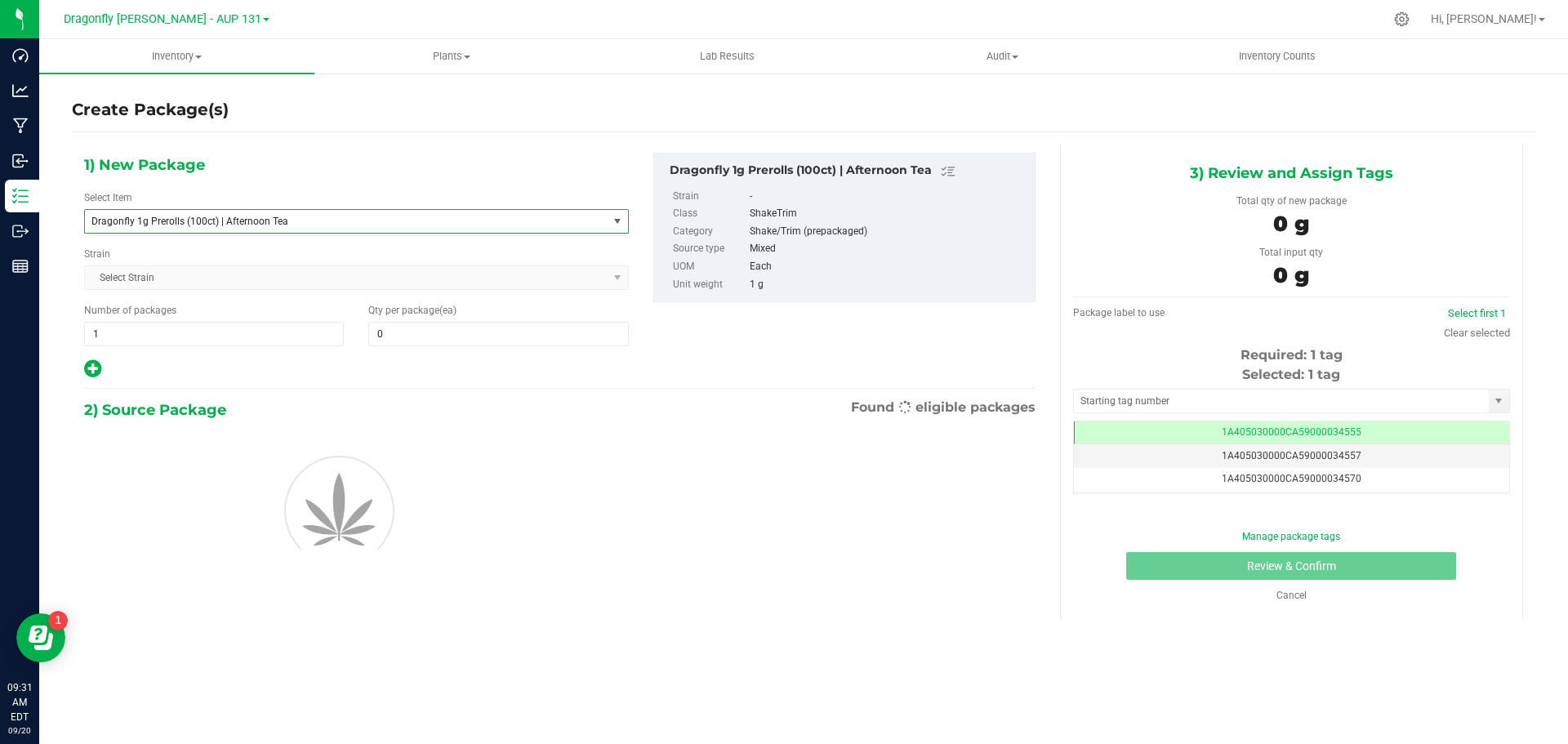
type input "0"
click at [260, 332] on span "1 1" at bounding box center [213, 334] width 260 height 25
click at [261, 331] on input "1" at bounding box center [213, 334] width 258 height 23
type input "2"
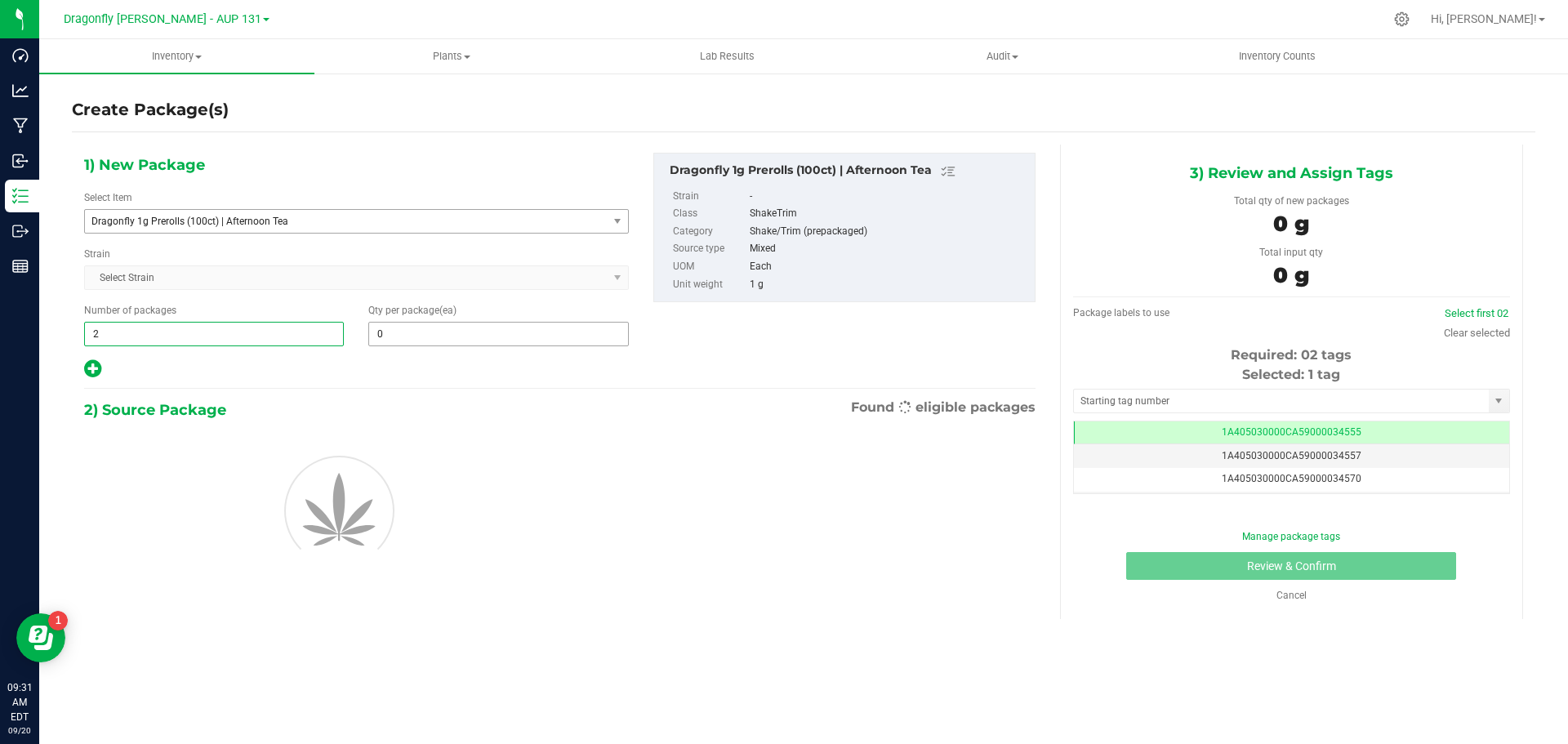
click at [428, 344] on input "0" at bounding box center [498, 334] width 258 height 23
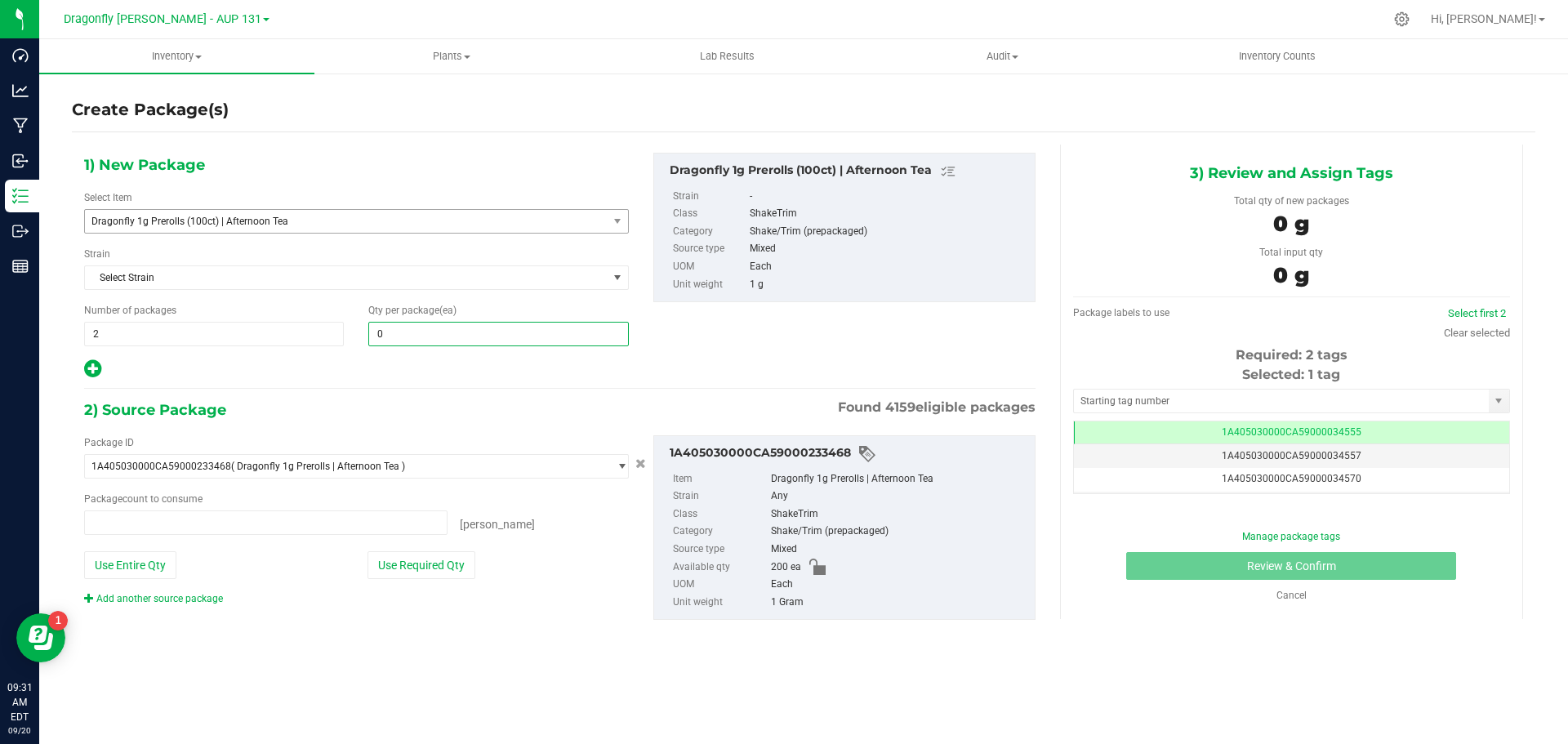
type input "0 ea"
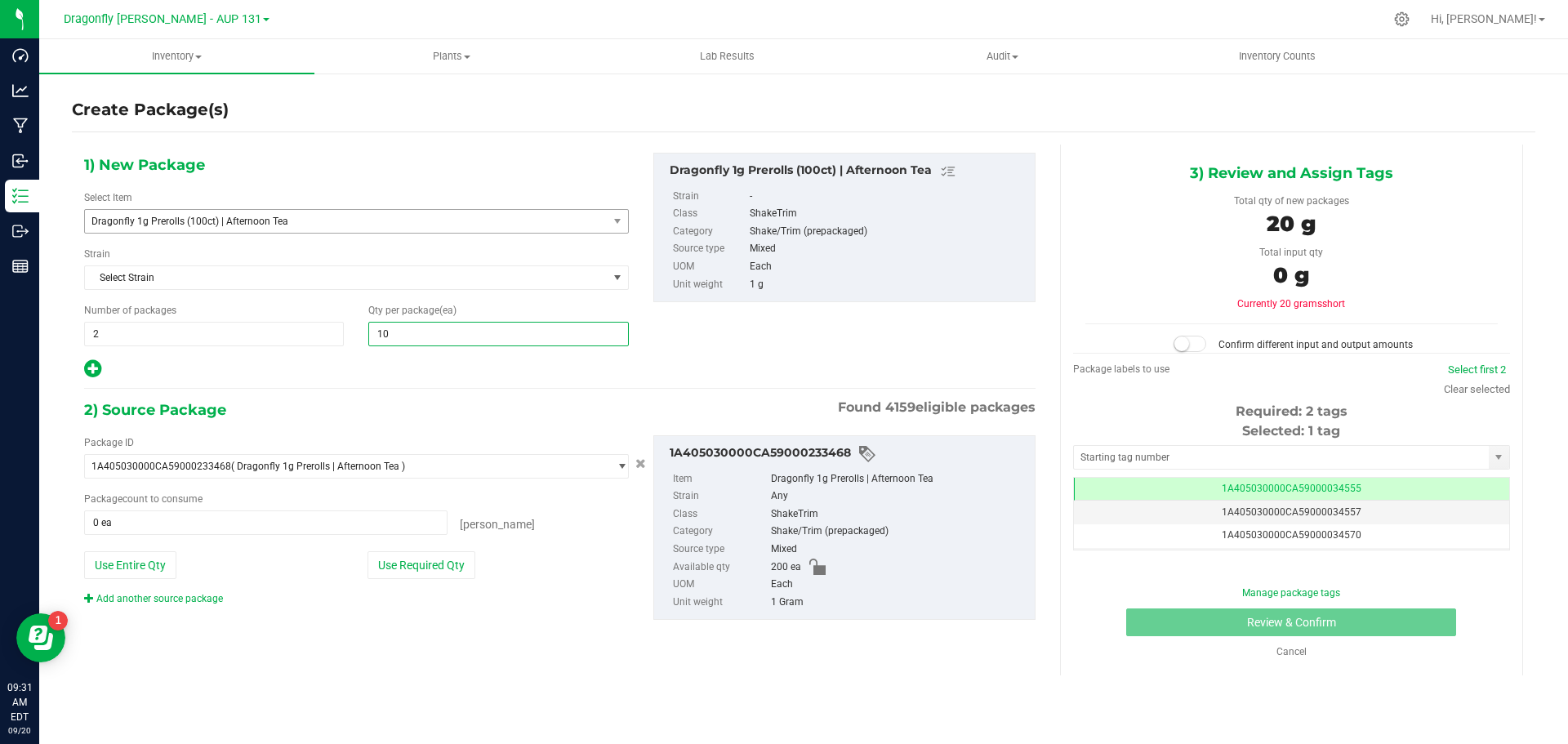
type input "100"
click at [437, 558] on button "Use Required Qty" at bounding box center [422, 564] width 108 height 27
type input "200 ea"
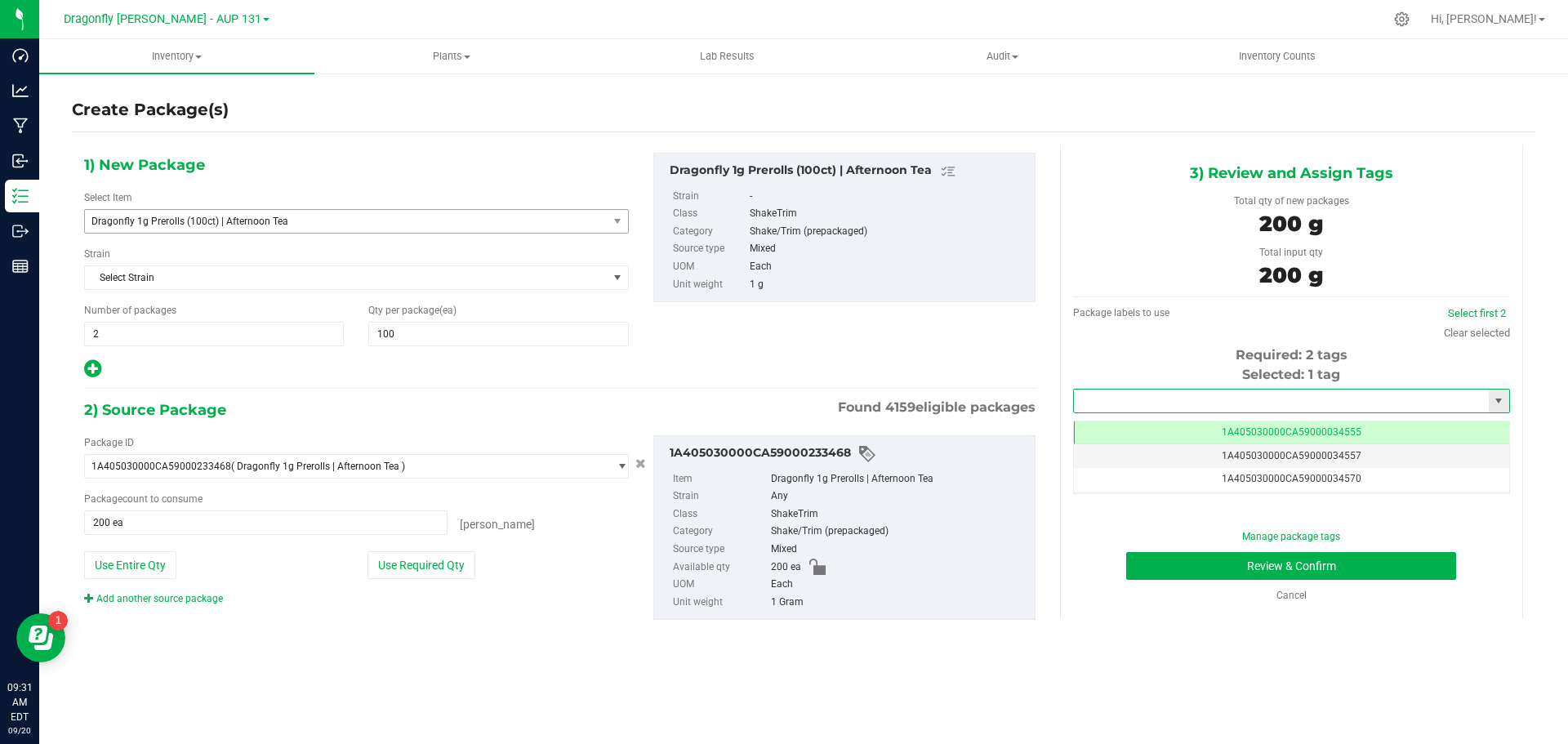
click at [1239, 393] on input "text" at bounding box center [1281, 401] width 415 height 23
click at [1217, 426] on li "1A405030000CA59000245310" at bounding box center [1291, 429] width 435 height 25
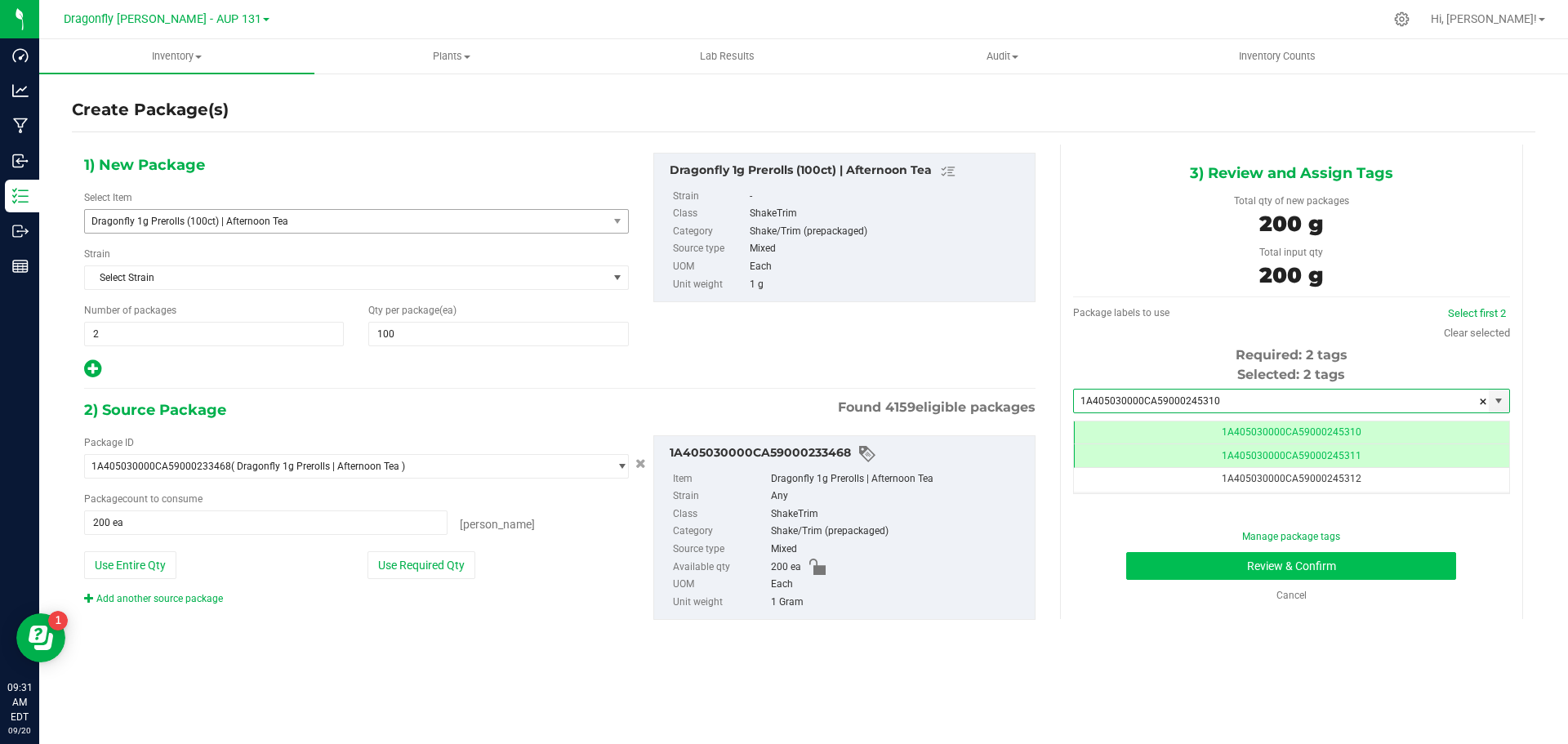
type input "1A405030000CA59000245310"
click at [1316, 571] on button "Review & Confirm" at bounding box center [1292, 565] width 330 height 27
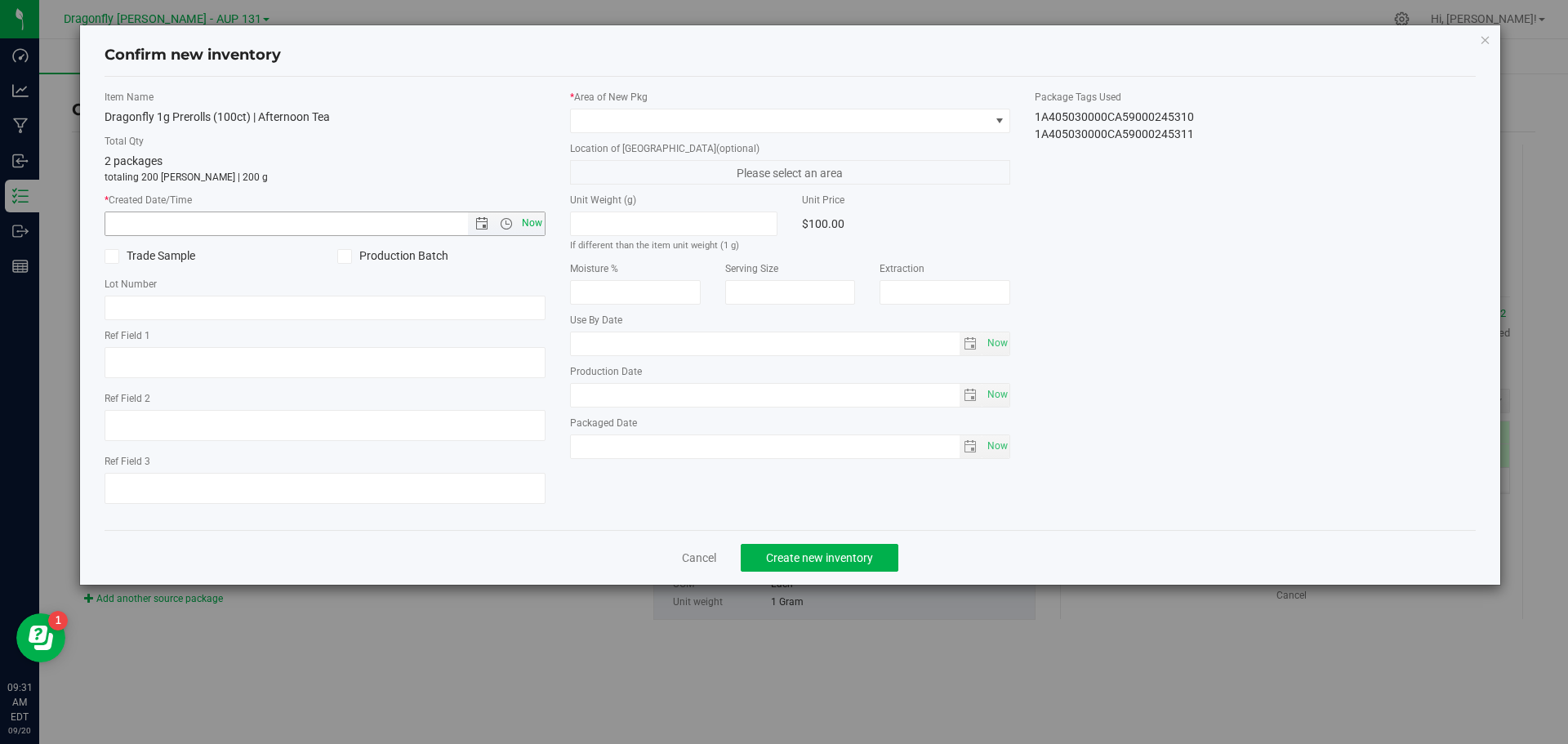
click at [526, 225] on span "Now" at bounding box center [532, 223] width 27 height 24
type input "[DATE] 9:31 AM"
click at [611, 120] on span at bounding box center [780, 121] width 419 height 23
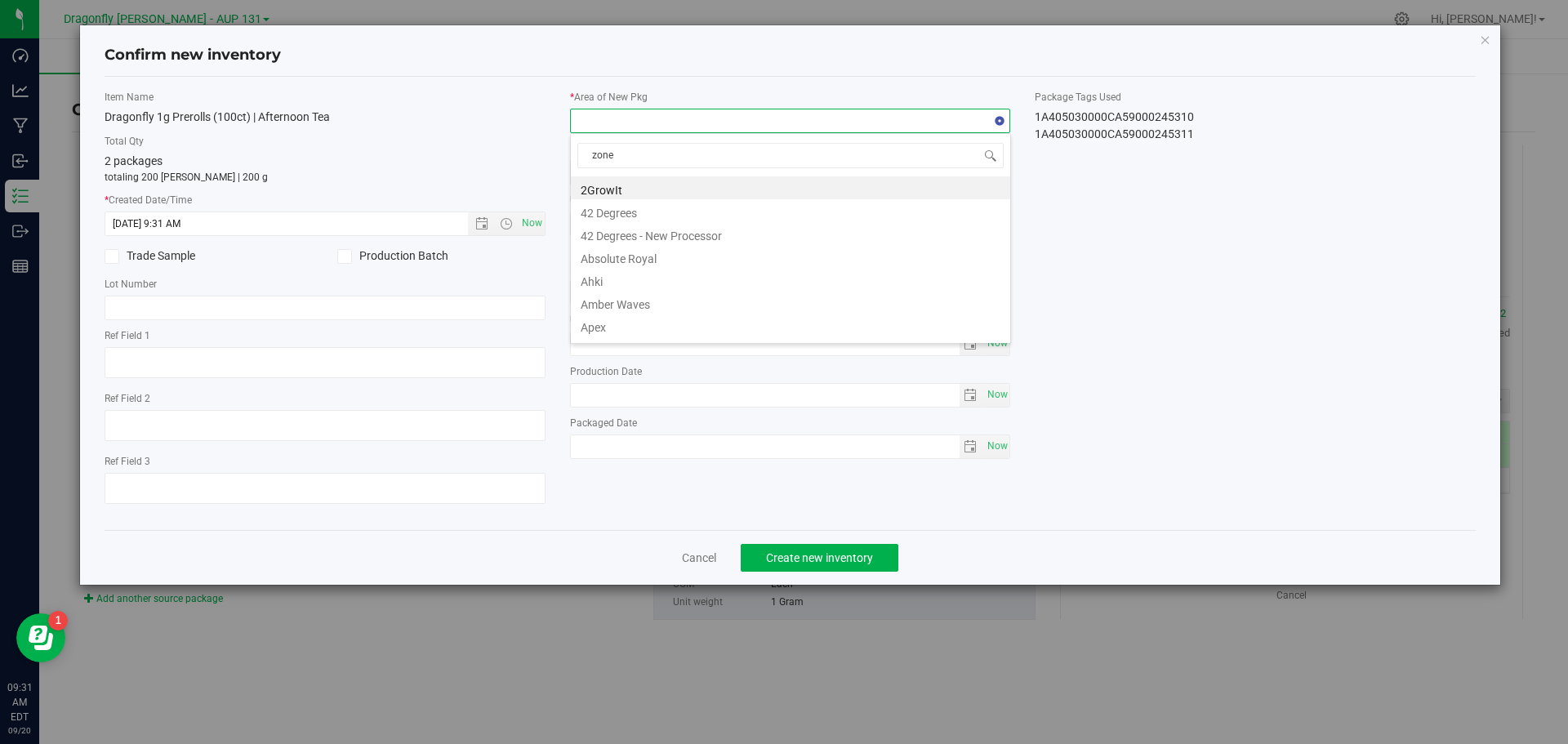
type input "zone 1"
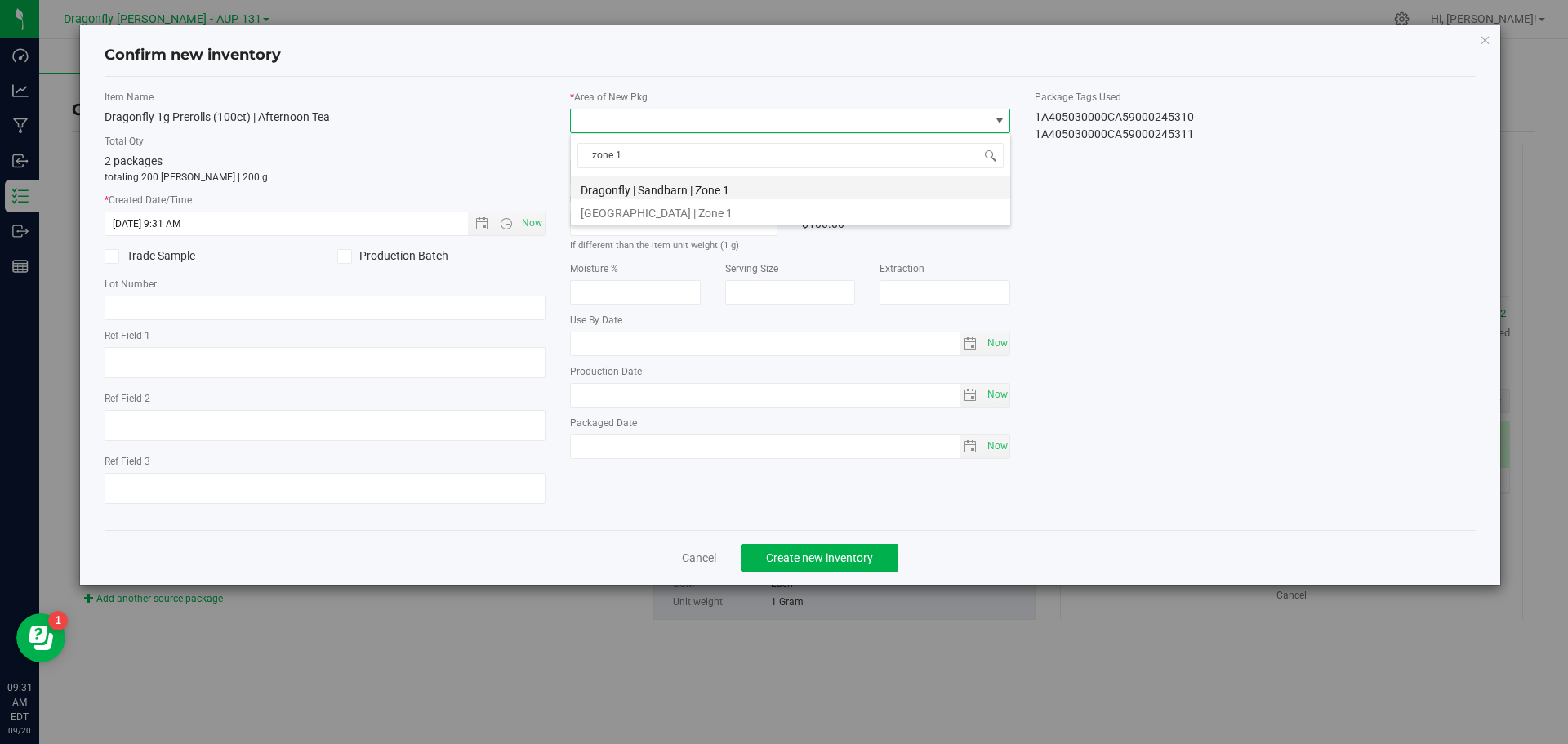
click at [695, 183] on li "Dragonfly | Sandbarn | Zone 1" at bounding box center [791, 188] width 439 height 23
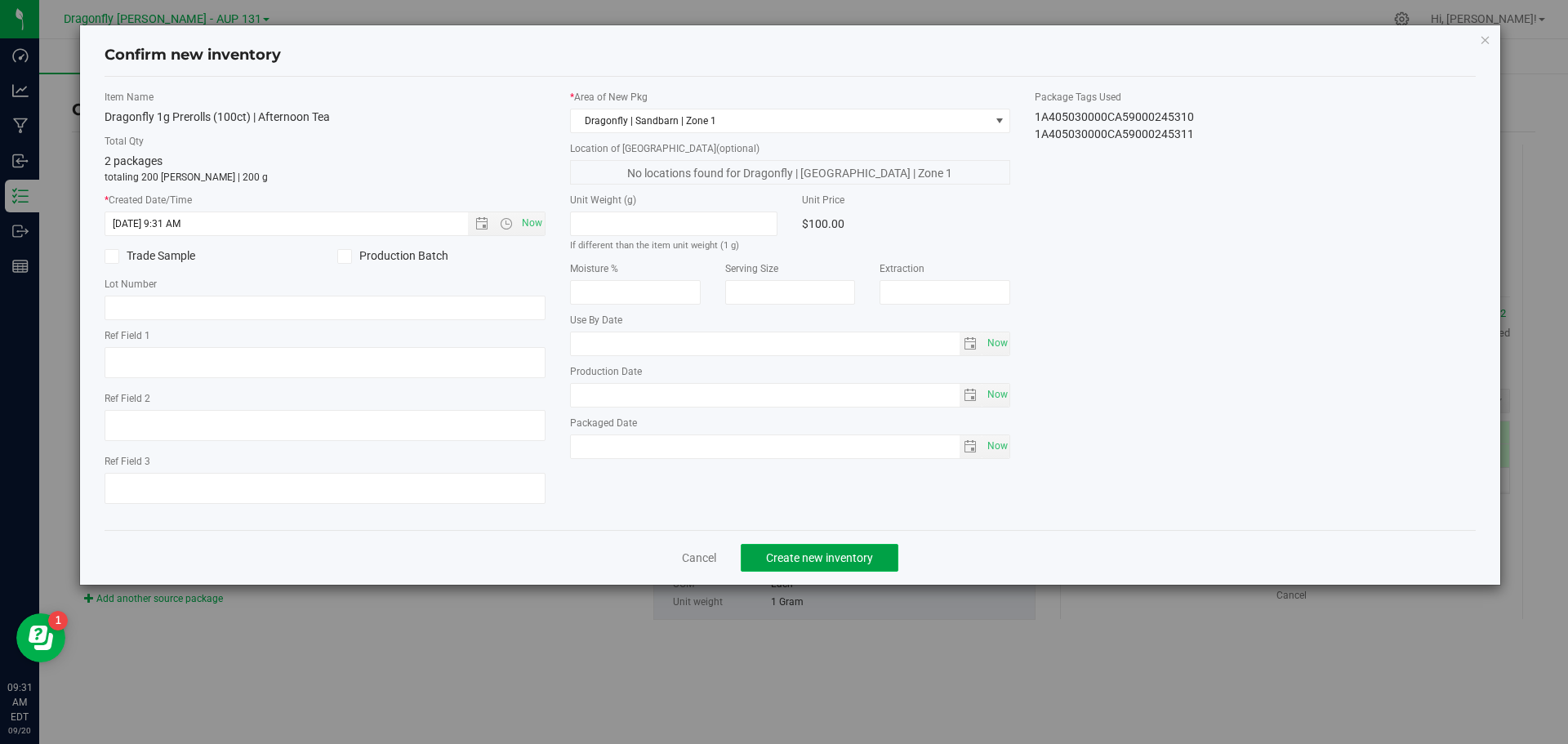
click at [844, 557] on span "Create new inventory" at bounding box center [819, 557] width 107 height 13
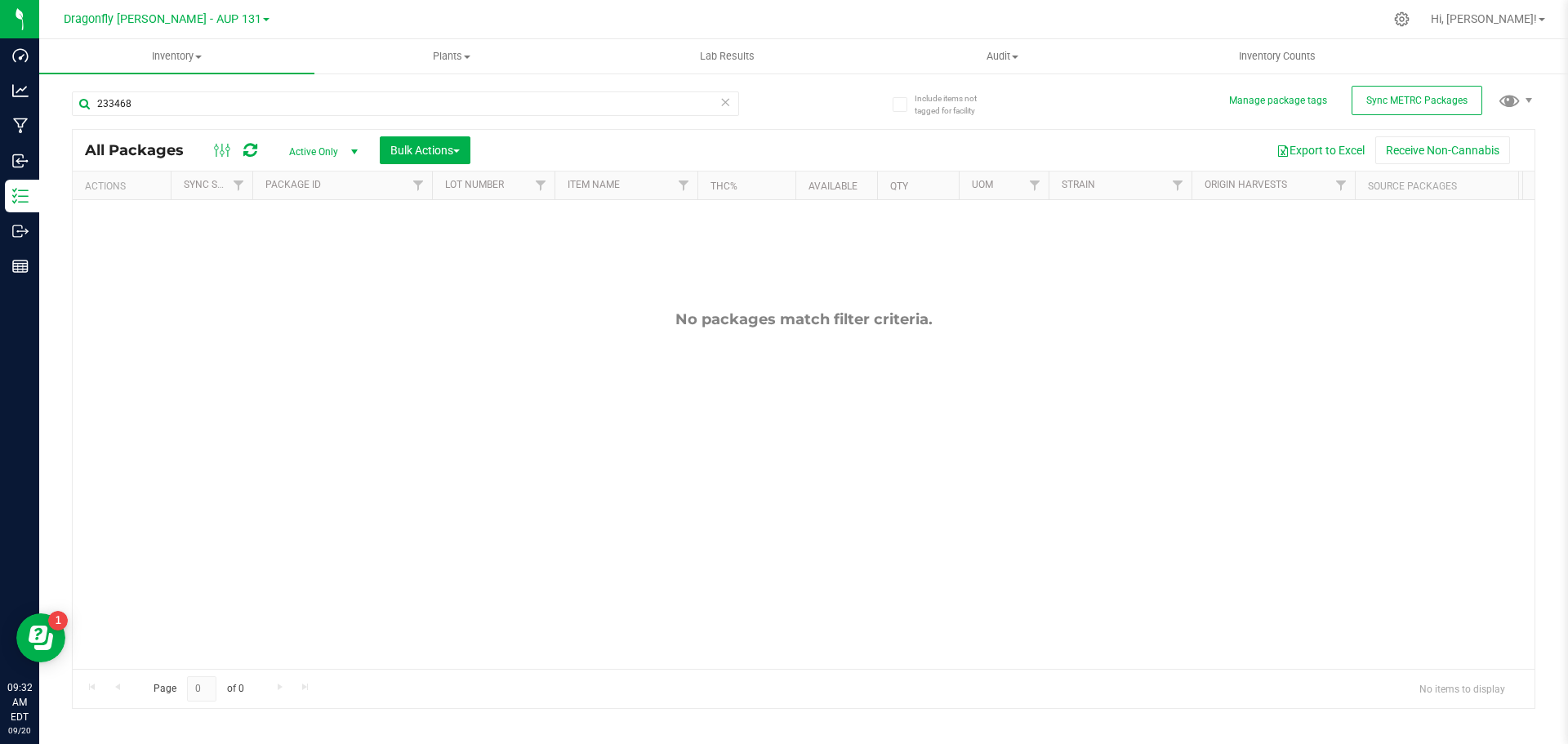
click at [723, 97] on icon at bounding box center [725, 101] width 12 height 19
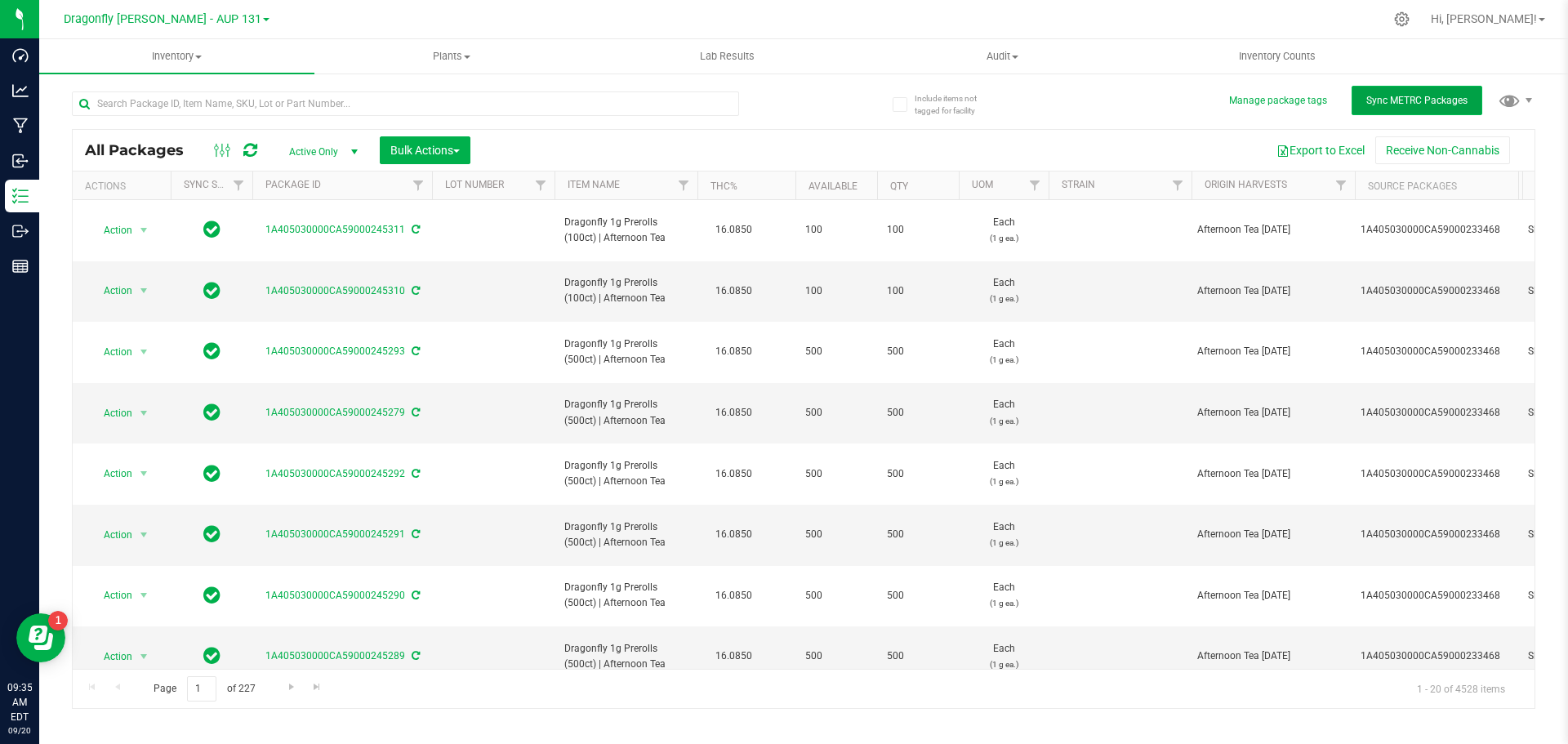
click at [1393, 105] on span "Sync METRC Packages" at bounding box center [1417, 100] width 101 height 12
click at [591, 101] on input "text" at bounding box center [405, 104] width 667 height 25
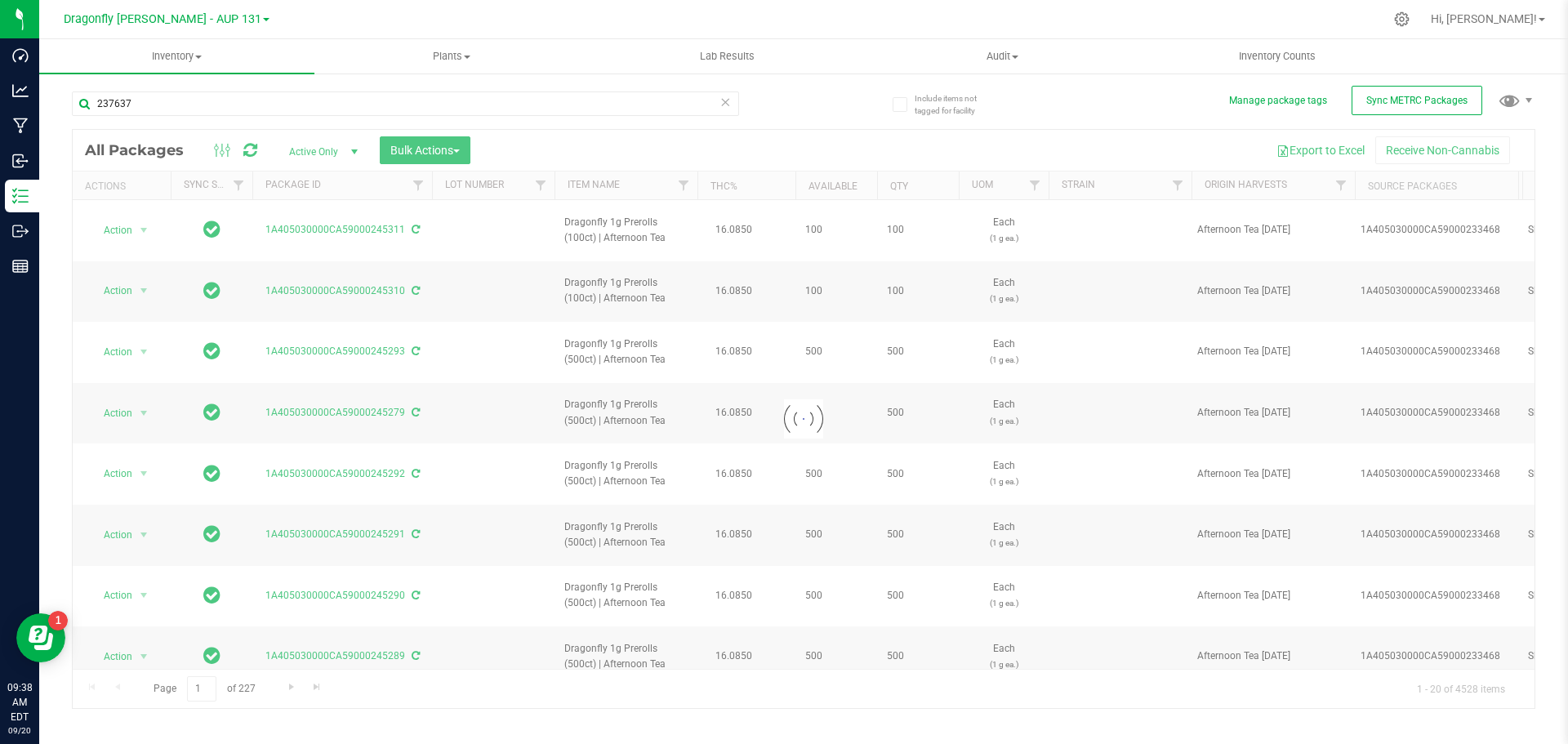
click at [293, 119] on div "237637" at bounding box center [405, 110] width 667 height 37
click at [291, 97] on input "237637" at bounding box center [405, 104] width 667 height 25
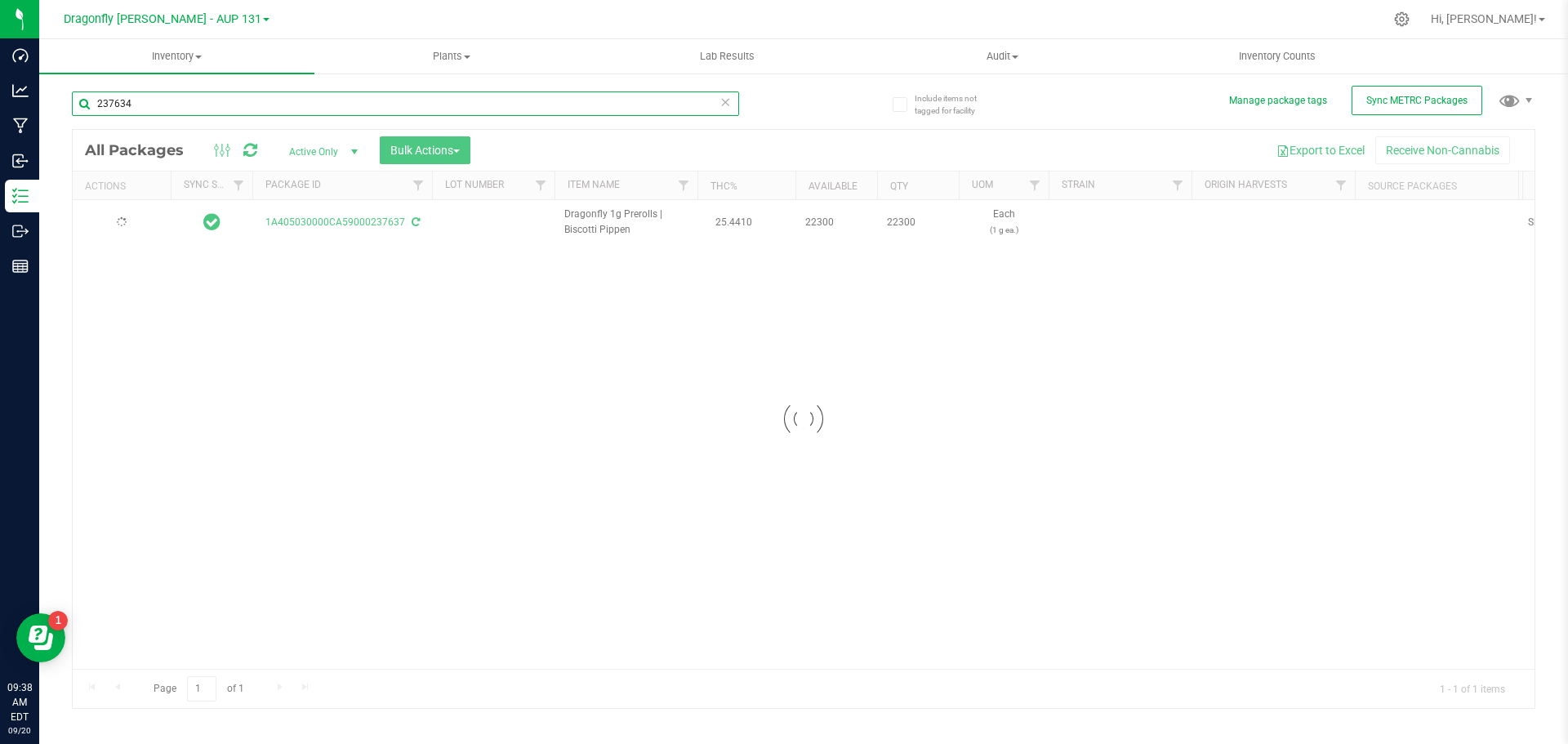
type input "237634"
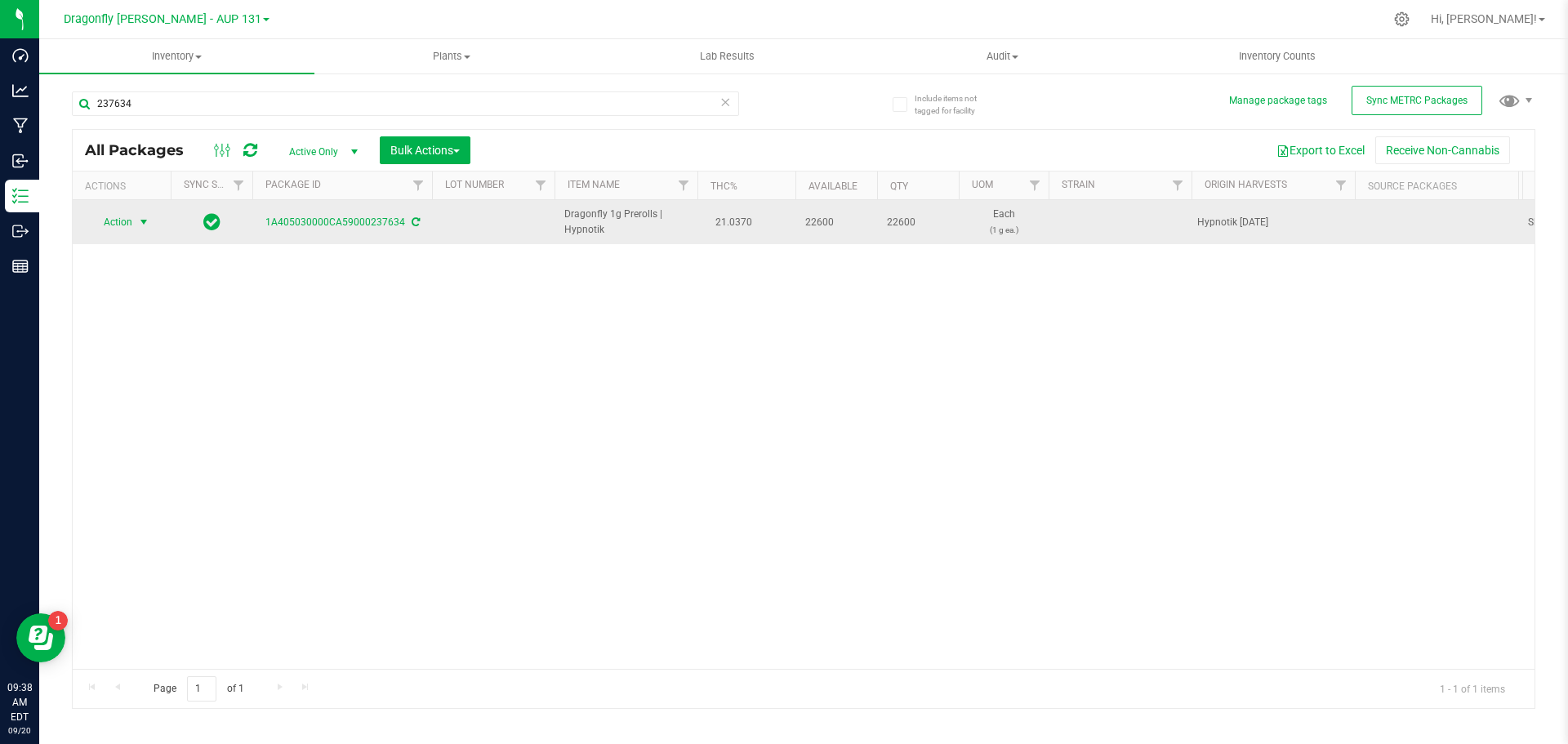
click at [115, 217] on span "Action" at bounding box center [112, 222] width 44 height 23
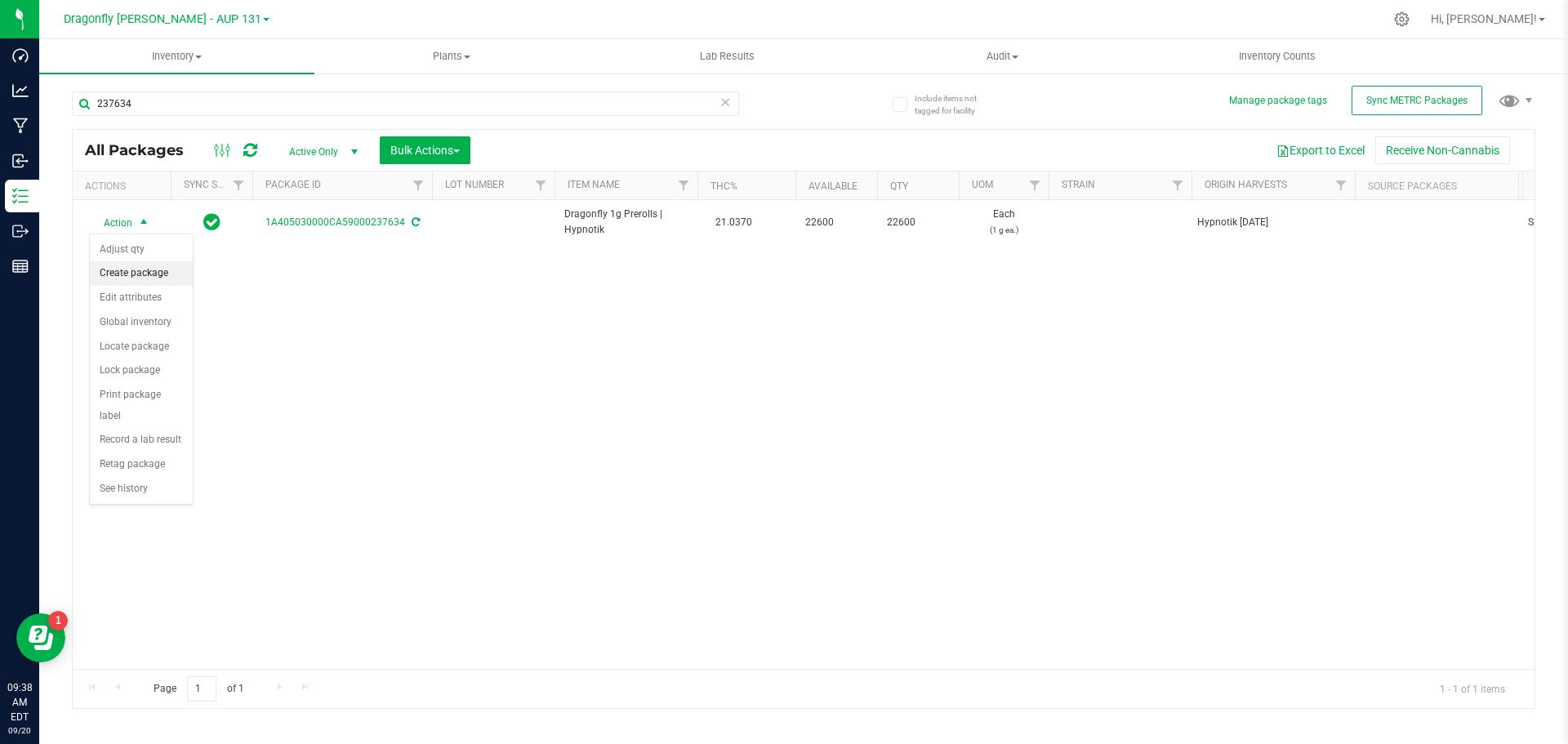
click at [147, 276] on li "Create package" at bounding box center [141, 274] width 103 height 25
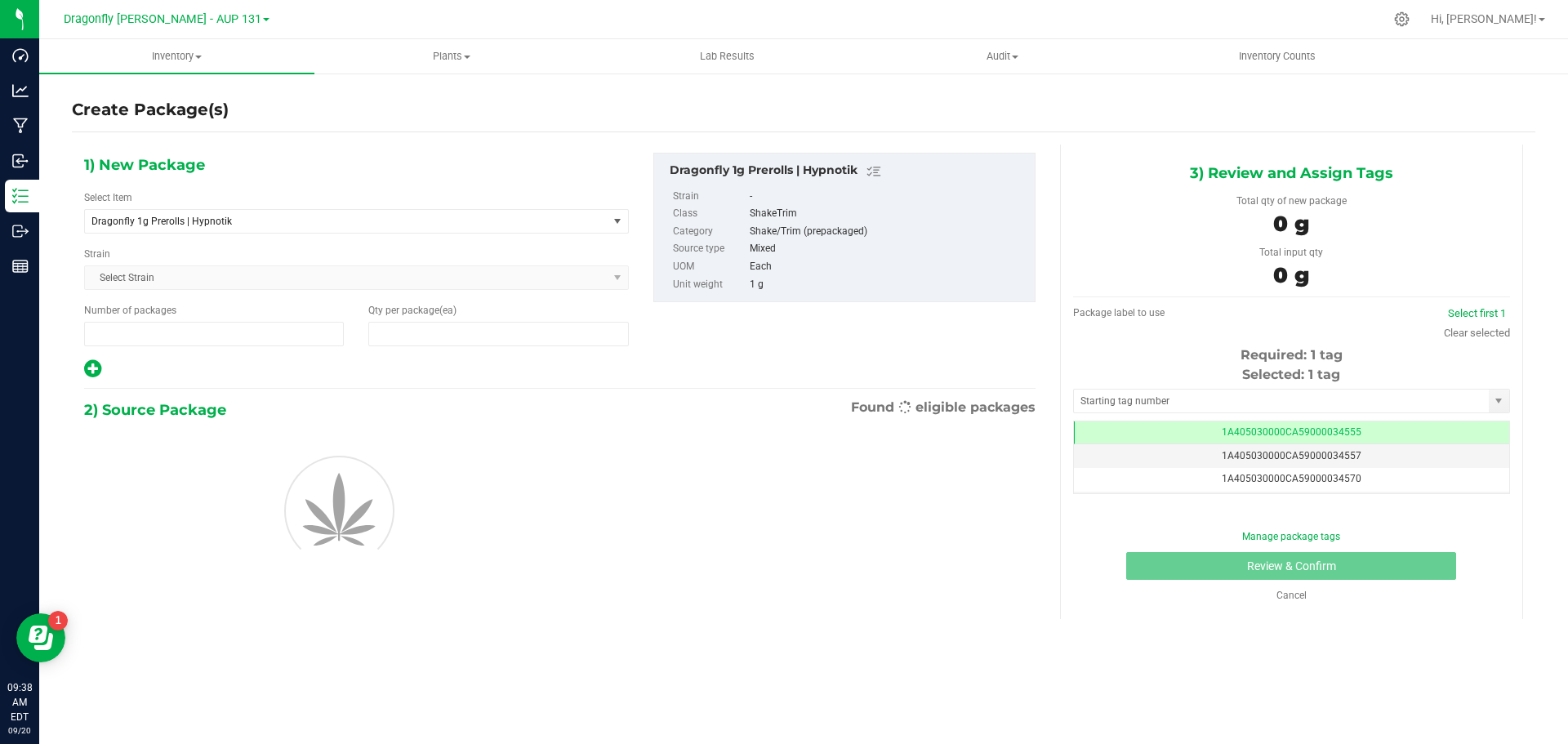
type input "1"
type input "0"
click at [298, 218] on span "Dragonfly 1g Prerolls | Hypnotik" at bounding box center [336, 221] width 489 height 12
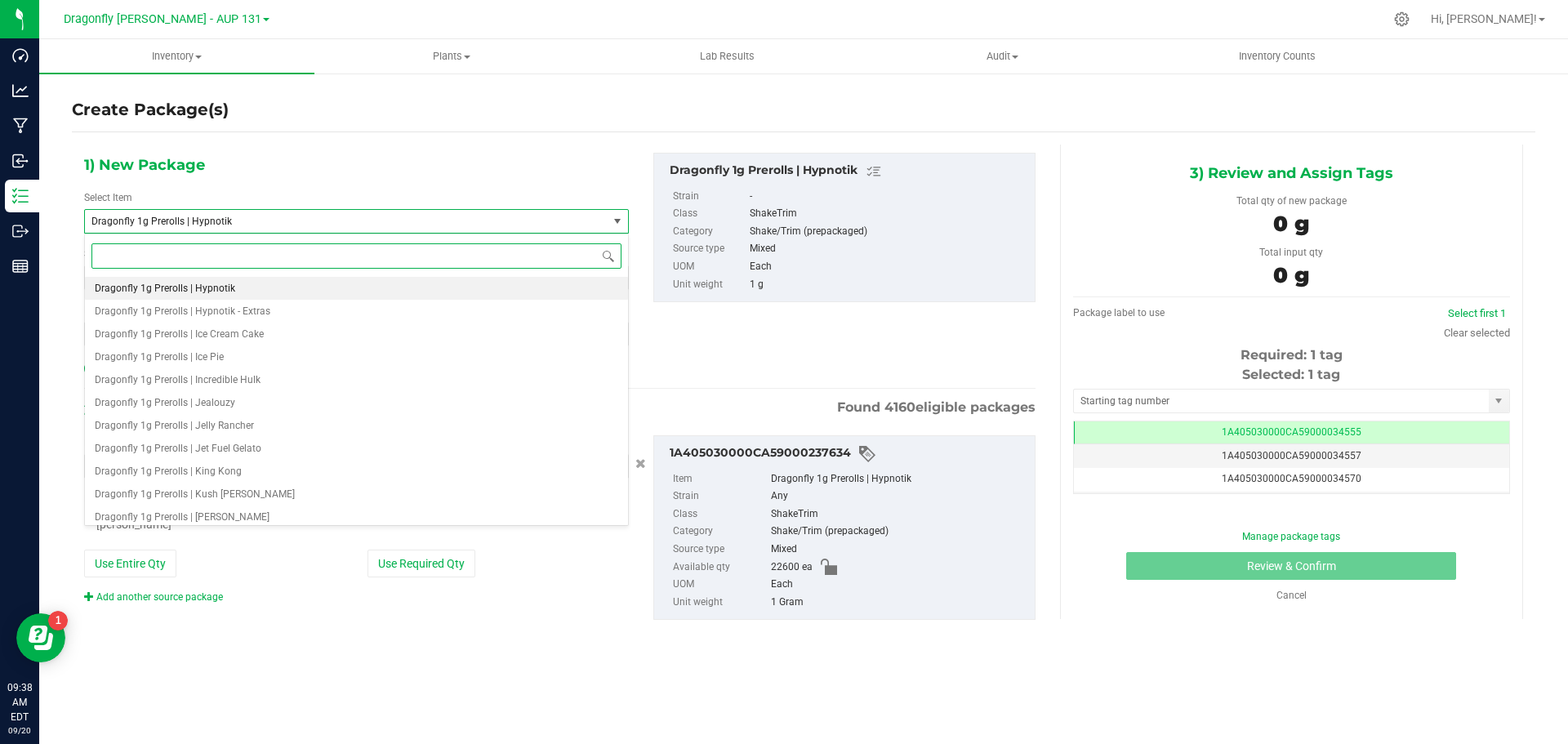
type input "p"
type input "0 ea"
type input "p"
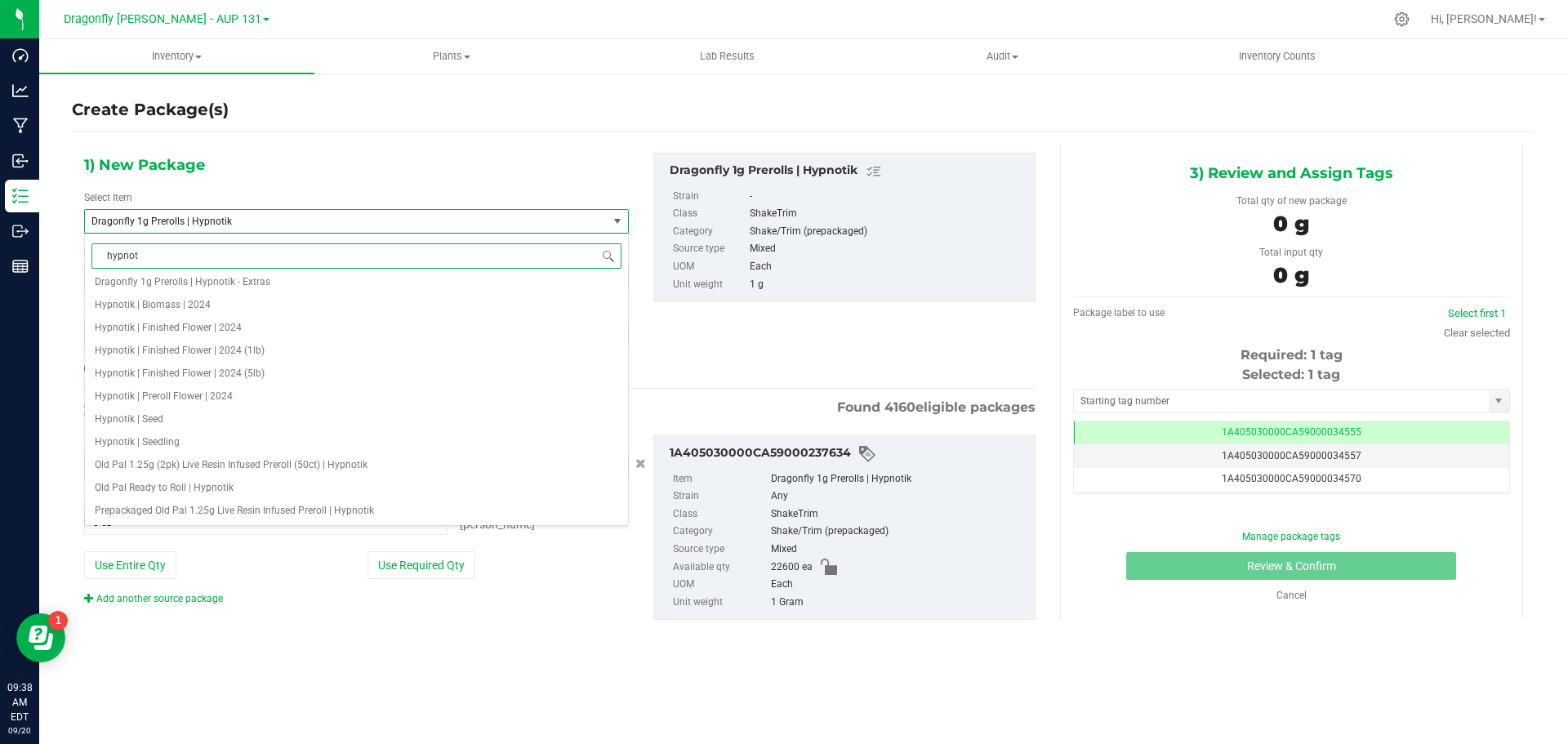
scroll to position [0, 0]
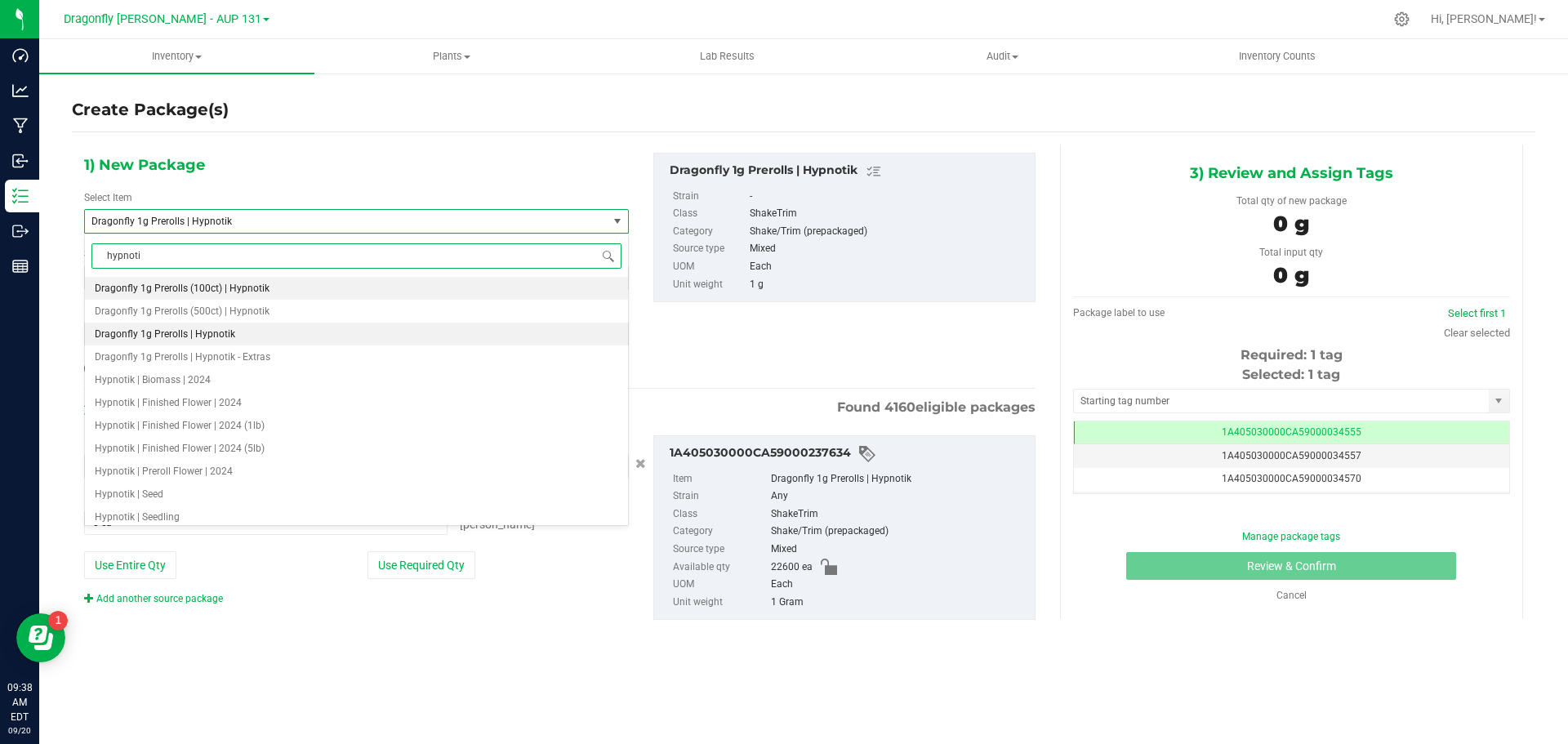
type input "hypnotik"
click at [239, 309] on span "Dragonfly 1g Prerolls (500ct) | Hypnotik" at bounding box center [182, 311] width 175 height 12
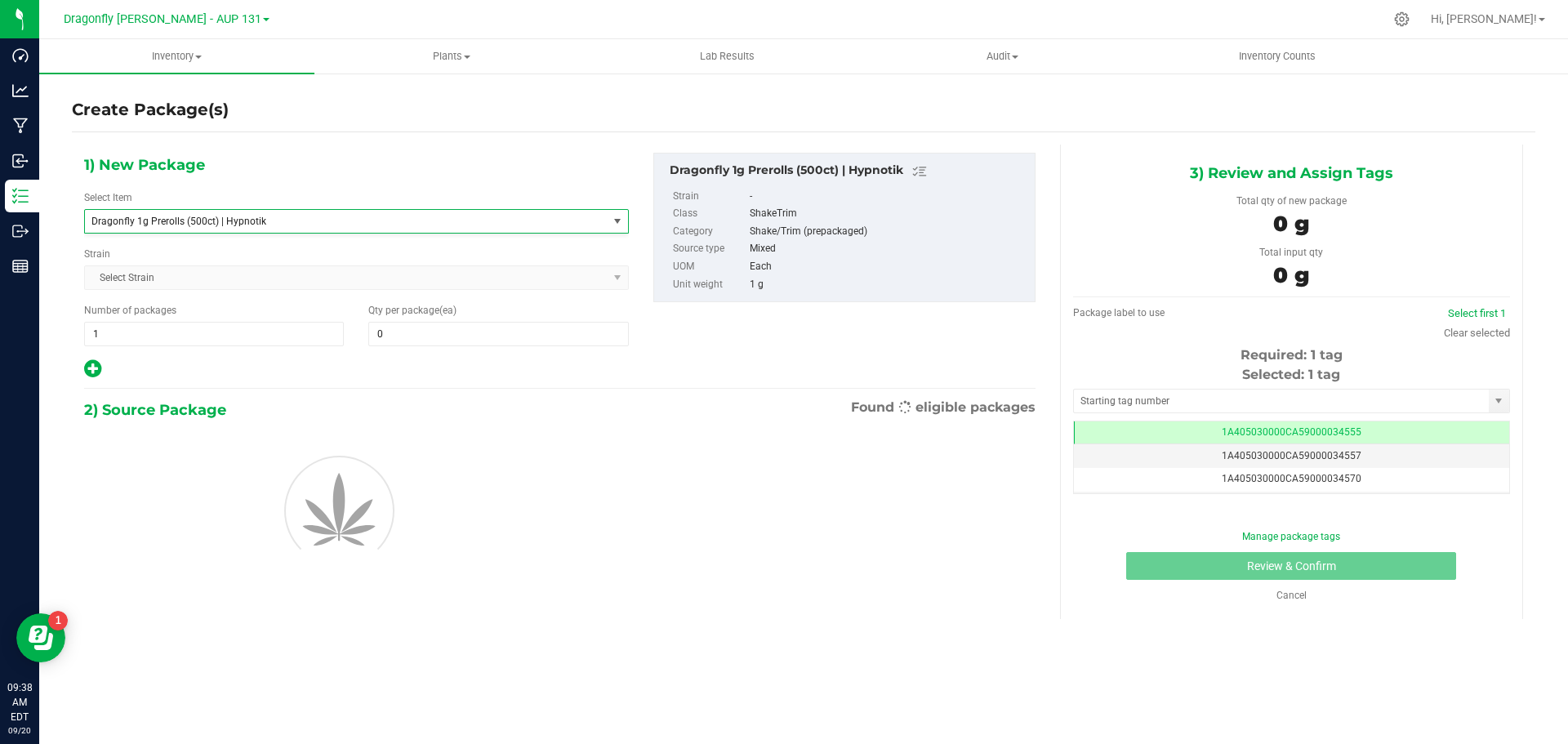
type input "0"
click at [214, 331] on span "1 1" at bounding box center [213, 334] width 260 height 25
click at [214, 331] on input "1" at bounding box center [213, 334] width 258 height 23
type input "45"
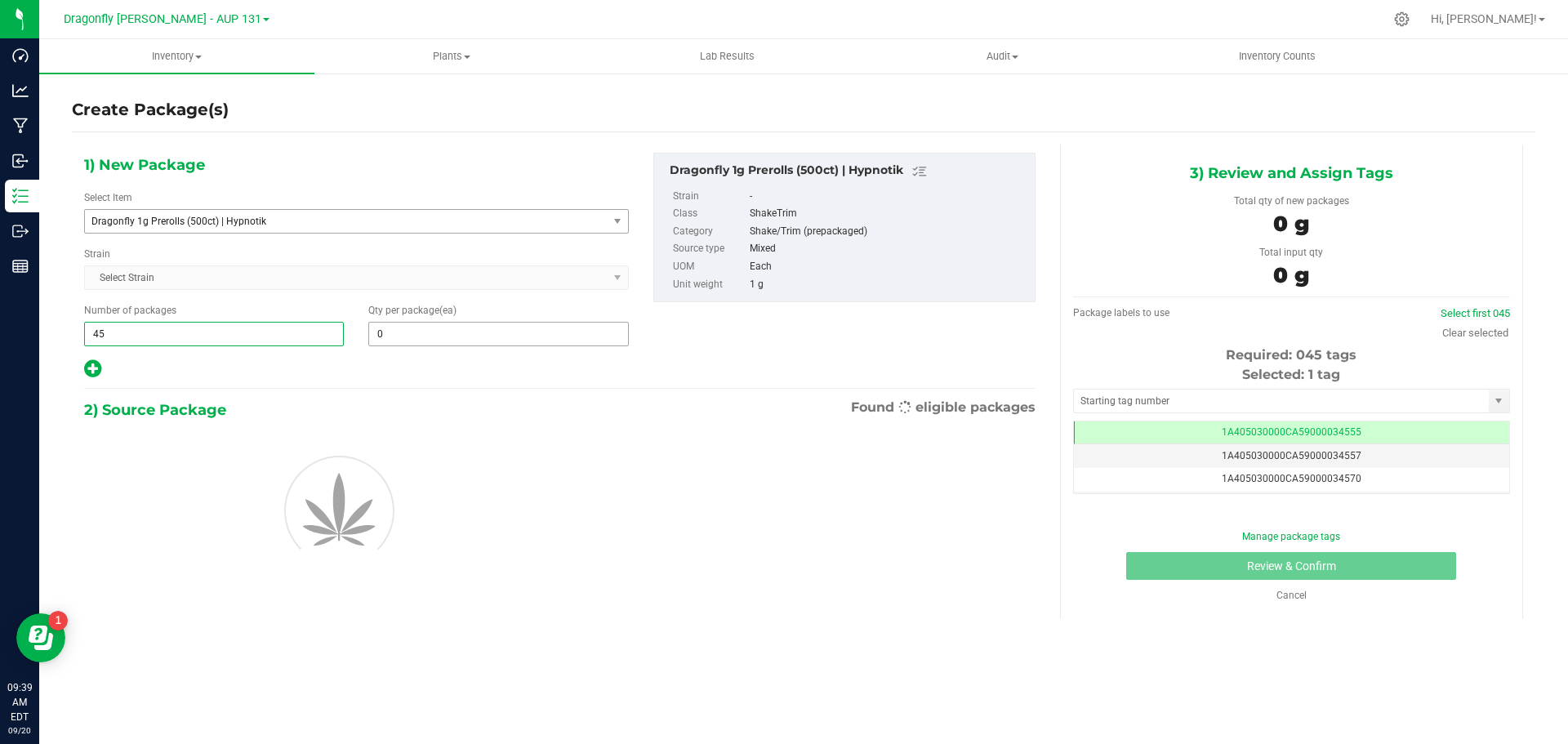
type input "45"
click at [516, 330] on span "0 0" at bounding box center [498, 334] width 260 height 25
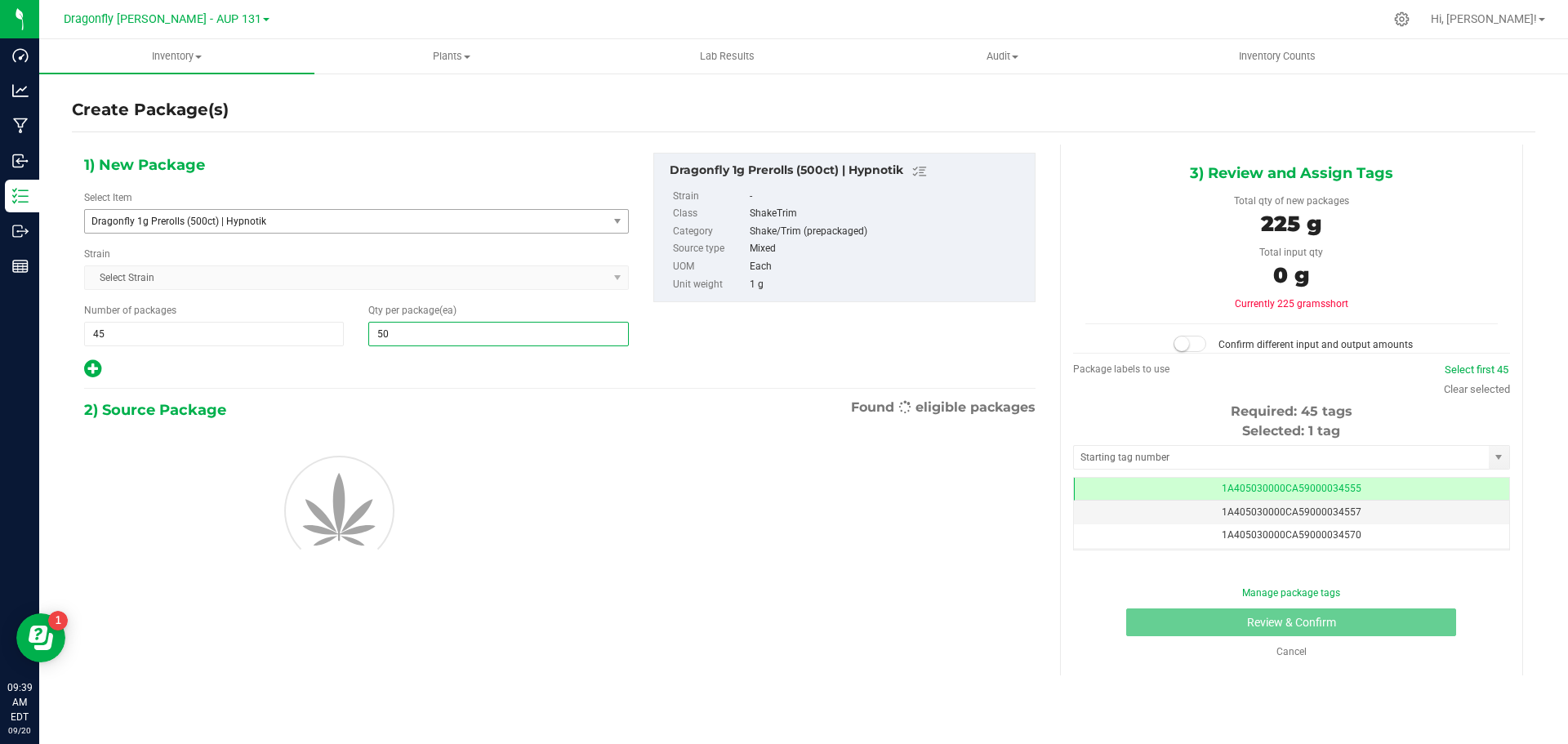
type input "500"
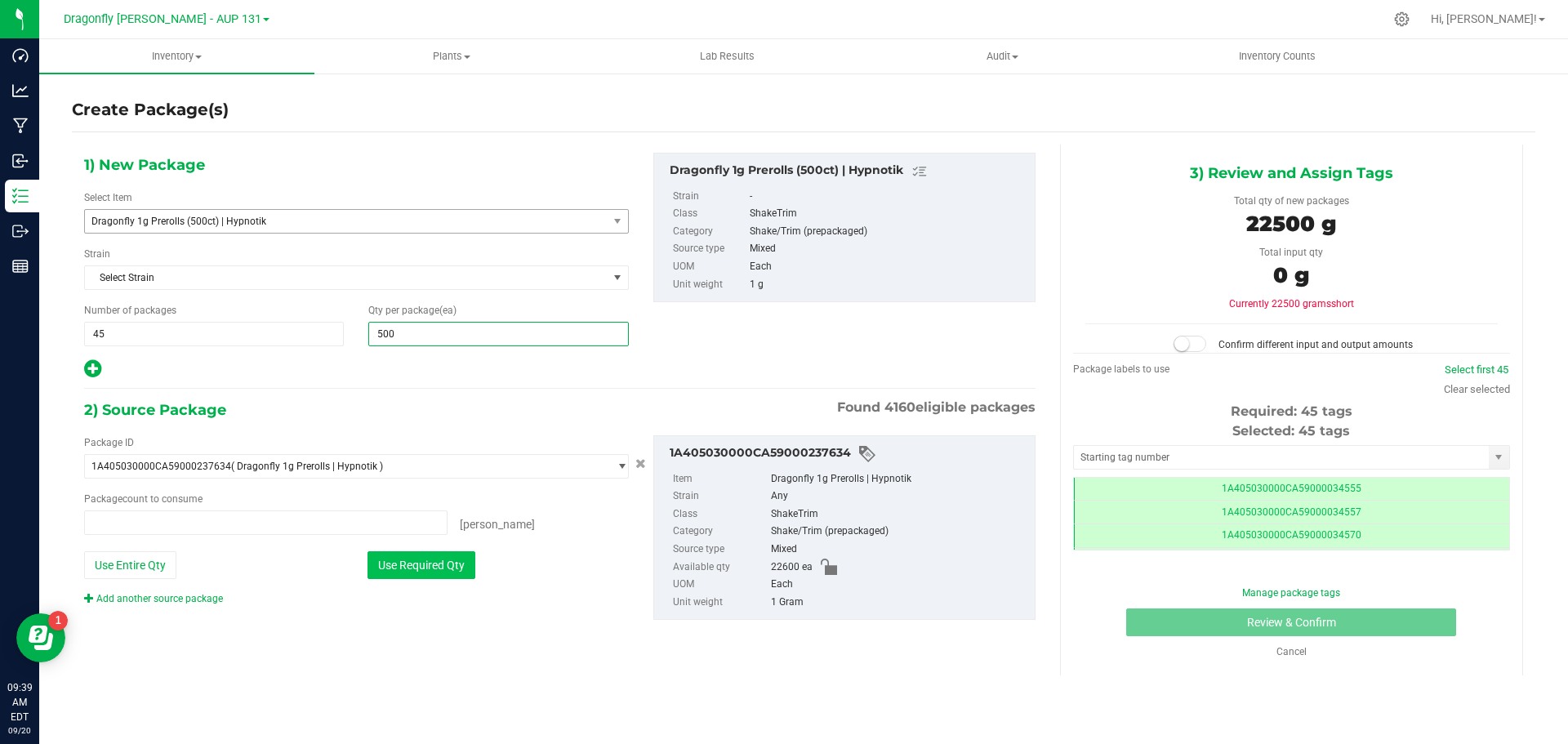
type input "0 ea"
type input "500"
click at [410, 561] on button "Use Required Qty" at bounding box center [422, 564] width 108 height 27
type input "22500 ea"
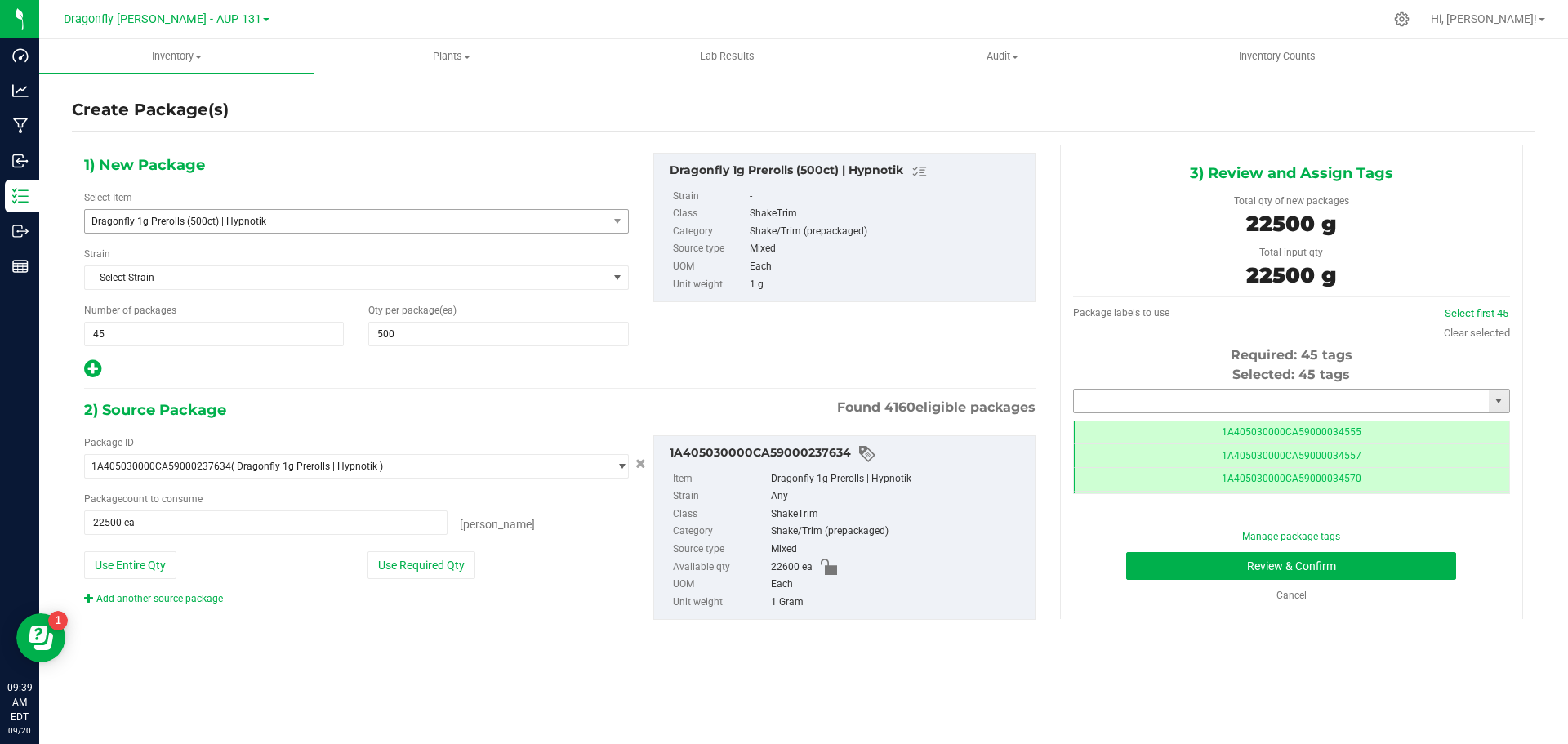
click at [1208, 398] on input "text" at bounding box center [1281, 401] width 415 height 23
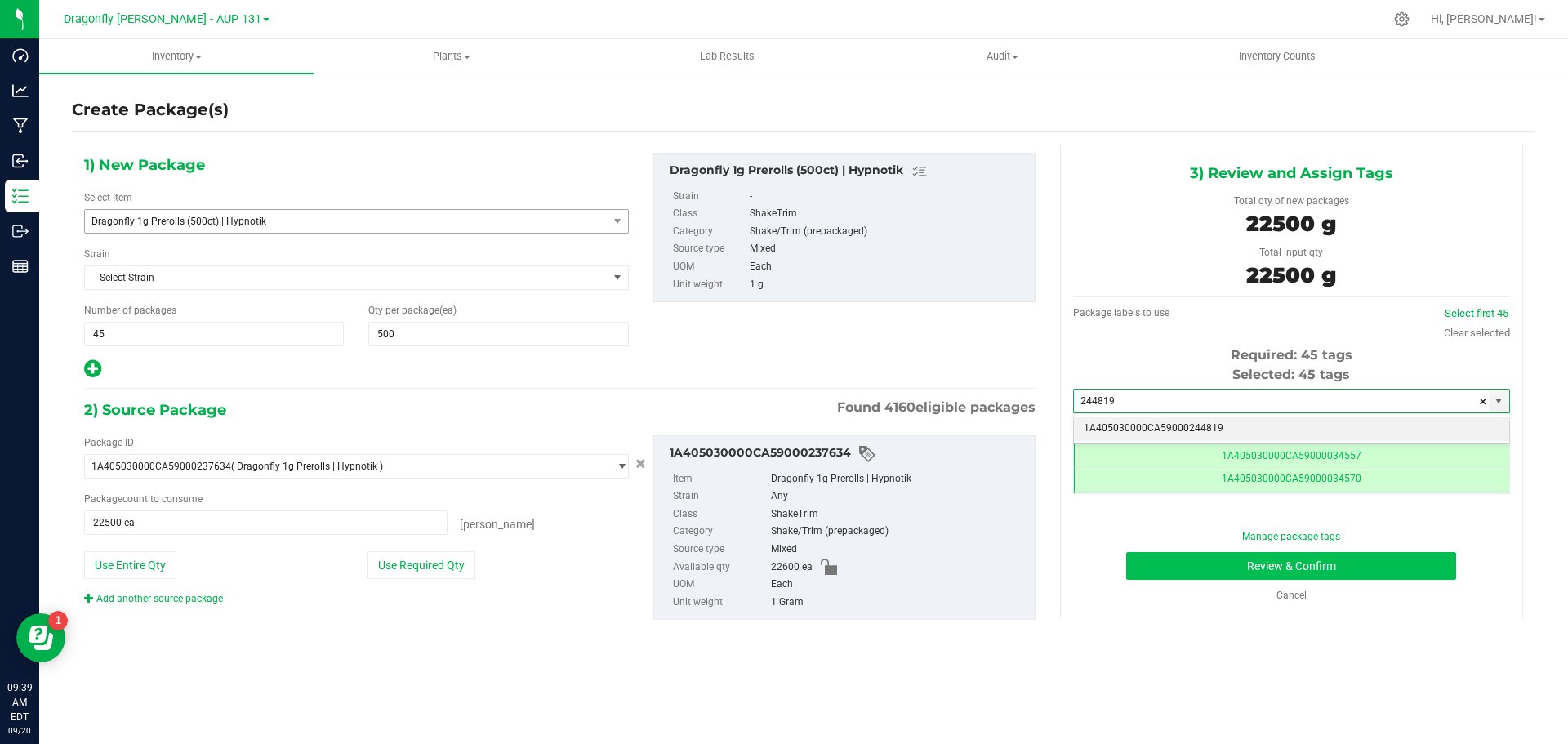
drag, startPoint x: 1254, startPoint y: 422, endPoint x: 1279, endPoint y: 553, distance: 133.4
click at [1254, 422] on li "1A405030000CA59000244819" at bounding box center [1291, 429] width 435 height 25
type input "1A405030000CA59000244819"
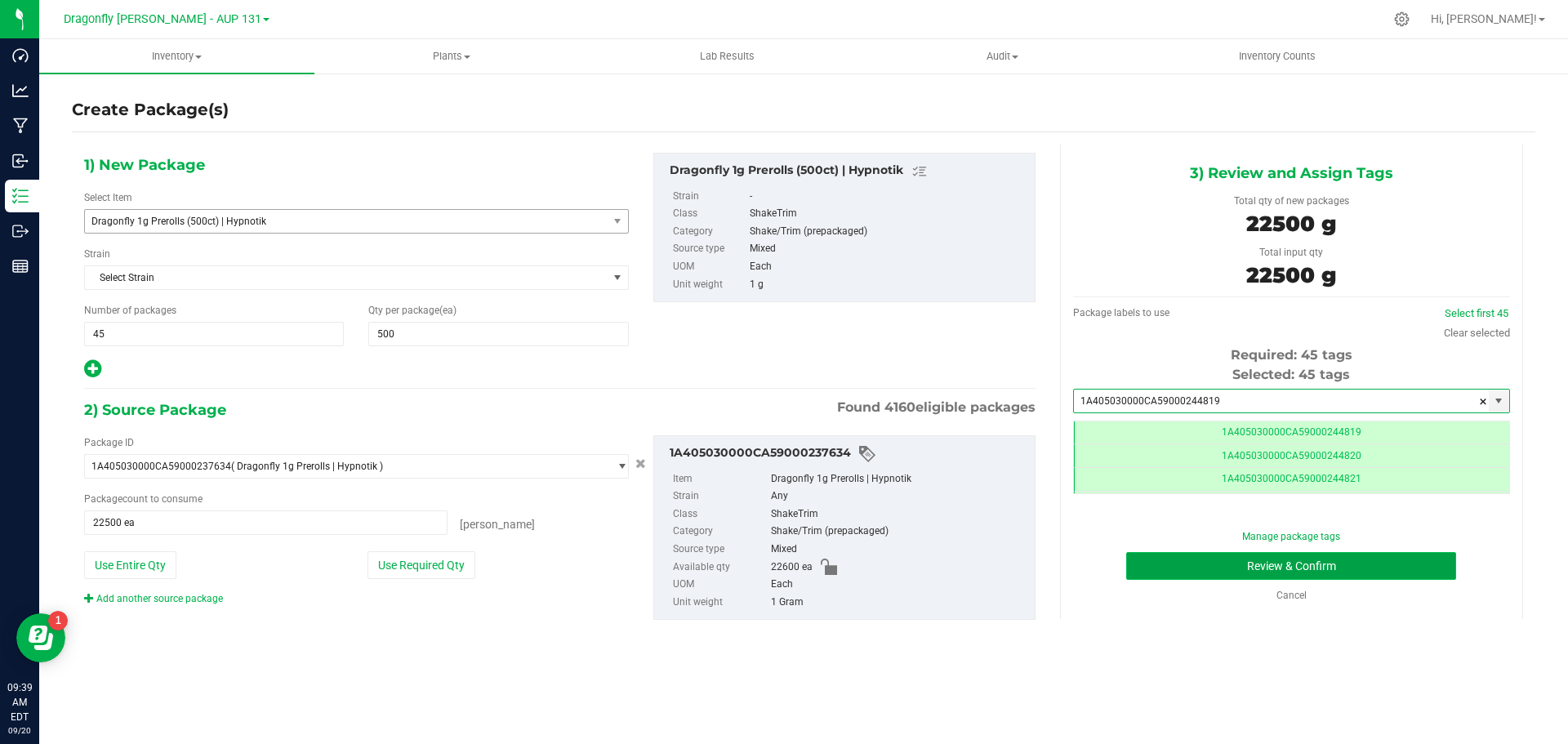
click at [1285, 562] on button "Review & Confirm" at bounding box center [1292, 565] width 330 height 27
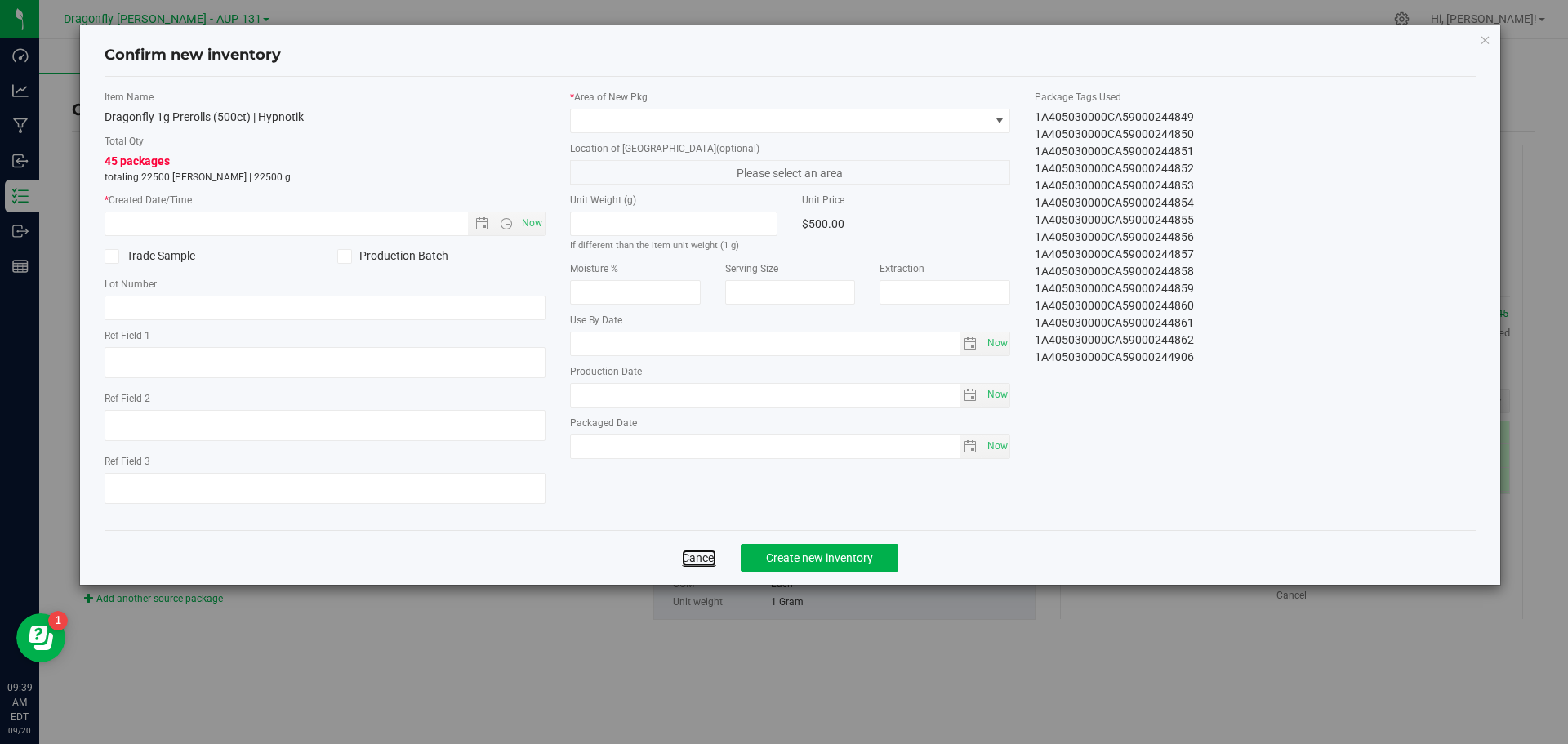
click at [700, 554] on link "Cancel" at bounding box center [699, 558] width 35 height 16
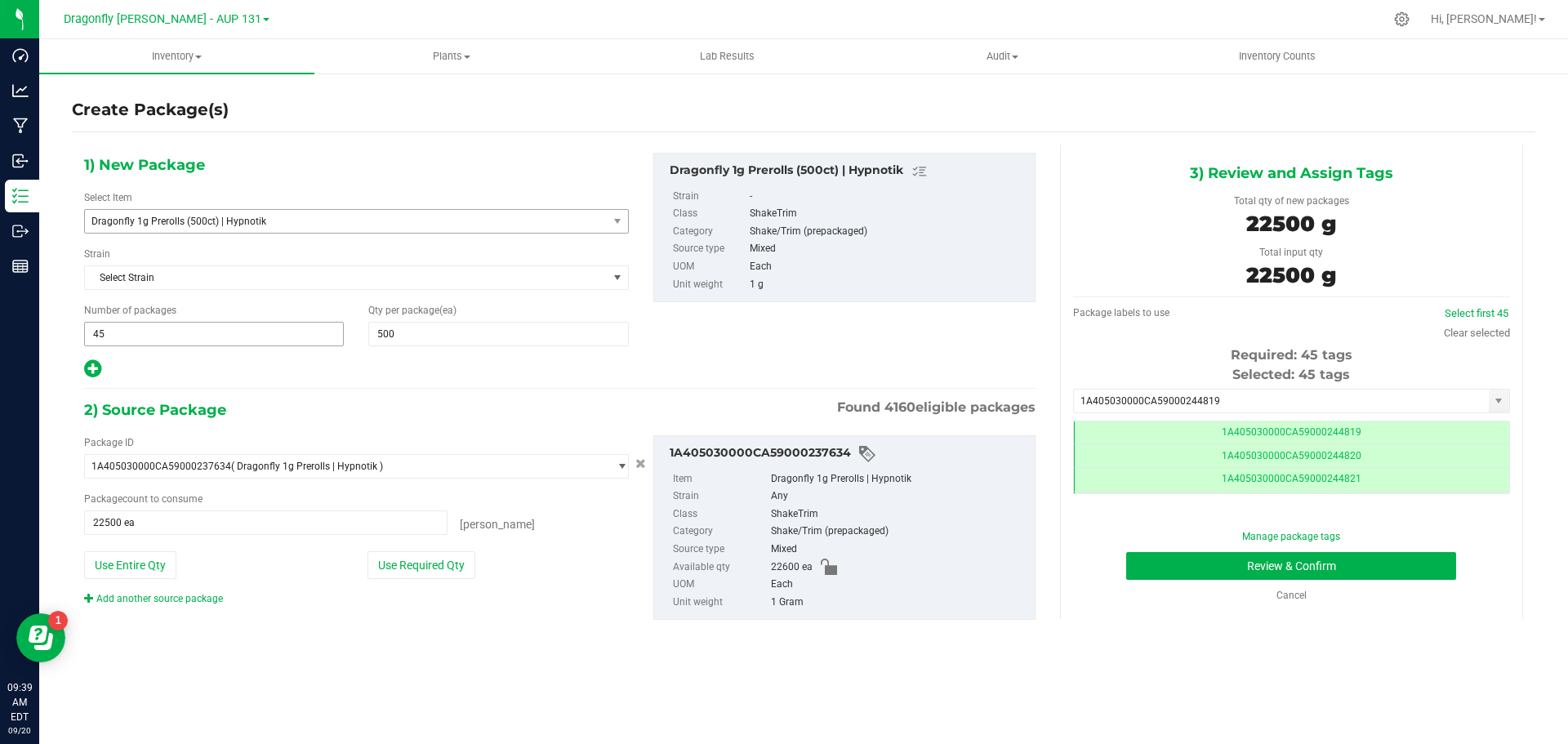
click at [206, 330] on span "45 45" at bounding box center [213, 334] width 260 height 25
click at [206, 330] on input "45" at bounding box center [213, 334] width 258 height 23
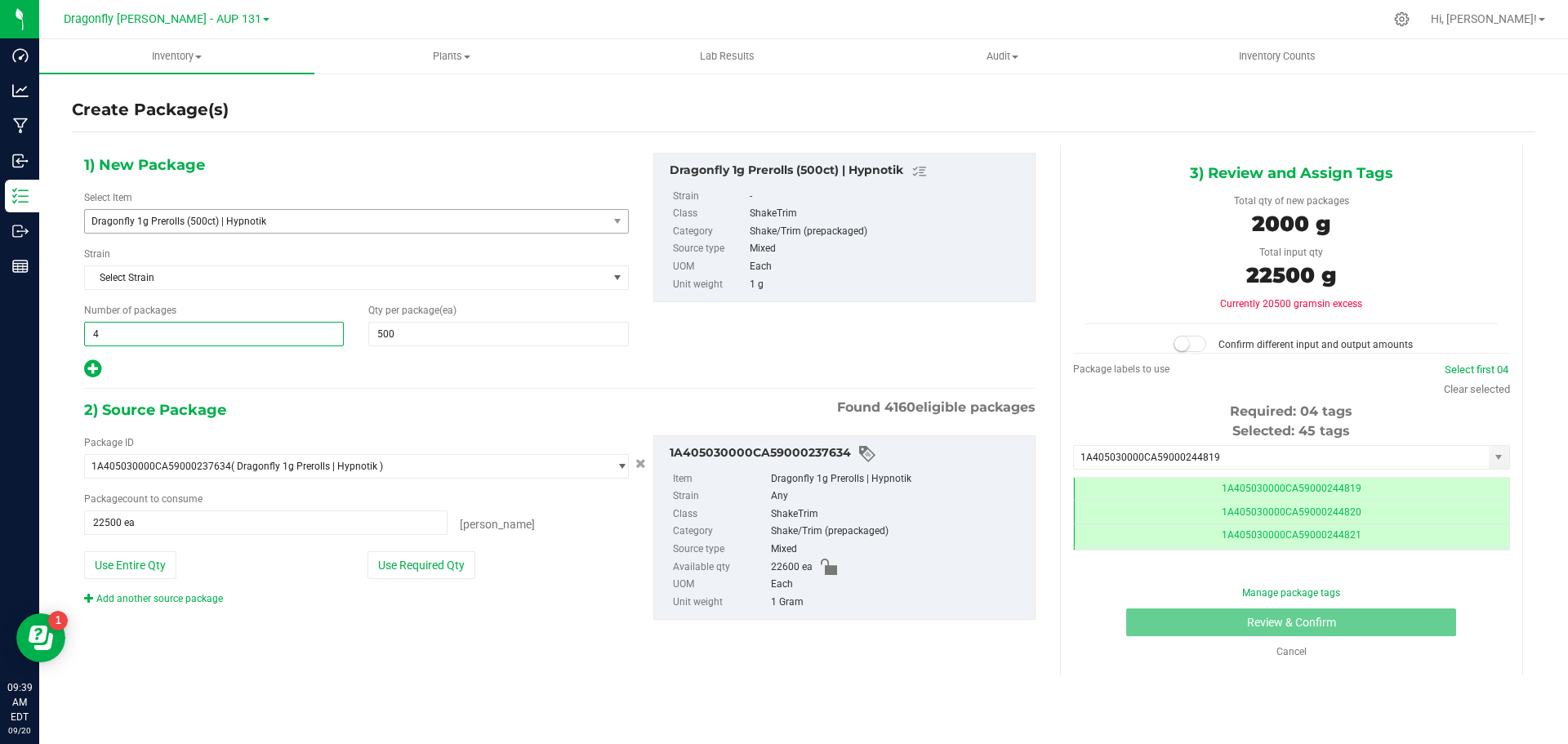
type input "44"
click at [410, 562] on button "Use Required Qty" at bounding box center [422, 564] width 108 height 27
type input "22000 ea"
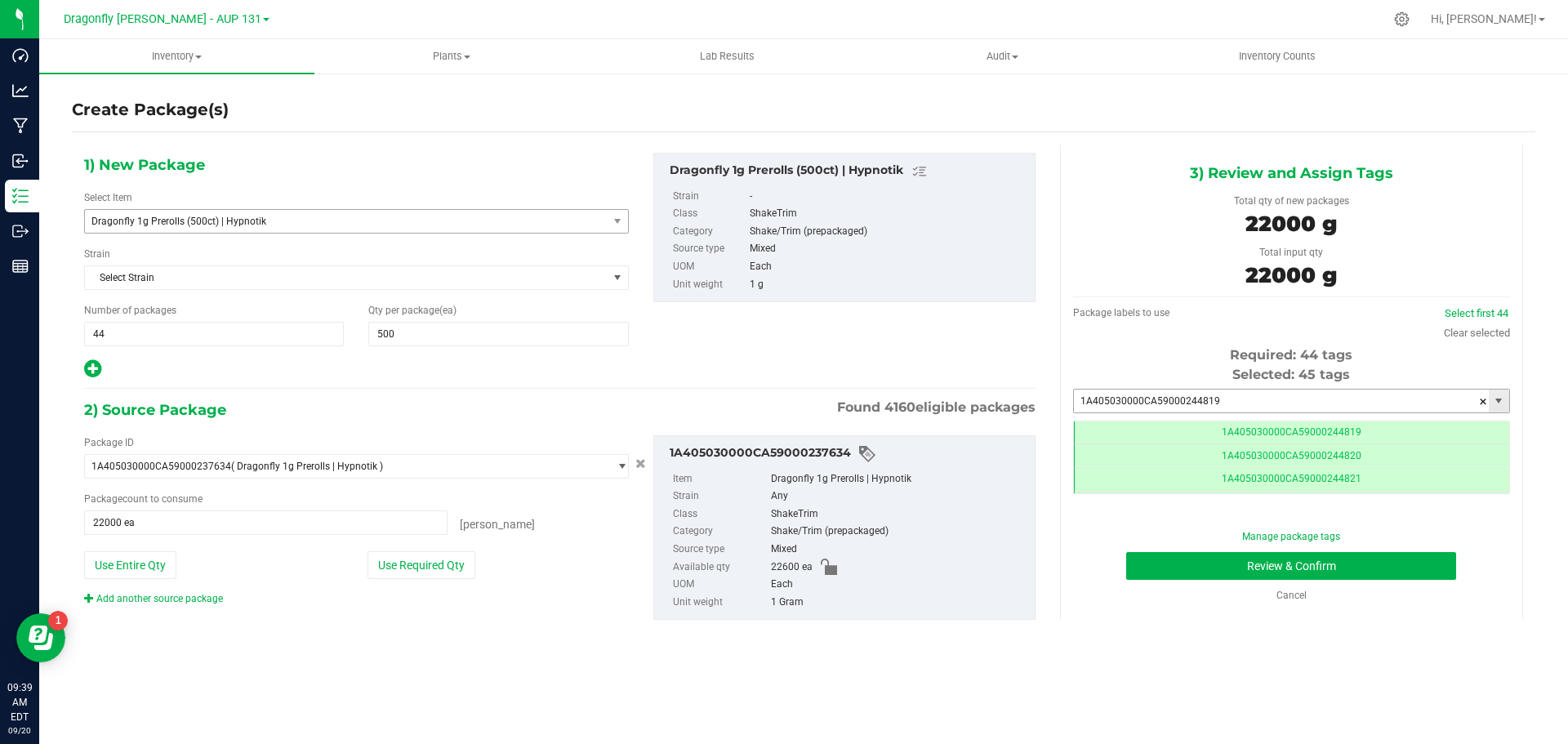
click at [1238, 398] on input "1A405030000CA59000244819" at bounding box center [1281, 401] width 415 height 23
click at [1282, 573] on button "Review & Confirm" at bounding box center [1292, 565] width 330 height 27
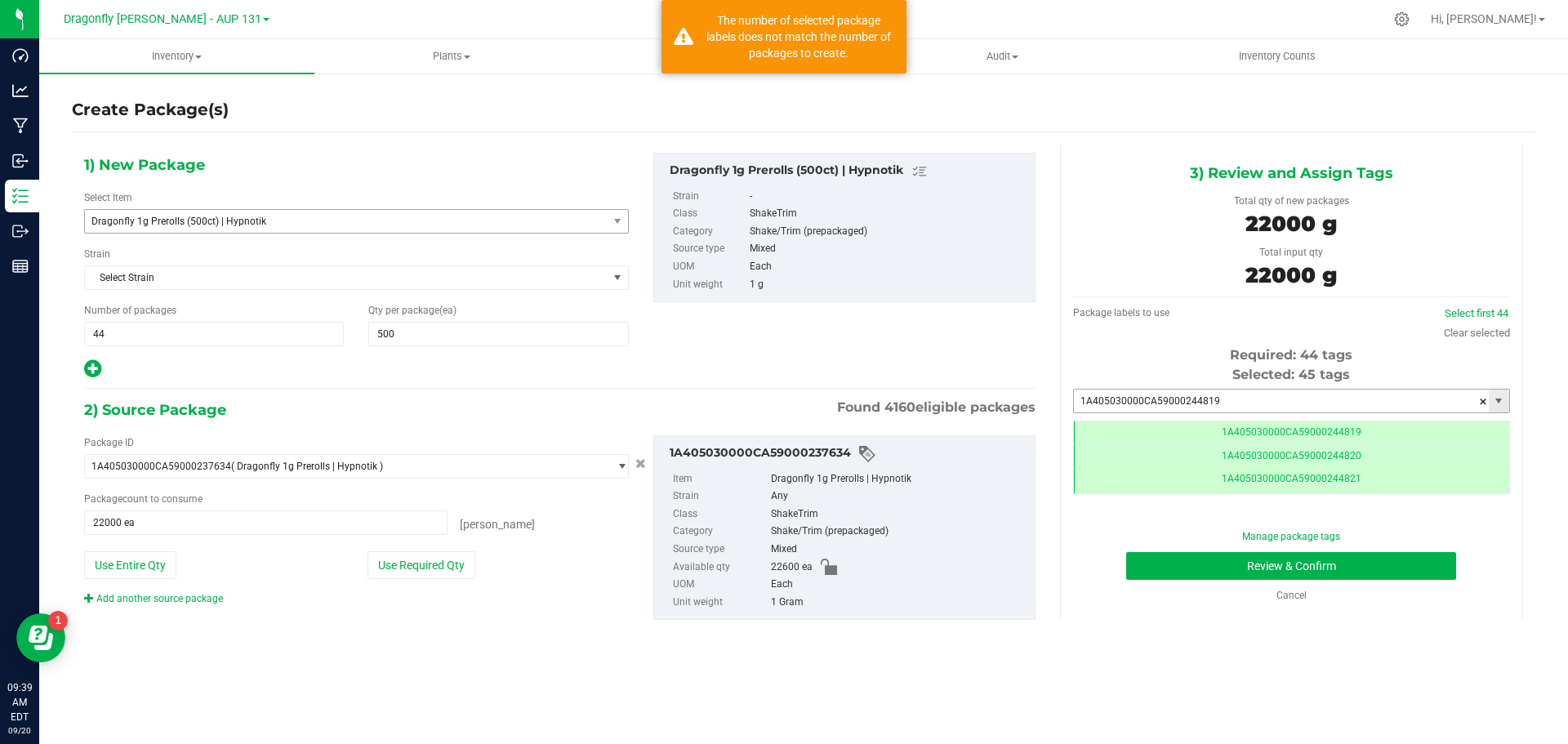
click at [1283, 399] on input "1A405030000CA59000244819" at bounding box center [1281, 401] width 415 height 23
click at [1285, 424] on td "1A405030000CA59000244819" at bounding box center [1291, 433] width 435 height 24
click at [1276, 426] on span "1A405030000CA59000244819" at bounding box center [1292, 431] width 140 height 12
click at [1342, 557] on button "Review & Confirm" at bounding box center [1292, 565] width 330 height 27
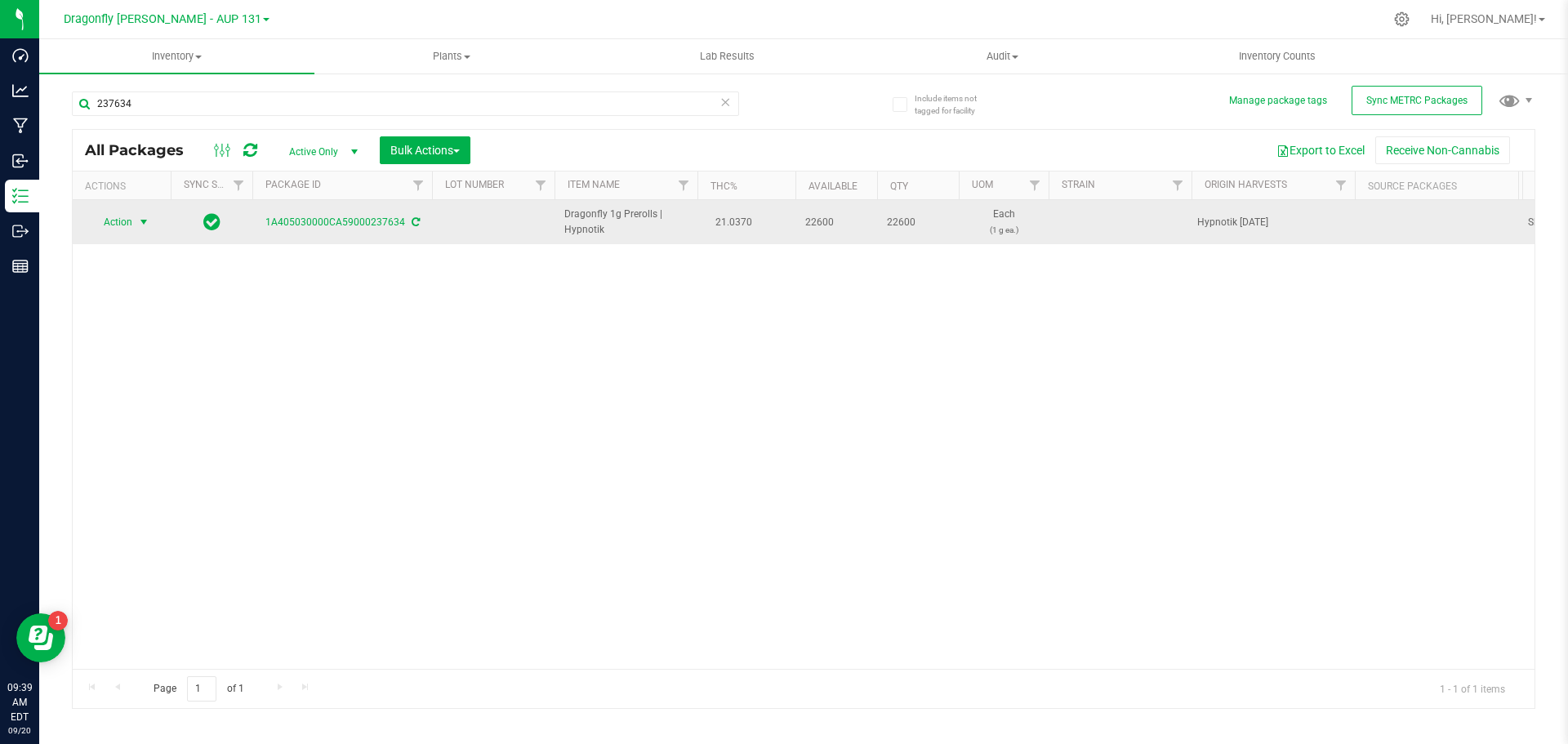
click at [120, 225] on span "Action" at bounding box center [112, 222] width 44 height 23
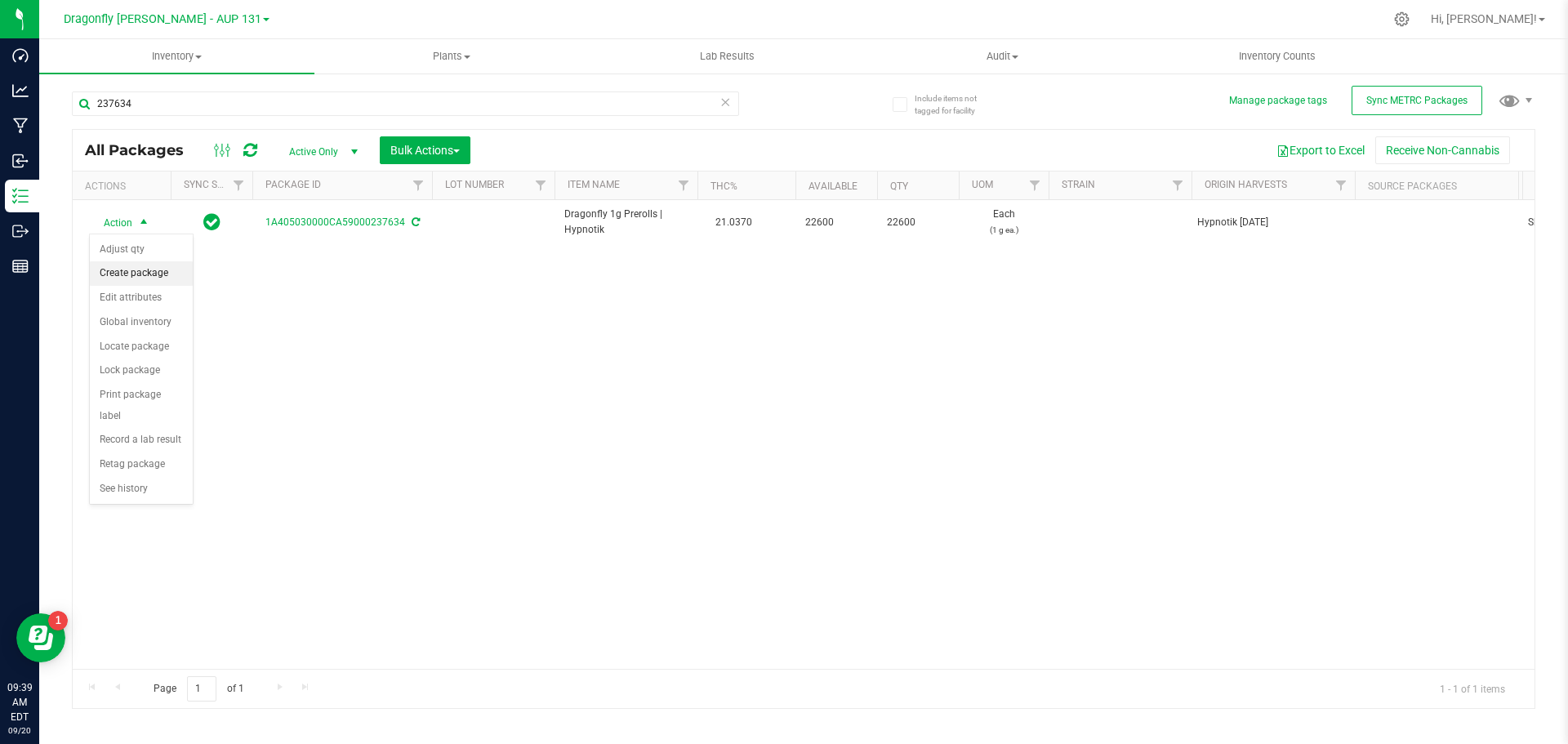
click at [158, 270] on li "Create package" at bounding box center [141, 274] width 103 height 25
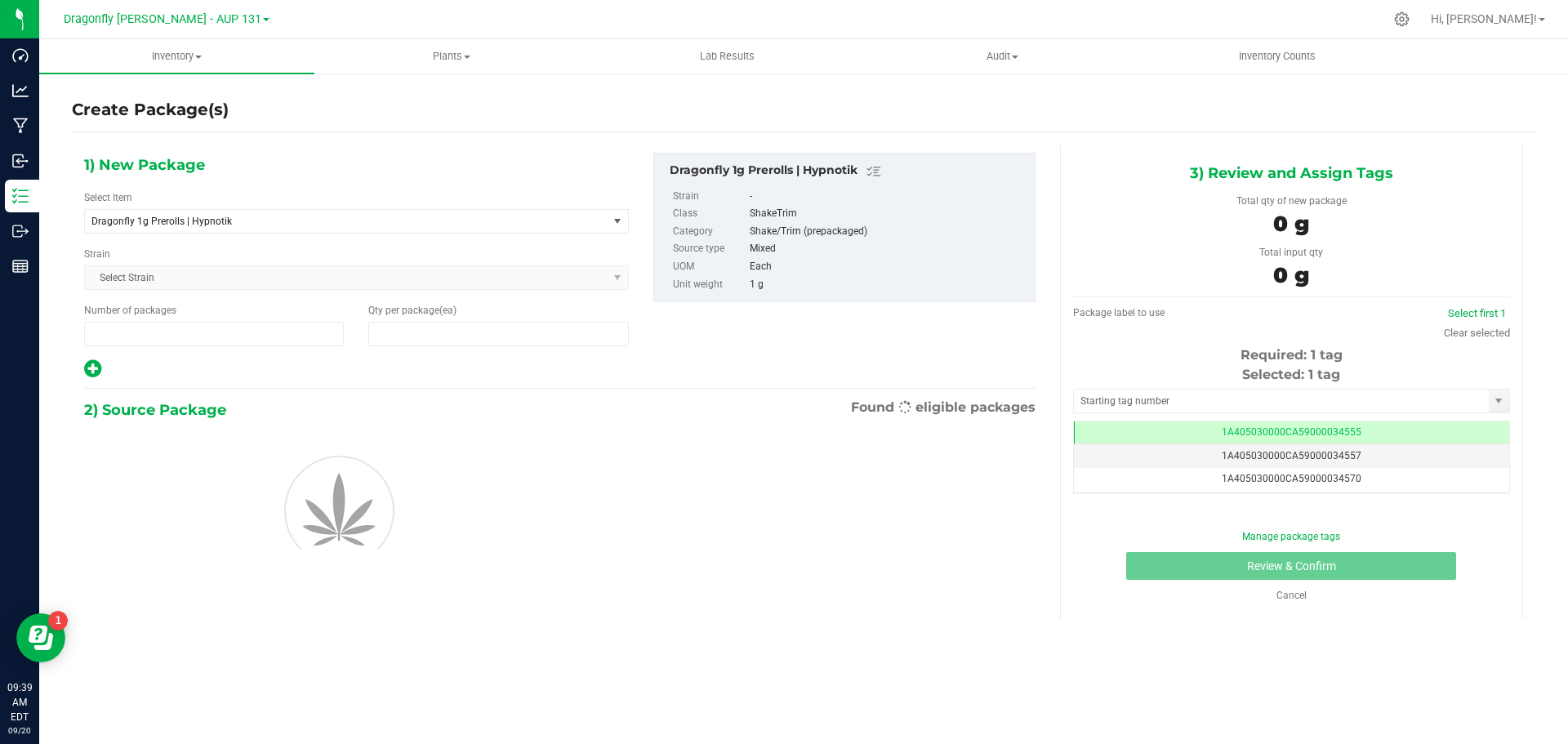
type input "1"
type input "0"
click at [314, 220] on span "Dragonfly 1g Prerolls | Hypnotik" at bounding box center [336, 221] width 489 height 12
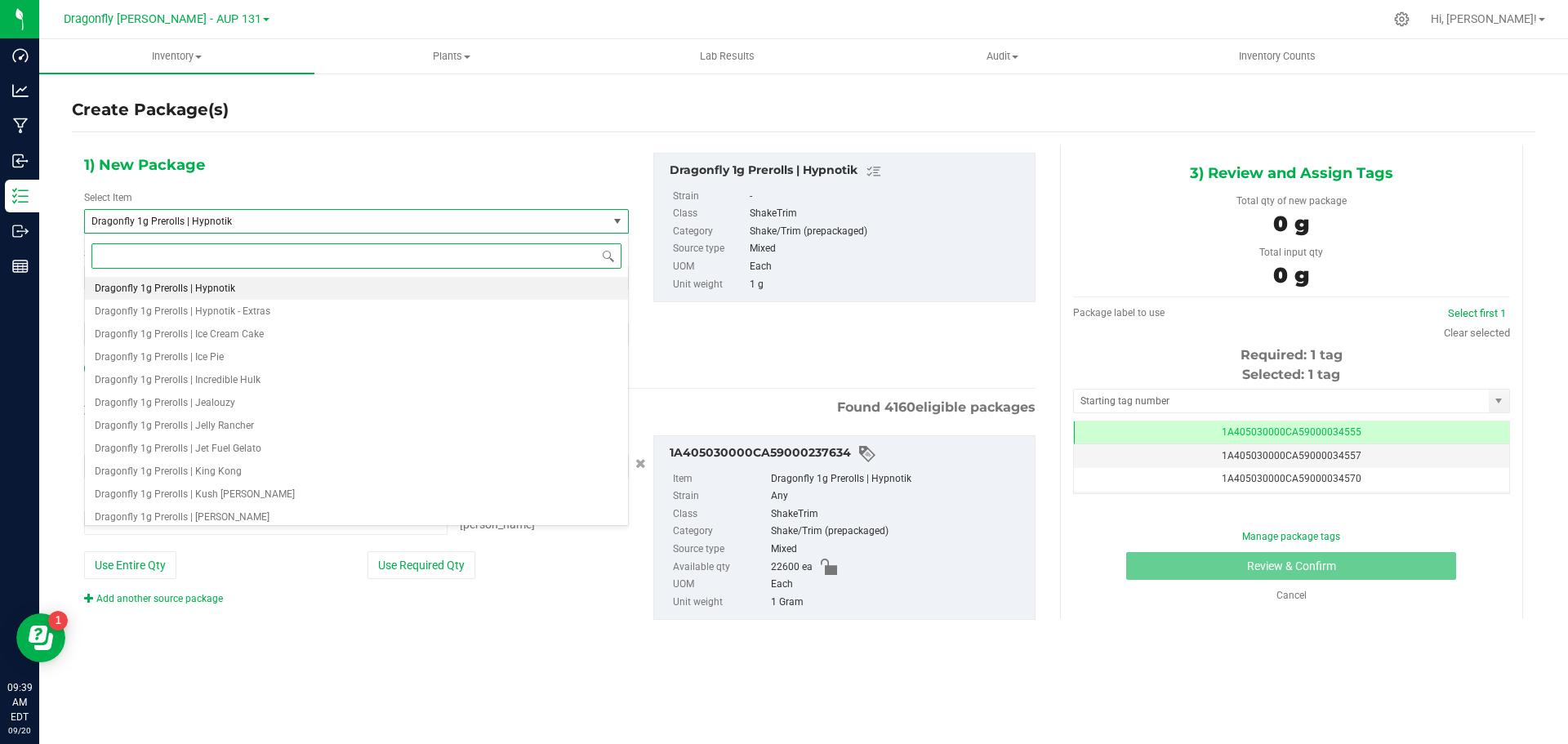
type input "h"
type input "0 ea"
type input "hypnotik"
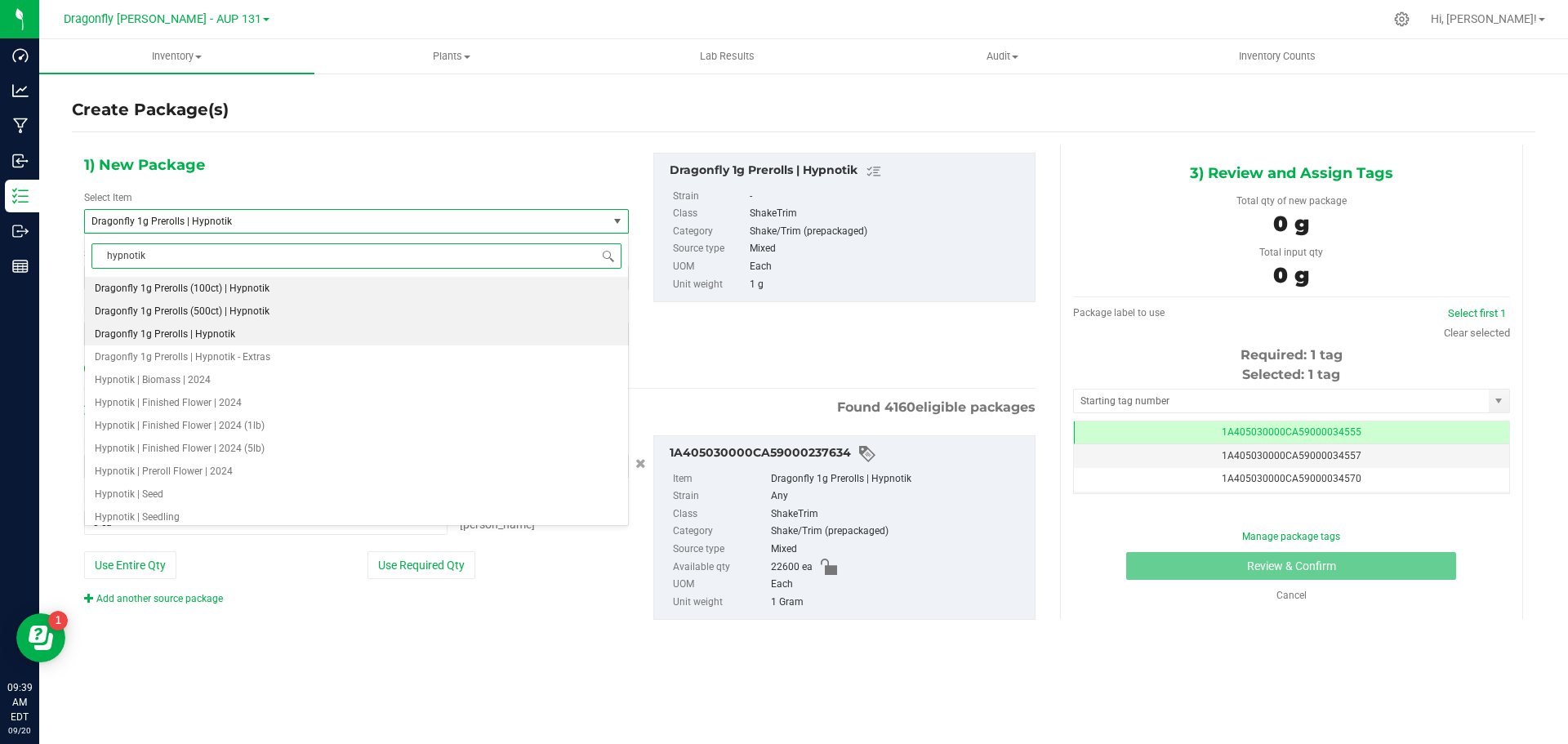
click at [279, 314] on li "Dragonfly 1g Prerolls (500ct) | Hypnotik" at bounding box center [356, 311] width 543 height 23
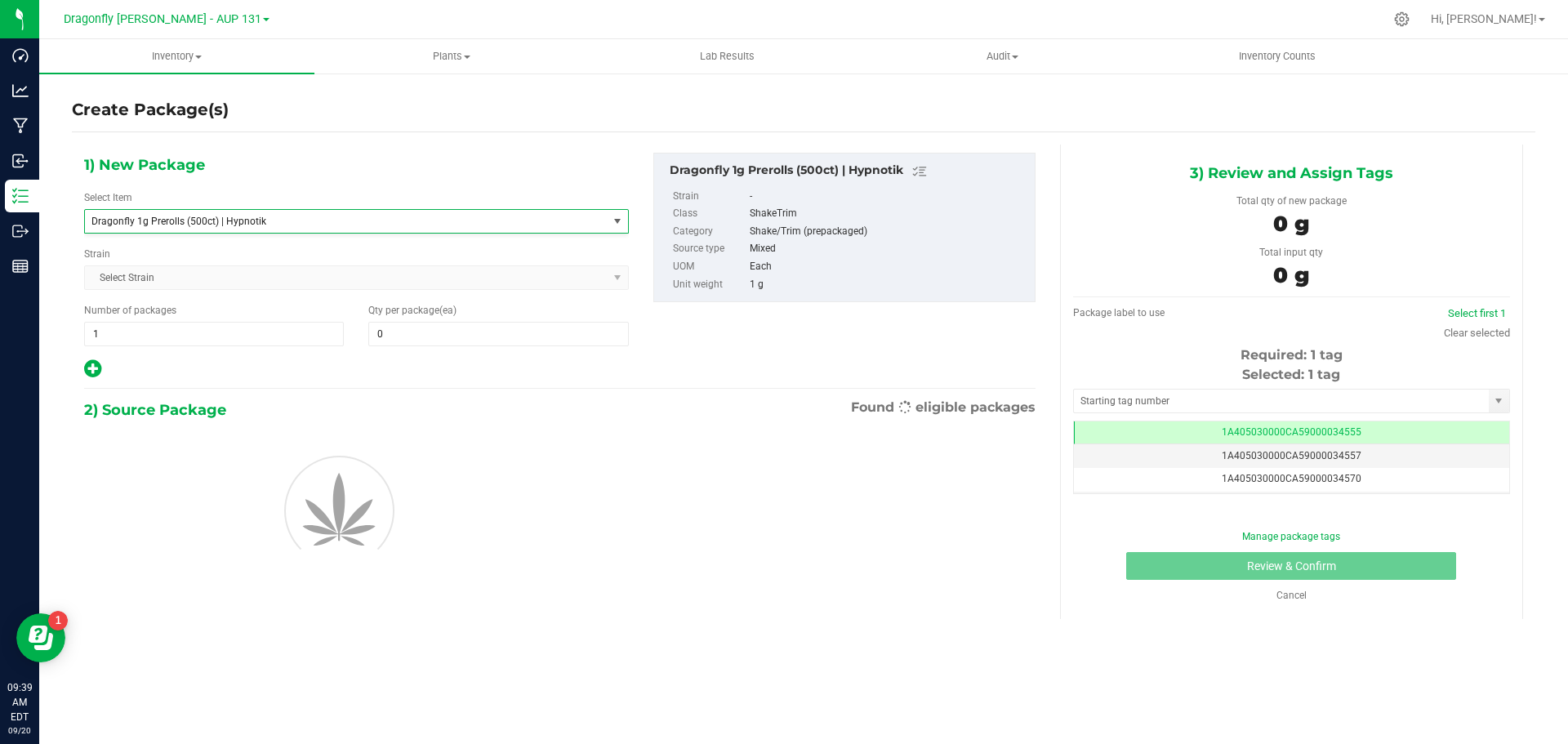
type input "0"
click at [235, 376] on div at bounding box center [356, 369] width 545 height 21
click at [242, 350] on div "1) New Package Select Item Dragonfly 1g Prerolls (500ct) | Hypnotik Dragonfly 1…" at bounding box center [356, 266] width 570 height 227
click at [245, 330] on span "1 1" at bounding box center [213, 334] width 260 height 25
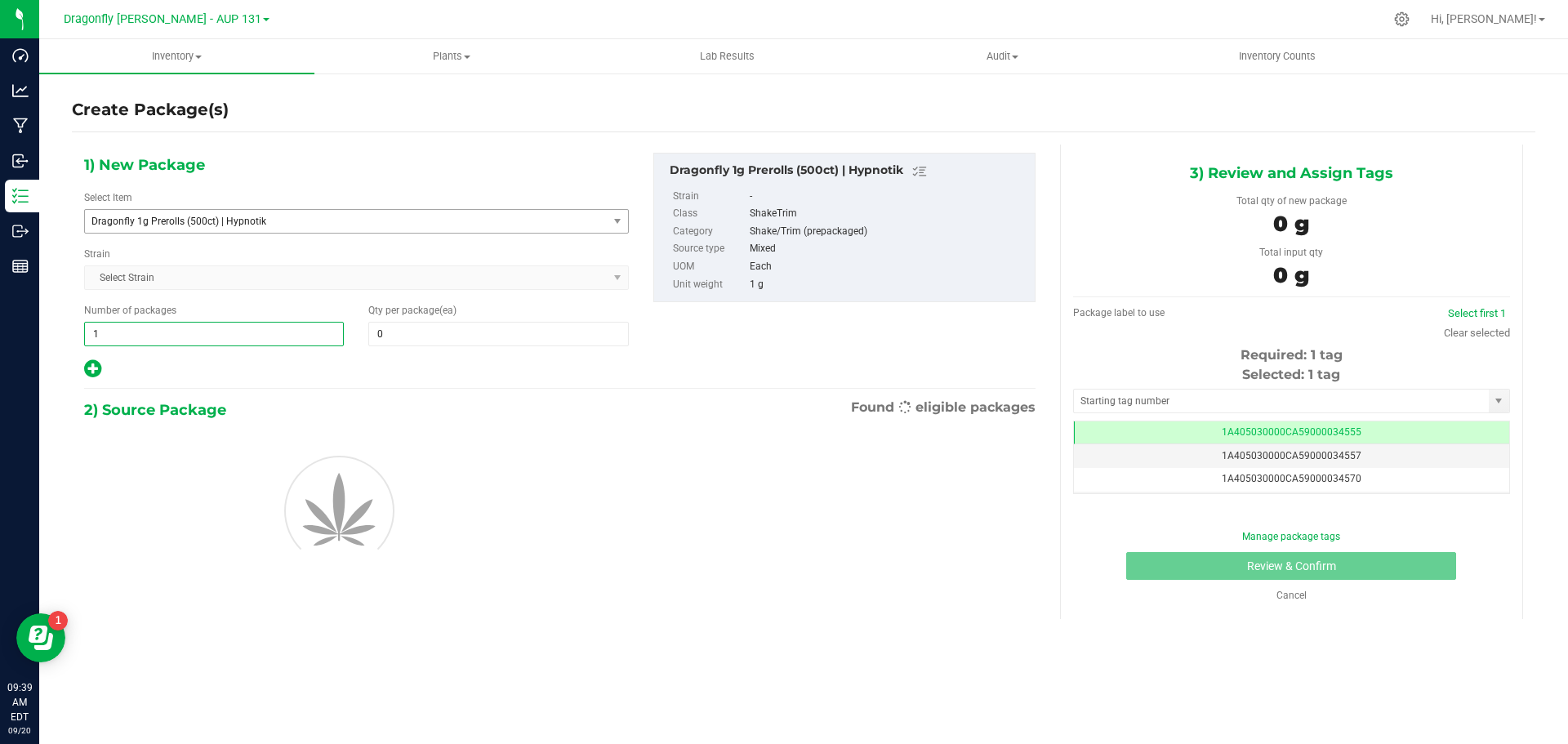
click at [245, 330] on input "1" at bounding box center [213, 334] width 258 height 23
type input "44"
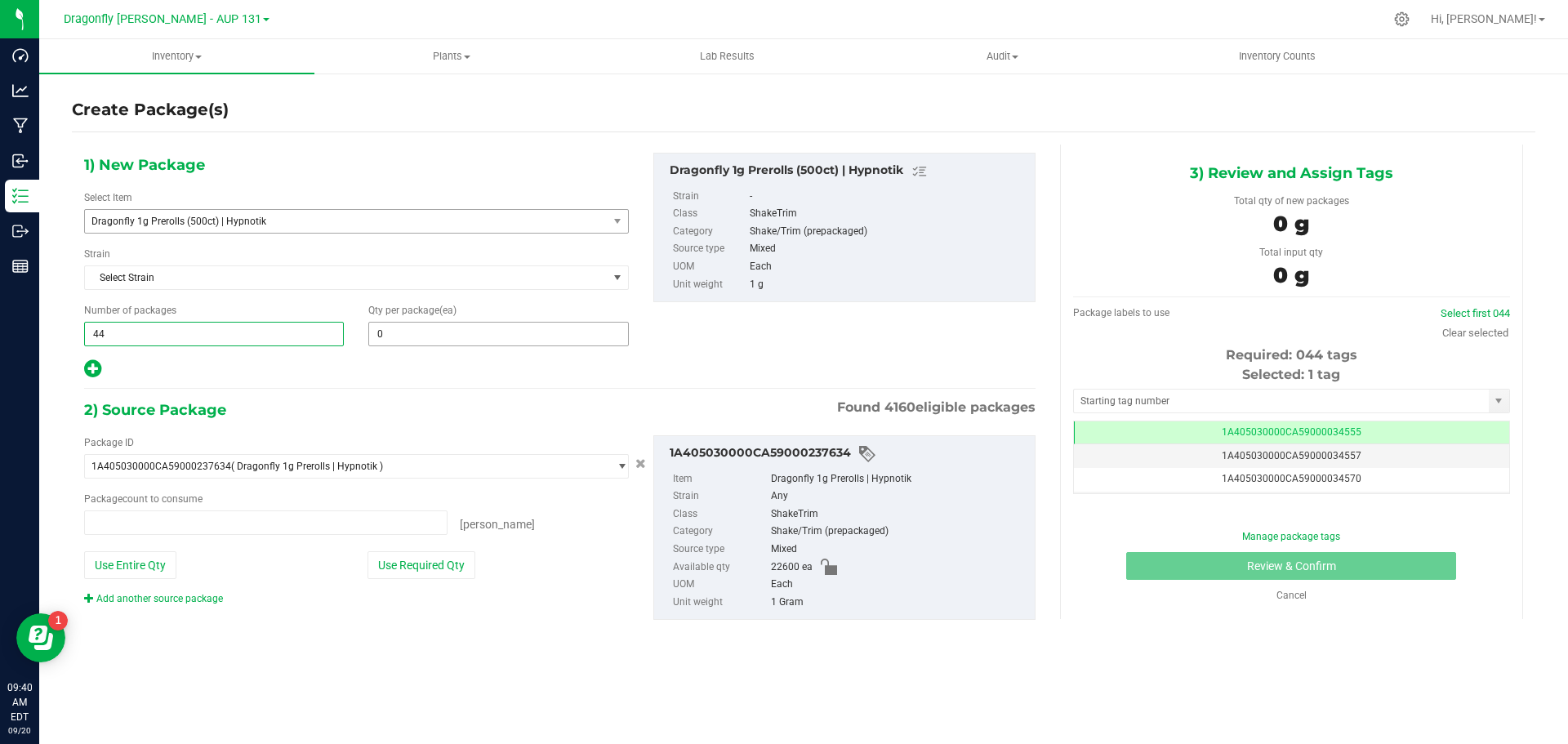
type input "44"
type input "0 ea"
click at [439, 336] on span "0 0" at bounding box center [498, 334] width 260 height 25
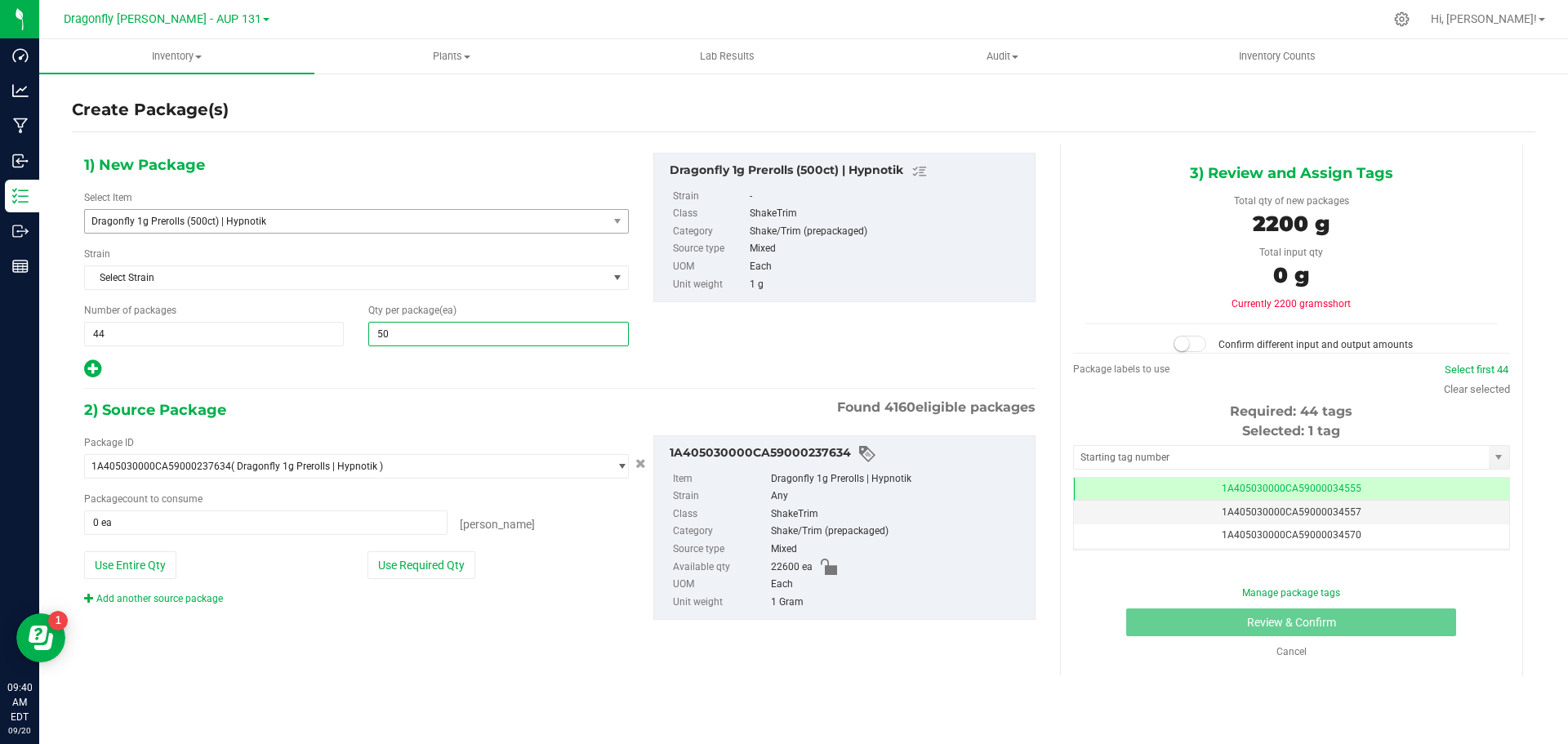
type input "500"
click at [439, 566] on button "Use Required Qty" at bounding box center [422, 564] width 108 height 27
type input "22000 ea"
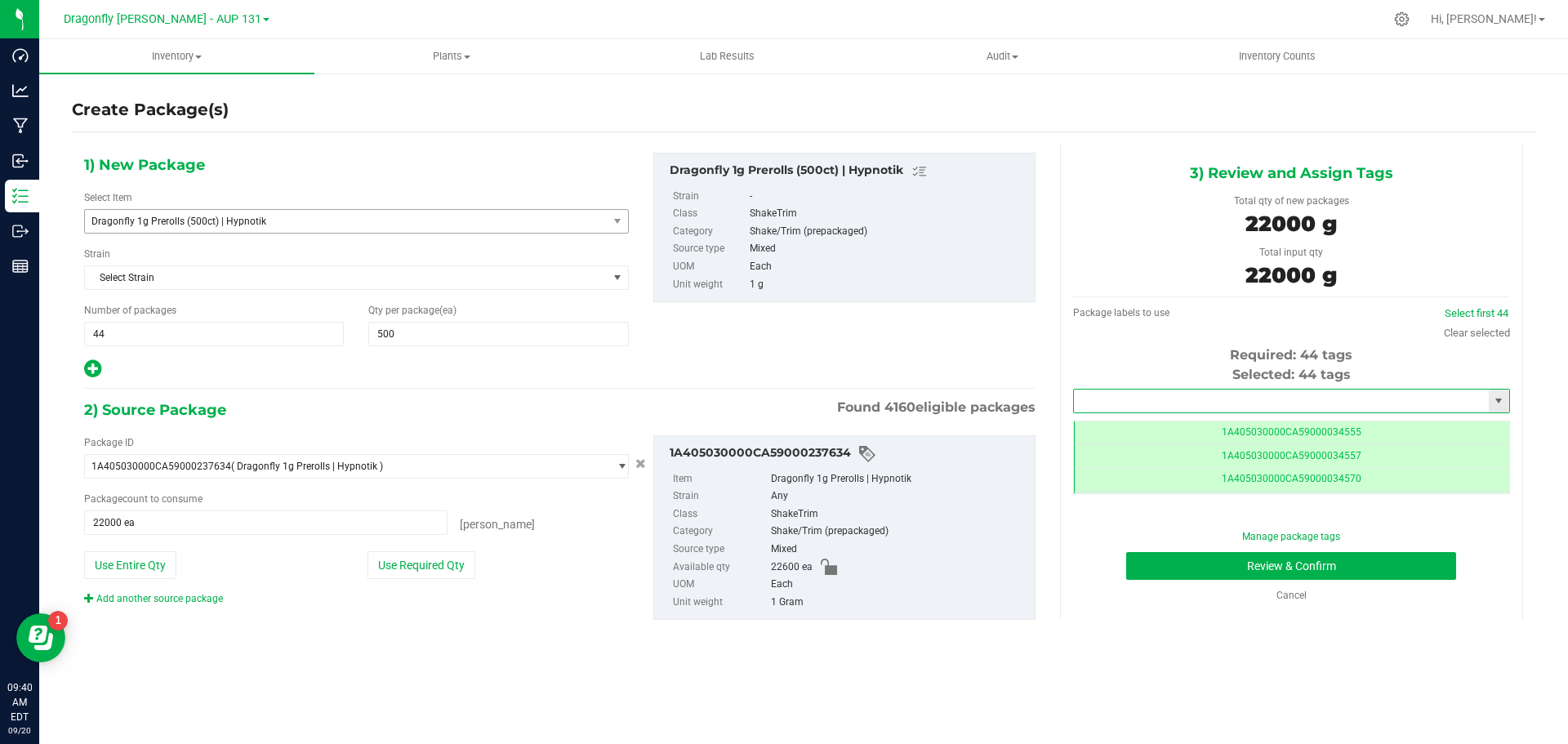
click at [1229, 398] on input "text" at bounding box center [1281, 401] width 415 height 23
click at [1145, 441] on div "1A405030000CA59000244819 No matching tags" at bounding box center [1292, 430] width 437 height 32
click at [1145, 430] on li "1A405030000CA59000244819" at bounding box center [1291, 429] width 435 height 25
type input "1A405030000CA59000244819"
click at [1330, 564] on button "Review & Confirm" at bounding box center [1292, 565] width 330 height 27
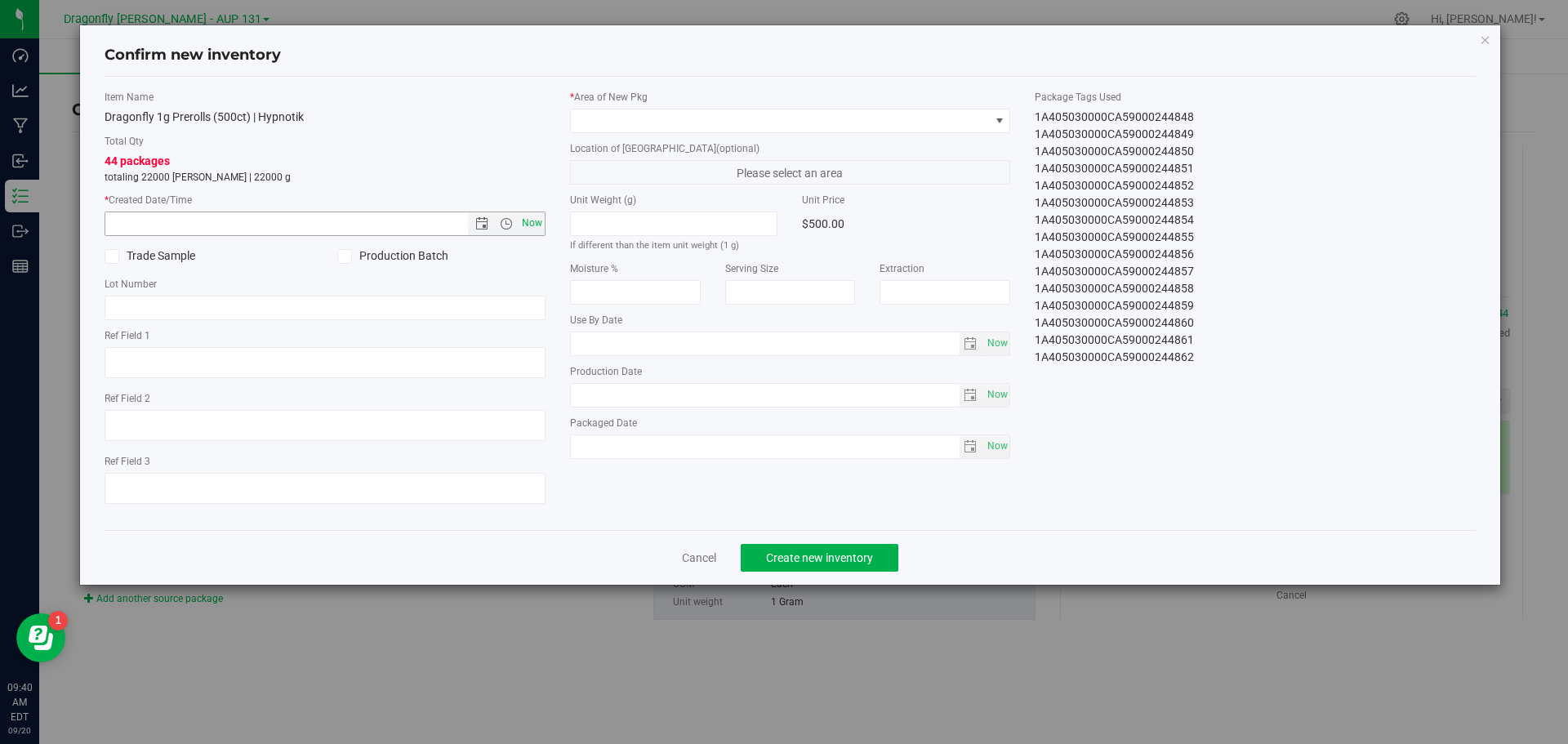
click at [533, 212] on span "Now" at bounding box center [532, 223] width 27 height 24
type input "[DATE] 9:40 AM"
click at [632, 122] on span at bounding box center [780, 121] width 419 height 23
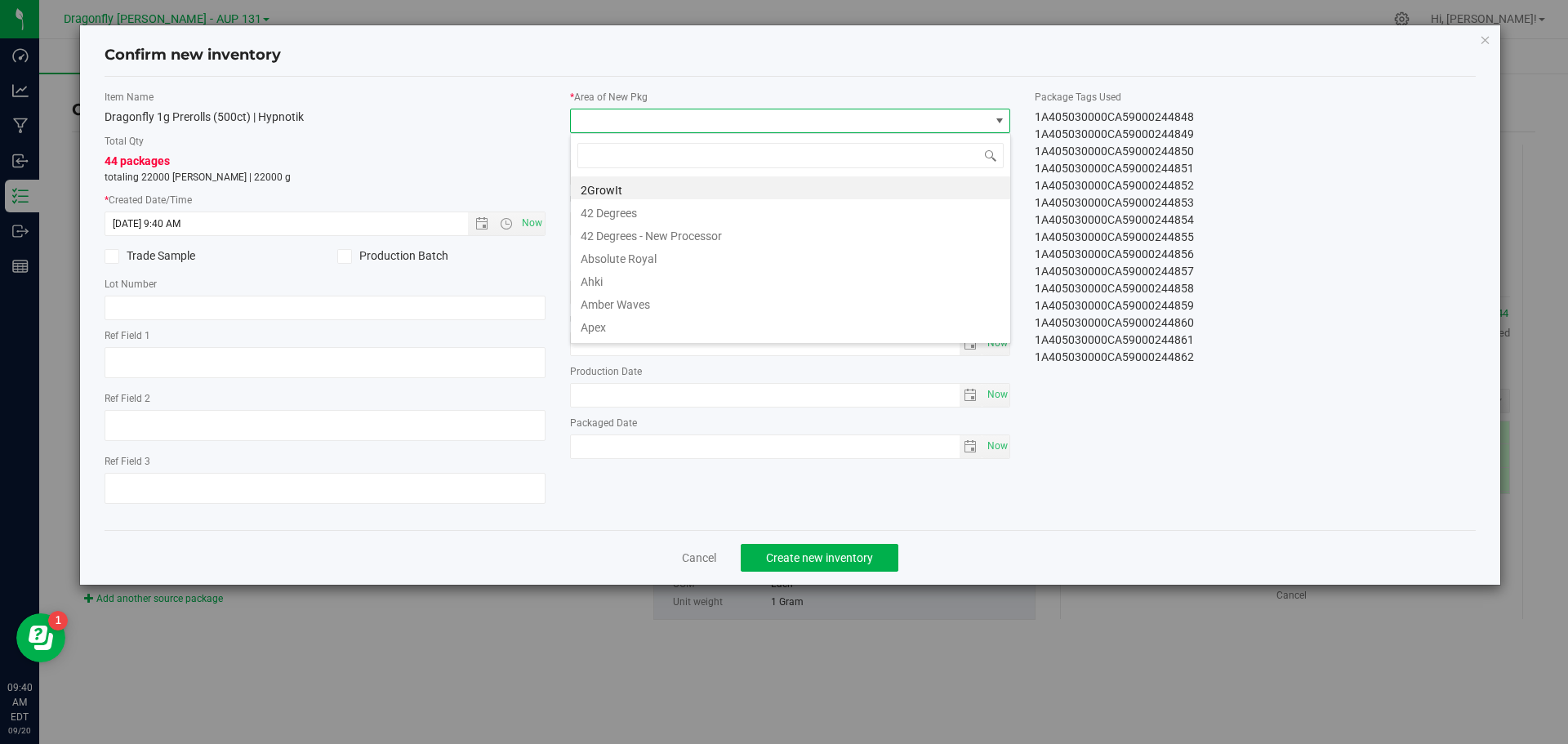
type input "o"
type input "zone 1"
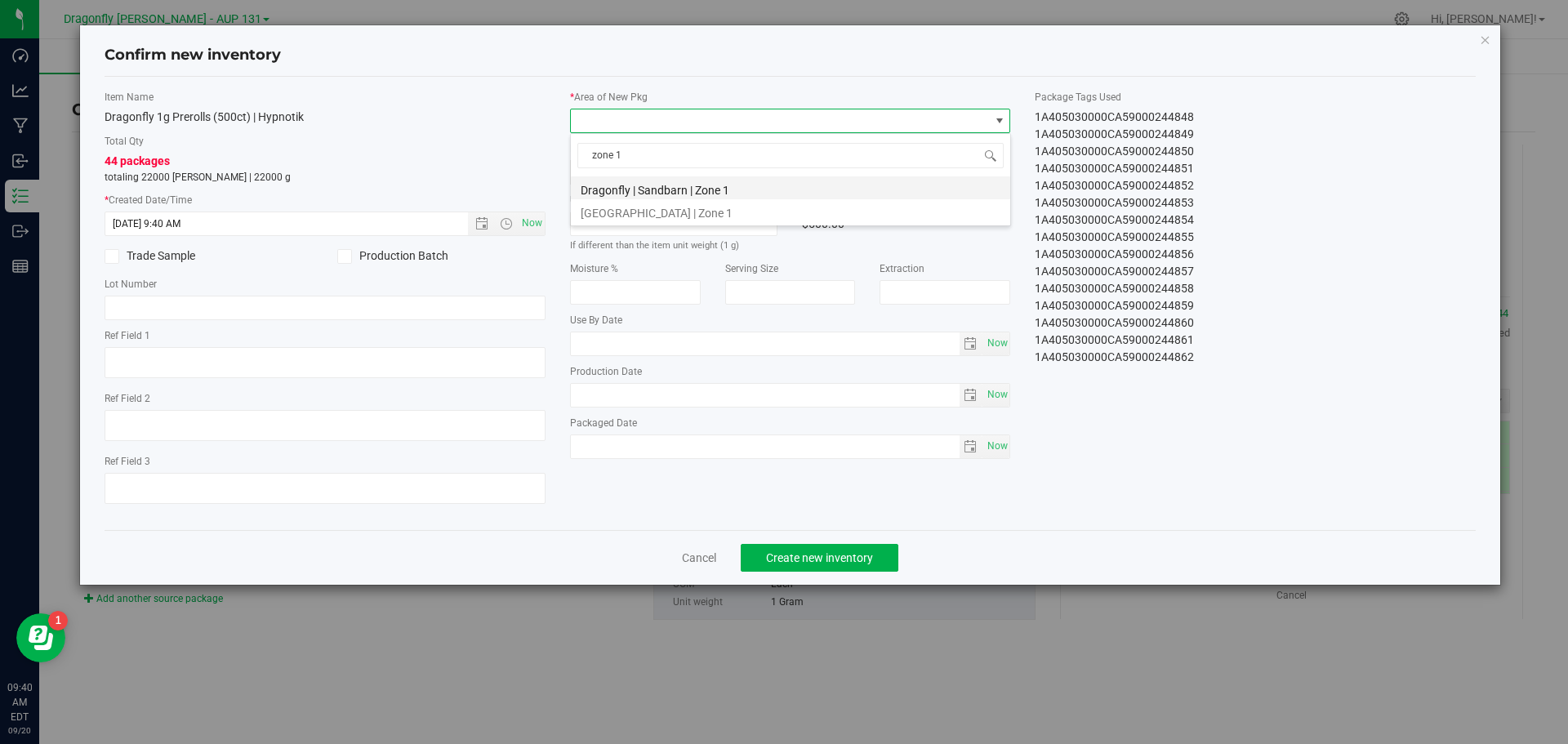
click at [655, 190] on li "Dragonfly | Sandbarn | Zone 1" at bounding box center [791, 188] width 439 height 23
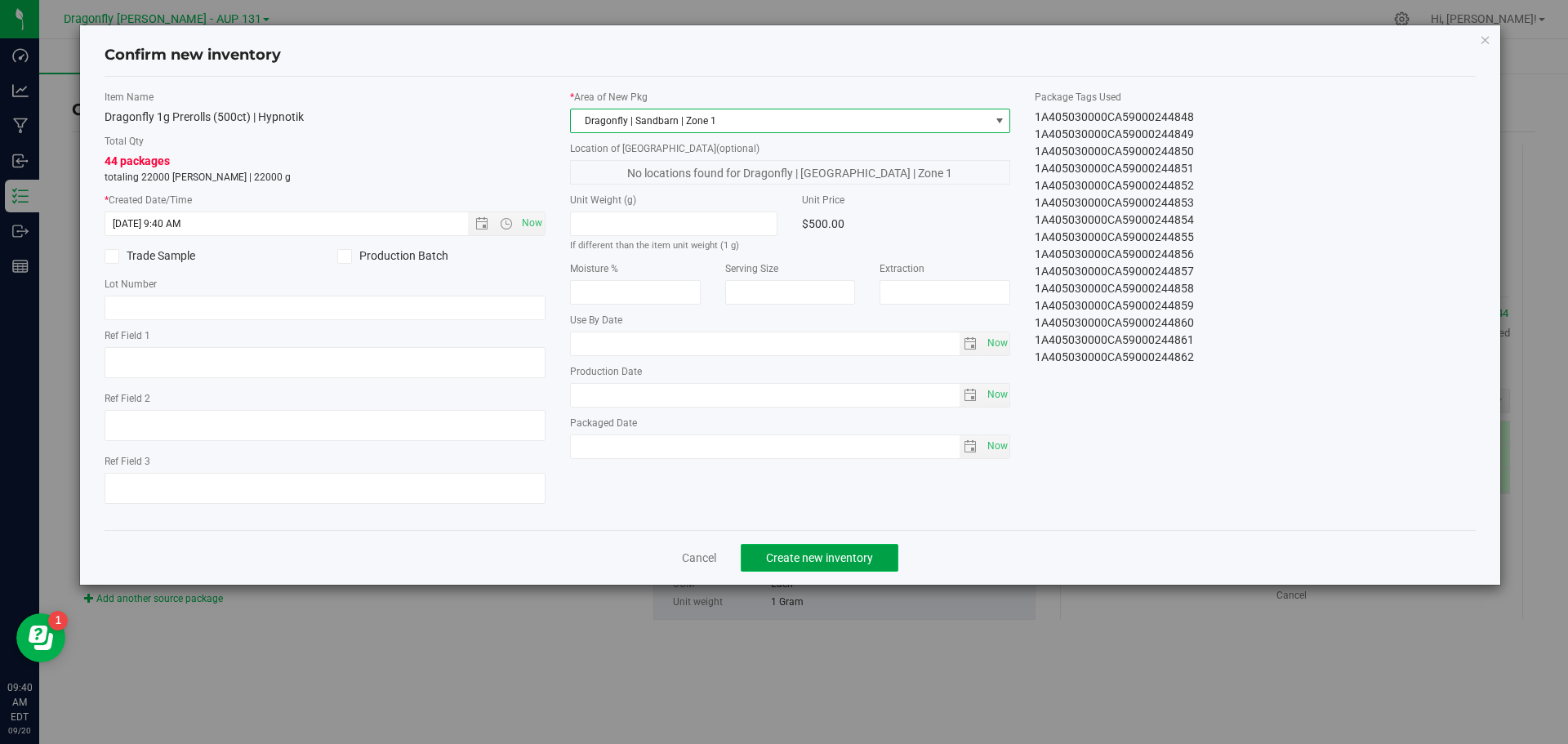
click at [806, 561] on span "Create new inventory" at bounding box center [819, 557] width 107 height 13
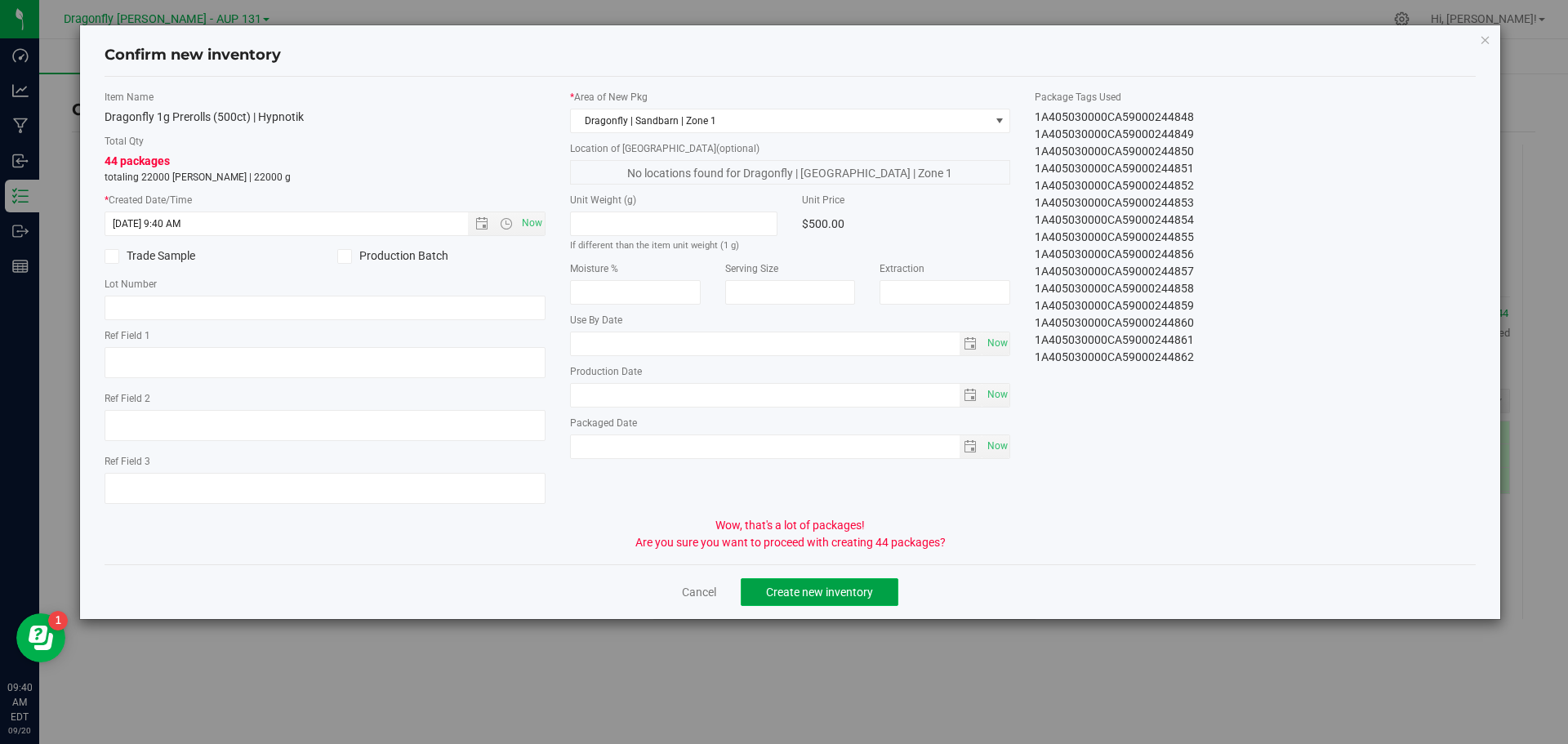
click at [799, 589] on span "Create new inventory" at bounding box center [819, 592] width 107 height 13
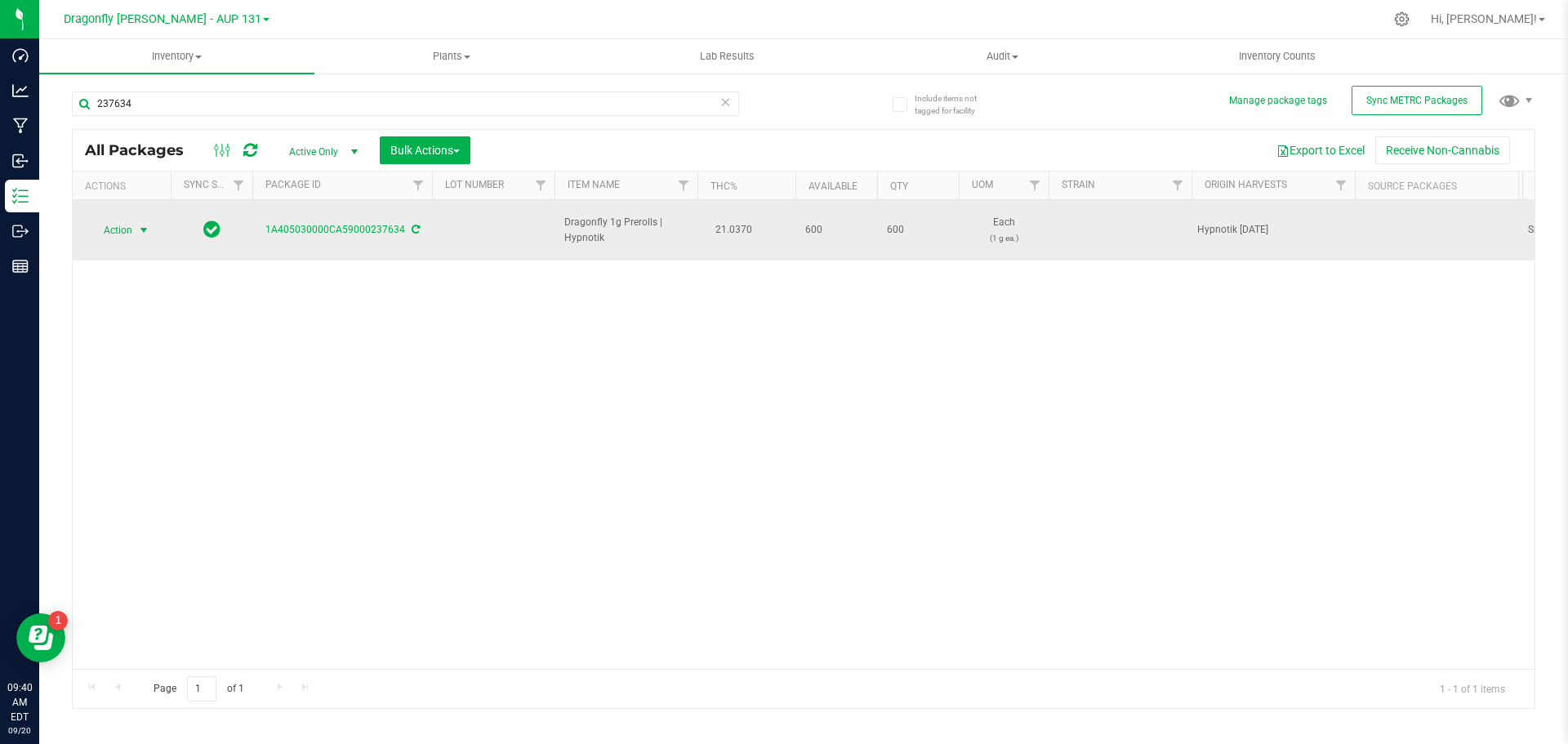
click at [151, 225] on span "select" at bounding box center [144, 230] width 13 height 13
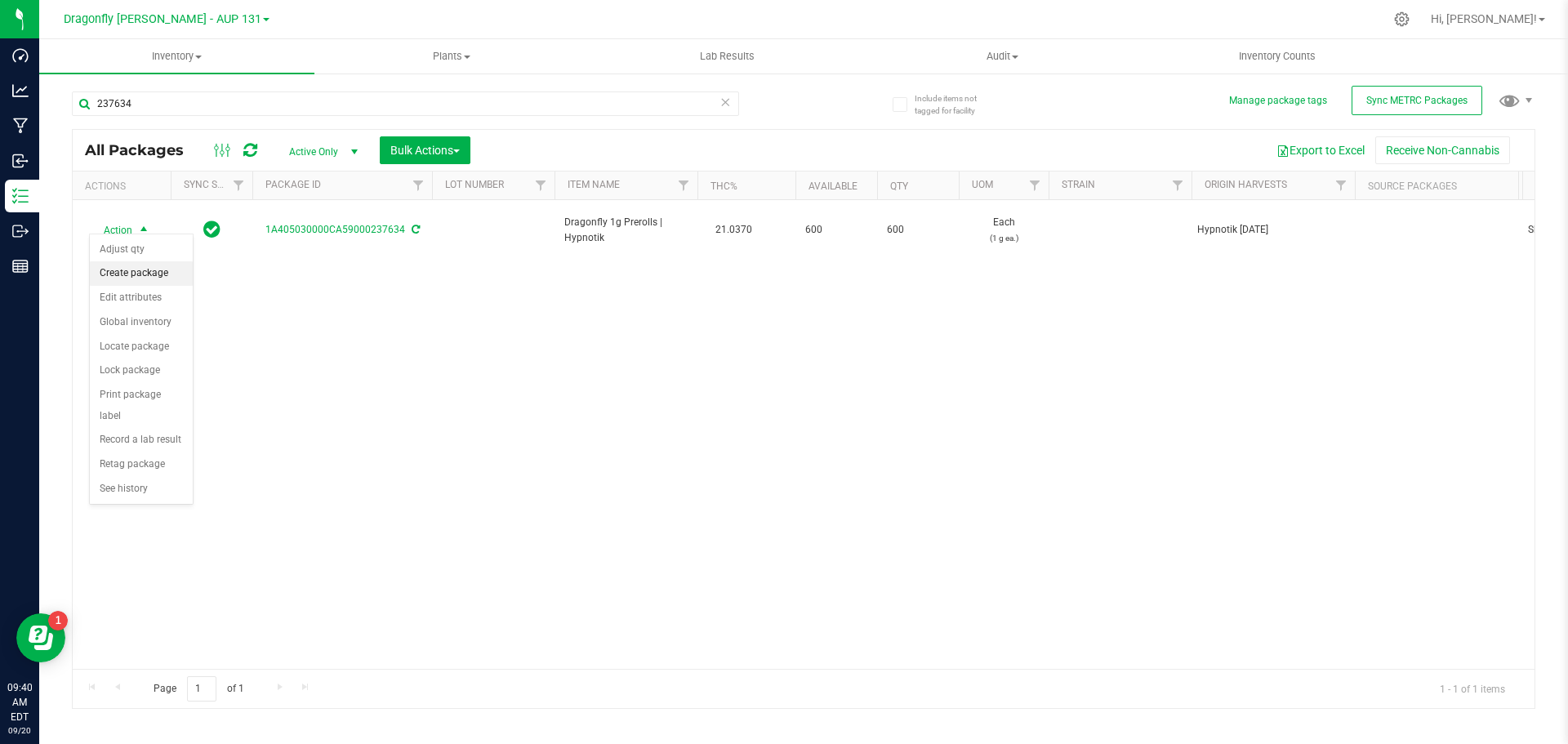
click at [156, 273] on li "Create package" at bounding box center [141, 274] width 103 height 25
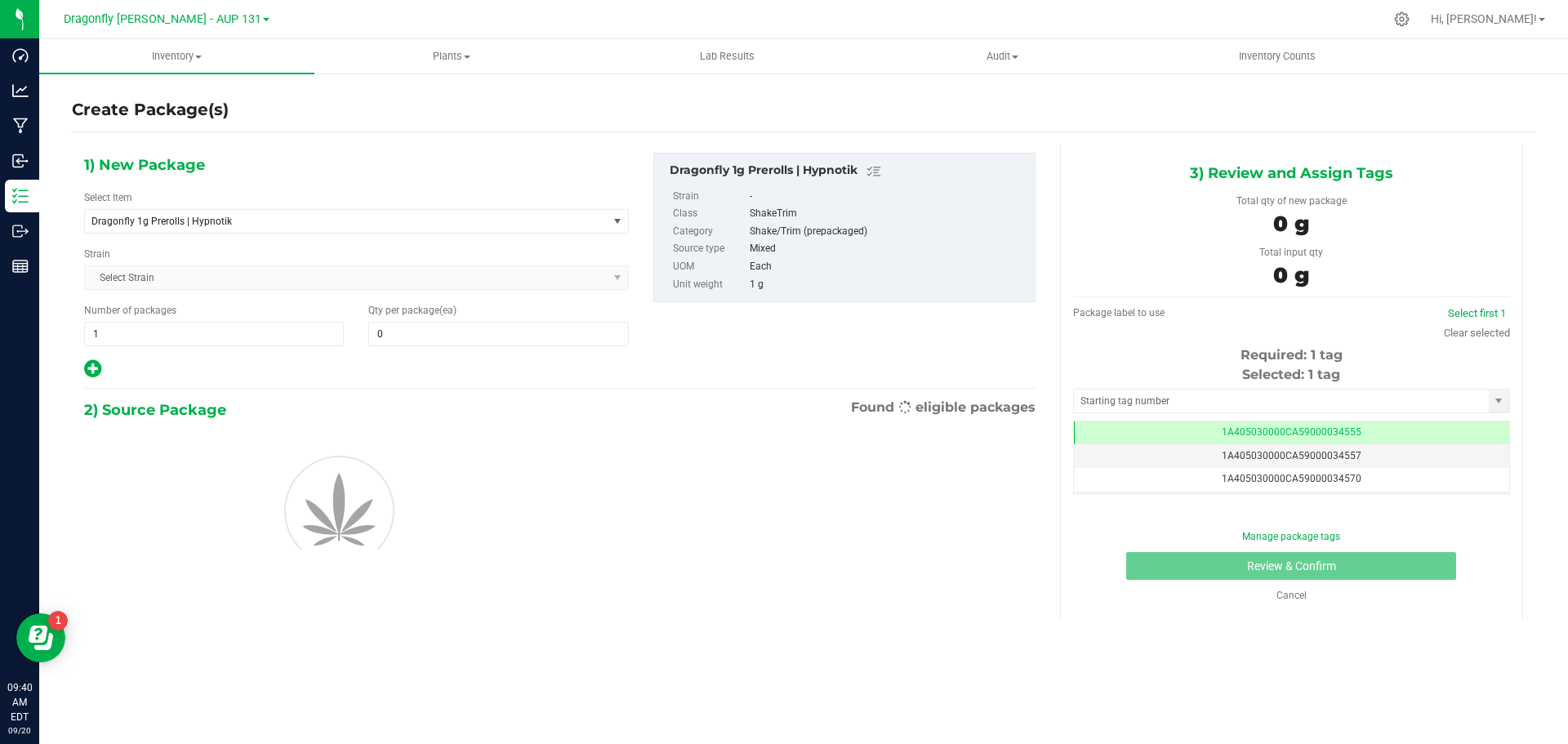
type input "0"
click at [458, 217] on span "Dragonfly 1g Prerolls | Hypnotik" at bounding box center [336, 221] width 489 height 12
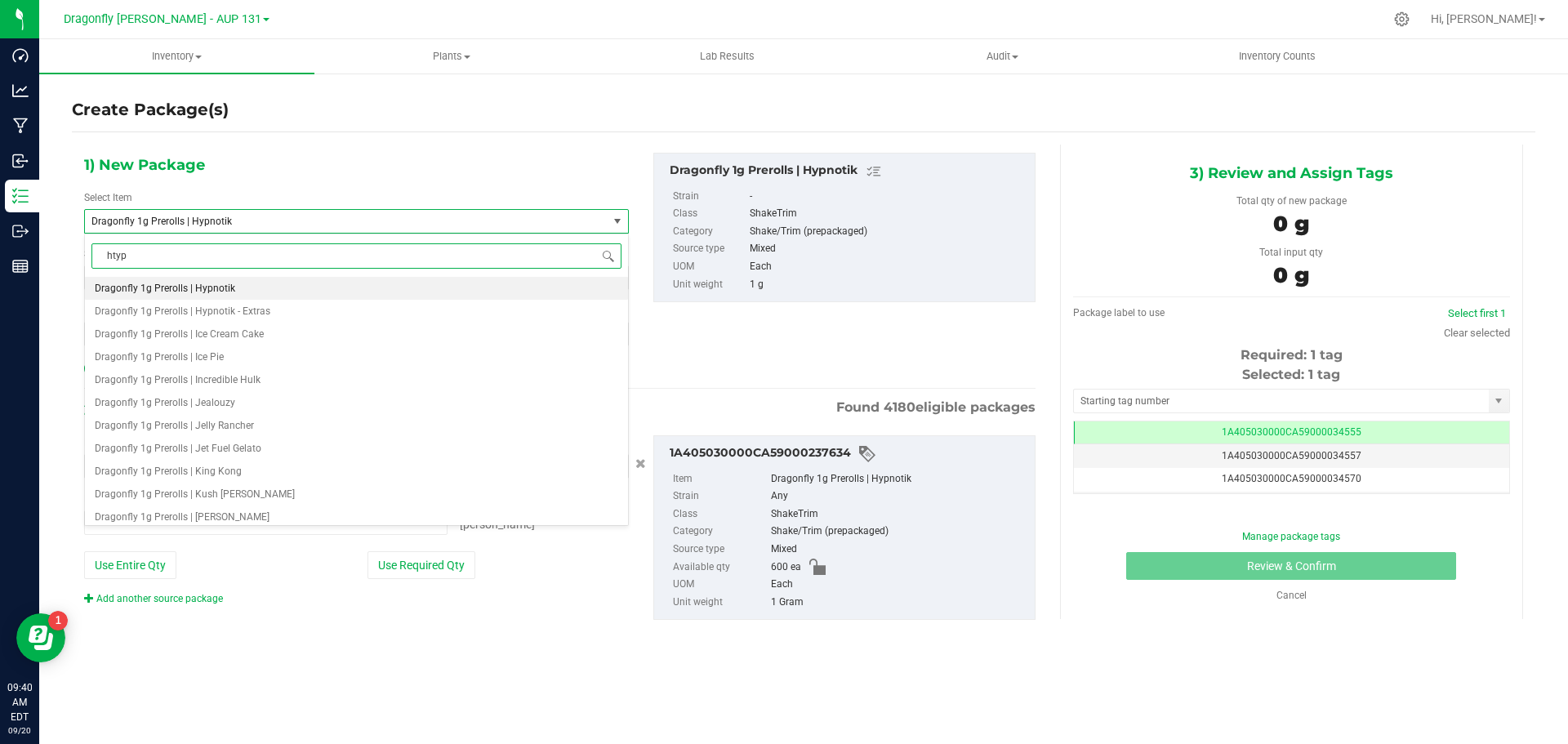
type input "hty"
type input "0 ea"
type input "hypnotik"
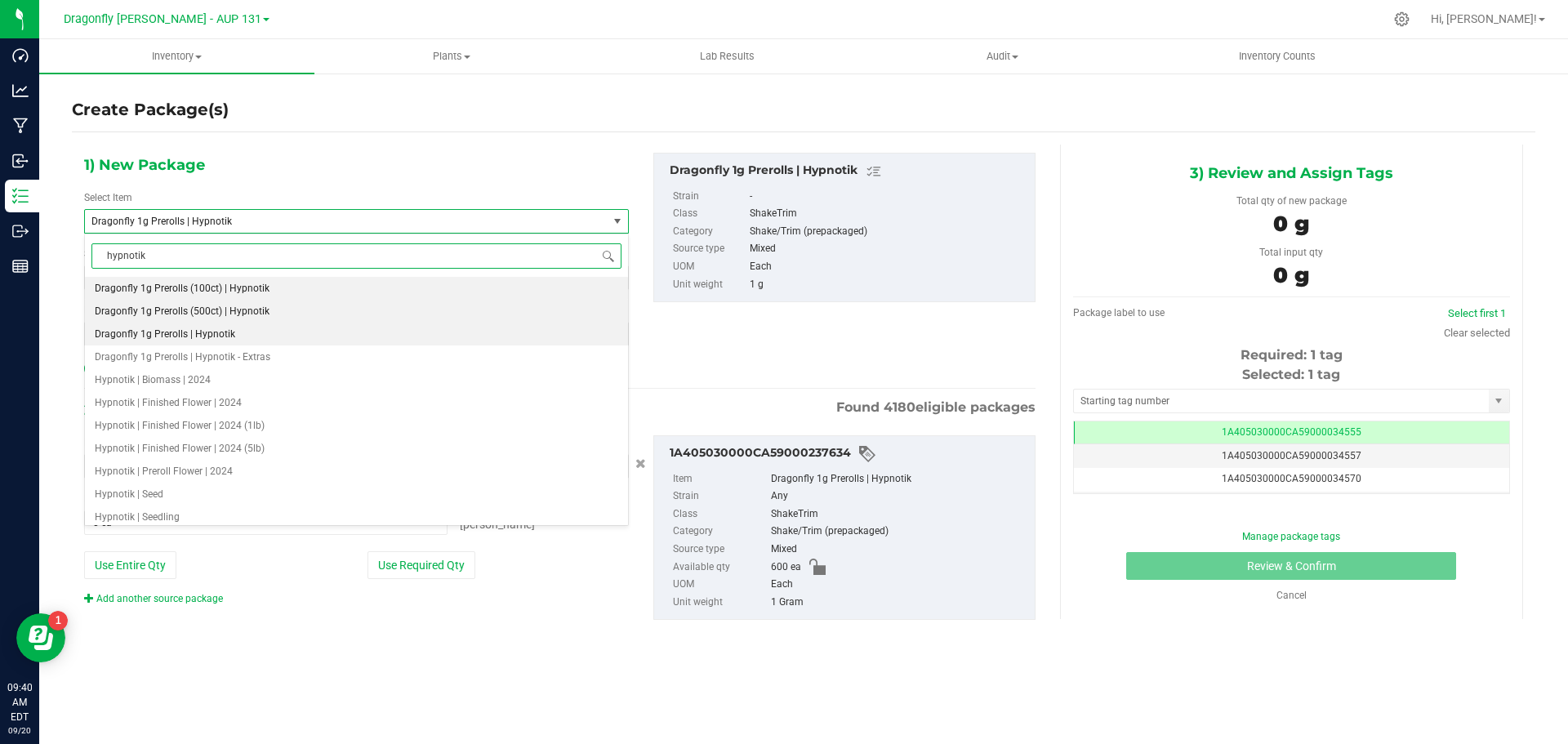
click at [249, 303] on li "Dragonfly 1g Prerolls (500ct) | Hypnotik" at bounding box center [356, 311] width 543 height 23
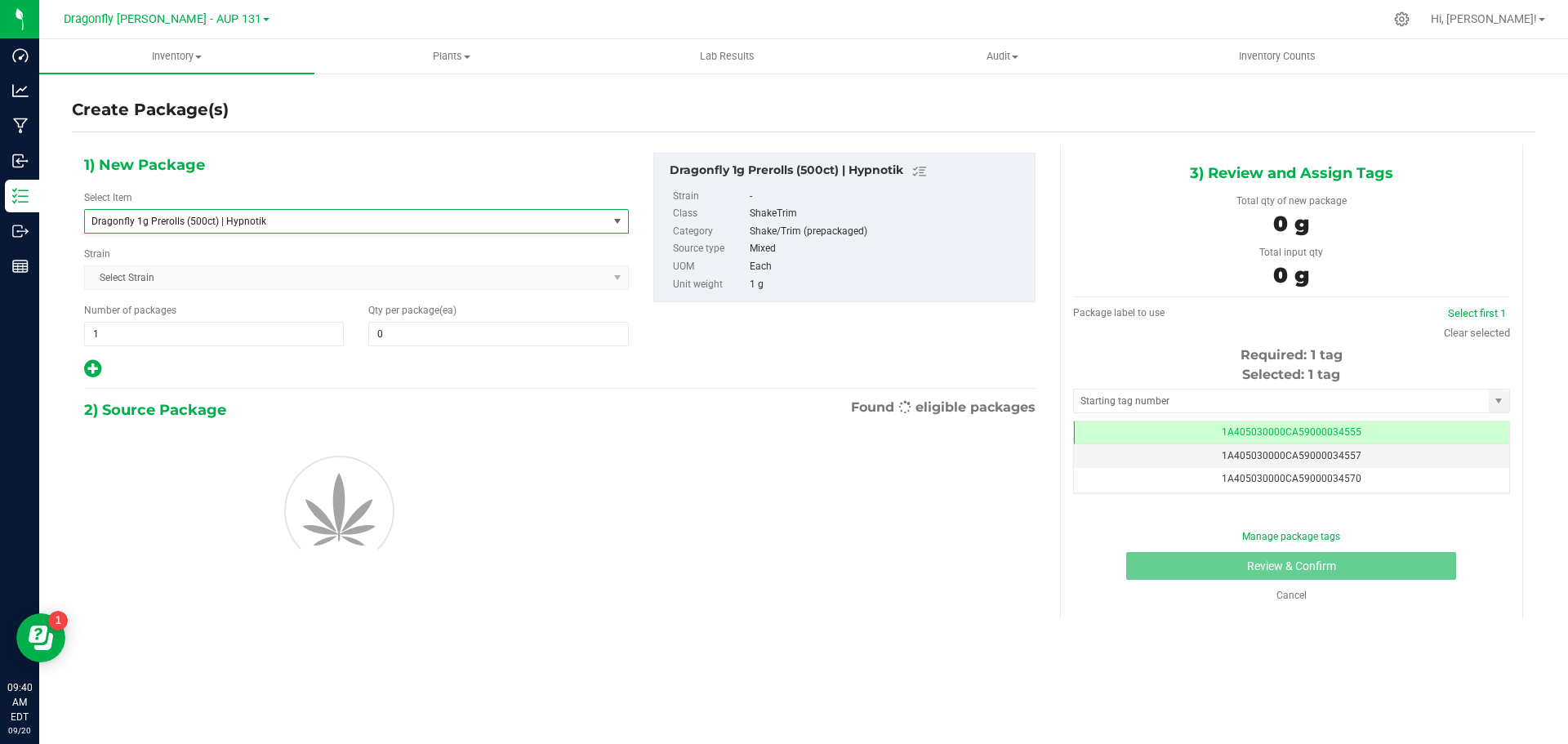
type input "0"
click at [414, 332] on span at bounding box center [498, 334] width 260 height 25
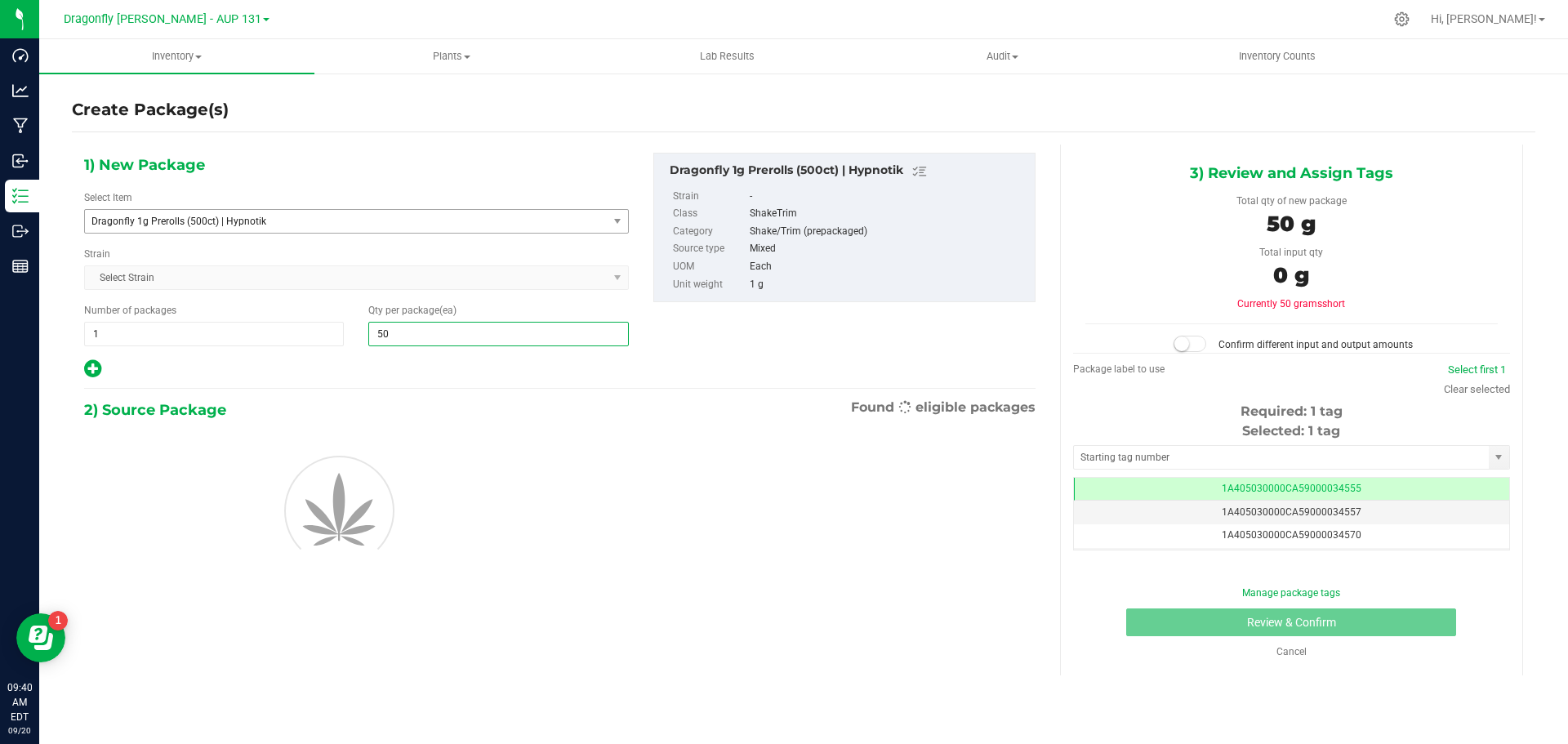
type input "500"
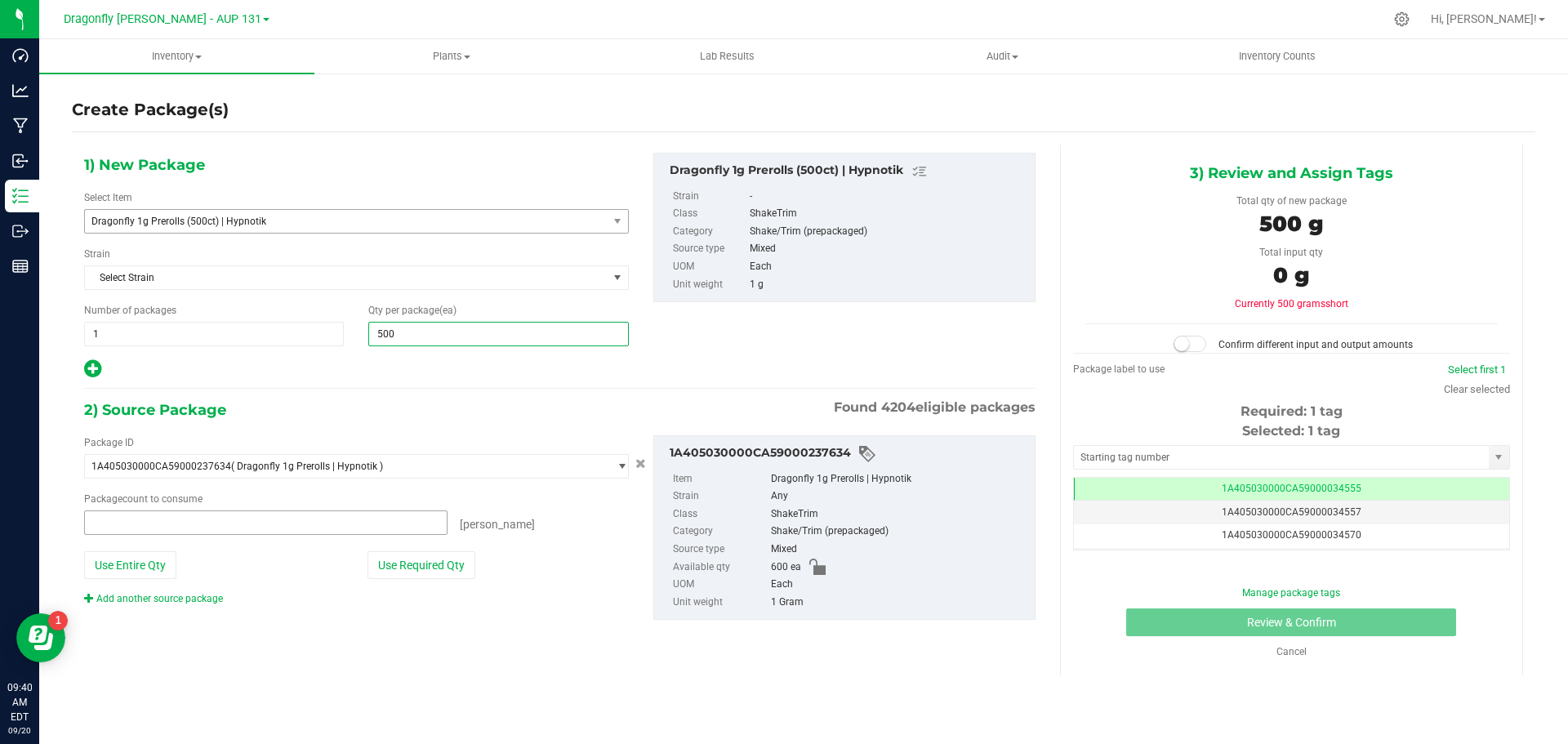
type input "0 ea"
type input "500"
drag, startPoint x: 451, startPoint y: 563, endPoint x: 584, endPoint y: 524, distance: 138.6
click at [450, 563] on button "Use Required Qty" at bounding box center [422, 564] width 108 height 27
type input "500 ea"
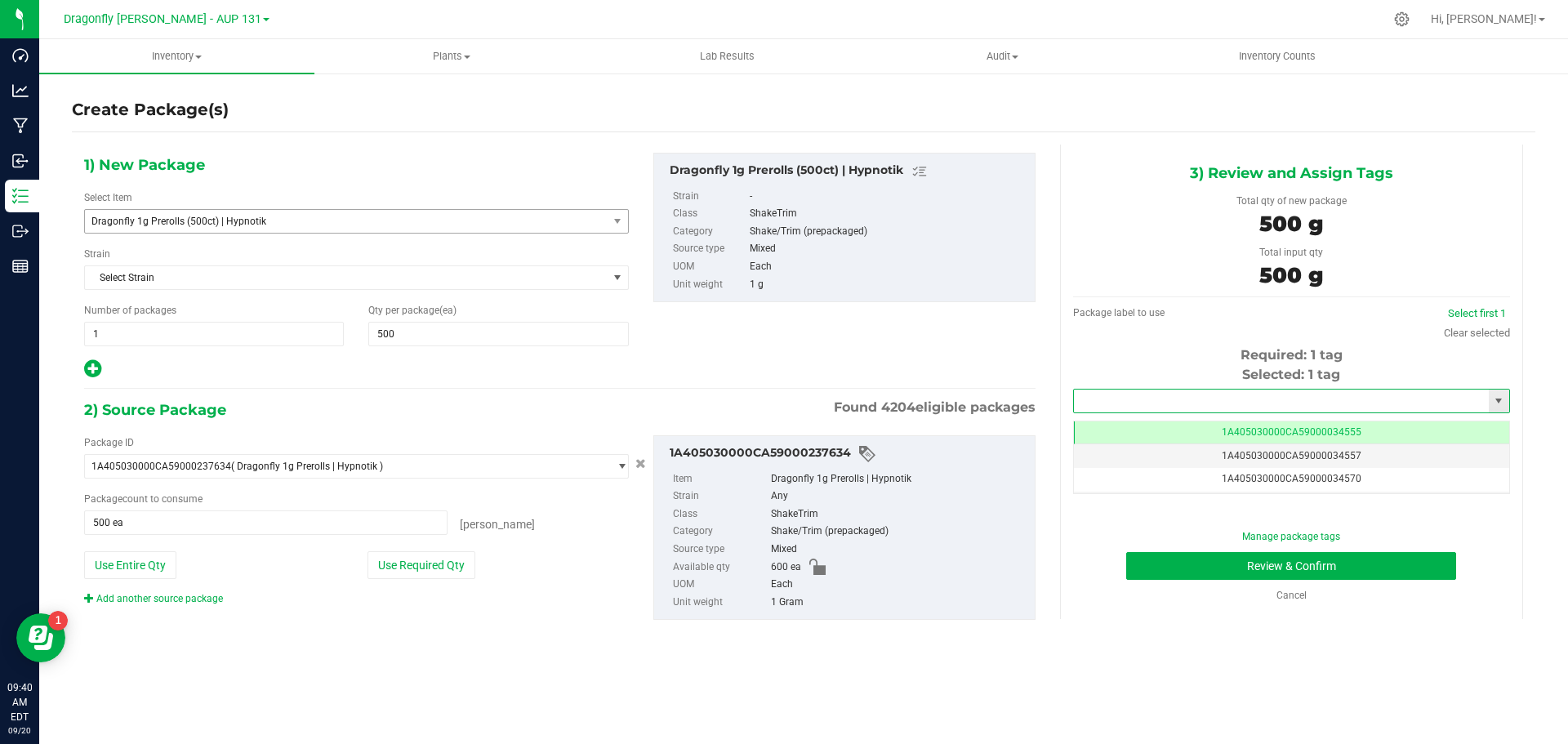
click at [1297, 406] on input "text" at bounding box center [1281, 401] width 415 height 23
click at [1252, 425] on li "1A405030000CA59000234496" at bounding box center [1291, 429] width 435 height 25
type input "1A405030000CA59000234496"
click at [1353, 561] on button "Review & Confirm" at bounding box center [1292, 565] width 330 height 27
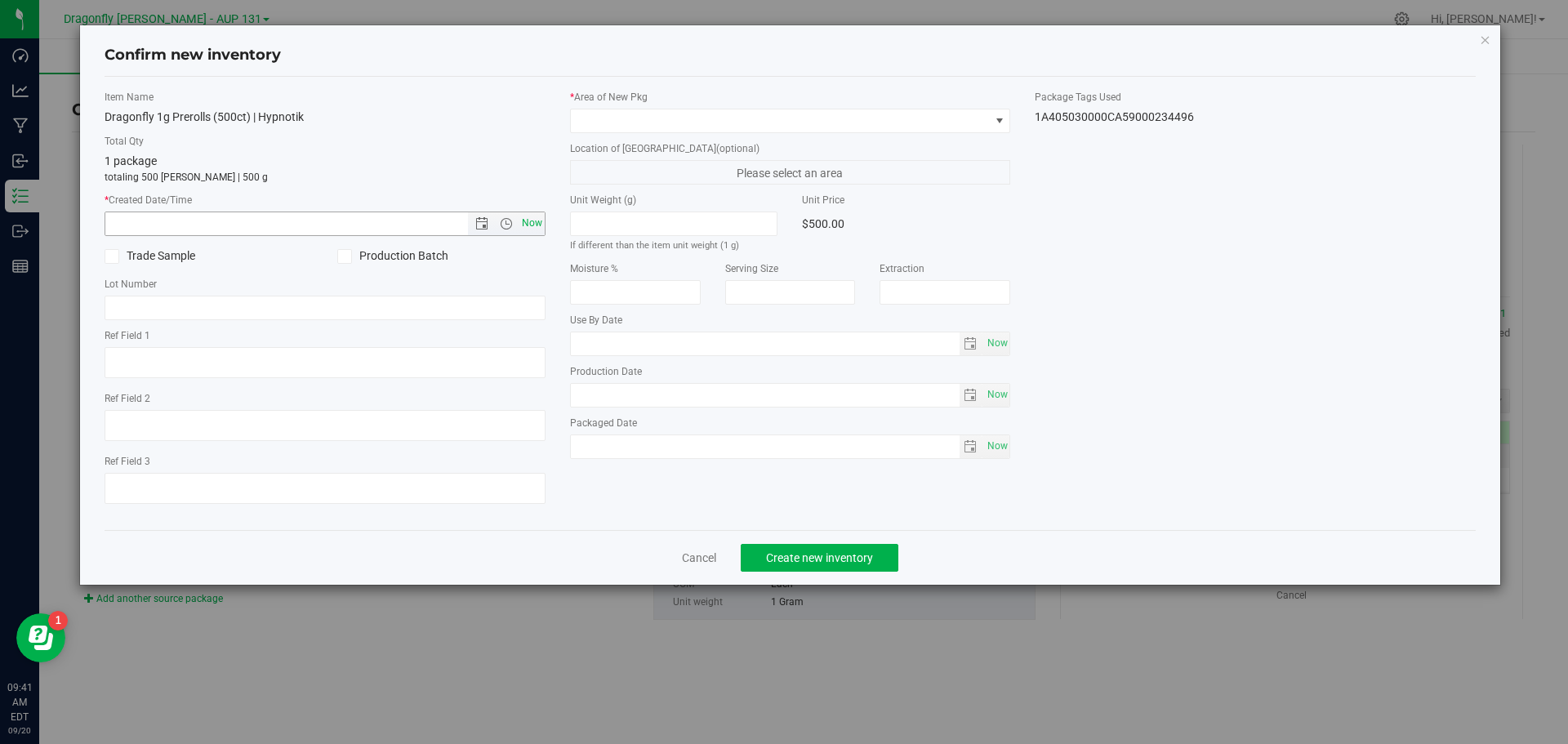
click at [531, 221] on span "Now" at bounding box center [532, 223] width 27 height 24
type input "[DATE] 9:41 AM"
click at [654, 113] on span at bounding box center [780, 121] width 419 height 23
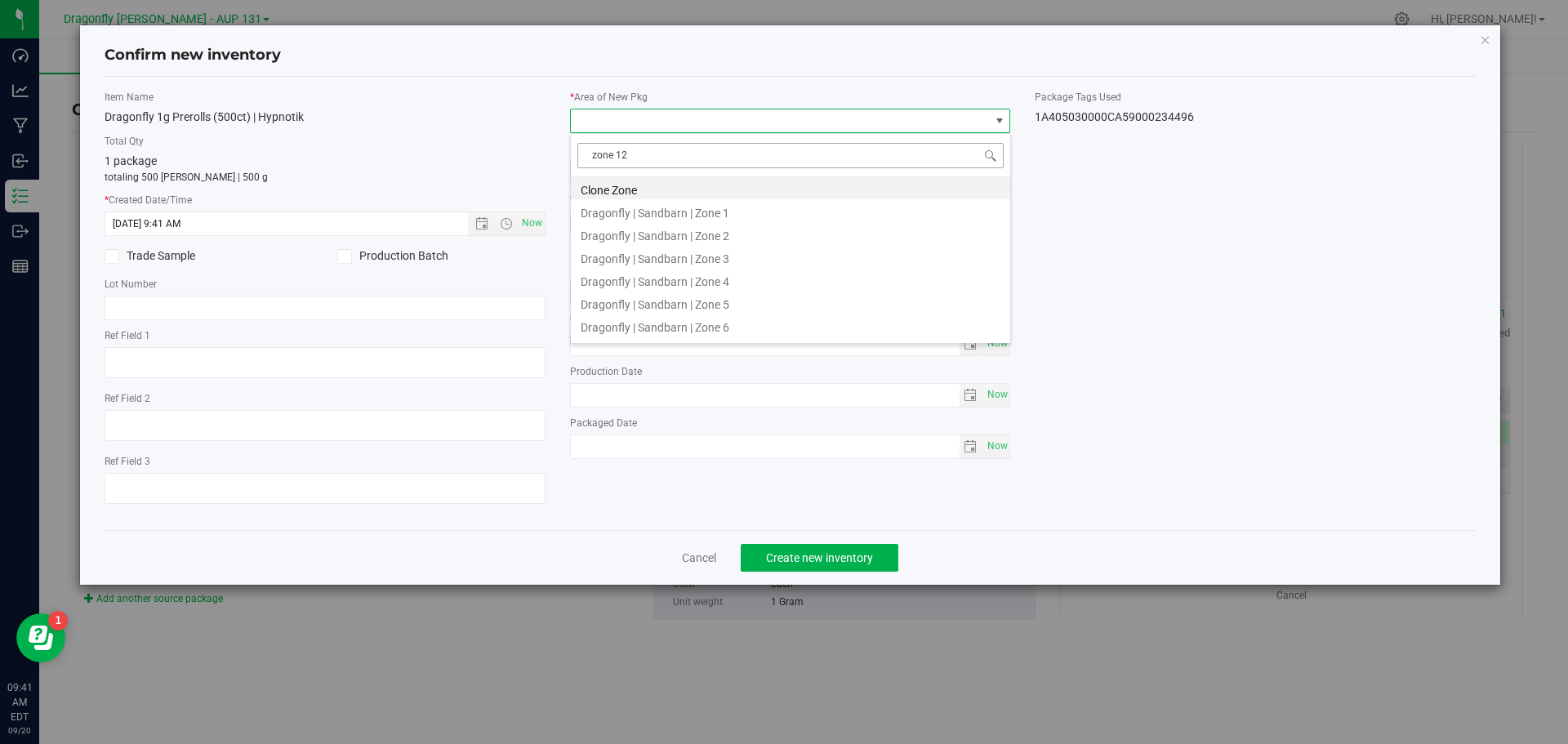
type input "zone 1"
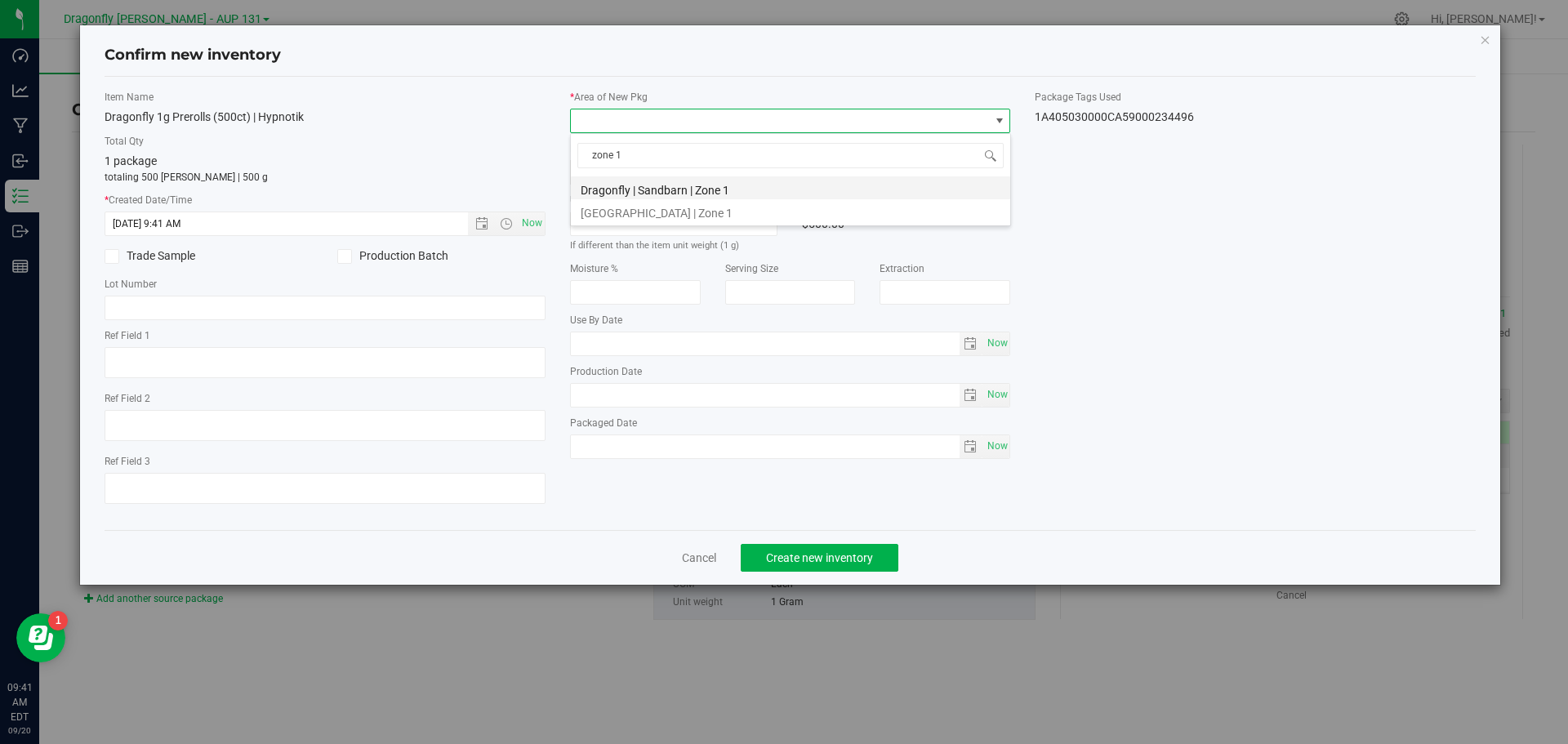
click at [780, 185] on li "Dragonfly | Sandbarn | Zone 1" at bounding box center [791, 188] width 439 height 23
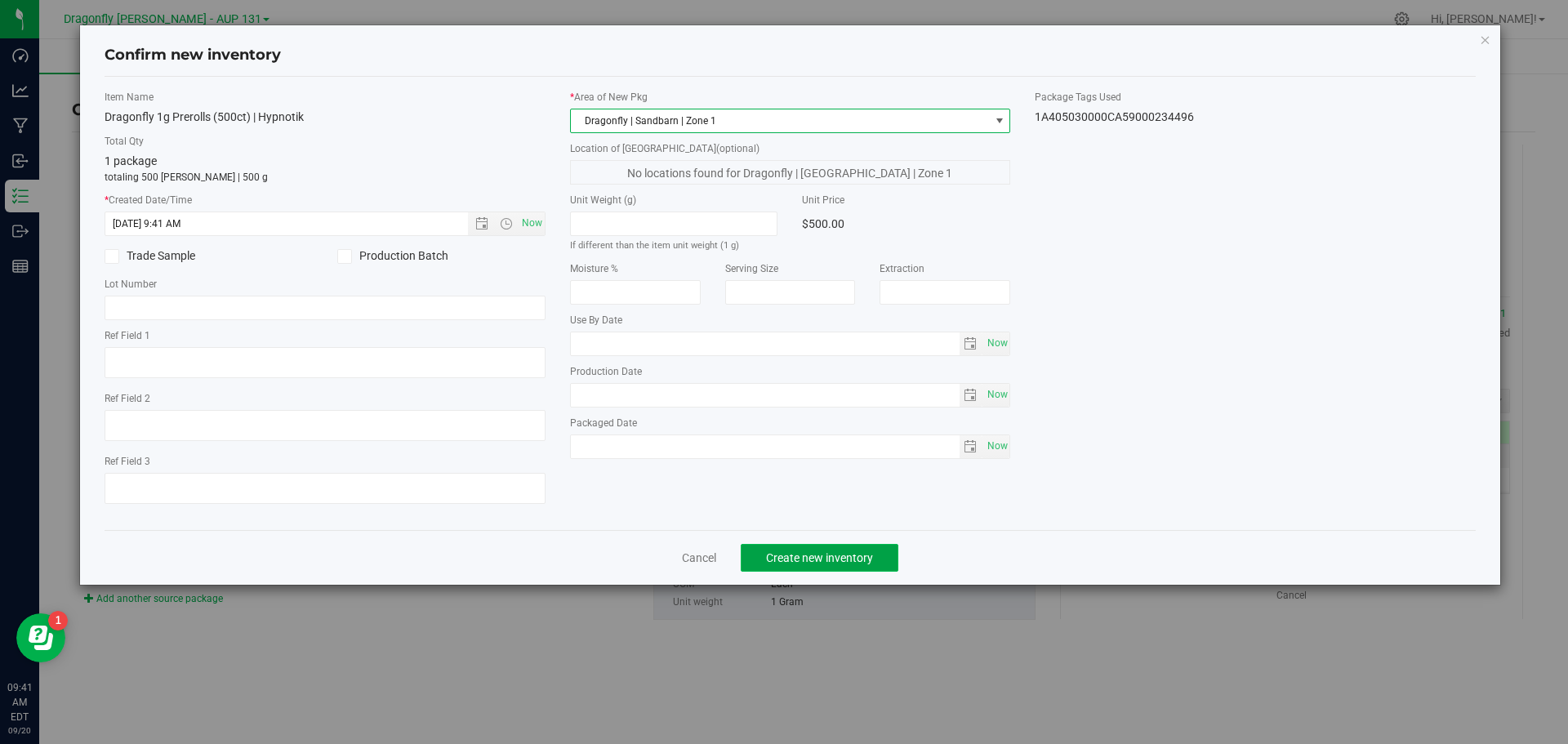
click at [853, 551] on span "Create new inventory" at bounding box center [819, 557] width 107 height 13
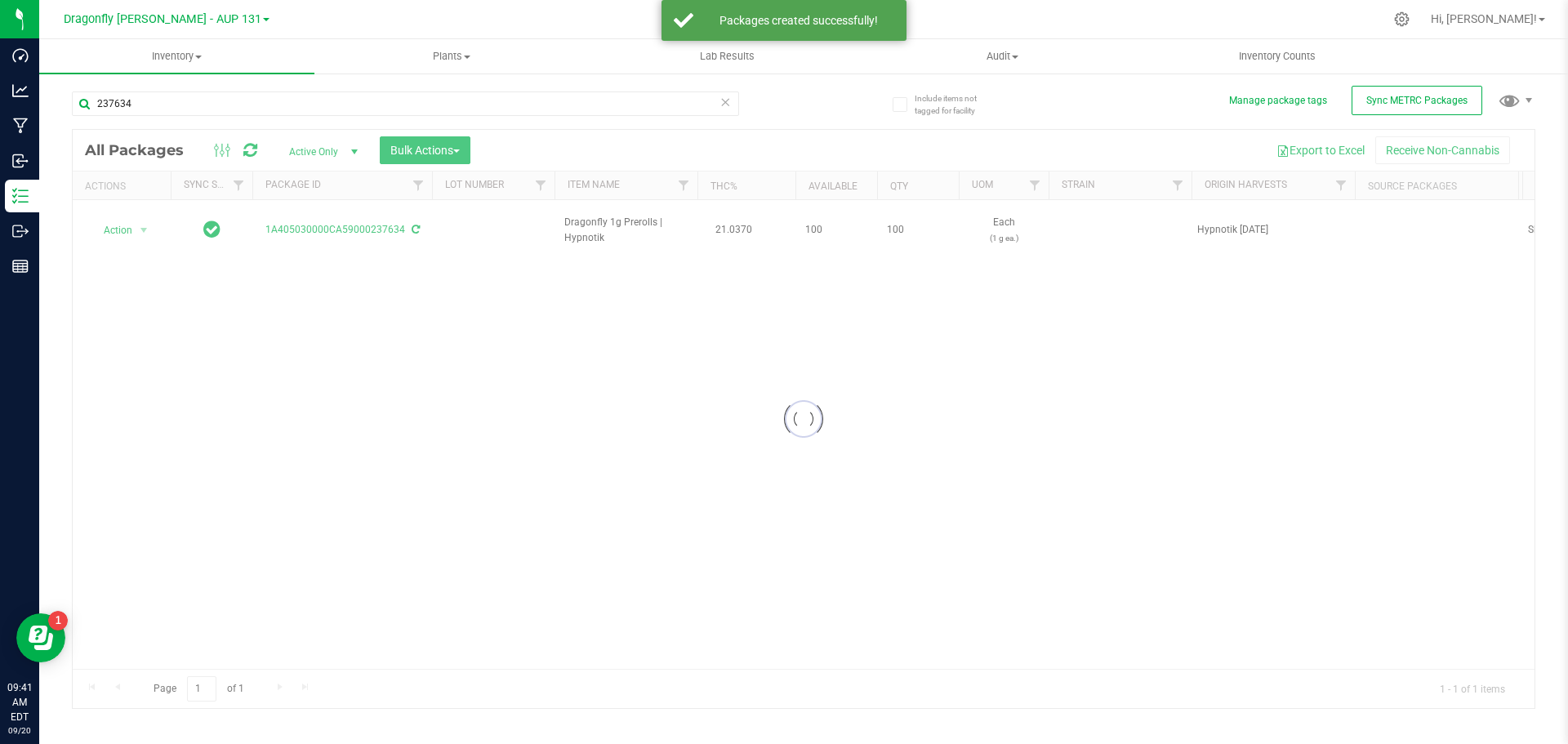
click at [129, 220] on div at bounding box center [803, 419] width 1462 height 578
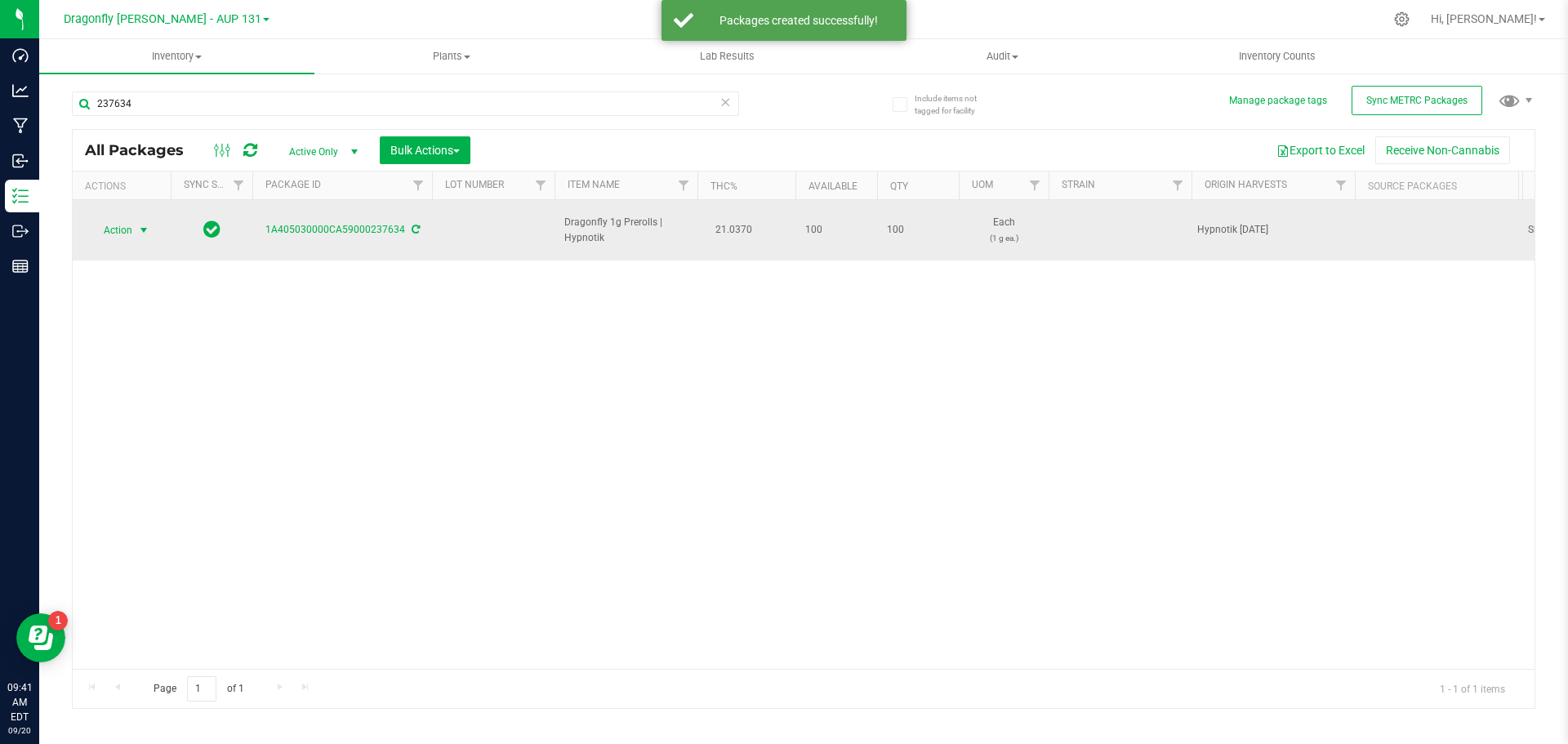
click at [143, 224] on span "select" at bounding box center [144, 230] width 13 height 13
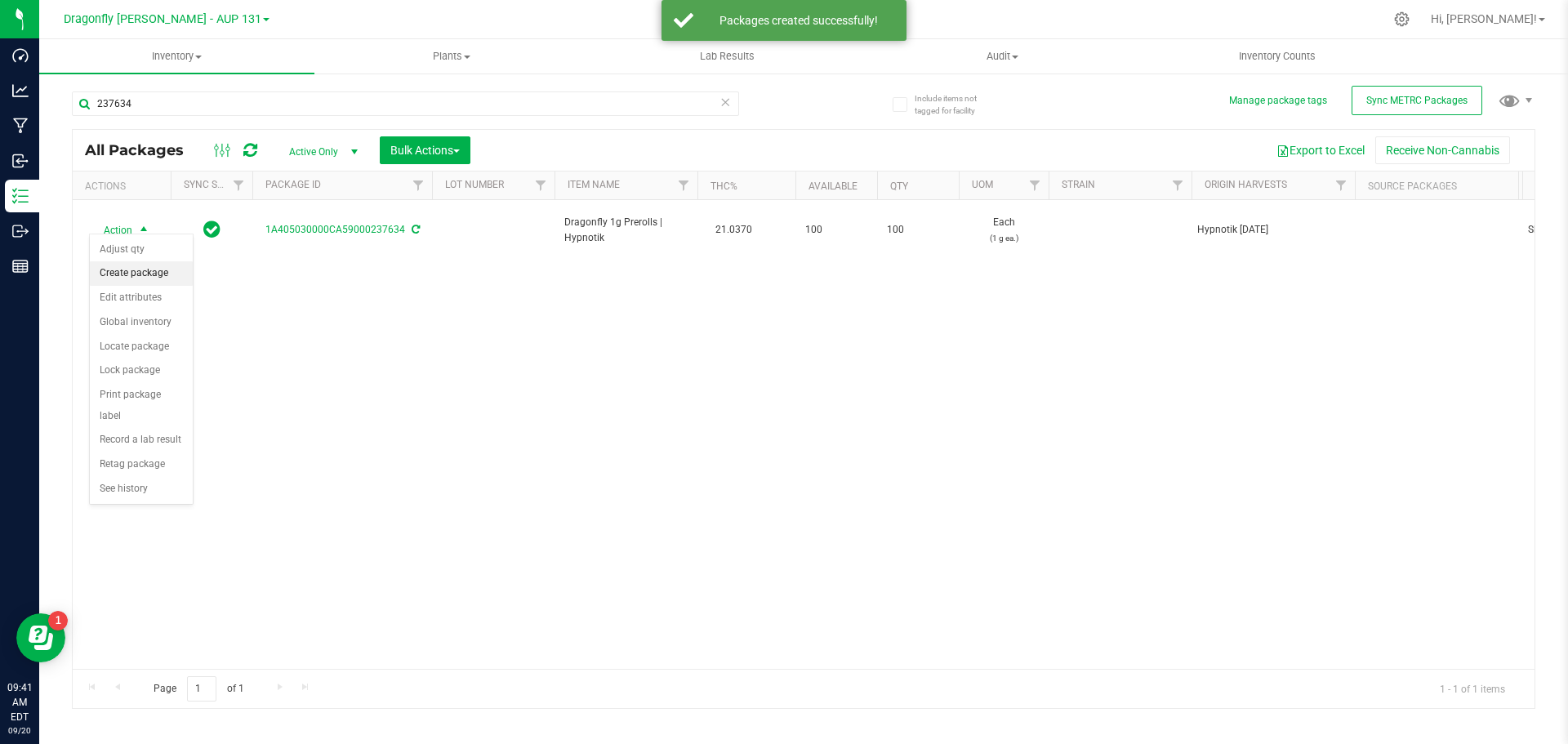
click at [163, 269] on li "Create package" at bounding box center [141, 274] width 103 height 25
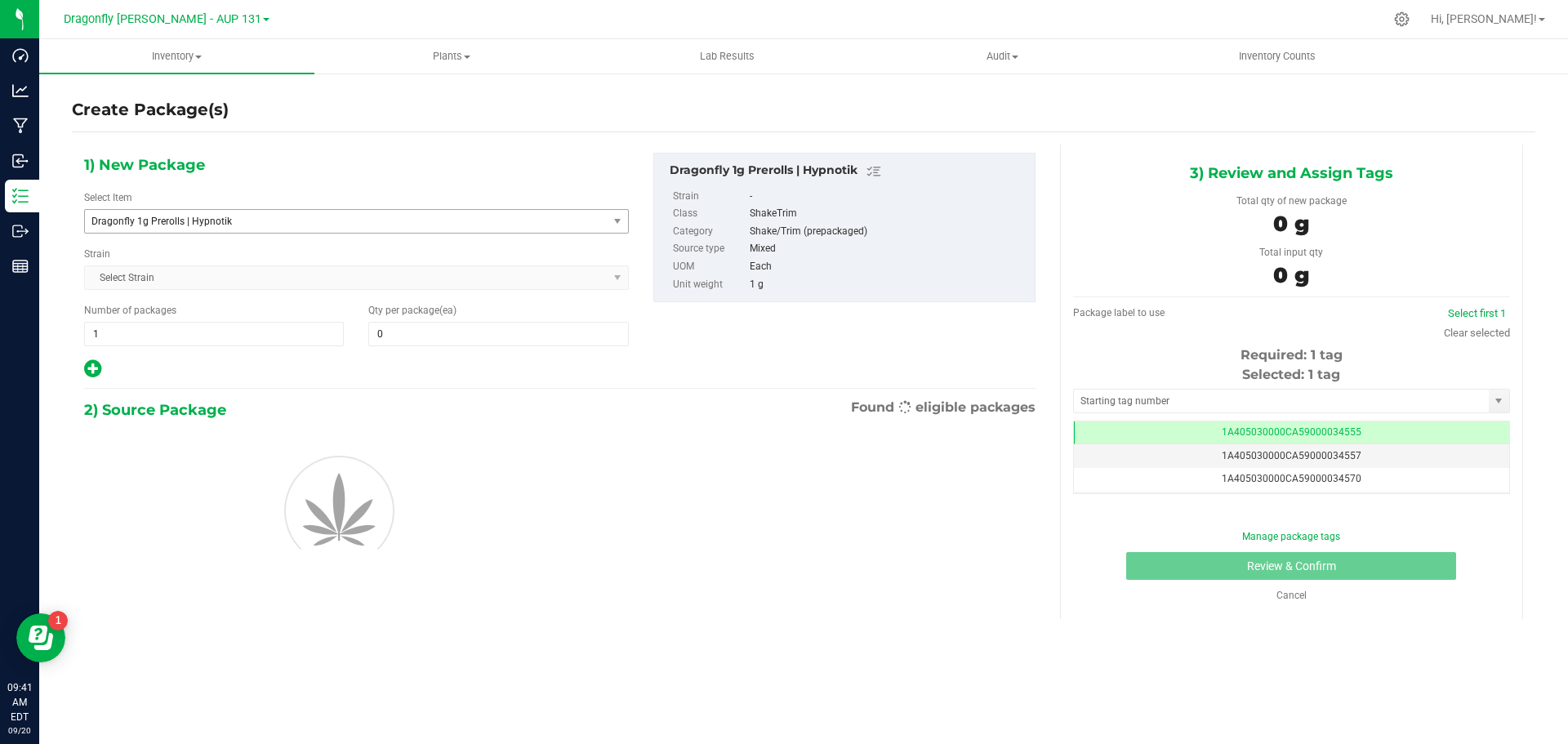
type input "0"
click at [314, 221] on span "Dragonfly 1g Prerolls | Hypnotik" at bounding box center [336, 221] width 489 height 12
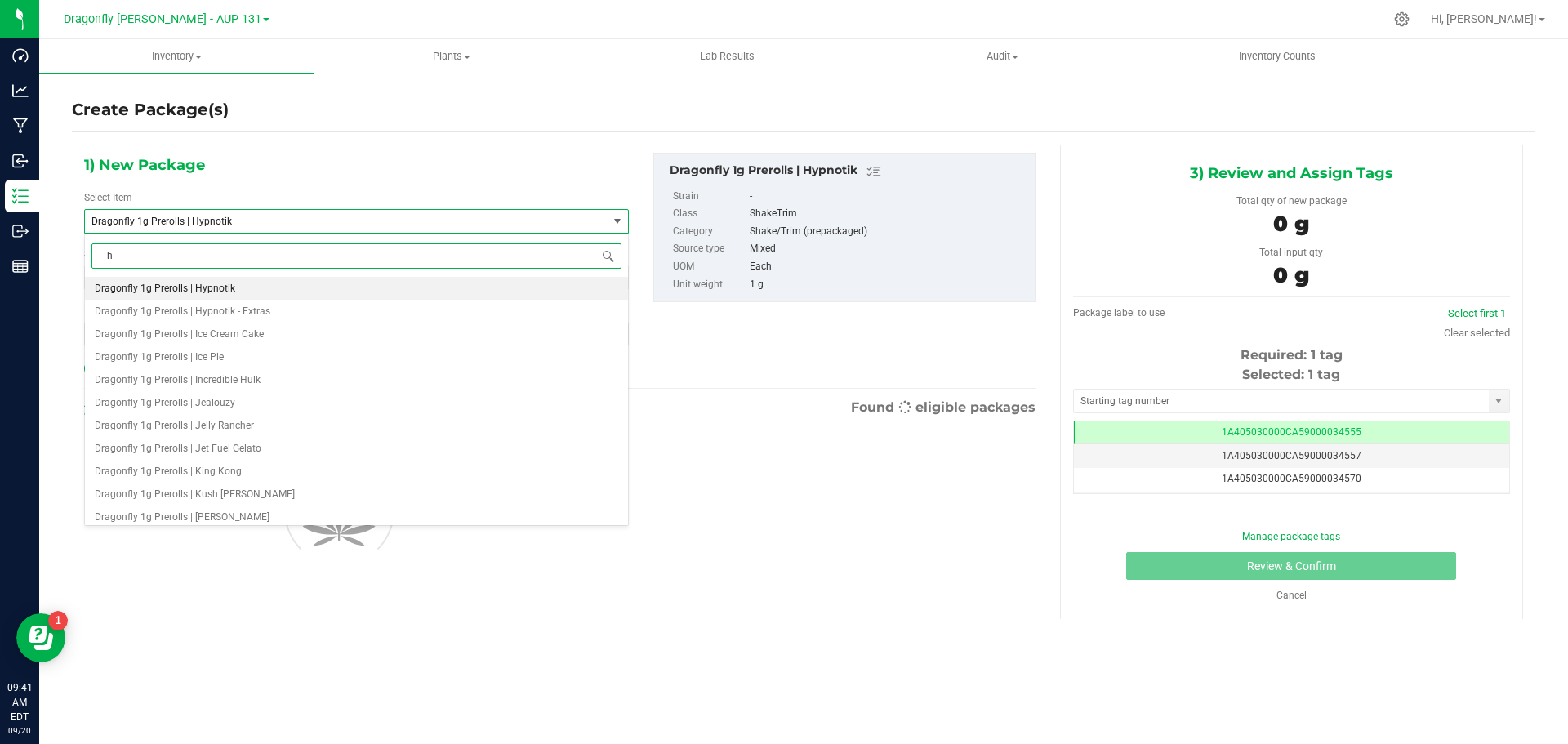
type input "hy"
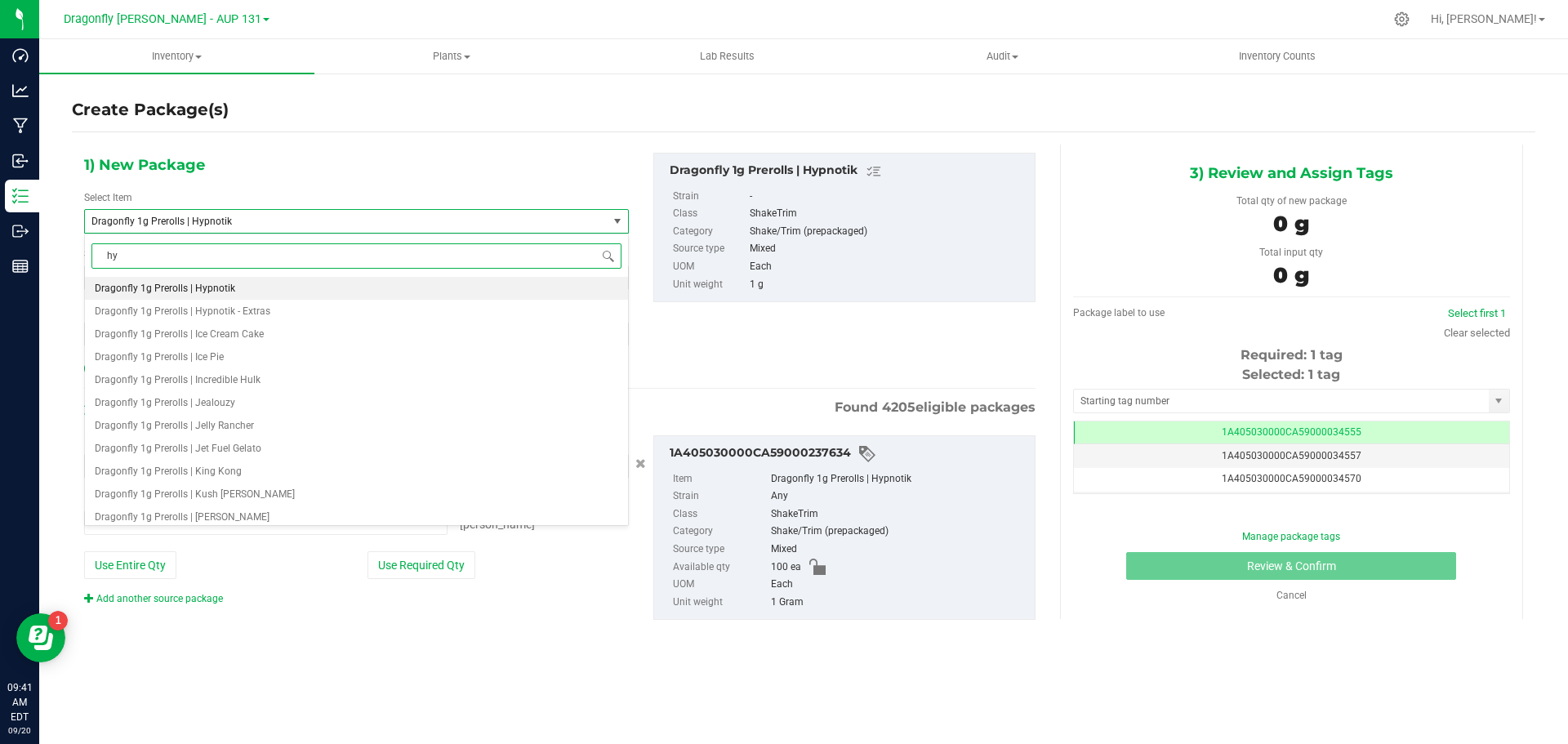
type input "0 ea"
type input "hypnoti"
click at [268, 293] on li "Dragonfly 1g Prerolls (100ct) | Hypnotik" at bounding box center [356, 289] width 543 height 23
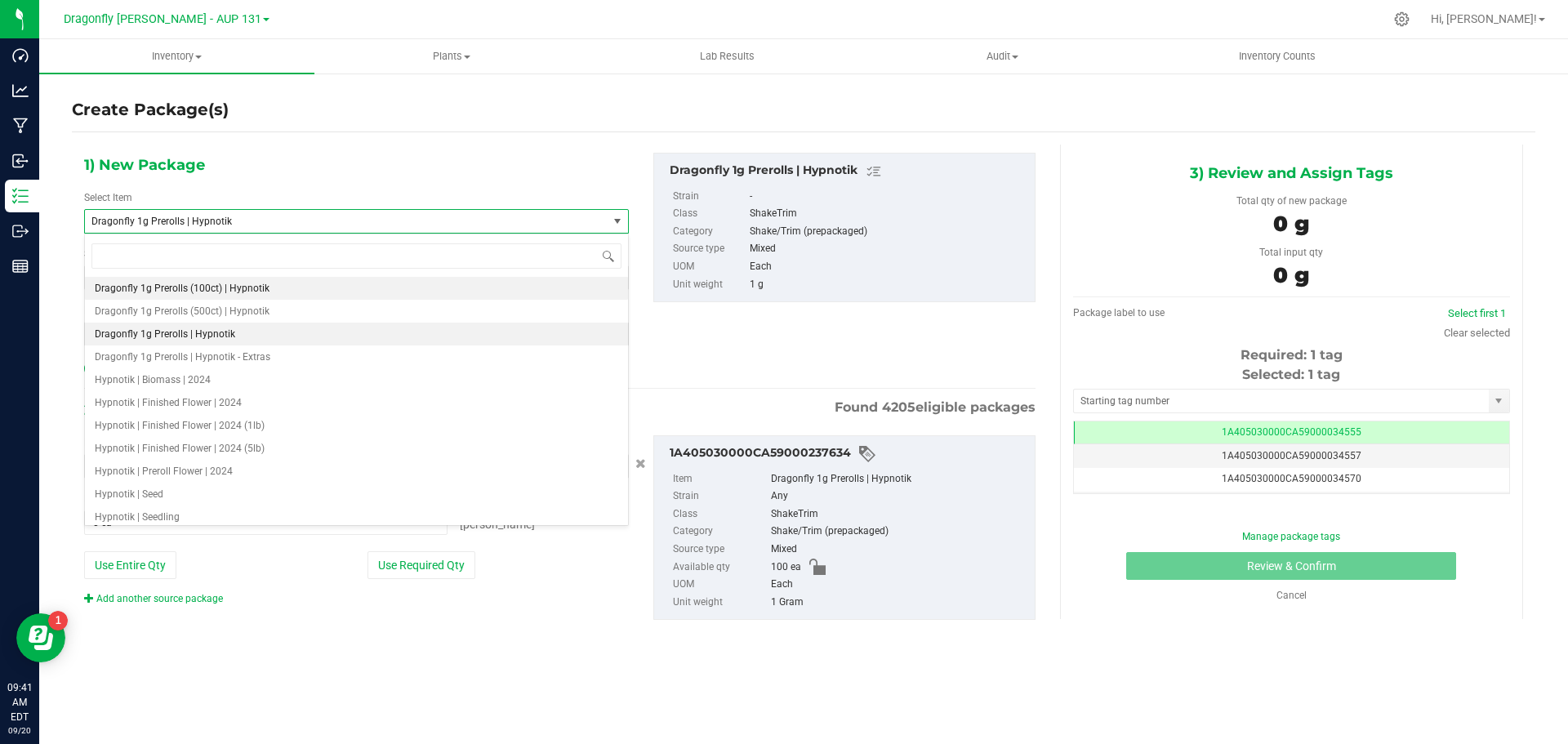
type input "0"
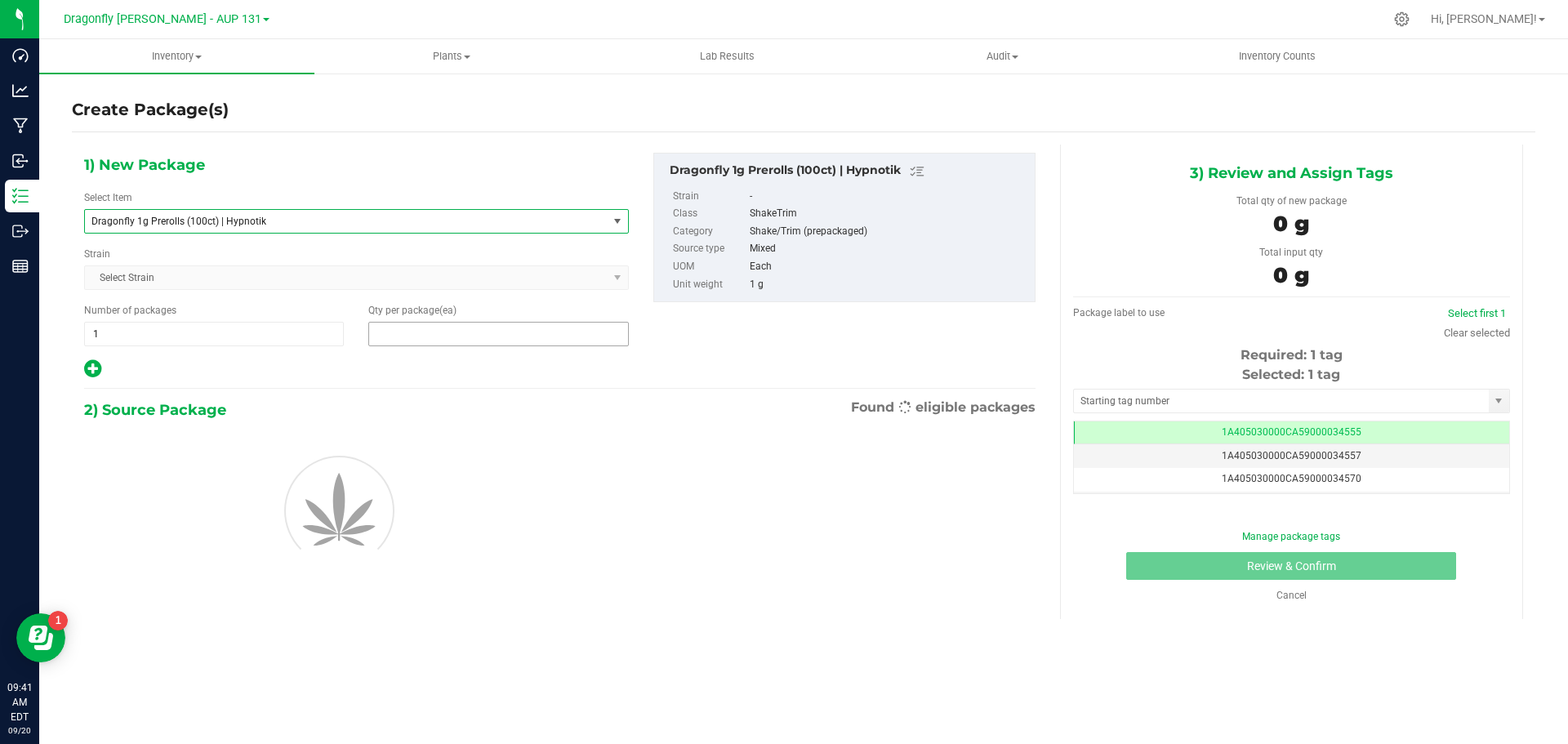
click at [480, 340] on span at bounding box center [498, 334] width 260 height 25
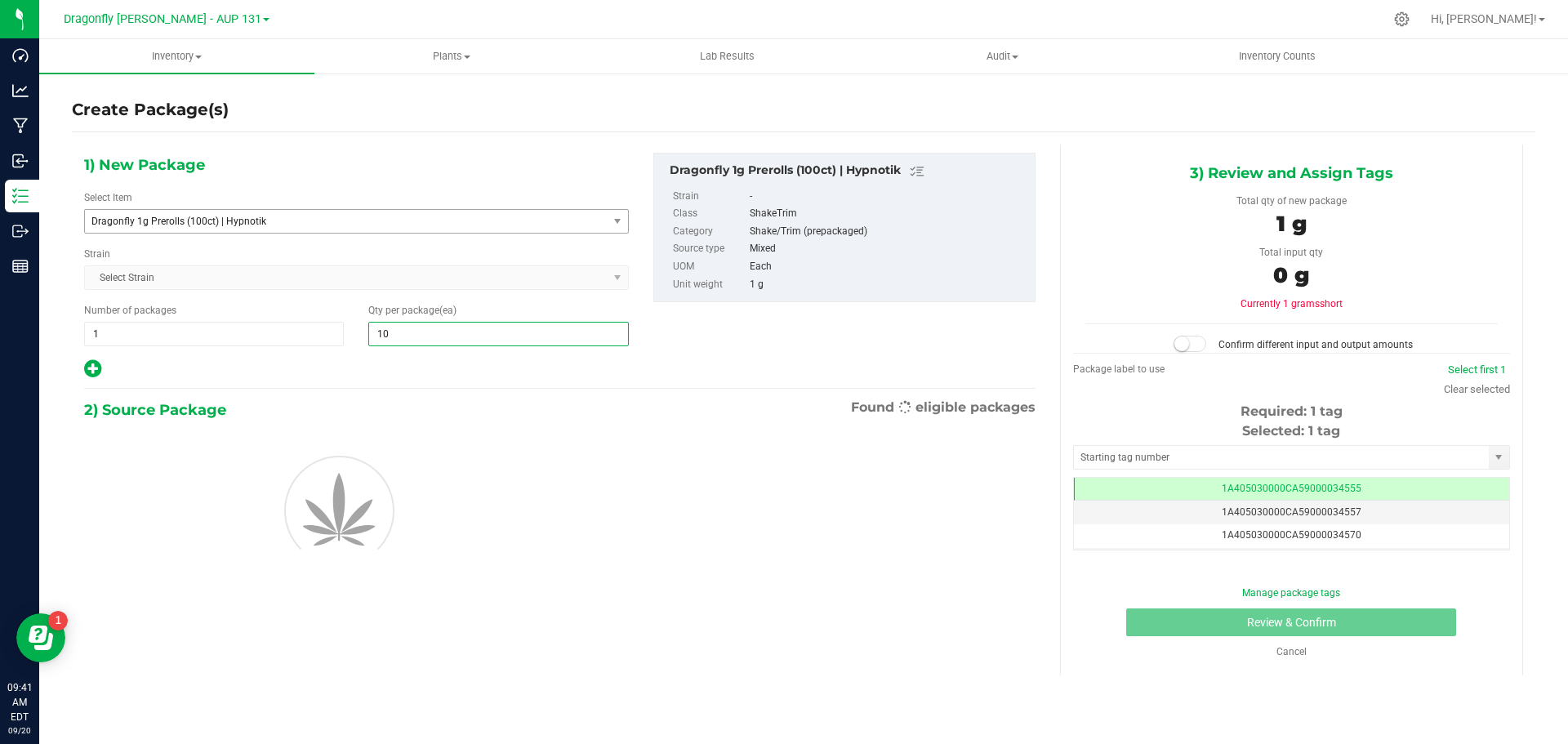
type input "100"
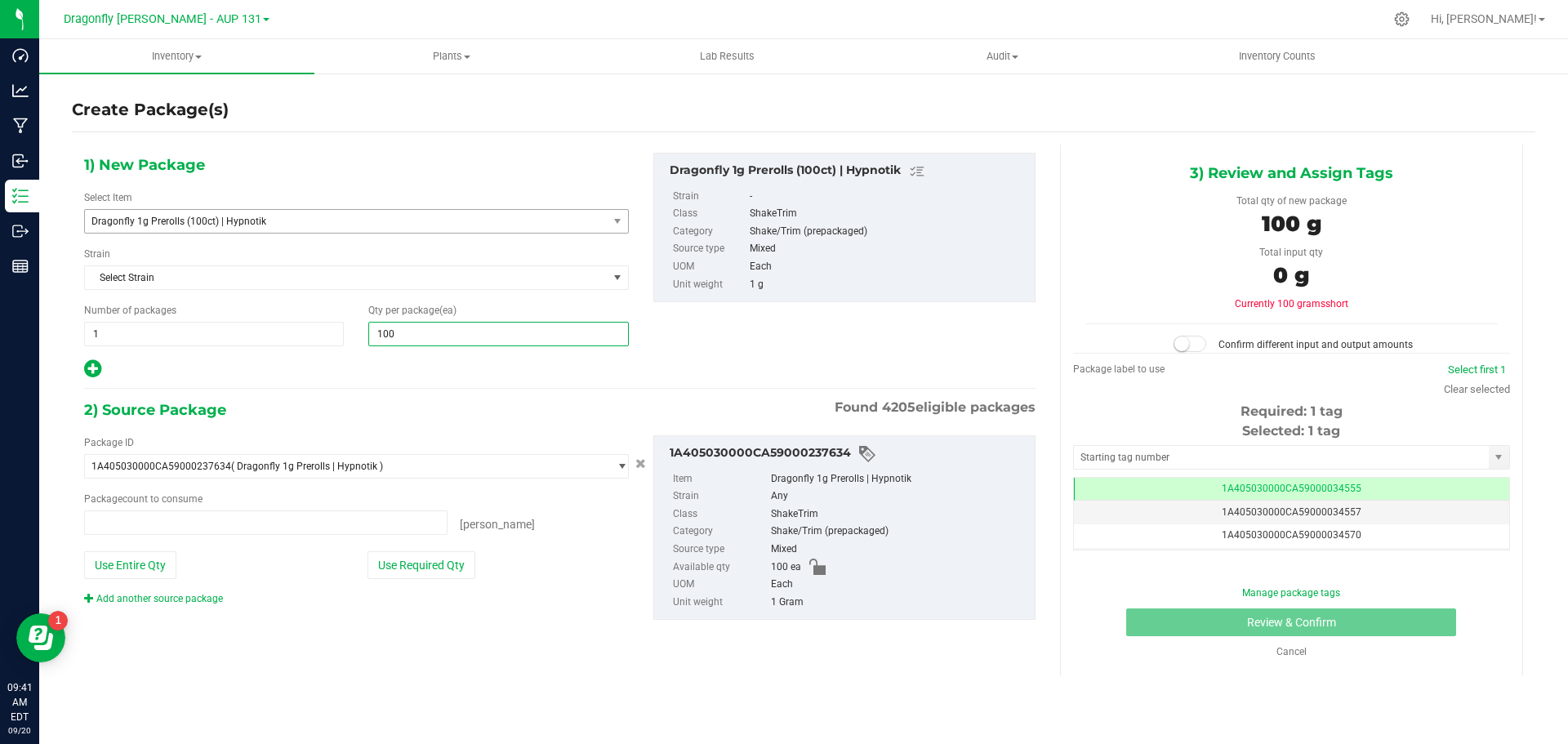
type input "0 ea"
type input "100"
click at [420, 570] on button "Use Required Qty" at bounding box center [422, 564] width 108 height 27
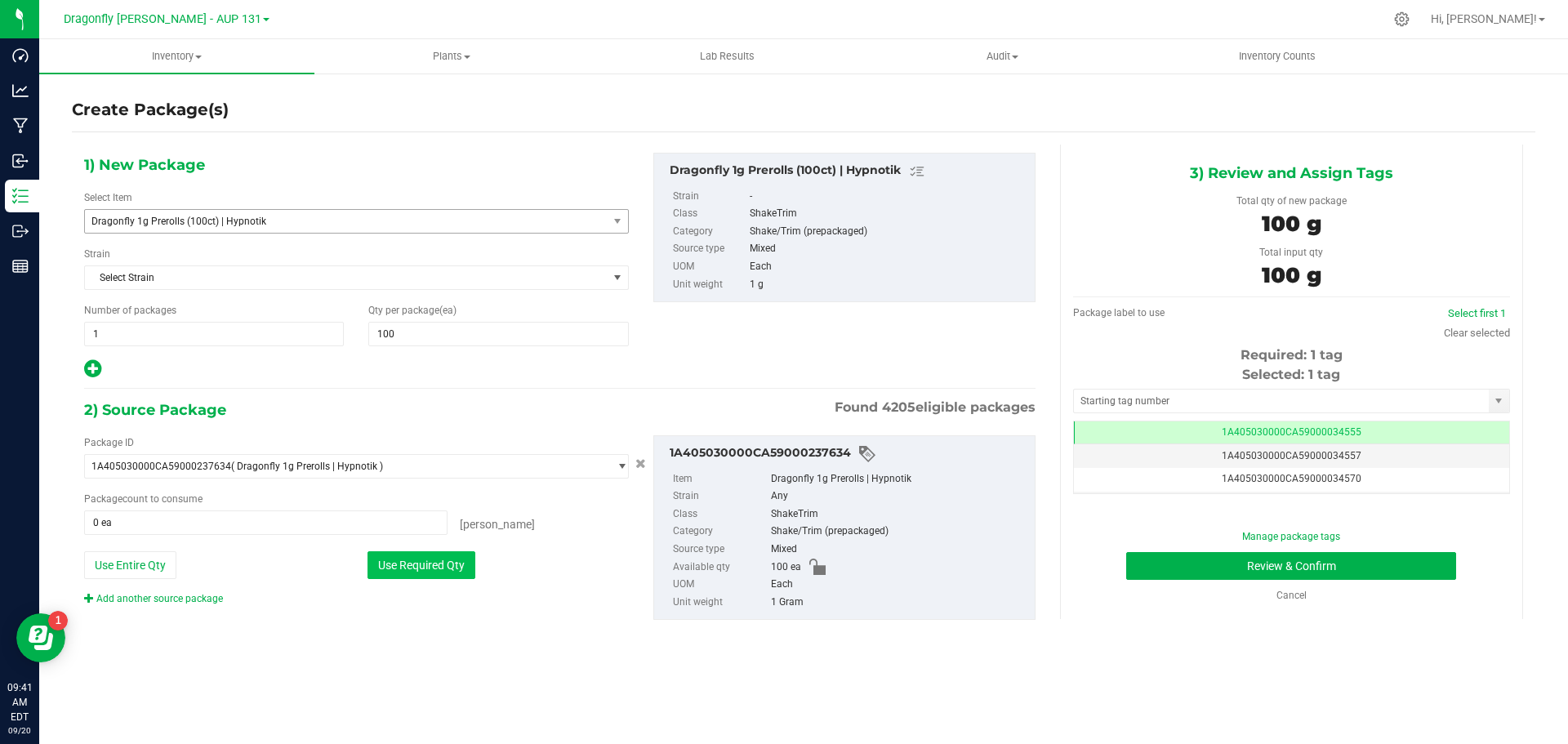
type input "100 ea"
click at [1205, 383] on div "Selected: 1 tag" at bounding box center [1292, 375] width 437 height 19
click at [1205, 398] on input "text" at bounding box center [1281, 401] width 415 height 23
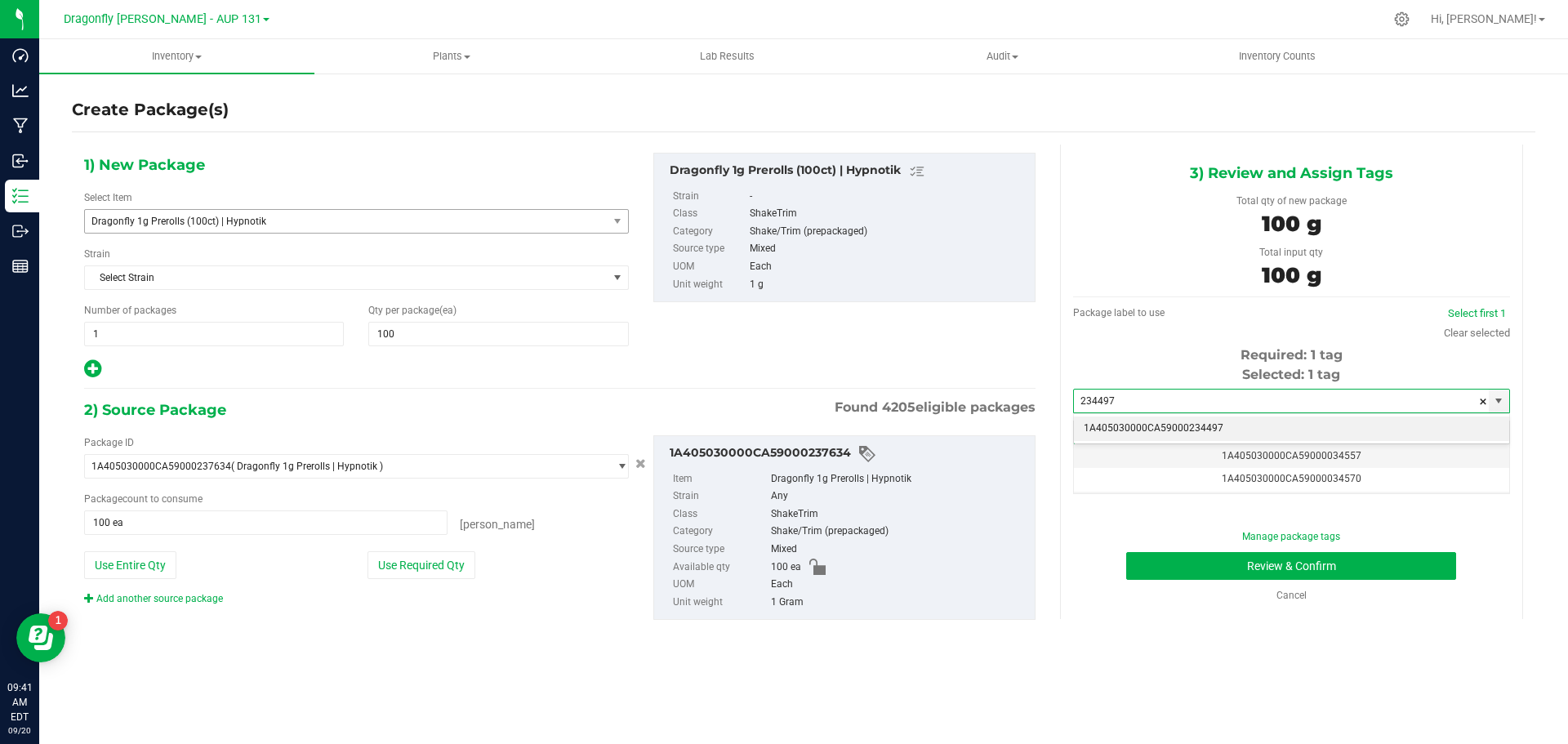
click at [1248, 419] on li "1A405030000CA59000234497" at bounding box center [1291, 429] width 435 height 25
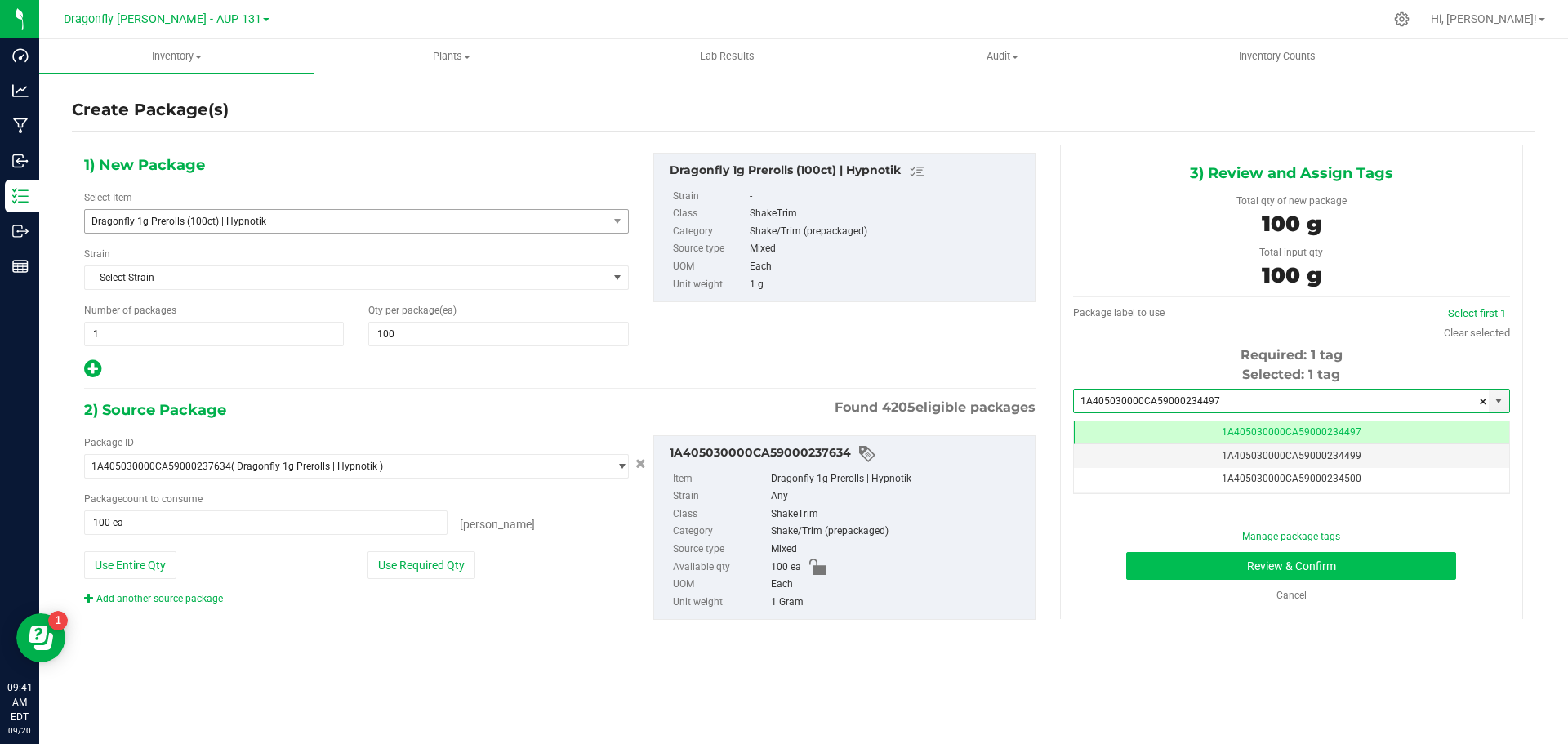
type input "1A405030000CA59000234497"
click at [1314, 571] on button "Review & Confirm" at bounding box center [1292, 565] width 330 height 27
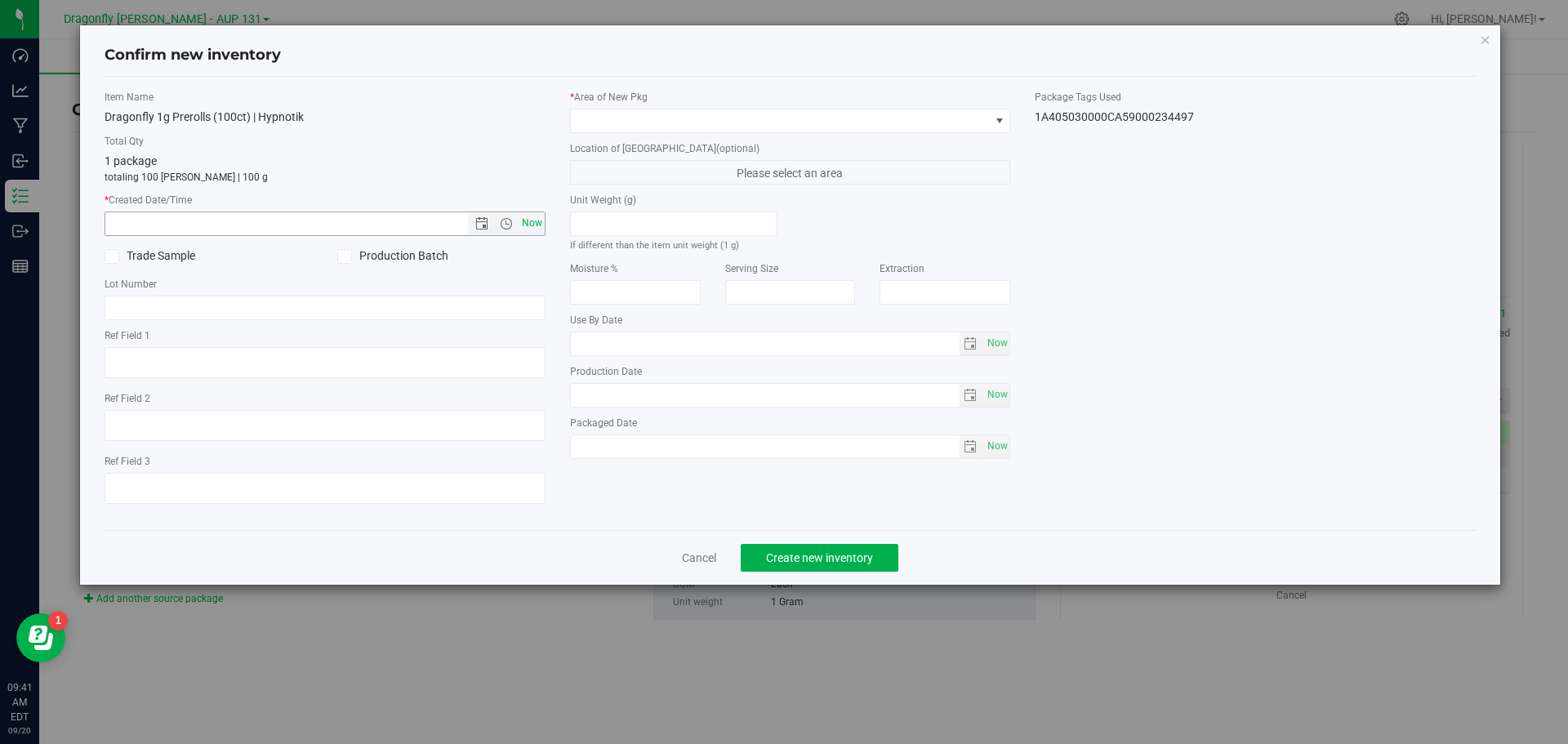
click at [534, 223] on span "Now" at bounding box center [532, 223] width 27 height 24
type input "[DATE] 9:41 AM"
click at [667, 123] on span at bounding box center [780, 121] width 419 height 23
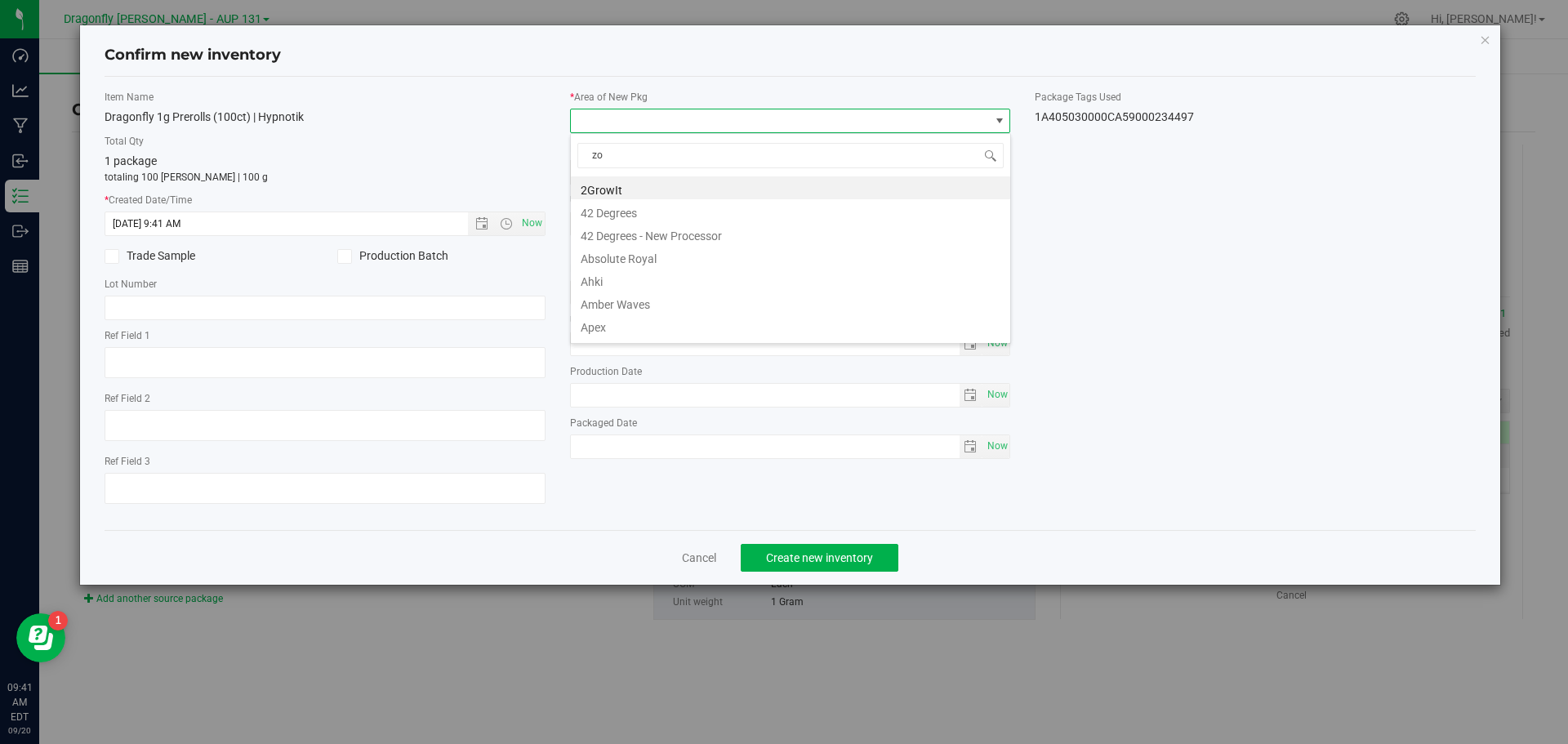
type input "z"
type input "zone 1"
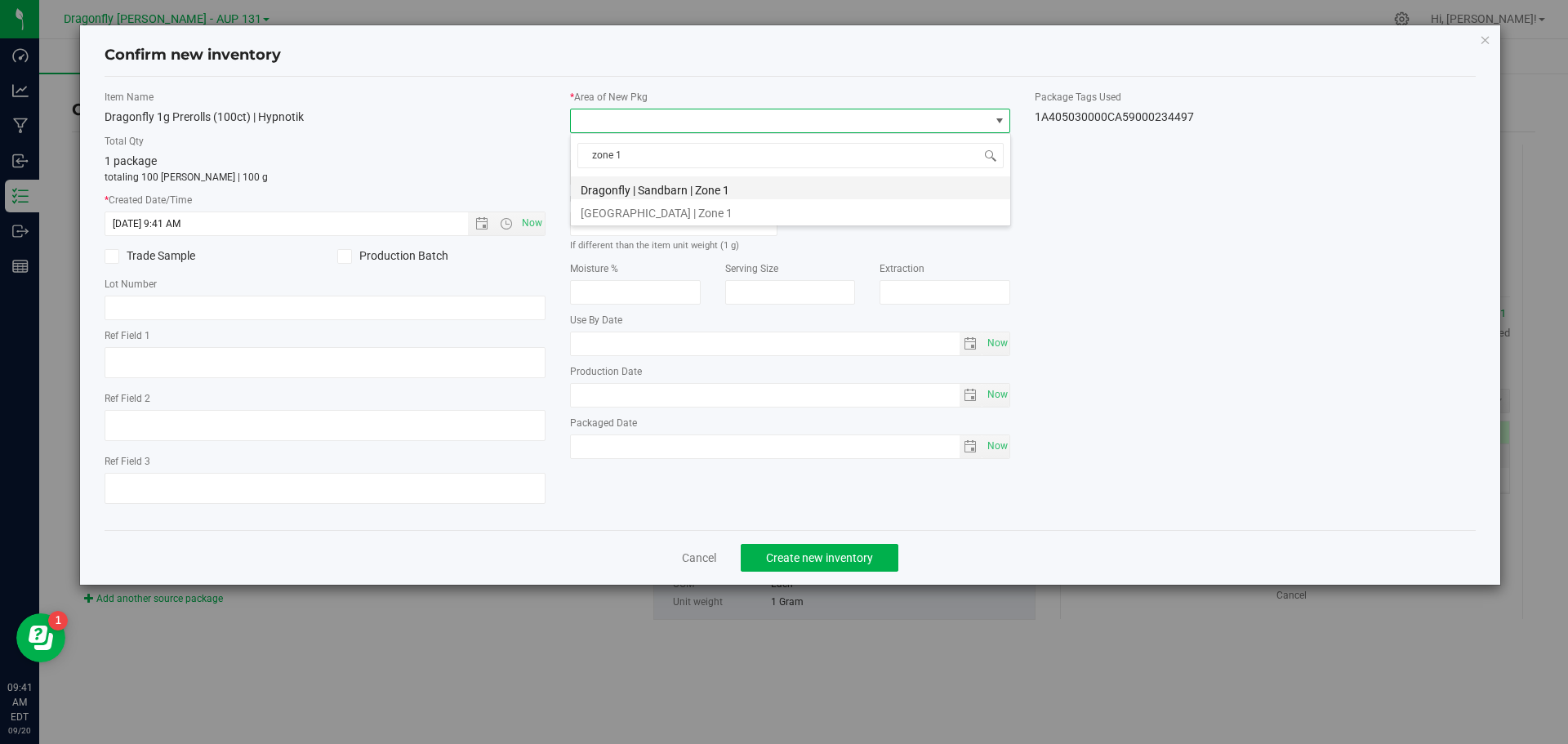
click at [757, 193] on li "Dragonfly | Sandbarn | Zone 1" at bounding box center [791, 188] width 439 height 23
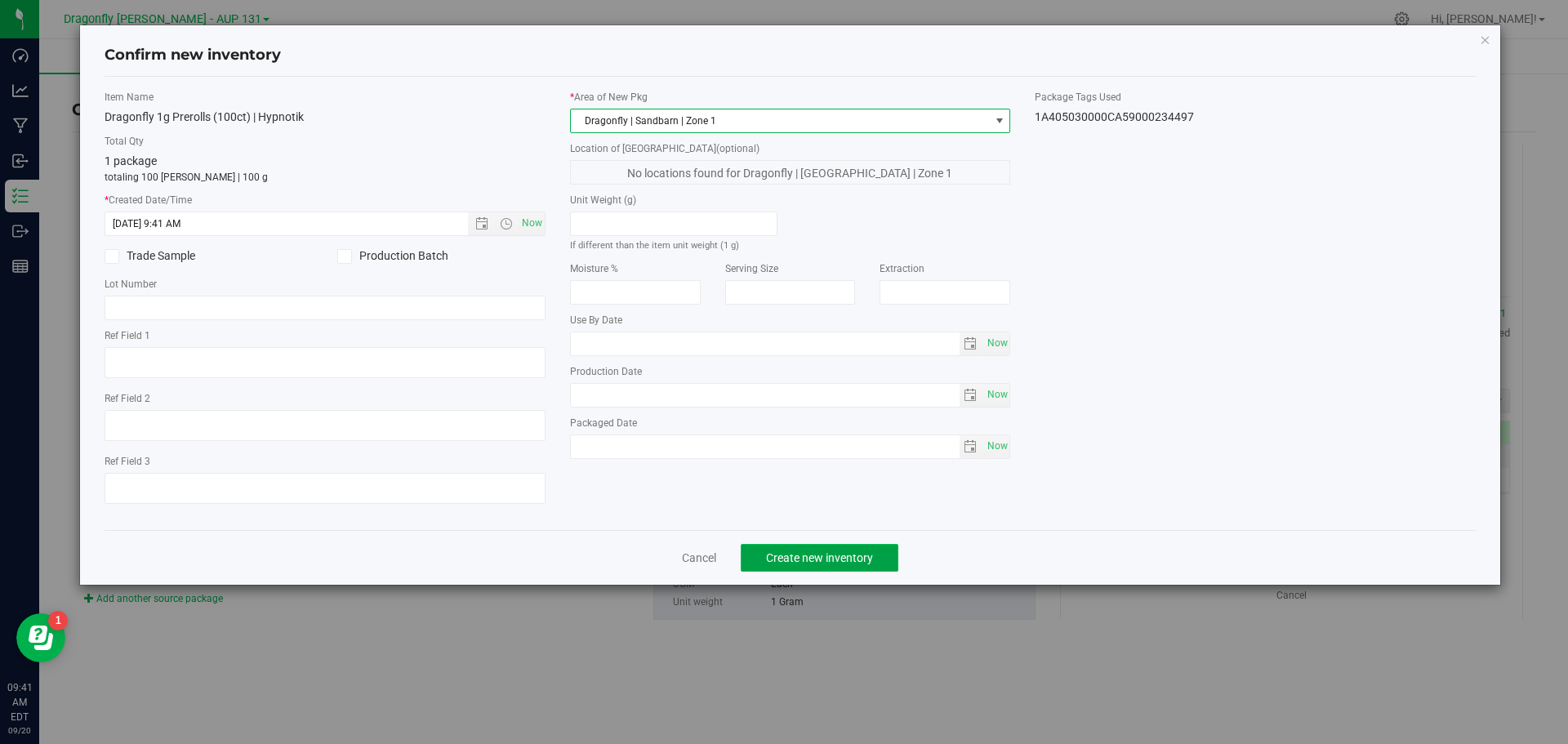
click at [811, 570] on button "Create new inventory" at bounding box center [819, 557] width 158 height 27
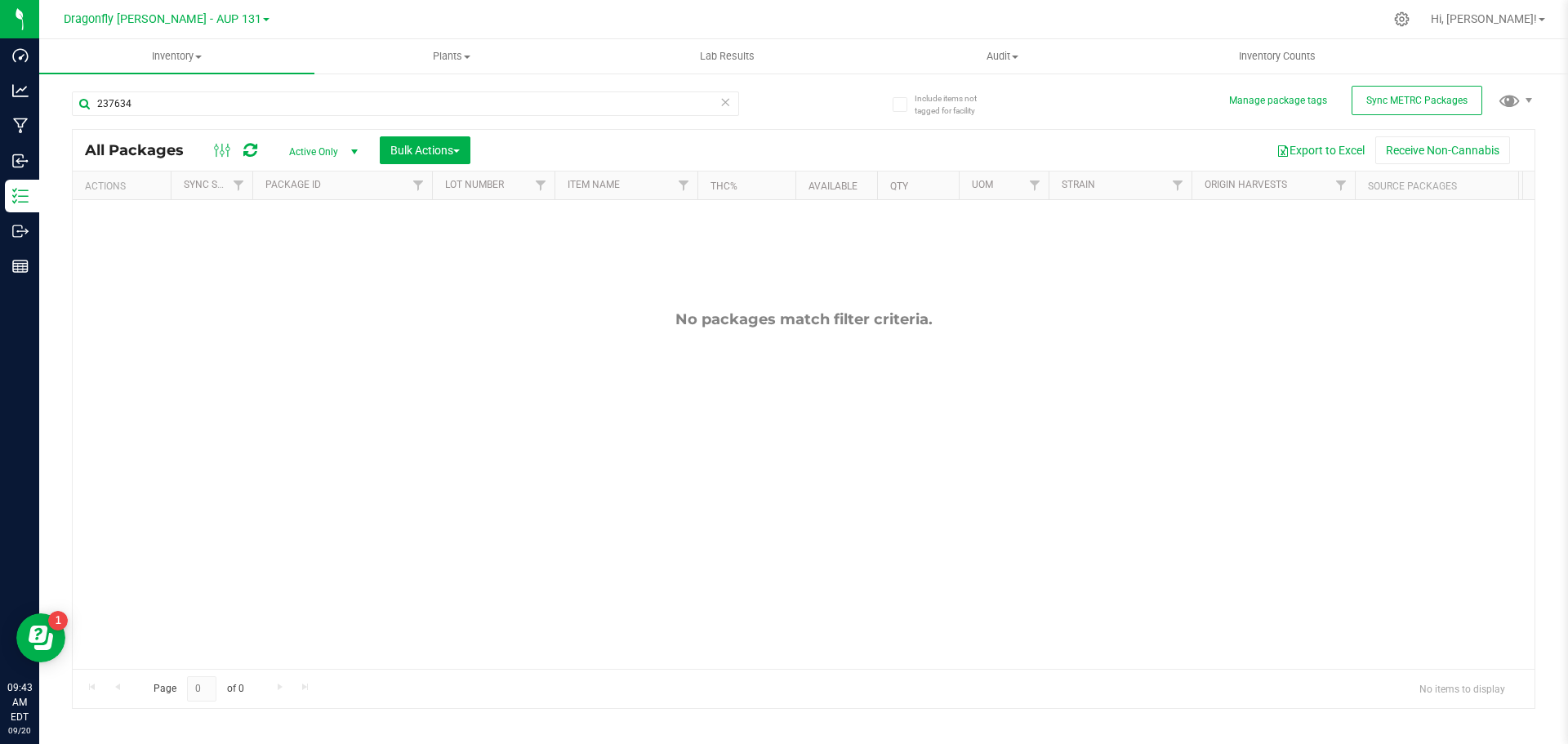
click at [722, 101] on icon at bounding box center [725, 101] width 12 height 19
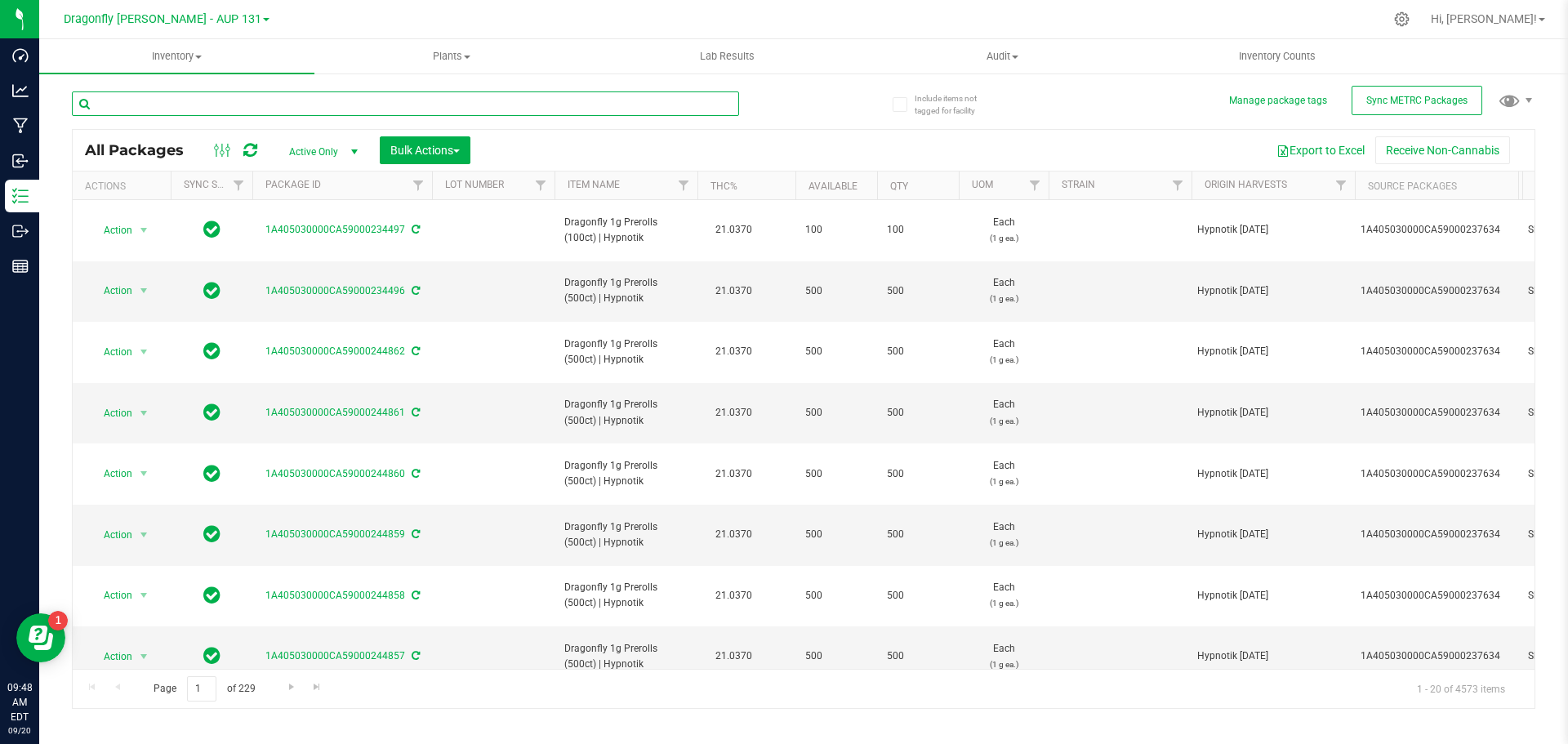
click at [474, 110] on input "text" at bounding box center [405, 104] width 667 height 25
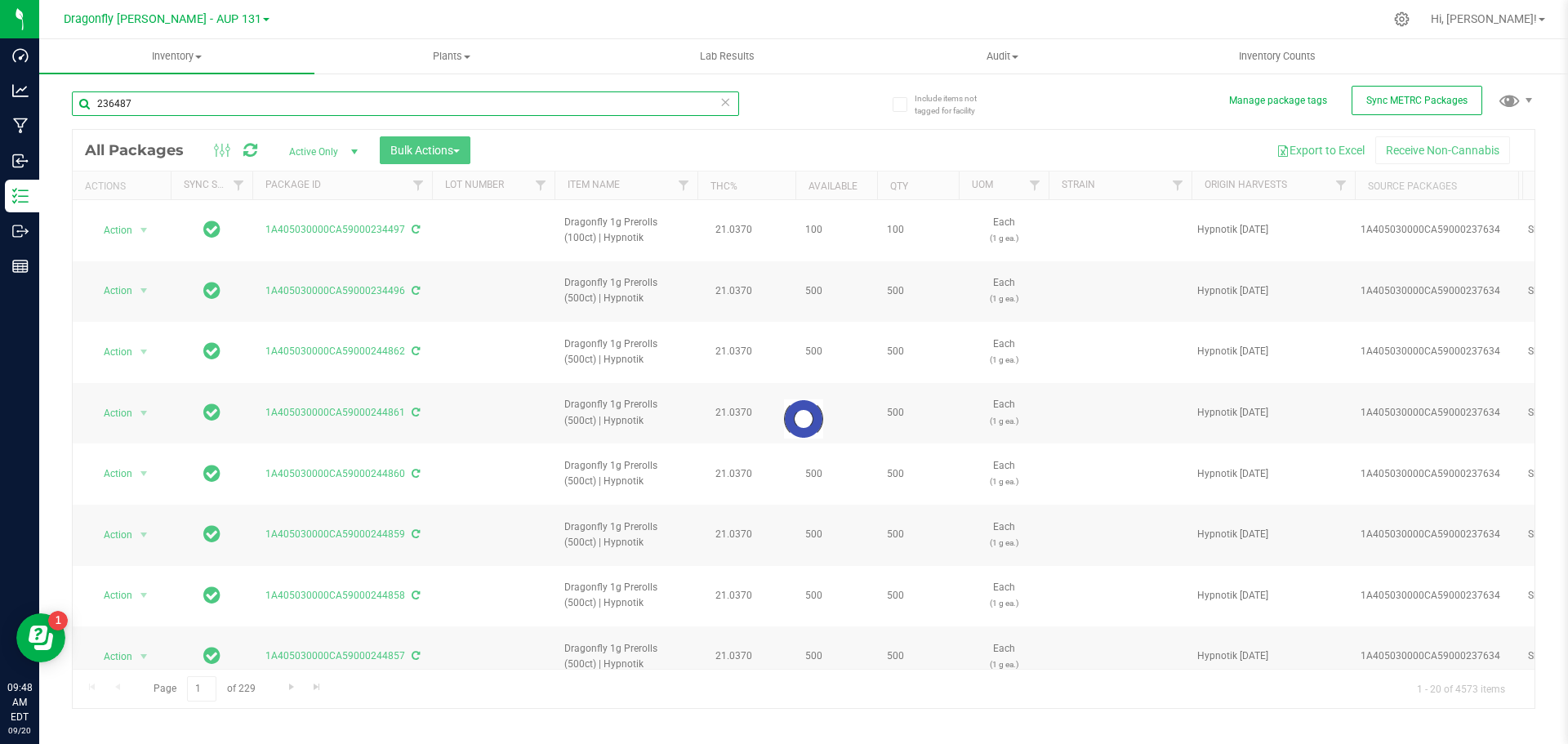
type input "236487"
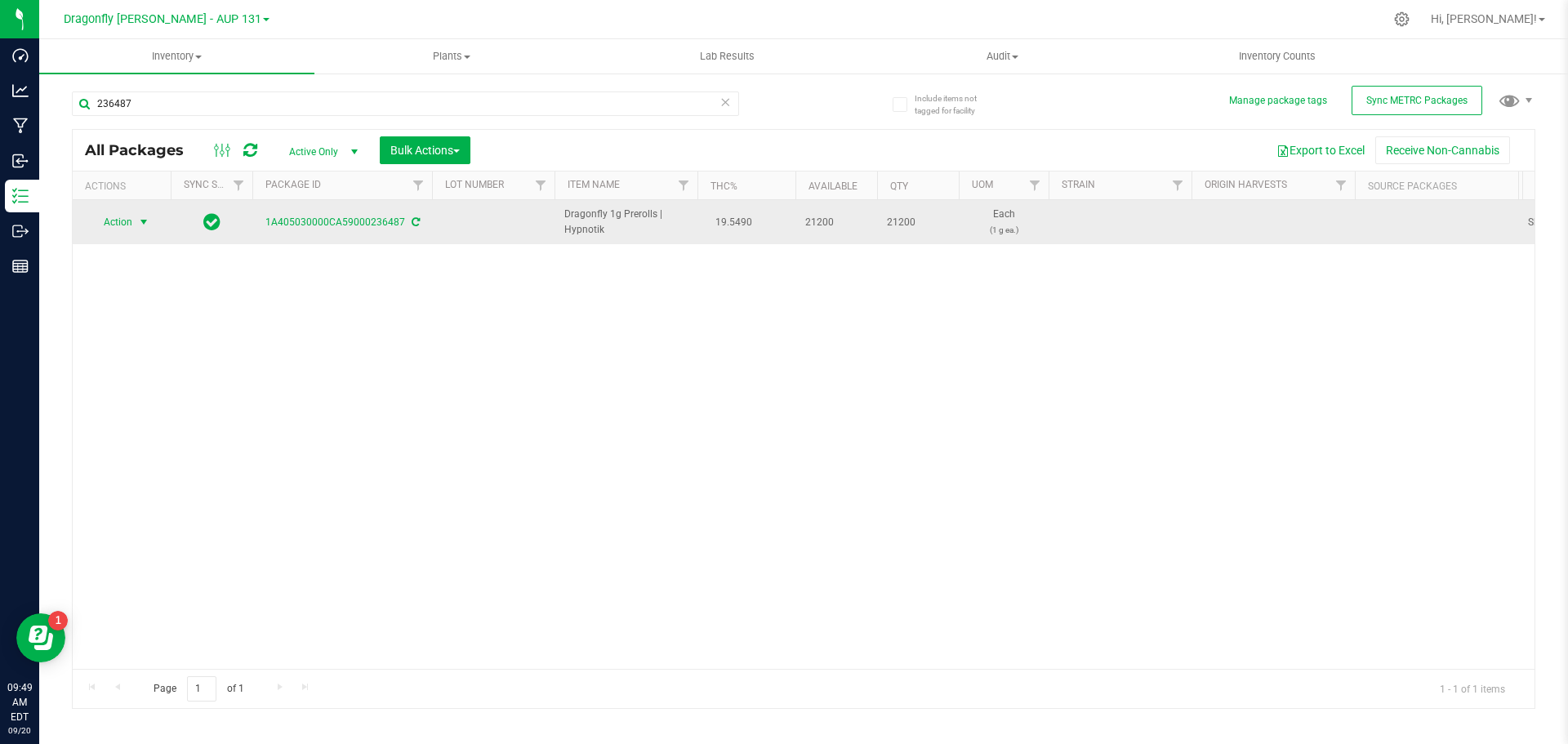
click at [118, 221] on span "Action" at bounding box center [112, 222] width 44 height 23
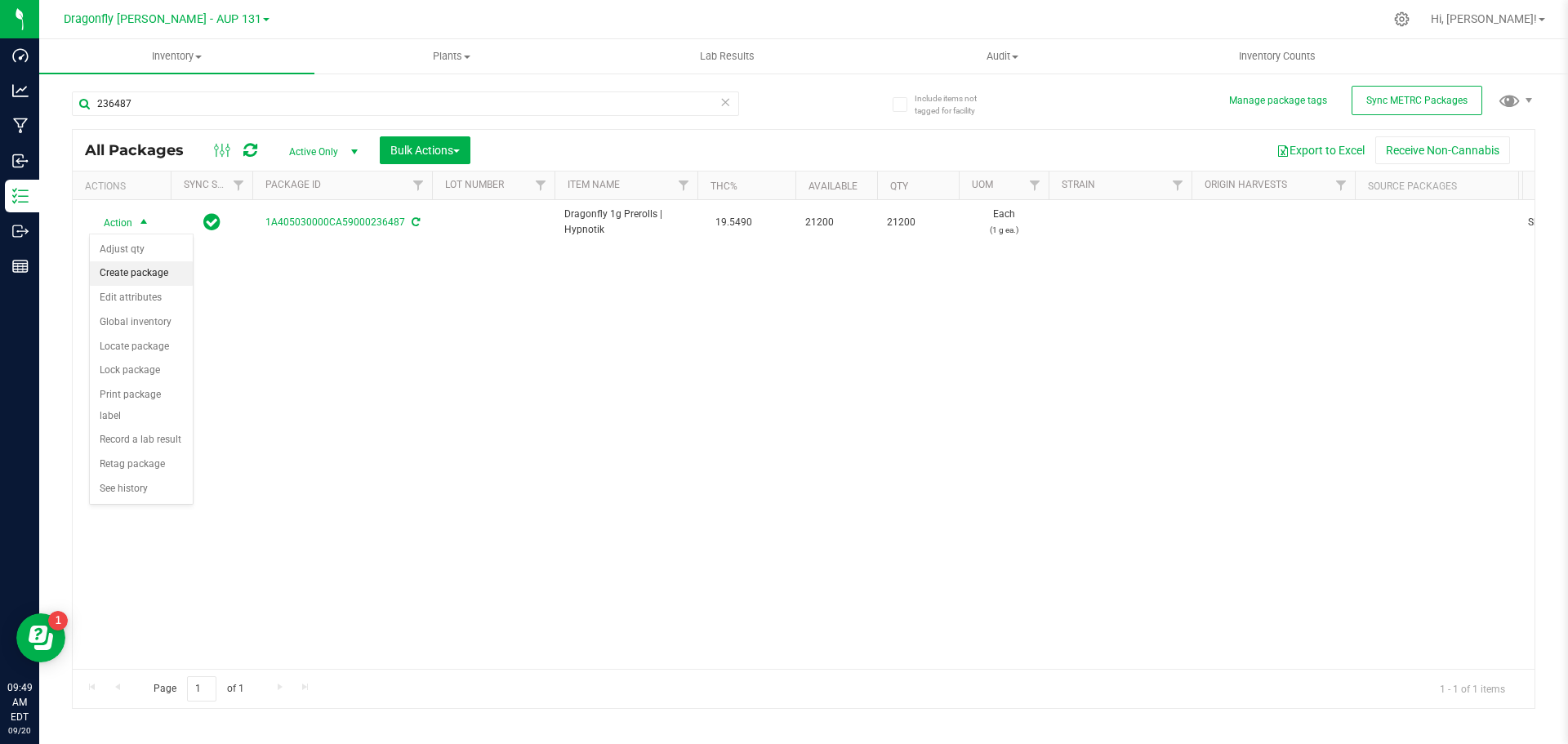
click at [146, 266] on li "Create package" at bounding box center [141, 274] width 103 height 25
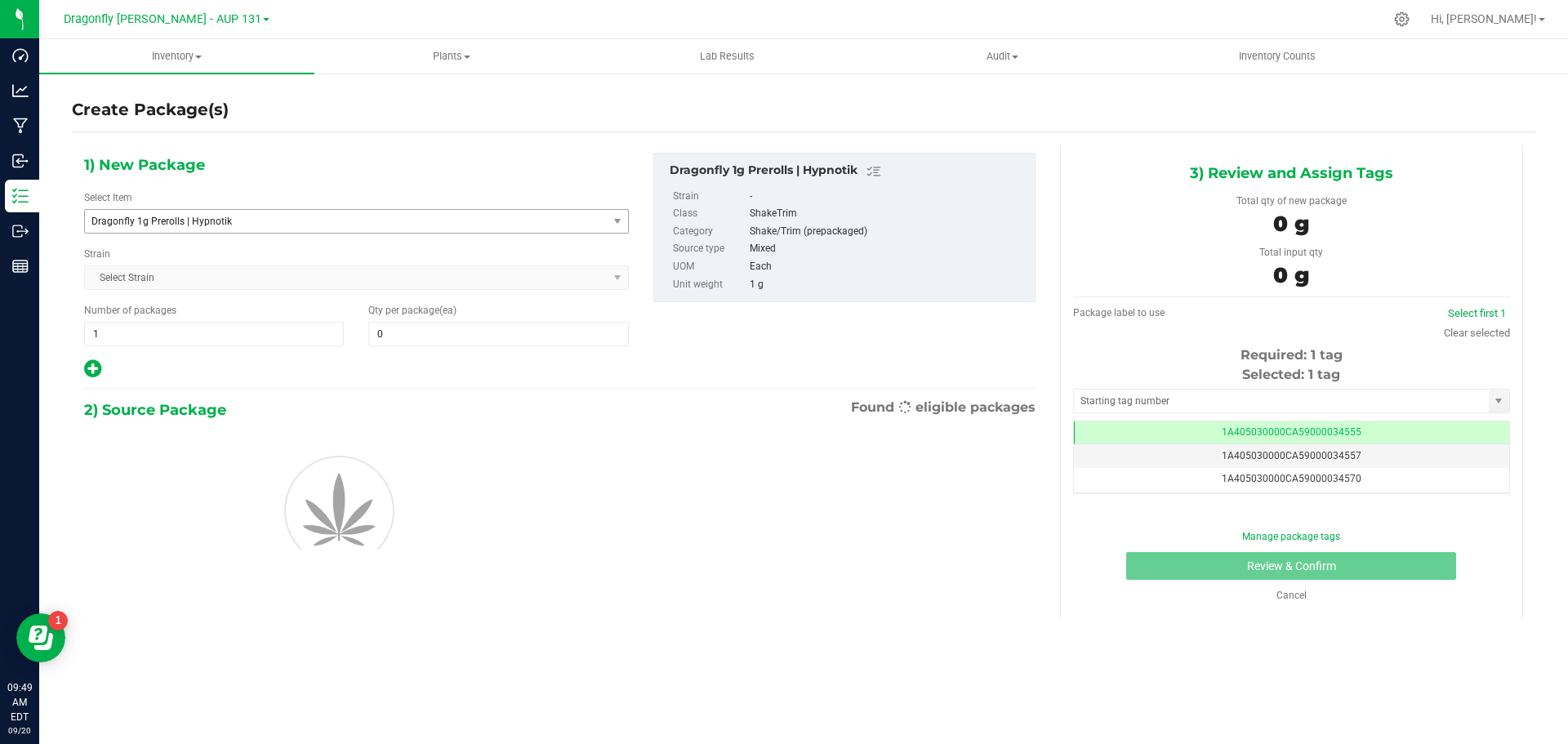
type input "0"
click at [308, 223] on span "Dragonfly 1g Prerolls | Hypnotik" at bounding box center [336, 221] width 489 height 12
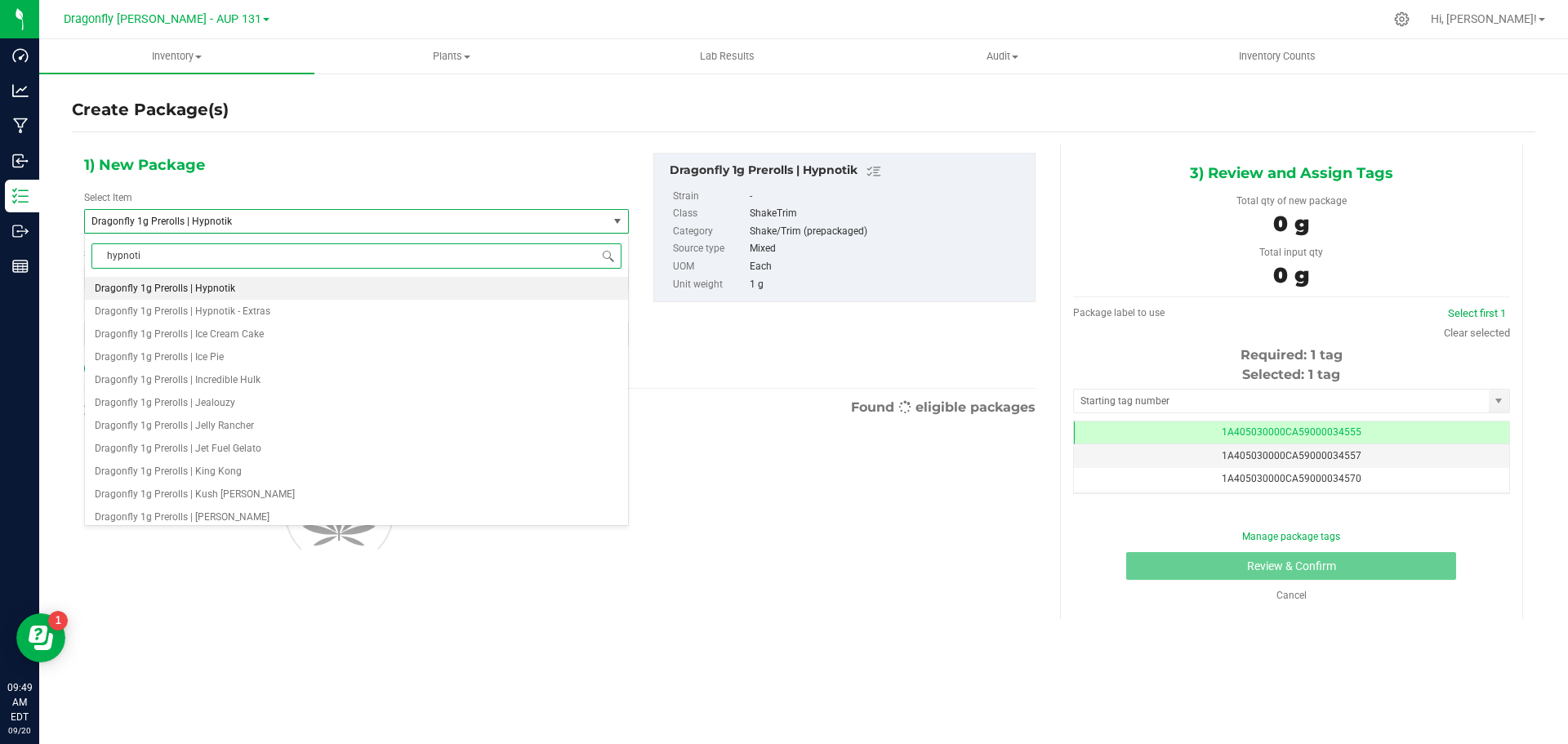
type input "hypnotik"
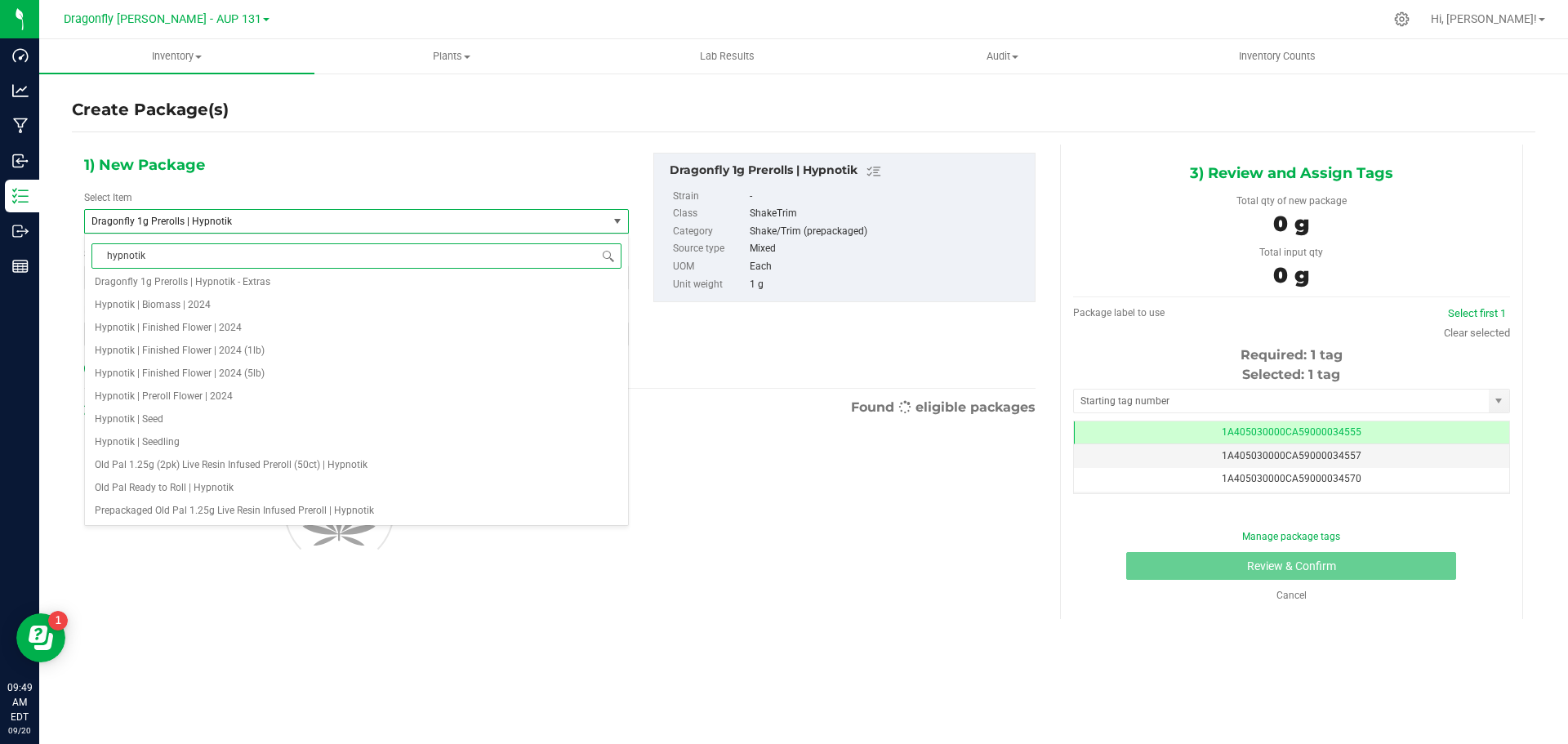
scroll to position [0, 0]
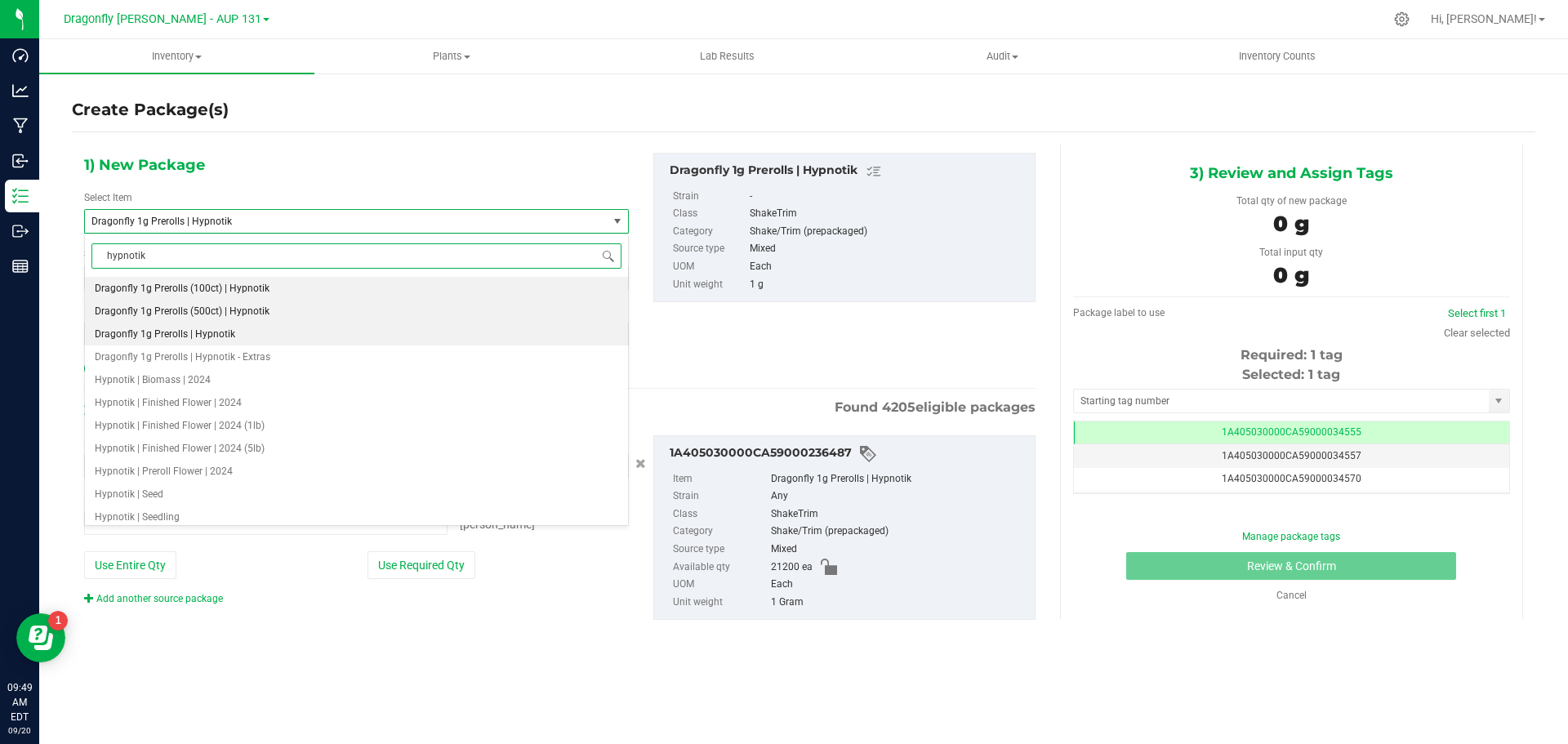
type input "0 ea"
click at [254, 310] on span "Dragonfly 1g Prerolls (500ct) | Hypnotik" at bounding box center [182, 311] width 175 height 12
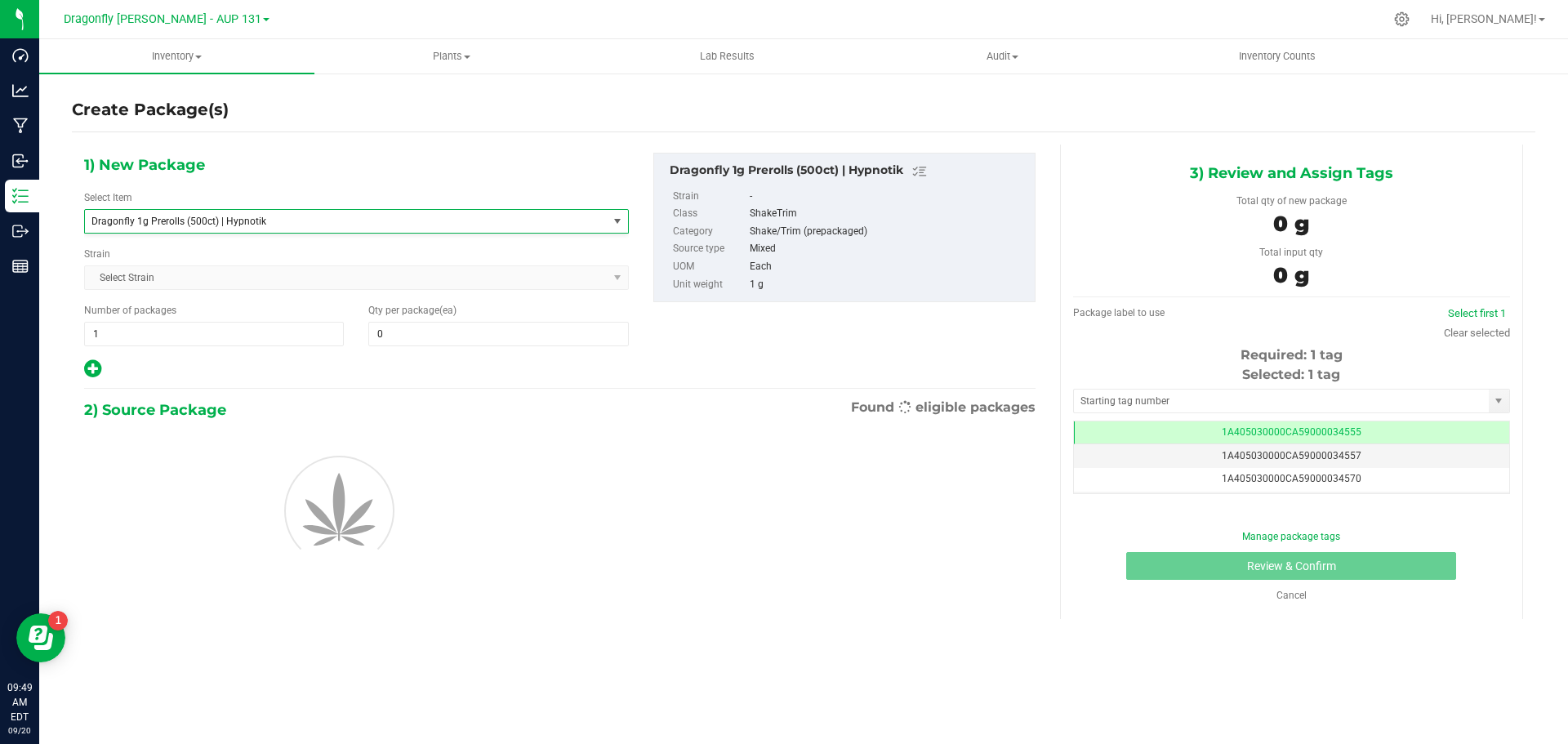
type input "0"
click at [211, 343] on span "1 1" at bounding box center [213, 334] width 260 height 25
click at [211, 343] on input "1" at bounding box center [213, 334] width 258 height 23
type input "42"
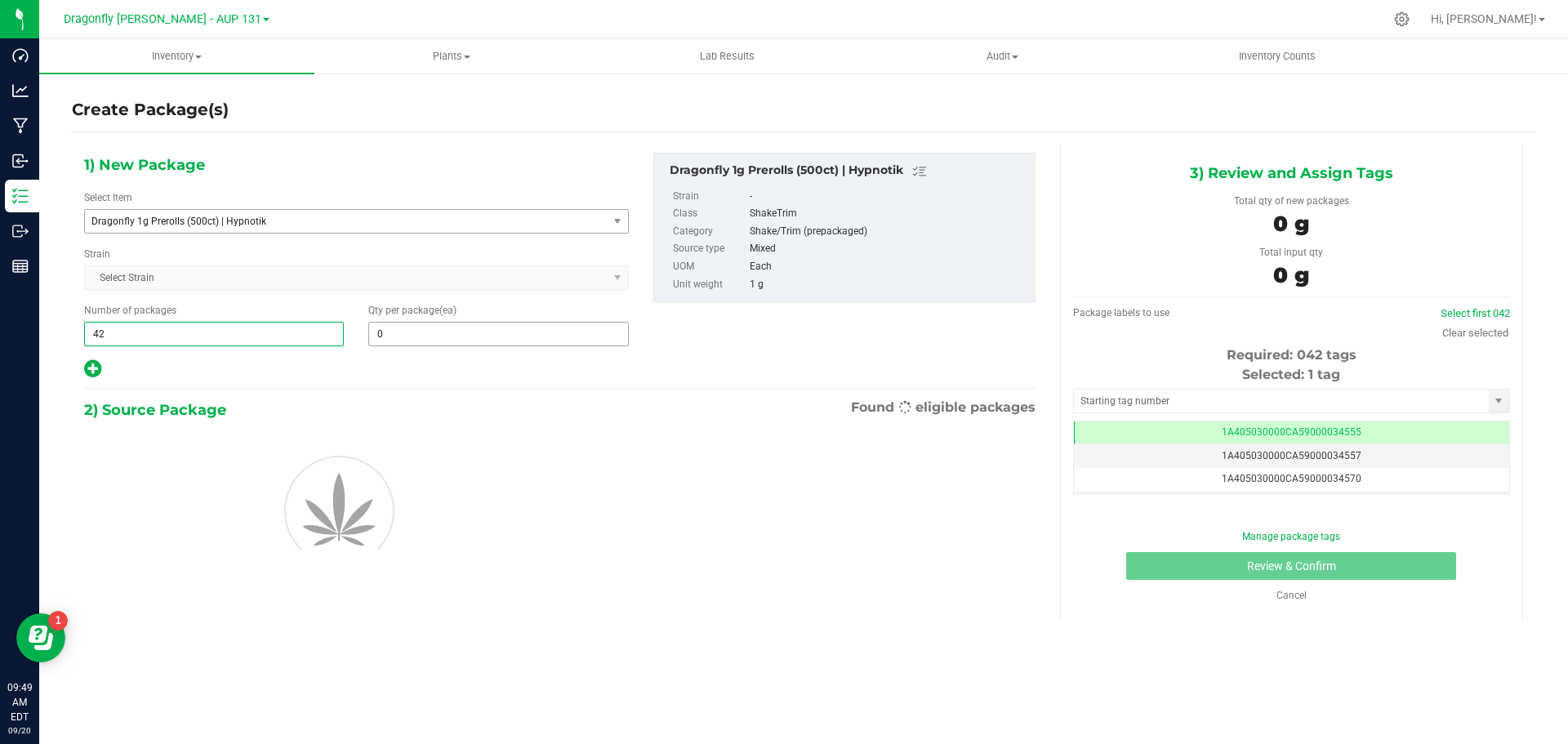
type input "42"
click at [430, 335] on span at bounding box center [498, 334] width 260 height 25
type input "500"
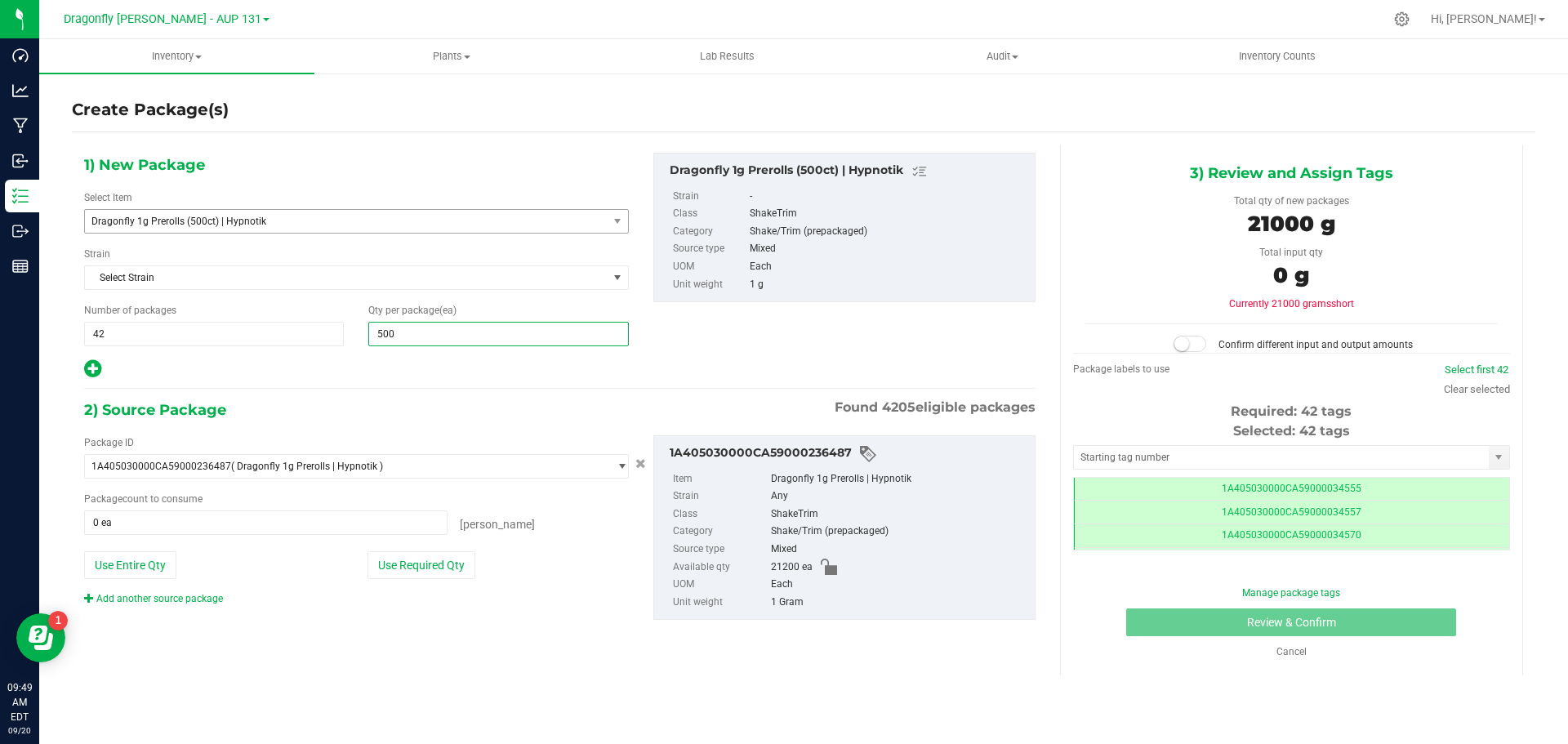
scroll to position [0, -1]
type input "500"
click at [431, 555] on button "Use Required Qty" at bounding box center [422, 564] width 108 height 27
type input "21000 ea"
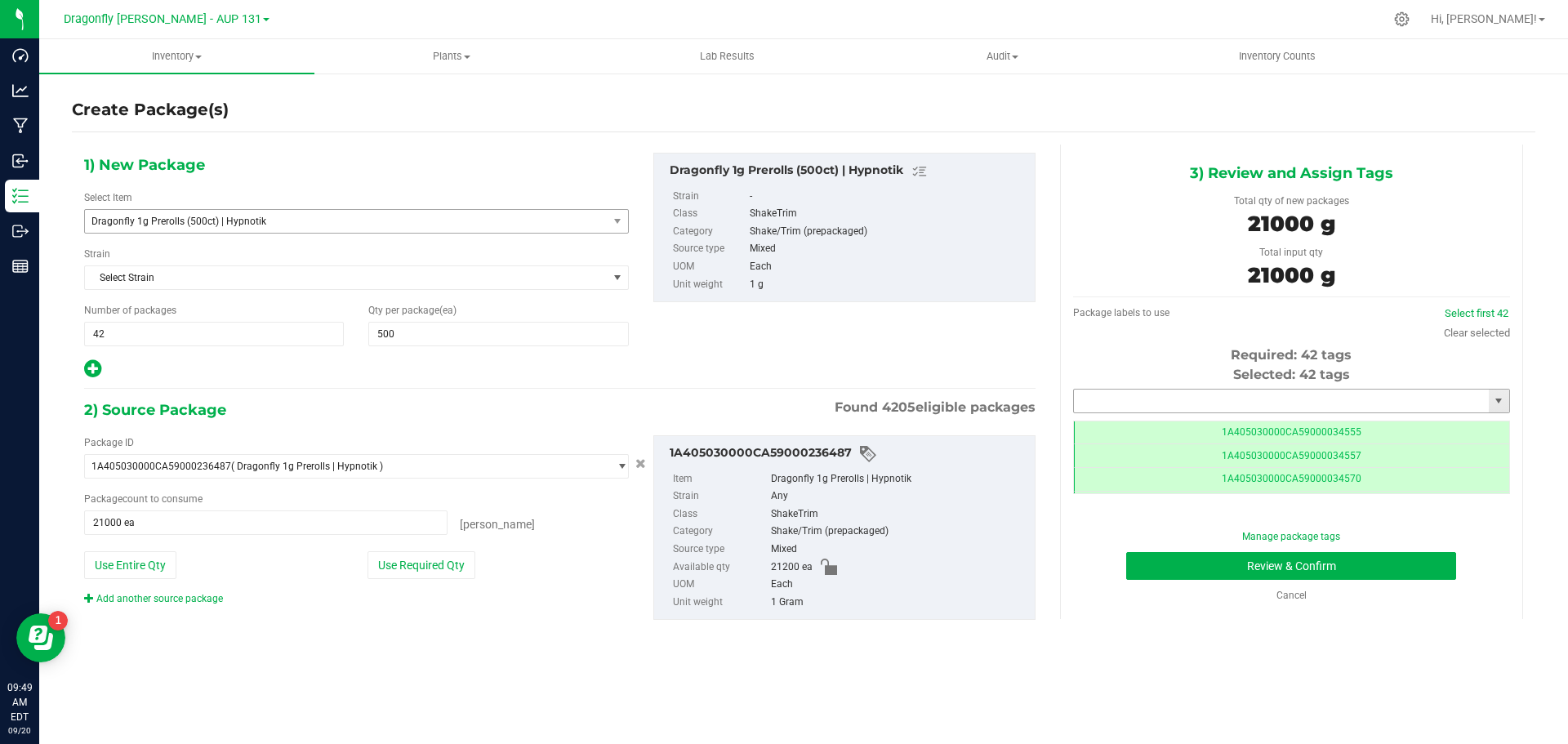
click at [1231, 399] on input "text" at bounding box center [1281, 401] width 415 height 23
click at [1251, 432] on li "1A405030000CA59000244592" at bounding box center [1291, 429] width 435 height 25
type input "1A405030000CA59000244592"
click at [1362, 554] on button "Review & Confirm" at bounding box center [1292, 565] width 330 height 27
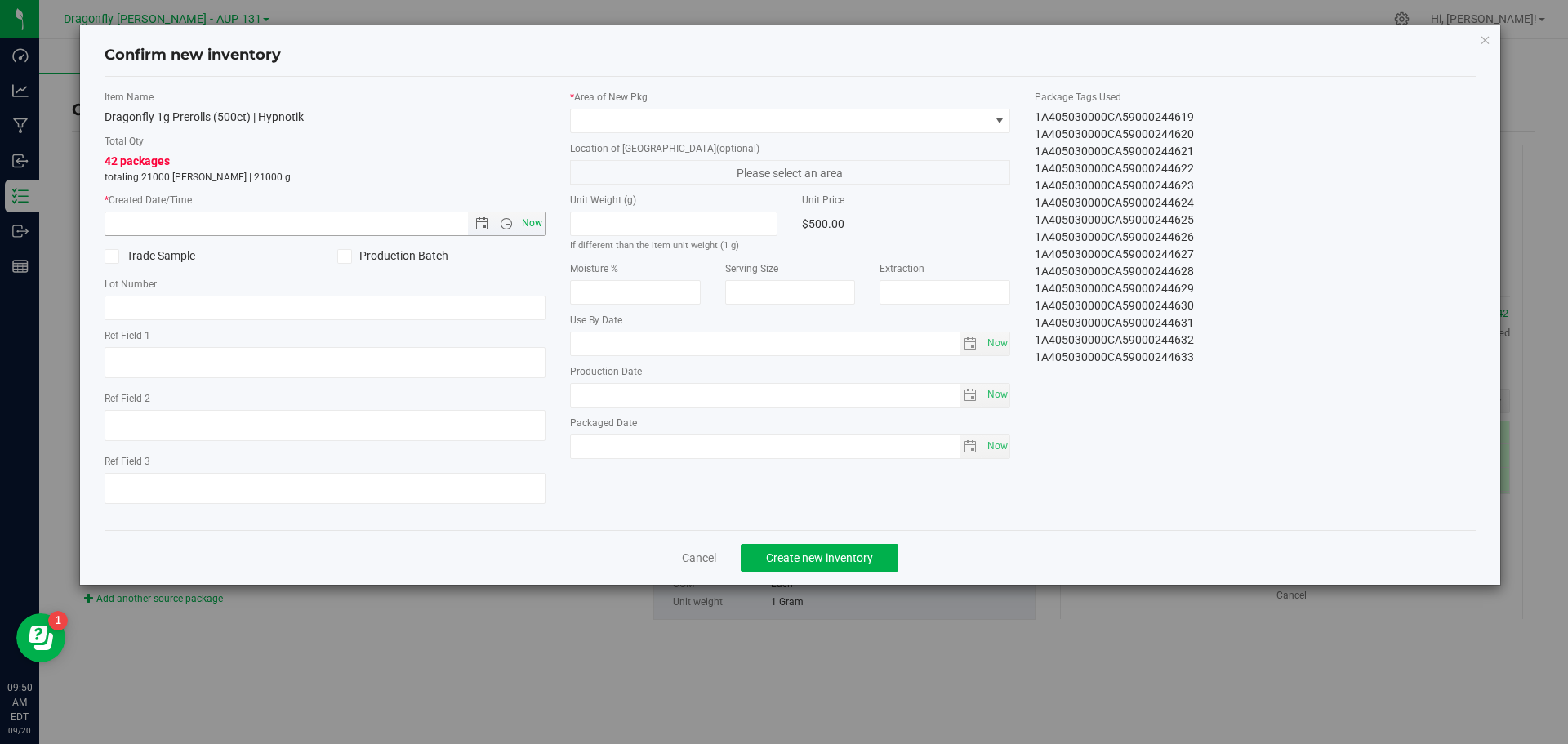
click at [541, 225] on span "Now" at bounding box center [532, 223] width 27 height 24
type input "[DATE] 9:50 AM"
click at [656, 123] on span at bounding box center [780, 121] width 419 height 23
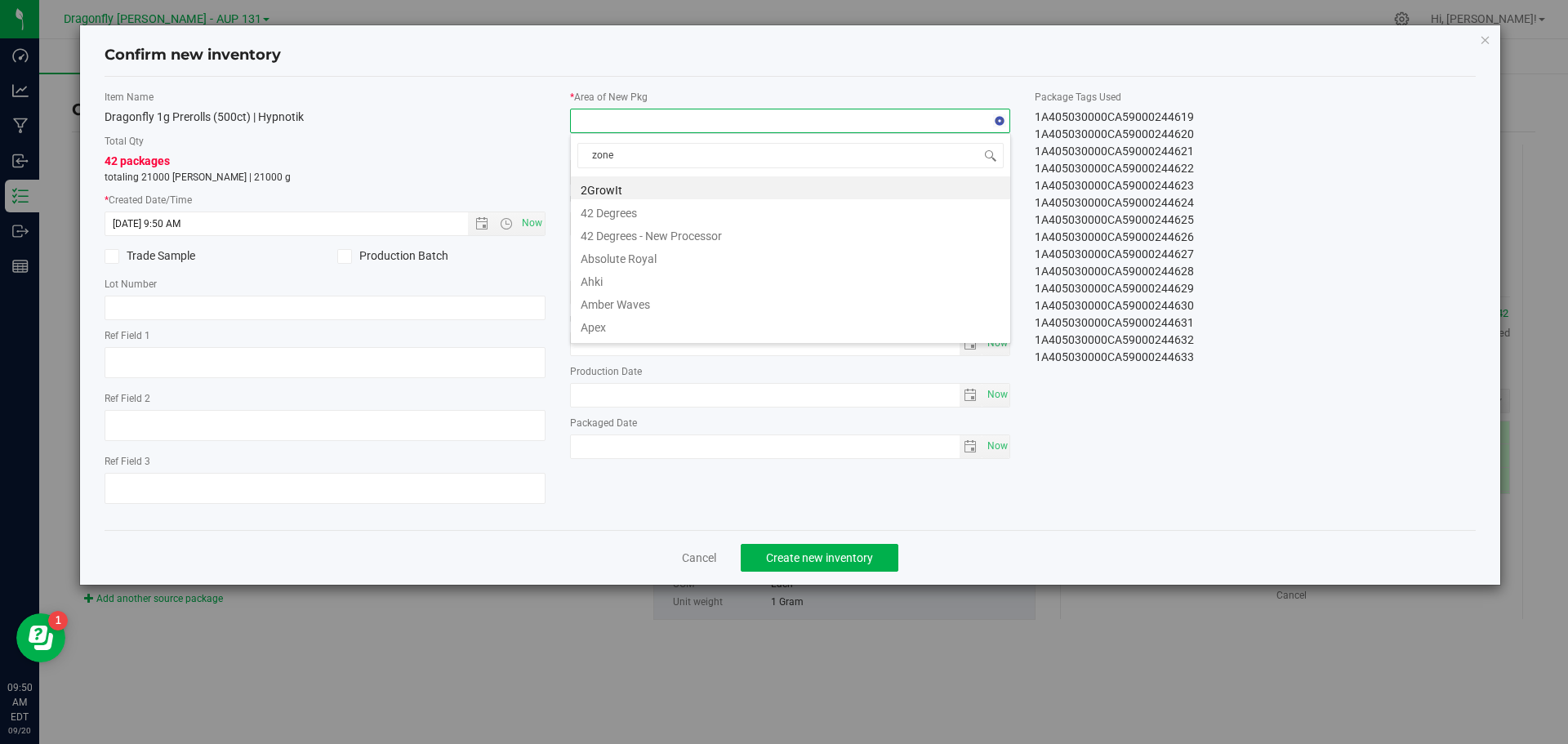
type input "zone 1"
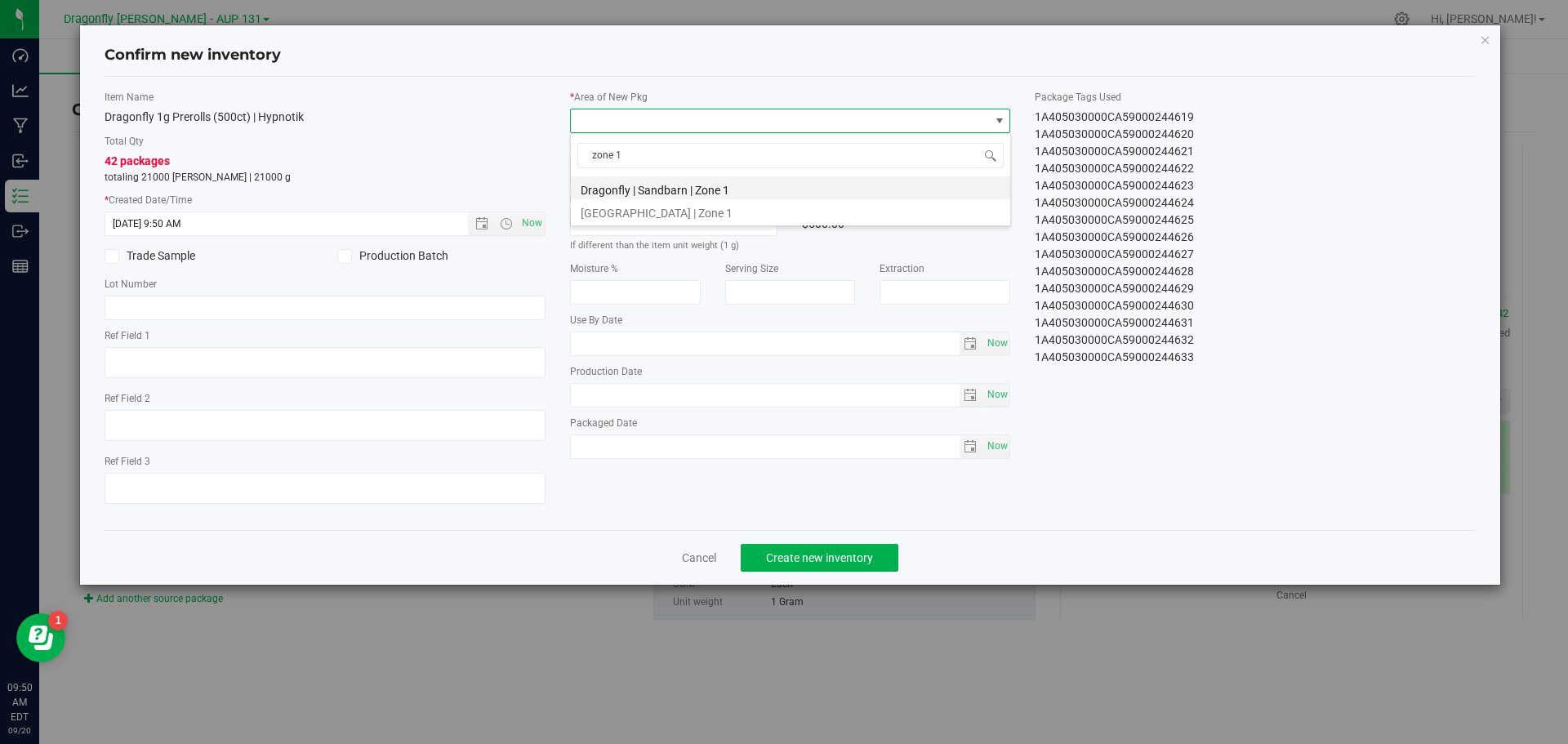
click at [676, 192] on li "Dragonfly | Sandbarn | Zone 1" at bounding box center [791, 188] width 439 height 23
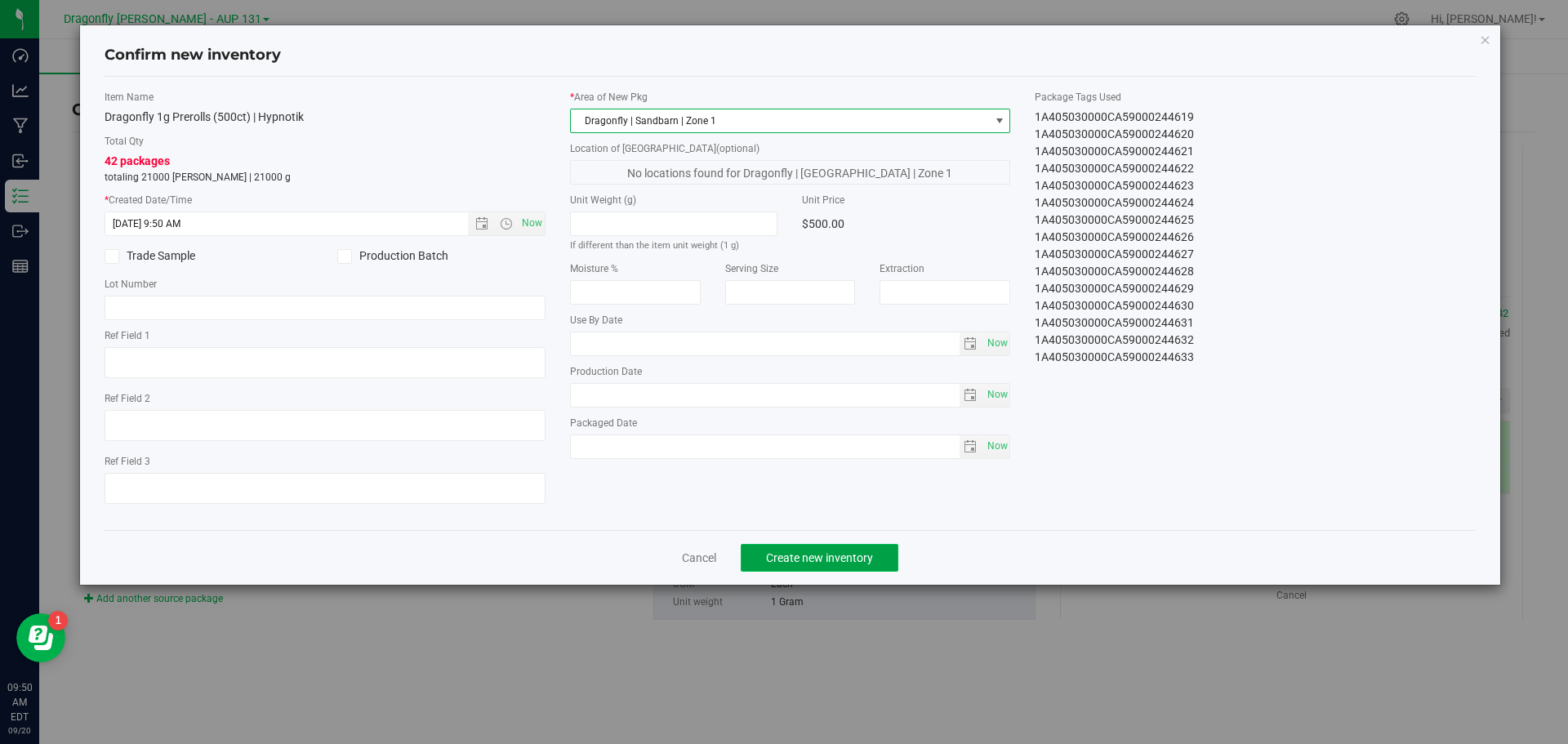
click at [854, 561] on span "Create new inventory" at bounding box center [819, 557] width 107 height 13
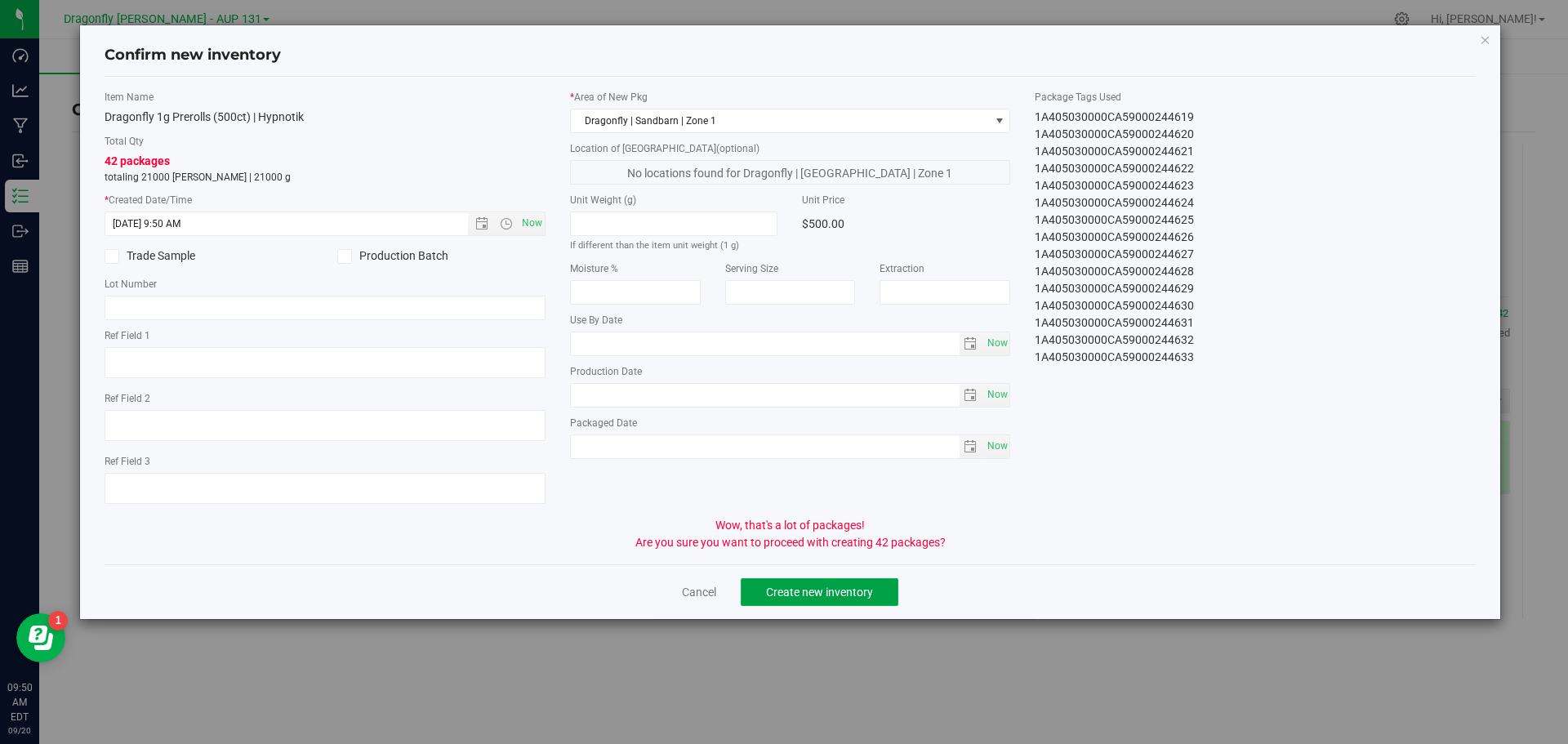
click at [858, 594] on span "Create new inventory" at bounding box center [819, 592] width 107 height 13
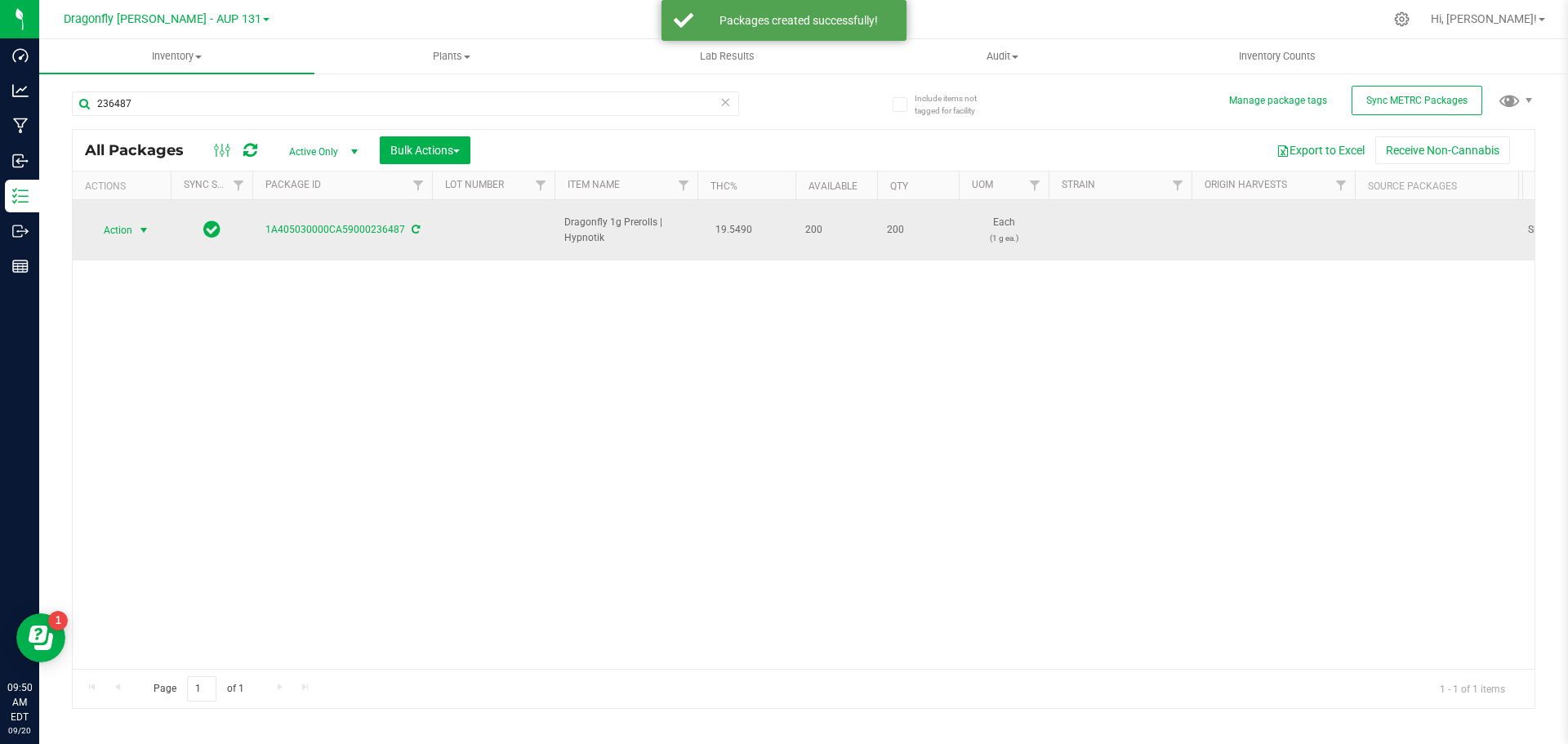
click at [140, 224] on span "select" at bounding box center [144, 230] width 13 height 13
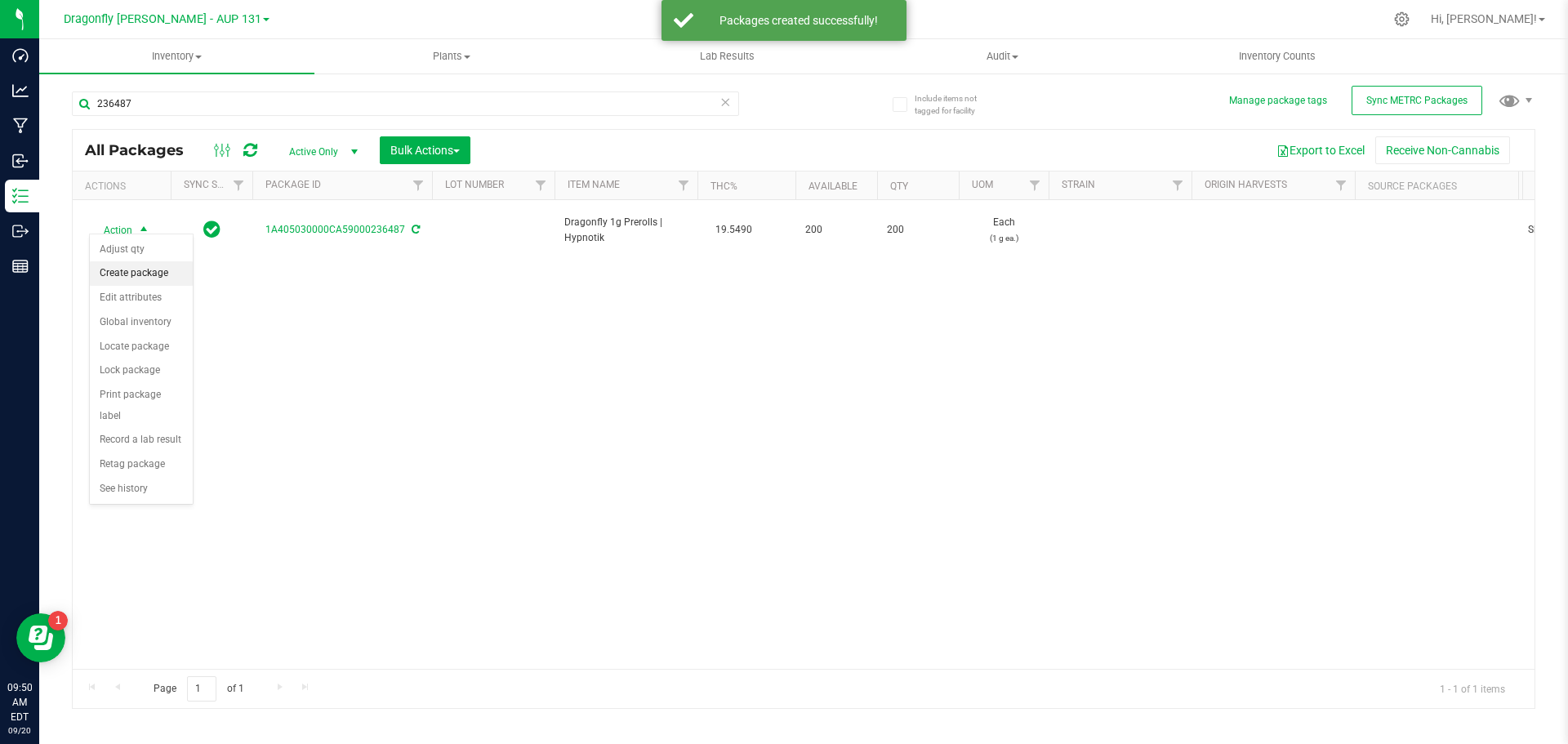
click at [136, 272] on li "Create package" at bounding box center [141, 274] width 103 height 25
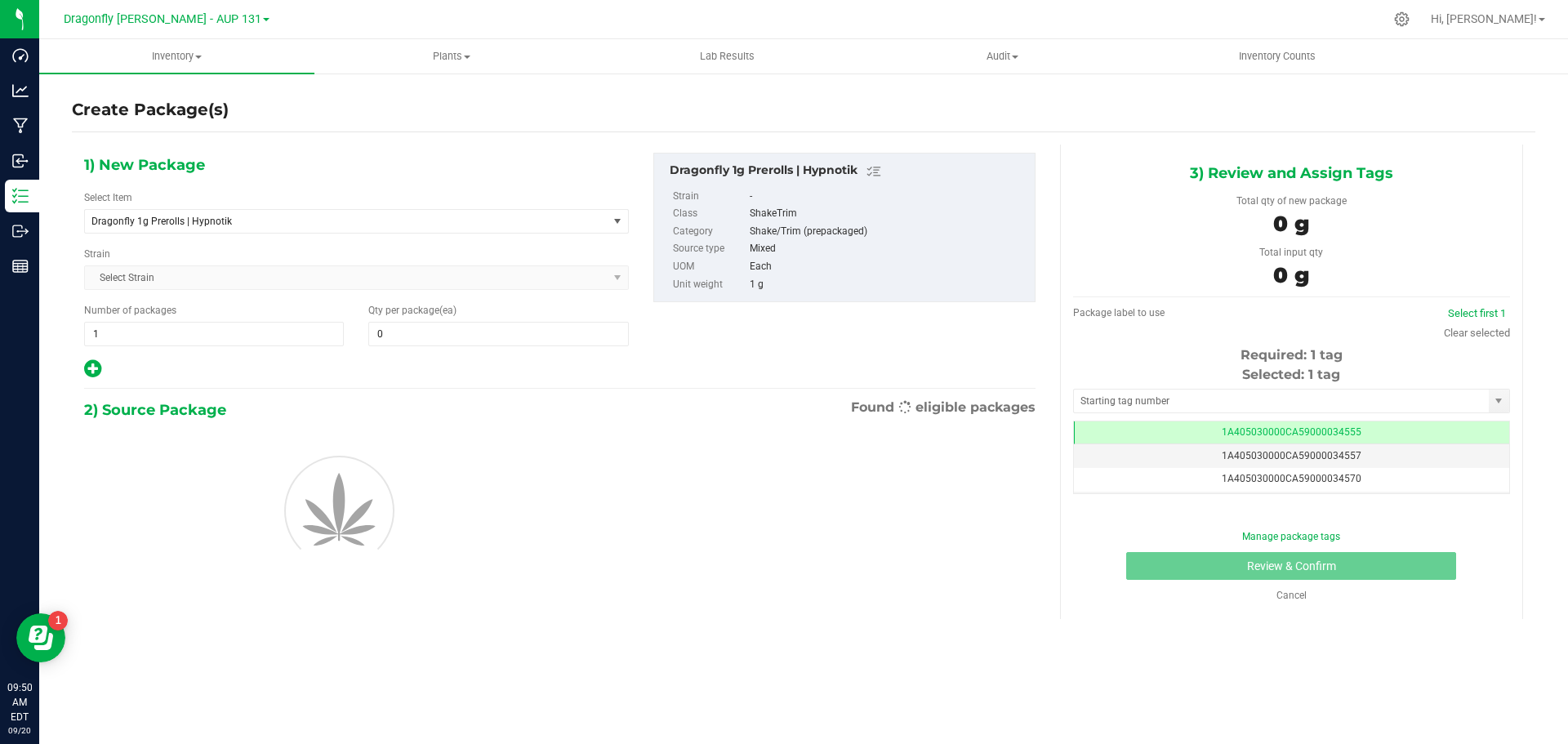
type input "0"
click at [314, 223] on span "Dragonfly 1g Prerolls | Hypnotik" at bounding box center [336, 221] width 489 height 12
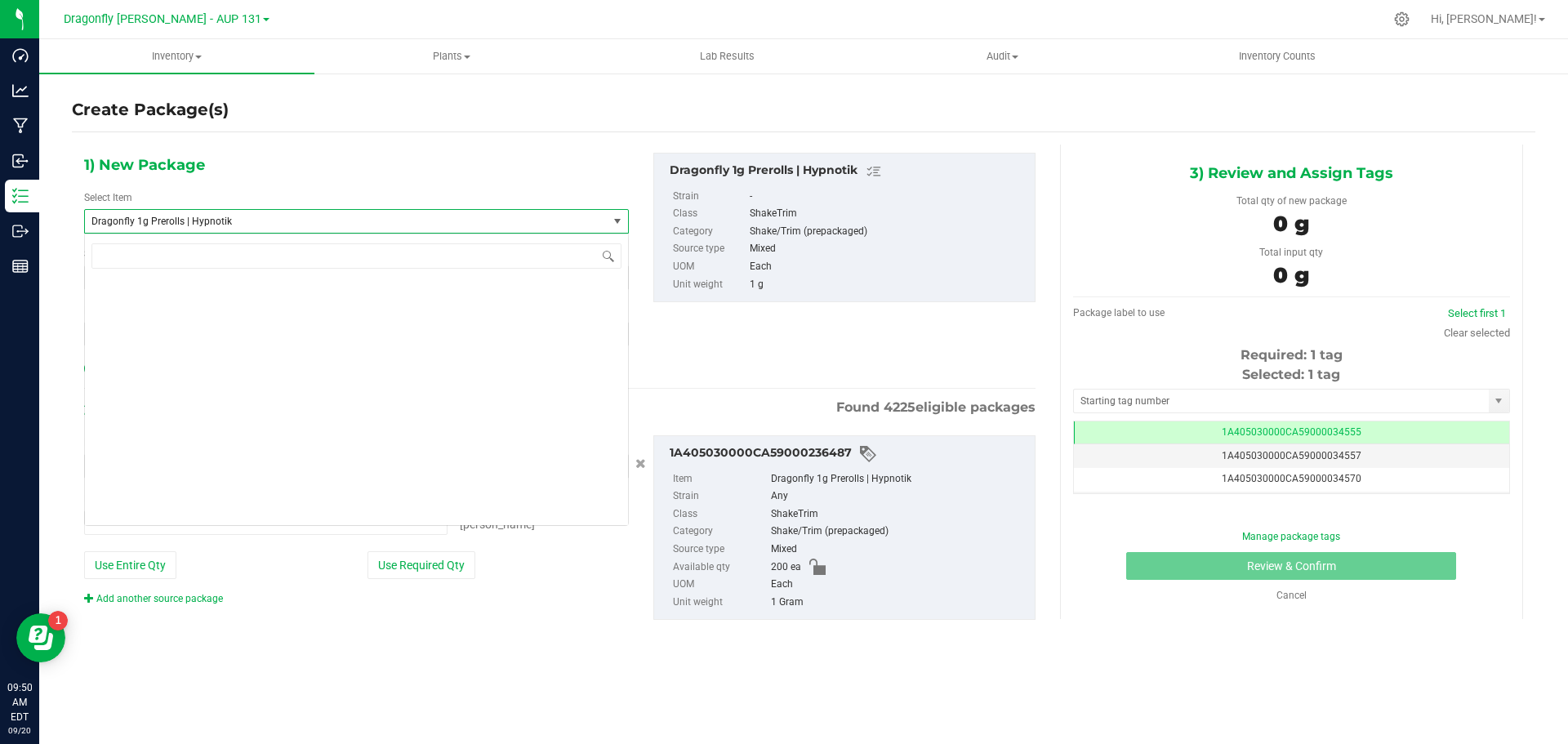
type input "0 ea"
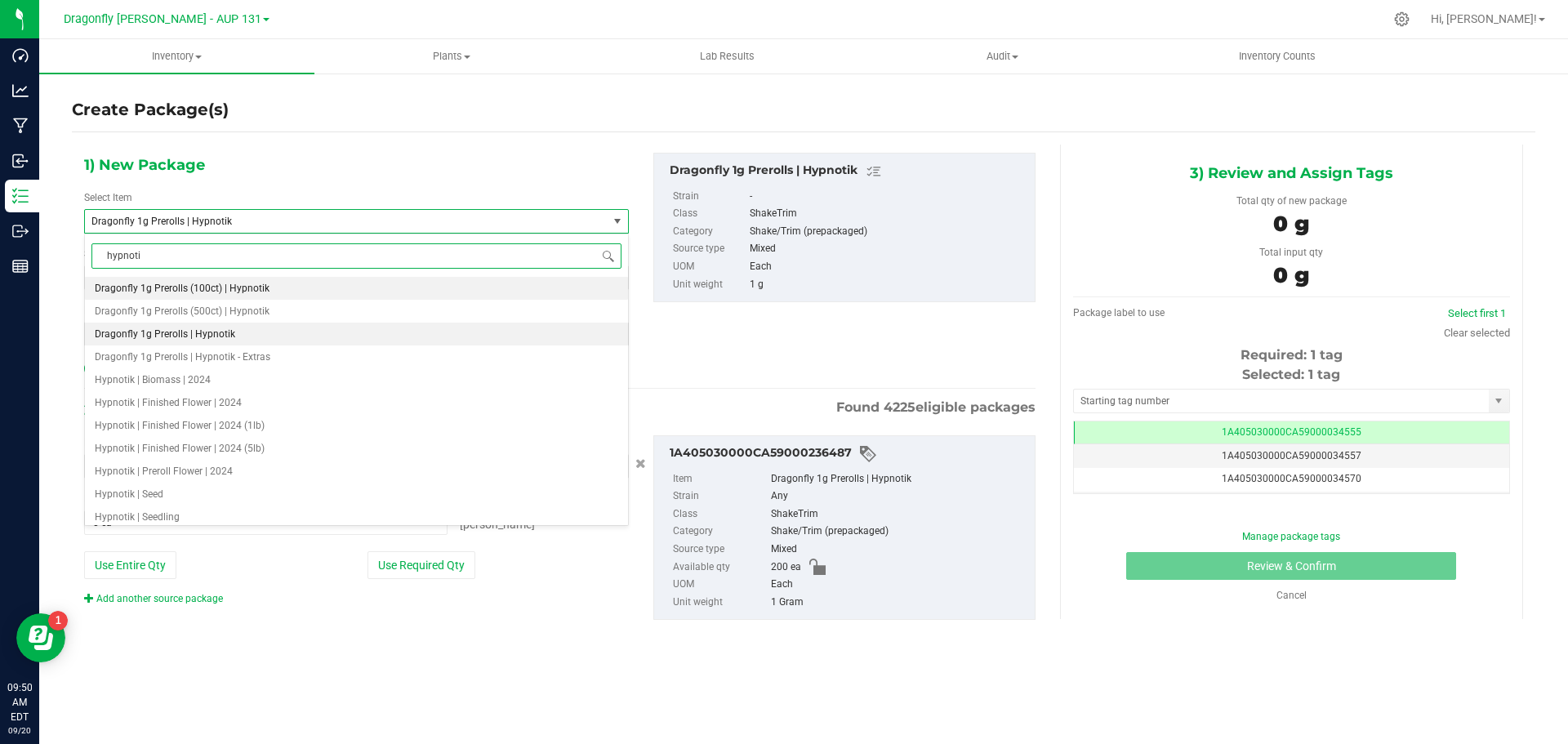
type input "hypnotik"
click at [262, 288] on span "Dragonfly 1g Prerolls (100ct) | Hypnotik" at bounding box center [182, 288] width 175 height 12
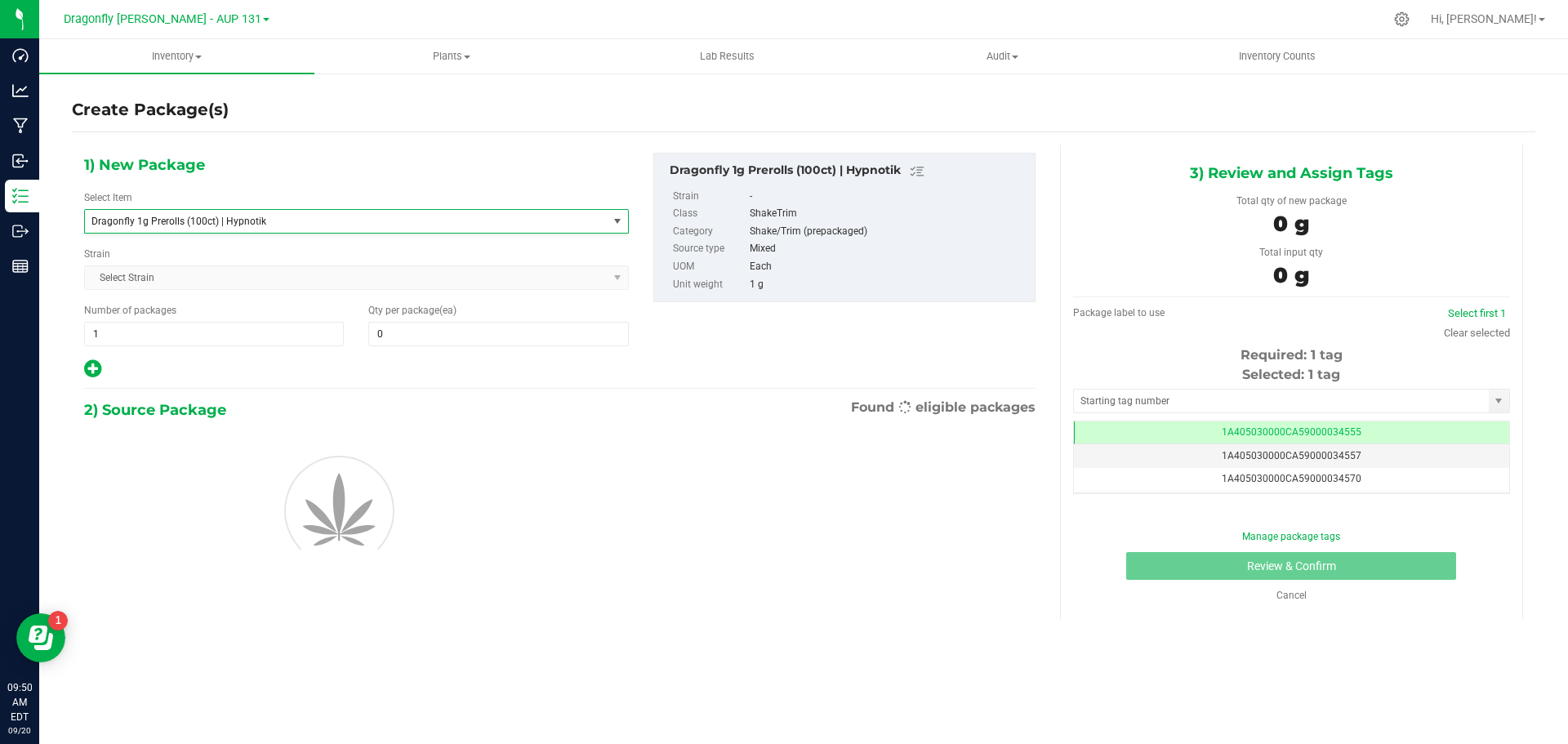
type input "0"
click at [225, 340] on span "1 1" at bounding box center [213, 334] width 260 height 25
click at [225, 340] on input "1" at bounding box center [213, 334] width 258 height 23
type input "1"
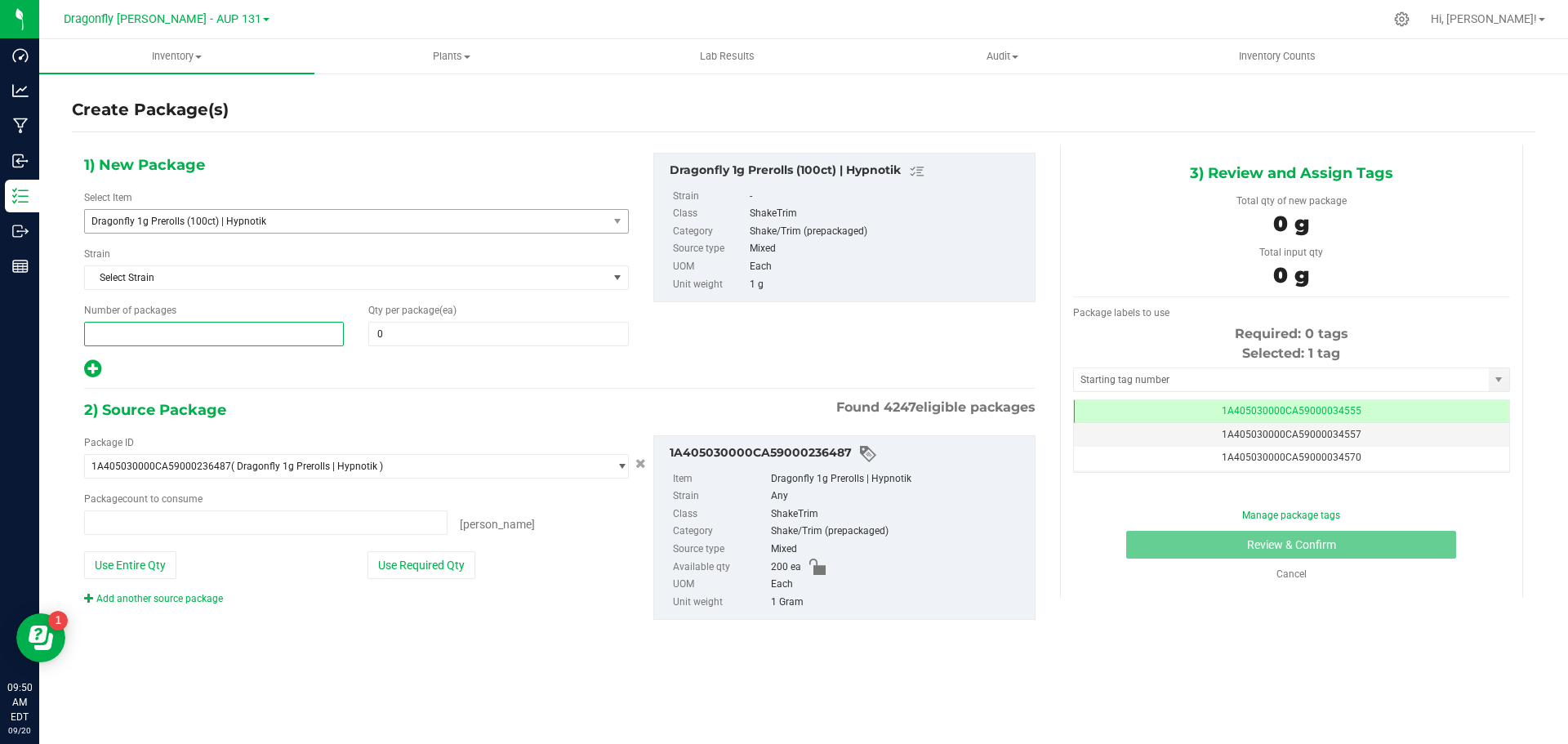
type input "0 ea"
type input "2"
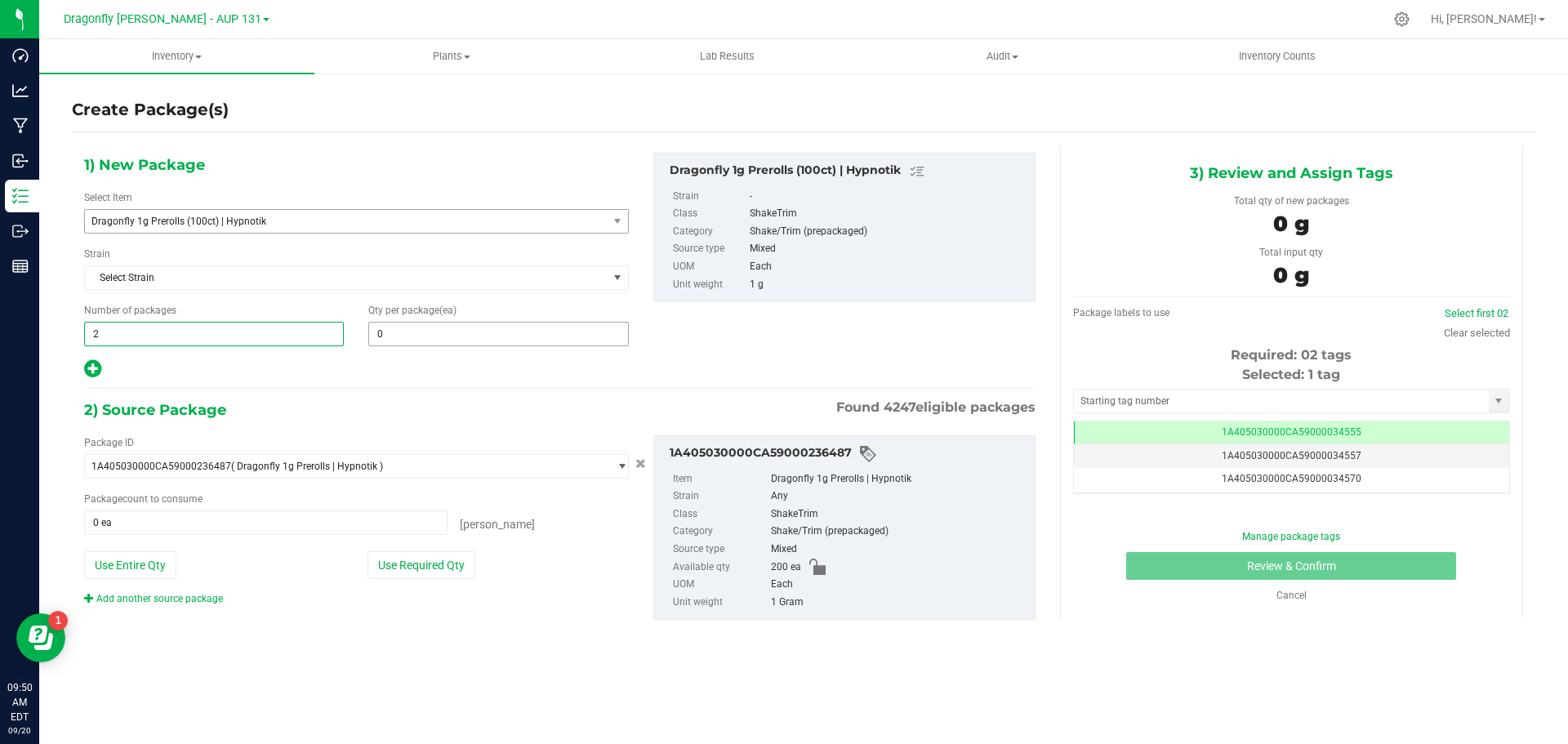
type input "2"
